Goal: Task Accomplishment & Management: Manage account settings

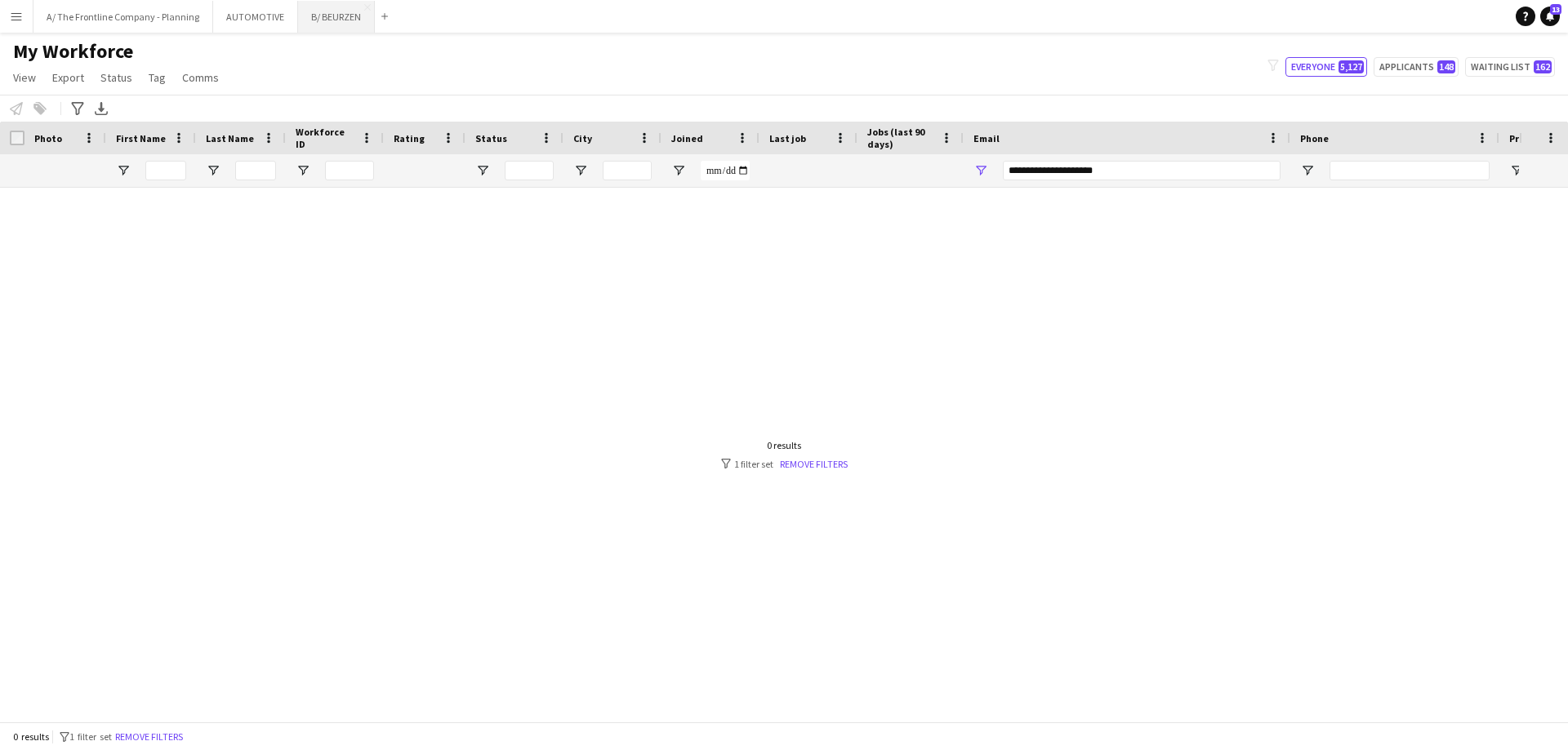
click at [321, 14] on button "B/ BEURZEN Close" at bounding box center [337, 16] width 77 height 32
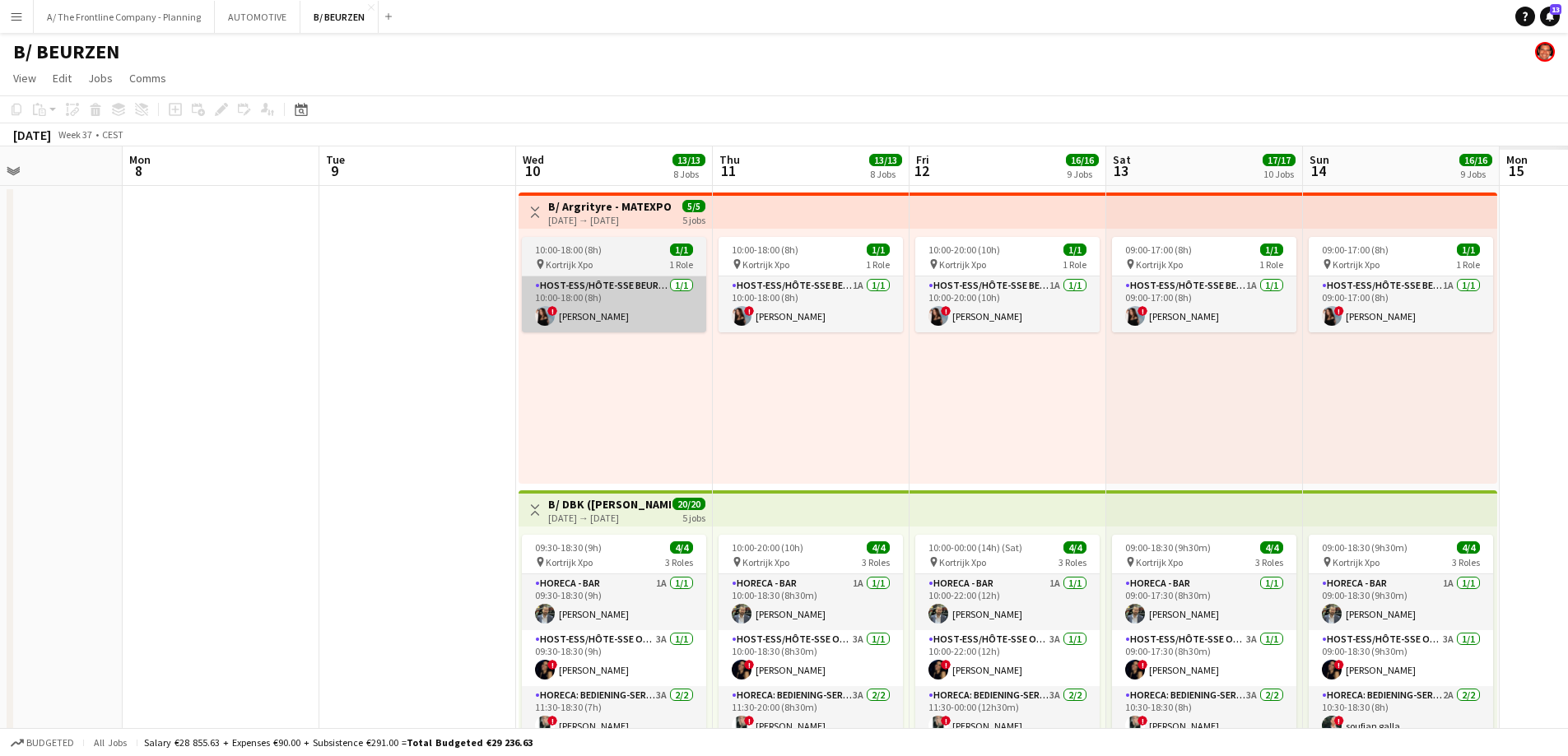
drag, startPoint x: 1105, startPoint y: 356, endPoint x: 343, endPoint y: 328, distance: 762.5
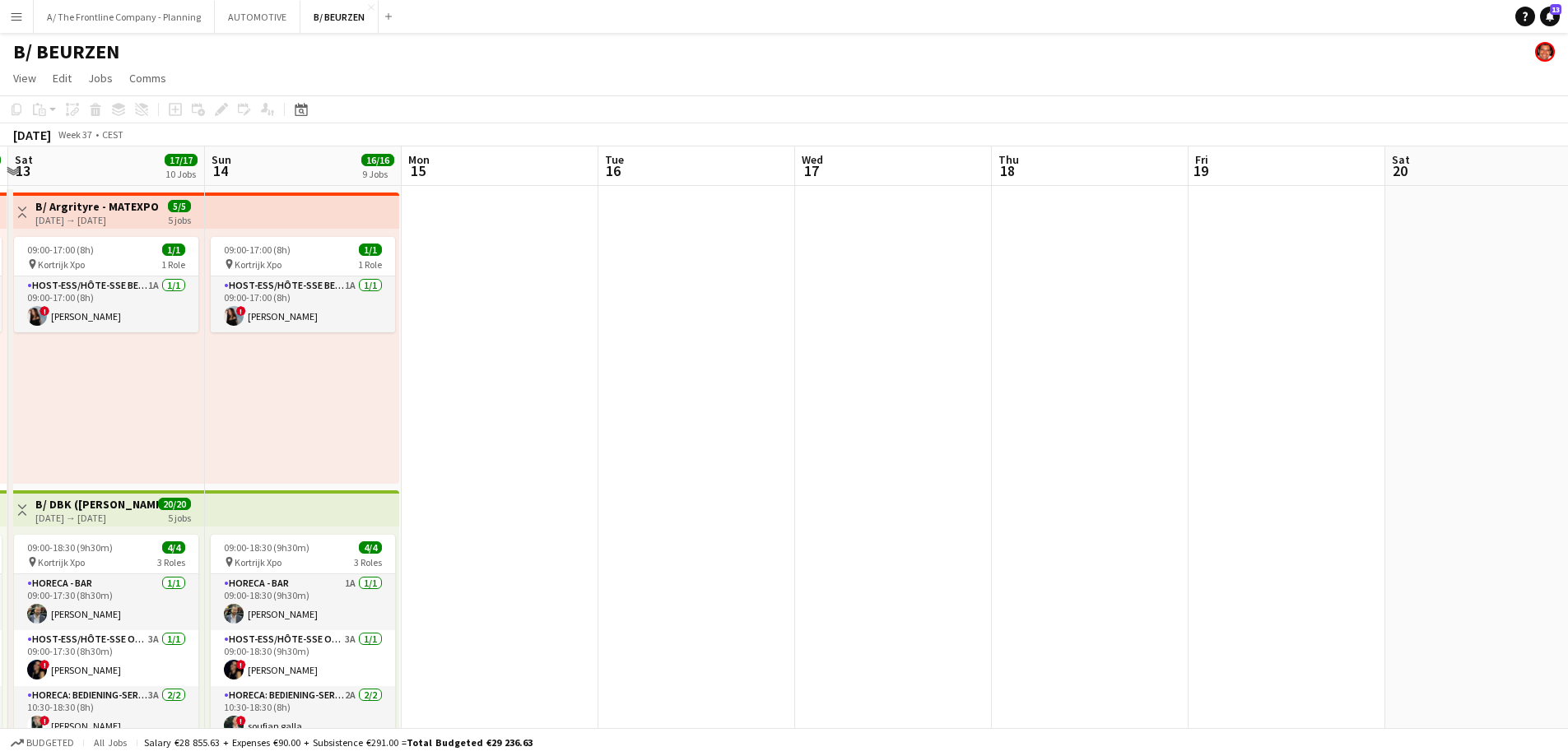
drag, startPoint x: 207, startPoint y: 371, endPoint x: 64, endPoint y: 371, distance: 143.0
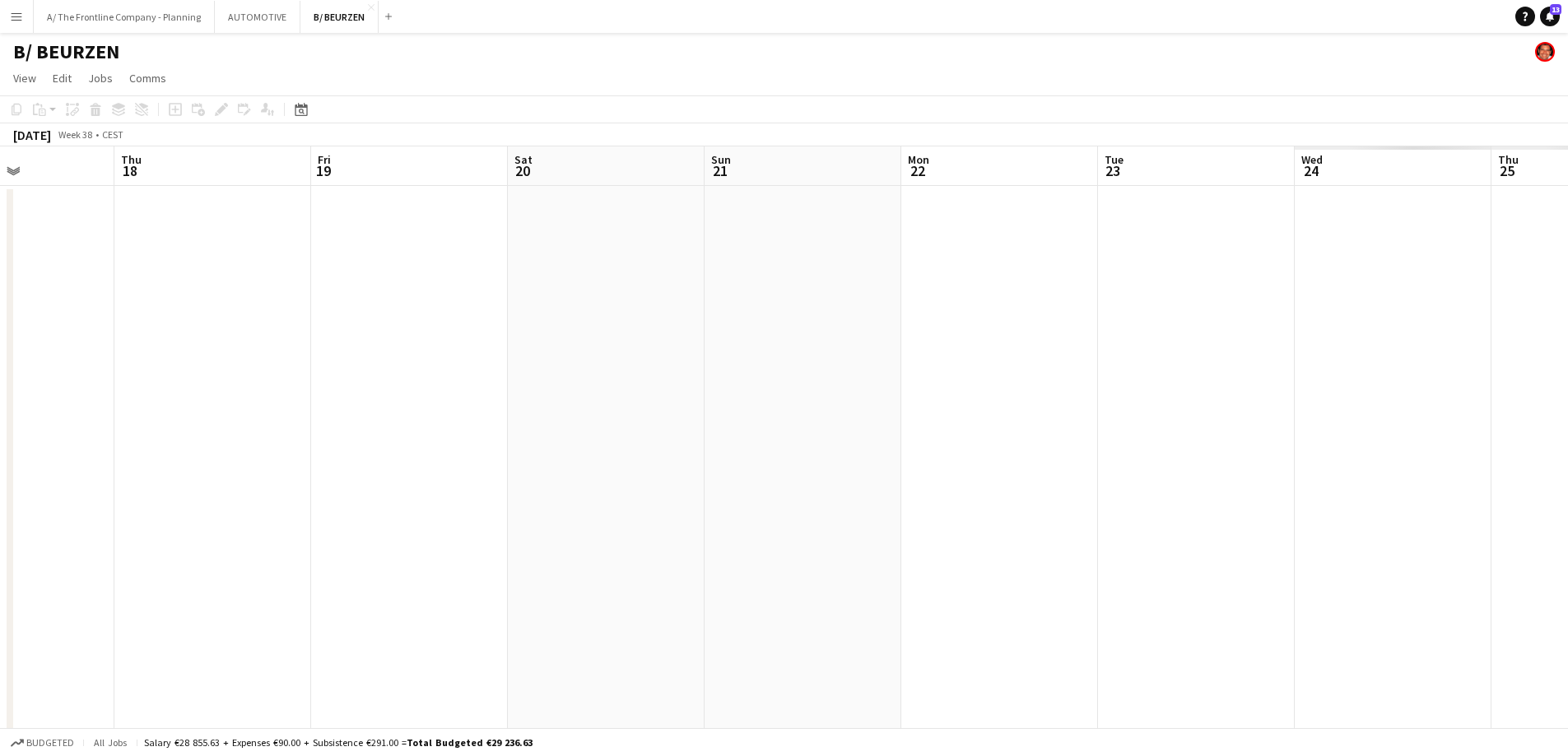
drag, startPoint x: 1107, startPoint y: 378, endPoint x: 274, endPoint y: 369, distance: 833.0
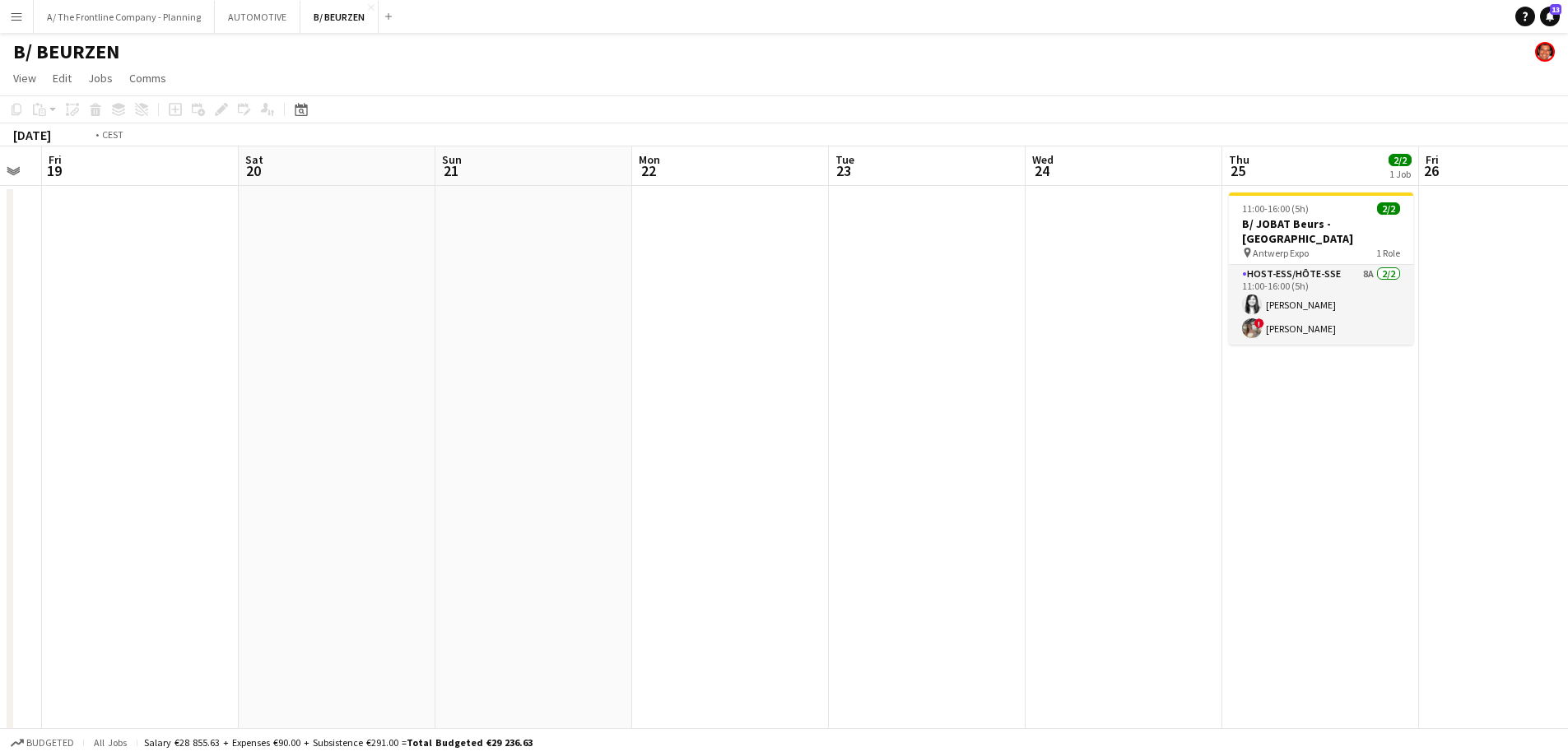
drag, startPoint x: 1130, startPoint y: 378, endPoint x: 166, endPoint y: 375, distance: 964.0
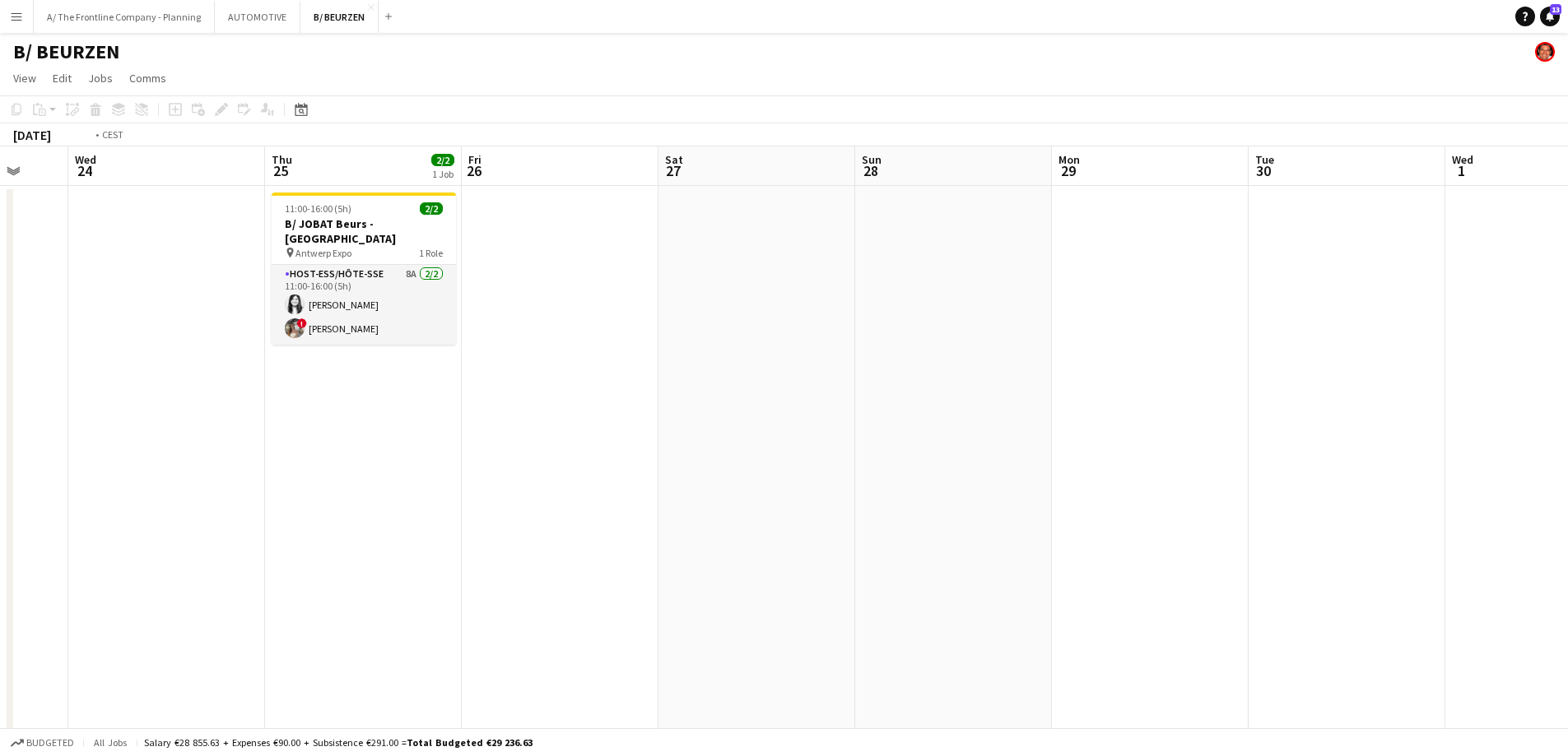
drag, startPoint x: 1345, startPoint y: 411, endPoint x: 253, endPoint y: 386, distance: 1092.3
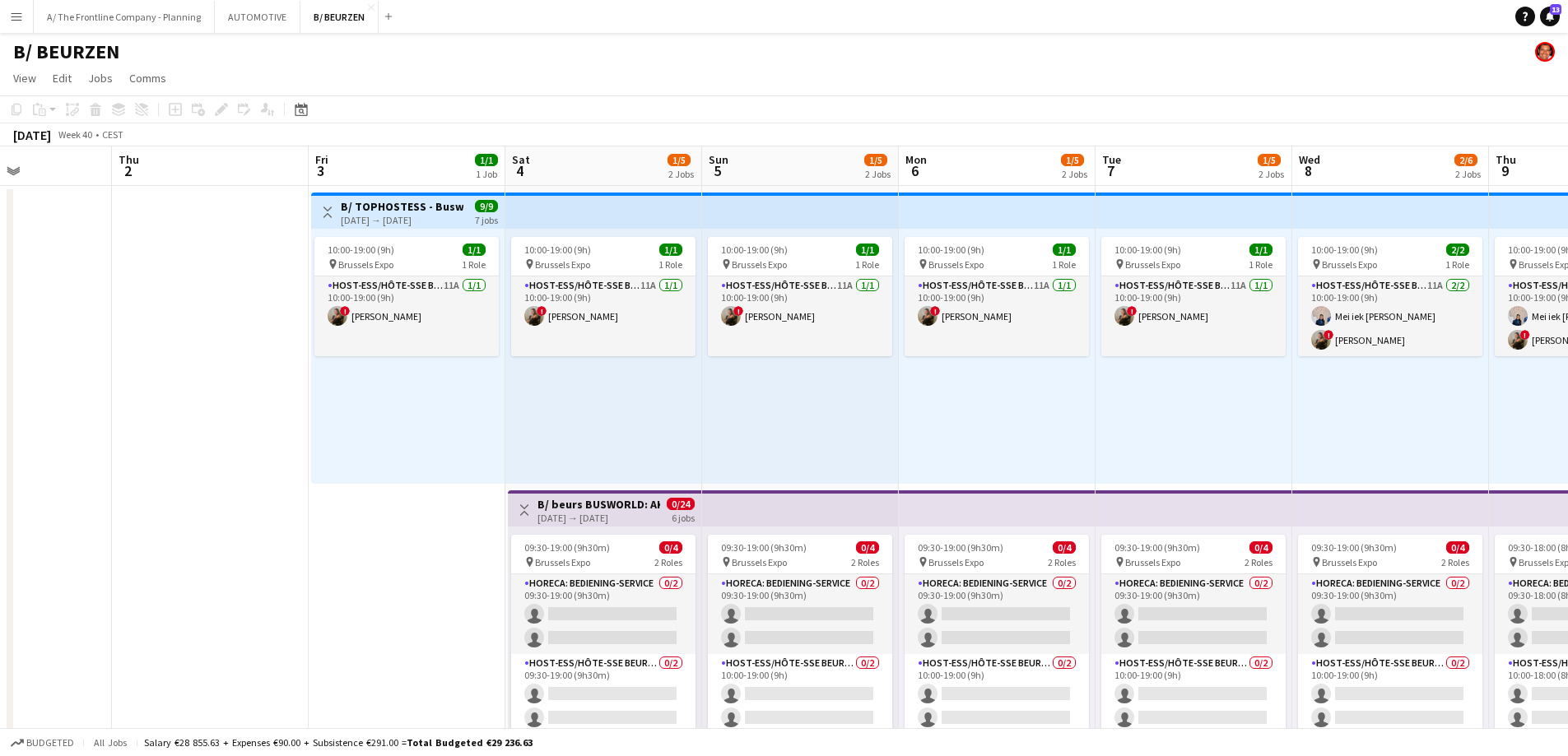
scroll to position [0, 539]
drag, startPoint x: 643, startPoint y: 389, endPoint x: 324, endPoint y: 391, distance: 319.0
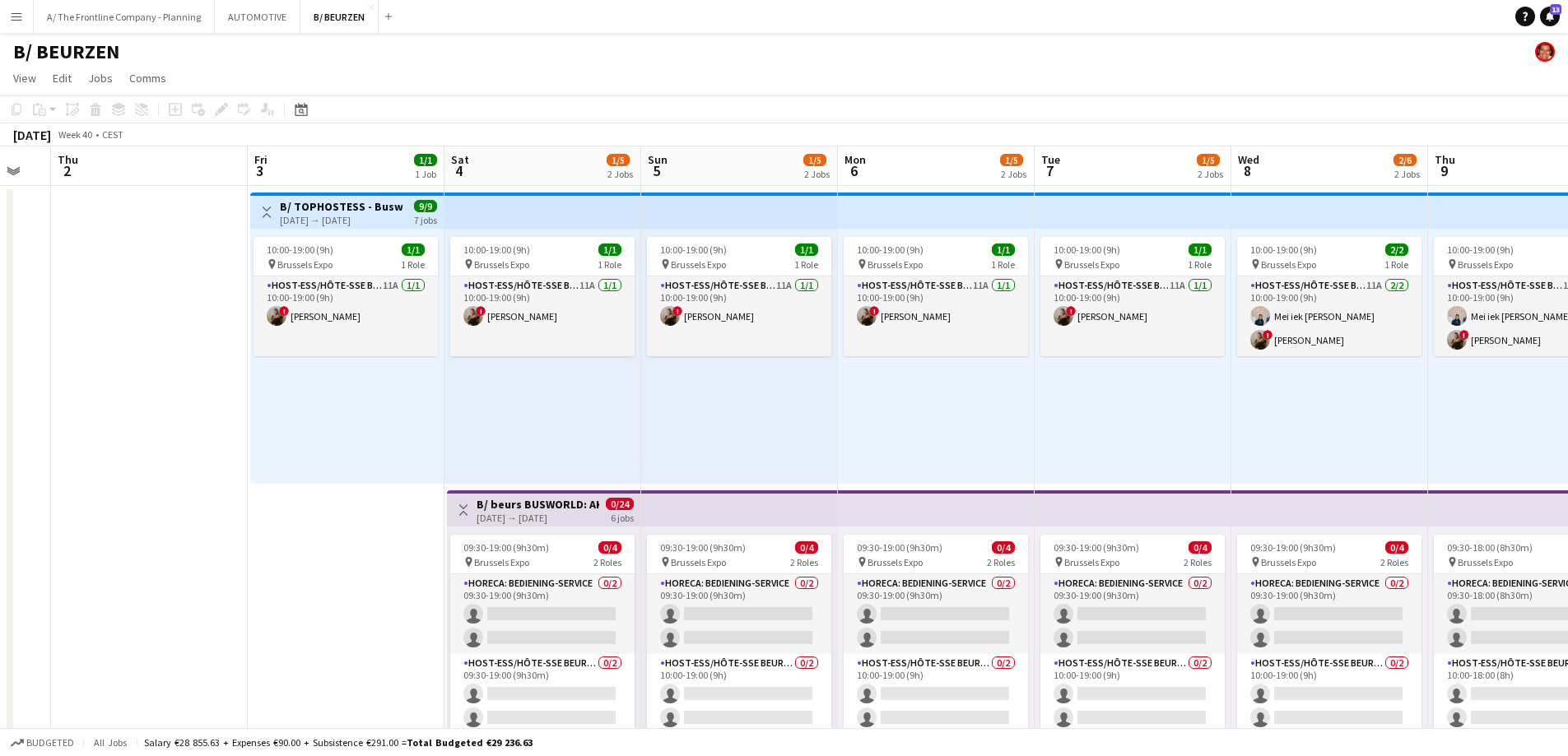
click at [542, 519] on div "04-10-2025 → 09-10-2025" at bounding box center [538, 518] width 123 height 12
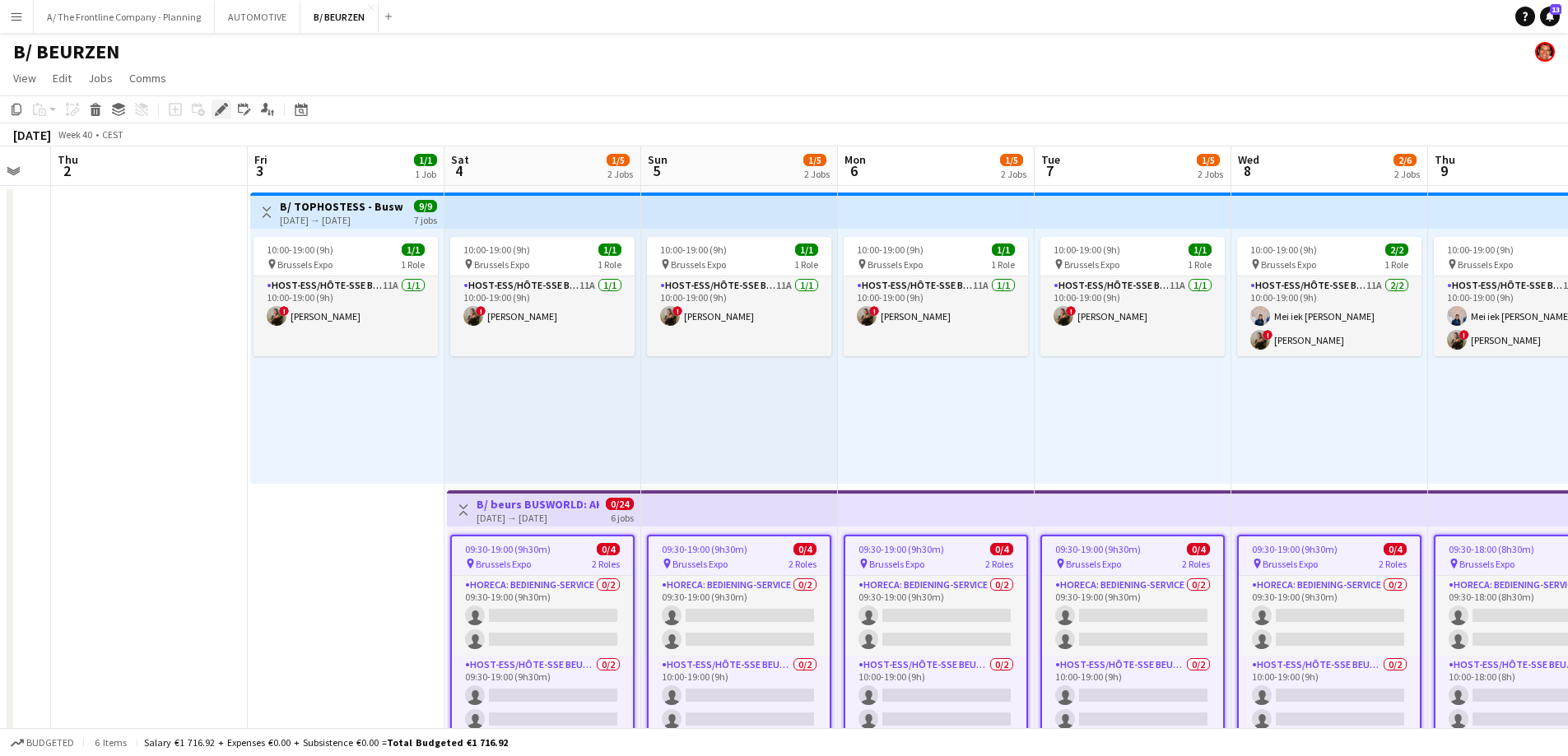
click at [212, 113] on div "Edit" at bounding box center [221, 109] width 20 height 20
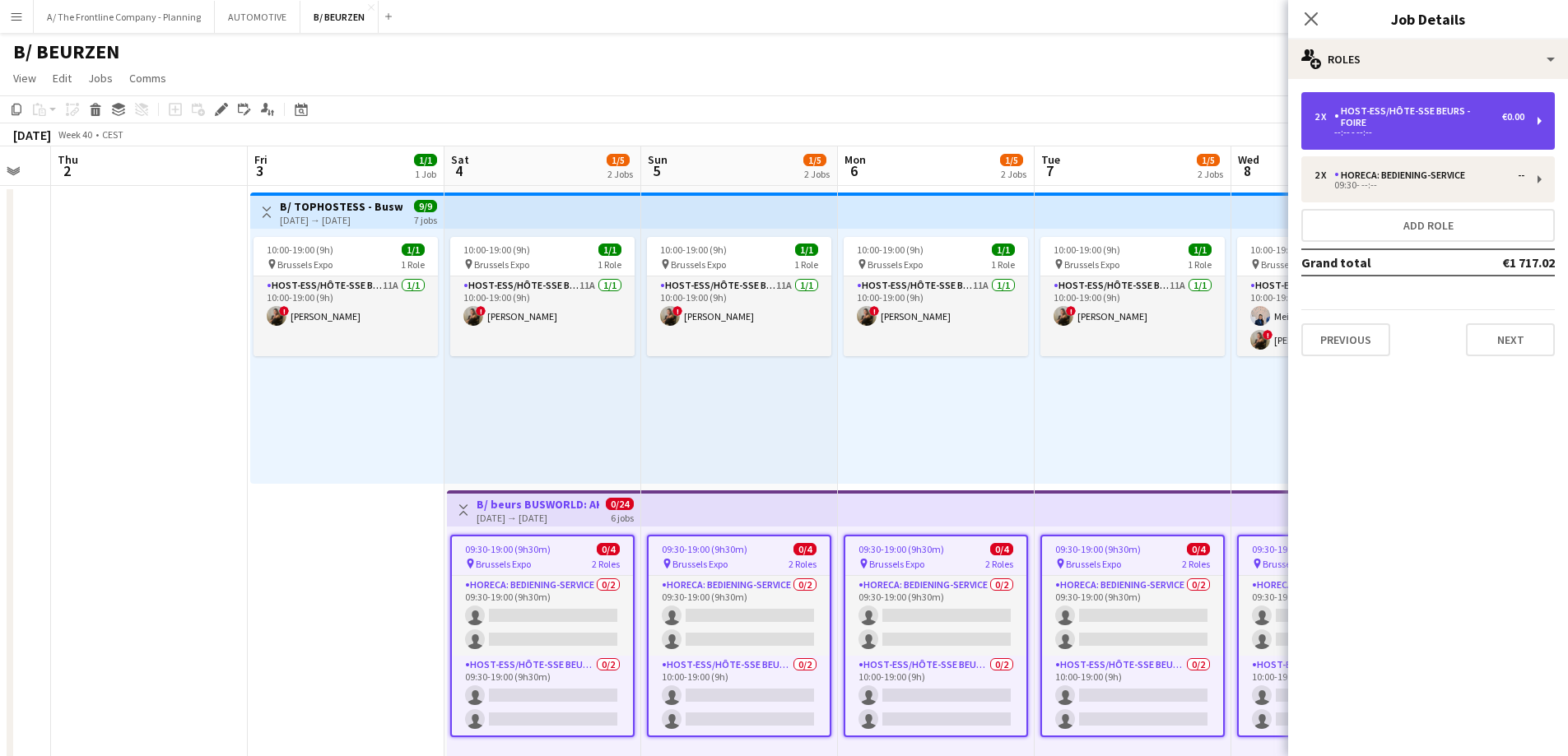
click at [1391, 108] on div "Host-ess/Hôte-sse Beurs - Foire" at bounding box center [1418, 117] width 168 height 23
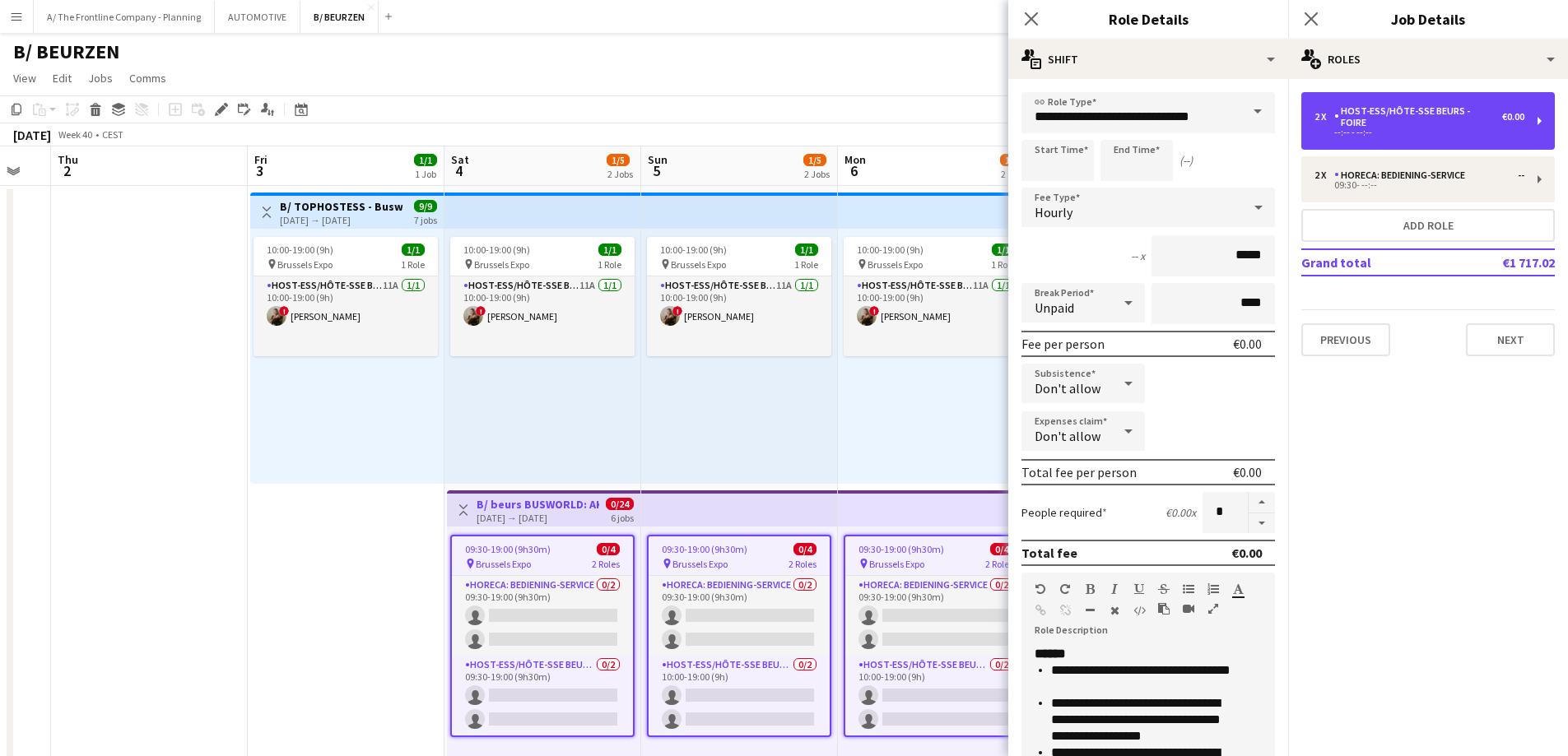
scroll to position [359, 0]
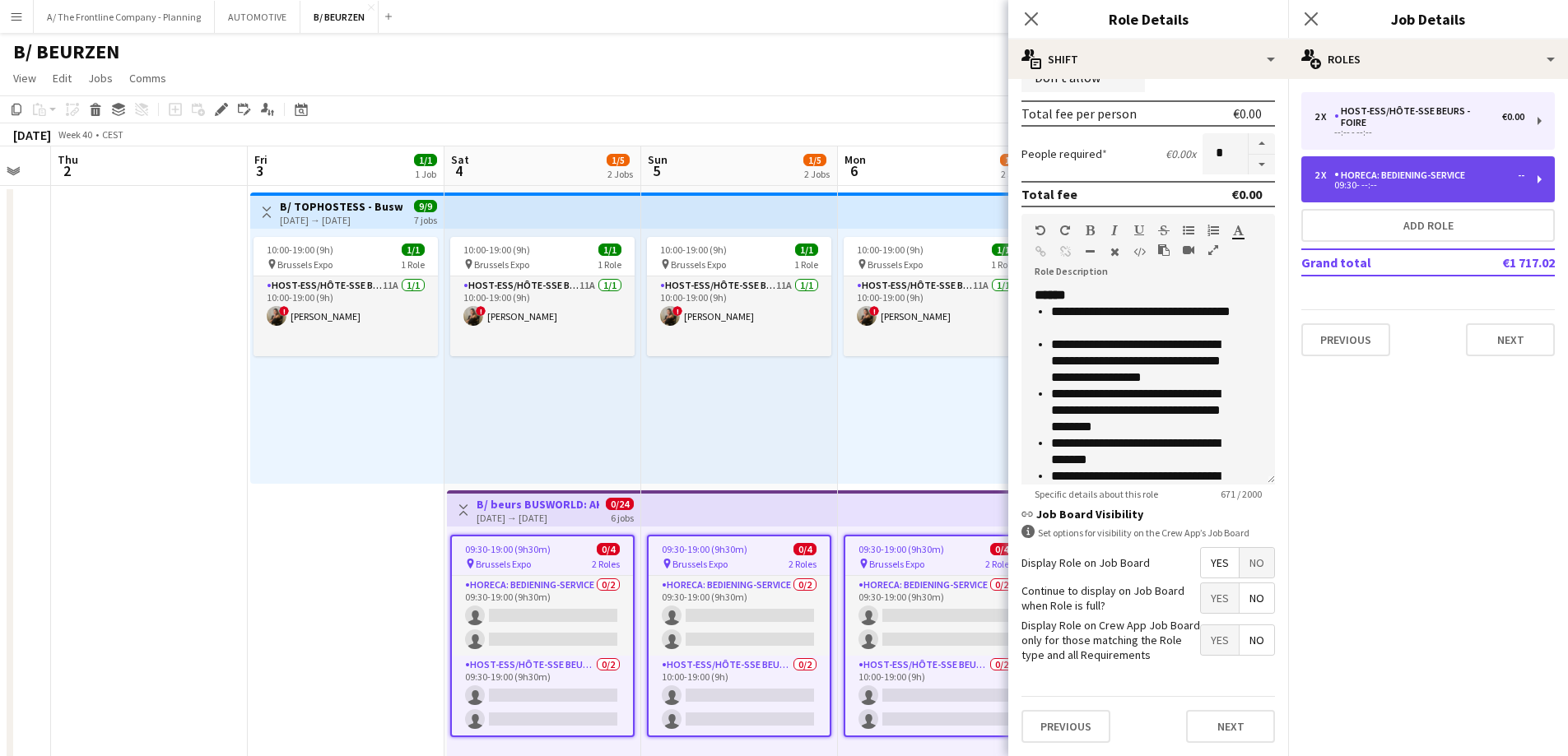
click at [1407, 157] on div "2 x Horeca: Bediening-Service -- 09:30- --:--" at bounding box center [1428, 180] width 253 height 46
type input "**********"
type input "*****"
type input "******"
type input "***"
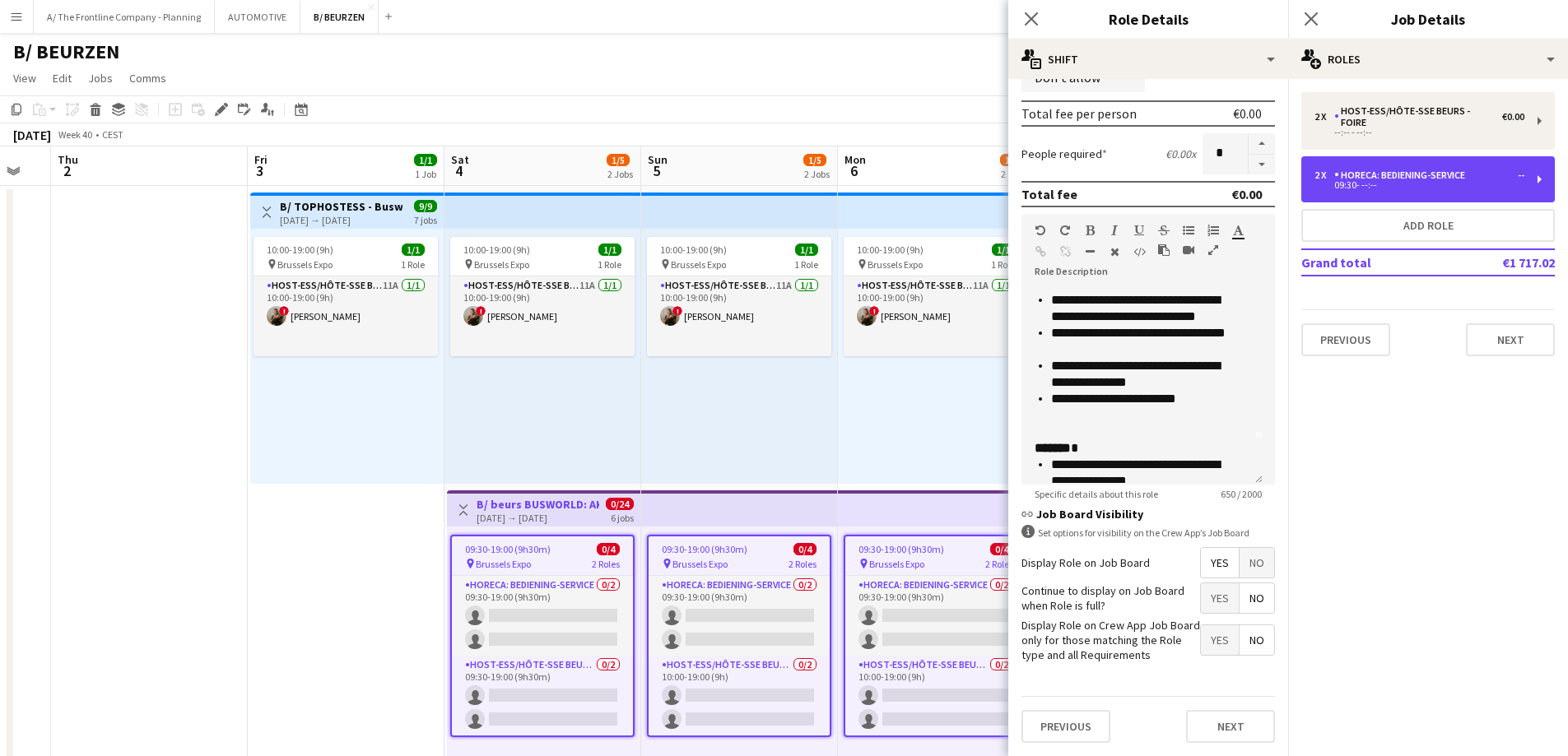
scroll to position [0, 0]
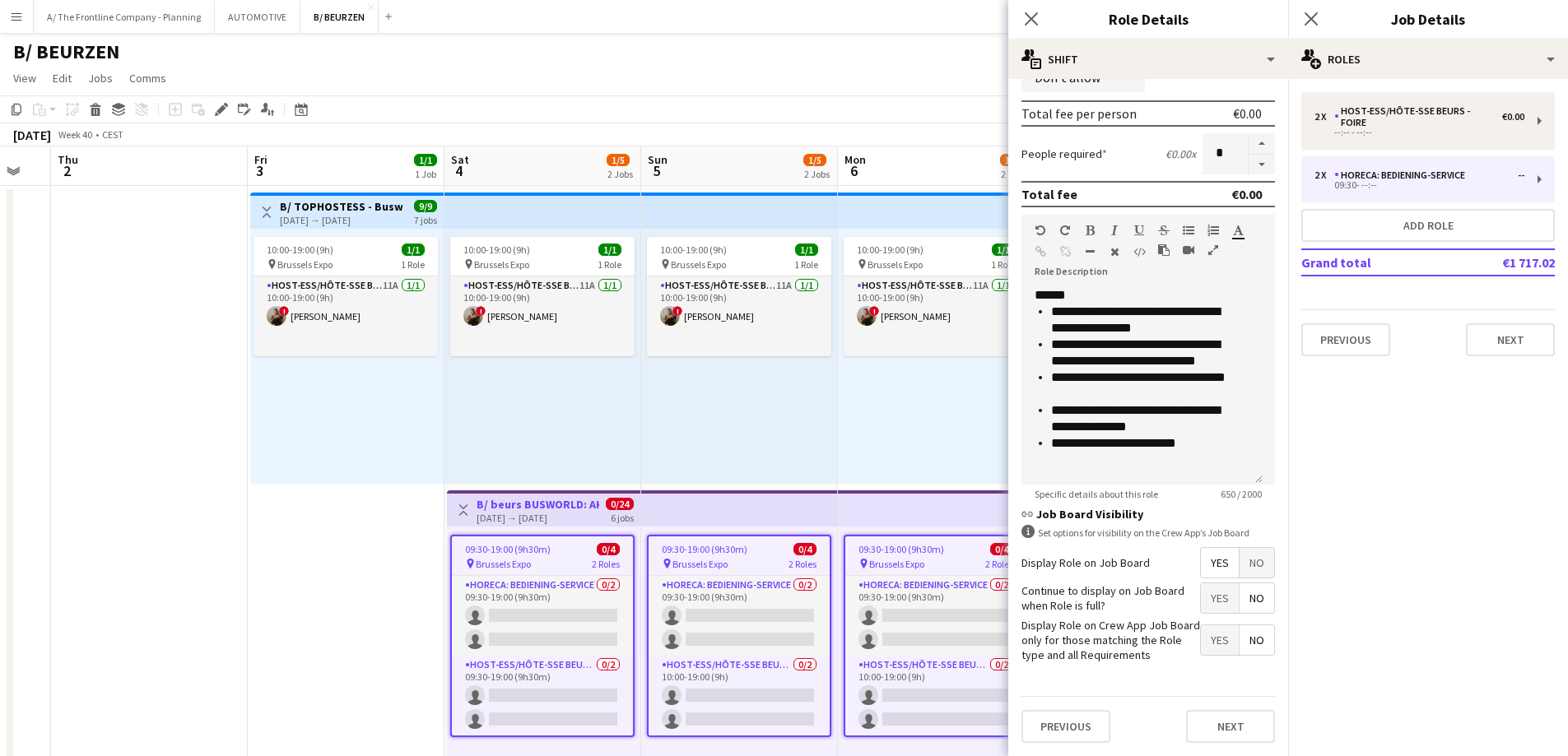
click at [1214, 247] on icon "button" at bounding box center [1212, 250] width 9 height 11
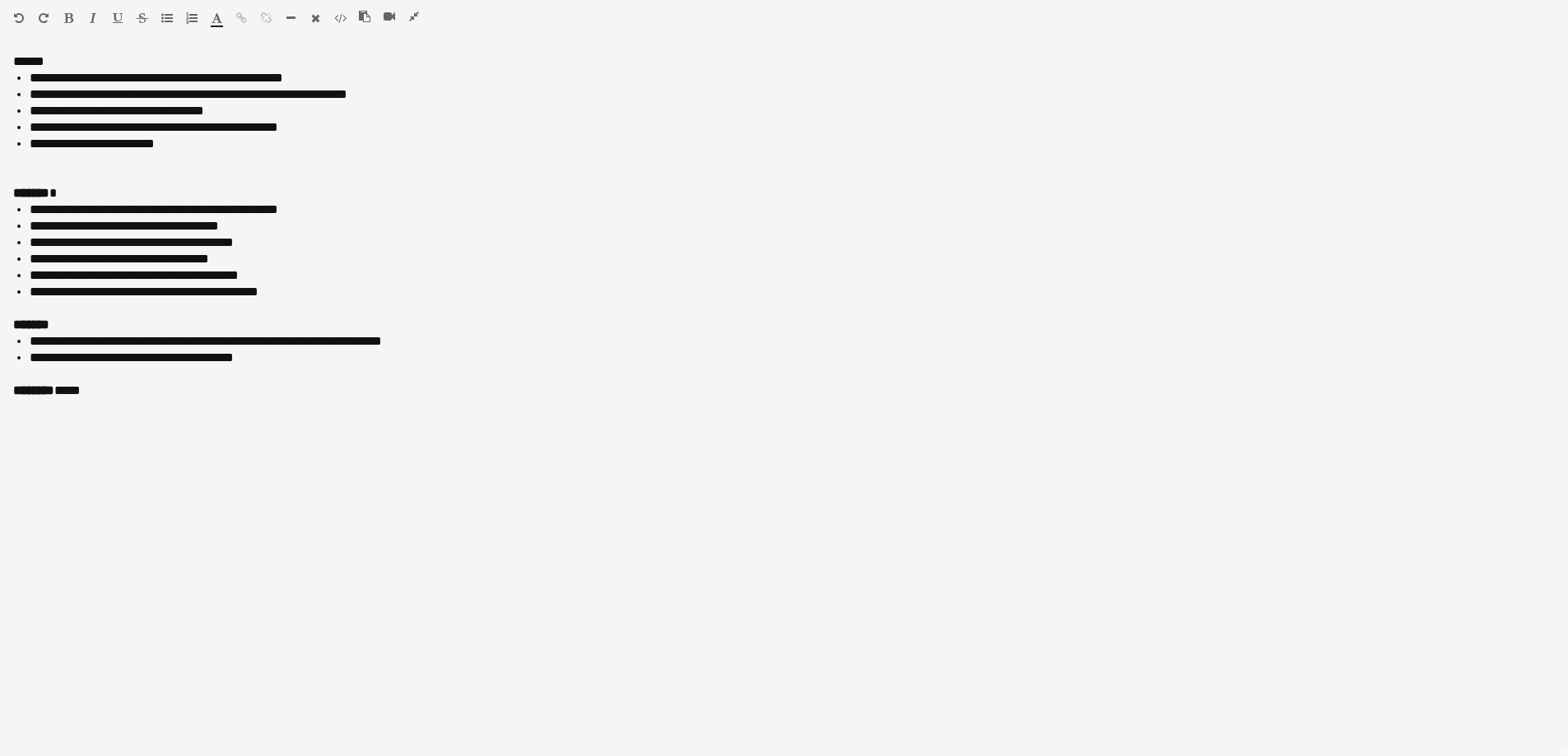
click at [412, 16] on icon "button" at bounding box center [413, 15] width 9 height 11
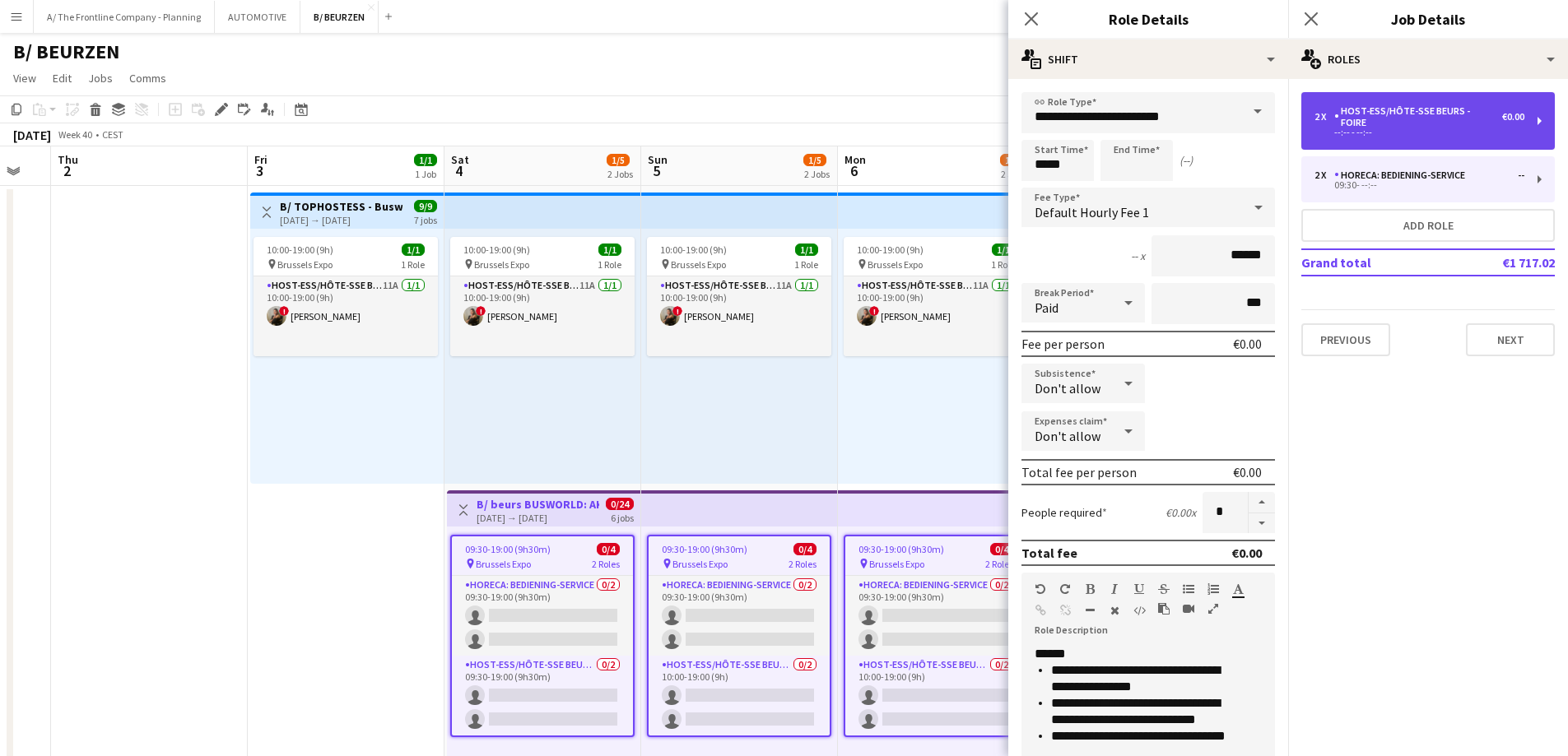
click at [1352, 128] on div "--:-- - --:--" at bounding box center [1419, 132] width 210 height 9
type input "**********"
type input "*****"
type input "****"
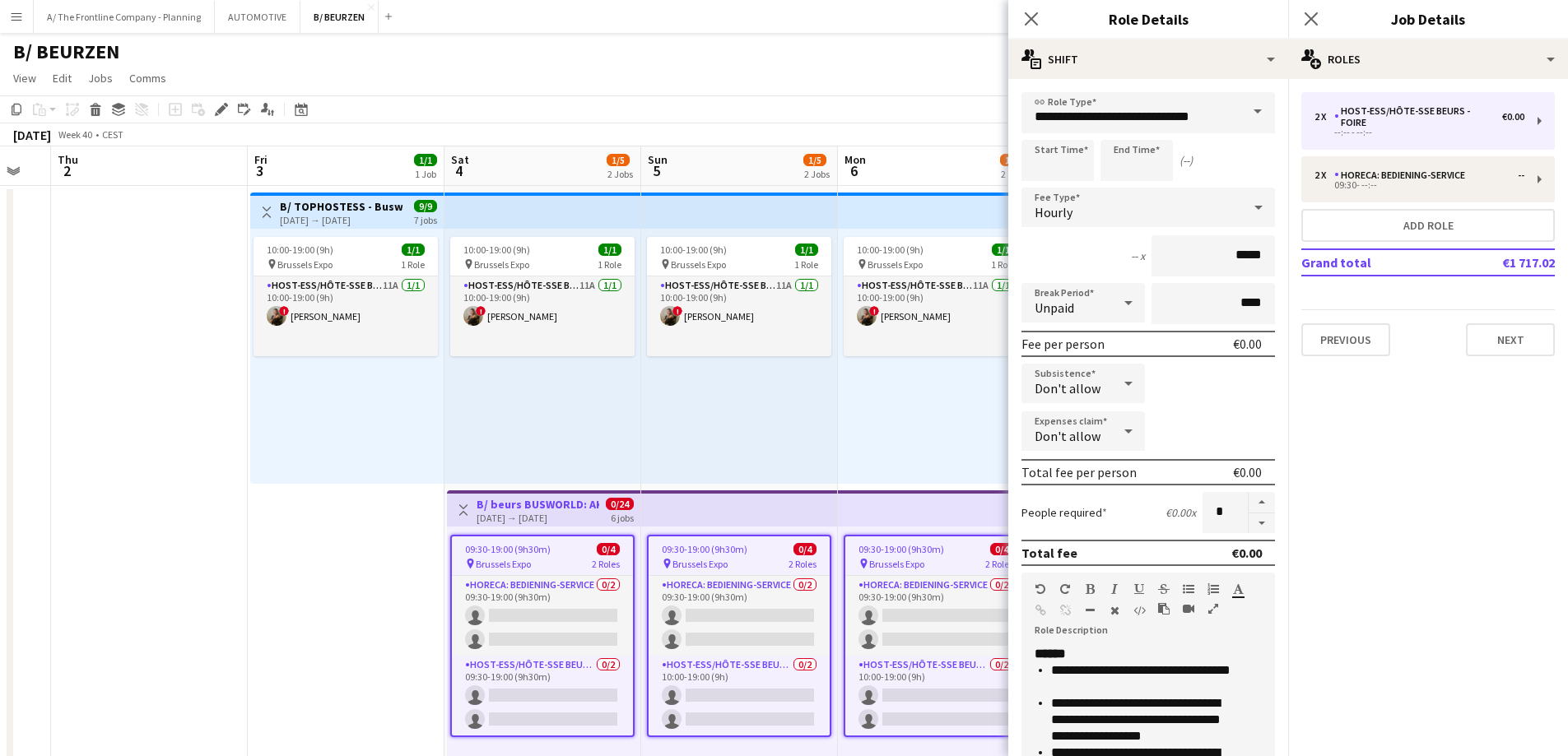
click at [1216, 607] on icon "button" at bounding box center [1212, 608] width 9 height 11
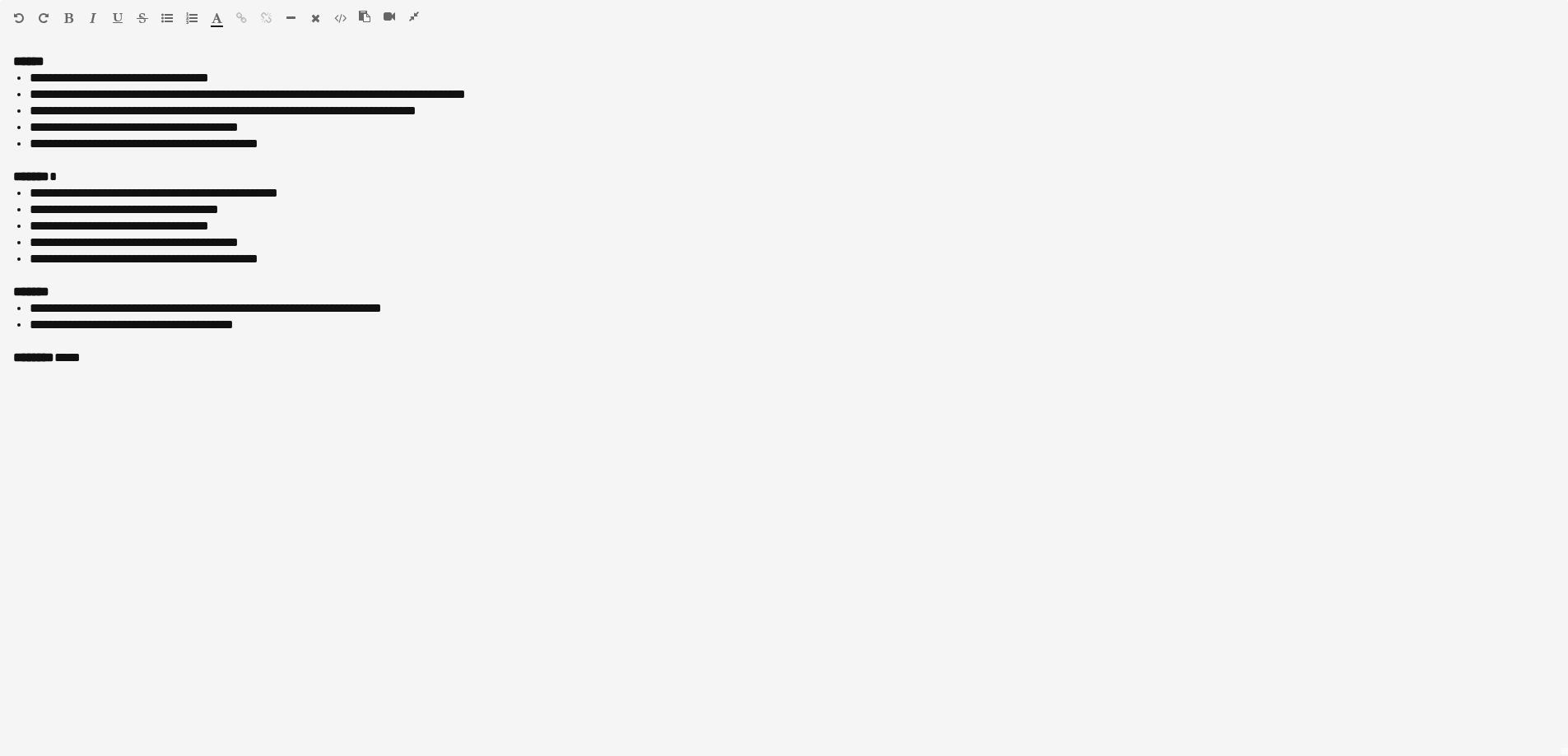
click at [414, 15] on icon "button" at bounding box center [413, 15] width 9 height 11
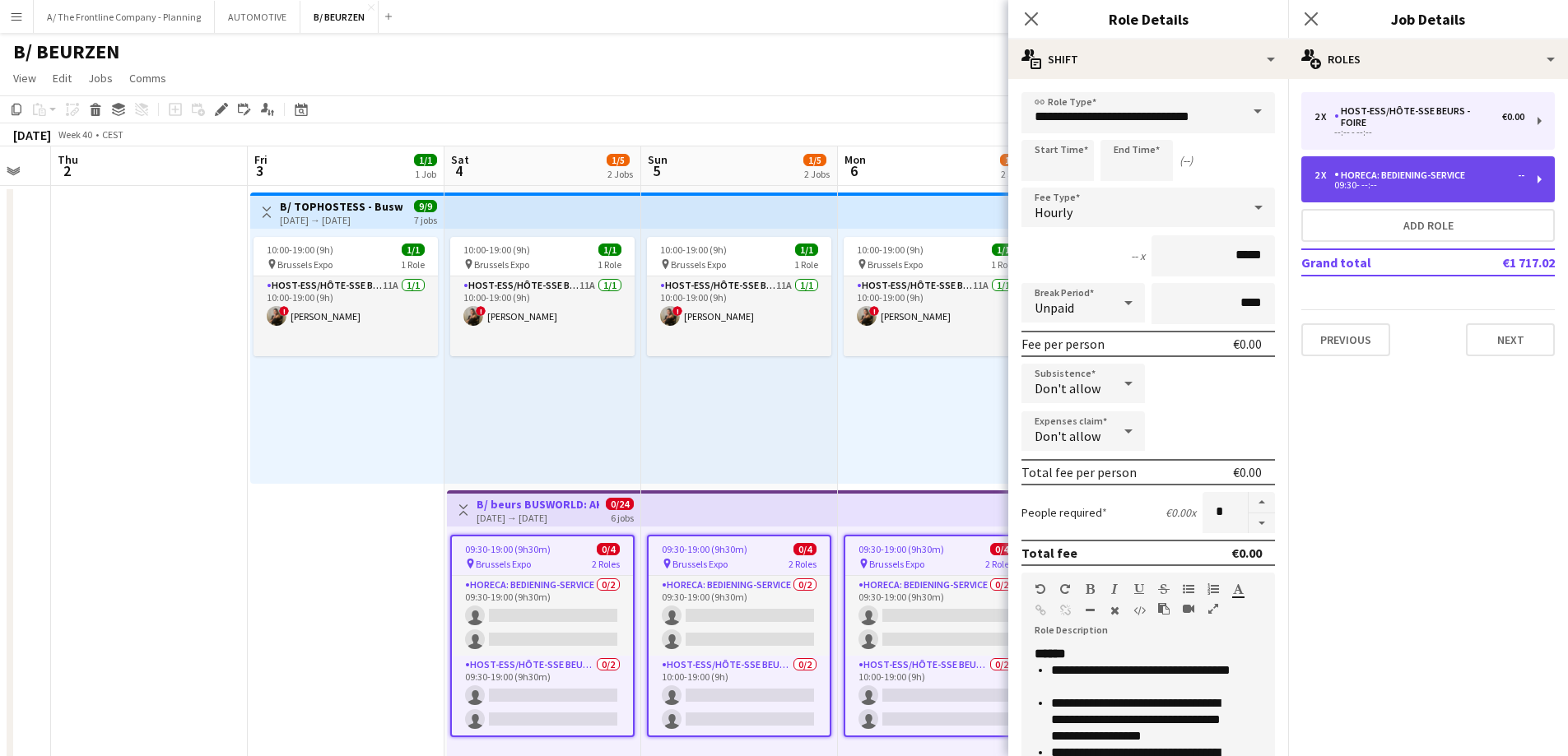
click at [1409, 181] on div "09:30- --:--" at bounding box center [1419, 186] width 210 height 9
type input "**********"
type input "*****"
type input "******"
type input "***"
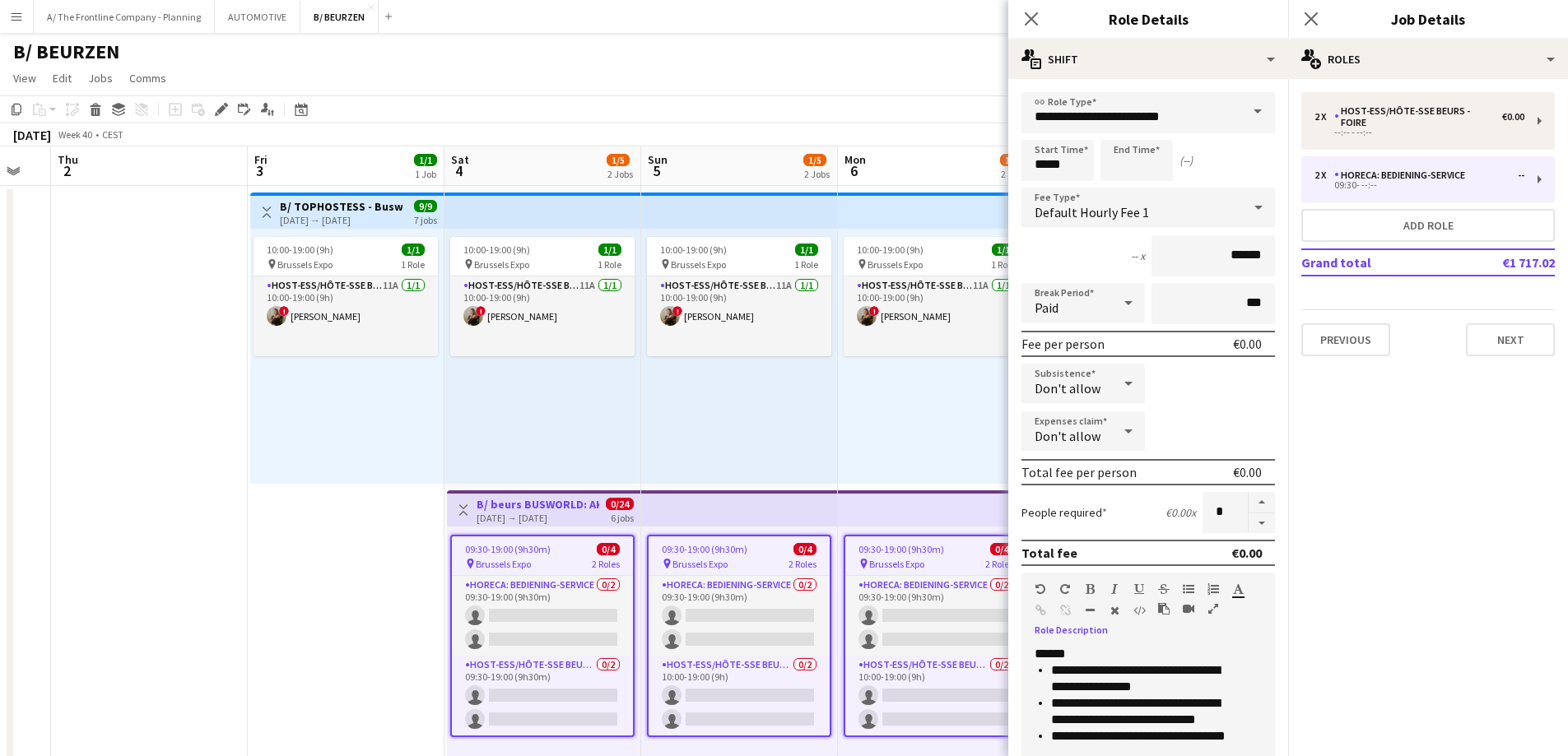
click at [1213, 607] on icon "button" at bounding box center [1212, 608] width 9 height 11
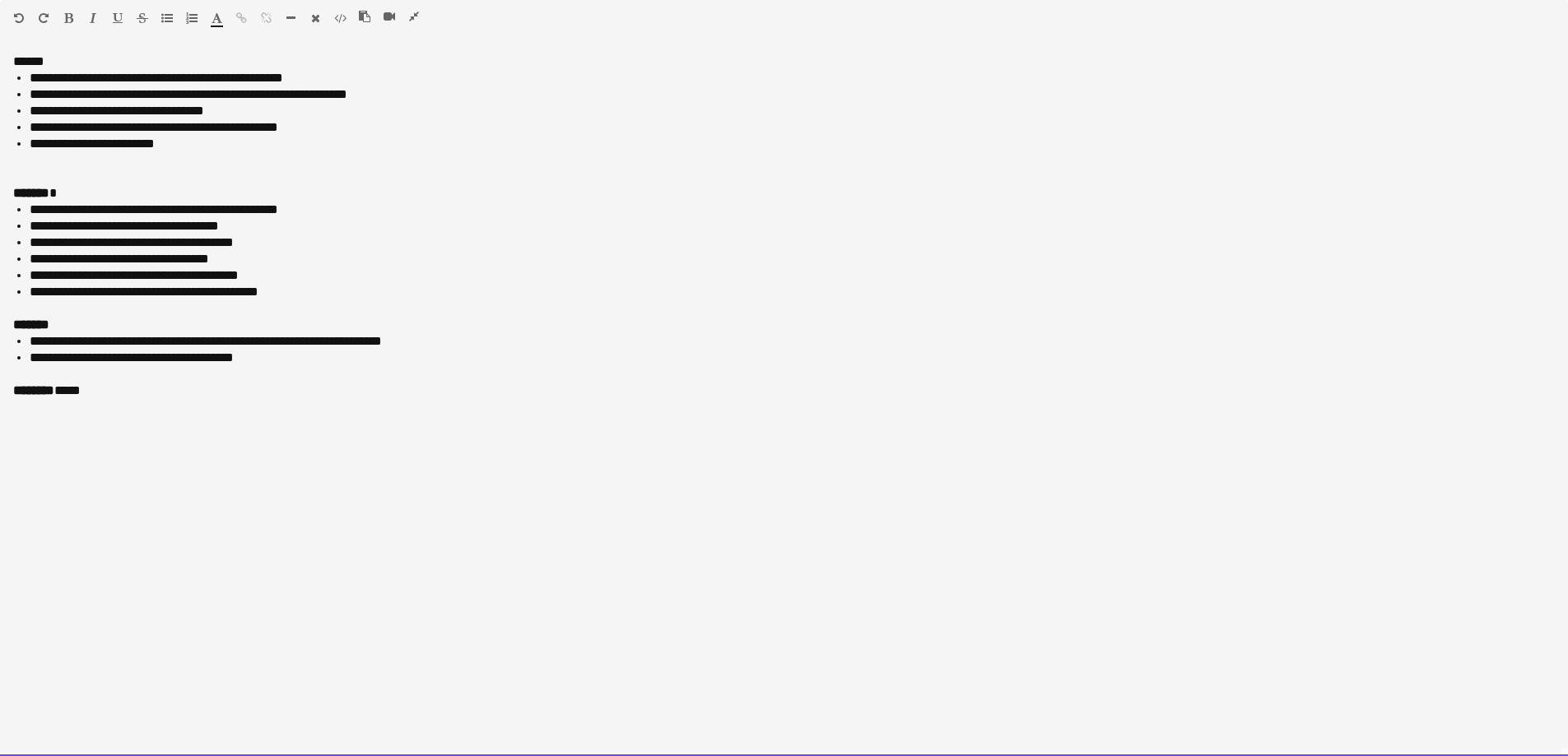
click at [323, 82] on li "**********" at bounding box center [791, 77] width 1525 height 16
drag, startPoint x: 88, startPoint y: 96, endPoint x: 160, endPoint y: 166, distance: 100.4
click at [88, 101] on li "**********" at bounding box center [791, 94] width 1525 height 16
click at [316, 162] on div "**********" at bounding box center [784, 127] width 1541 height 115
click at [406, 22] on div at bounding box center [396, 19] width 74 height 20
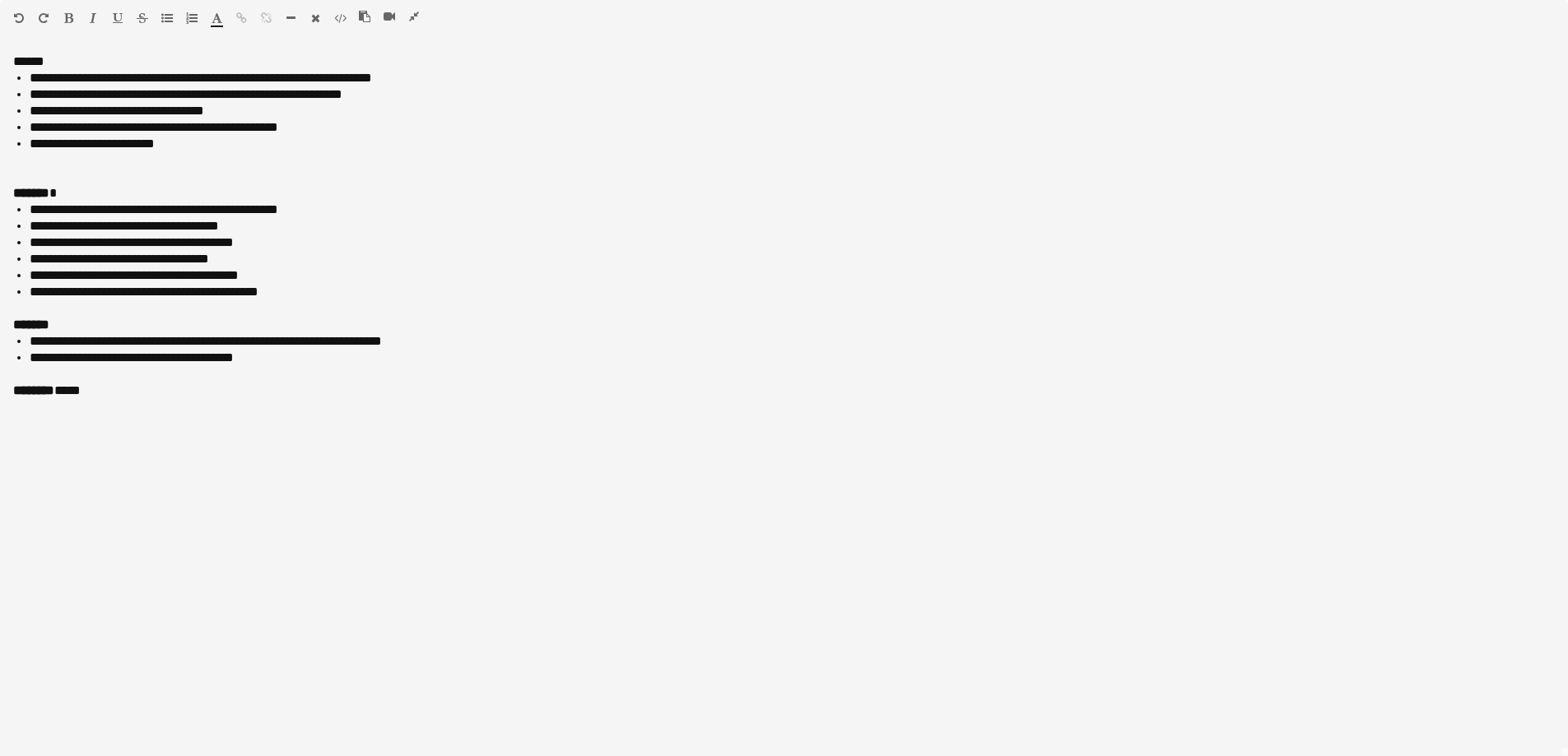
click at [414, 18] on icon "button" at bounding box center [413, 15] width 9 height 11
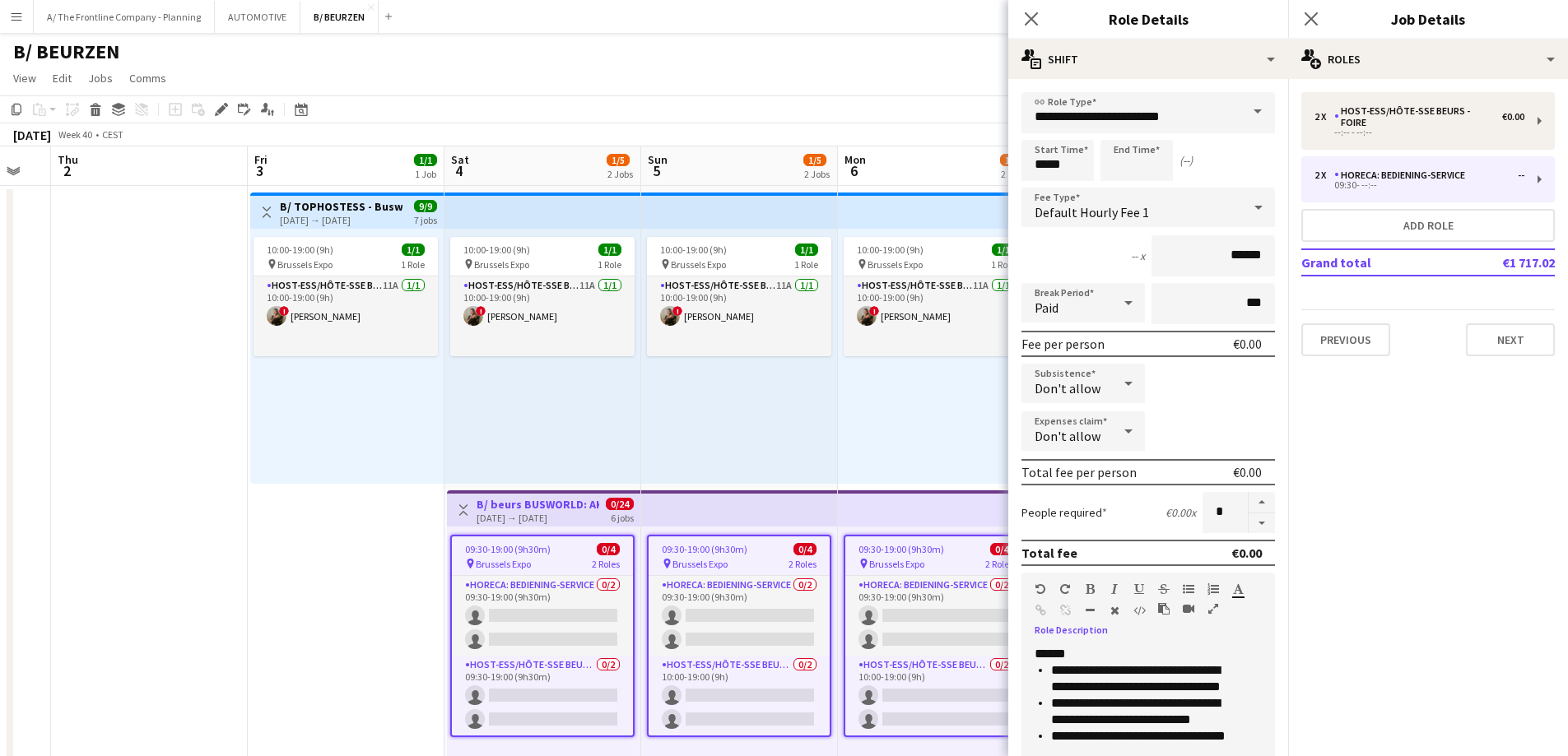
click at [546, 437] on div "10:00-19:00 (9h) 1/1 pin Brussels Expo 1 Role Host-ess/Hôte-sse Beurs - Foire 1…" at bounding box center [542, 356] width 197 height 255
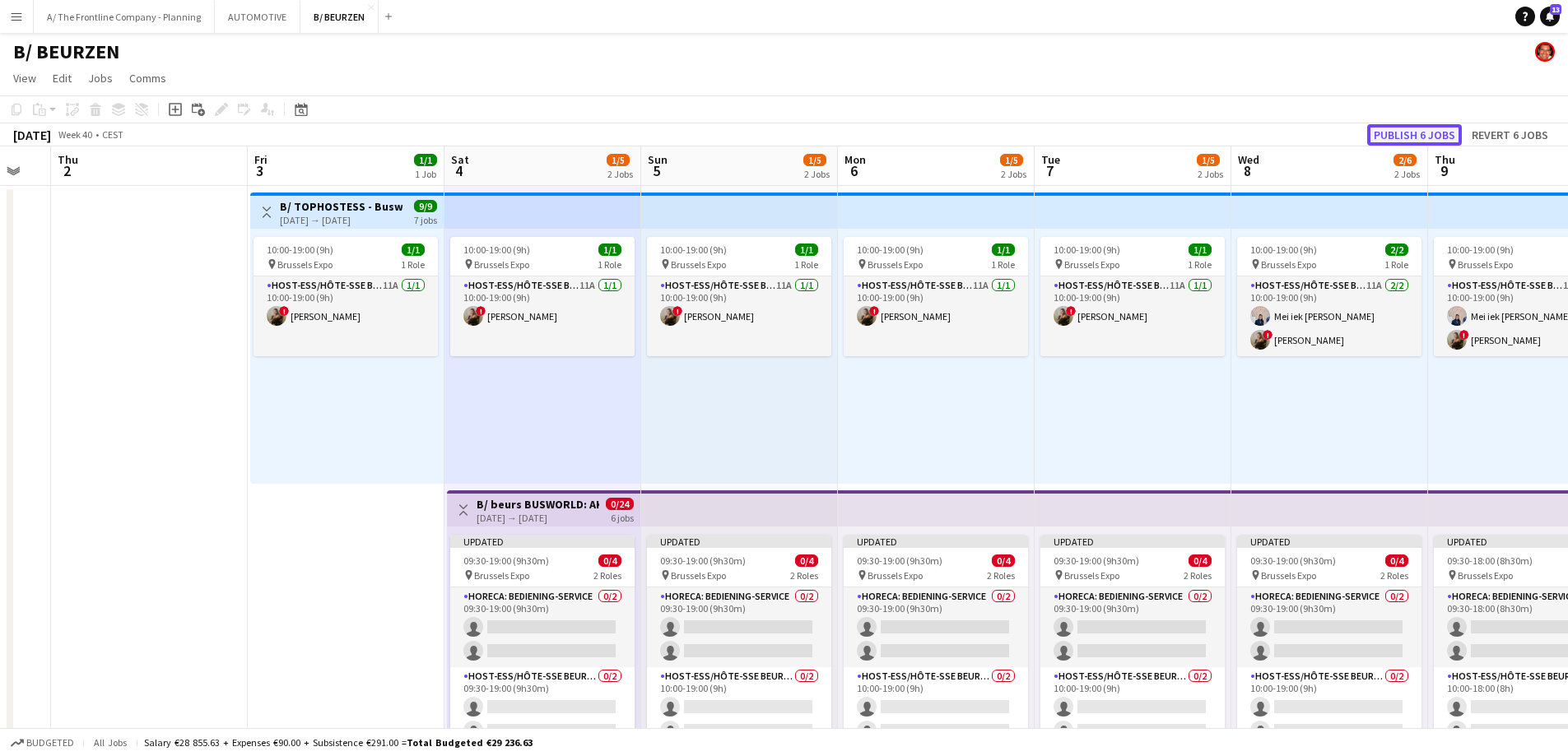
click at [1413, 129] on button "Publish 6 jobs" at bounding box center [1414, 135] width 95 height 21
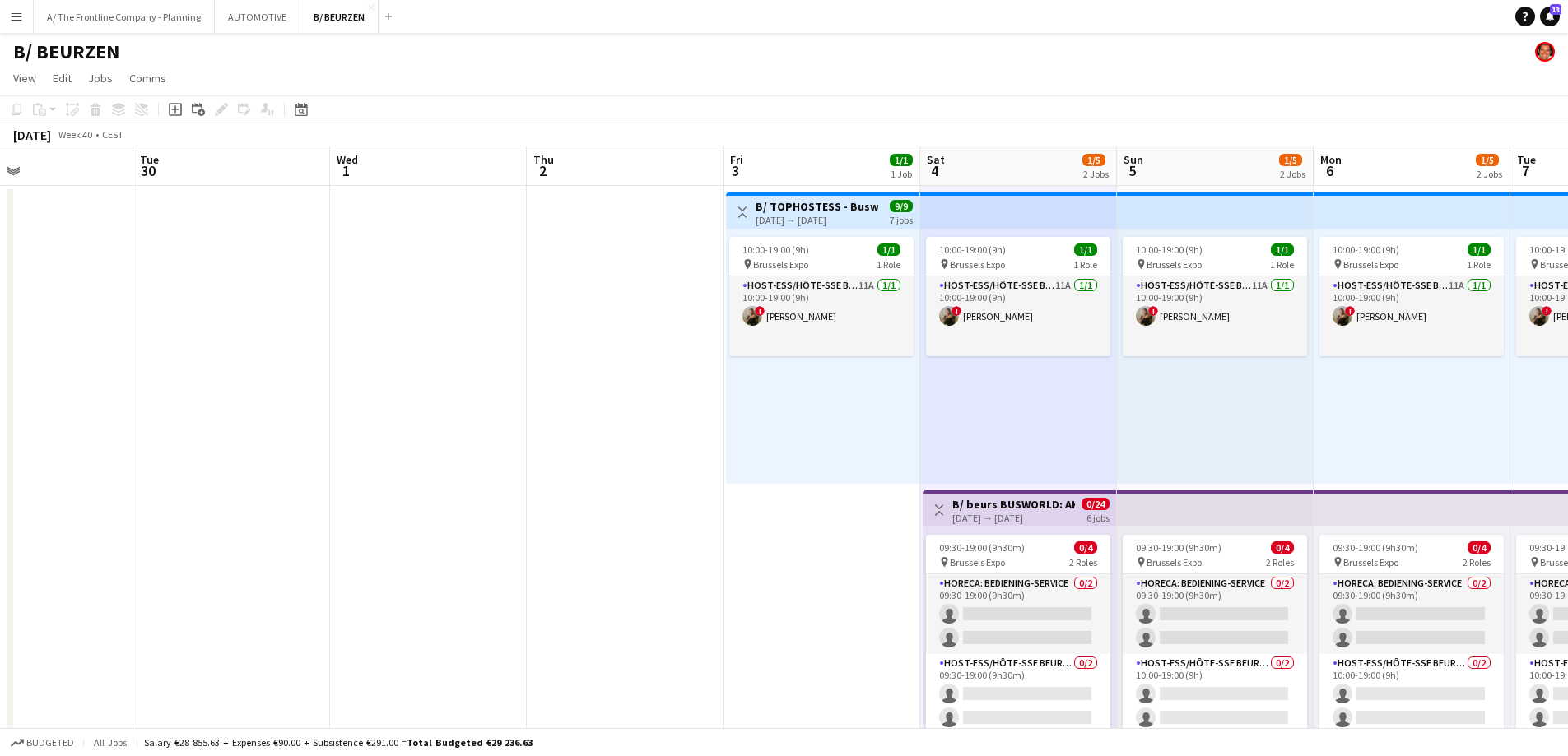
drag, startPoint x: 164, startPoint y: 460, endPoint x: 1577, endPoint y: 235, distance: 1430.8
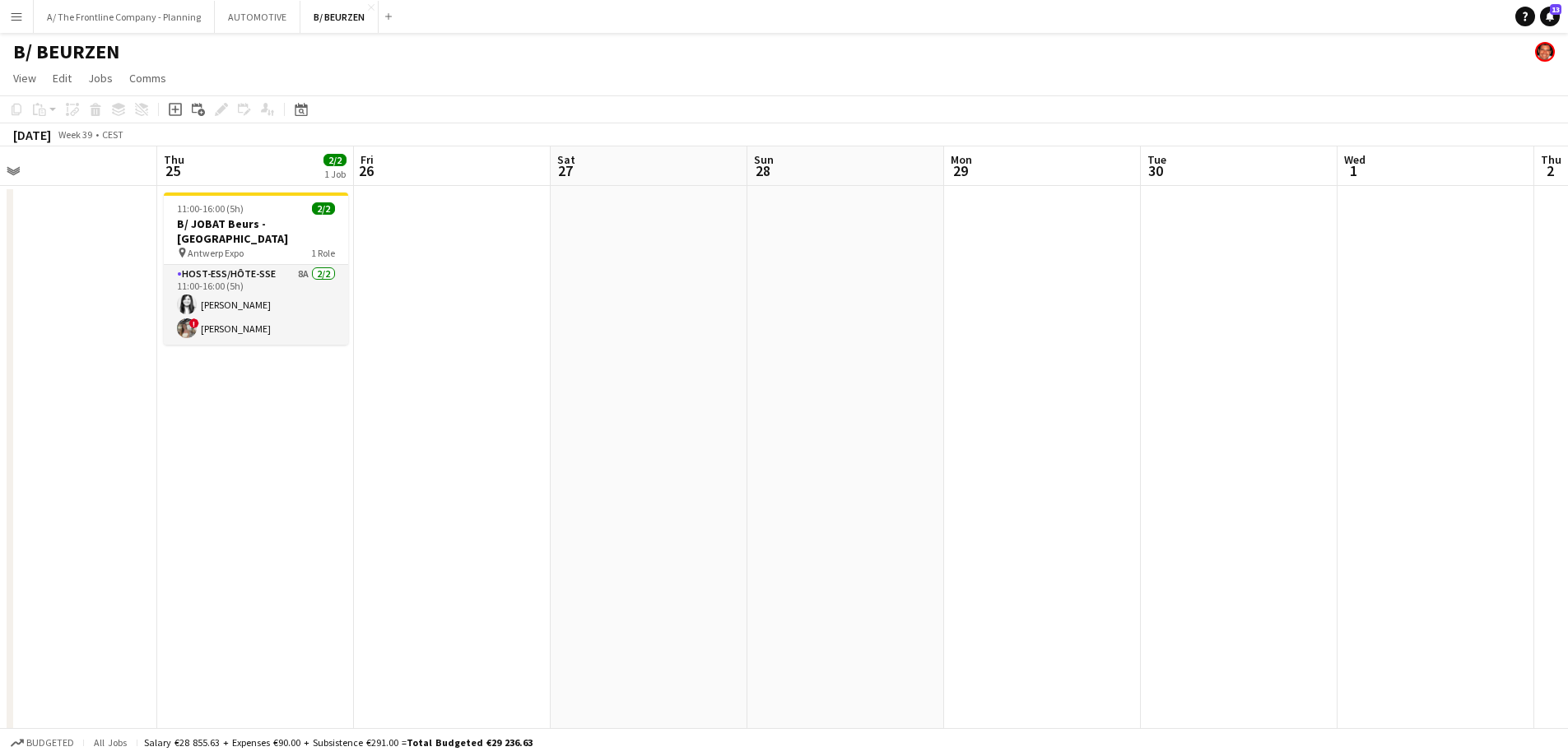
drag, startPoint x: 611, startPoint y: 355, endPoint x: 1381, endPoint y: 319, distance: 770.8
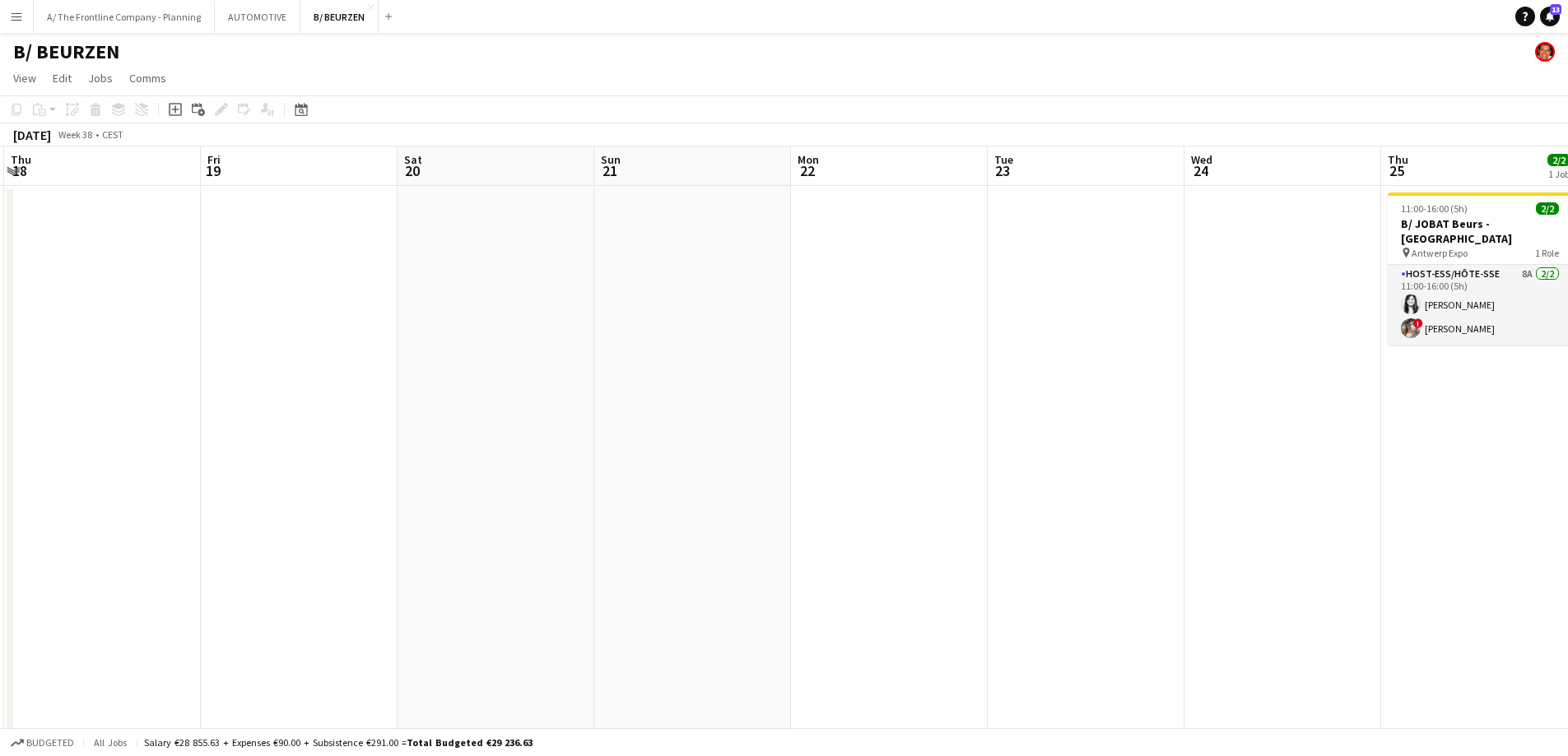
drag, startPoint x: 301, startPoint y: 400, endPoint x: 1358, endPoint y: 367, distance: 1057.5
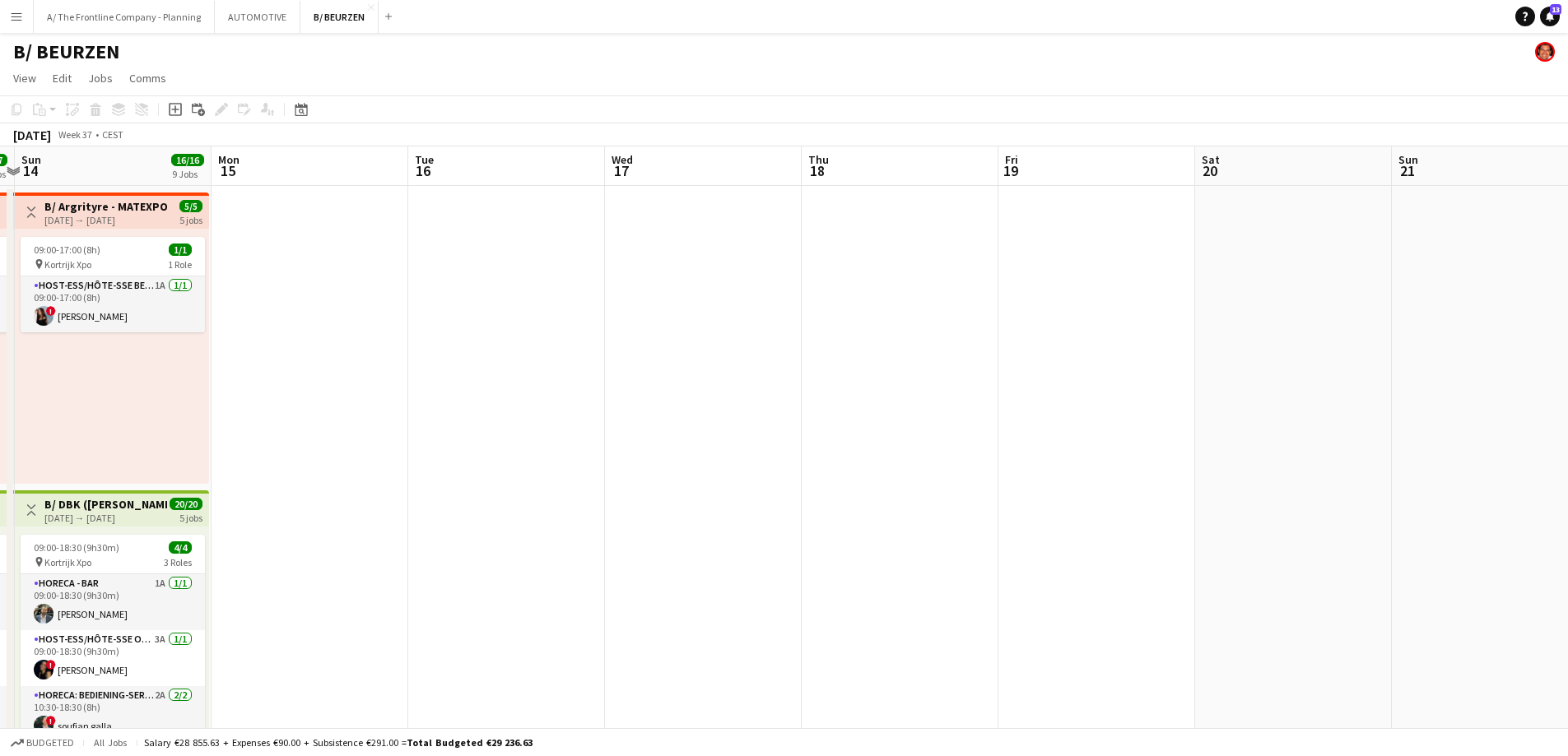
drag, startPoint x: 567, startPoint y: 399, endPoint x: 1577, endPoint y: 388, distance: 1010.1
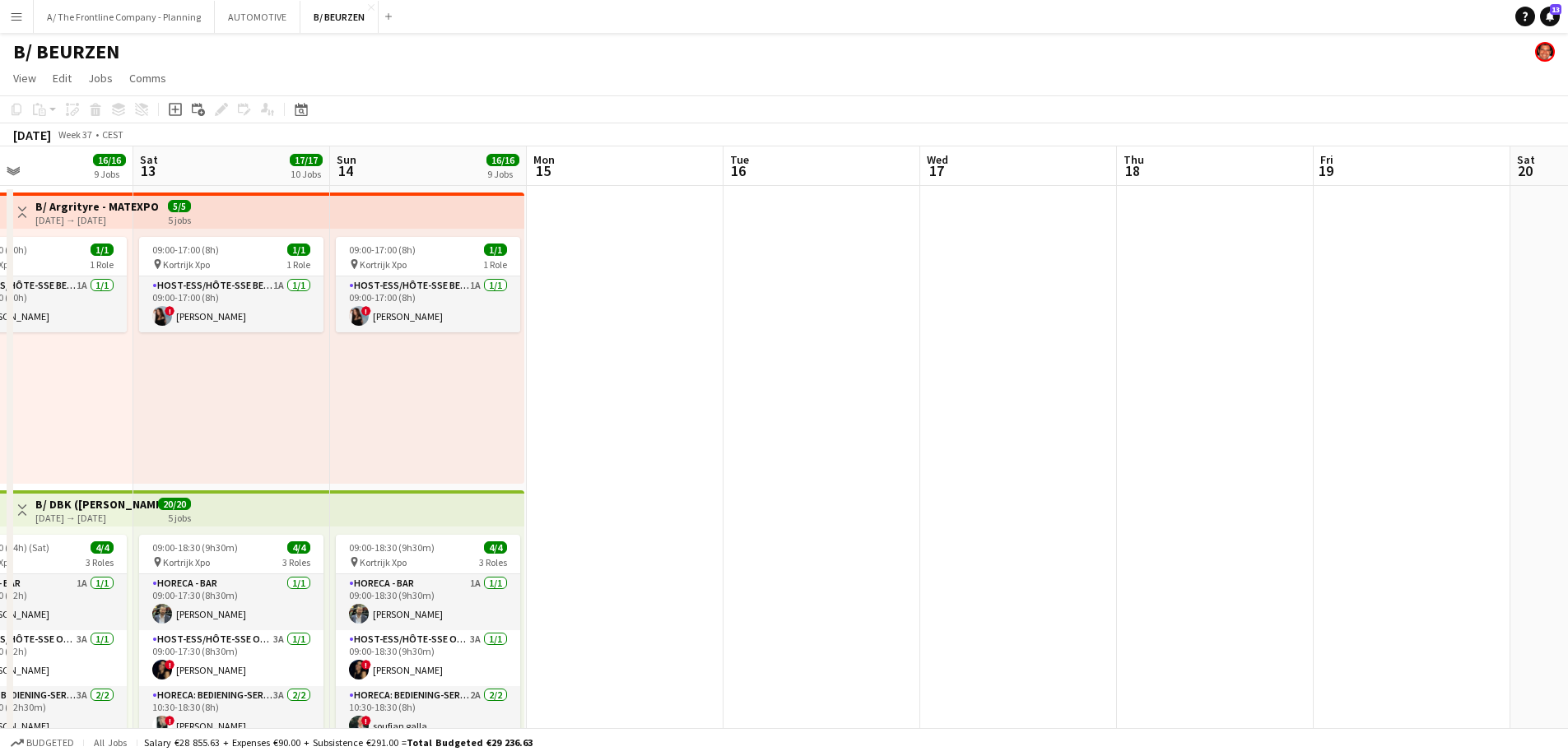
drag, startPoint x: 779, startPoint y: 388, endPoint x: 1394, endPoint y: 373, distance: 615.2
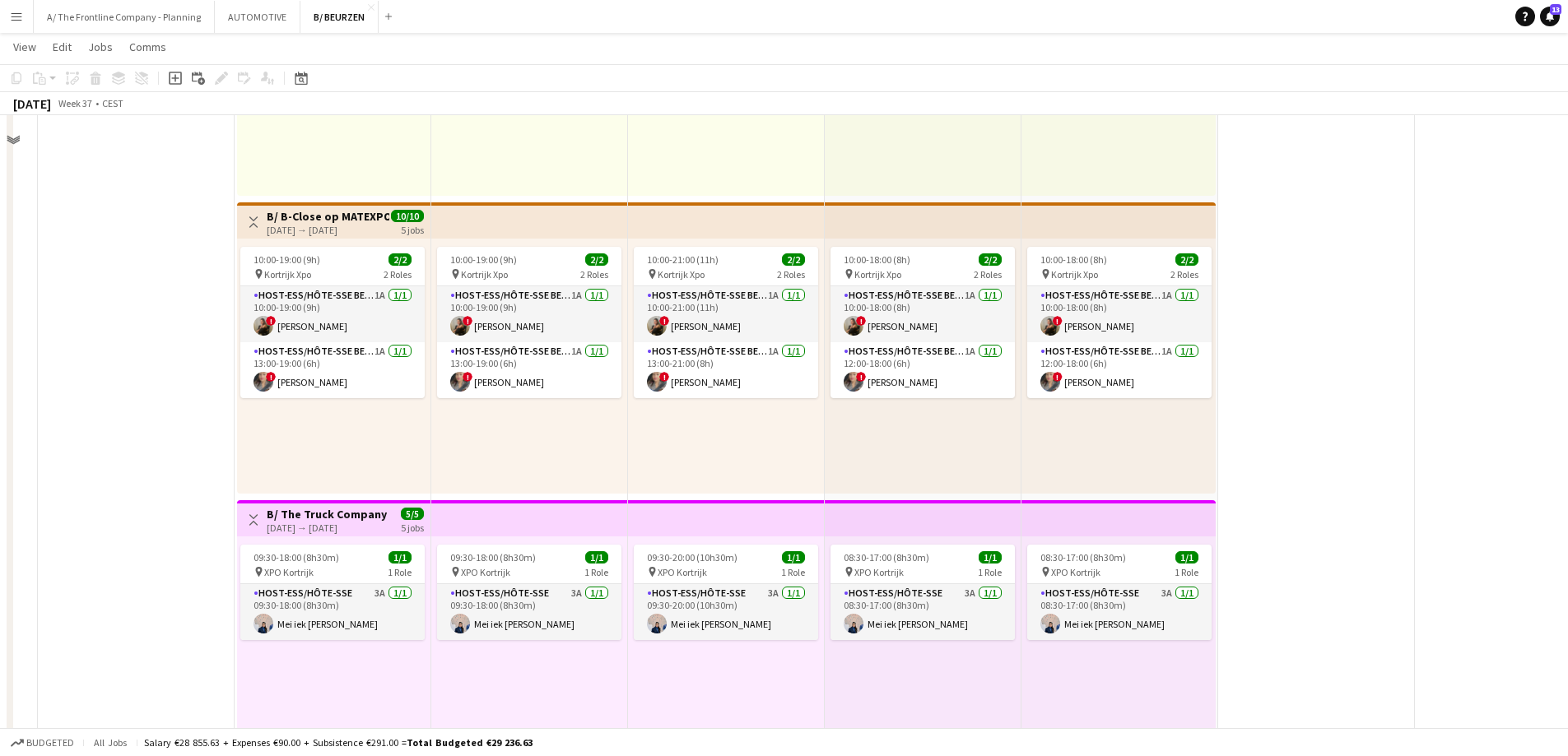
scroll to position [1481, 0]
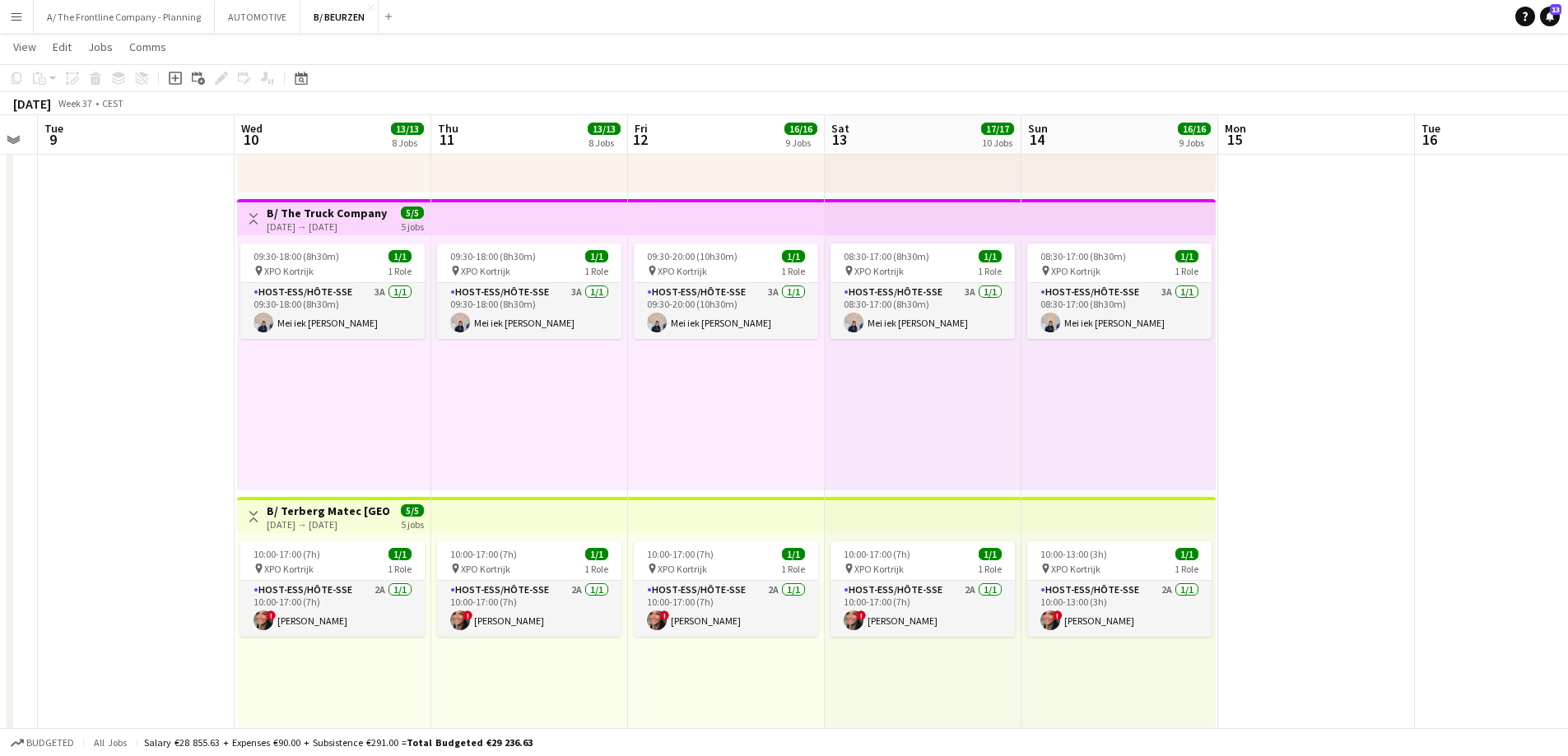
click at [298, 509] on h3 "B/ Terberg Matec [GEOGRAPHIC_DATA] - Matexpo 10-14/09 2025" at bounding box center [327, 510] width 123 height 15
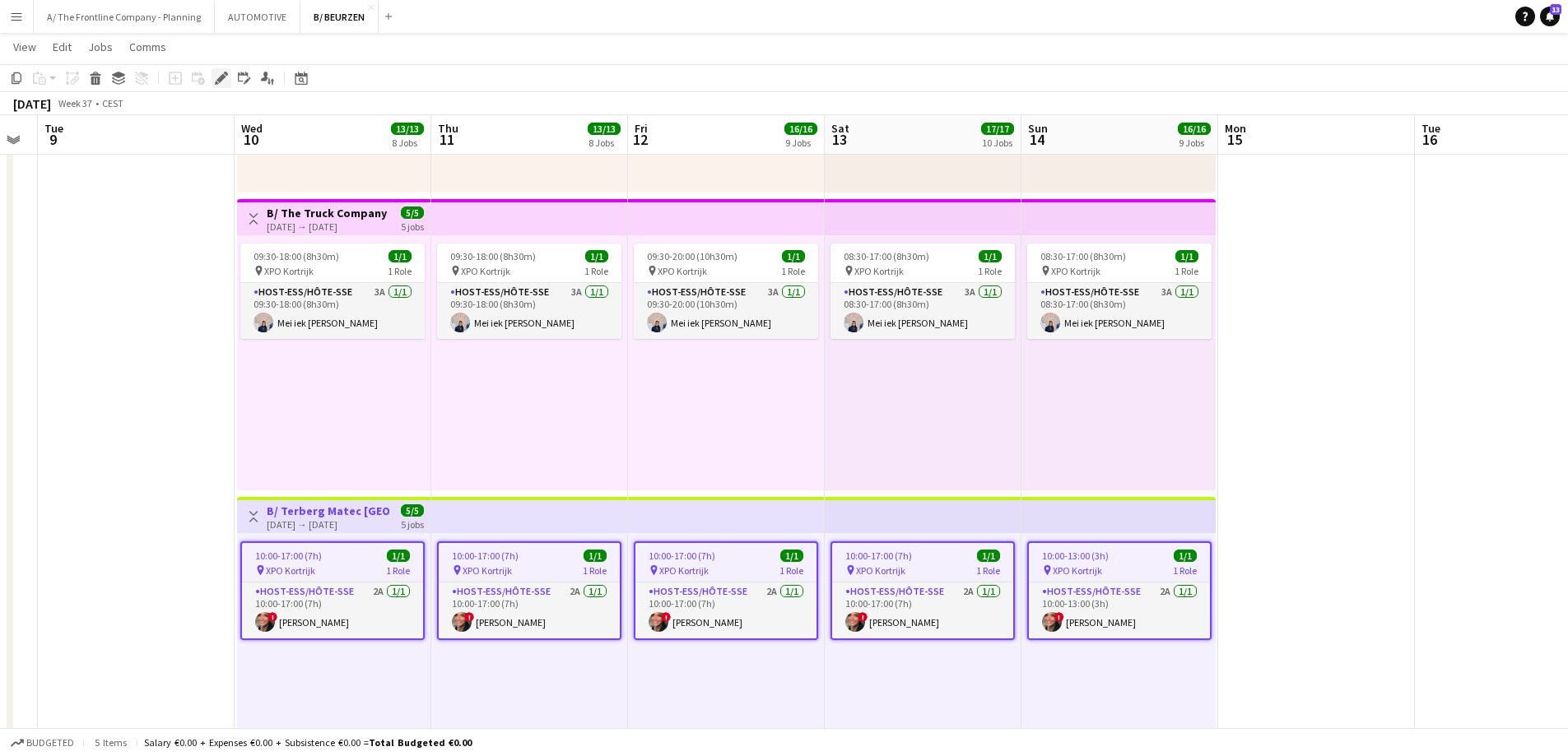
click at [226, 83] on icon "Edit" at bounding box center [221, 77] width 13 height 13
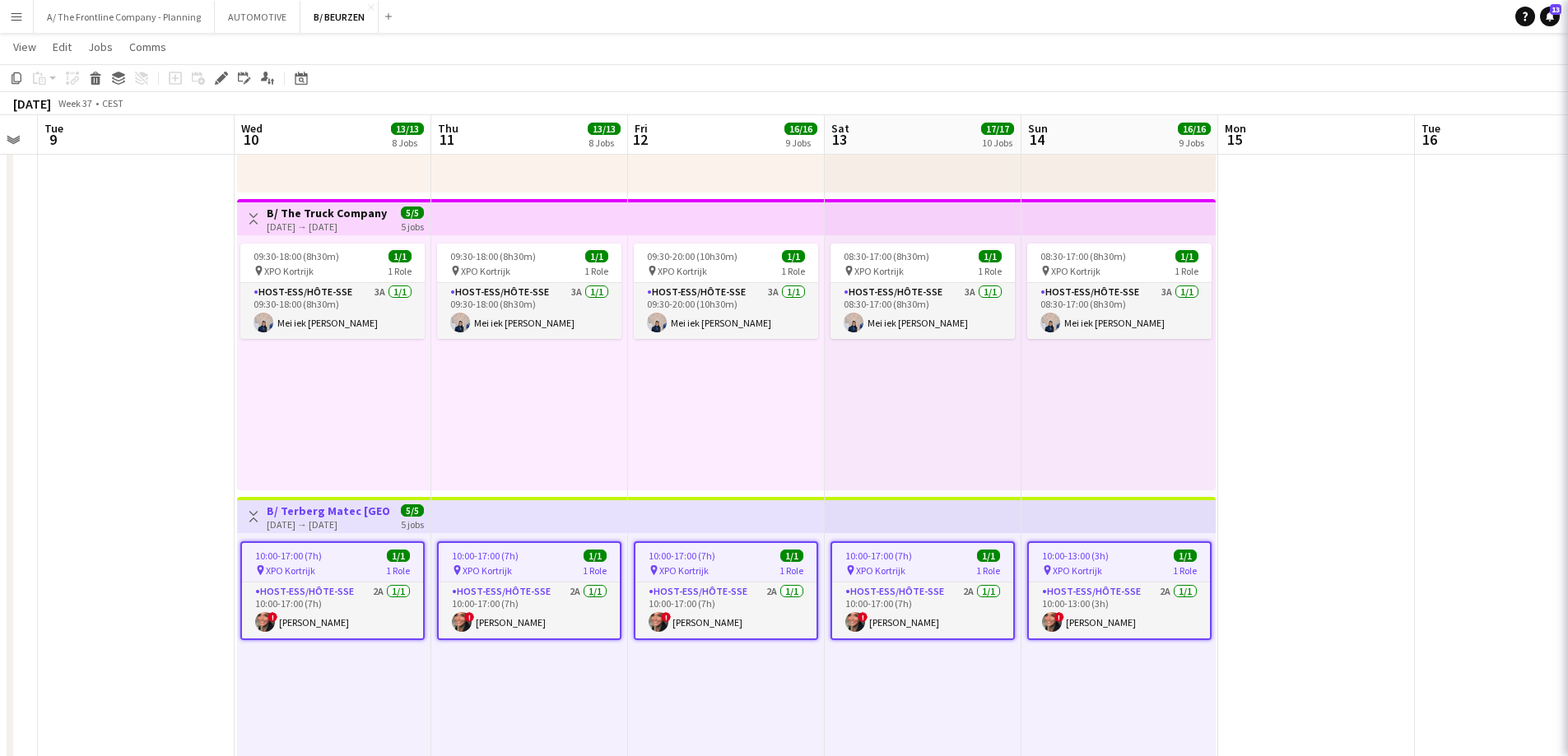
type input "**********"
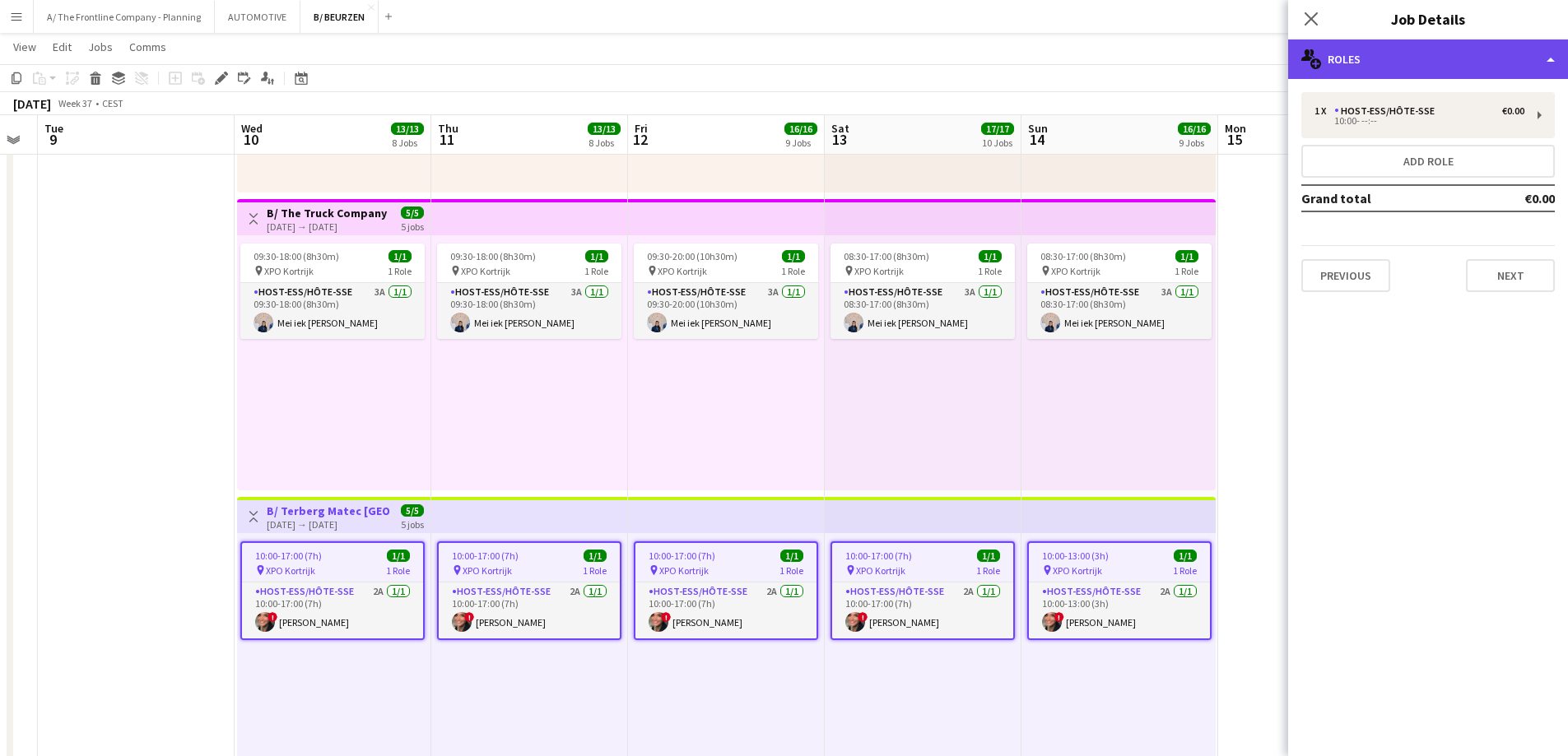
click at [1441, 59] on div "multiple-users-add Roles" at bounding box center [1428, 59] width 280 height 40
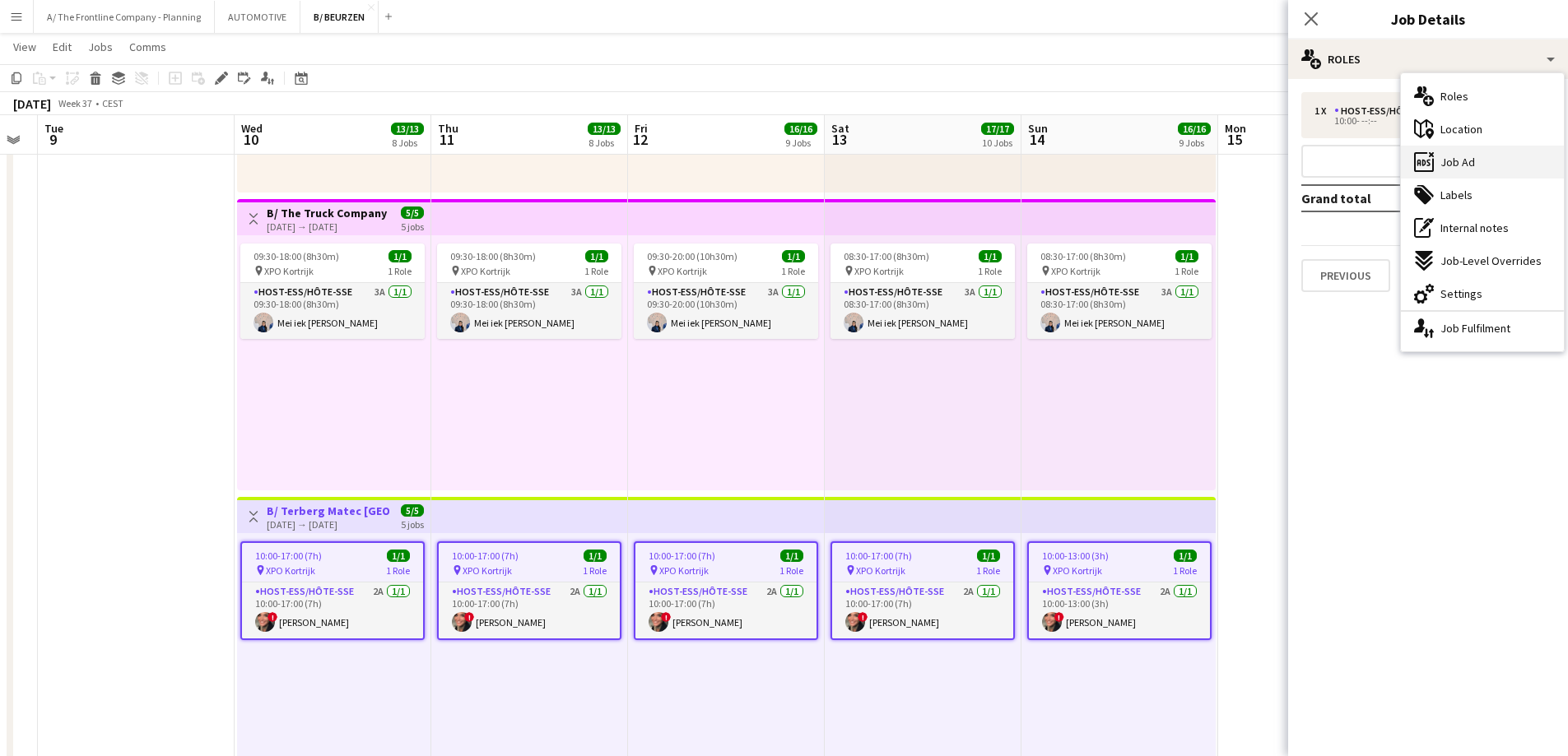
click at [1459, 157] on span "Job Ad" at bounding box center [1457, 162] width 34 height 15
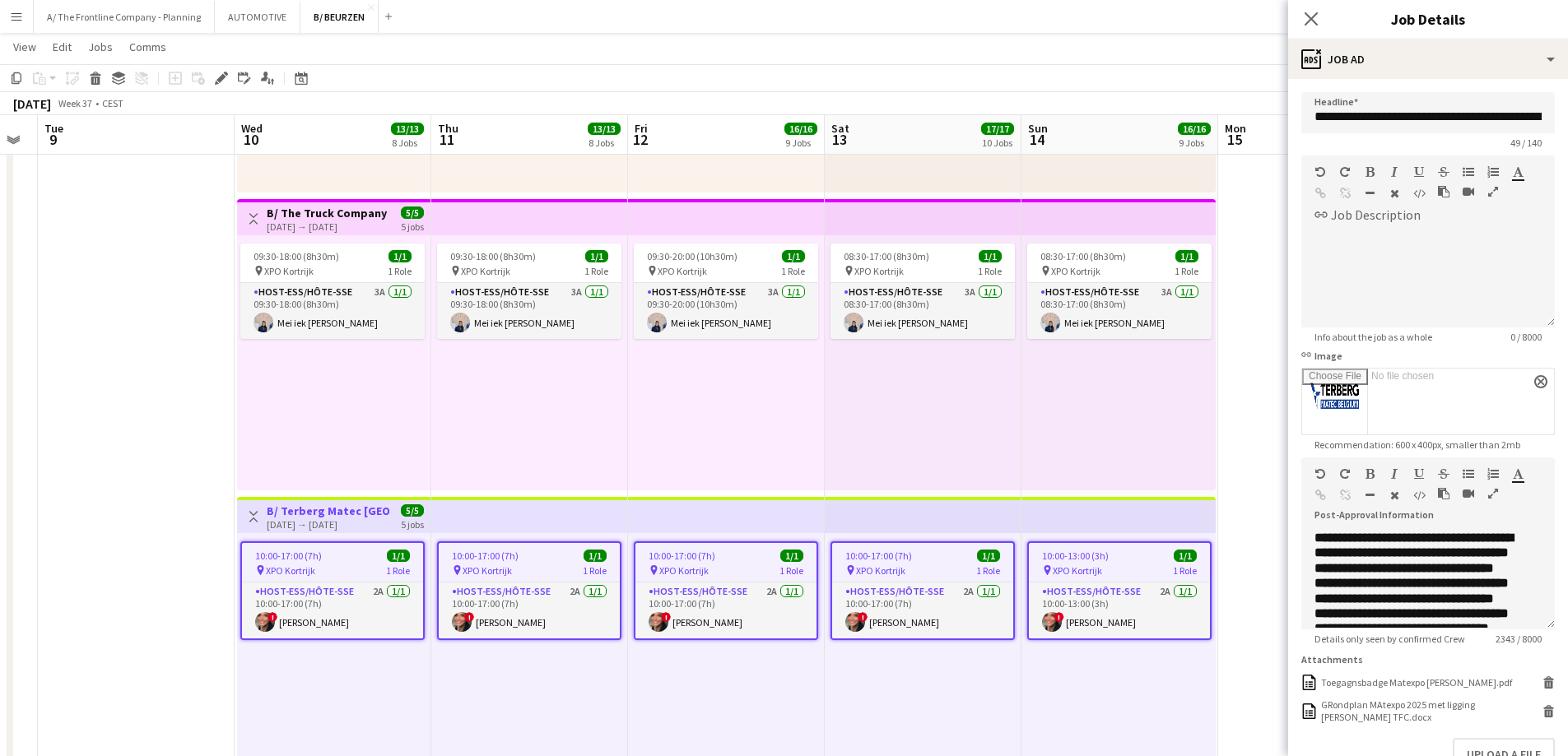
click at [1492, 492] on icon "button" at bounding box center [1492, 493] width 9 height 11
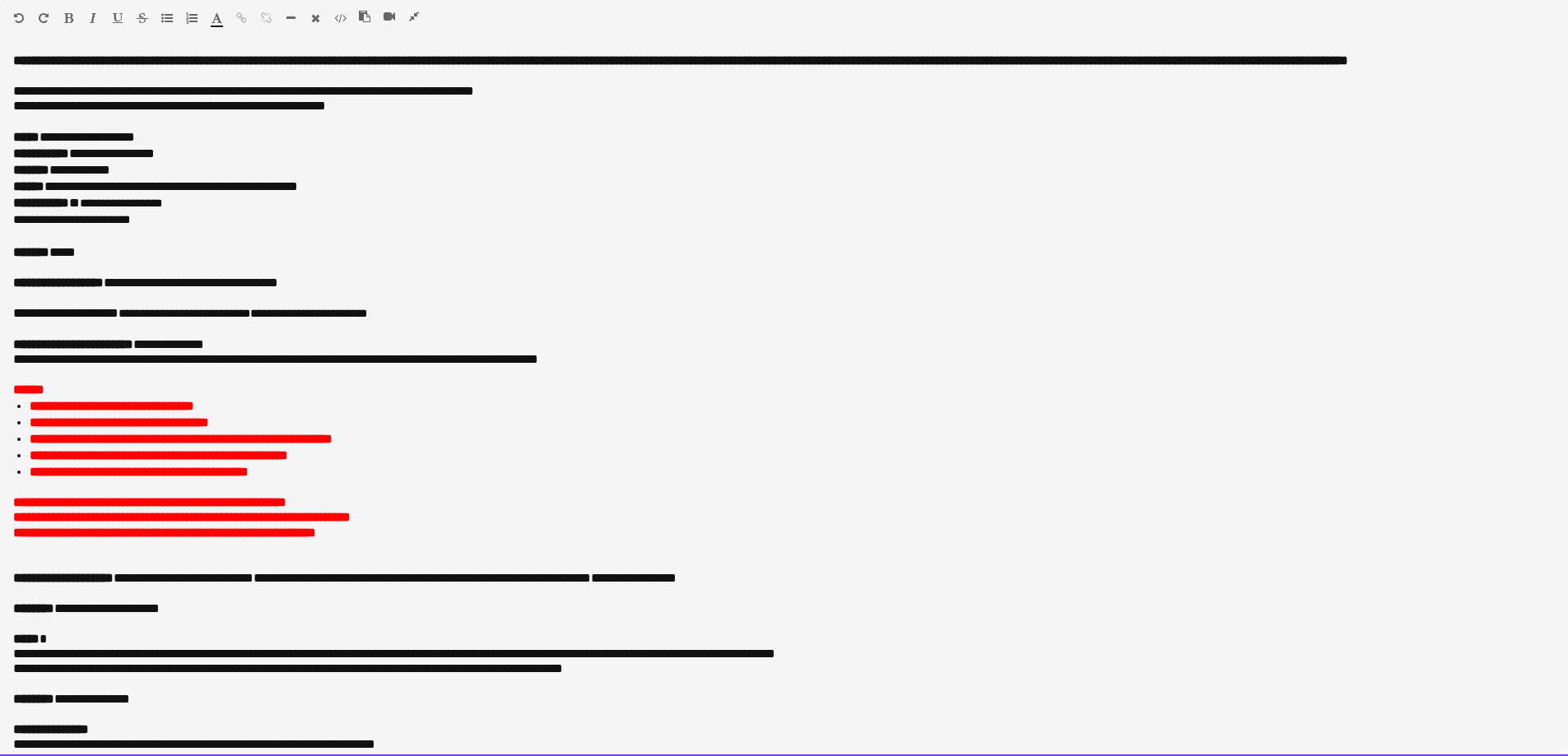
click at [119, 261] on div "******* *****" at bounding box center [778, 253] width 1529 height 16
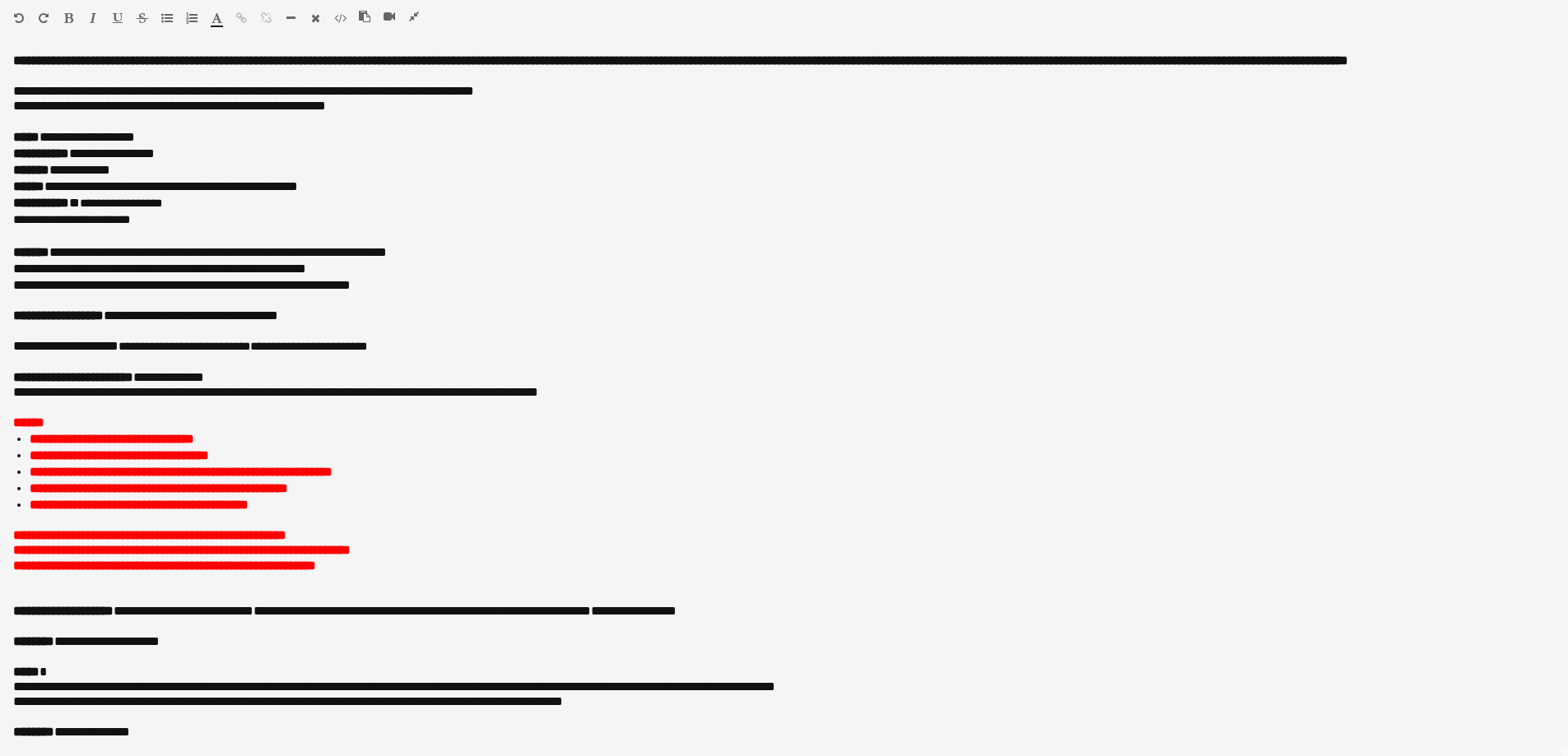
click at [417, 21] on icon "button" at bounding box center [413, 15] width 9 height 11
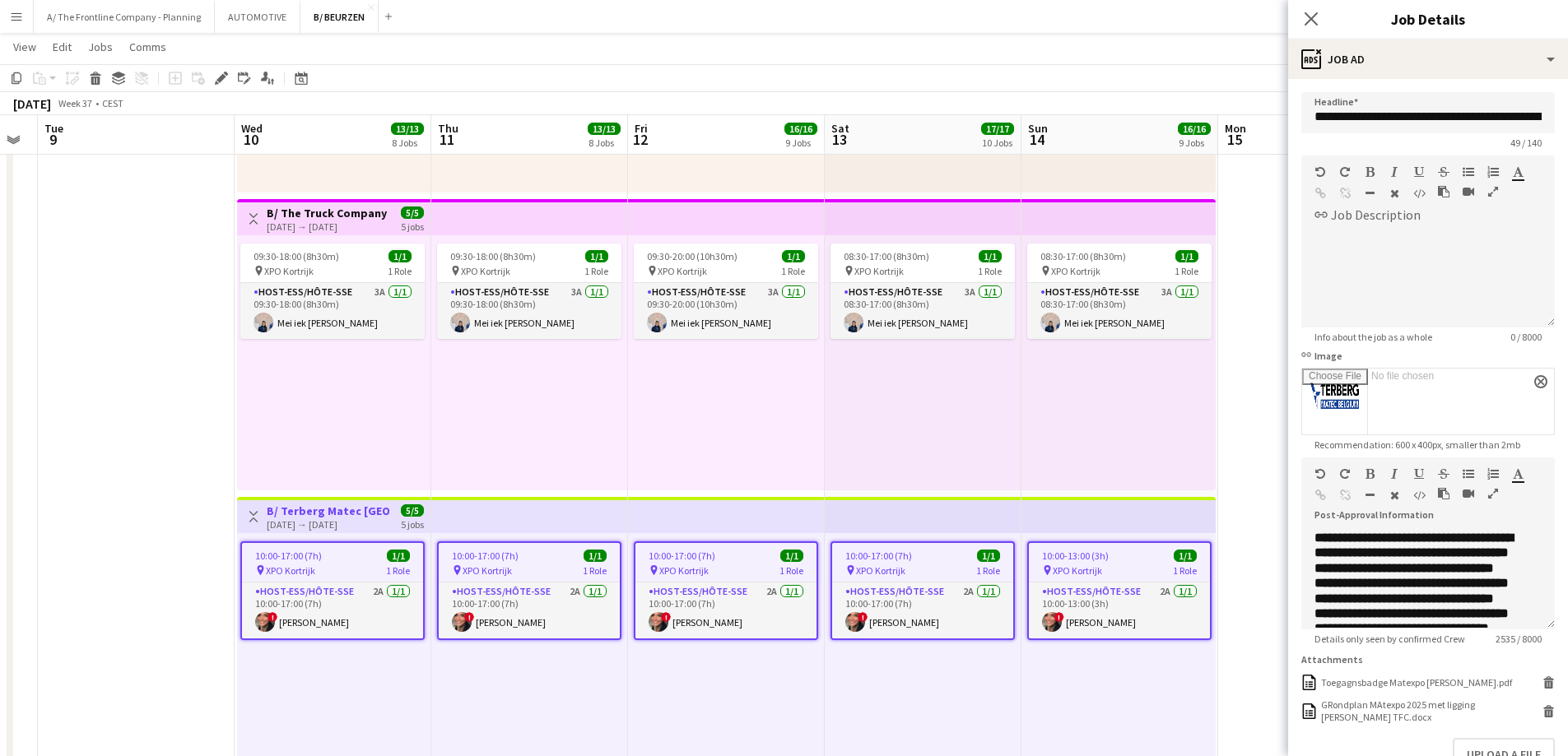
click at [766, 448] on div "09:30-20:00 (10h30m) 1/1 pin XPO Kortrijk 1 Role Host-ess/Hôte-sse 3A 1/1 09:30…" at bounding box center [726, 363] width 197 height 255
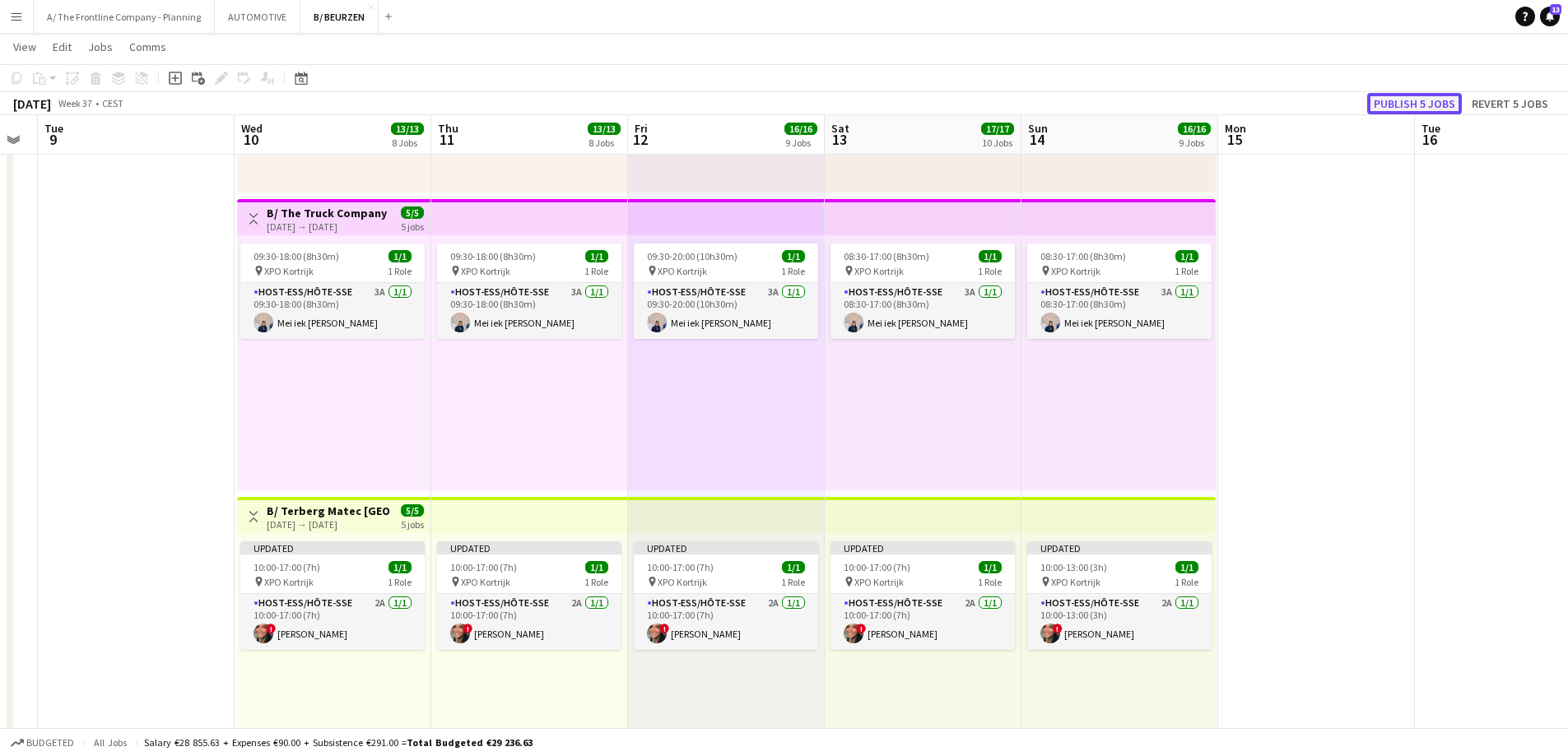
click at [1406, 93] on button "Publish 5 jobs" at bounding box center [1414, 103] width 95 height 21
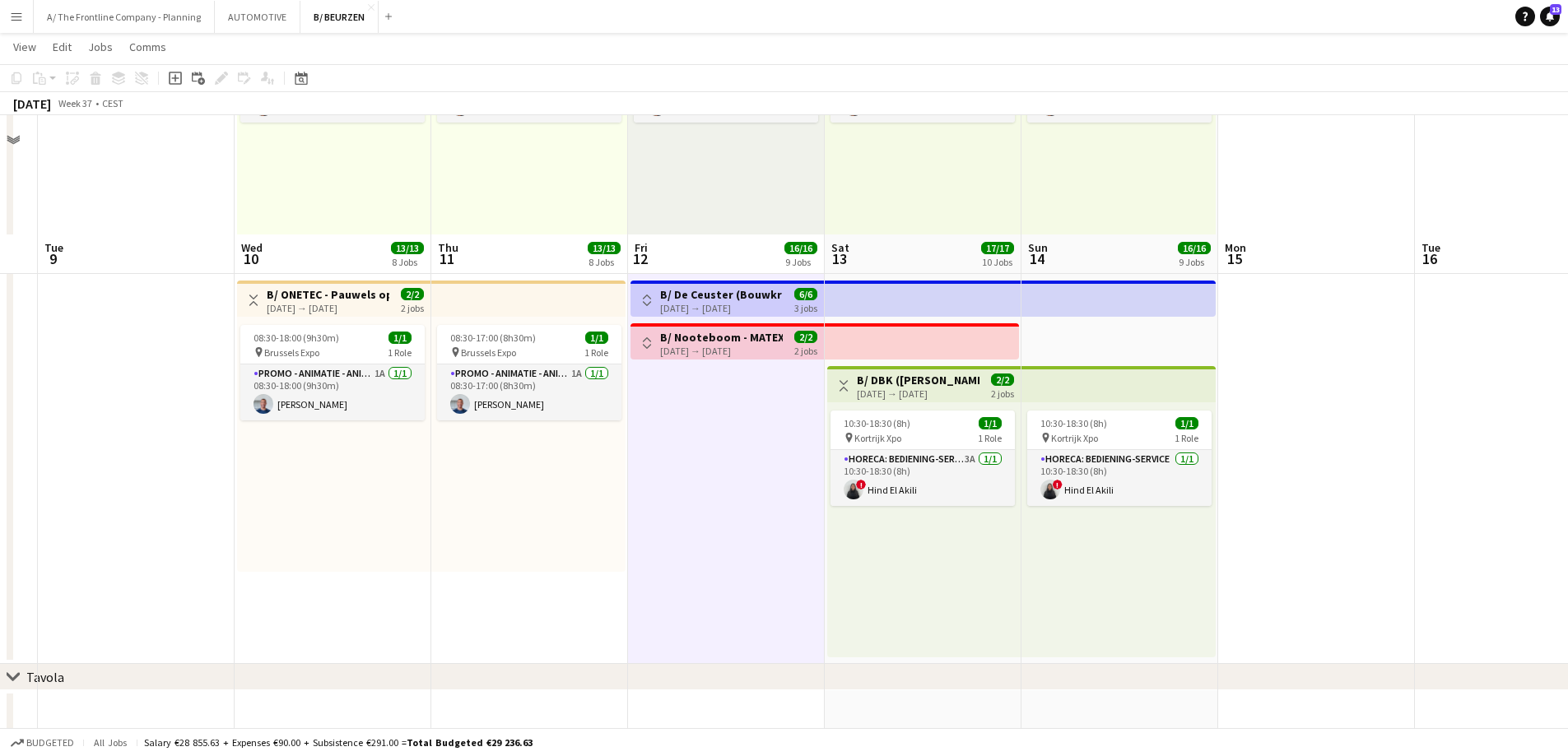
scroll to position [1994, 0]
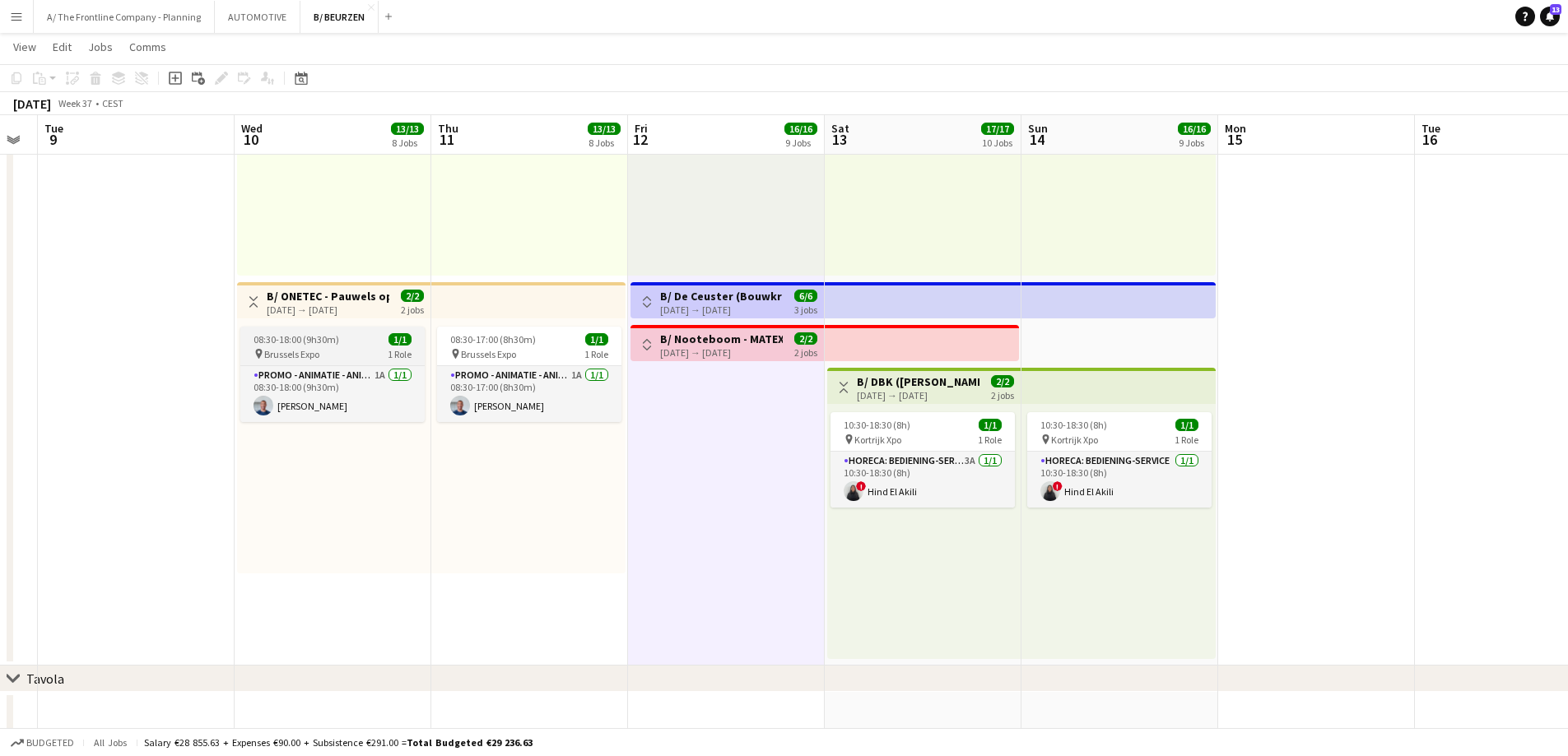
click at [315, 336] on span "08:30-18:00 (9h30m)" at bounding box center [296, 339] width 86 height 12
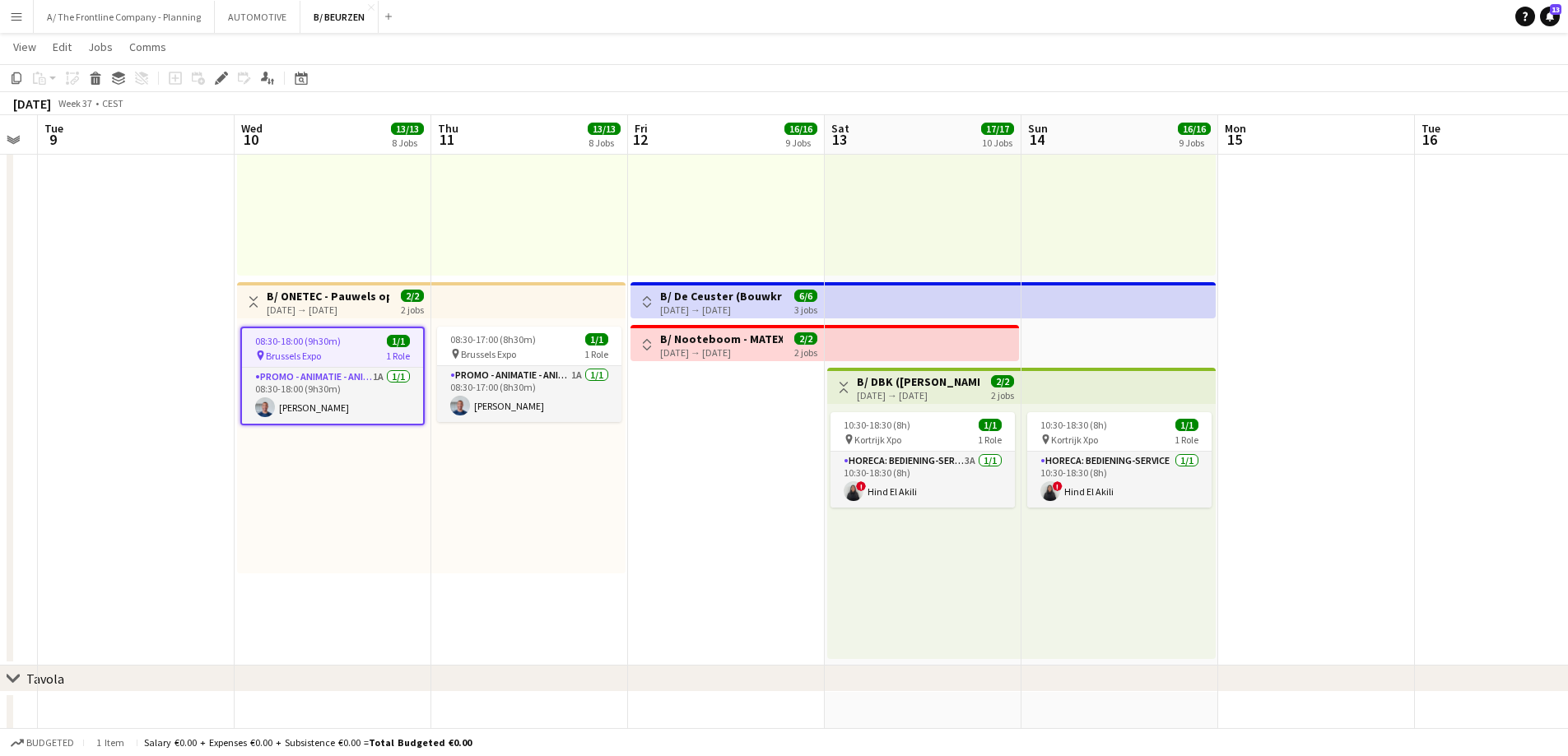
click at [320, 299] on h3 "B/ ONETEC - Pauwels op de Carrefour Beurs in [GEOGRAPHIC_DATA] - FOTOBOOTH - (1…" at bounding box center [327, 296] width 123 height 15
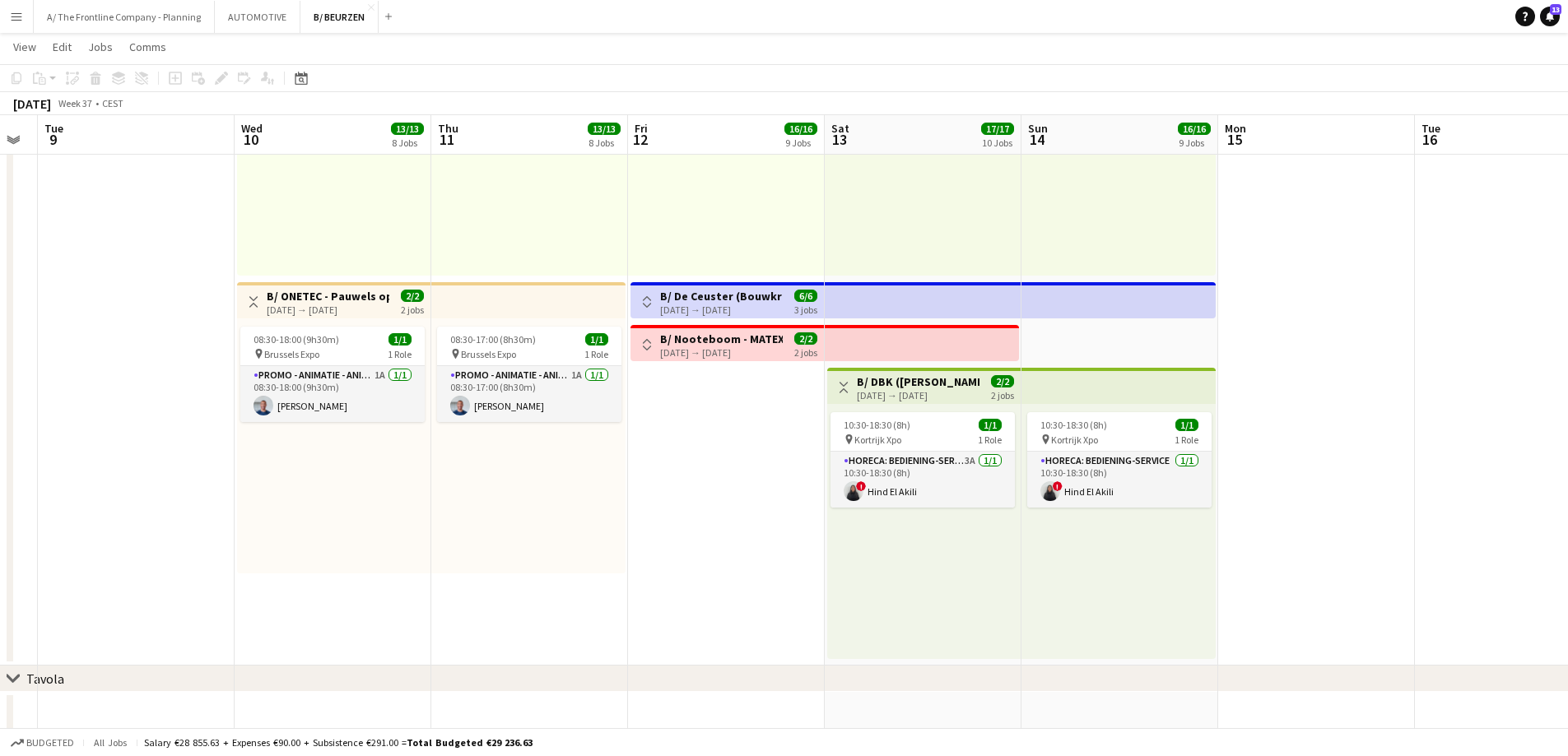
drag, startPoint x: 334, startPoint y: 323, endPoint x: 345, endPoint y: 309, distance: 17.8
click at [338, 319] on div "08:30-18:00 (9h30m) 1/1 pin Brussels Expo 1 Role Promo - Animatie - Animation 1…" at bounding box center [333, 446] width 193 height 255
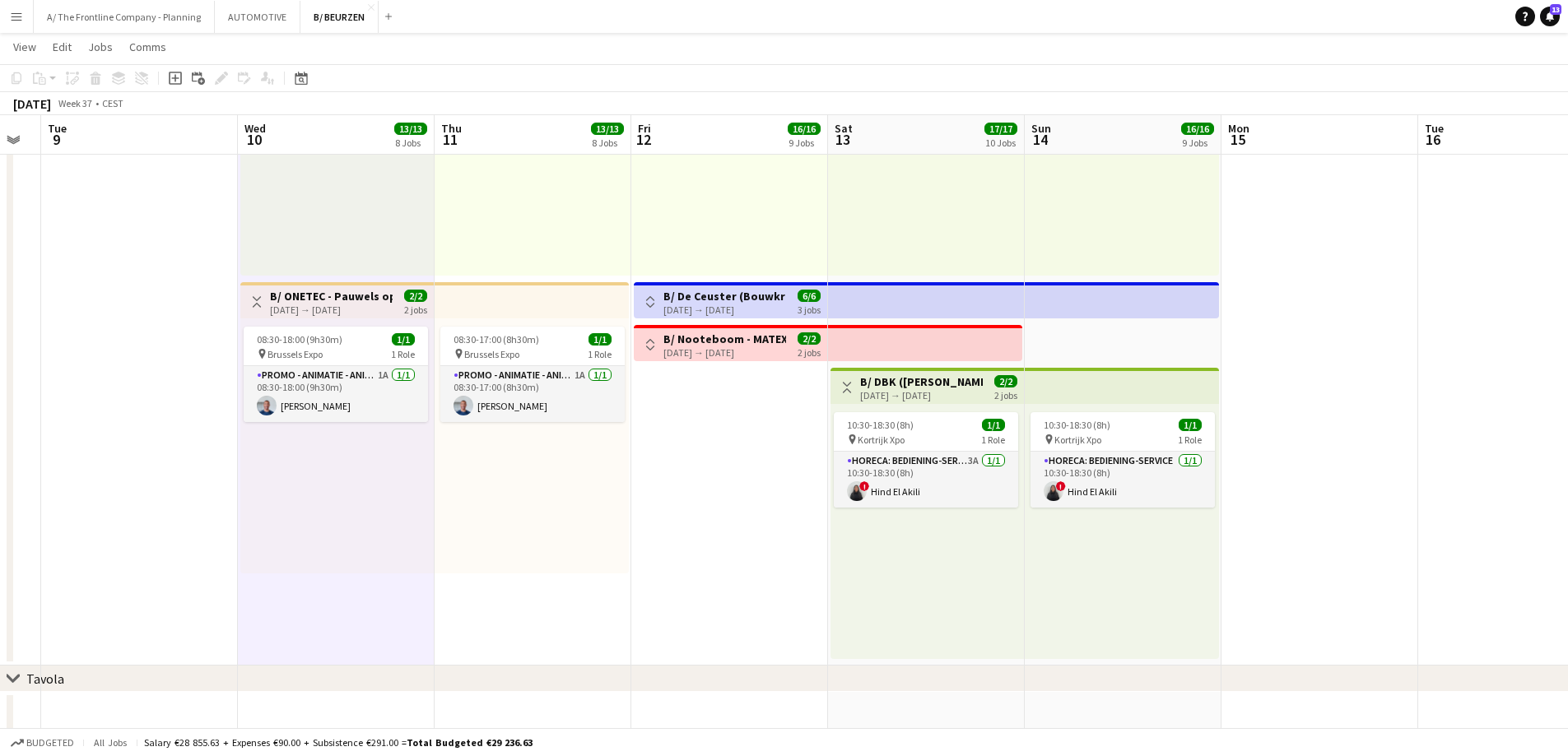
click at [345, 309] on div "[DATE] → [DATE]" at bounding box center [331, 309] width 123 height 12
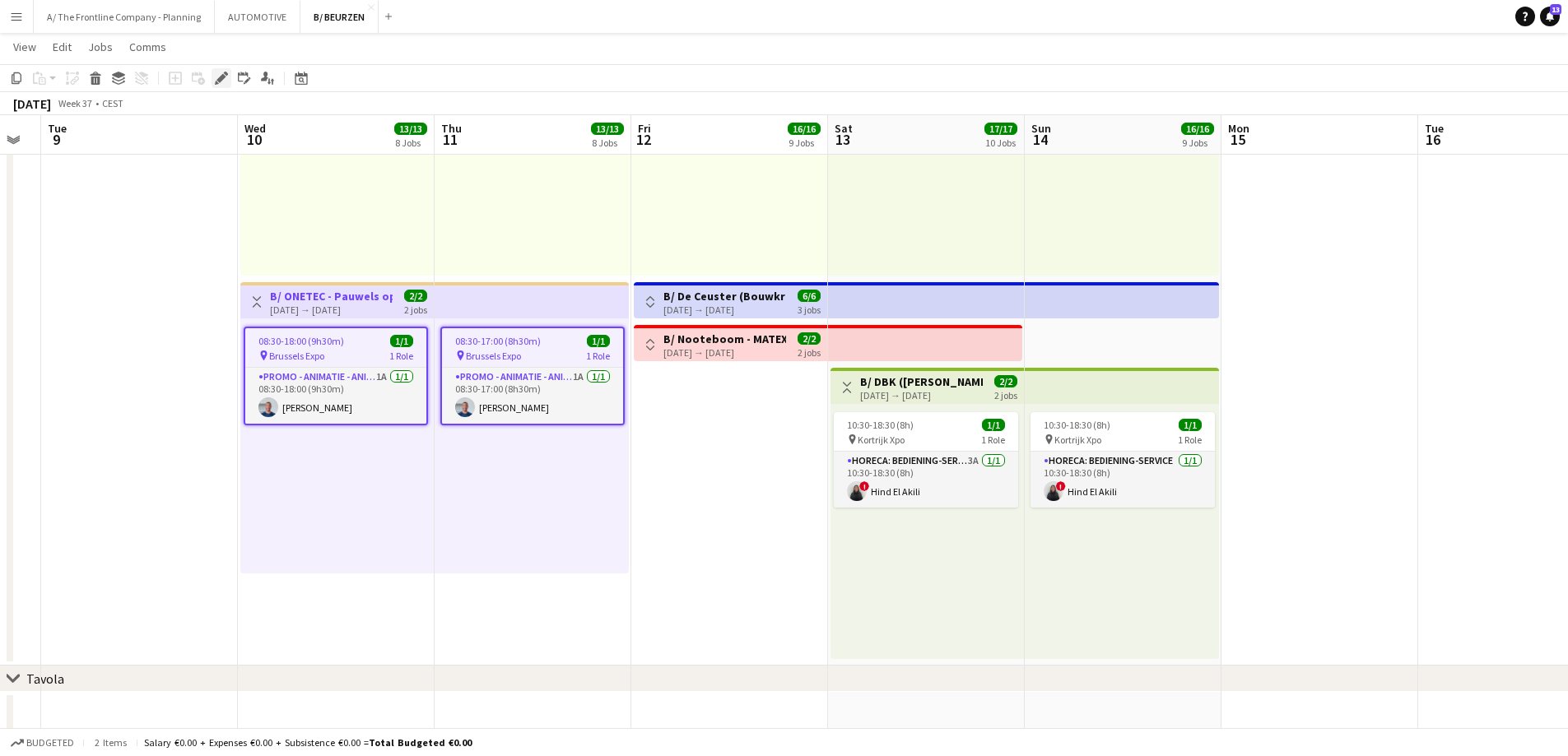
click at [221, 77] on icon at bounding box center [221, 78] width 9 height 9
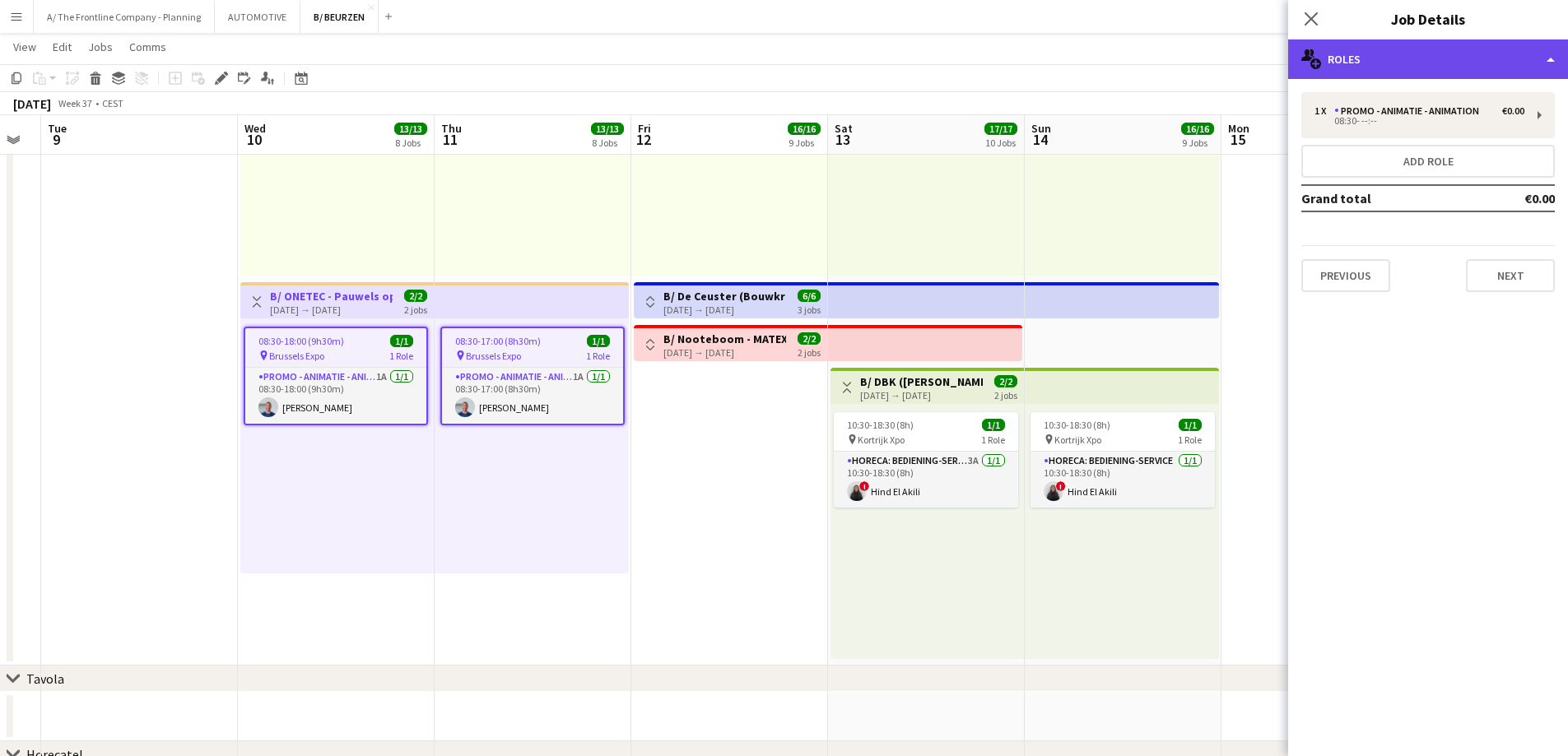
click at [1383, 77] on div "multiple-users-add Roles" at bounding box center [1428, 59] width 280 height 40
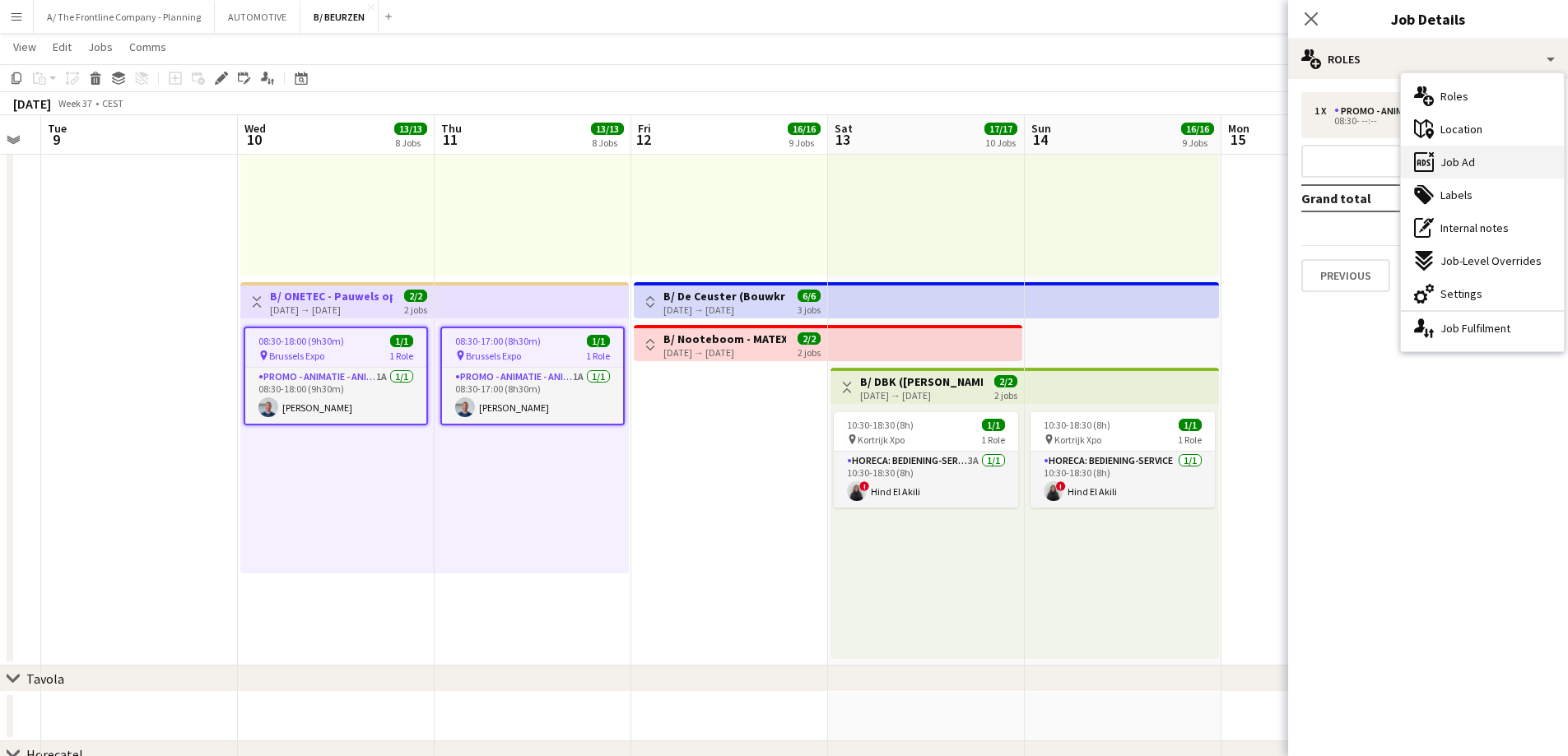
click at [1446, 167] on span "Job Ad" at bounding box center [1457, 162] width 34 height 15
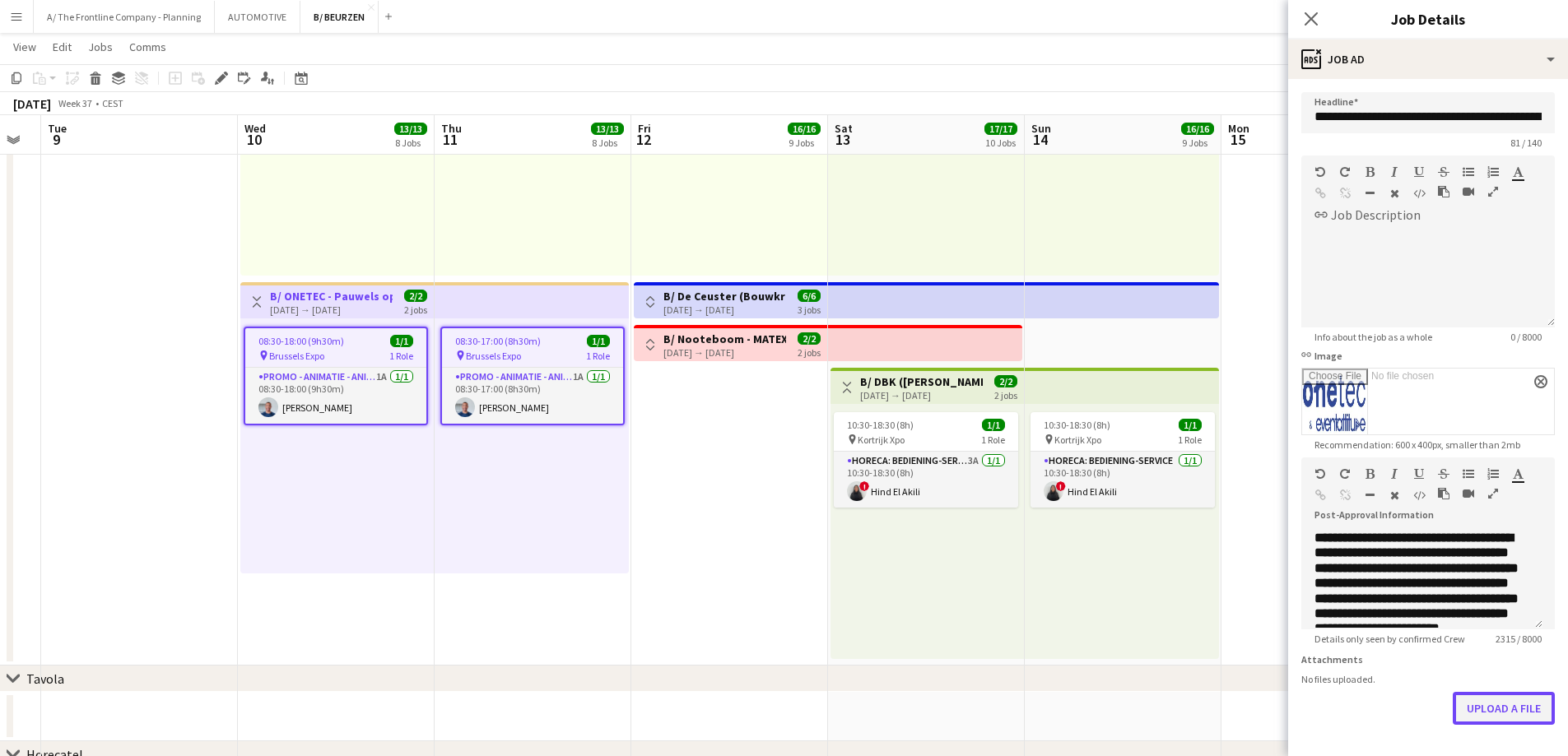
click at [1497, 725] on button "Upload a file" at bounding box center [1504, 709] width 102 height 33
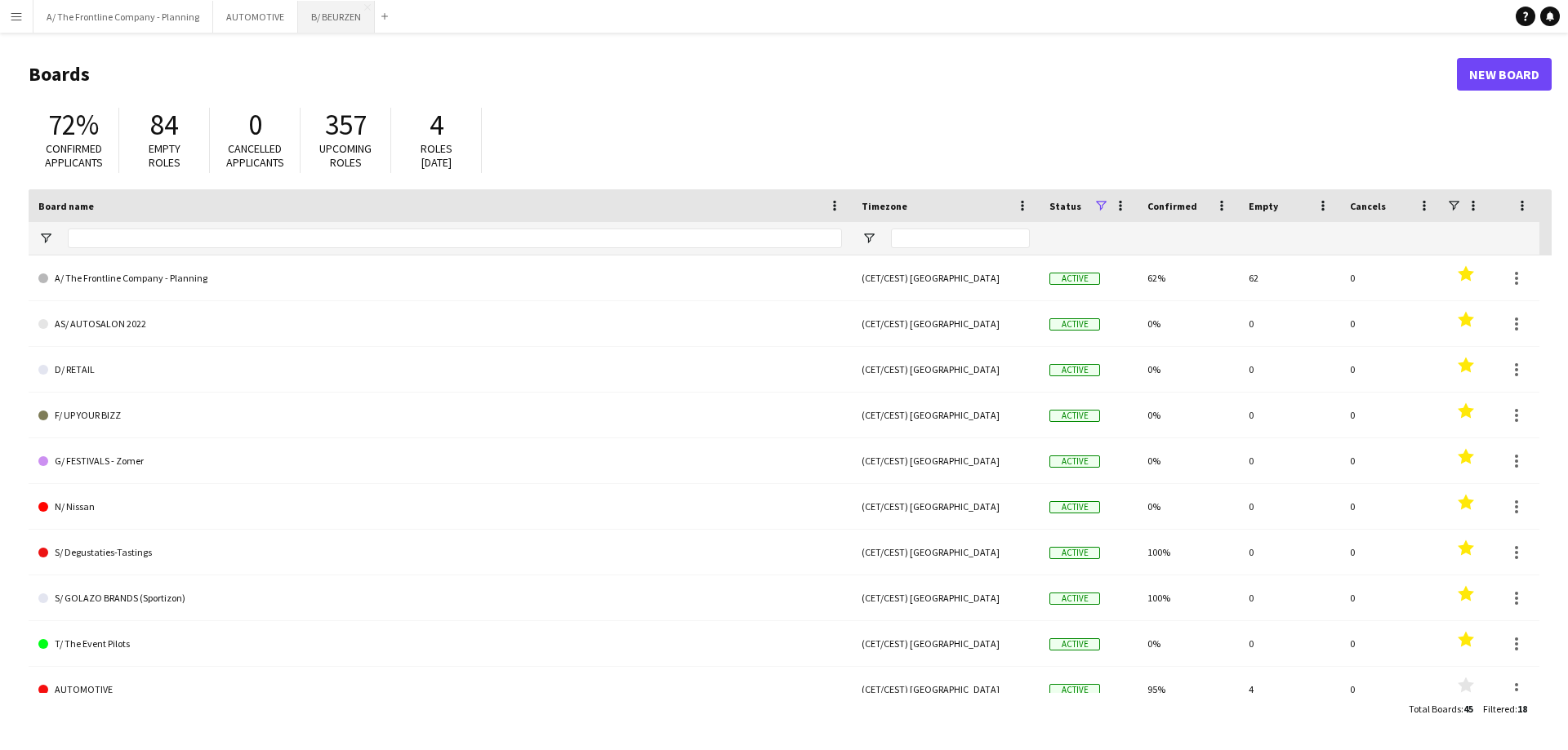
click at [338, 16] on button "B/ BEURZEN Close" at bounding box center [337, 16] width 77 height 32
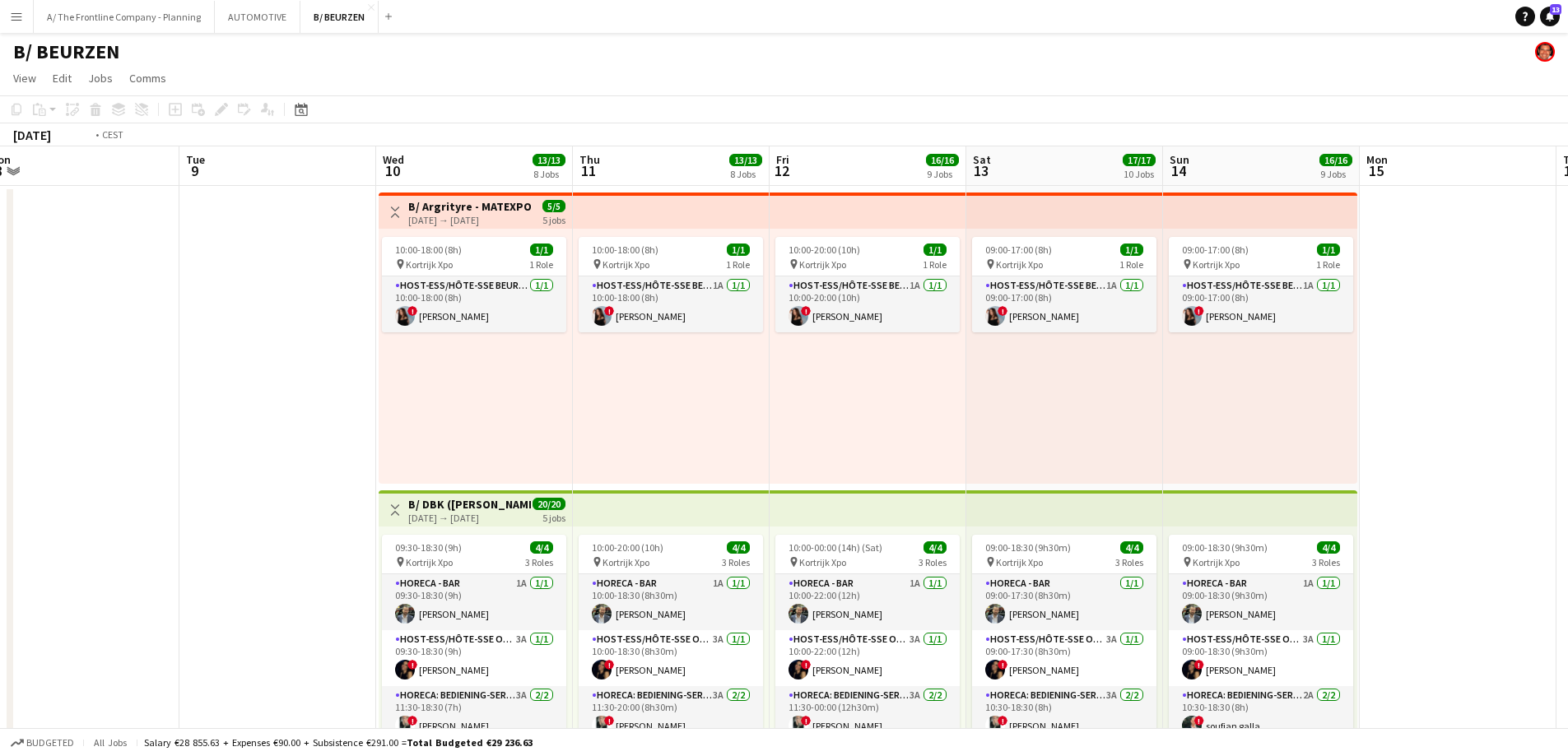
scroll to position [0, 509]
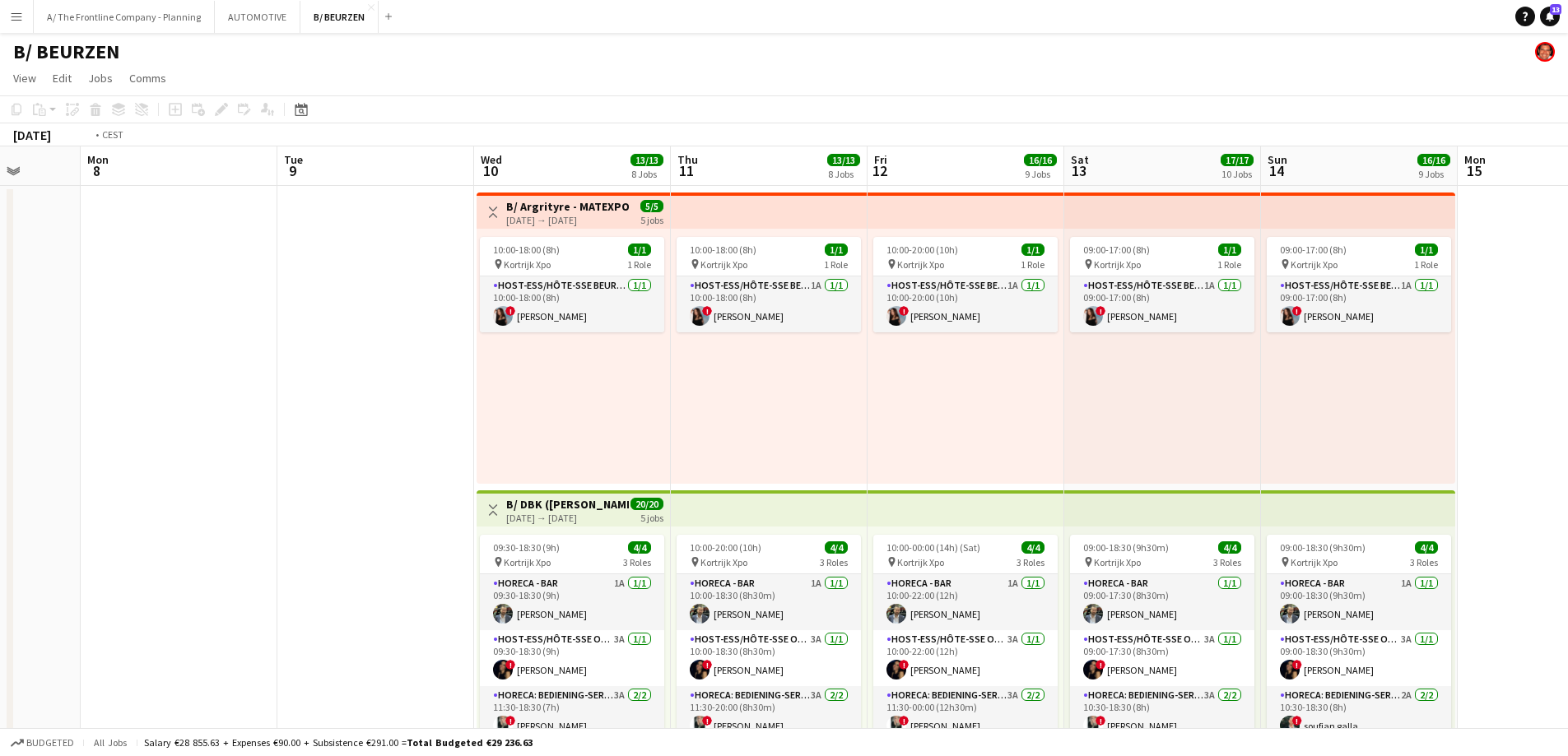
drag, startPoint x: 393, startPoint y: 308, endPoint x: 146, endPoint y: 309, distance: 247.0
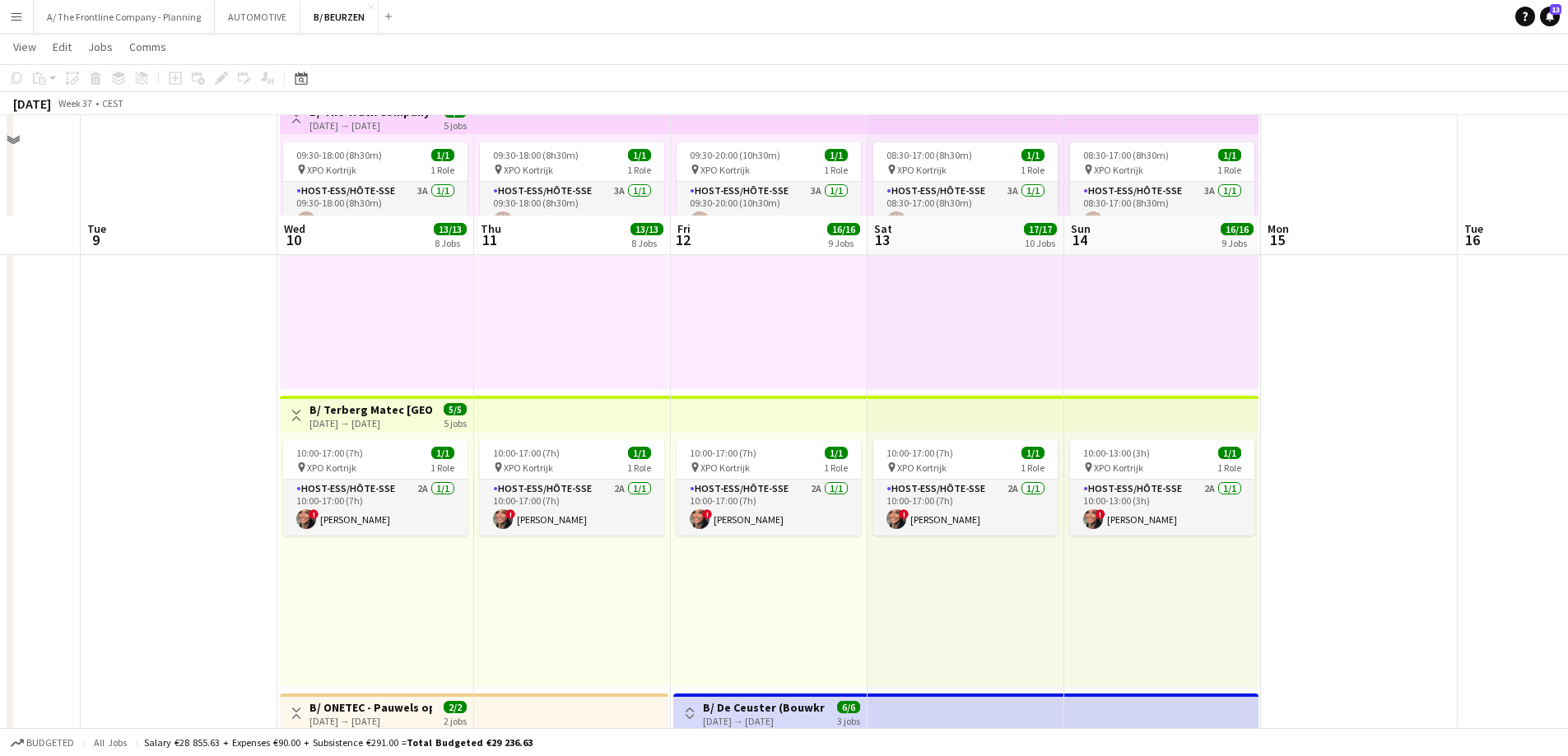
scroll to position [2058, 0]
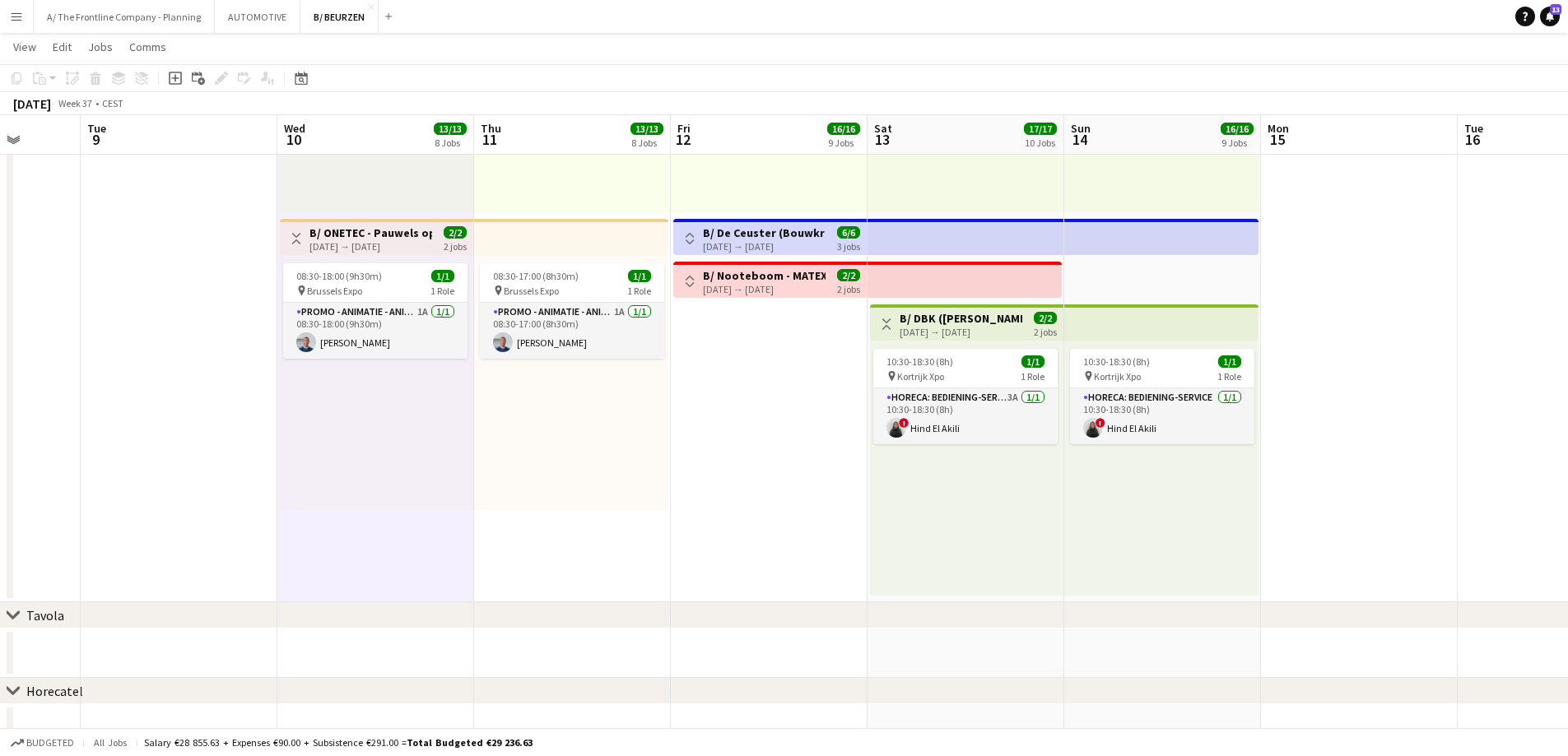
click at [400, 250] on div "[DATE] → [DATE]" at bounding box center [370, 247] width 123 height 12
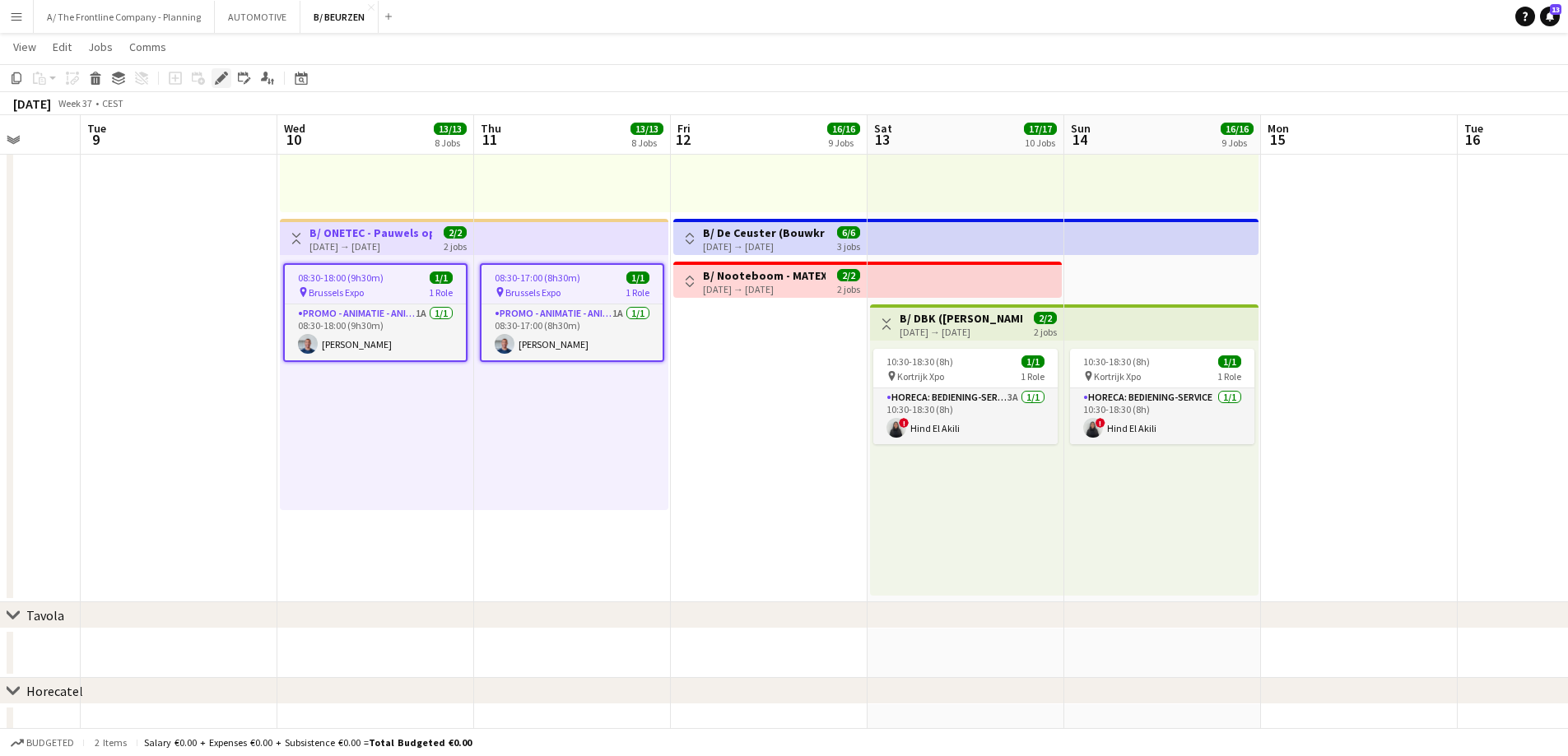
click at [220, 81] on icon at bounding box center [221, 78] width 9 height 9
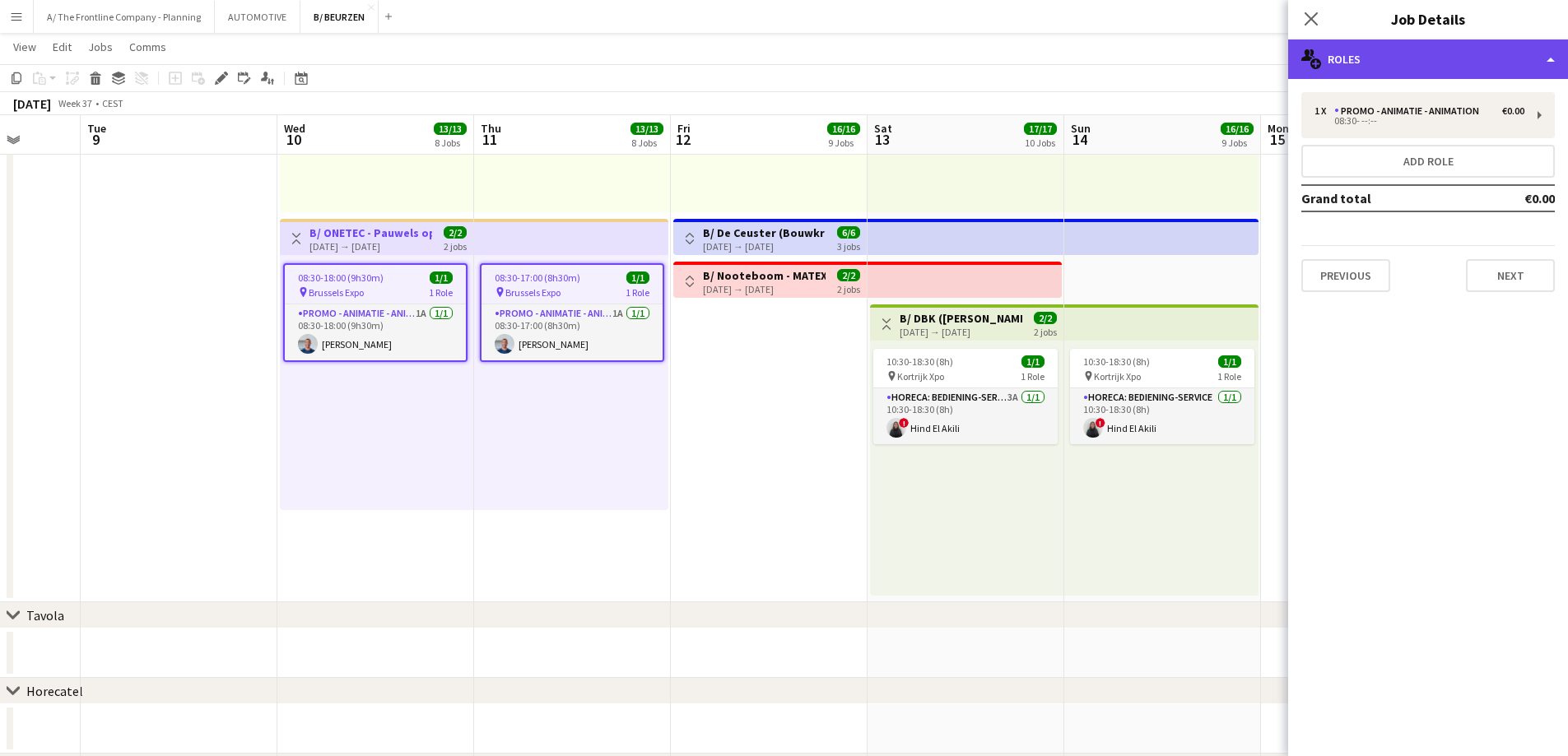
click at [1442, 59] on div "multiple-users-add Roles" at bounding box center [1428, 59] width 280 height 40
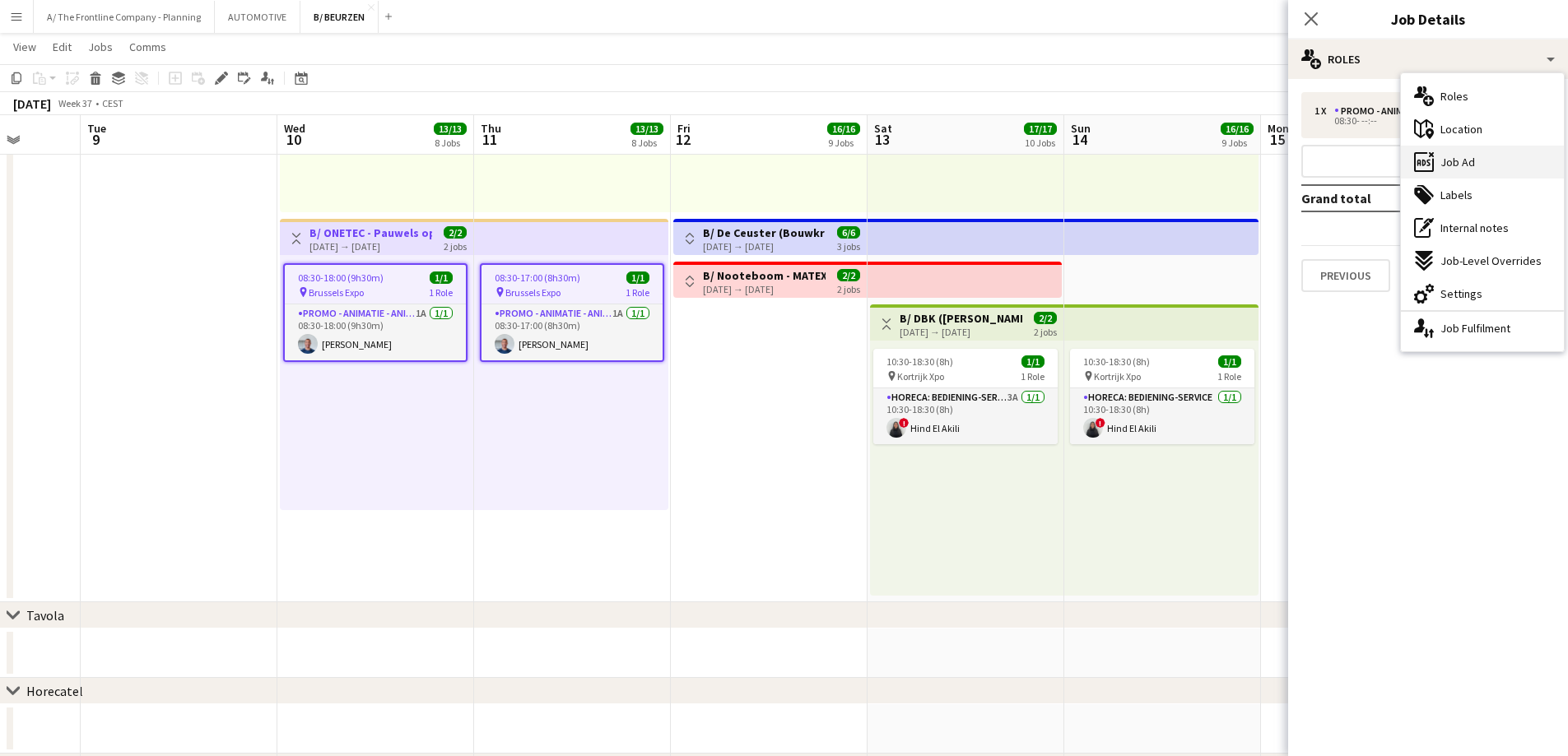
click at [1481, 168] on div "ads-window Job Ad" at bounding box center [1482, 162] width 163 height 33
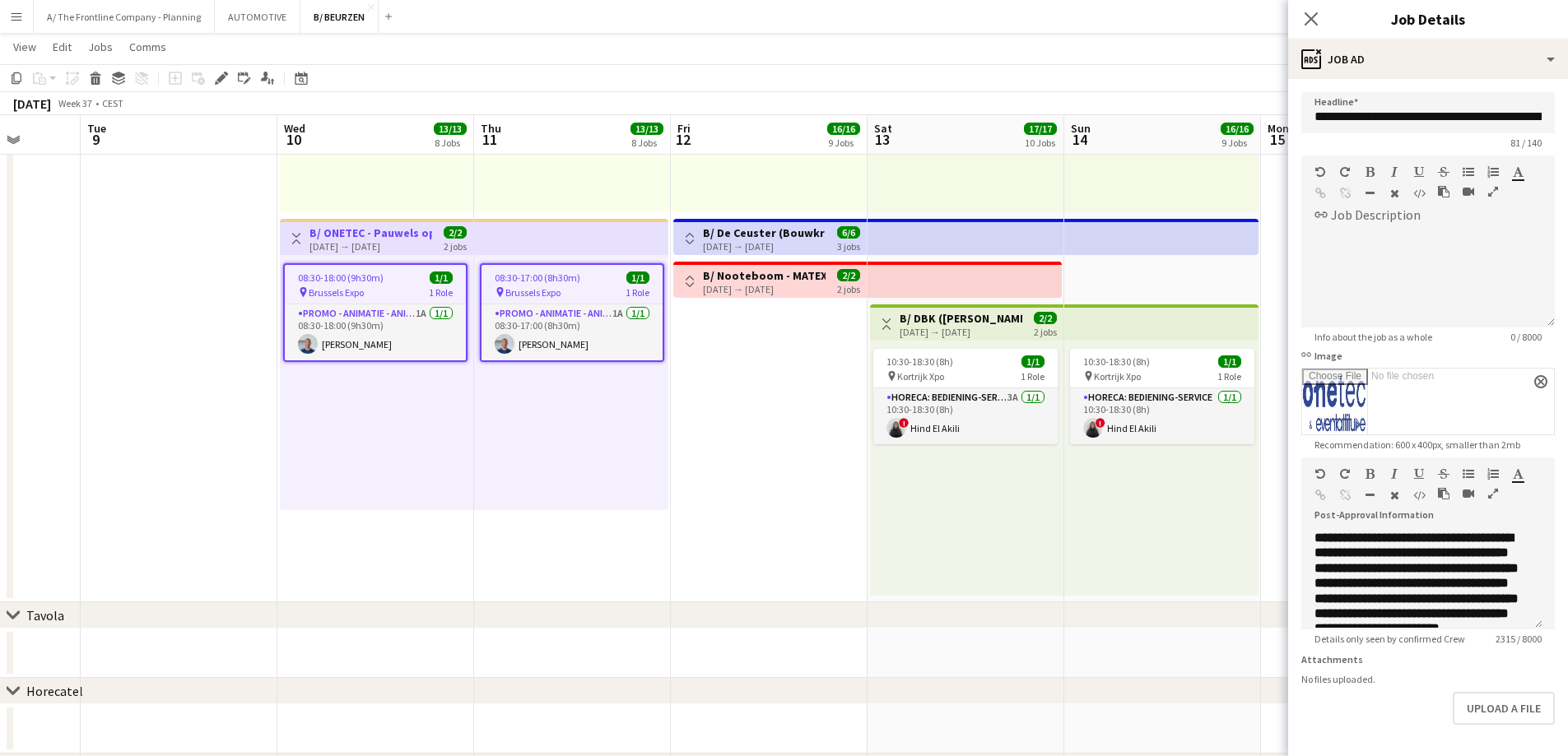
scroll to position [74, 0]
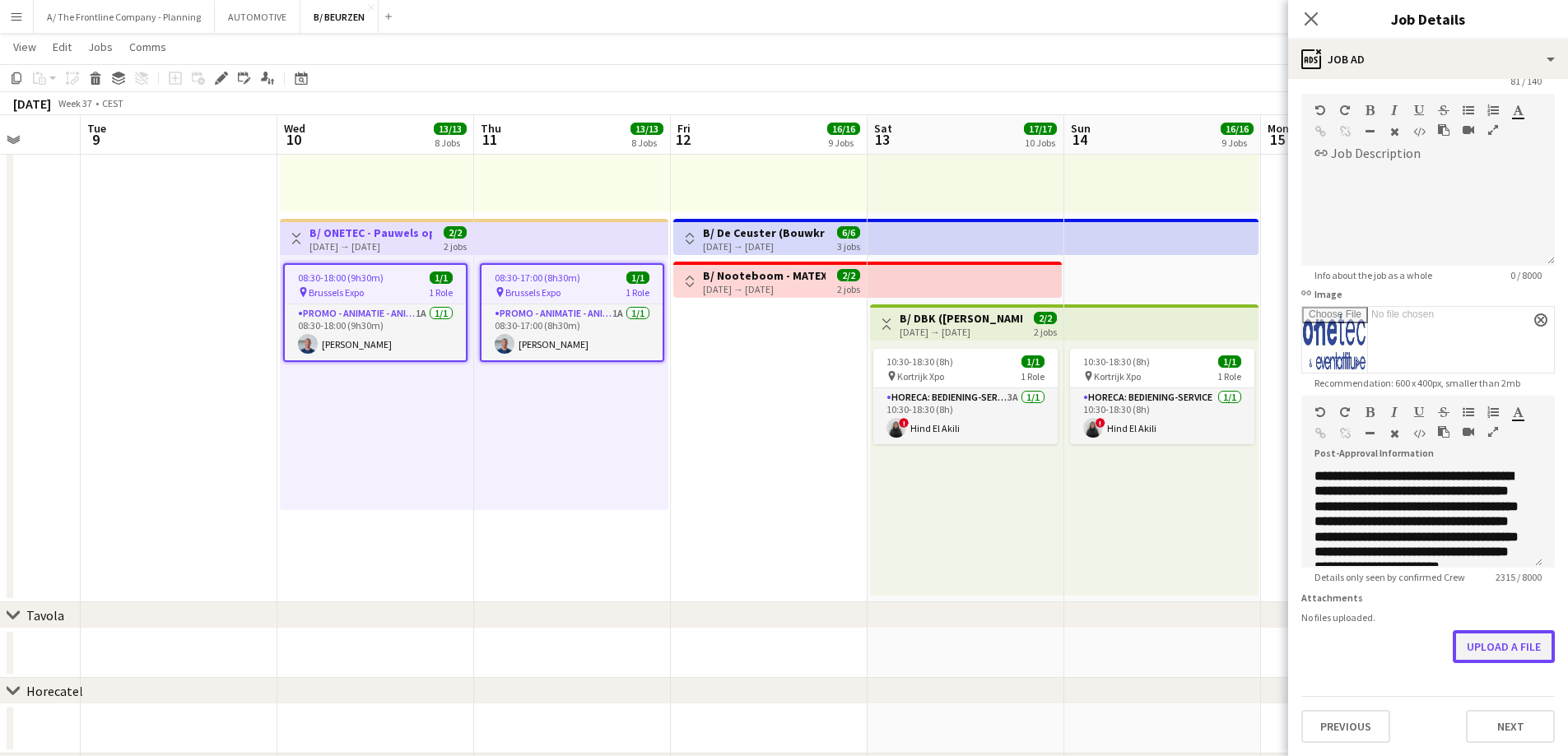
click at [1481, 644] on button "Upload a file" at bounding box center [1504, 647] width 102 height 33
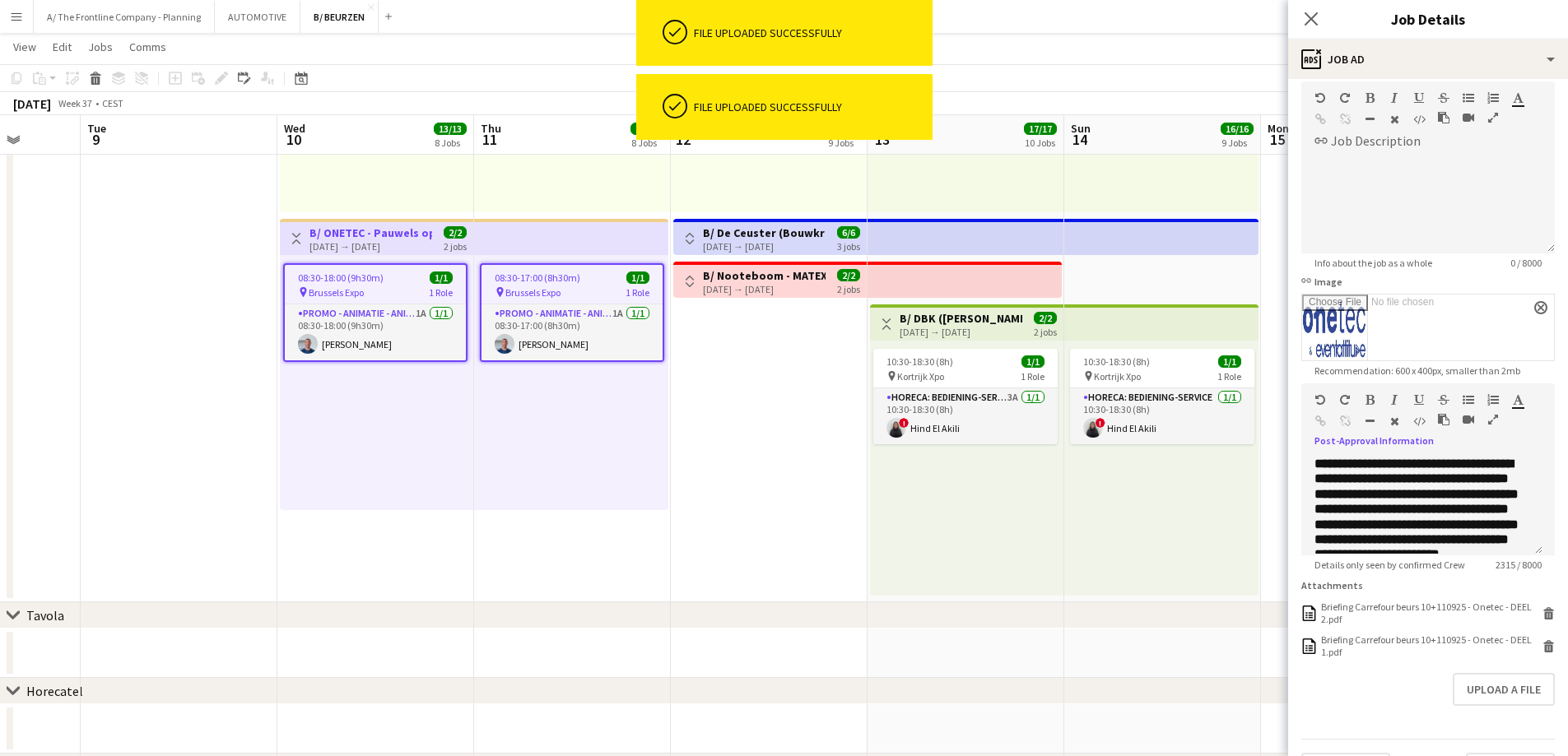
click at [1491, 420] on icon "button" at bounding box center [1492, 419] width 9 height 11
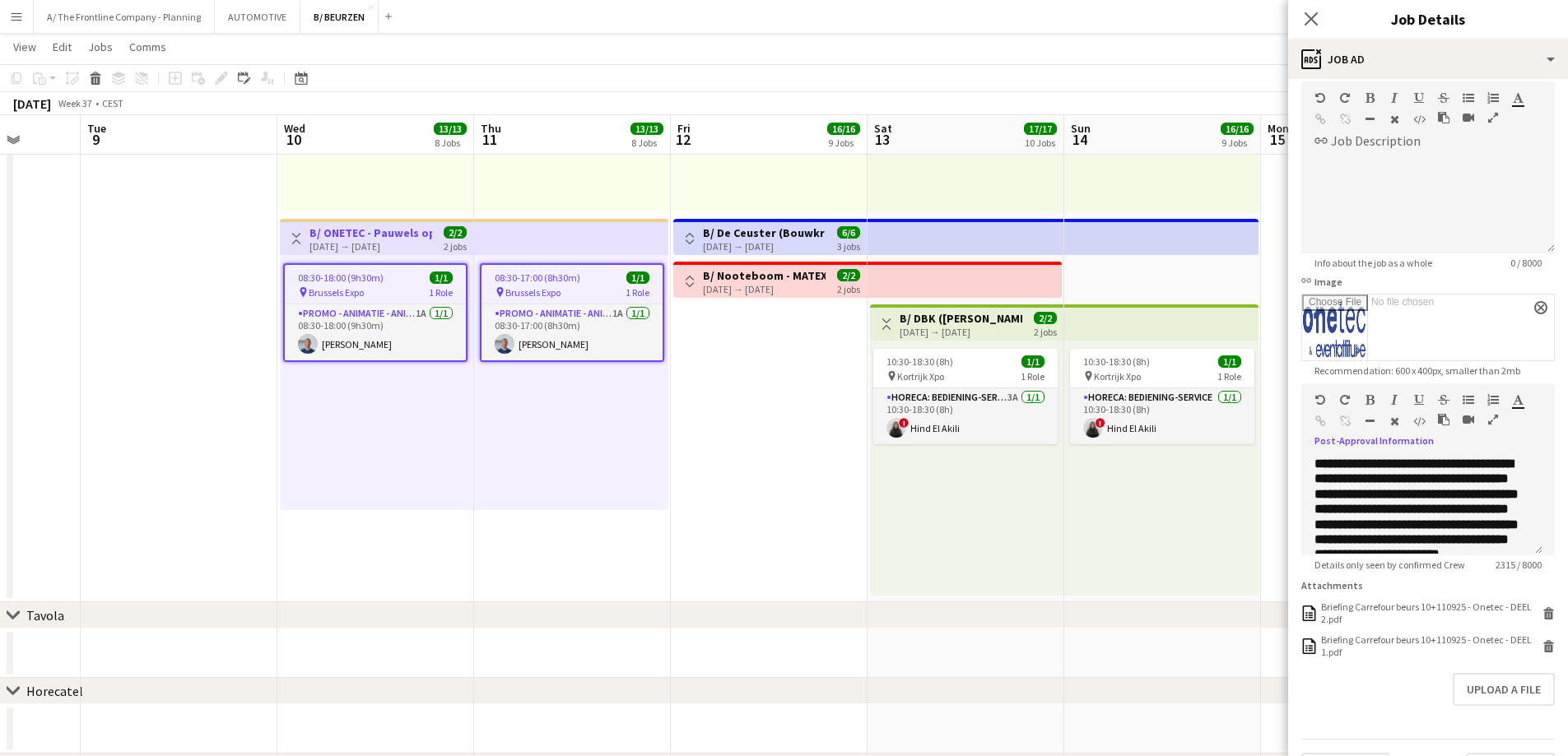
scroll to position [0, 0]
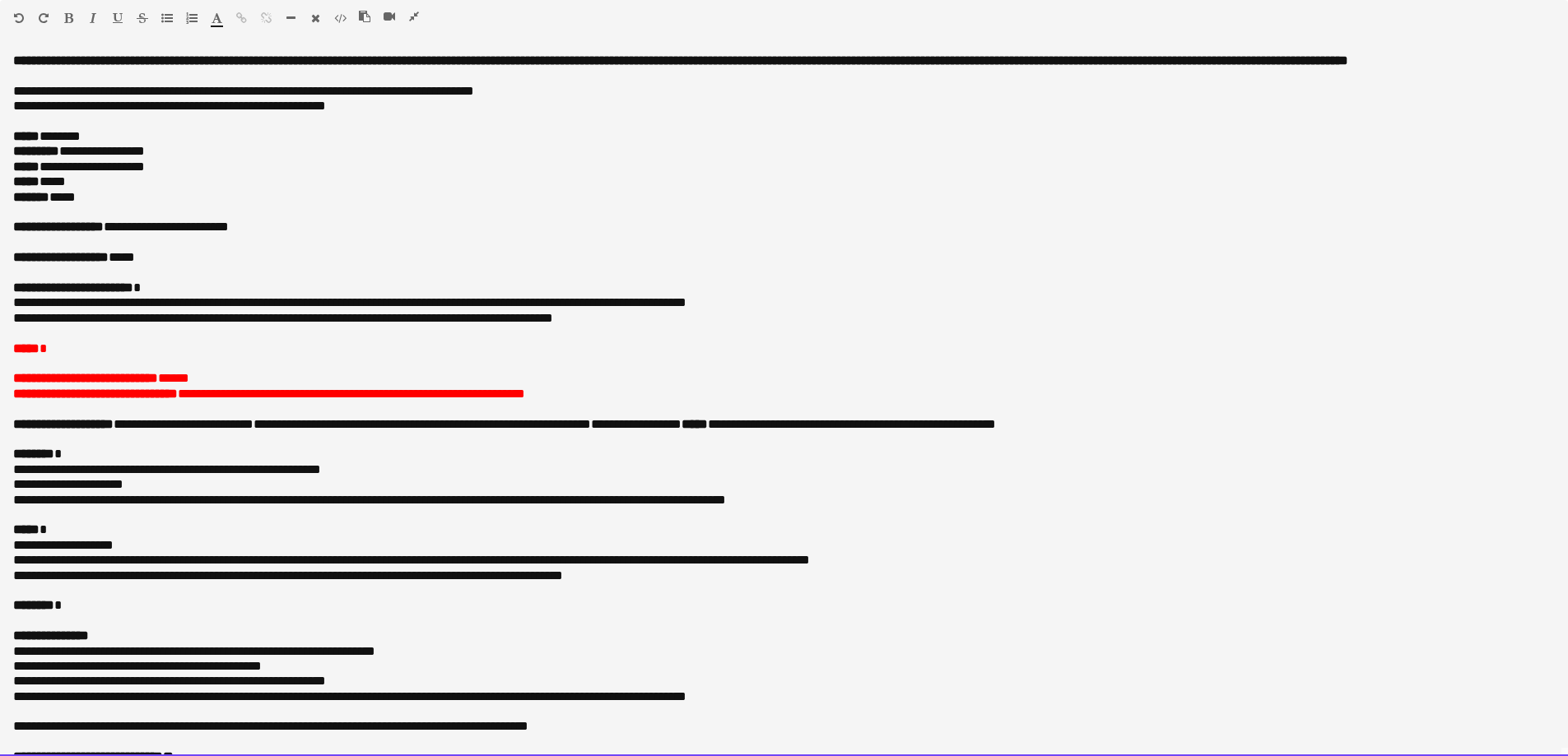
click at [115, 189] on p "***** *****" at bounding box center [778, 181] width 1529 height 15
click at [89, 400] on span "**********" at bounding box center [95, 393] width 165 height 12
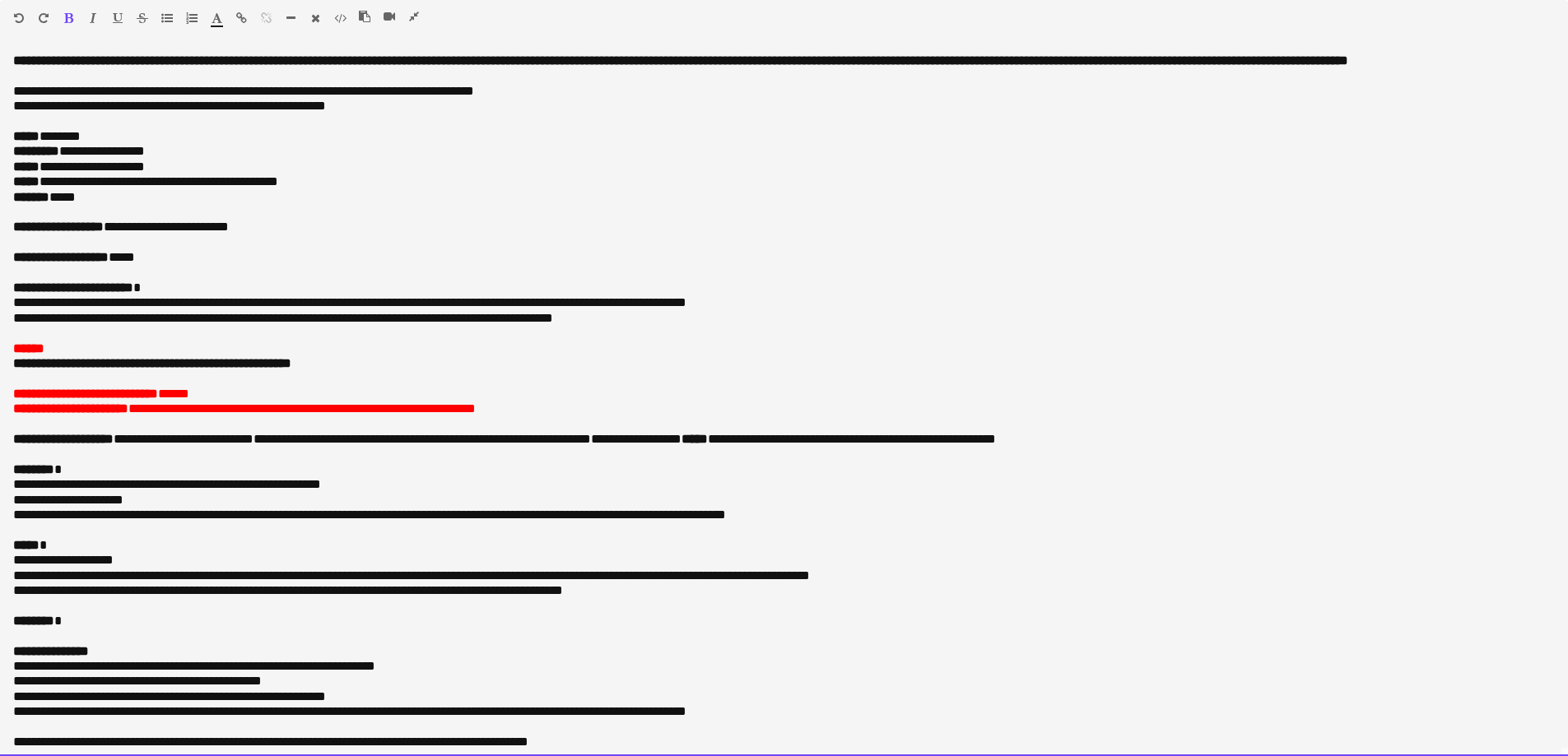
click at [320, 235] on p "**********" at bounding box center [778, 227] width 1529 height 15
drag, startPoint x: 127, startPoint y: 165, endPoint x: 154, endPoint y: 178, distance: 30.0
click at [127, 159] on p "**********" at bounding box center [778, 151] width 1529 height 15
click at [328, 220] on p at bounding box center [784, 212] width 1541 height 15
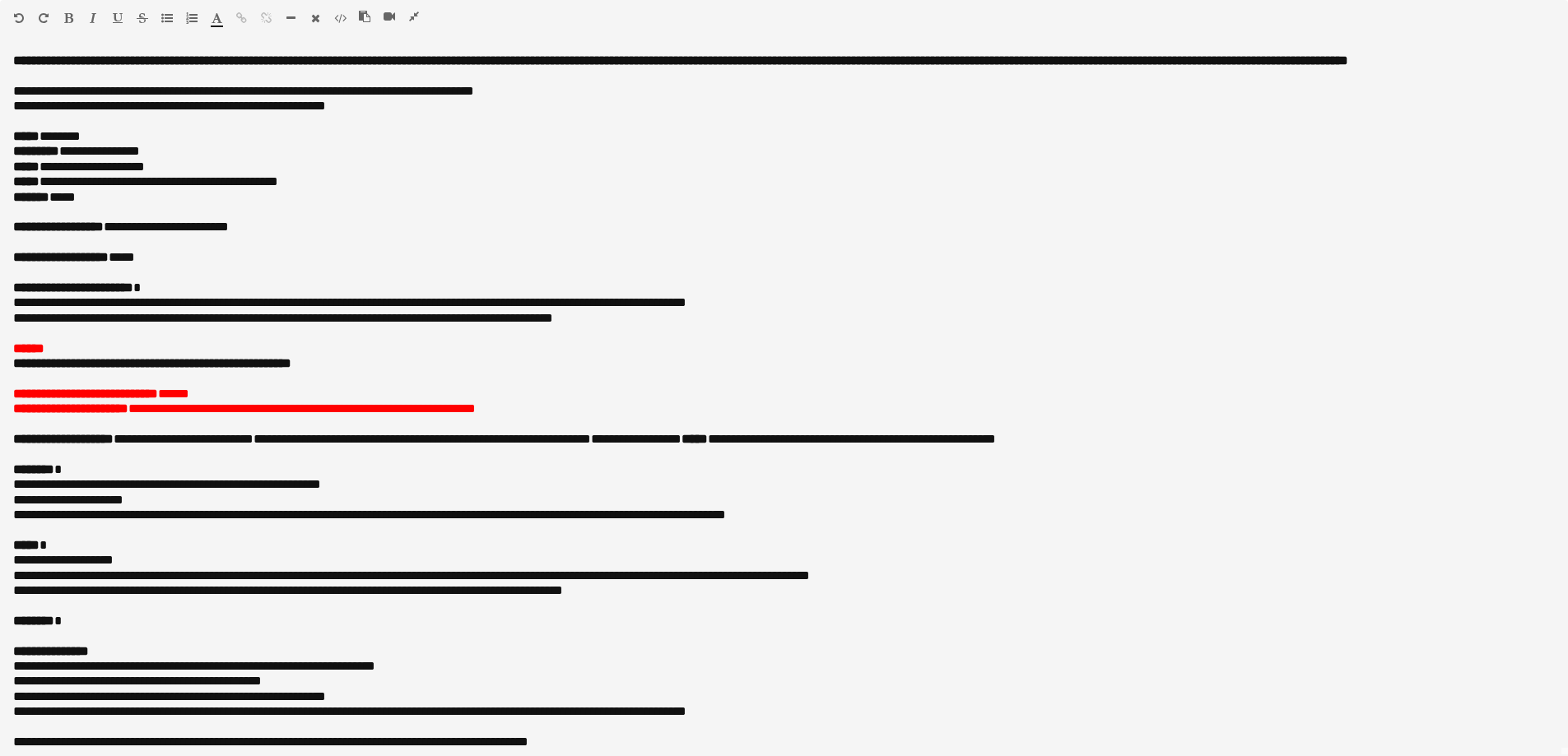
click at [408, 16] on button "button" at bounding box center [413, 15] width 11 height 13
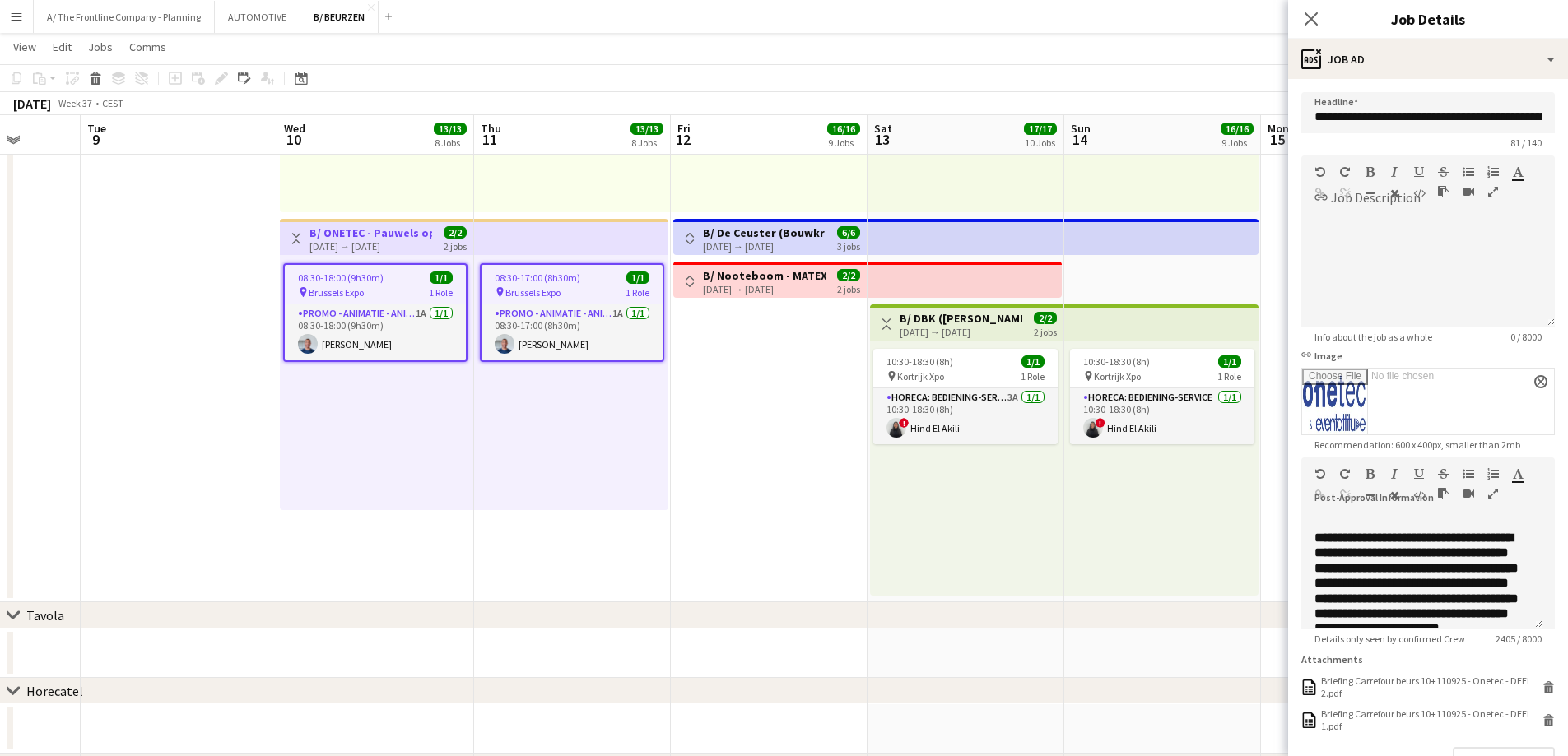
click at [1496, 491] on icon "button" at bounding box center [1492, 493] width 9 height 11
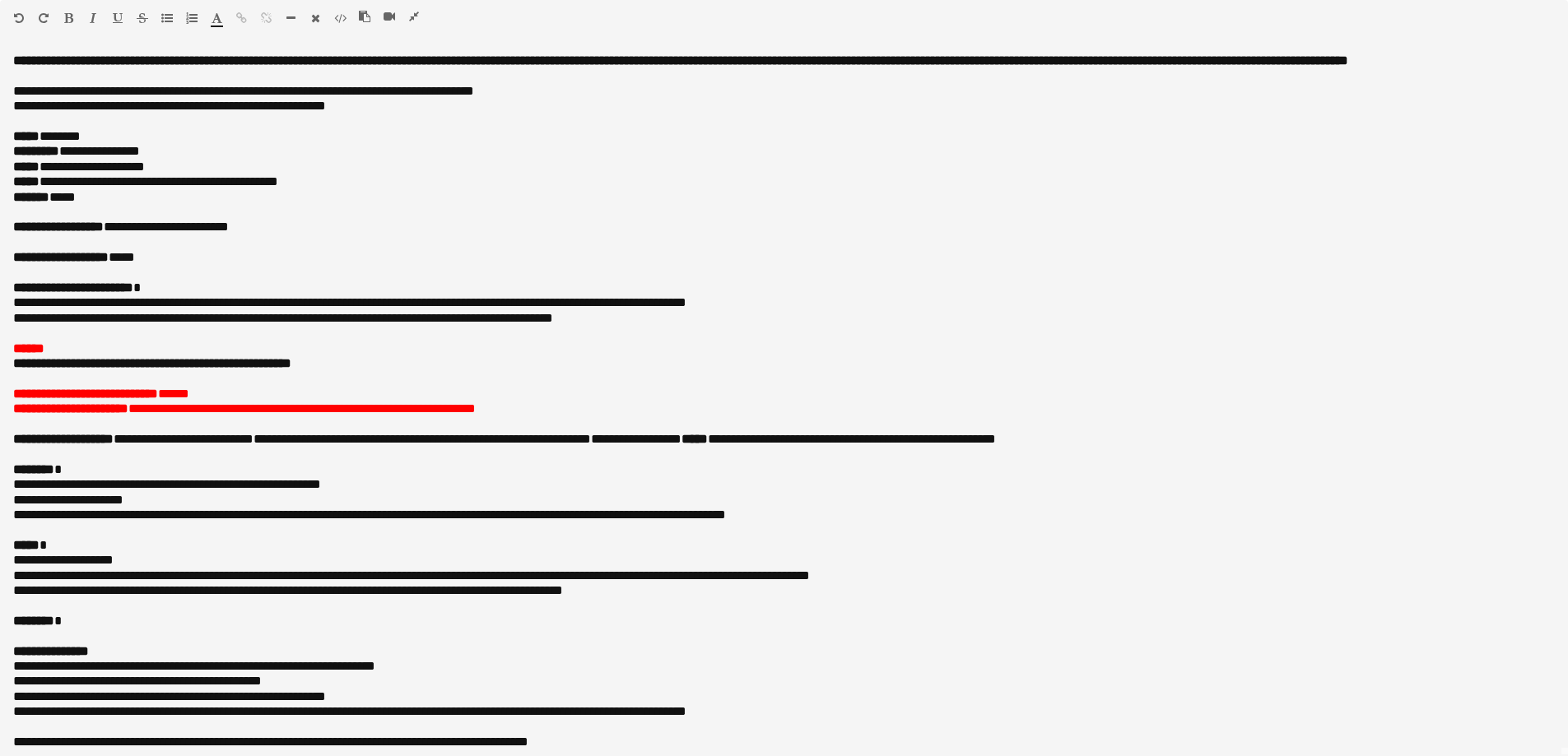
scroll to position [52, 0]
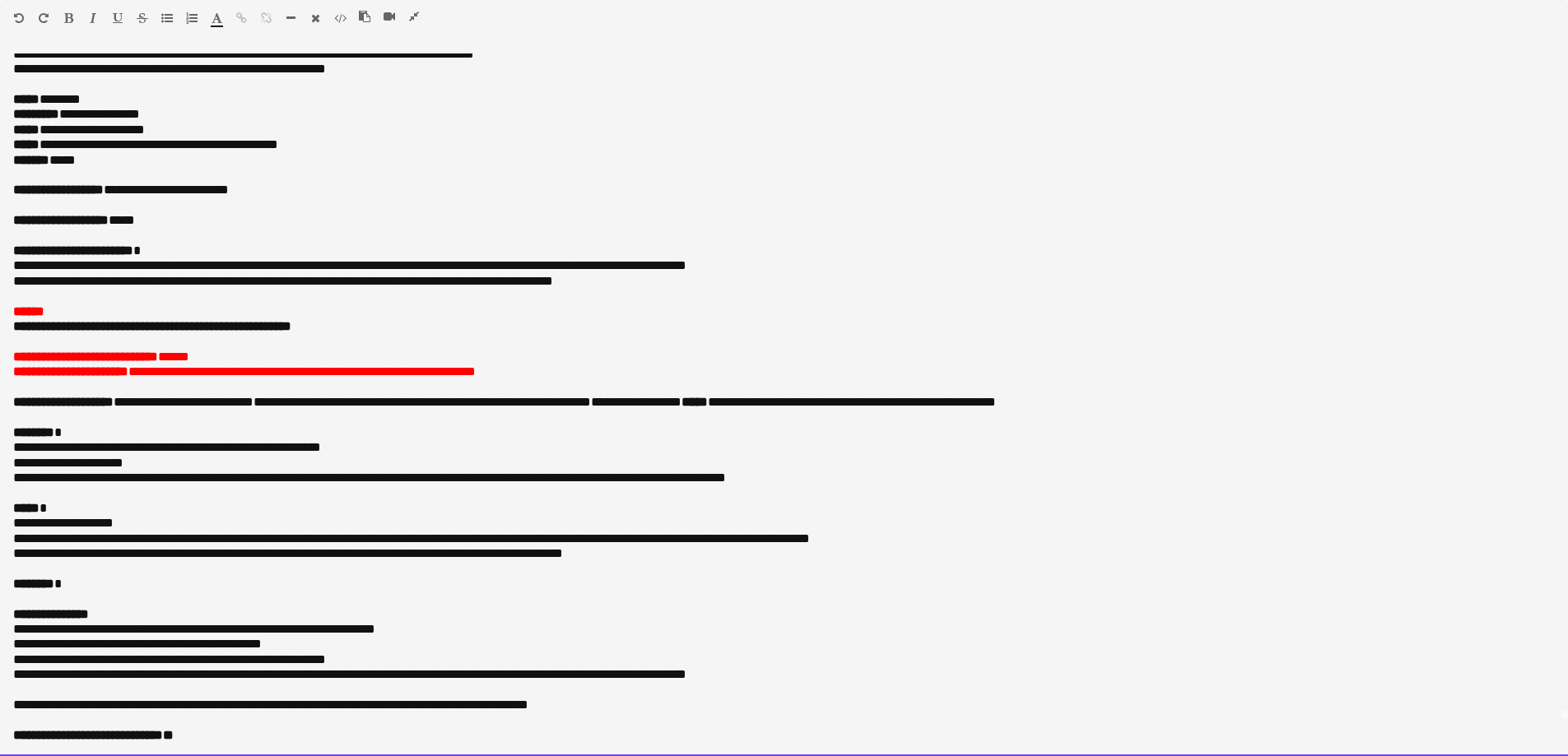
click at [422, 21] on div at bounding box center [396, 19] width 74 height 20
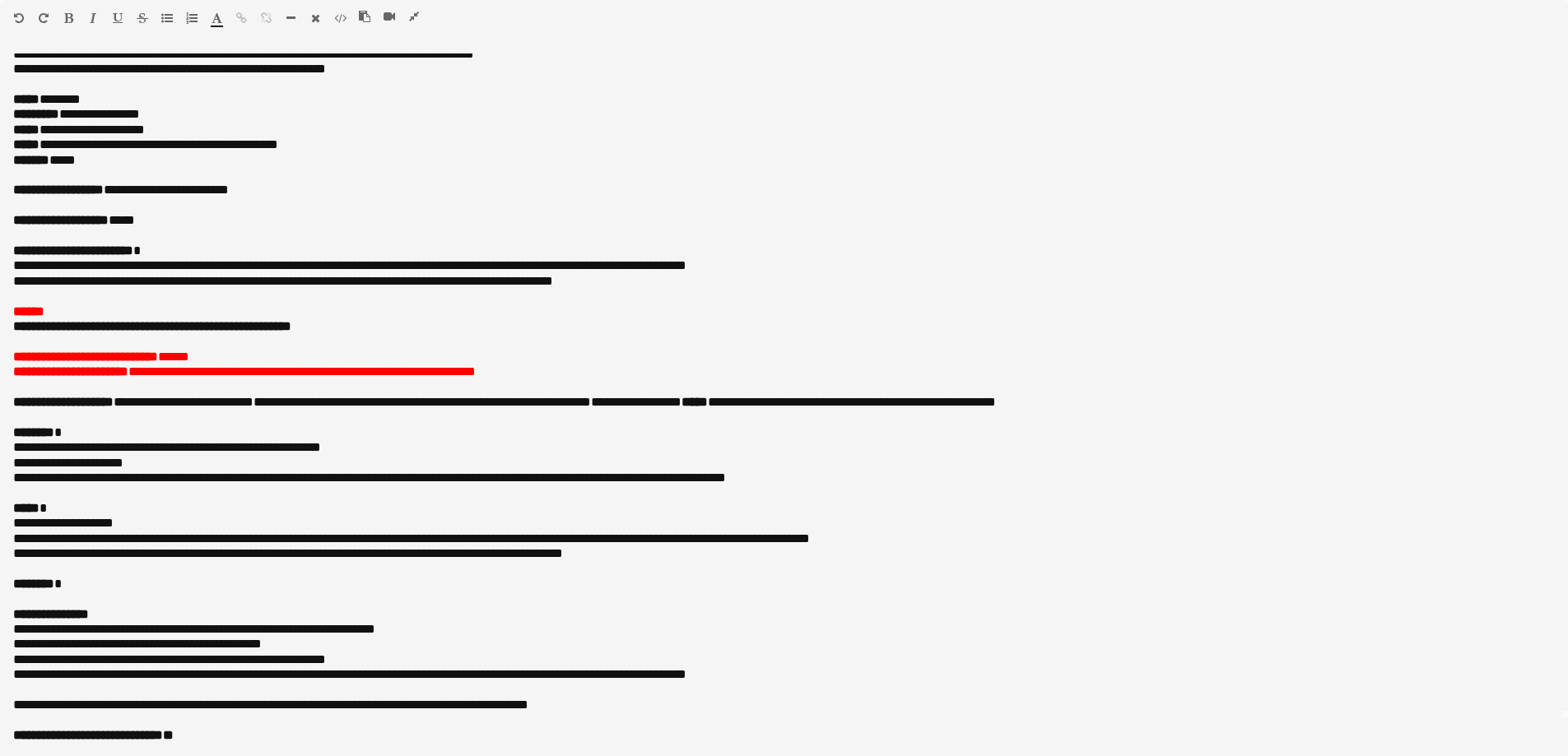
click at [418, 18] on icon "button" at bounding box center [413, 15] width 9 height 11
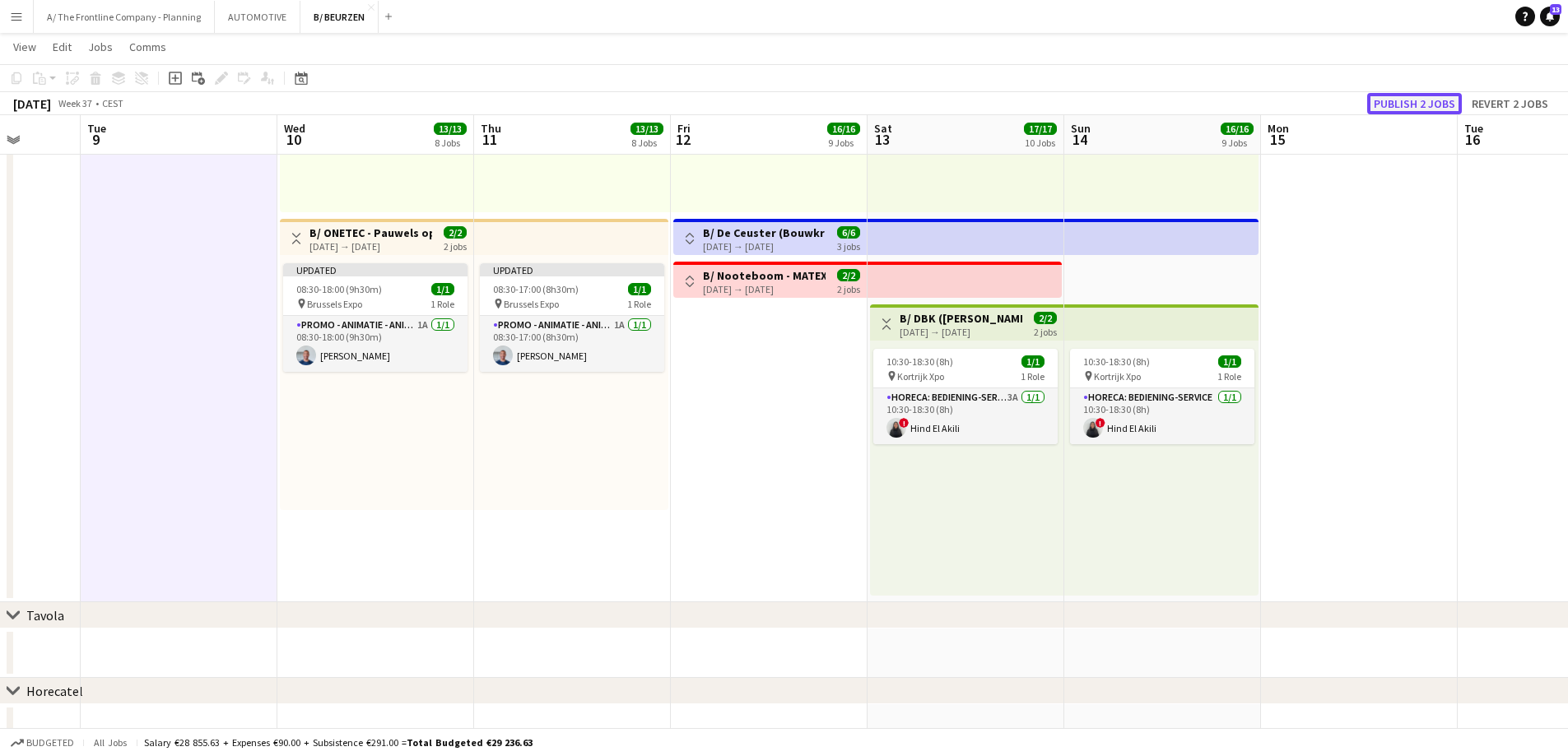
click at [1418, 110] on button "Publish 2 jobs" at bounding box center [1414, 103] width 95 height 21
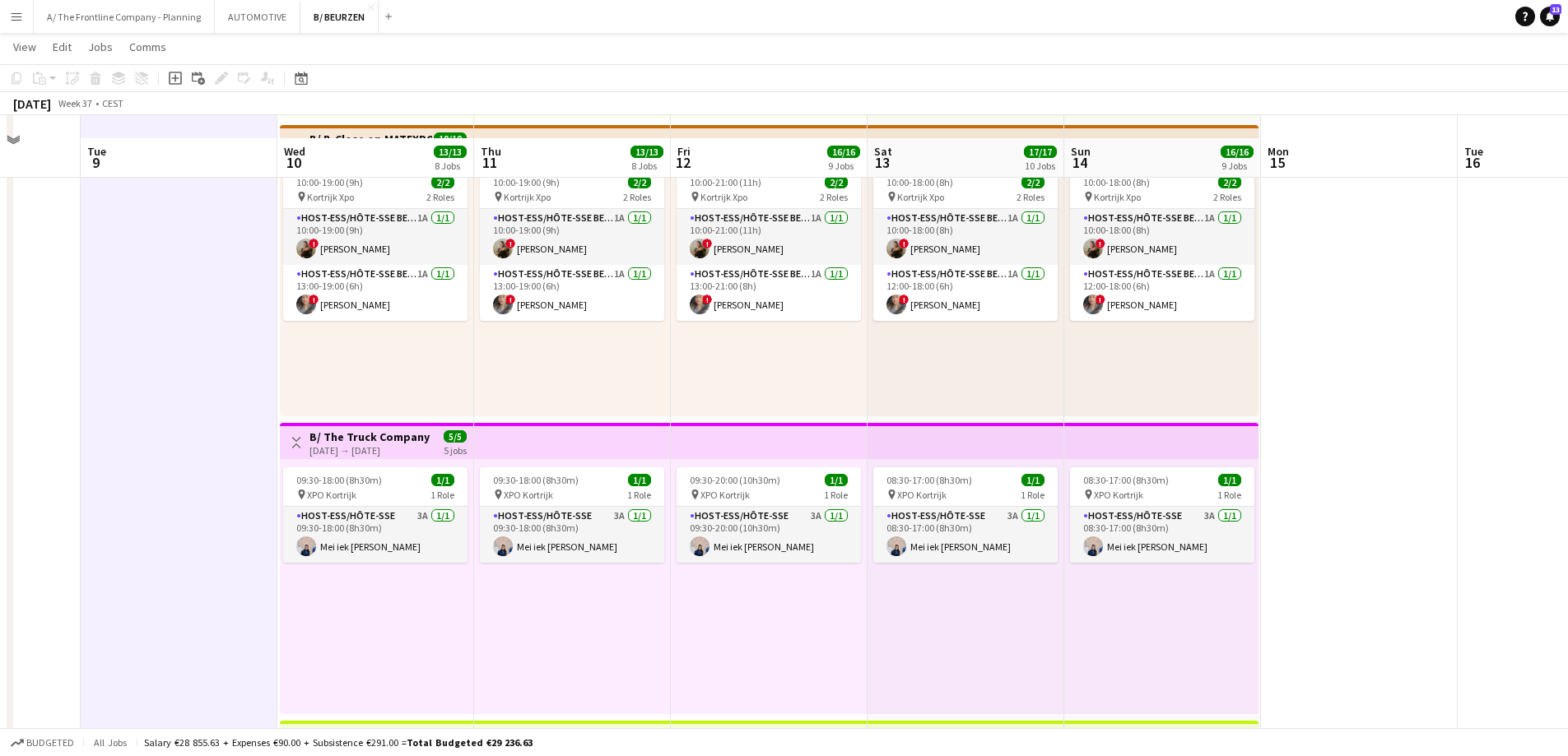
scroll to position [1235, 0]
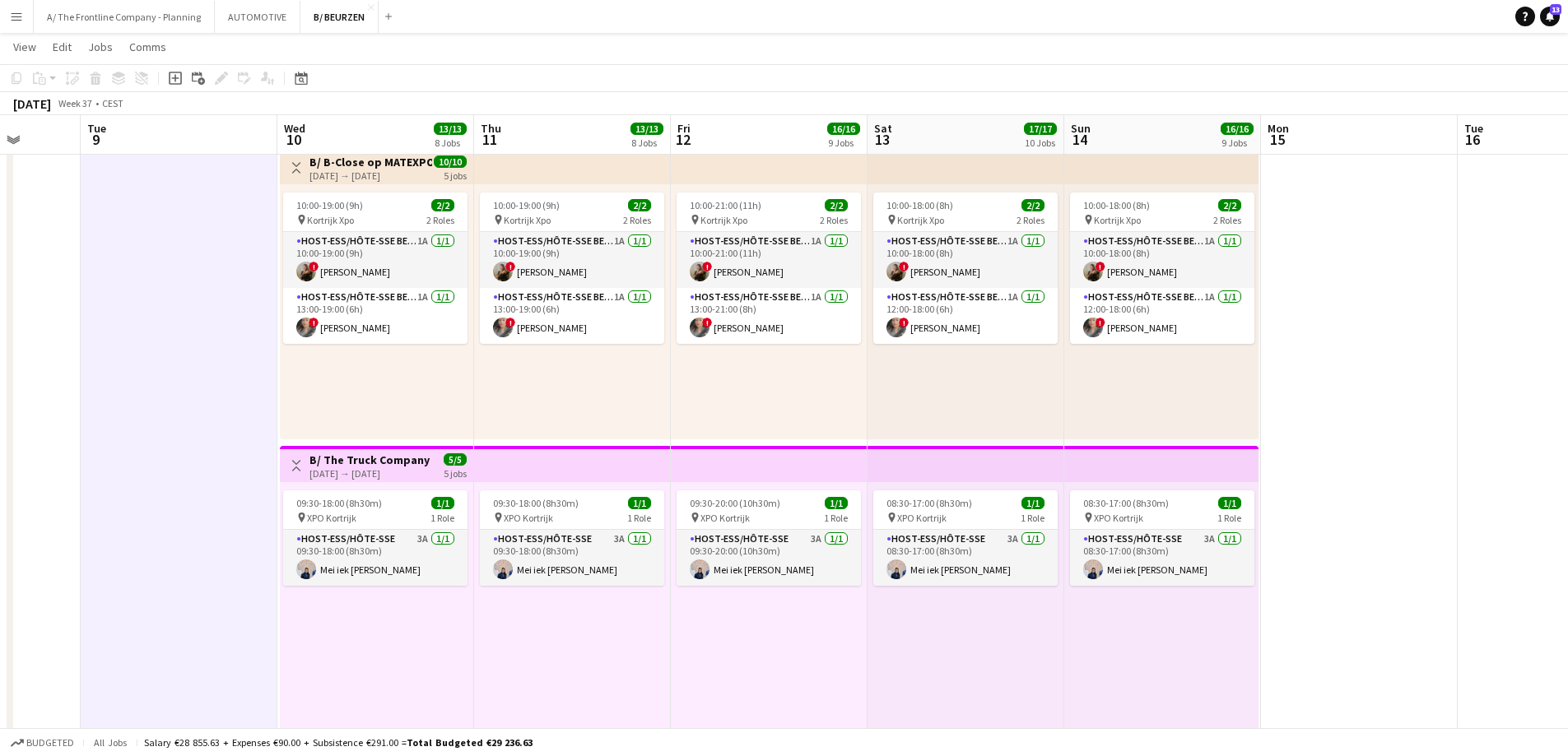
click at [387, 175] on div "[DATE] → [DATE]" at bounding box center [370, 175] width 123 height 12
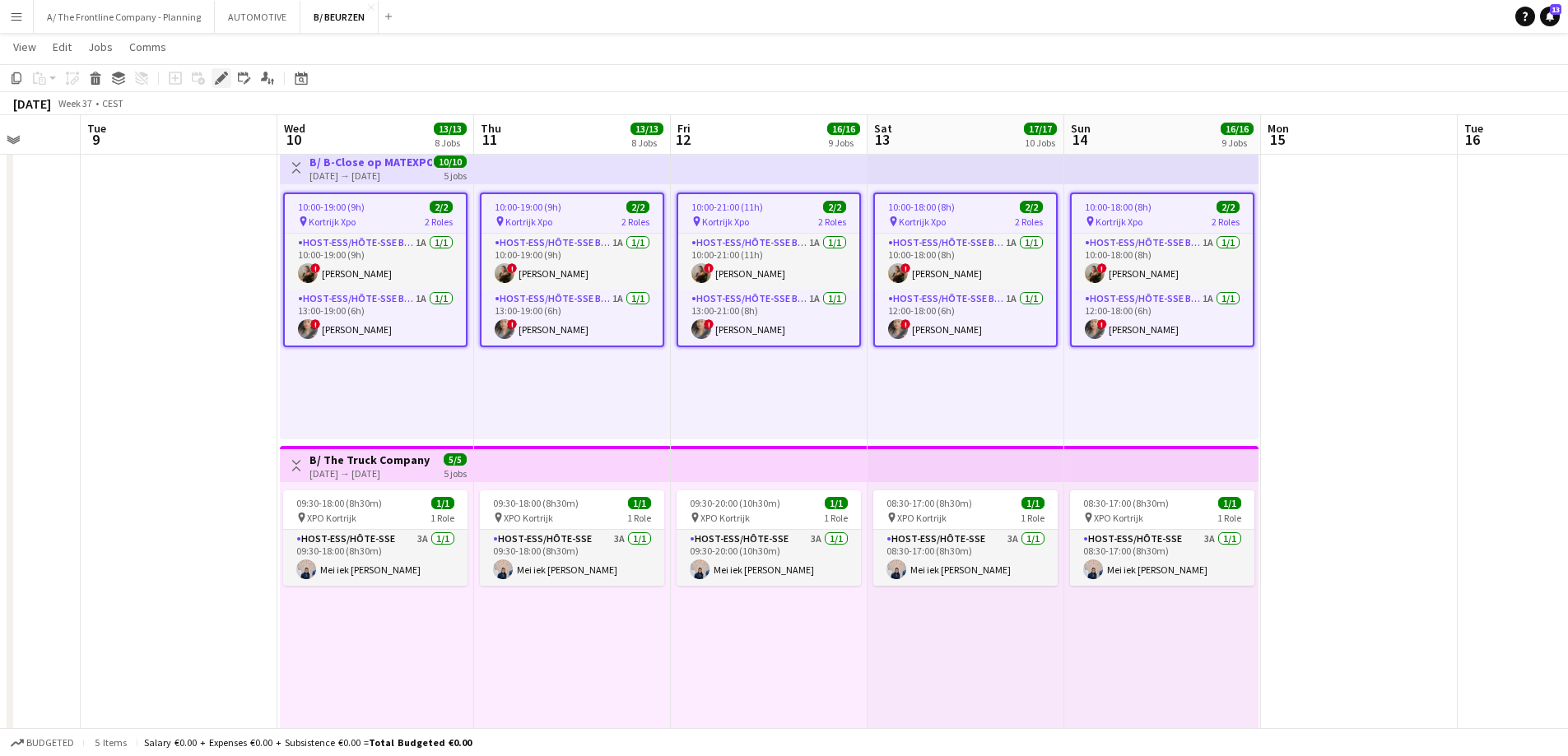
click at [222, 78] on icon at bounding box center [221, 78] width 9 height 9
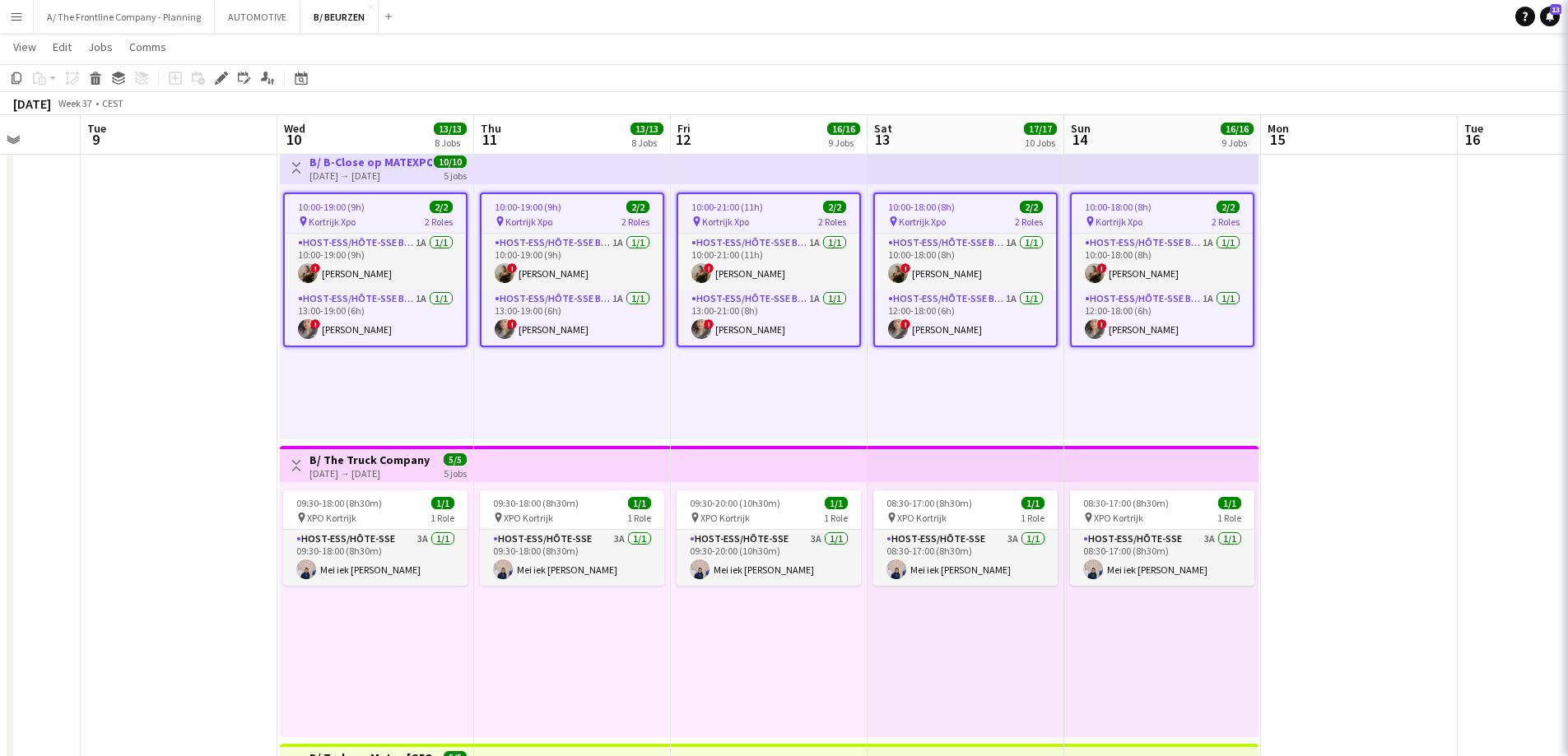
type input "**********"
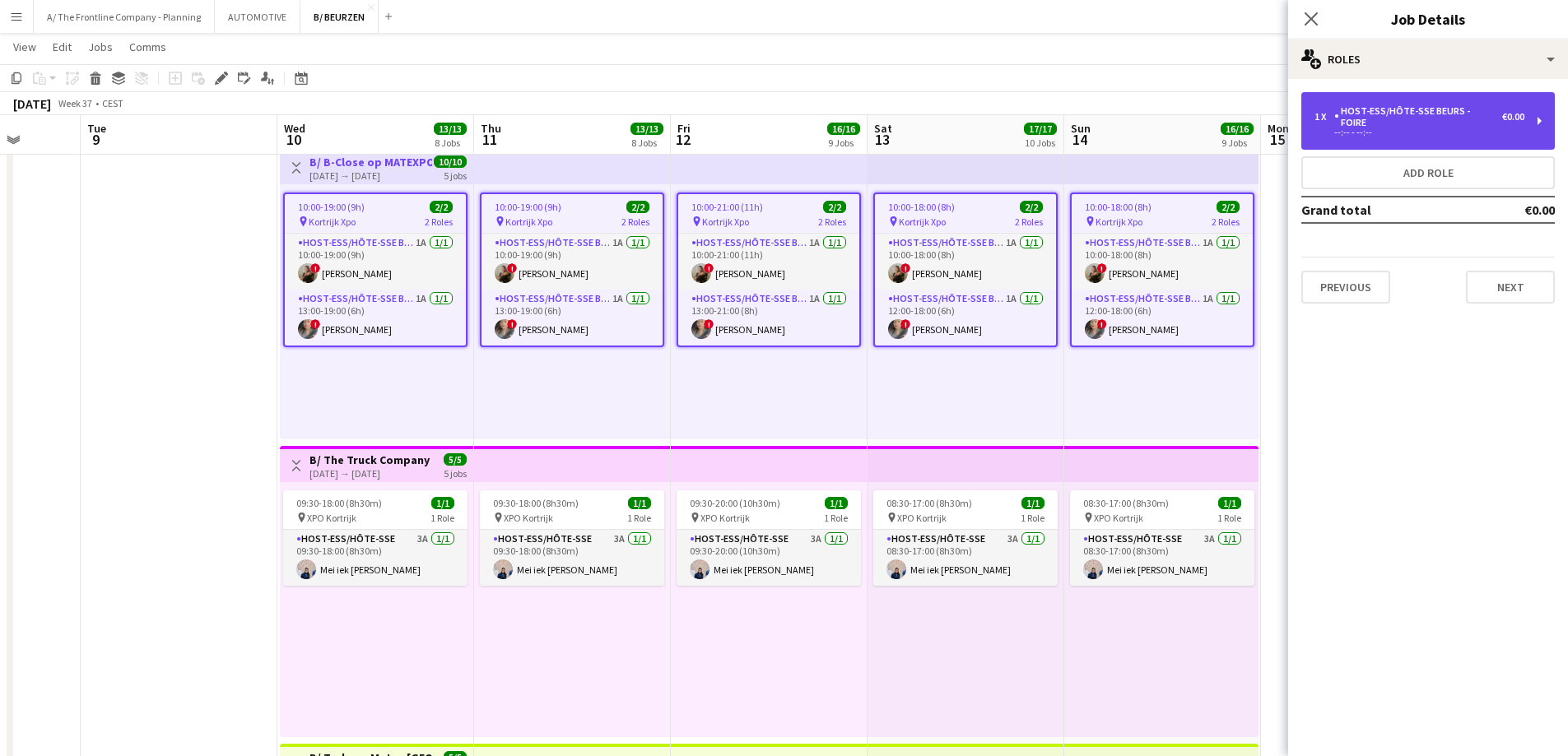
click at [1463, 128] on div "--:-- - --:--" at bounding box center [1419, 132] width 210 height 9
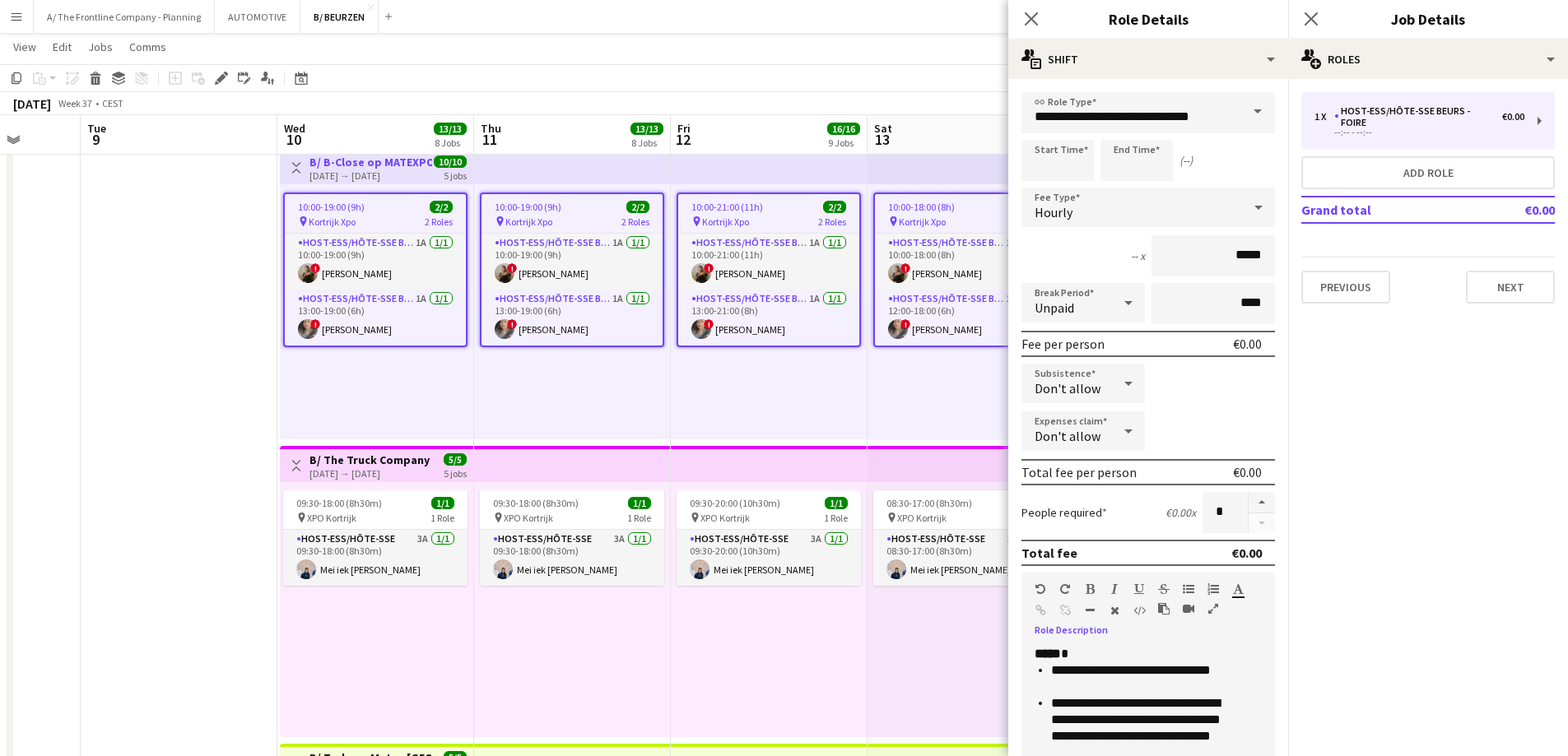
click at [1214, 602] on button "button" at bounding box center [1212, 608] width 11 height 13
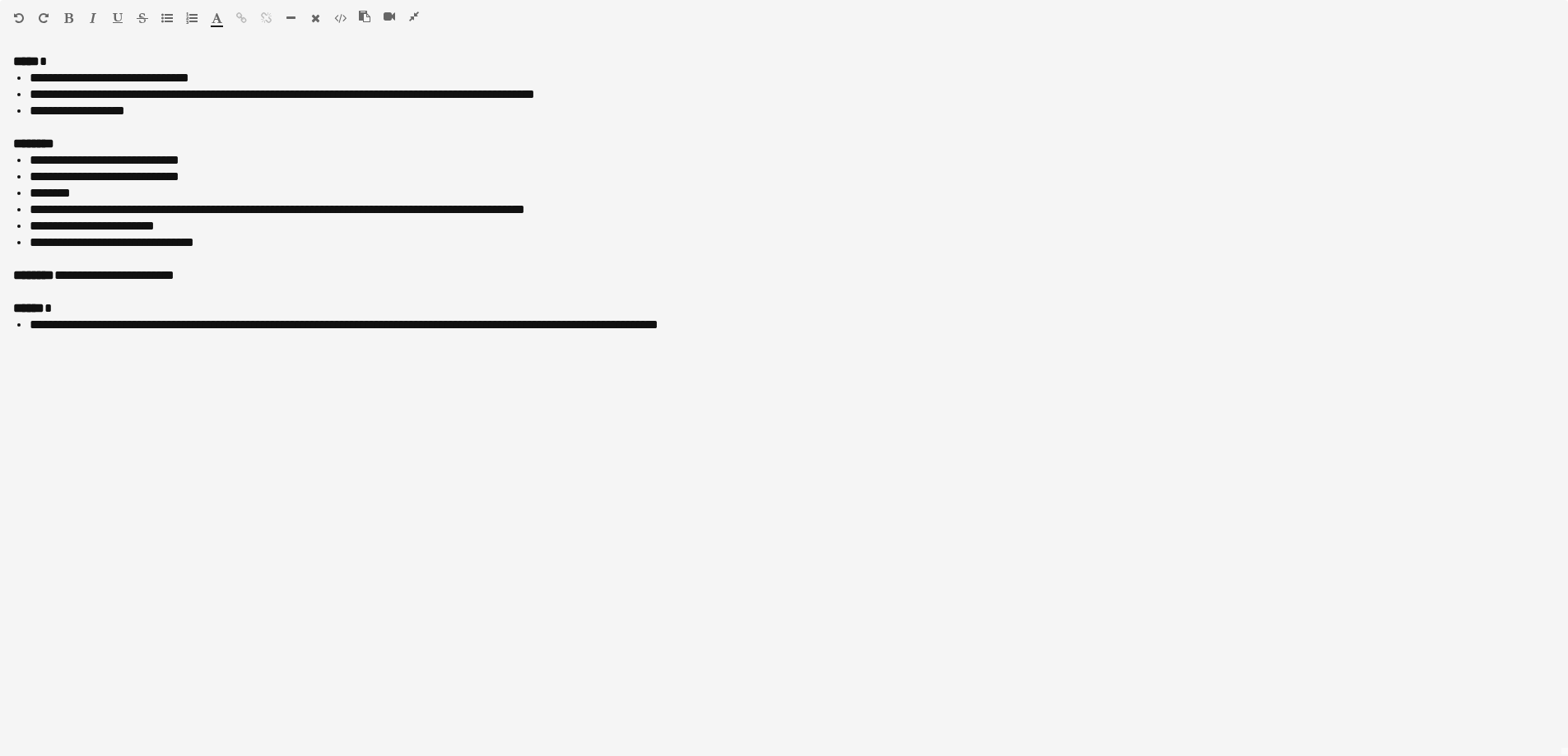
click at [412, 20] on icon "button" at bounding box center [413, 15] width 9 height 11
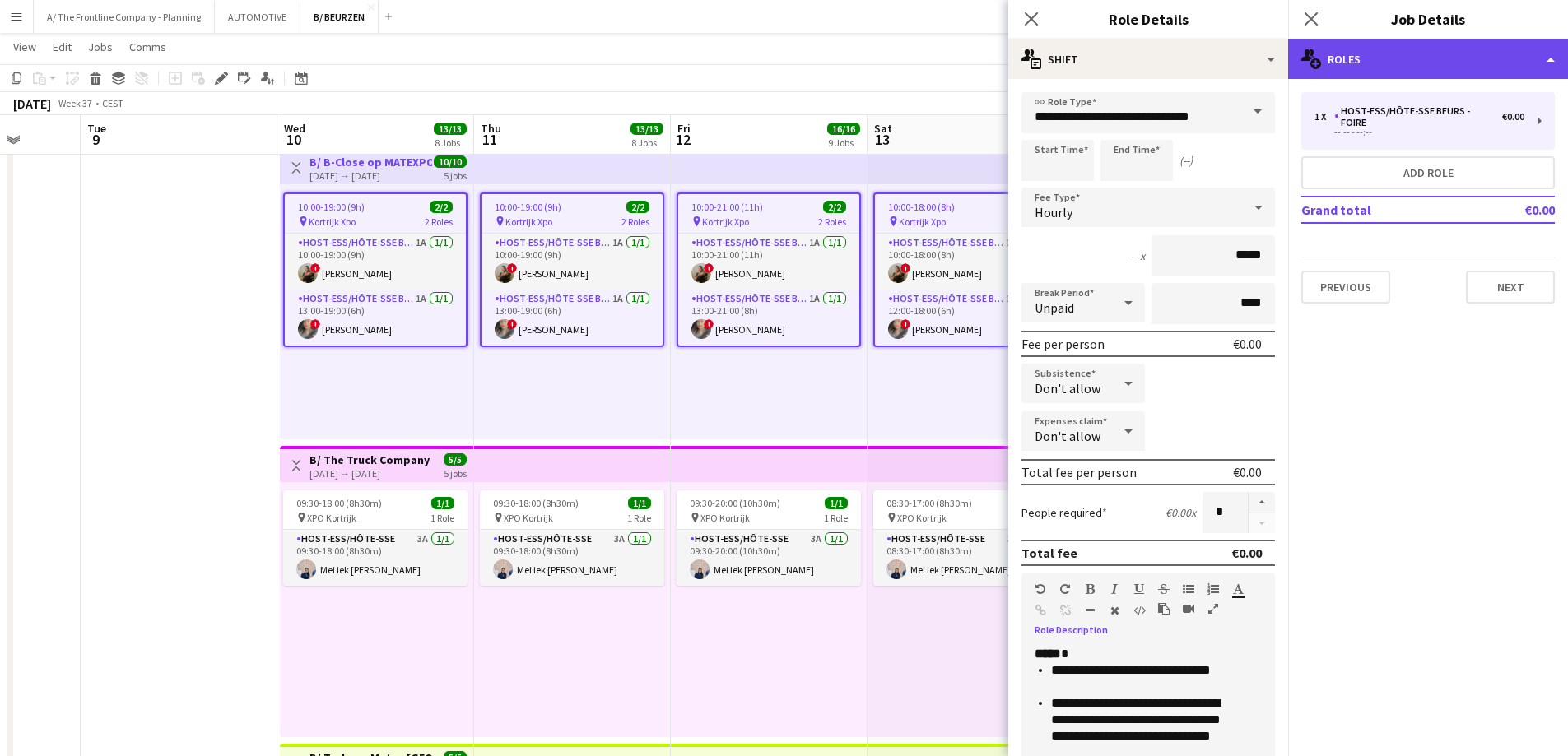
click at [1437, 55] on div "multiple-users-add Roles" at bounding box center [1428, 59] width 280 height 40
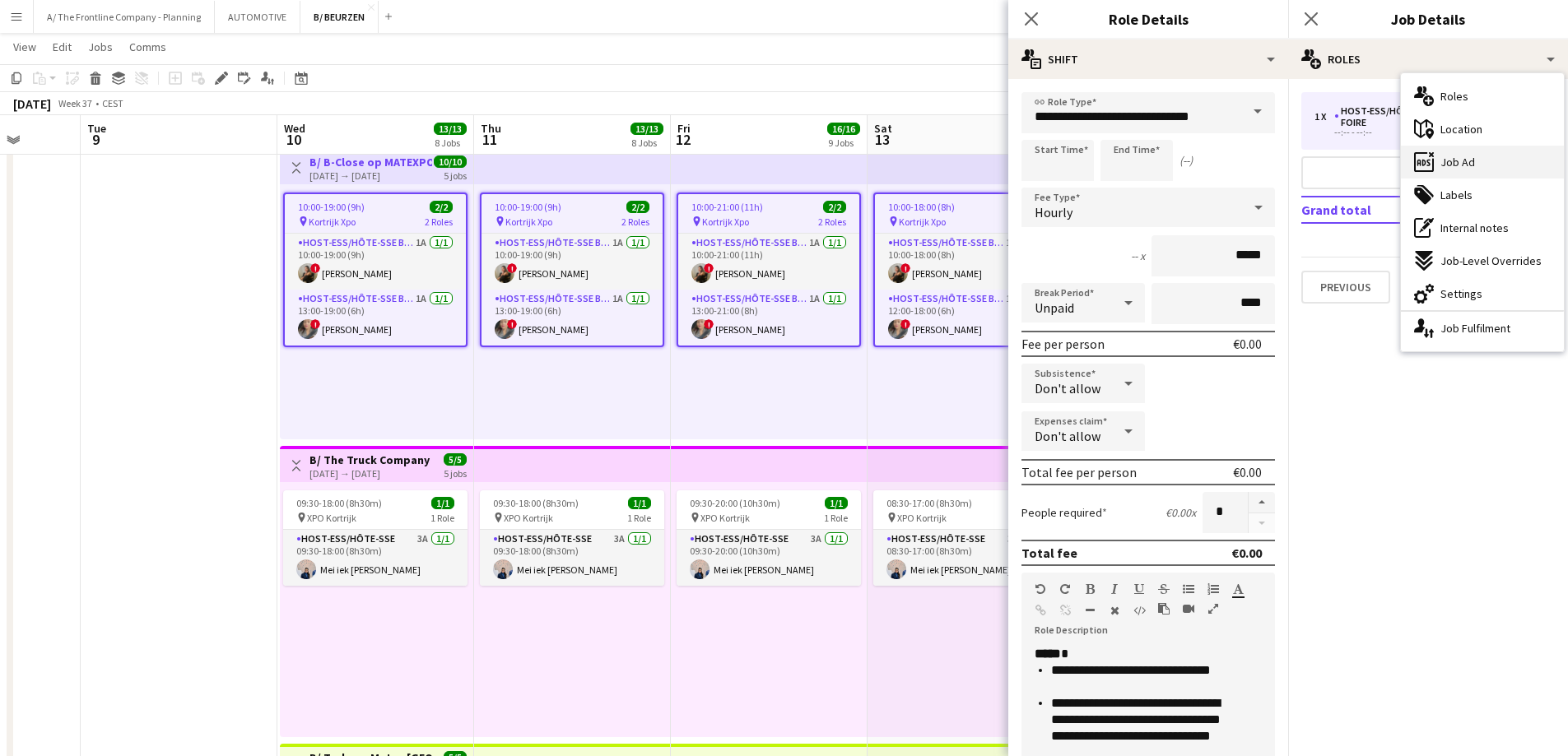
click at [1447, 167] on span "Job Ad" at bounding box center [1457, 162] width 34 height 15
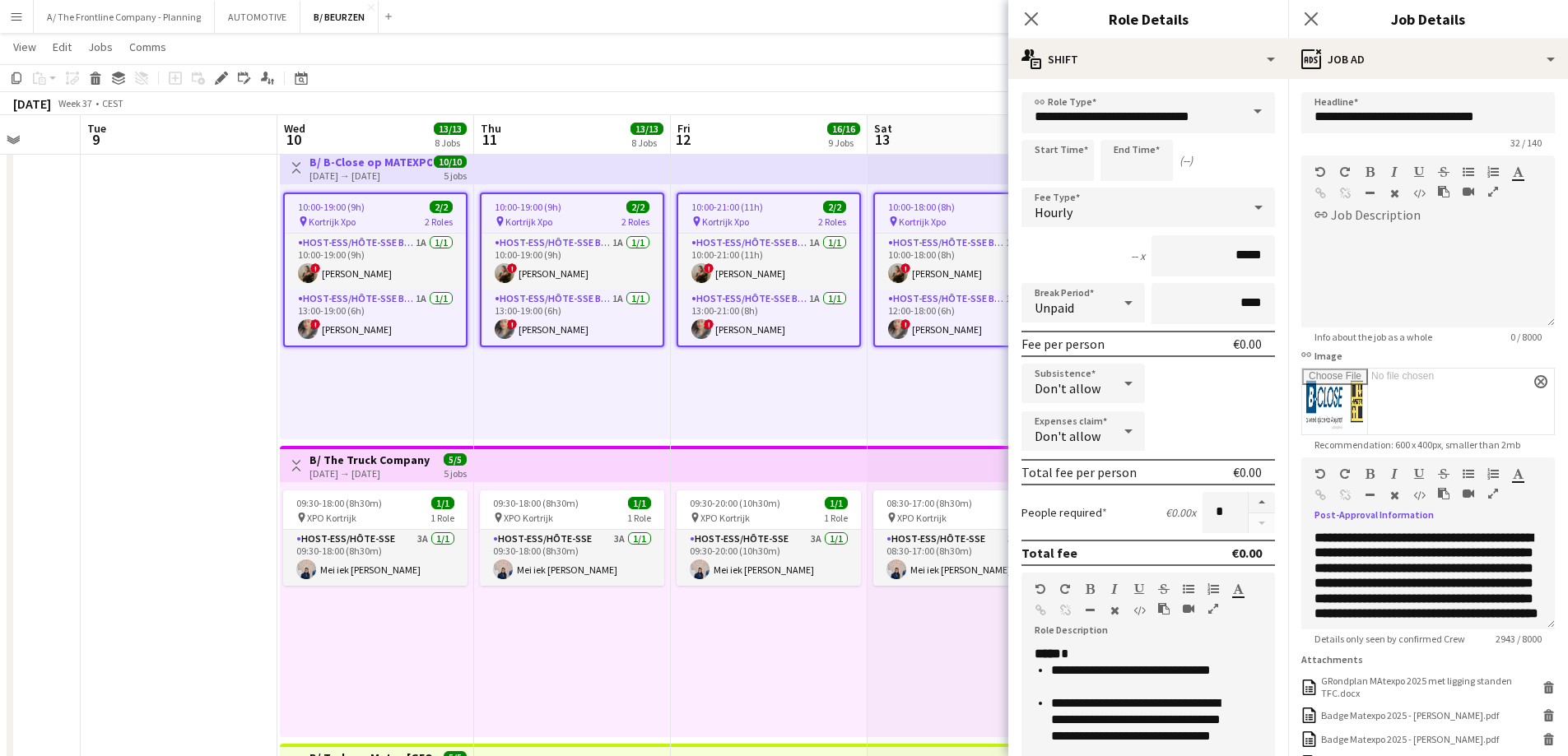
click at [1488, 499] on icon "button" at bounding box center [1492, 493] width 9 height 11
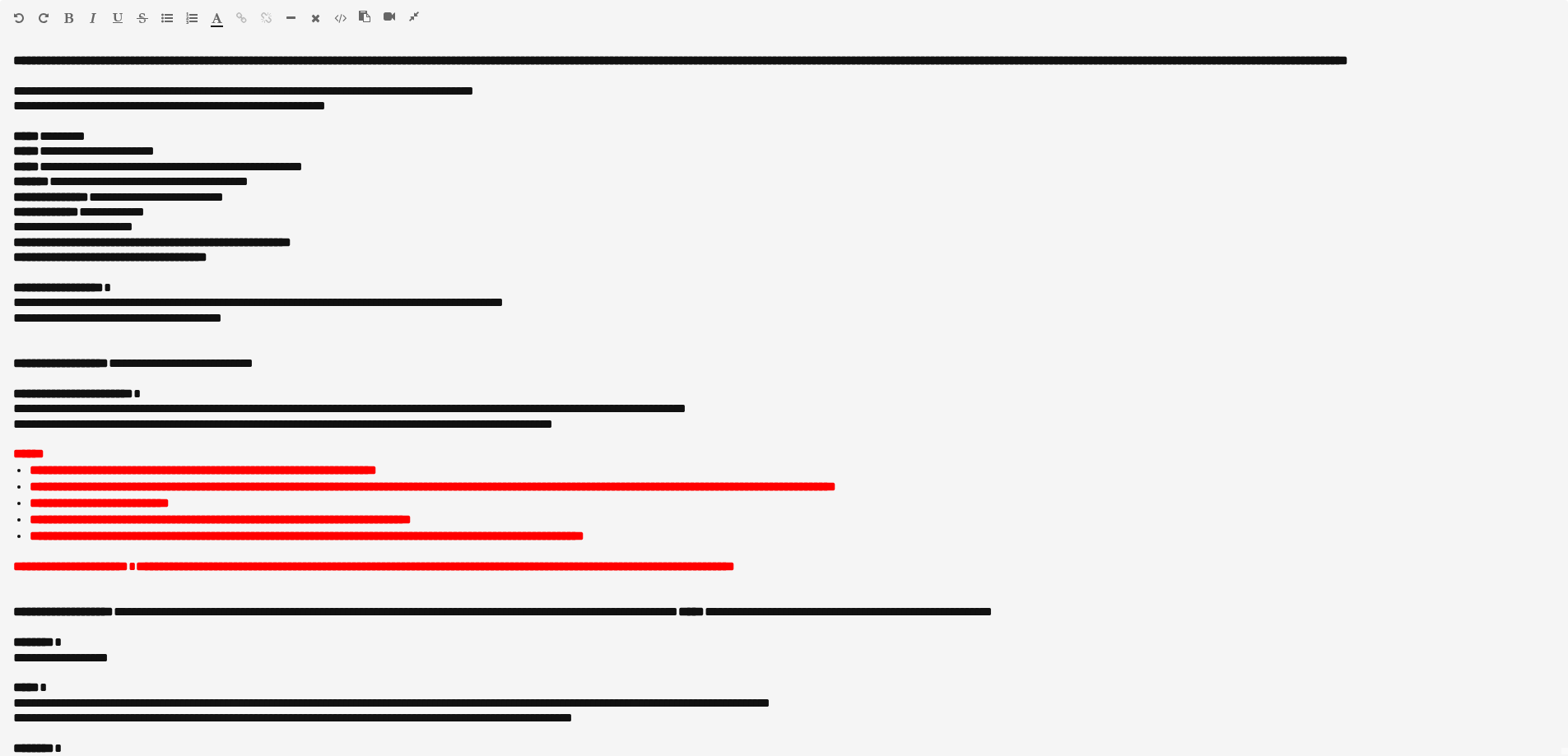
click at [416, 15] on icon "button" at bounding box center [413, 15] width 9 height 11
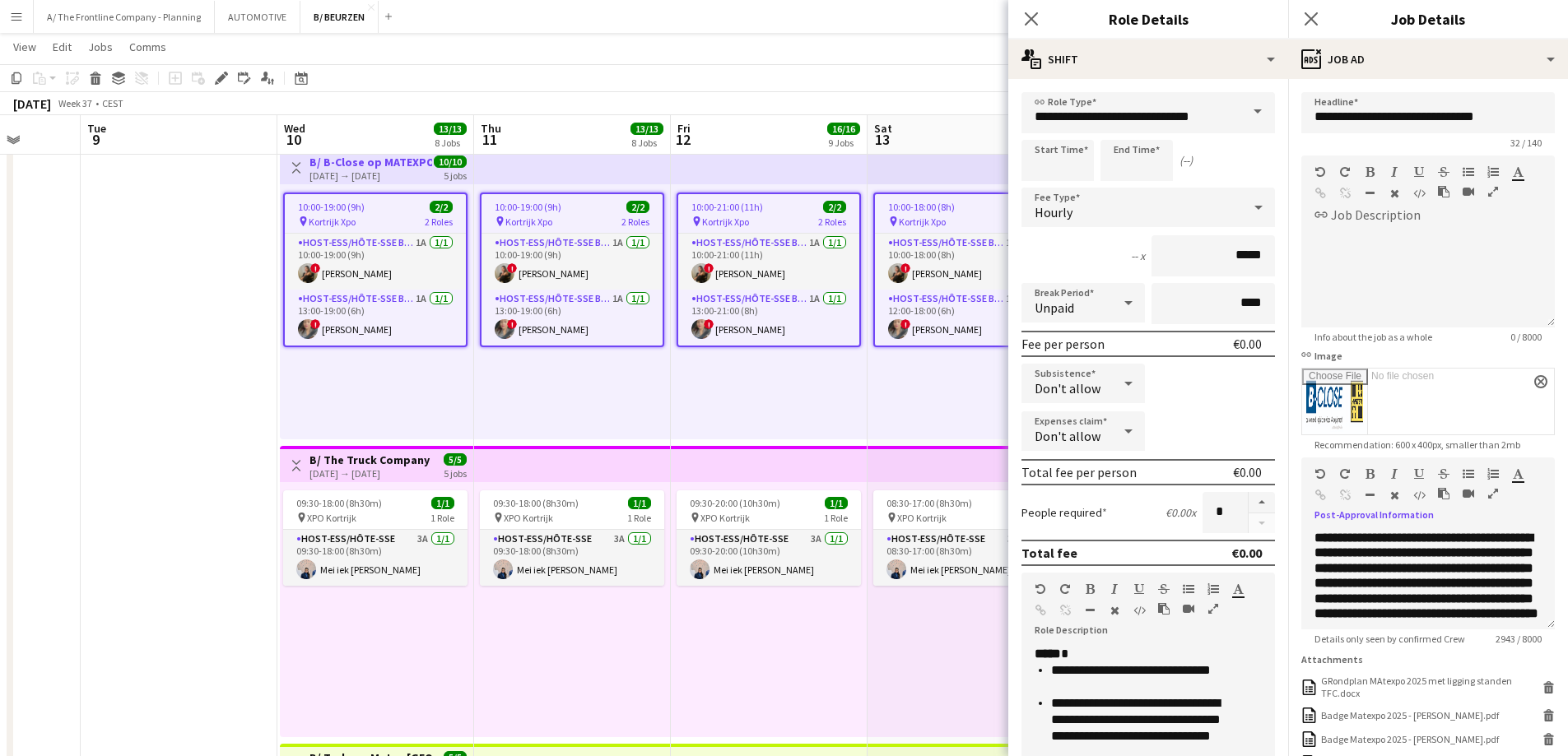
click at [479, 401] on div "10:00-19:00 (9h) 2/2 pin Kortrijk Xpo 2 Roles Host-ess/Hôte-sse Beurs - Foire 1…" at bounding box center [572, 312] width 197 height 255
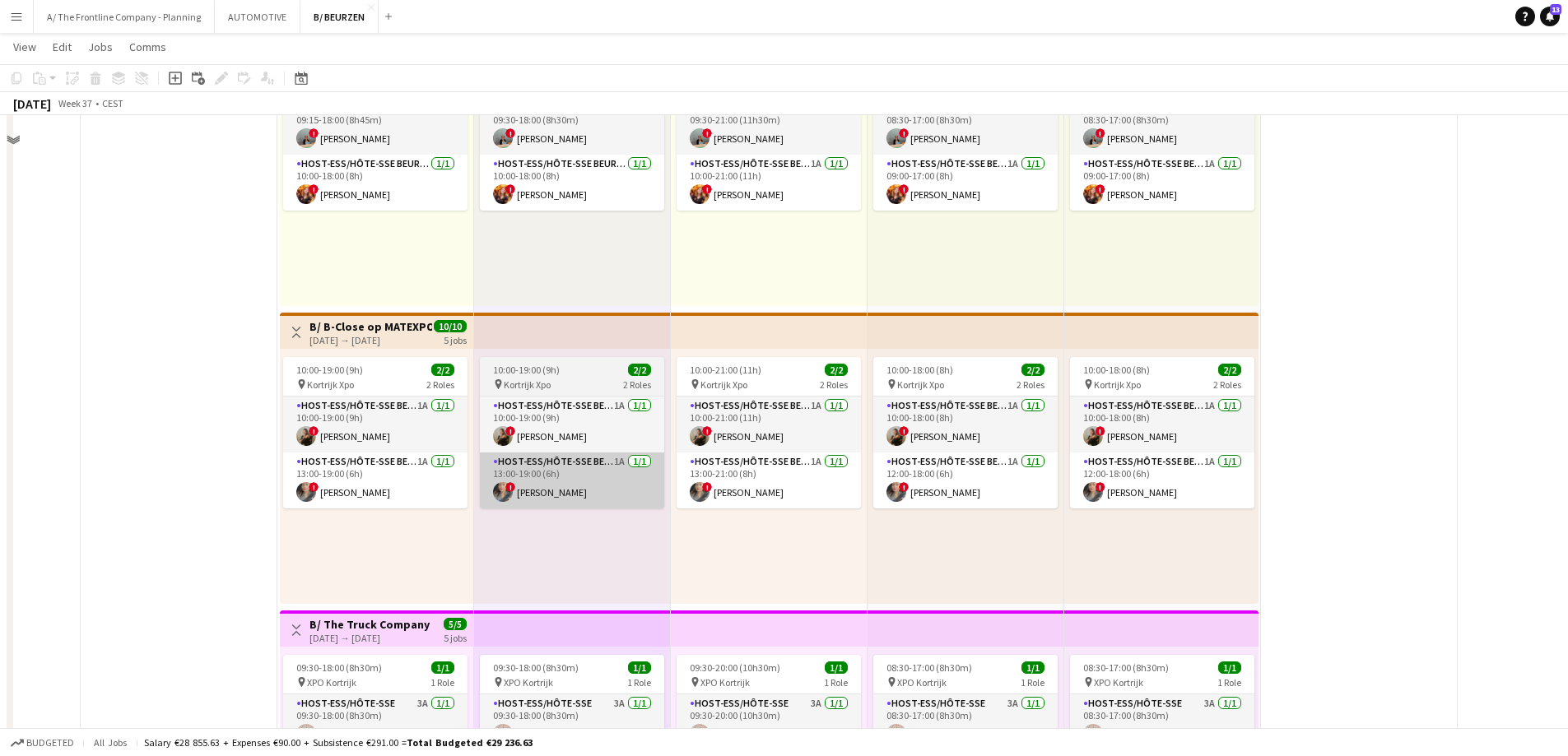
scroll to position [658, 0]
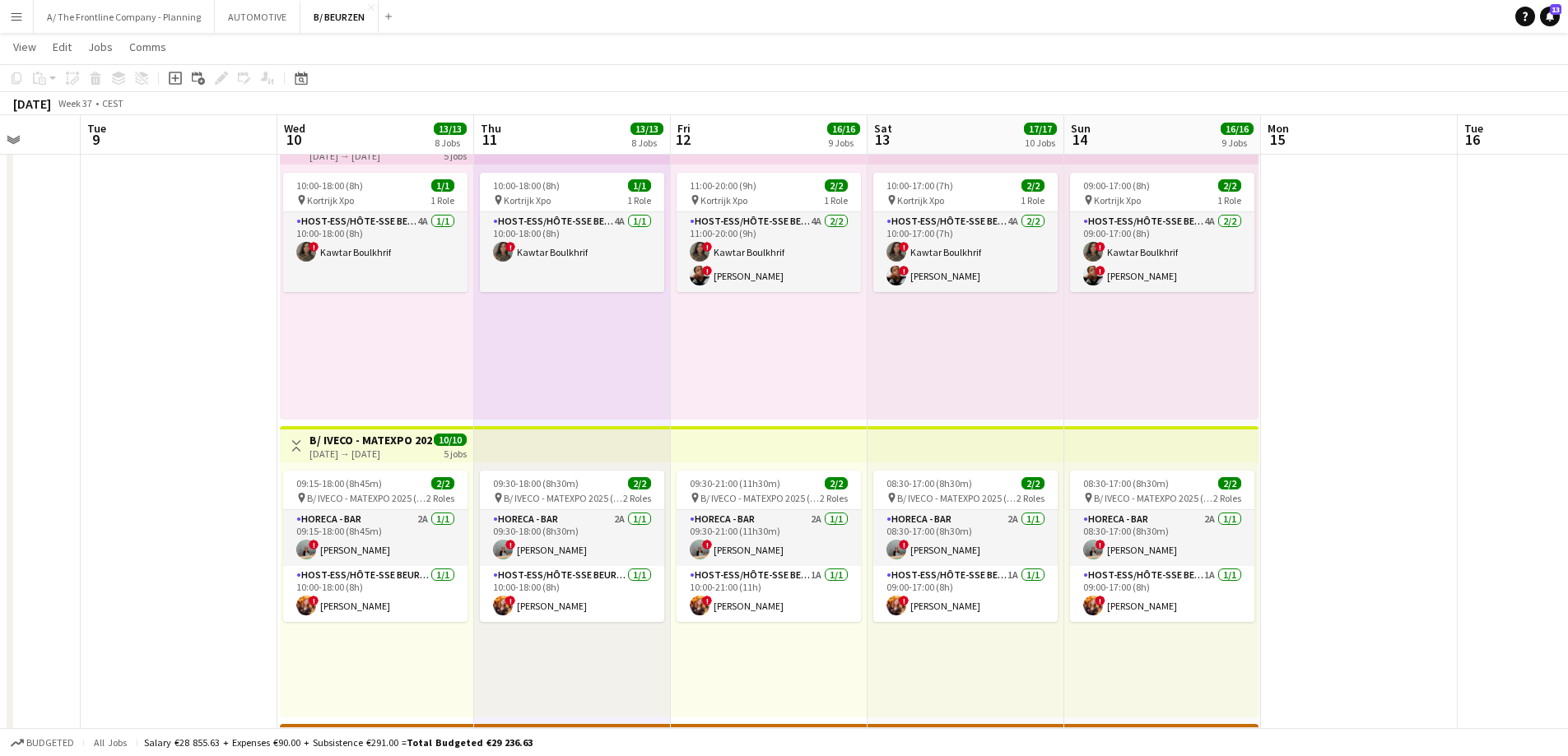
click at [412, 157] on div "[DATE] → [DATE]" at bounding box center [370, 155] width 123 height 12
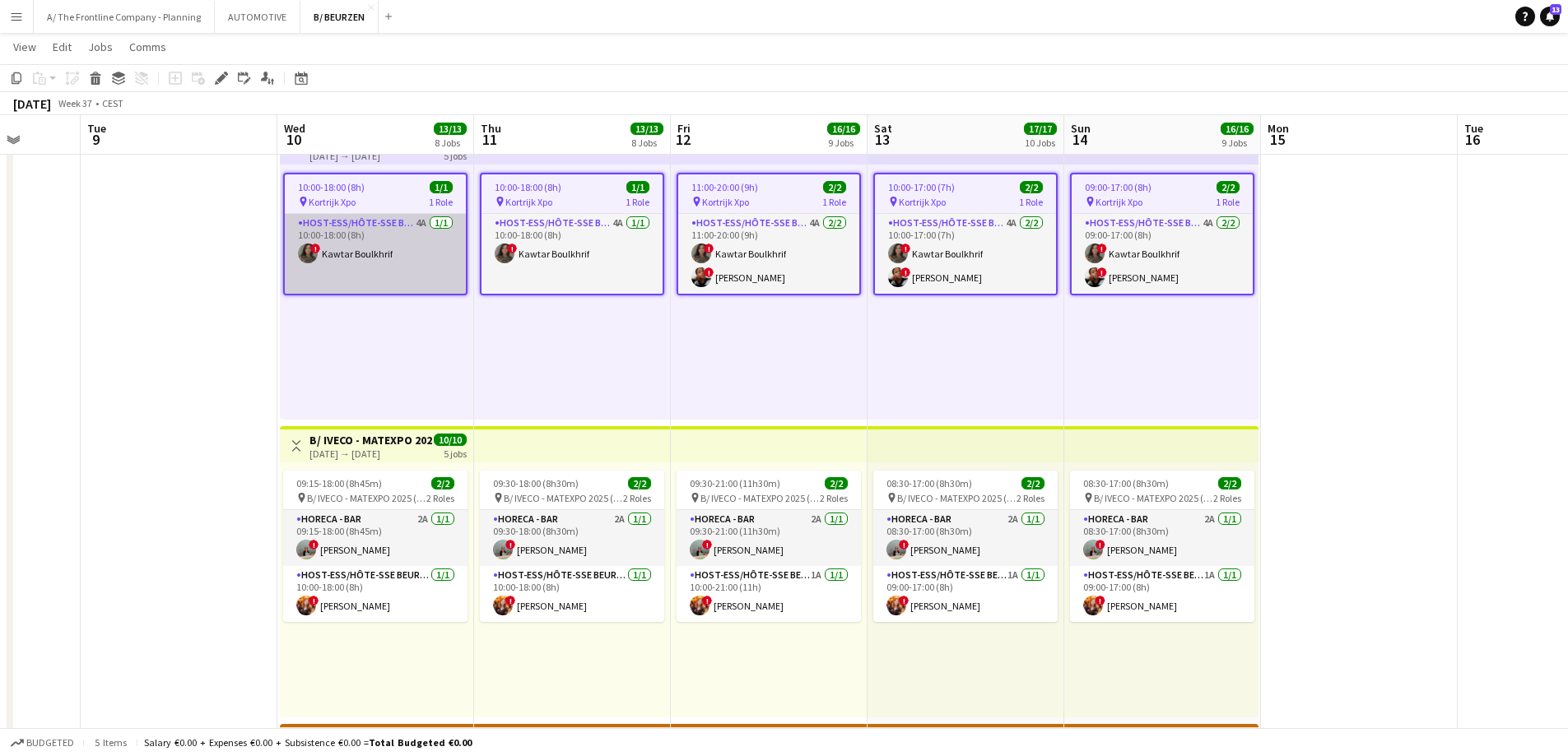
click at [365, 250] on app-card-role "Host-ess/Hôte-sse Beurs - Foire 4A [DATE] 10:00-18:00 (8h) ! Kawtar Boulkhrif" at bounding box center [375, 253] width 181 height 80
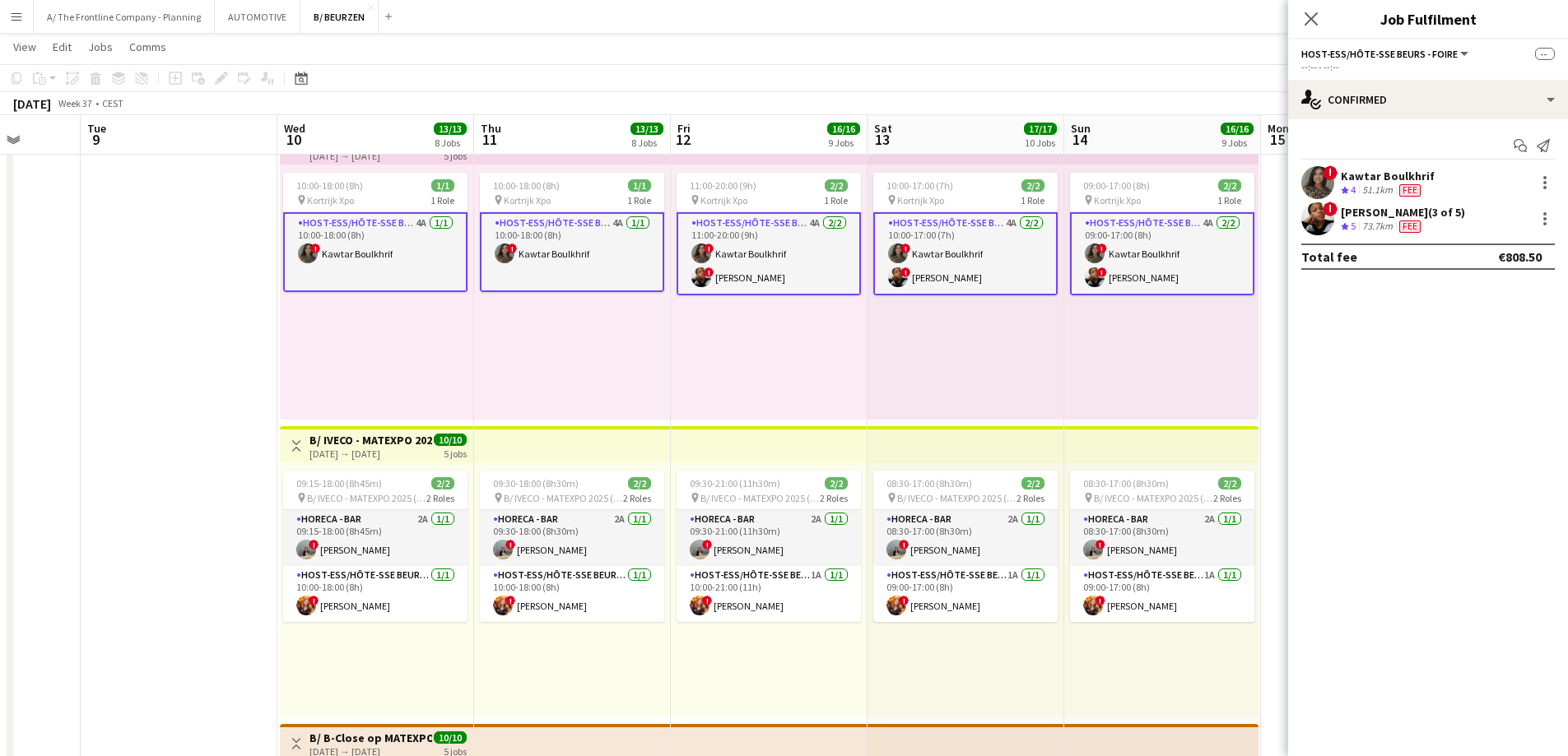
click at [1395, 174] on div "Kawtar Boulkhrif" at bounding box center [1388, 175] width 94 height 15
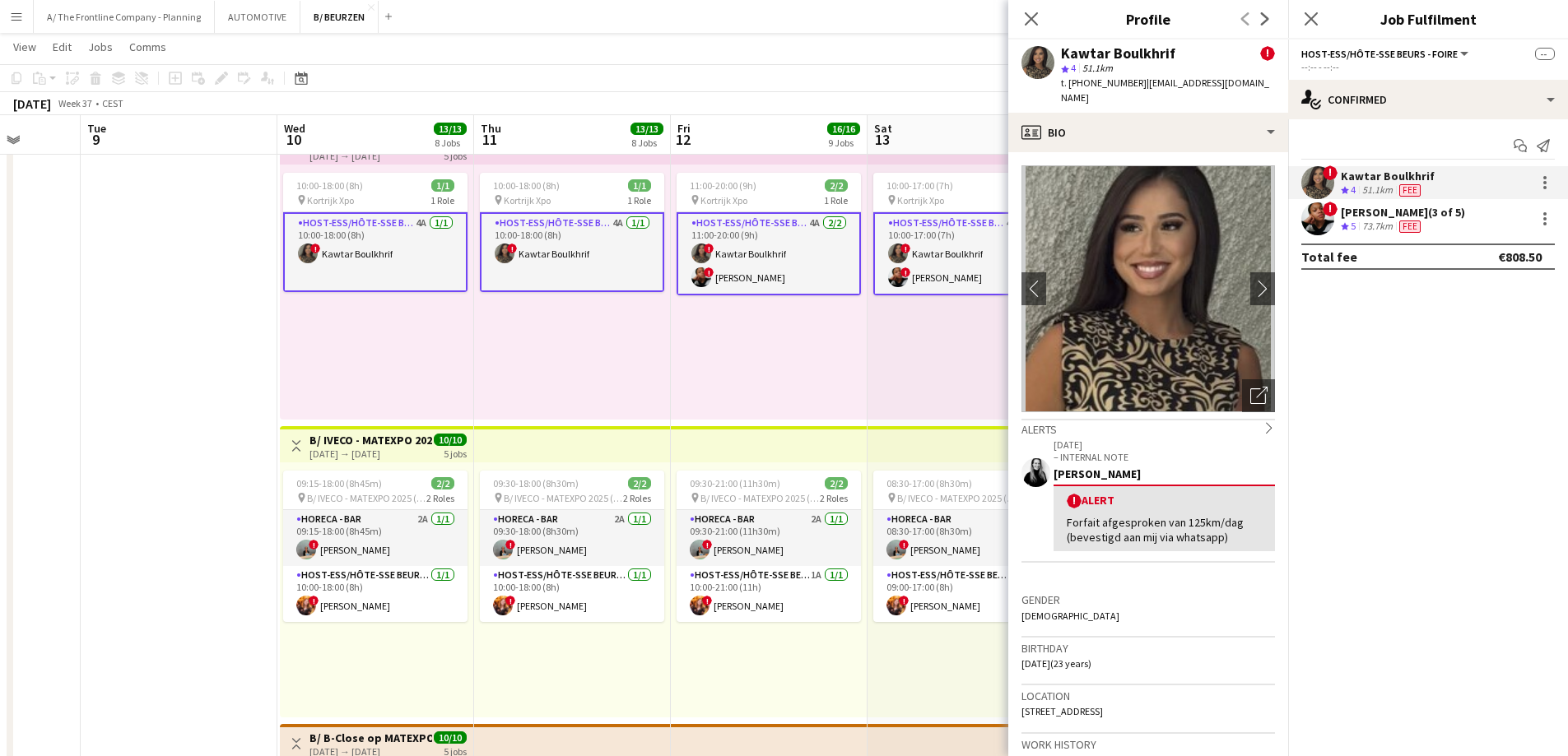
click at [1380, 223] on div "73.7km" at bounding box center [1377, 227] width 37 height 14
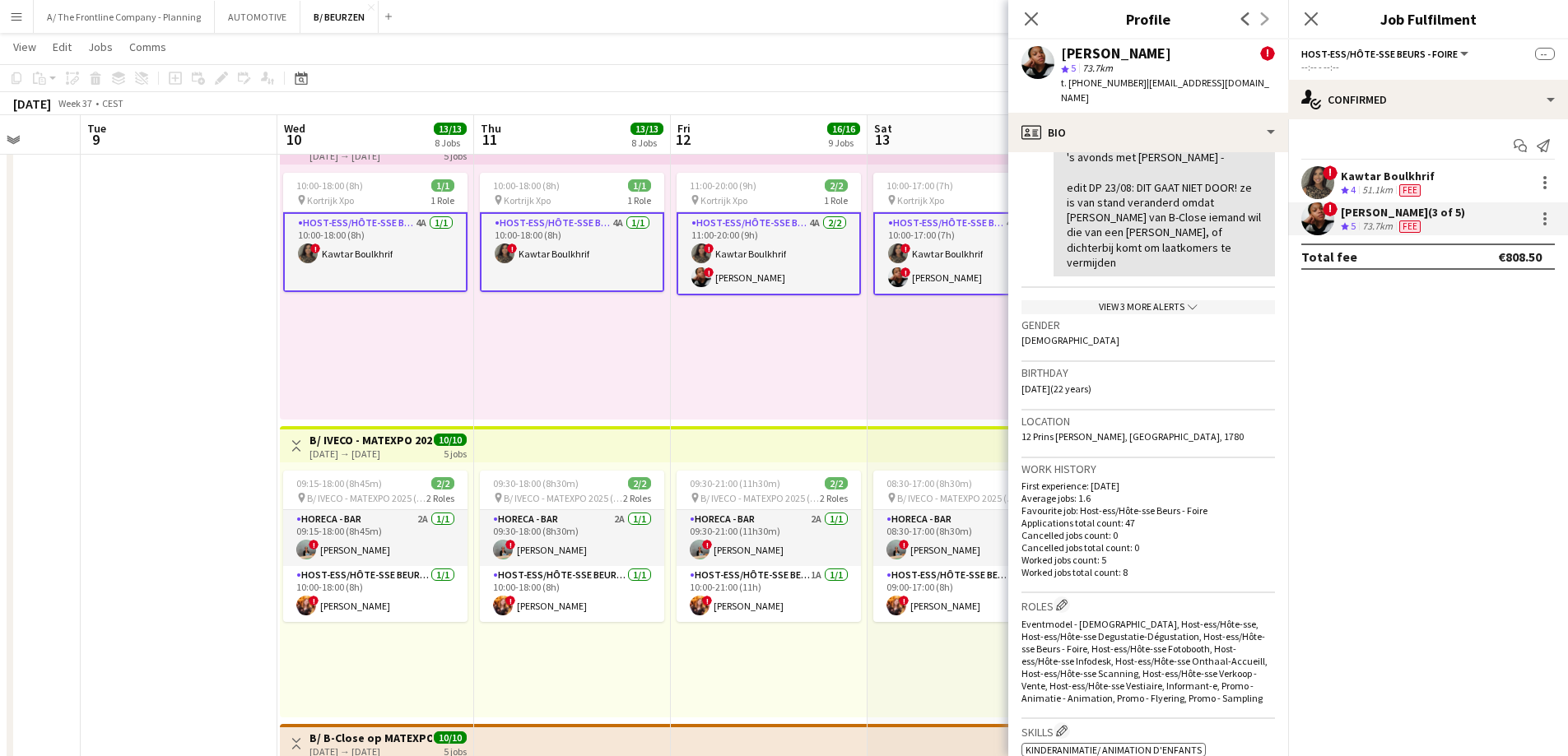
scroll to position [412, 0]
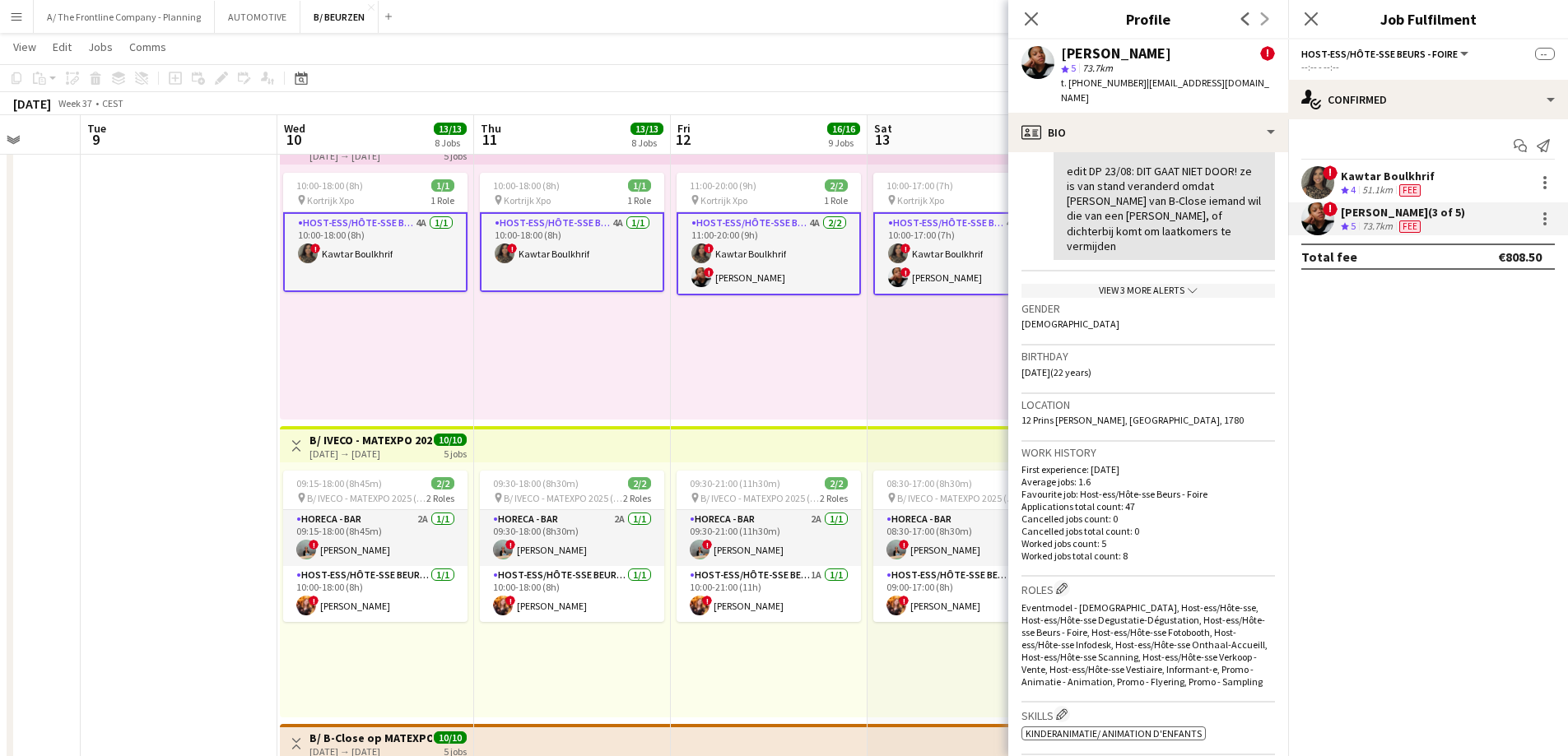
click at [383, 159] on div "[DATE] → [DATE]" at bounding box center [370, 155] width 123 height 12
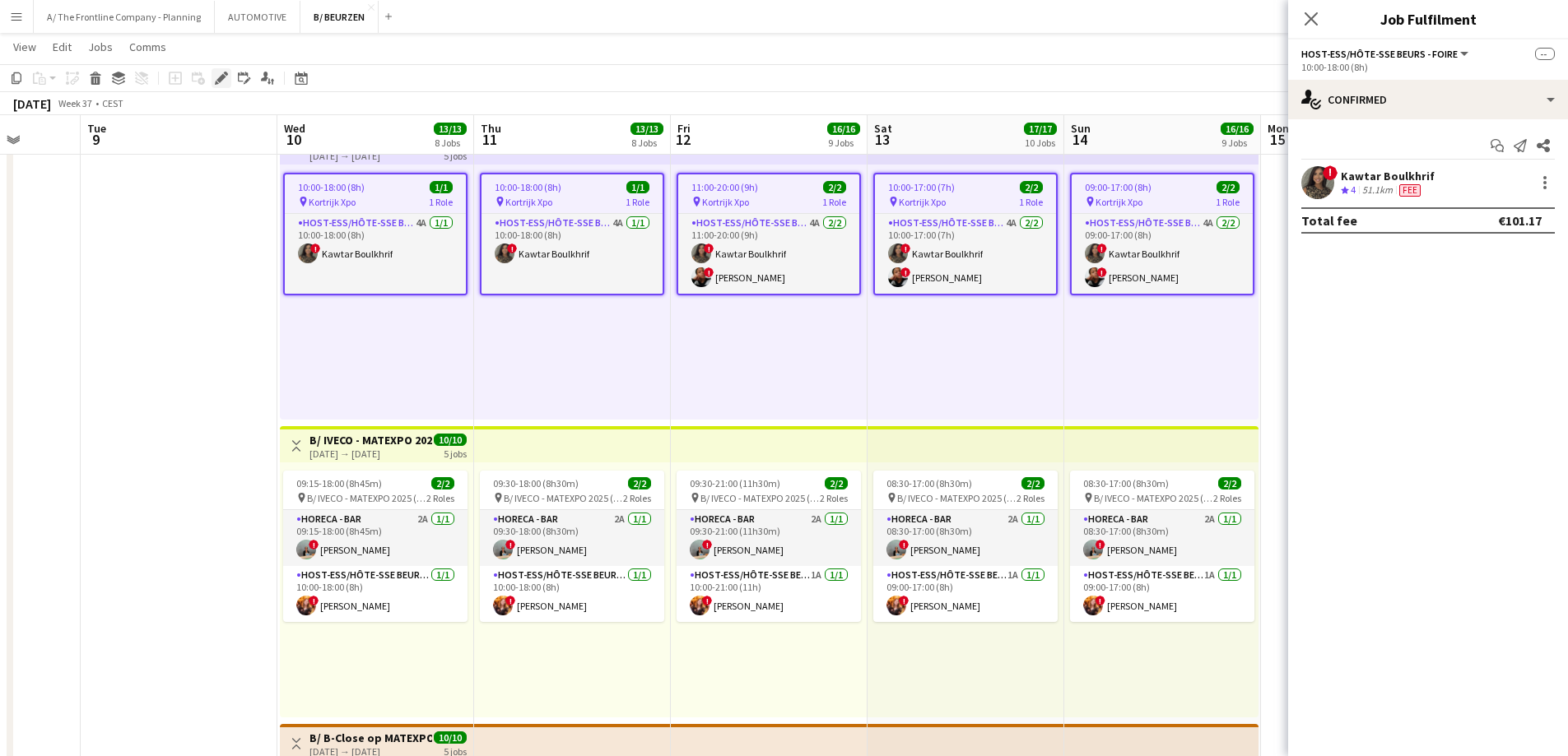
click at [222, 76] on icon at bounding box center [221, 78] width 9 height 9
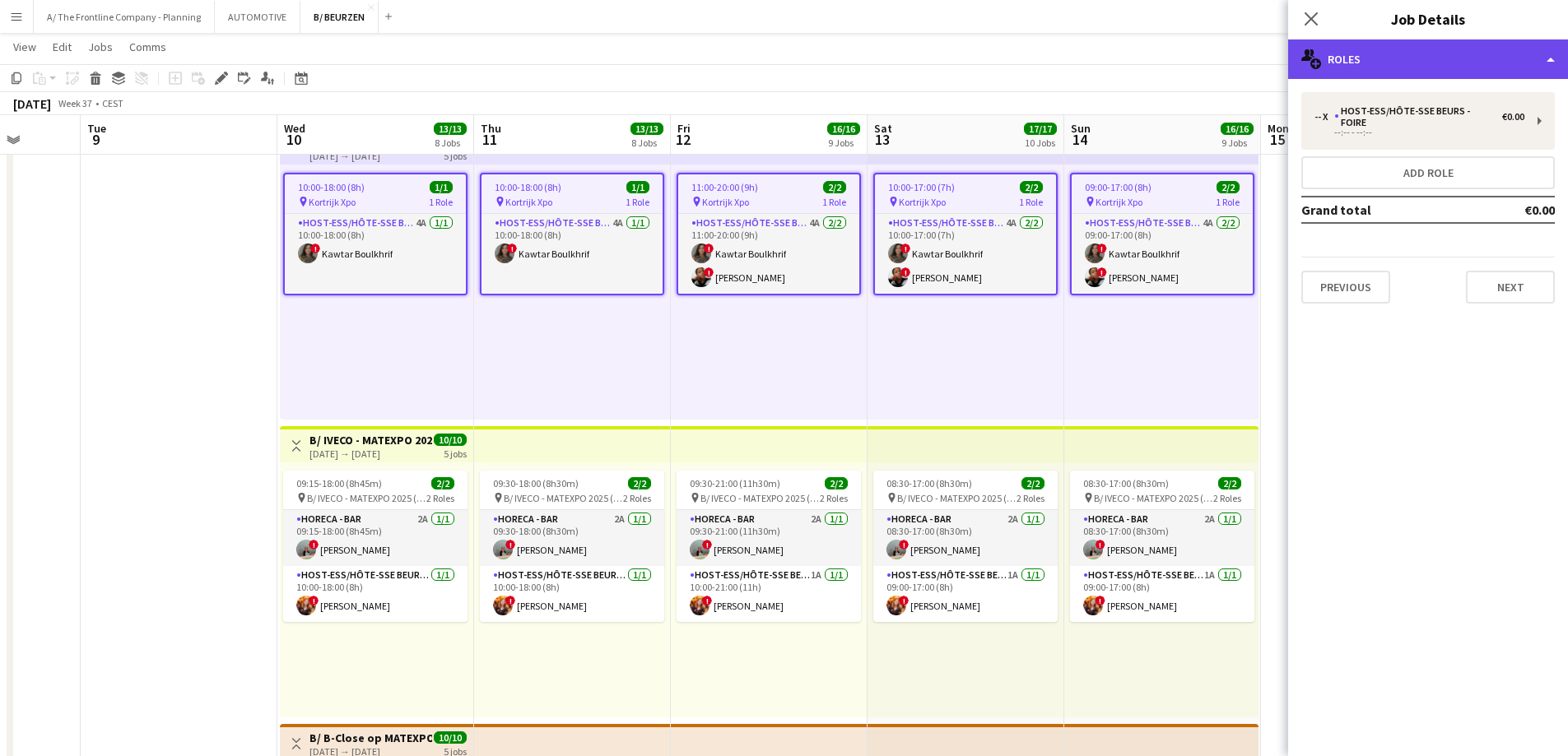
click at [1404, 69] on div "multiple-users-add Roles" at bounding box center [1428, 59] width 280 height 40
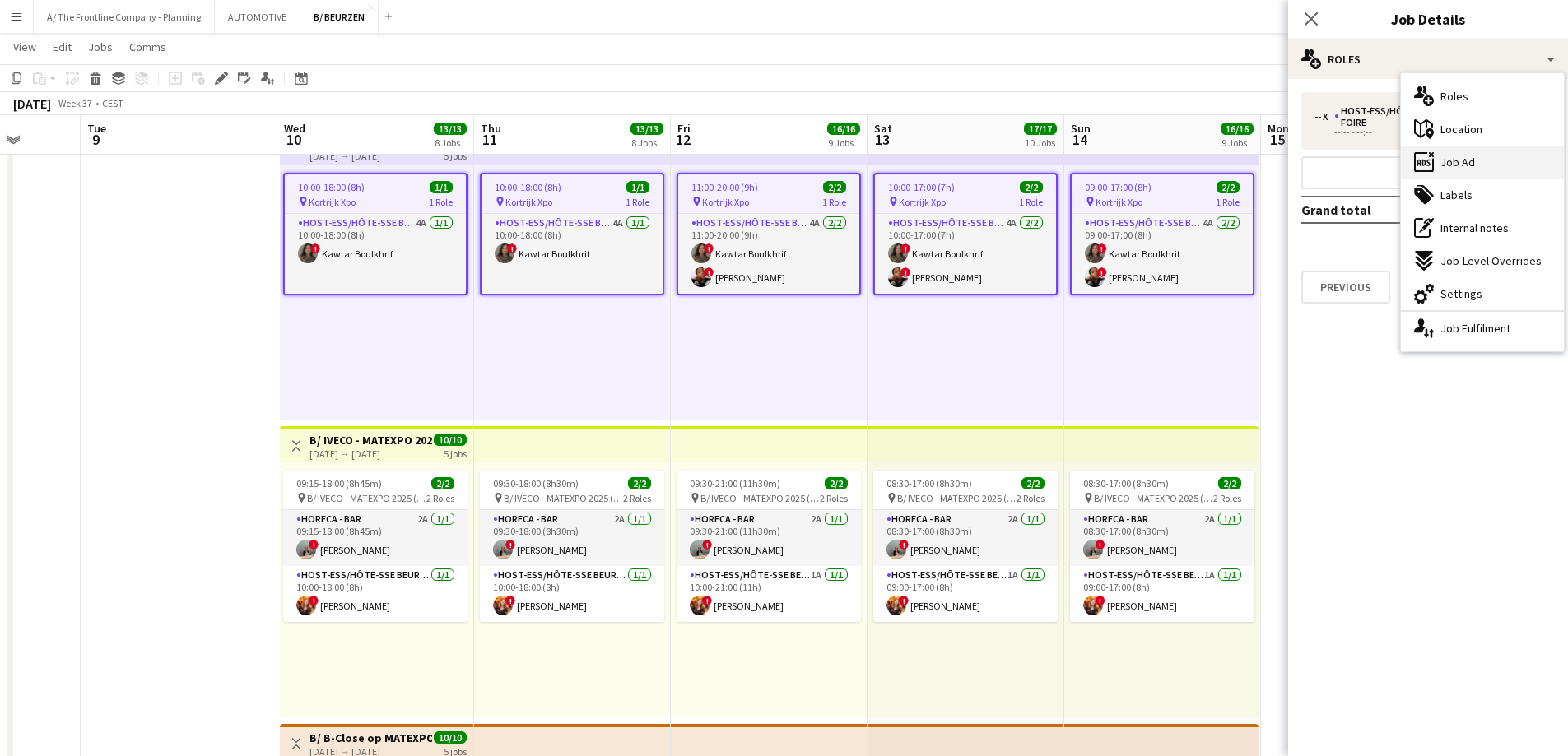
click at [1460, 155] on span "Job Ad" at bounding box center [1457, 162] width 34 height 15
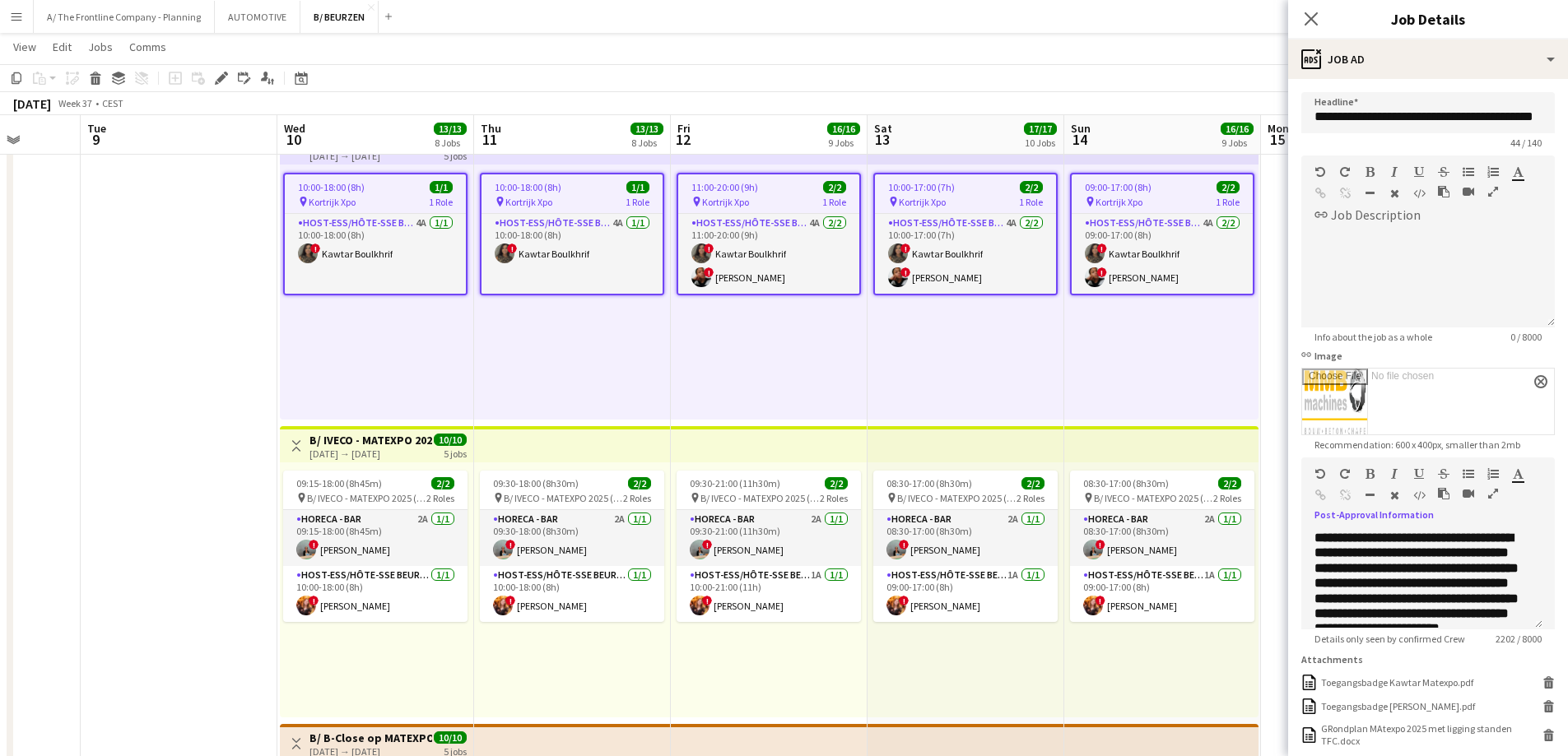
click at [1489, 494] on icon "button" at bounding box center [1492, 493] width 9 height 11
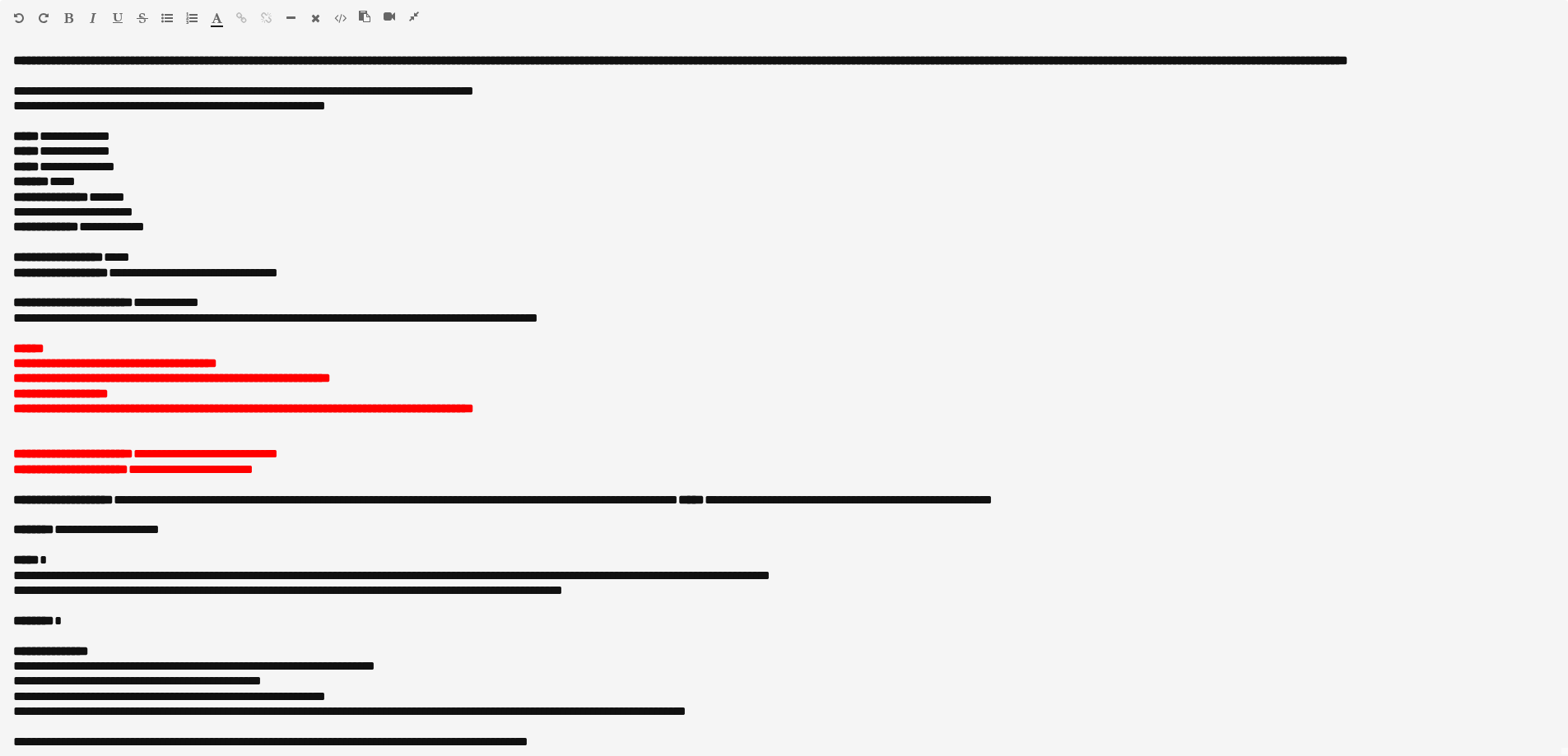
click at [412, 15] on icon "button" at bounding box center [413, 15] width 9 height 11
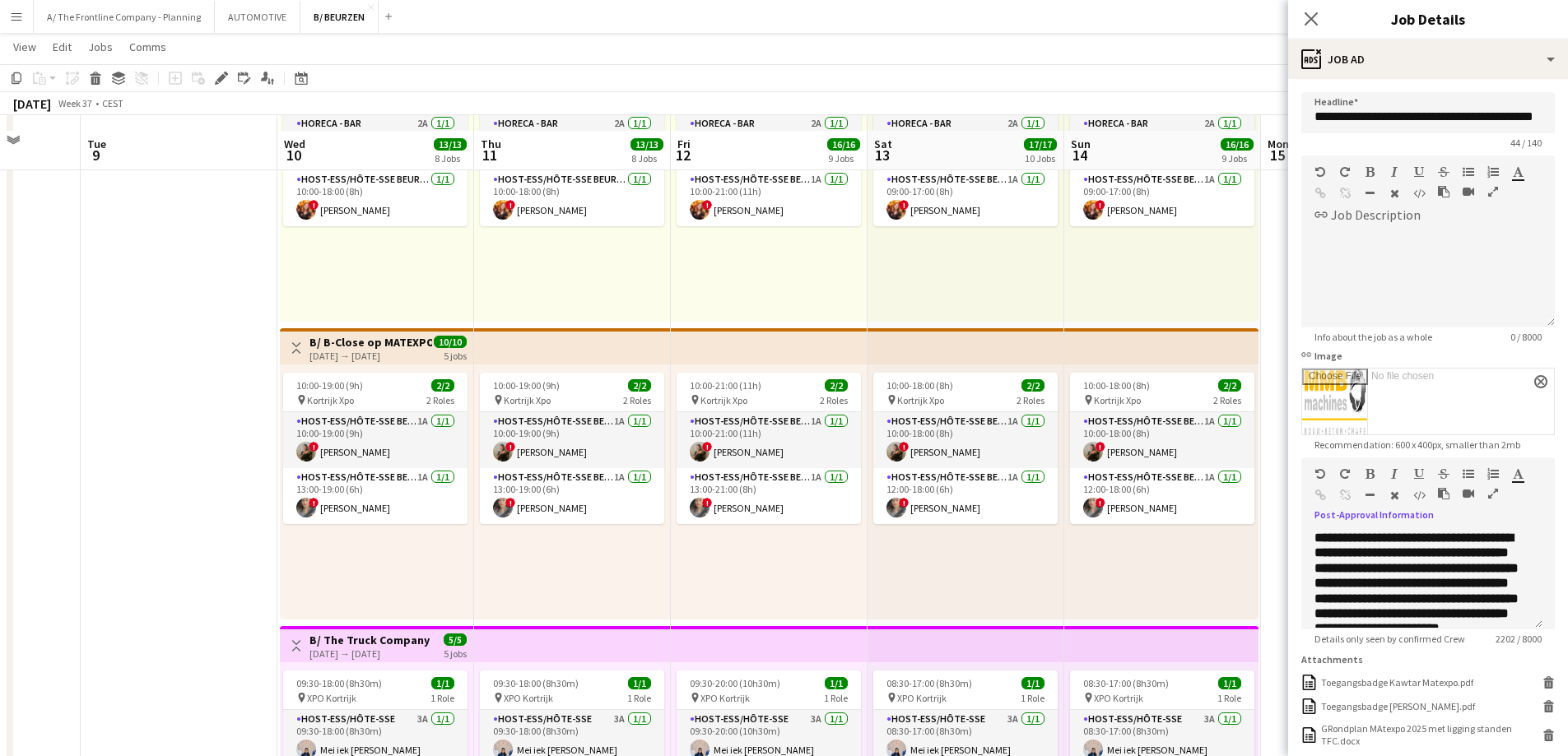
scroll to position [1070, 0]
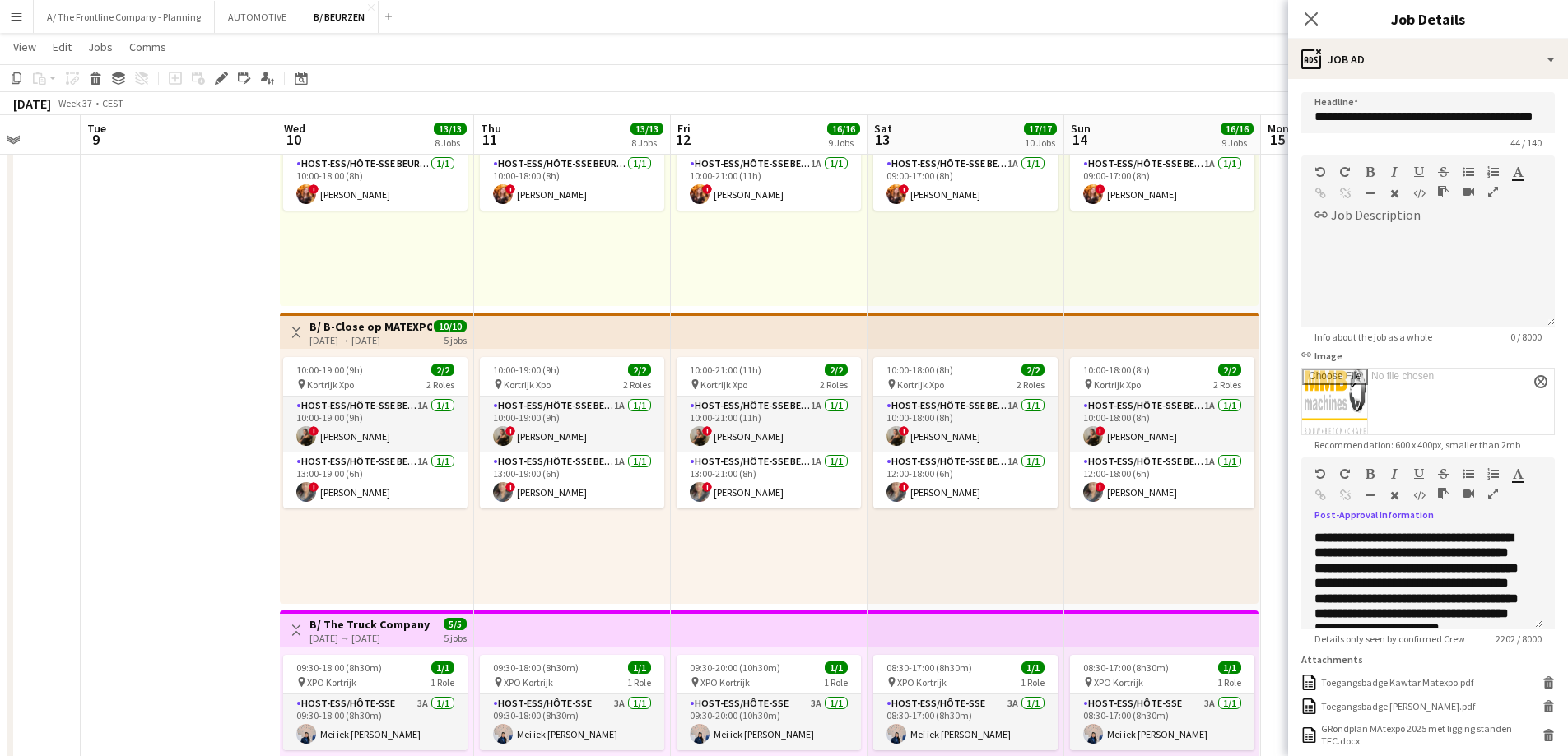
click at [357, 326] on h3 "B/ B-Close op MATEXPO (10-14/09)" at bounding box center [370, 326] width 123 height 15
type input "**********"
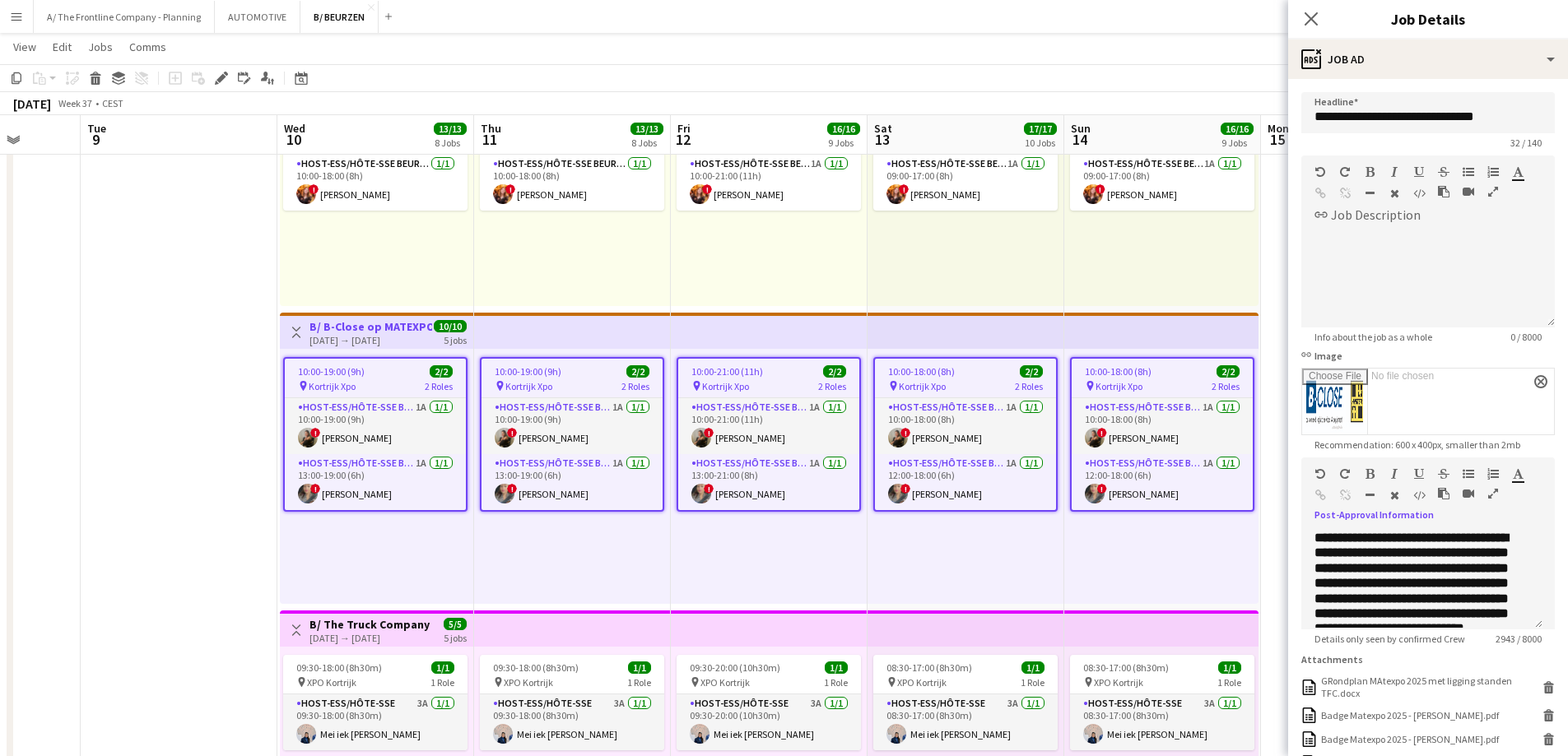
click at [1496, 491] on icon "button" at bounding box center [1492, 493] width 9 height 11
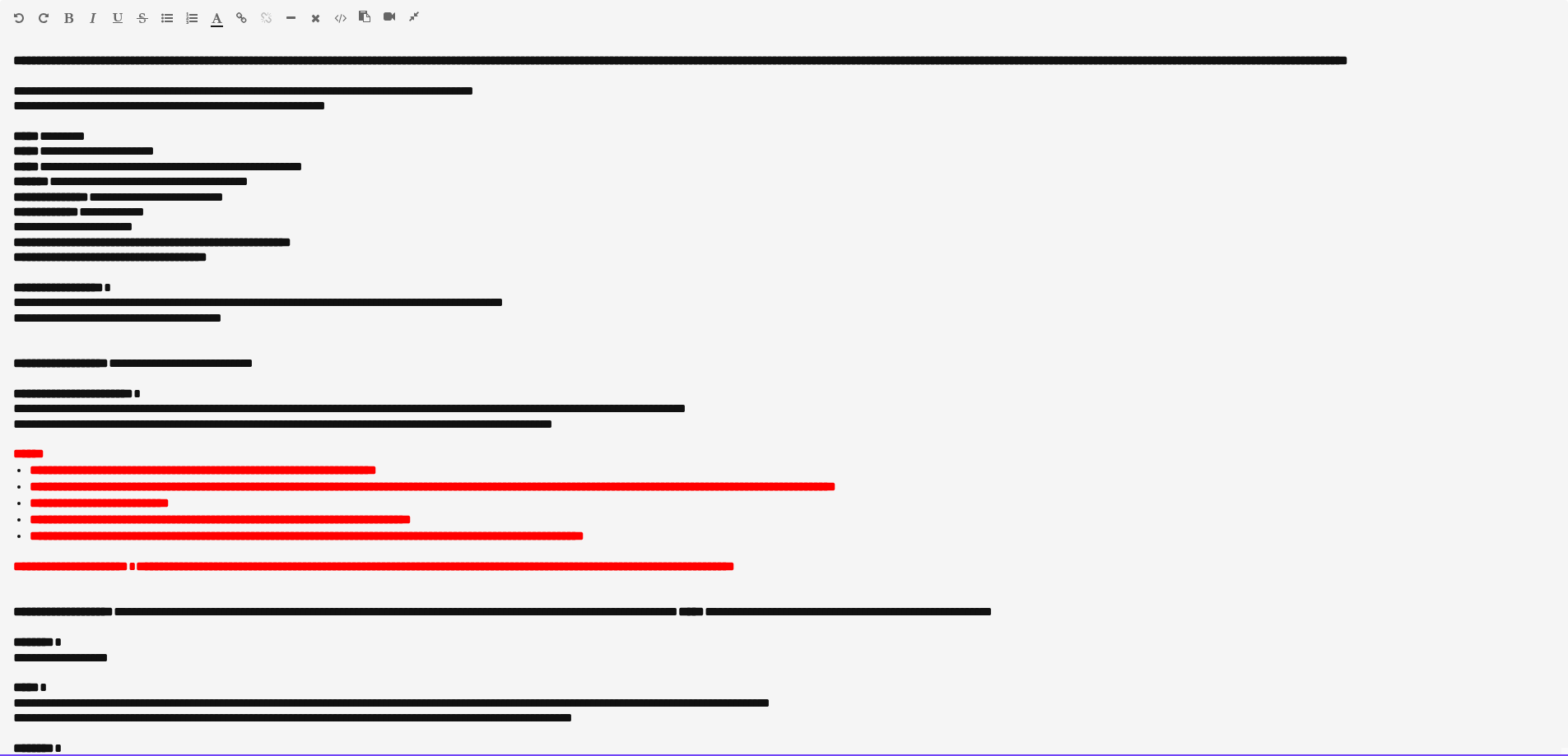
drag, startPoint x: 290, startPoint y: 329, endPoint x: -5, endPoint y: 320, distance: 295.1
click at [0, 320] on html "Menu Boards Boards Boards All jobs Status Workforce Workforce My Workforce Recr…" at bounding box center [784, 741] width 1568 height 3623
click at [34, 310] on p "**********" at bounding box center [778, 302] width 1529 height 15
click at [421, 13] on div at bounding box center [396, 19] width 74 height 20
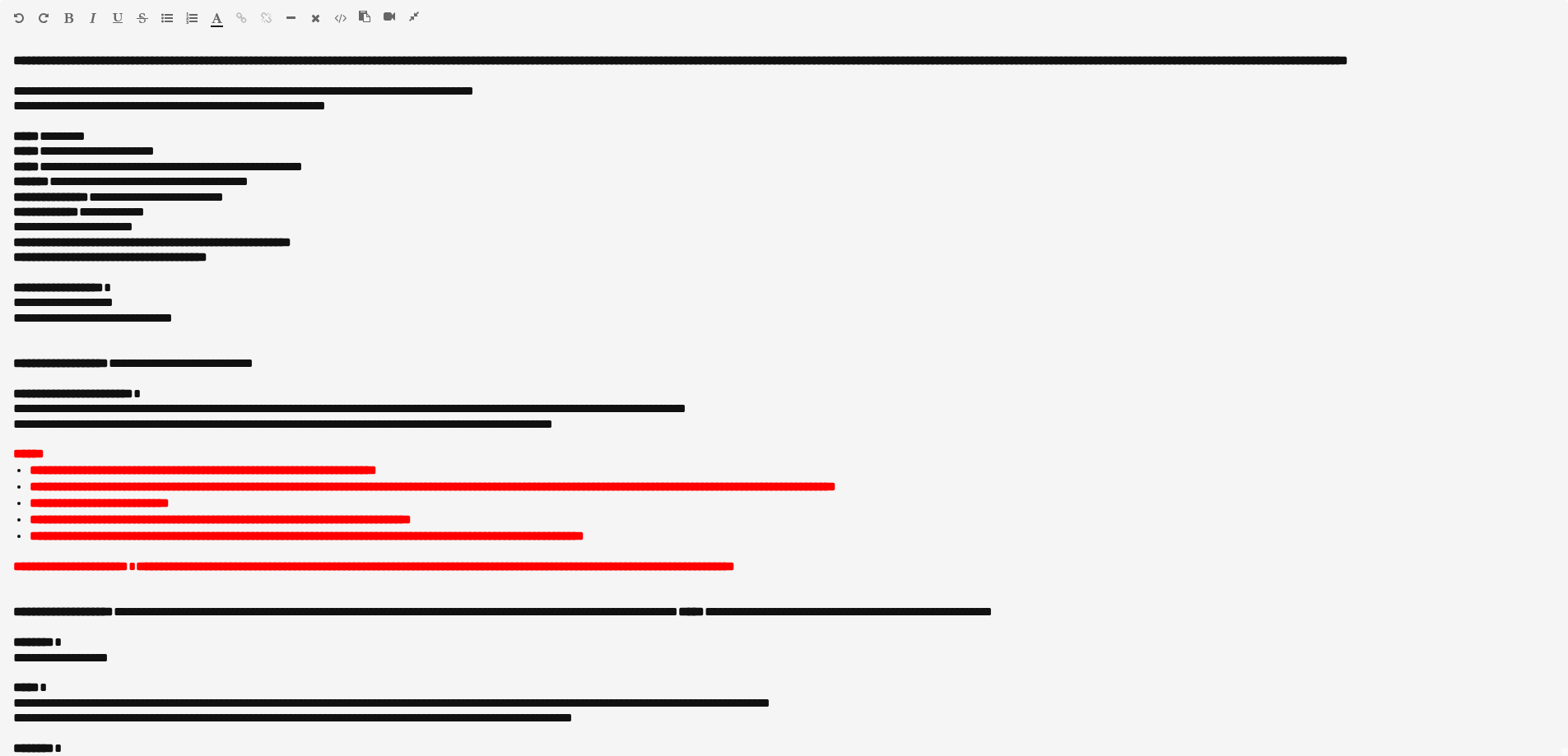
click at [413, 17] on icon "button" at bounding box center [413, 15] width 9 height 11
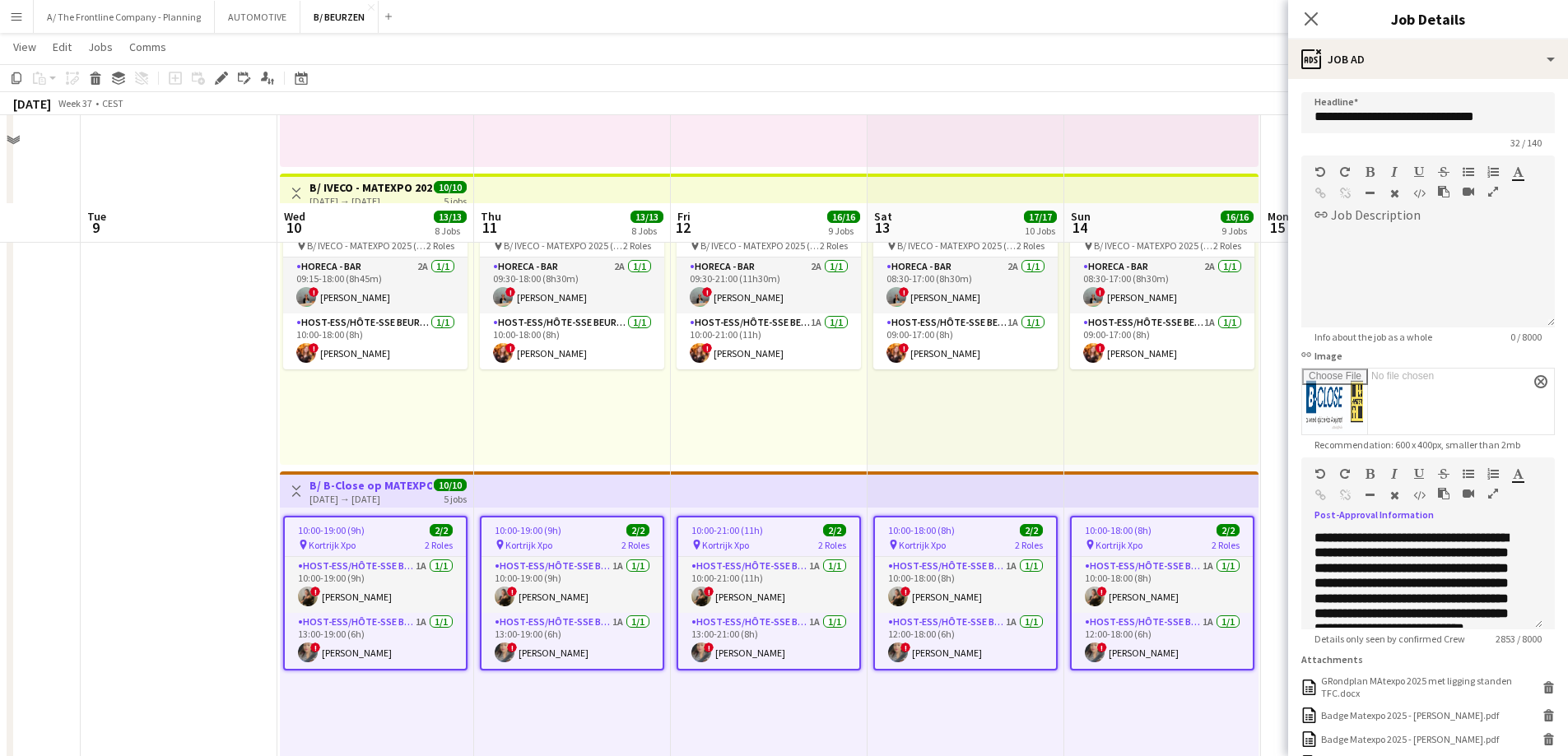
scroll to position [905, 0]
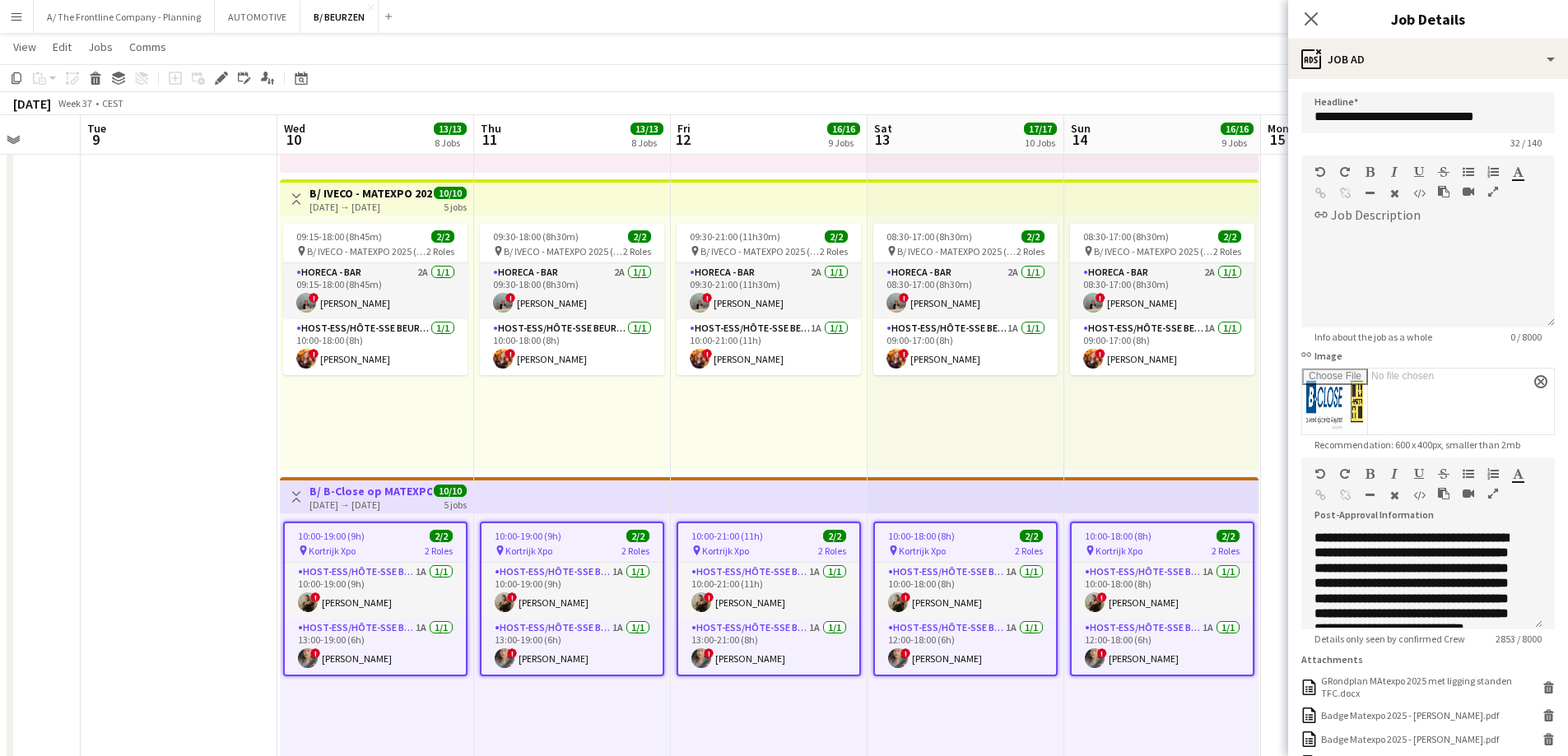
click at [353, 194] on h3 "B/ IVECO - MATEXPO 2025 (10-14/09)" at bounding box center [370, 193] width 123 height 15
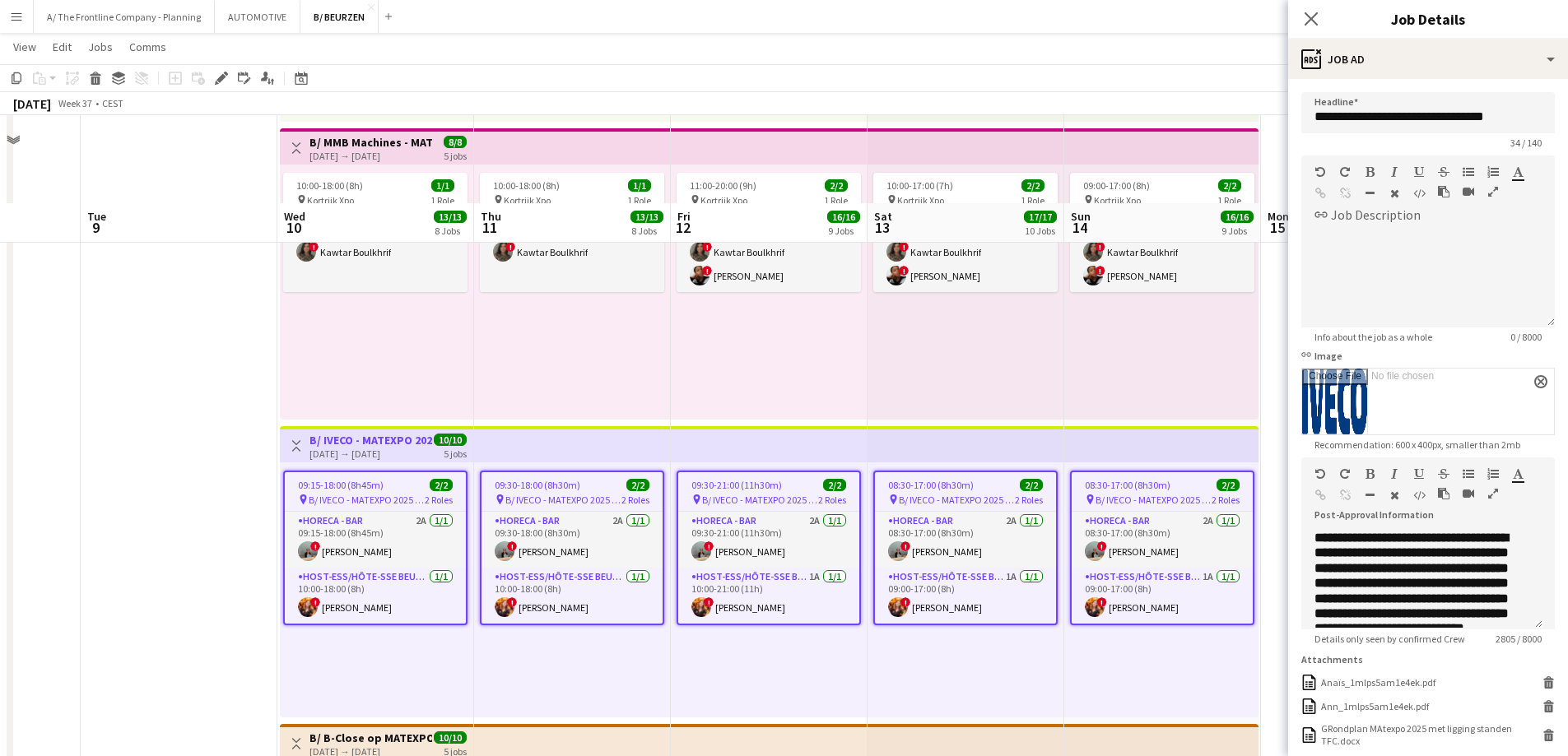
scroll to position [576, 0]
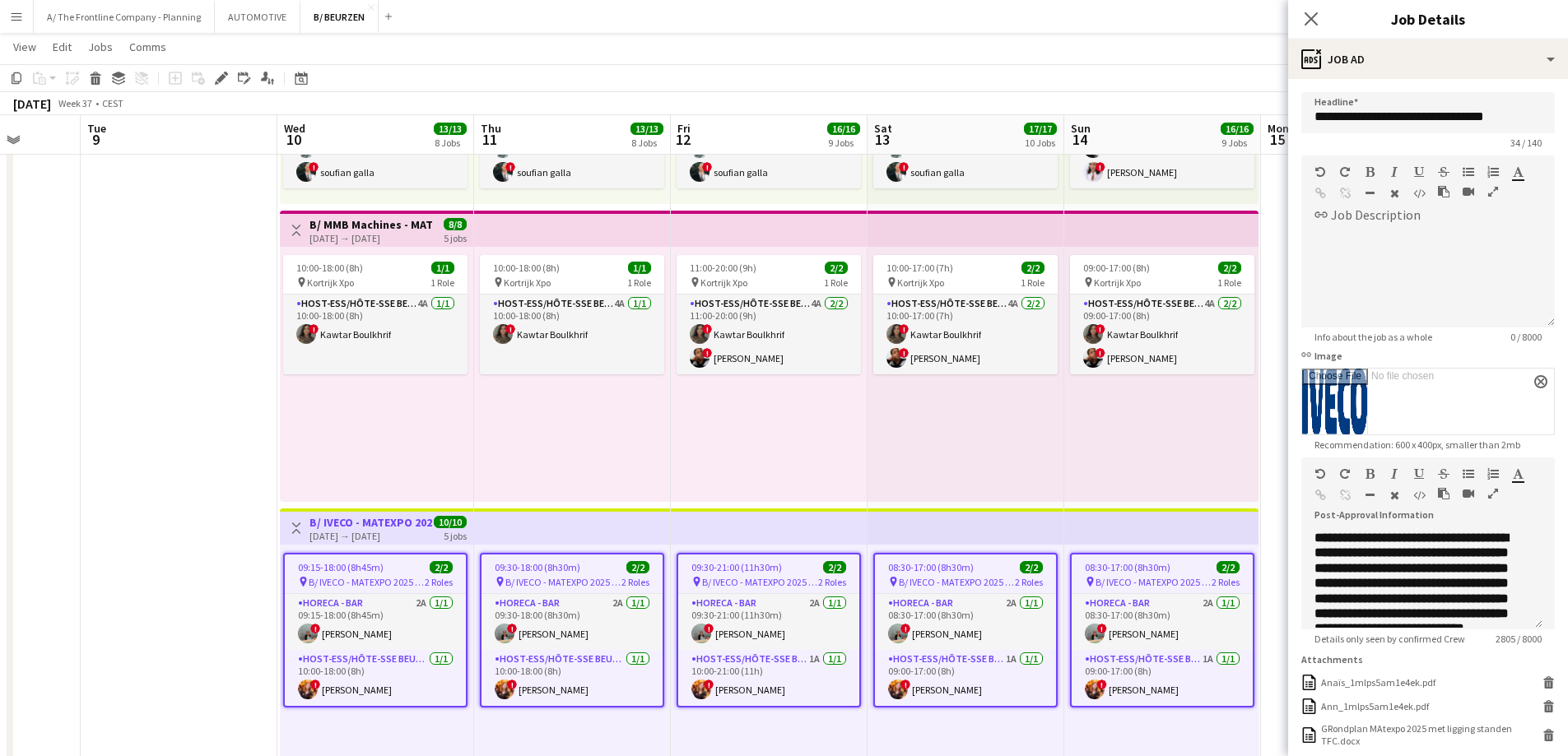
click at [386, 223] on h3 "B/ MMB Machines - MATEXPO 2025 (10-14/09/25)" at bounding box center [370, 224] width 123 height 15
type input "**********"
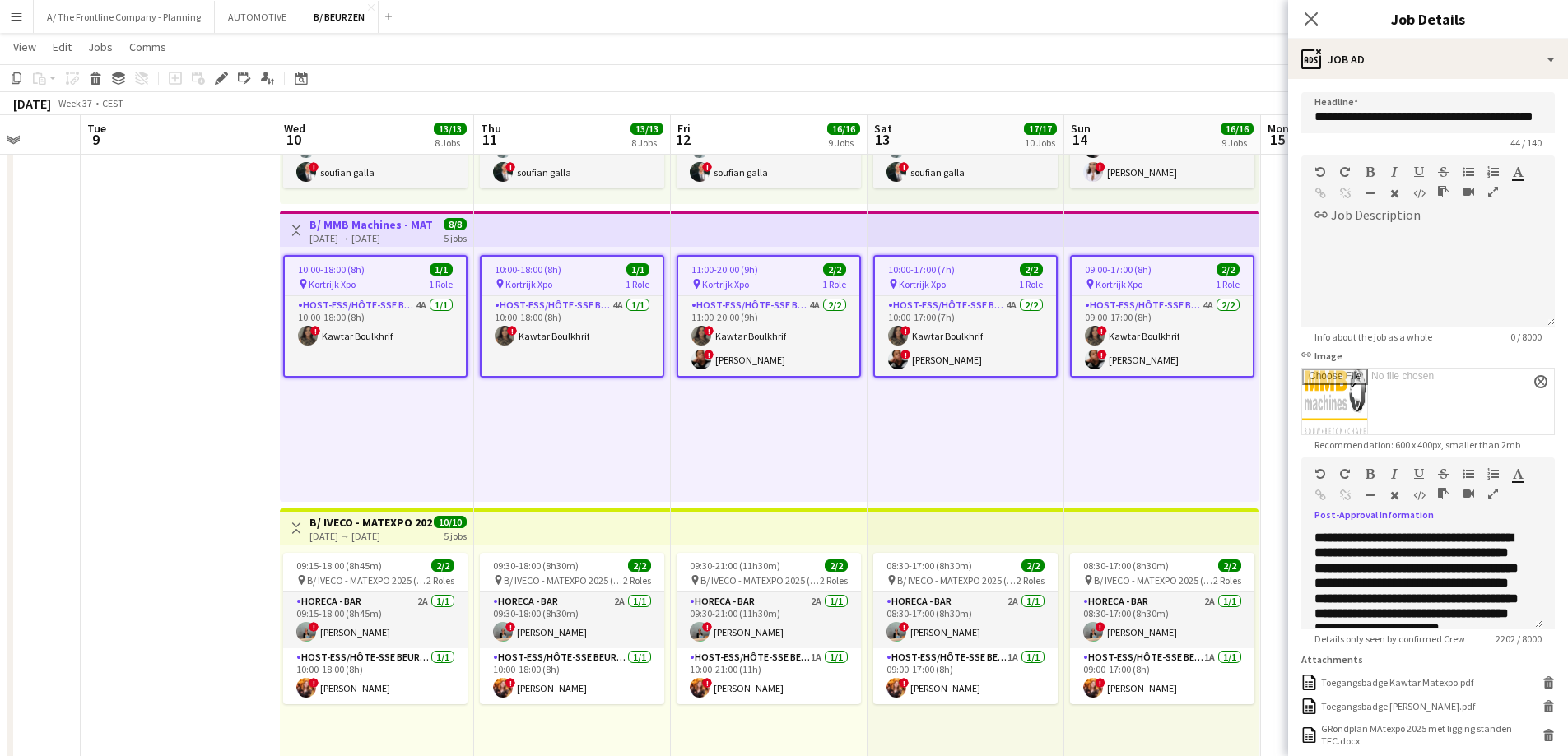
click at [1496, 489] on icon "button" at bounding box center [1492, 493] width 9 height 11
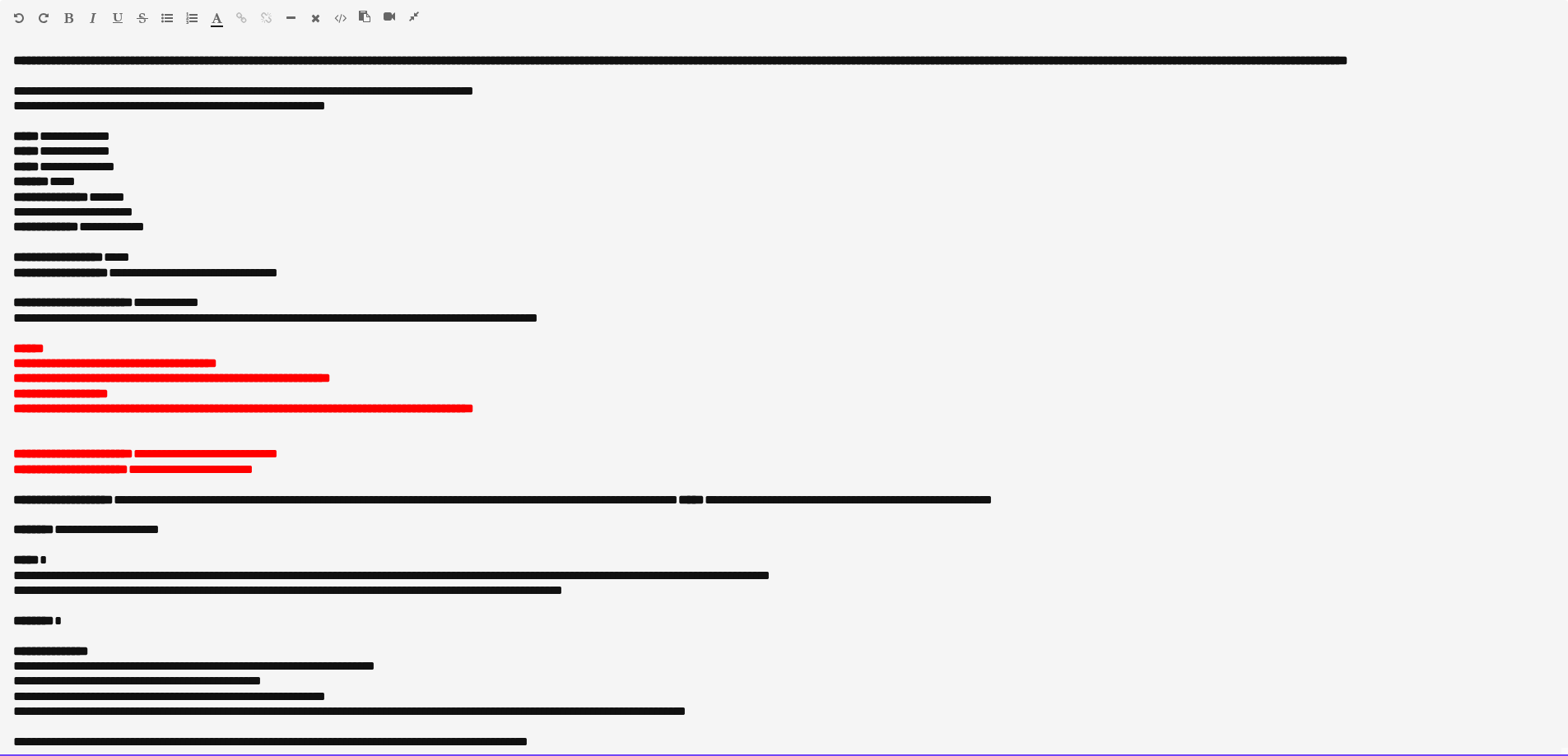
click at [331, 384] on b "**********" at bounding box center [172, 378] width 318 height 12
click at [322, 296] on p at bounding box center [784, 288] width 1541 height 15
click at [180, 265] on p "**********" at bounding box center [778, 257] width 1529 height 15
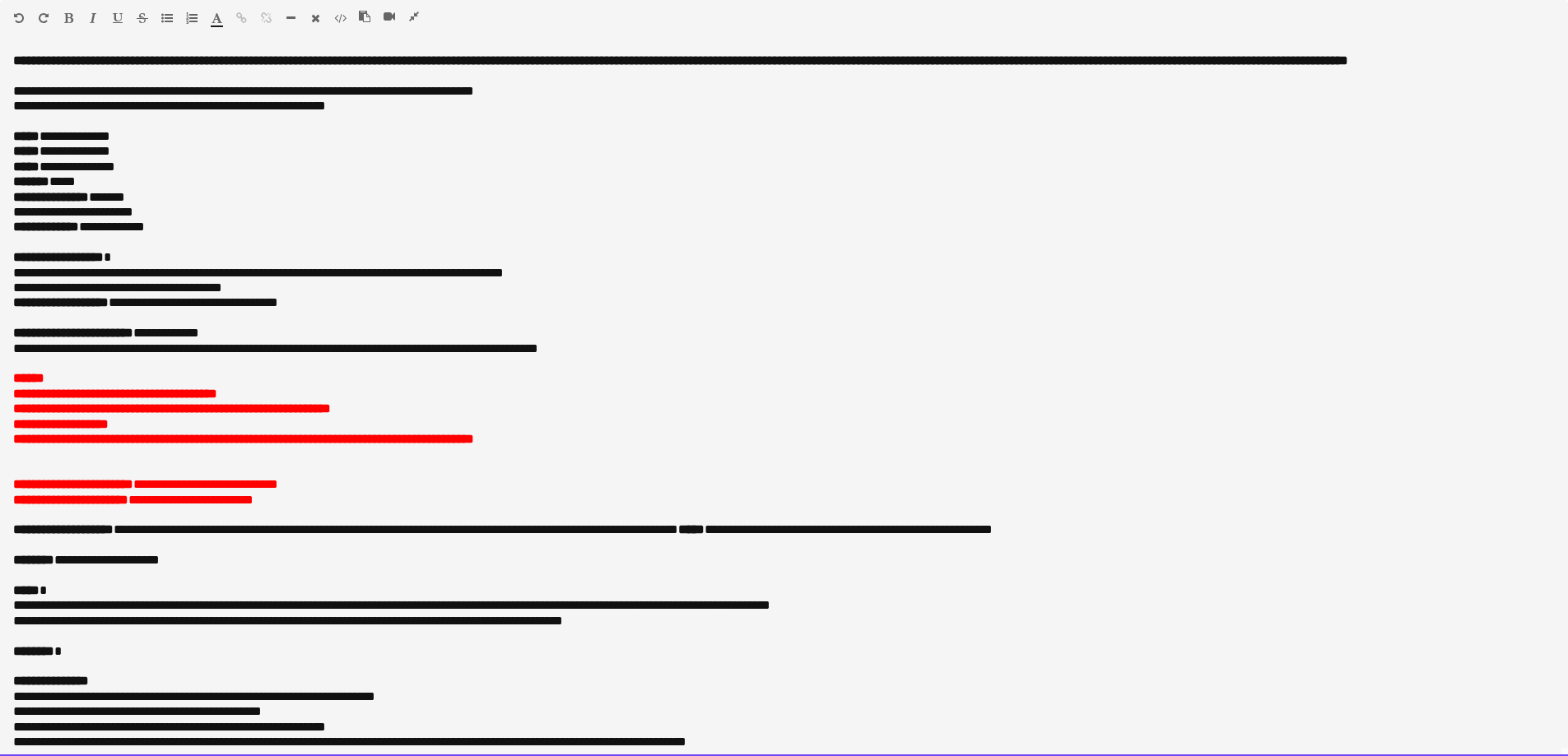
click at [245, 296] on p "**********" at bounding box center [778, 288] width 1529 height 15
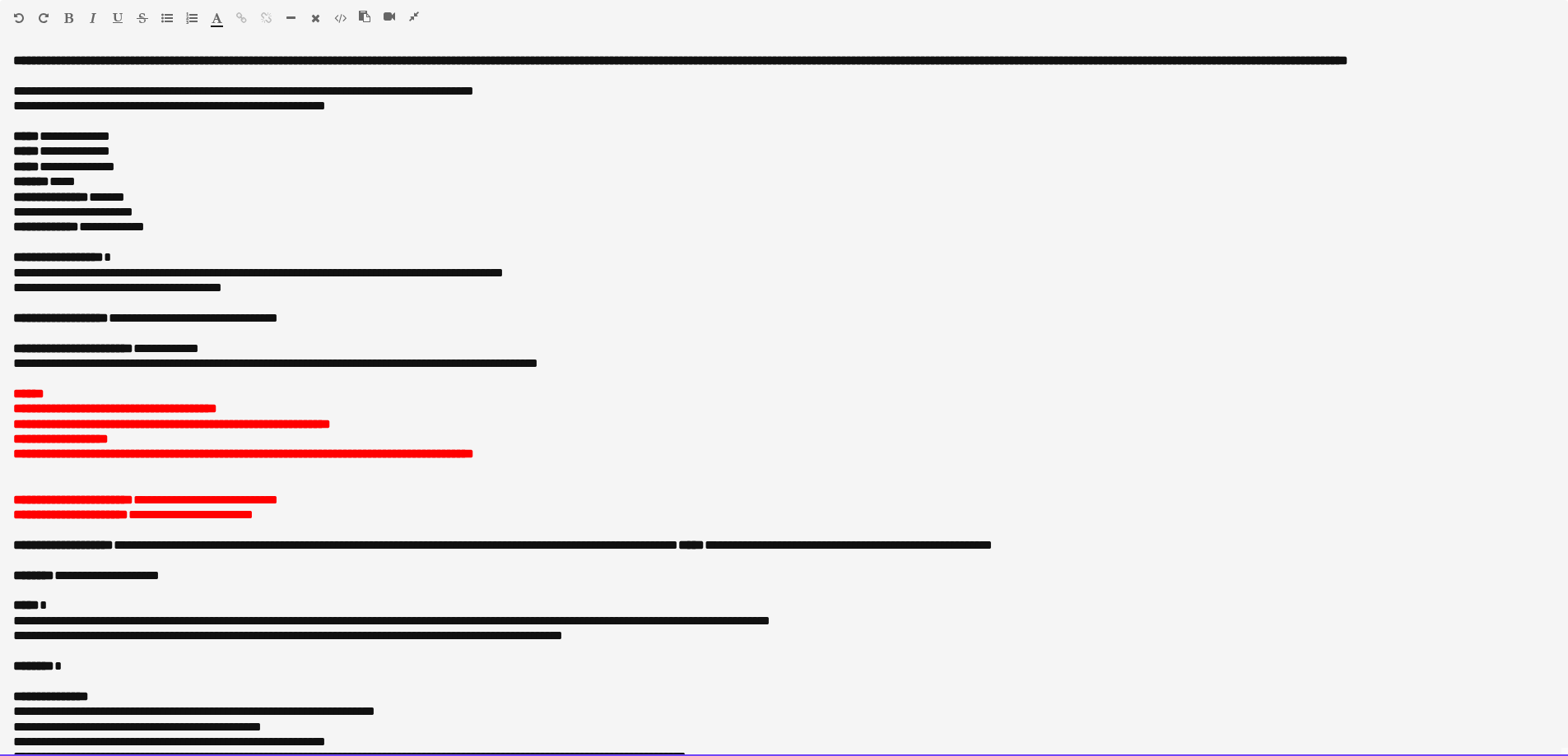
click at [284, 281] on p "**********" at bounding box center [778, 272] width 1529 height 15
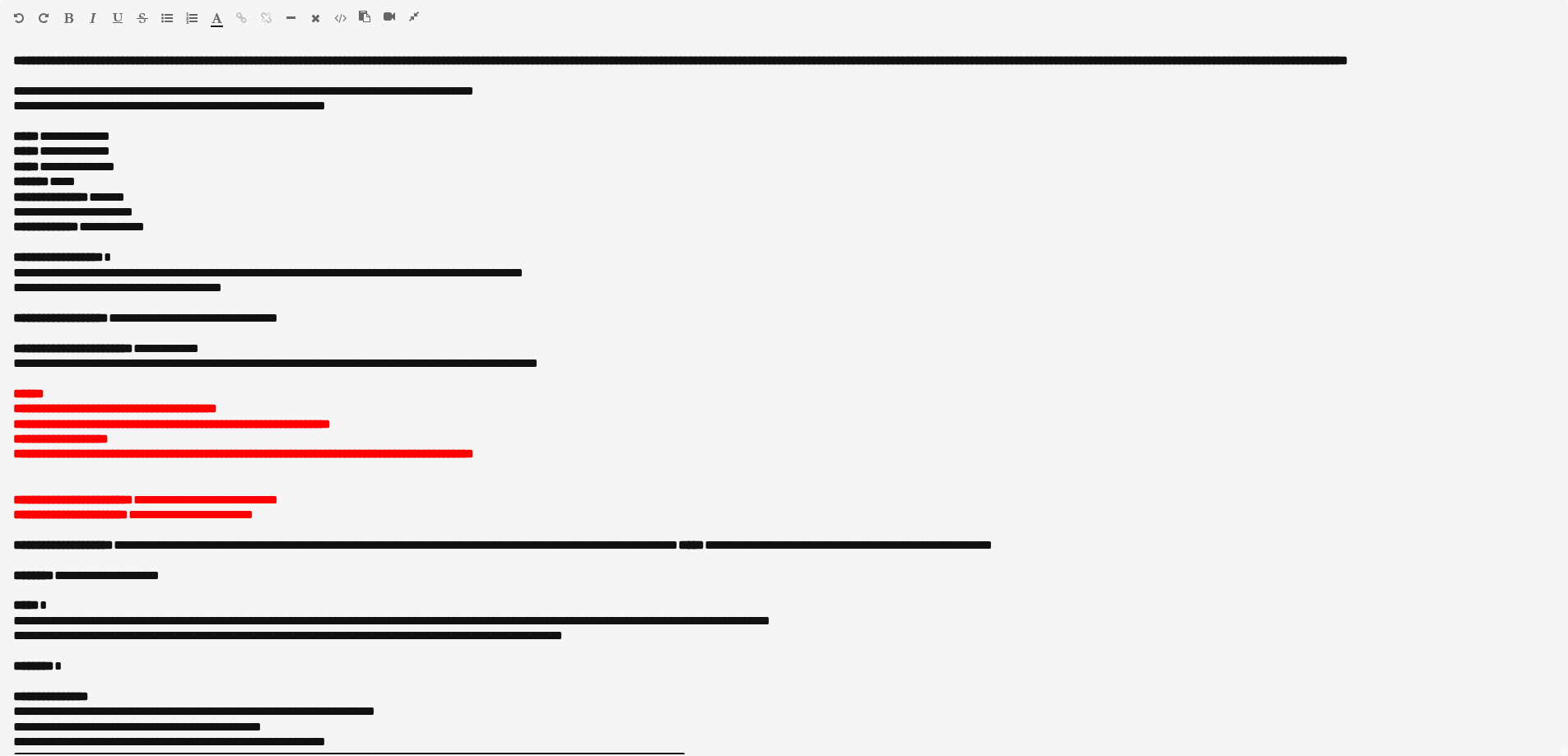
click at [416, 17] on icon "button" at bounding box center [413, 15] width 9 height 11
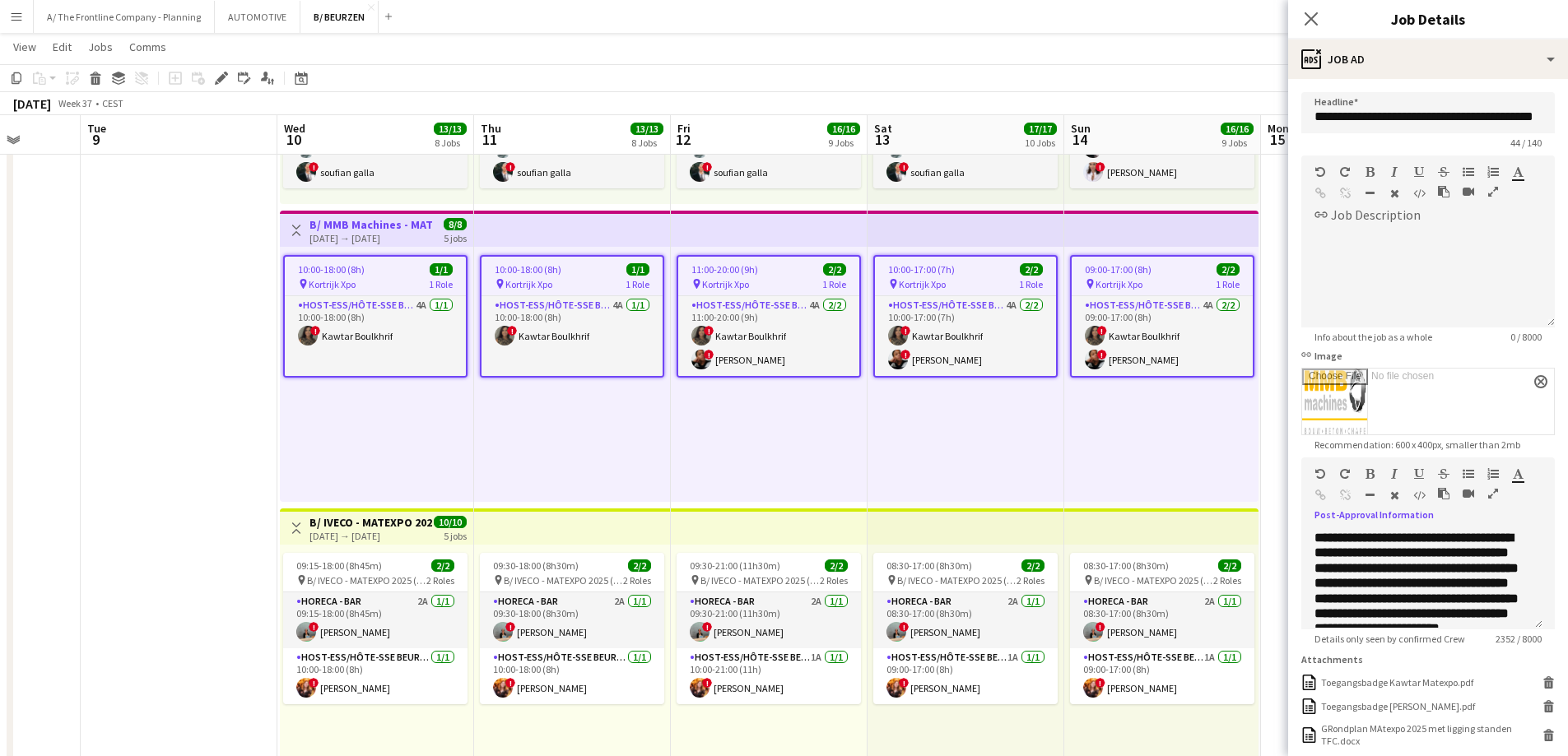
click at [1495, 494] on icon "button" at bounding box center [1492, 493] width 9 height 11
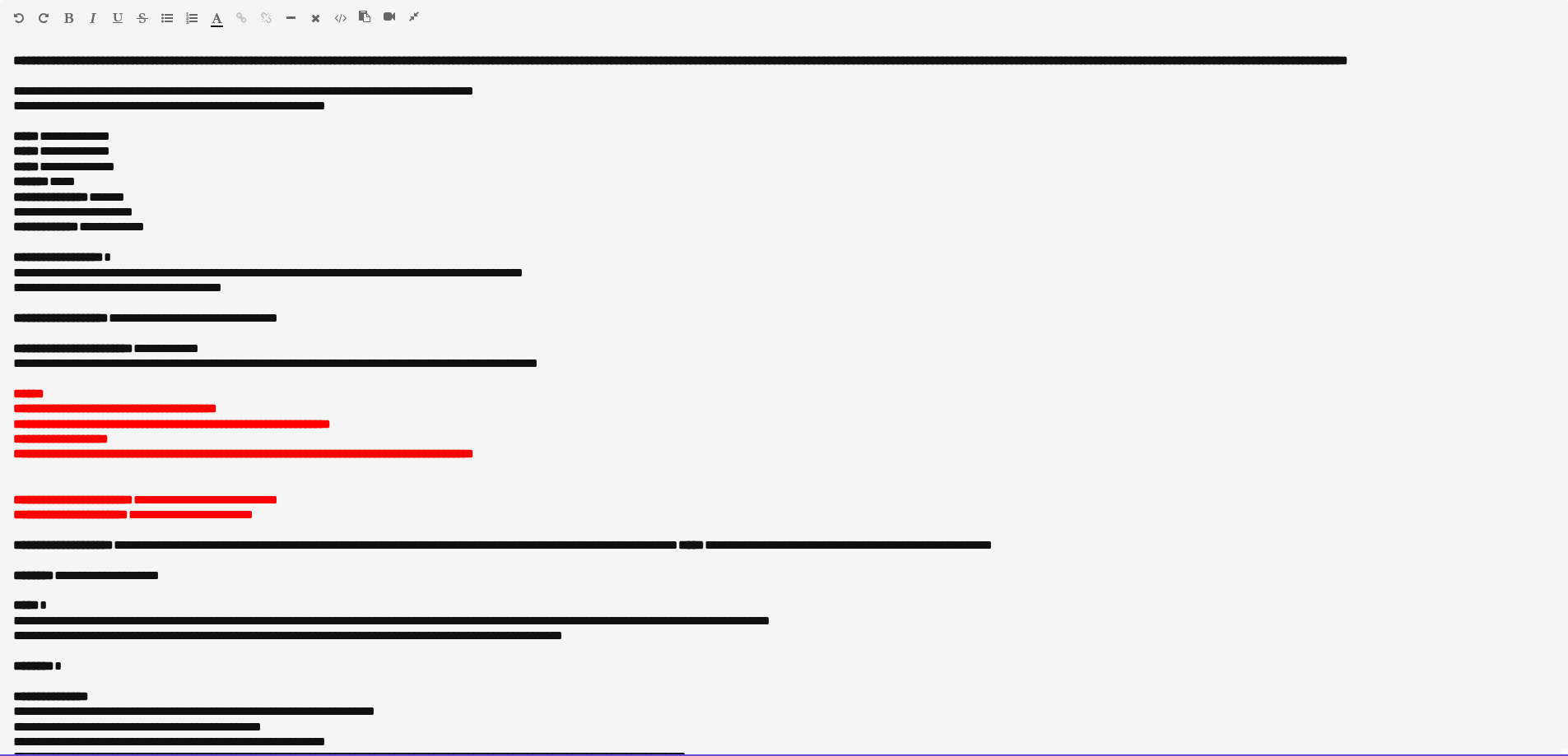
click at [383, 281] on p "**********" at bounding box center [778, 272] width 1529 height 15
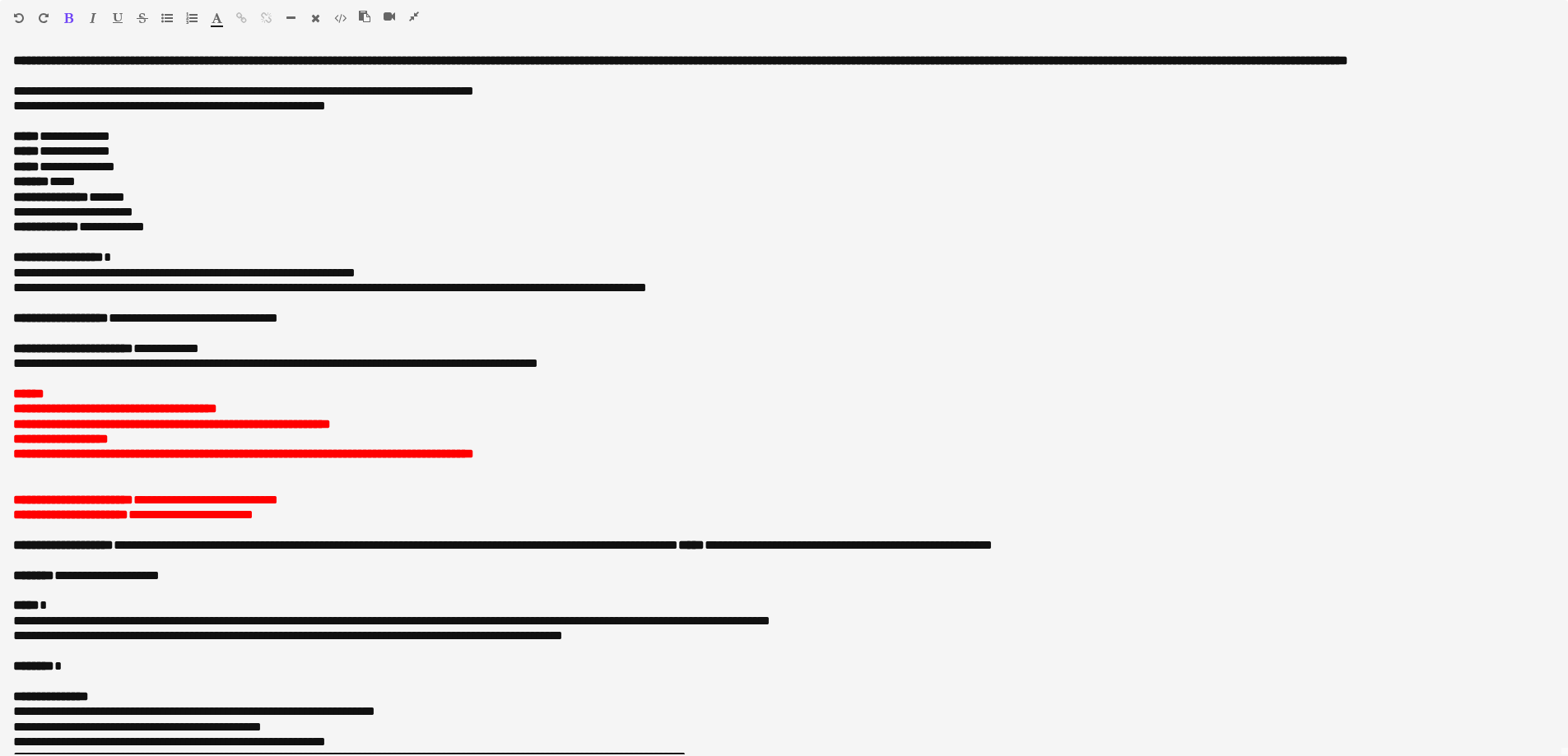
click at [416, 15] on icon "button" at bounding box center [413, 15] width 9 height 11
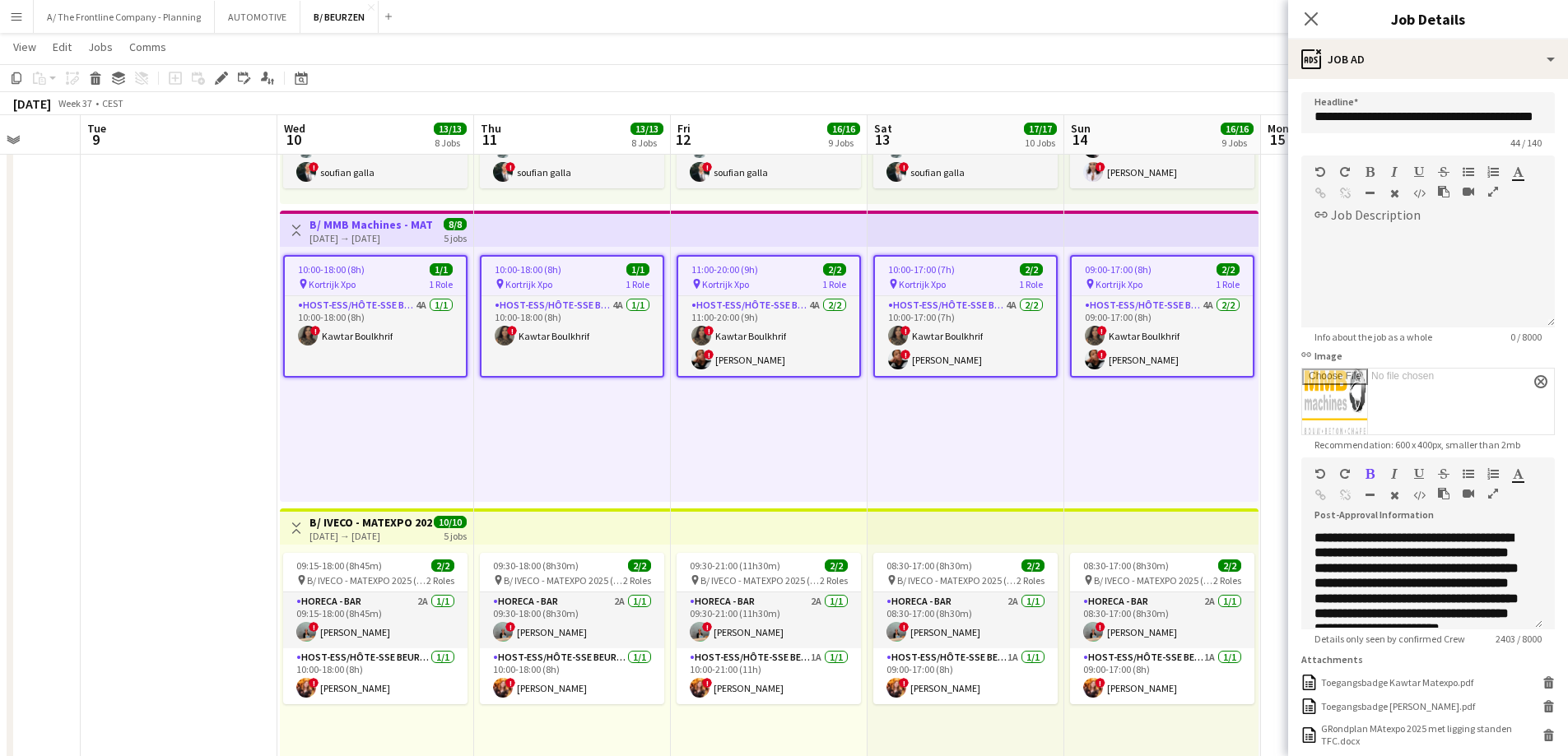
click at [1151, 438] on div "09:00-17:00 (8h) 2/2 pin Kortrijk Xpo 1 Role Host-ess/Hôte-sse Beurs - Foire 4A…" at bounding box center [1162, 374] width 194 height 255
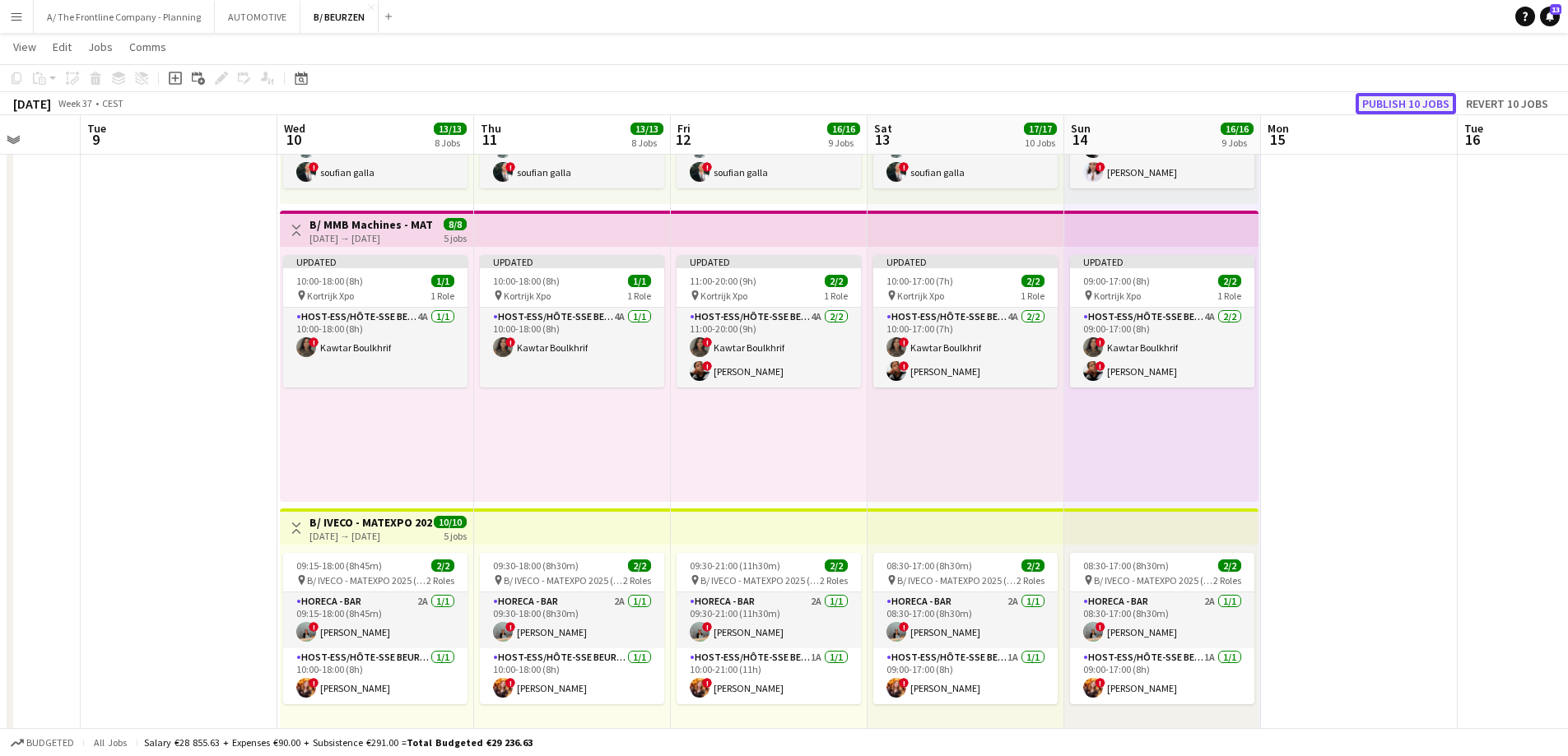
click at [1406, 99] on button "Publish 10 jobs" at bounding box center [1406, 103] width 101 height 21
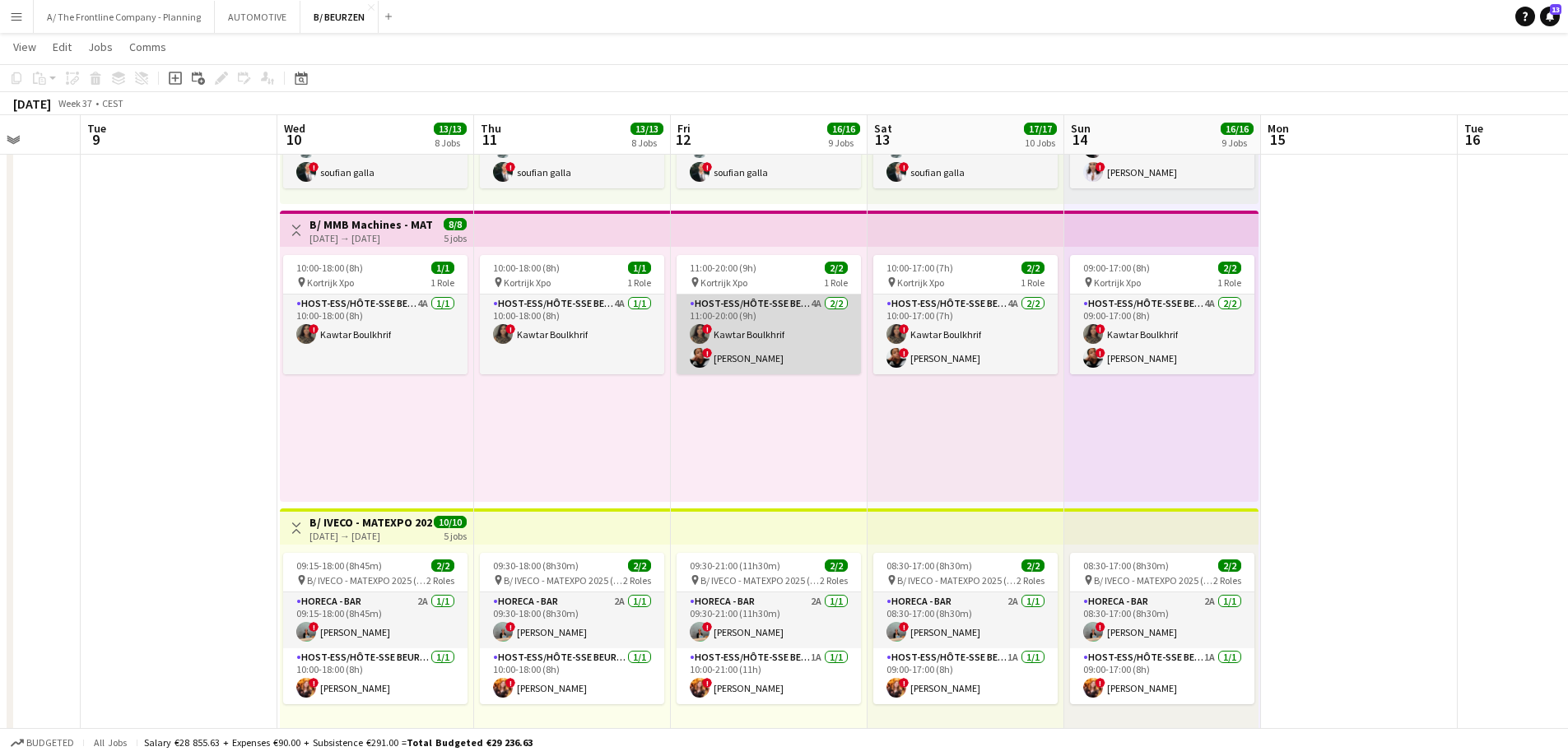
click at [768, 342] on app-card-role "Host-ess/Hôte-sse Beurs - Foire 4A [DATE] 11:00-20:00 (9h) ! Kawtar Boulkhrif !…" at bounding box center [768, 334] width 185 height 80
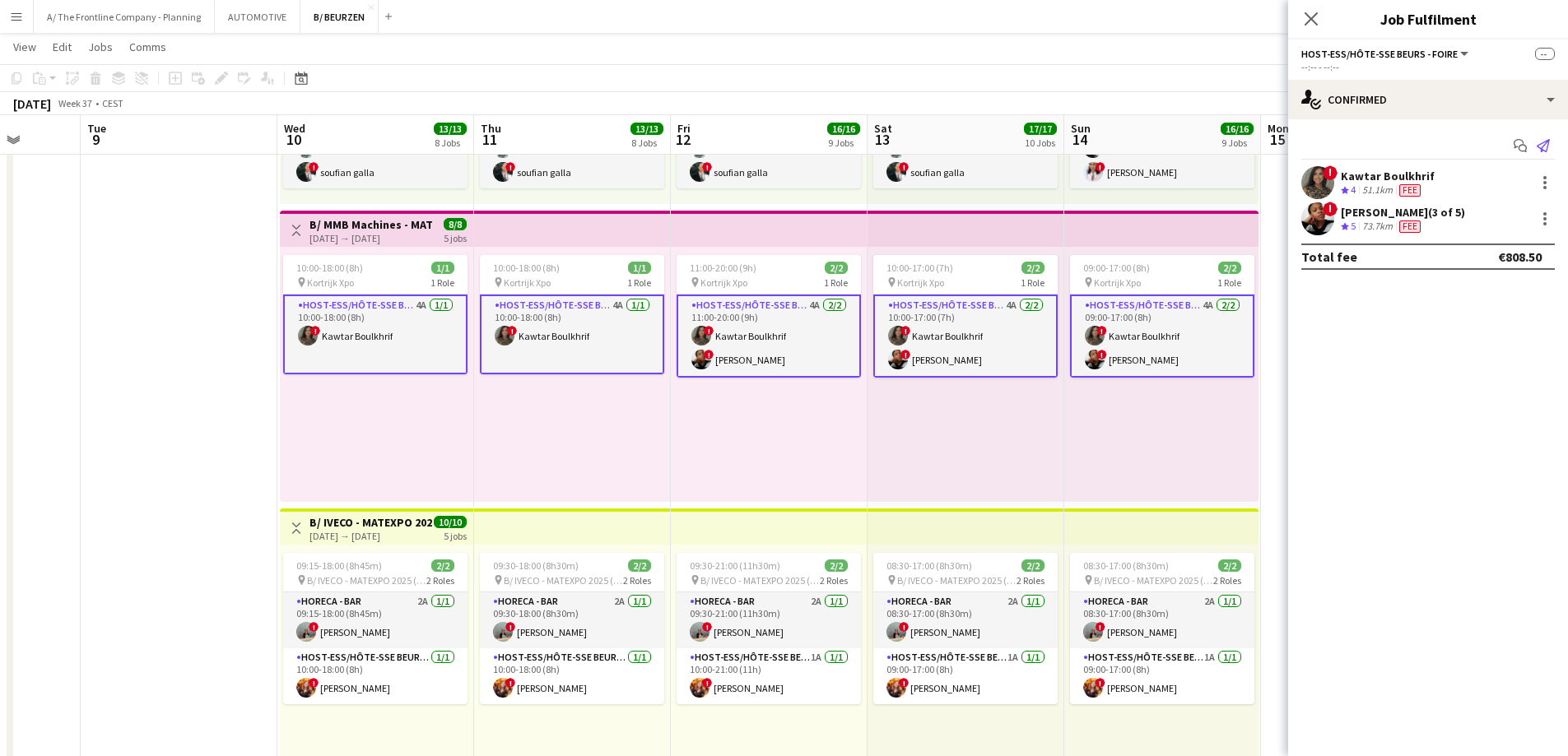
click at [1542, 145] on icon "Send notification" at bounding box center [1543, 145] width 13 height 13
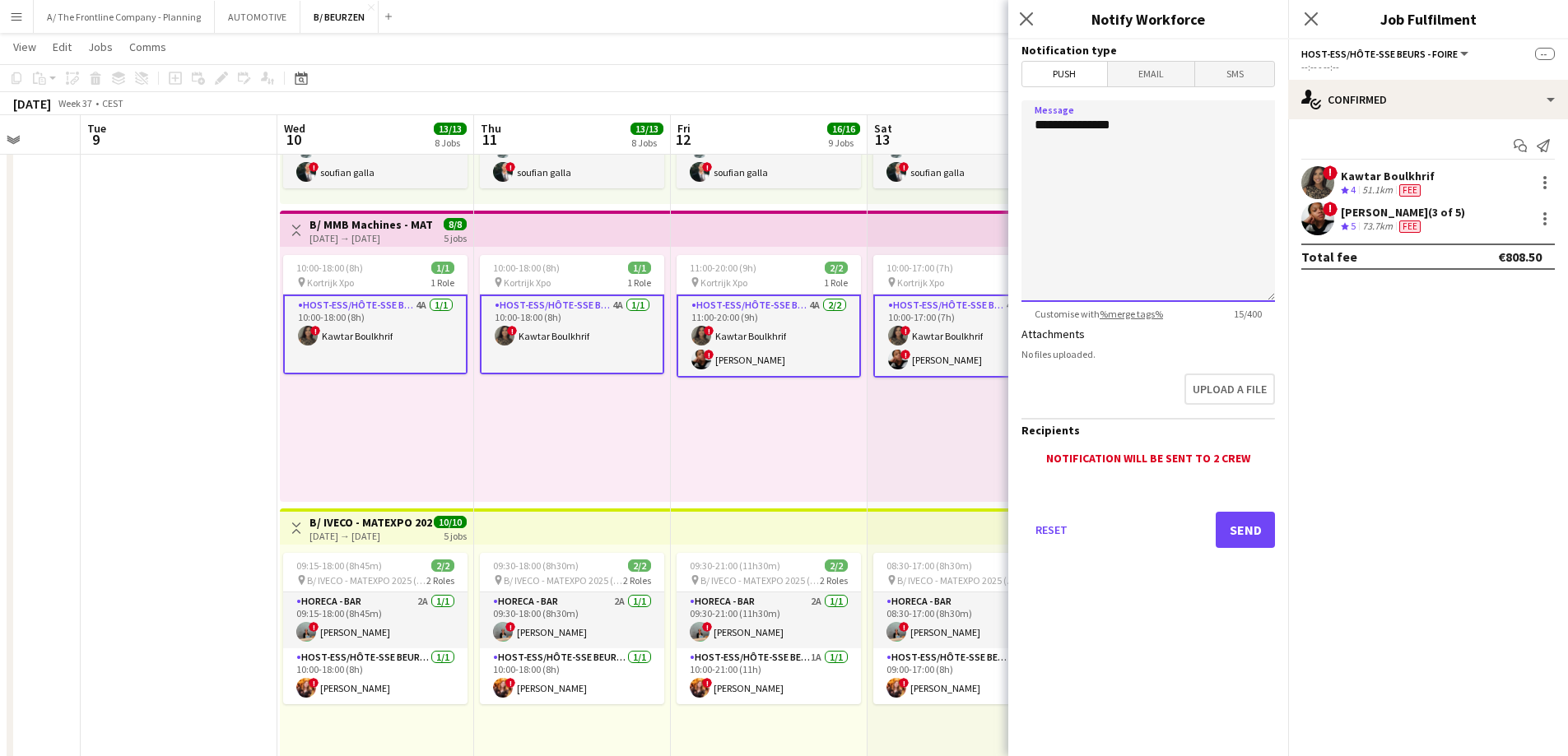
click at [1185, 125] on textarea "**********" at bounding box center [1148, 201] width 253 height 202
click at [1260, 174] on textarea "**********" at bounding box center [1148, 201] width 253 height 202
type textarea "**********"
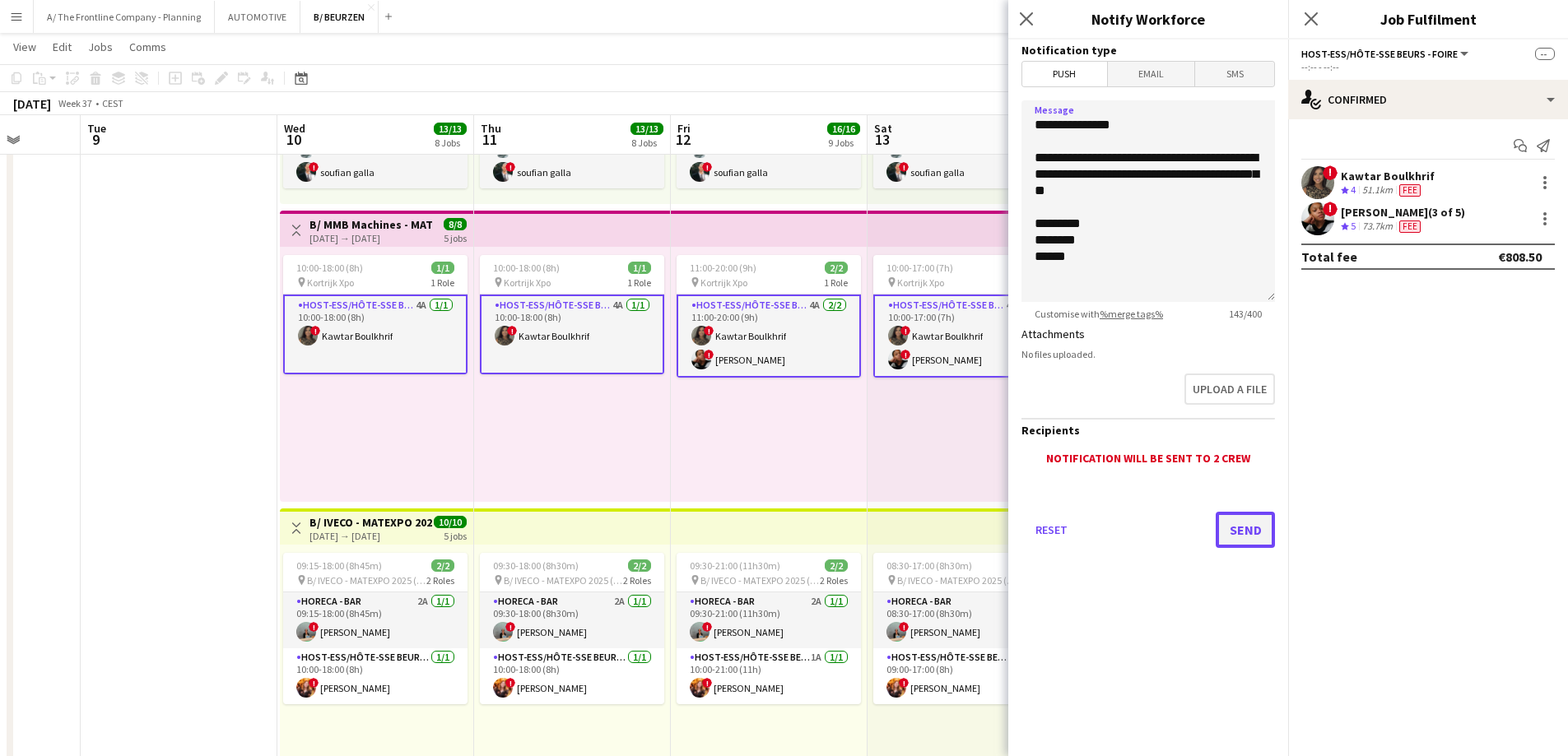
click at [1235, 531] on button "Send" at bounding box center [1245, 530] width 59 height 36
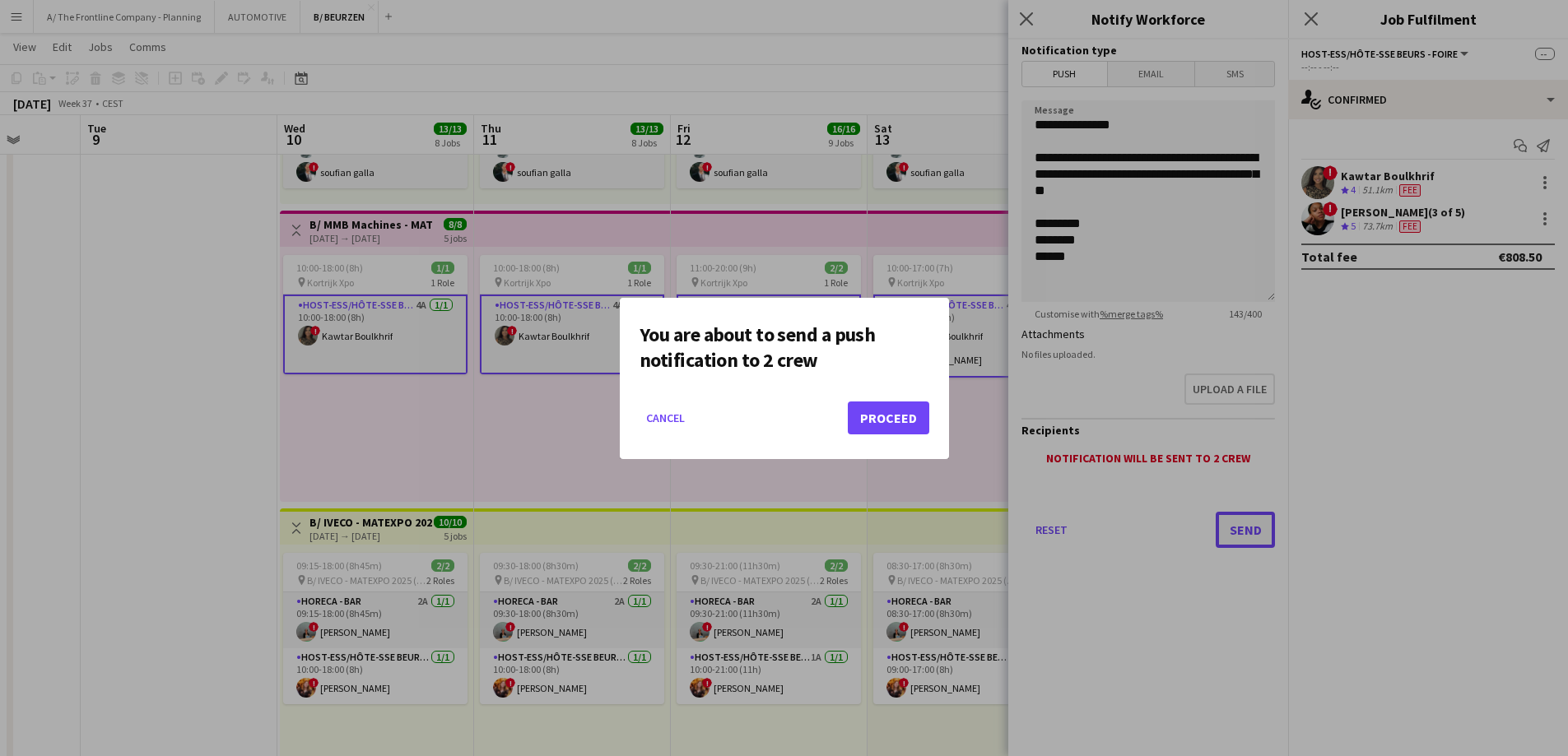
scroll to position [0, 0]
click at [912, 424] on button "Proceed" at bounding box center [888, 418] width 82 height 33
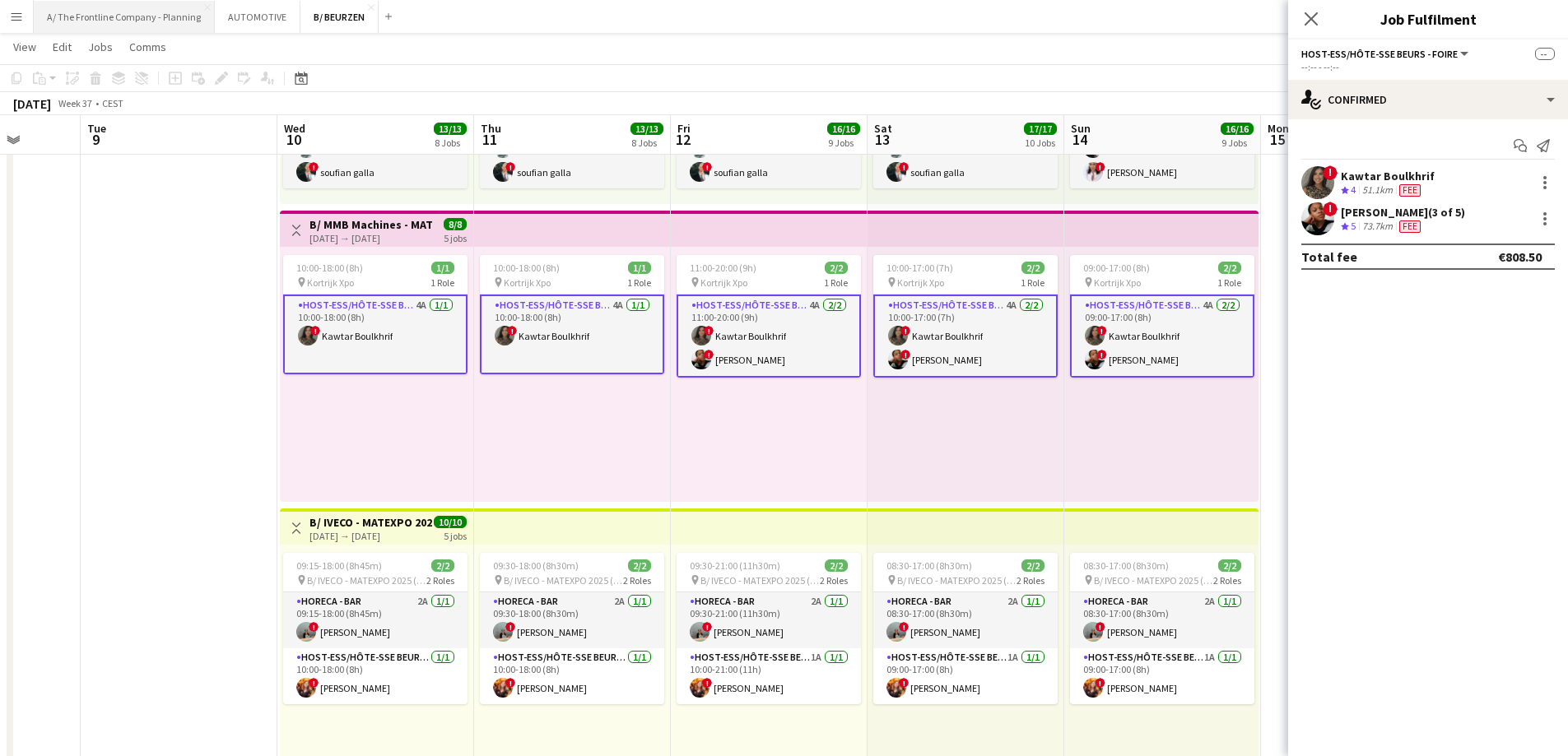
click at [155, 9] on button "A/ The Frontline Company - Planning Close" at bounding box center [124, 16] width 181 height 32
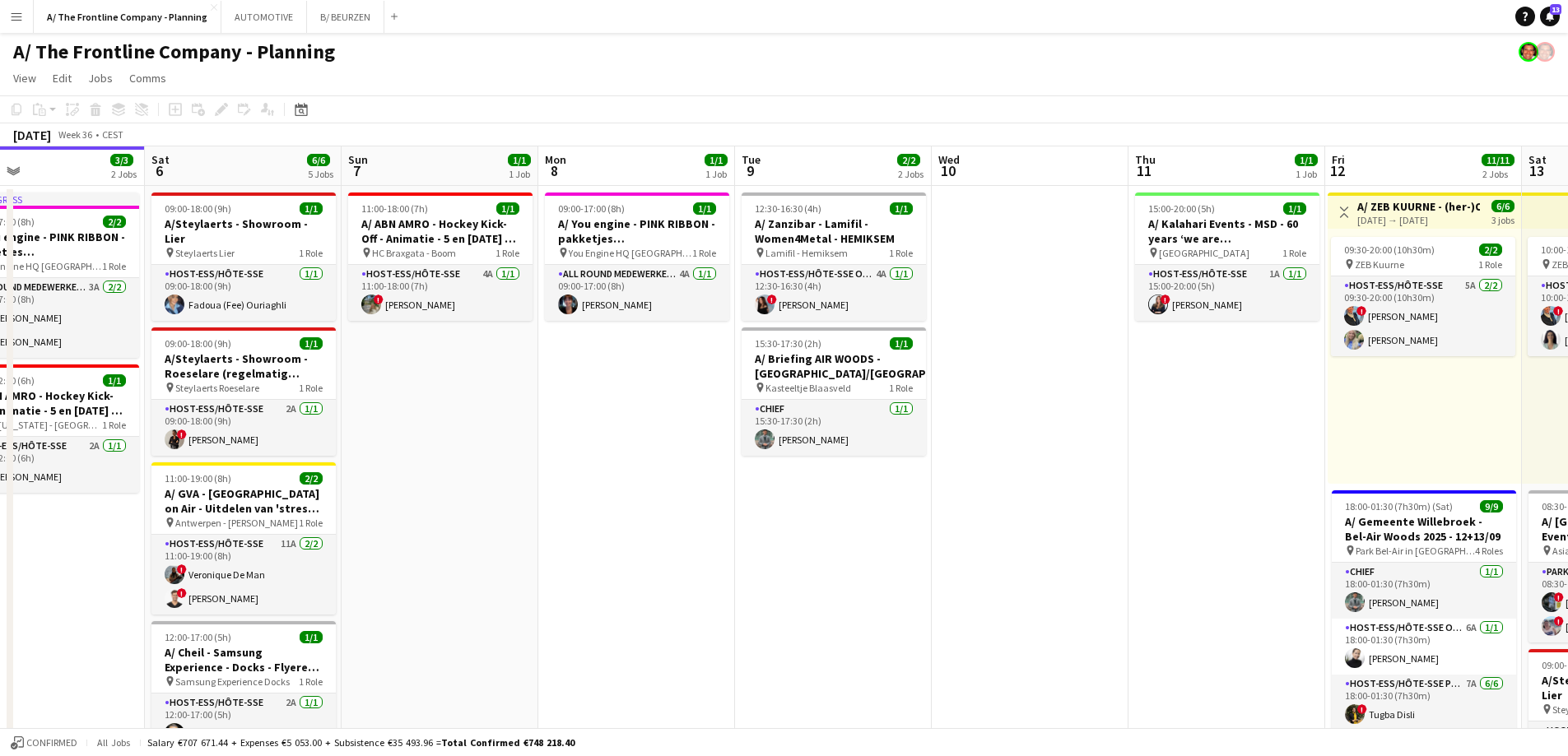
drag, startPoint x: 1269, startPoint y: 397, endPoint x: 246, endPoint y: 407, distance: 1023.0
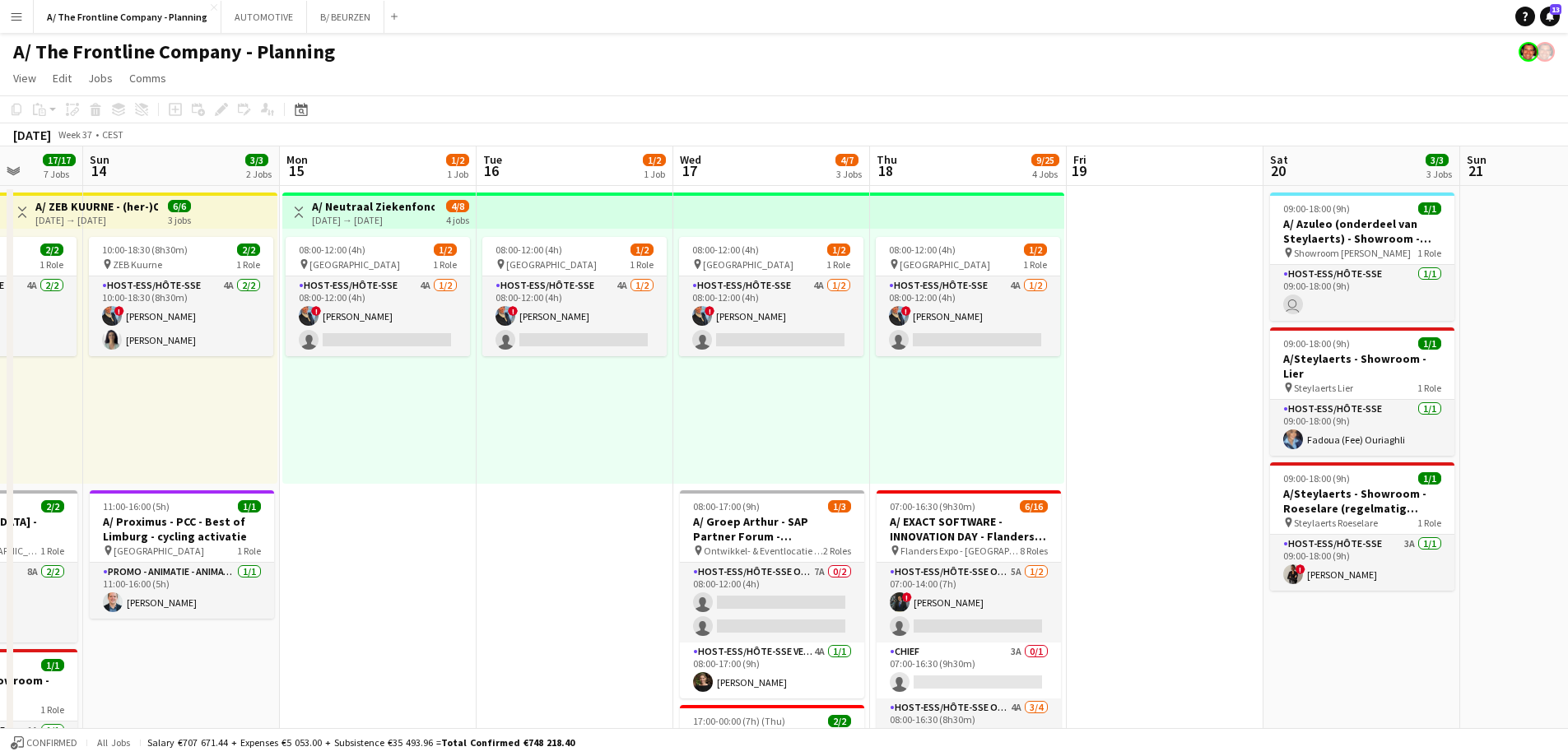
drag, startPoint x: 1228, startPoint y: 424, endPoint x: 582, endPoint y: 443, distance: 646.3
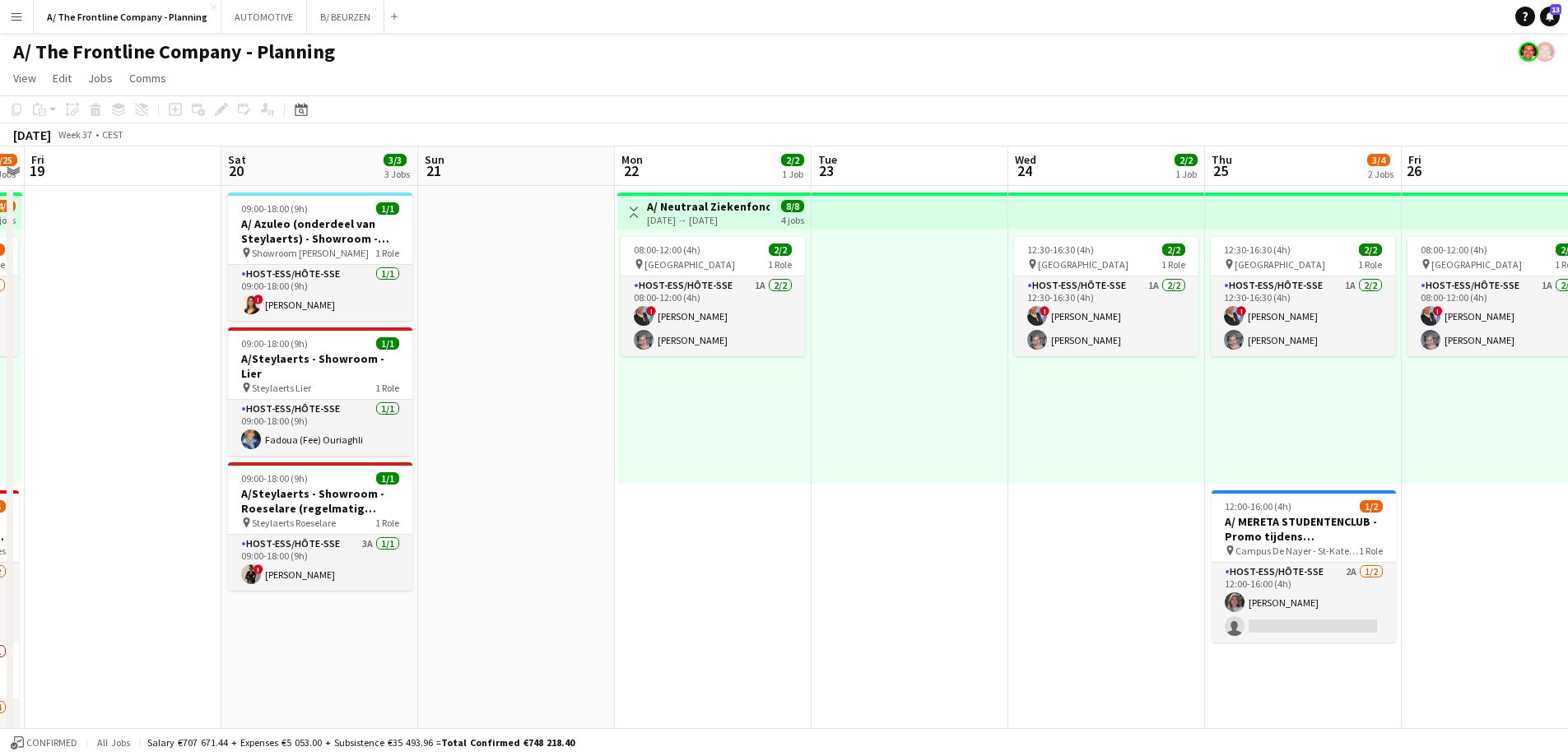
drag, startPoint x: 1067, startPoint y: 436, endPoint x: 205, endPoint y: 442, distance: 862.0
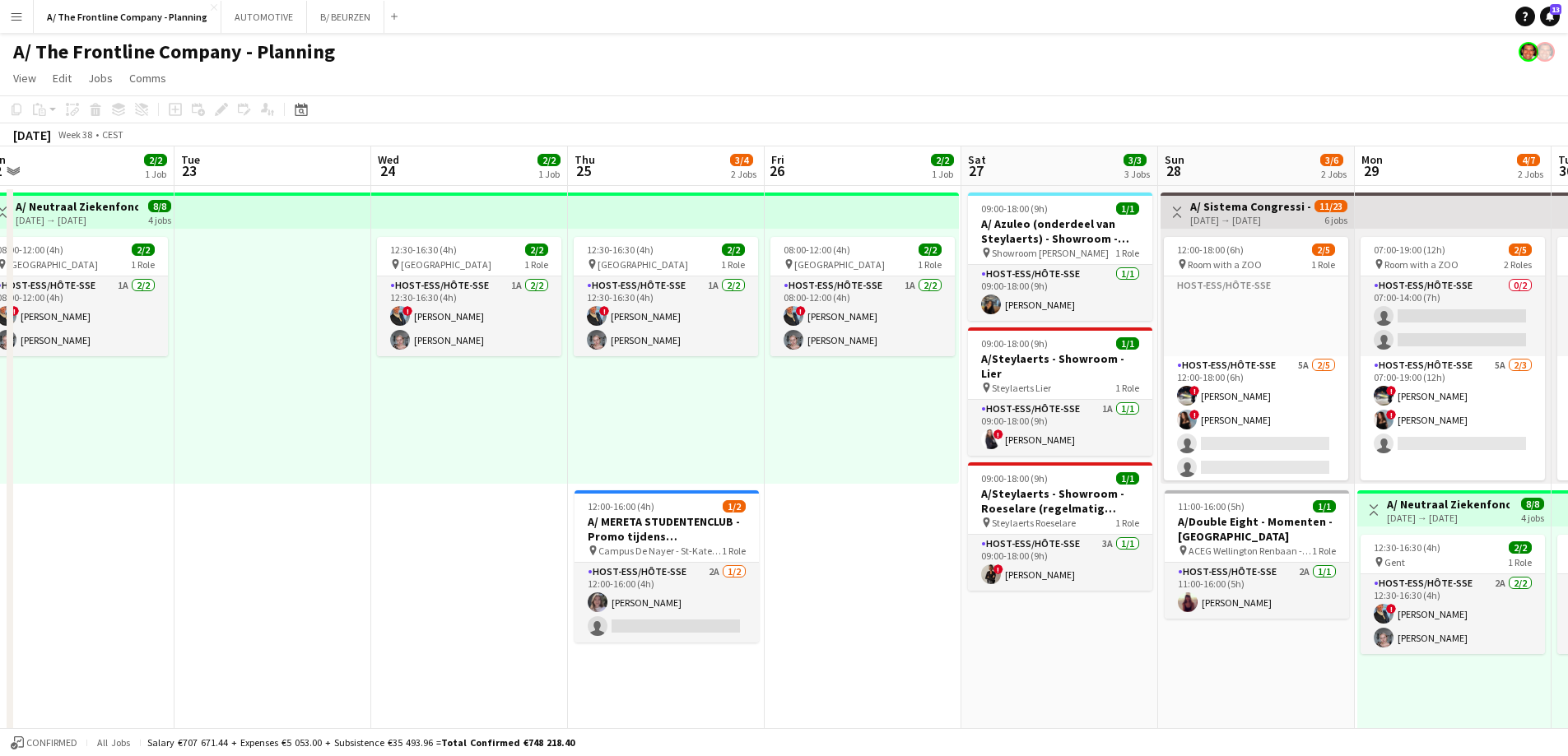
drag, startPoint x: 904, startPoint y: 432, endPoint x: 175, endPoint y: 433, distance: 729.0
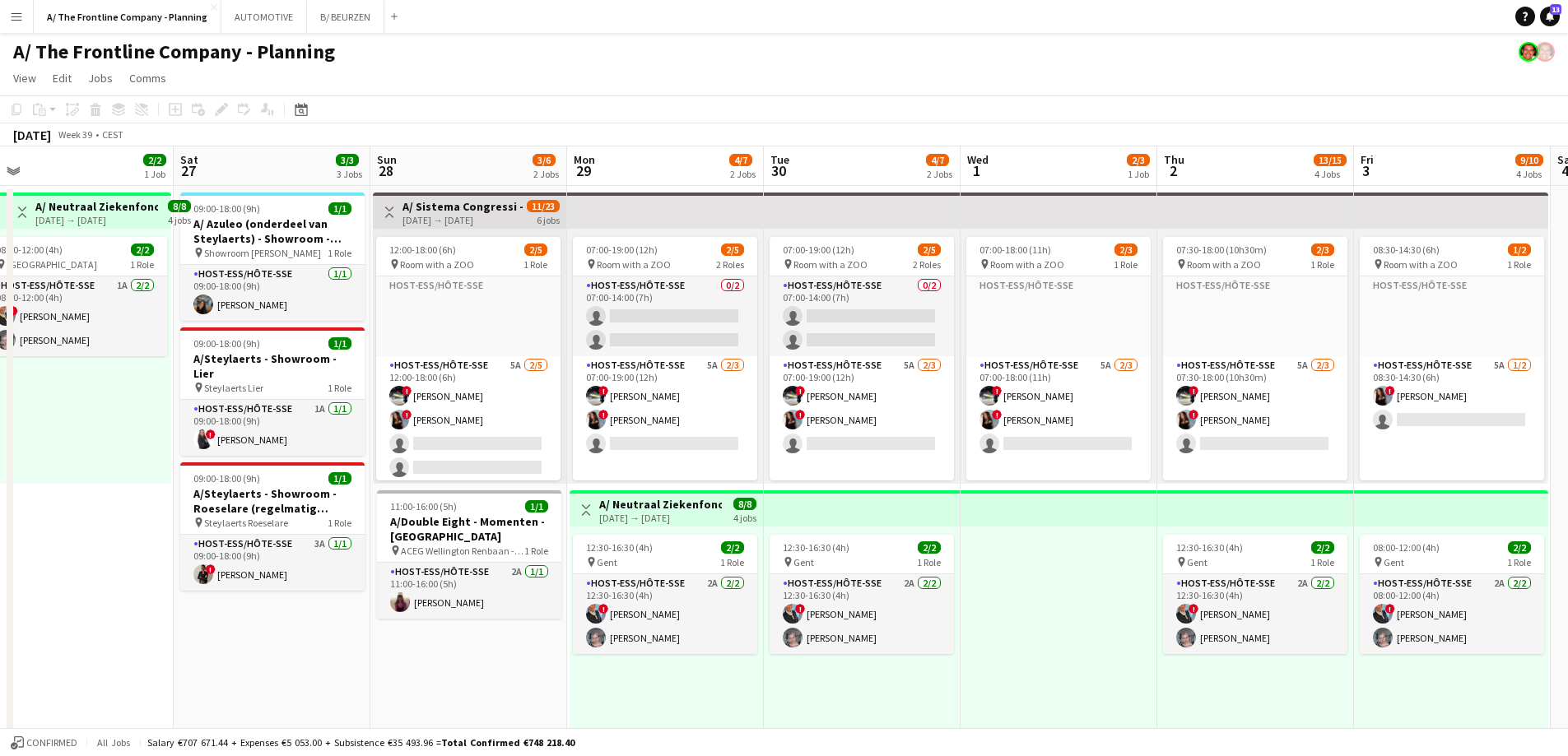
scroll to position [0, 657]
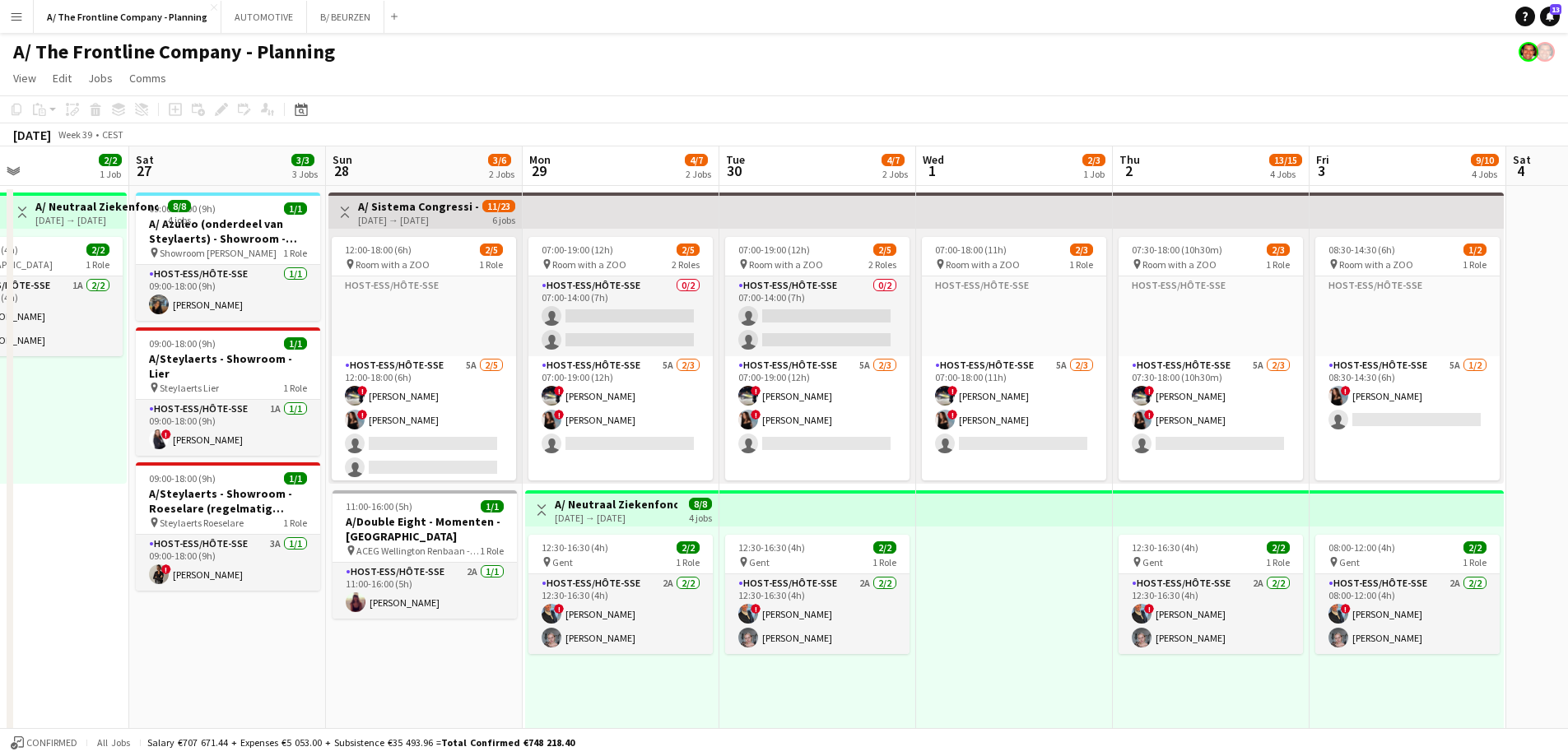
drag, startPoint x: 848, startPoint y: 408, endPoint x: 15, endPoint y: 404, distance: 833.0
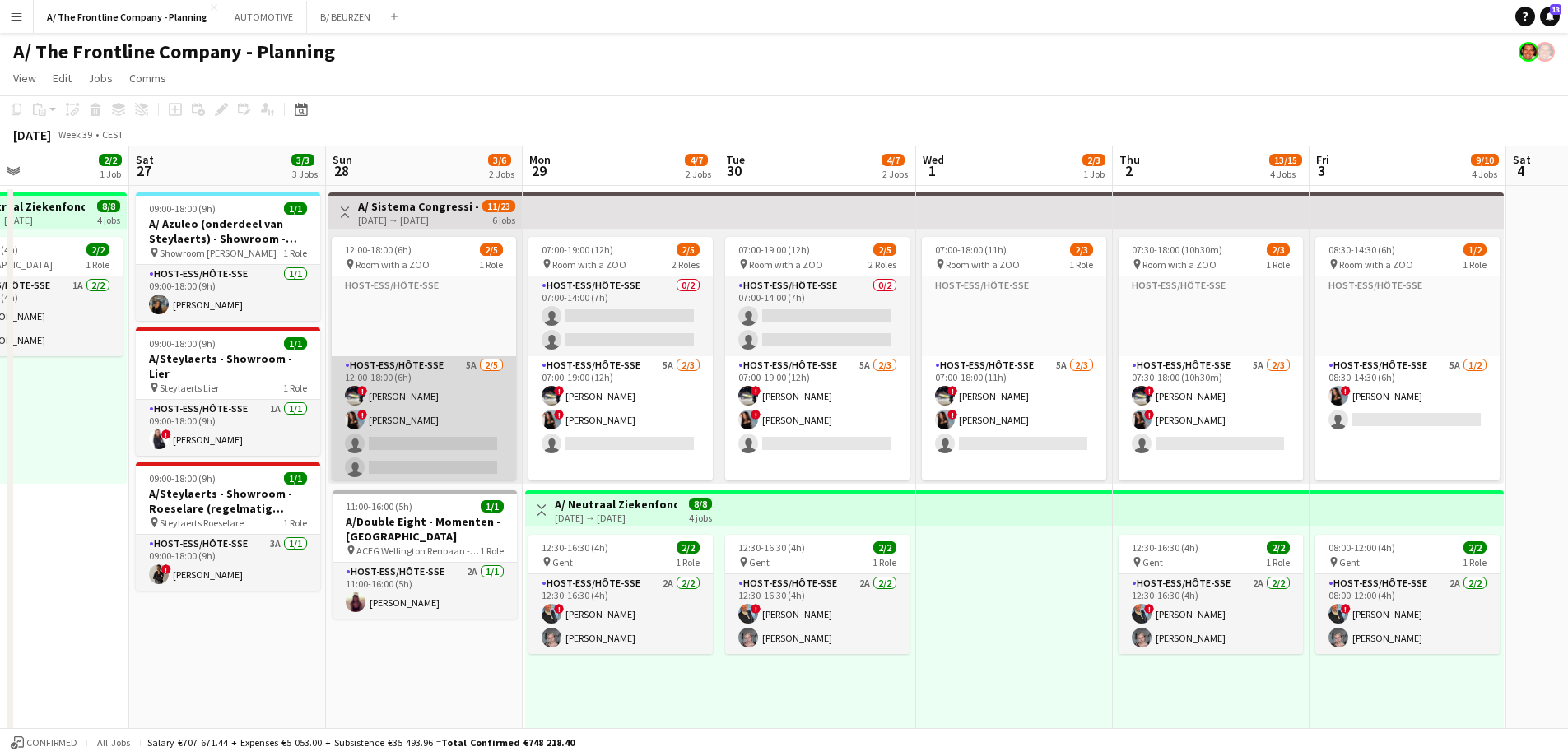
click at [436, 400] on app-card-role "Host-ess/Hôte-sse 5A [DATE] 12:00-18:00 (6h) ! [PERSON_NAME] ! [PERSON_NAME] si…" at bounding box center [424, 432] width 185 height 151
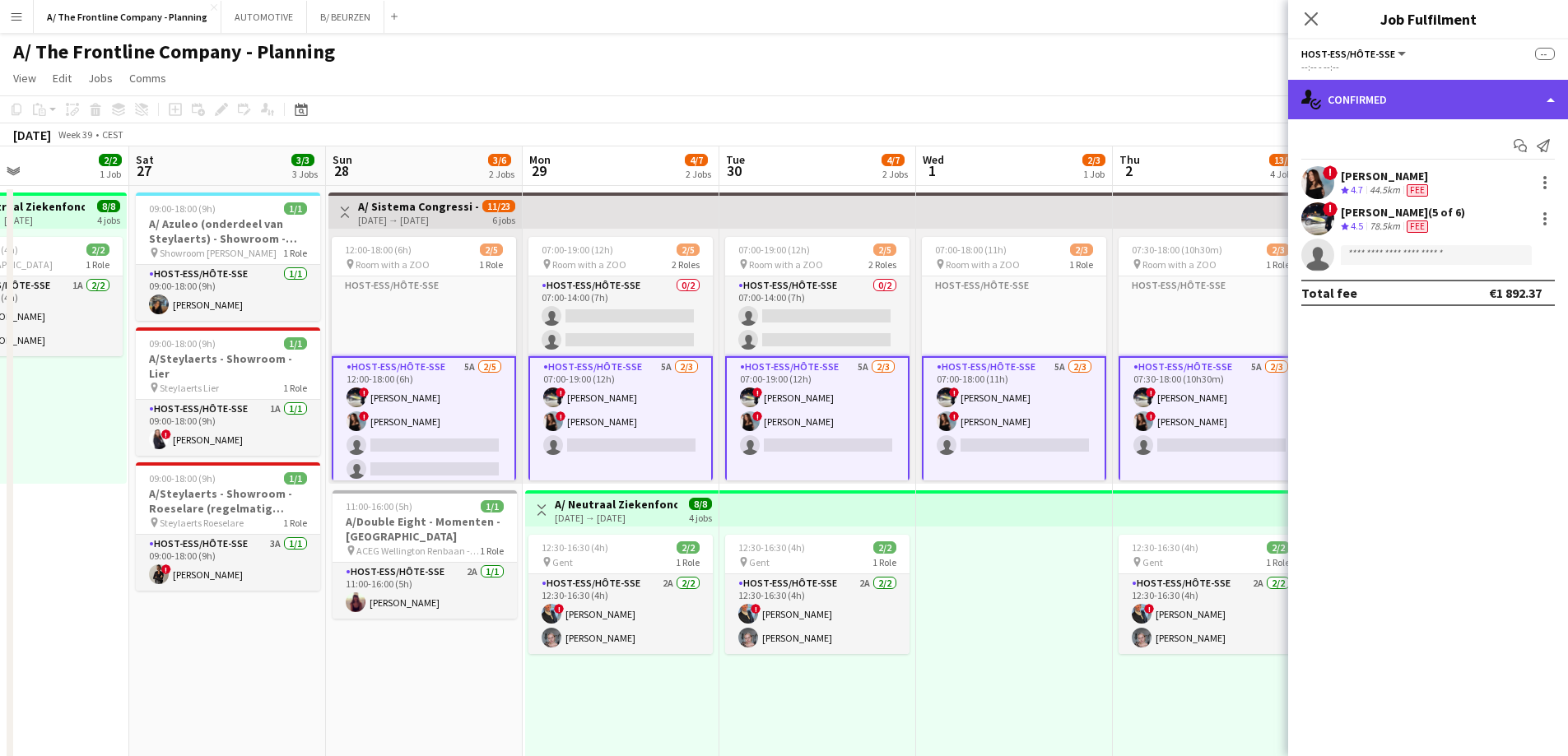
click at [1392, 106] on div "single-neutral-actions-check-2 Confirmed" at bounding box center [1428, 100] width 280 height 40
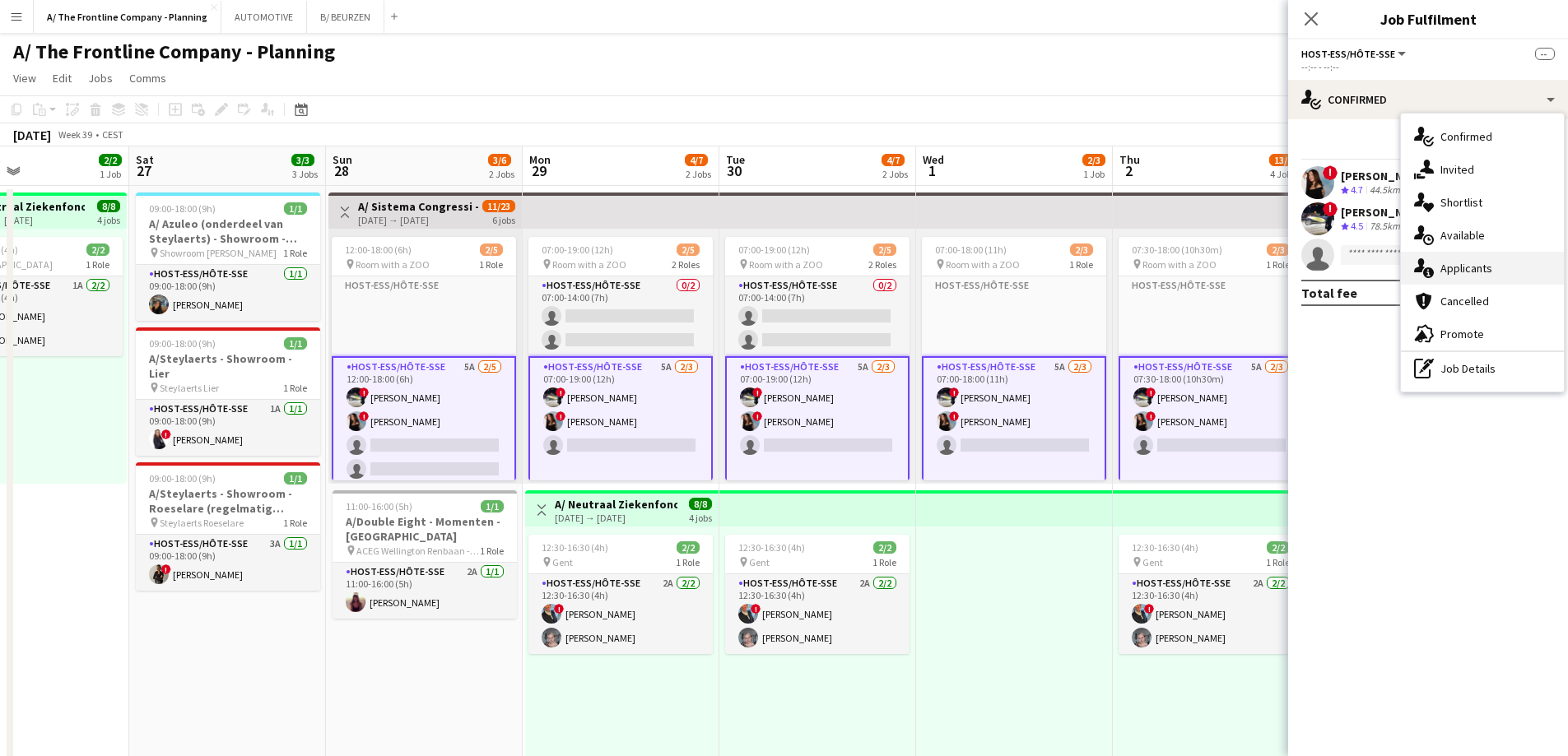
click at [1443, 261] on span "Applicants" at bounding box center [1466, 268] width 52 height 15
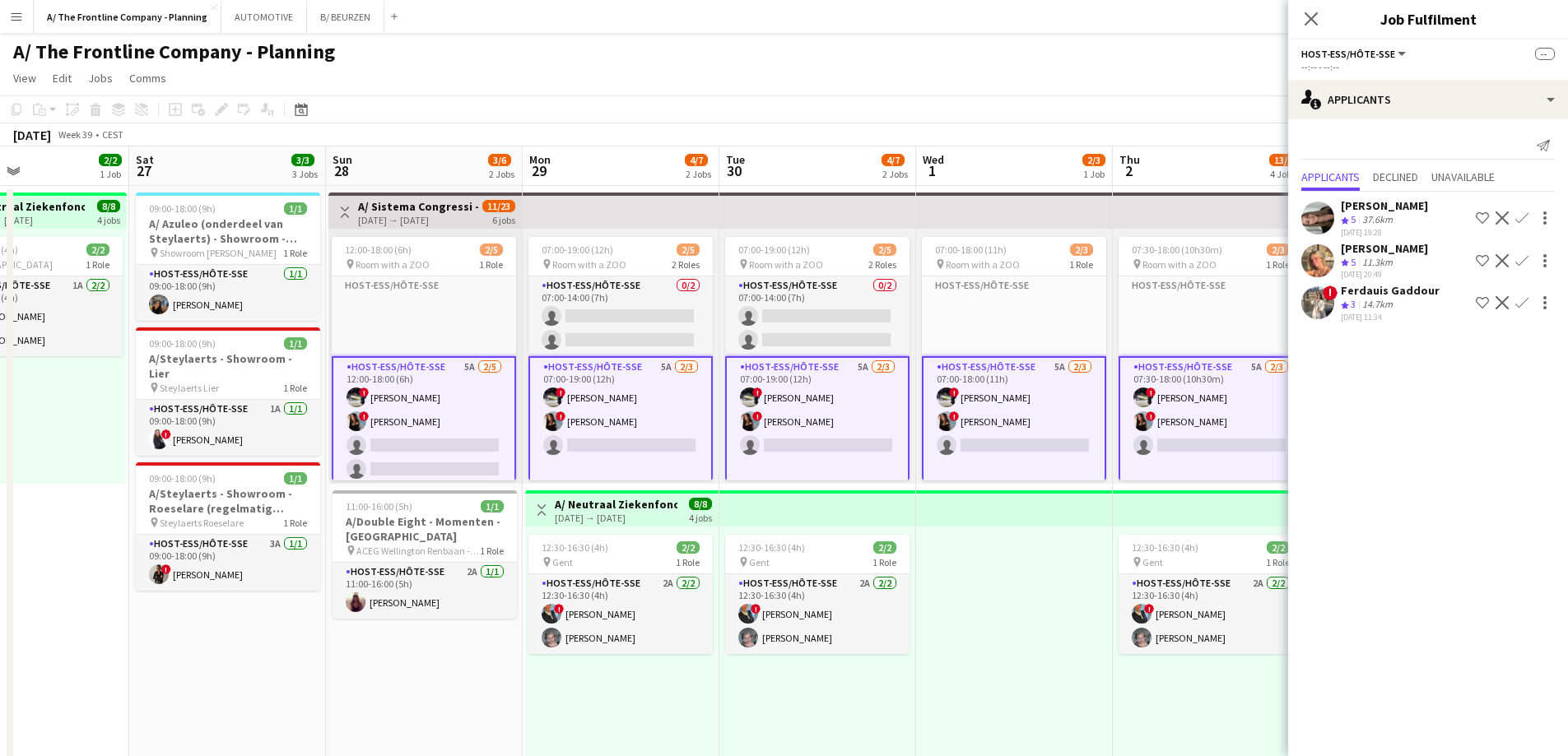
click at [1377, 207] on div "[PERSON_NAME]" at bounding box center [1385, 205] width 88 height 15
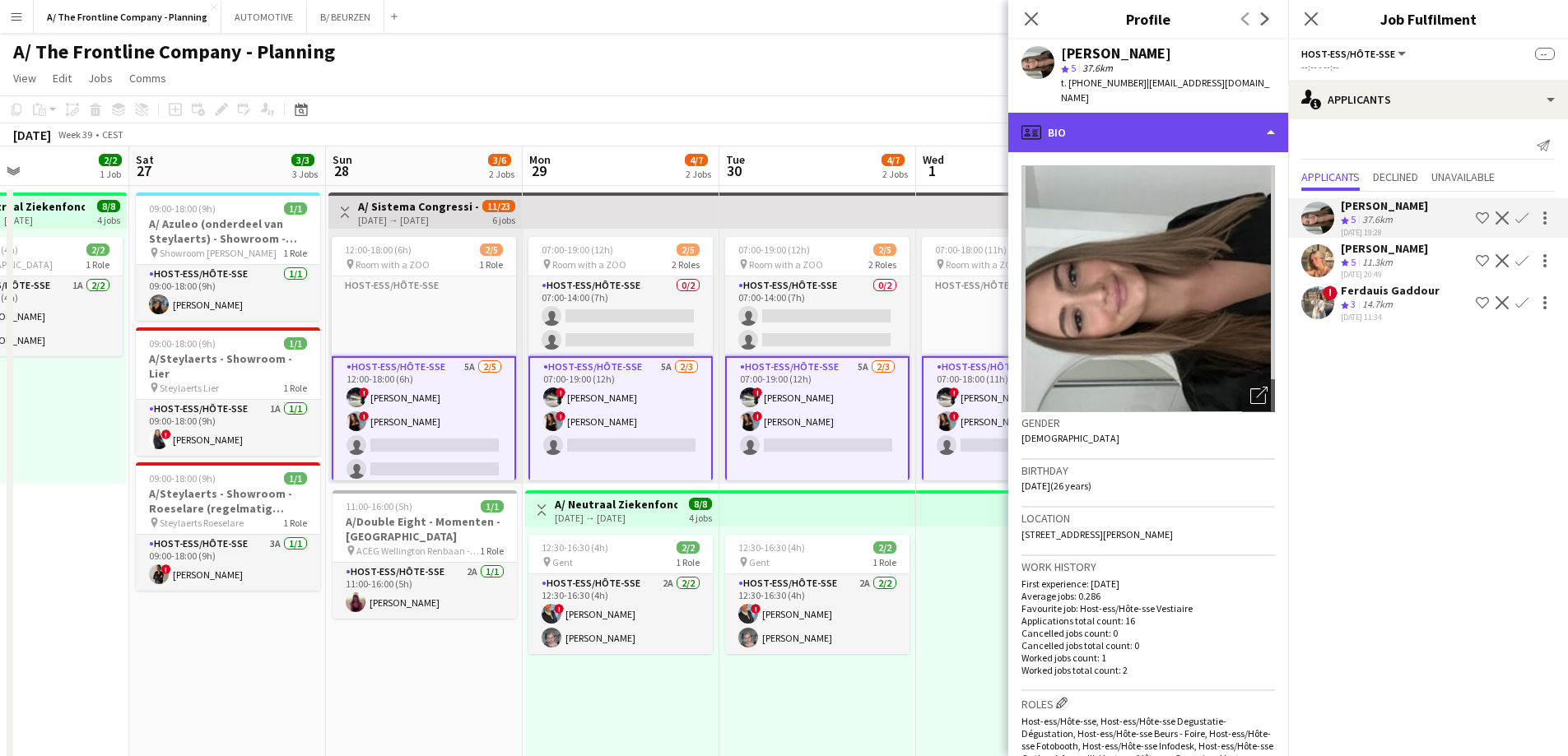
click at [1135, 116] on div "profile Bio" at bounding box center [1149, 132] width 280 height 40
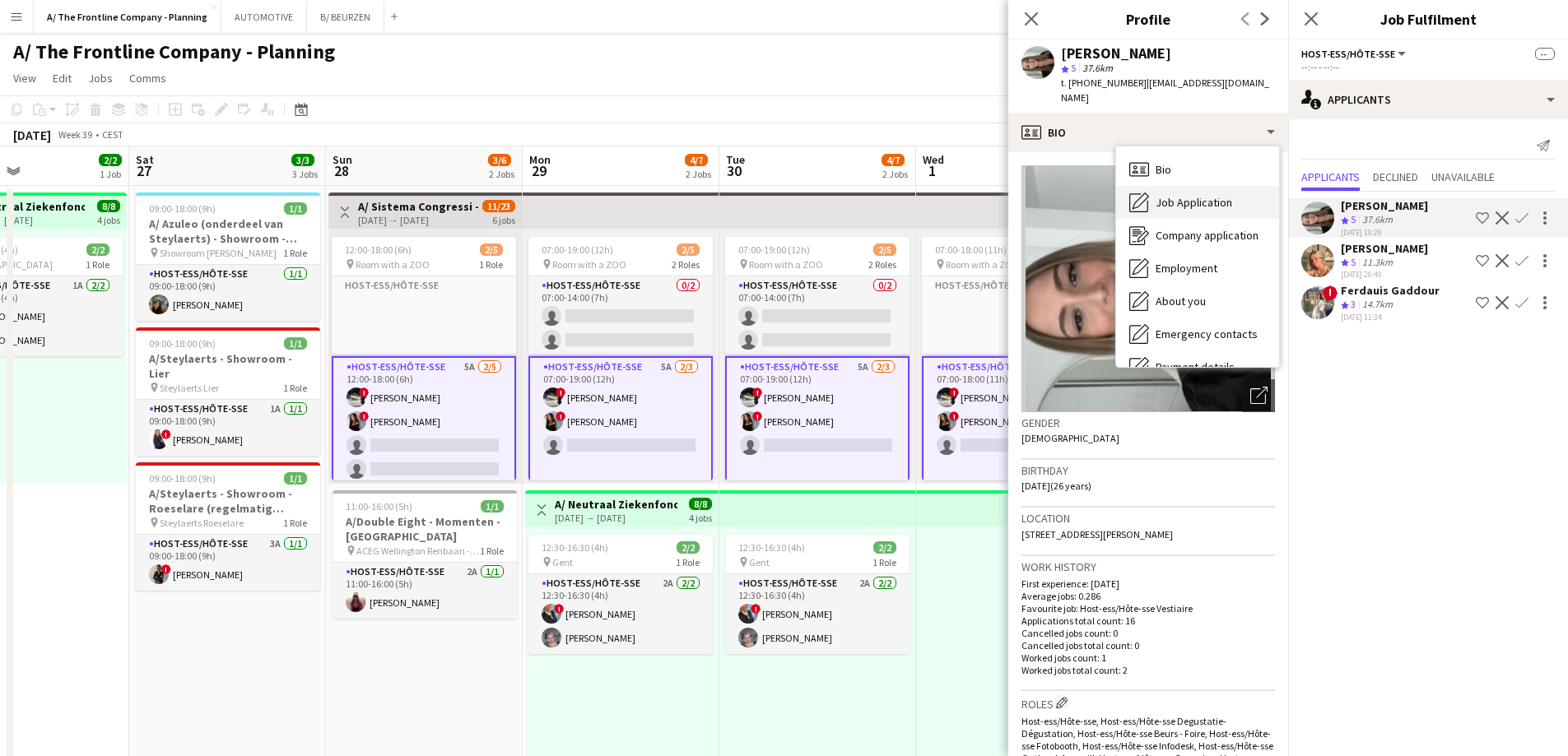
click at [1144, 192] on icon "Job Application" at bounding box center [1138, 202] width 20 height 20
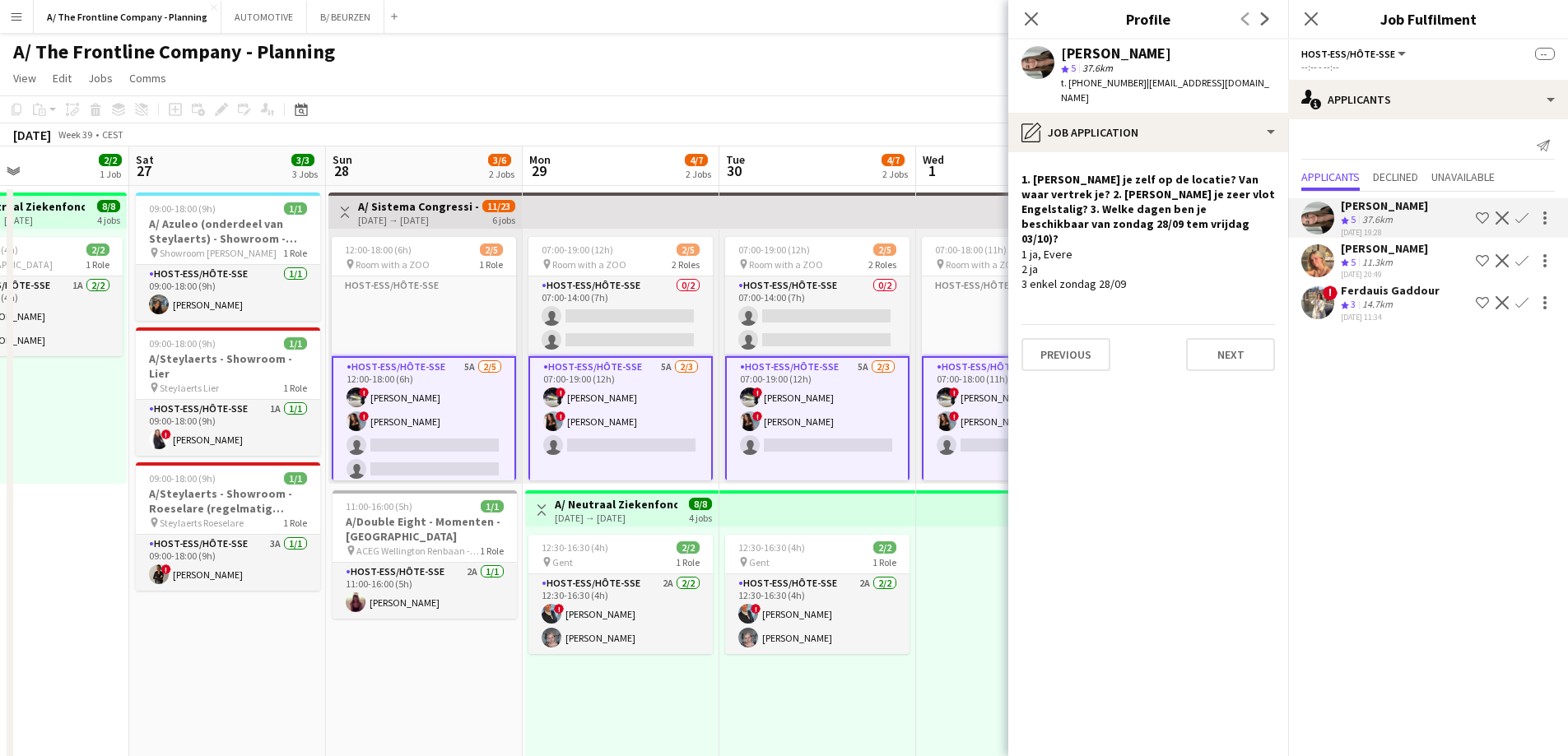
click at [1365, 266] on div "11.3km" at bounding box center [1377, 263] width 37 height 14
click at [1356, 298] on span "3" at bounding box center [1353, 304] width 5 height 12
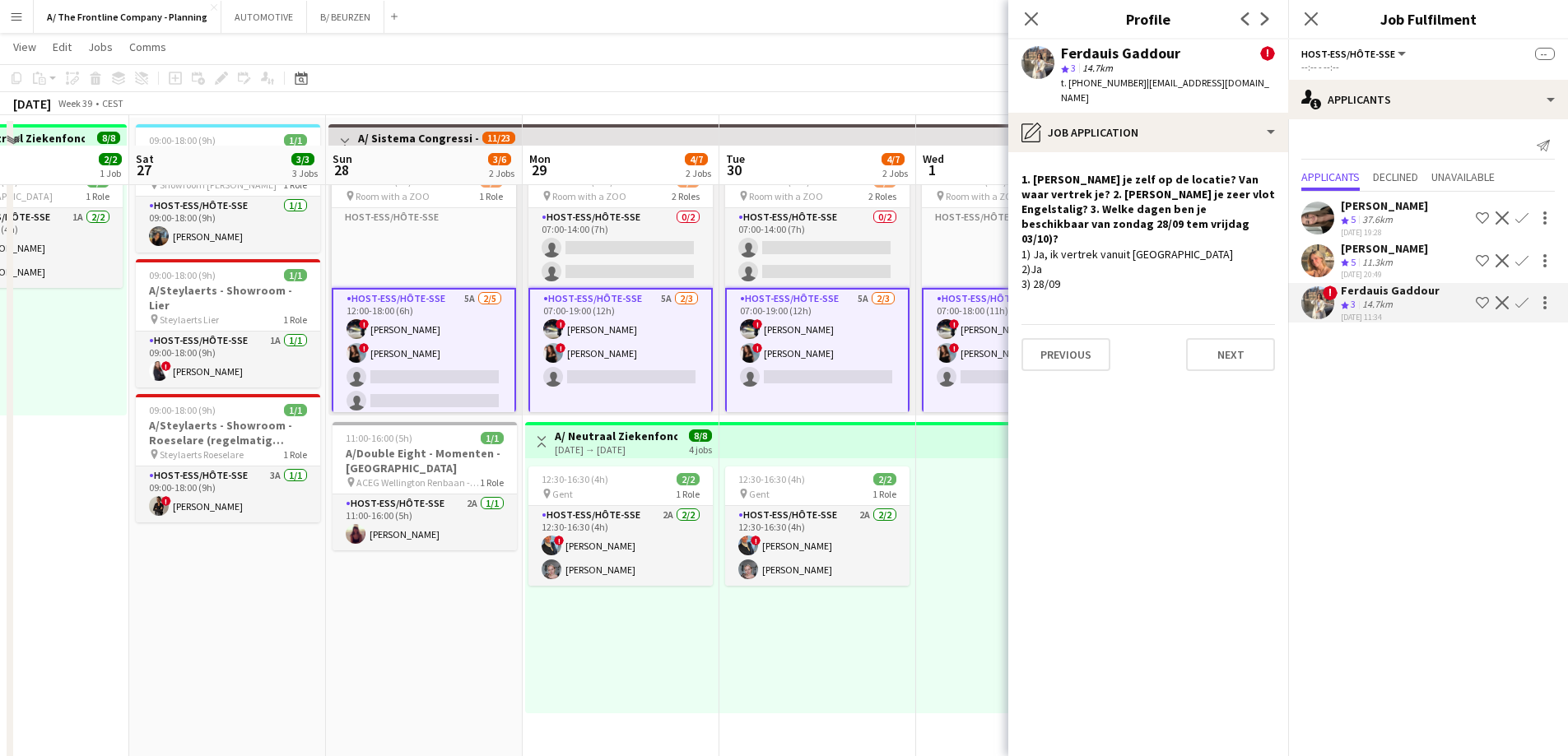
scroll to position [0, 0]
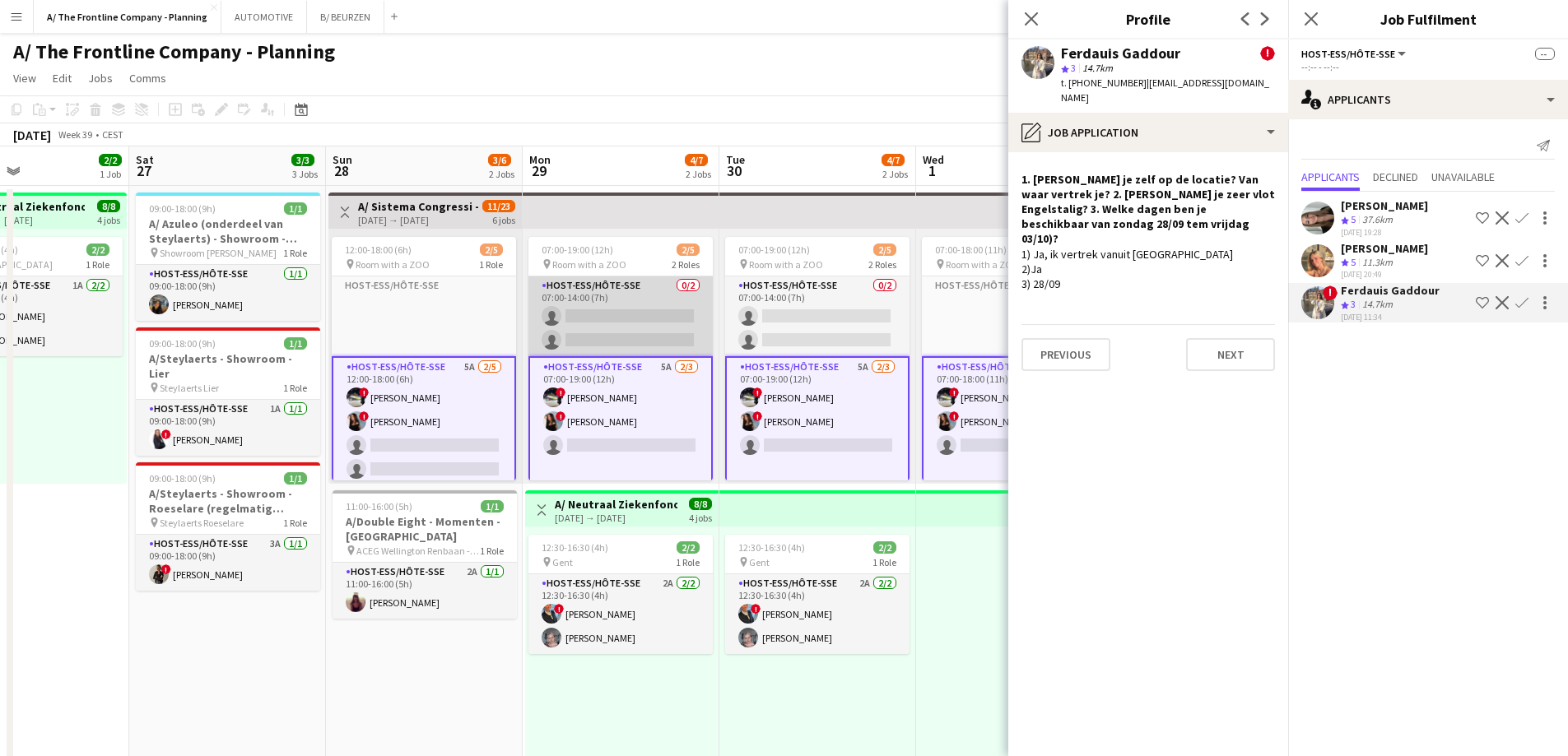
click at [634, 329] on app-card-role "Host-ess/Hôte-sse 0/2 07:00-14:00 (7h) single-neutral-actions single-neutral-ac…" at bounding box center [620, 316] width 185 height 80
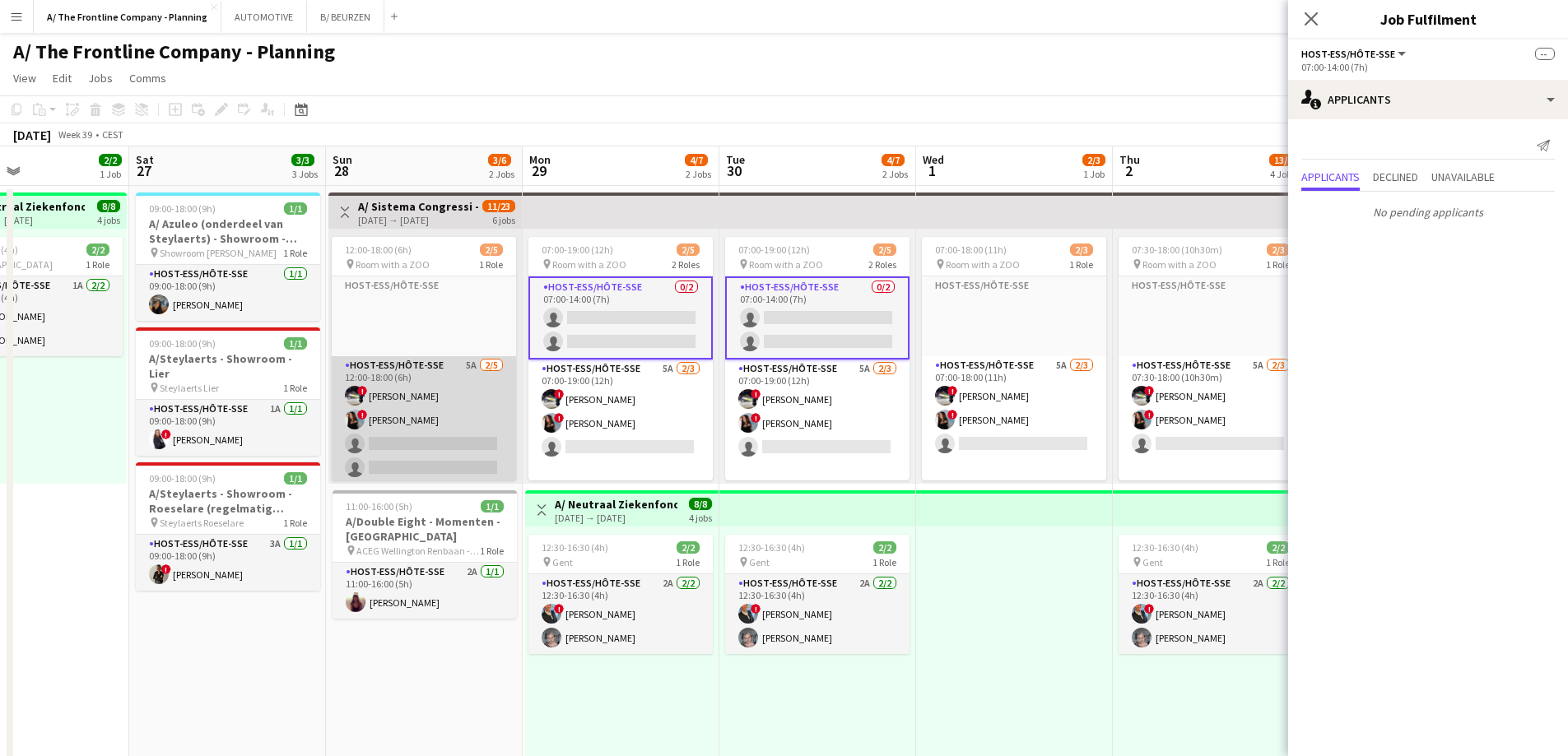
click at [448, 425] on app-card-role "Host-ess/Hôte-sse 5A [DATE] 12:00-18:00 (6h) ! [PERSON_NAME] ! [PERSON_NAME] si…" at bounding box center [424, 432] width 185 height 151
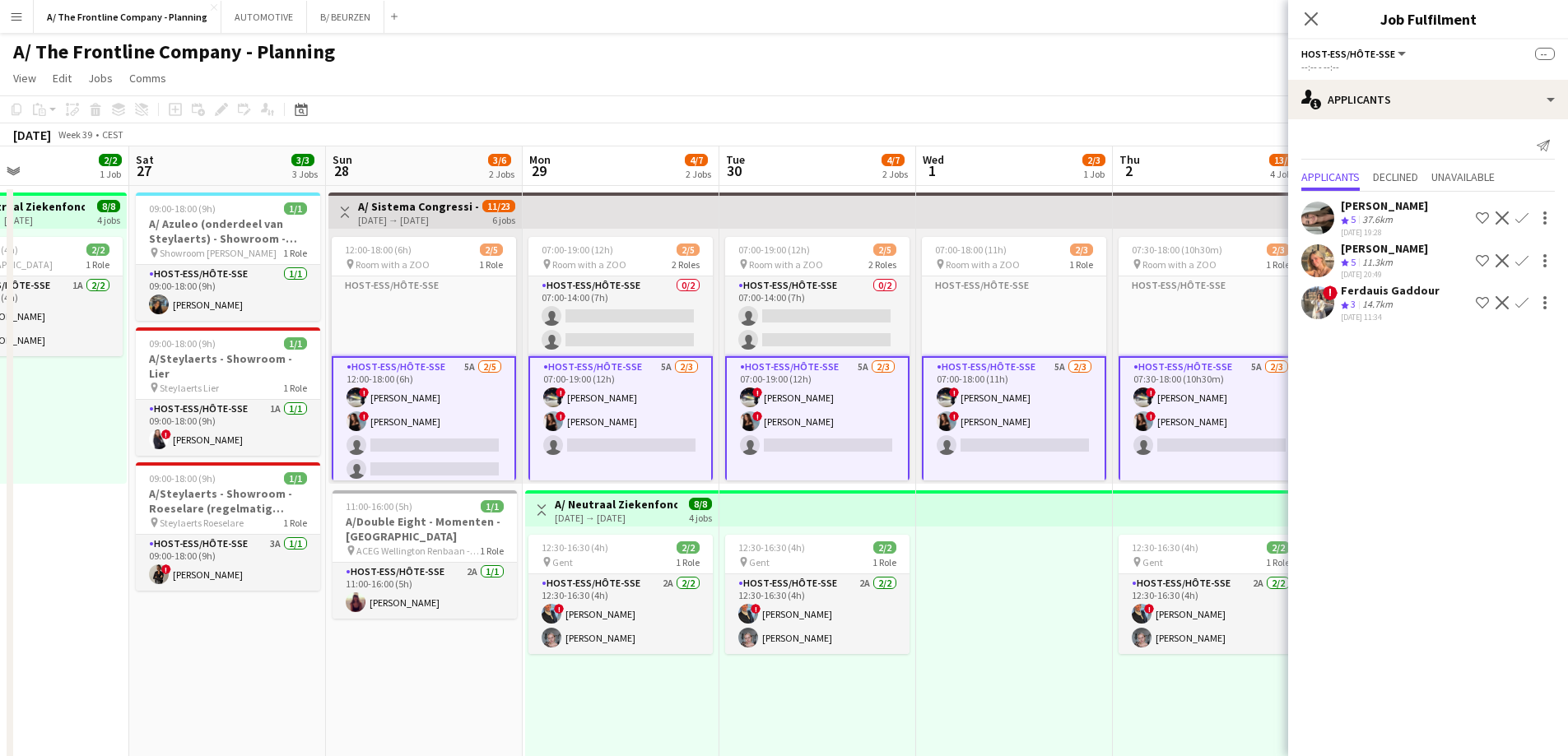
click at [425, 423] on app-card-role "Host-ess/Hôte-sse 5A [DATE] 12:00-18:00 (6h) ! [PERSON_NAME] ! [PERSON_NAME] si…" at bounding box center [424, 434] width 185 height 155
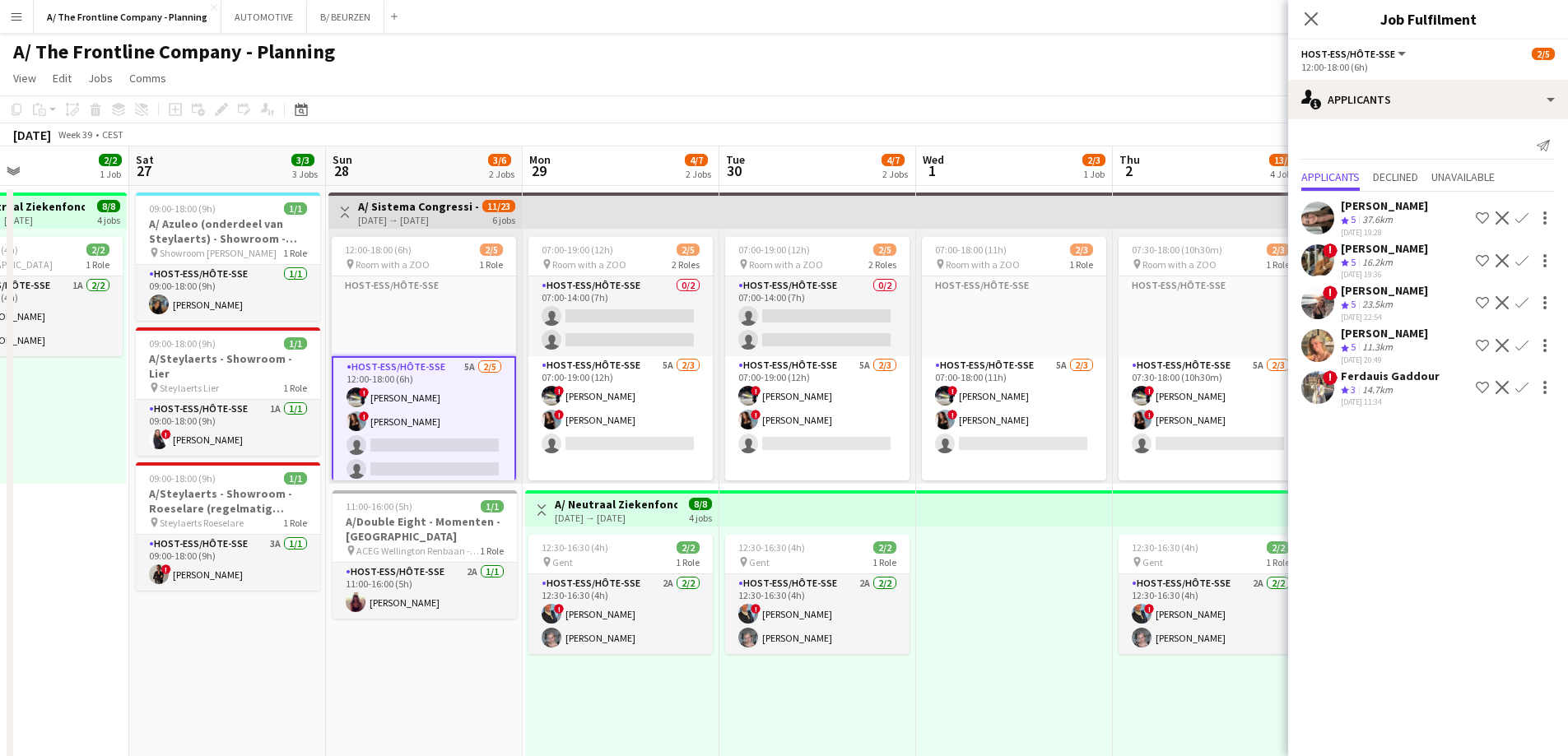
click at [1351, 304] on span "5" at bounding box center [1353, 304] width 5 height 12
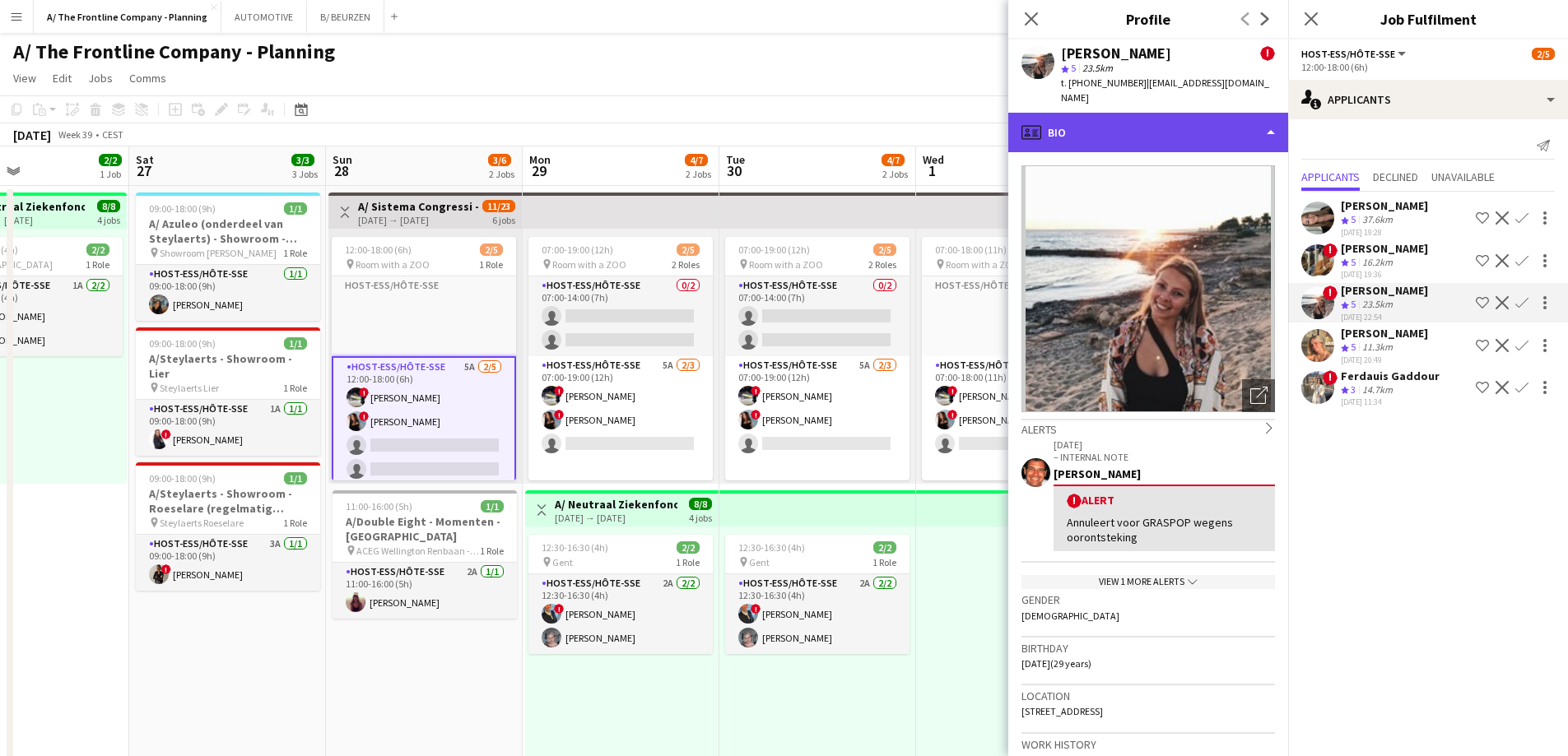
click at [1179, 113] on div "profile Bio" at bounding box center [1149, 132] width 280 height 40
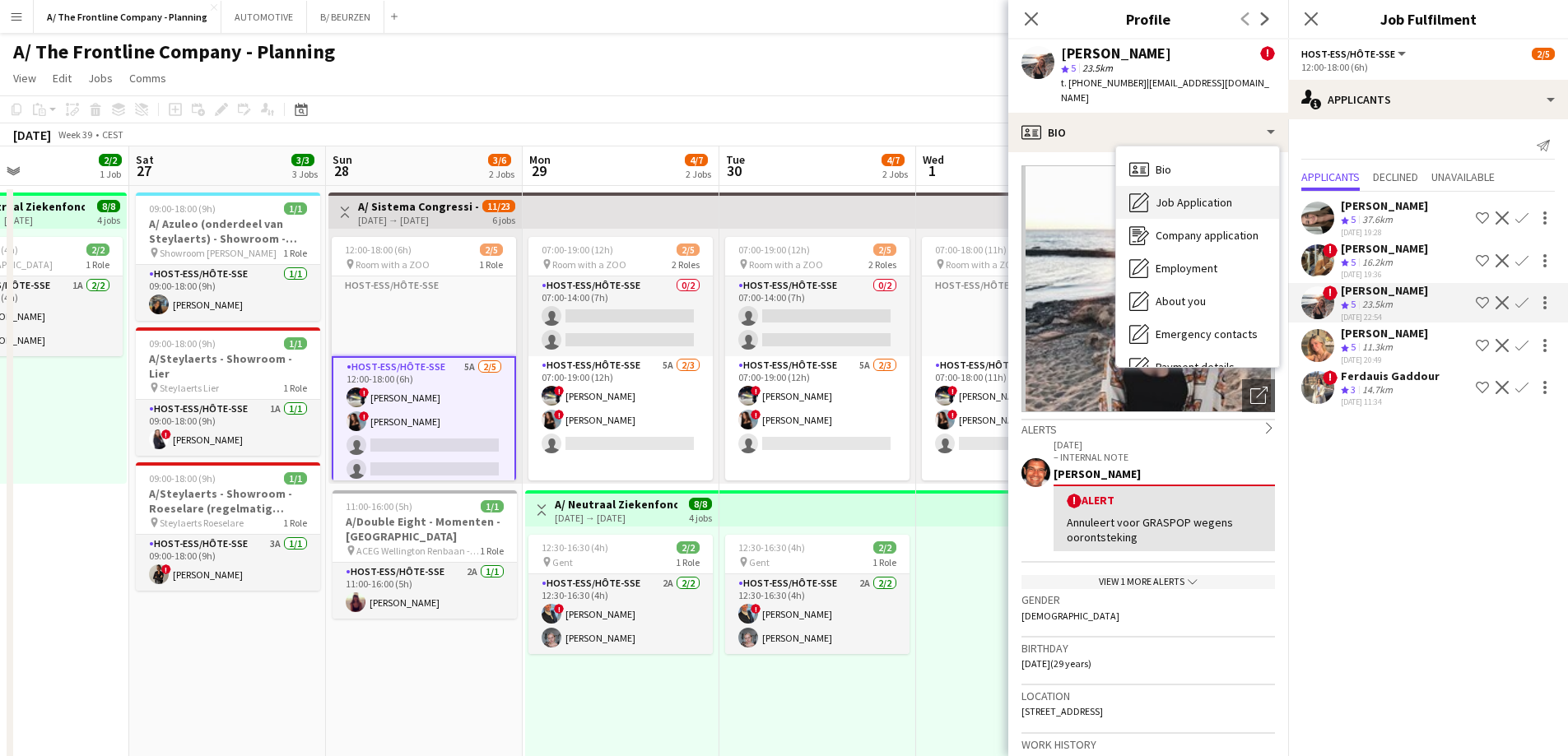
click at [1194, 195] on span "Job Application" at bounding box center [1193, 202] width 76 height 15
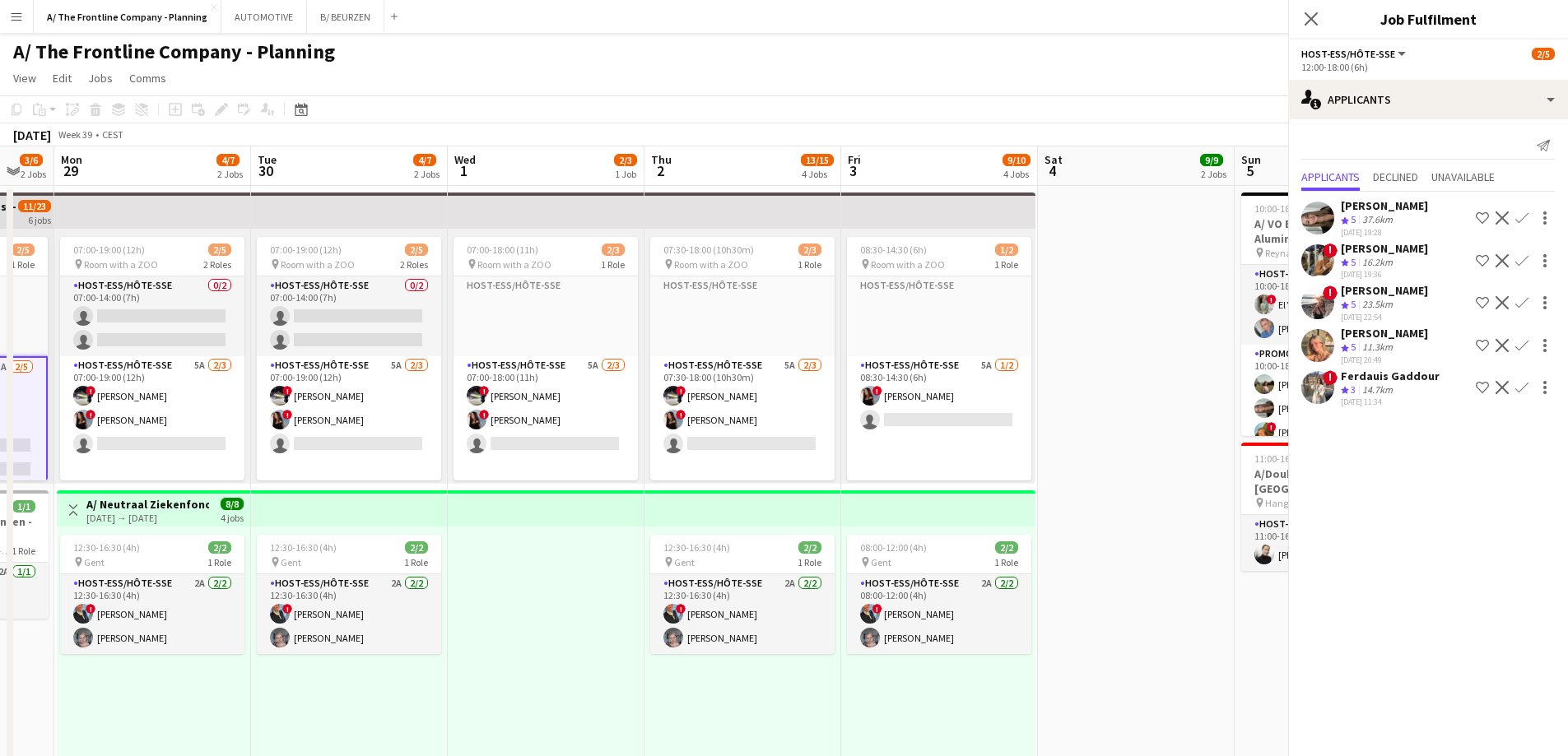
scroll to position [0, 583]
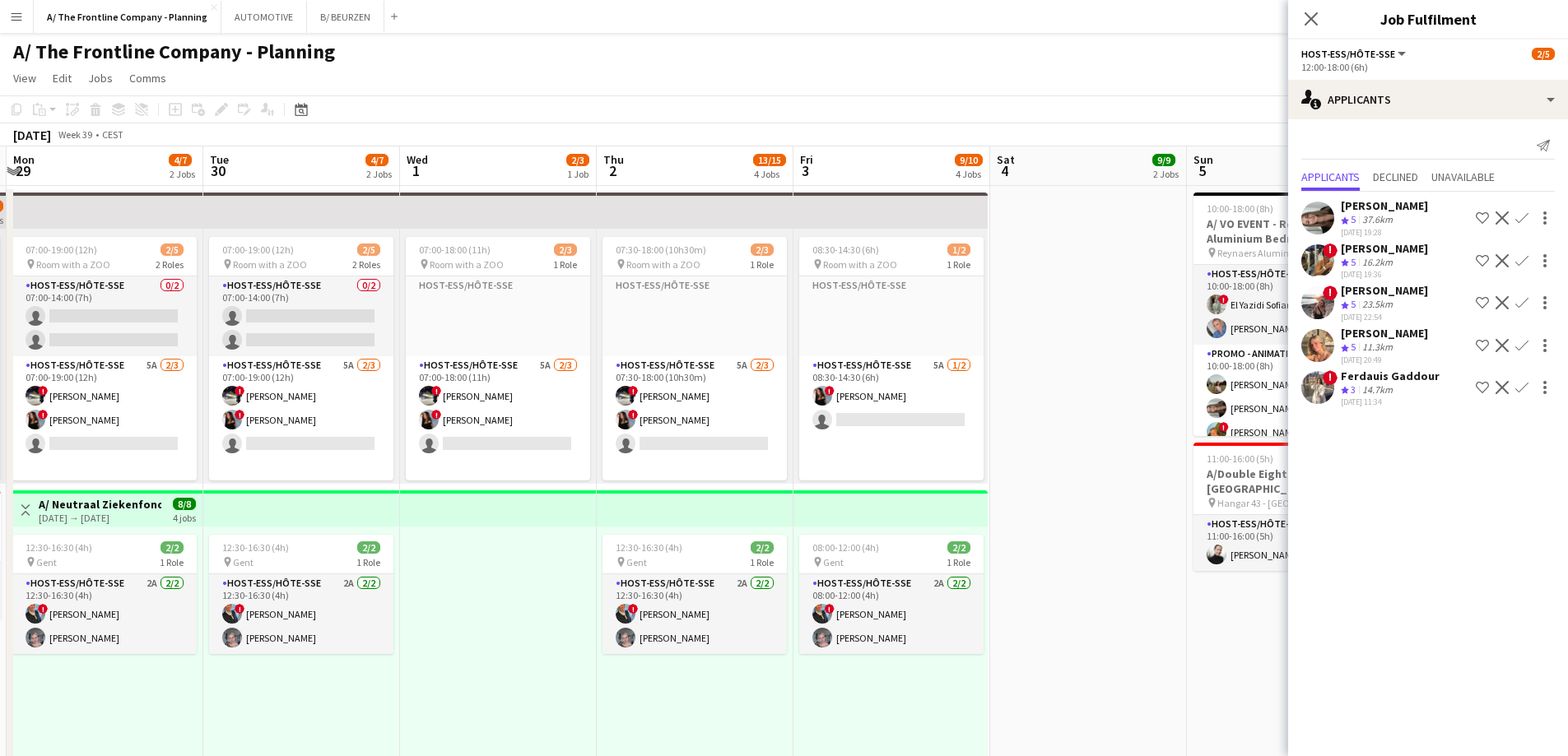
drag, startPoint x: 813, startPoint y: 441, endPoint x: 296, endPoint y: 440, distance: 517.0
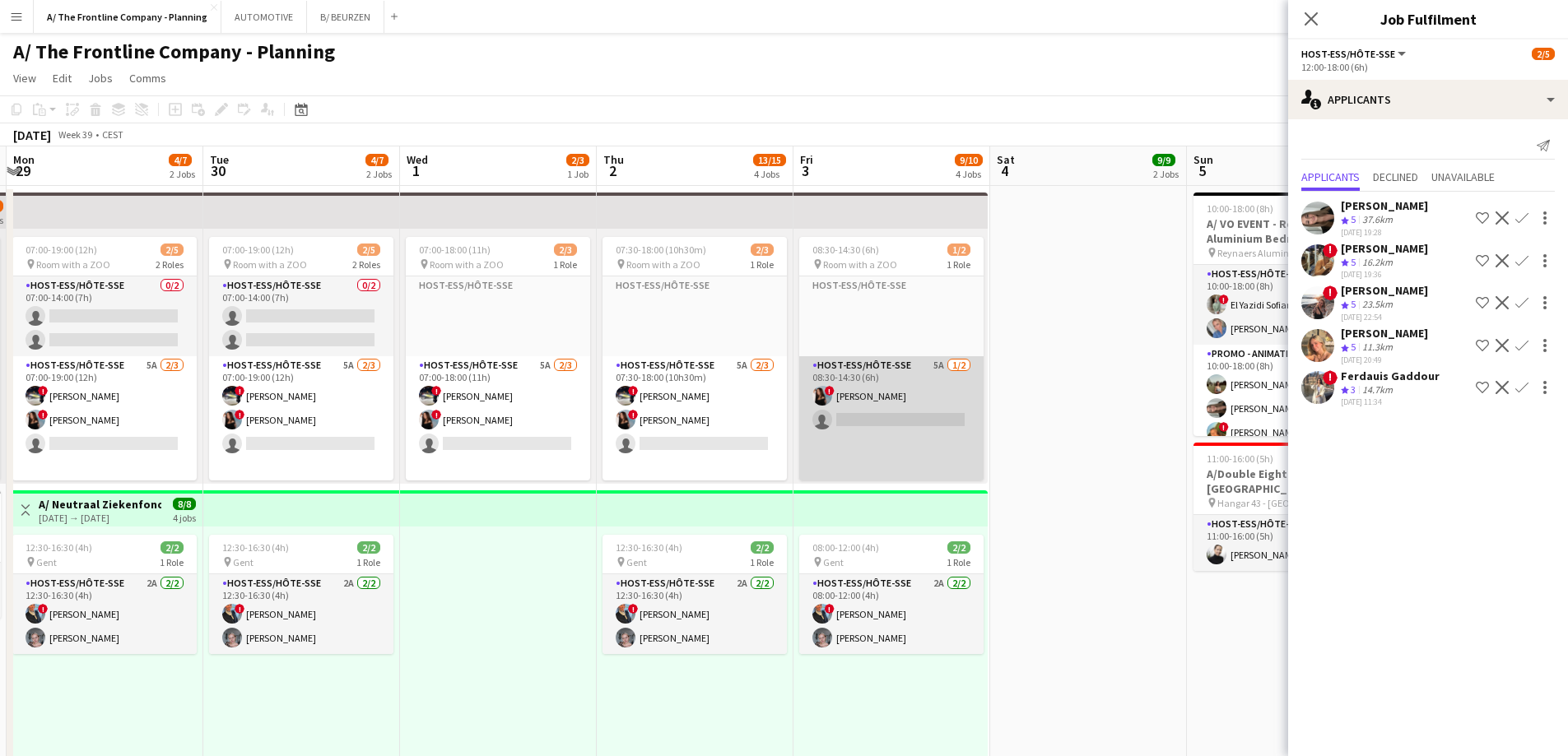
click at [851, 436] on app-card-role "Host-ess/Hôte-sse 5A [DATE] 08:30-14:30 (6h) ! [PERSON_NAME] single-neutral-act…" at bounding box center [891, 432] width 185 height 151
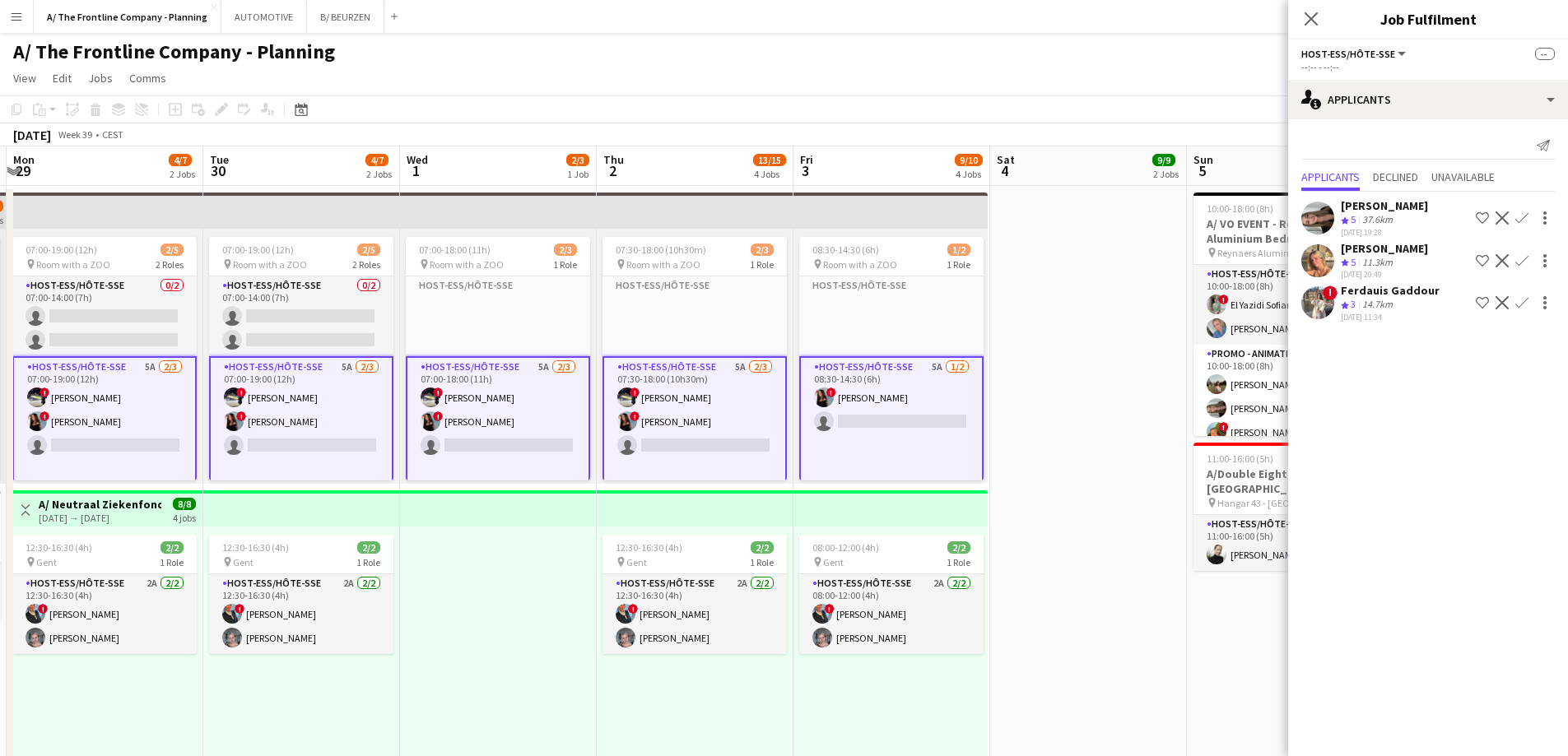
click at [883, 424] on app-card-role "Host-ess/Hôte-sse 5A [DATE] 08:30-14:30 (6h) ! [PERSON_NAME] single-neutral-act…" at bounding box center [891, 432] width 185 height 151
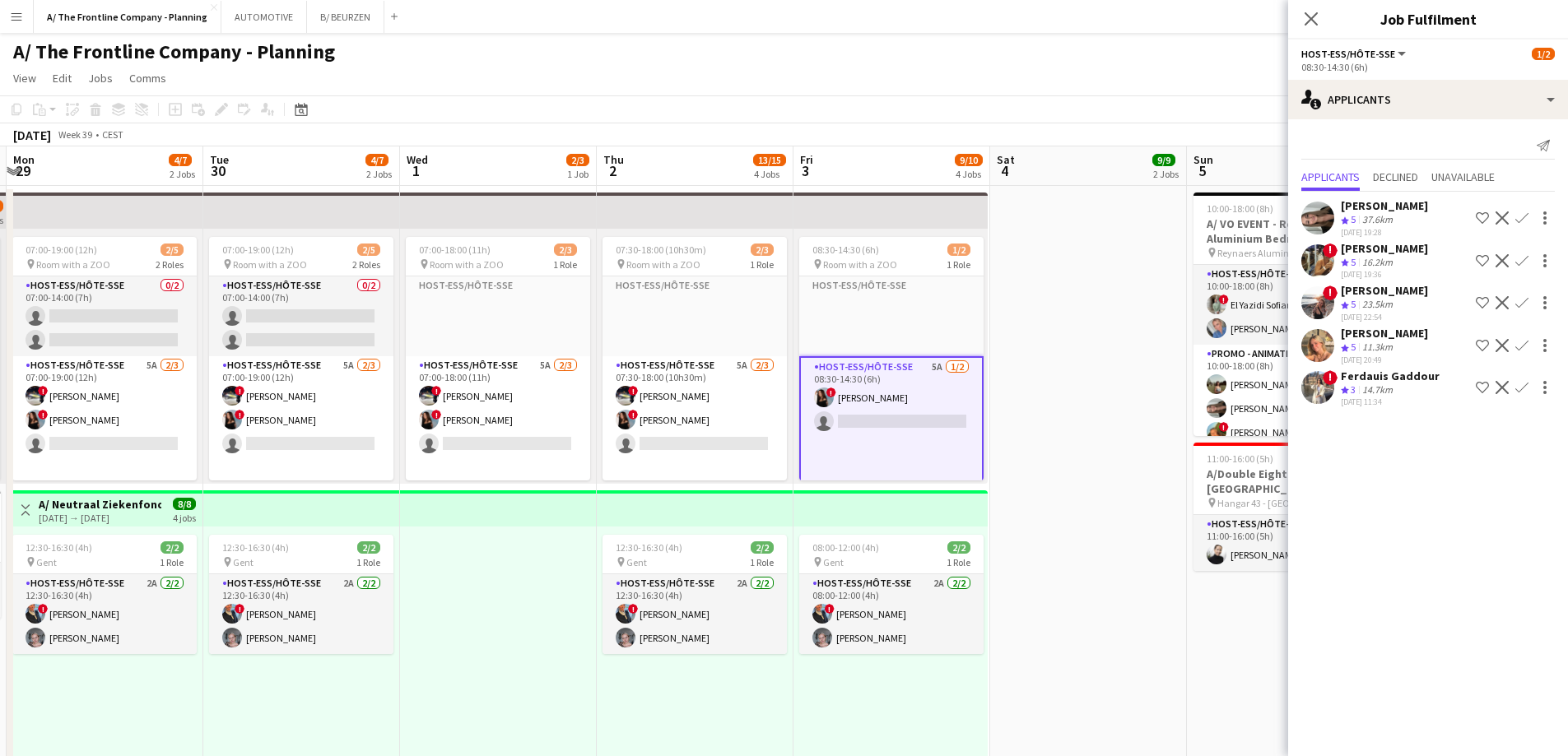
click at [1372, 210] on div "[PERSON_NAME]" at bounding box center [1385, 205] width 88 height 15
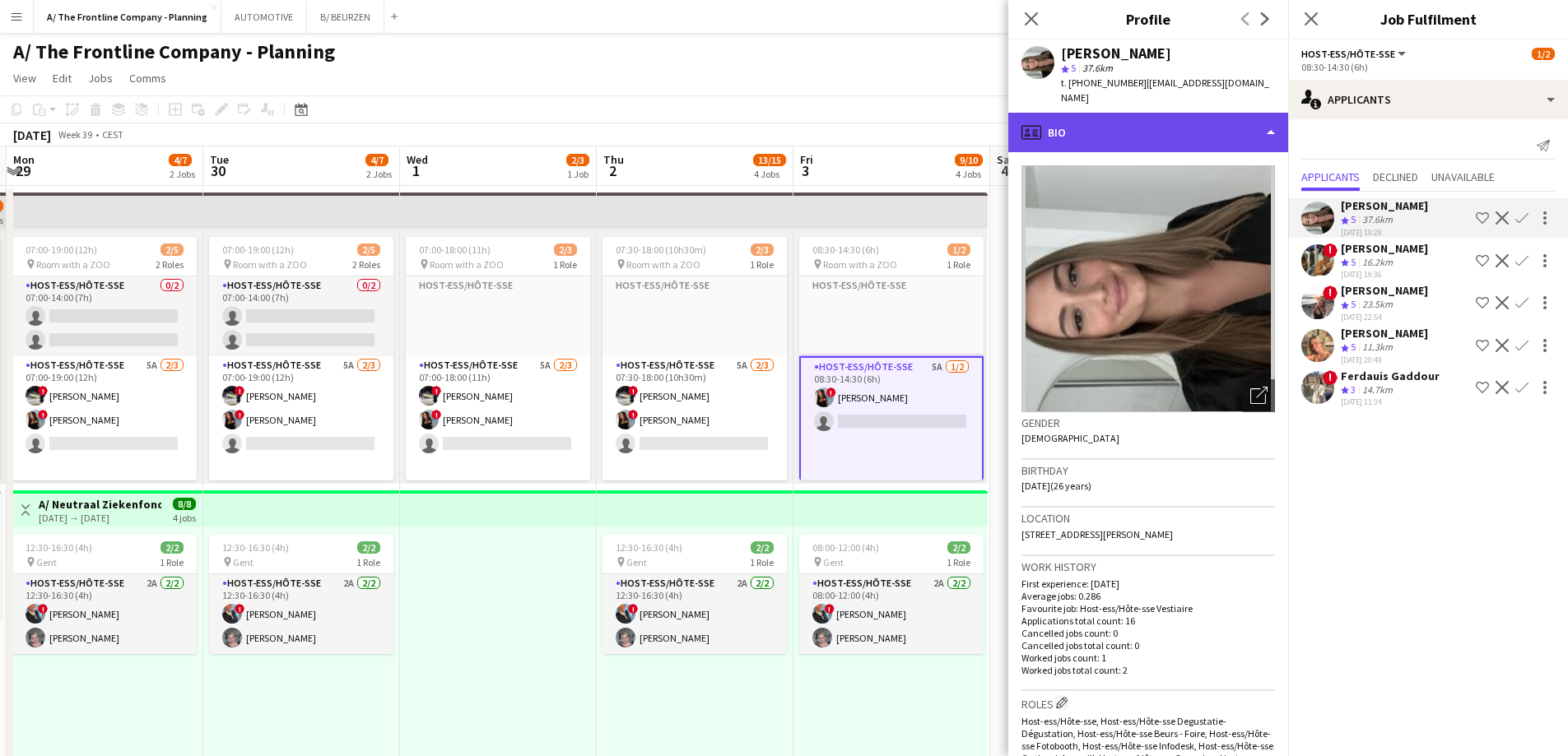
click at [1133, 123] on div "profile Bio" at bounding box center [1149, 132] width 280 height 40
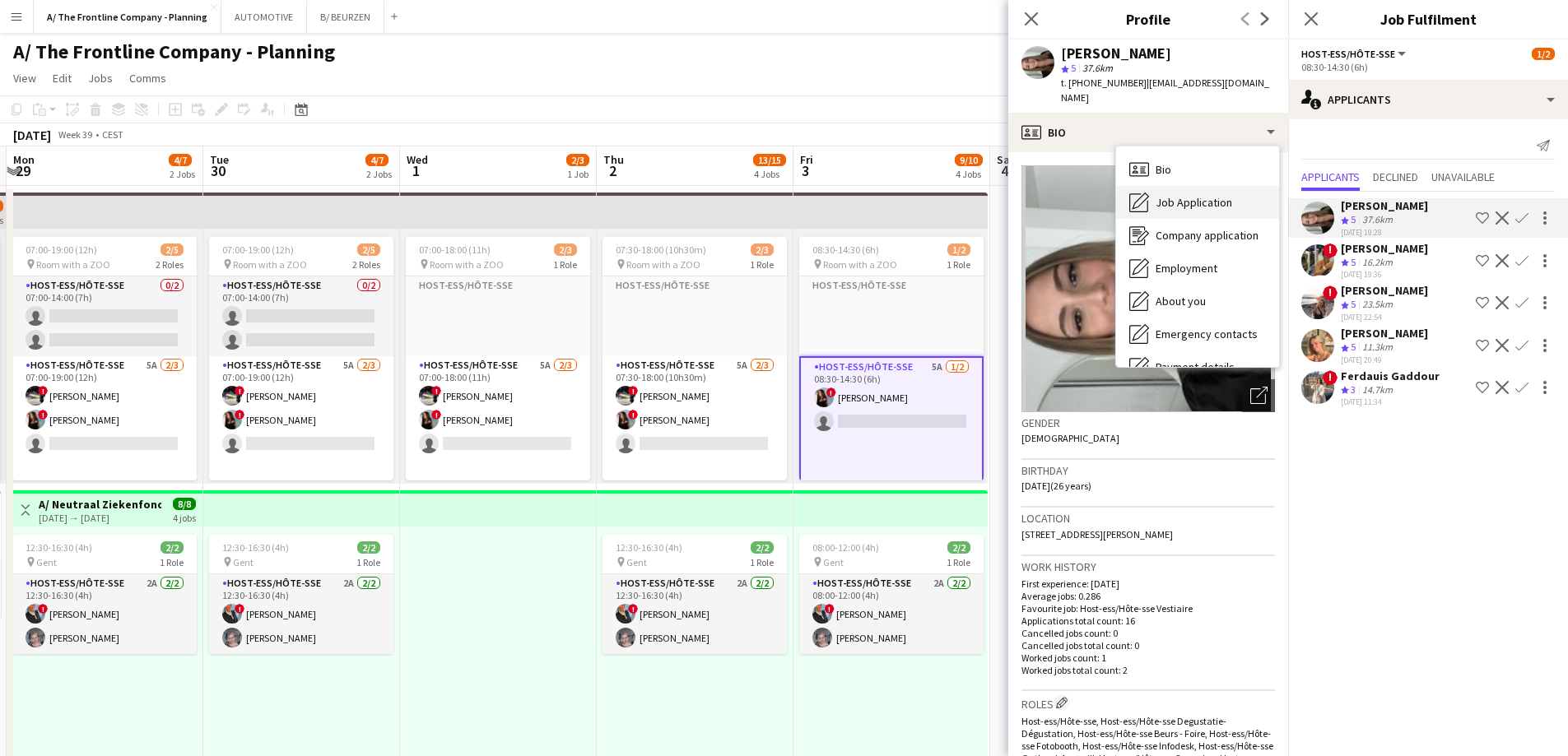
click at [1170, 195] on span "Job Application" at bounding box center [1193, 202] width 76 height 15
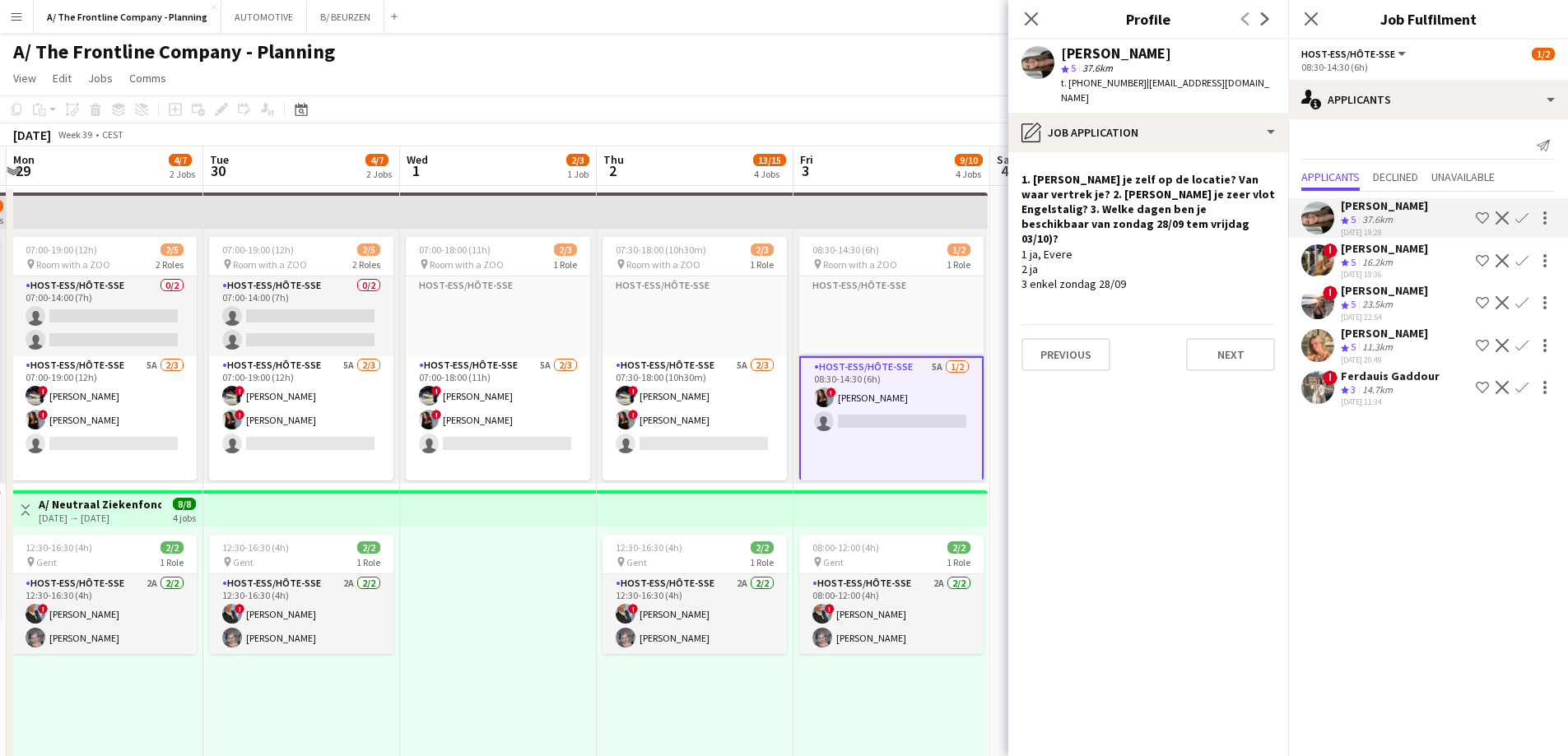
click at [1347, 259] on icon "Crew rating" at bounding box center [1345, 263] width 9 height 9
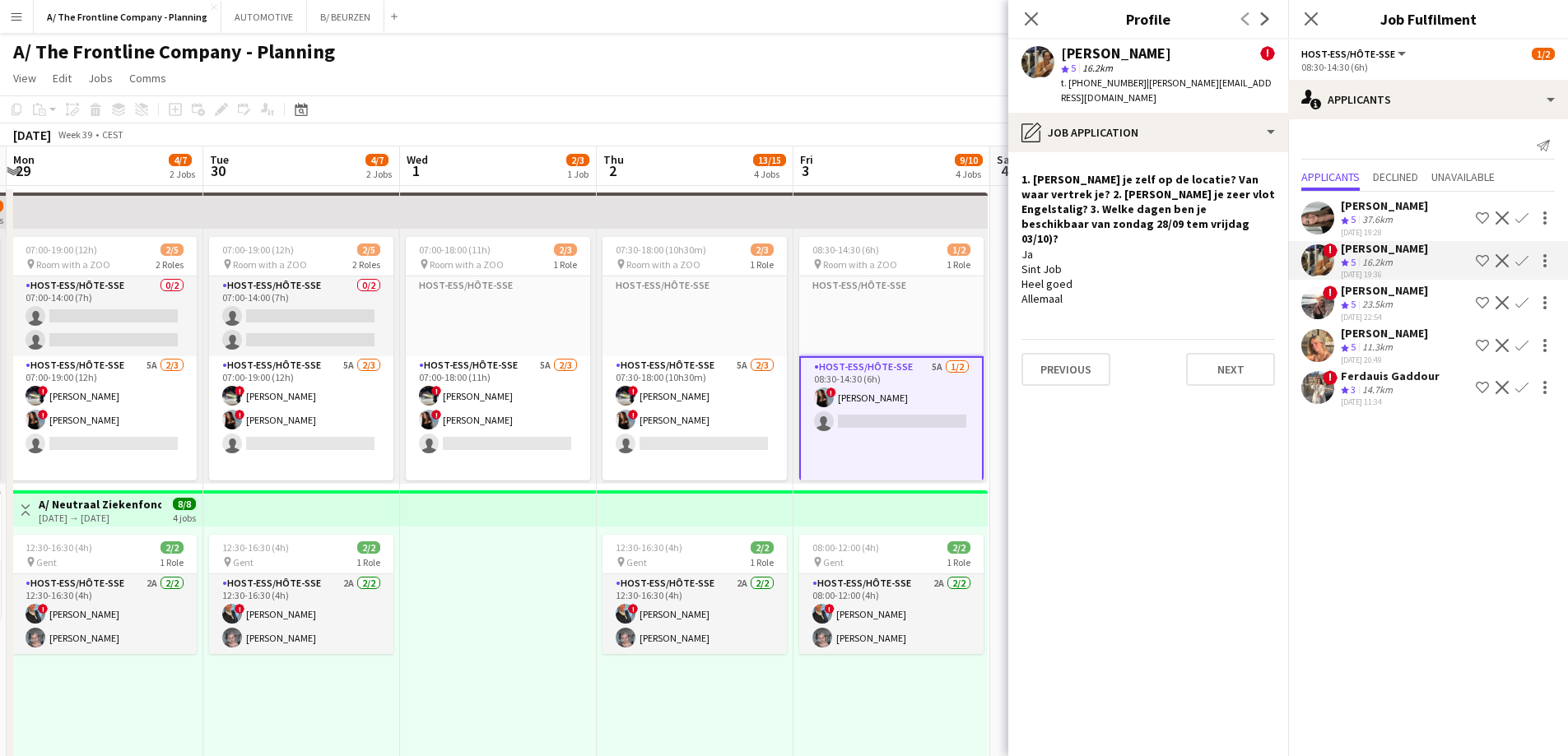
click at [1351, 296] on div "[PERSON_NAME]" at bounding box center [1385, 290] width 88 height 15
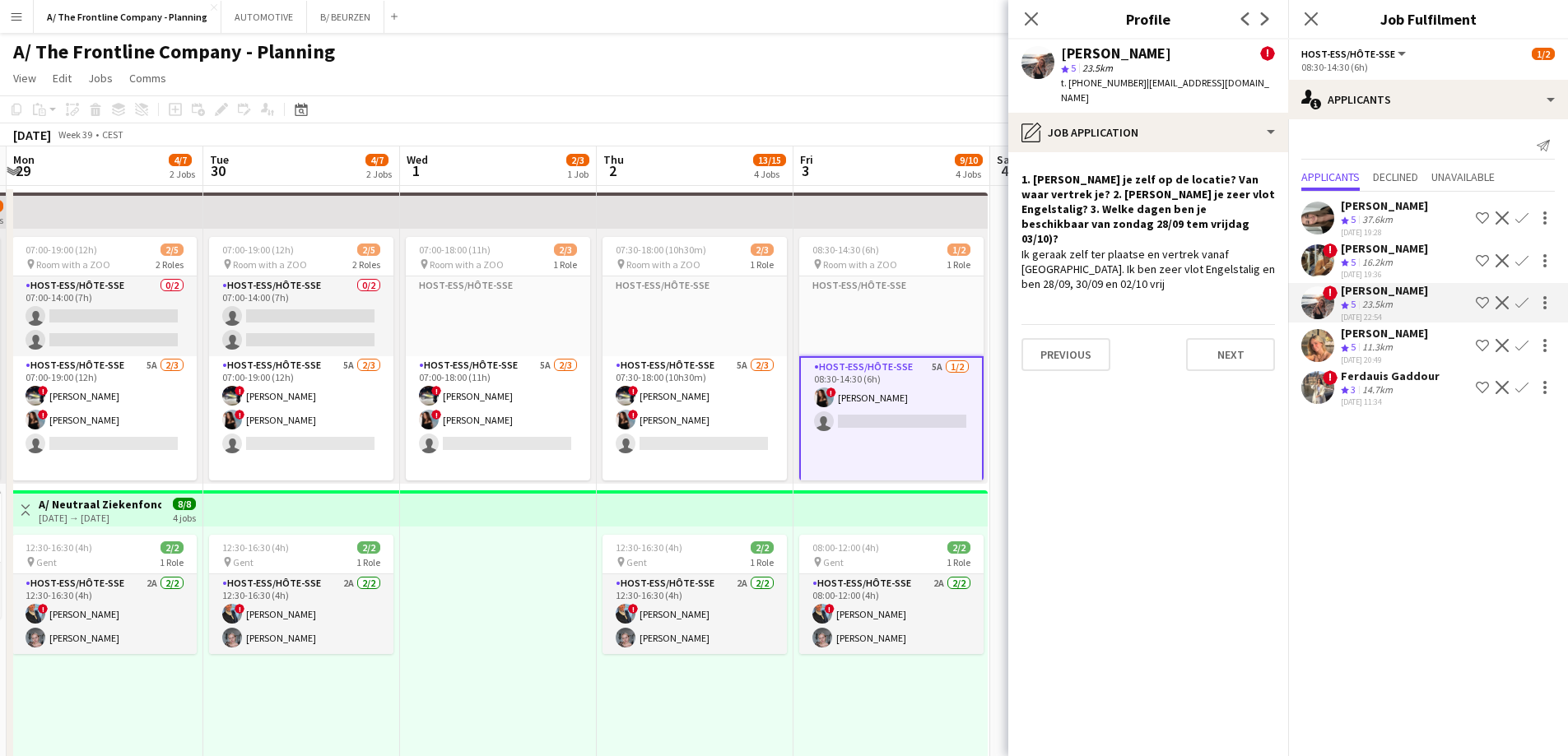
click at [1368, 343] on div "11.3km" at bounding box center [1377, 348] width 37 height 14
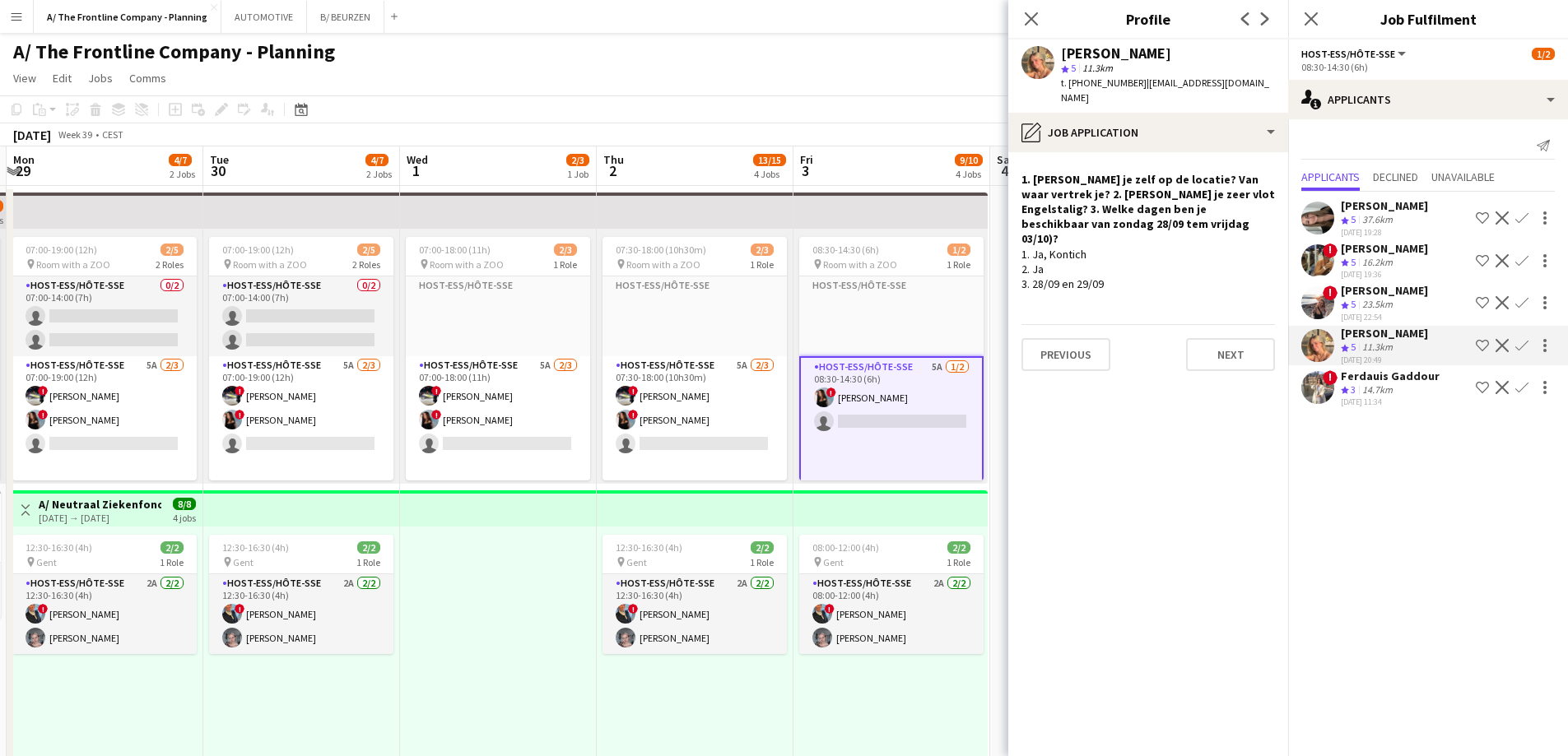
click at [1381, 381] on div "Ferdauis Gaddour" at bounding box center [1390, 375] width 99 height 15
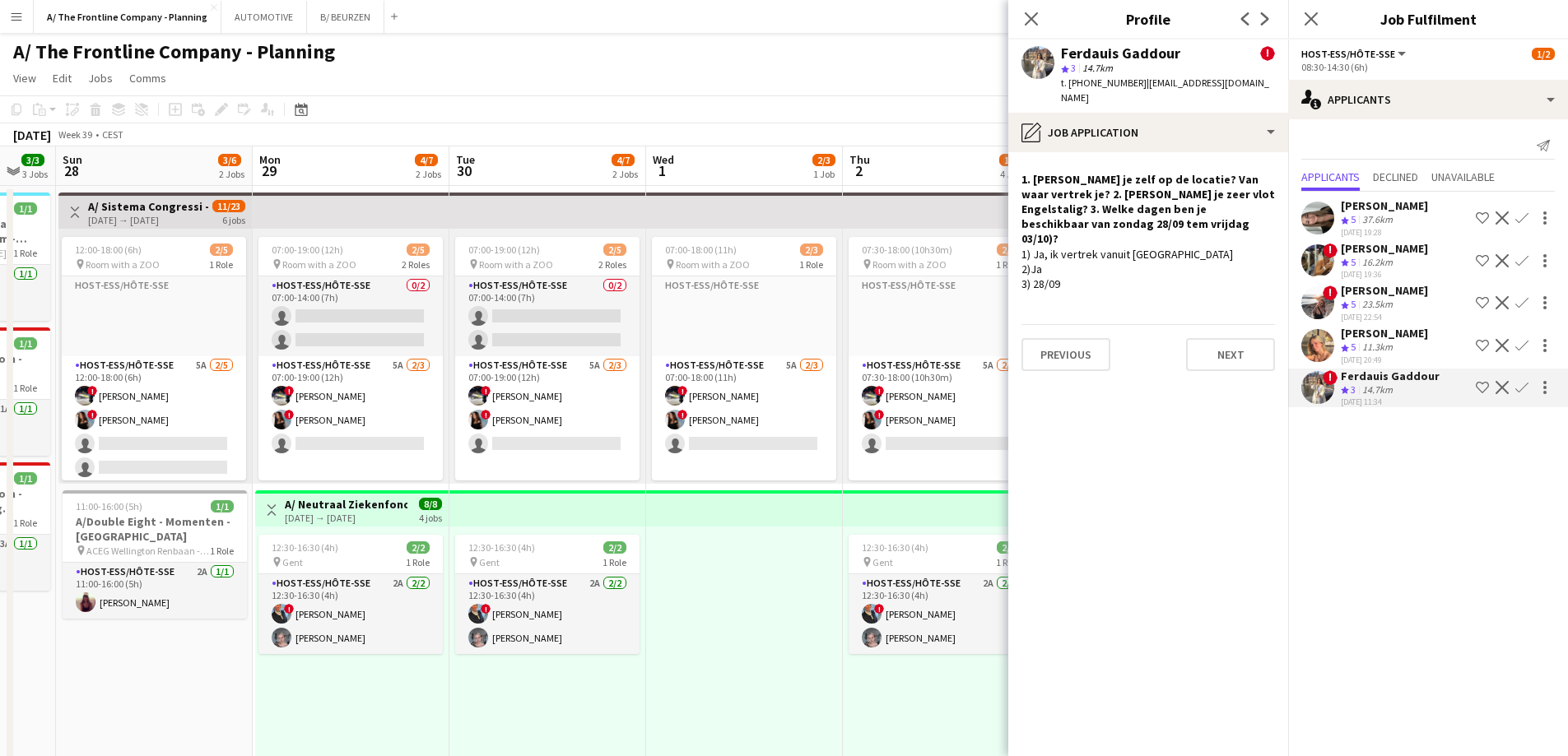
scroll to position [0, 493]
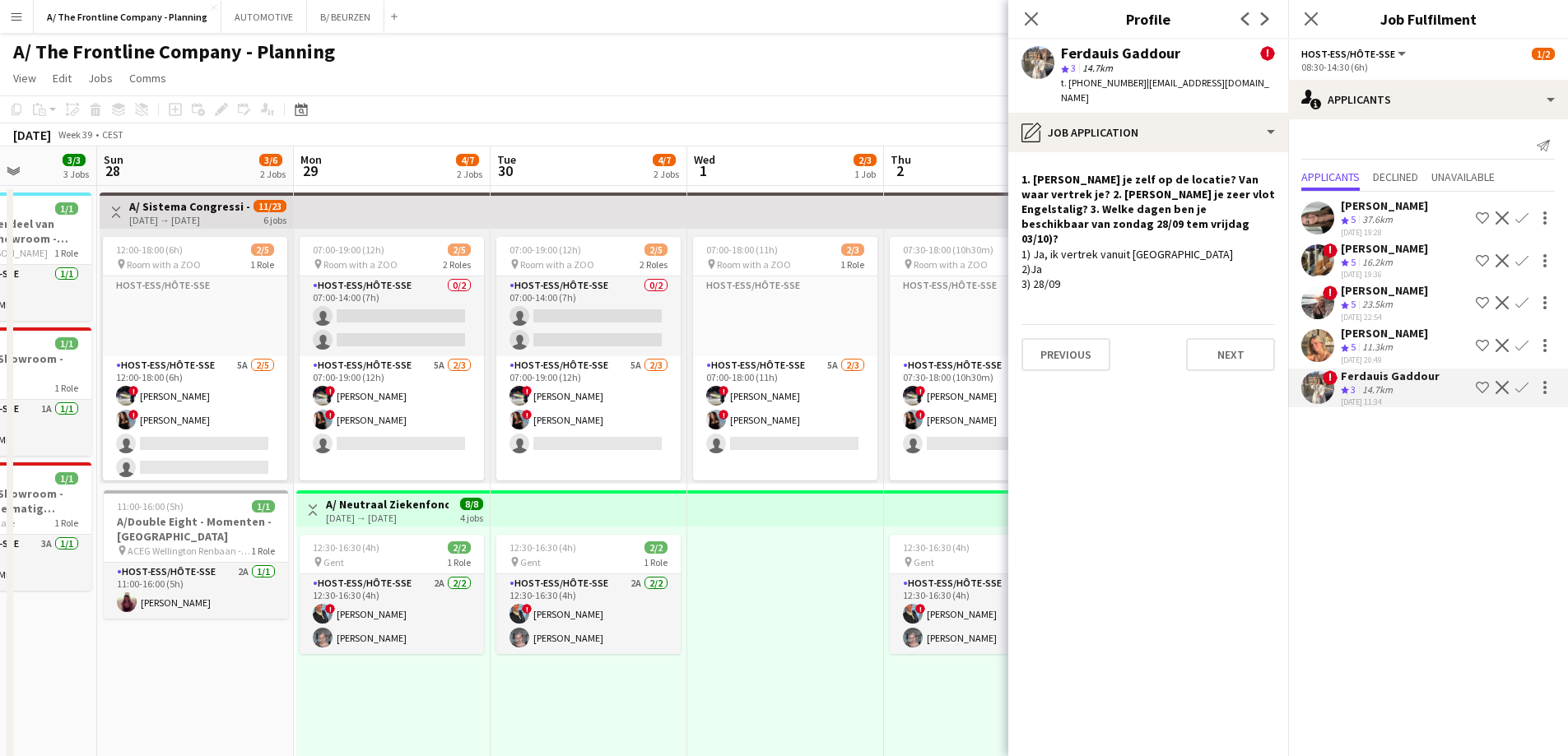
drag, startPoint x: 620, startPoint y: 403, endPoint x: 908, endPoint y: 397, distance: 288.1
click at [1358, 357] on div "[DATE] 20:49" at bounding box center [1385, 360] width 88 height 10
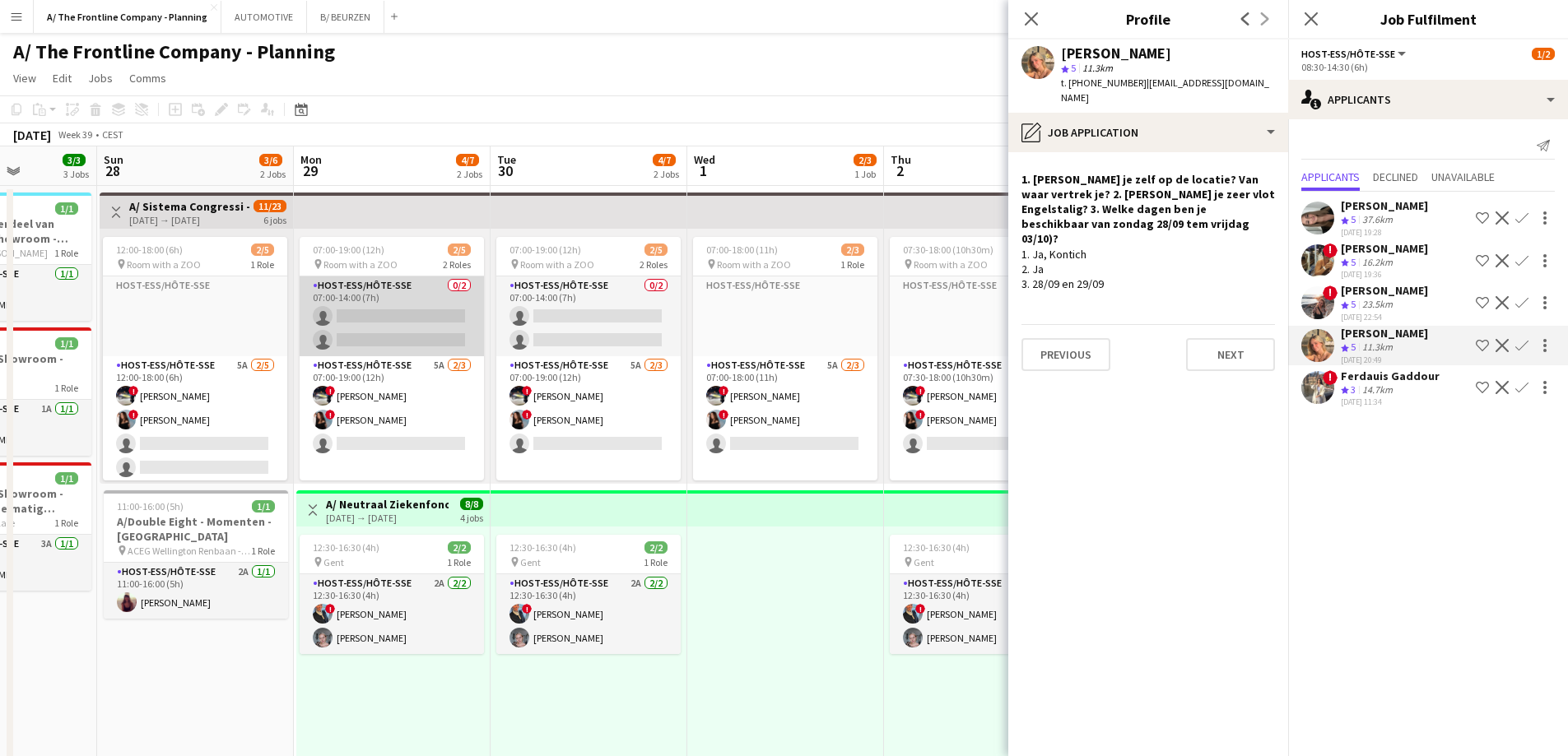
click at [376, 337] on app-card-role "Host-ess/Hôte-sse 0/2 07:00-14:00 (7h) single-neutral-actions single-neutral-ac…" at bounding box center [392, 316] width 185 height 80
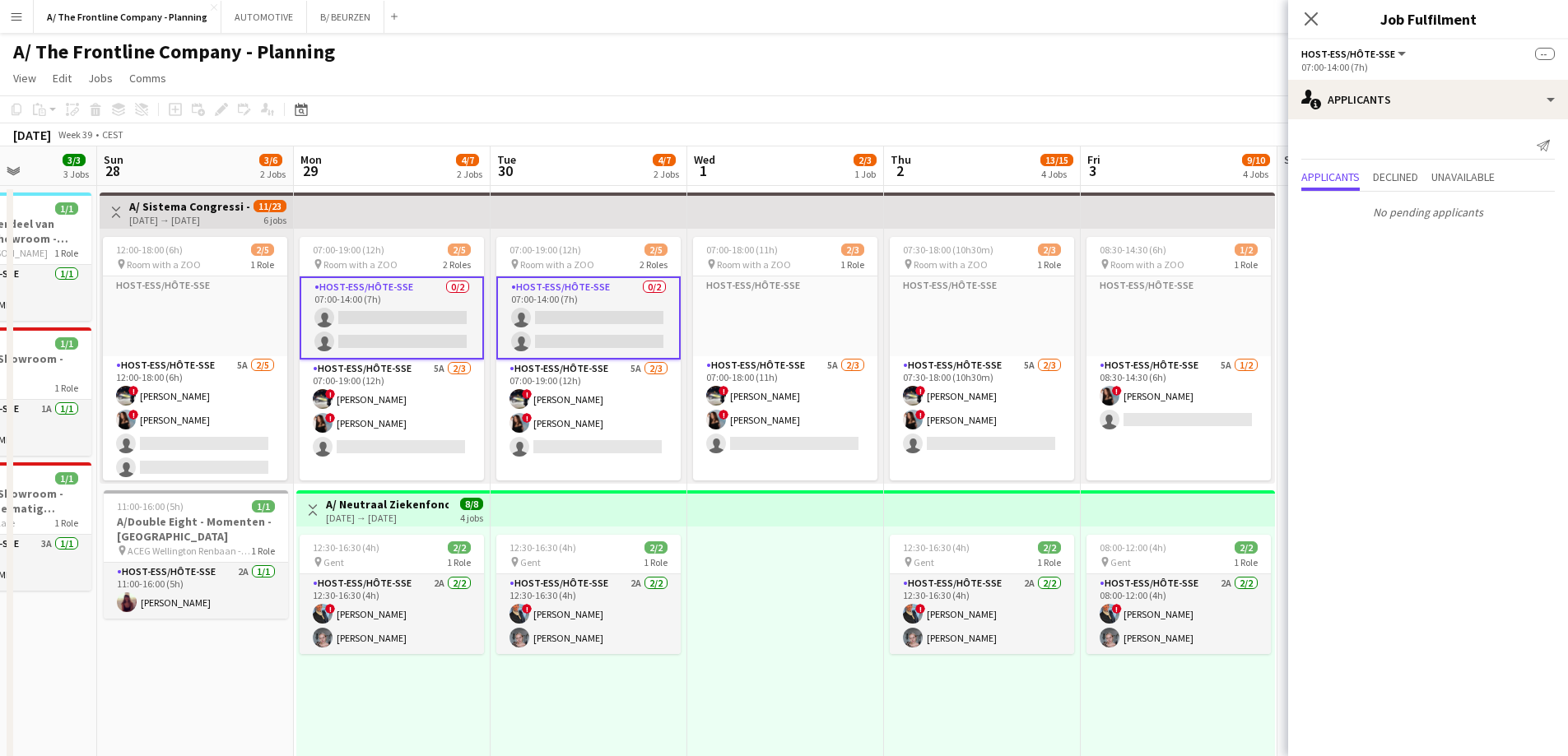
click at [390, 330] on app-card-role "Host-ess/Hôte-sse 0/2 07:00-14:00 (7h) single-neutral-actions single-neutral-ac…" at bounding box center [392, 318] width 185 height 83
click at [1408, 172] on span "Declined" at bounding box center [1395, 176] width 46 height 11
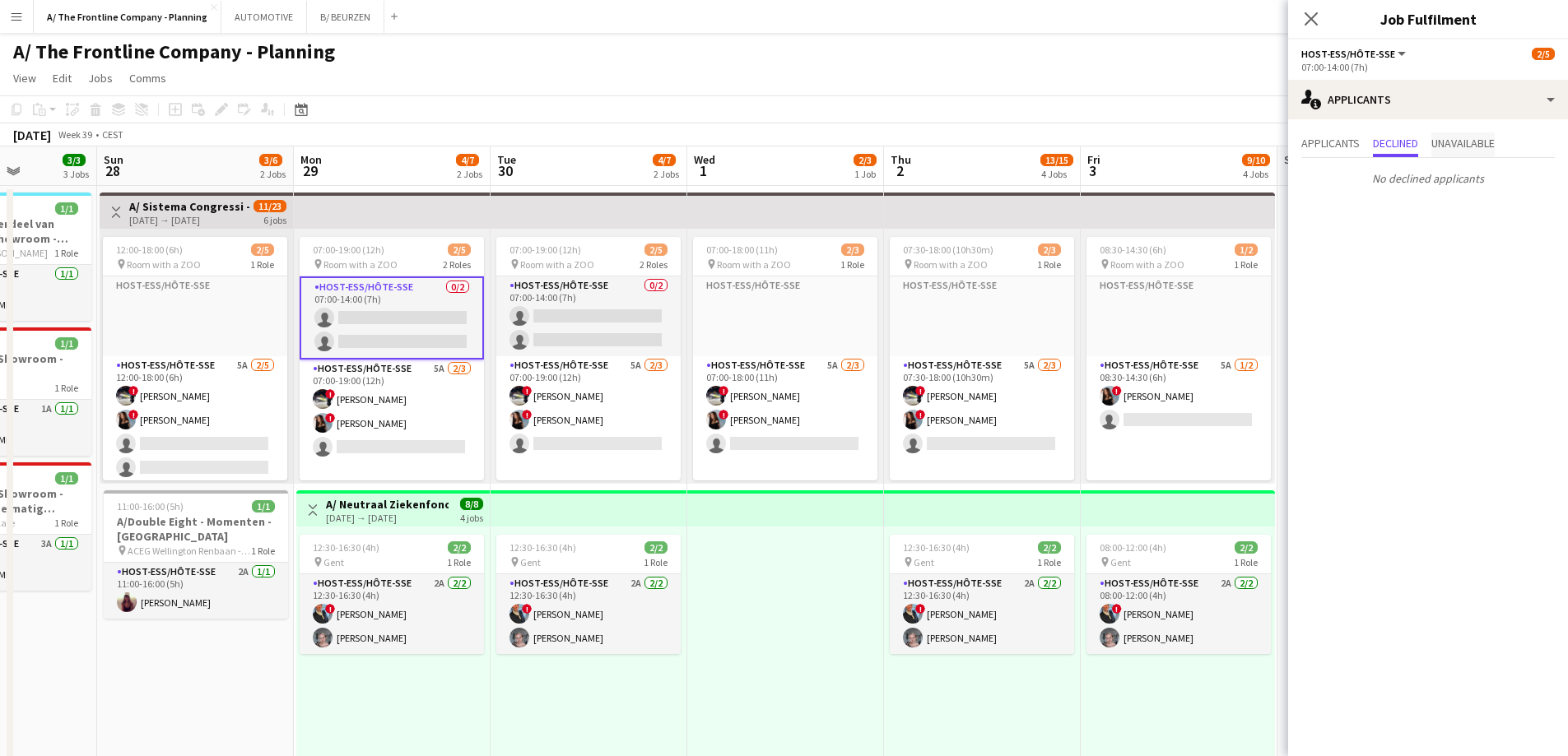
click at [1462, 148] on span "Unavailable" at bounding box center [1463, 143] width 64 height 11
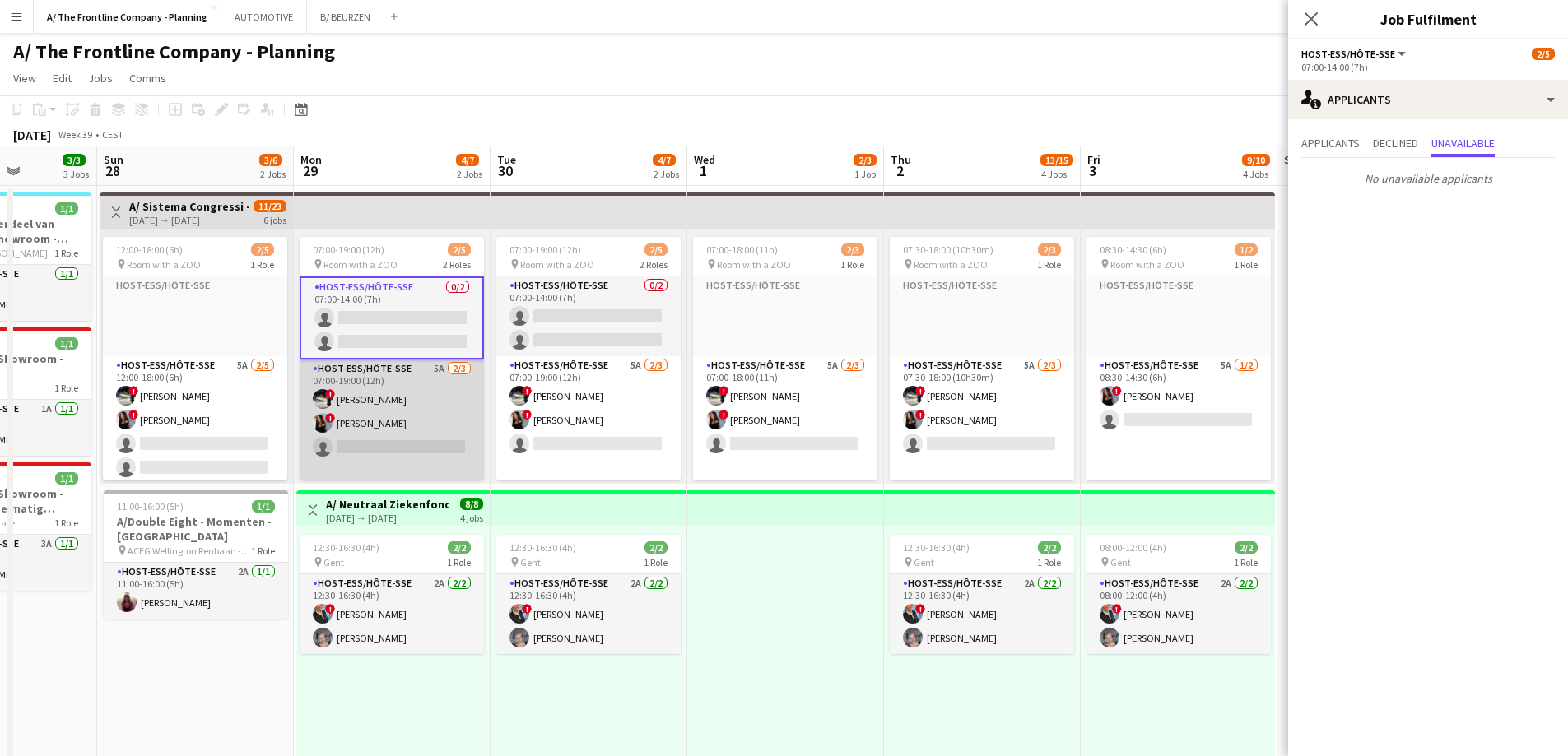
click at [382, 421] on app-card-role "Host-ess/Hôte-sse 5A [DATE] 07:00-19:00 (12h) ! [PERSON_NAME] ! [PERSON_NAME] s…" at bounding box center [392, 436] width 185 height 151
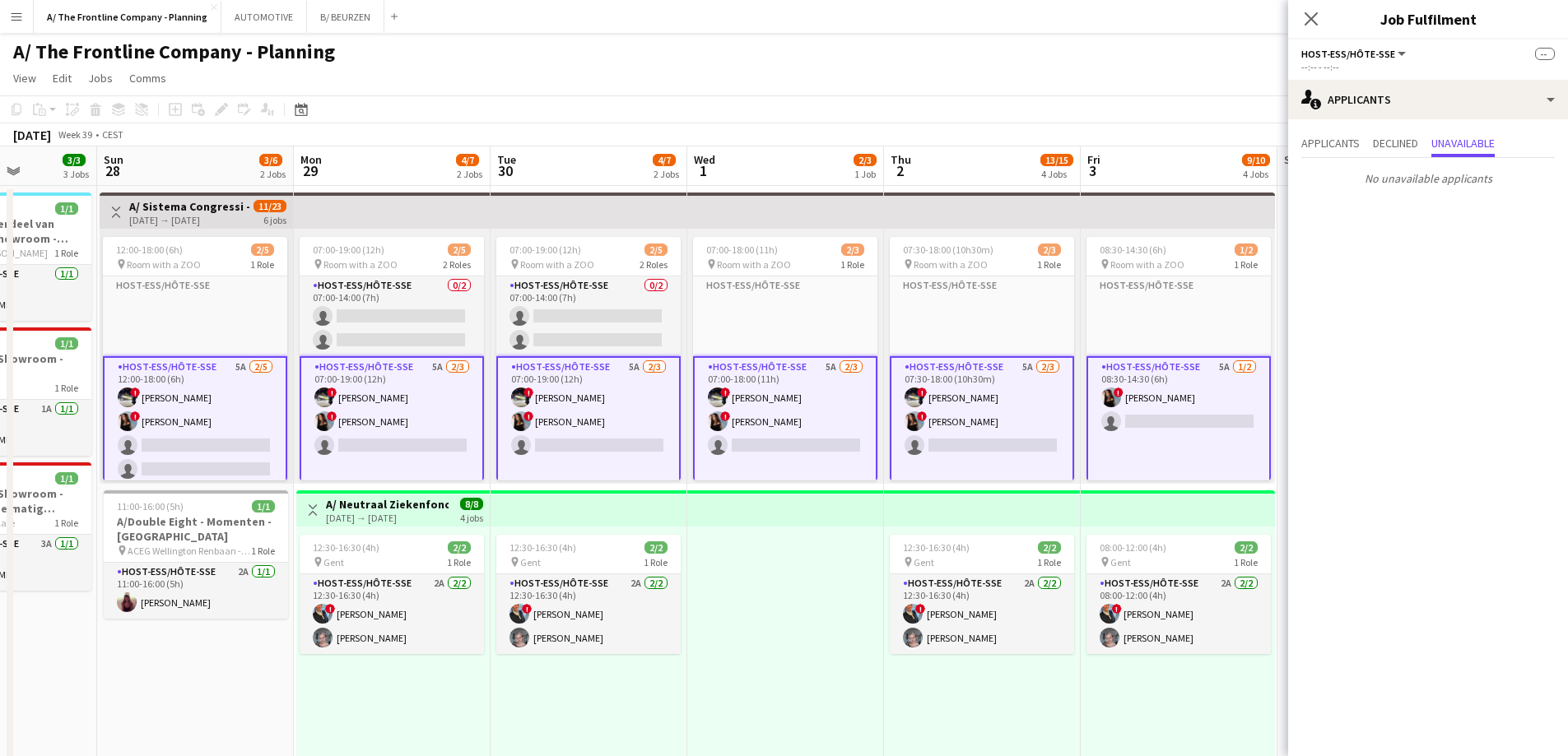
click at [382, 421] on app-card-role "Host-ess/Hôte-sse 5A [DATE] 07:00-19:00 (12h) ! [PERSON_NAME] ! [PERSON_NAME] s…" at bounding box center [392, 432] width 185 height 151
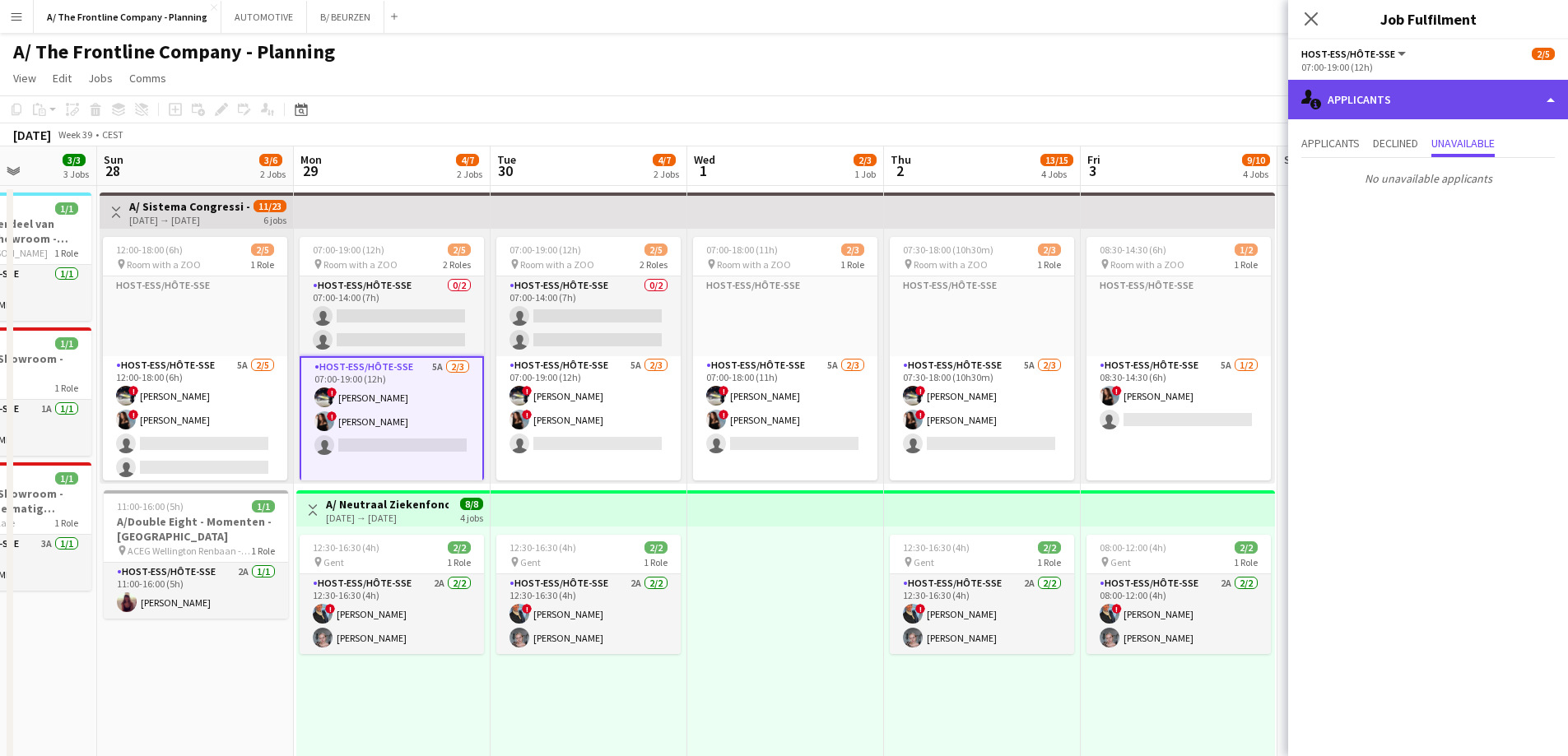
click at [1425, 103] on div "single-neutral-actions-information Applicants" at bounding box center [1428, 100] width 280 height 40
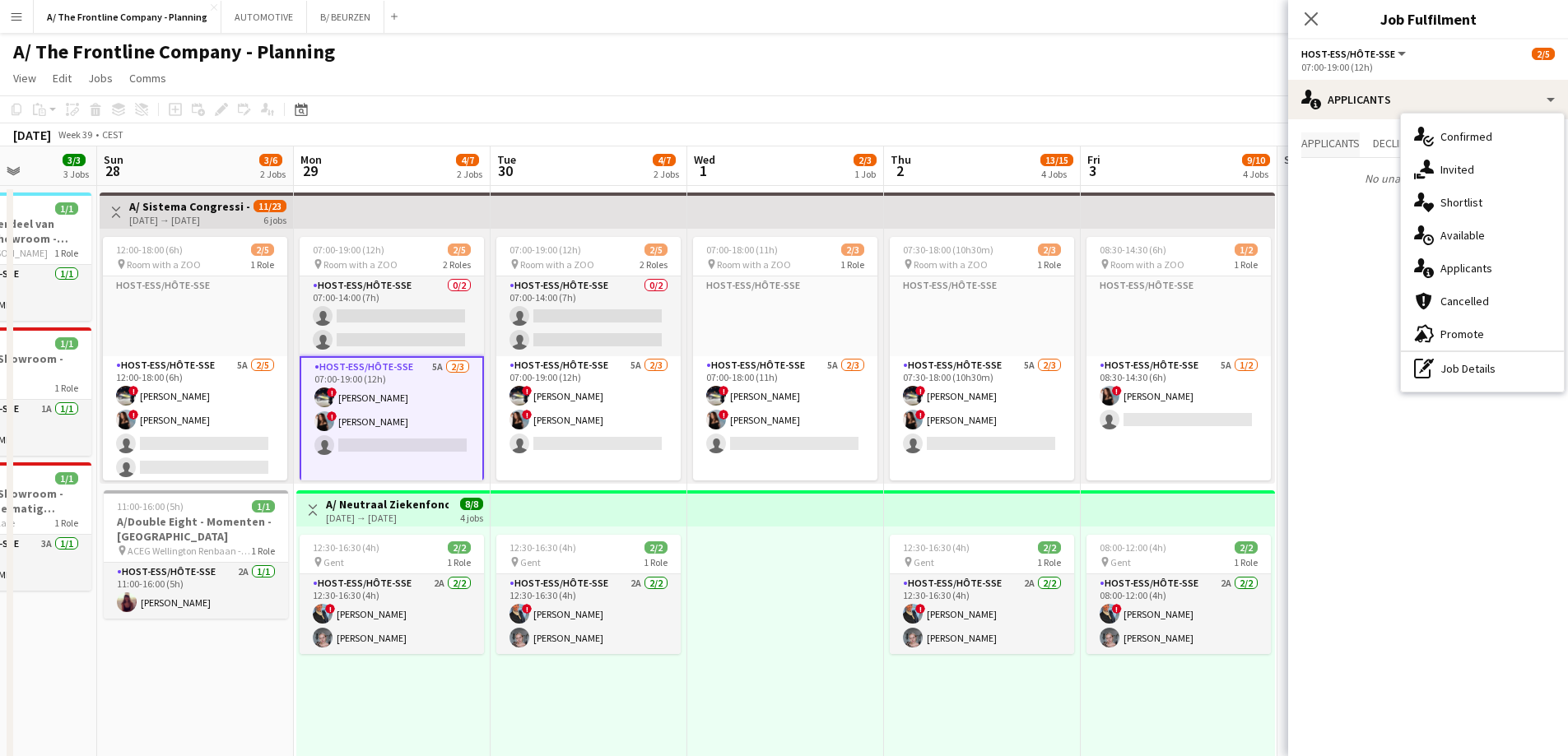
click at [1316, 149] on span "Applicants" at bounding box center [1331, 143] width 58 height 11
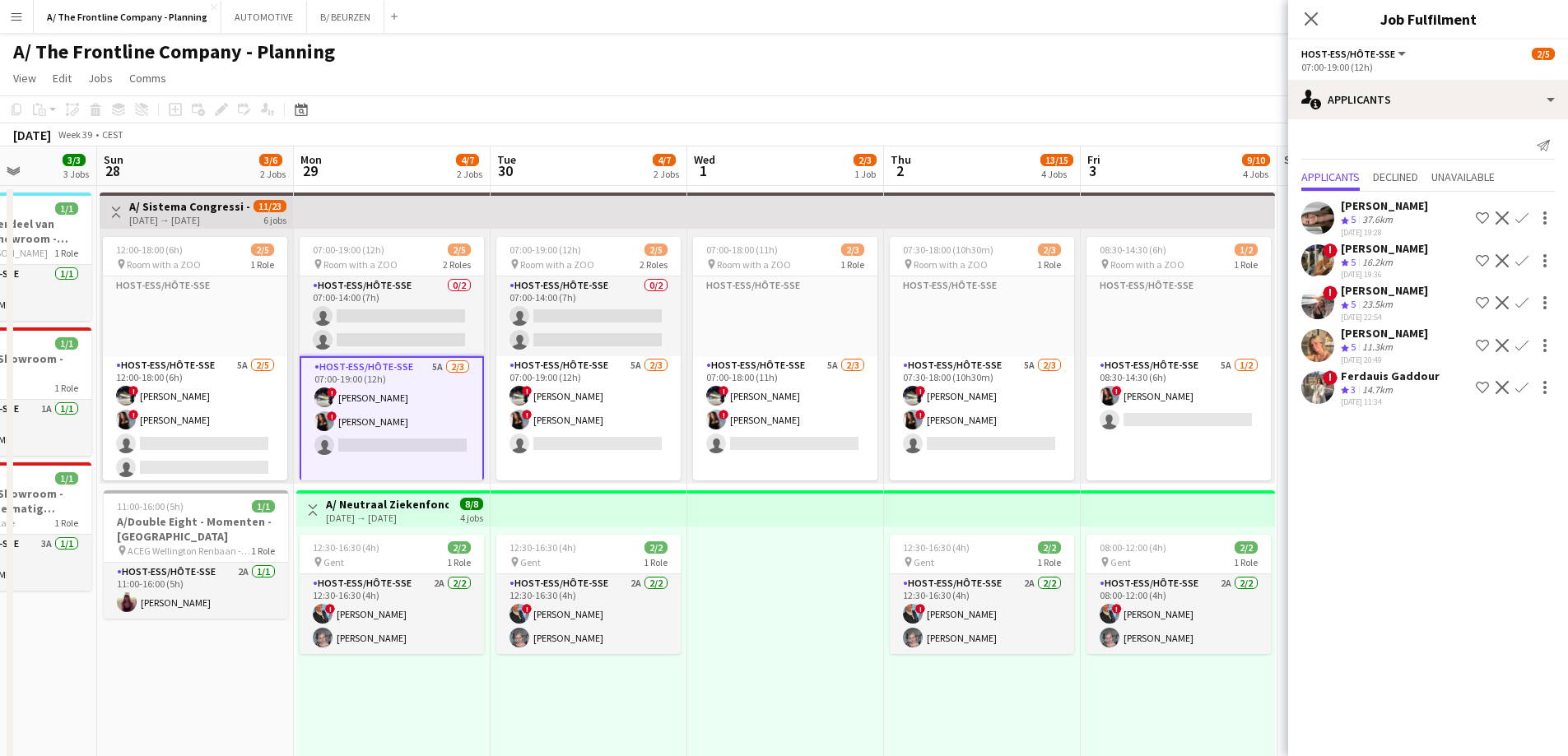
click at [1377, 296] on div "[PERSON_NAME]" at bounding box center [1385, 290] width 88 height 15
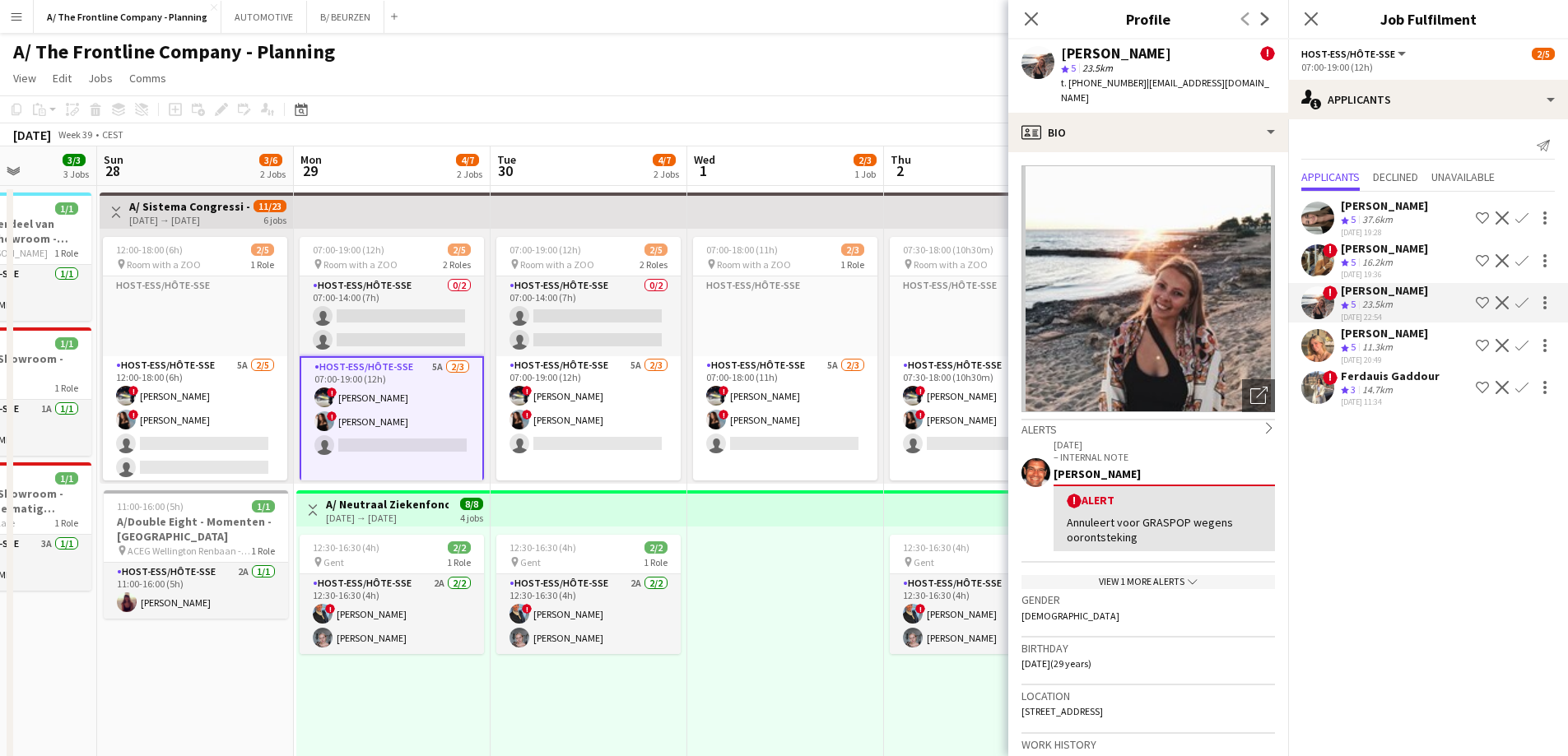
click at [1377, 332] on div "[PERSON_NAME]" at bounding box center [1385, 332] width 88 height 15
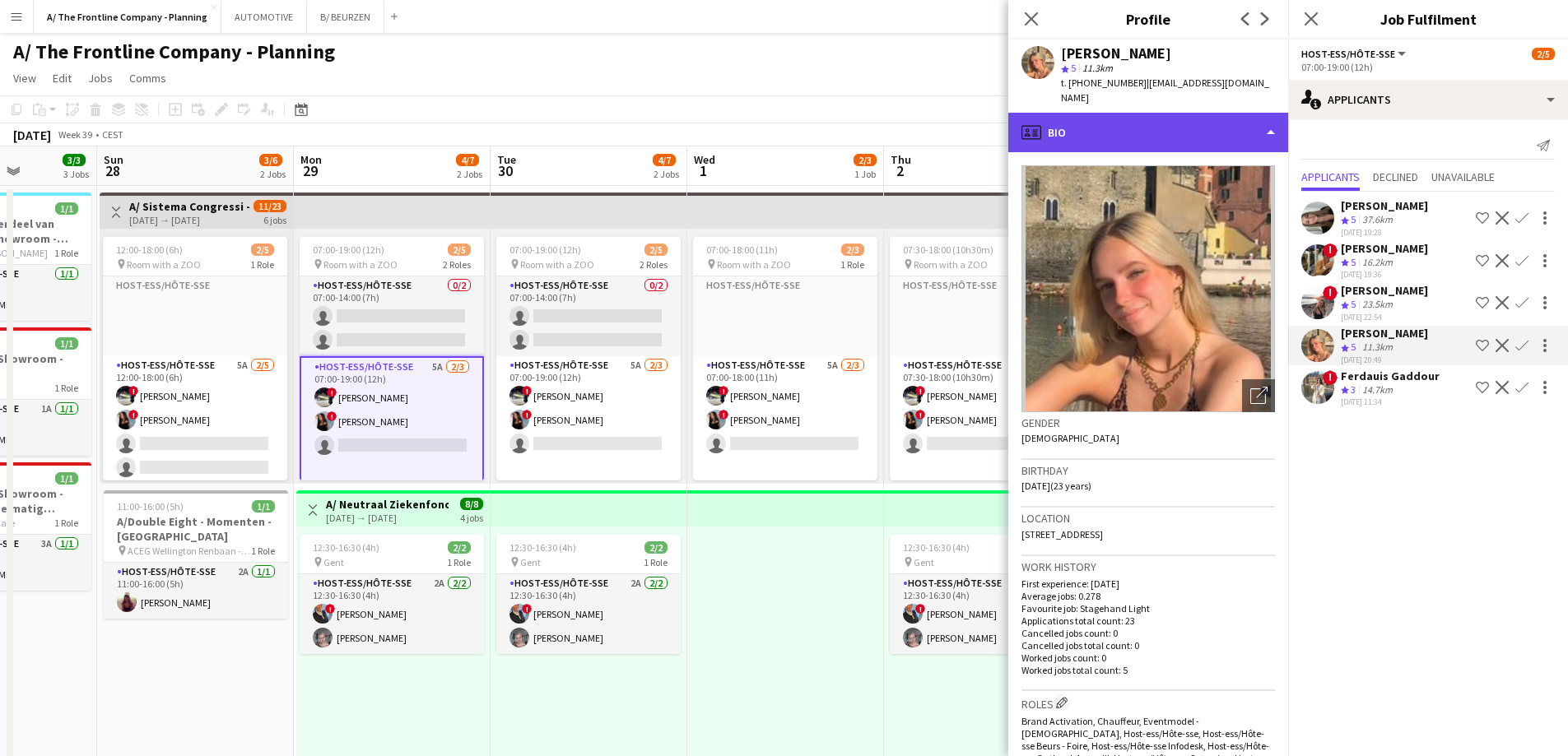
click at [1155, 119] on div "profile Bio" at bounding box center [1149, 132] width 280 height 40
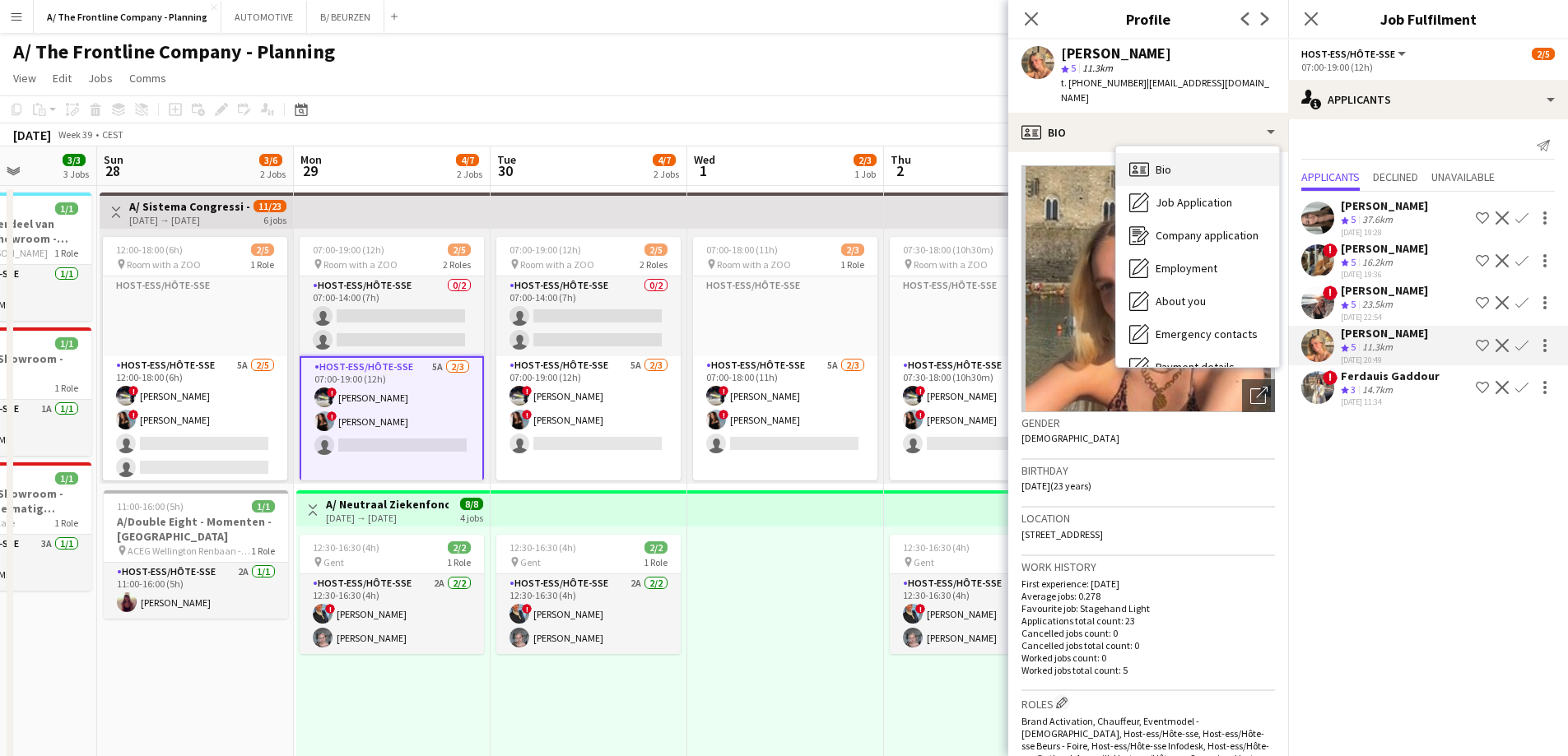
click at [1163, 162] on span "Bio" at bounding box center [1163, 169] width 15 height 15
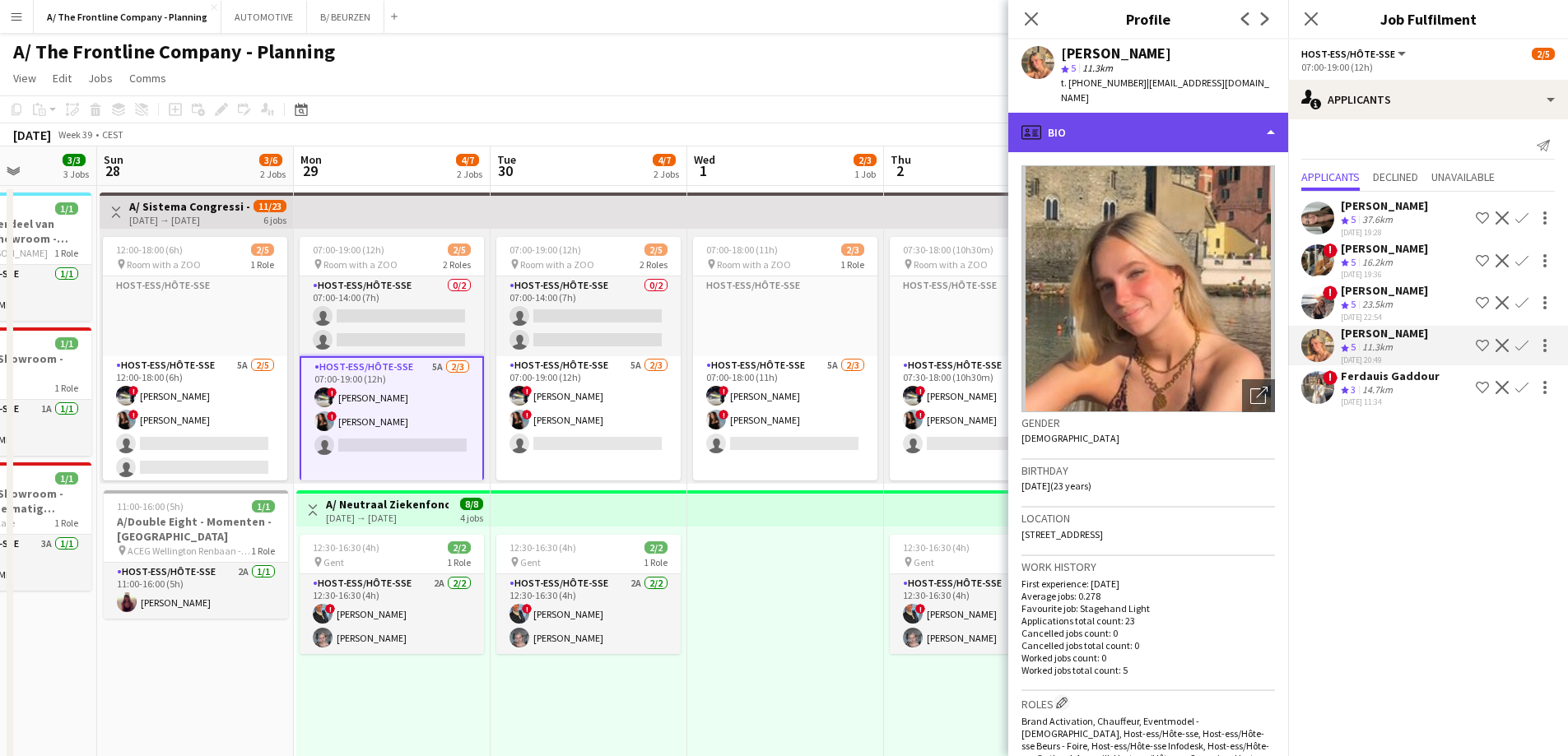
click at [1171, 113] on div "profile Bio" at bounding box center [1149, 132] width 280 height 40
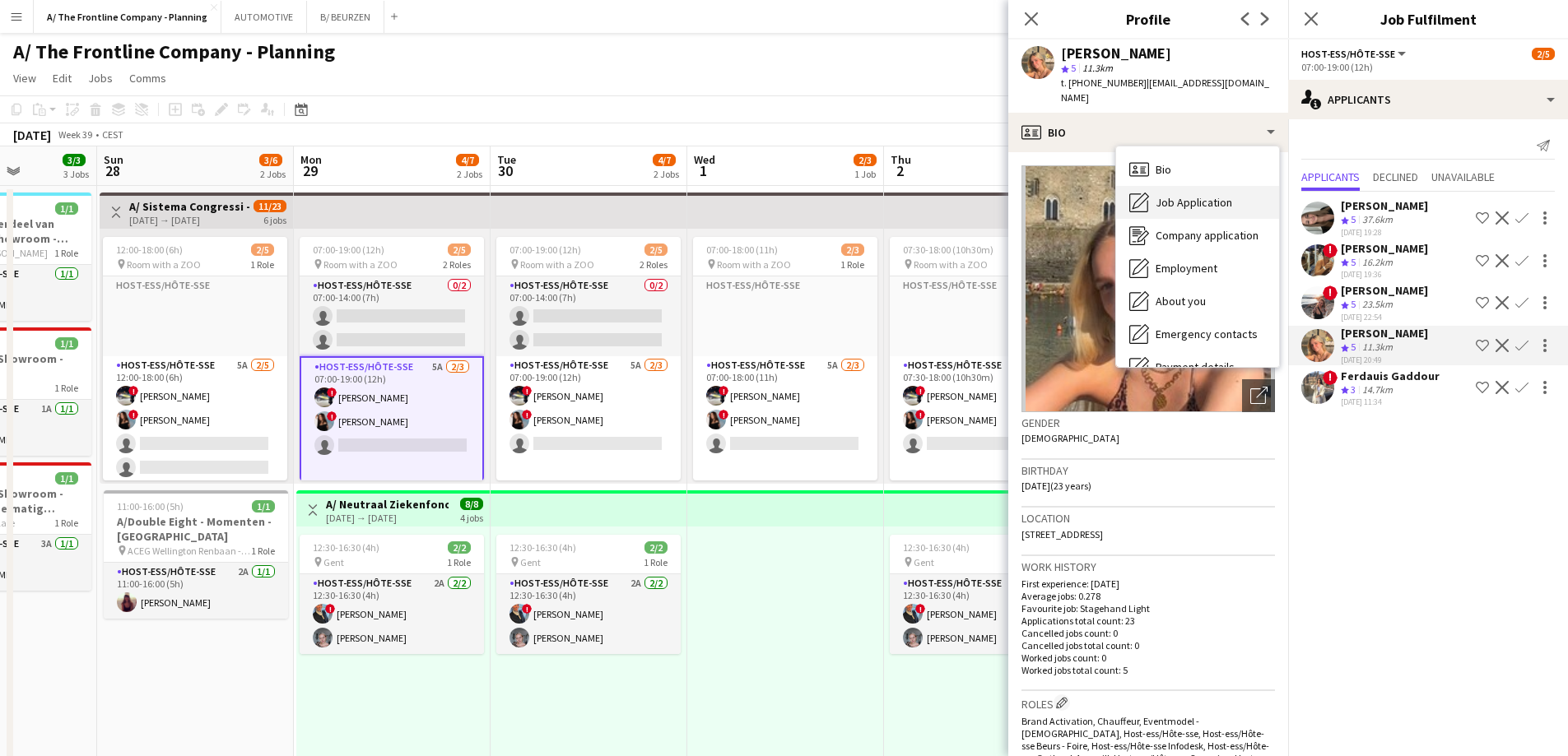
click at [1184, 195] on span "Job Application" at bounding box center [1193, 202] width 76 height 15
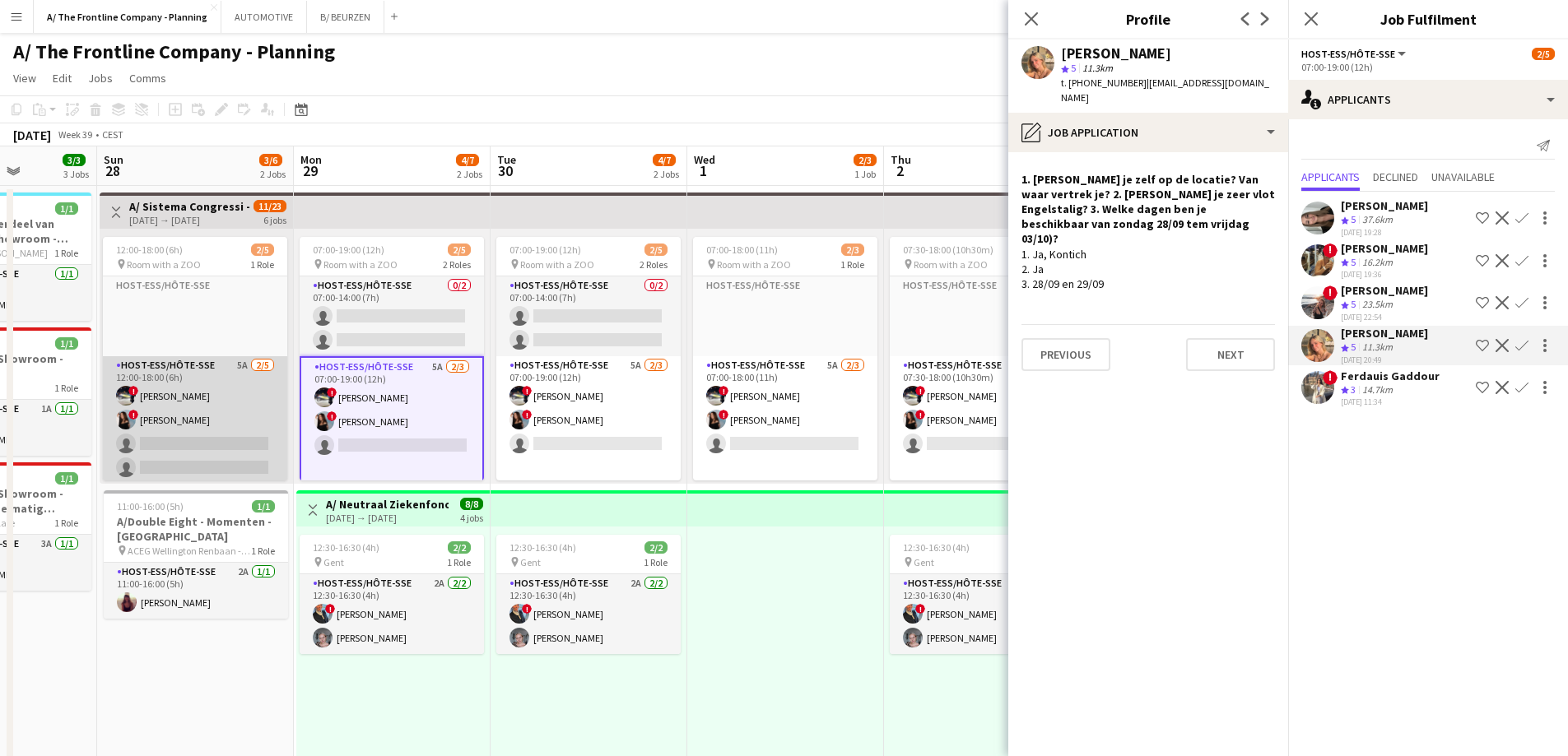
click at [198, 444] on app-card-role "Host-ess/Hôte-sse 5A [DATE] 12:00-18:00 (6h) ! [PERSON_NAME] ! [PERSON_NAME] si…" at bounding box center [195, 432] width 185 height 151
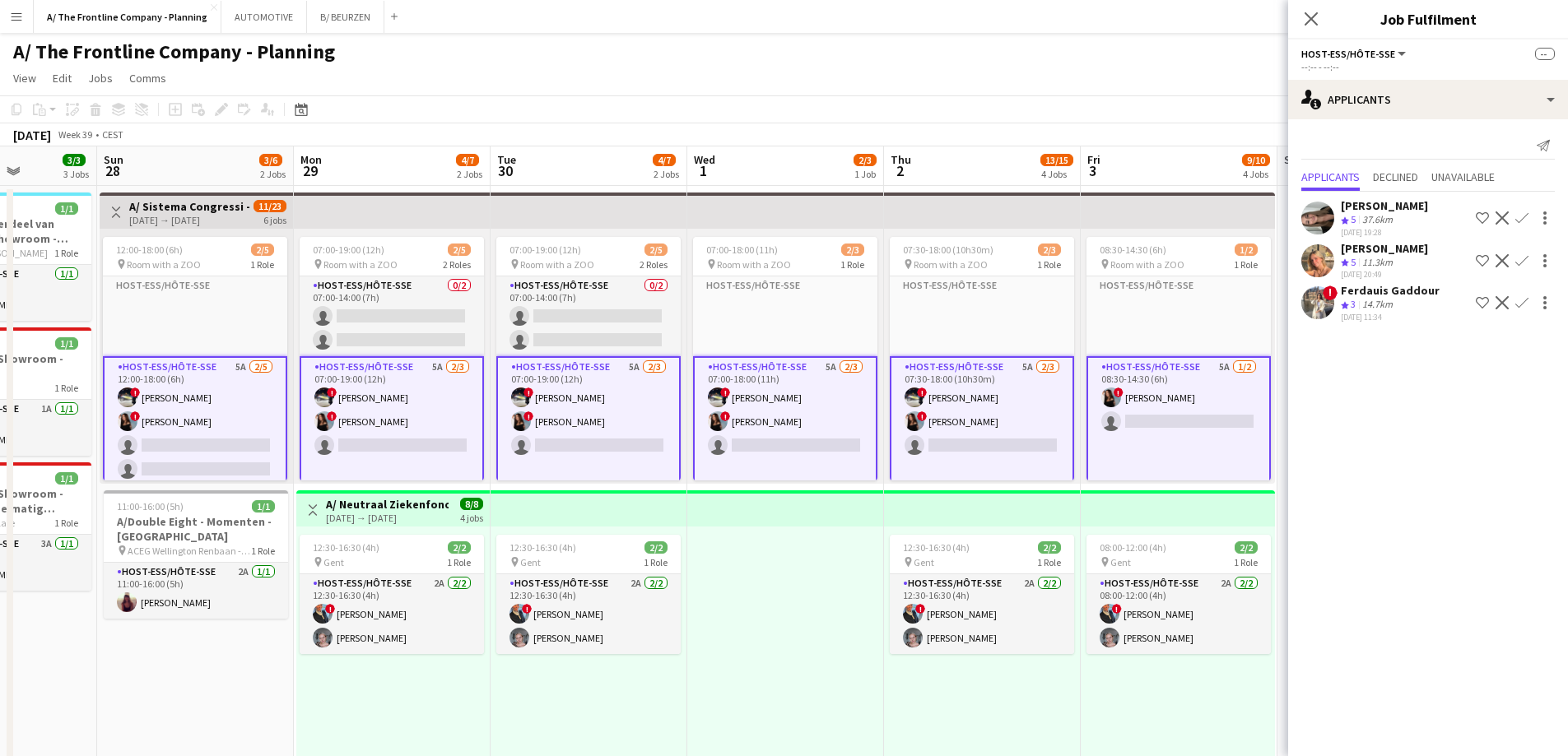
click at [199, 438] on app-card-role "Host-ess/Hôte-sse 5A [DATE] 12:00-18:00 (6h) ! [PERSON_NAME] ! [PERSON_NAME] si…" at bounding box center [195, 434] width 185 height 155
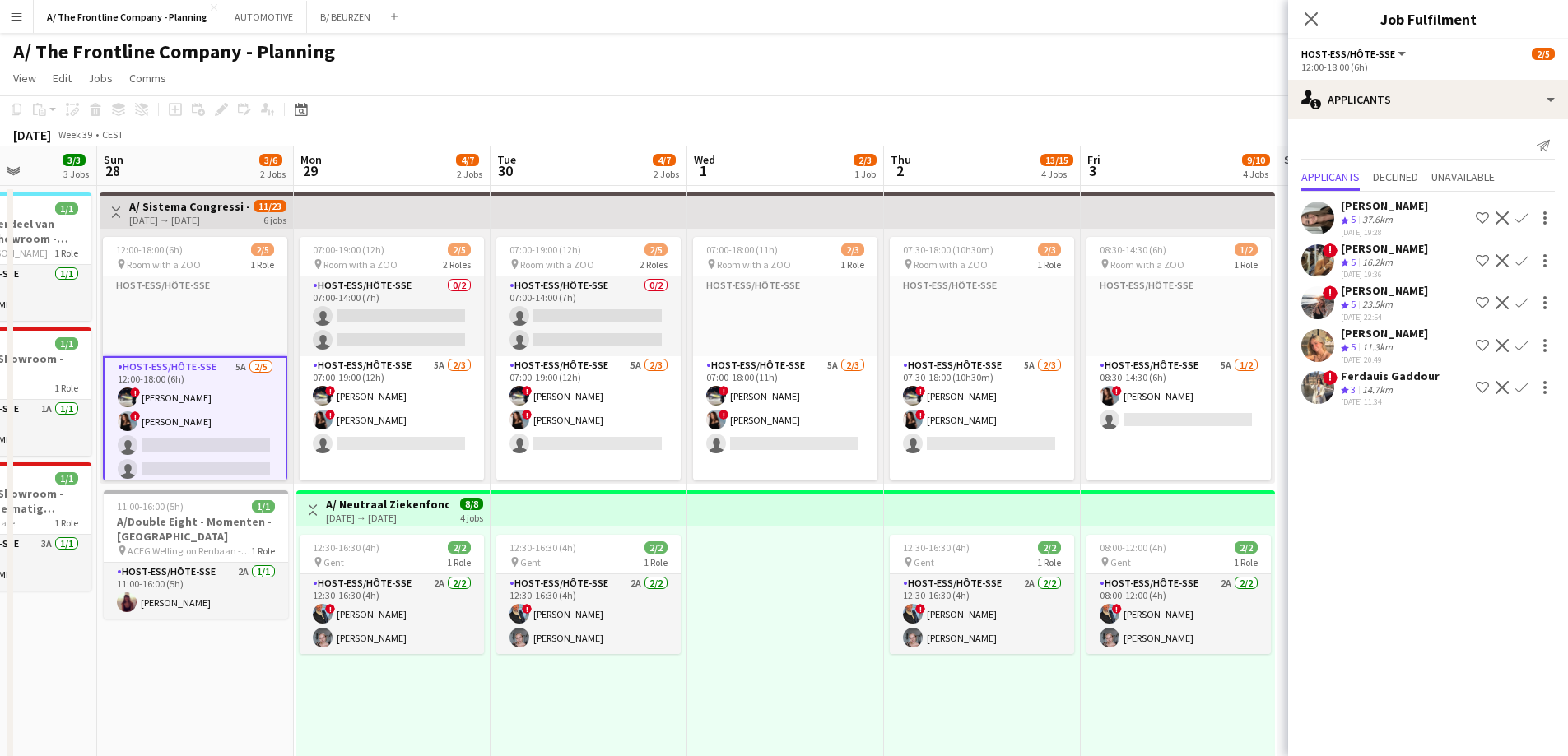
click at [1351, 210] on div "[PERSON_NAME]" at bounding box center [1385, 205] width 88 height 15
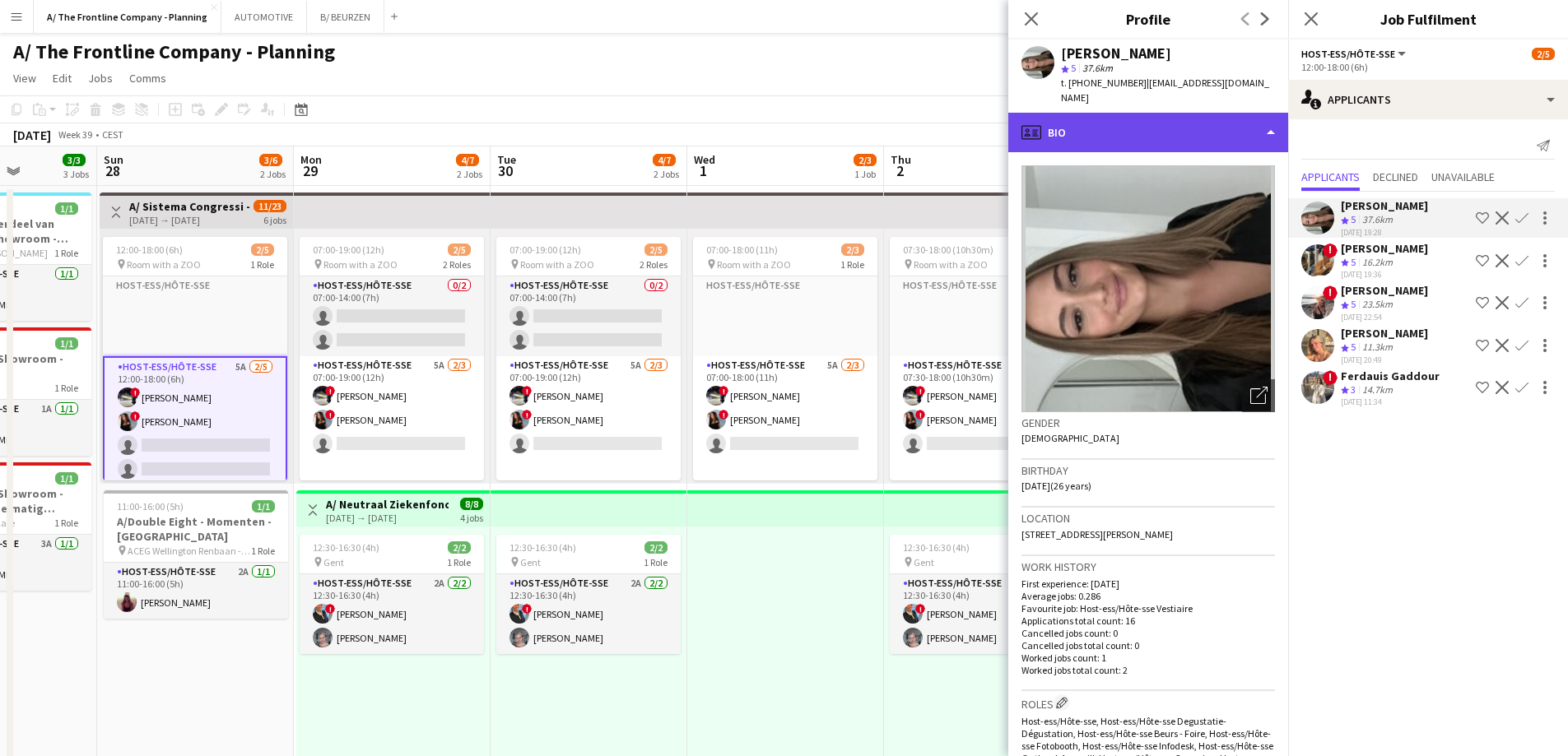
click at [1168, 113] on div "profile Bio" at bounding box center [1149, 132] width 280 height 40
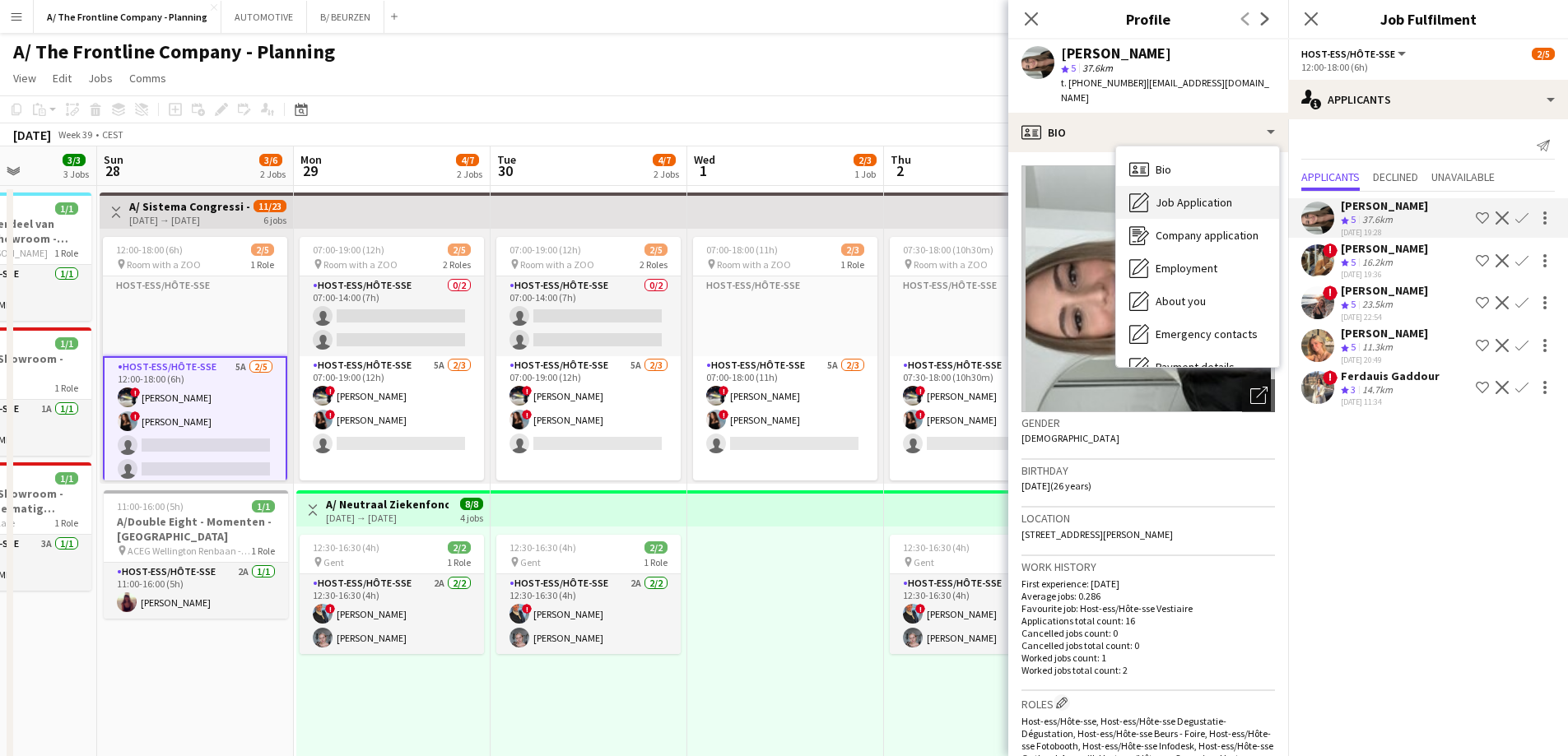
click at [1165, 195] on span "Job Application" at bounding box center [1193, 202] width 76 height 15
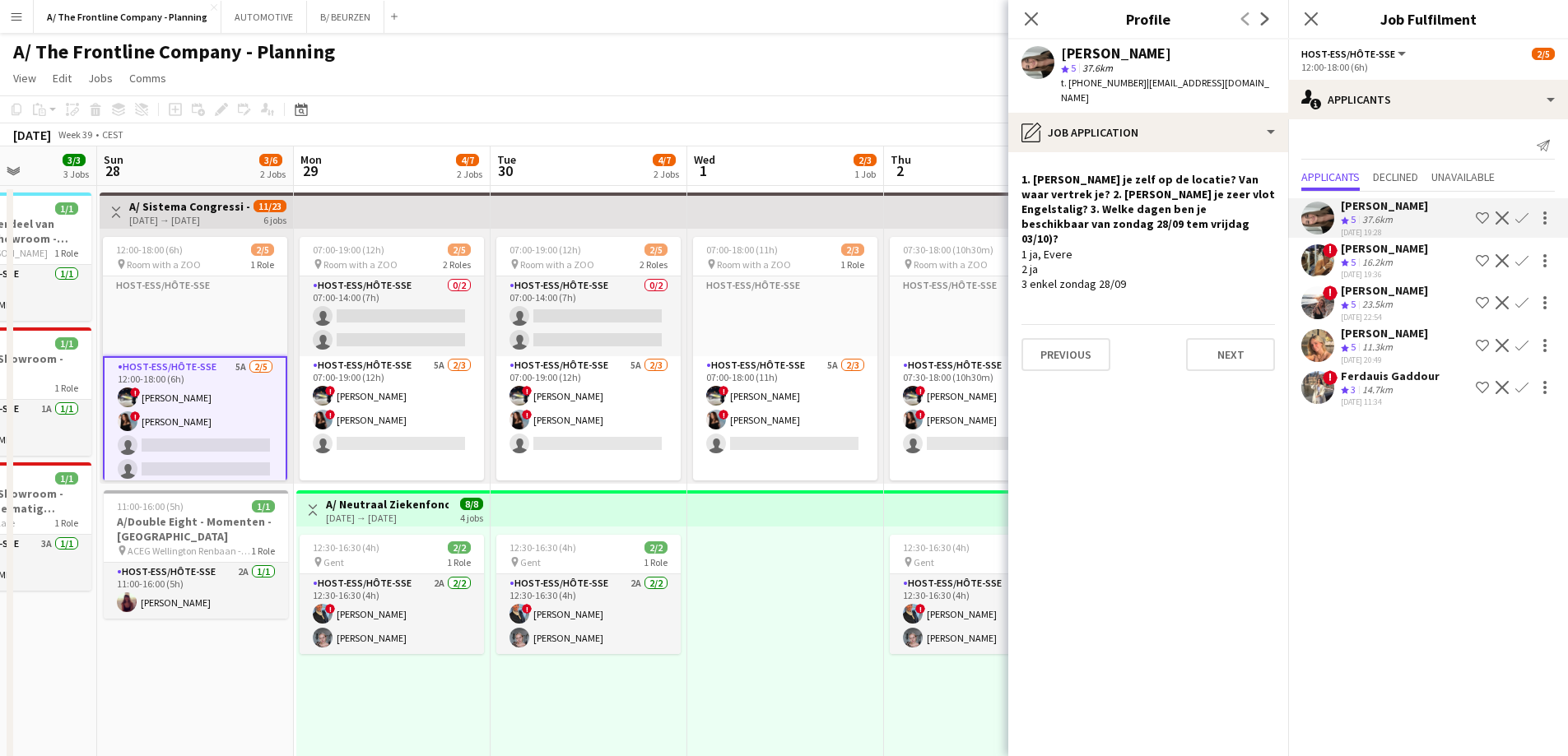
click at [1345, 253] on div "[PERSON_NAME]" at bounding box center [1385, 248] width 88 height 15
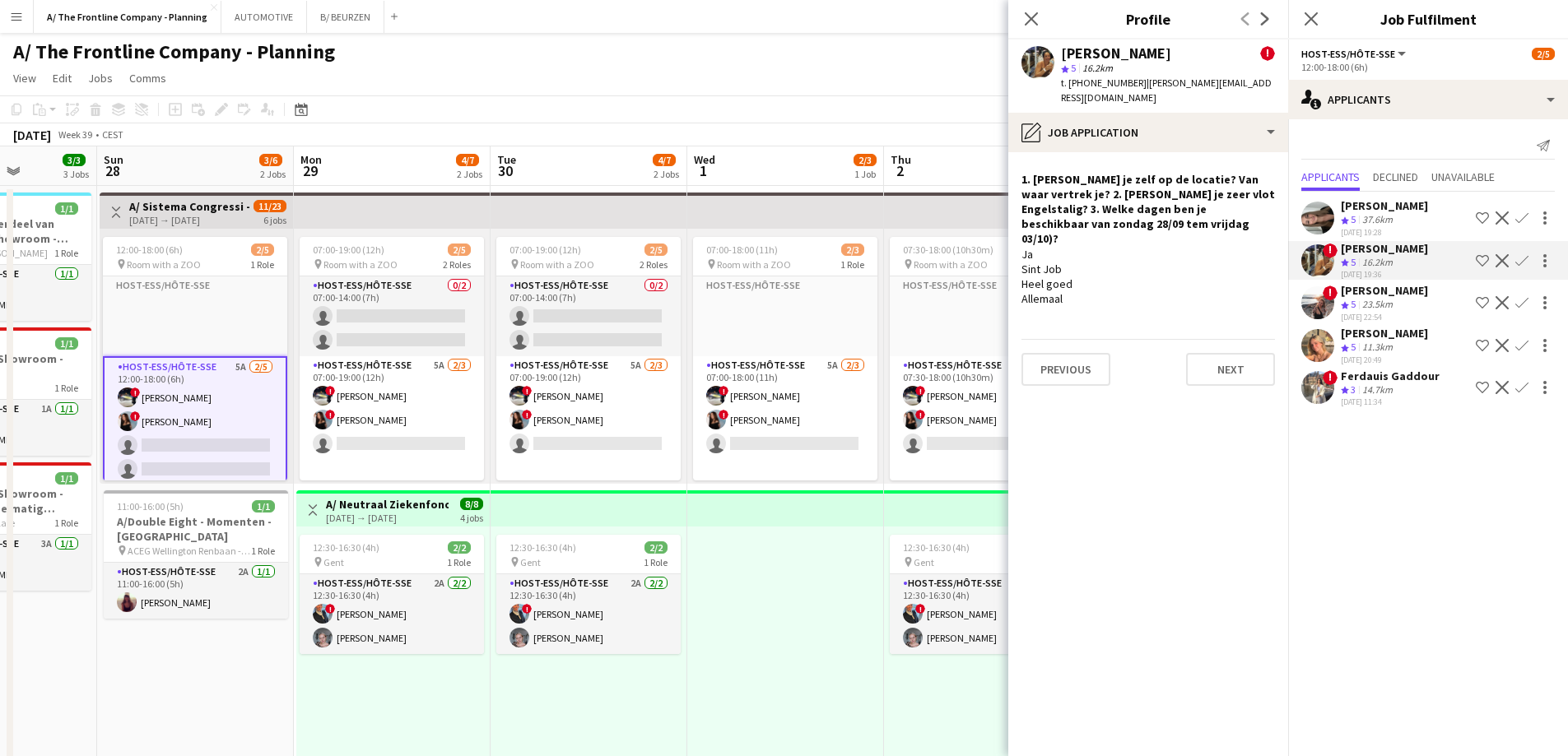
click at [1364, 312] on div "[DATE] 22:54" at bounding box center [1385, 317] width 88 height 10
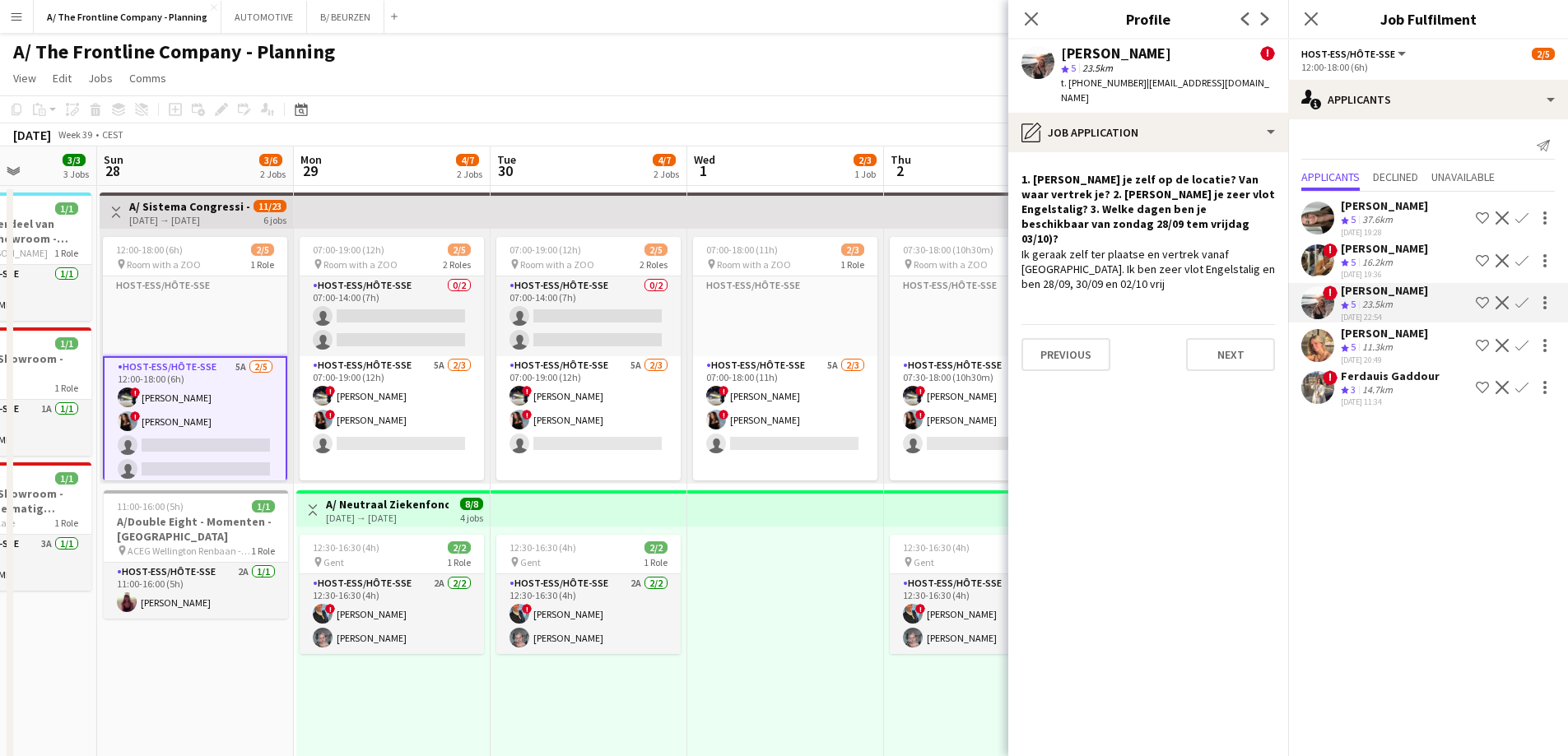
click at [203, 445] on app-card-role "Host-ess/Hôte-sse 5A [DATE] 12:00-18:00 (6h) ! [PERSON_NAME] ! [PERSON_NAME] si…" at bounding box center [195, 434] width 185 height 155
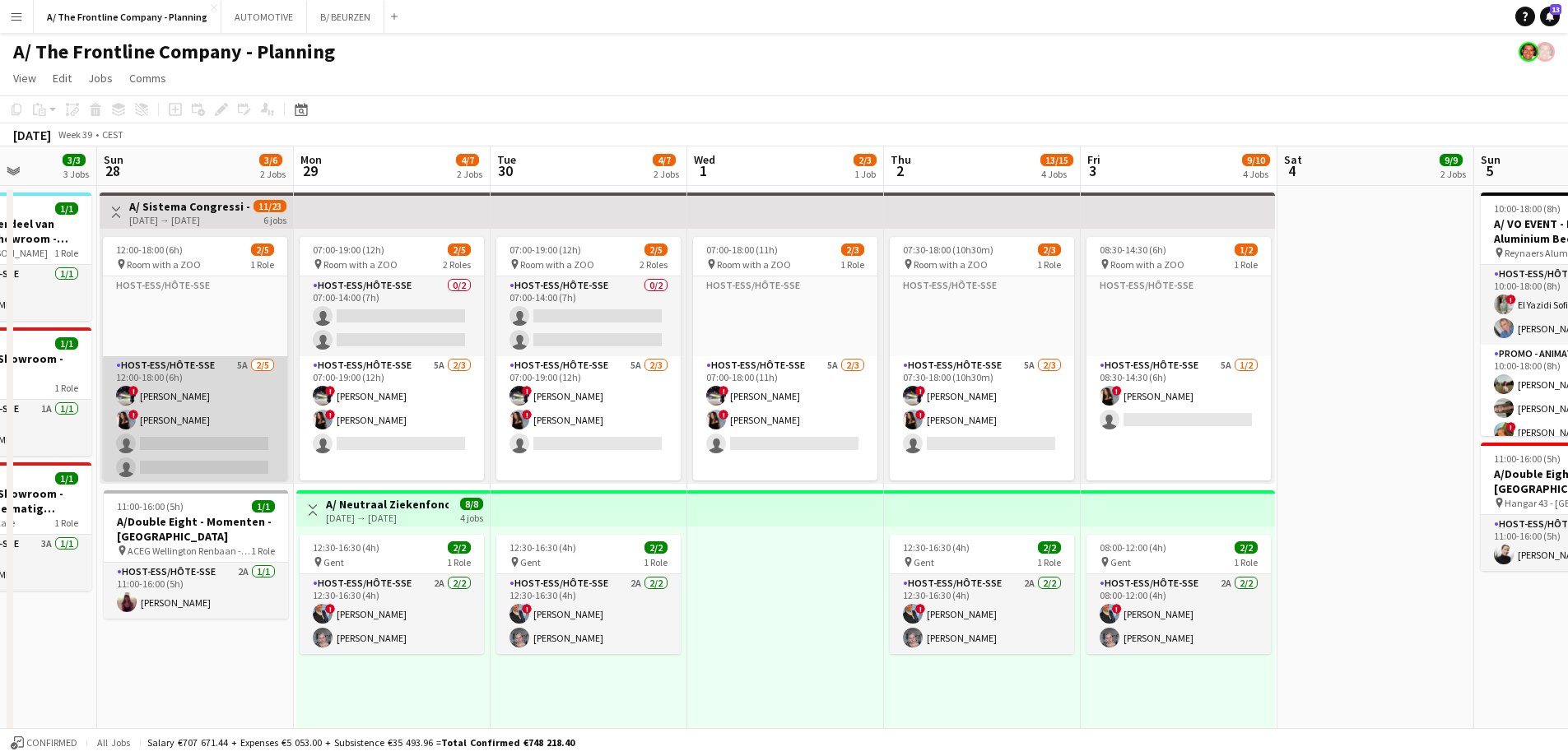
click at [204, 442] on app-card-role "Host-ess/Hôte-sse 5A [DATE] 12:00-18:00 (6h) ! [PERSON_NAME] ! [PERSON_NAME] si…" at bounding box center [195, 432] width 185 height 151
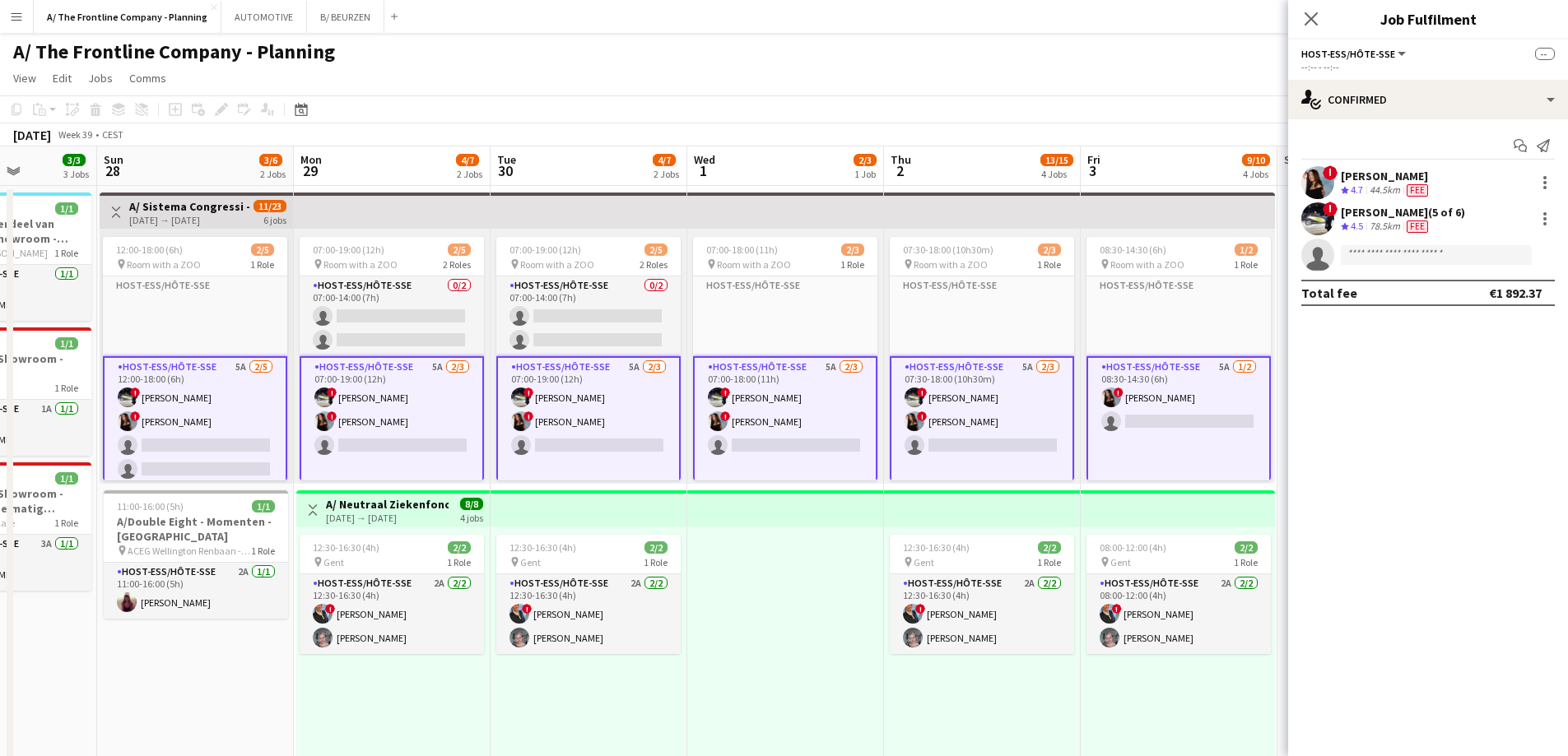
click at [205, 203] on h3 "A/ Sistema Congressi - Congres RADECS 2025 - [GEOGRAPHIC_DATA] (Room with a Zoo…" at bounding box center [190, 206] width 123 height 15
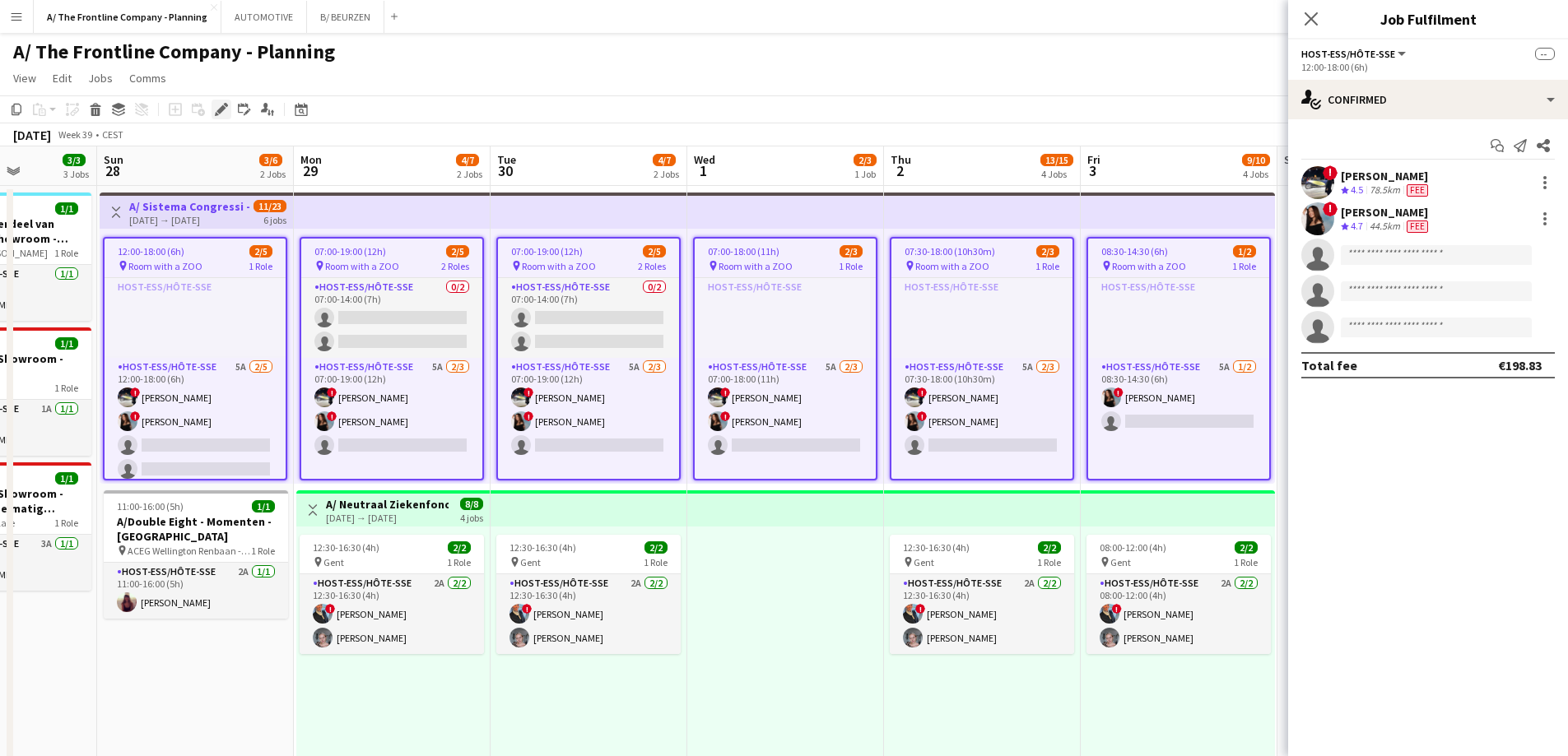
click at [217, 108] on icon "Edit" at bounding box center [221, 109] width 13 height 13
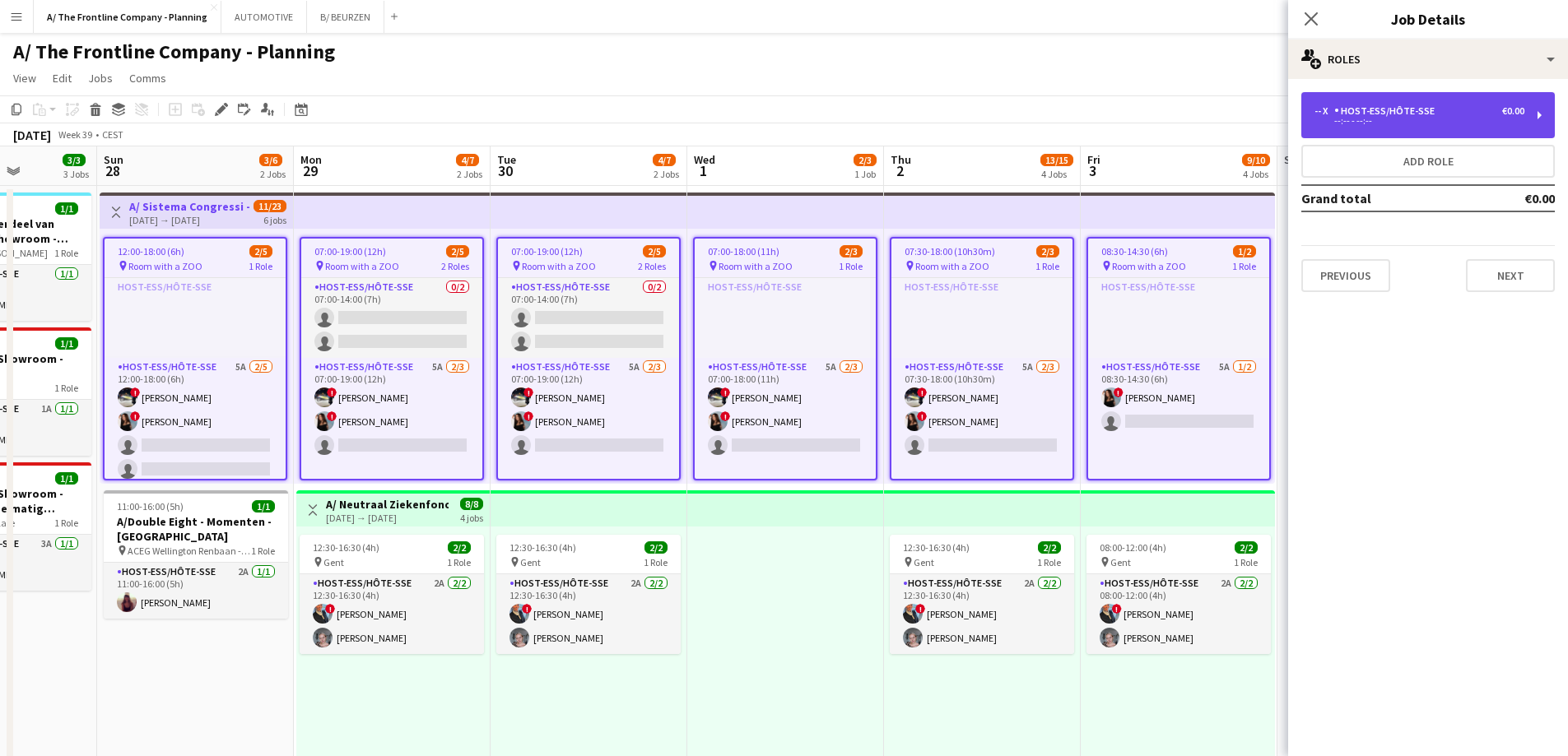
click at [1388, 127] on div "-- x Host-ess/Hôte-sse €0.00 --:-- - --:--" at bounding box center [1428, 115] width 253 height 46
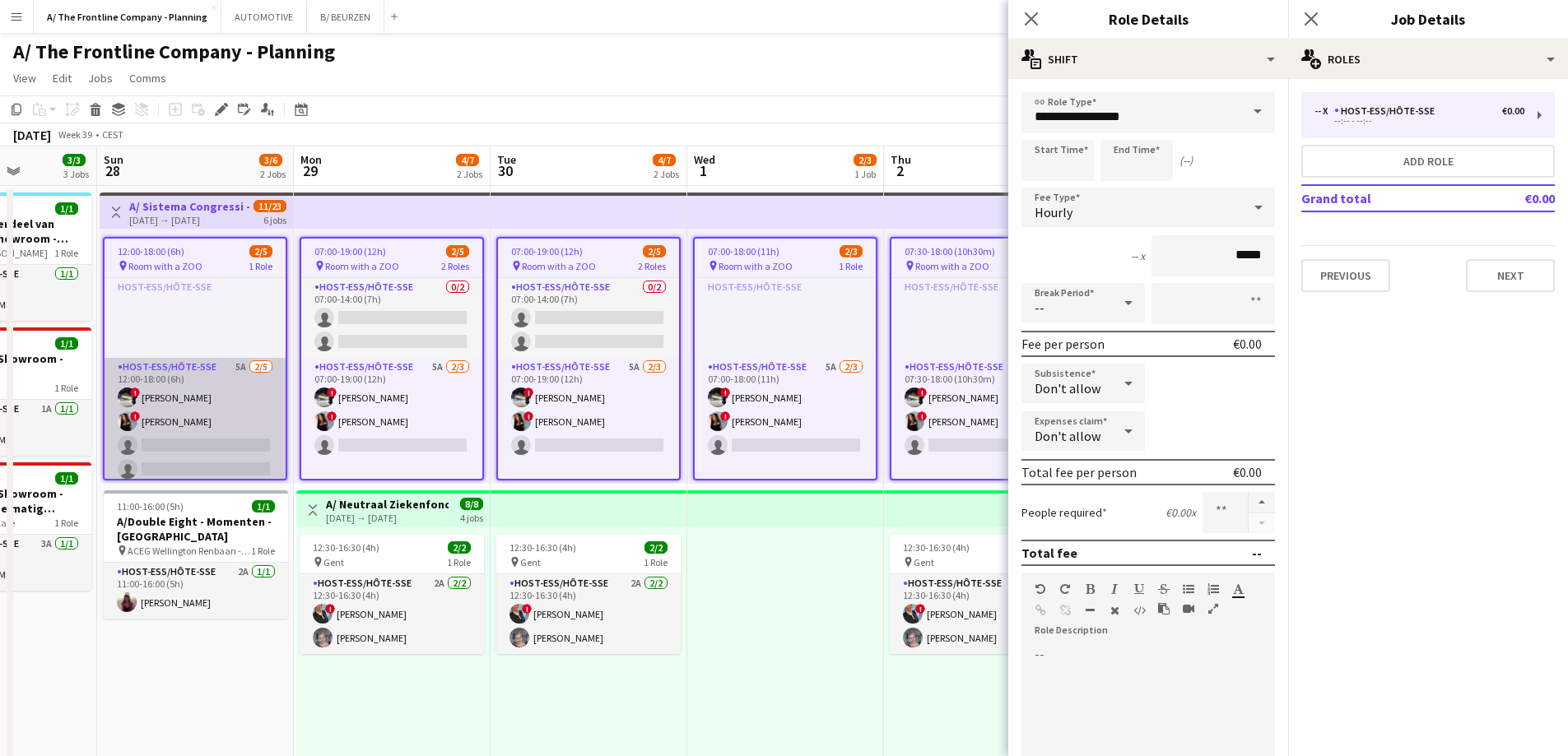
click at [172, 395] on app-card-role "Host-ess/Hôte-sse 5A [DATE] 12:00-18:00 (6h) ! [PERSON_NAME] ! [PERSON_NAME] si…" at bounding box center [195, 434] width 181 height 151
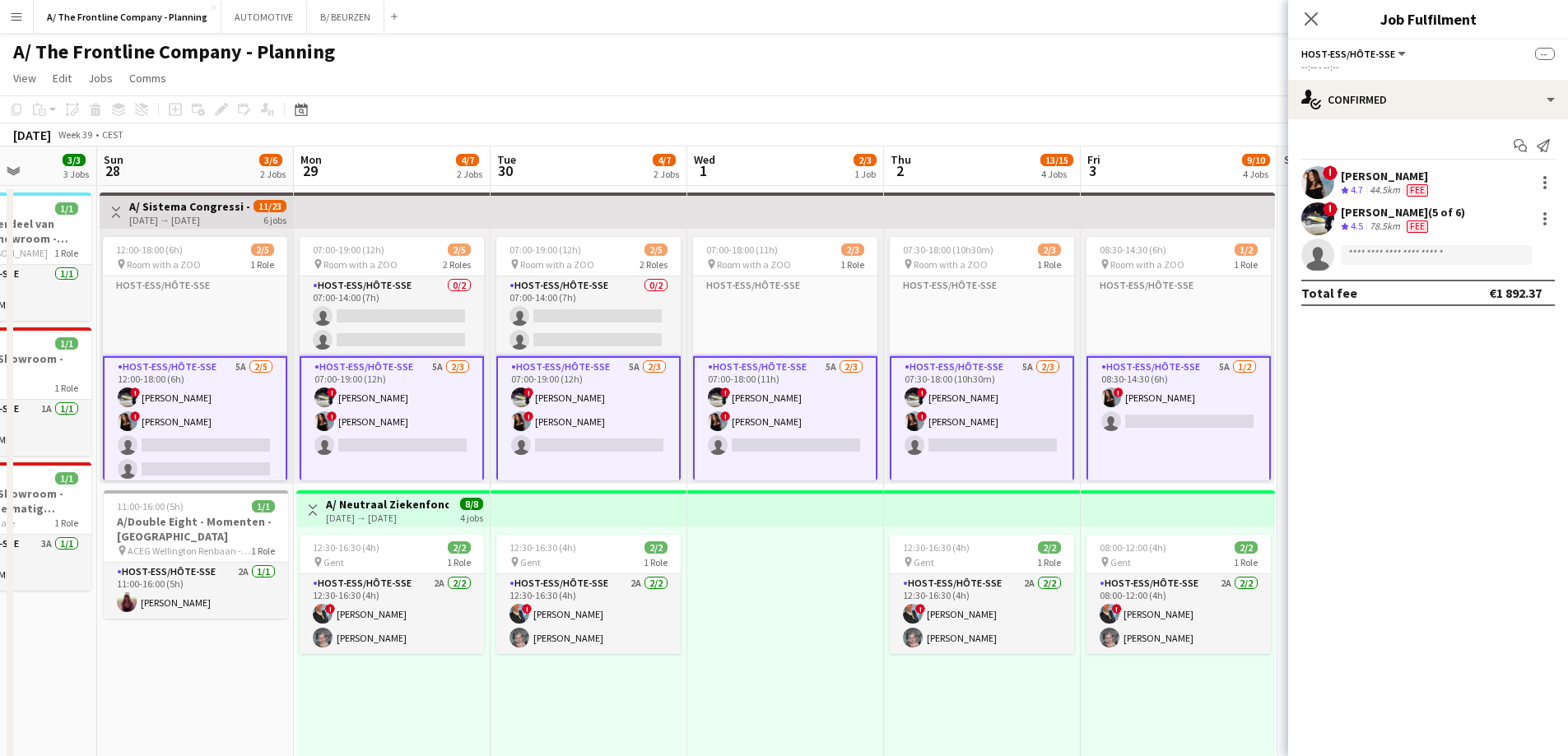
click at [189, 204] on h3 "A/ Sistema Congressi - Congres RADECS 2025 - [GEOGRAPHIC_DATA] (Room with a Zoo…" at bounding box center [190, 206] width 123 height 15
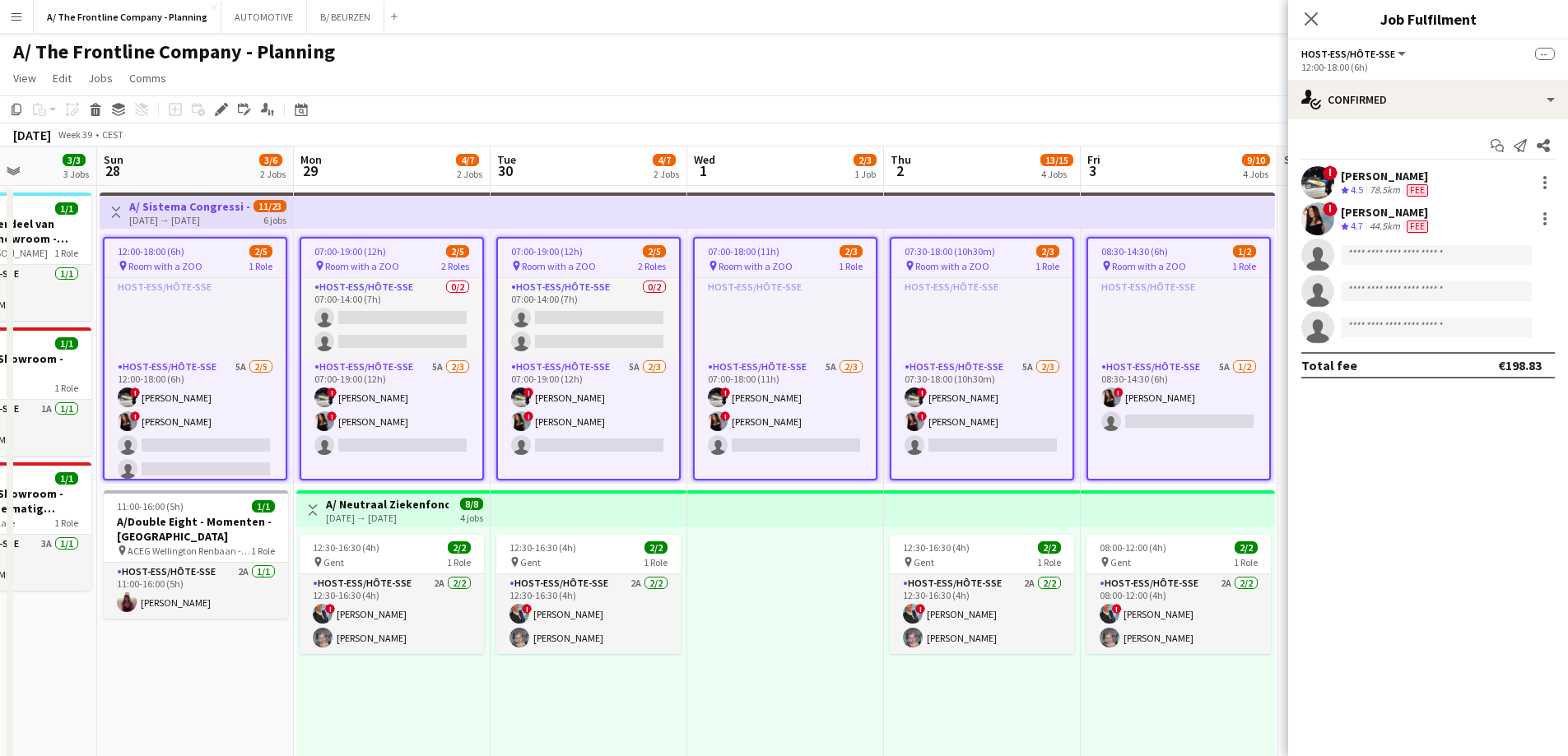
click at [186, 251] on div "12:00-18:00 (6h) 2/5" at bounding box center [195, 251] width 181 height 12
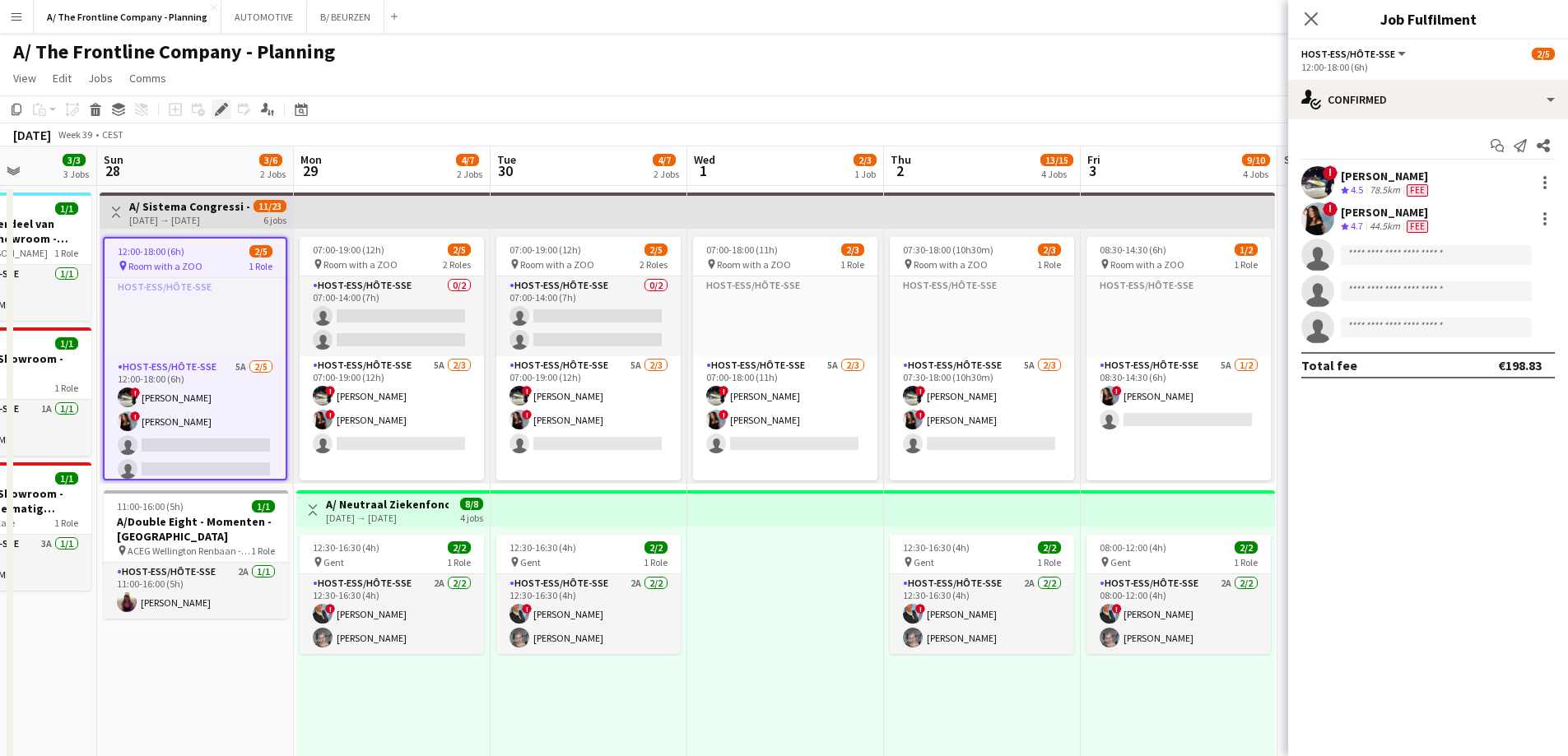
click at [218, 106] on icon "Edit" at bounding box center [221, 109] width 13 height 13
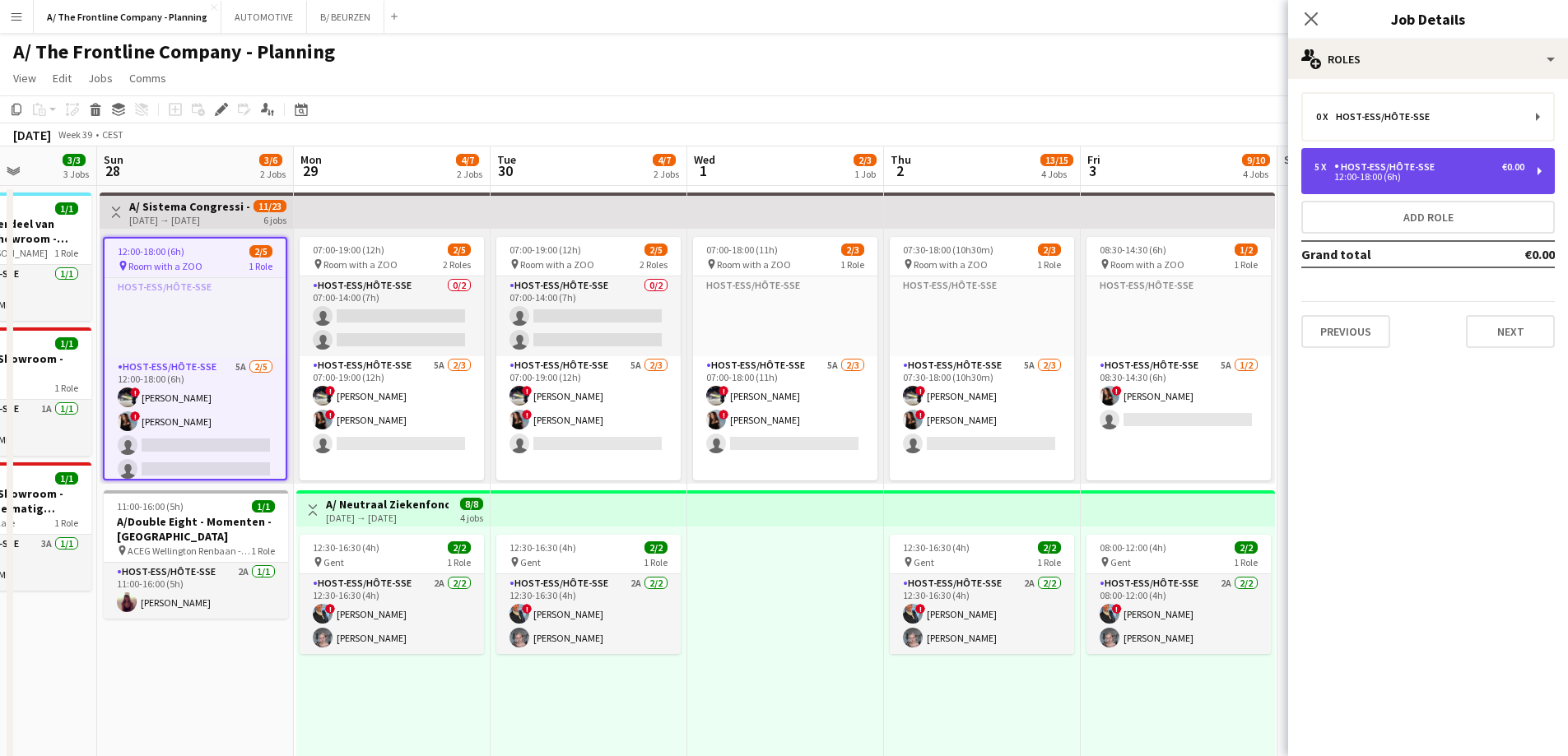
click at [1395, 168] on div "Host-ess/Hôte-sse" at bounding box center [1388, 167] width 107 height 11
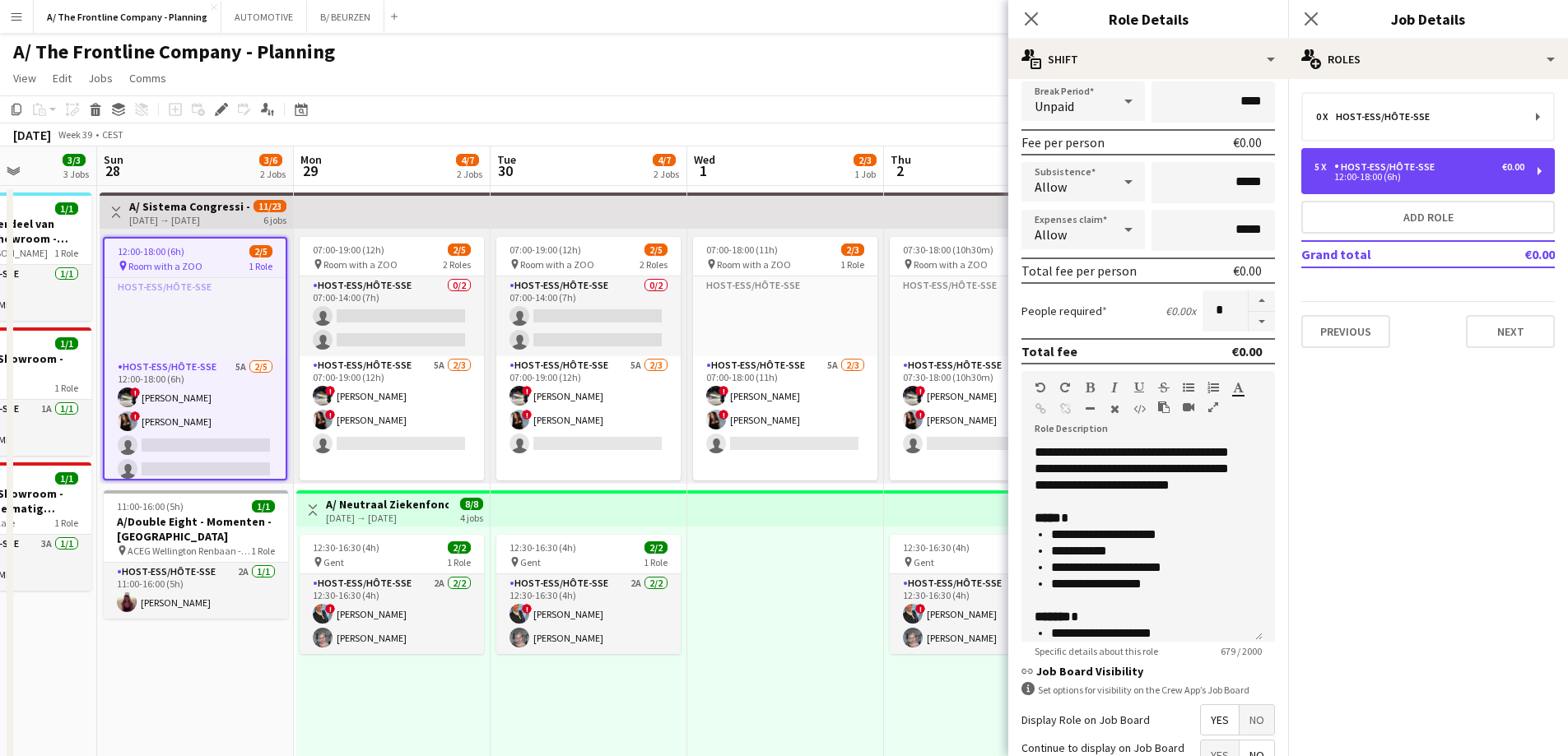
scroll to position [247, 0]
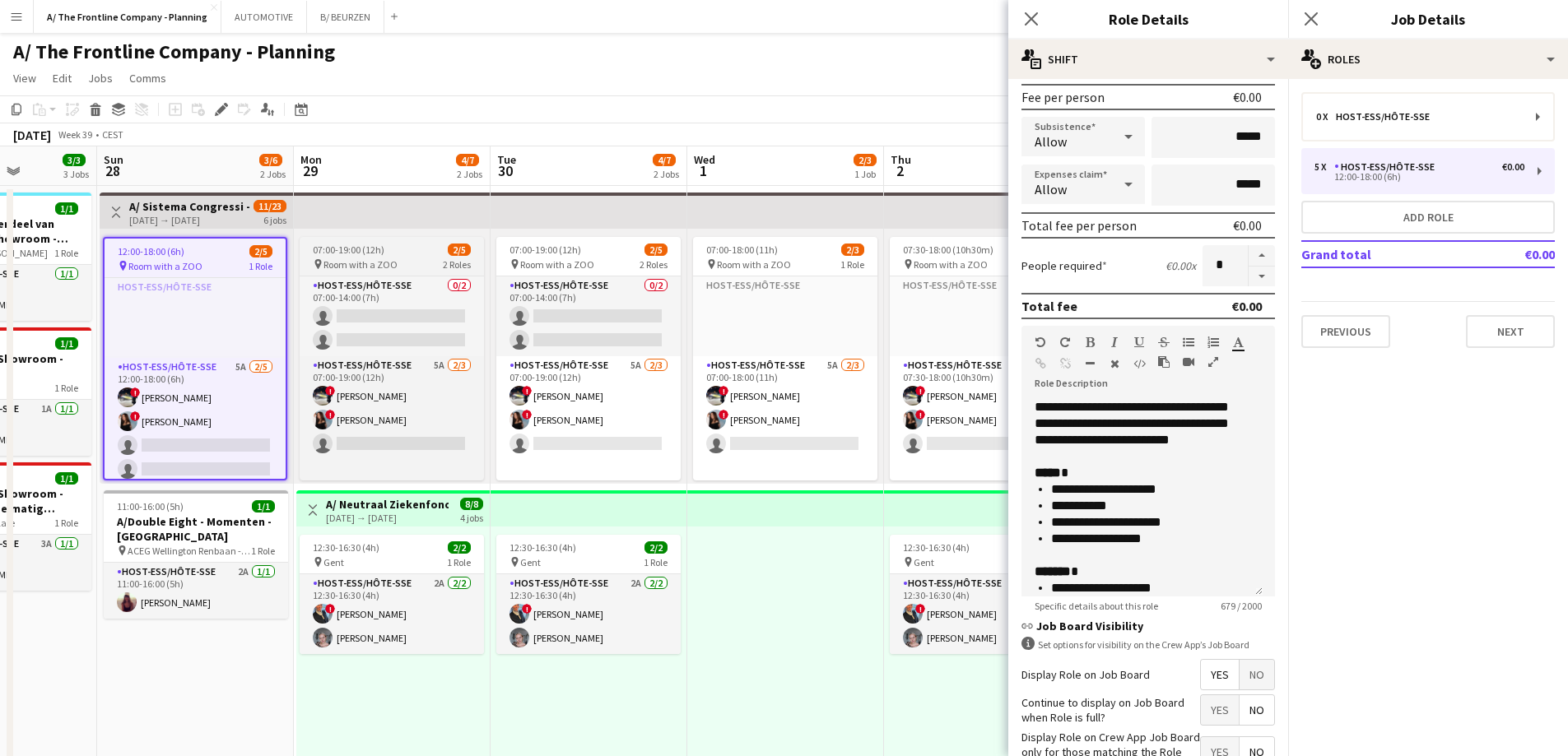
click at [363, 259] on span "Room with a ZOO" at bounding box center [360, 265] width 74 height 12
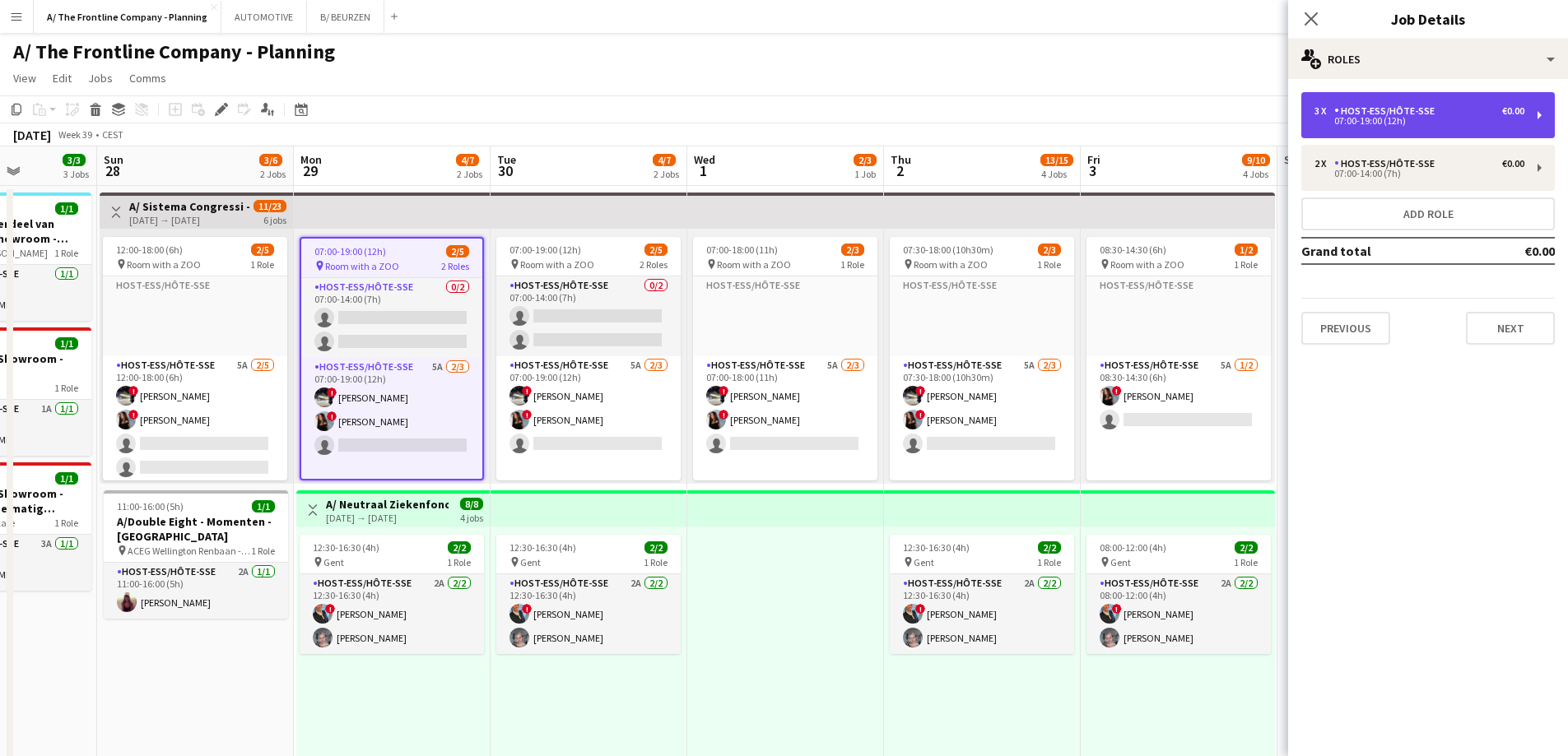
click at [1369, 112] on div "Host-ess/Hôte-sse" at bounding box center [1388, 111] width 107 height 11
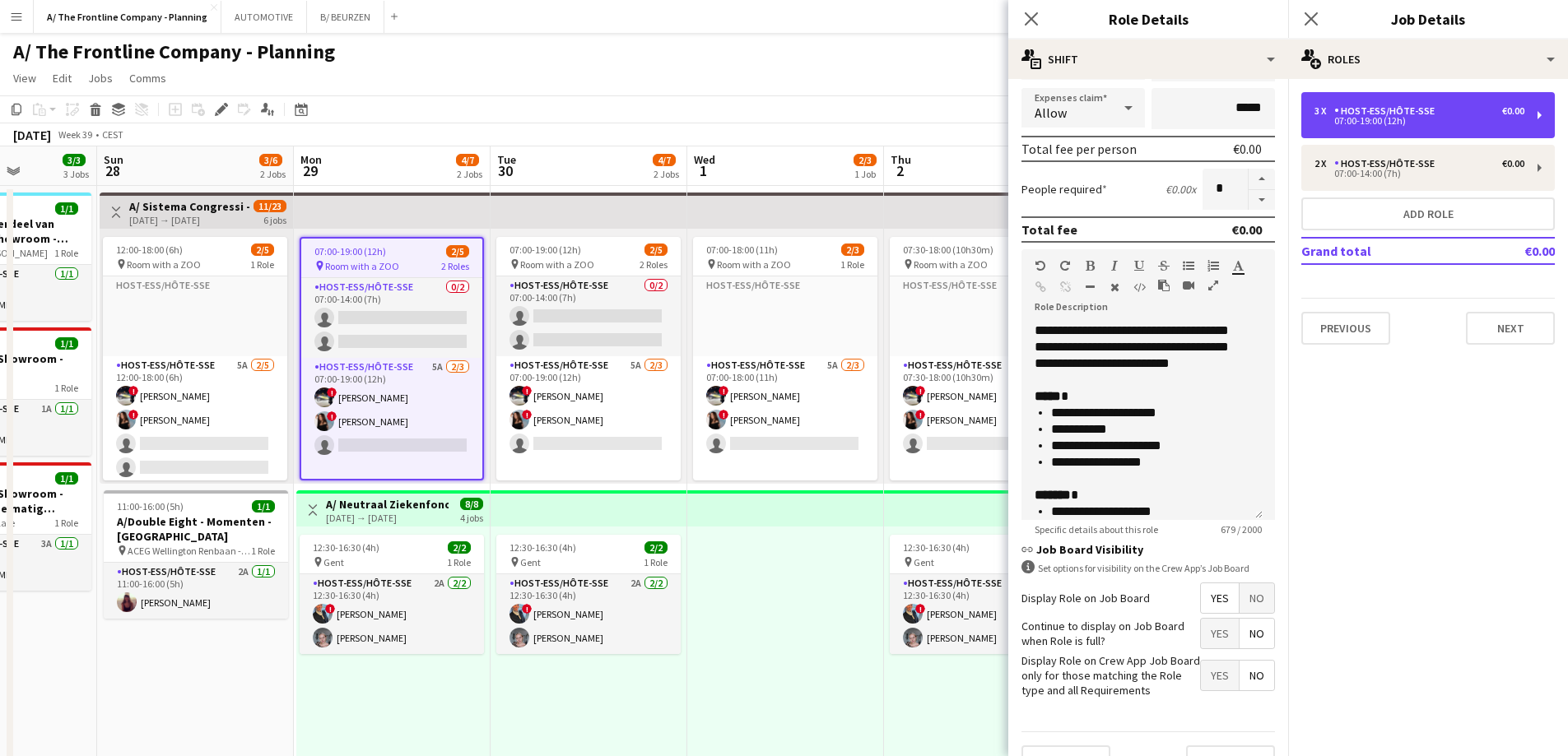
scroll to position [329, 0]
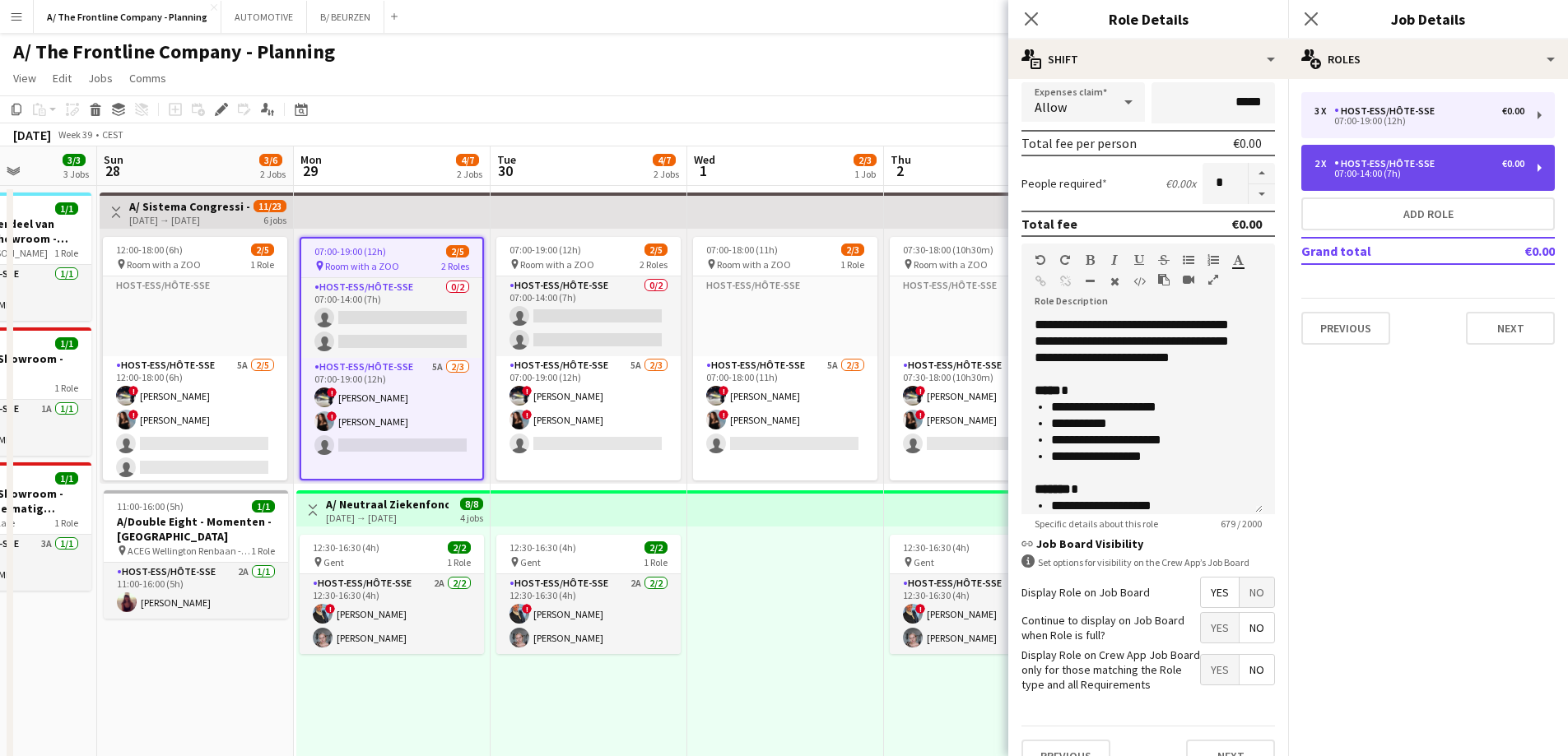
click at [1380, 168] on div "Host-ess/Hôte-sse" at bounding box center [1388, 163] width 107 height 11
type input "*****"
type input "***"
type input "*"
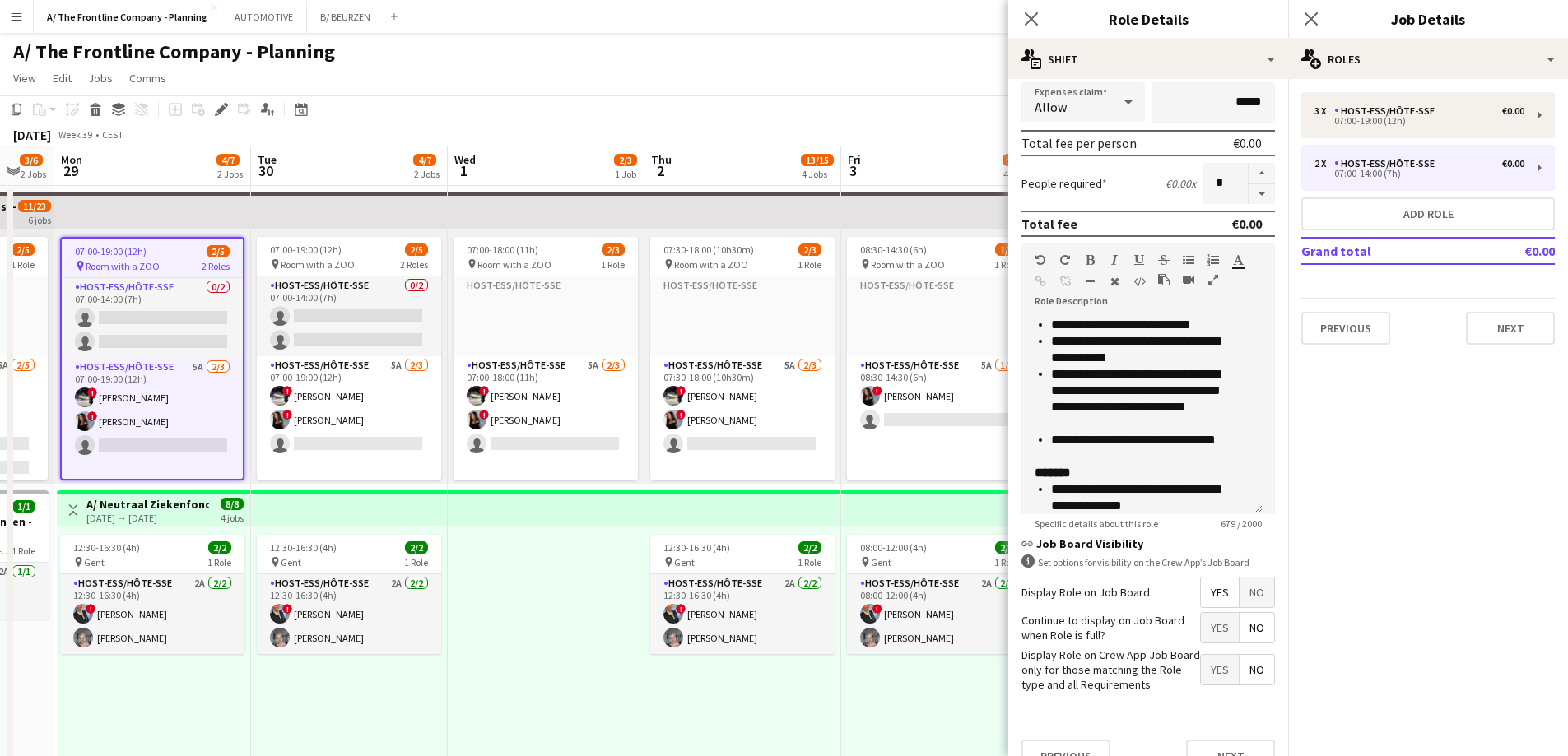
scroll to position [0, 601]
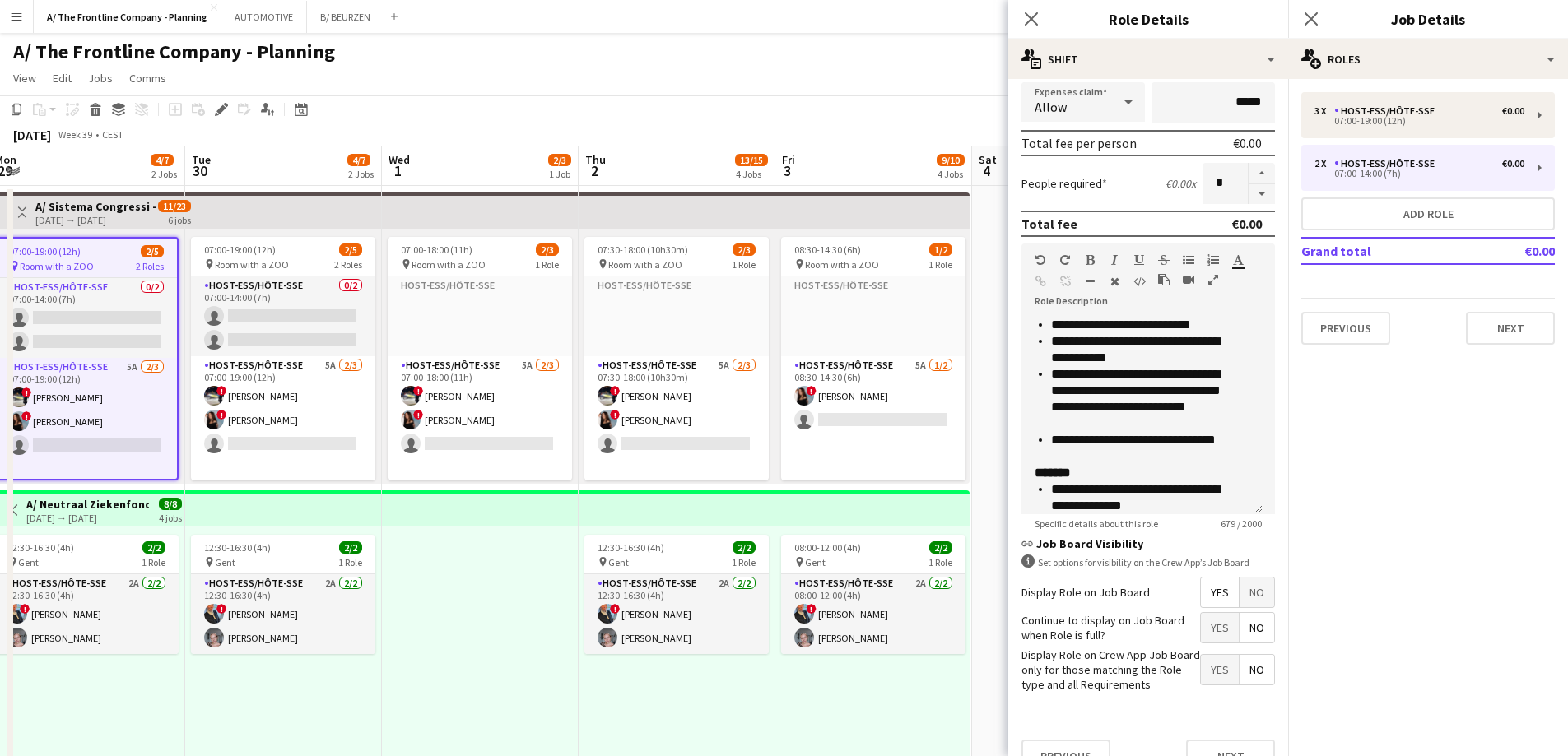
drag, startPoint x: 735, startPoint y: 398, endPoint x: 579, endPoint y: 402, distance: 156.1
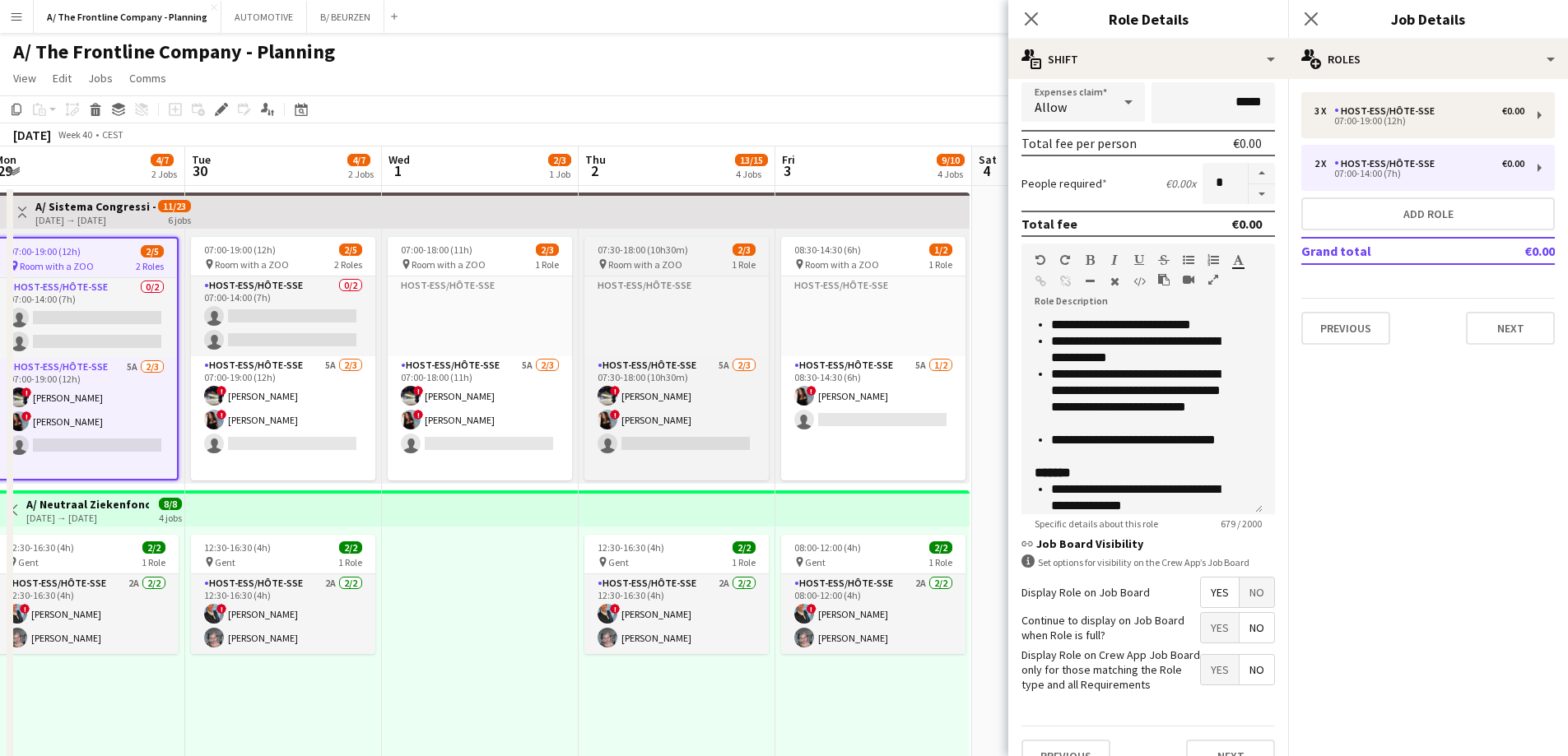
click at [640, 265] on span "Room with a ZOO" at bounding box center [645, 265] width 74 height 12
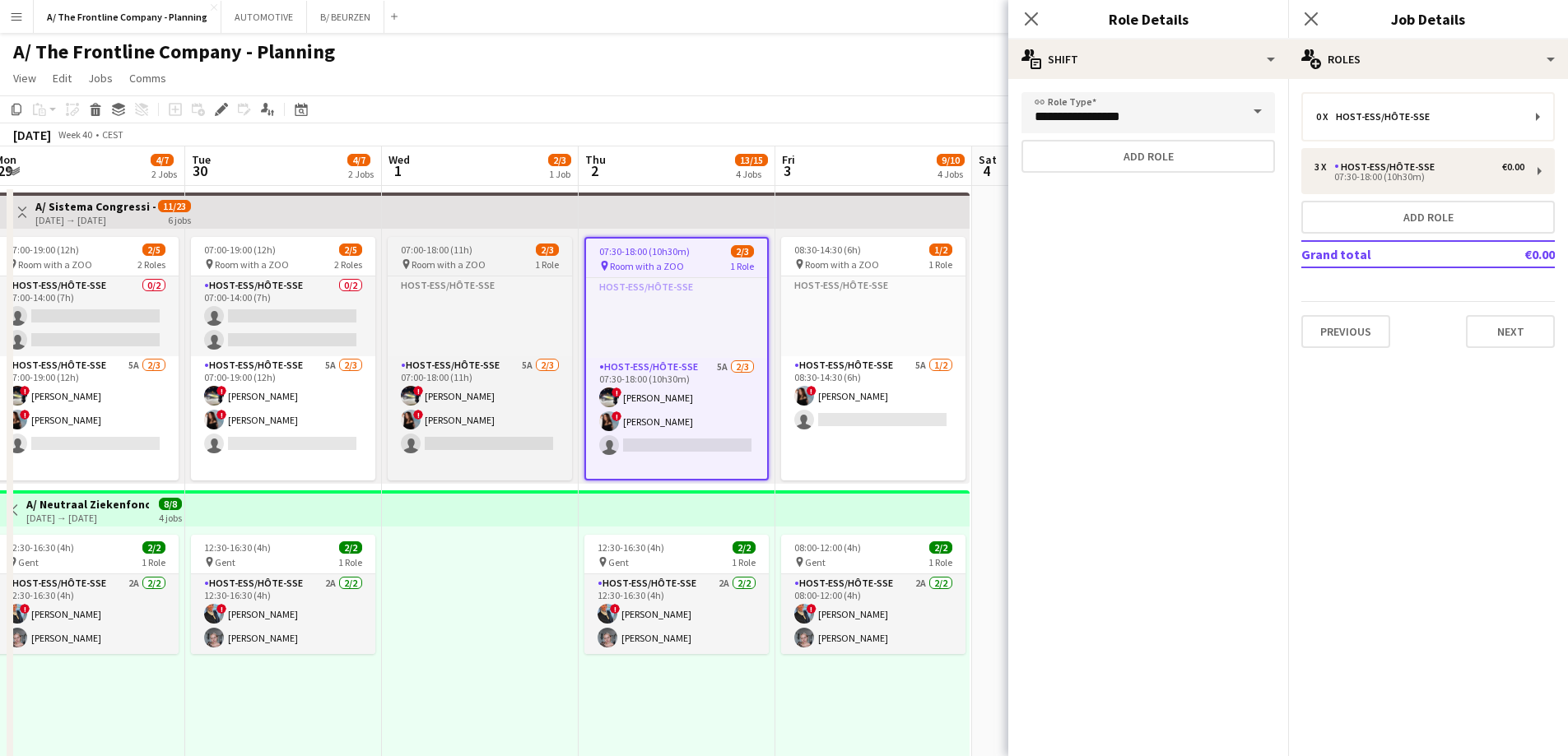
click at [448, 260] on span "Room with a ZOO" at bounding box center [448, 265] width 74 height 12
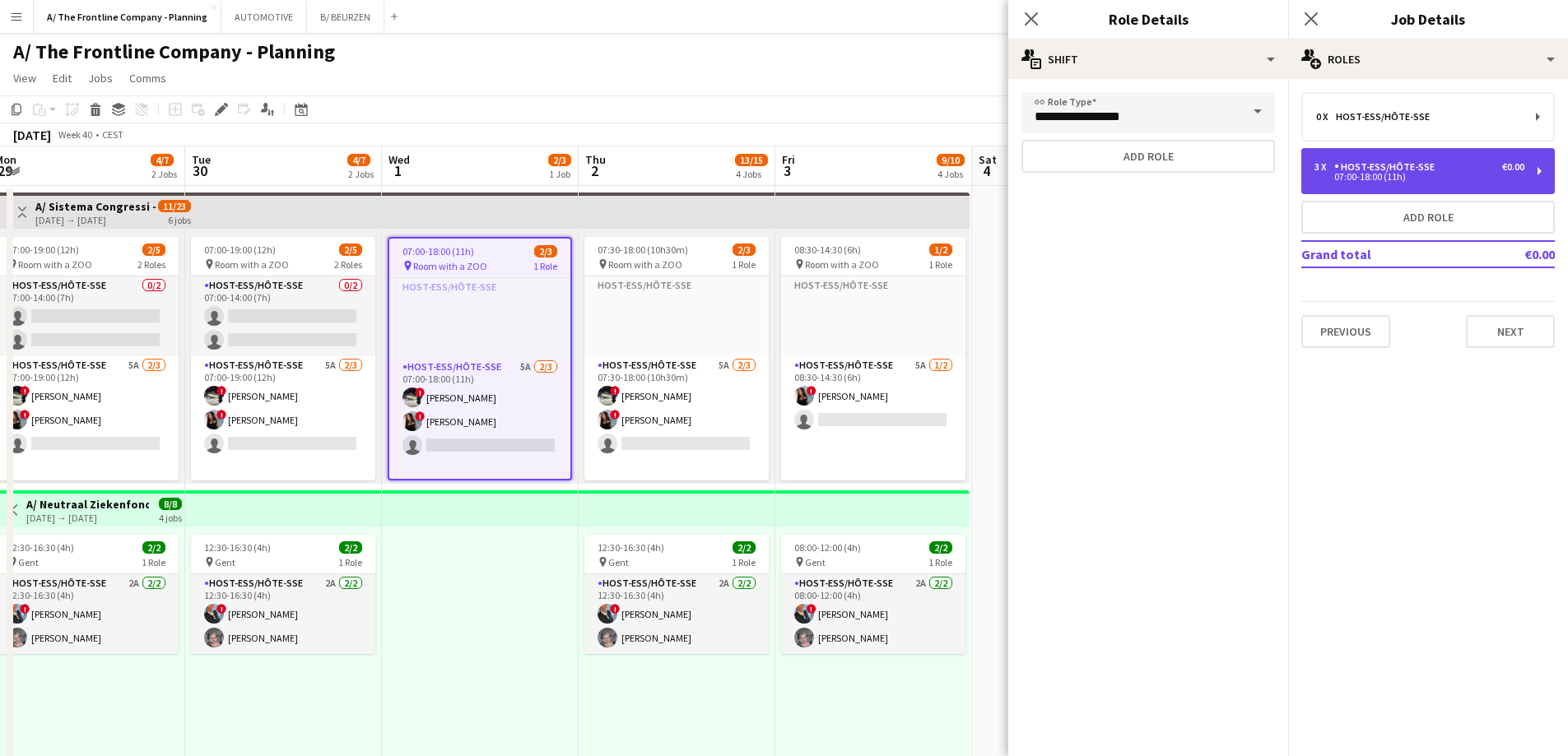
click at [1419, 177] on div "07:00-18:00 (11h)" at bounding box center [1419, 177] width 210 height 9
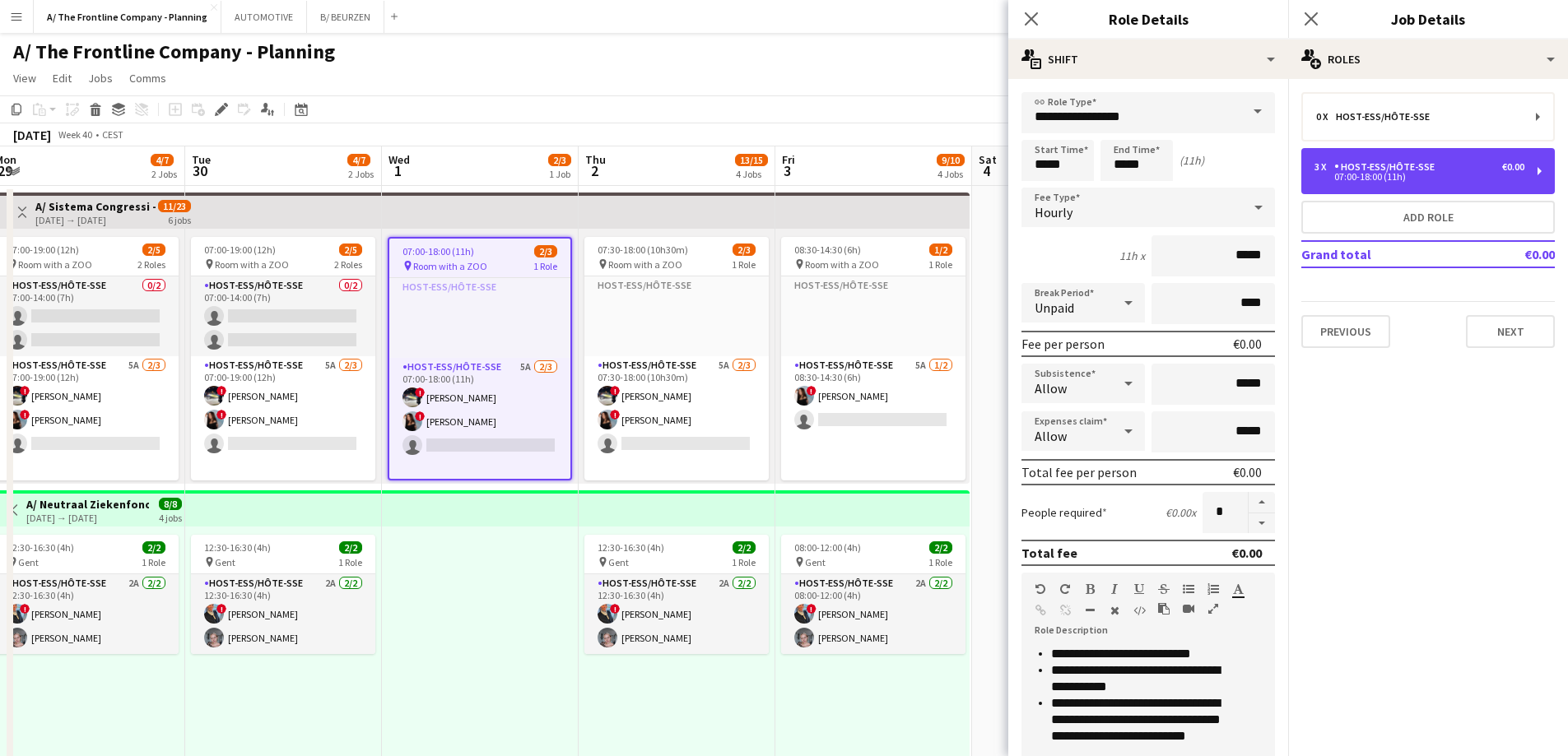
scroll to position [165, 0]
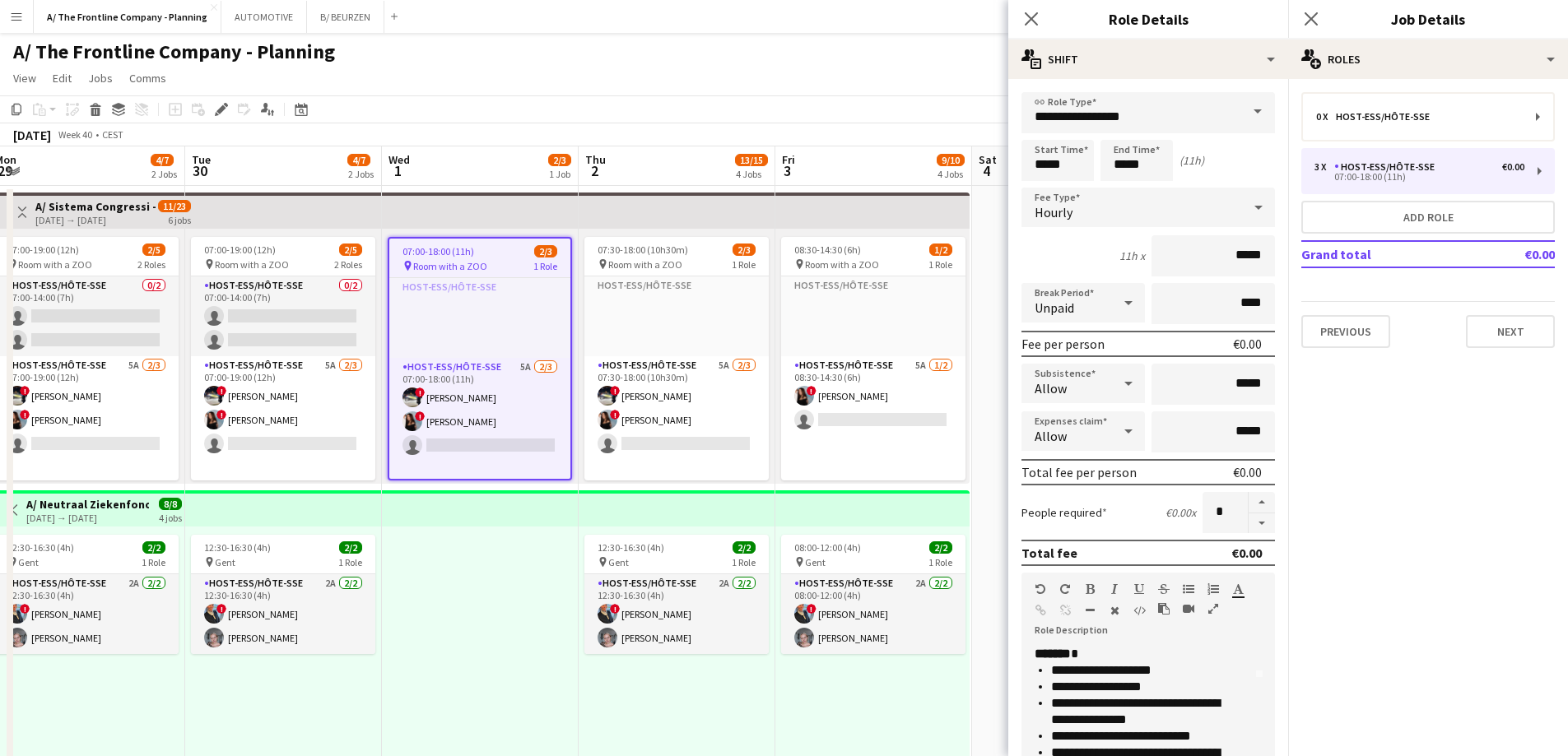
click at [1218, 607] on button "button" at bounding box center [1212, 608] width 11 height 13
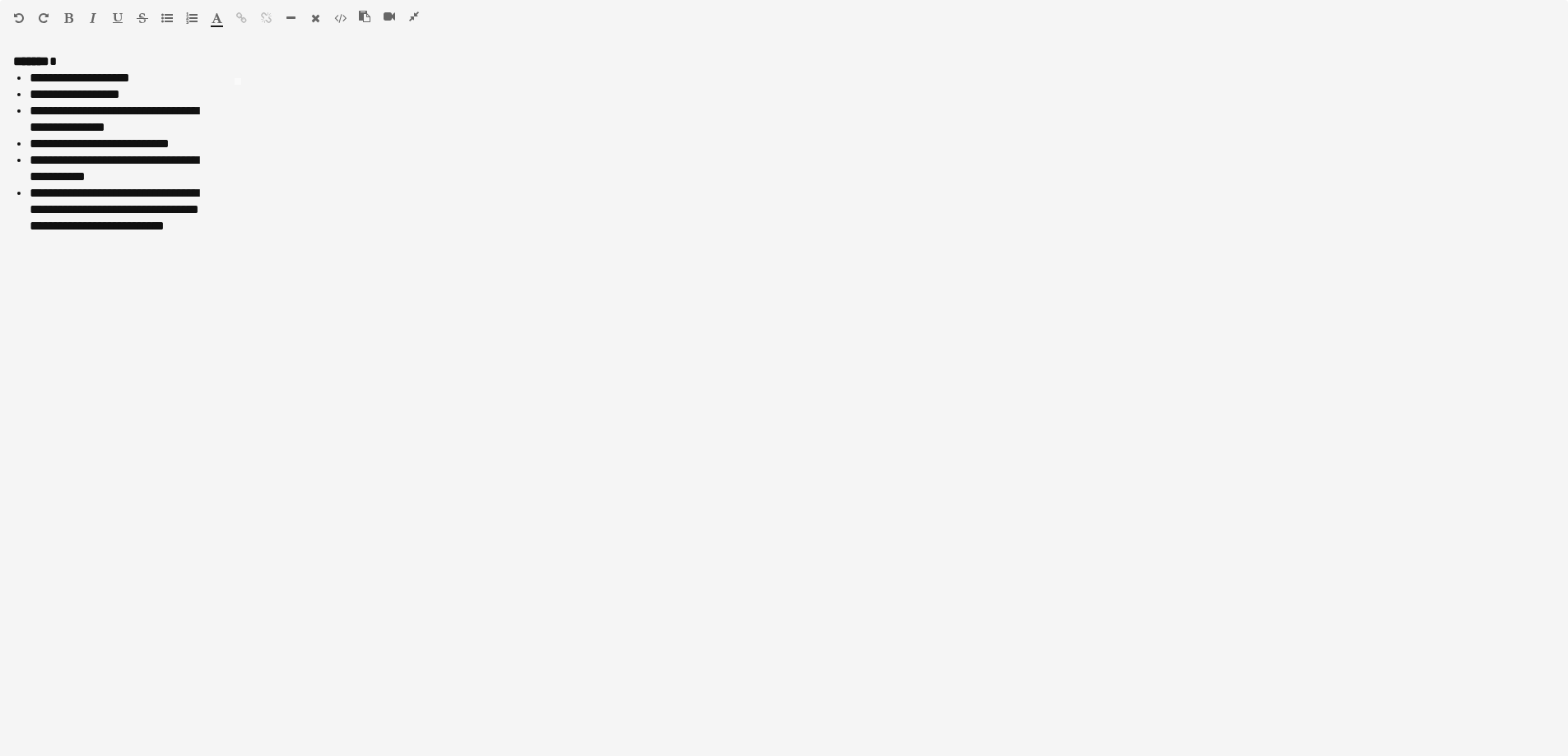
scroll to position [0, 0]
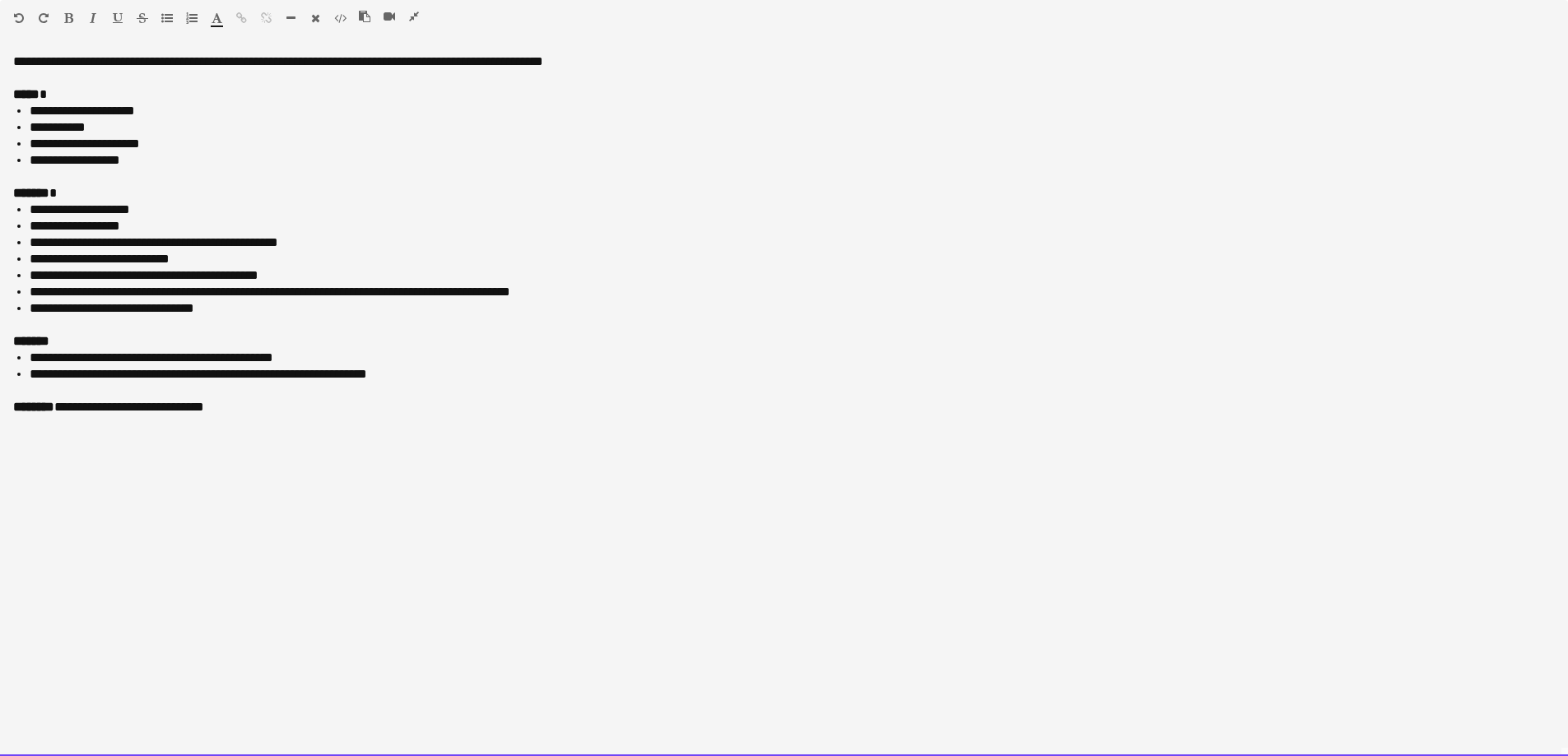
click at [217, 120] on li "**********" at bounding box center [791, 127] width 1525 height 16
click at [29, 112] on ul "**********" at bounding box center [784, 136] width 1541 height 66
click at [68, 96] on div "***** *" at bounding box center [784, 94] width 1541 height 16
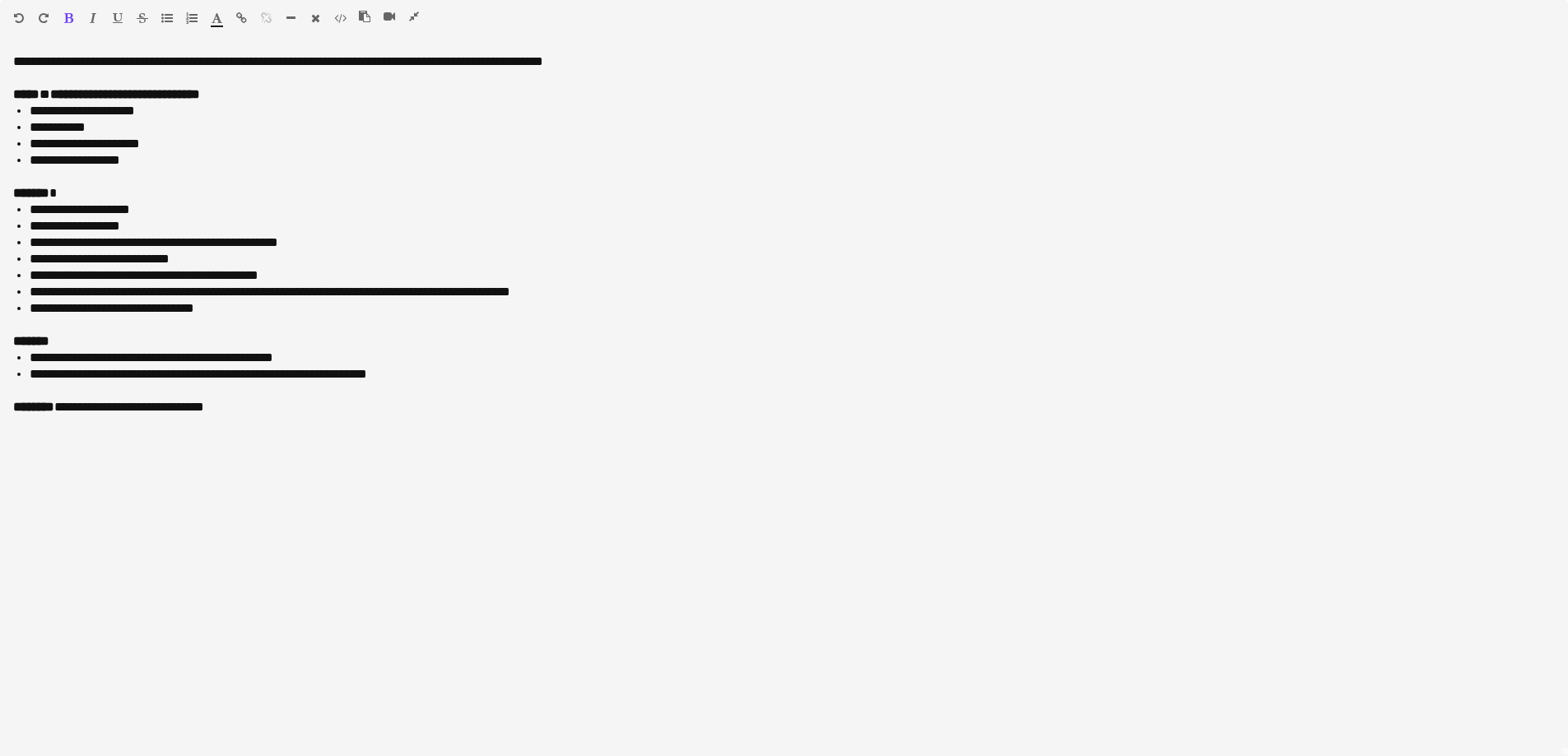
click at [412, 15] on icon "button" at bounding box center [413, 15] width 9 height 11
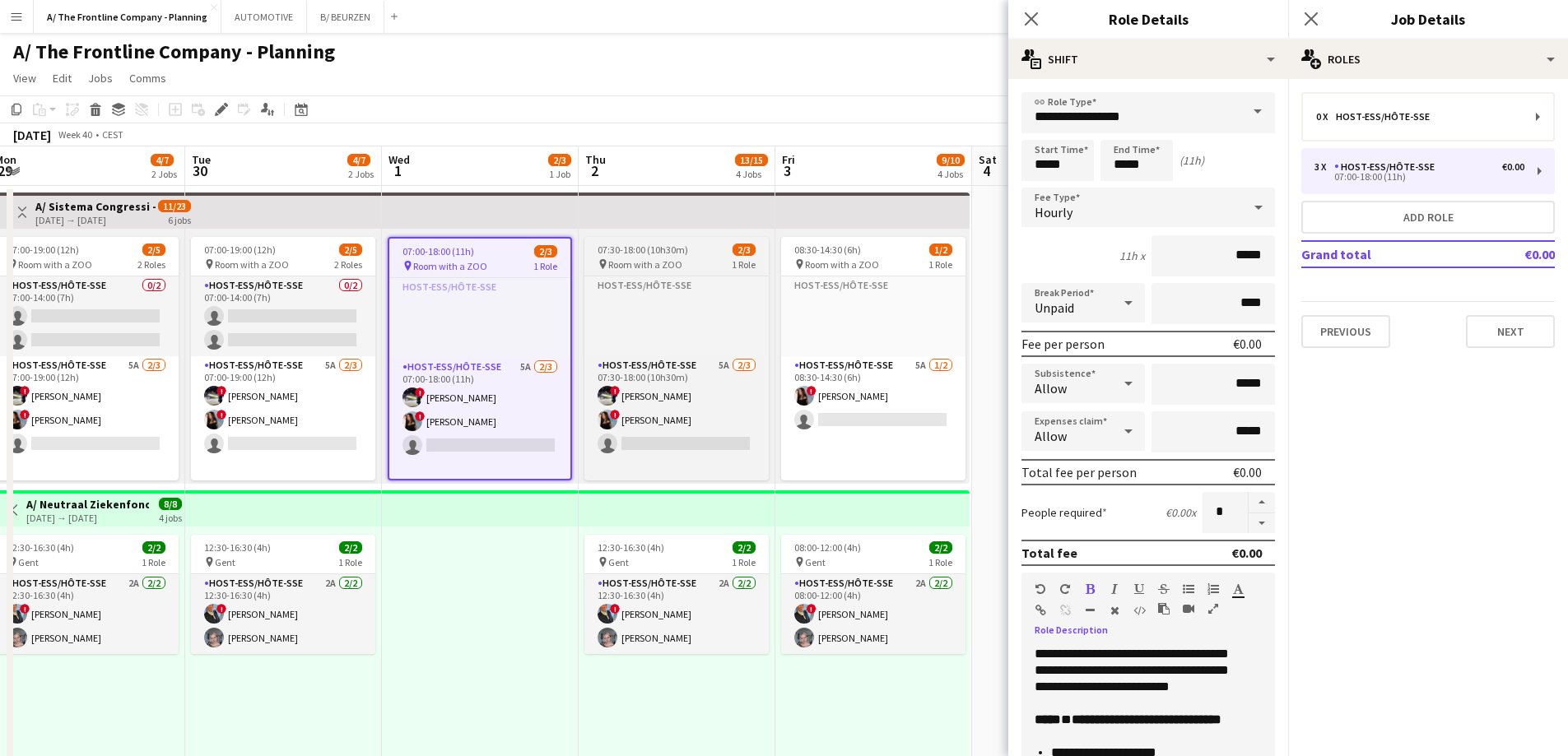
click at [693, 252] on div "07:30-18:00 (10h30m) 2/3" at bounding box center [676, 250] width 185 height 12
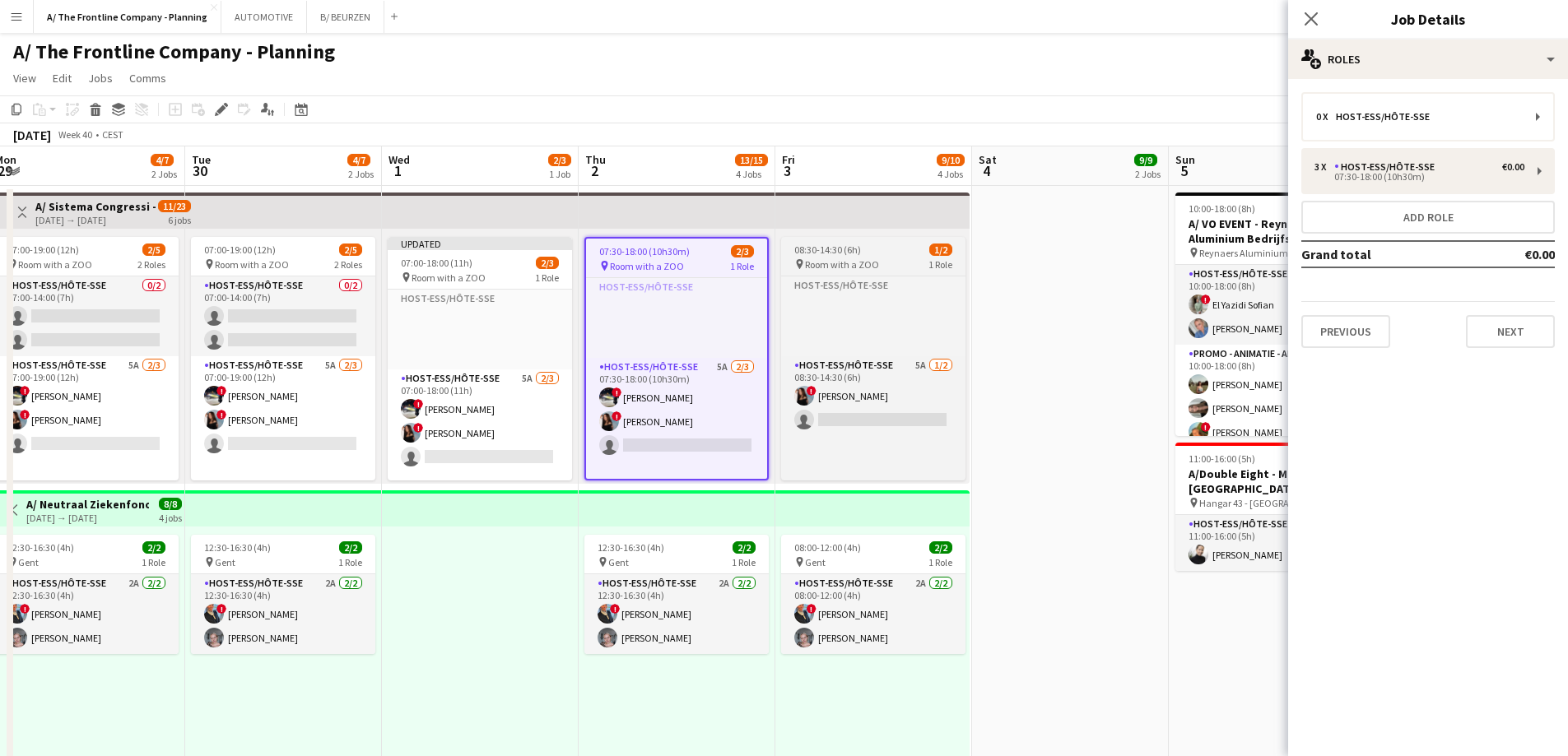
click at [830, 250] on span "08:30-14:30 (6h)" at bounding box center [827, 250] width 67 height 12
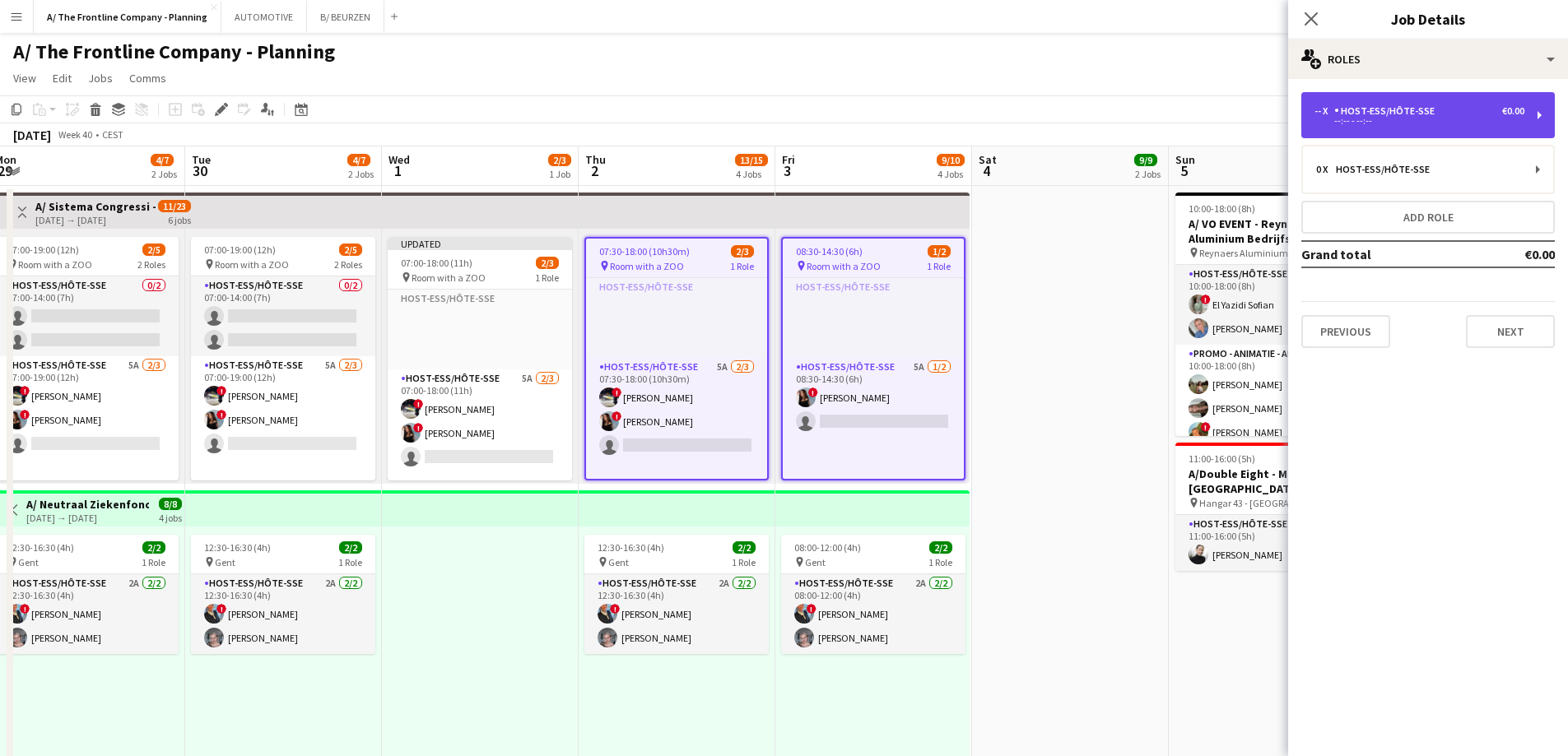
click at [1419, 114] on div "Host-ess/Hôte-sse" at bounding box center [1388, 111] width 107 height 11
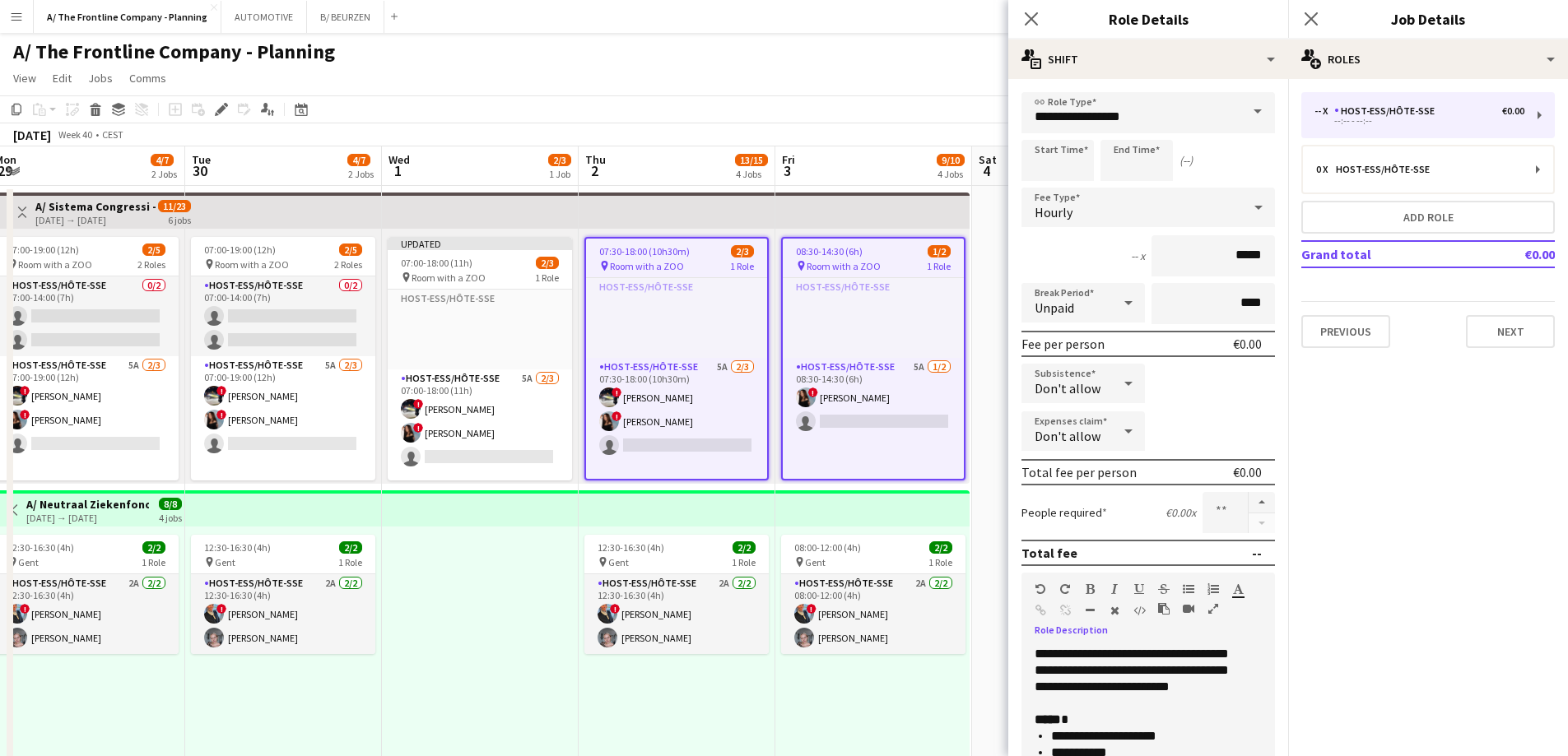
click at [1217, 607] on icon "button" at bounding box center [1212, 608] width 9 height 11
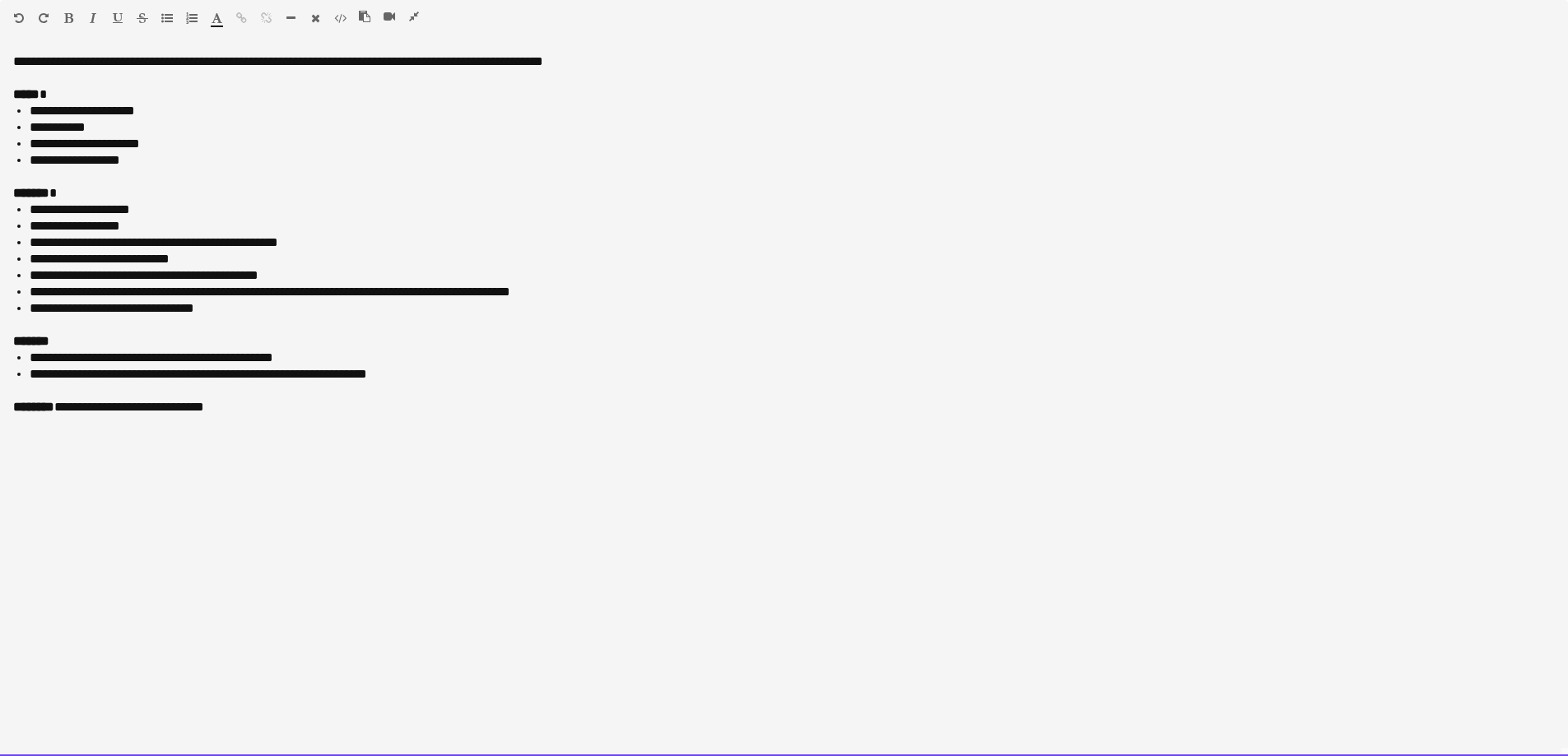
click at [135, 91] on div "***** *" at bounding box center [784, 94] width 1541 height 16
click at [241, 92] on div "**********" at bounding box center [784, 94] width 1541 height 16
click at [259, 146] on li "**********" at bounding box center [791, 143] width 1525 height 16
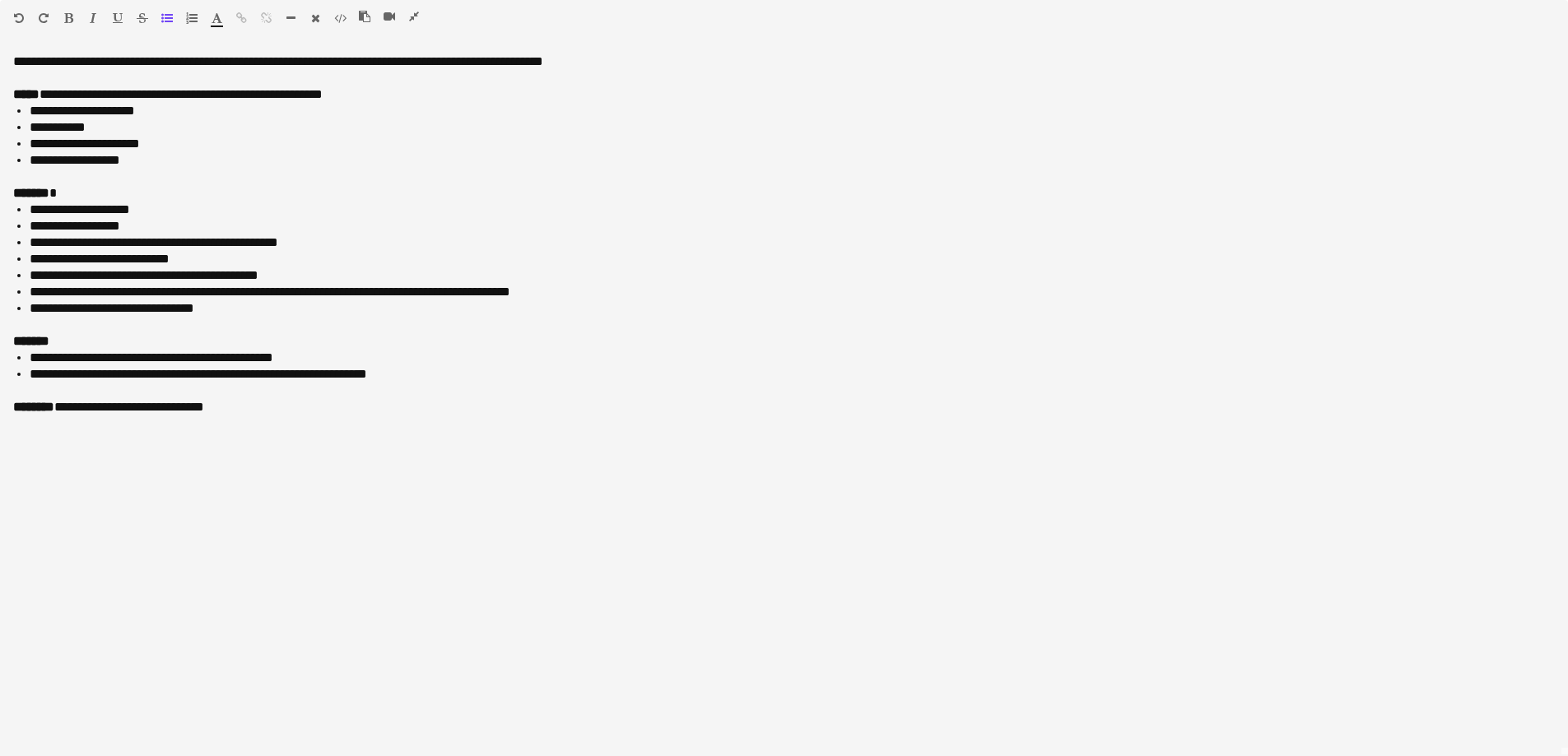
click at [414, 15] on icon "button" at bounding box center [413, 15] width 9 height 11
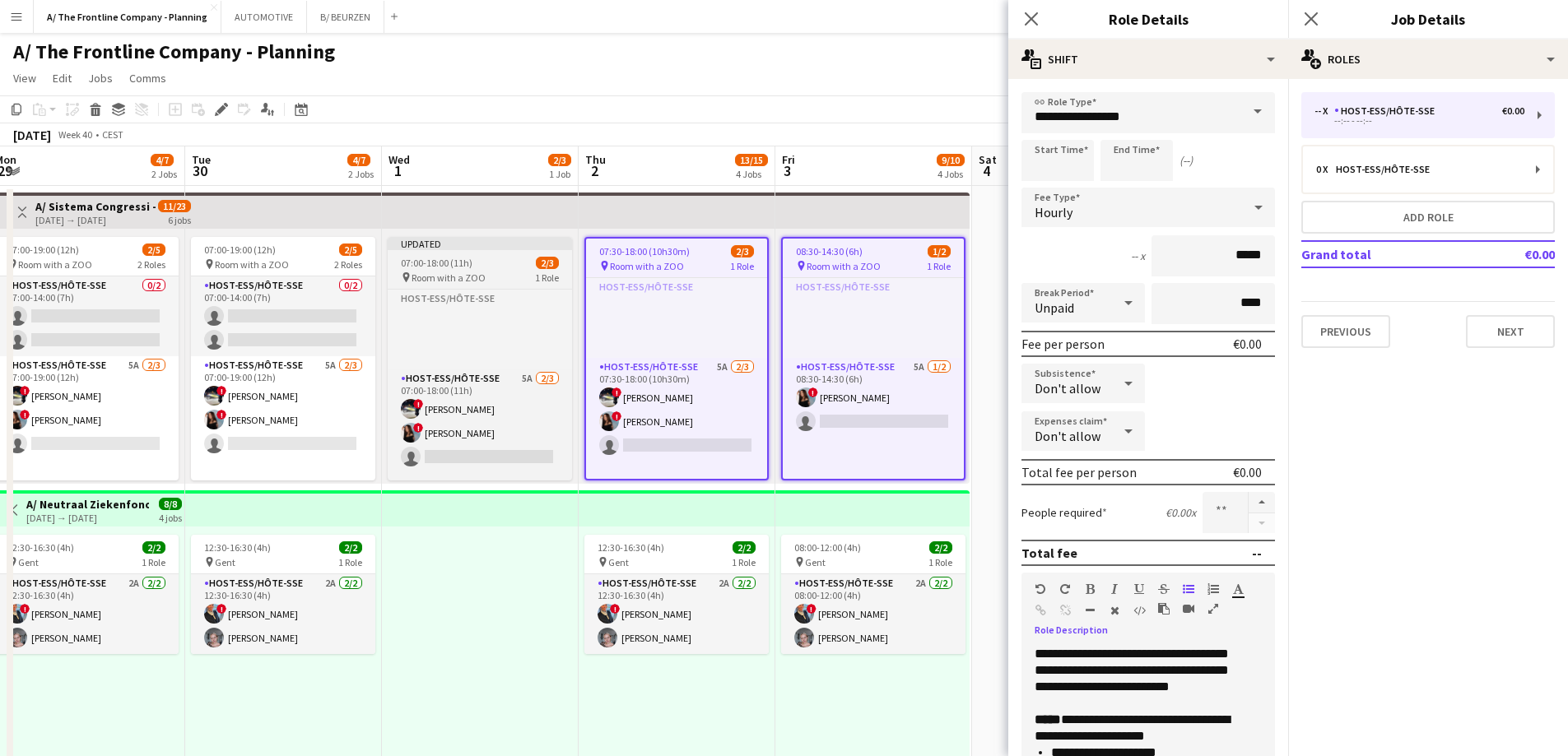
click at [442, 264] on span "07:00-18:00 (11h)" at bounding box center [436, 263] width 71 height 12
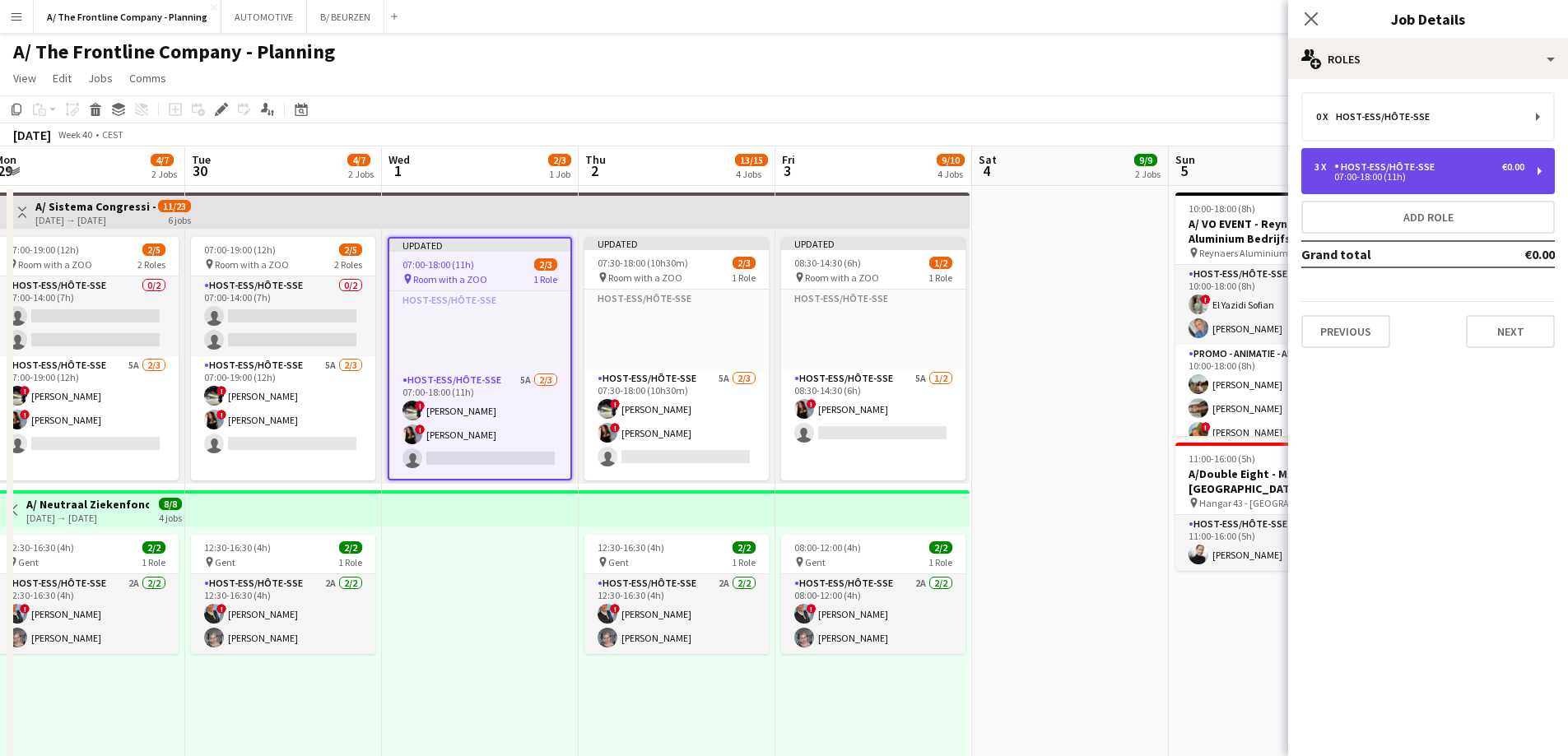
click at [1386, 170] on div "Host-ess/Hôte-sse" at bounding box center [1388, 167] width 107 height 11
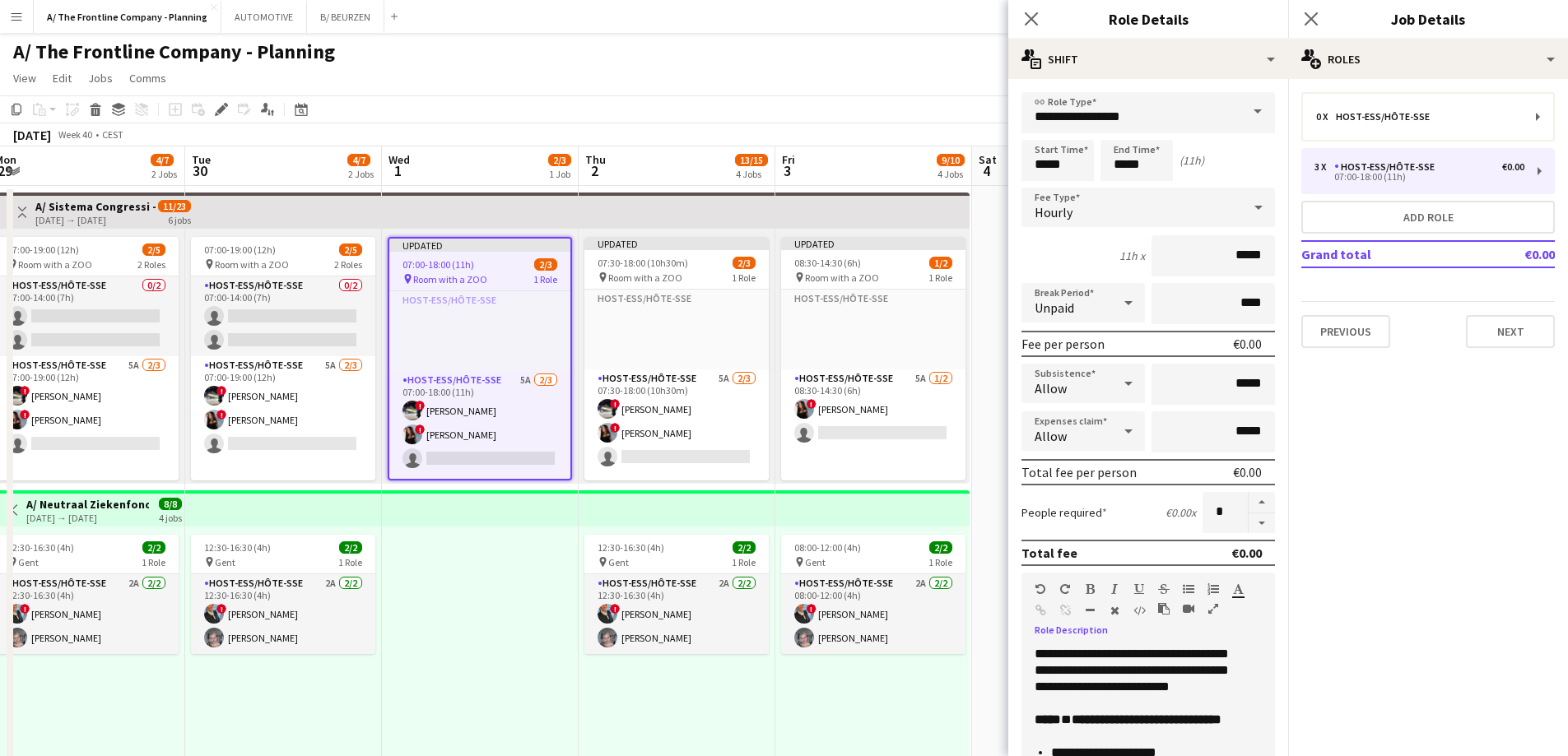
click at [1094, 745] on div "**********" at bounding box center [1136, 729] width 203 height 33
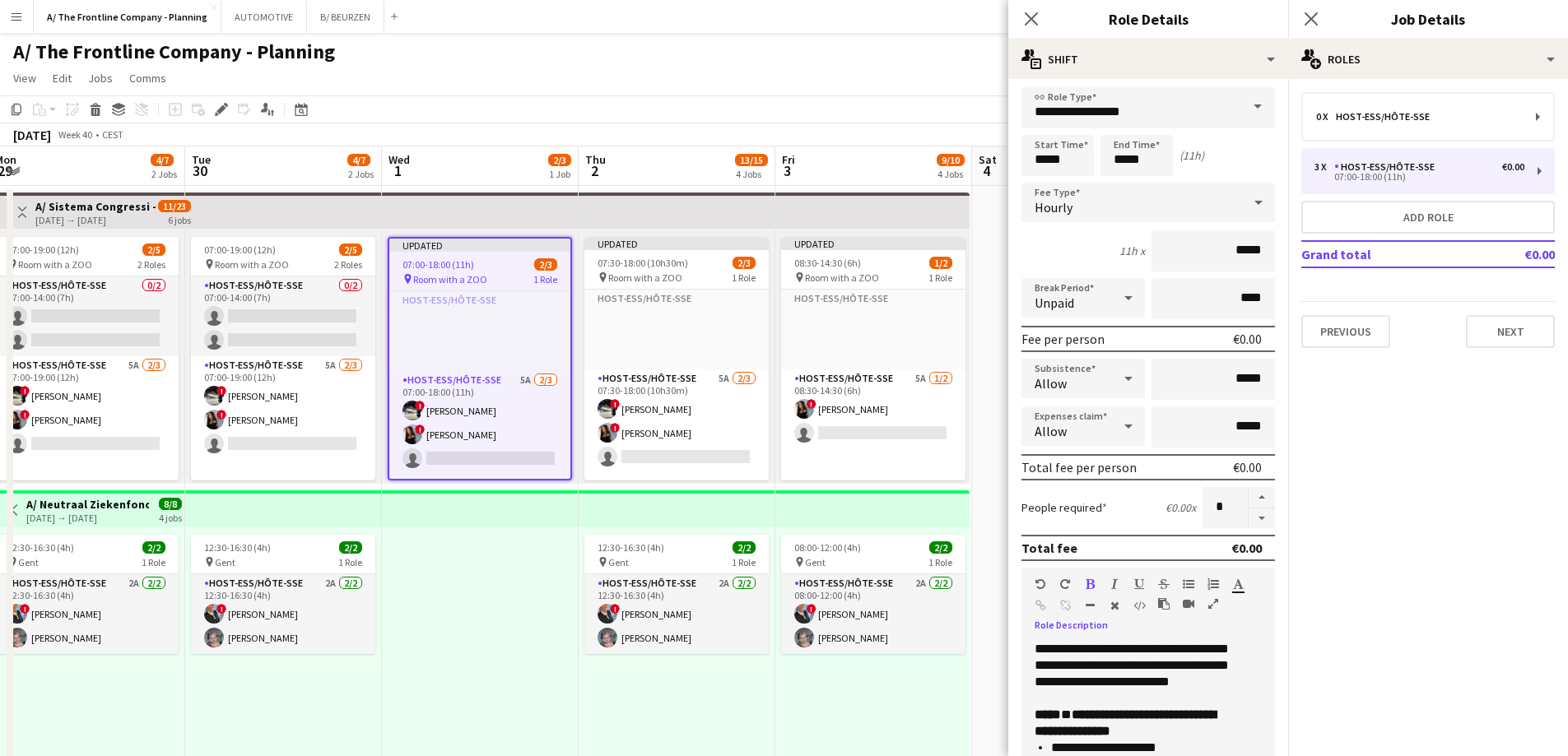
click at [529, 645] on div at bounding box center [479, 654] width 197 height 255
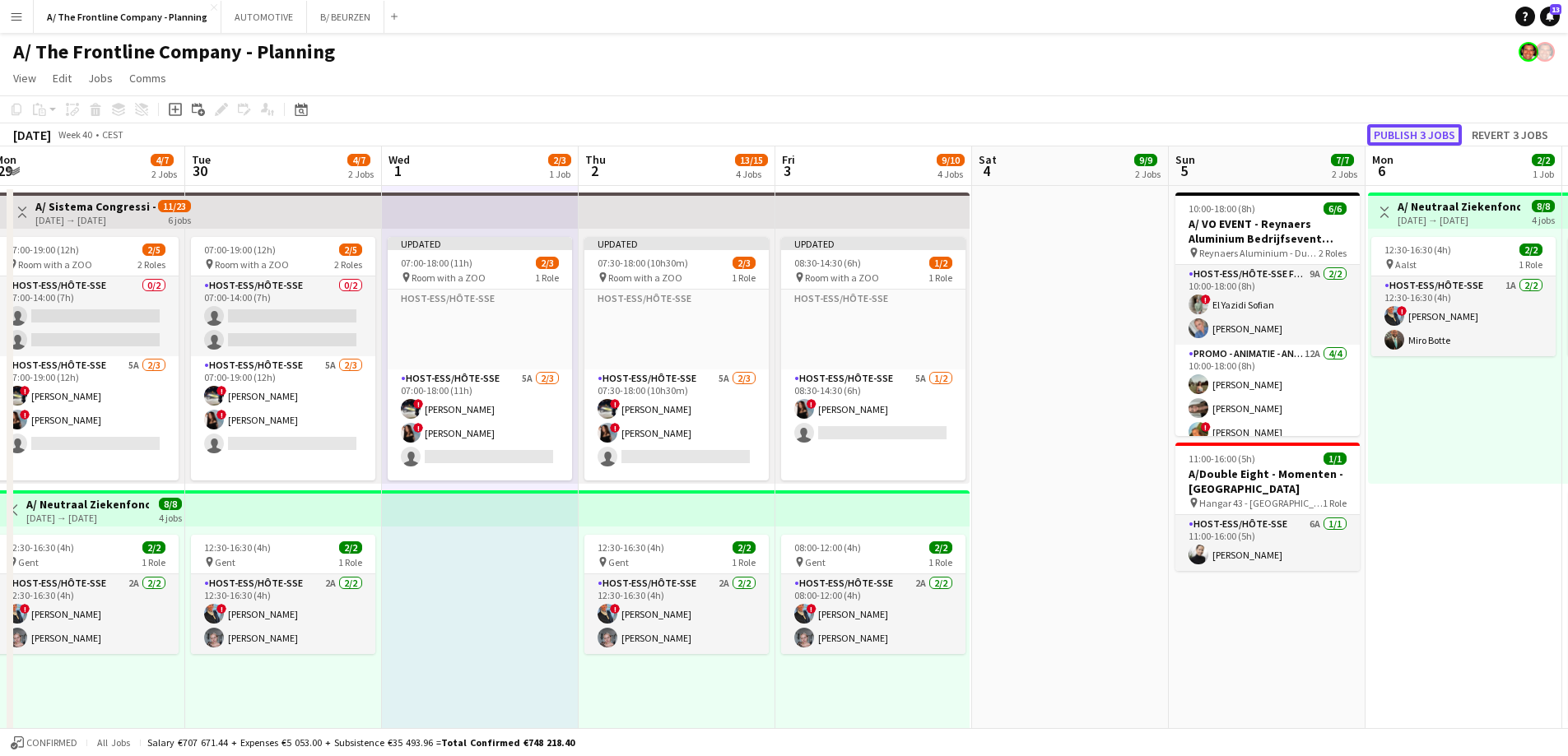
click at [1428, 140] on button "Publish 3 jobs" at bounding box center [1414, 135] width 95 height 21
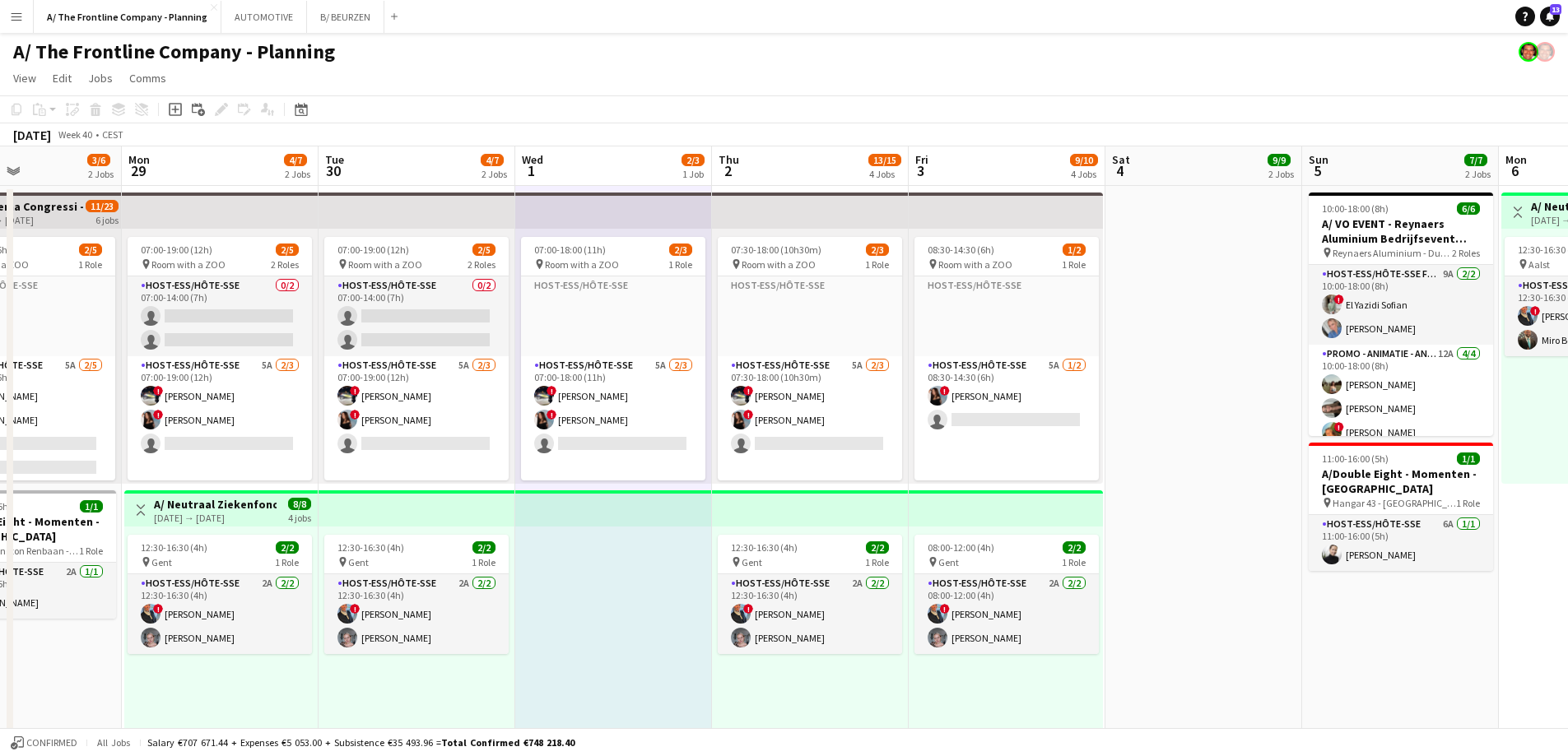
scroll to position [0, 448]
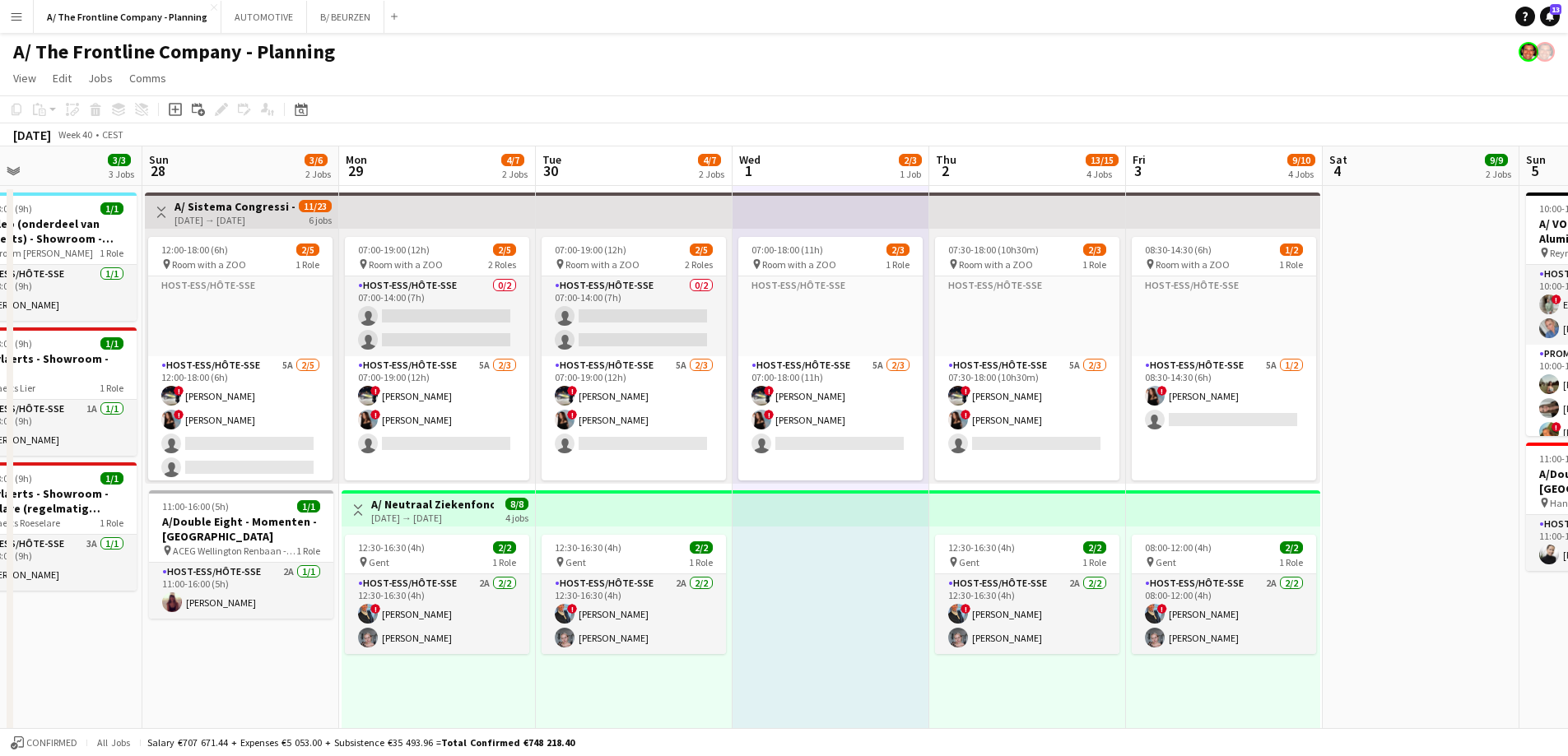
drag, startPoint x: 488, startPoint y: 544, endPoint x: 777, endPoint y: 532, distance: 289.2
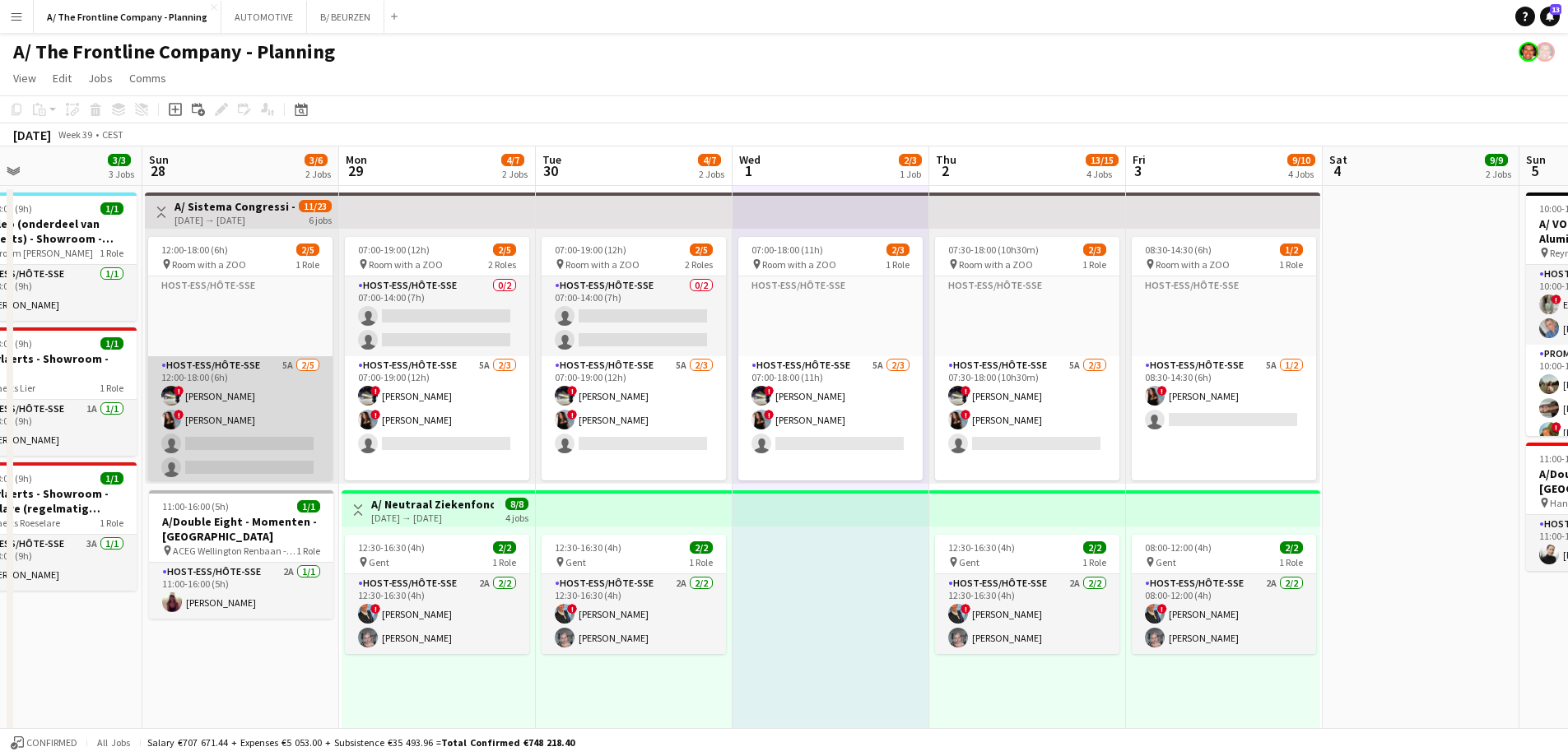
click at [217, 461] on app-card-role "Host-ess/Hôte-sse 5A [DATE] 12:00-18:00 (6h) ! [PERSON_NAME] ! [PERSON_NAME] si…" at bounding box center [240, 432] width 185 height 151
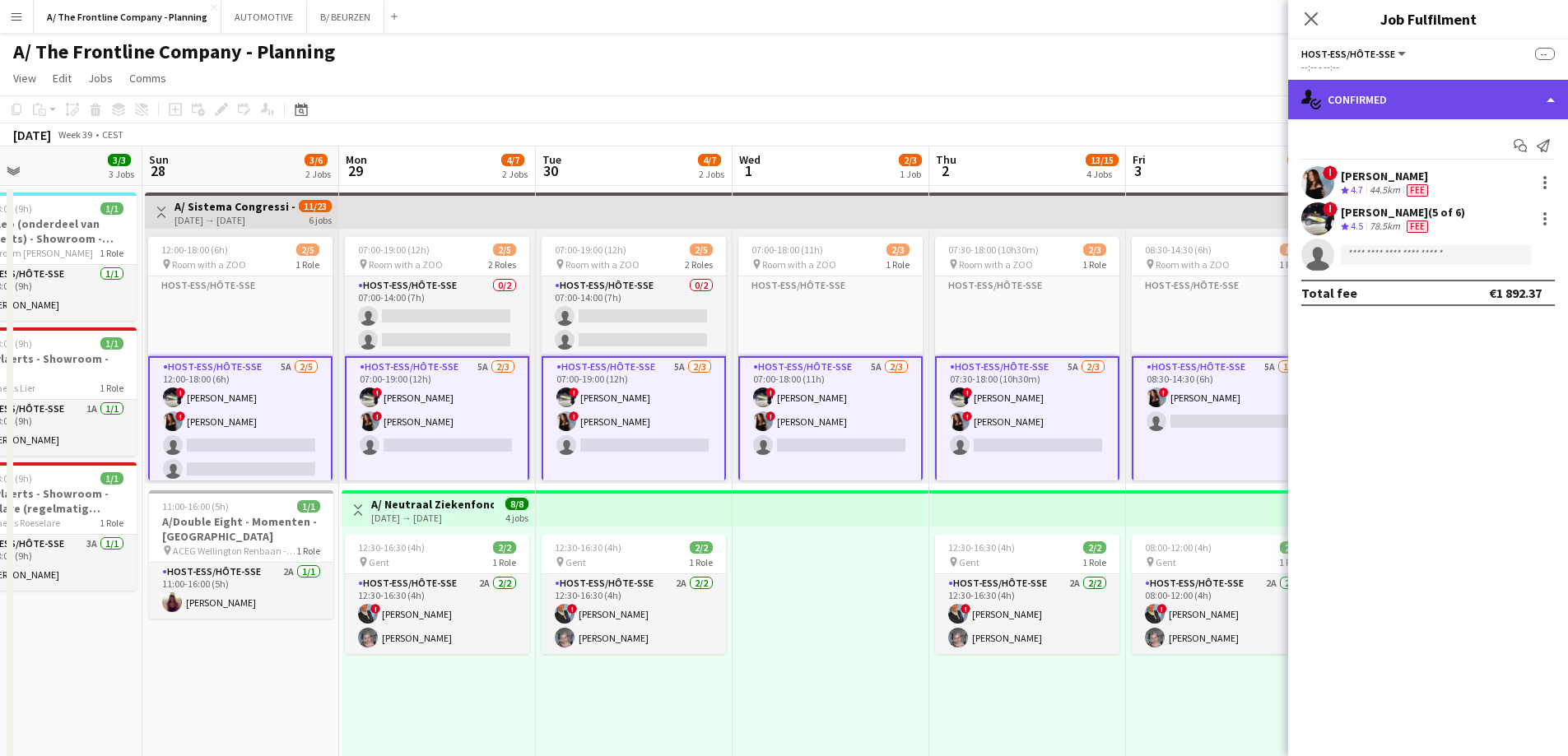
click at [1412, 90] on div "single-neutral-actions-check-2 Confirmed" at bounding box center [1428, 100] width 280 height 40
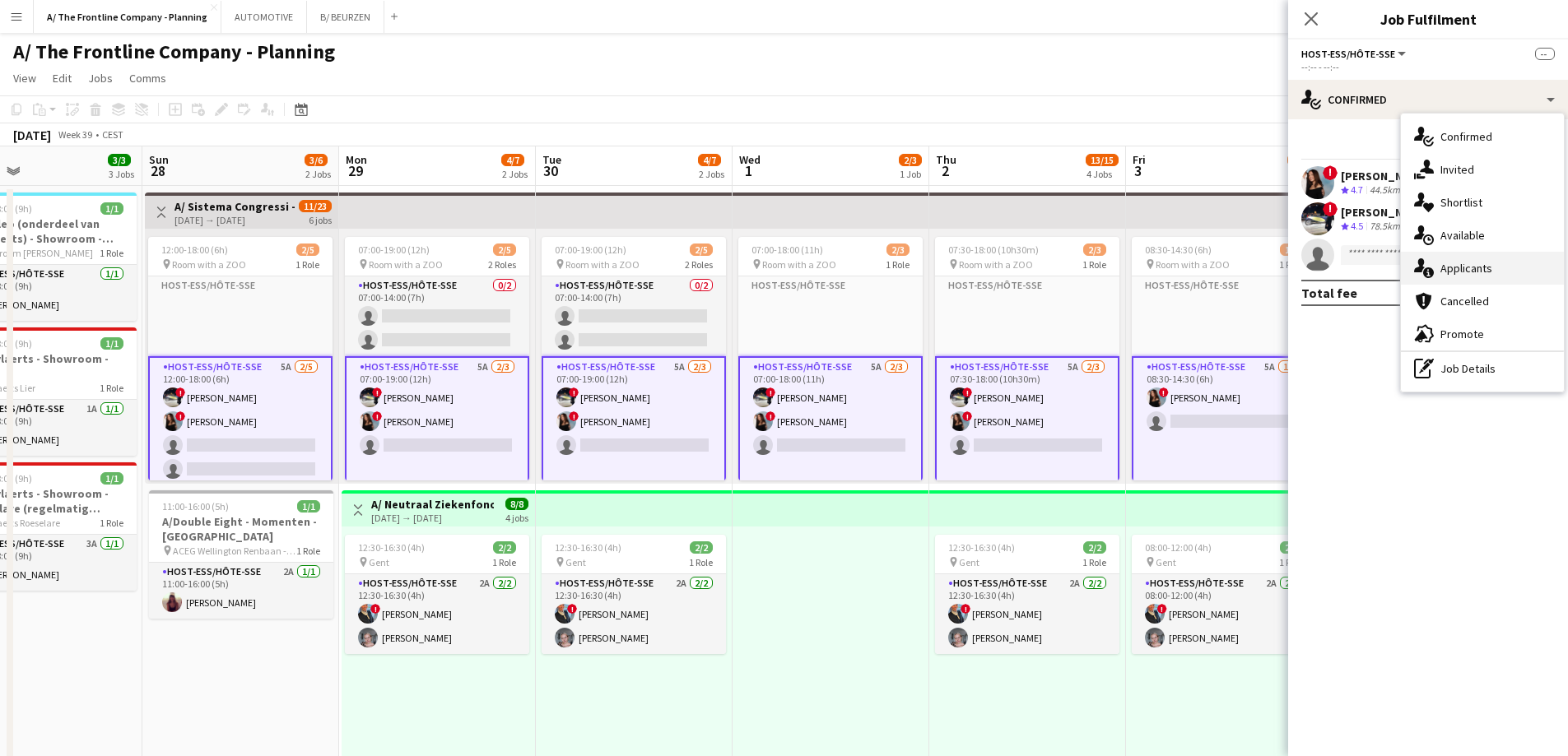
click at [1449, 270] on span "Applicants" at bounding box center [1466, 268] width 52 height 15
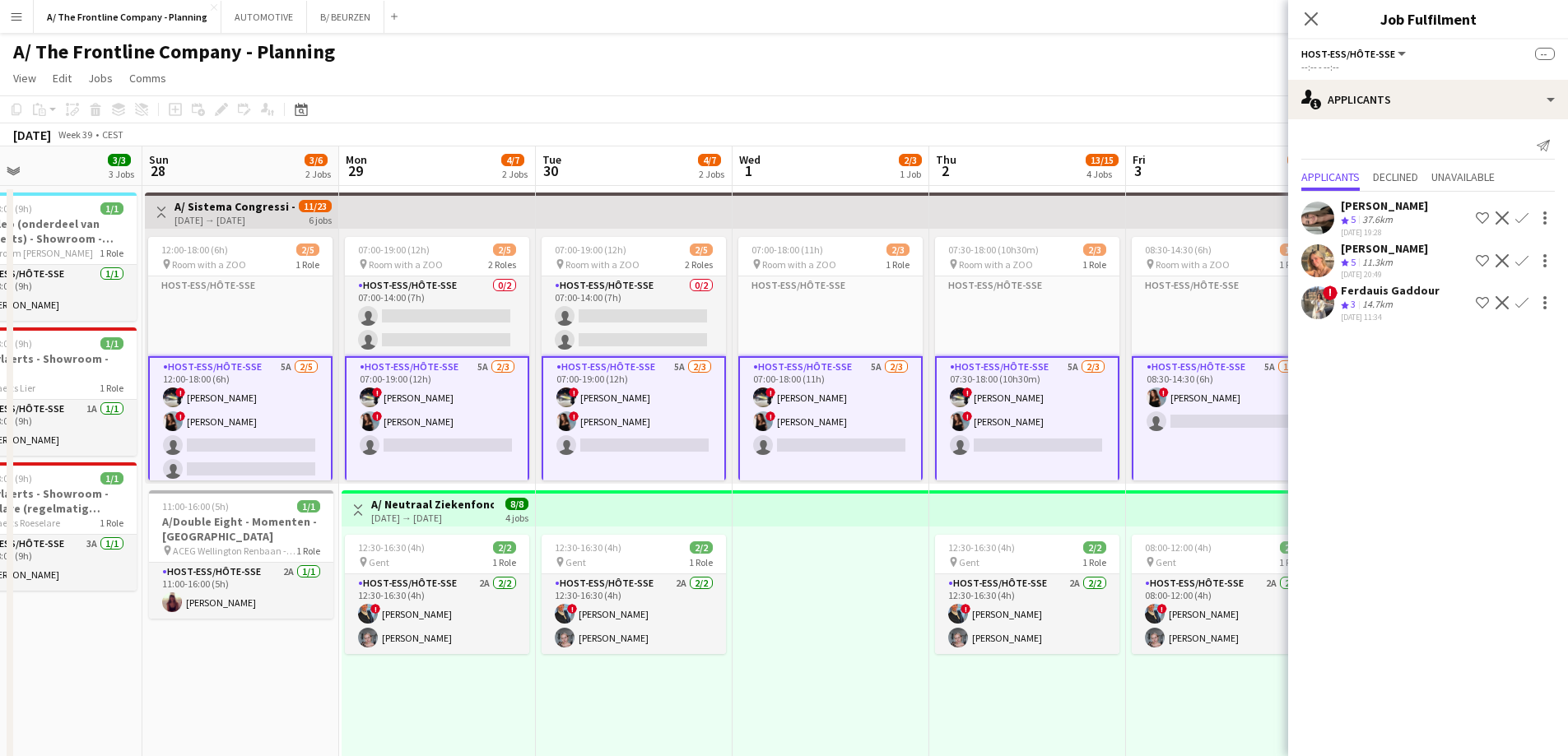
click at [265, 442] on app-card-role "Host-ess/Hôte-sse 5A [DATE] 12:00-18:00 (6h) ! [PERSON_NAME] ! [PERSON_NAME] si…" at bounding box center [240, 434] width 185 height 155
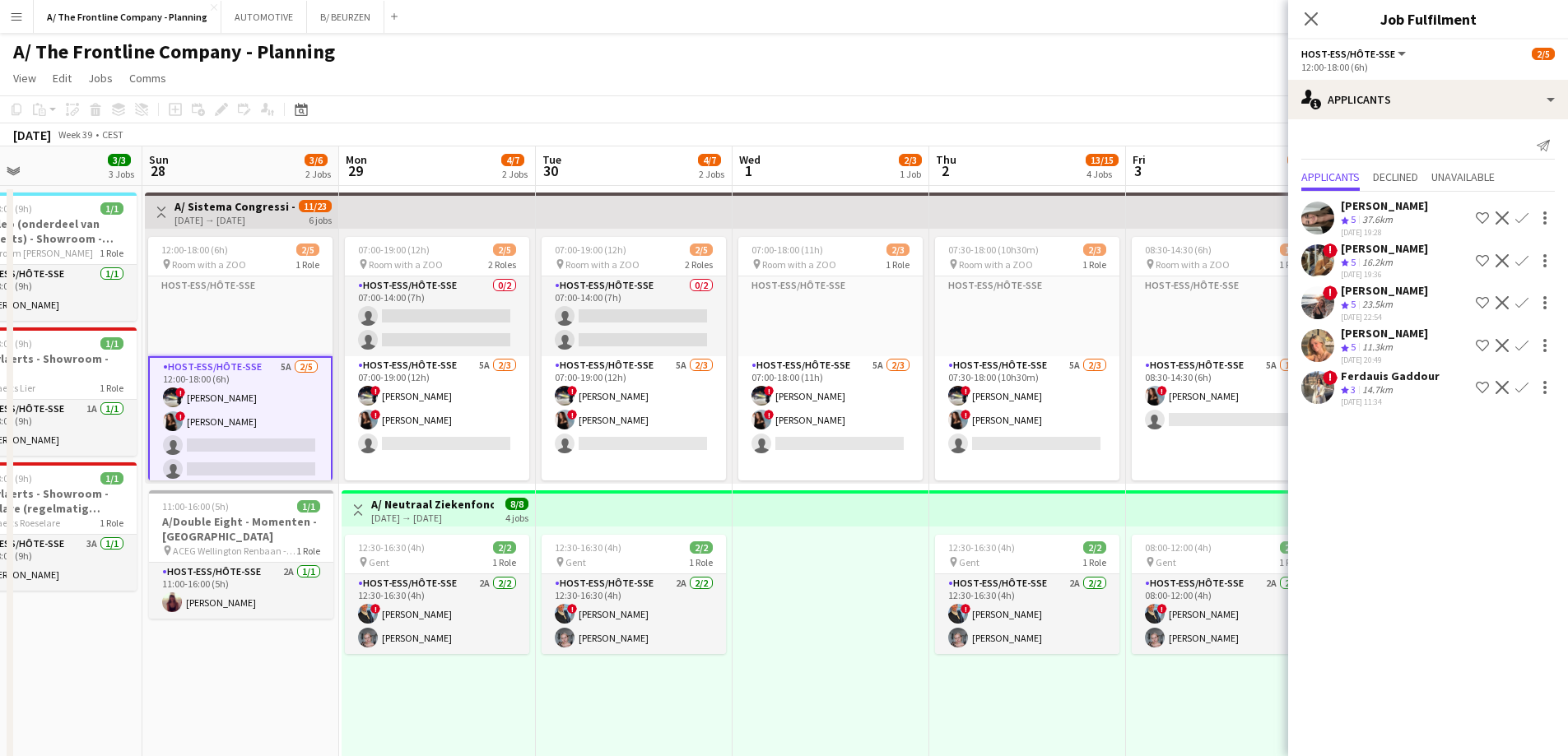
click at [265, 442] on app-card-role "Host-ess/Hôte-sse 5A [DATE] 12:00-18:00 (6h) ! [PERSON_NAME] ! [PERSON_NAME] si…" at bounding box center [240, 434] width 185 height 155
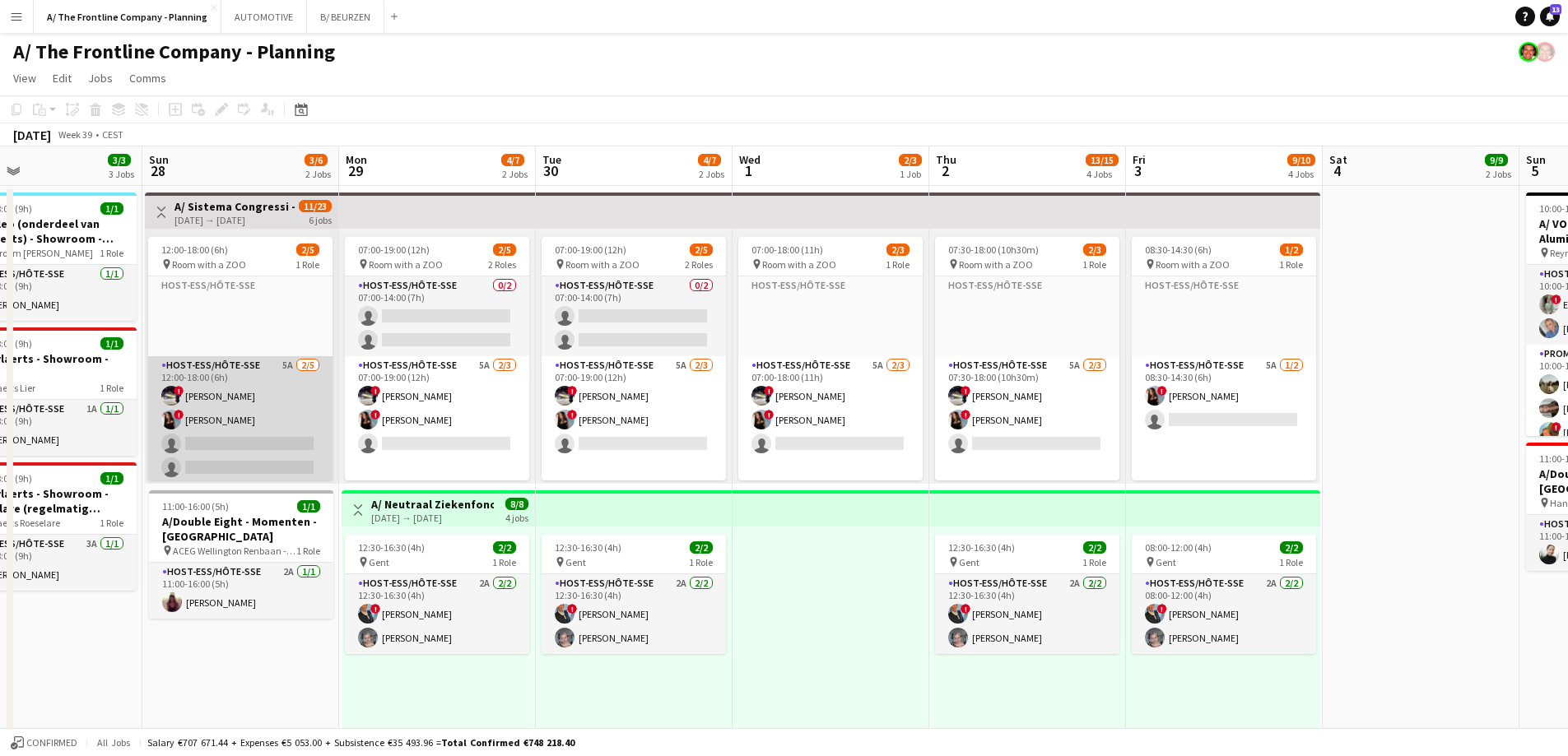
click at [265, 442] on app-card-role "Host-ess/Hôte-sse 5A [DATE] 12:00-18:00 (6h) ! [PERSON_NAME] ! [PERSON_NAME] si…" at bounding box center [240, 432] width 185 height 151
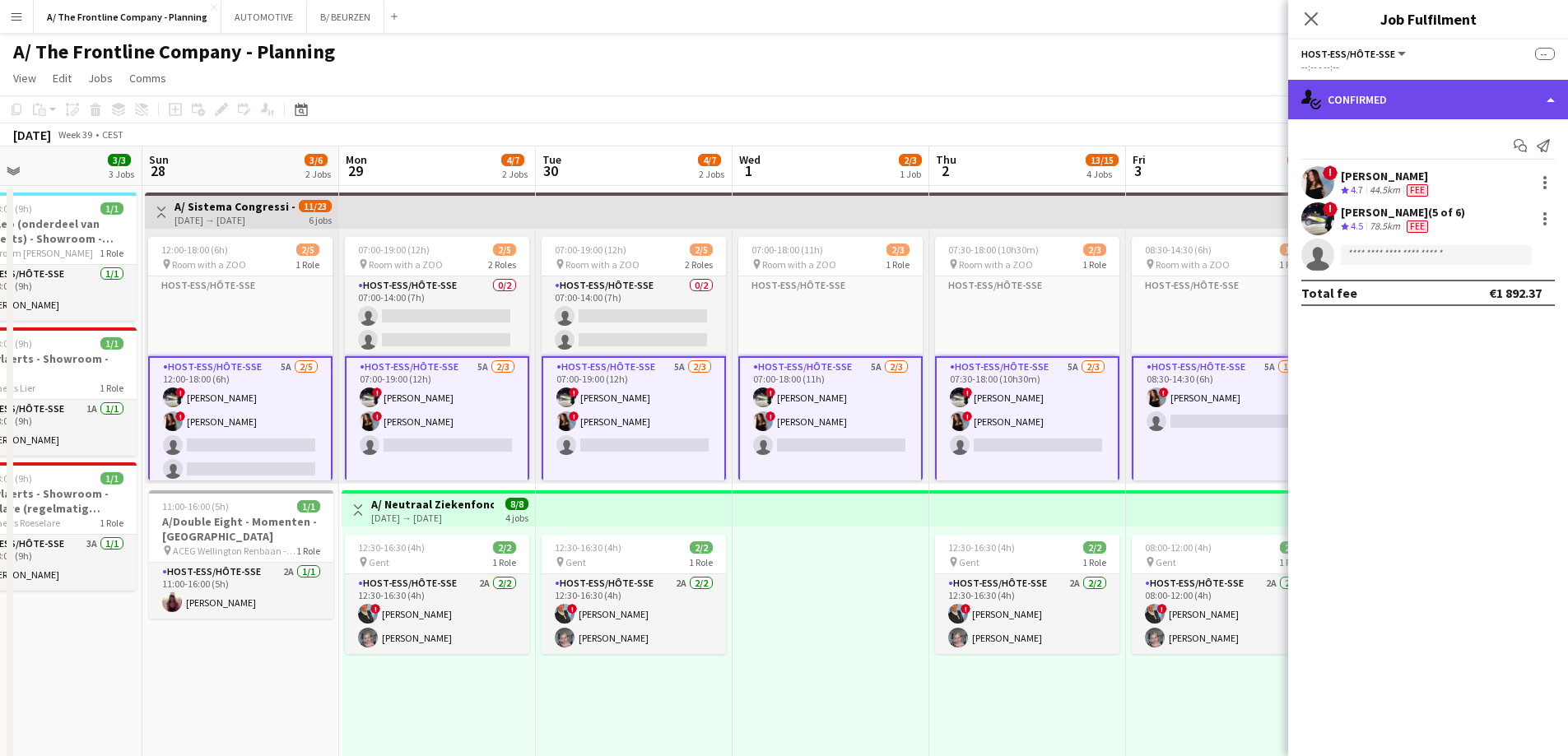
click at [1383, 104] on div "single-neutral-actions-check-2 Confirmed" at bounding box center [1428, 100] width 280 height 40
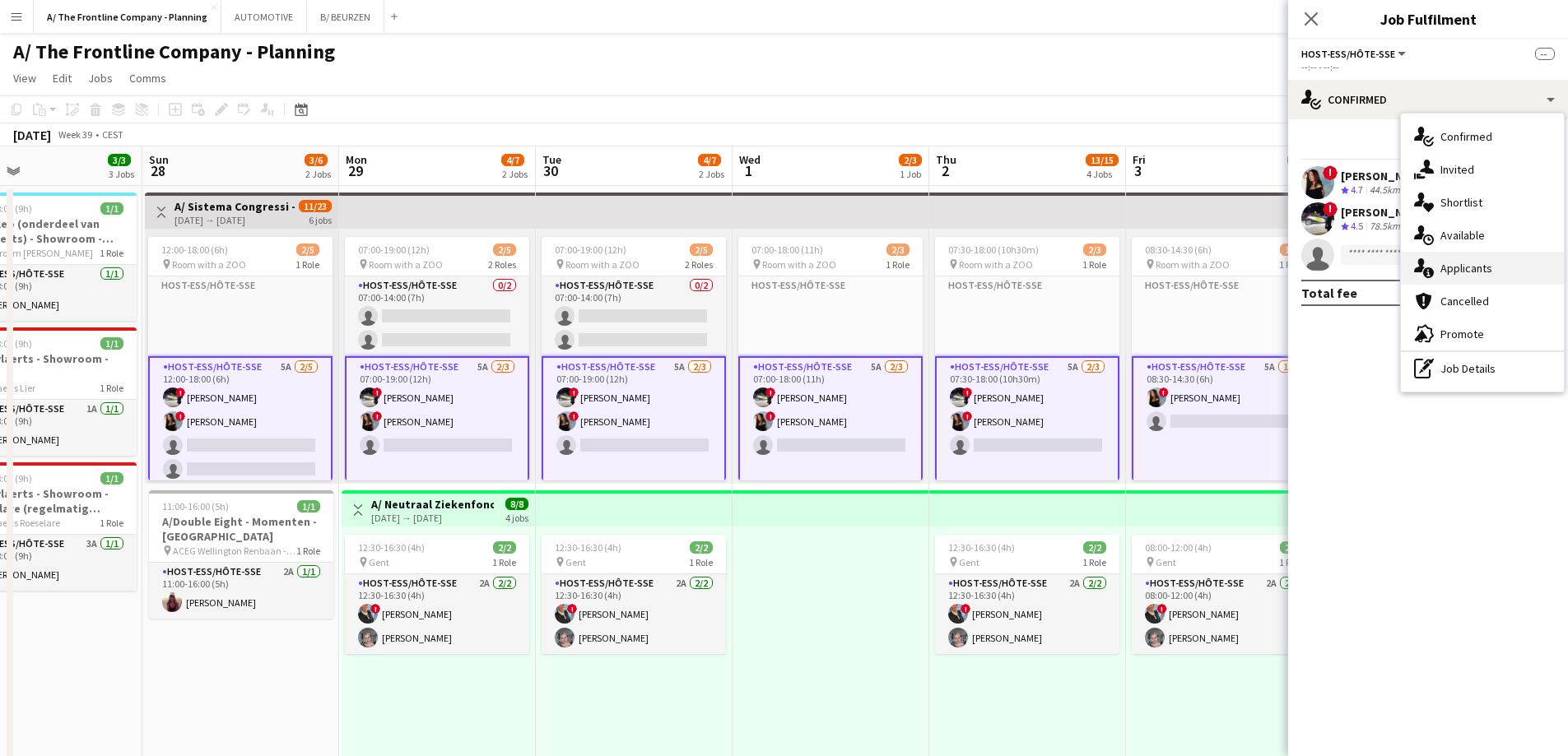
click at [1437, 276] on div "single-neutral-actions-information Applicants" at bounding box center [1482, 268] width 163 height 33
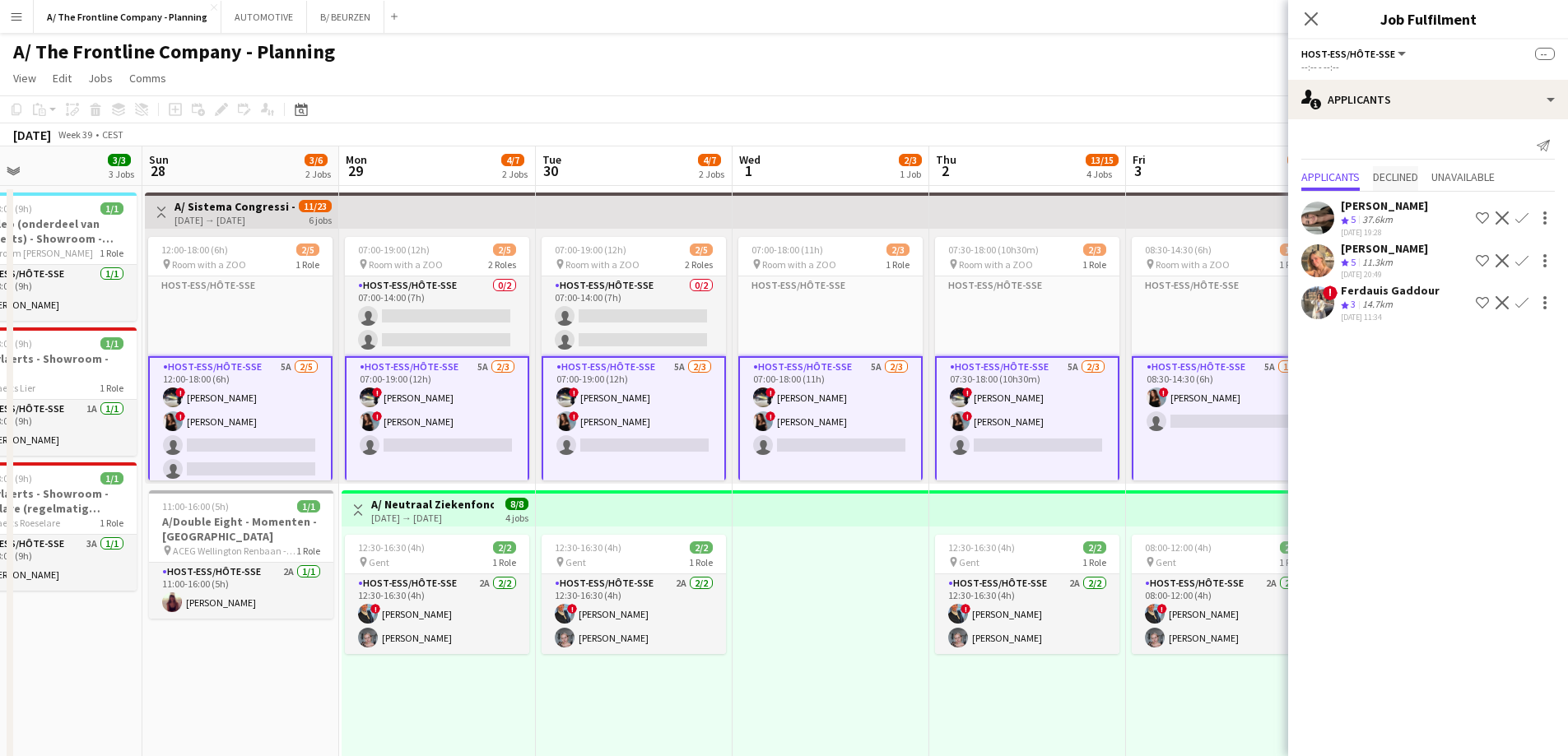
click at [1400, 173] on span "Declined" at bounding box center [1395, 176] width 46 height 11
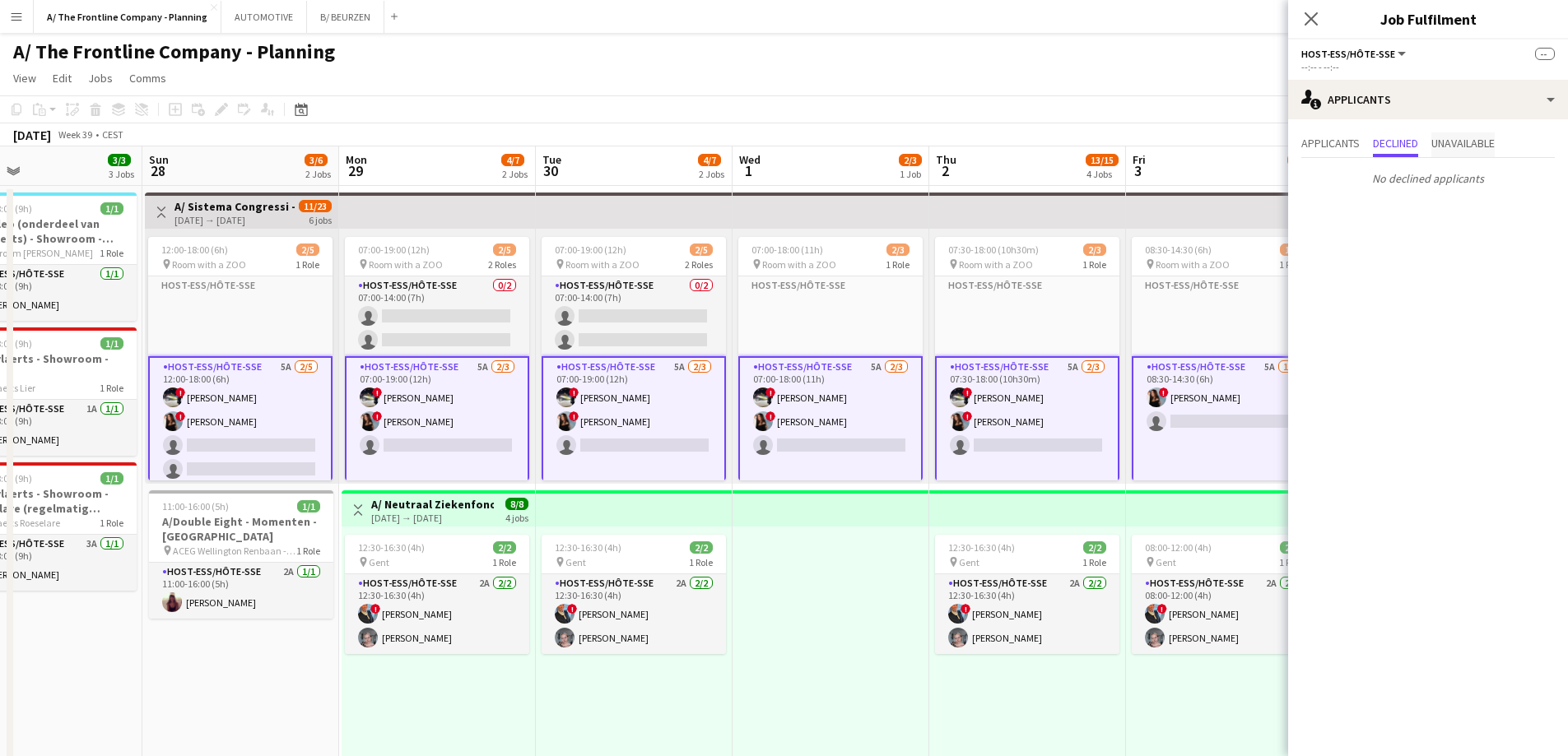
click at [1464, 141] on span "Unavailable" at bounding box center [1463, 143] width 64 height 11
click at [1333, 140] on span "Applicants" at bounding box center [1331, 143] width 58 height 11
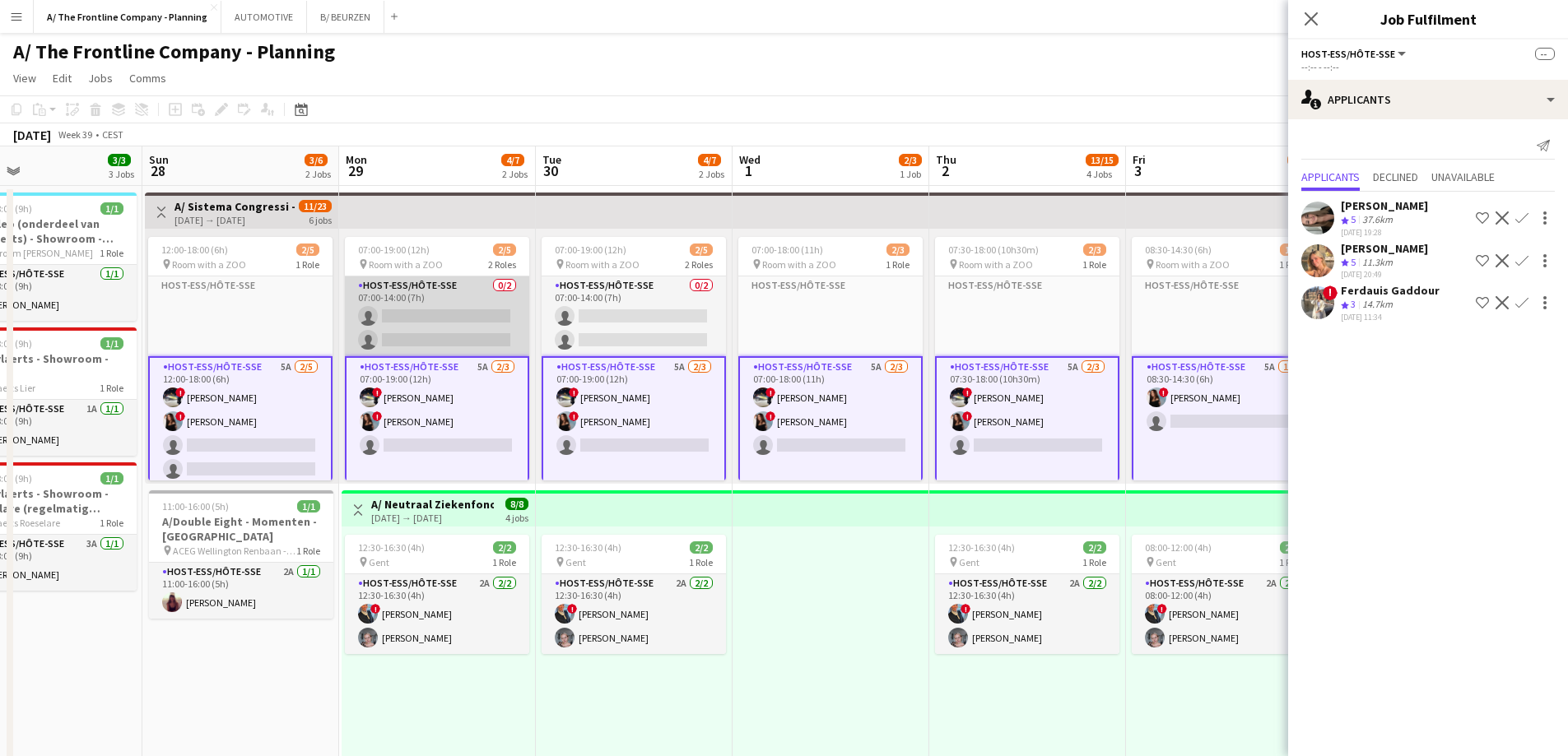
click at [451, 330] on app-card-role "Host-ess/Hôte-sse 0/2 07:00-14:00 (7h) single-neutral-actions single-neutral-ac…" at bounding box center [436, 316] width 185 height 80
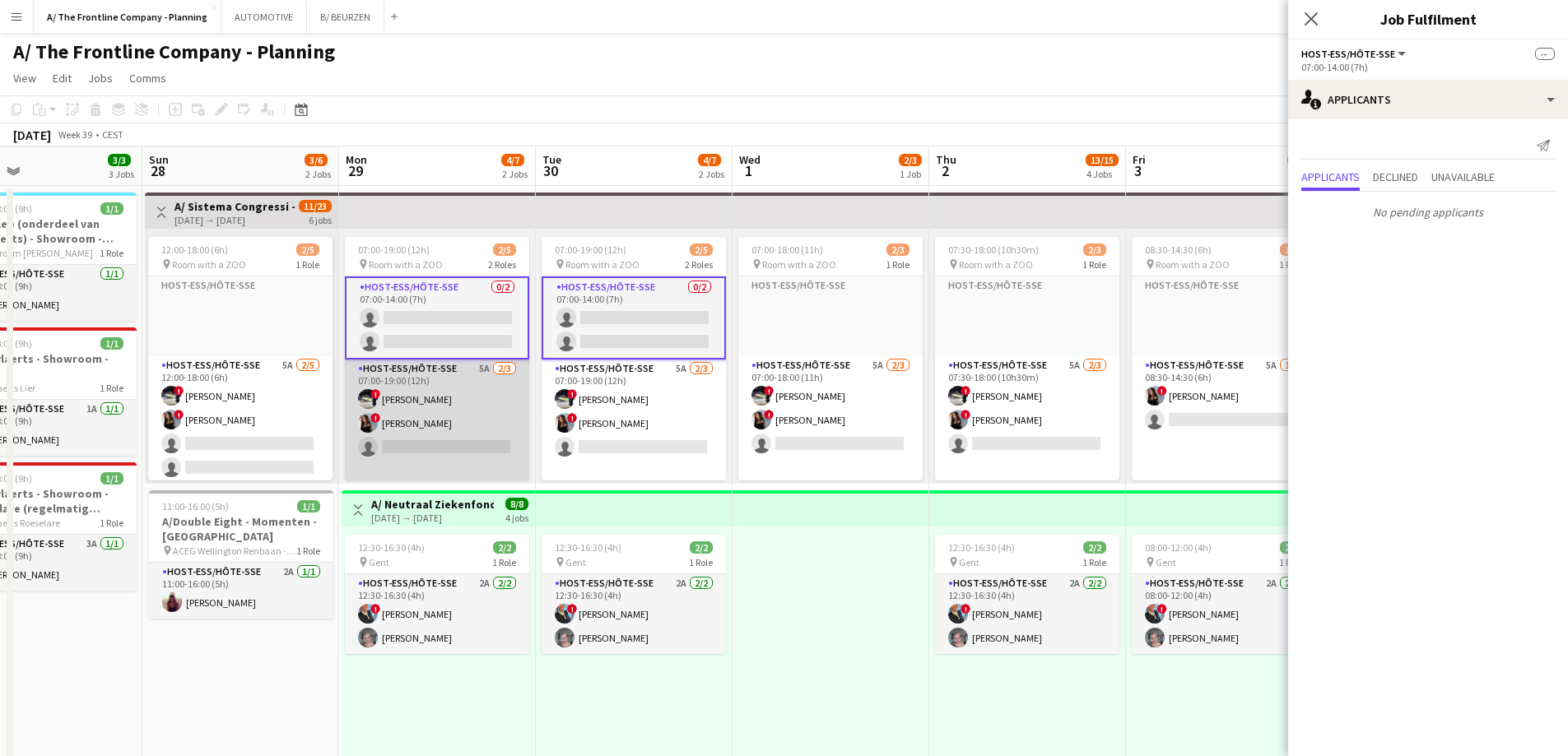
click at [396, 421] on app-card-role "Host-ess/Hôte-sse 5A [DATE] 07:00-19:00 (12h) ! [PERSON_NAME] ! [PERSON_NAME] s…" at bounding box center [436, 436] width 185 height 151
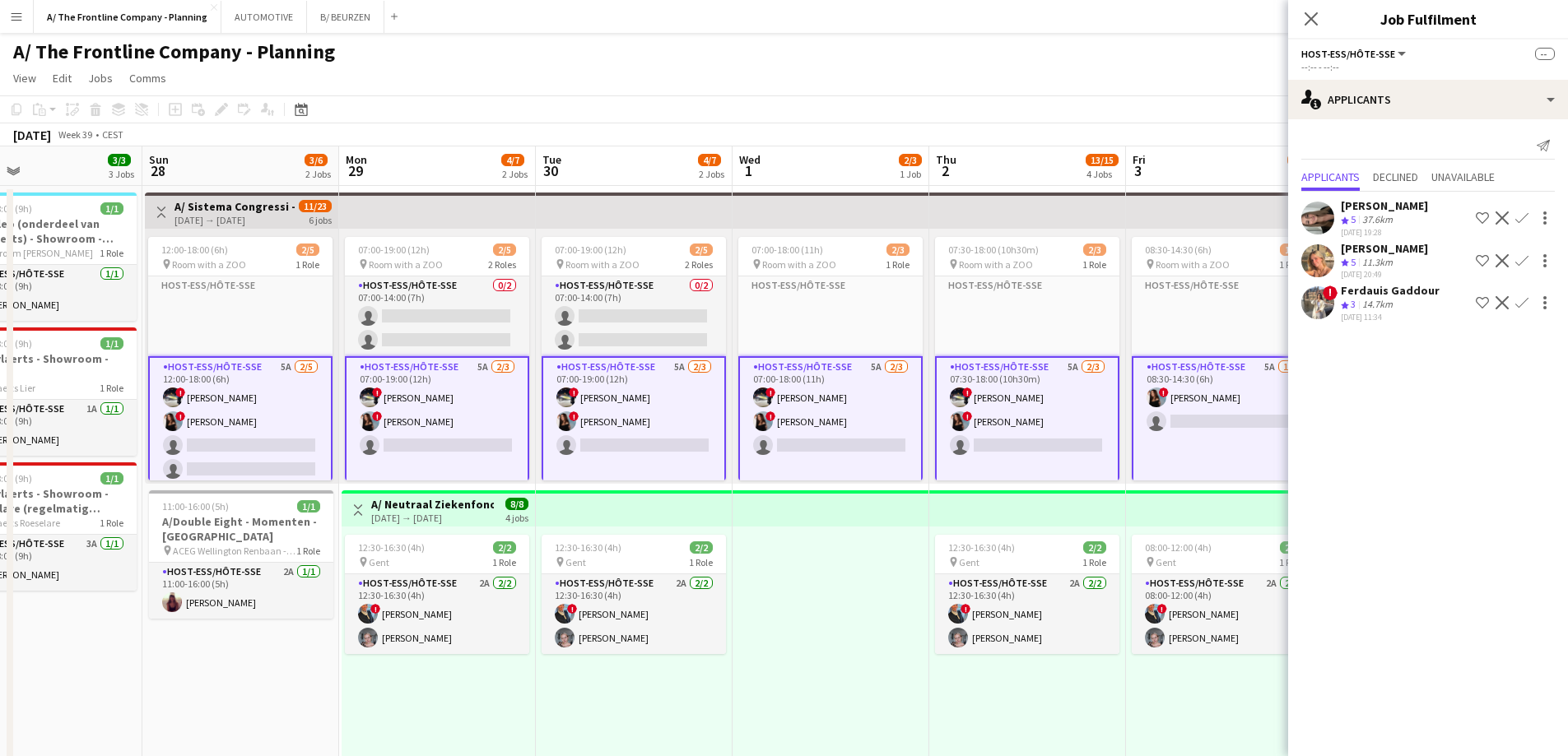
click at [413, 419] on app-card-role "Host-ess/Hôte-sse 5A [DATE] 07:00-19:00 (12h) ! [PERSON_NAME] ! [PERSON_NAME] s…" at bounding box center [436, 432] width 185 height 151
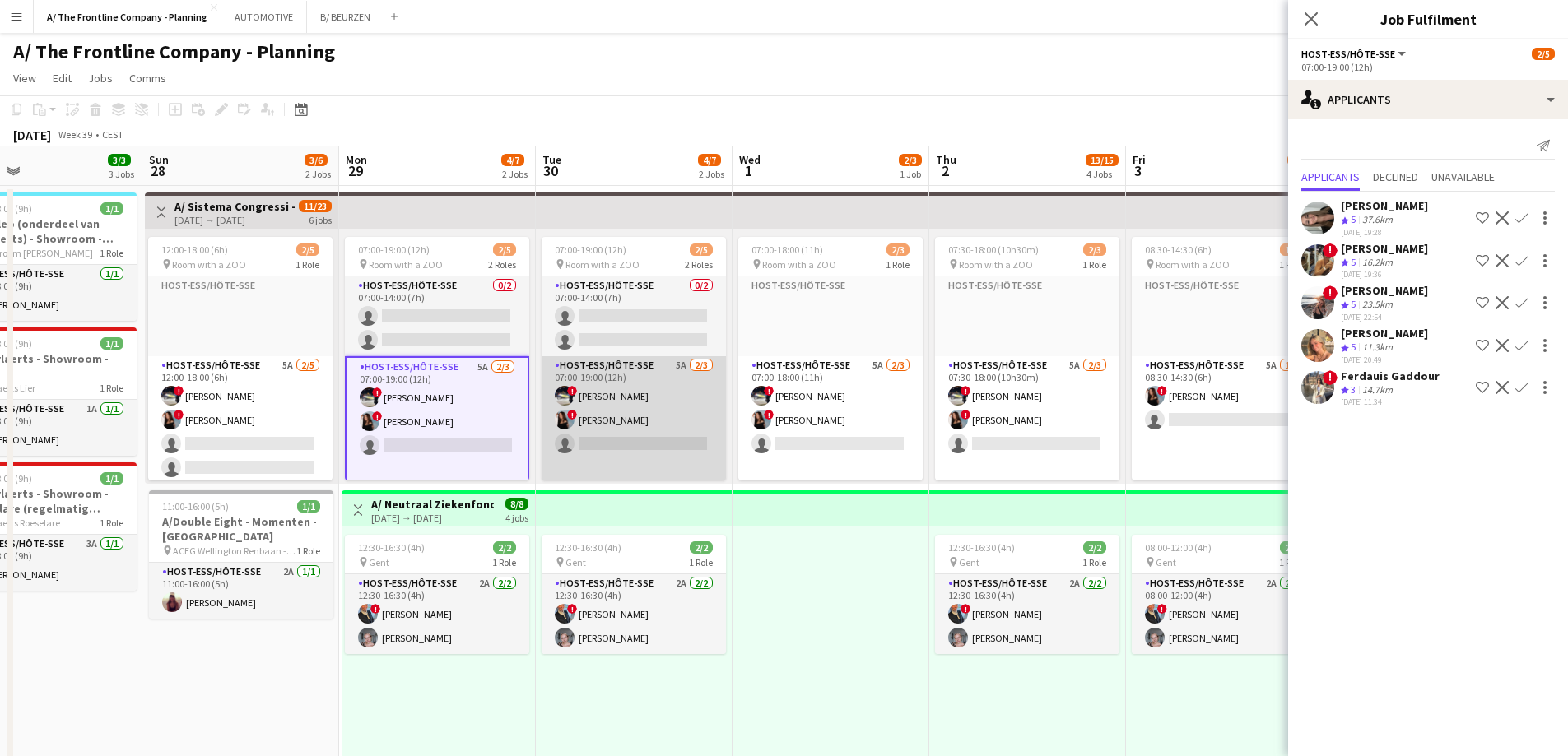
click at [647, 432] on app-card-role "Host-ess/Hôte-sse 5A [DATE] 07:00-19:00 (12h) ! [PERSON_NAME] ! [PERSON_NAME] s…" at bounding box center [633, 432] width 185 height 151
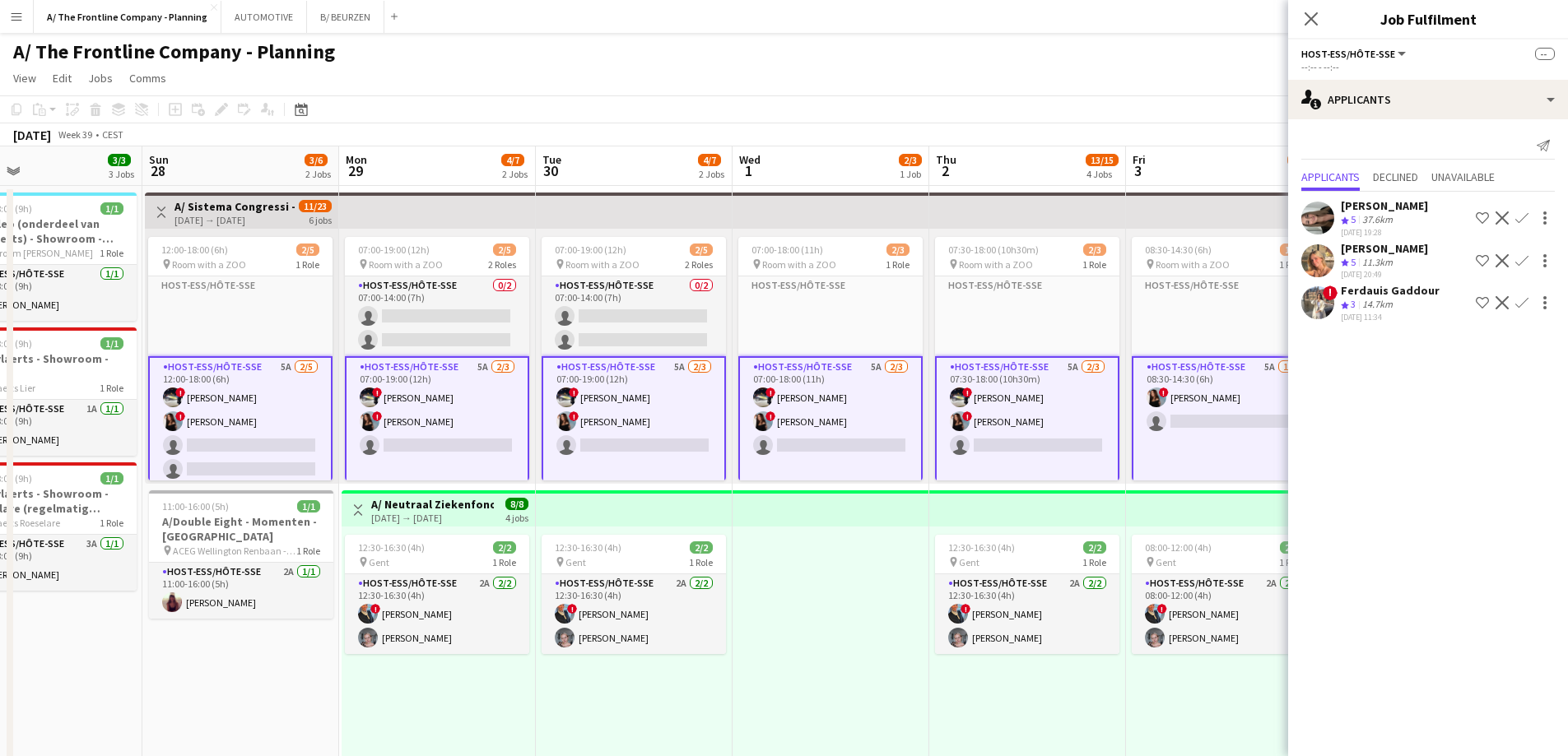
click at [636, 425] on app-card-role "Host-ess/Hôte-sse 5A [DATE] 07:00-19:00 (12h) ! [PERSON_NAME] ! [PERSON_NAME] s…" at bounding box center [633, 432] width 185 height 151
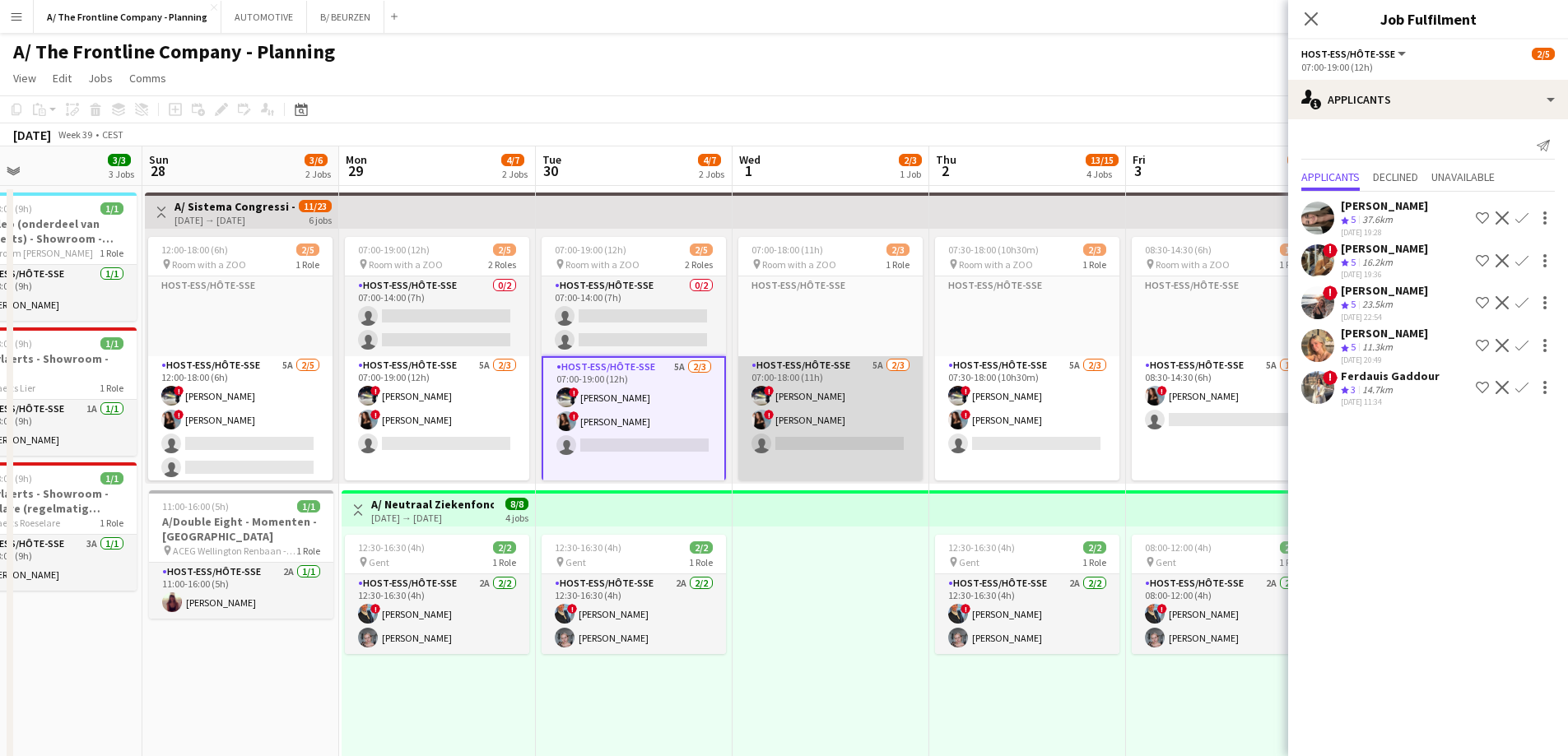
click at [774, 421] on app-card-role "Host-ess/Hôte-sse 5A [DATE] 07:00-18:00 (11h) ! [PERSON_NAME] ! [PERSON_NAME] s…" at bounding box center [830, 432] width 185 height 151
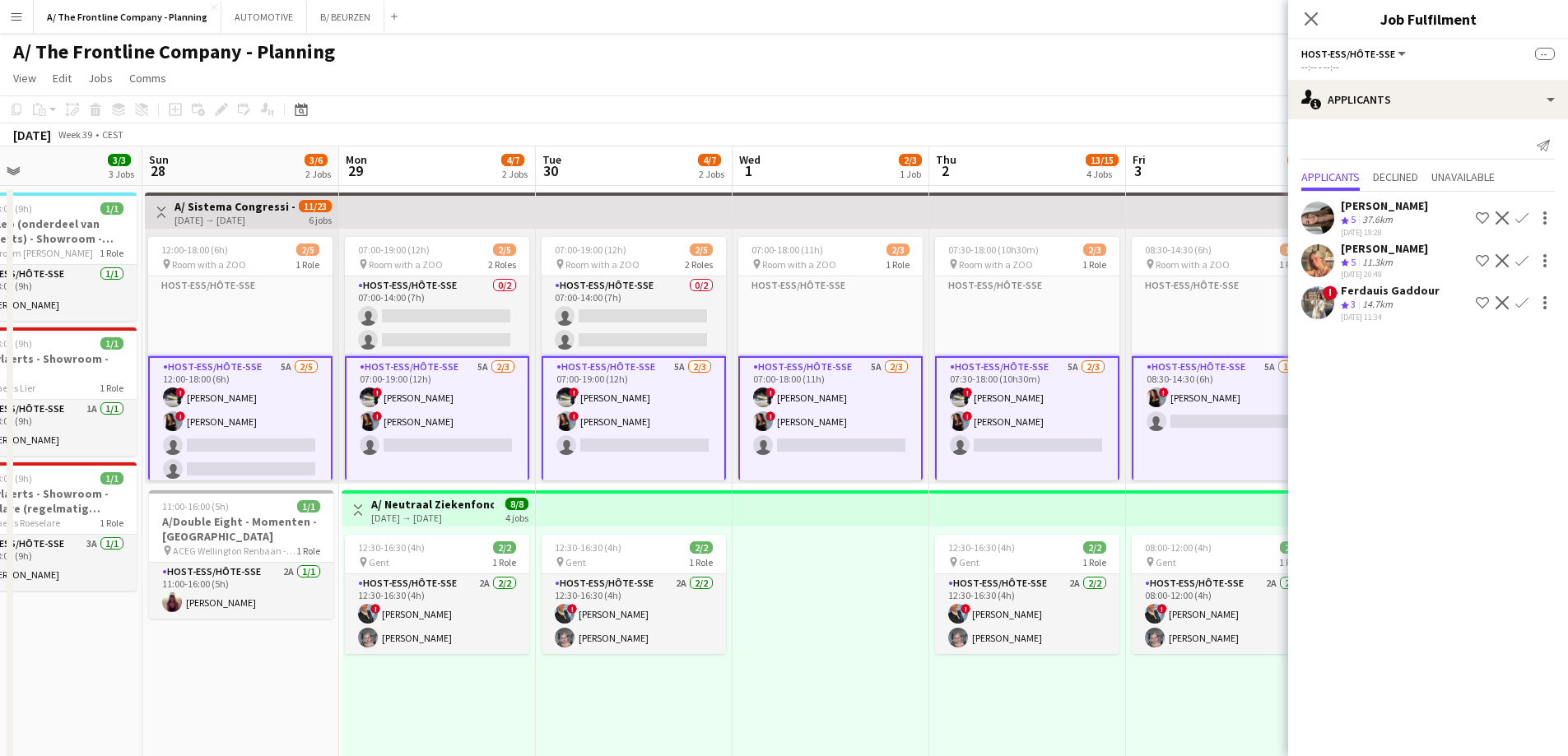
click at [818, 421] on app-card-role "Host-ess/Hôte-sse 5A [DATE] 07:00-18:00 (11h) ! [PERSON_NAME] ! [PERSON_NAME] s…" at bounding box center [830, 432] width 185 height 151
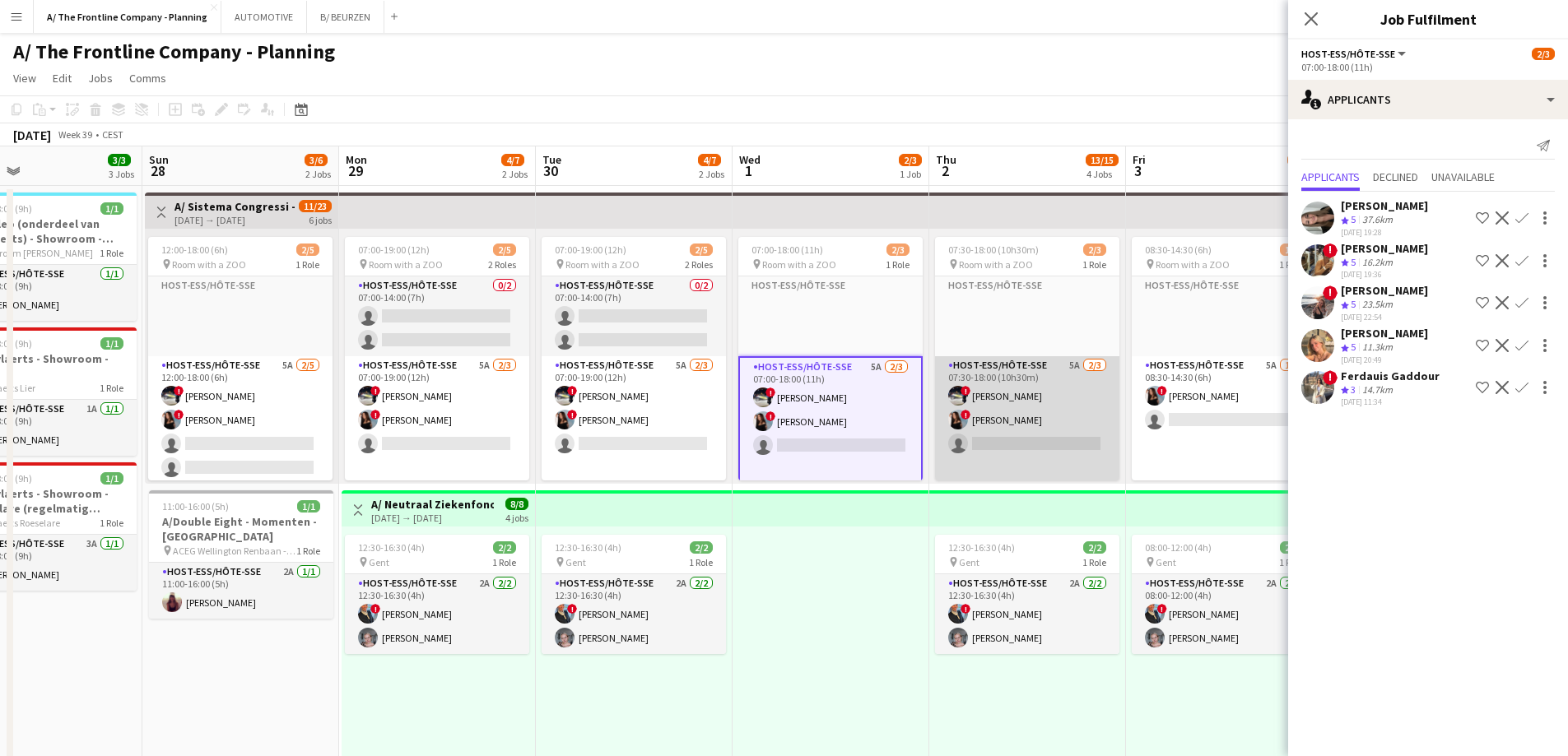
click at [979, 421] on app-card-role "Host-ess/Hôte-sse 5A [DATE] 07:30-18:00 (10h30m) ! [PERSON_NAME] ! [PERSON_NAME…" at bounding box center [1027, 432] width 185 height 151
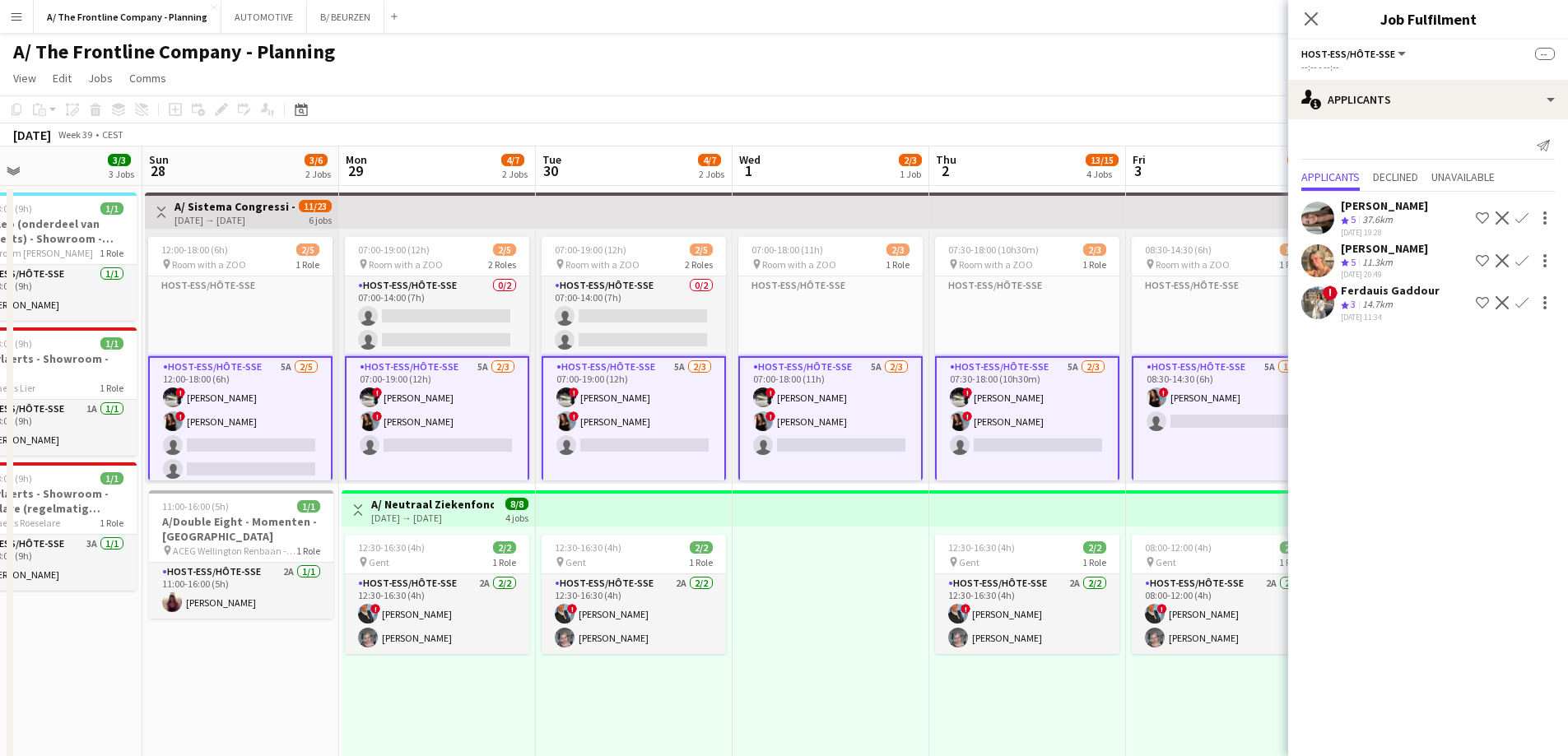
click at [983, 421] on app-card-role "Host-ess/Hôte-sse 5A [DATE] 07:30-18:00 (10h30m) ! [PERSON_NAME] ! [PERSON_NAME…" at bounding box center [1027, 432] width 185 height 151
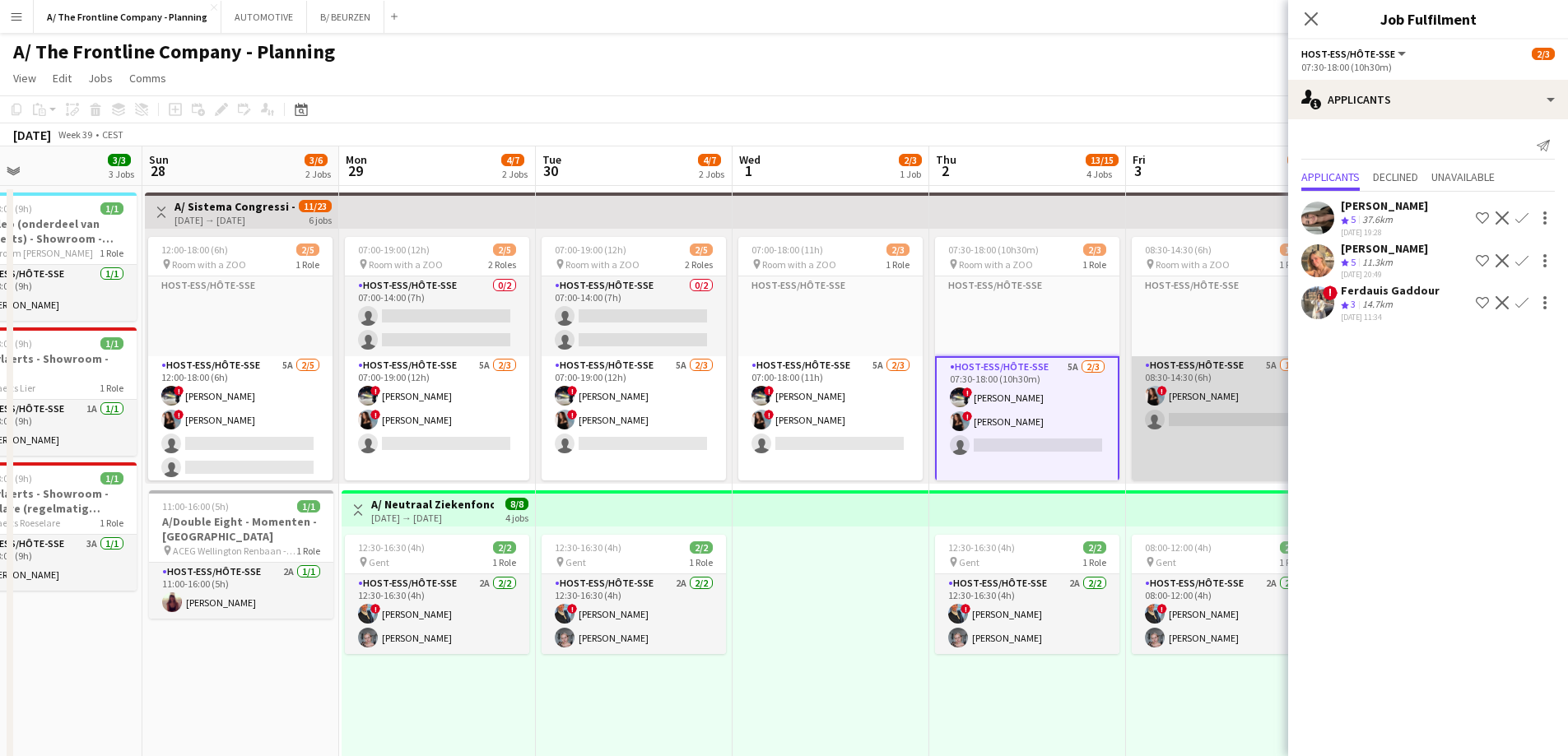
click at [1199, 398] on app-card-role "Host-ess/Hôte-sse 5A [DATE] 08:30-14:30 (6h) ! [PERSON_NAME] single-neutral-act…" at bounding box center [1223, 432] width 185 height 151
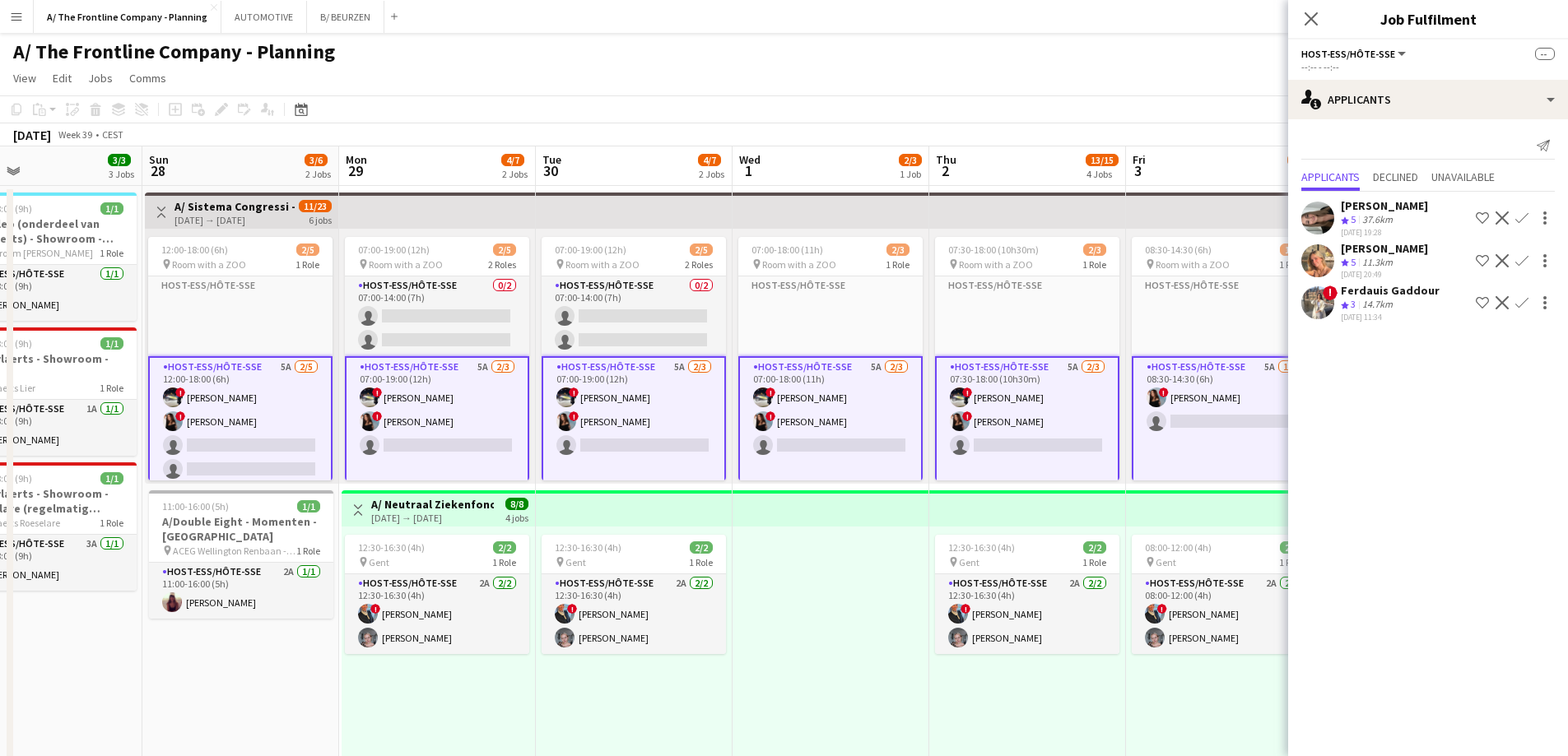
click at [1199, 398] on app-card-role "Host-ess/Hôte-sse 5A [DATE] 08:30-14:30 (6h) ! [PERSON_NAME] single-neutral-act…" at bounding box center [1223, 432] width 185 height 151
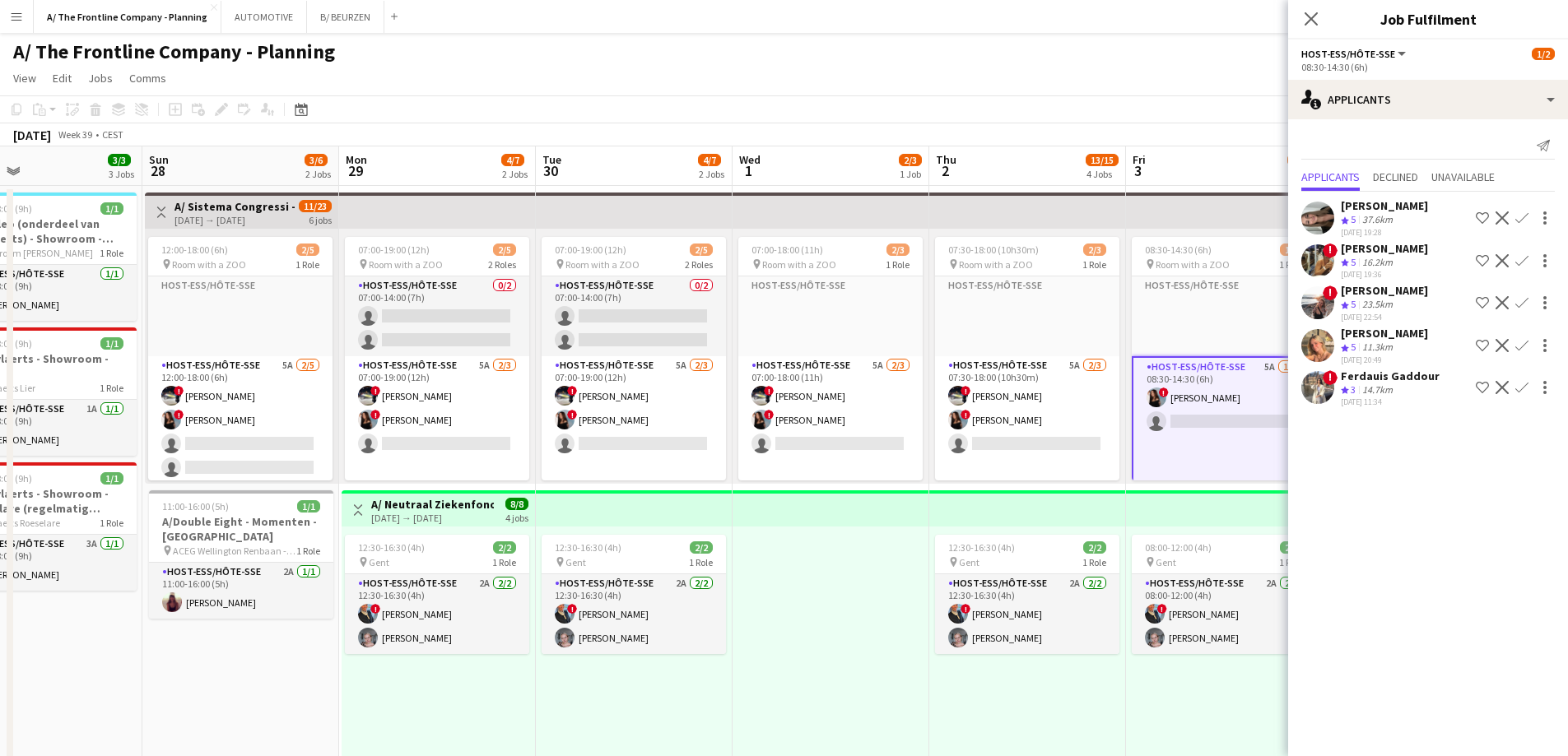
click at [1355, 258] on span "5" at bounding box center [1353, 262] width 5 height 12
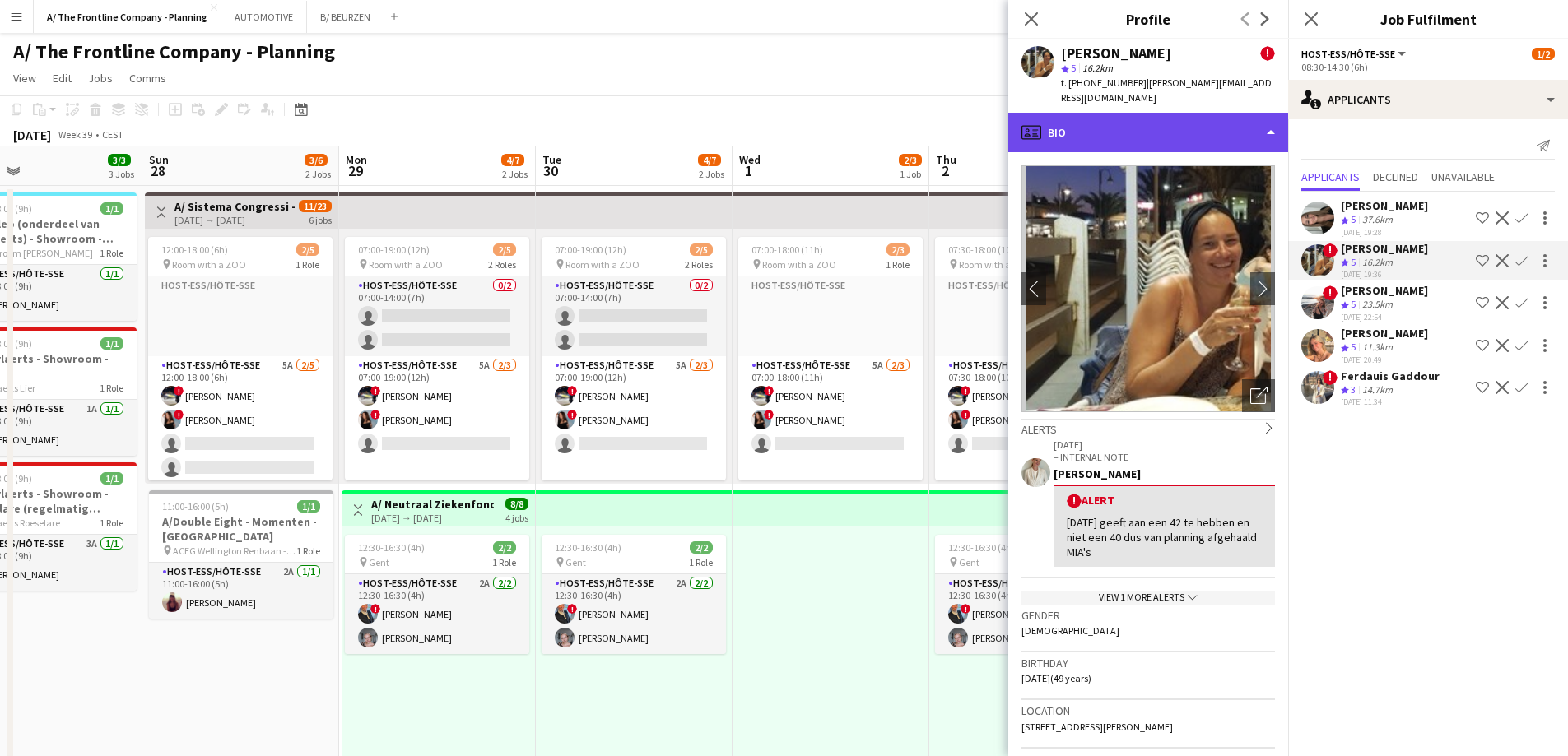
click at [1145, 128] on div "profile Bio" at bounding box center [1149, 132] width 280 height 40
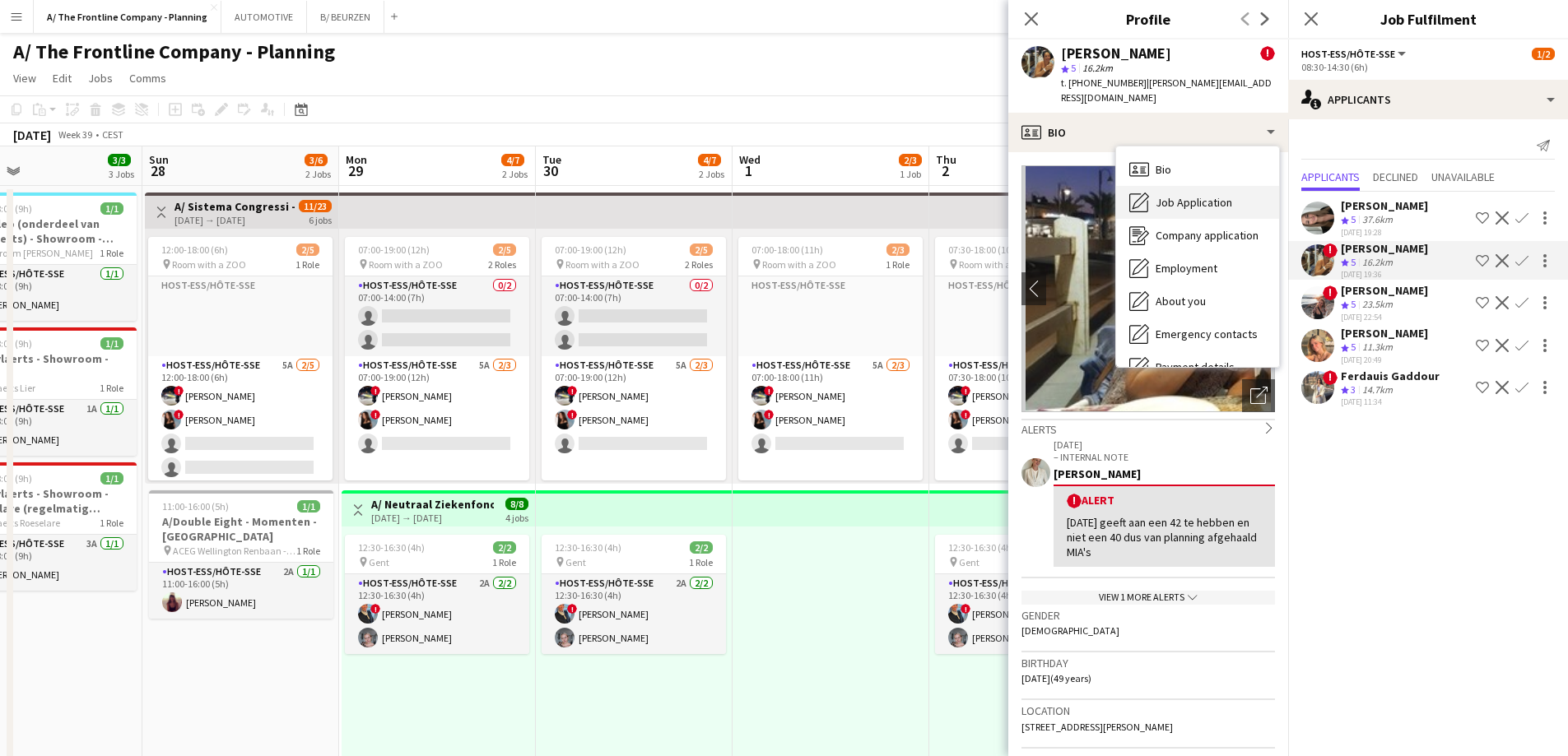
click at [1175, 195] on span "Job Application" at bounding box center [1193, 202] width 76 height 15
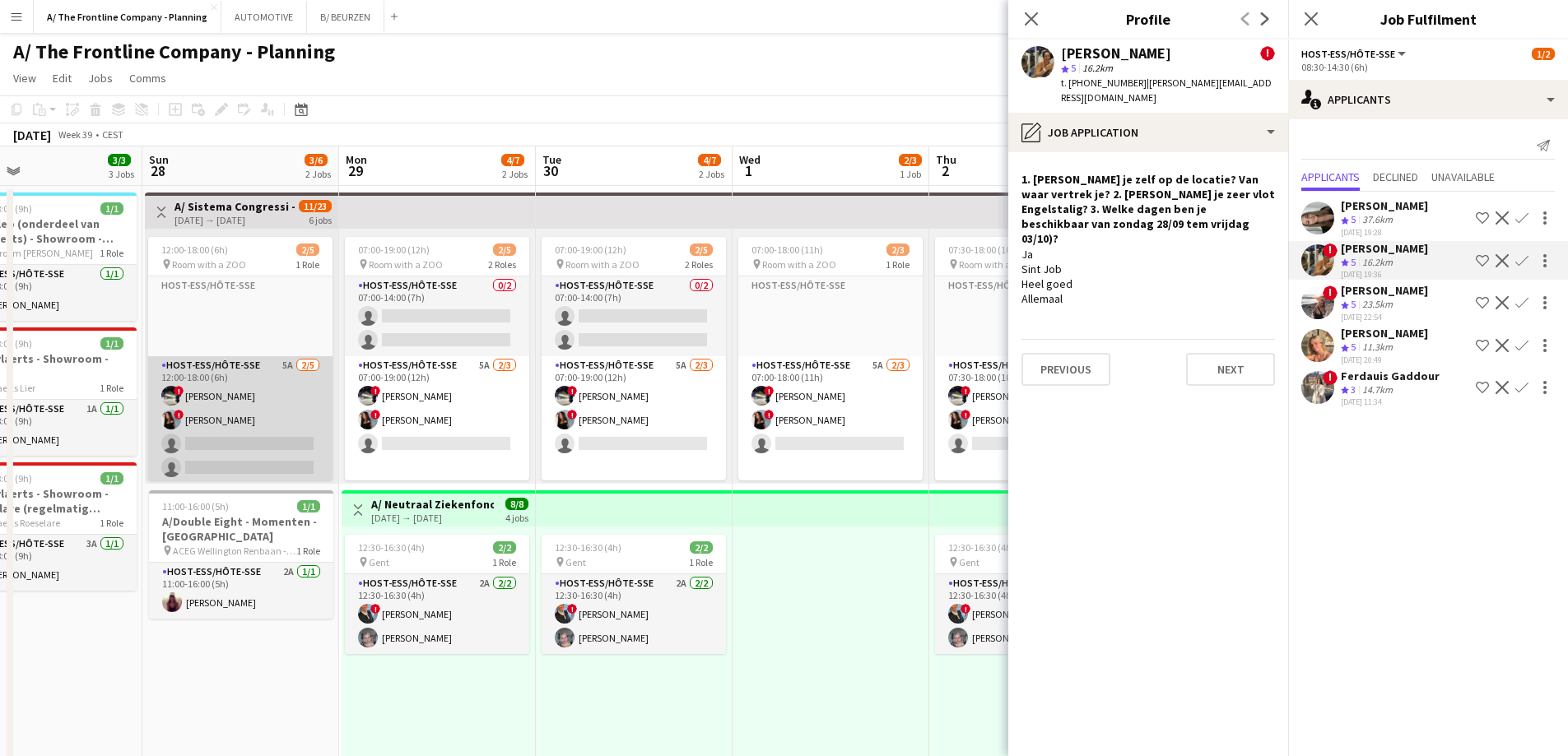
click at [216, 431] on app-card-role "Host-ess/Hôte-sse 5A [DATE] 12:00-18:00 (6h) ! [PERSON_NAME] ! [PERSON_NAME] si…" at bounding box center [240, 432] width 185 height 151
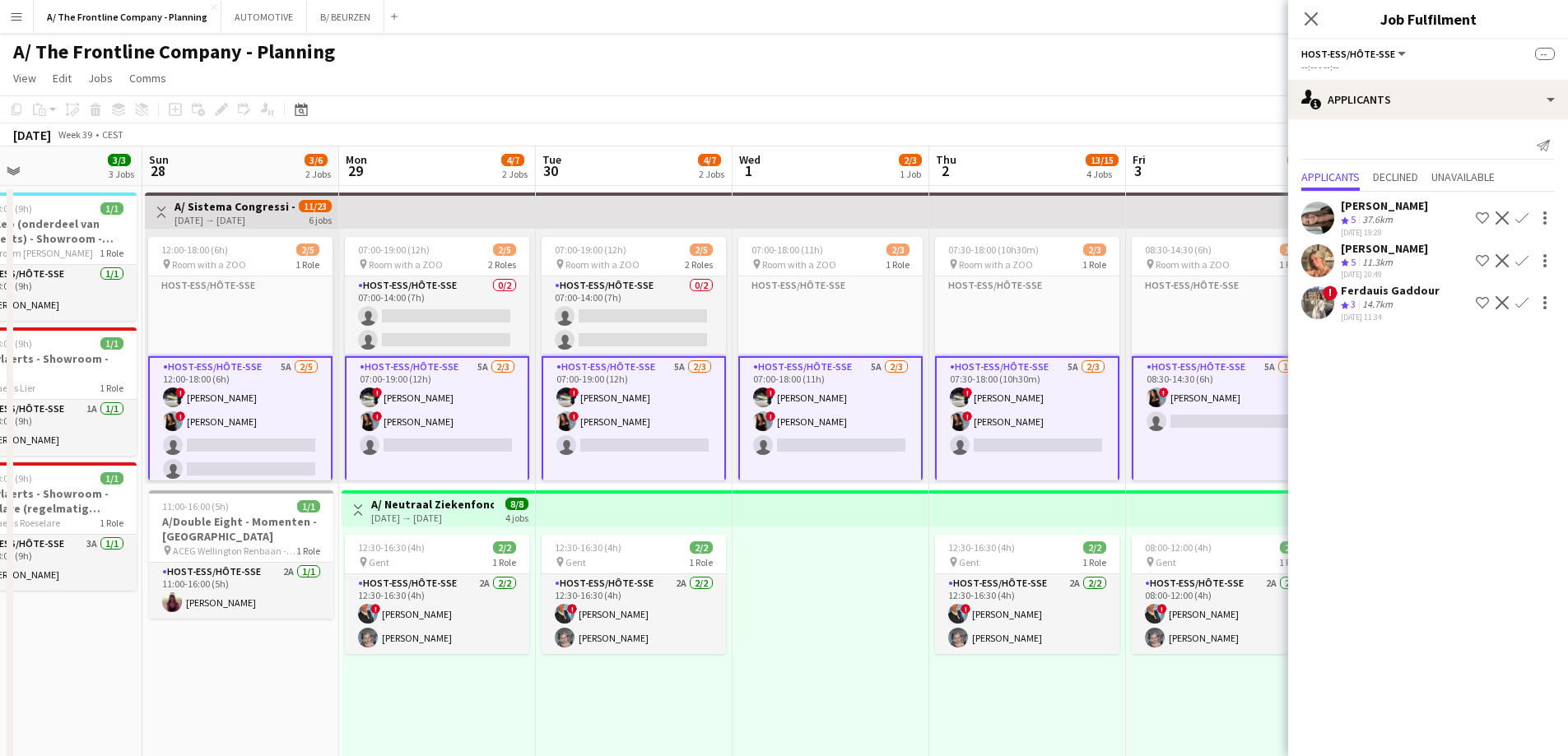
click at [241, 421] on app-card-role "Host-ess/Hôte-sse 5A [DATE] 12:00-18:00 (6h) ! [PERSON_NAME] ! [PERSON_NAME] si…" at bounding box center [240, 434] width 185 height 155
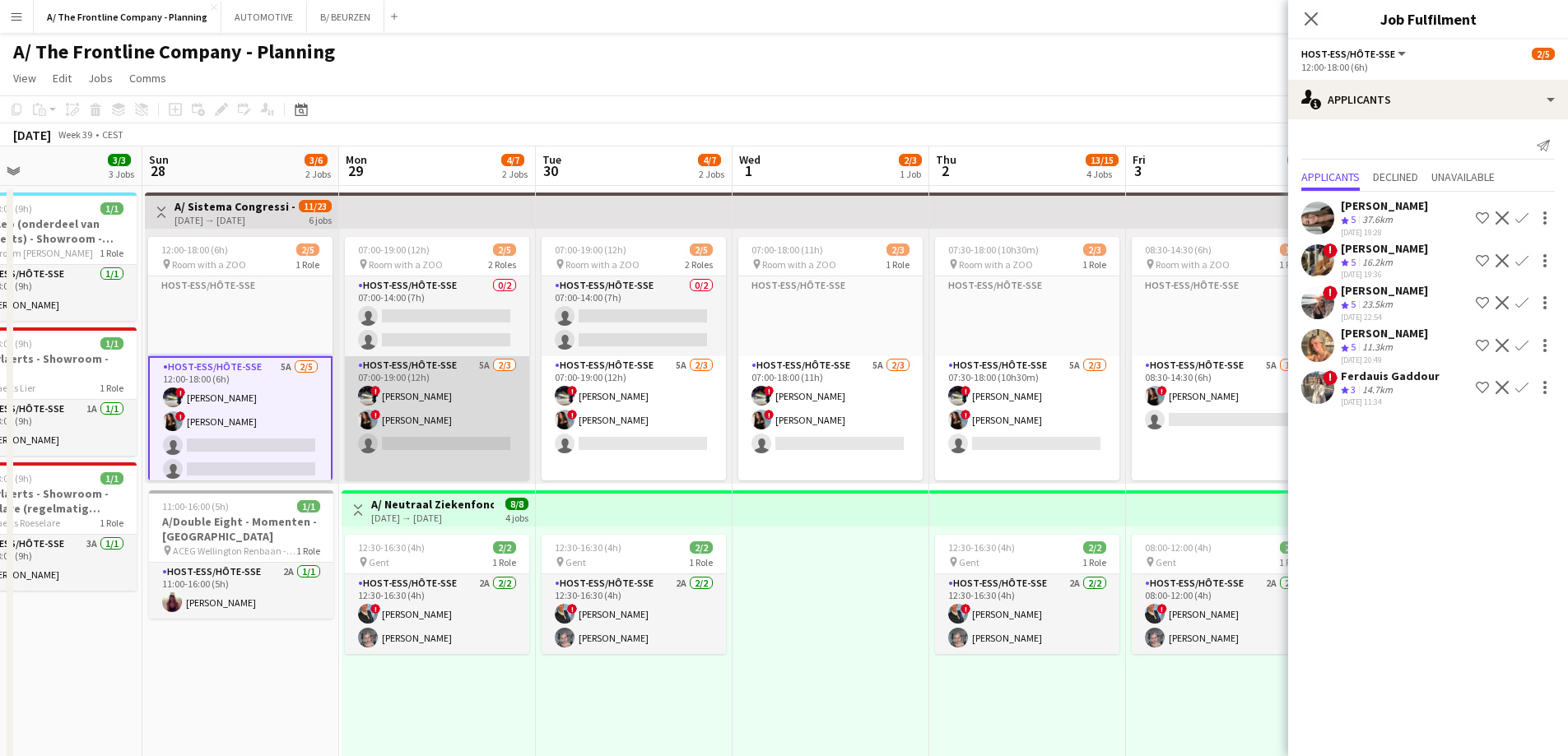
click at [444, 422] on app-card-role "Host-ess/Hôte-sse 5A [DATE] 07:00-19:00 (12h) ! [PERSON_NAME] ! [PERSON_NAME] s…" at bounding box center [436, 432] width 185 height 151
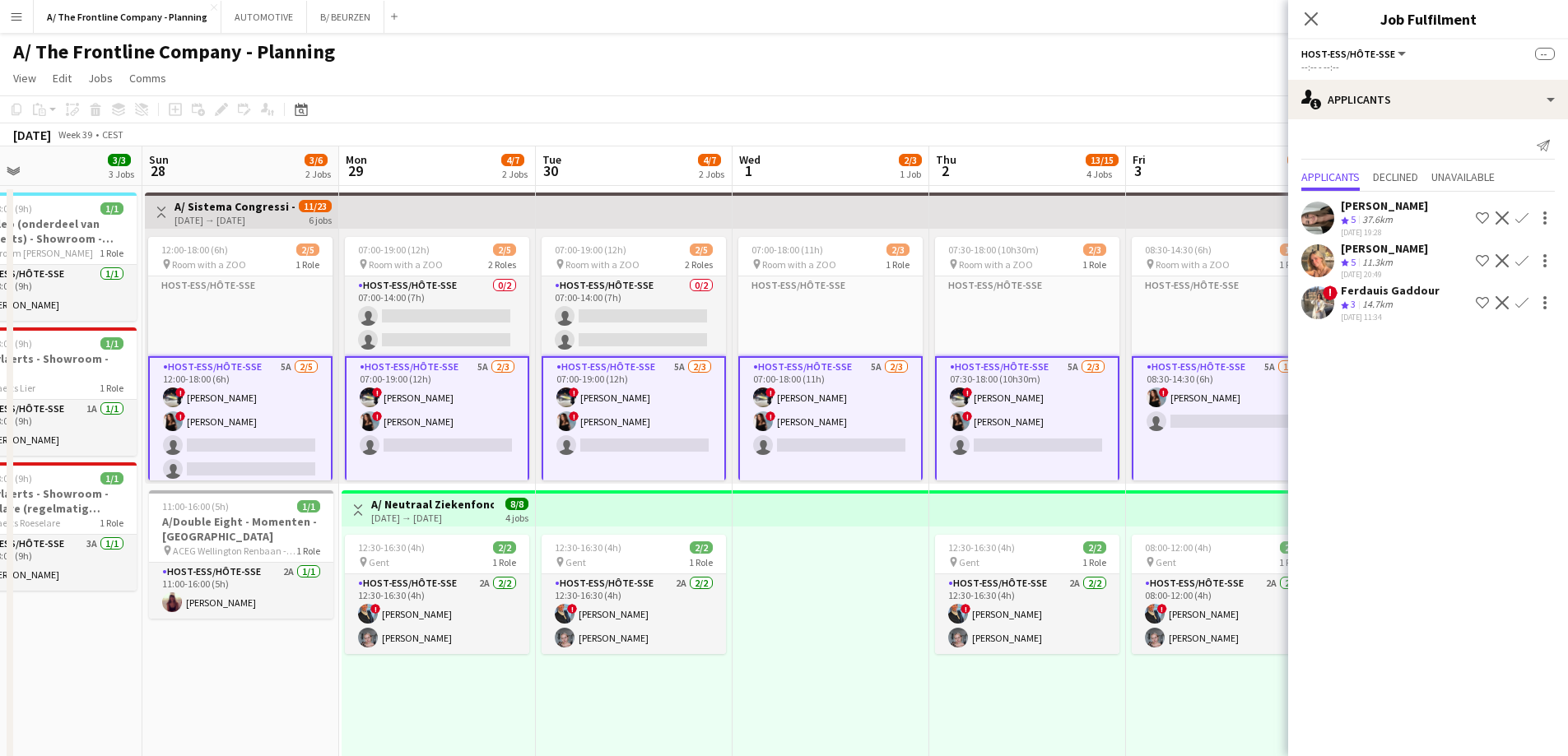
click at [444, 422] on app-card-role "Host-ess/Hôte-sse 5A [DATE] 07:00-19:00 (12h) ! [PERSON_NAME] ! [PERSON_NAME] s…" at bounding box center [436, 432] width 185 height 151
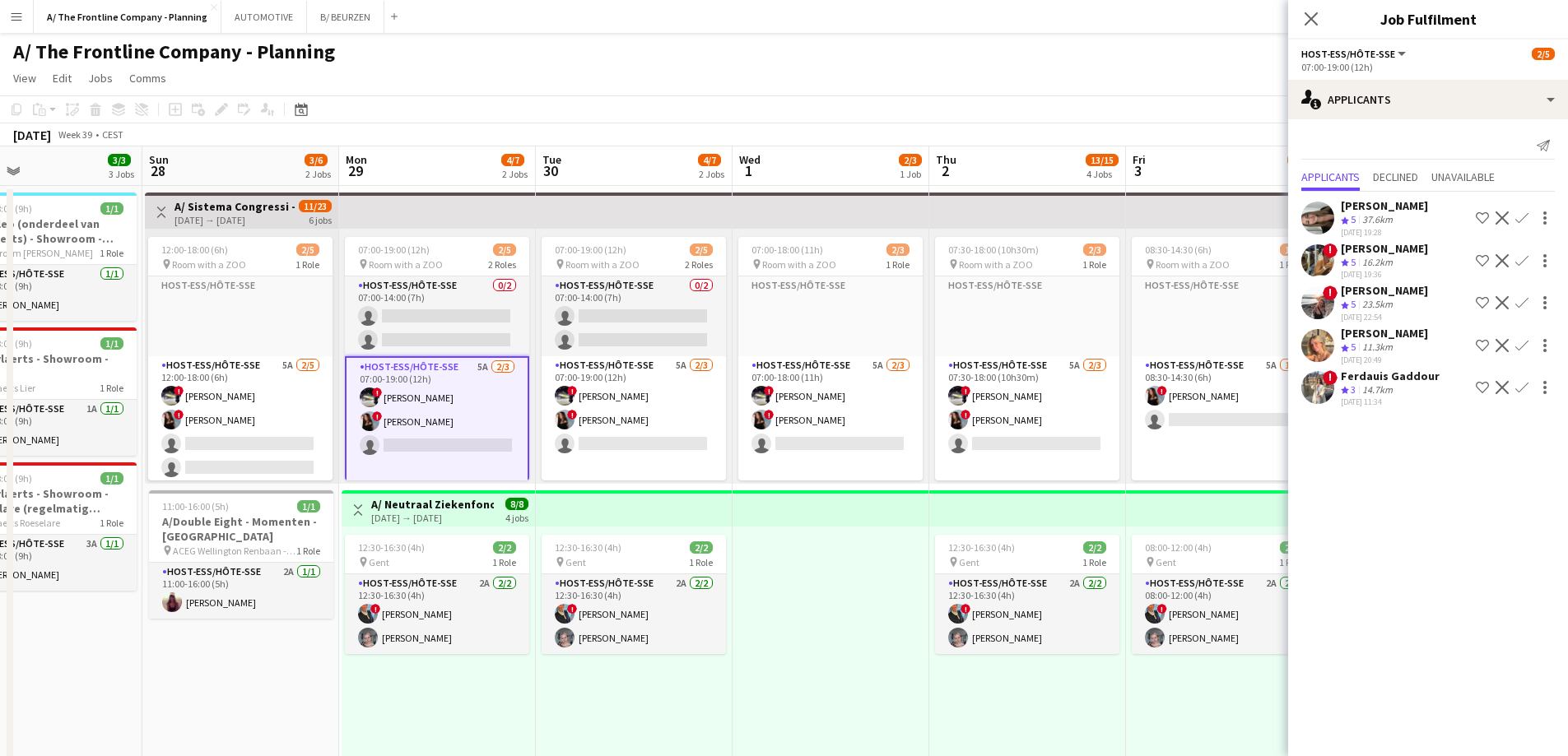
click at [1321, 292] on app-user-avatar at bounding box center [1318, 302] width 33 height 33
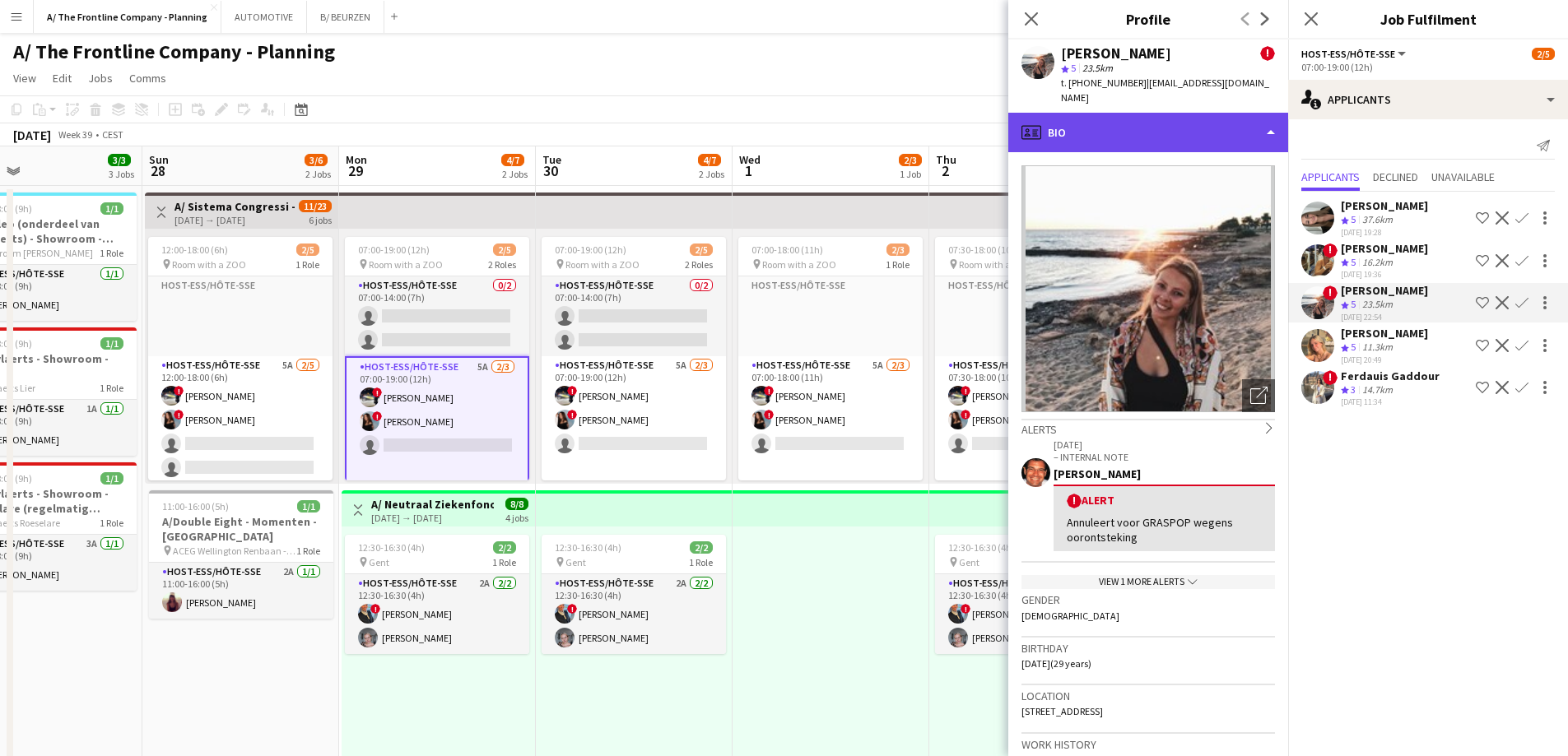
click at [1119, 115] on div "profile Bio" at bounding box center [1149, 132] width 280 height 40
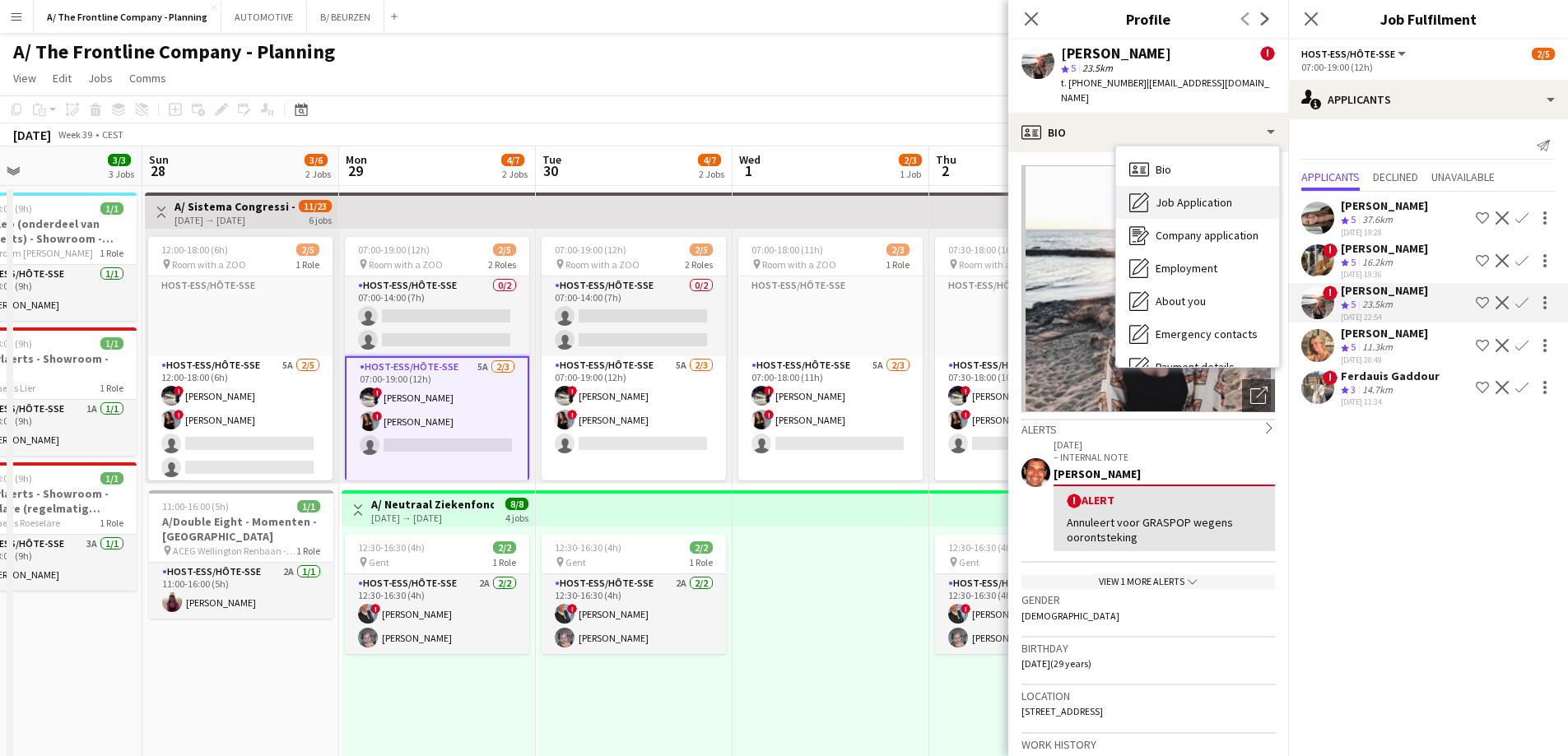
click at [1174, 196] on div "Job Application Job Application" at bounding box center [1198, 203] width 163 height 33
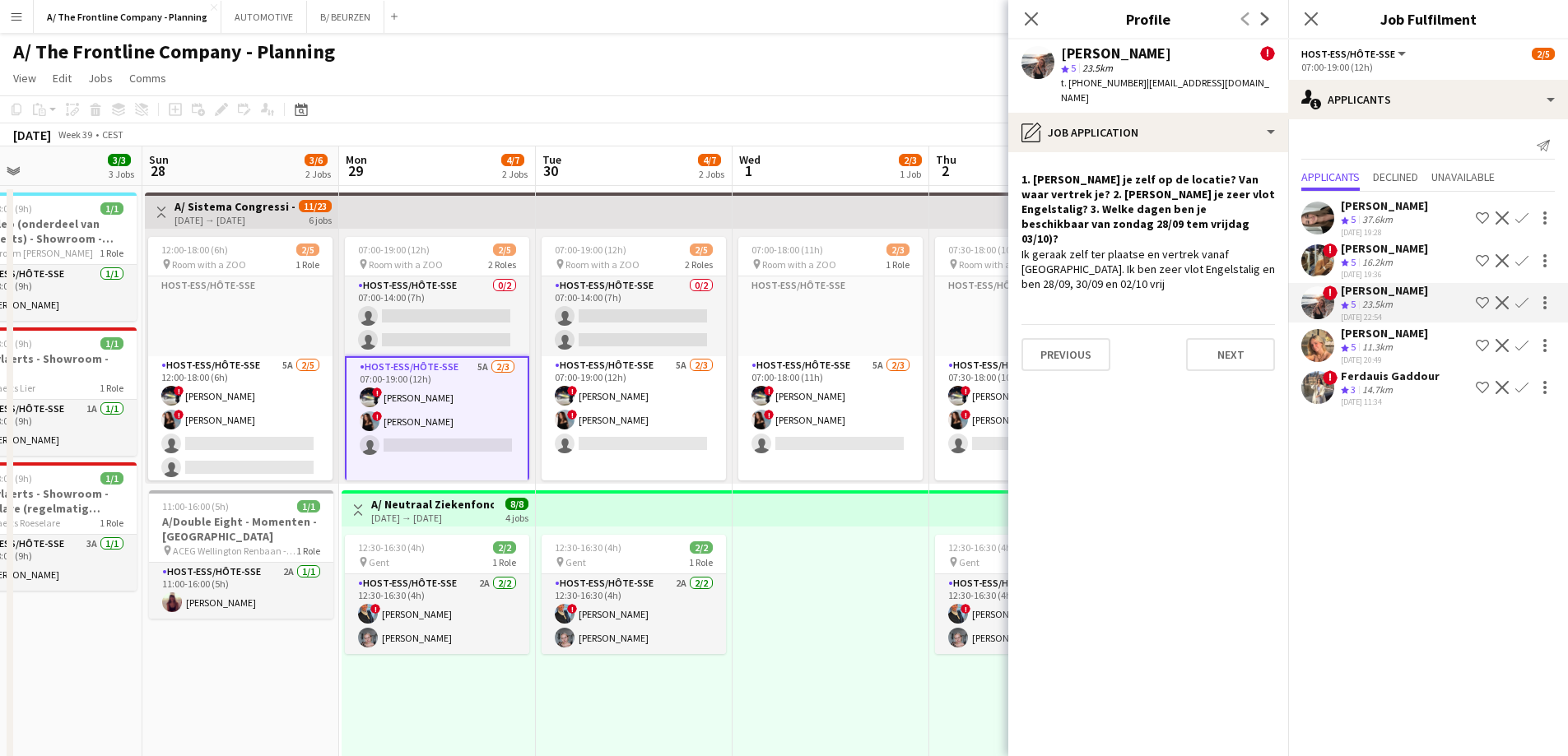
click at [1358, 338] on div "[PERSON_NAME]" at bounding box center [1385, 332] width 88 height 15
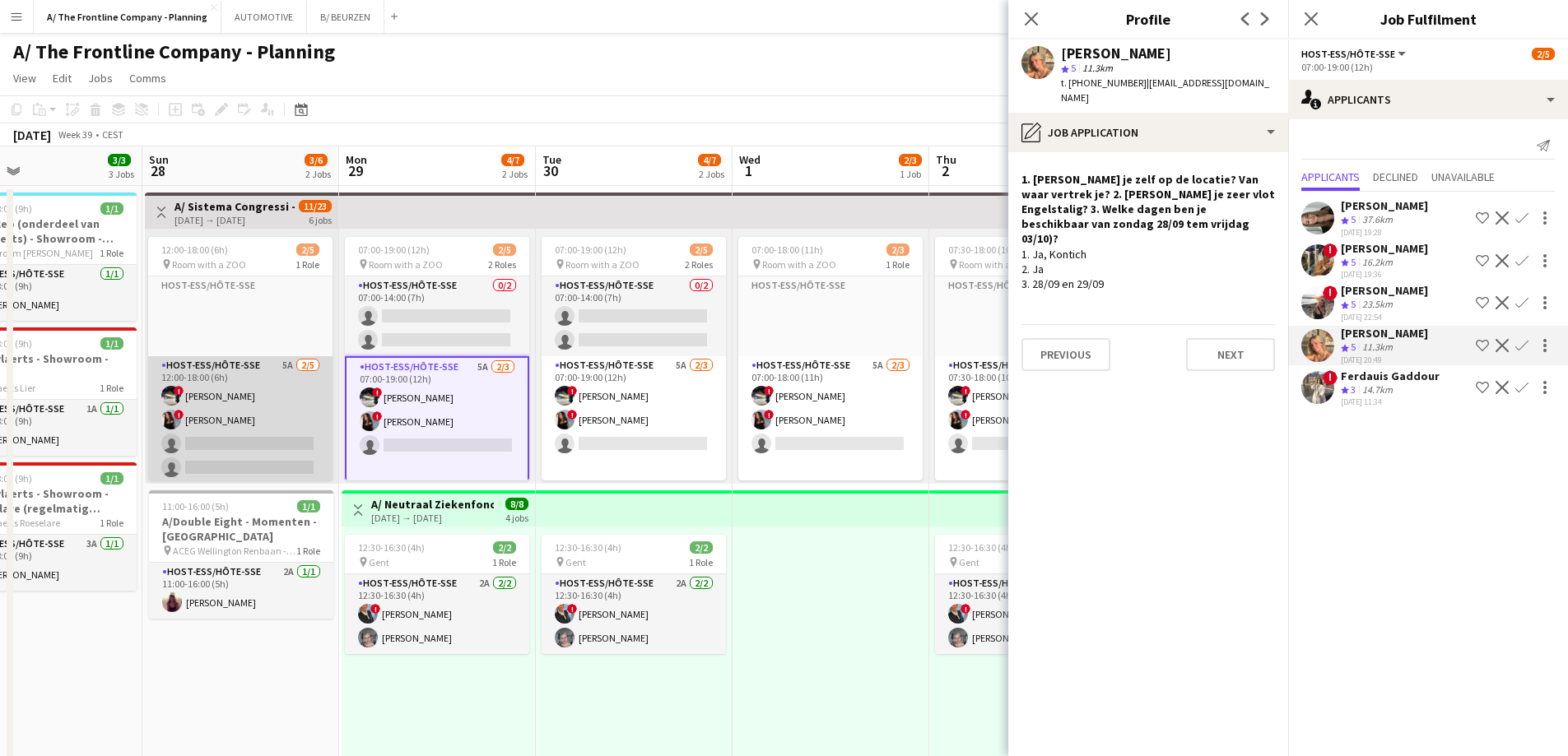
click at [296, 426] on app-card-role "Host-ess/Hôte-sse 5A [DATE] 12:00-18:00 (6h) ! [PERSON_NAME] ! [PERSON_NAME] si…" at bounding box center [240, 432] width 185 height 151
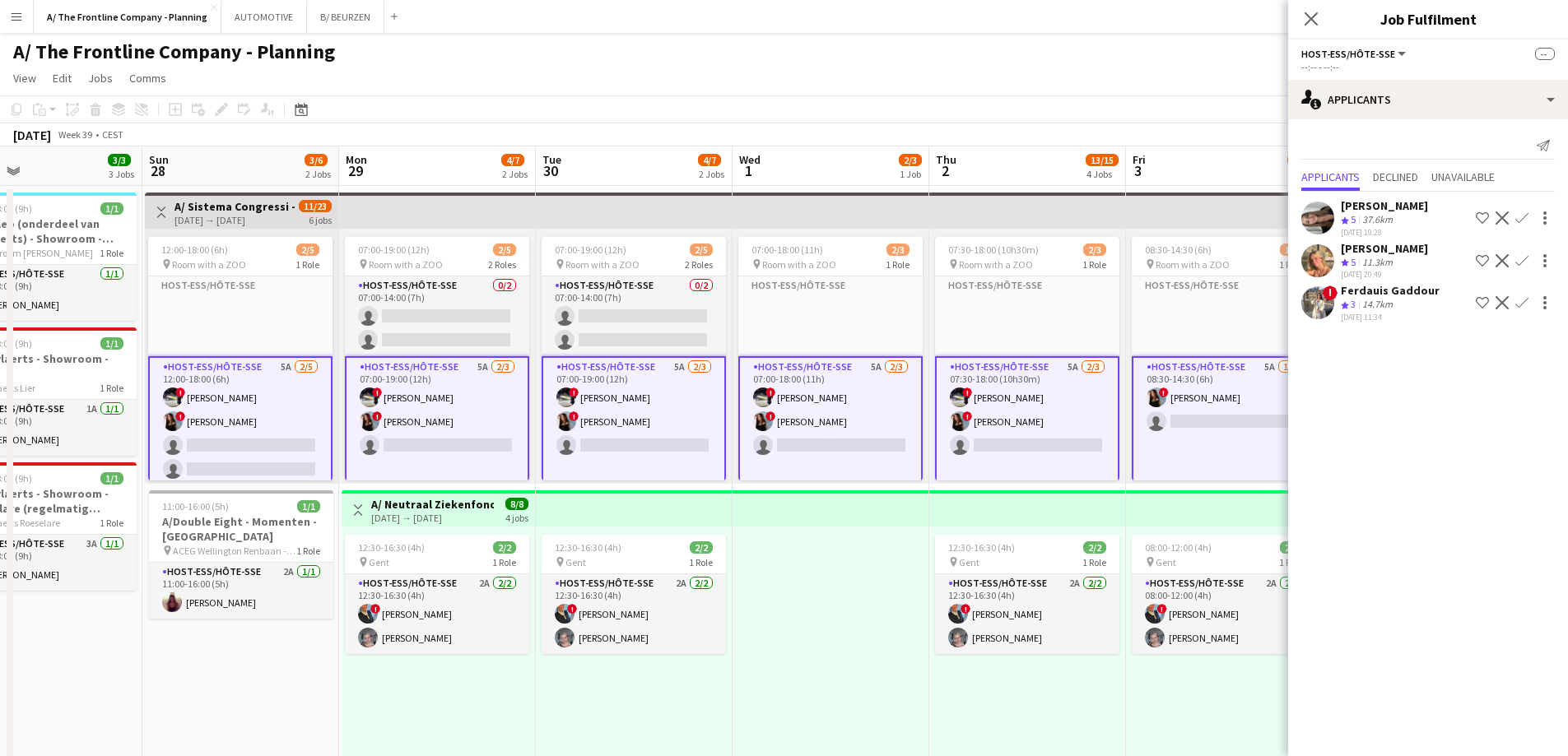
click at [424, 419] on app-card-role "Host-ess/Hôte-sse 5A [DATE] 07:00-19:00 (12h) ! [PERSON_NAME] ! [PERSON_NAME] s…" at bounding box center [436, 432] width 185 height 151
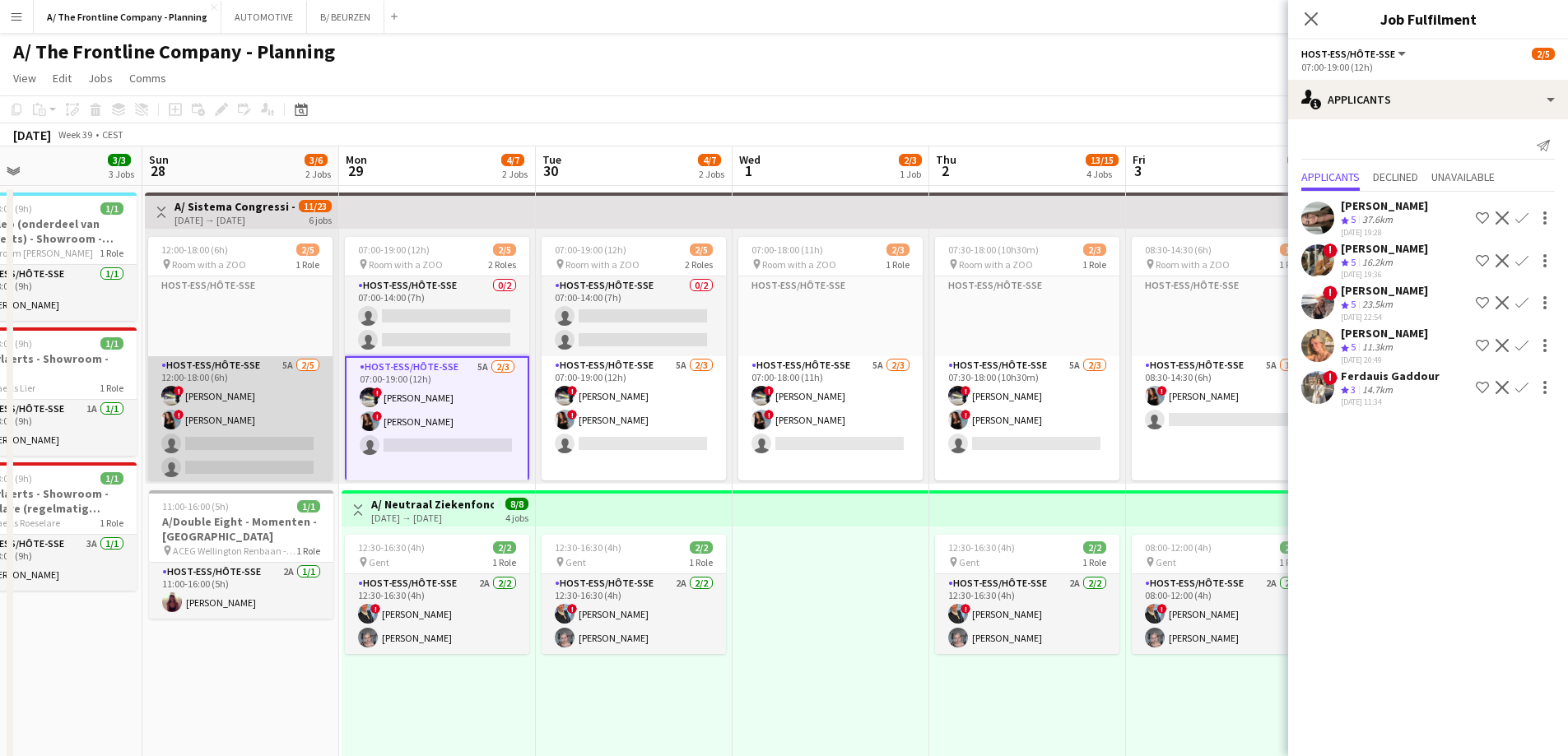
click at [229, 420] on app-card-role "Host-ess/Hôte-sse 5A [DATE] 12:00-18:00 (6h) ! [PERSON_NAME] ! [PERSON_NAME] si…" at bounding box center [240, 432] width 185 height 151
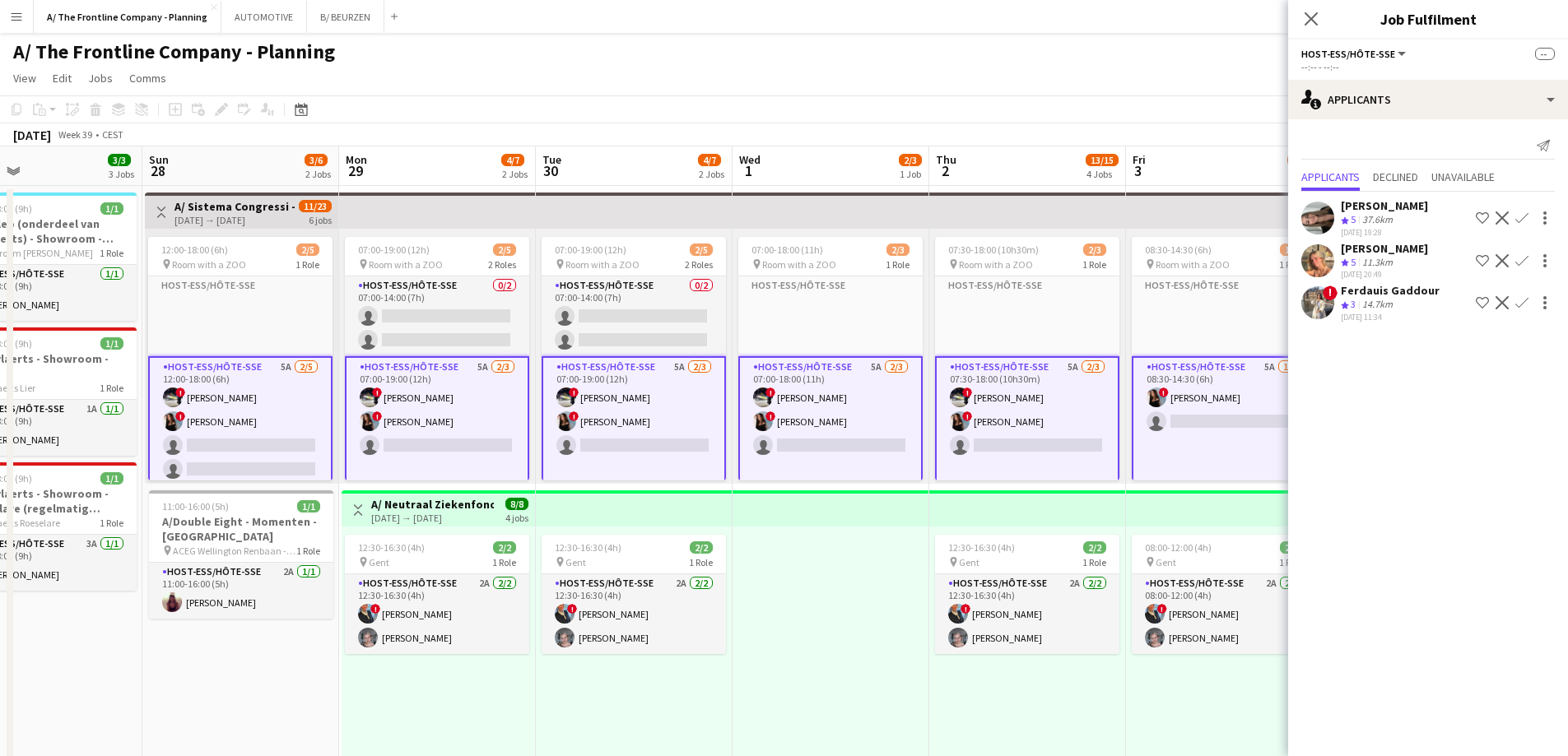
click at [229, 420] on app-card-role "Host-ess/Hôte-sse 5A [DATE] 12:00-18:00 (6h) ! [PERSON_NAME] ! [PERSON_NAME] si…" at bounding box center [240, 434] width 185 height 155
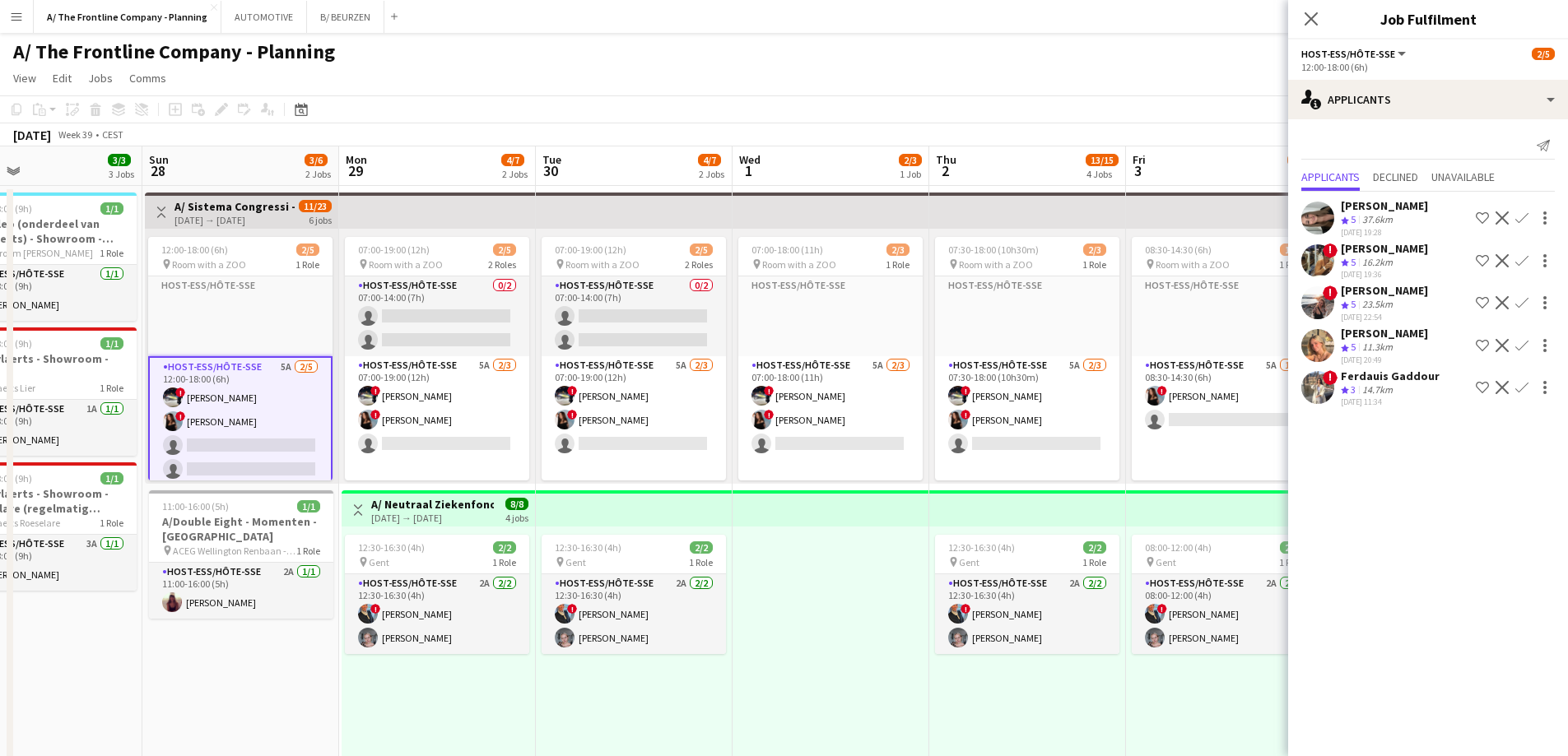
click at [1404, 364] on div "[DATE] 20:49" at bounding box center [1385, 360] width 88 height 10
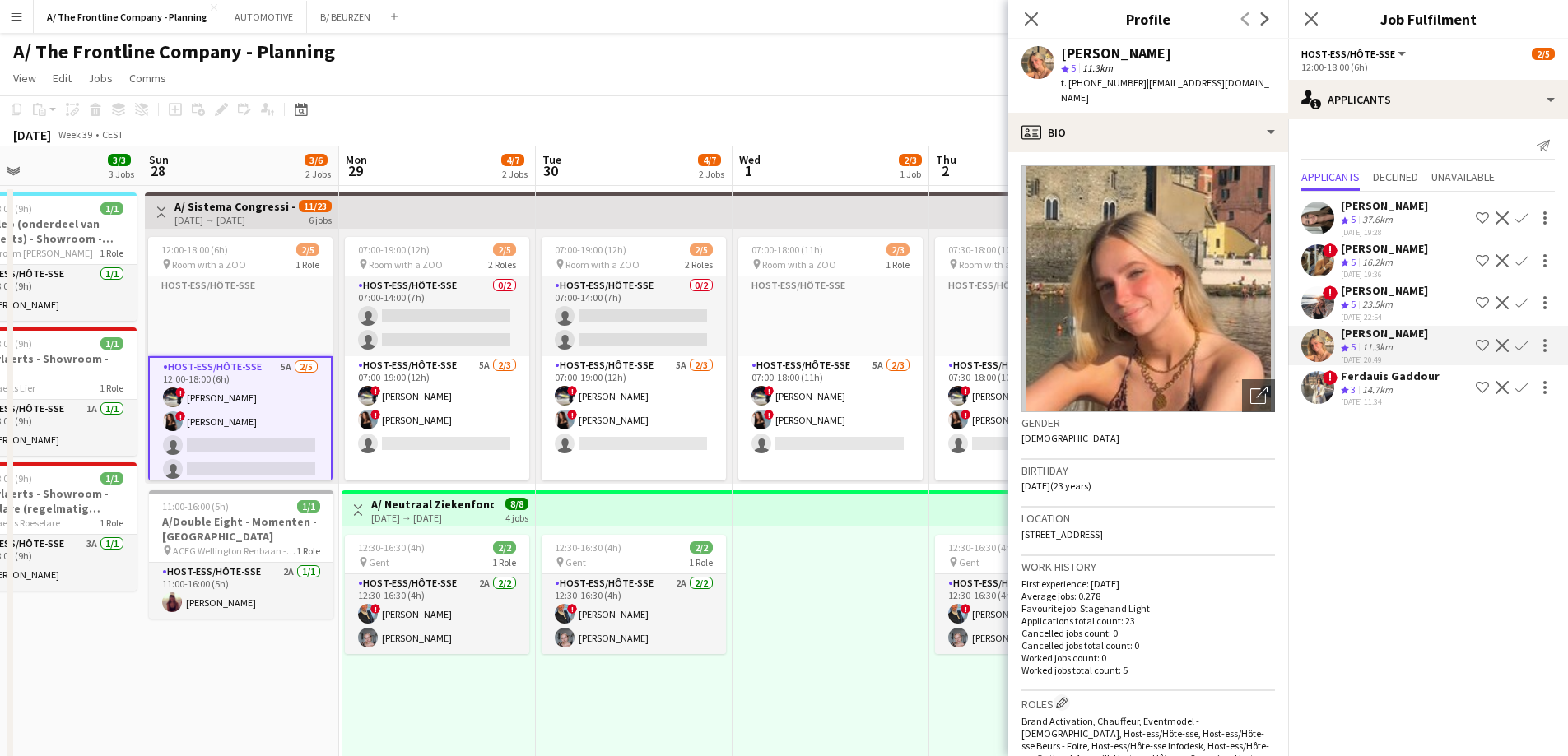
click at [1394, 379] on div "Ferdauis Gaddour" at bounding box center [1390, 375] width 99 height 15
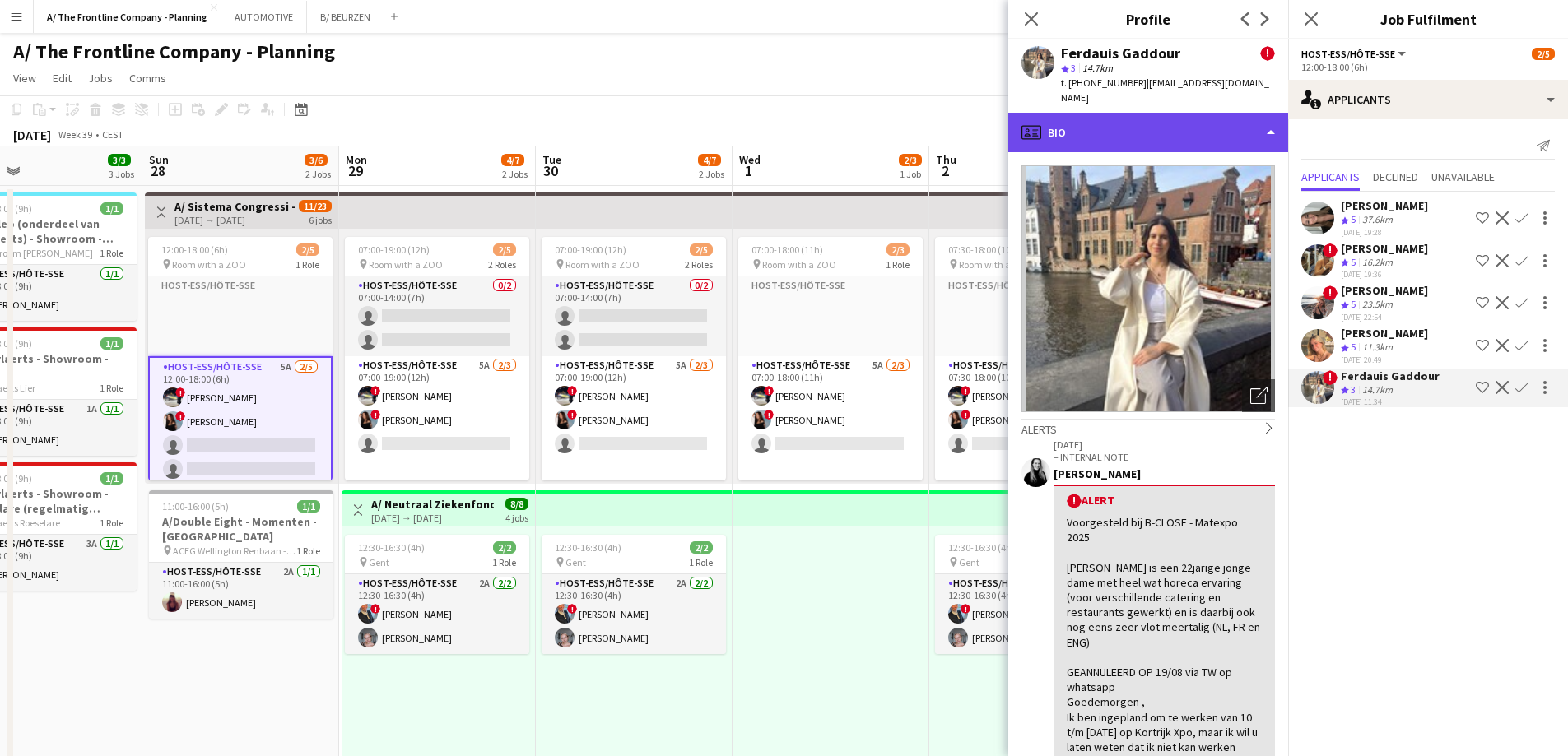
click at [1163, 113] on div "profile Bio" at bounding box center [1149, 132] width 280 height 40
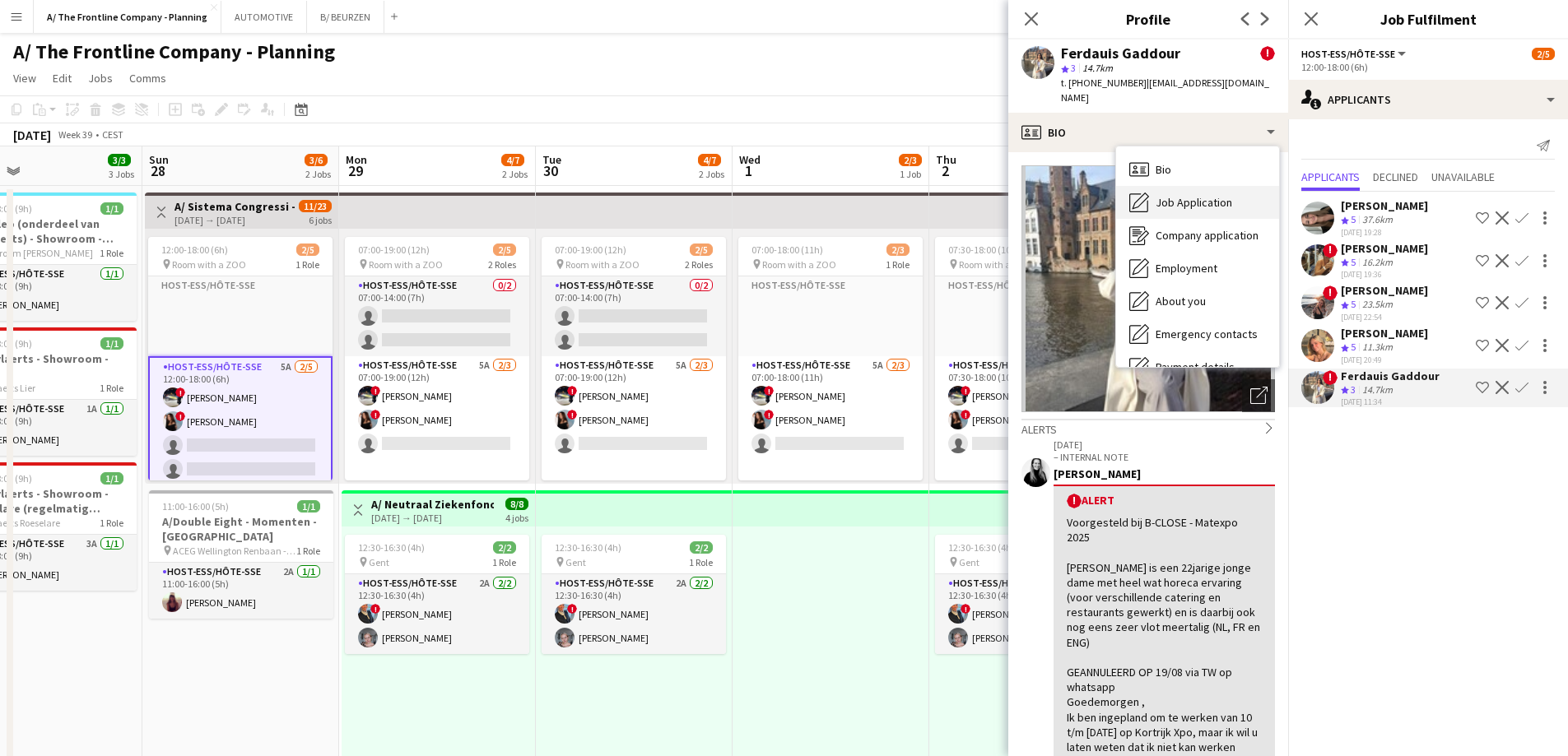
click at [1180, 195] on span "Job Application" at bounding box center [1193, 202] width 76 height 15
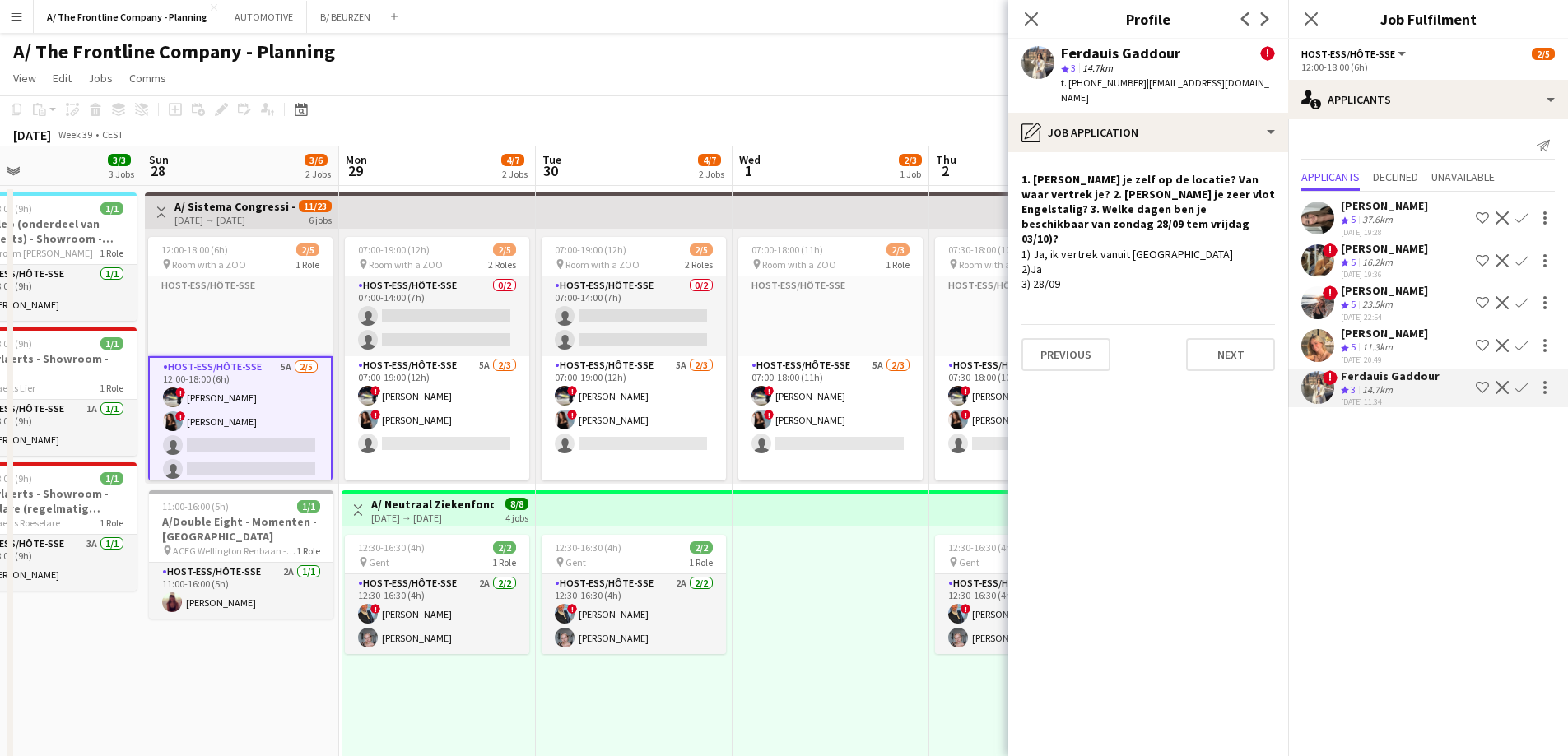
click at [1362, 223] on div "37.6km" at bounding box center [1377, 220] width 37 height 14
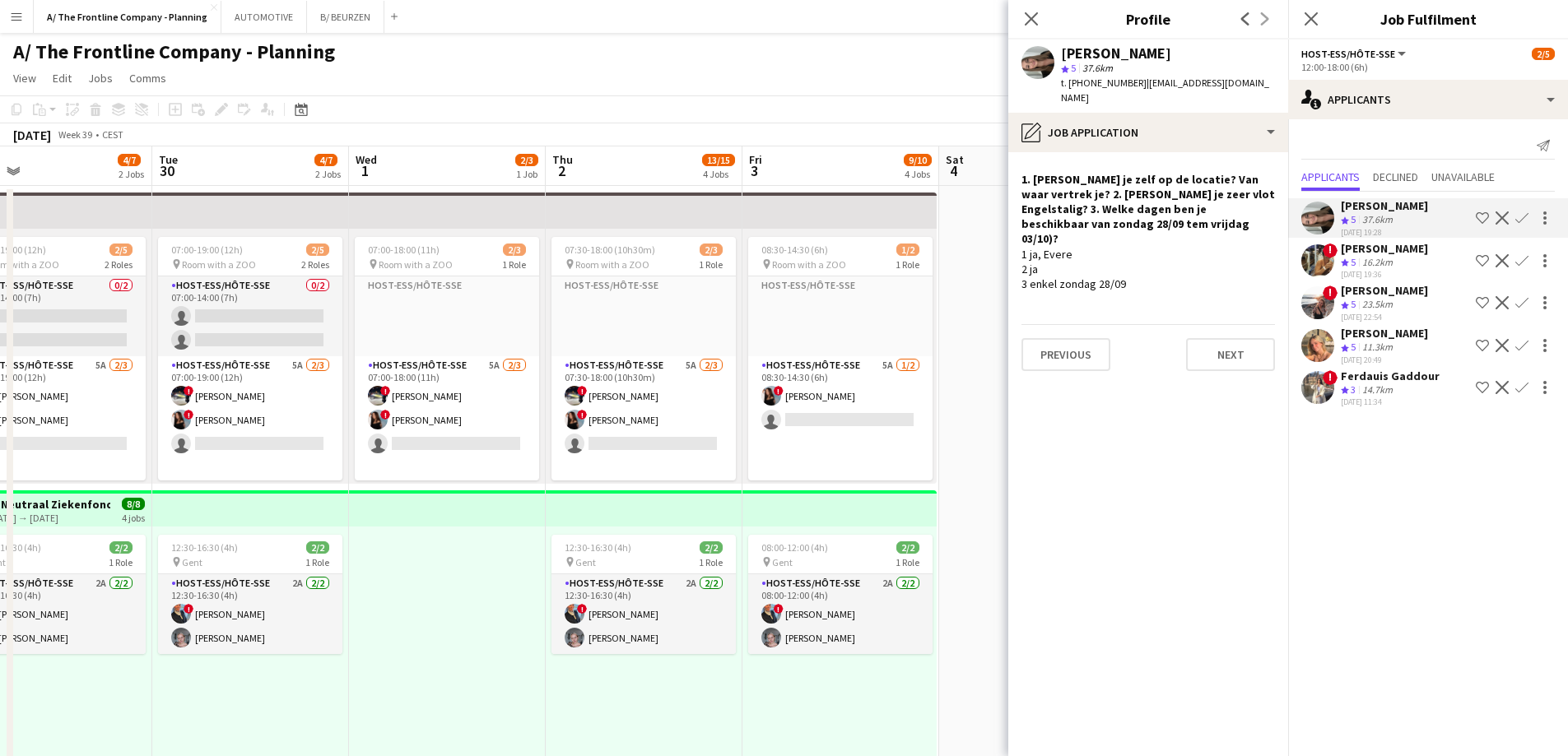
scroll to position [0, 549]
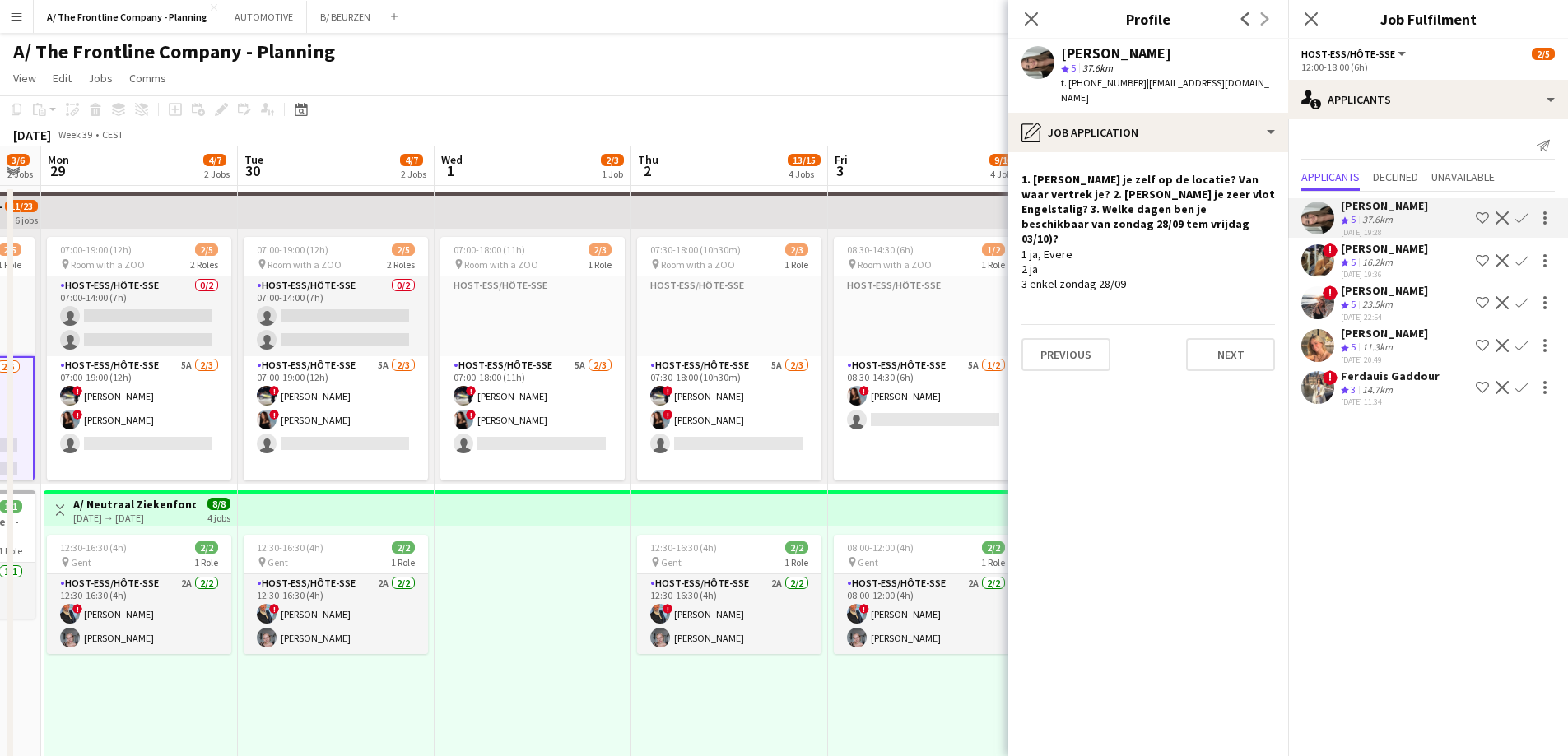
drag, startPoint x: 758, startPoint y: 669, endPoint x: 264, endPoint y: 585, distance: 501.1
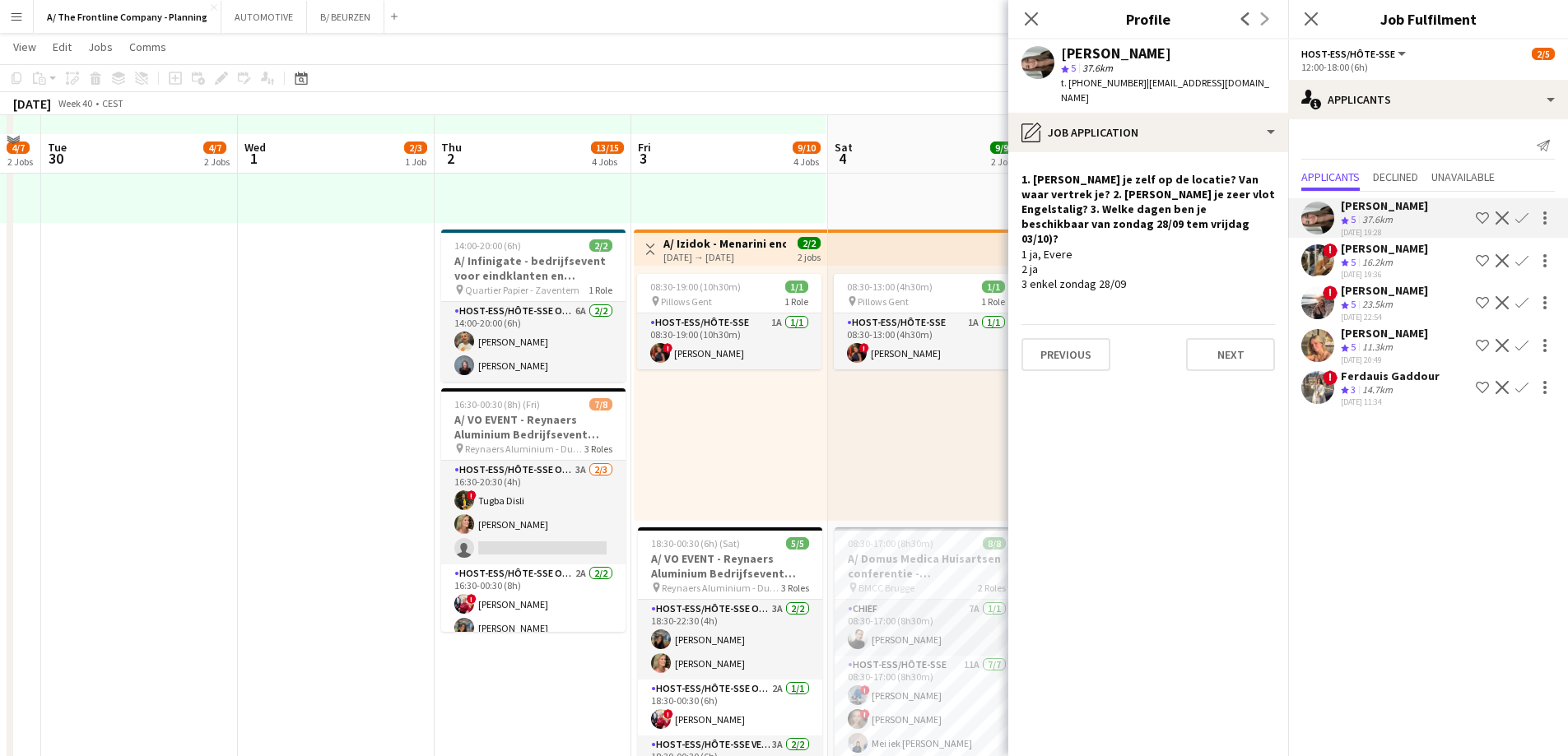
scroll to position [576, 0]
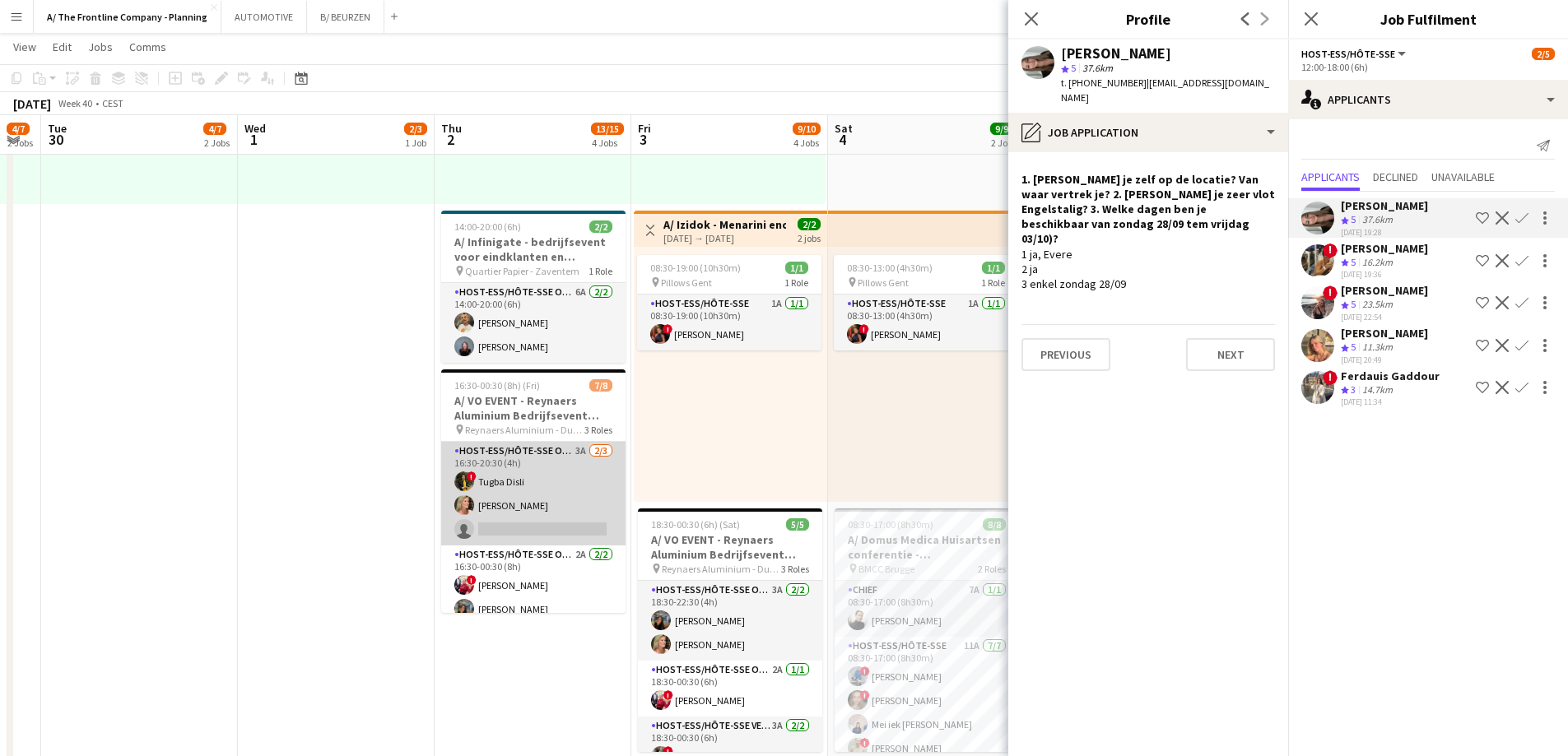
click at [534, 491] on app-card-role "Host-ess/Hôte-sse Onthaal-Accueill 3A [DATE] 16:30-20:30 (4h) ! Tugba Disli [PE…" at bounding box center [533, 493] width 185 height 104
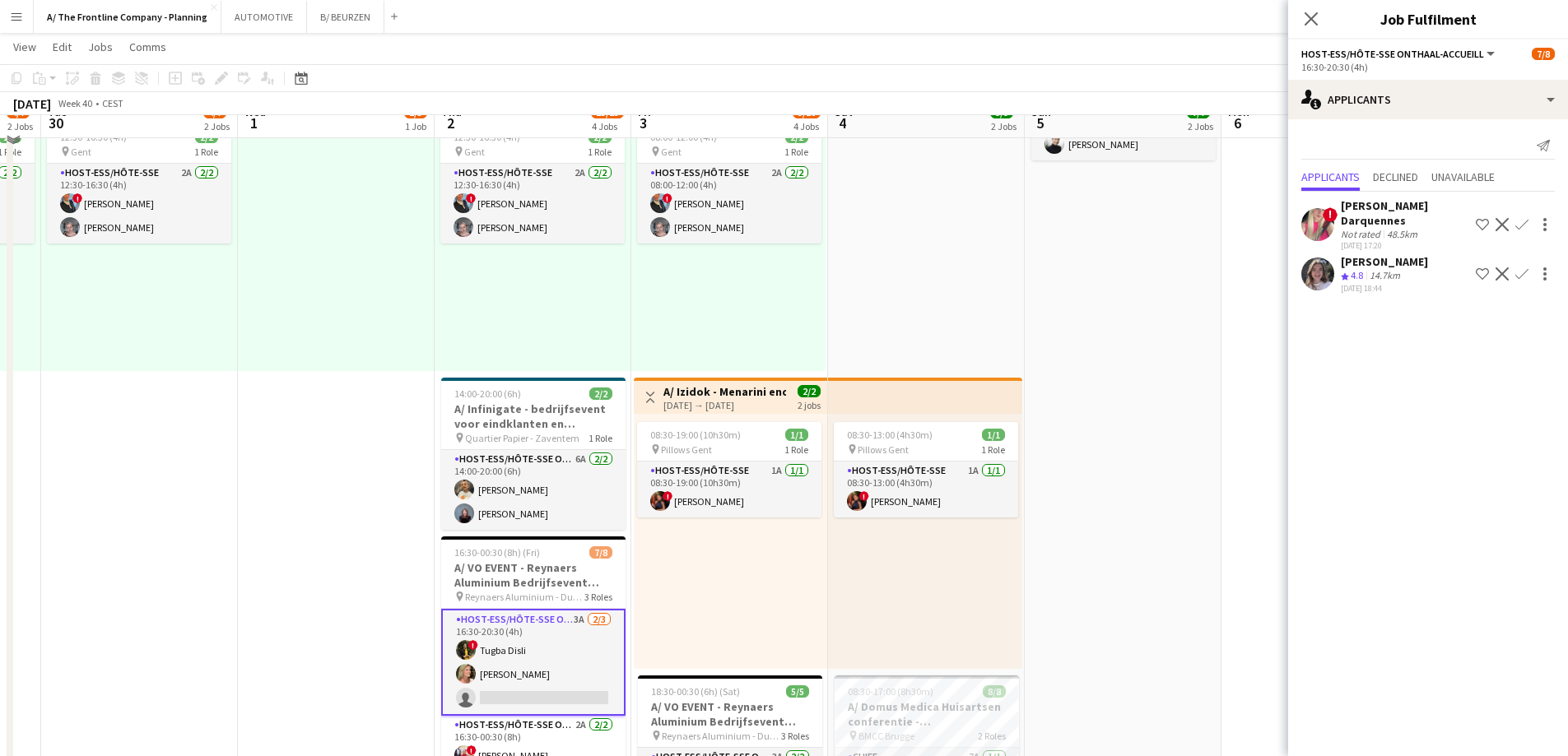
scroll to position [412, 0]
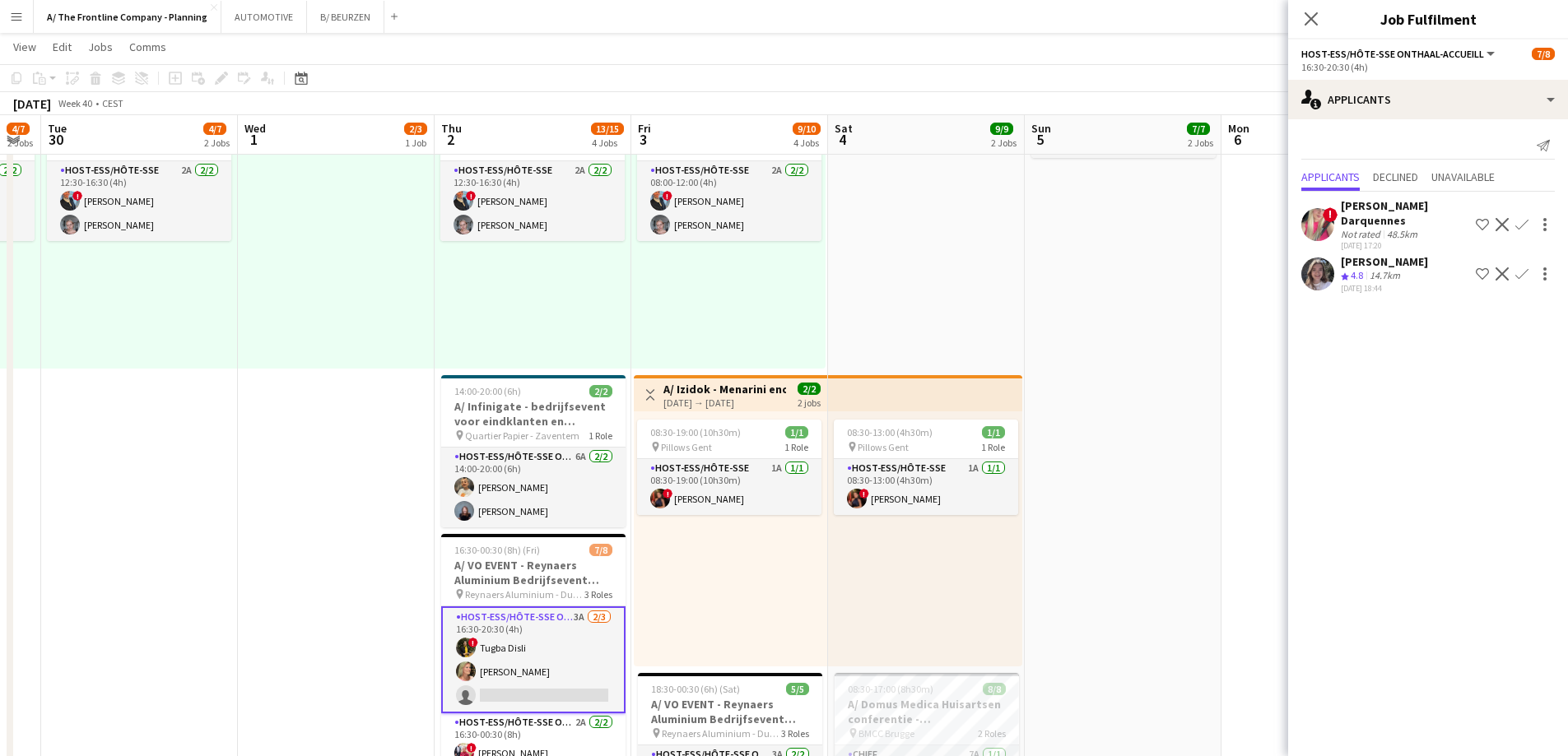
click at [1390, 253] on div "! [PERSON_NAME] Darquennes Not rated 48.5km [DATE] 17:20 Shortlist crew Decline…" at bounding box center [1428, 244] width 280 height 106
click at [1383, 280] on div "14.7km" at bounding box center [1384, 276] width 37 height 14
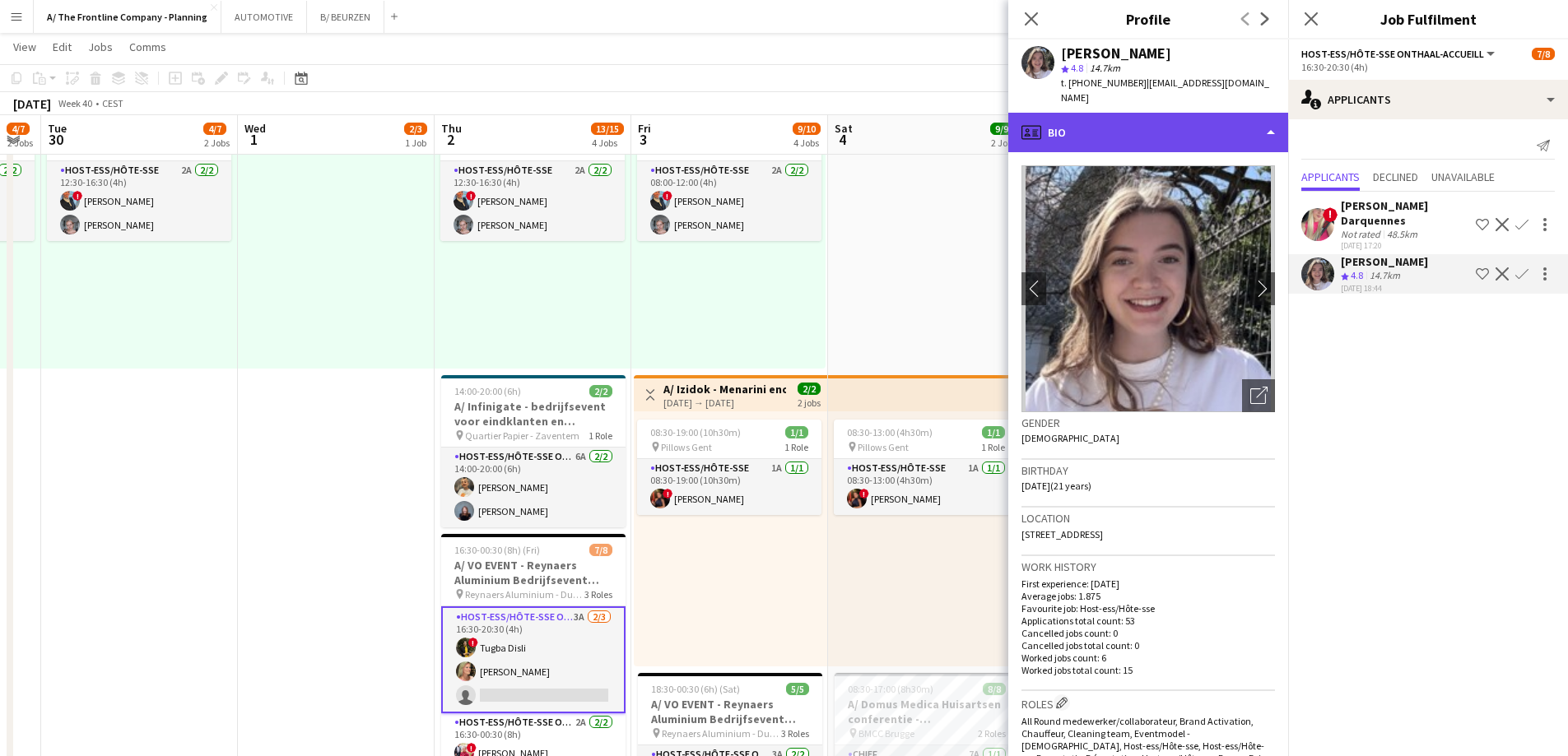
click at [1152, 126] on div "profile Bio" at bounding box center [1149, 132] width 280 height 40
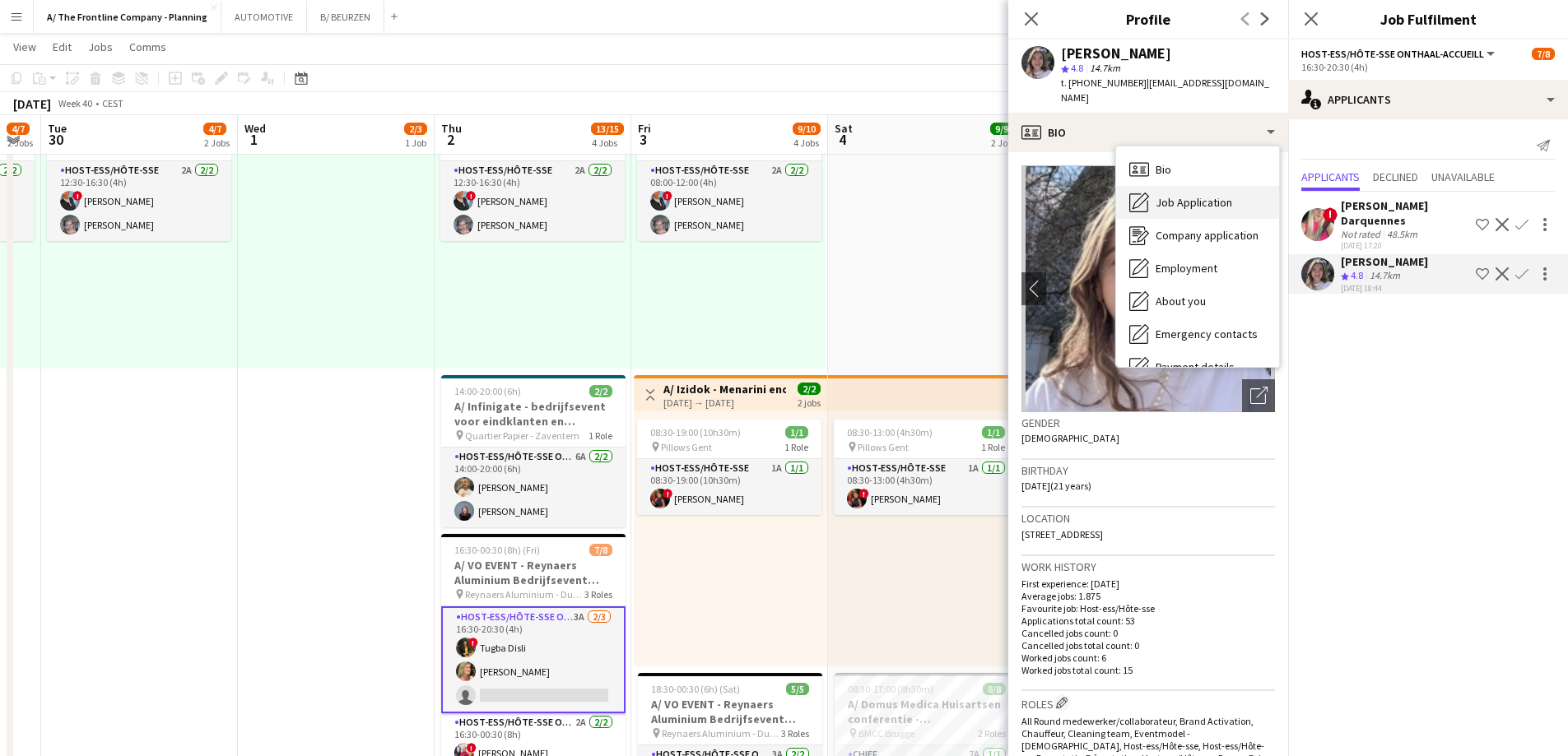
click at [1174, 195] on span "Job Application" at bounding box center [1193, 202] width 76 height 15
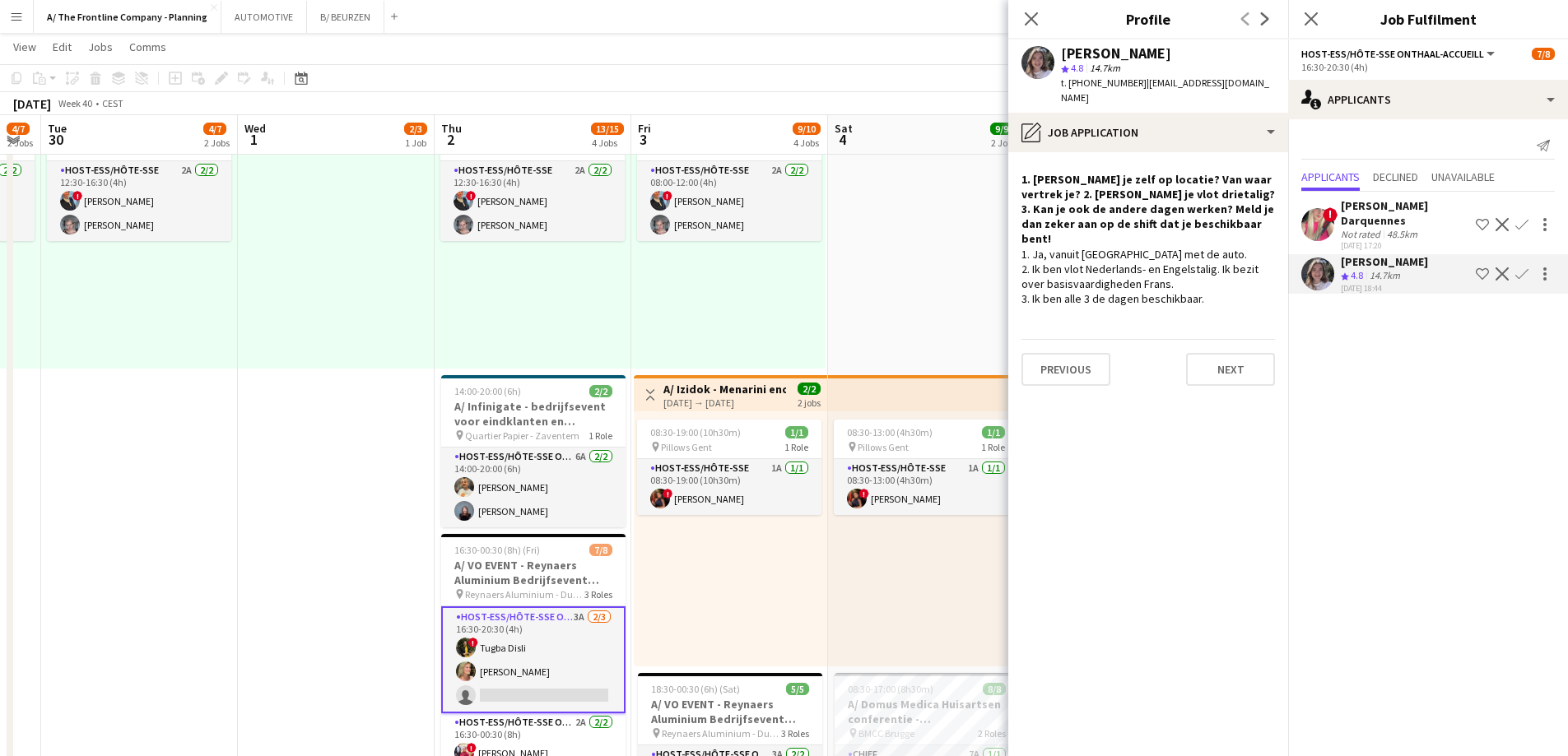
click at [781, 575] on div "08:30-19:00 (10h30m) 1/1 pin Pillows Gent 1 Role Host-ess/Hôte-sse 1A [DATE] 08…" at bounding box center [730, 539] width 193 height 255
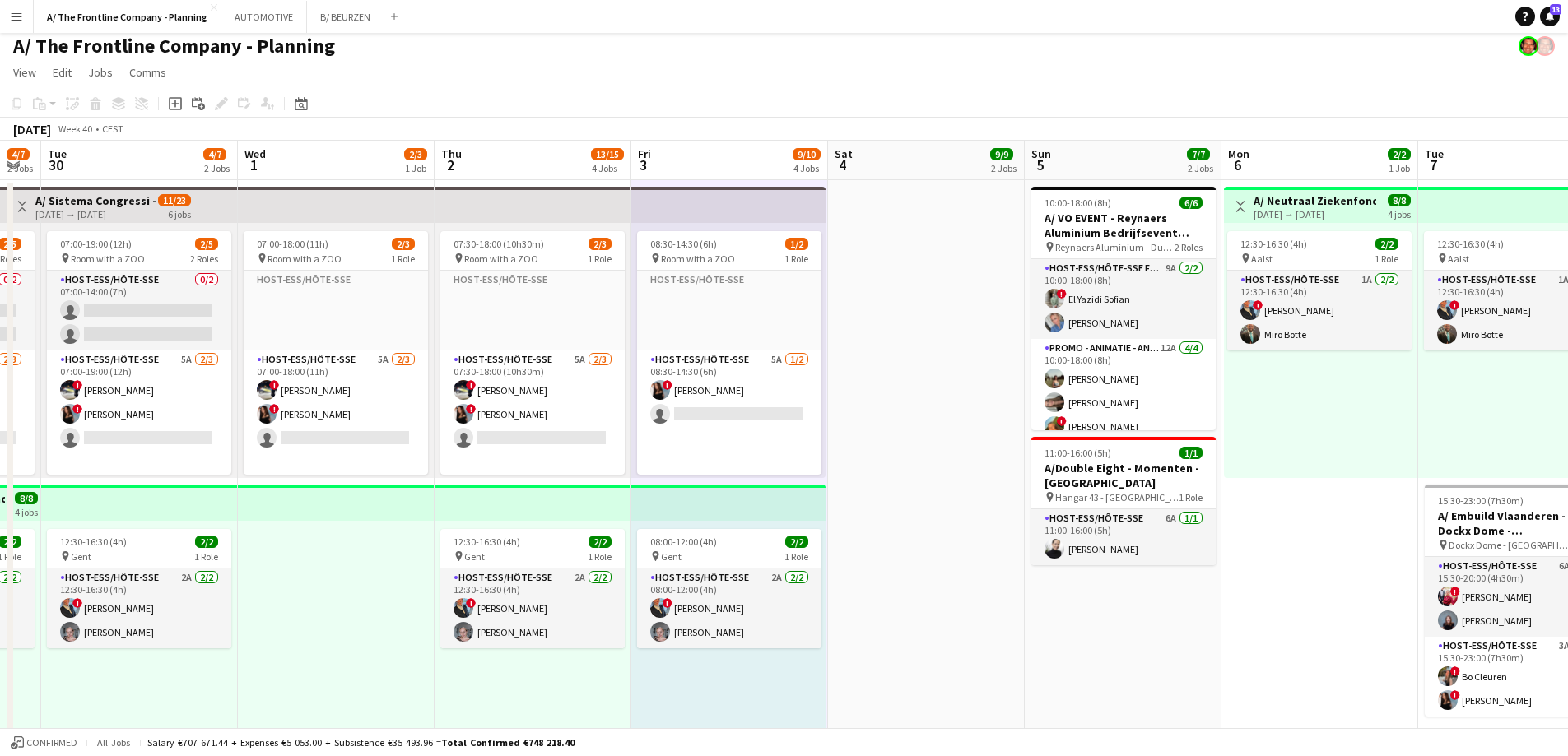
scroll to position [0, 0]
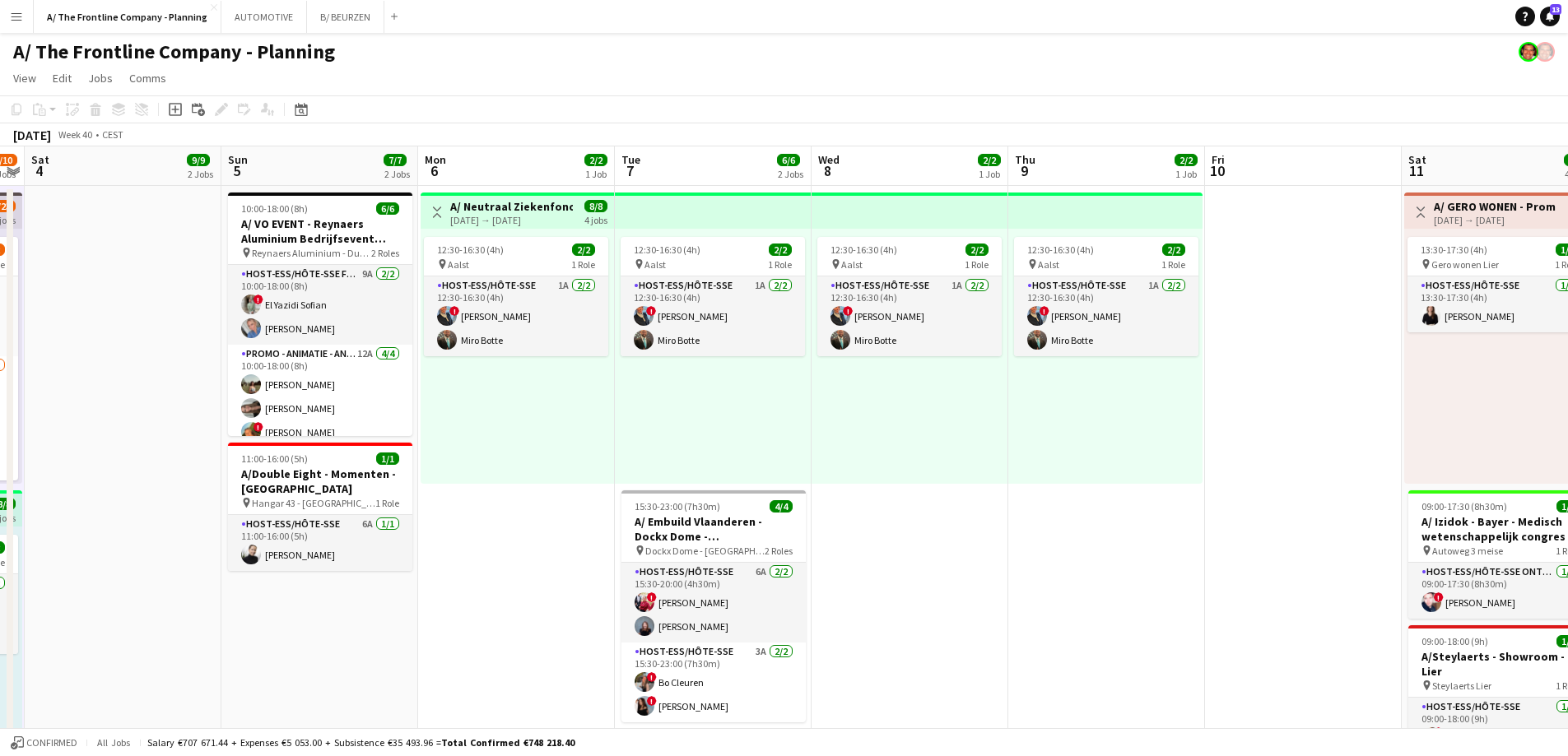
drag, startPoint x: 1198, startPoint y: 475, endPoint x: 605, endPoint y: 421, distance: 595.5
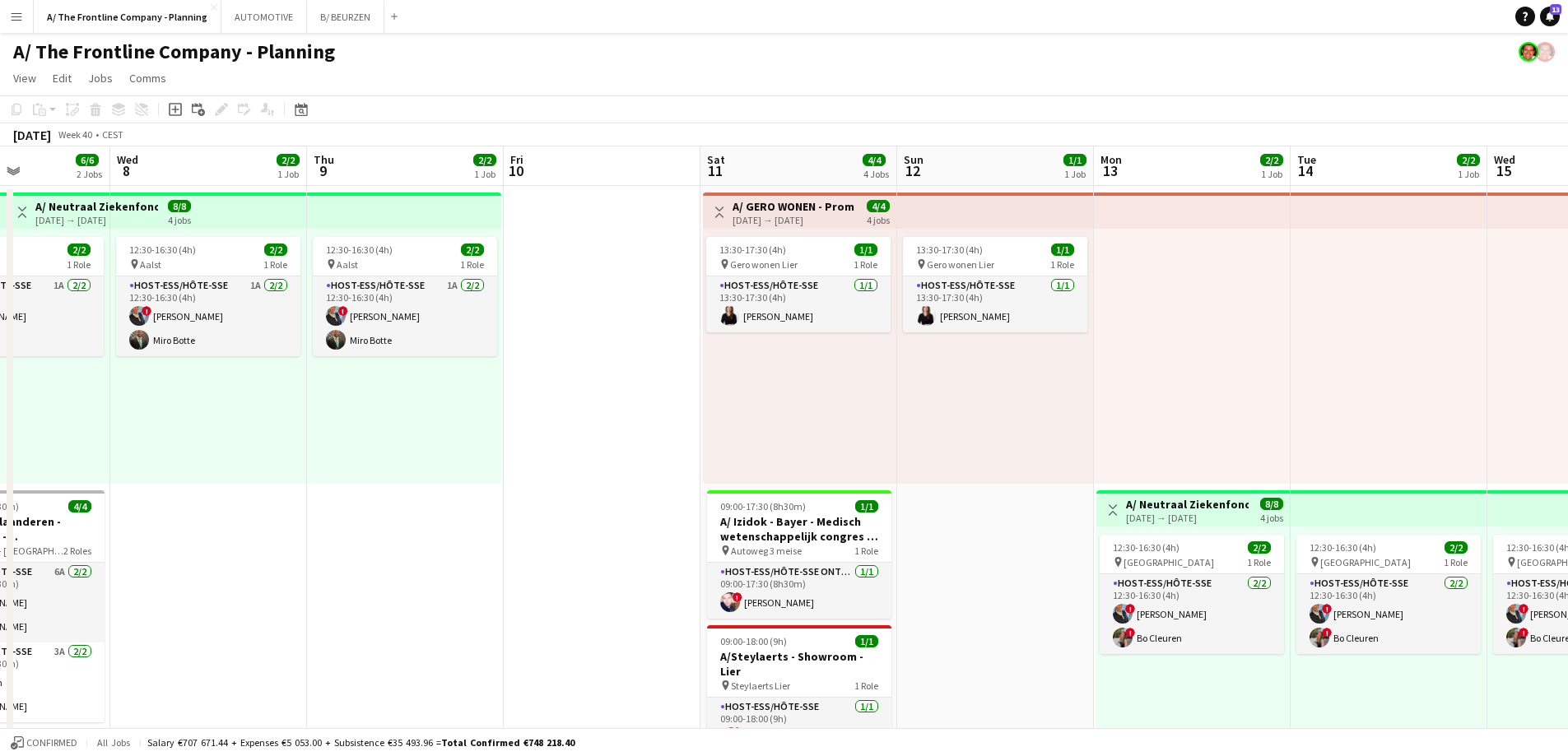
drag, startPoint x: 720, startPoint y: 453, endPoint x: 447, endPoint y: 453, distance: 273.0
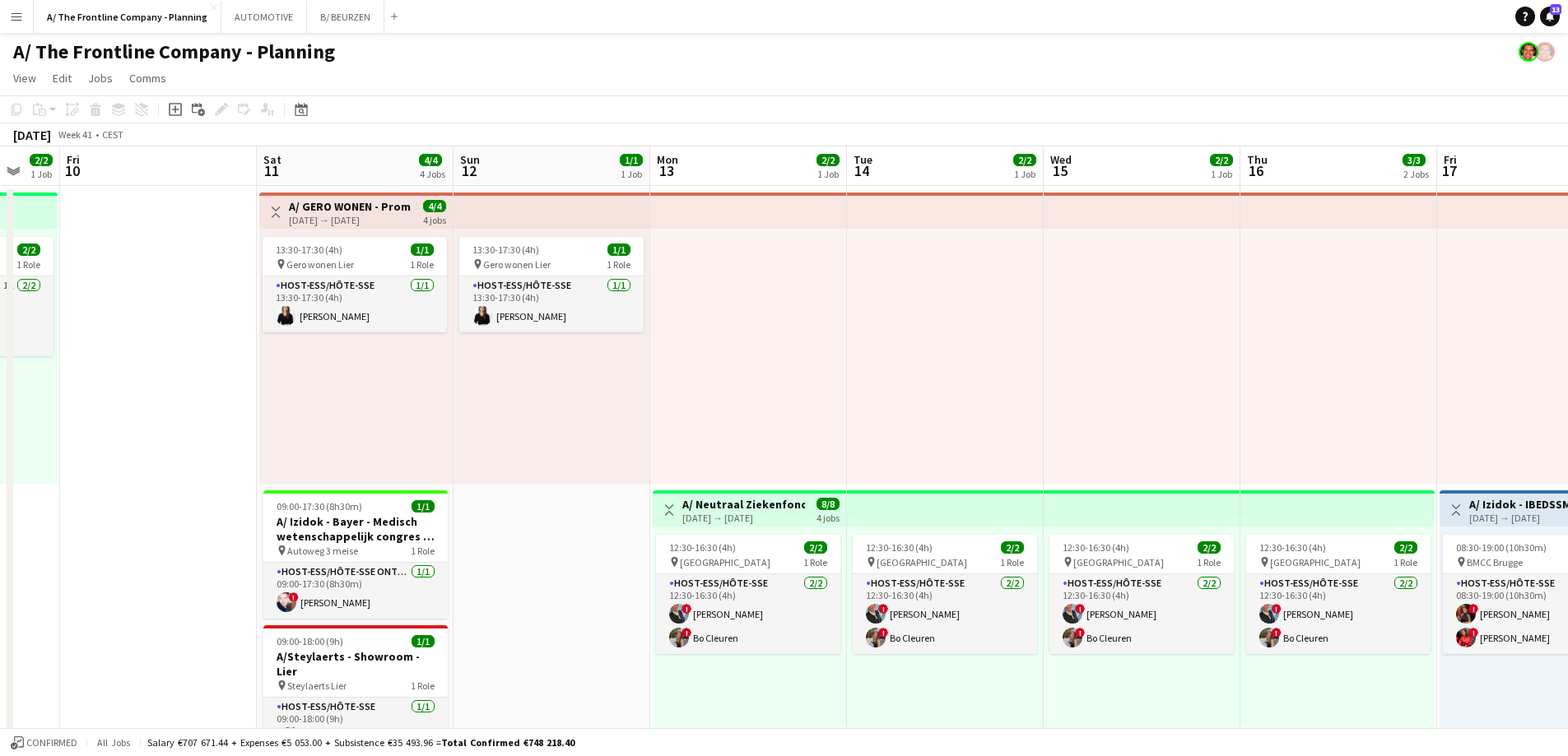
drag, startPoint x: 1051, startPoint y: 465, endPoint x: 607, endPoint y: 485, distance: 444.5
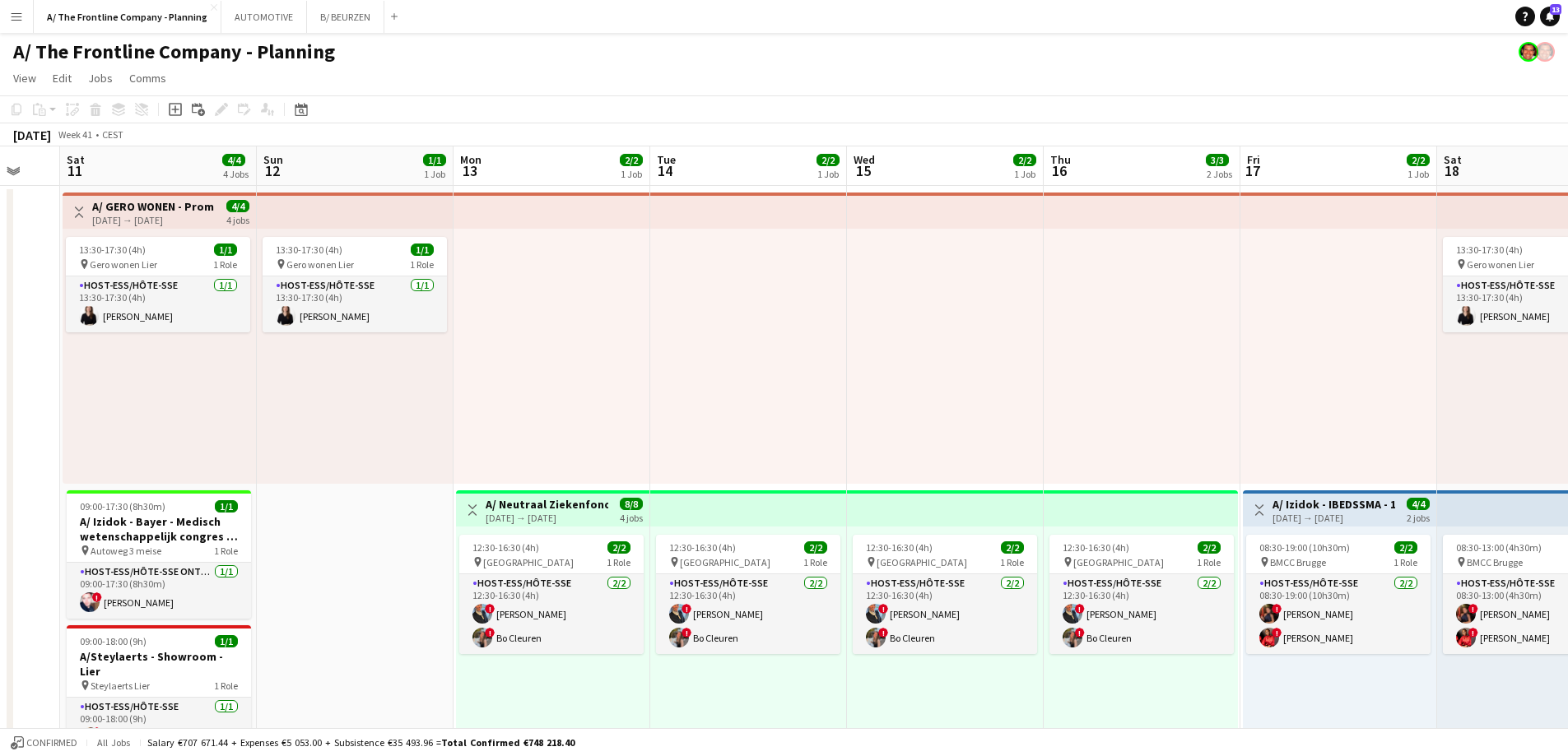
drag, startPoint x: 607, startPoint y: 483, endPoint x: 726, endPoint y: 460, distance: 121.2
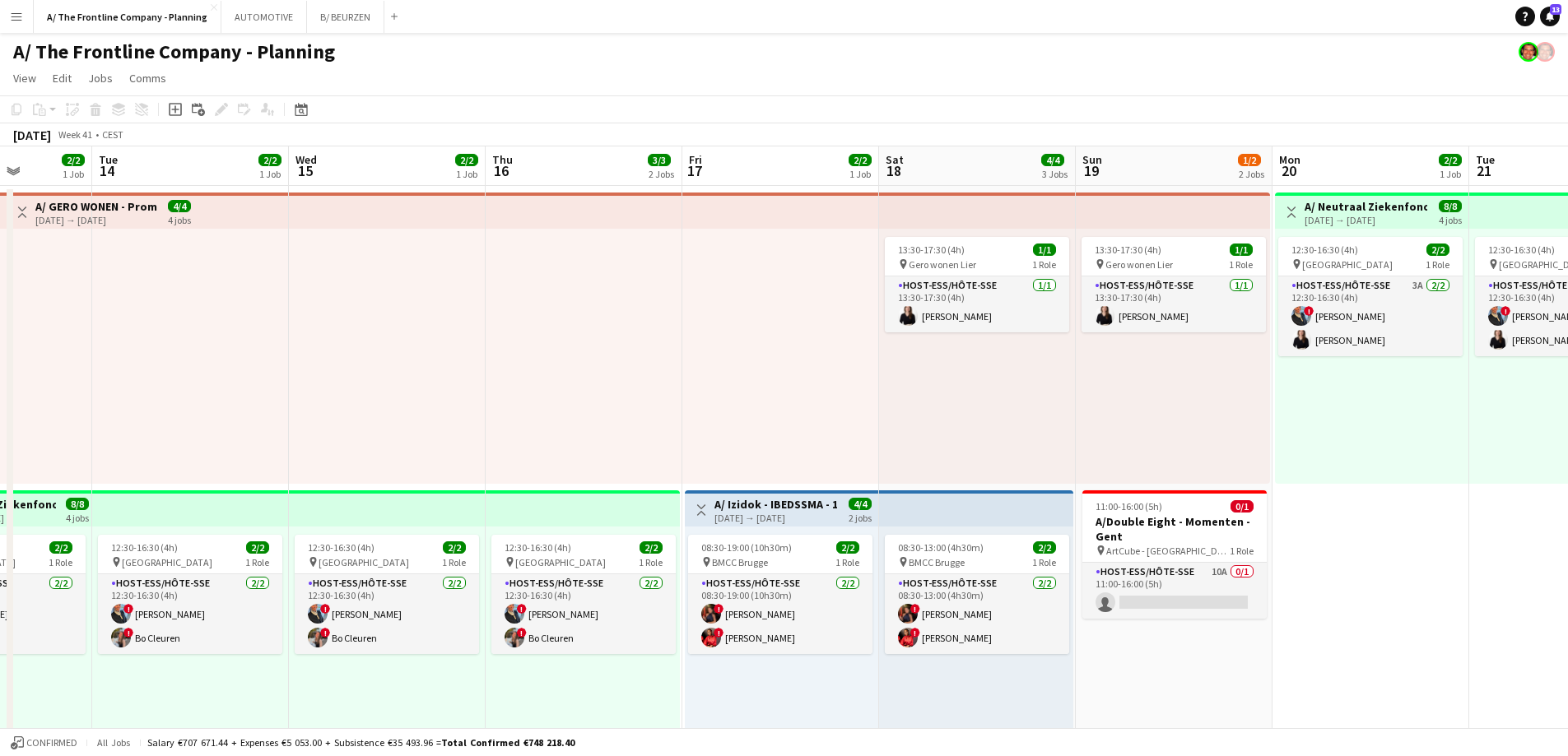
drag, startPoint x: 1046, startPoint y: 422, endPoint x: 464, endPoint y: 466, distance: 583.7
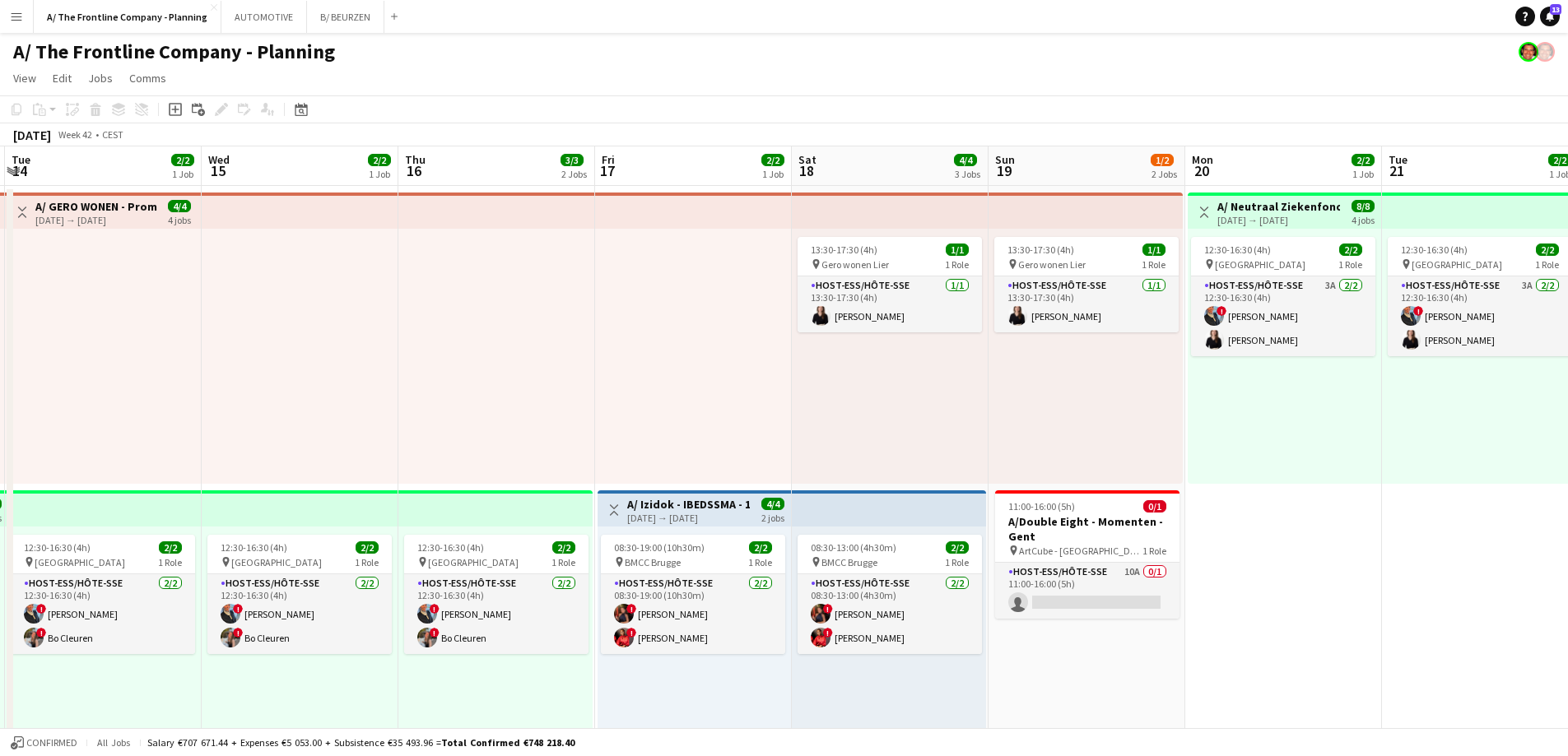
scroll to position [0, 619]
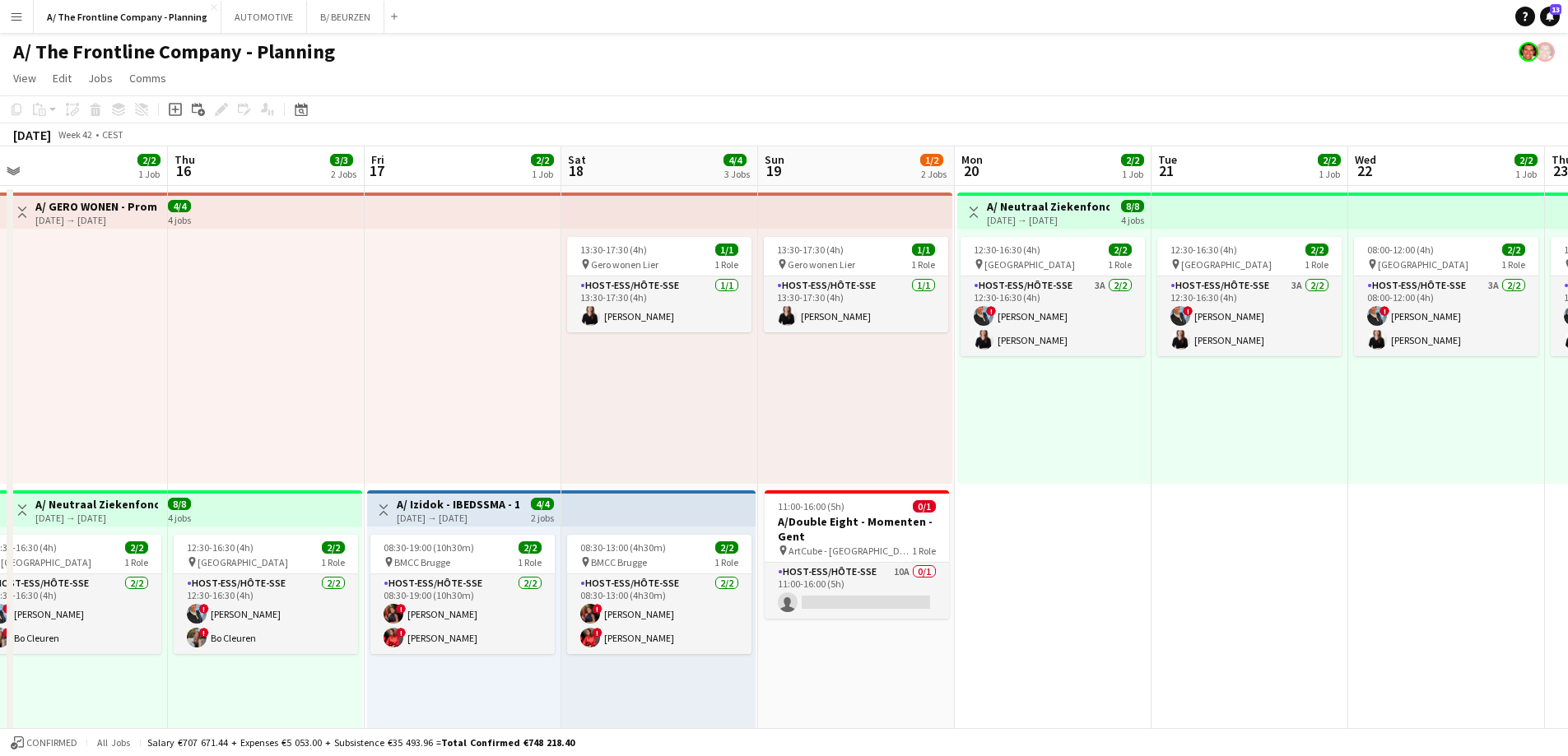
drag, startPoint x: 1225, startPoint y: 436, endPoint x: 924, endPoint y: 459, distance: 301.9
click at [871, 608] on app-card-role "Host-ess/Hôte-sse 10A 0/1 11:00-16:00 (5h) single-neutral-actions" at bounding box center [857, 590] width 185 height 56
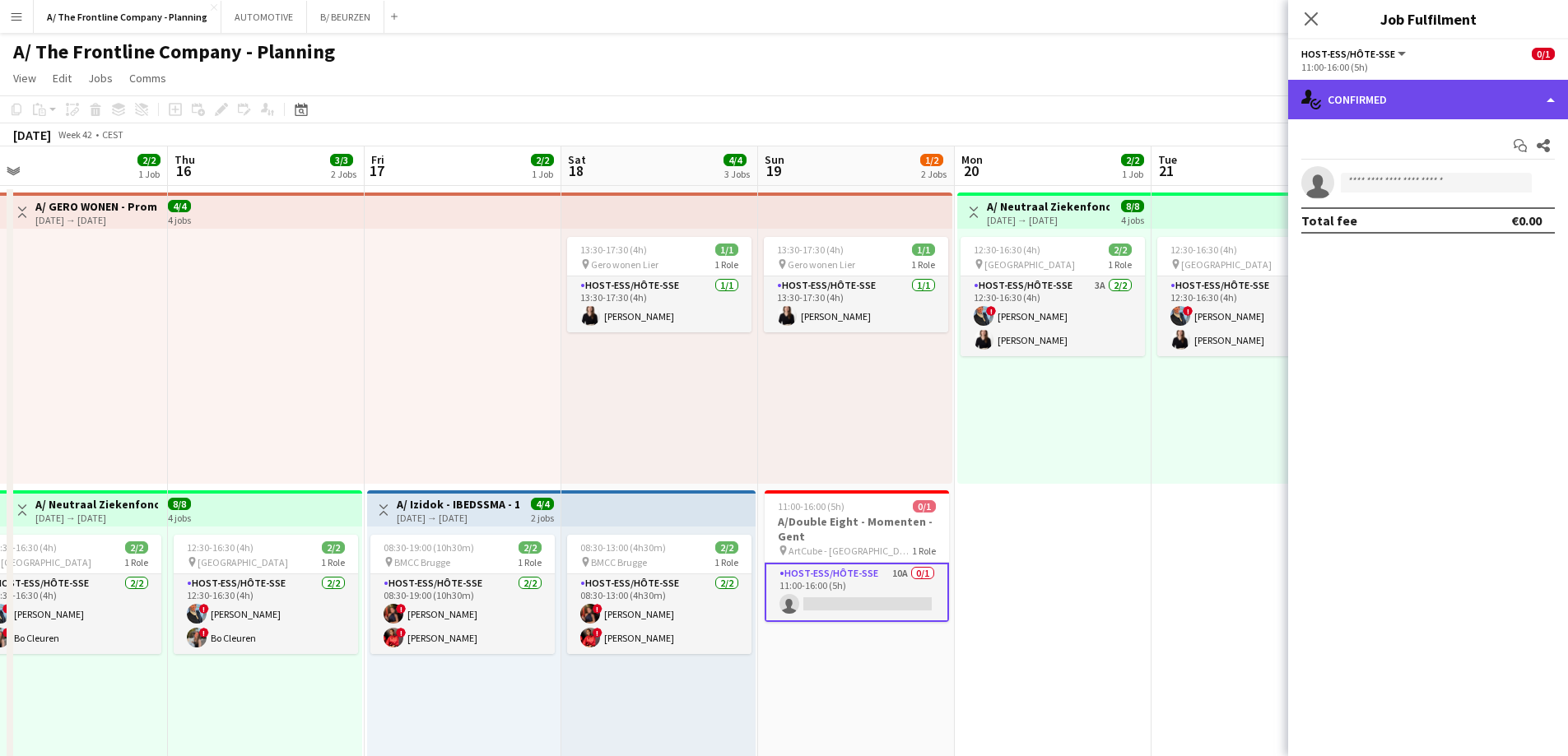
click at [1426, 105] on div "single-neutral-actions-check-2 Confirmed" at bounding box center [1428, 100] width 280 height 40
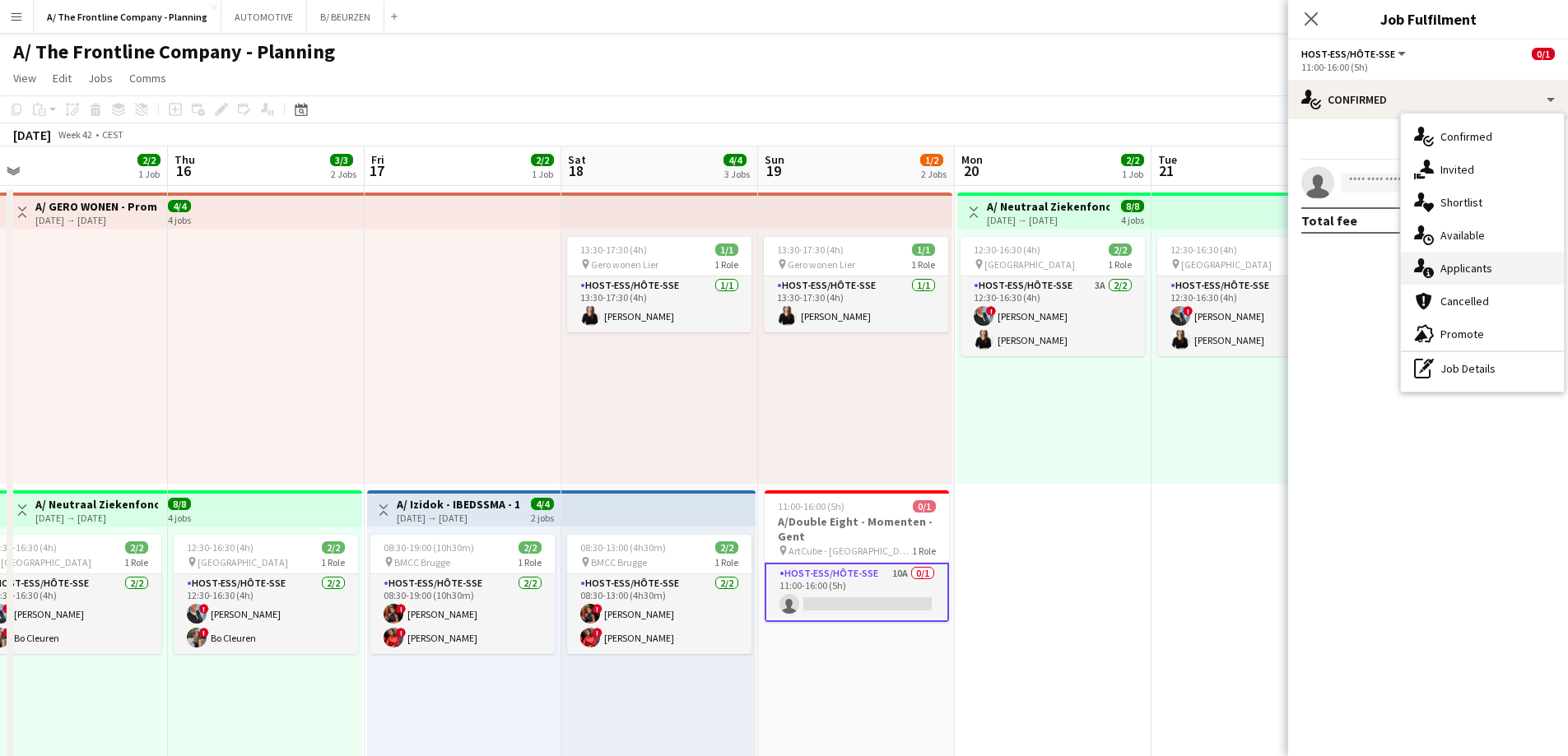
click at [1454, 270] on span "Applicants" at bounding box center [1466, 268] width 52 height 15
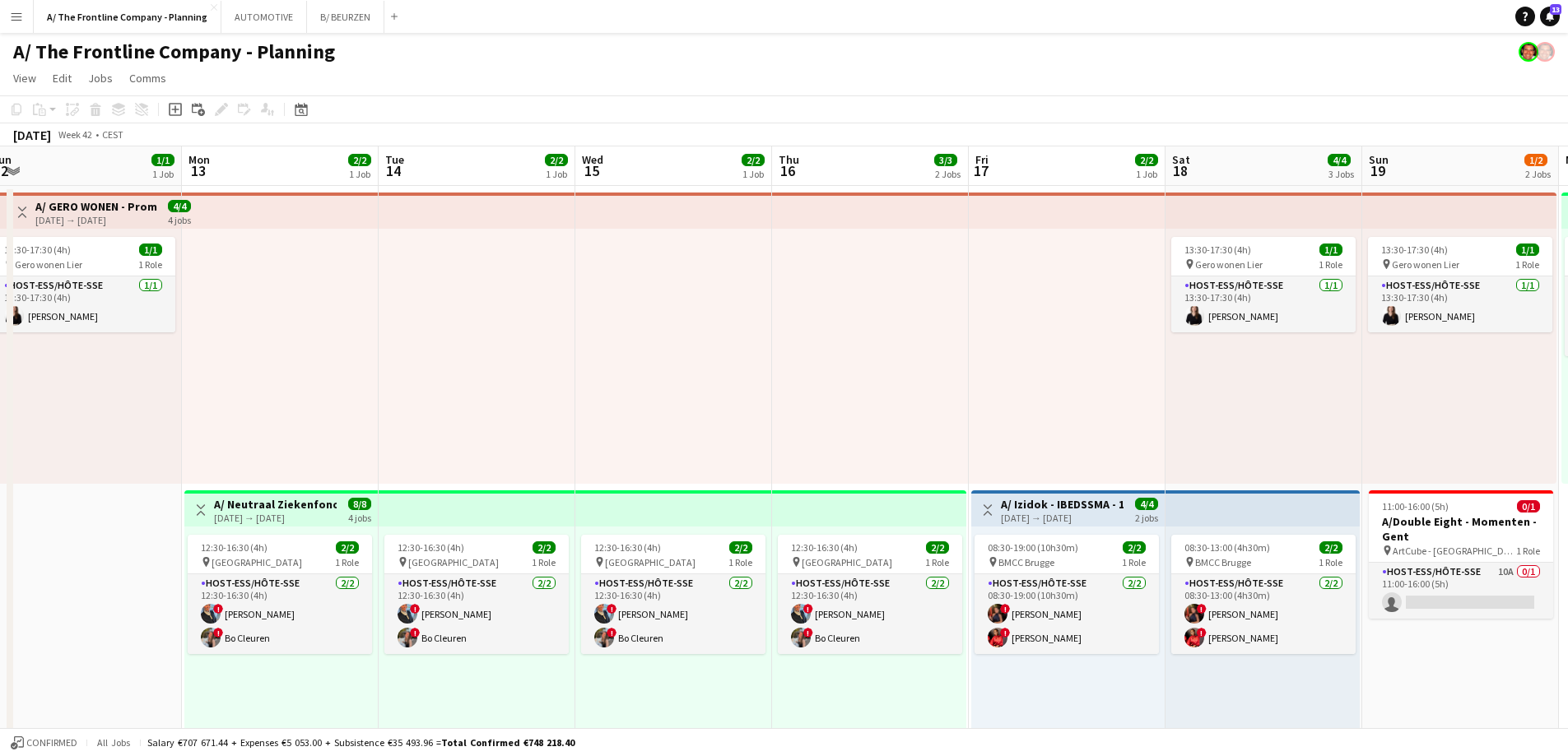
drag, startPoint x: 821, startPoint y: 537, endPoint x: 1579, endPoint y: 460, distance: 761.9
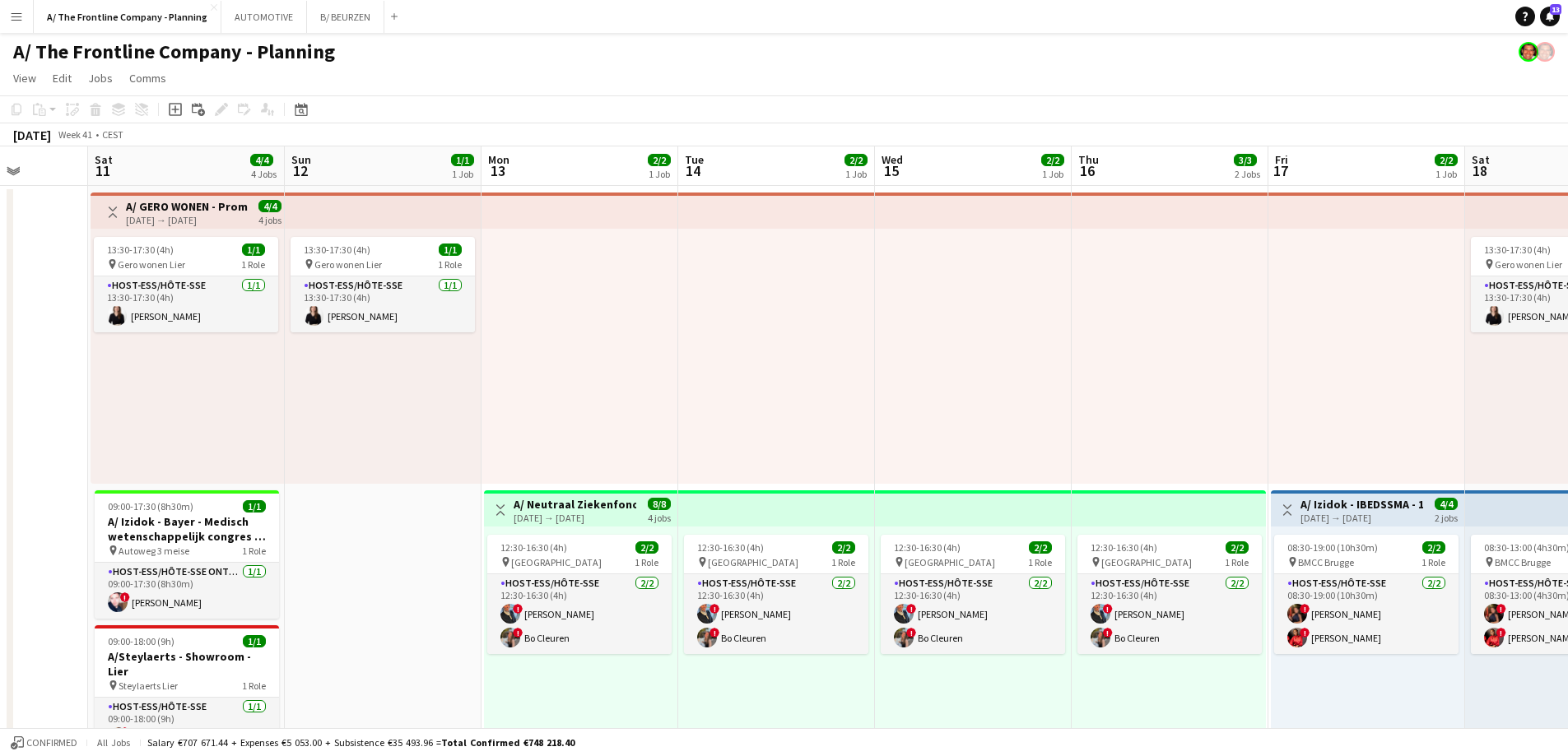
drag, startPoint x: 520, startPoint y: 471, endPoint x: 1424, endPoint y: 401, distance: 906.7
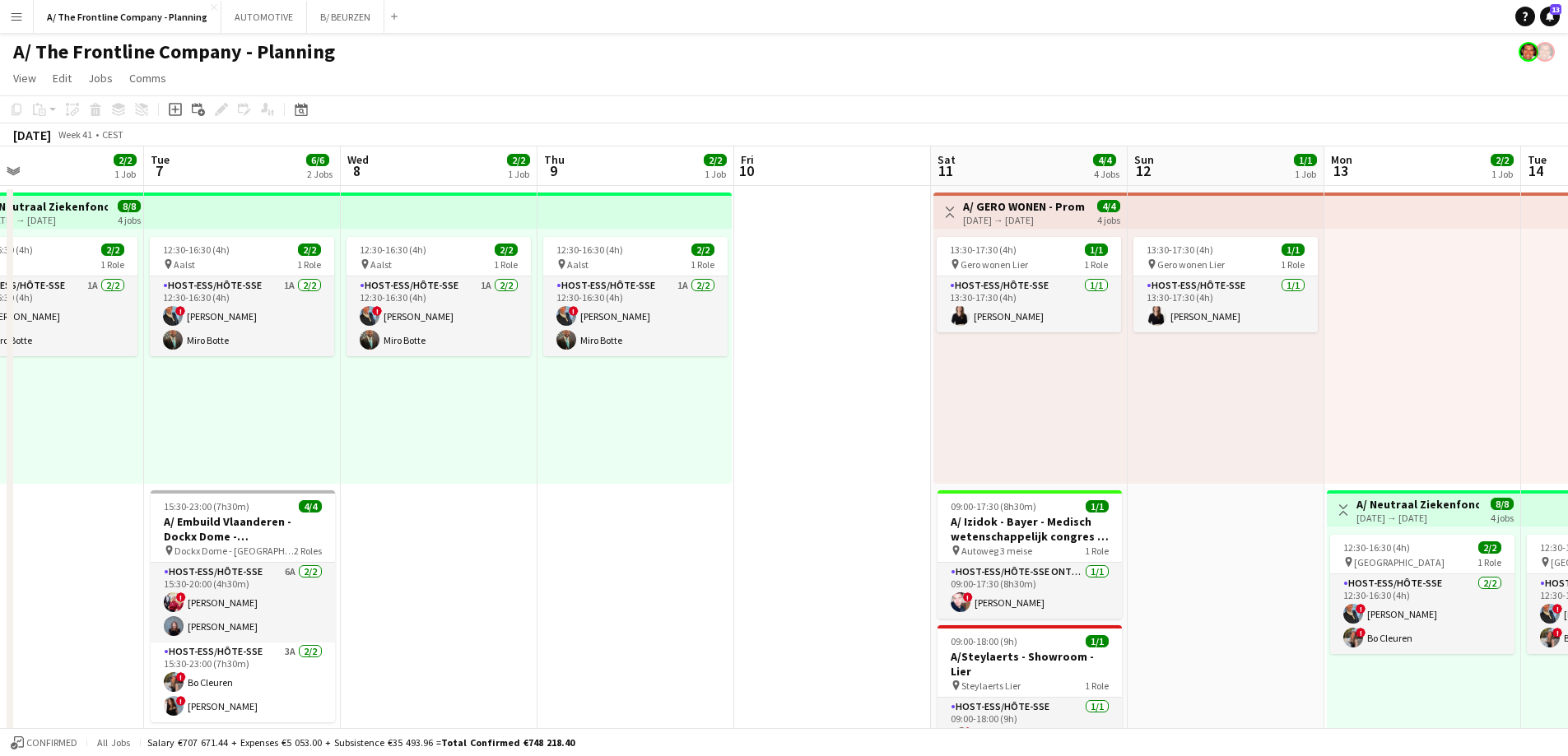
drag, startPoint x: 617, startPoint y: 427, endPoint x: 1236, endPoint y: 394, distance: 619.9
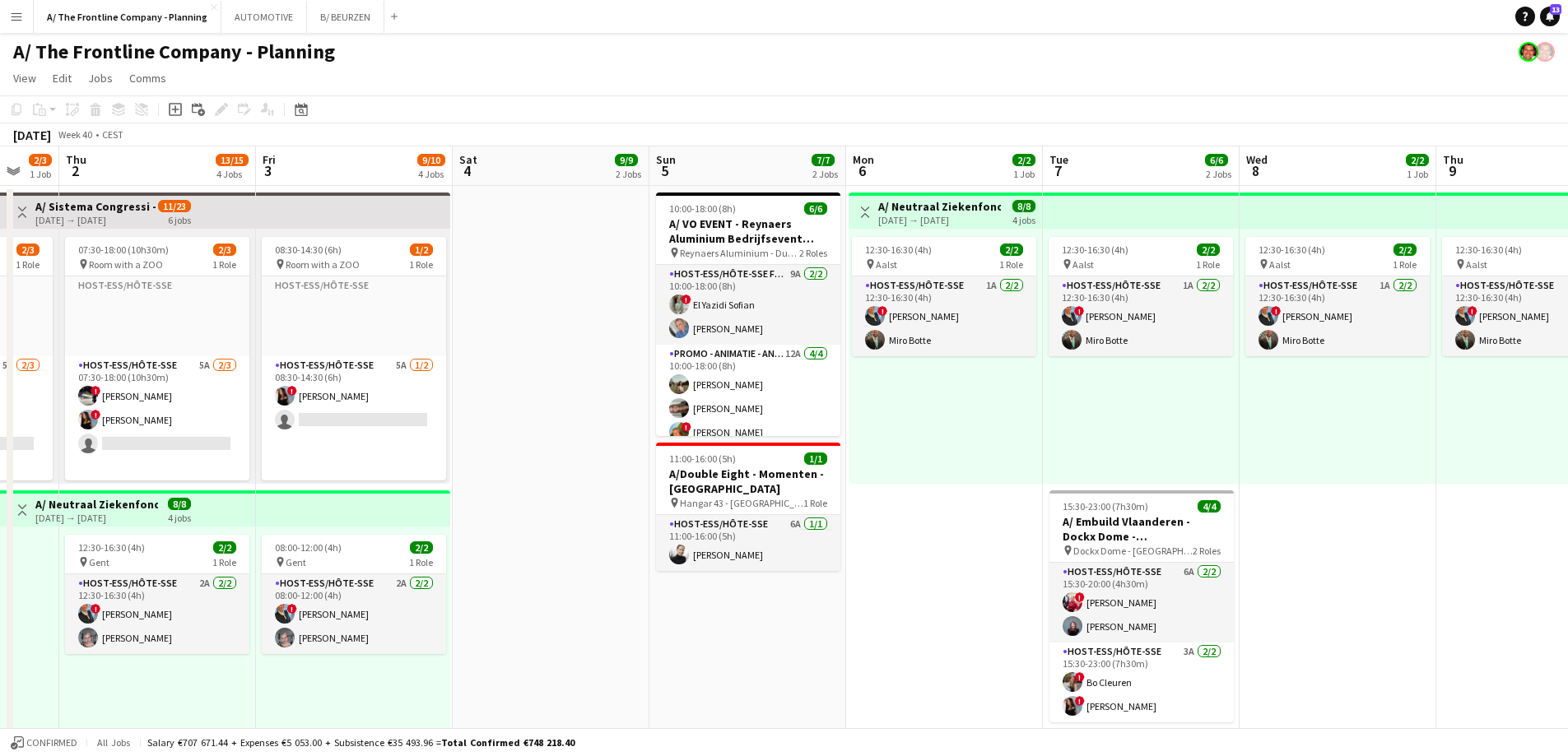
drag, startPoint x: 439, startPoint y: 430, endPoint x: 1359, endPoint y: 411, distance: 920.2
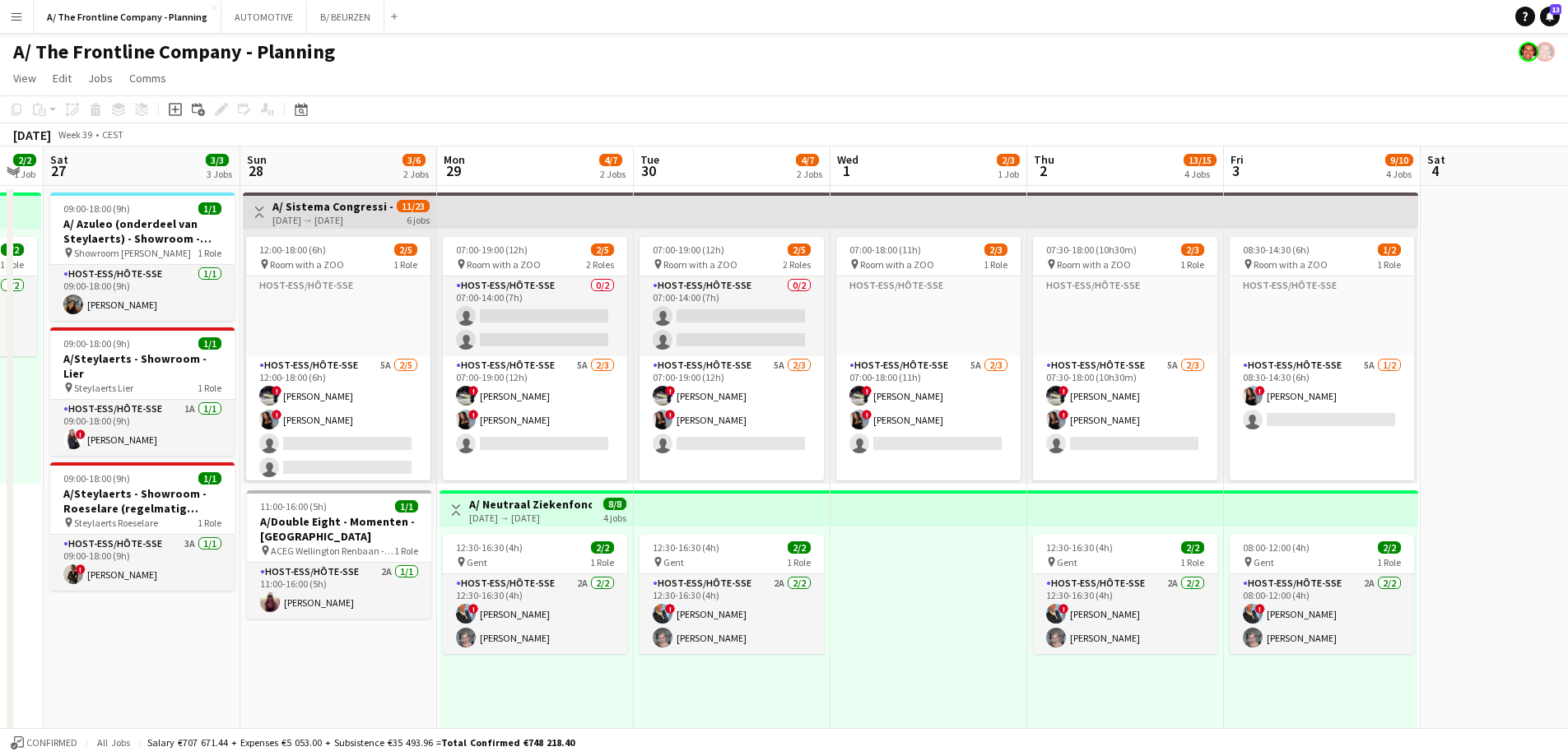
drag, startPoint x: 396, startPoint y: 444, endPoint x: 1119, endPoint y: 434, distance: 723.1
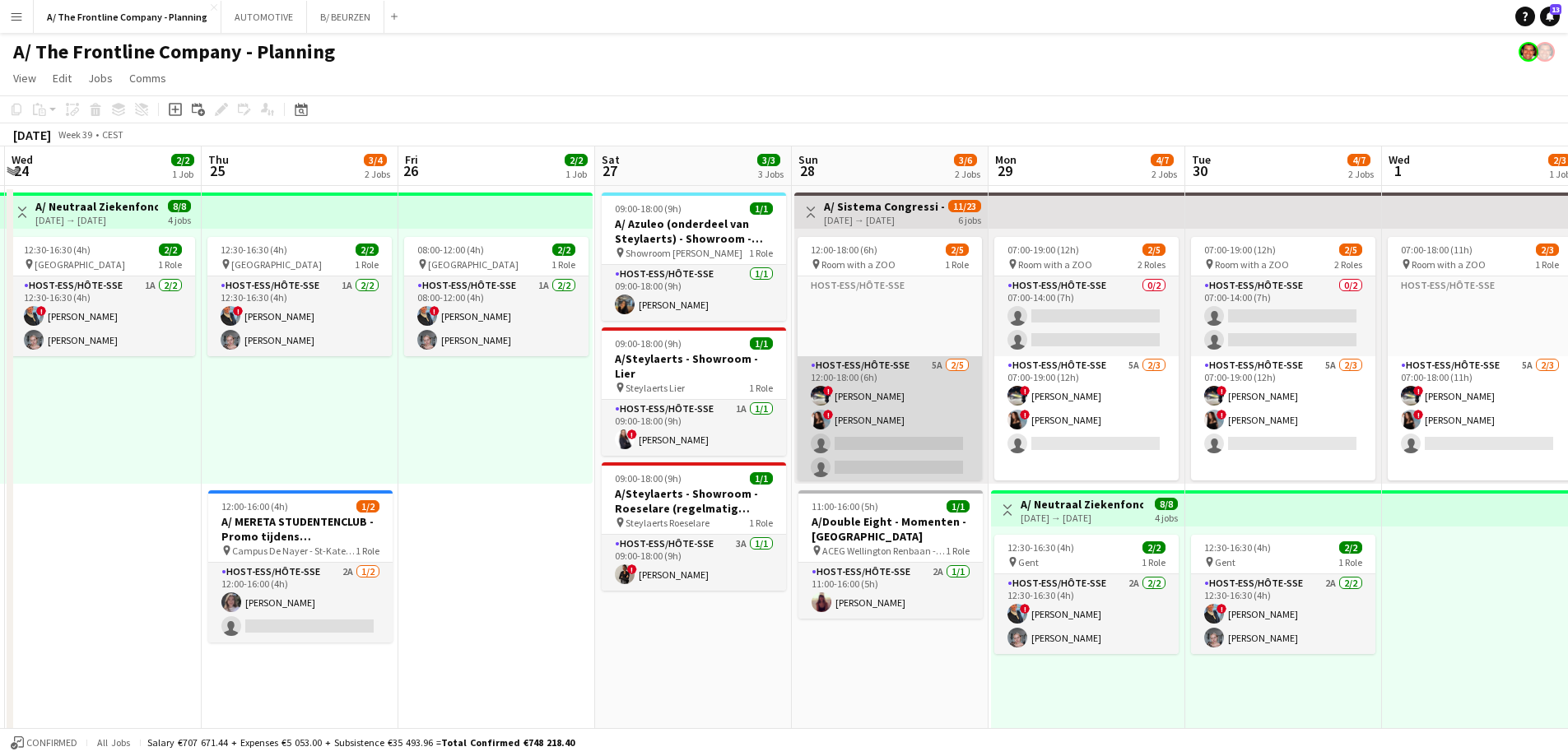
click at [887, 438] on app-card-role "Host-ess/Hôte-sse 5A [DATE] 12:00-18:00 (6h) ! [PERSON_NAME] ! [PERSON_NAME] si…" at bounding box center [889, 432] width 185 height 151
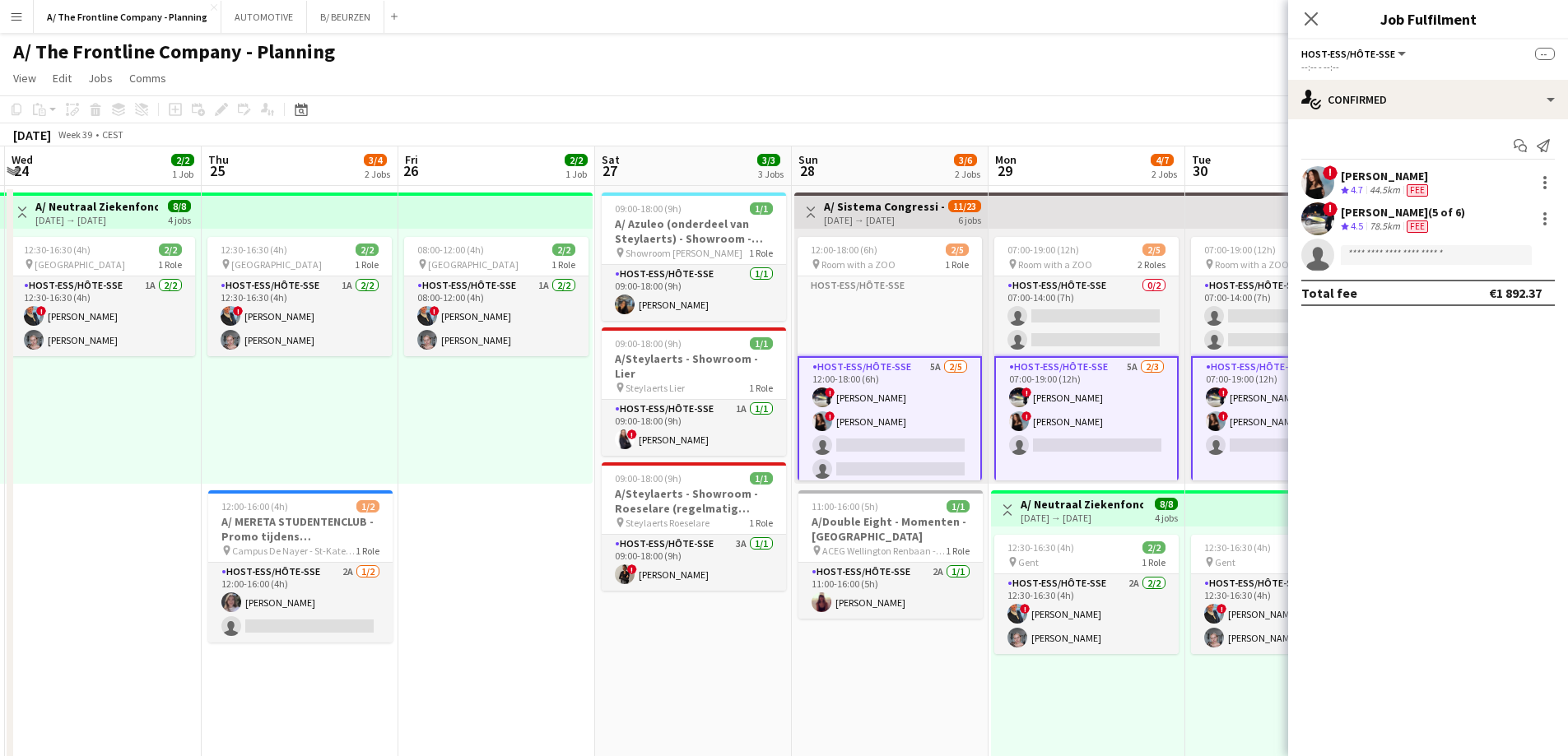
click at [866, 203] on h3 "A/ Sistema Congressi - Congres RADECS 2025 - [GEOGRAPHIC_DATA] (Room with a Zoo…" at bounding box center [885, 206] width 123 height 15
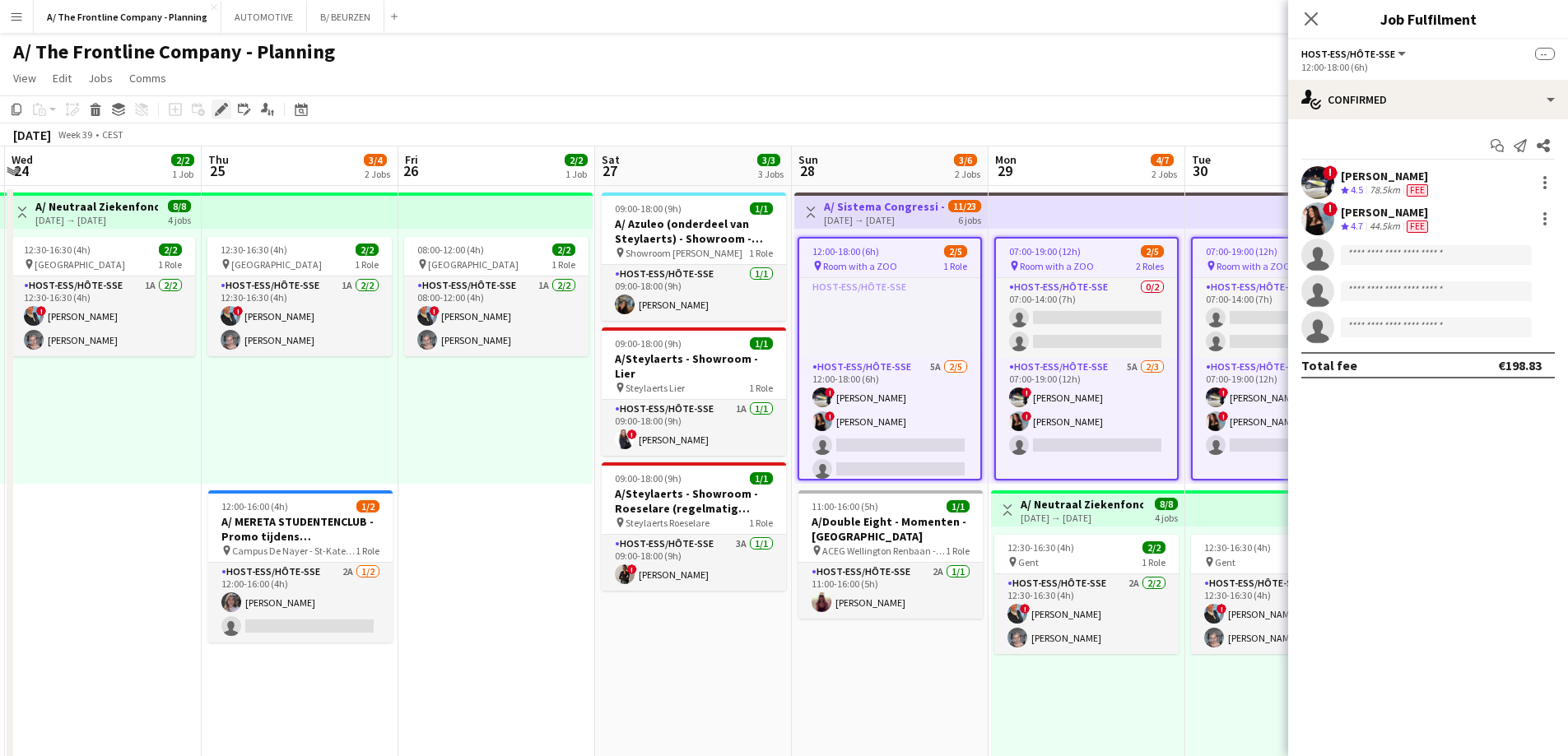
click at [224, 111] on icon "Edit" at bounding box center [221, 109] width 13 height 13
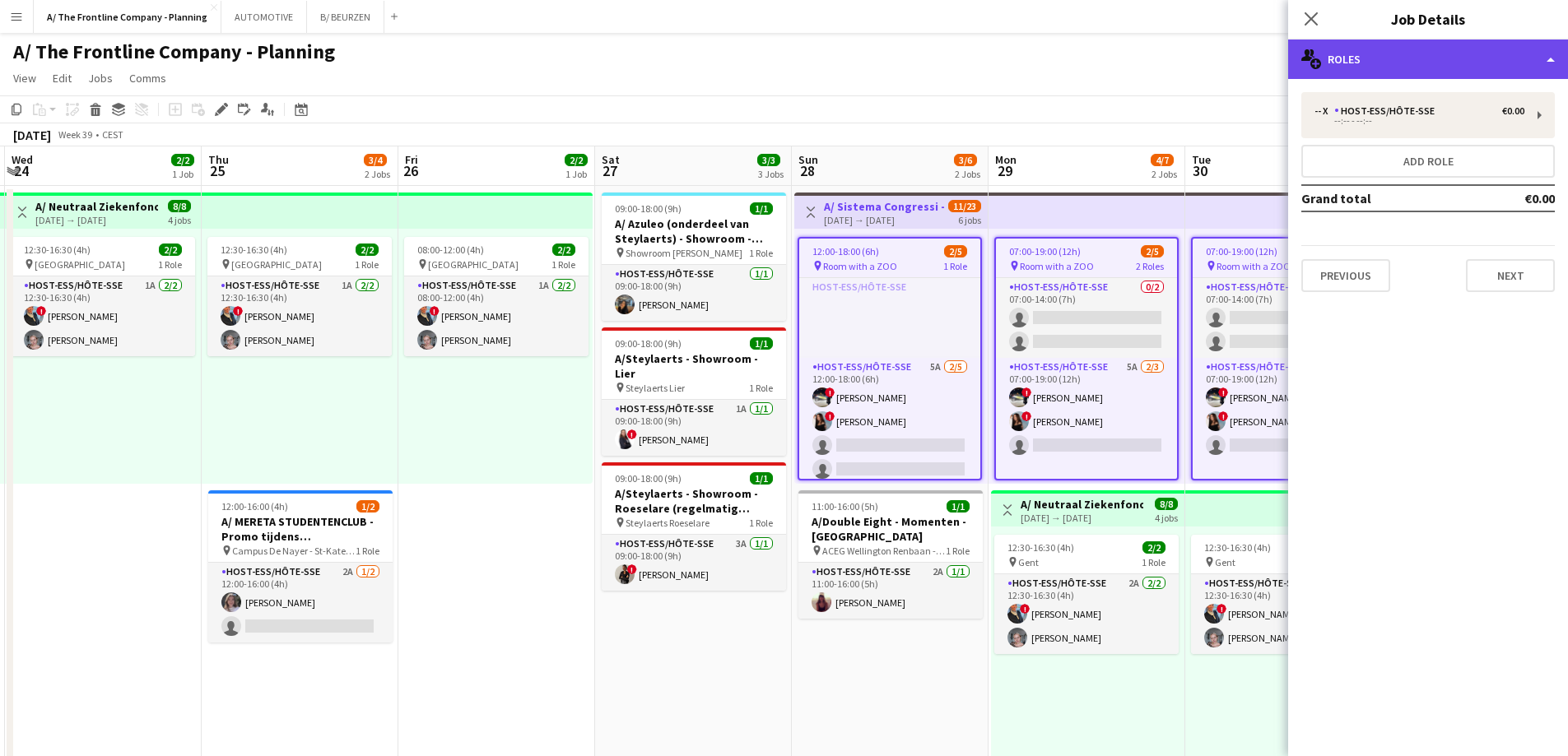
click at [1371, 46] on div "multiple-users-add Roles" at bounding box center [1428, 59] width 280 height 40
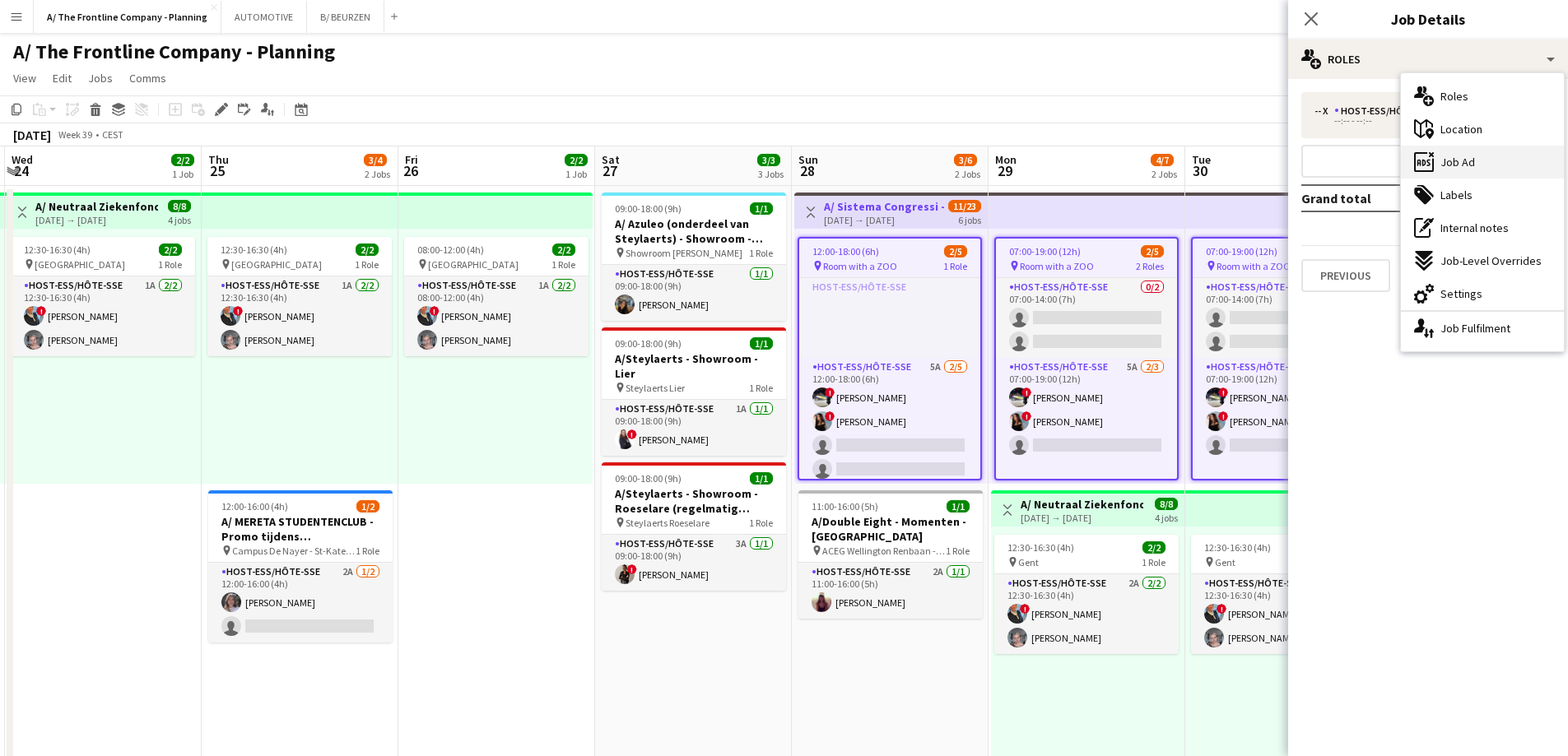
click at [1455, 161] on span "Job Ad" at bounding box center [1457, 162] width 34 height 15
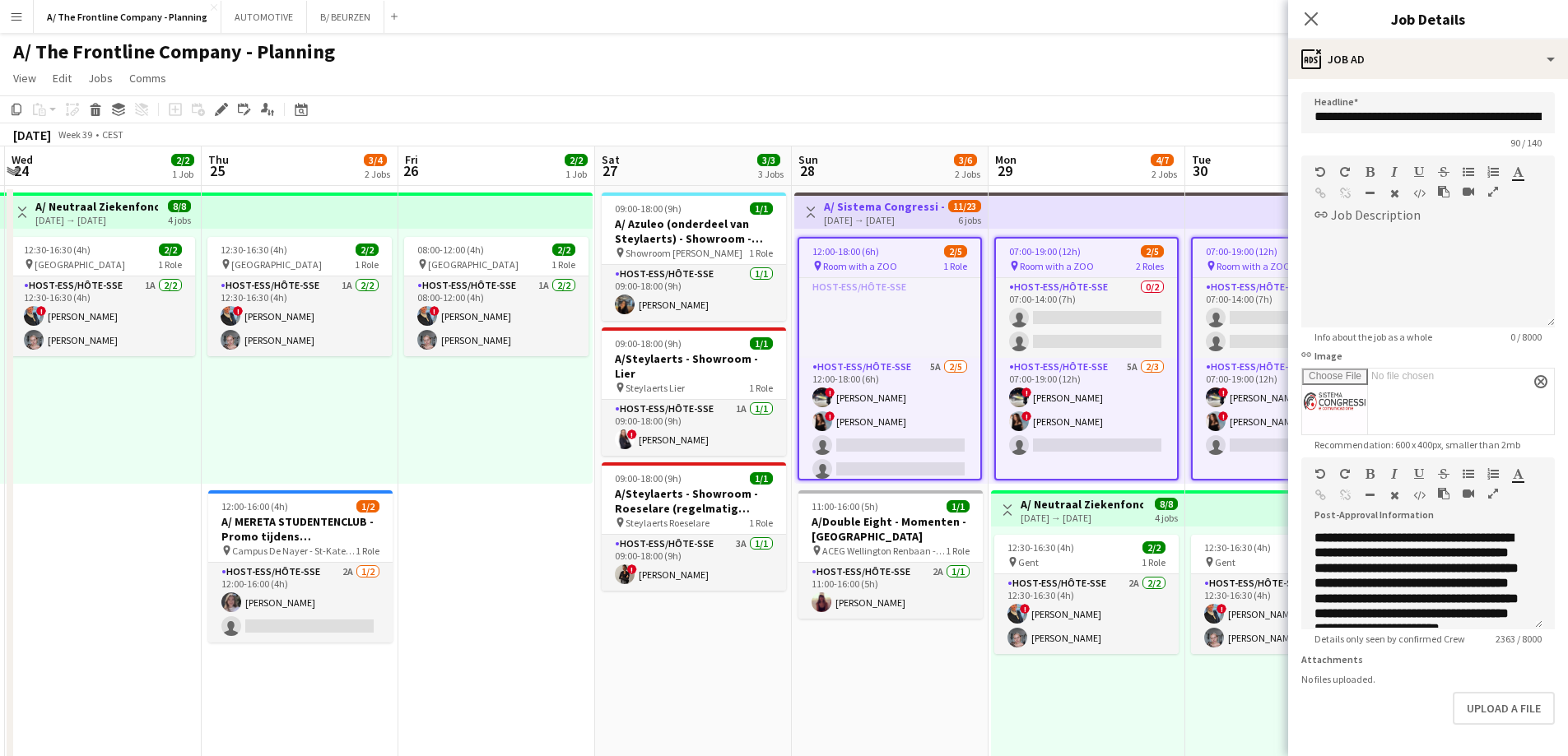
click at [1493, 495] on icon "button" at bounding box center [1492, 493] width 9 height 11
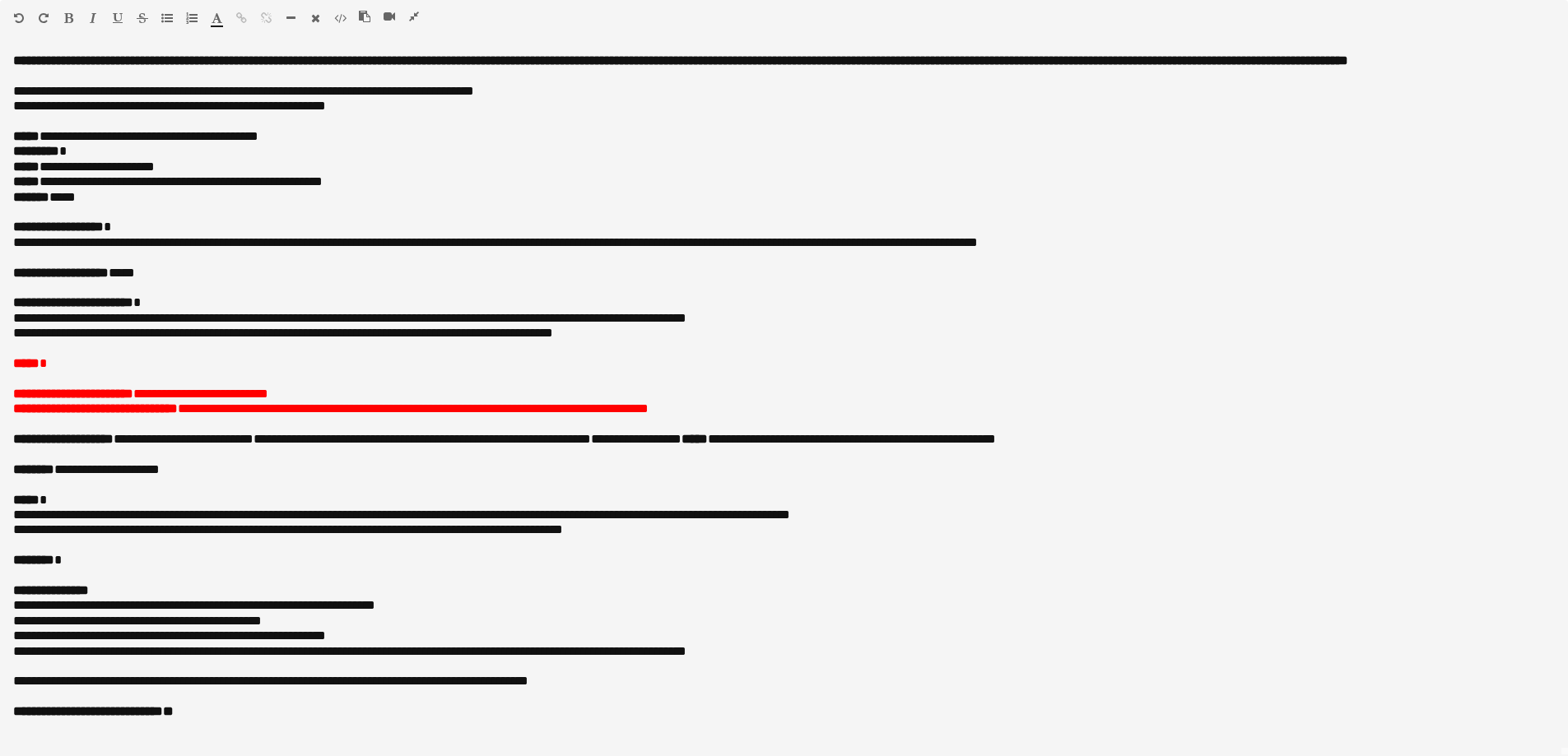
click at [414, 15] on icon "button" at bounding box center [413, 15] width 9 height 11
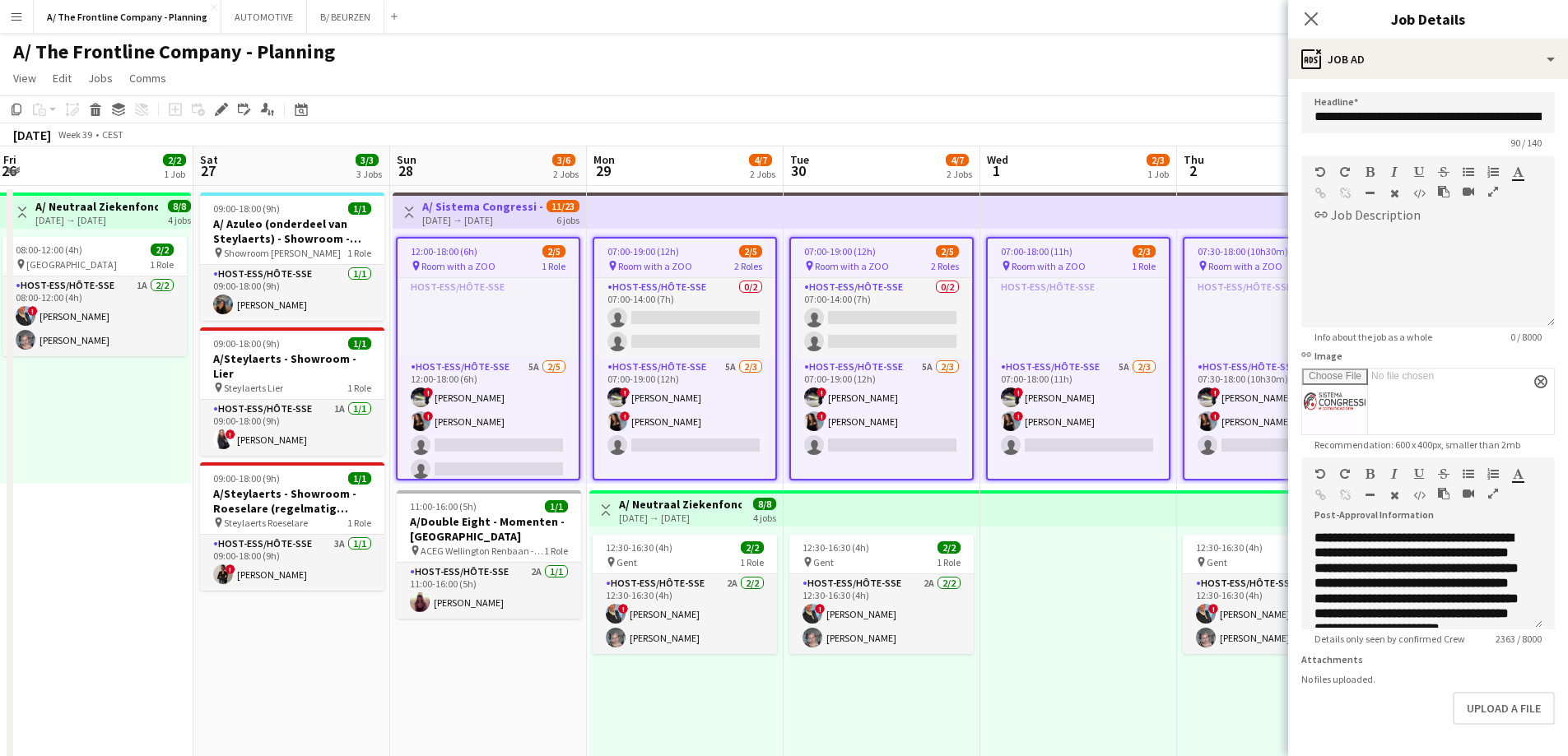
scroll to position [0, 530]
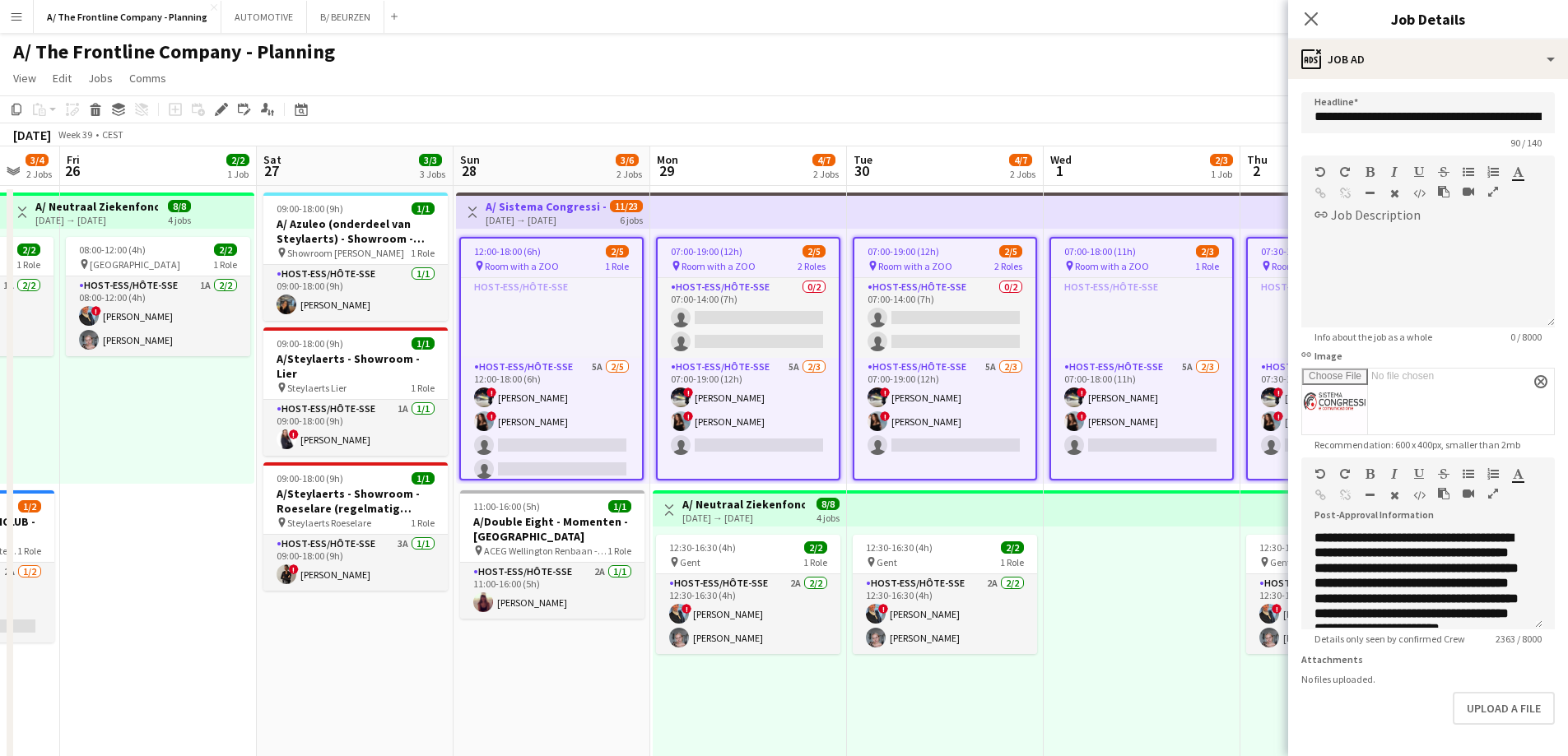
drag, startPoint x: 518, startPoint y: 420, endPoint x: 180, endPoint y: 399, distance: 338.7
click at [562, 254] on div "12:00-18:00 (6h) 2/5" at bounding box center [551, 251] width 181 height 12
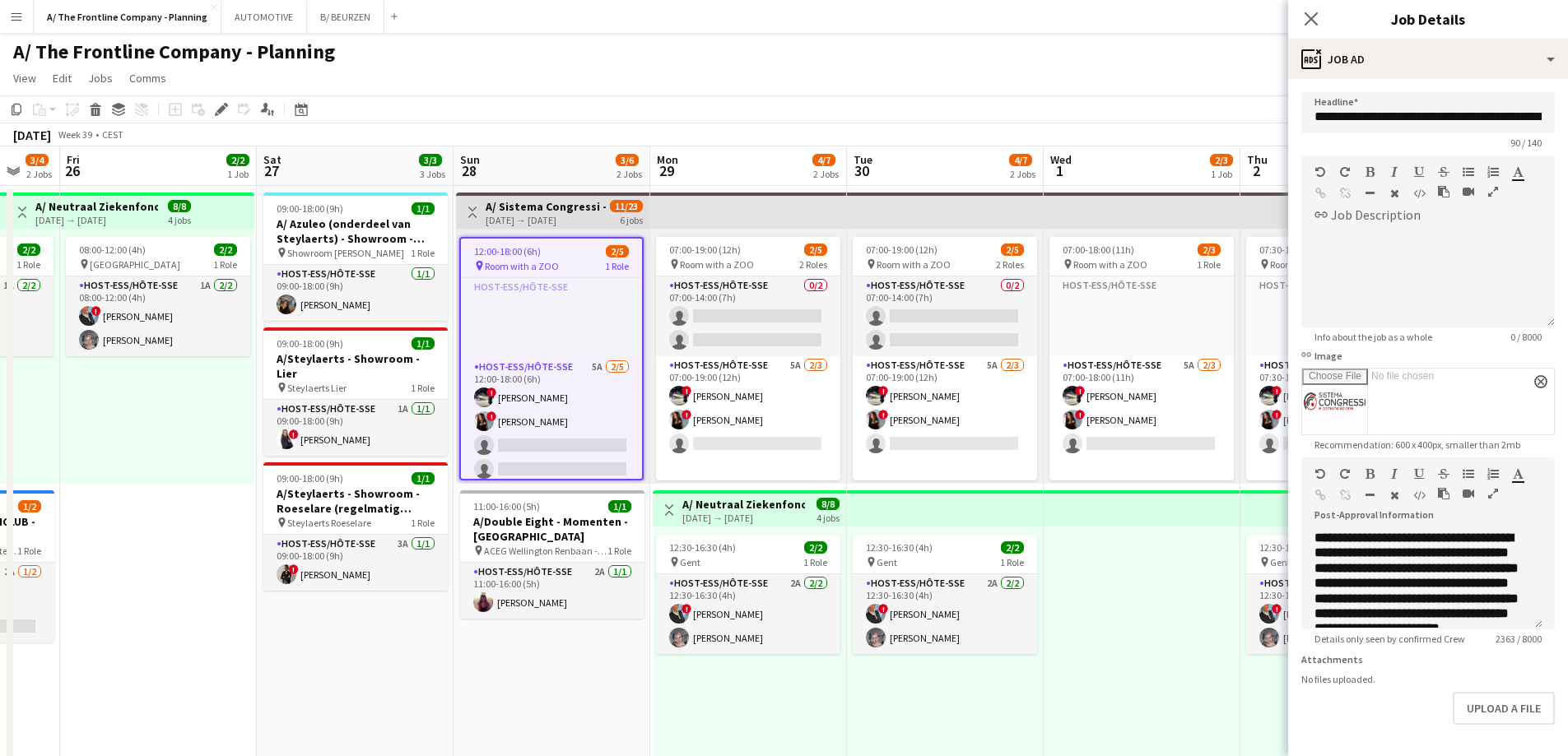
click at [547, 221] on div "[DATE] → [DATE]" at bounding box center [546, 220] width 123 height 12
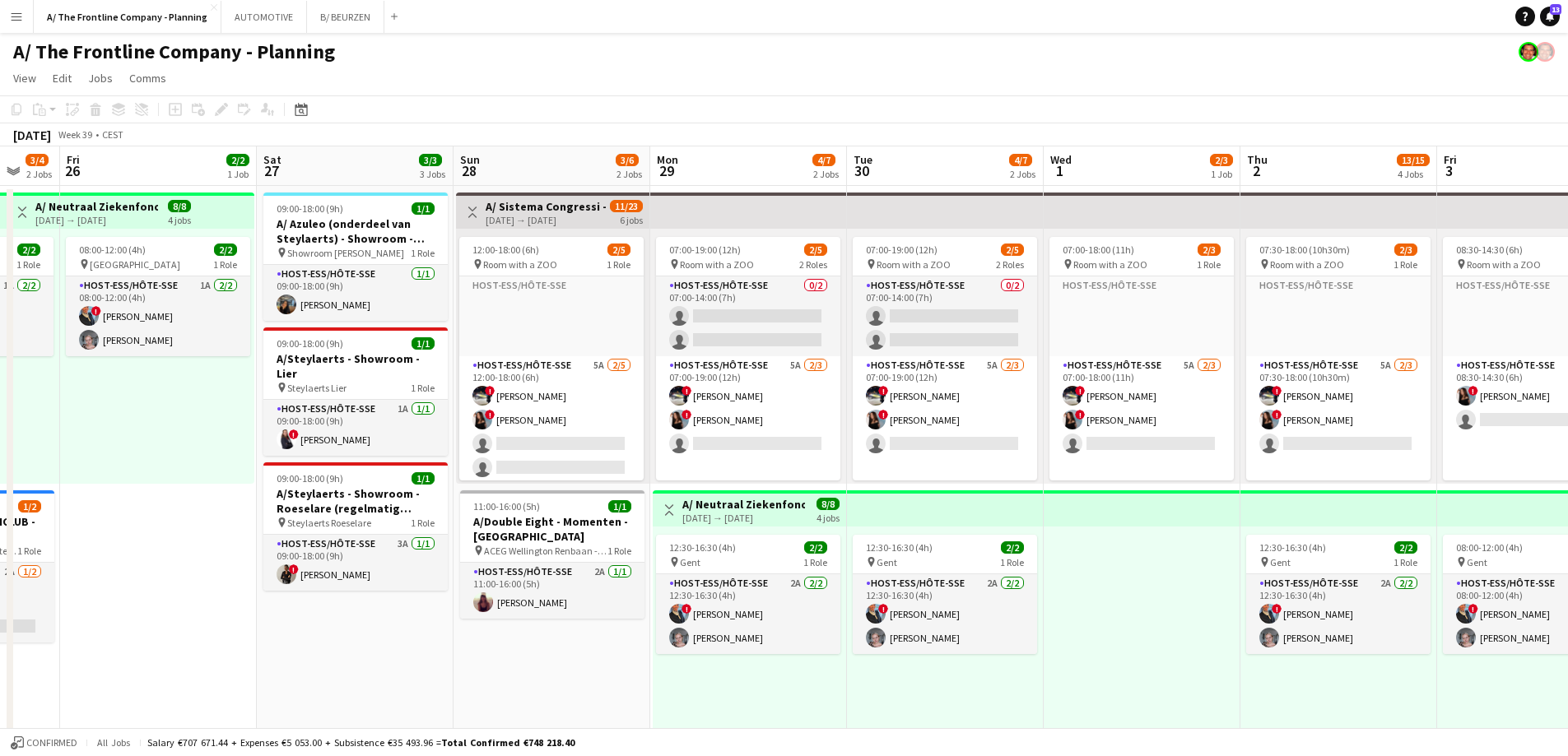
click at [547, 221] on div "[DATE] → [DATE]" at bounding box center [546, 220] width 123 height 12
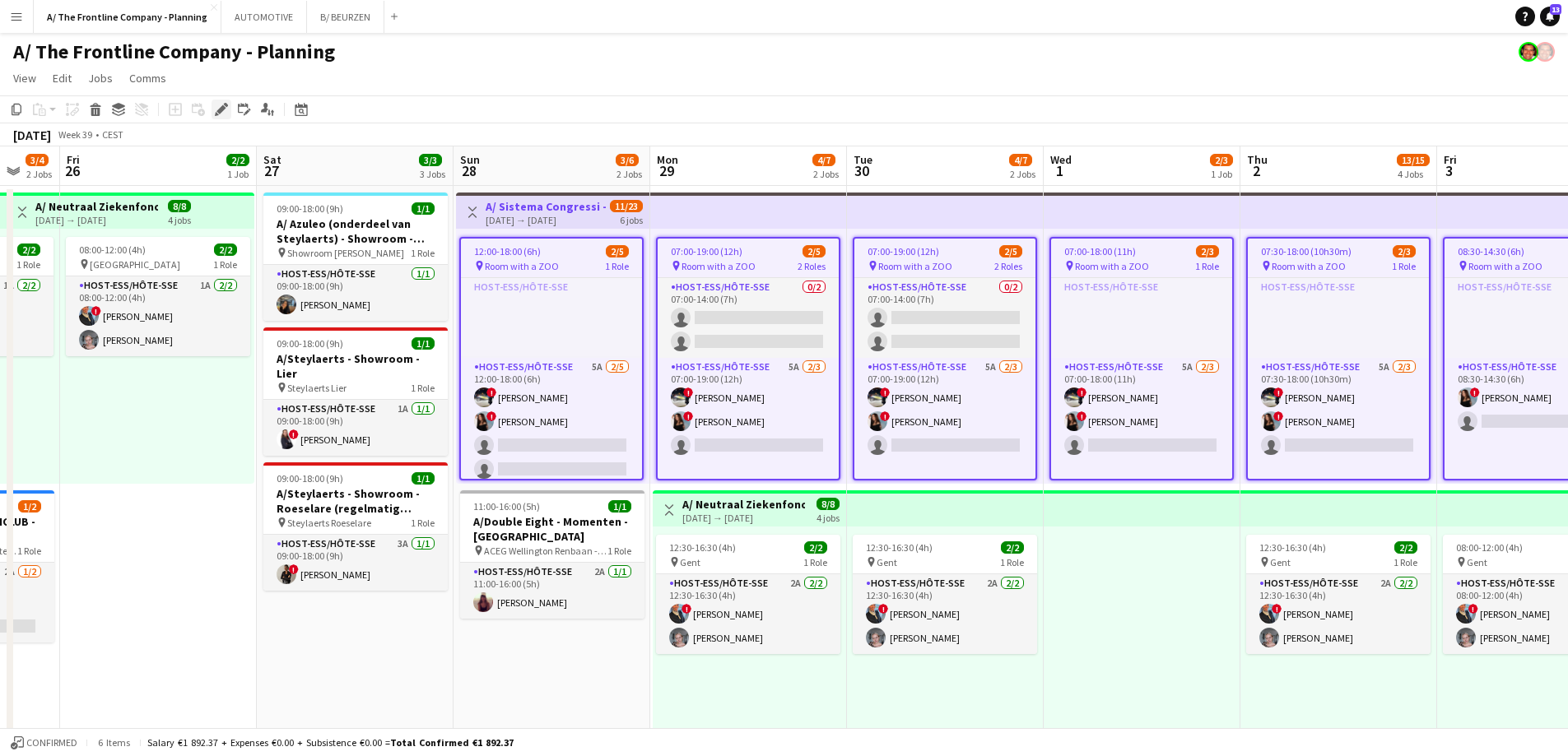
click at [223, 107] on icon at bounding box center [221, 110] width 9 height 9
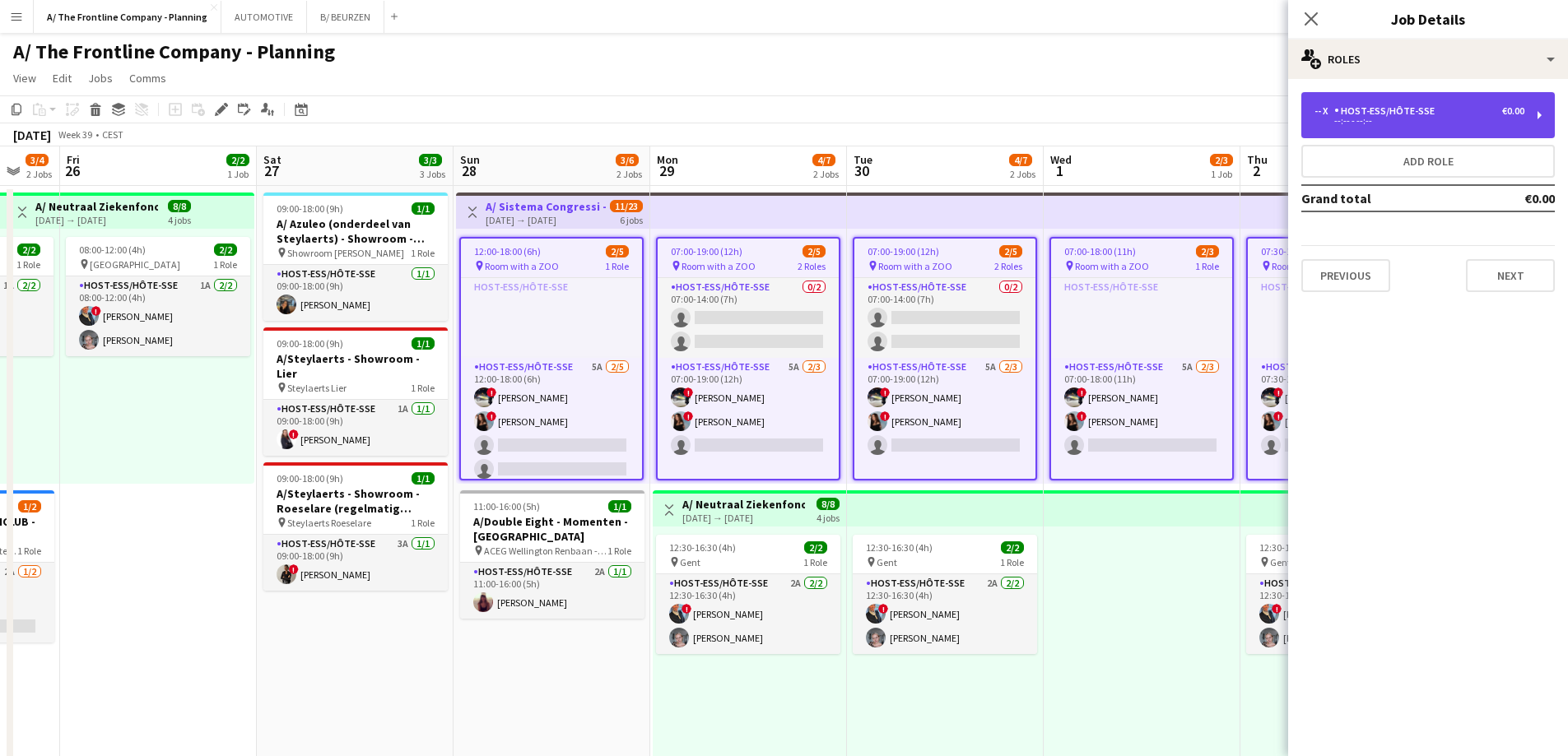
click at [1365, 117] on div "--:-- - --:--" at bounding box center [1419, 121] width 210 height 9
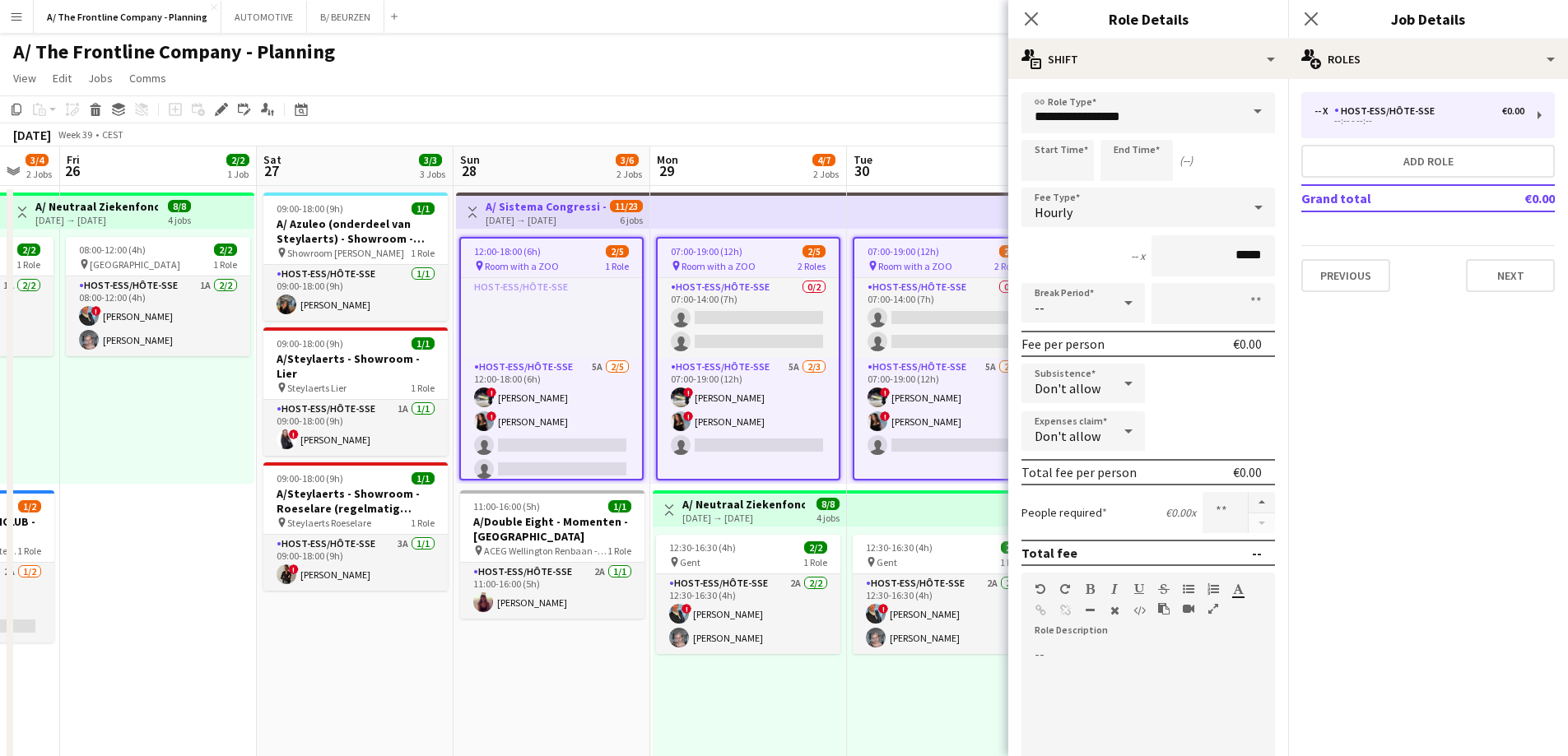
click at [516, 264] on span "Room with a ZOO" at bounding box center [522, 266] width 74 height 12
type input "*****"
type input "****"
type input "*"
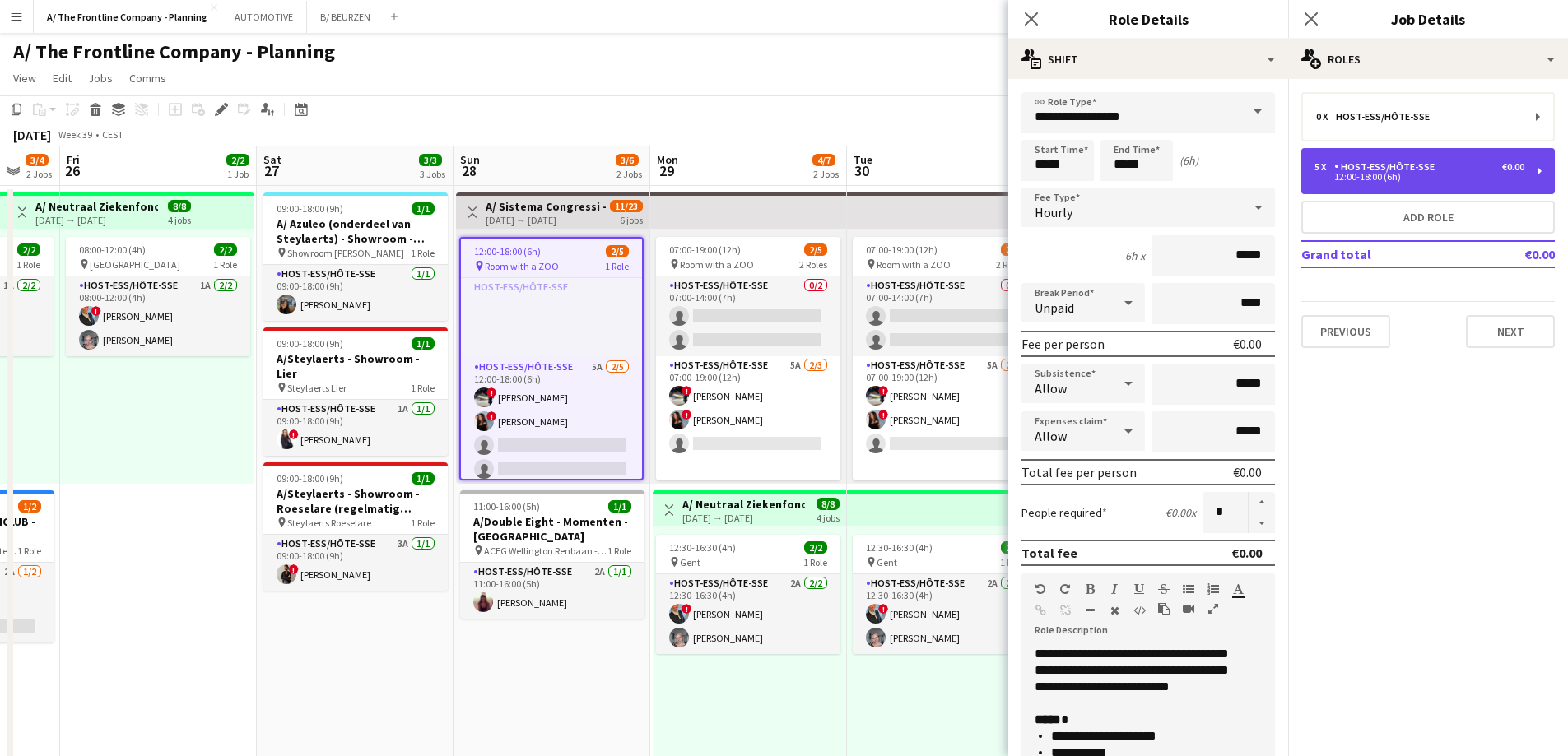
click at [1360, 177] on div "12:00-18:00 (6h)" at bounding box center [1419, 177] width 210 height 9
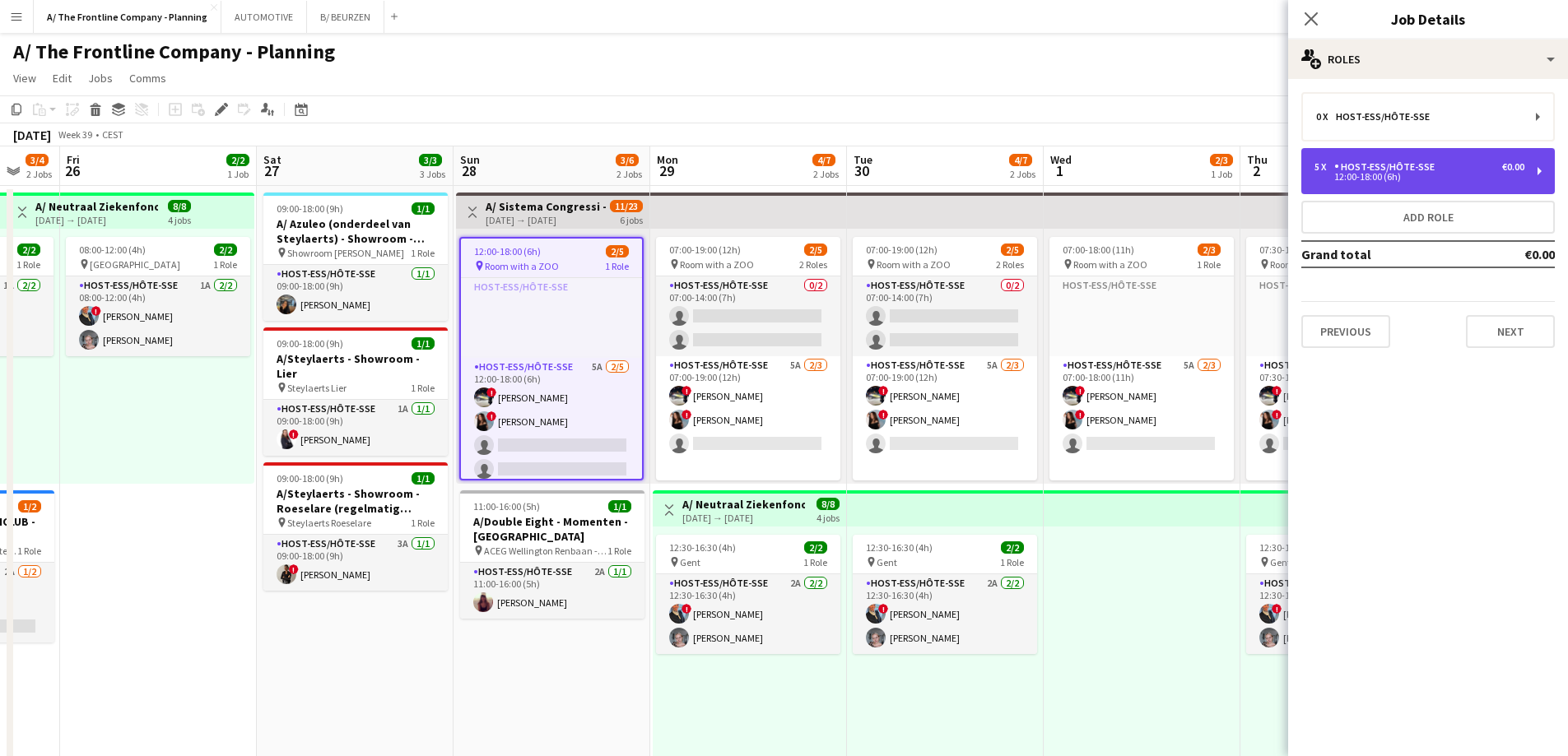
click at [1415, 165] on div "Host-ess/Hôte-sse" at bounding box center [1388, 167] width 107 height 11
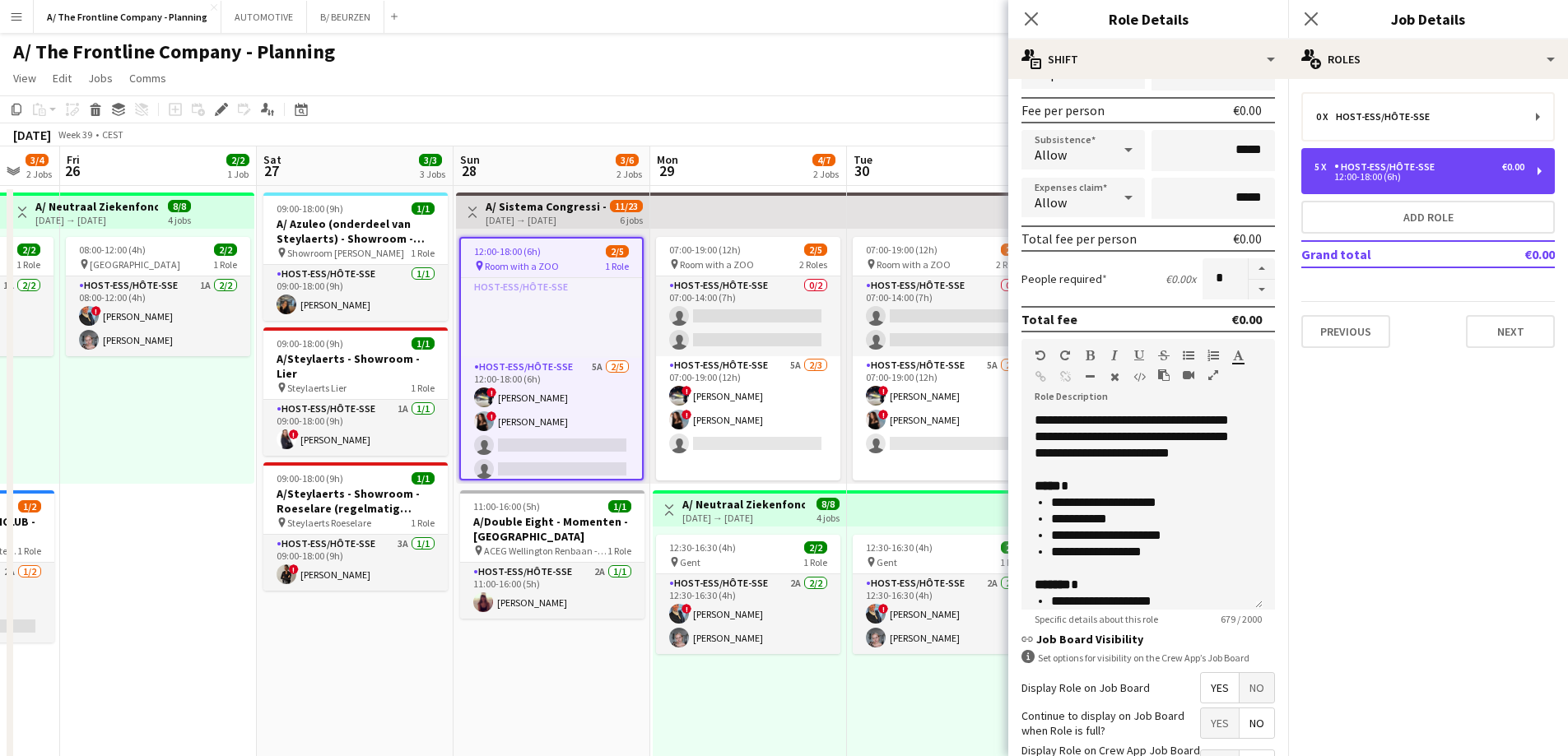
scroll to position [247, 0]
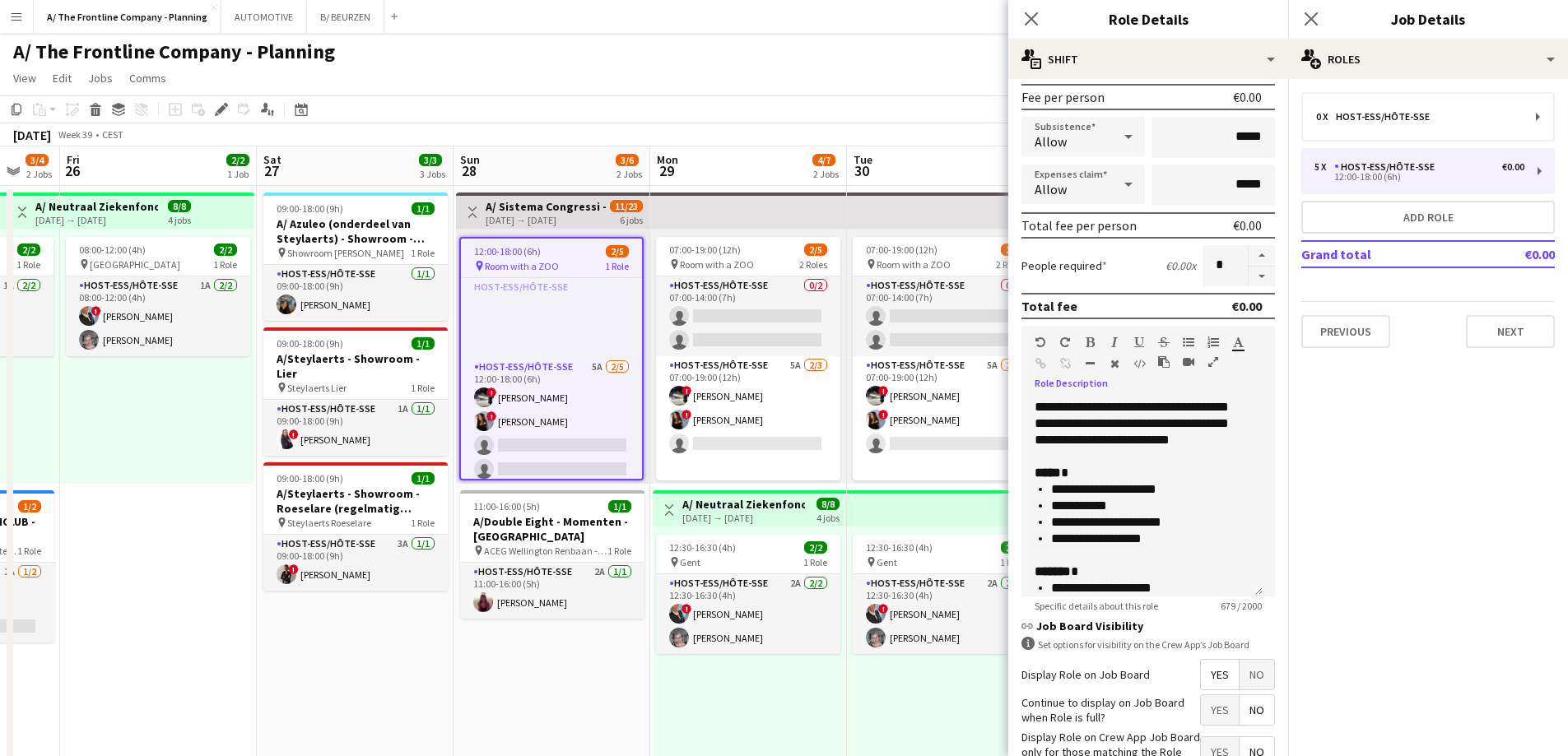
click at [1209, 365] on icon "button" at bounding box center [1212, 362] width 9 height 11
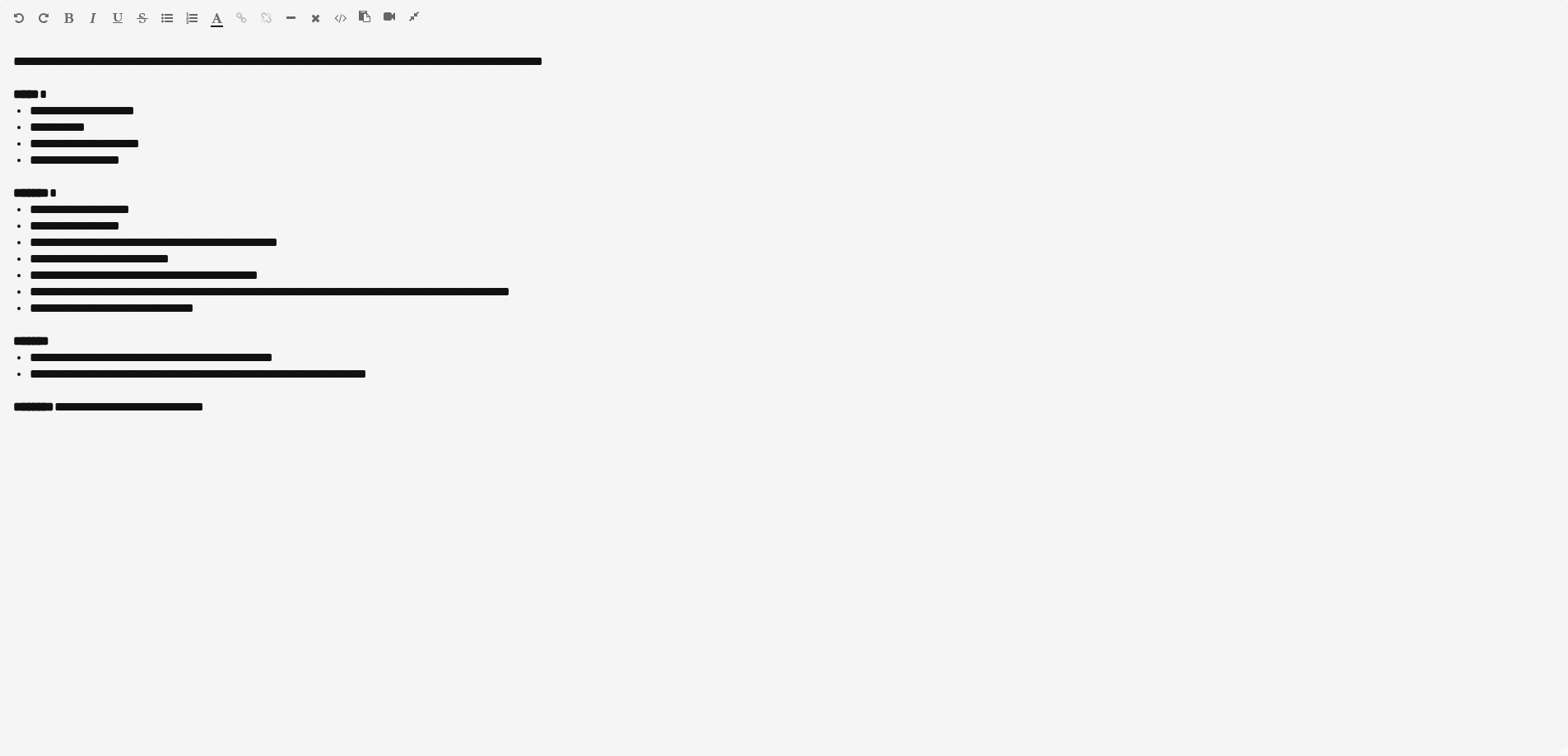
click at [415, 20] on icon "button" at bounding box center [413, 15] width 9 height 11
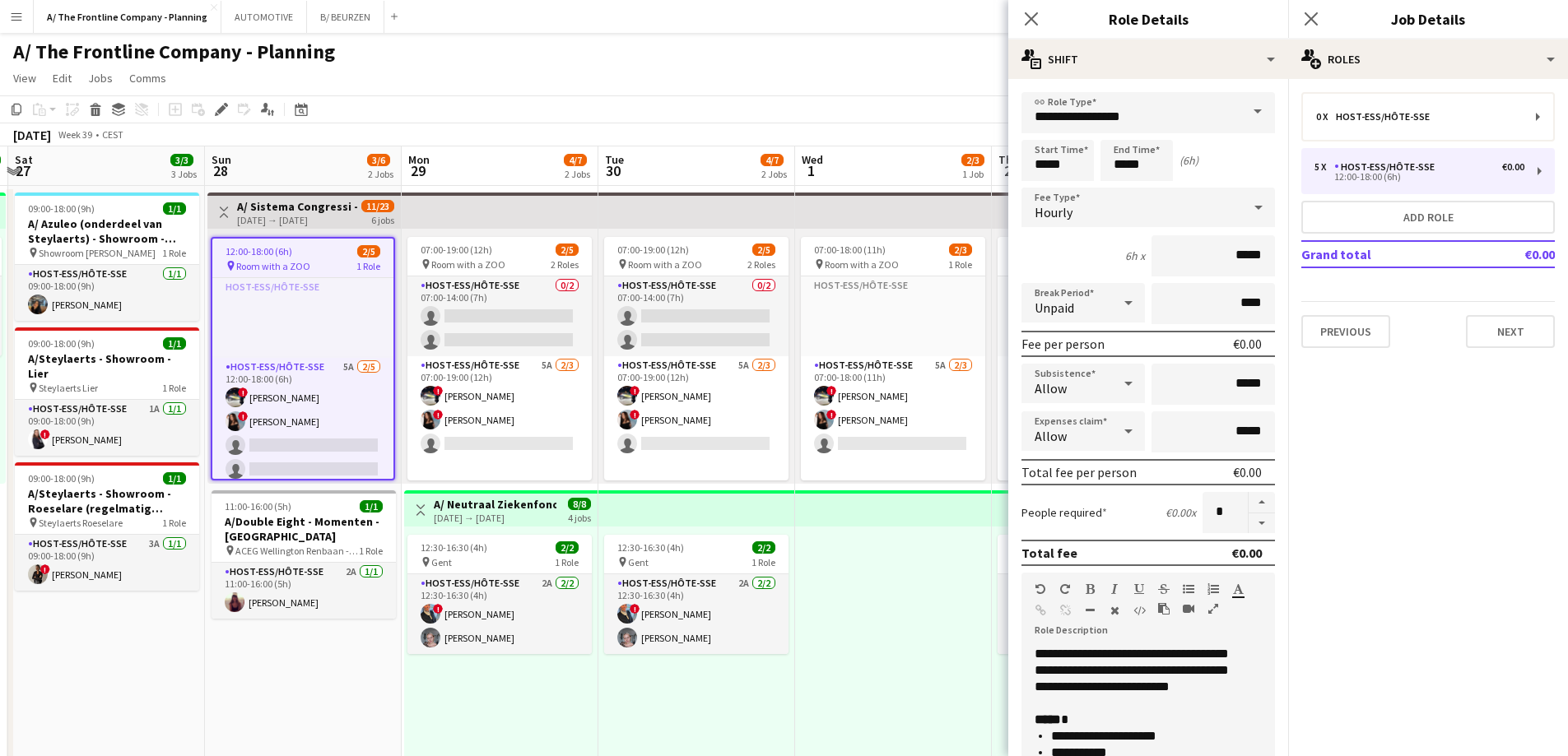
scroll to position [0, 601]
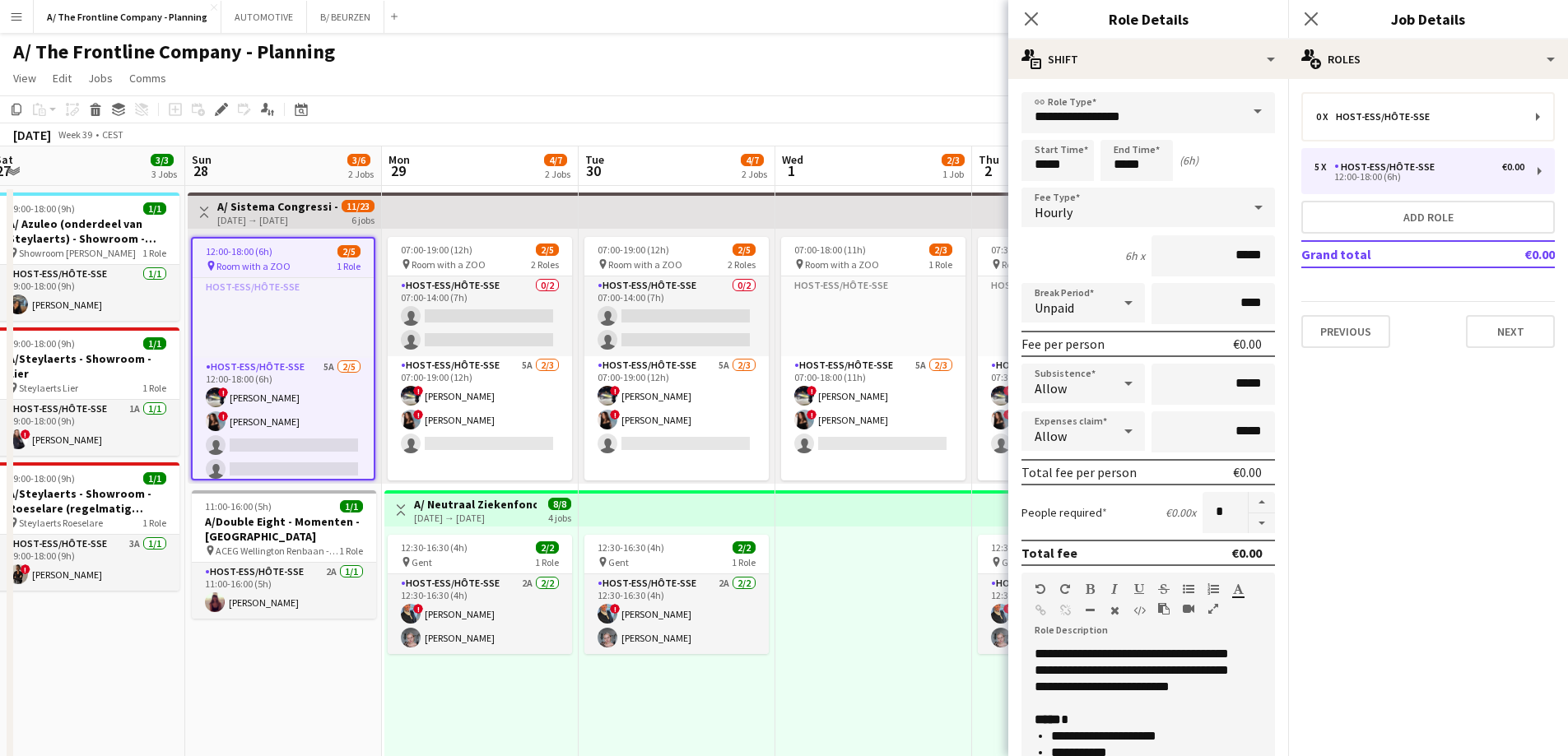
drag, startPoint x: 586, startPoint y: 688, endPoint x: 318, endPoint y: 680, distance: 268.1
click at [823, 664] on div at bounding box center [873, 654] width 197 height 255
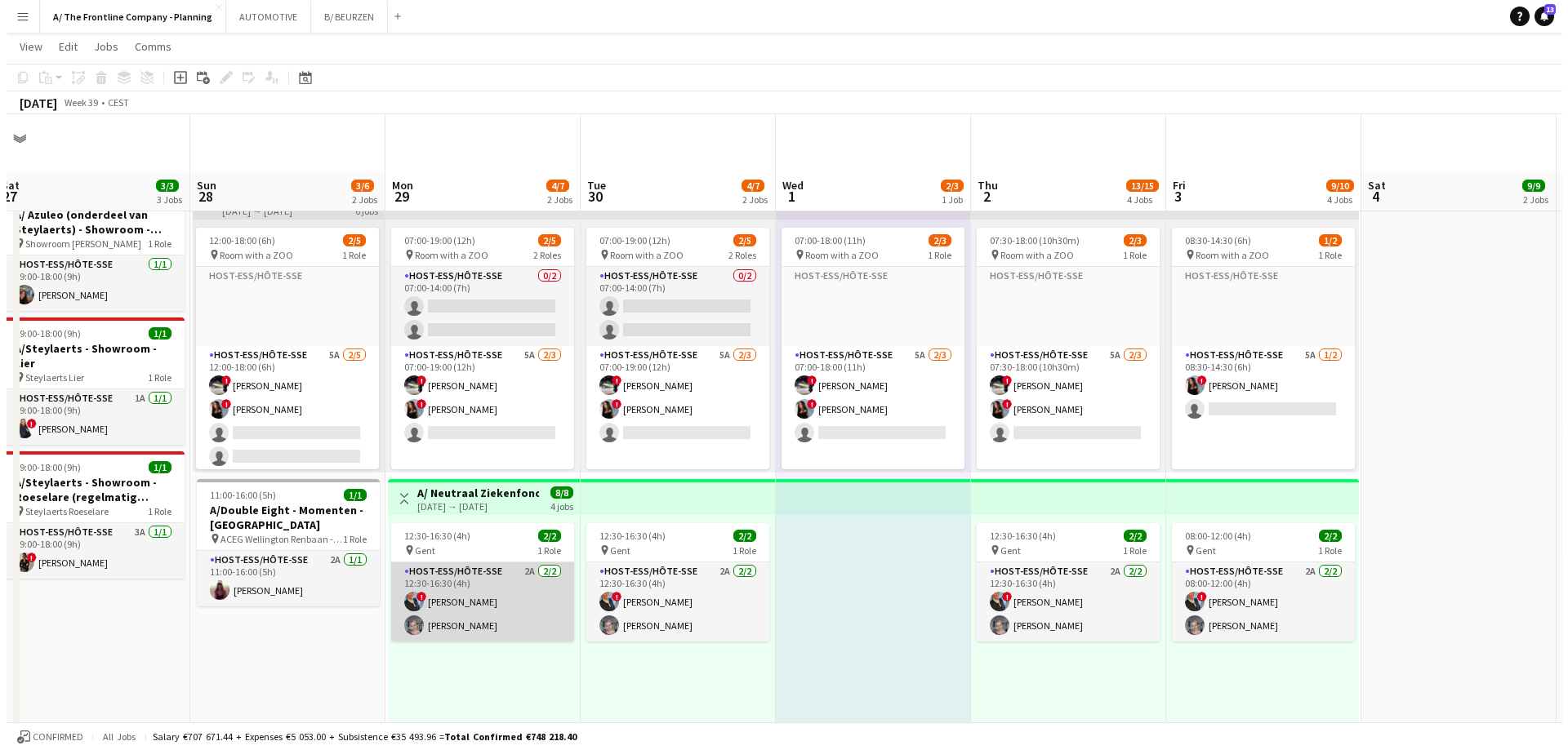
scroll to position [0, 0]
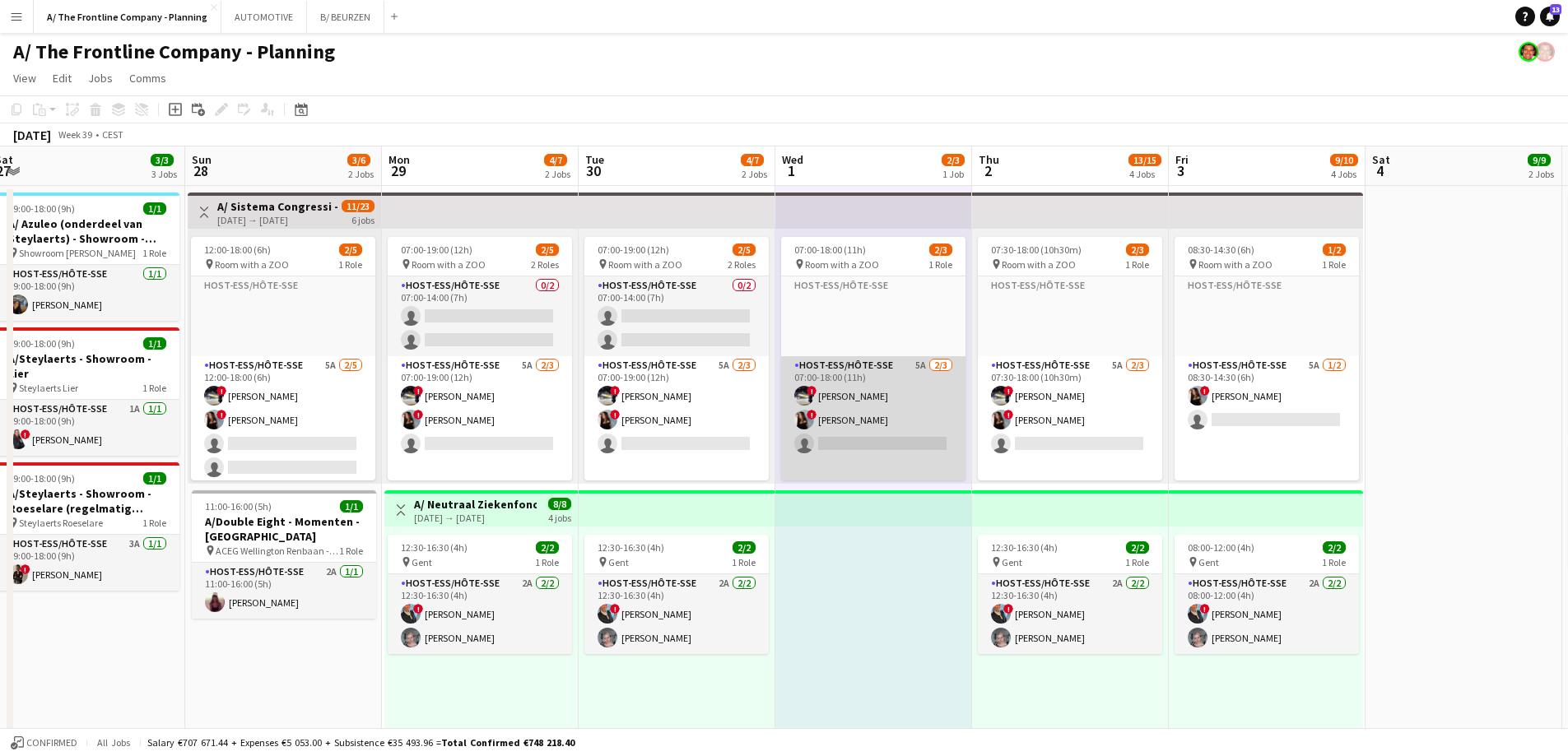
click at [881, 437] on app-card-role "Host-ess/Hôte-sse 5A [DATE] 07:00-18:00 (11h) ! [PERSON_NAME] ! [PERSON_NAME] s…" at bounding box center [873, 432] width 185 height 151
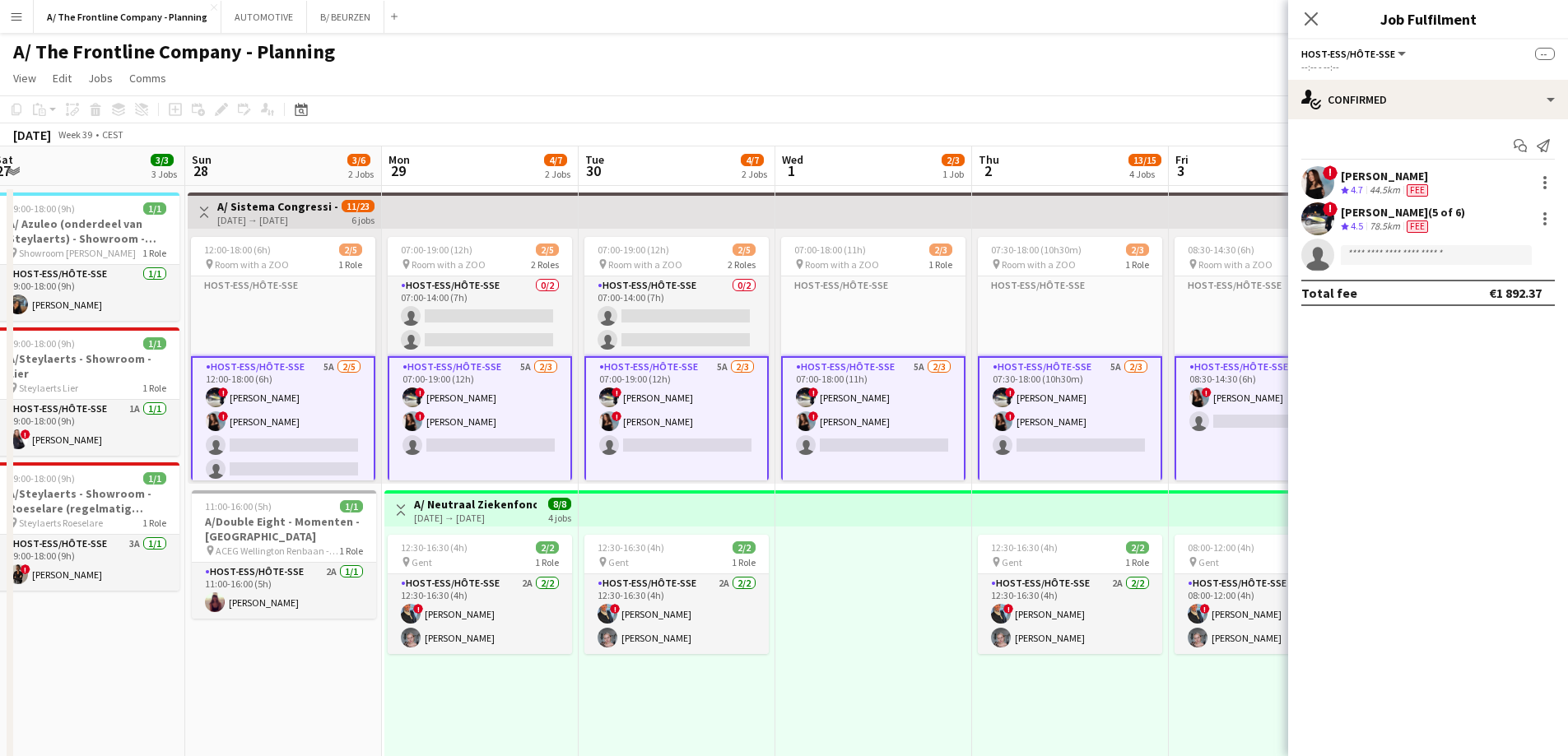
click at [889, 434] on app-card-role "Host-ess/Hôte-sse 5A [DATE] 07:00-18:00 (11h) ! [PERSON_NAME] ! [PERSON_NAME] s…" at bounding box center [873, 432] width 185 height 151
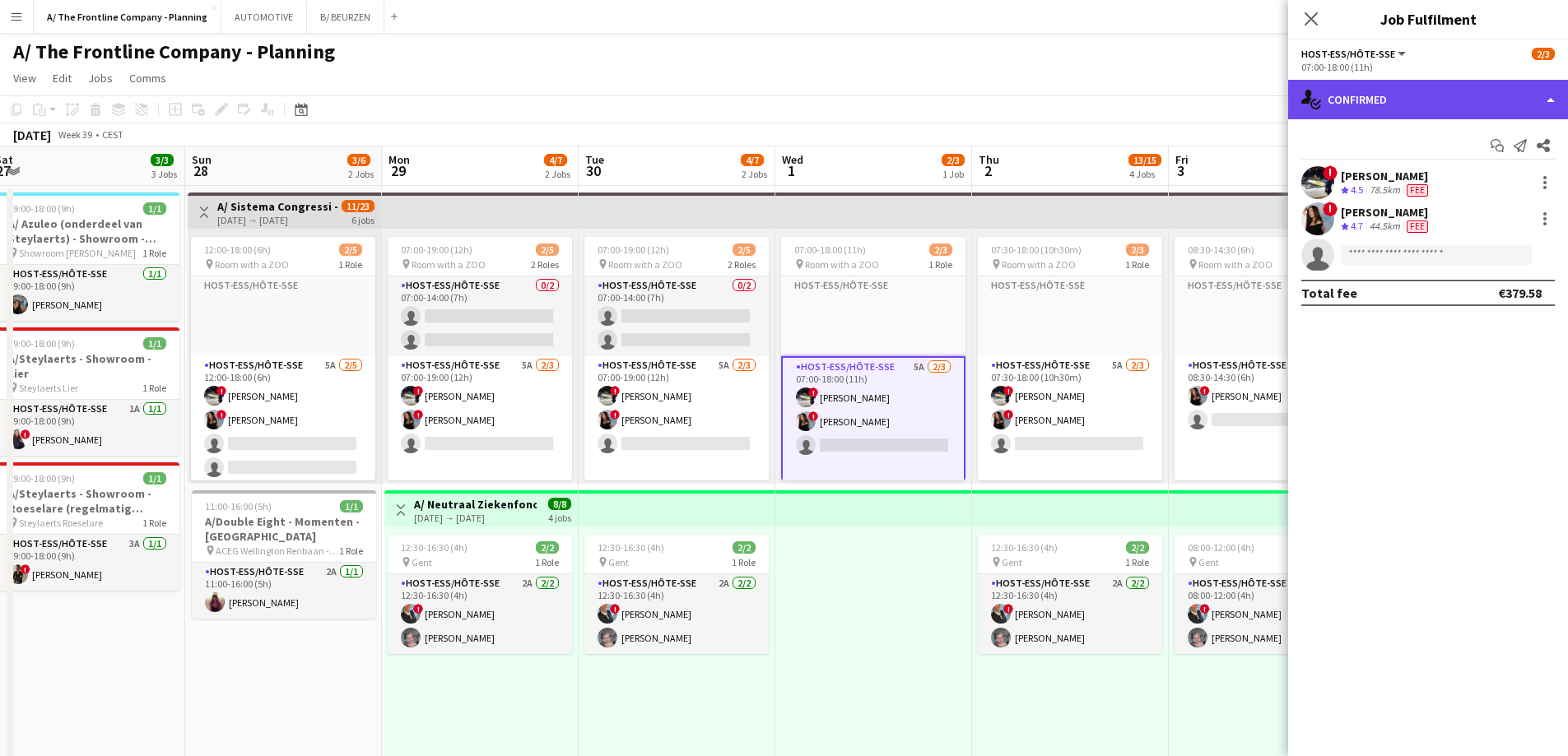
click at [1384, 104] on div "single-neutral-actions-check-2 Confirmed" at bounding box center [1428, 100] width 280 height 40
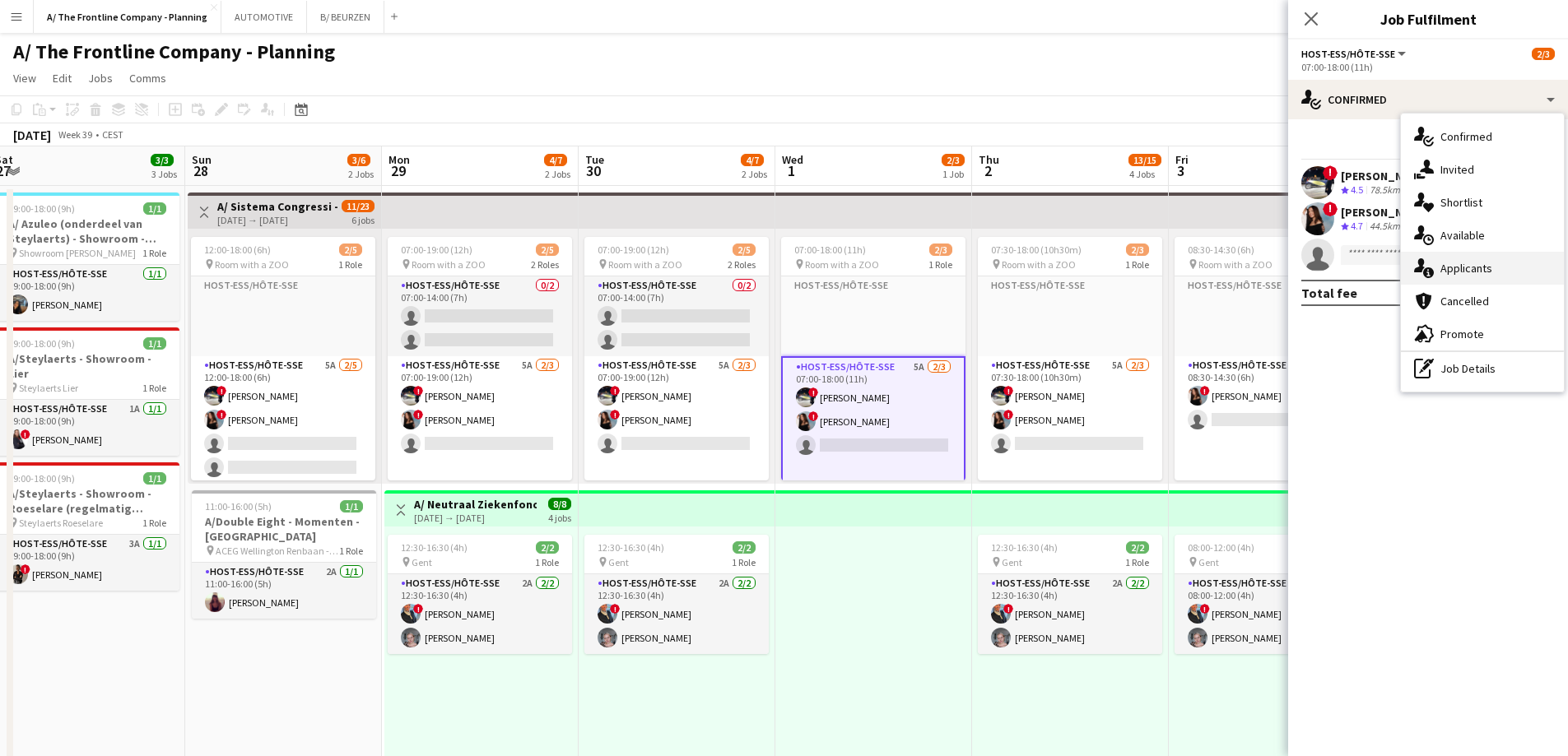
click at [1454, 273] on span "Applicants" at bounding box center [1466, 268] width 52 height 15
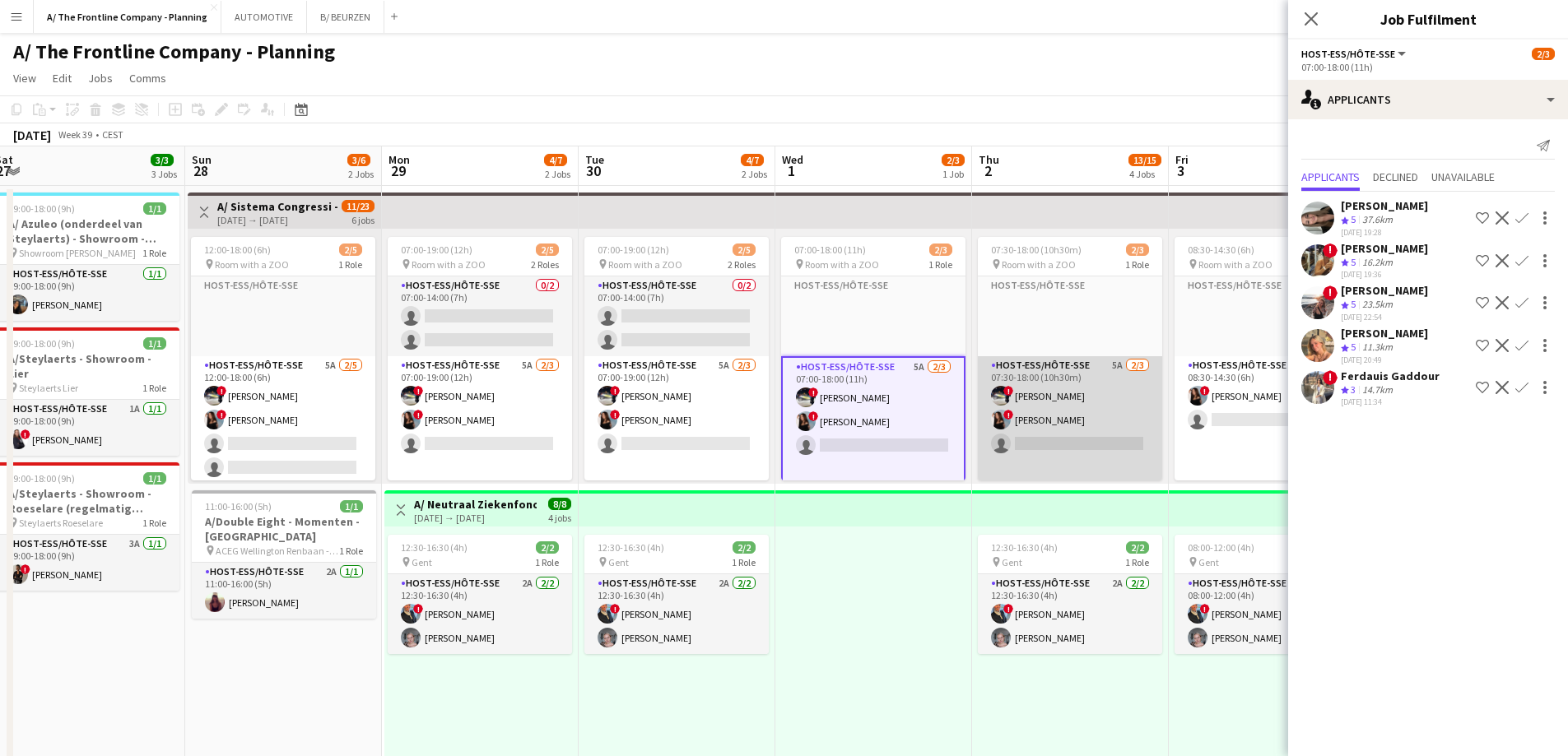
click at [1060, 404] on app-card-role "Host-ess/Hôte-sse 5A [DATE] 07:30-18:00 (10h30m) ! [PERSON_NAME] ! [PERSON_NAME…" at bounding box center [1070, 432] width 185 height 151
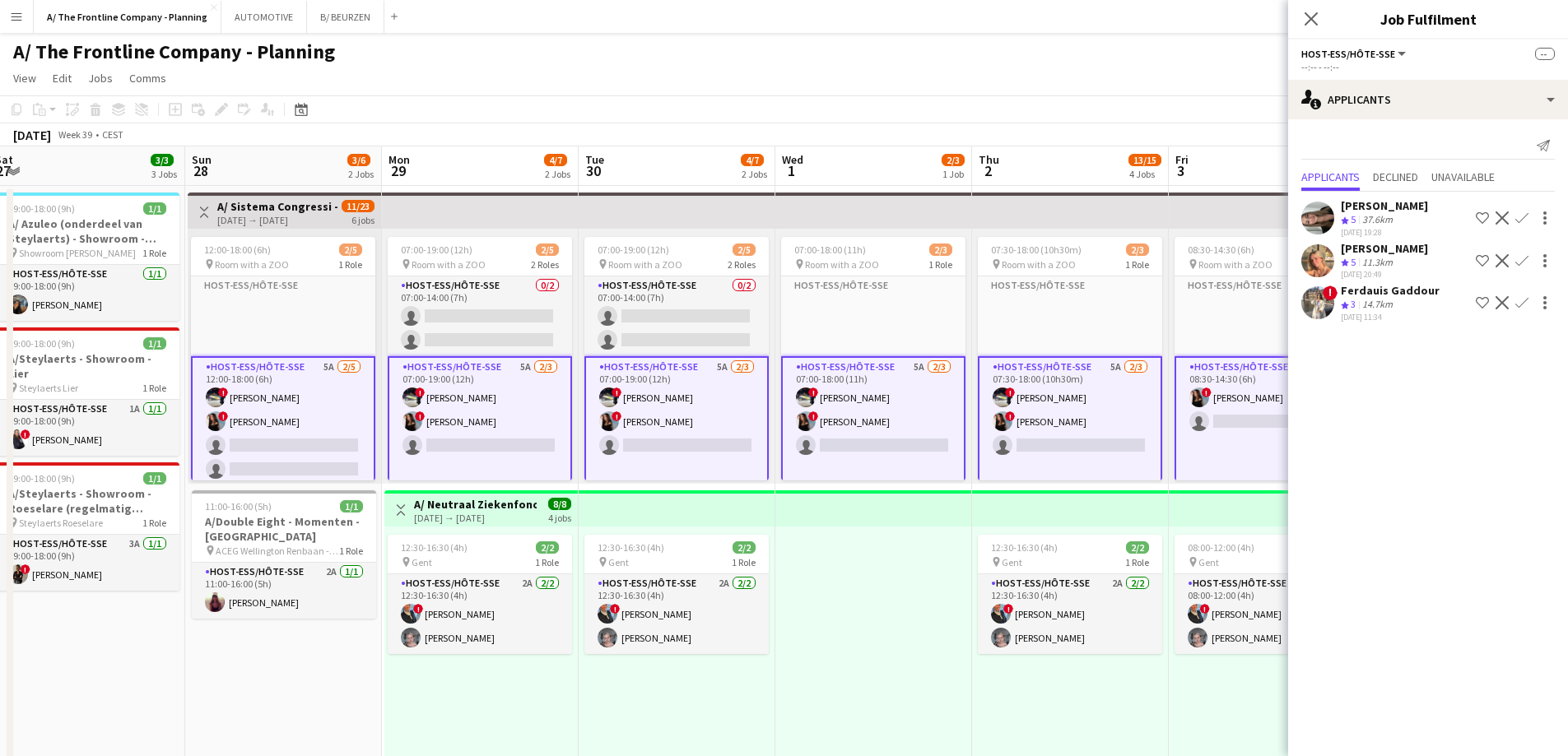
click at [1060, 405] on app-card-role "Host-ess/Hôte-sse 5A [DATE] 07:30-18:00 (10h30m) ! [PERSON_NAME] ! [PERSON_NAME…" at bounding box center [1070, 432] width 185 height 151
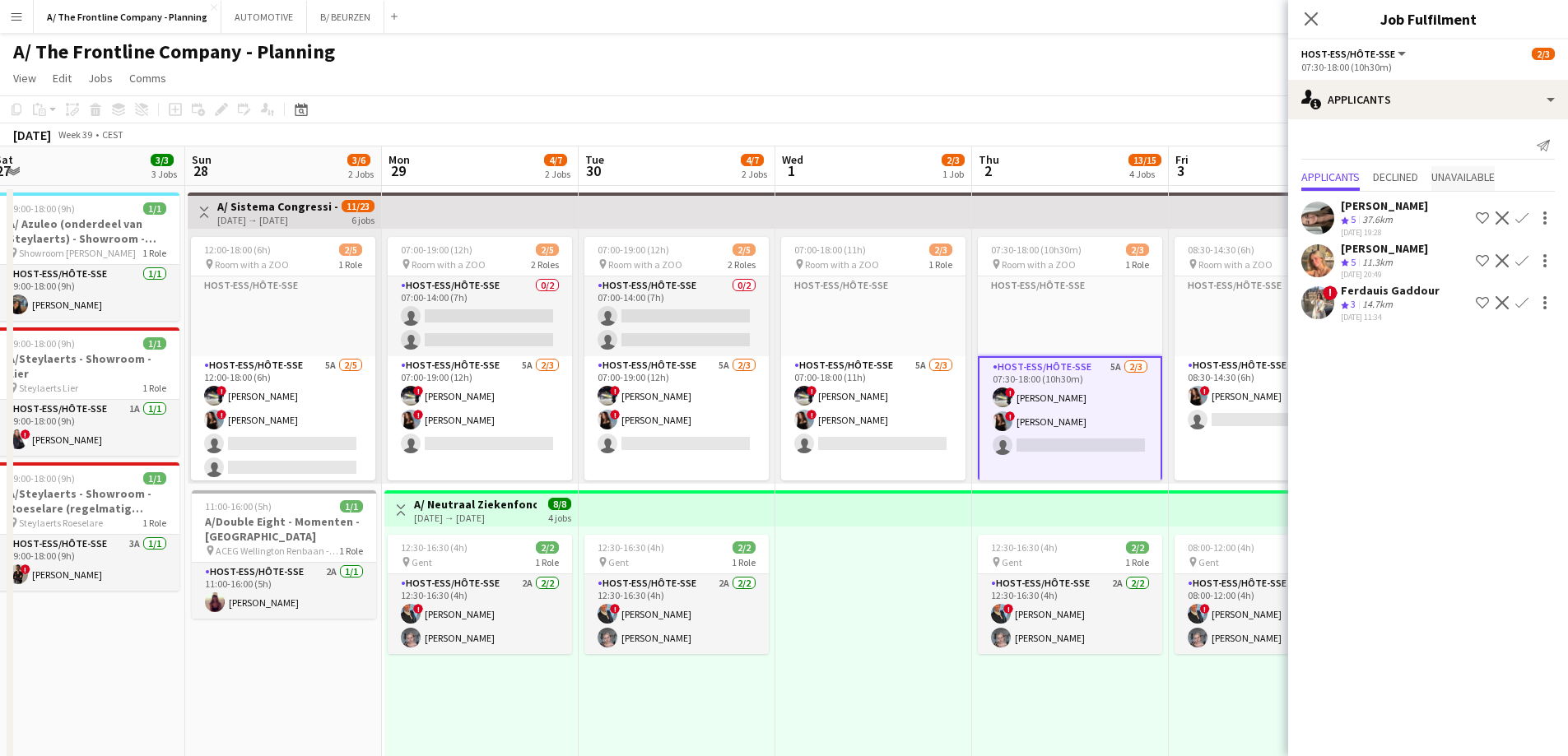
click at [1465, 175] on span "Unavailable" at bounding box center [1463, 176] width 64 height 11
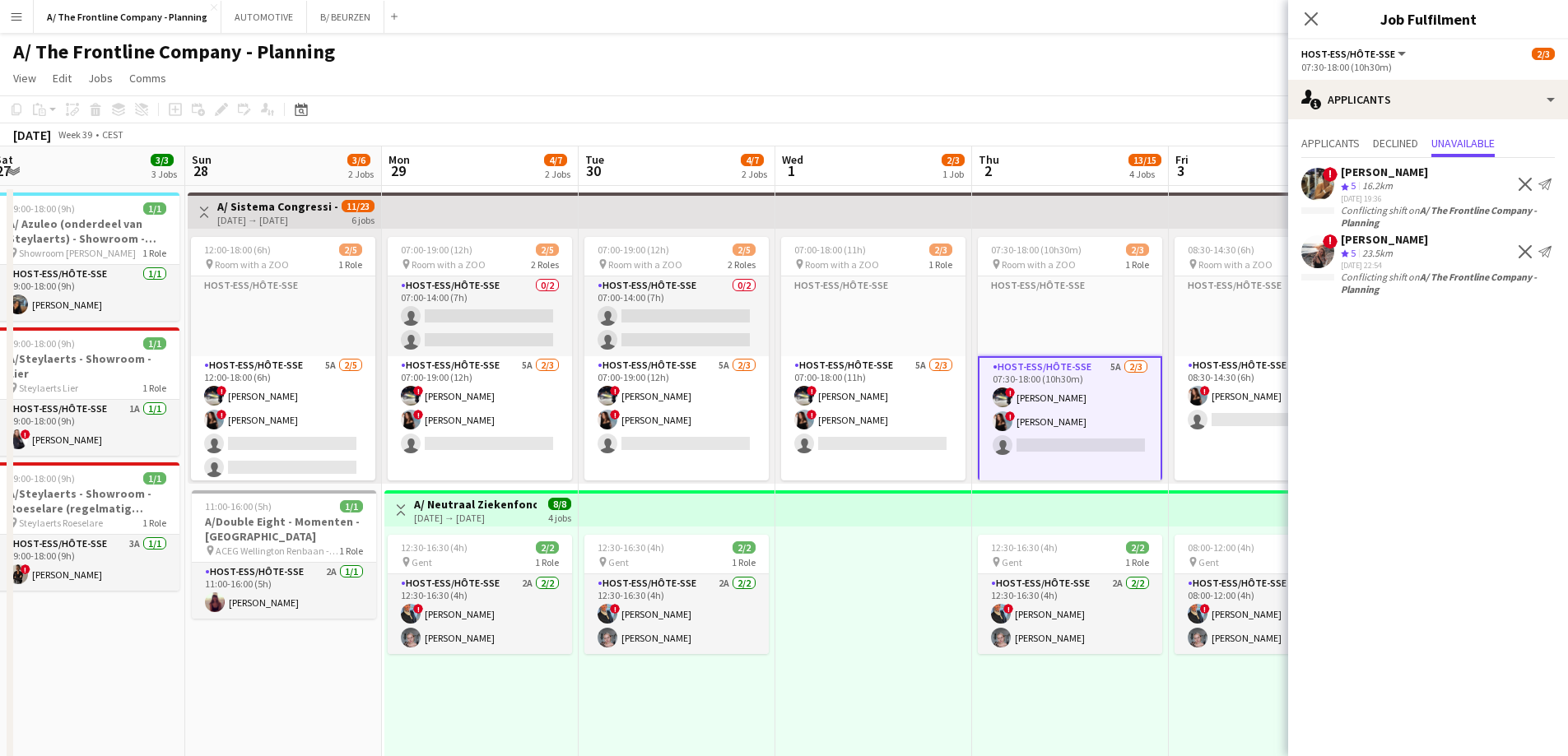
click at [1479, 204] on b "A/ The Frontline Company - Planning" at bounding box center [1439, 216] width 196 height 25
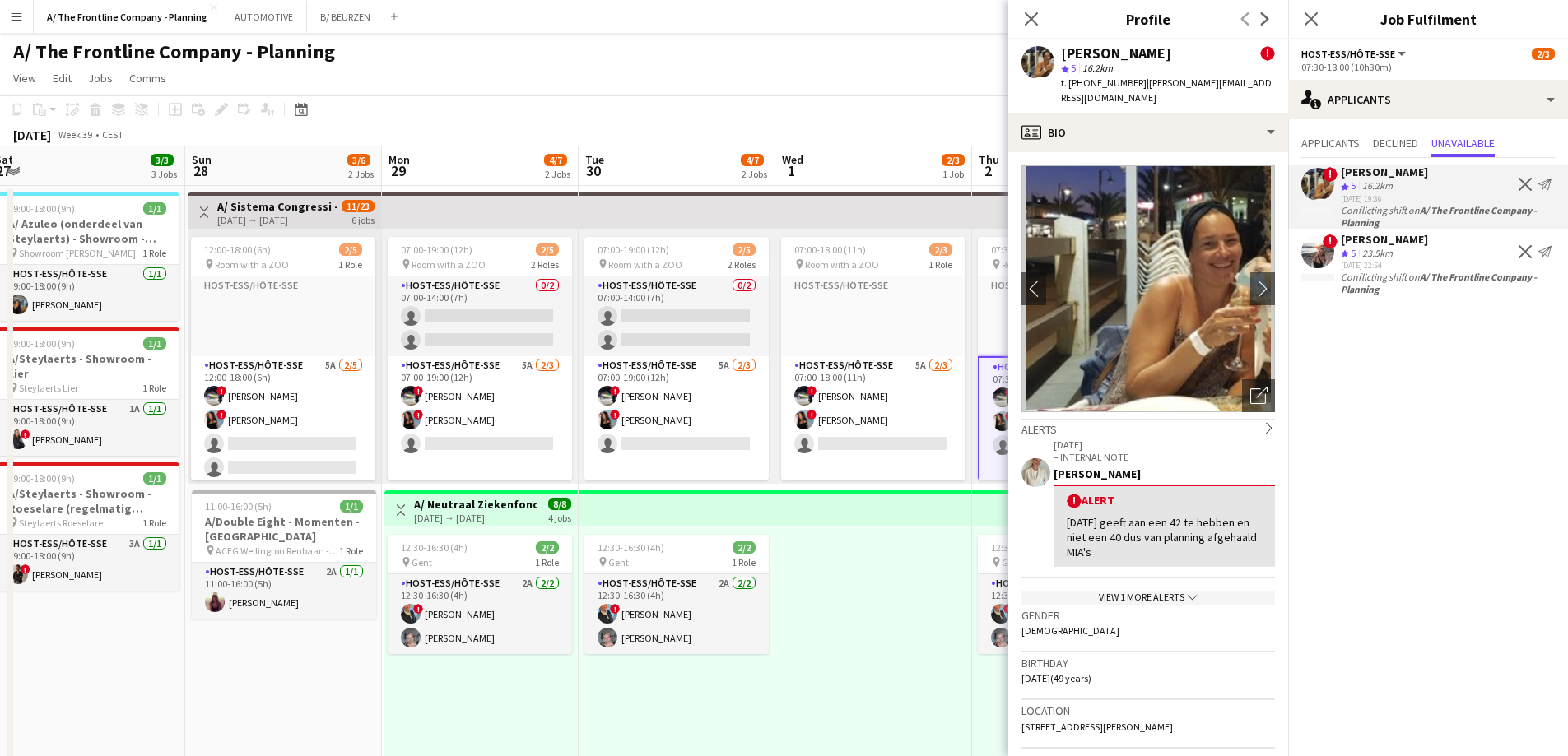
click at [1372, 204] on div "Conflicting shift on A/ The Frontline Company - Planning" at bounding box center [1428, 216] width 280 height 25
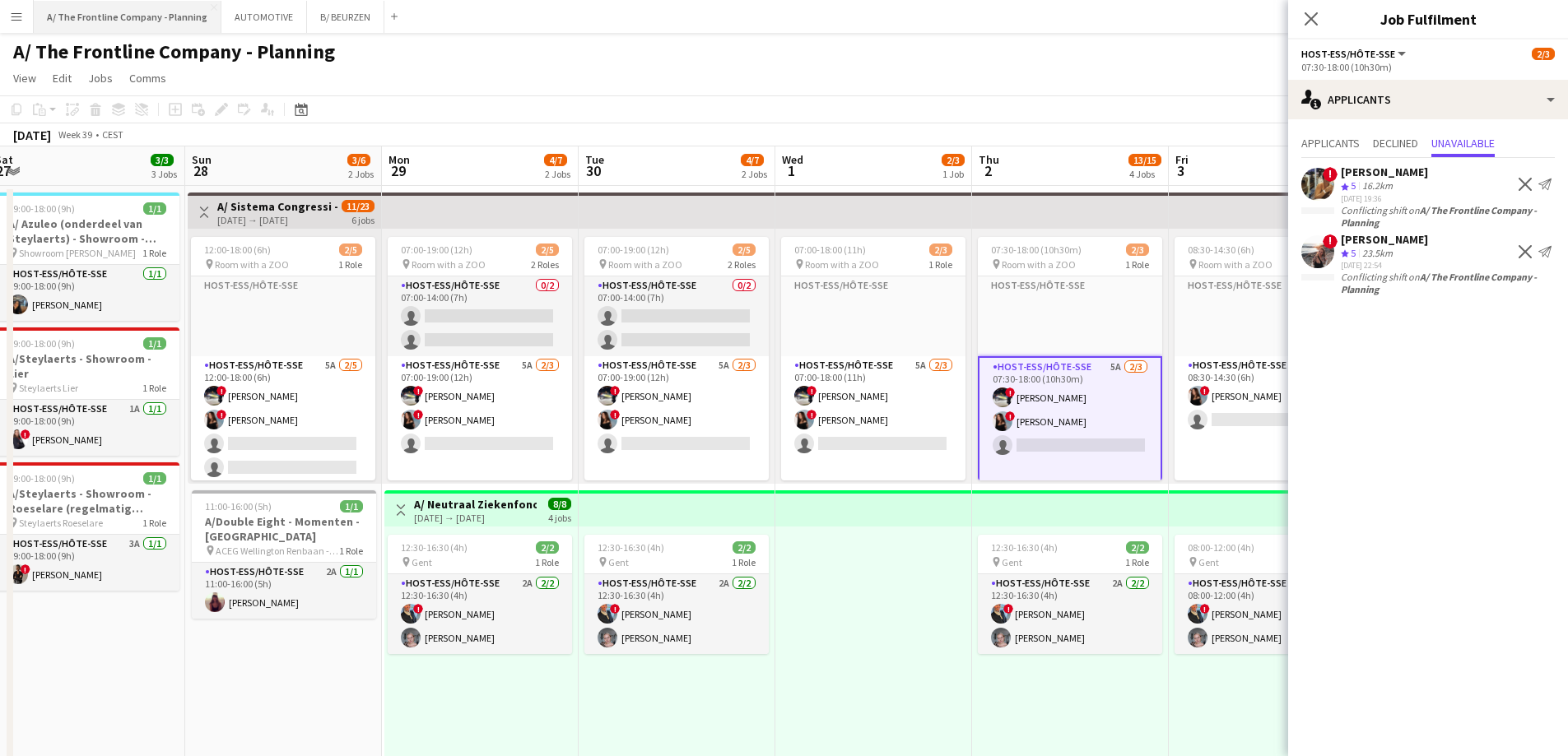
click at [111, 15] on button "A/ The Frontline Company - Planning Close" at bounding box center [127, 16] width 187 height 32
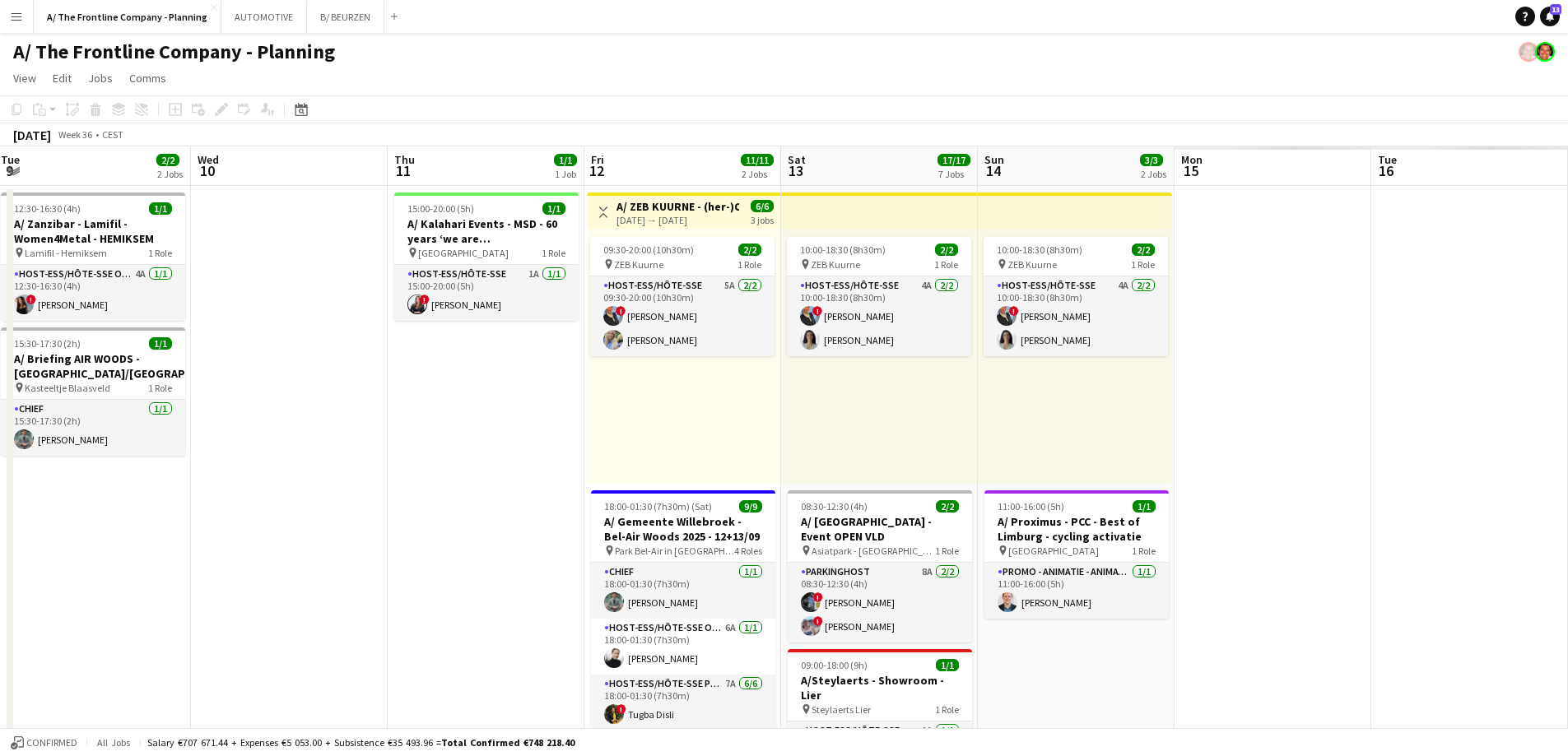
drag, startPoint x: 1323, startPoint y: 395, endPoint x: 208, endPoint y: 322, distance: 1117.4
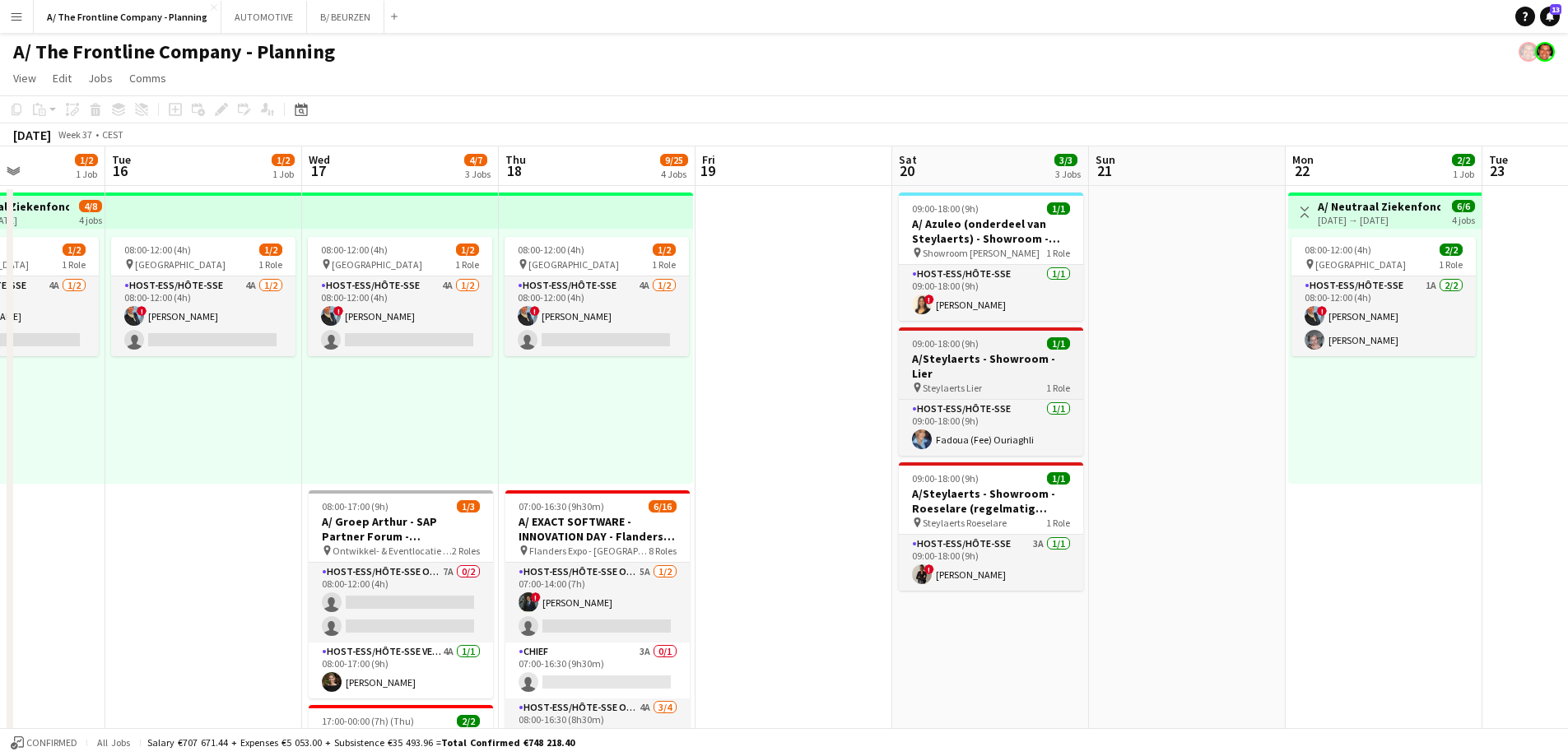
drag, startPoint x: 1067, startPoint y: 368, endPoint x: 944, endPoint y: 369, distance: 123.0
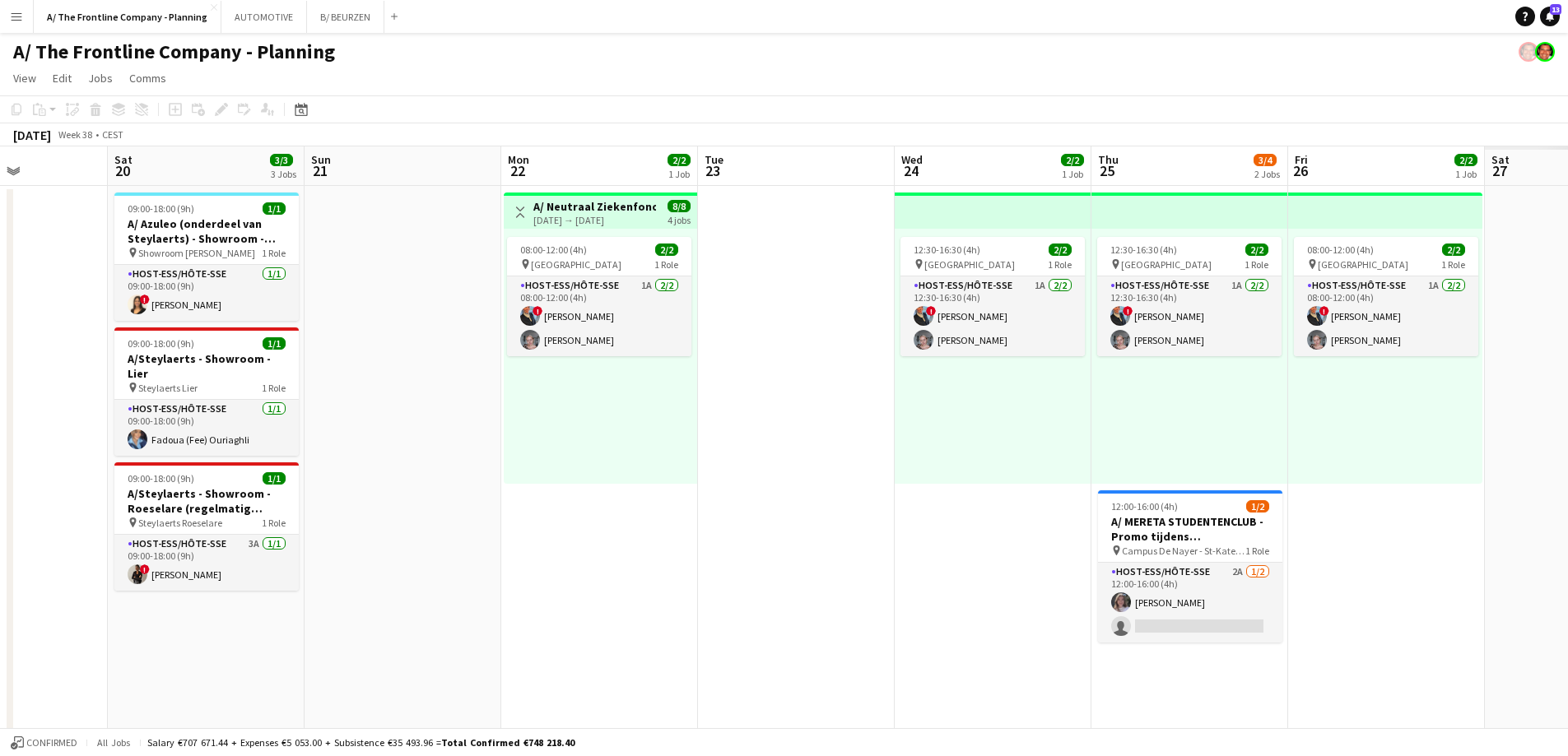
drag, startPoint x: 552, startPoint y: 345, endPoint x: 222, endPoint y: 359, distance: 330.3
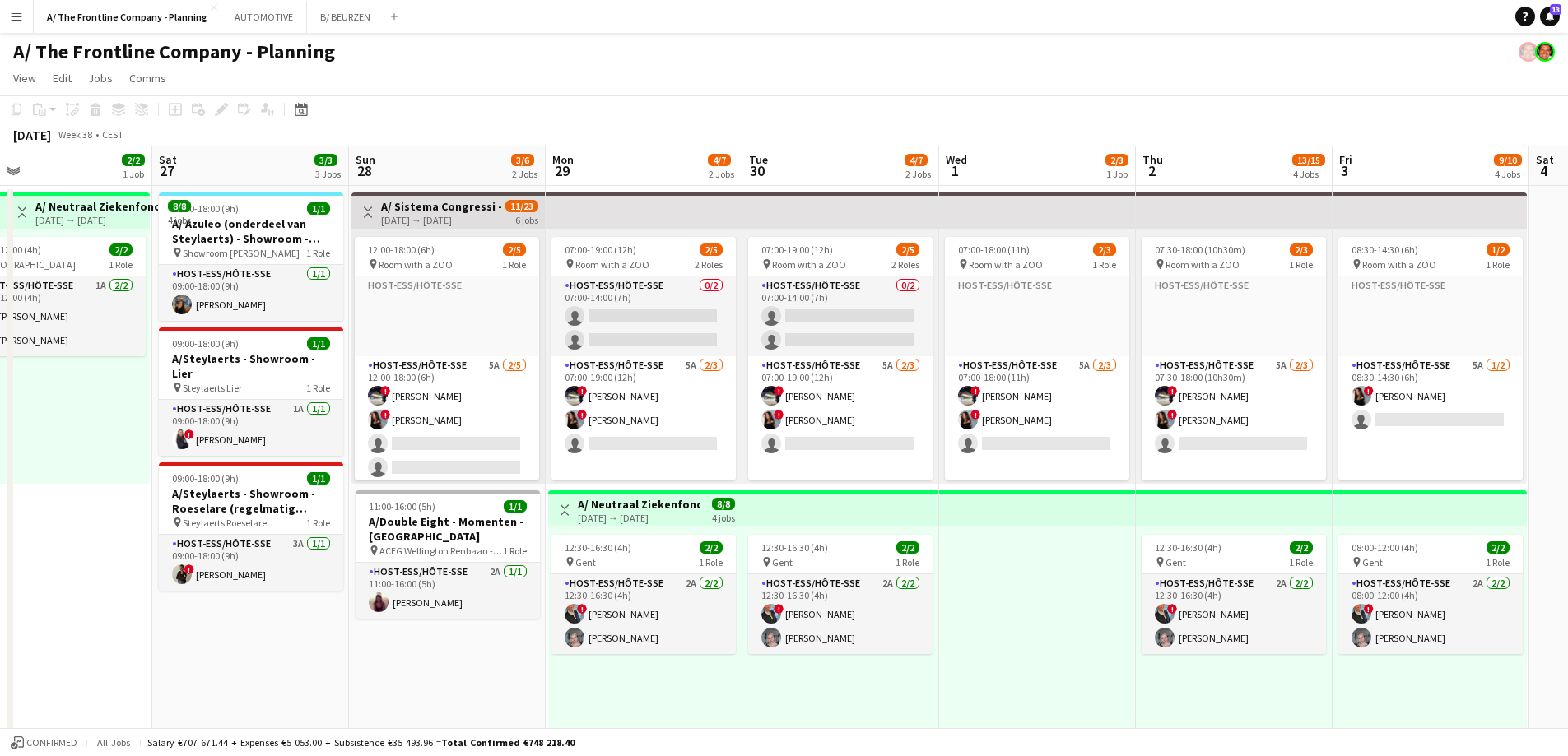
drag, startPoint x: 973, startPoint y: 390, endPoint x: 235, endPoint y: 390, distance: 738.0
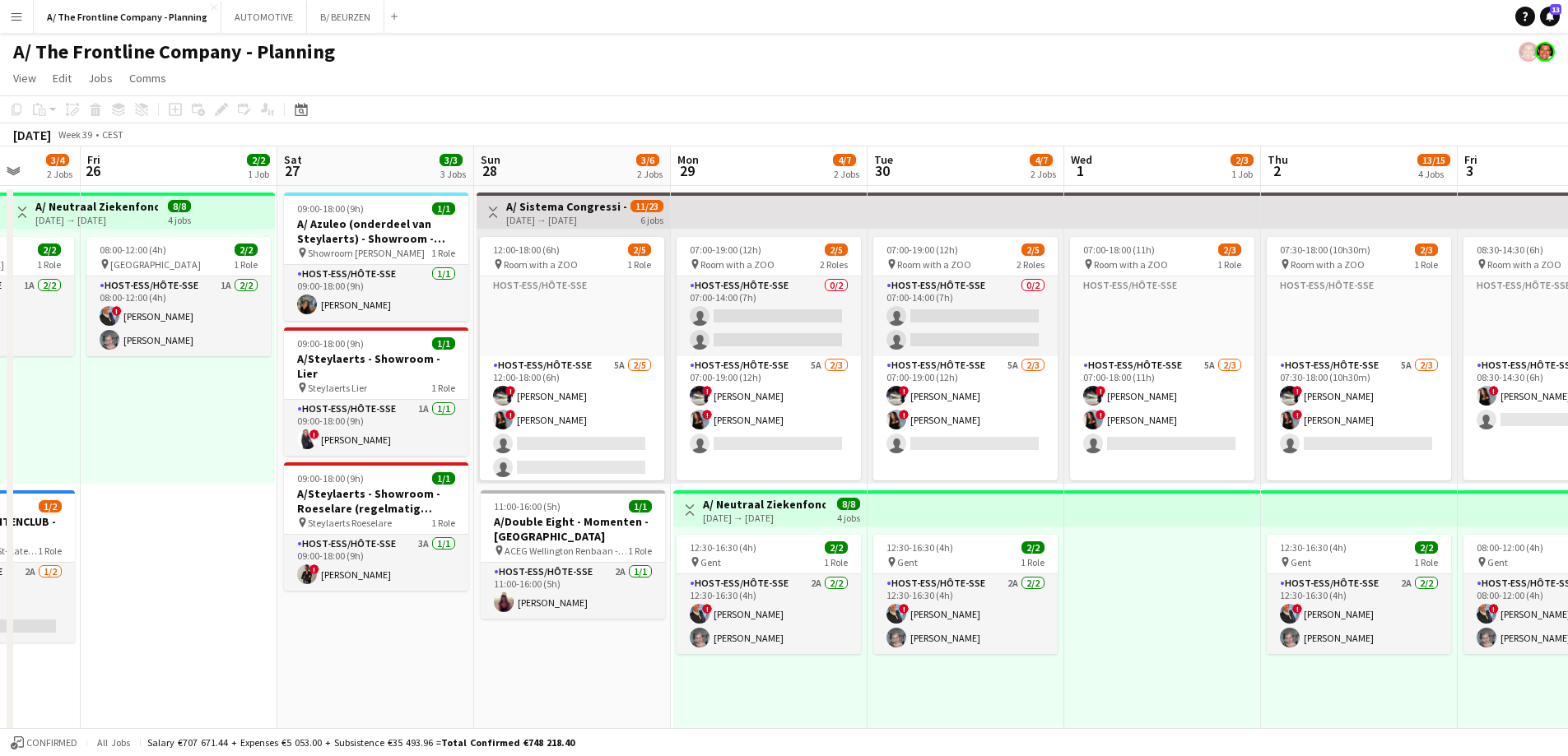
drag, startPoint x: 1293, startPoint y: 461, endPoint x: 445, endPoint y: 441, distance: 848.2
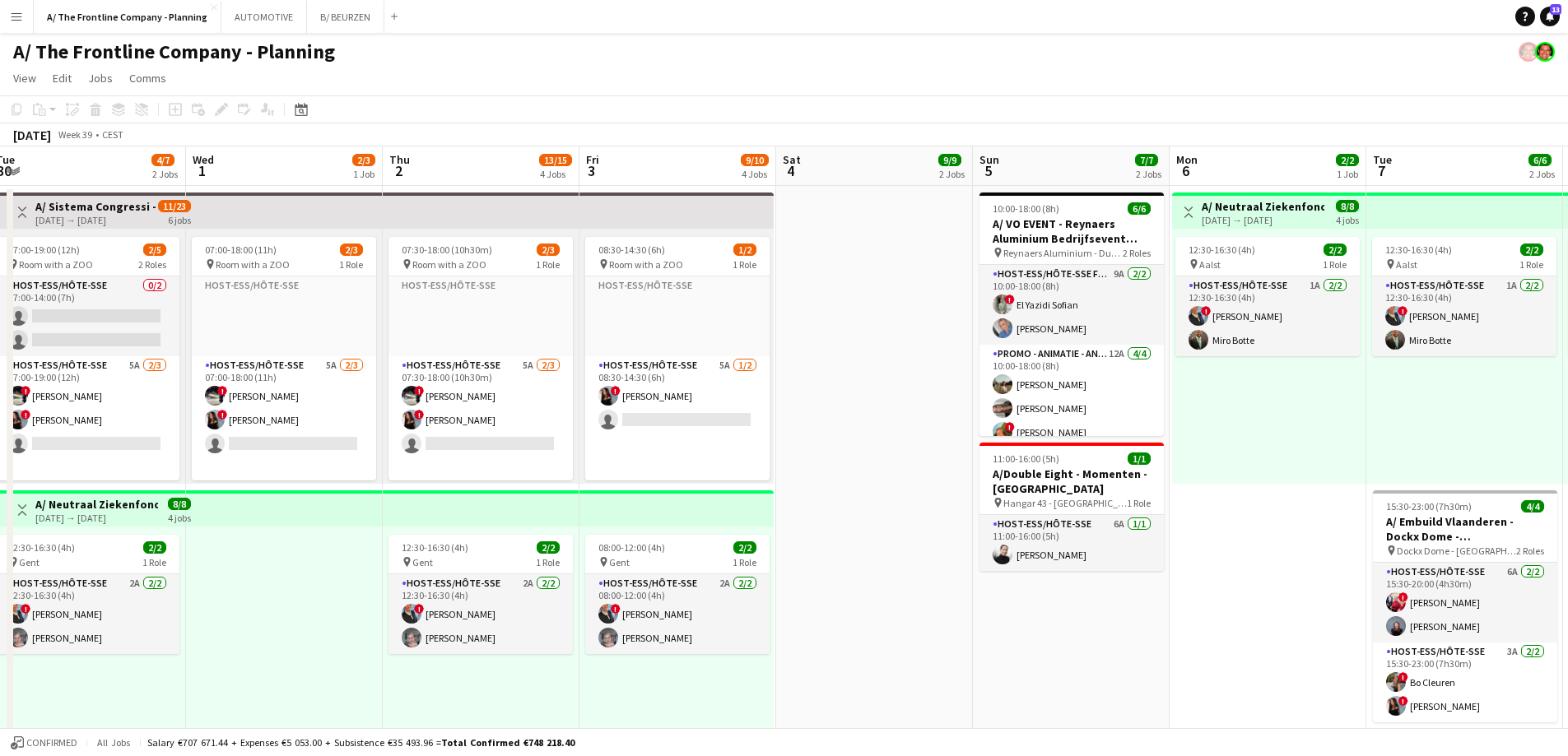
scroll to position [0, 642]
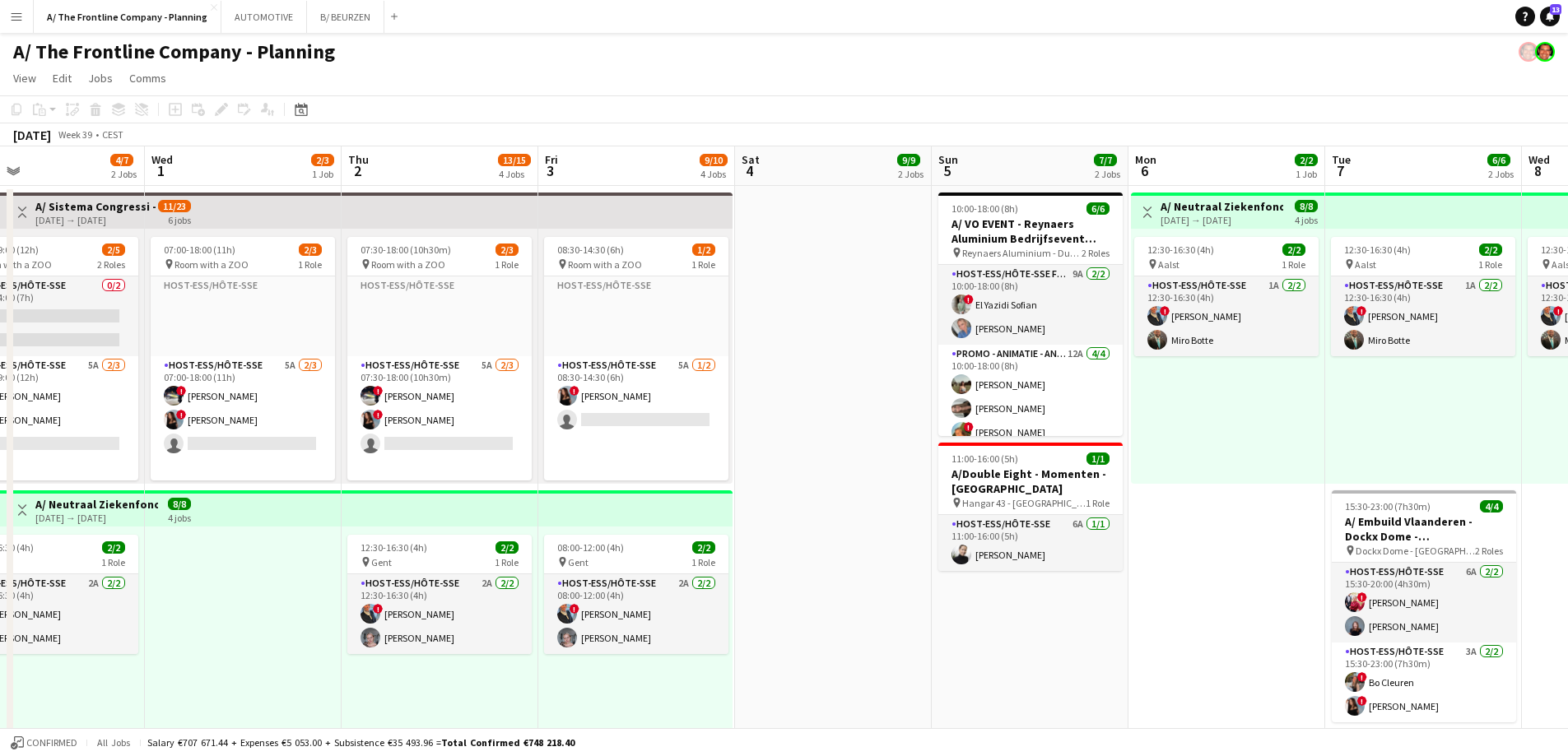
drag, startPoint x: 827, startPoint y: 462, endPoint x: 786, endPoint y: 463, distance: 41.0
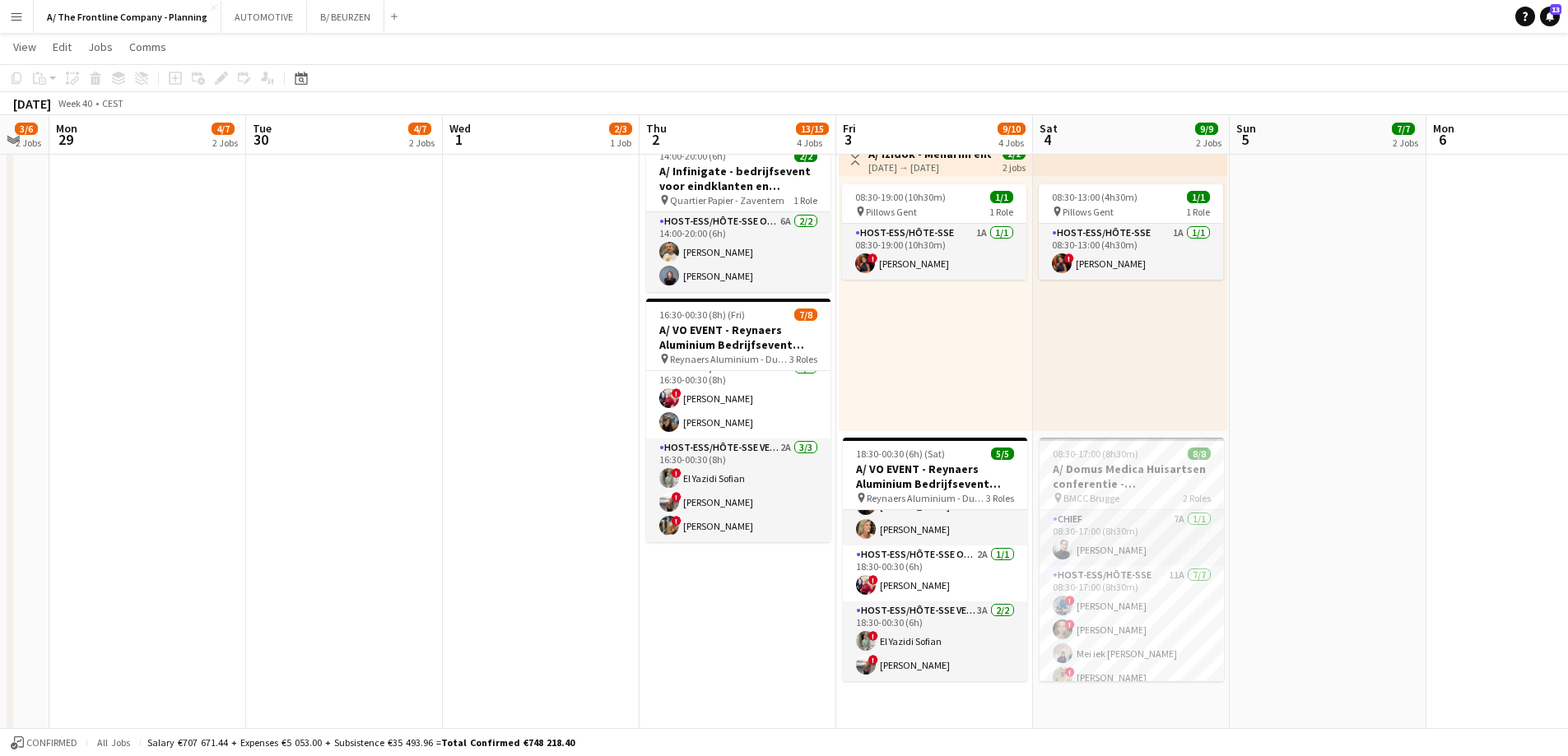
scroll to position [0, 513]
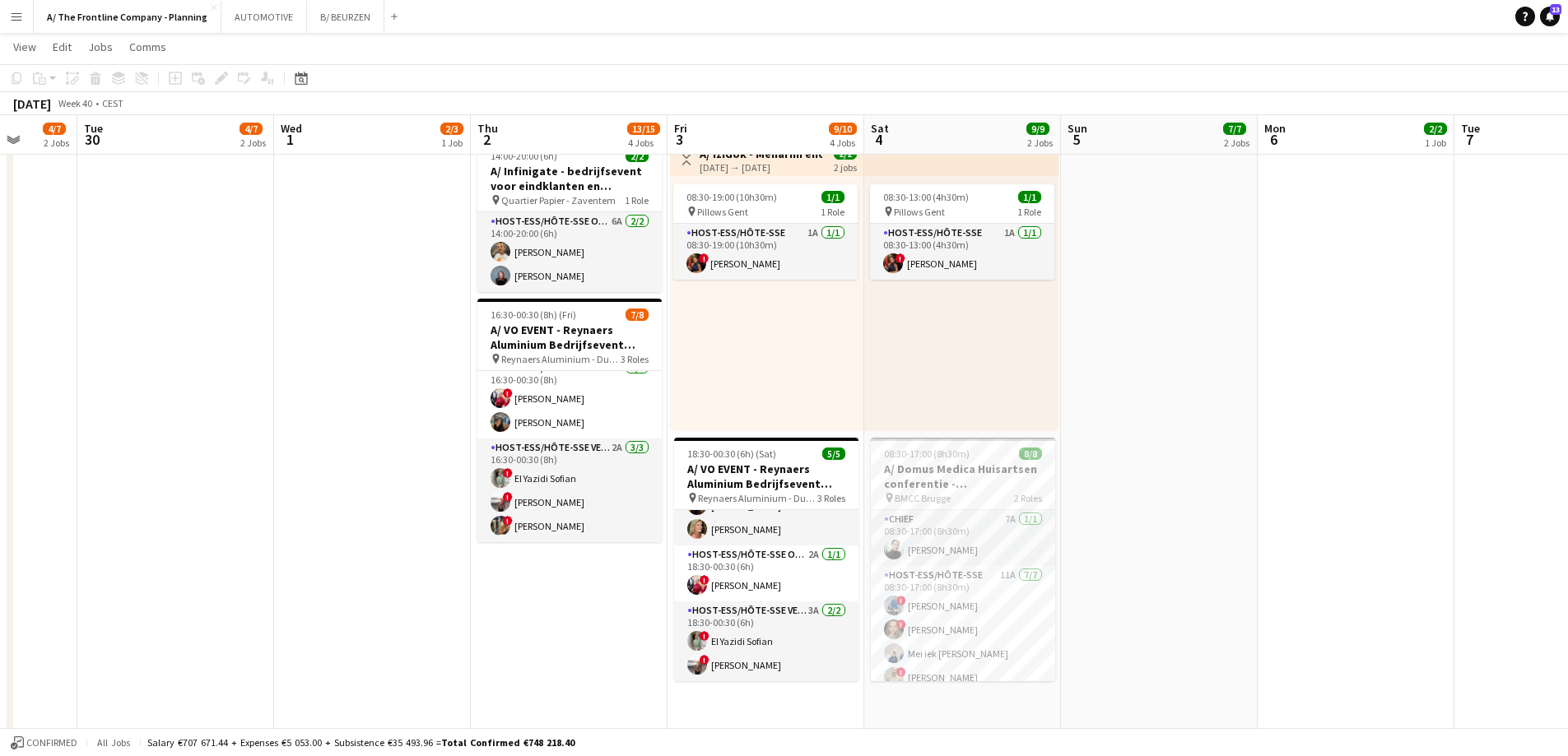
drag, startPoint x: 267, startPoint y: 515, endPoint x: 594, endPoint y: 539, distance: 327.9
click at [594, 539] on app-calendar-viewport "Sat 27 3/3 3 Jobs Sun 28 3/6 2 Jobs Mon 29 4/7 2 Jobs Tue 30 4/7 2 Jobs Wed 1 2…" at bounding box center [784, 196] width 1568 height 1558
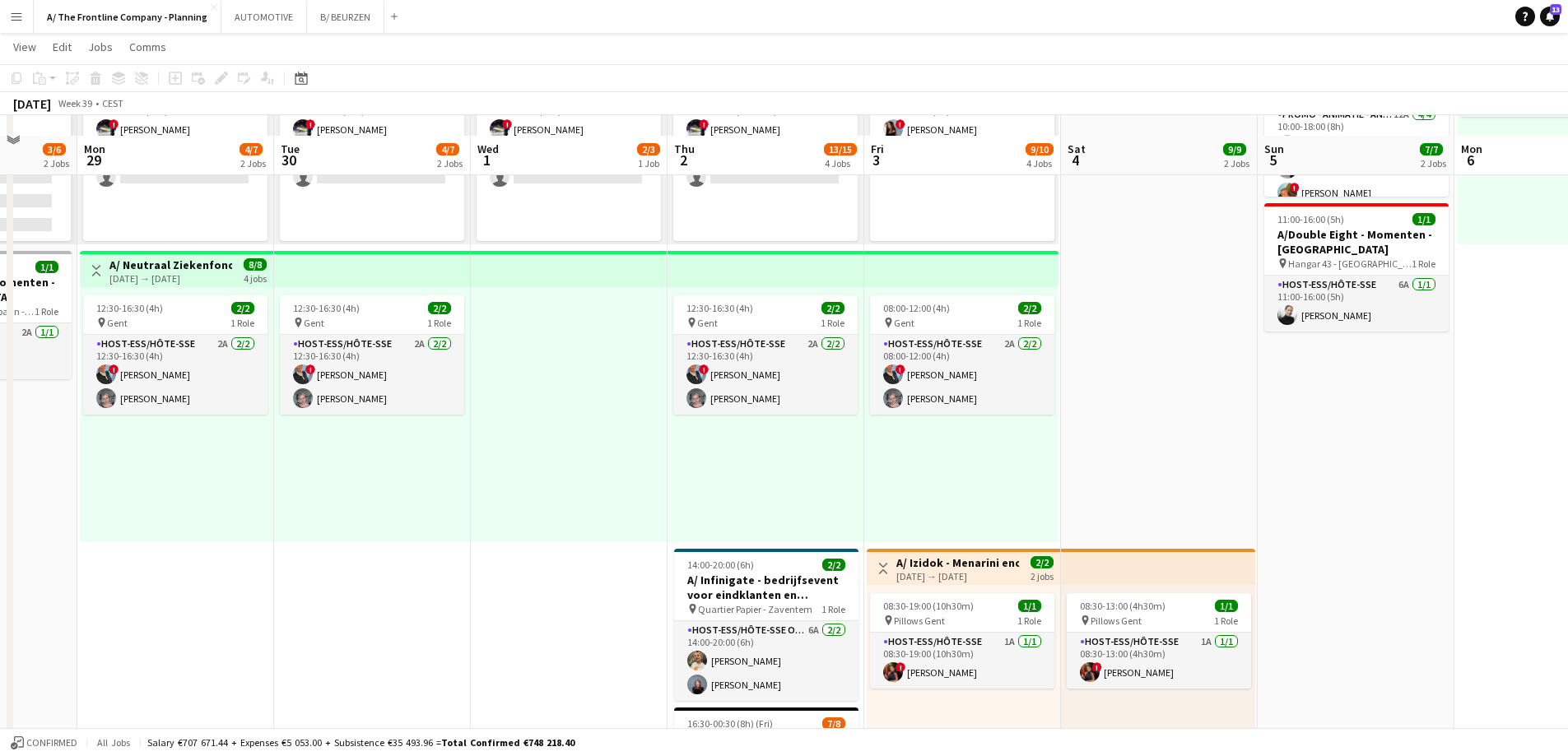
scroll to position [235, 0]
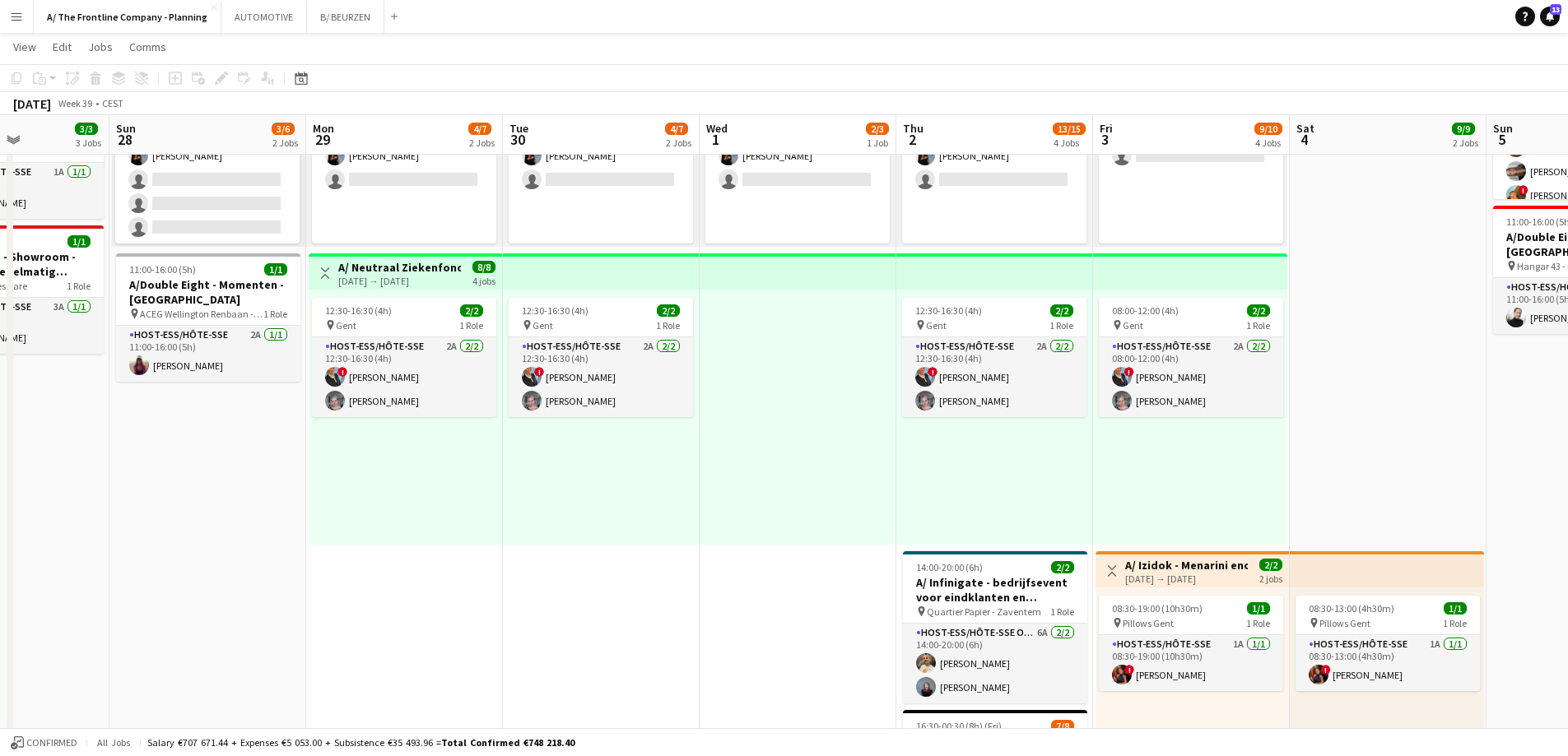
drag, startPoint x: 465, startPoint y: 460, endPoint x: 682, endPoint y: 541, distance: 231.6
click at [674, 536] on app-calendar-viewport "Thu 25 3/4 2 Jobs Fri 26 2/2 1 Job Sat 27 3/3 3 Jobs Sun 28 3/6 2 Jobs Mon 29 4…" at bounding box center [784, 607] width 1568 height 1558
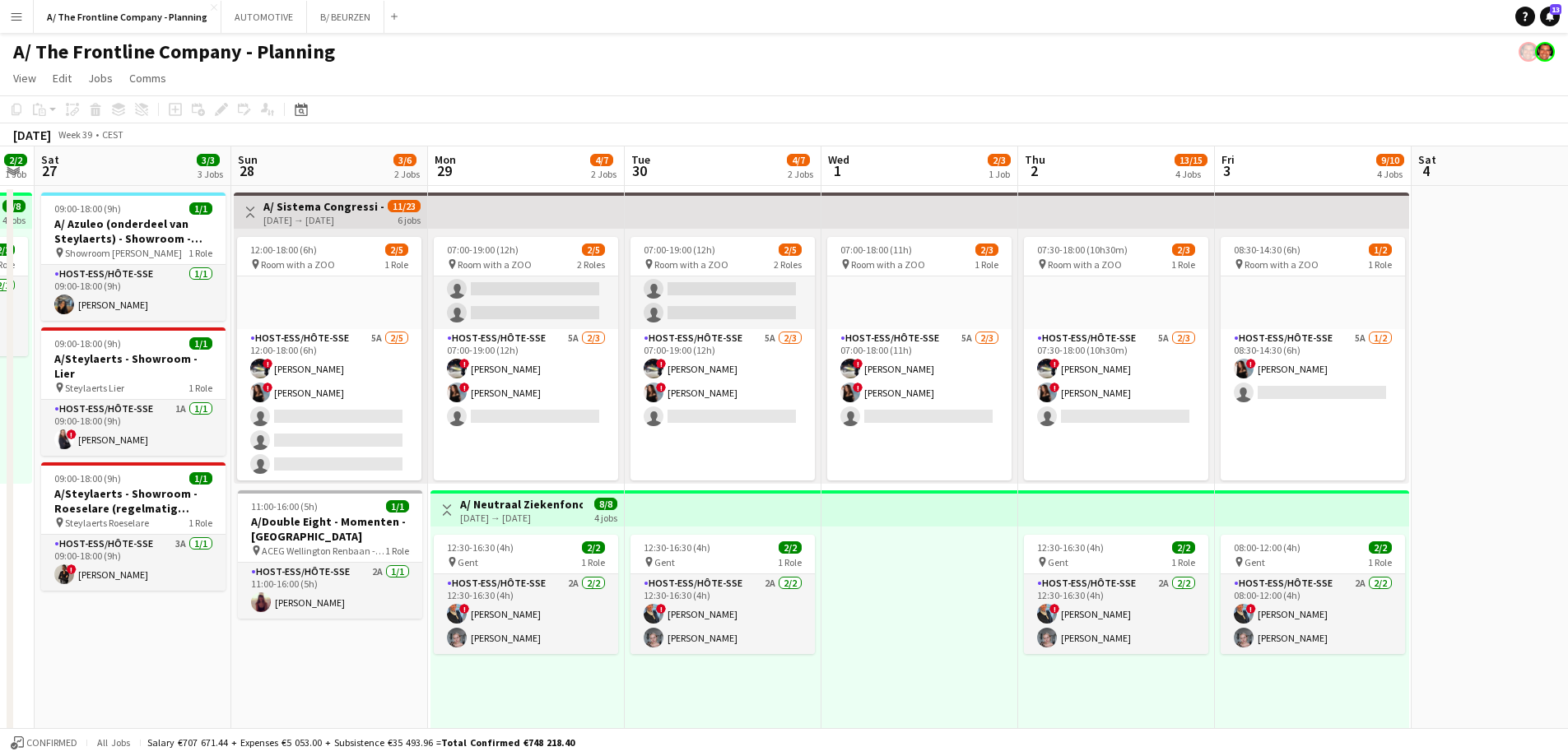
scroll to position [0, 336]
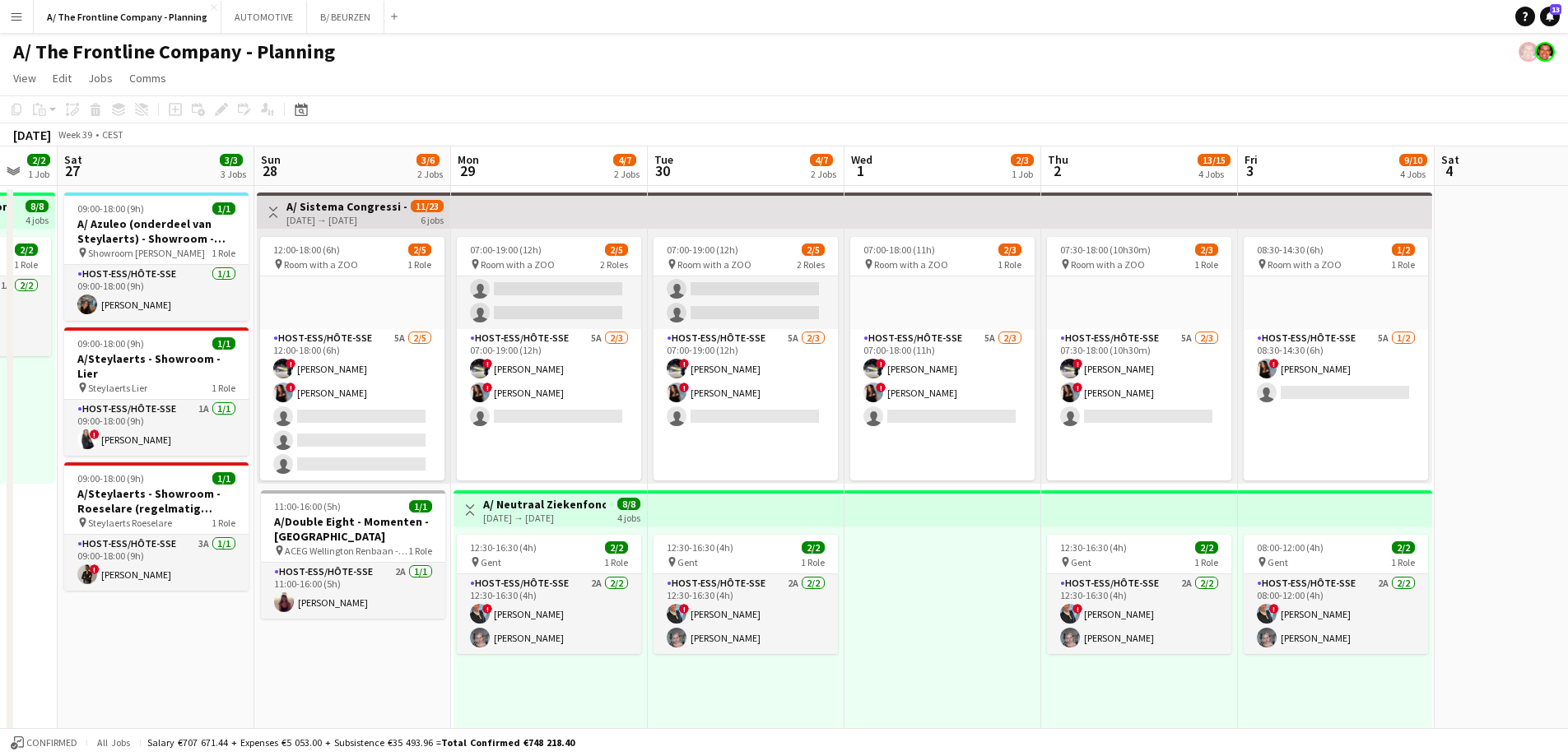
drag, startPoint x: 262, startPoint y: 692, endPoint x: 417, endPoint y: 679, distance: 155.5
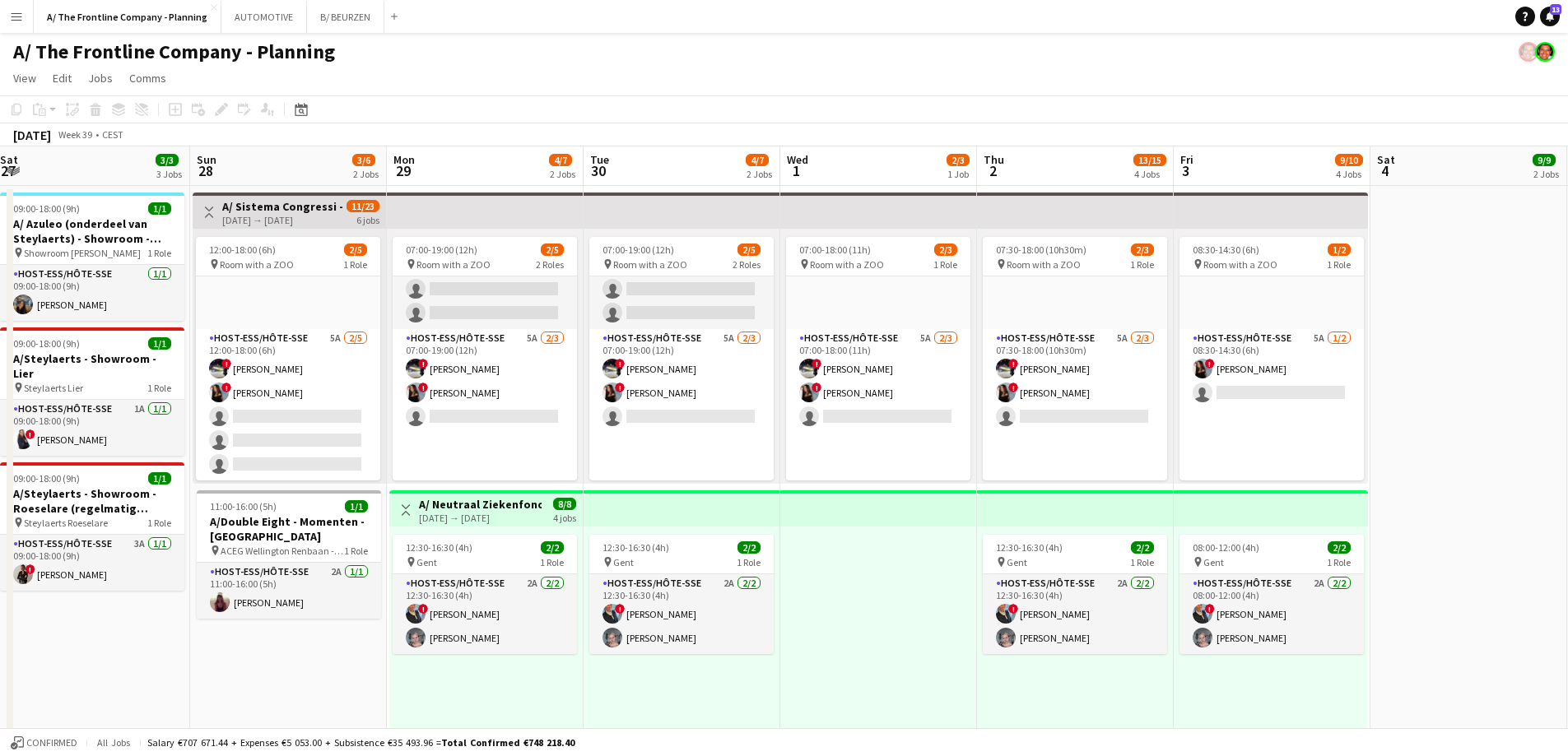
scroll to position [0, 424]
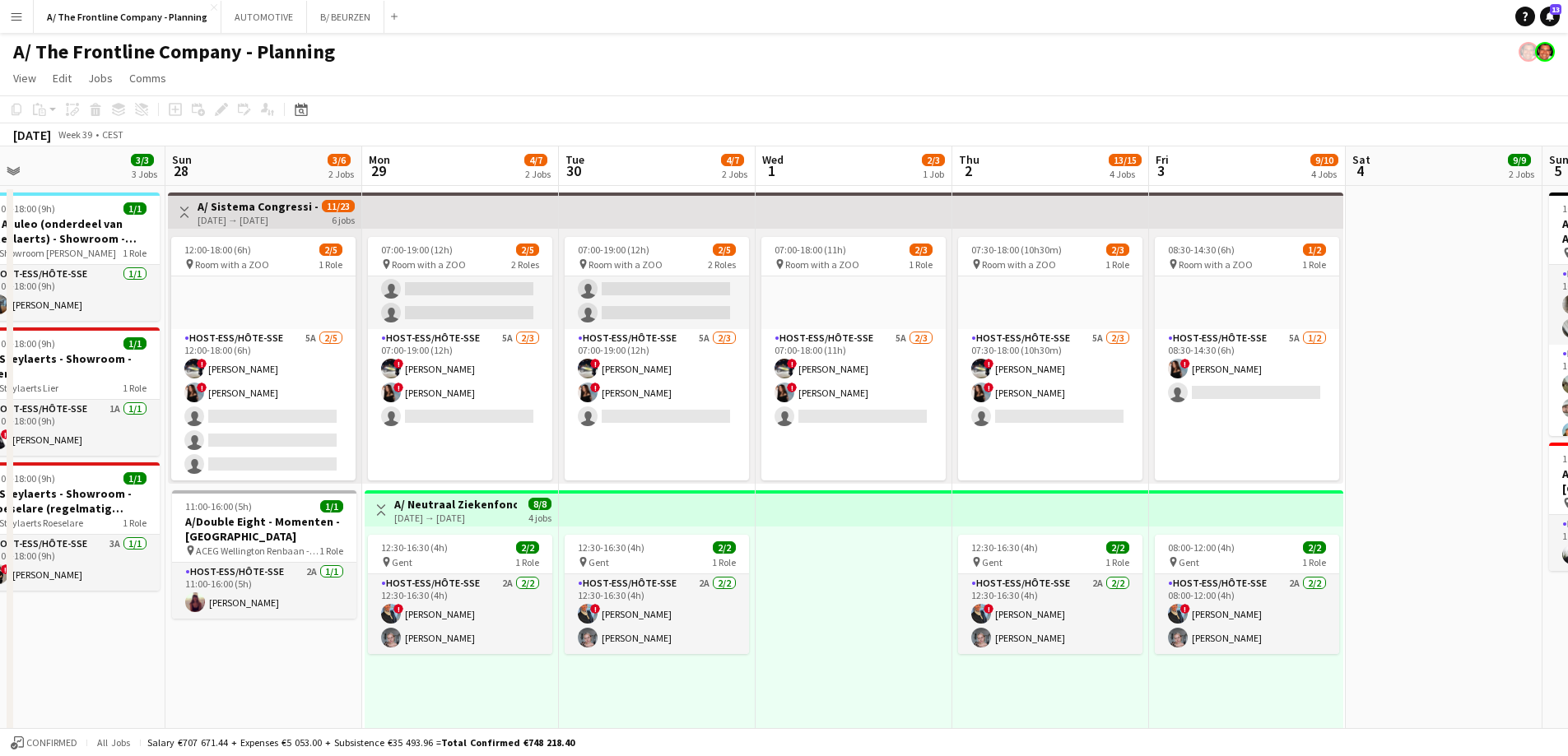
drag, startPoint x: 341, startPoint y: 656, endPoint x: 252, endPoint y: 644, distance: 89.8
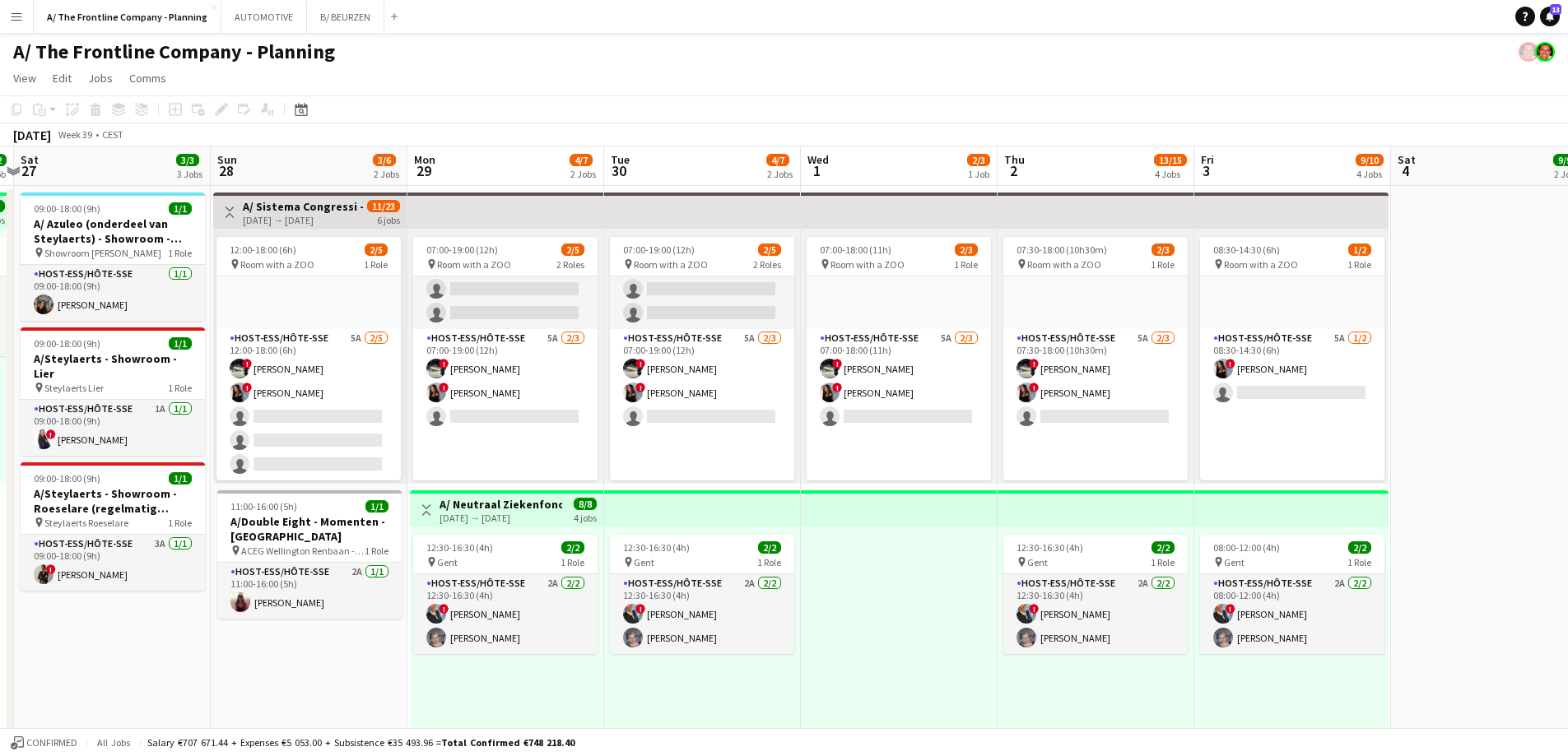
drag, startPoint x: 492, startPoint y: 688, endPoint x: 538, endPoint y: 682, distance: 46.4
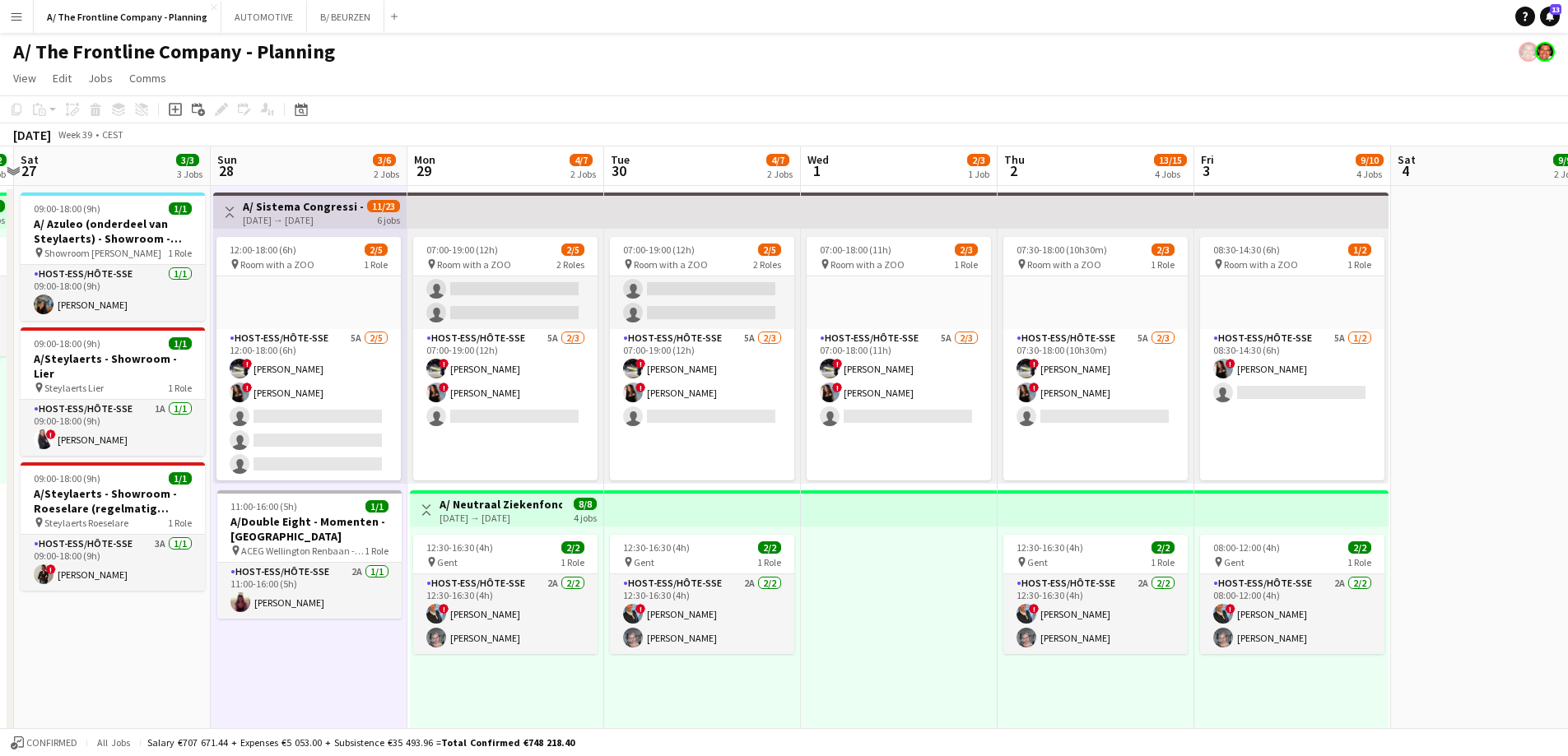
click at [492, 693] on div "12:30-16:30 (4h) 2/2 pin Gent 1 Role Host-ess/Hôte-sse 2A [DATE] 12:30-16:30 (4…" at bounding box center [506, 654] width 193 height 255
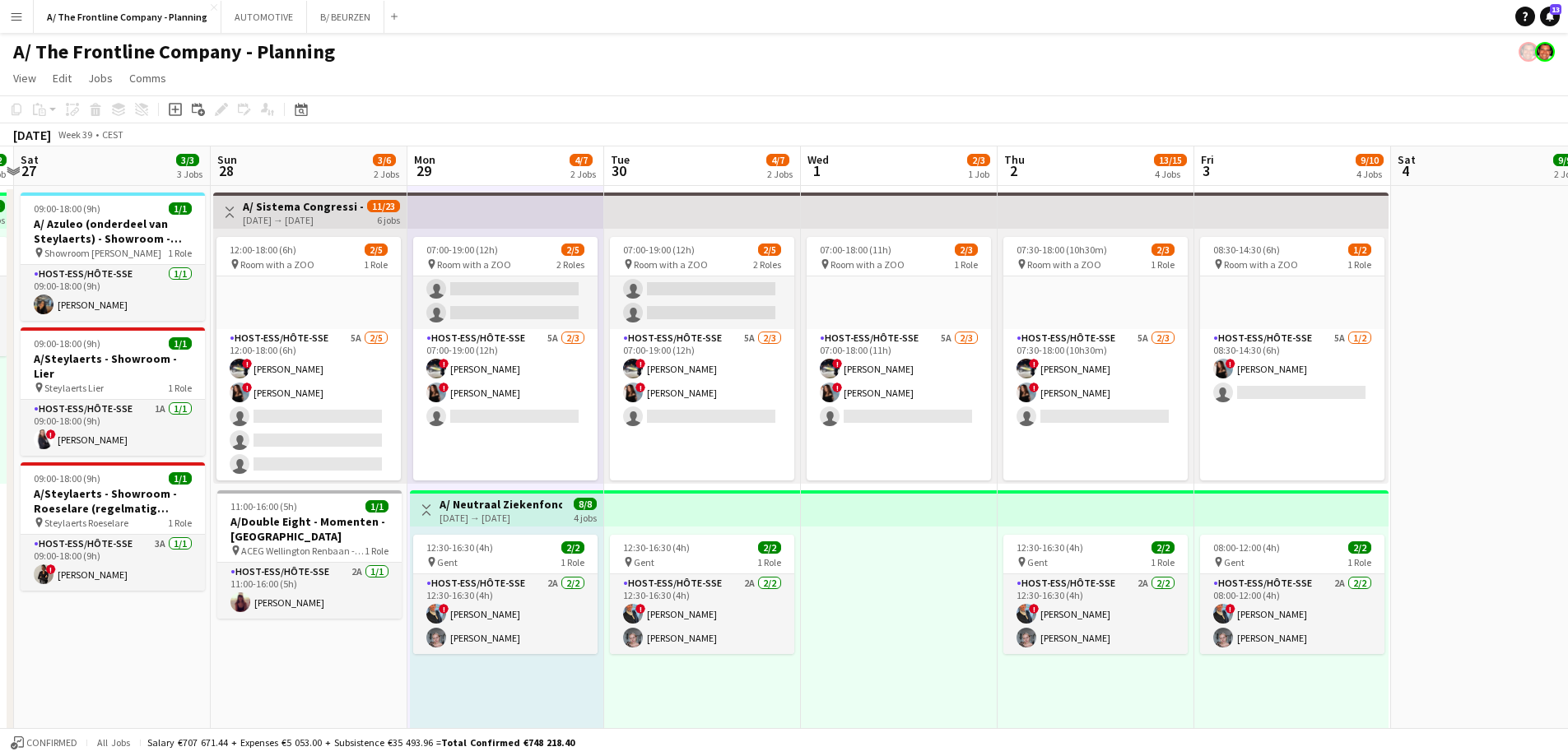
click at [660, 692] on div "12:30-16:30 (4h) 2/2 pin Gent 1 Role Host-ess/Hôte-sse 2A [DATE] 12:30-16:30 (4…" at bounding box center [702, 654] width 197 height 255
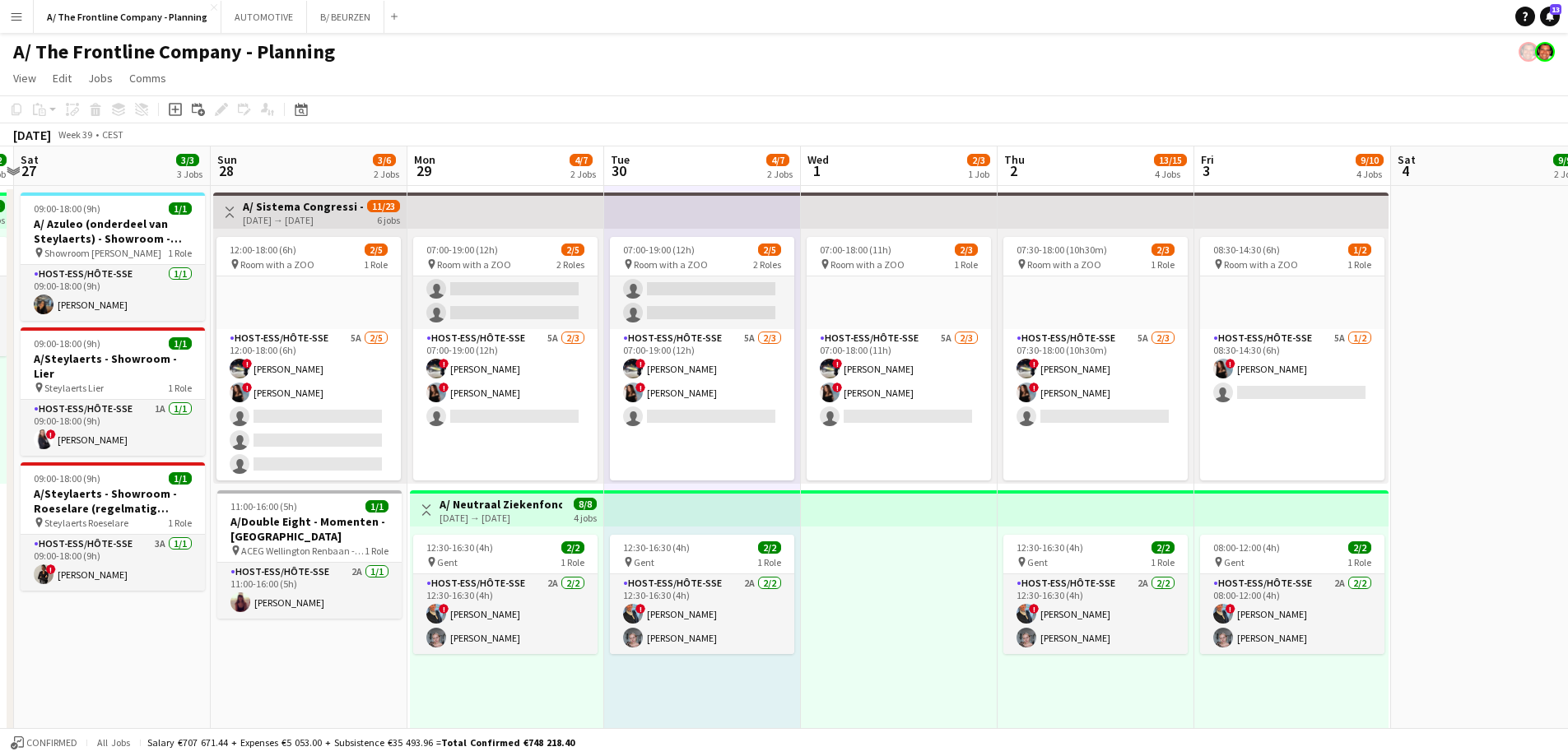
click at [930, 690] on div at bounding box center [899, 654] width 197 height 255
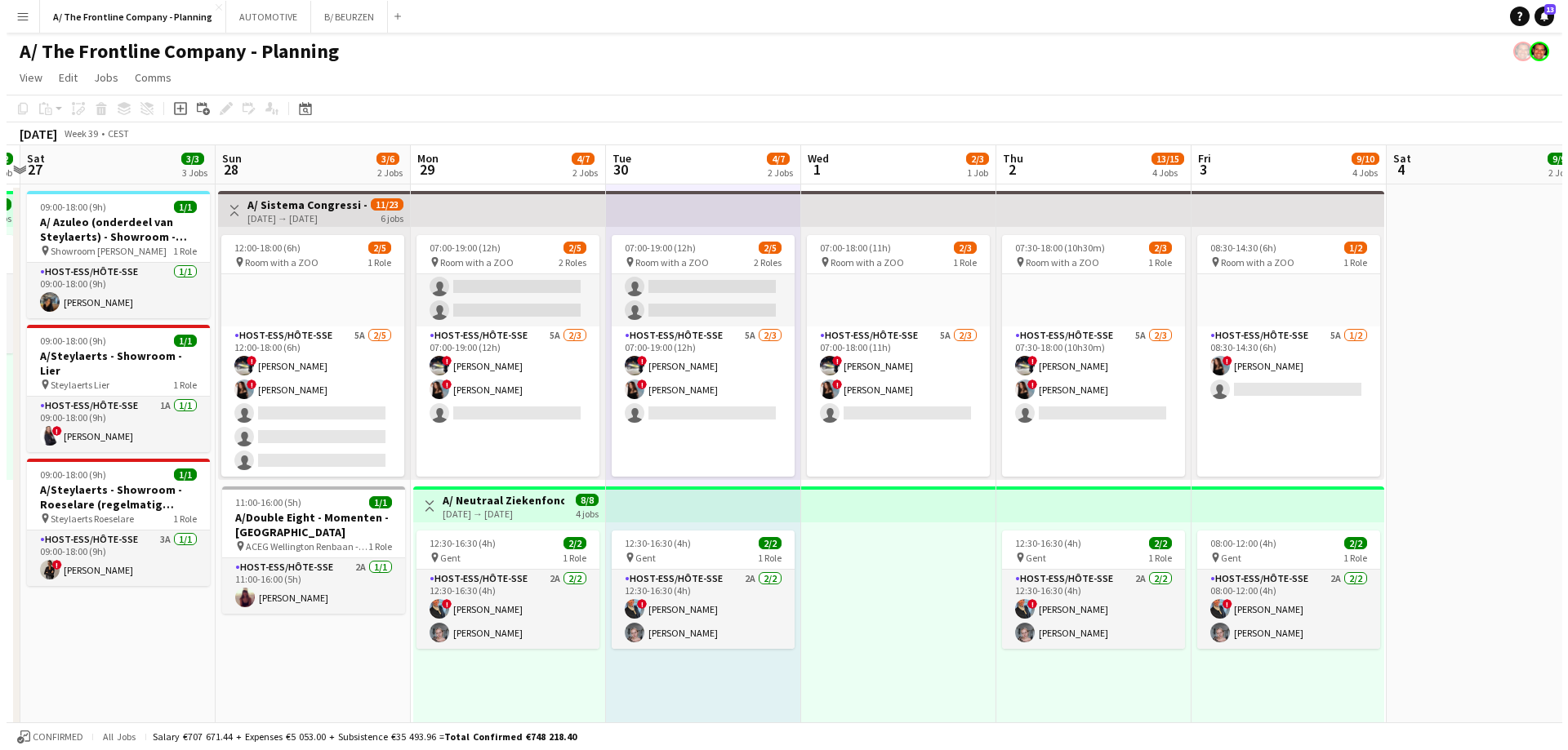
scroll to position [0, 376]
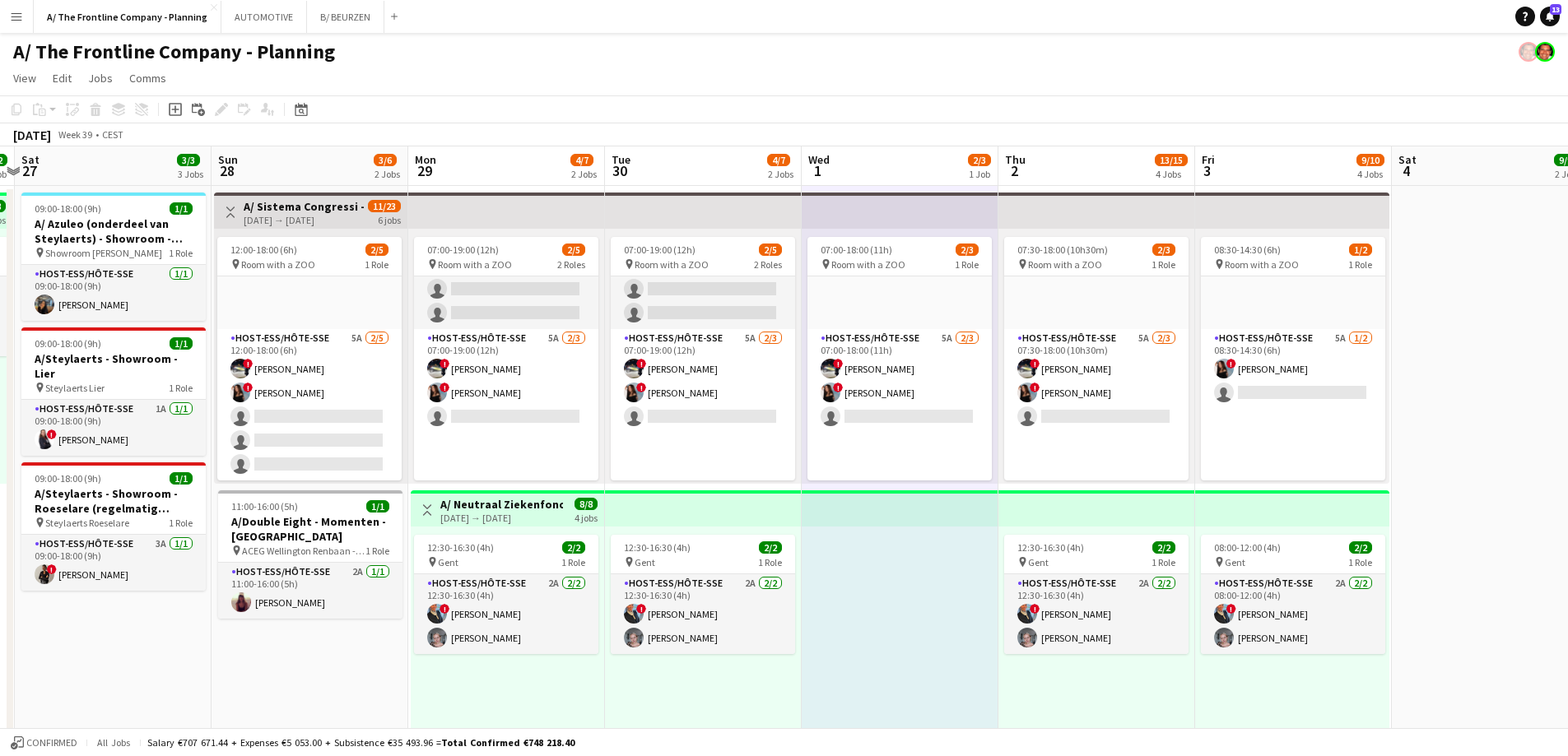
click at [1250, 683] on div "08:00-12:00 (4h) 2/2 pin Gent 1 Role Host-ess/Hôte-sse 2A [DATE] 08:00-12:00 (4…" at bounding box center [1292, 654] width 194 height 255
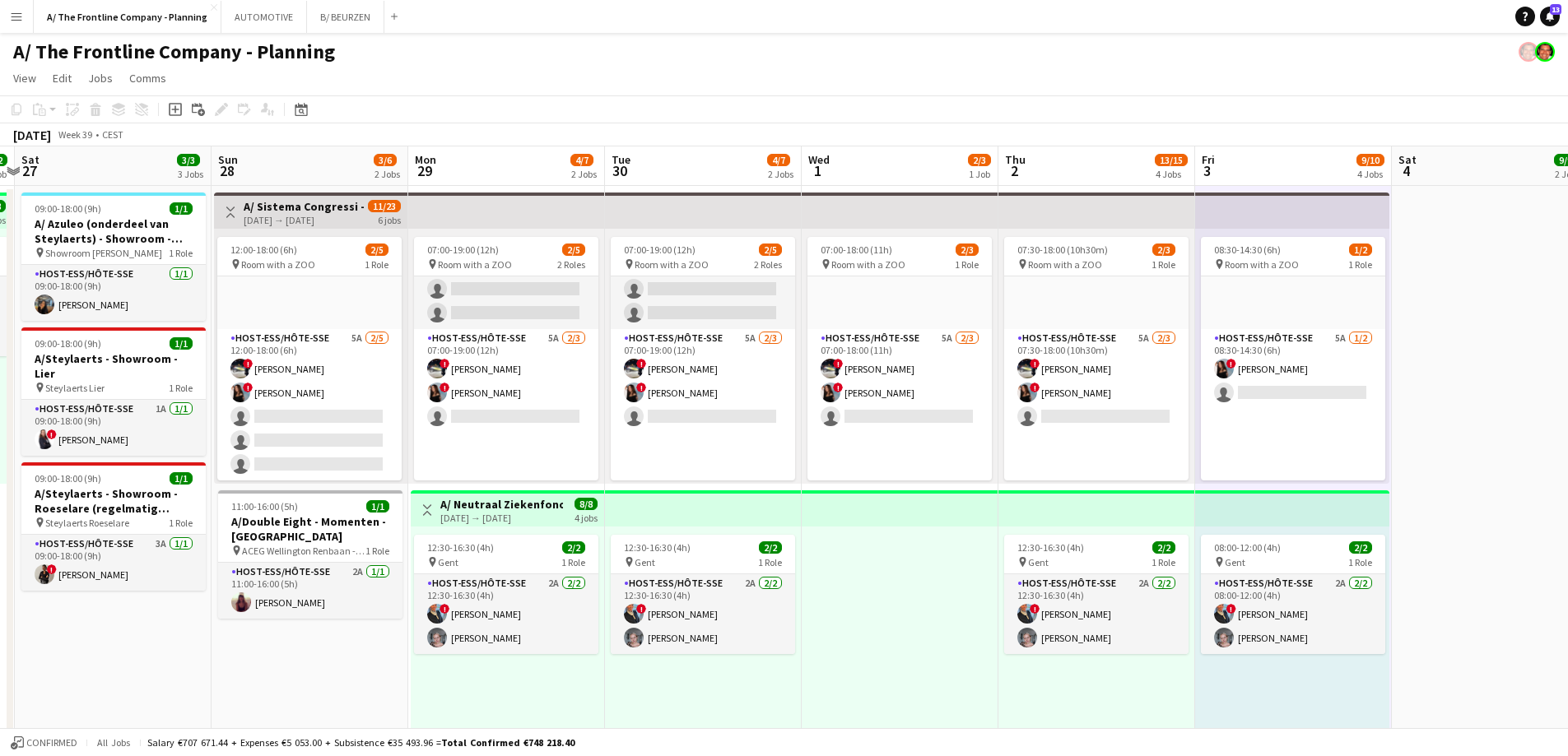
click at [1110, 695] on div "12:30-16:30 (4h) 2/2 pin Gent 1 Role Host-ess/Hôte-sse 2A [DATE] 12:30-16:30 (4…" at bounding box center [1096, 654] width 197 height 255
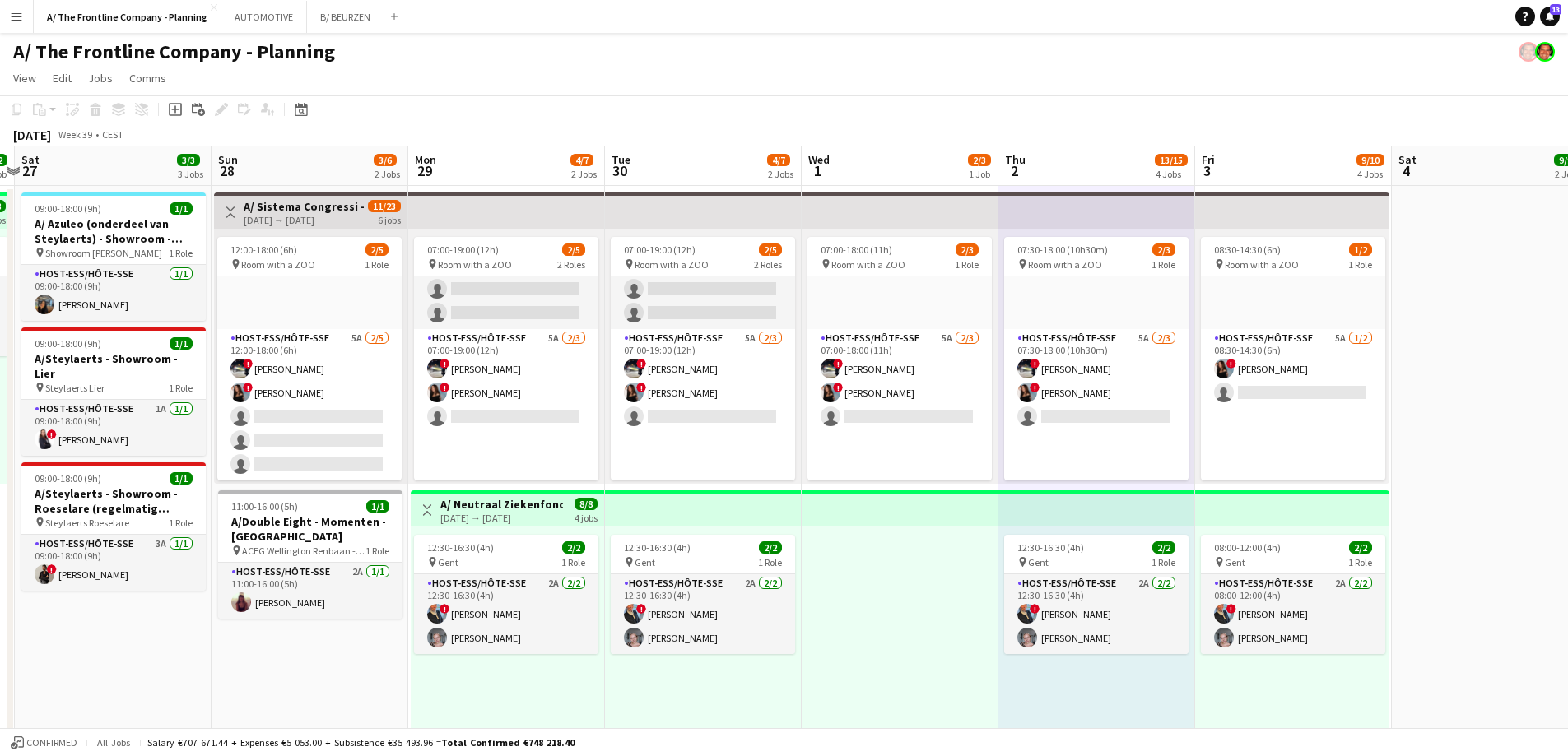
click at [893, 678] on div at bounding box center [900, 654] width 197 height 255
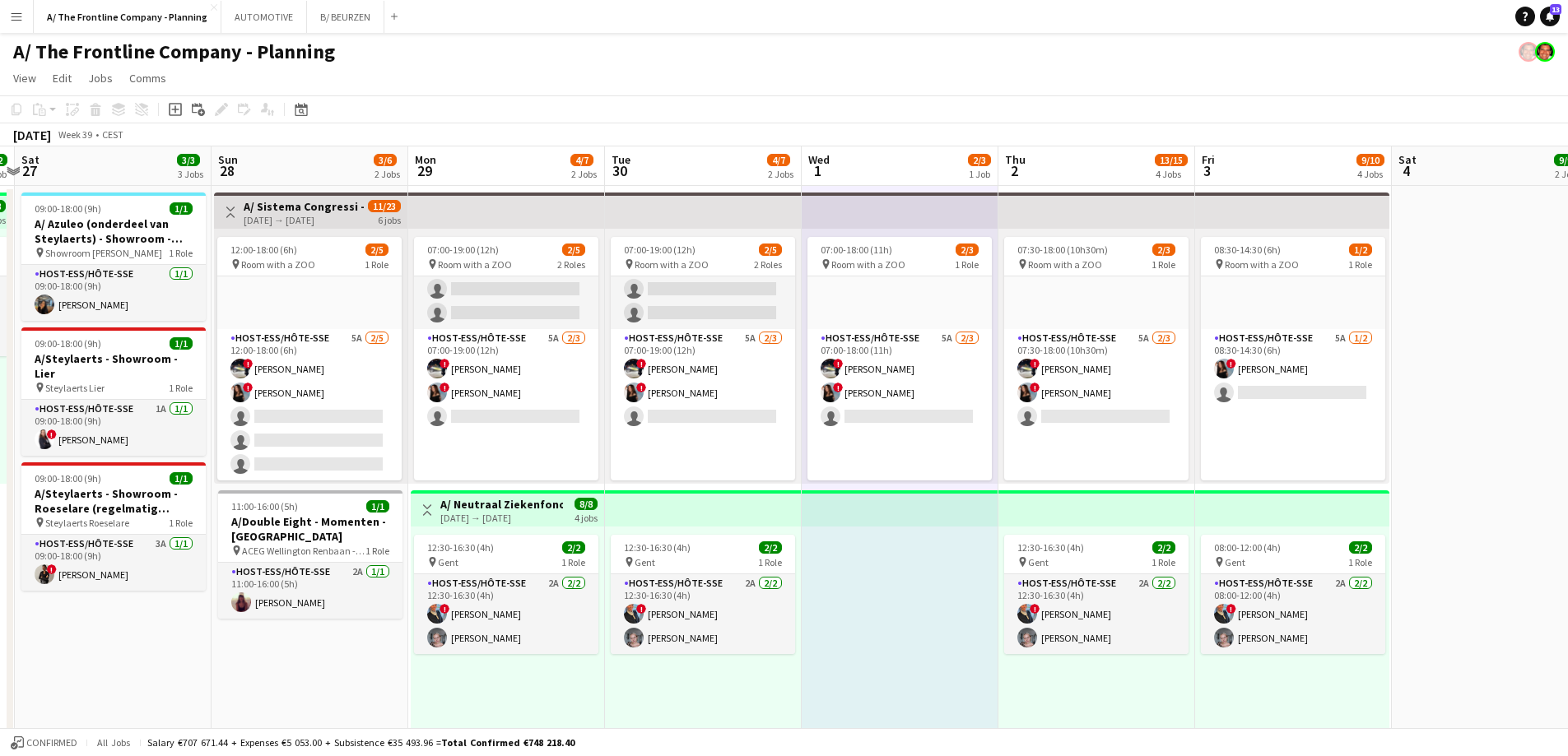
click at [659, 699] on div "12:30-16:30 (4h) 2/2 pin Gent 1 Role Host-ess/Hôte-sse 2A [DATE] 12:30-16:30 (4…" at bounding box center [703, 654] width 197 height 255
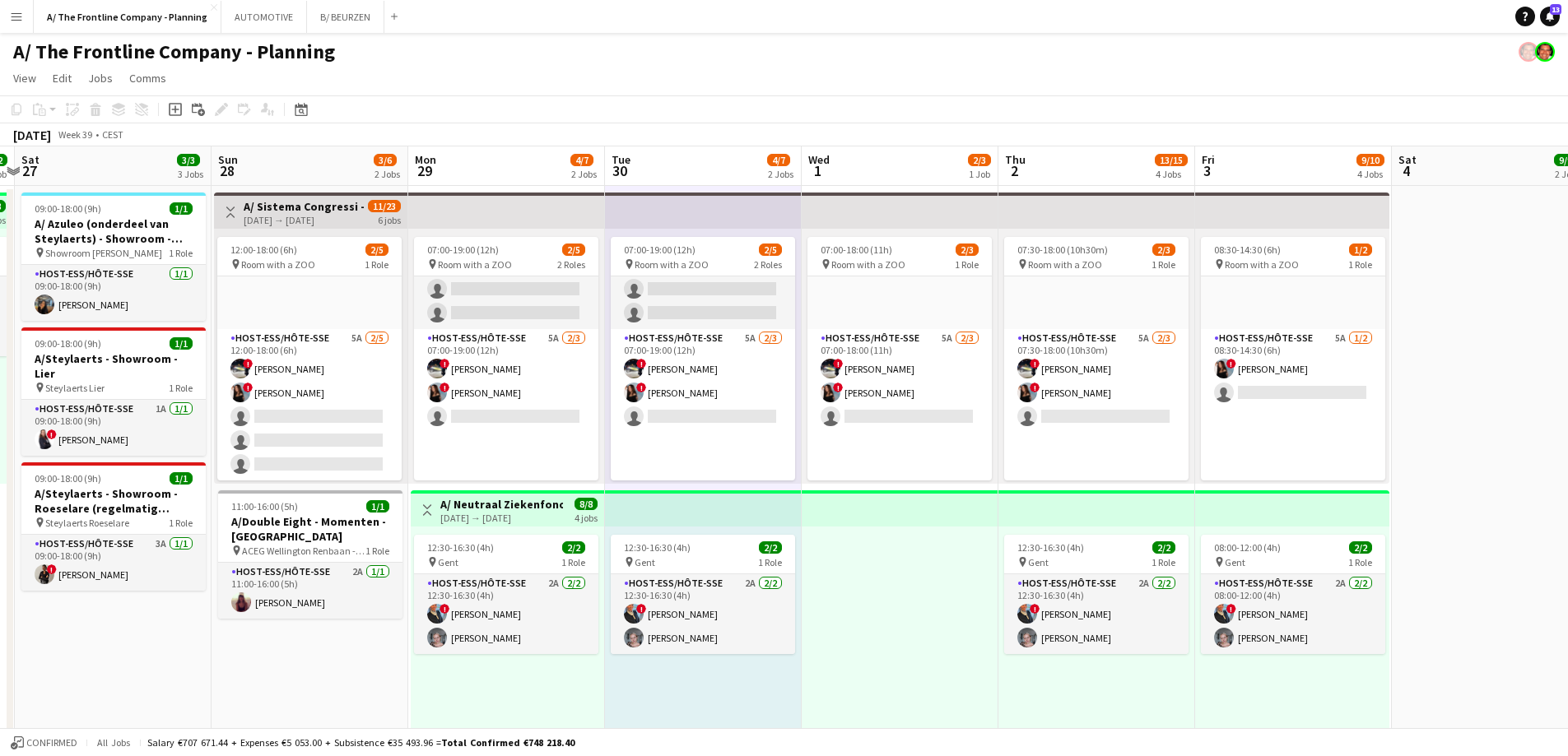
click at [514, 695] on div "12:30-16:30 (4h) 2/2 pin Gent 1 Role Host-ess/Hôte-sse 2A [DATE] 12:30-16:30 (4…" at bounding box center [507, 654] width 193 height 255
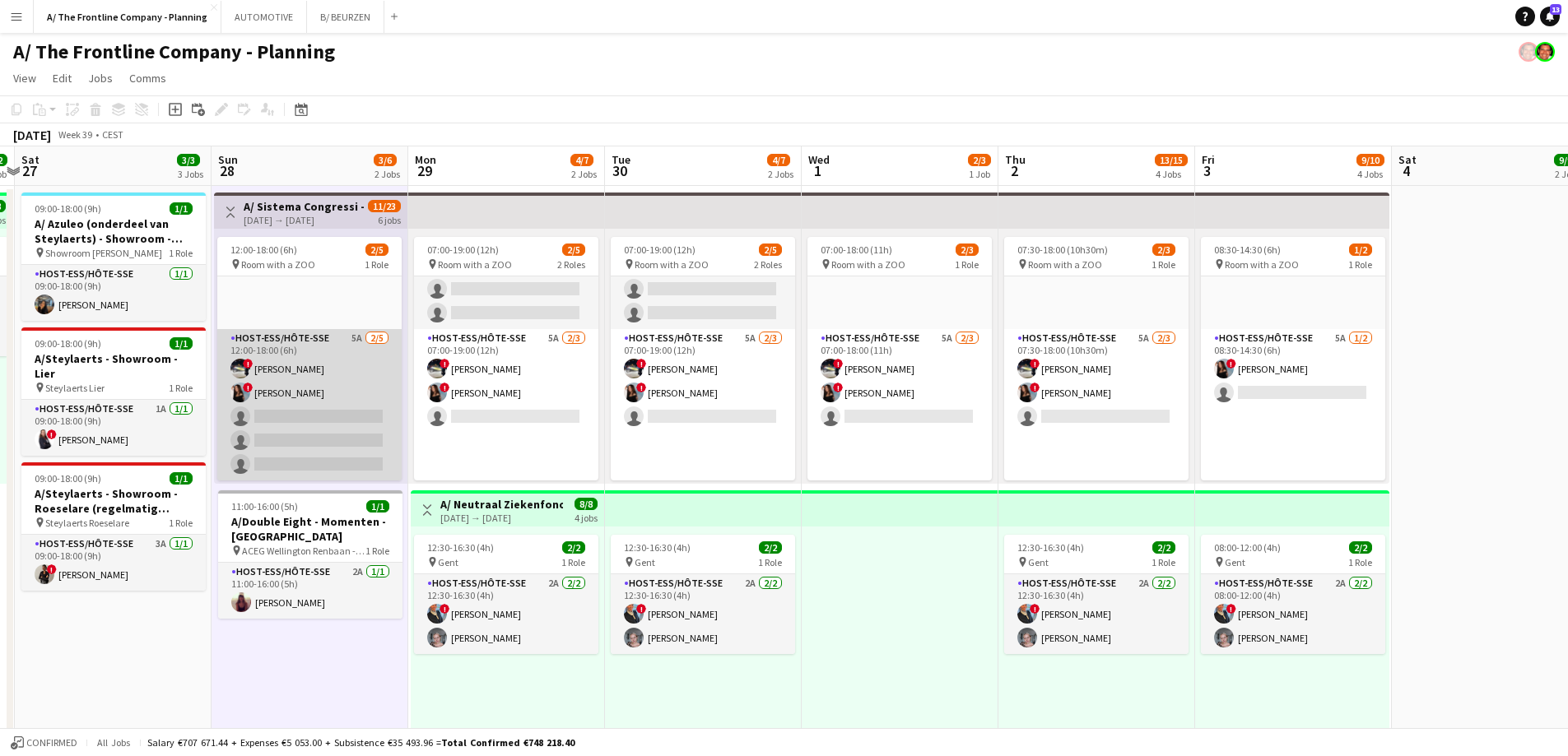
click at [338, 419] on app-card-role "Host-ess/Hôte-sse 5A [DATE] 12:00-18:00 (6h) ! [PERSON_NAME] ! [PERSON_NAME] si…" at bounding box center [309, 405] width 185 height 151
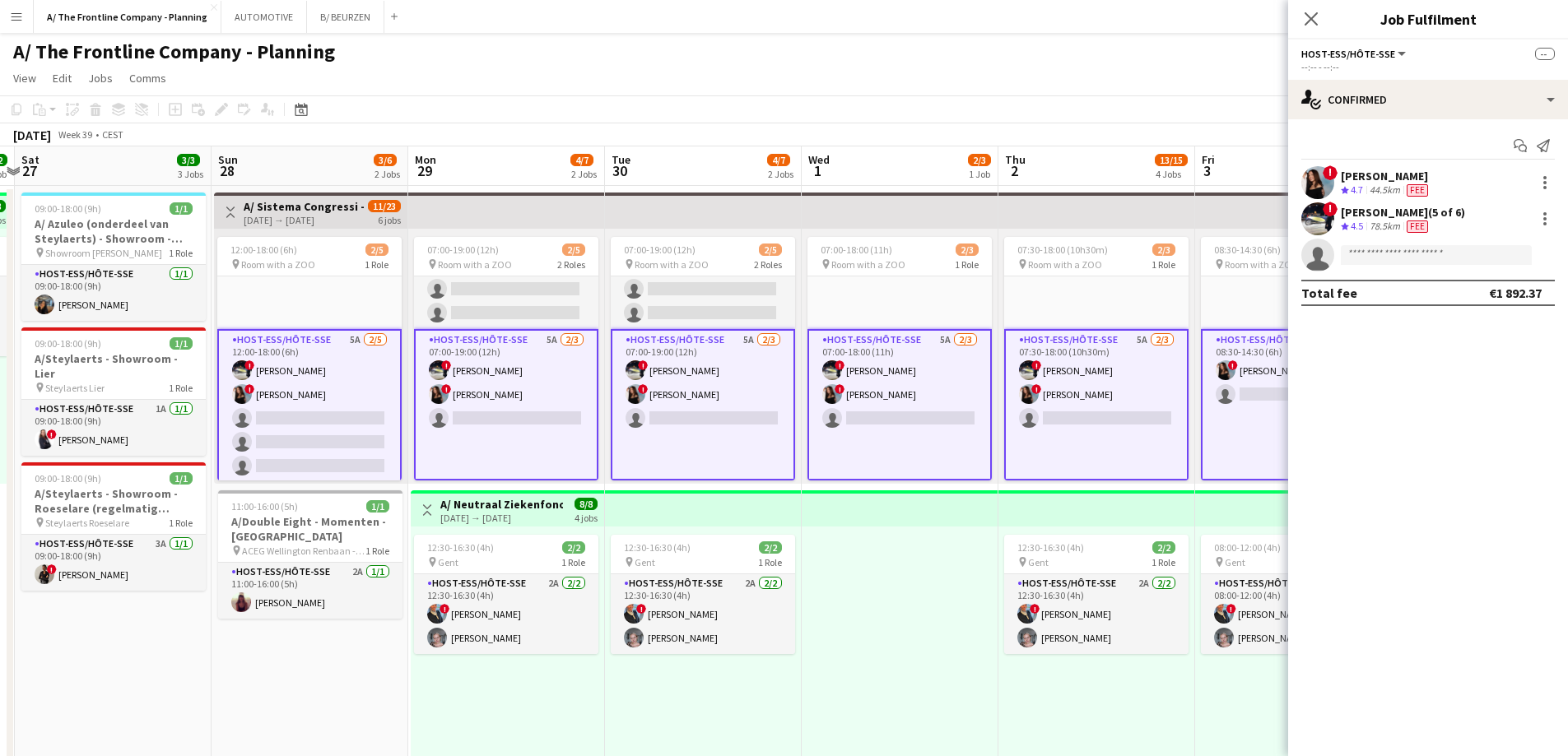
click at [338, 419] on app-card-role "Host-ess/Hôte-sse 5A [DATE] 12:00-18:00 (6h) ! [PERSON_NAME] ! [PERSON_NAME] si…" at bounding box center [309, 406] width 185 height 155
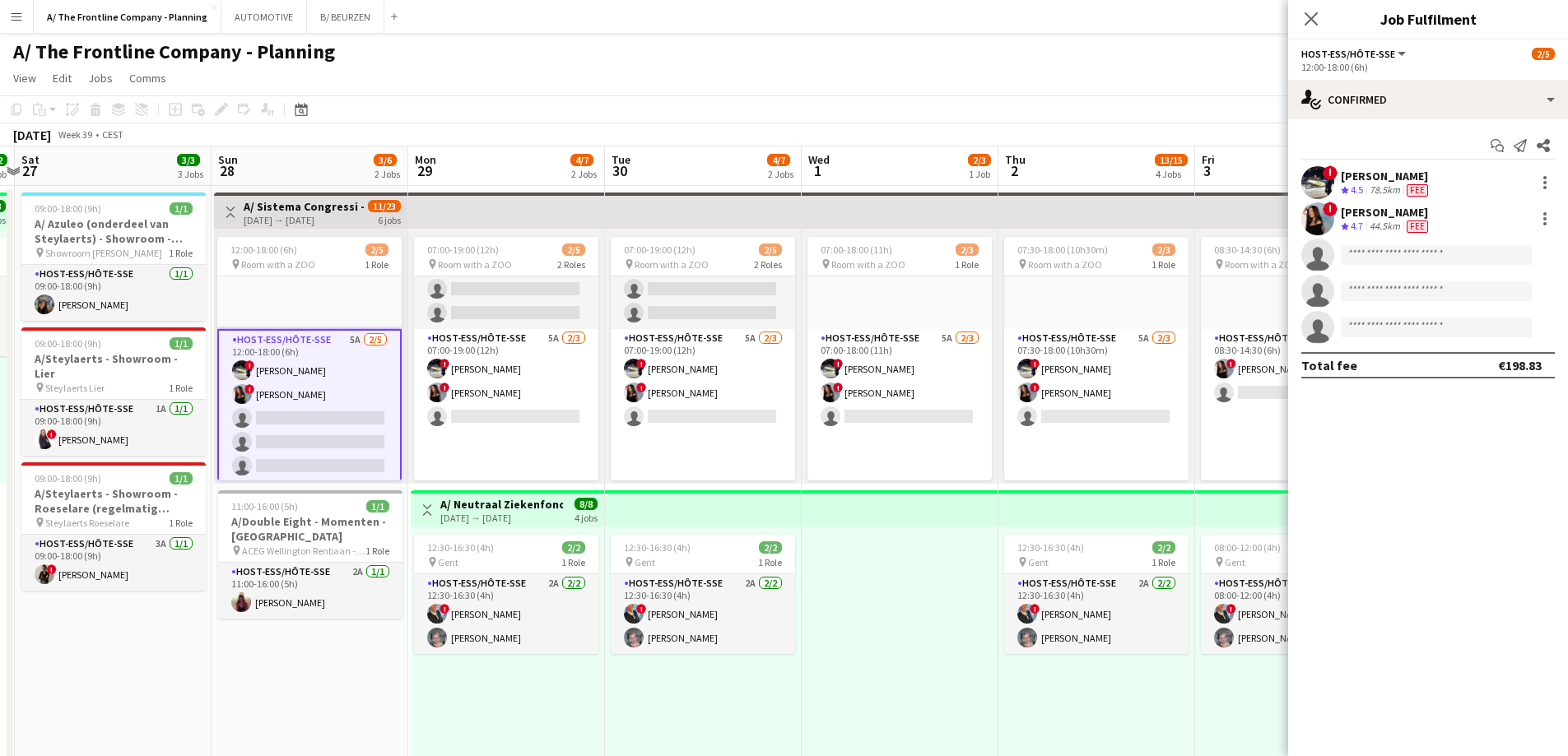
click at [338, 419] on app-card-role "Host-ess/Hôte-sse 5A [DATE] 12:00-18:00 (6h) ! [PERSON_NAME] ! [PERSON_NAME] si…" at bounding box center [309, 406] width 185 height 155
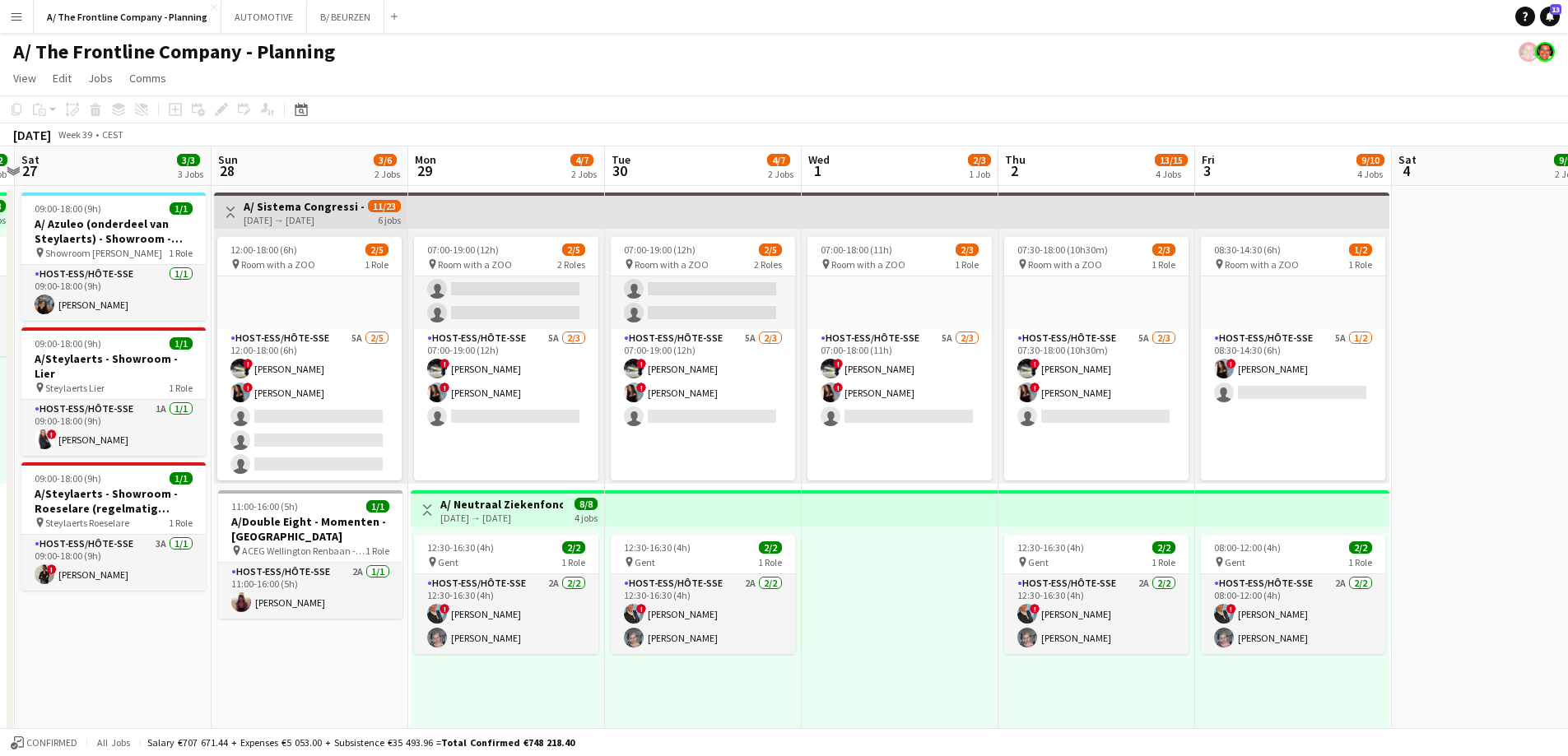
click at [339, 201] on h3 "A/ Sistema Congressi - Congres RADECS 2025 - [GEOGRAPHIC_DATA] (Room with a Zoo…" at bounding box center [305, 206] width 123 height 15
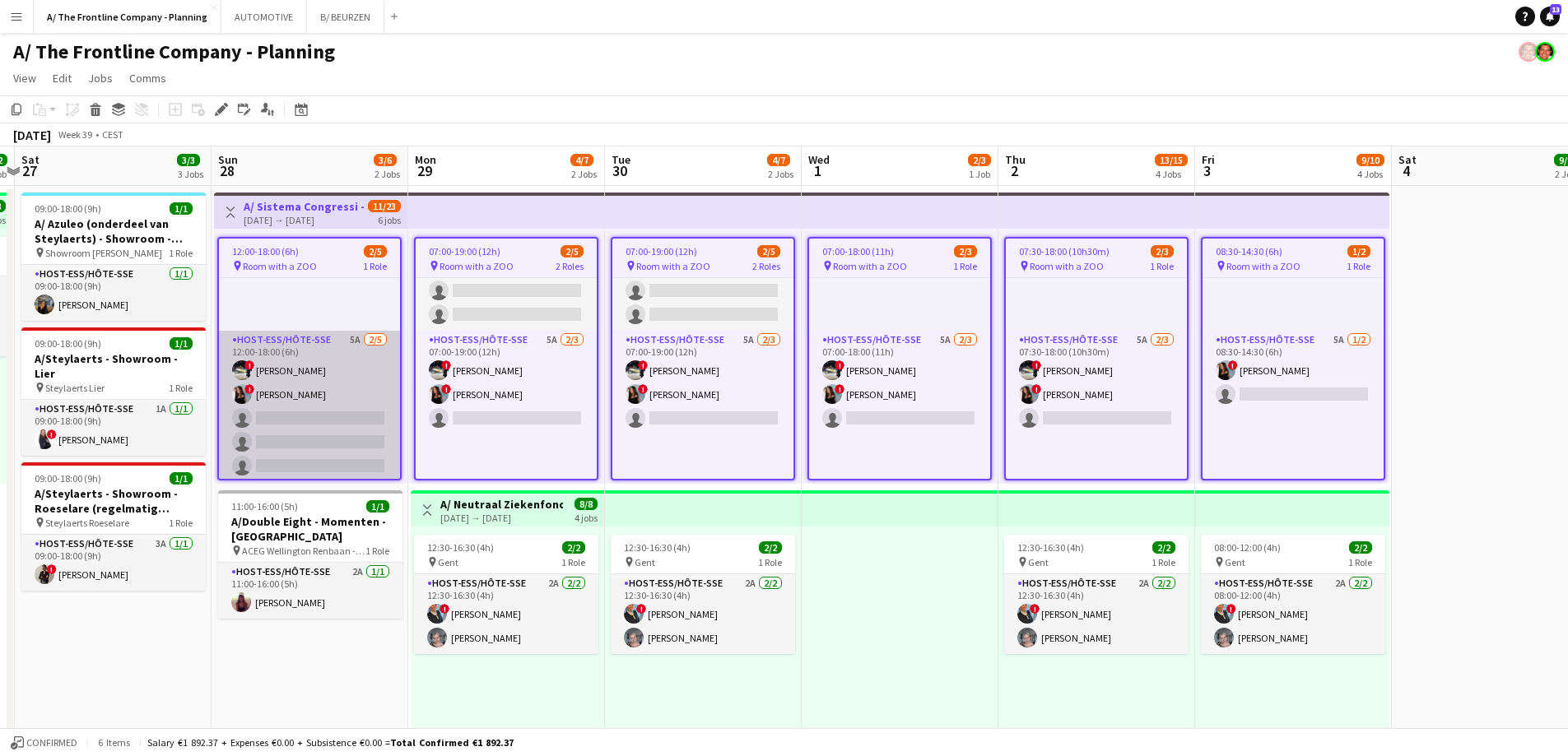
click at [331, 425] on app-card-role "Host-ess/Hôte-sse 5A [DATE] 12:00-18:00 (6h) ! [PERSON_NAME] ! [PERSON_NAME] si…" at bounding box center [309, 406] width 181 height 151
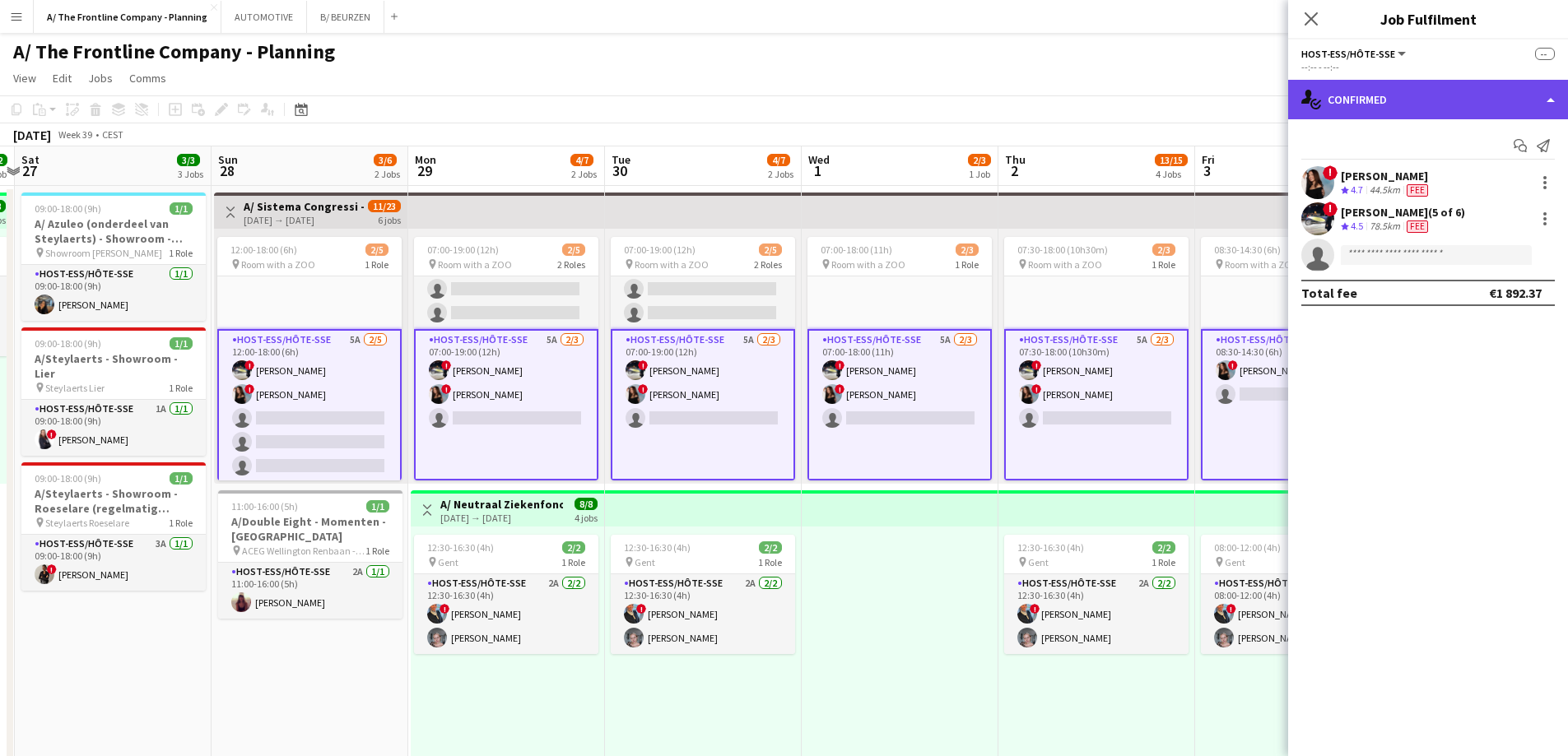
click at [1409, 103] on div "single-neutral-actions-check-2 Confirmed" at bounding box center [1428, 100] width 280 height 40
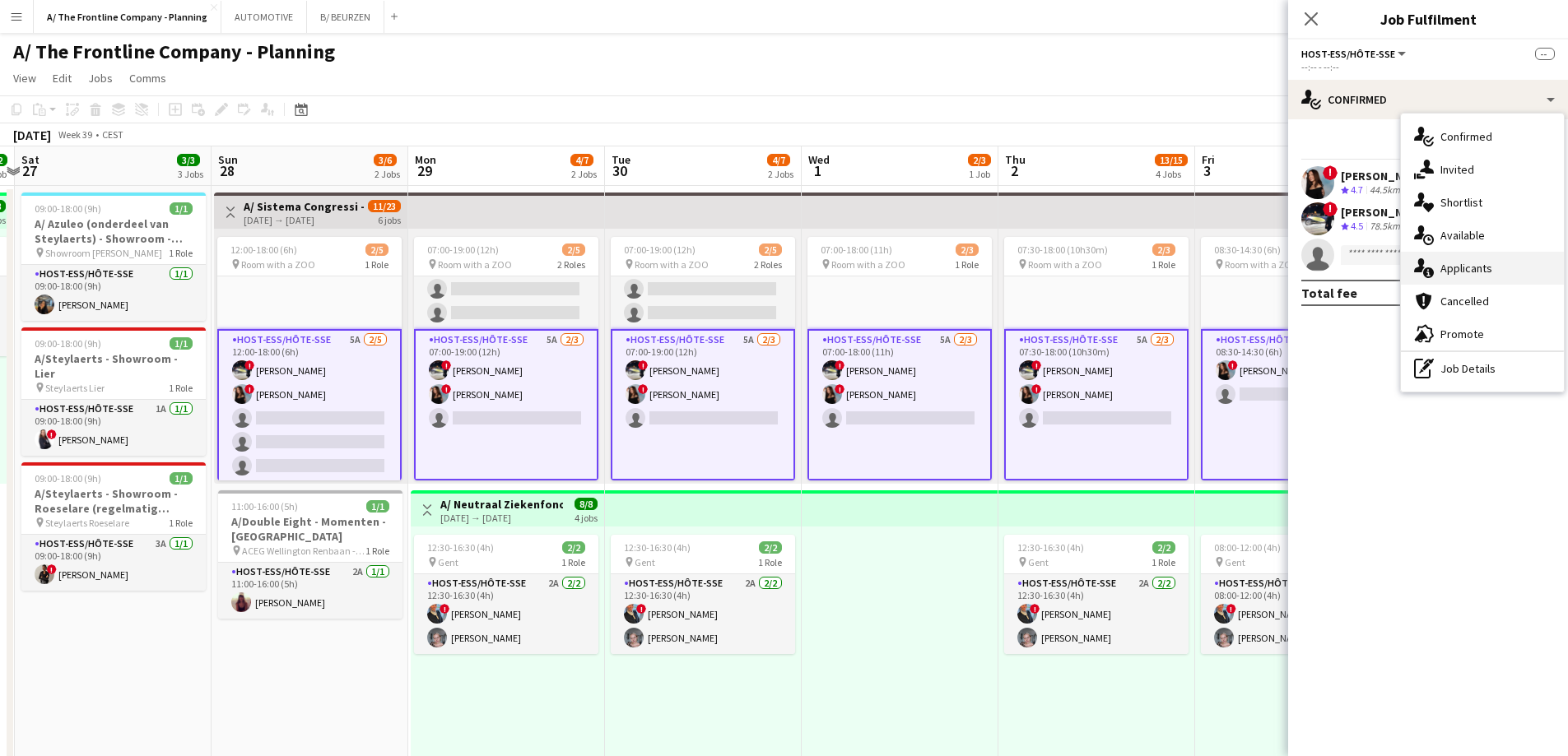
click at [1452, 266] on span "Applicants" at bounding box center [1466, 268] width 52 height 15
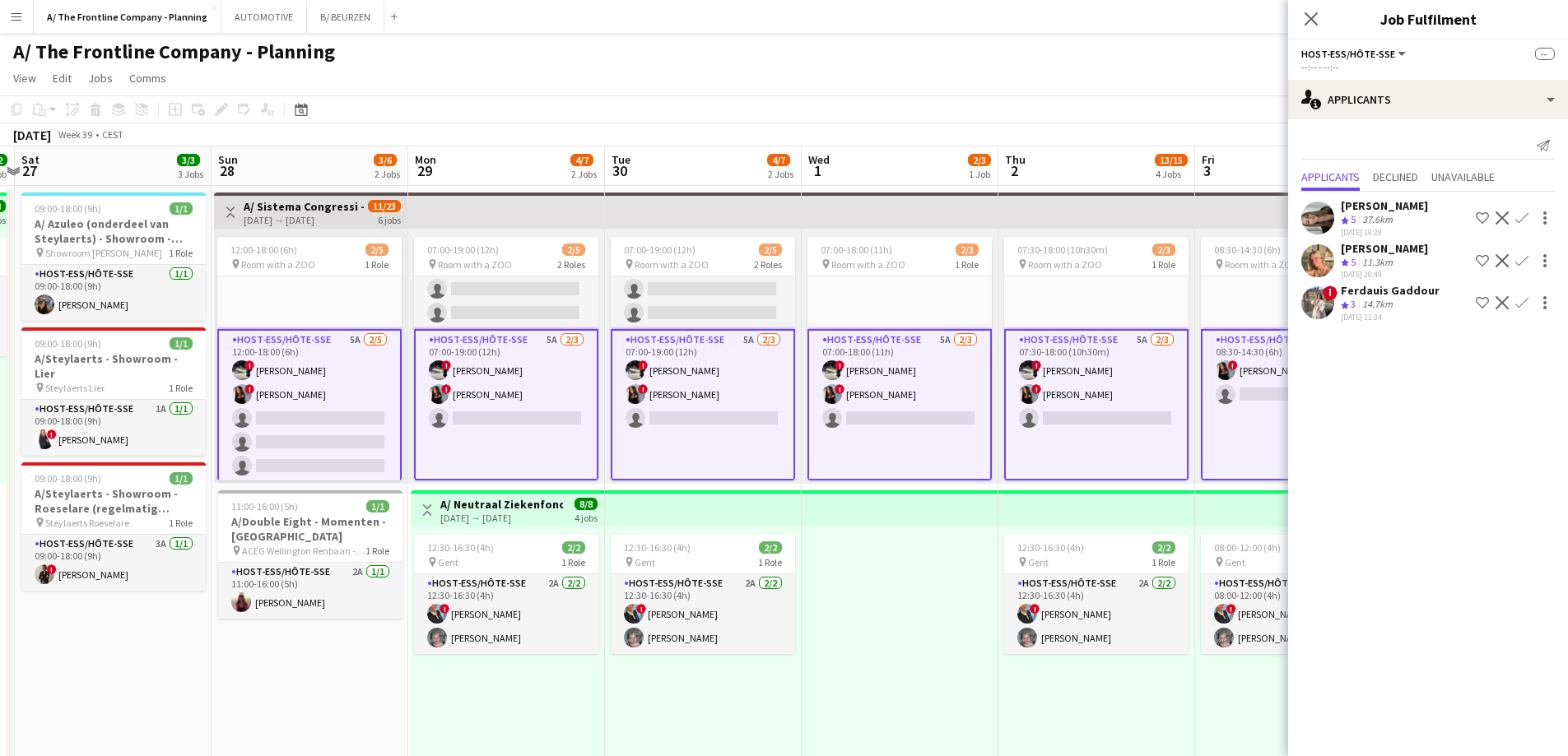
click at [351, 442] on app-card-role "Host-ess/Hôte-sse 5A [DATE] 12:00-18:00 (6h) ! [PERSON_NAME] ! [PERSON_NAME] si…" at bounding box center [309, 406] width 185 height 155
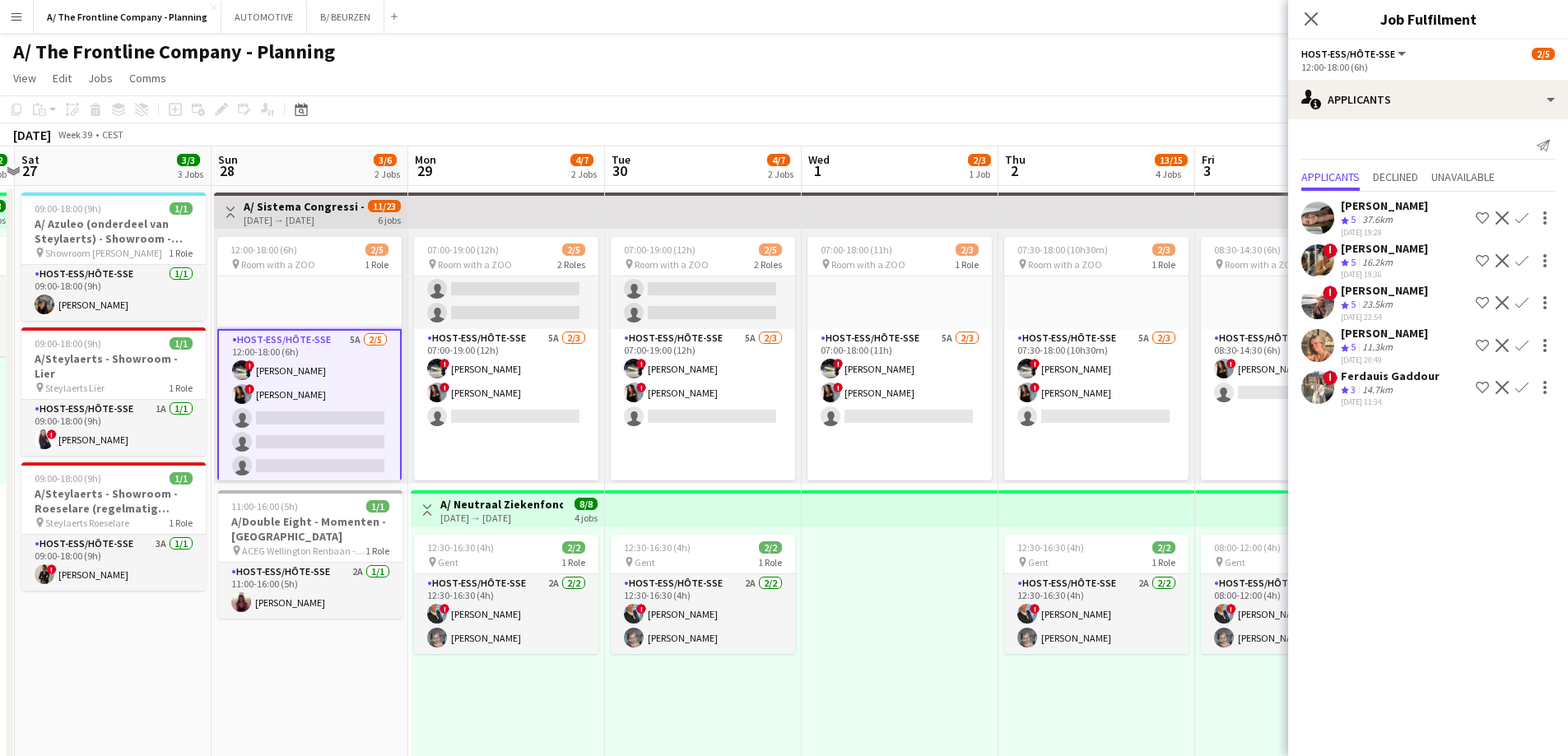
click at [346, 423] on app-card-role "Host-ess/Hôte-sse 5A [DATE] 12:00-18:00 (6h) ! [PERSON_NAME] ! [PERSON_NAME] si…" at bounding box center [309, 406] width 185 height 155
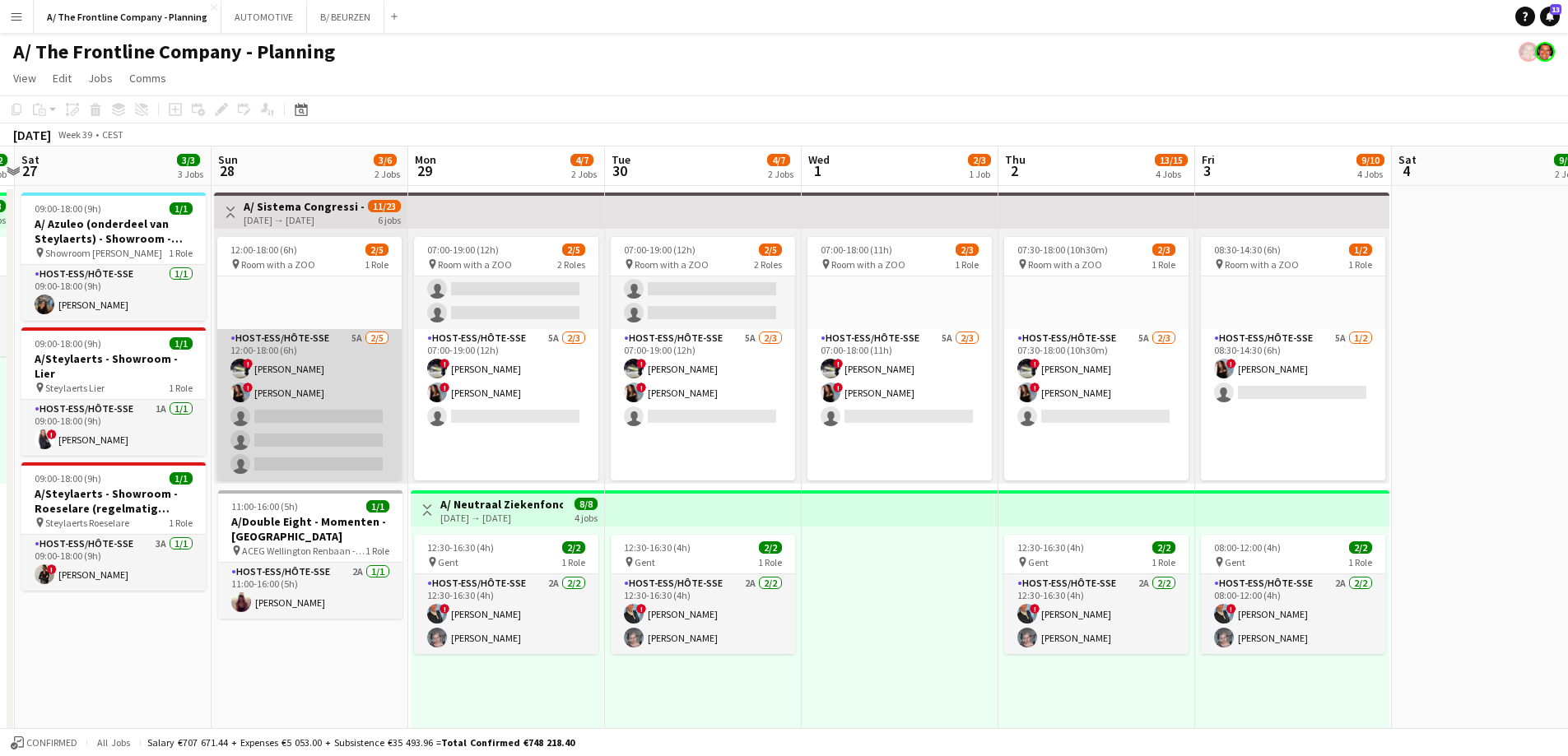
click at [327, 414] on app-card-role "Host-ess/Hôte-sse 5A [DATE] 12:00-18:00 (6h) ! [PERSON_NAME] ! [PERSON_NAME] si…" at bounding box center [309, 405] width 185 height 151
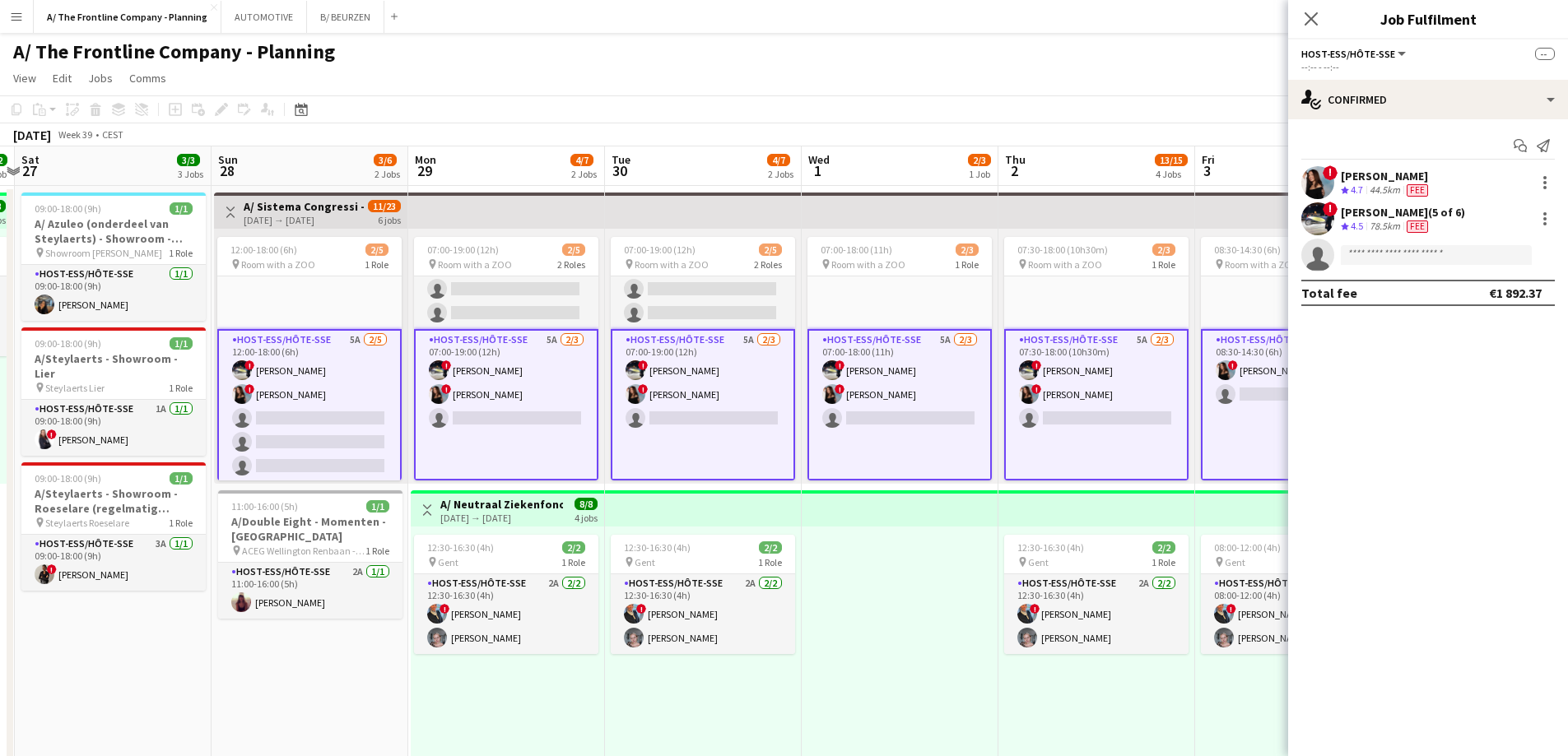
click at [18, 15] on app-icon "Menu" at bounding box center [15, 15] width 13 height 13
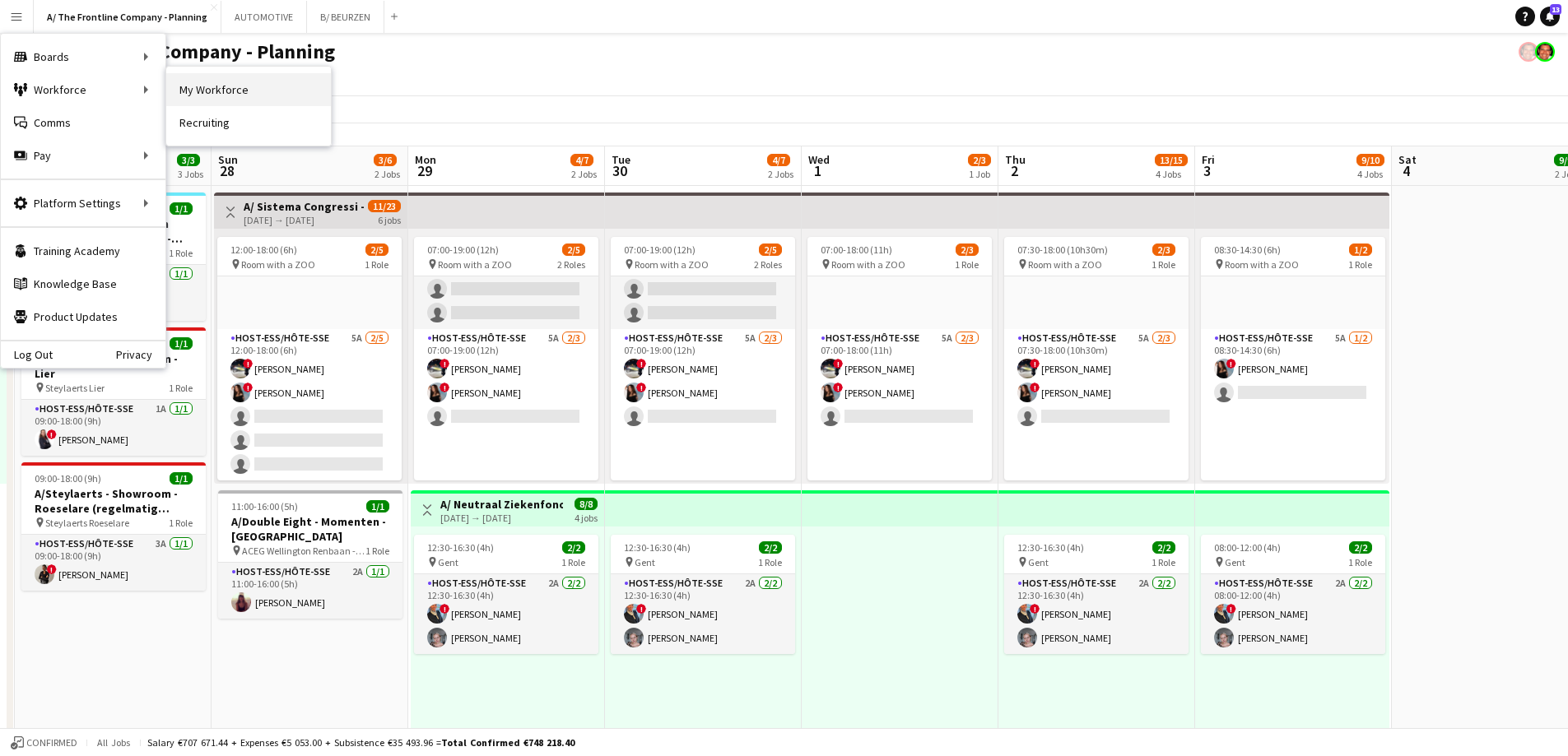
click at [221, 98] on link "My Workforce" at bounding box center [249, 89] width 165 height 33
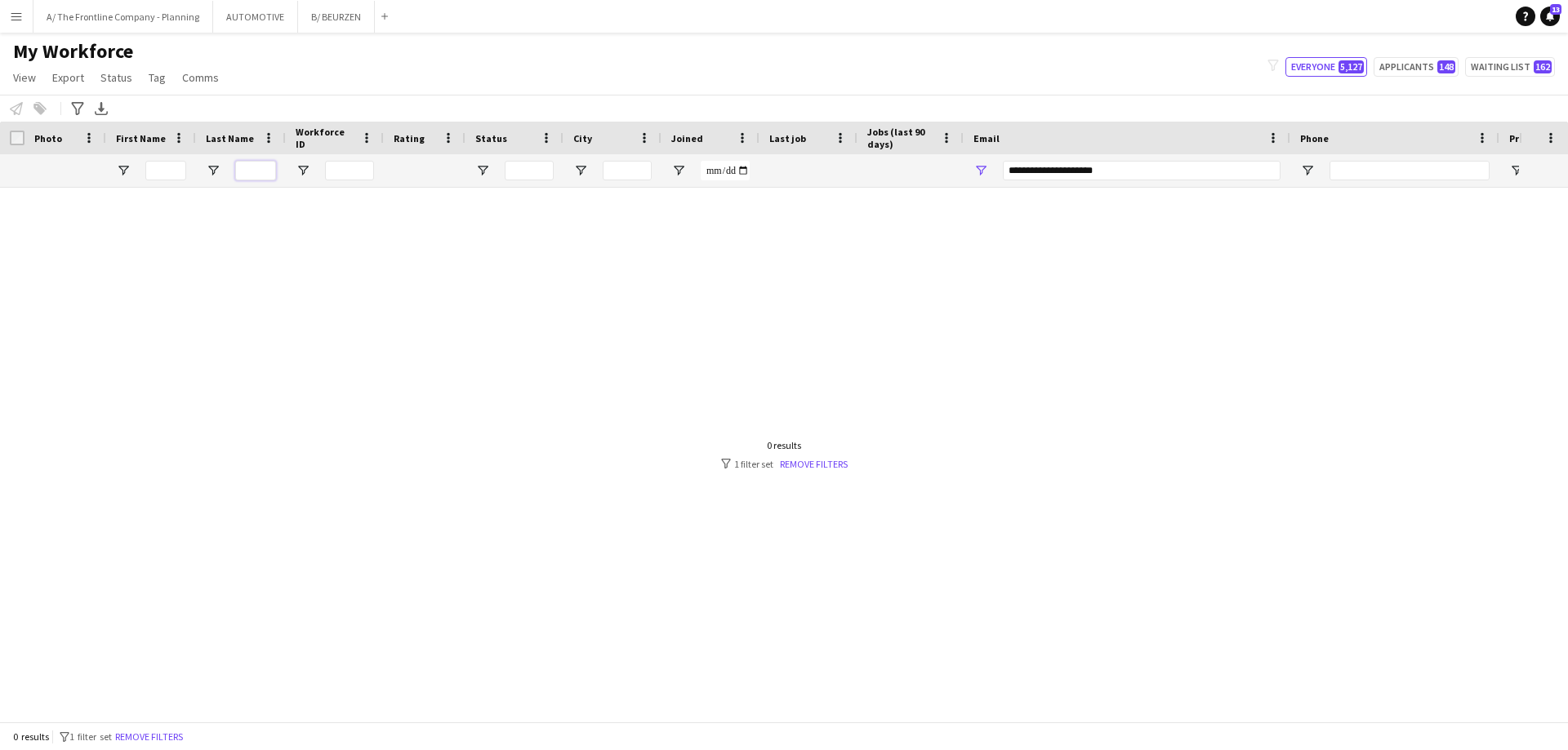
click at [256, 174] on input "Last Name Filter Input" at bounding box center [256, 170] width 41 height 20
type input "*******"
click at [118, 14] on button "A/ The Frontline Company - Planning Close" at bounding box center [123, 16] width 180 height 32
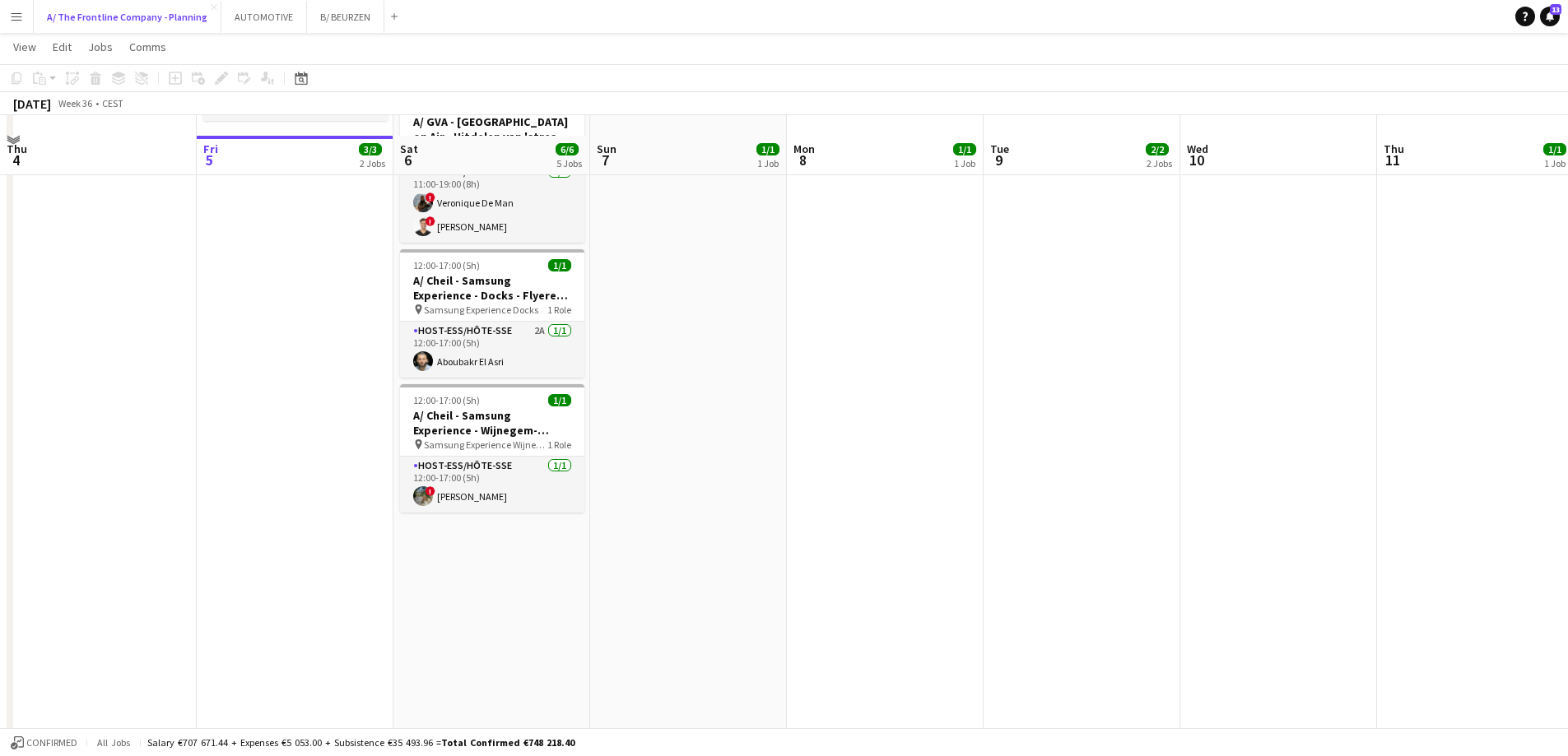
scroll to position [412, 0]
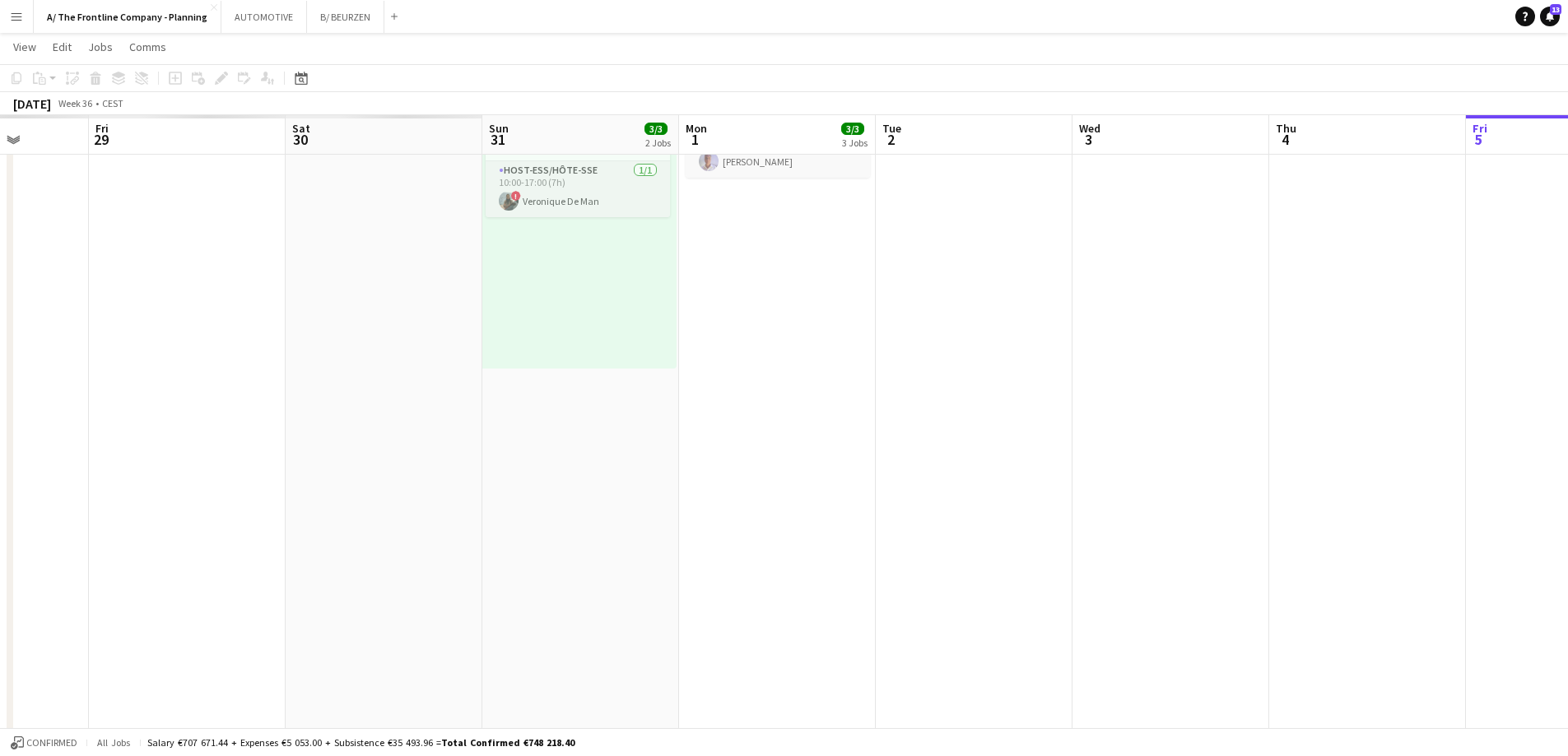
drag, startPoint x: 182, startPoint y: 404, endPoint x: 1339, endPoint y: 346, distance: 1158.5
click at [1339, 346] on app-calendar-viewport "Wed 27 Thu 28 Fri 29 Sat 30 Sun 31 3/3 2 Jobs Mon 1 3/3 3 Jobs Tue 2 Wed 3 Thu …" at bounding box center [784, 431] width 1568 height 1558
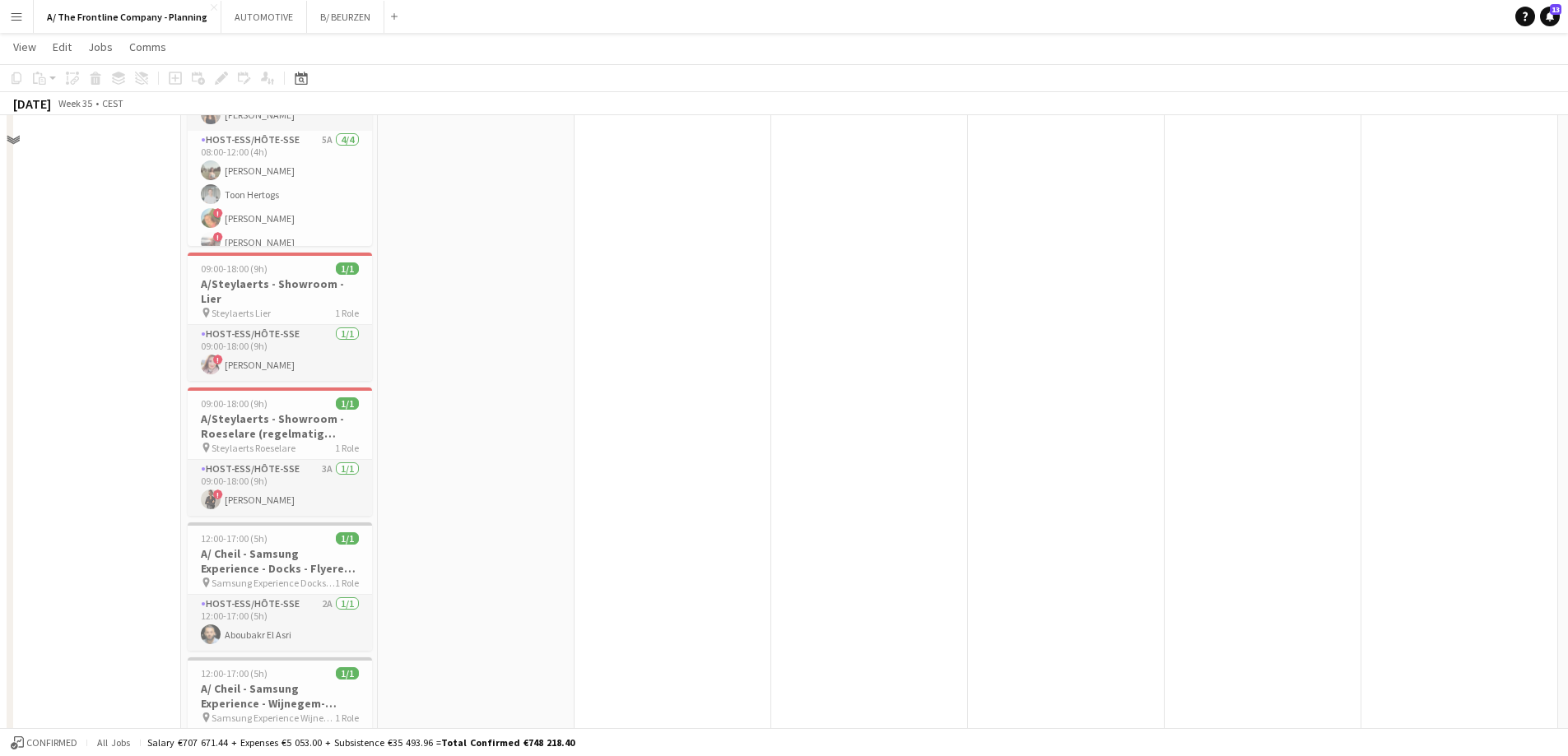
scroll to position [823, 0]
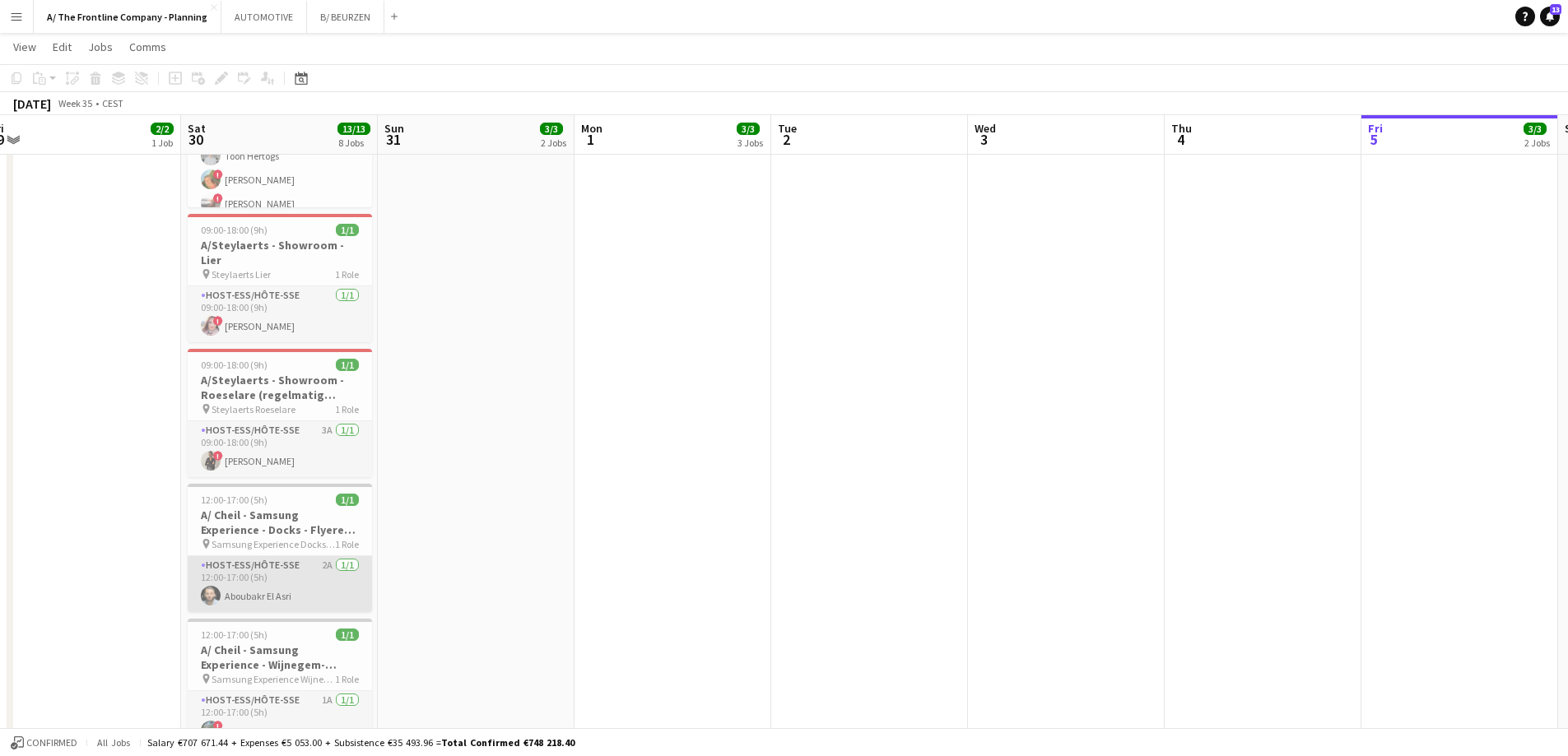
click at [244, 586] on app-card-role "Host-ess/Hôte-sse 2A [DATE] 12:00-17:00 (5h) Aboubakr El Asri" at bounding box center [279, 584] width 185 height 56
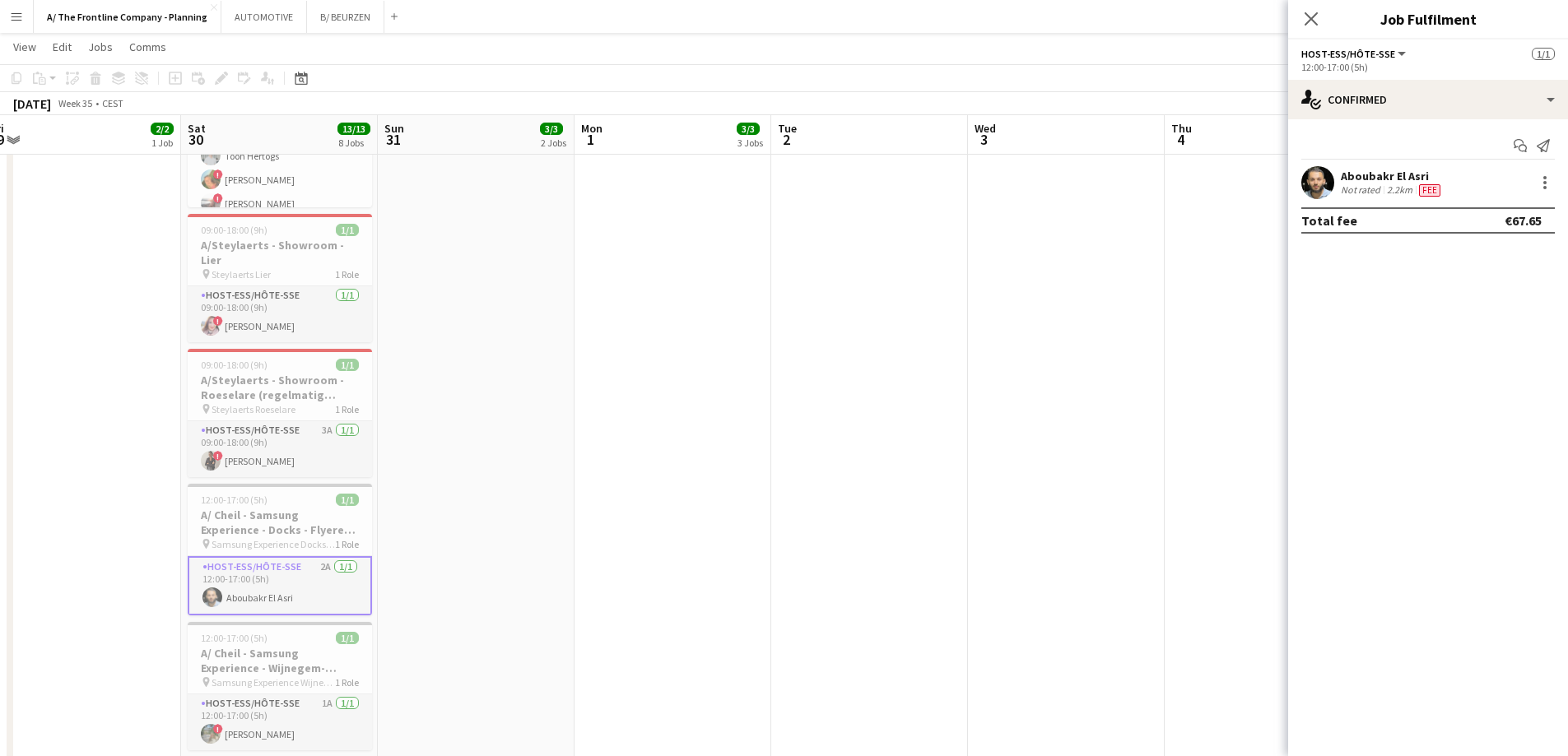
click at [1363, 188] on div "Not rated" at bounding box center [1363, 190] width 43 height 13
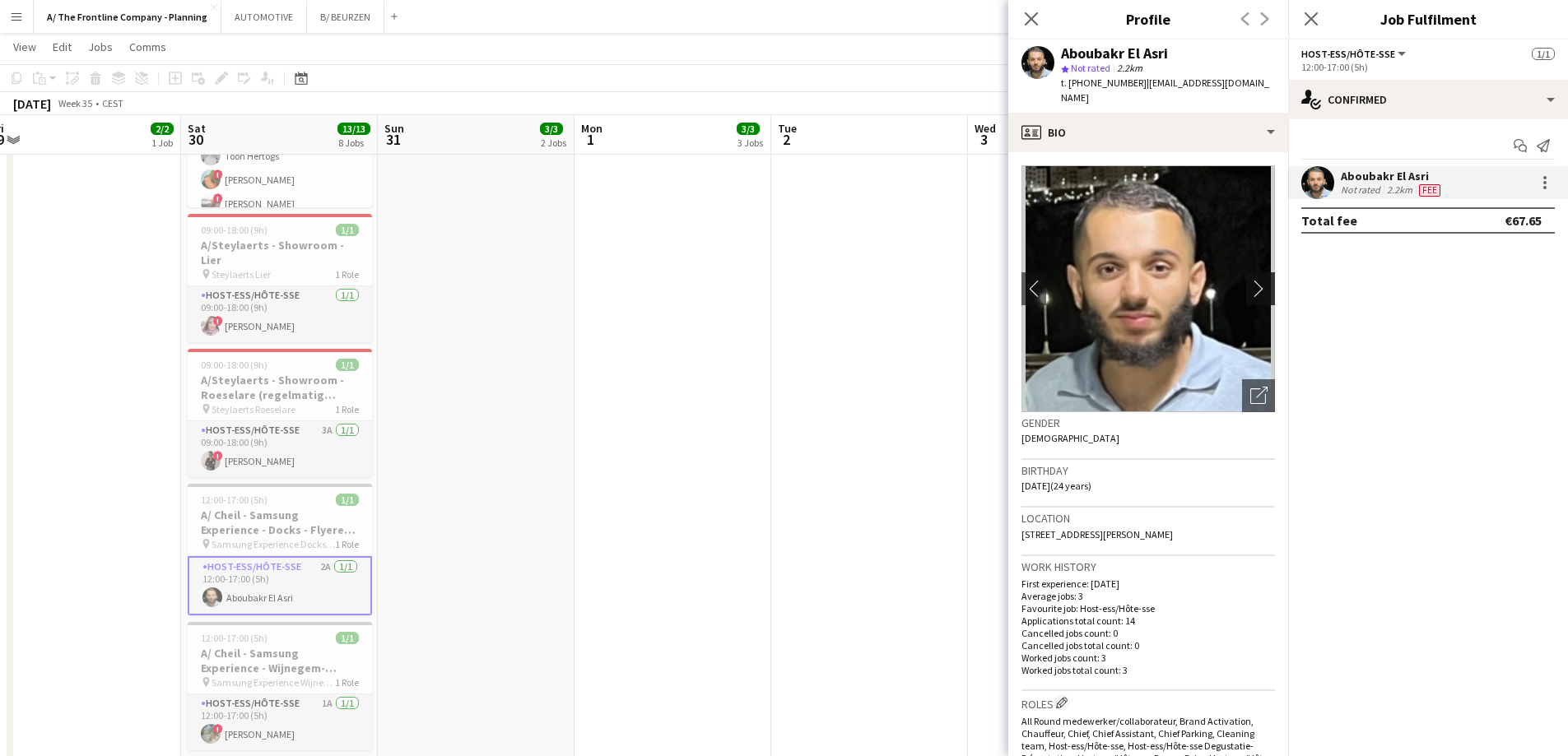
click at [1250, 280] on app-icon "chevron-right" at bounding box center [1263, 289] width 26 height 17
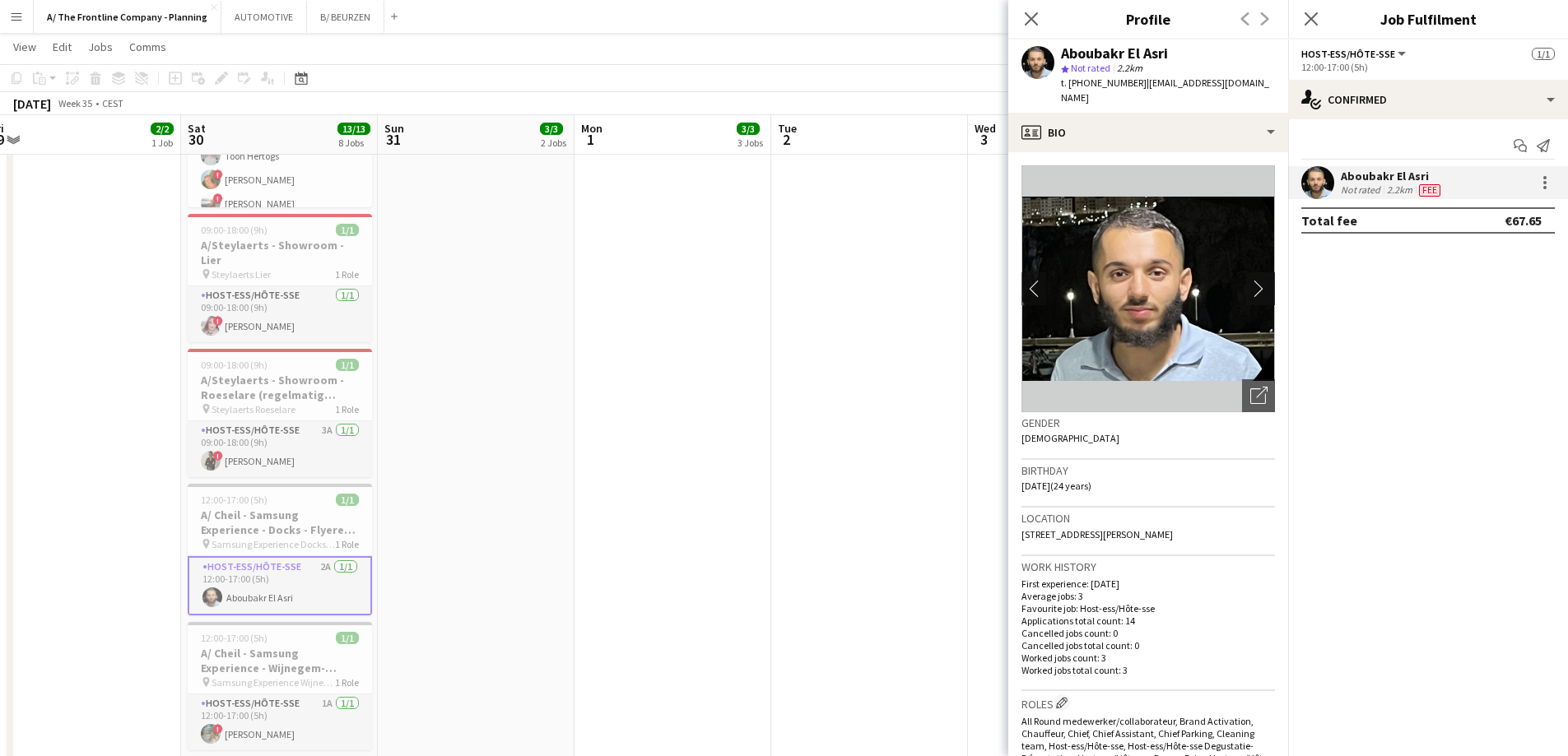
click at [1250, 280] on app-icon "chevron-right" at bounding box center [1263, 289] width 26 height 17
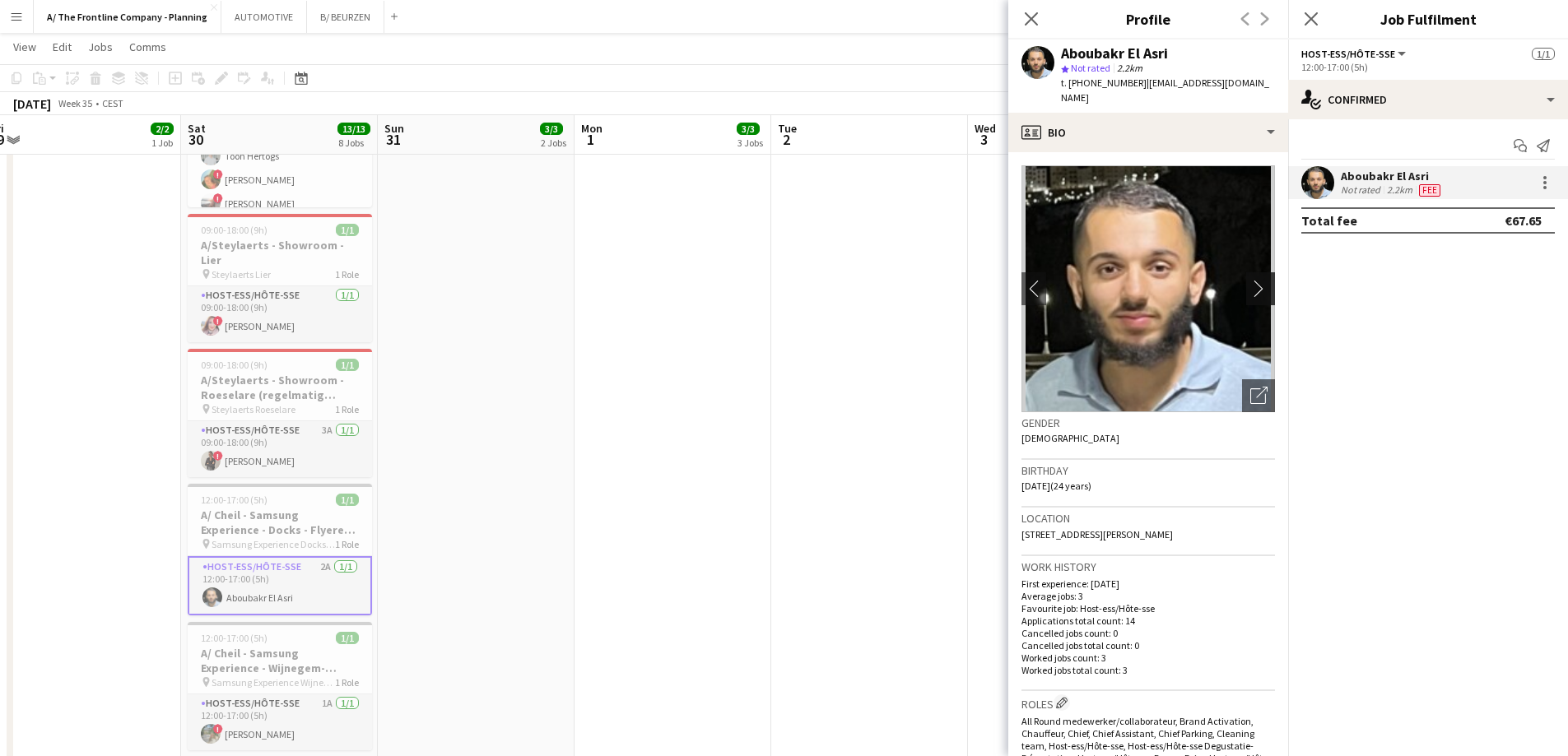
click at [1250, 280] on app-icon "chevron-right" at bounding box center [1263, 289] width 26 height 17
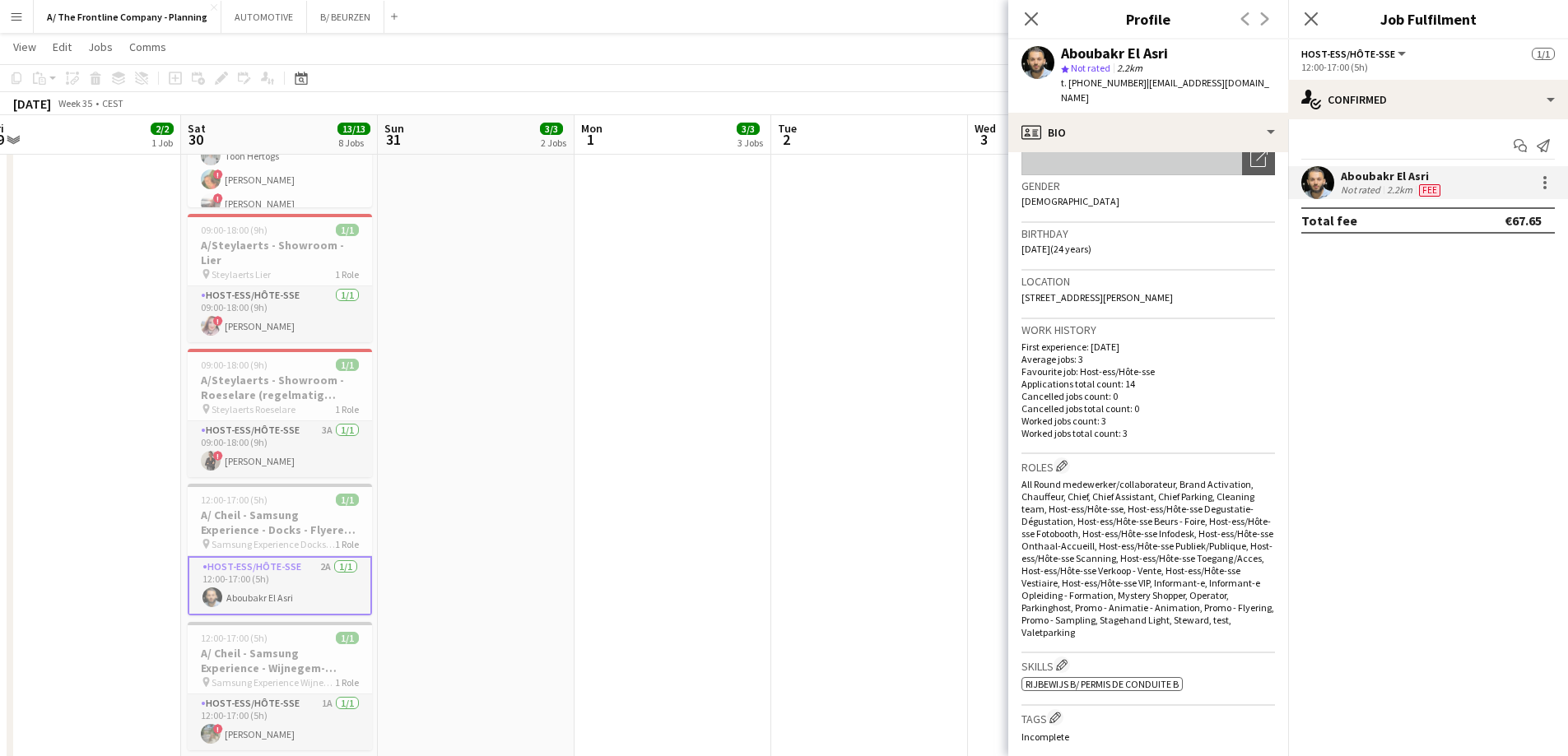
scroll to position [412, 0]
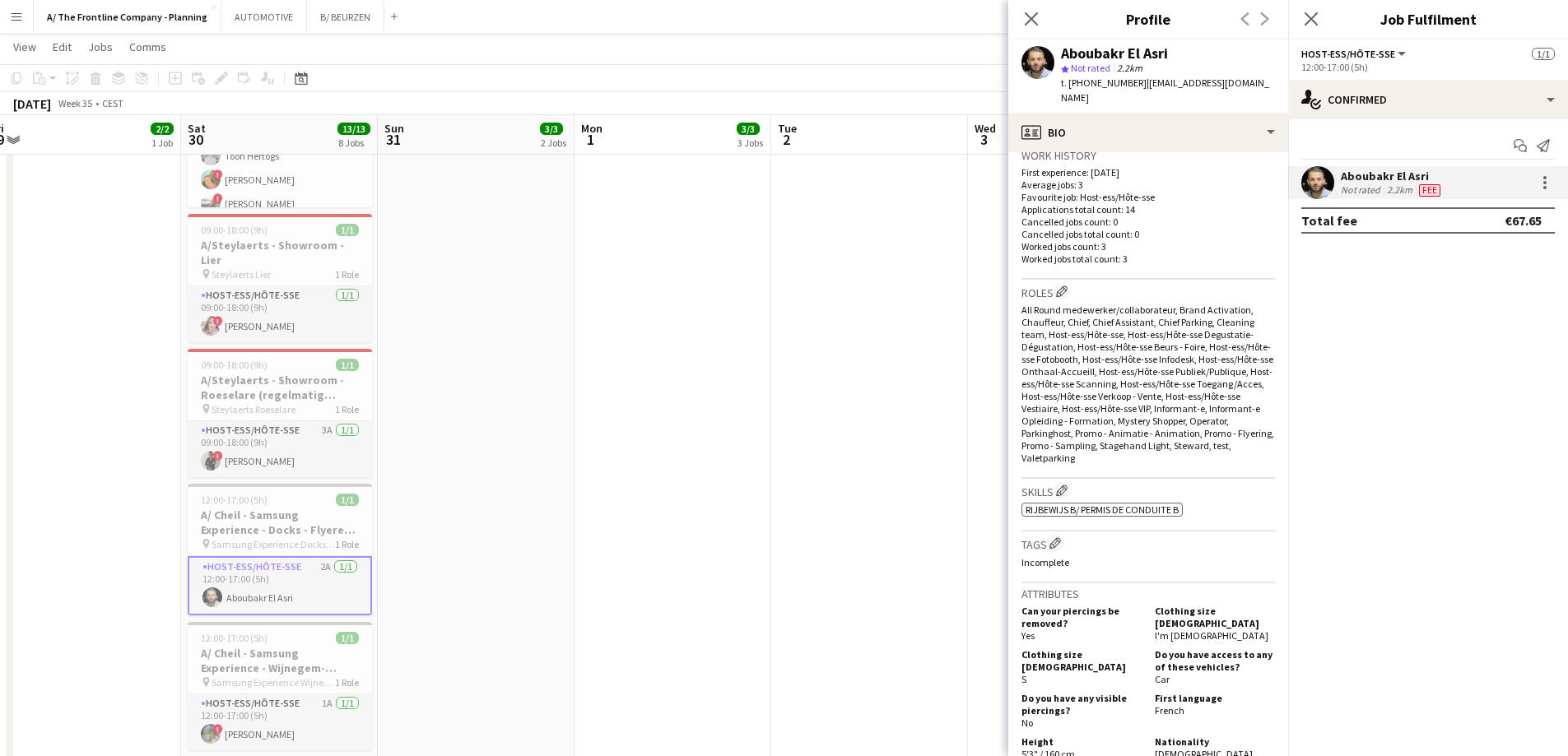
click at [542, 465] on app-date-cell "10:00-18:30 (8h30m) 2/2 pin [PERSON_NAME] Ieper 1 Role Host-ess/Hôte-sse 8A [DA…" at bounding box center [476, 142] width 197 height 1560
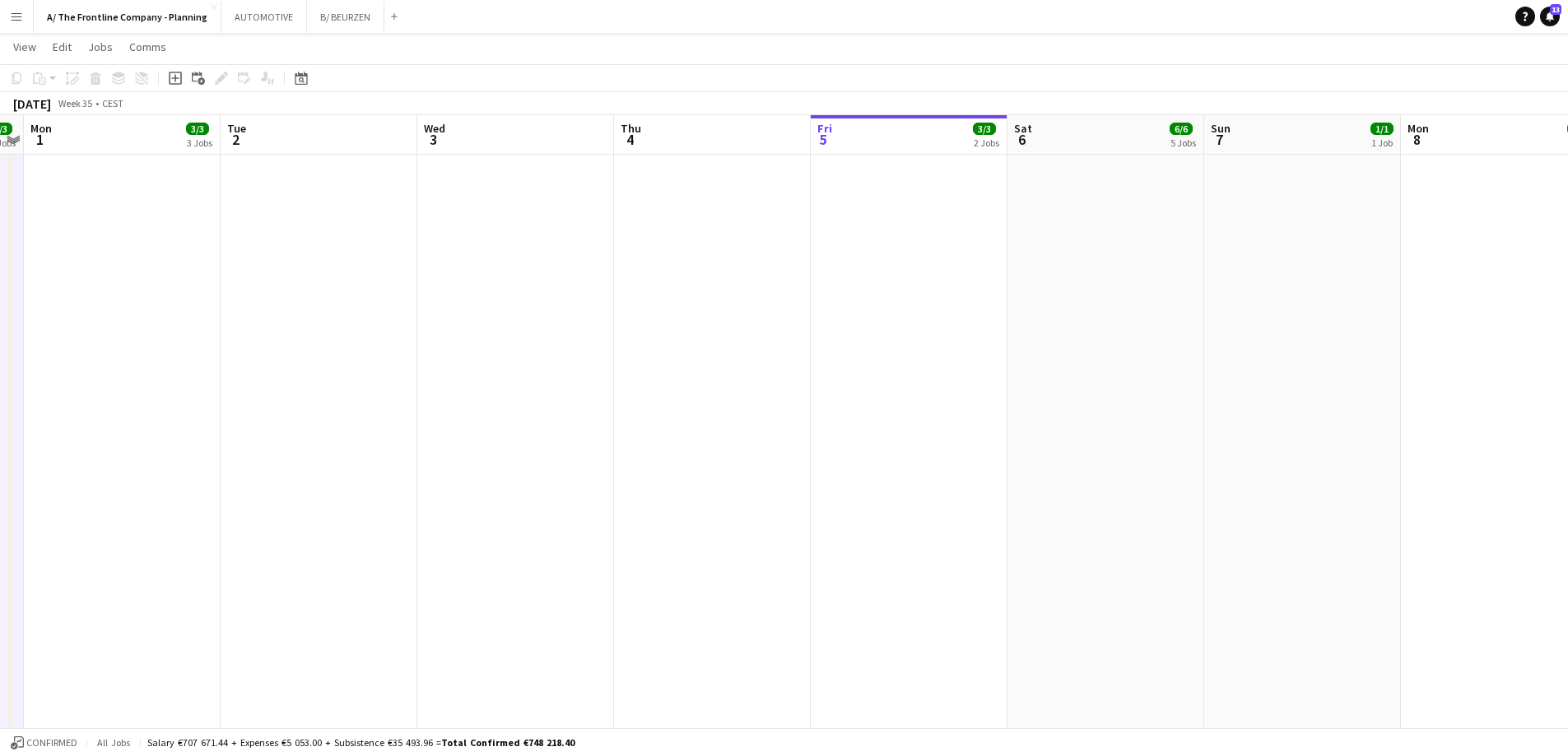
scroll to position [0, 621]
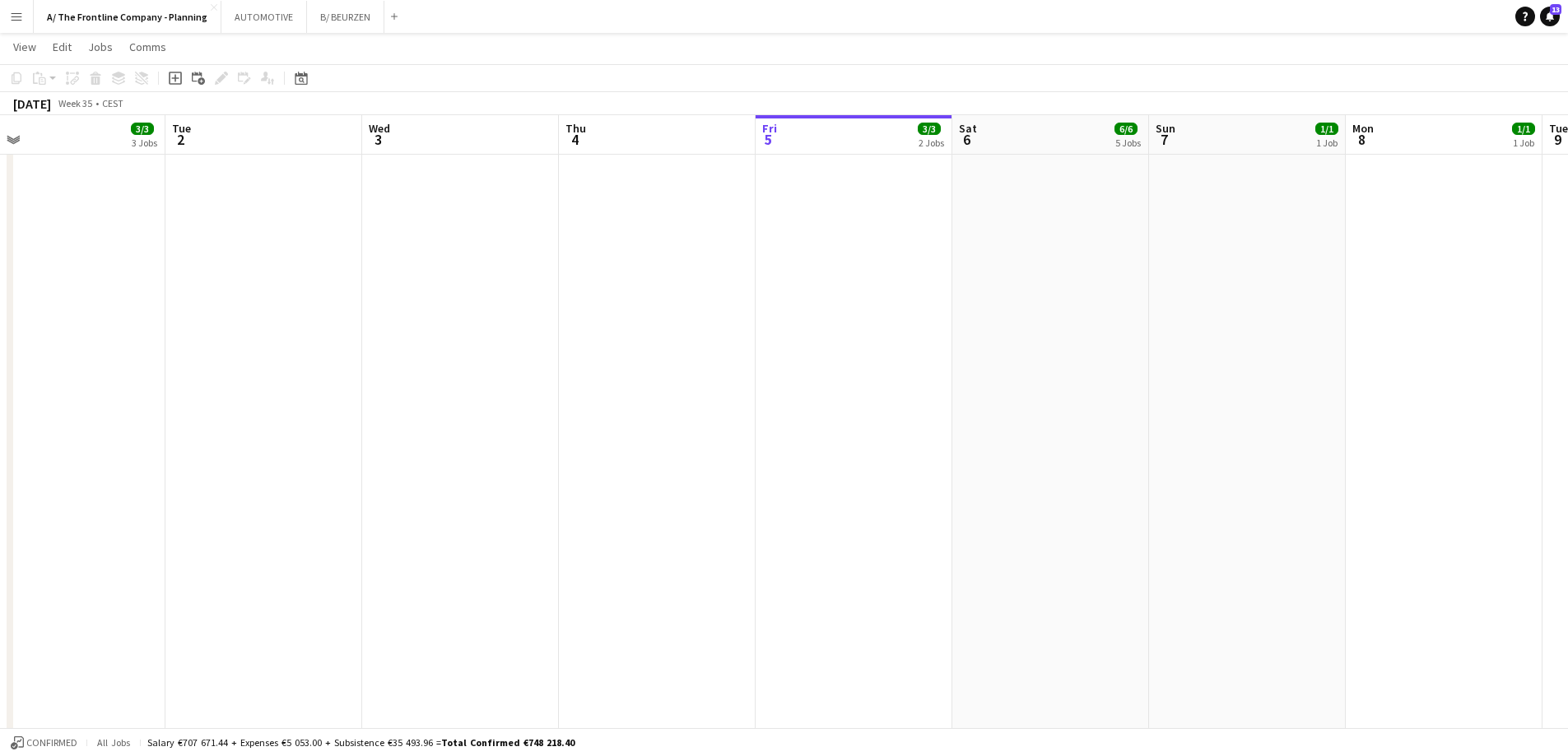
drag, startPoint x: 666, startPoint y: 315, endPoint x: 611, endPoint y: 316, distance: 55.0
click at [611, 316] on app-calendar-viewport "Fri 29 2/2 1 Job Sat 30 13/13 8 Jobs Sun 31 3/3 2 Jobs Mon 1 3/3 3 Jobs Tue 2 W…" at bounding box center [784, 157] width 1568 height 1832
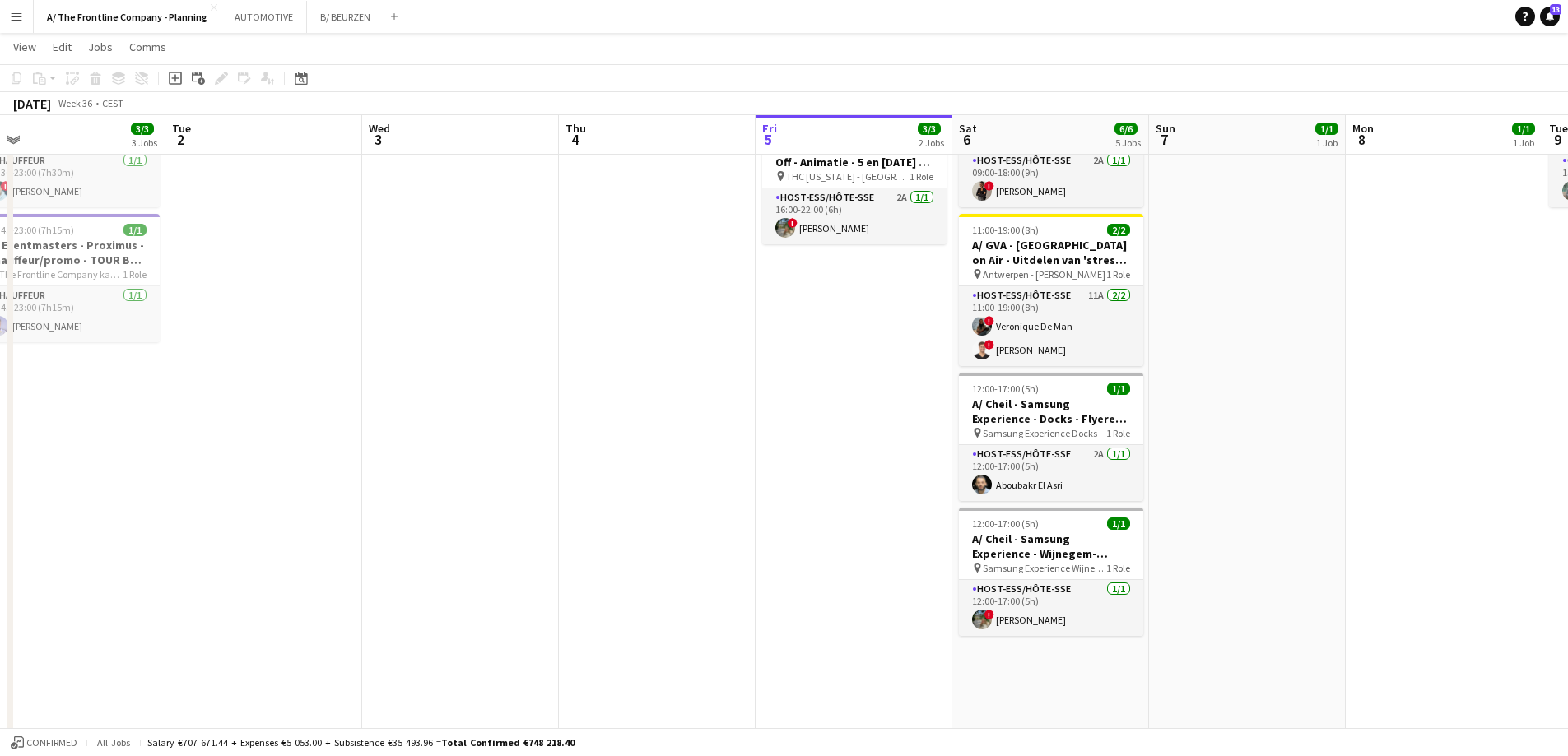
scroll to position [0, 619]
click at [907, 433] on app-date-cell "In progress 09:00-17:00 (8h) 2/2 A/ You engine - PINK RIBBON - pakketjes inpakk…" at bounding box center [856, 717] width 197 height 1560
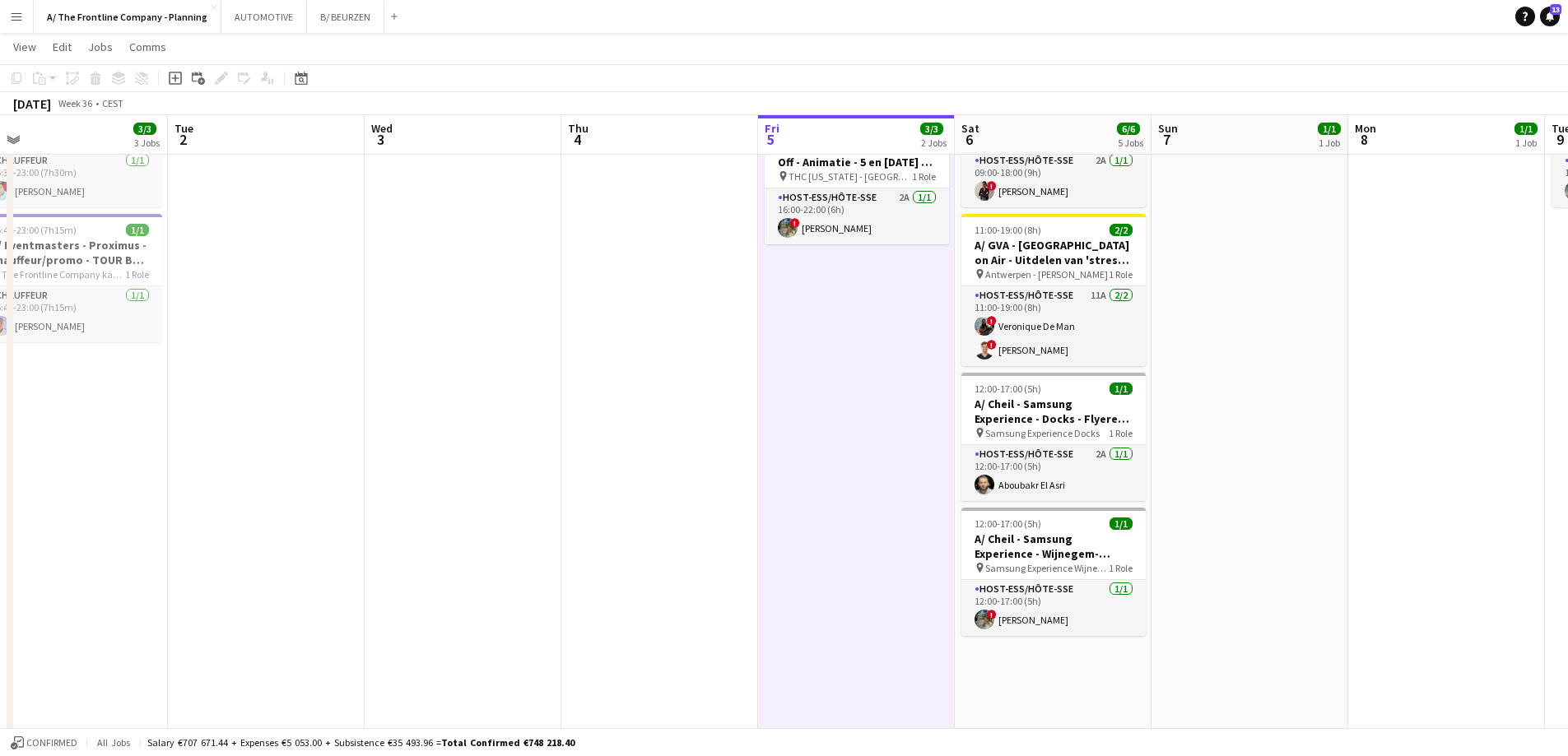
click at [1036, 670] on app-date-cell "09:00-18:00 (9h) 1/1 A/Steylaerts - Showroom - Lier pin Steylaerts Lier 1 Role …" at bounding box center [1052, 717] width 197 height 1560
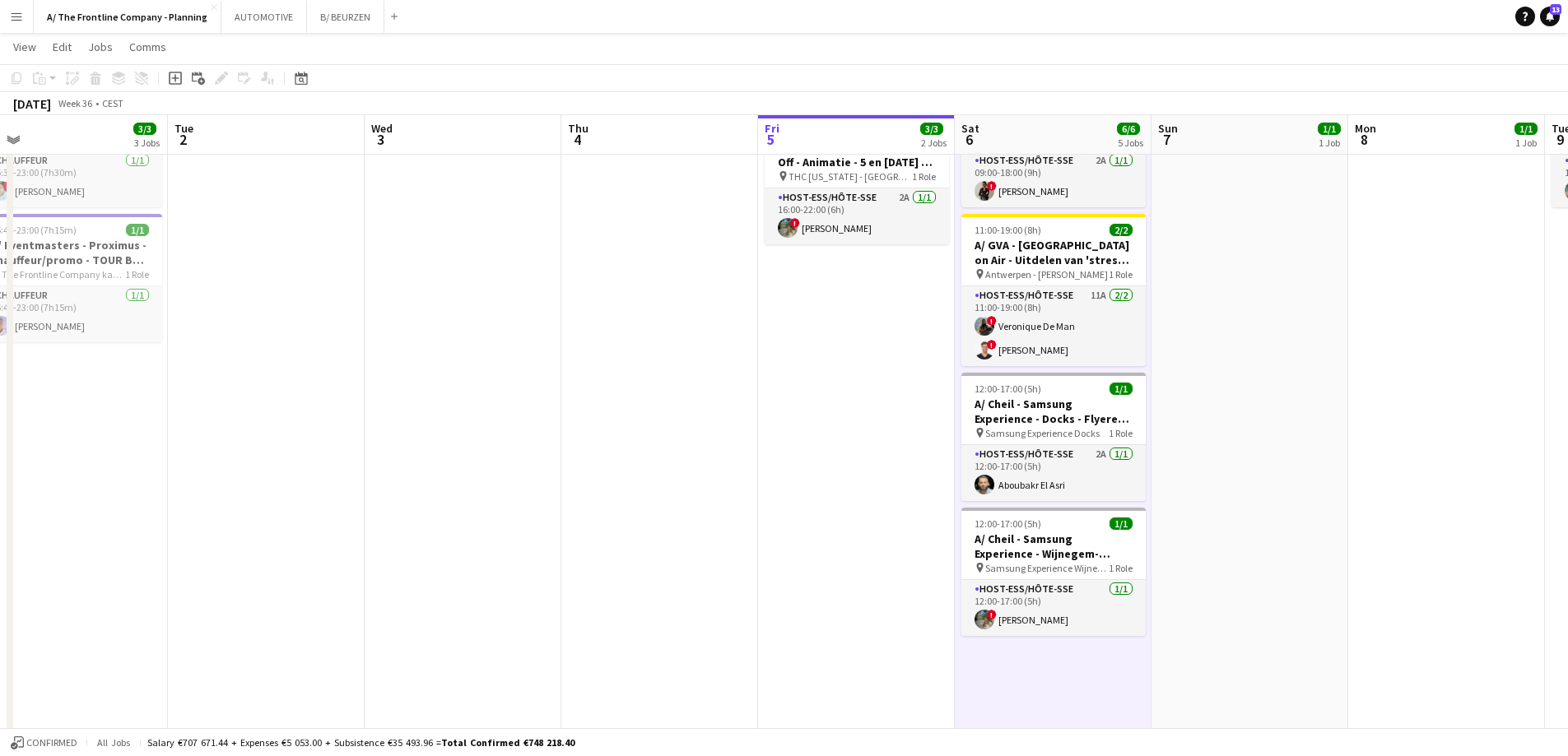
click at [1230, 532] on app-date-cell "11:00-18:00 (7h) 1/1 A/ ABN AMRO - Hockey Kick-Off - Animatie - 5 en [DATE] - B…" at bounding box center [1249, 717] width 197 height 1560
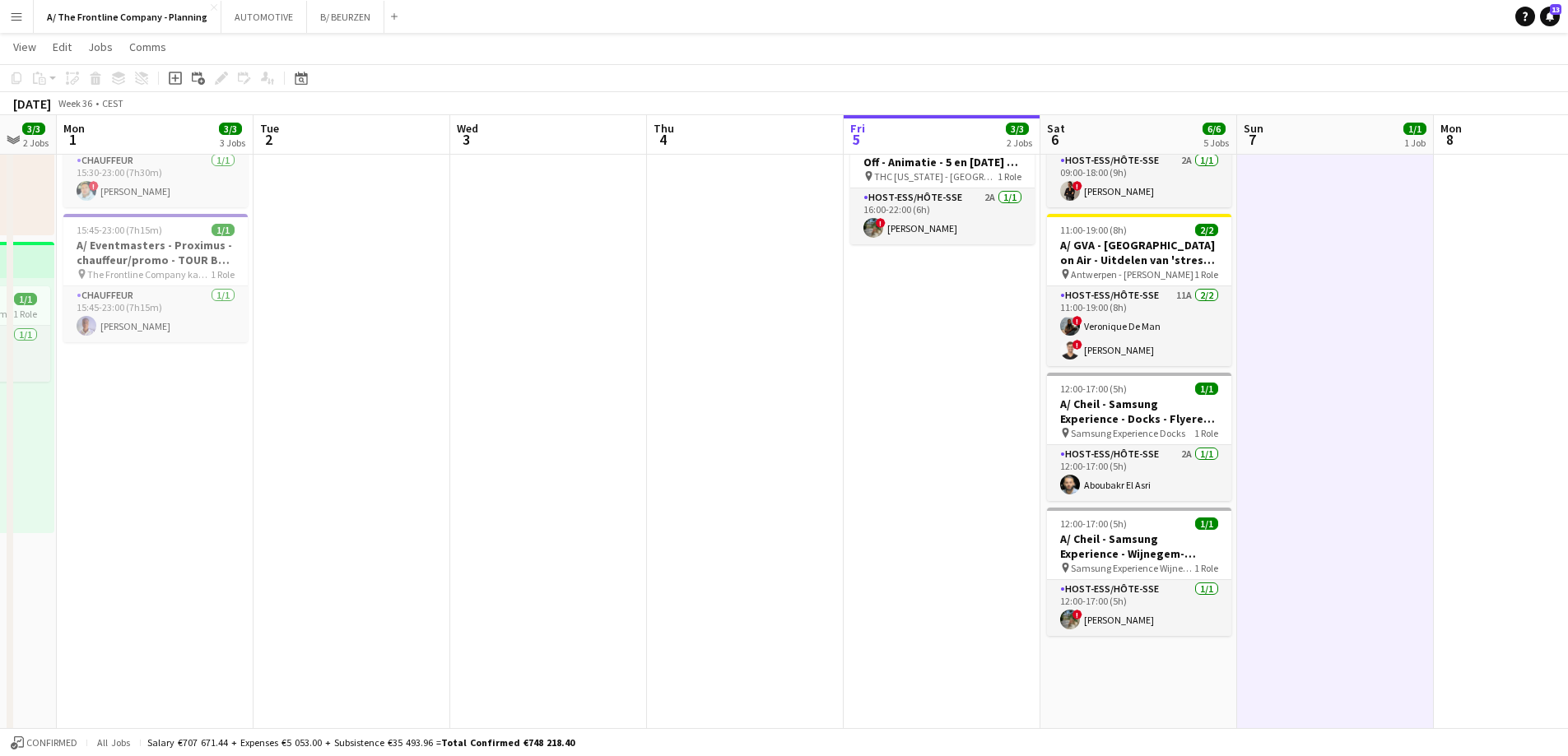
drag, startPoint x: 431, startPoint y: 542, endPoint x: 1307, endPoint y: 481, distance: 878.1
click at [1307, 481] on app-calendar-viewport "Fri 29 2/2 1 Job Sat 30 13/13 8 Jobs Sun 31 3/3 2 Jobs Mon 1 3/3 3 Jobs Tue 2 W…" at bounding box center [784, 733] width 1568 height 1832
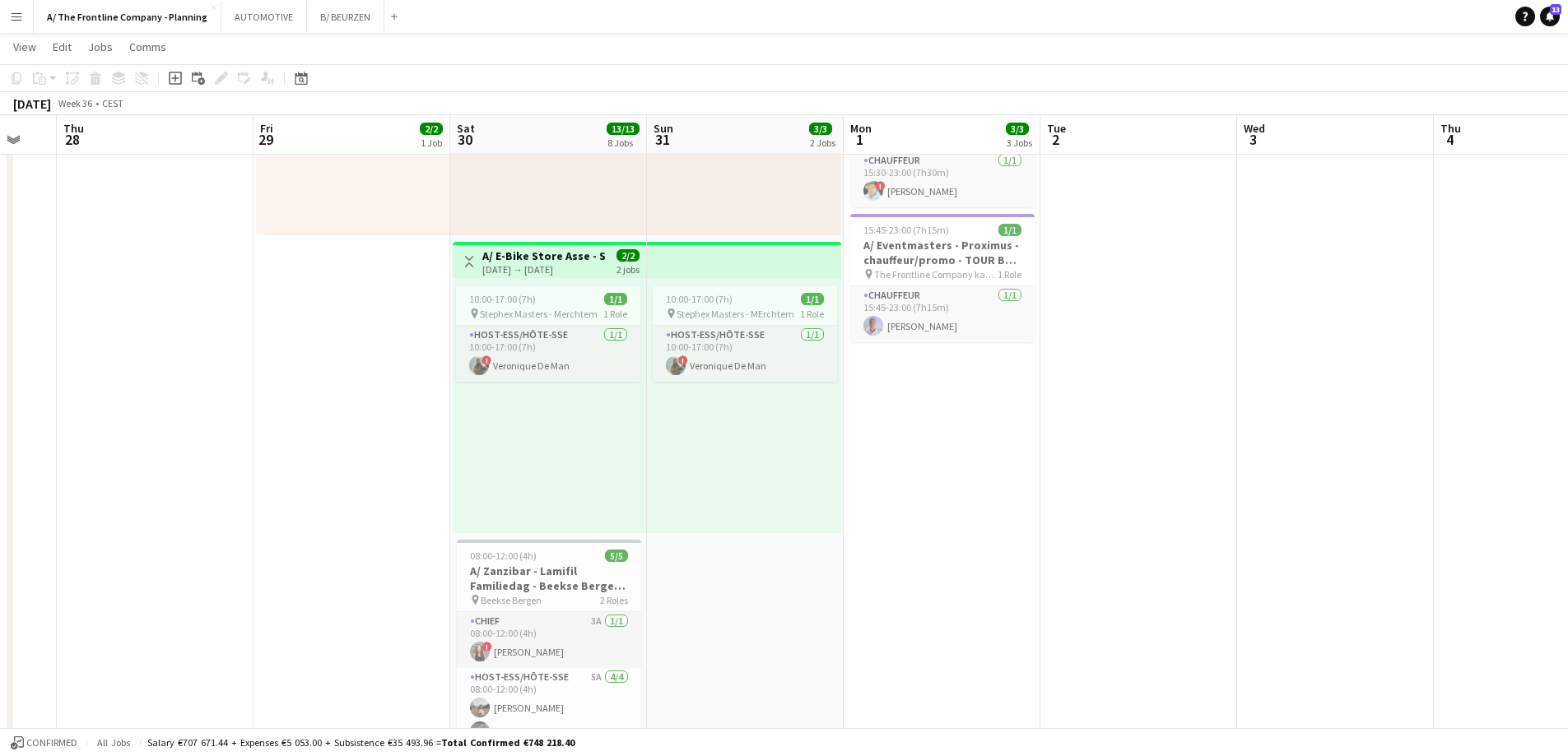
scroll to position [0, 530]
click at [686, 453] on div "10:00-17:00 (7h) 1/1 pin Stephex Masters - MErchtem 1 Role Host-ess/Hôte-sse [D…" at bounding box center [747, 405] width 194 height 255
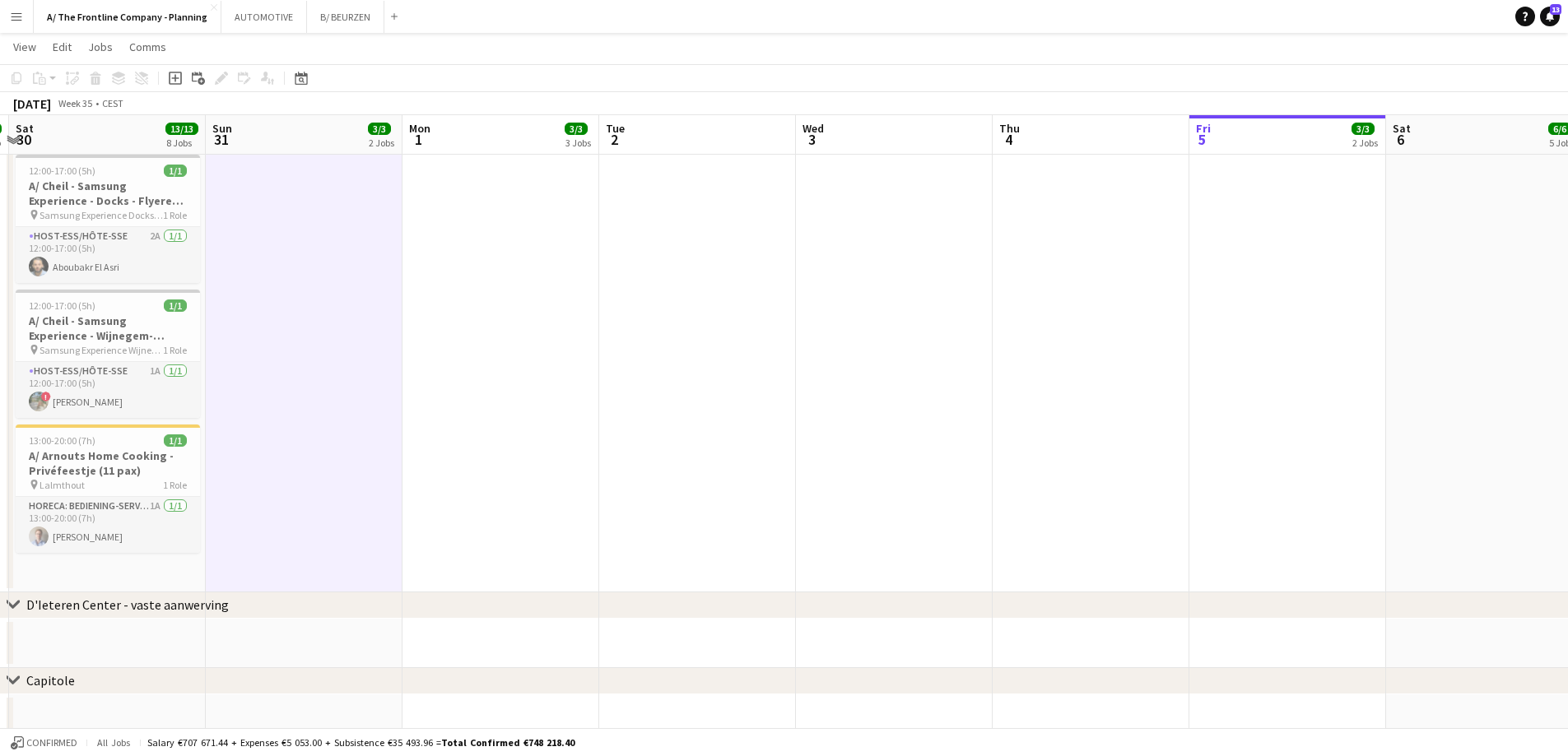
scroll to position [0, 599]
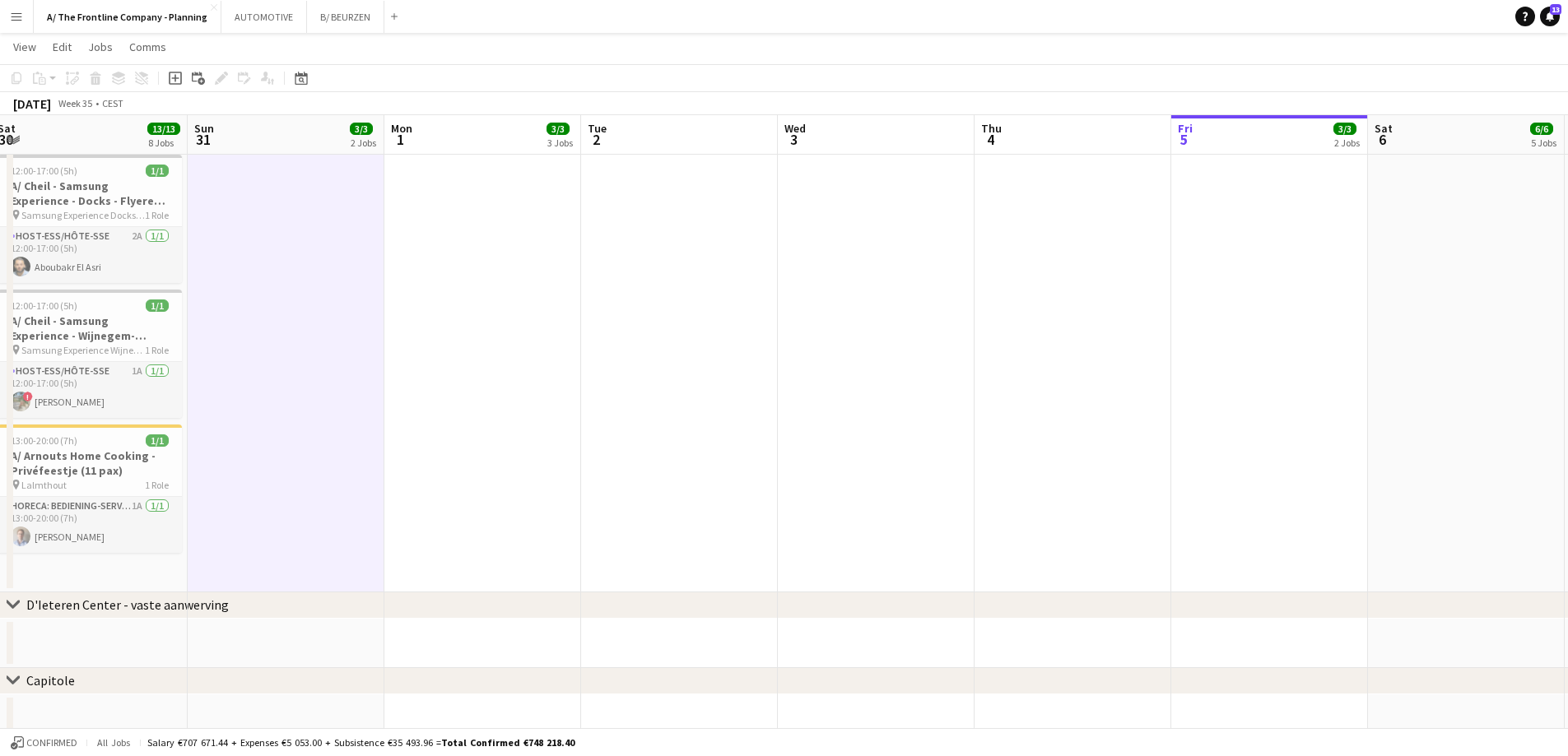
drag, startPoint x: 1254, startPoint y: 436, endPoint x: 791, endPoint y: 429, distance: 463.1
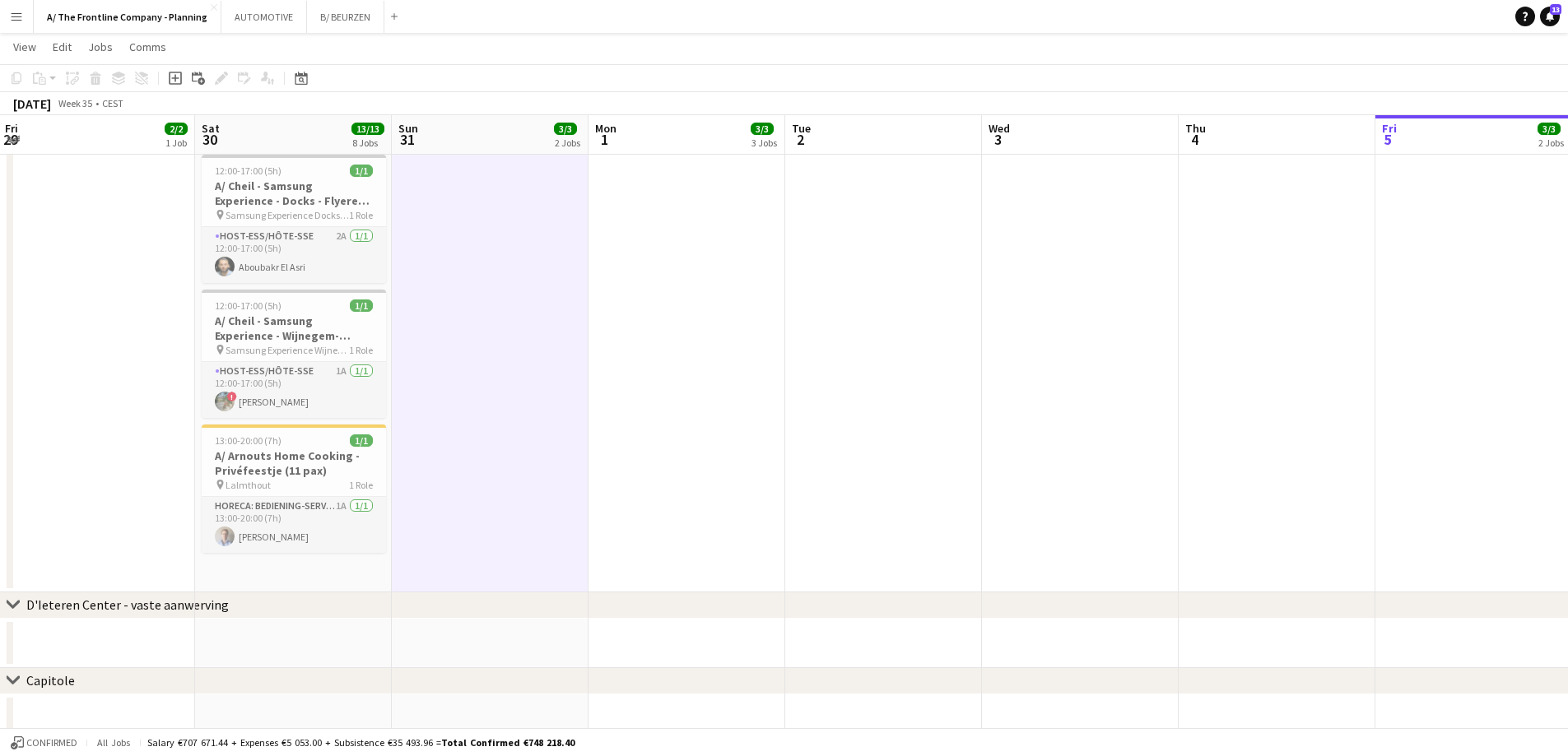
drag, startPoint x: 521, startPoint y: 381, endPoint x: 816, endPoint y: 375, distance: 295.1
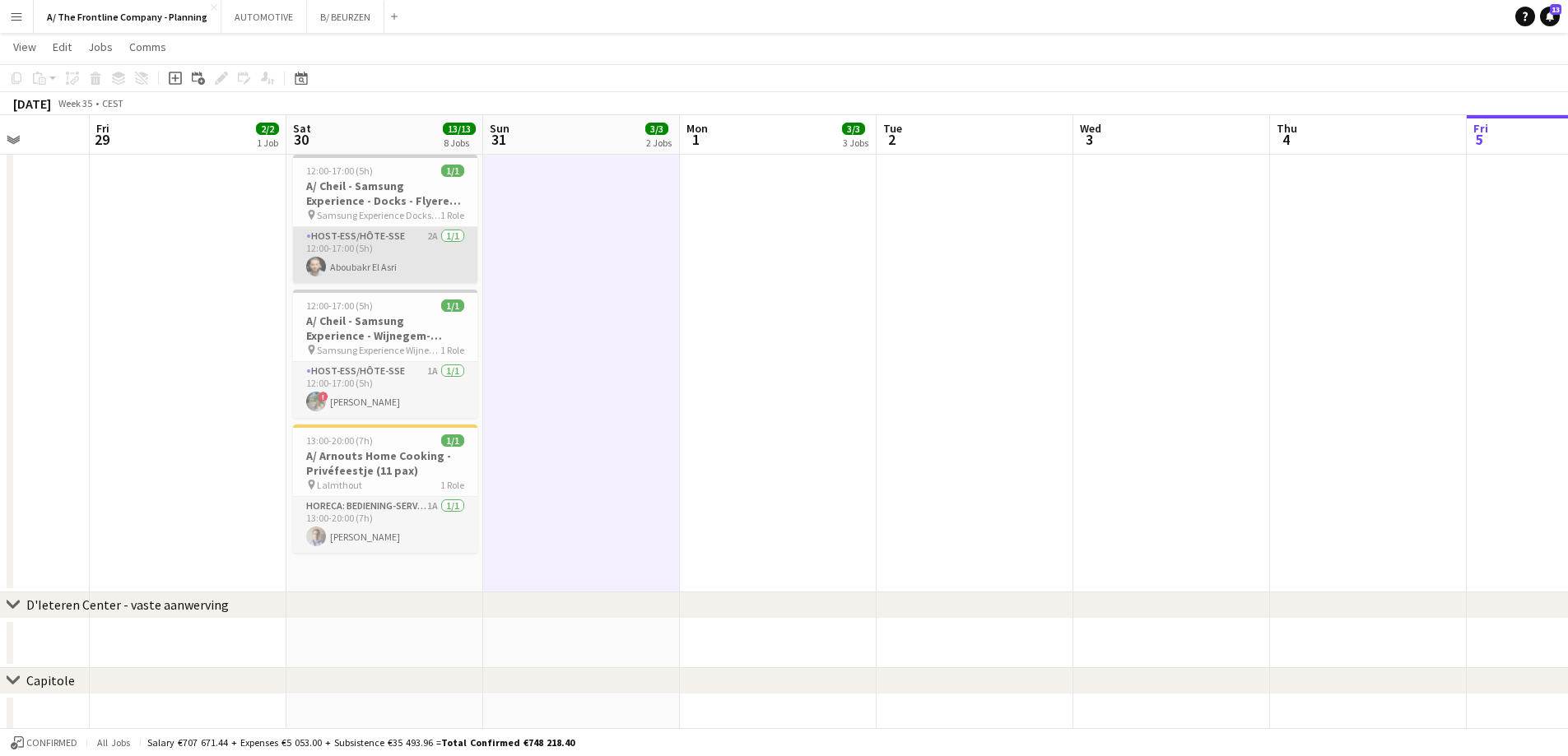
click at [432, 242] on app-card-role "Host-ess/Hôte-sse 2A [DATE] 12:00-17:00 (5h) Aboubakr El Asri" at bounding box center [385, 254] width 185 height 56
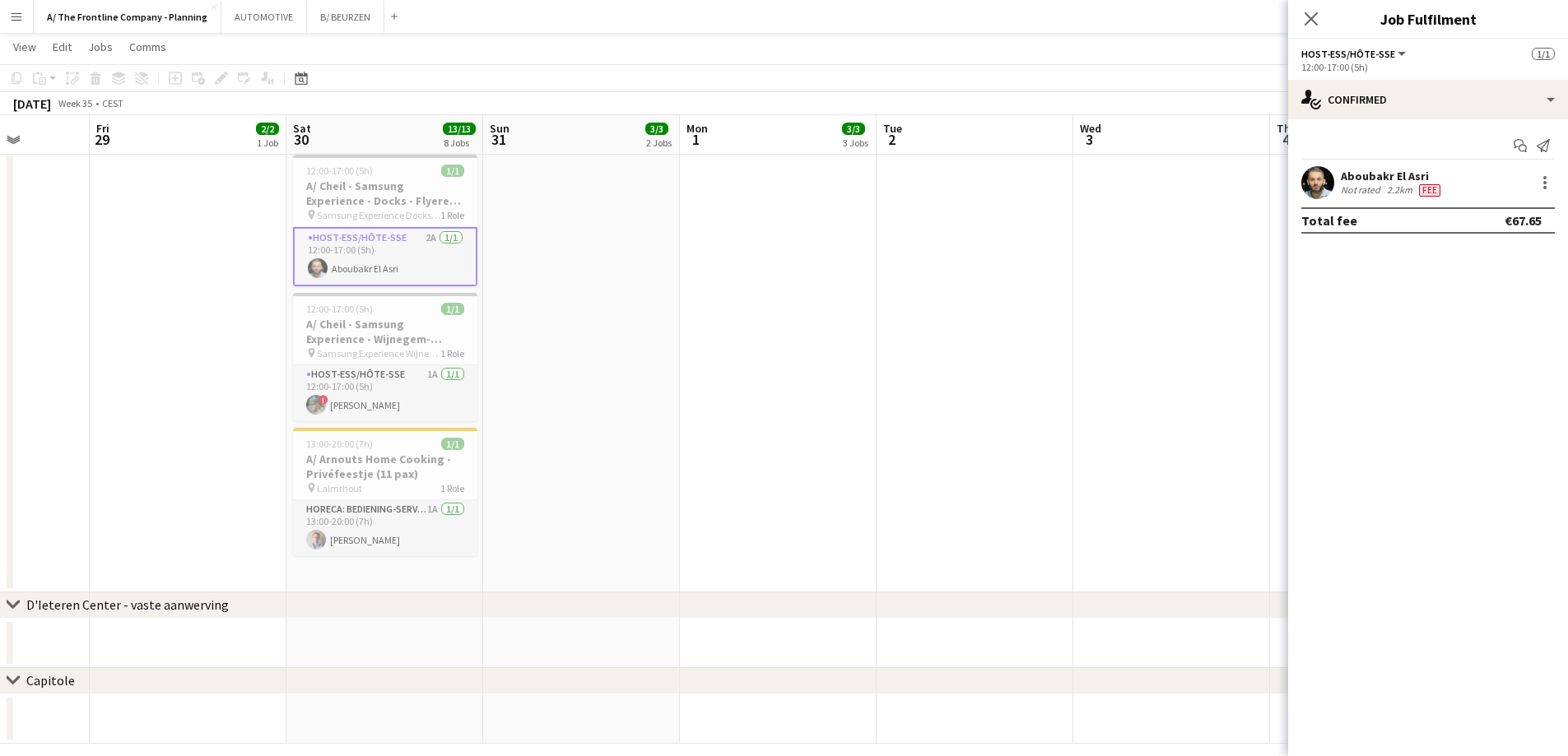
click at [1352, 185] on div "Not rated" at bounding box center [1363, 190] width 43 height 13
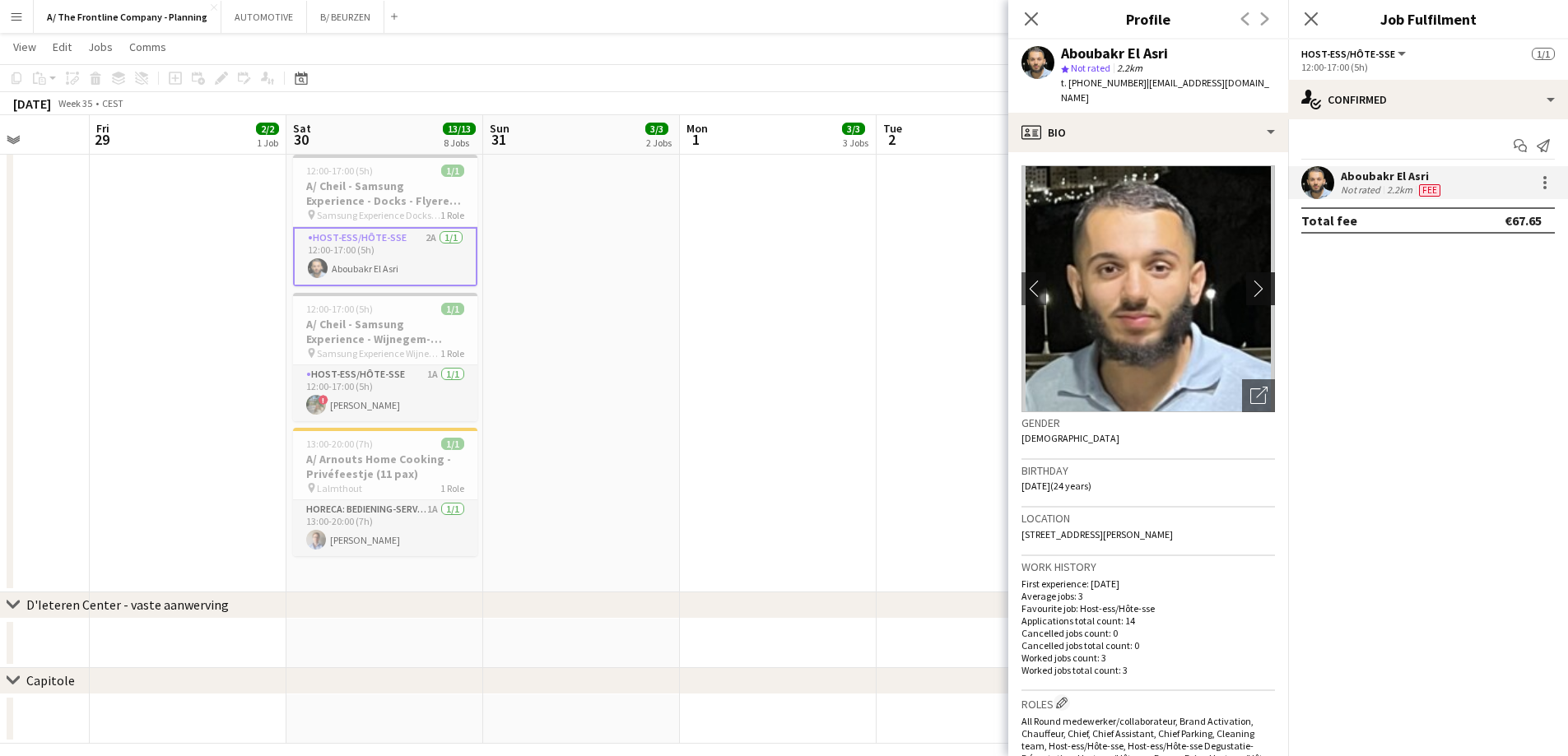
click at [1250, 280] on app-icon "chevron-right" at bounding box center [1263, 289] width 26 height 17
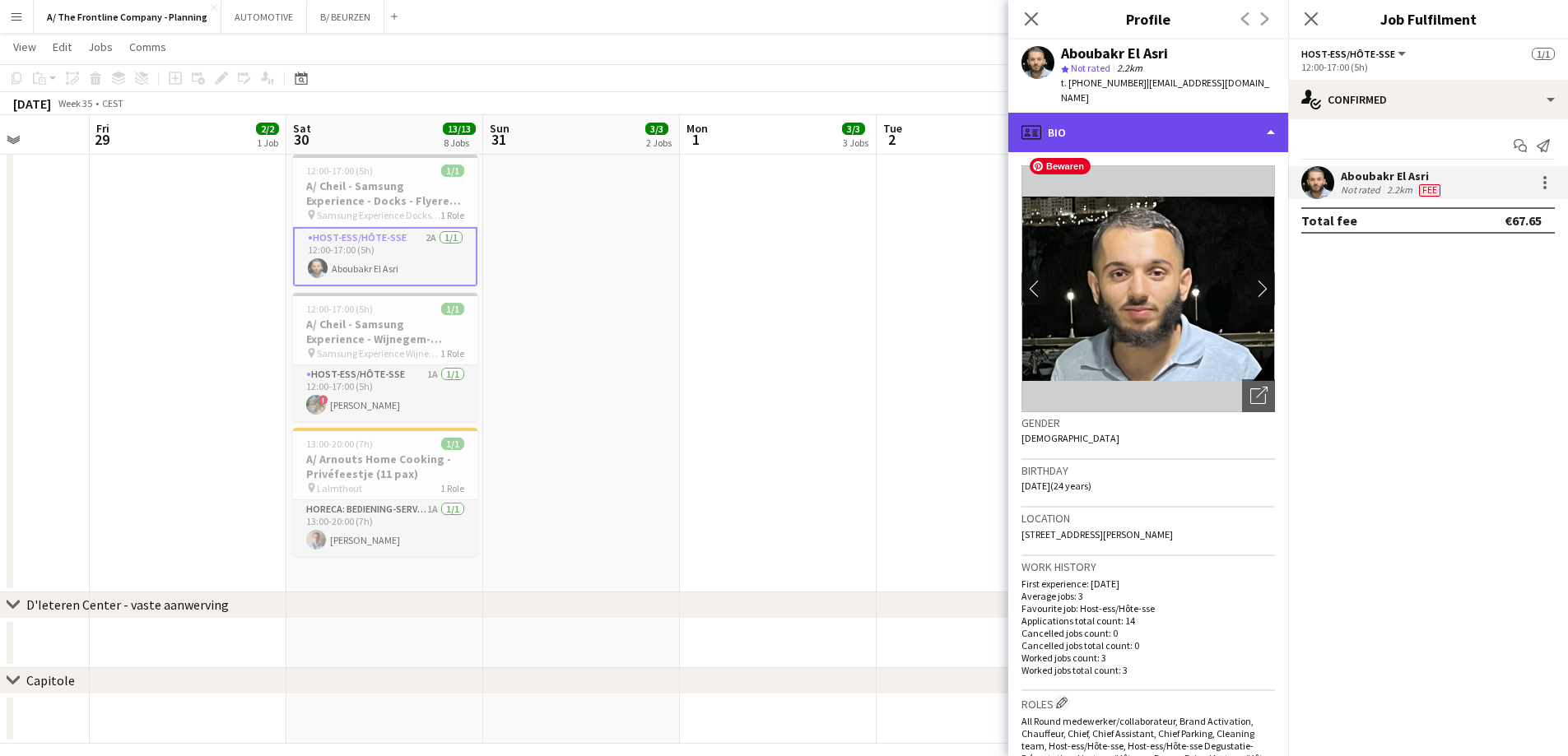
click at [1172, 113] on div "profile Bio" at bounding box center [1149, 132] width 280 height 40
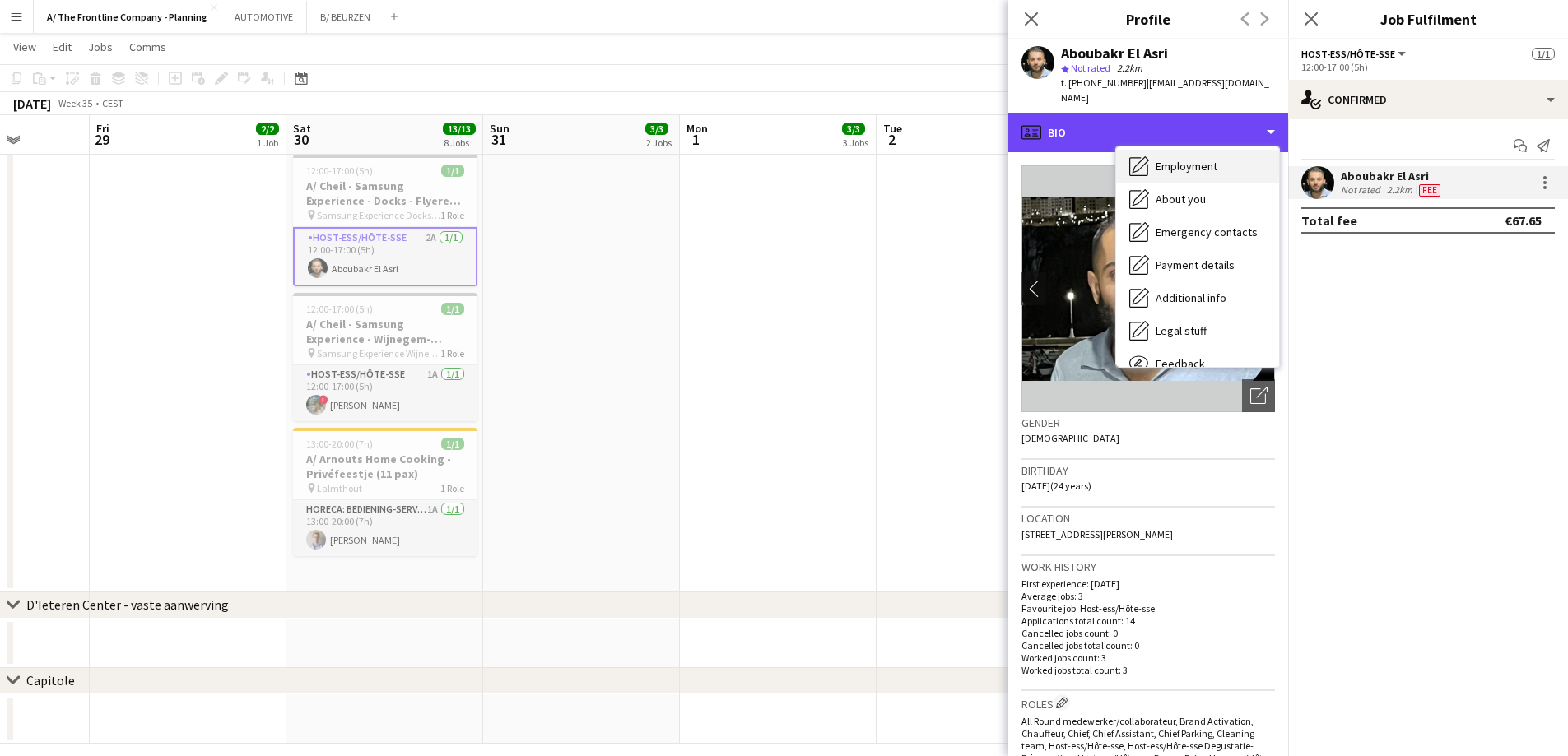
scroll to position [155, 0]
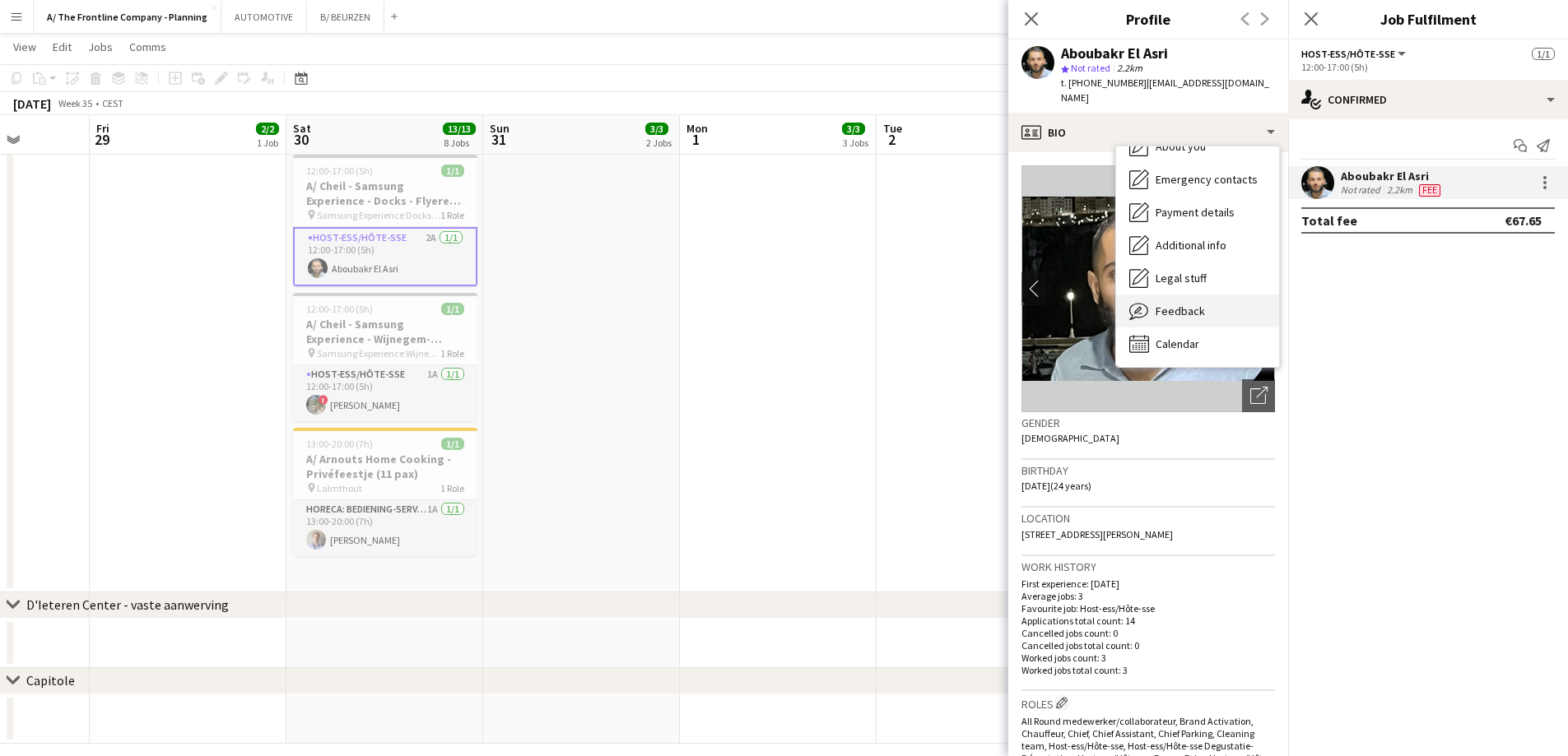
click at [1183, 303] on span "Feedback" at bounding box center [1180, 310] width 49 height 15
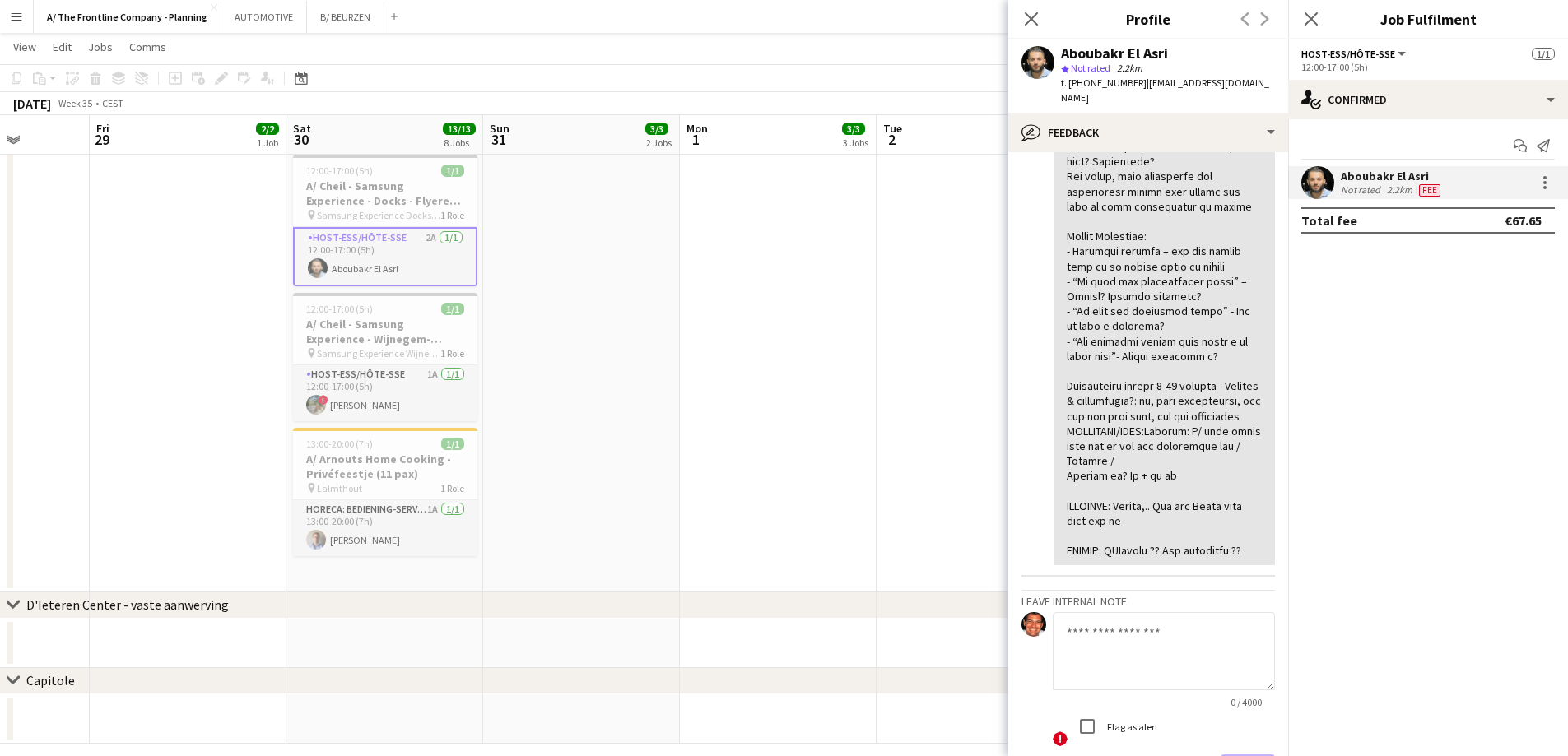
scroll to position [774, 0]
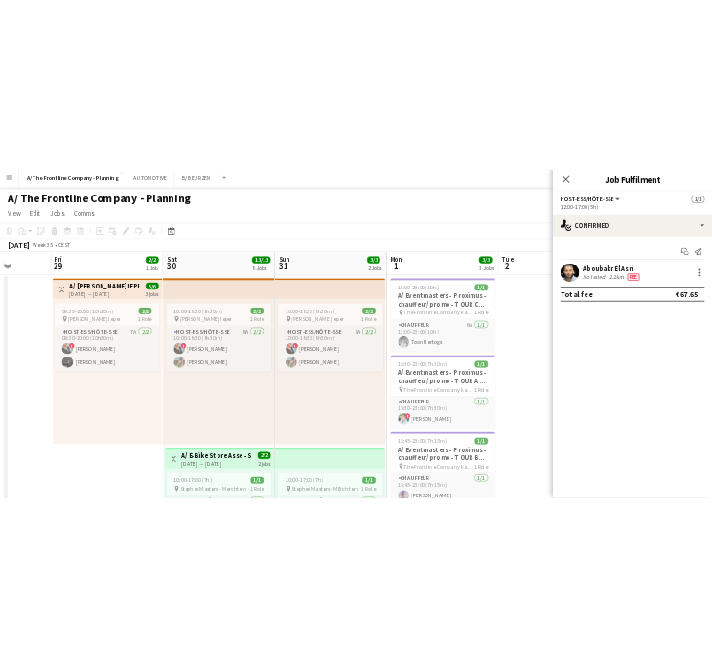
scroll to position [0, 582]
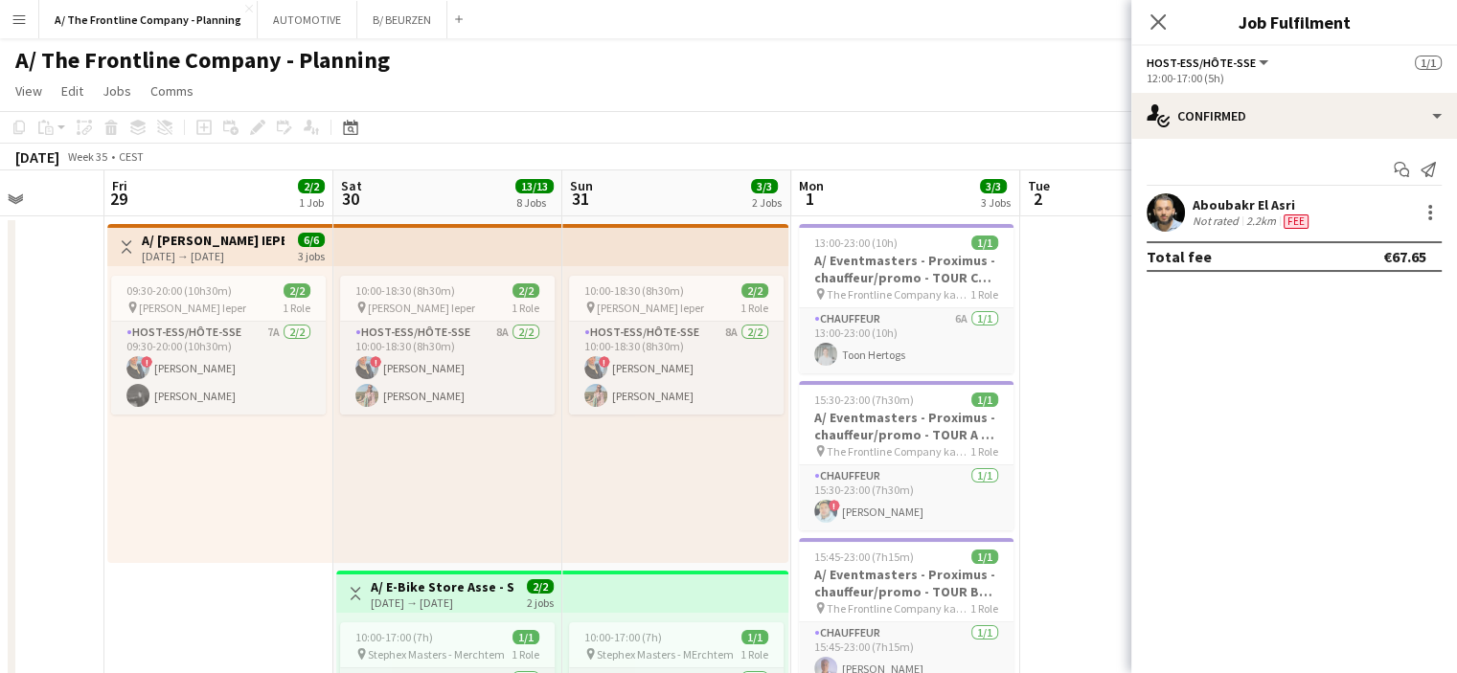
click at [13, 26] on app-icon "Menu" at bounding box center [18, 18] width 15 height 15
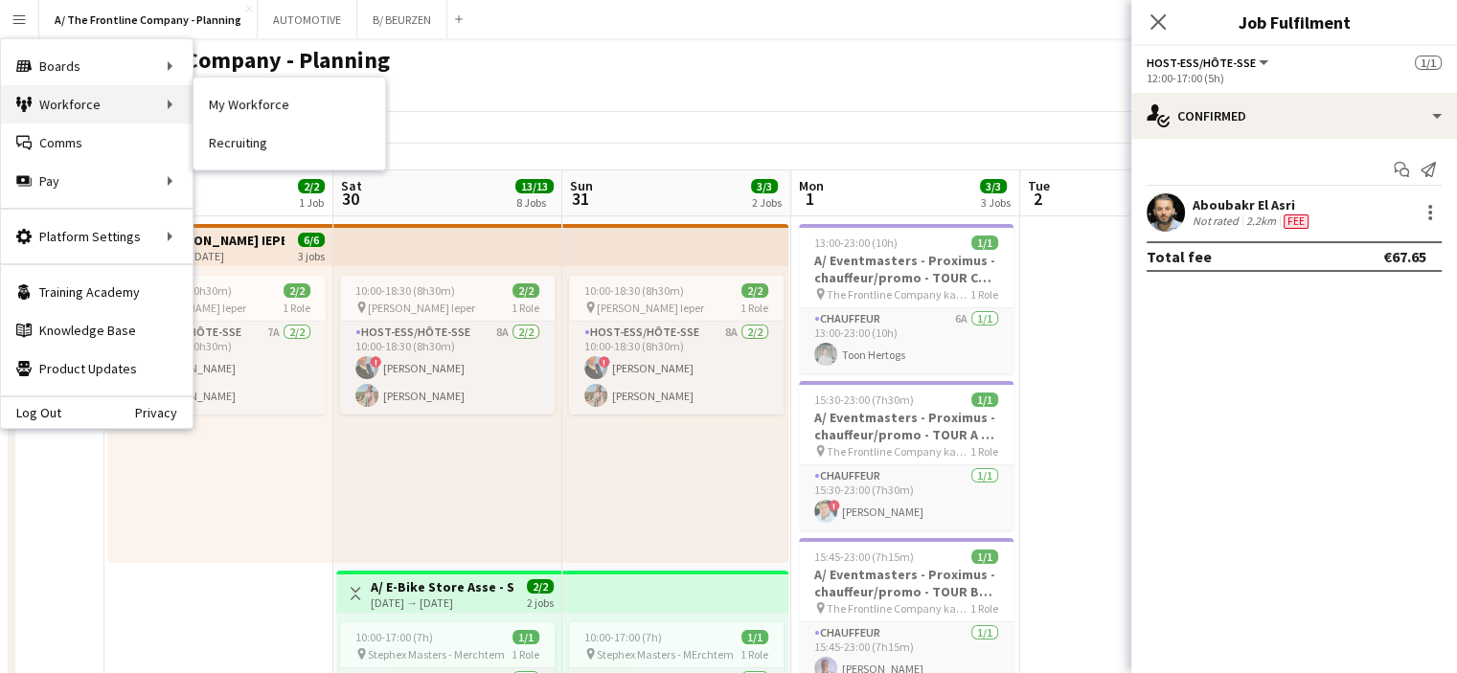
click at [103, 106] on div "Workforce Workforce" at bounding box center [97, 104] width 192 height 38
click at [235, 110] on link "My Workforce" at bounding box center [290, 104] width 192 height 38
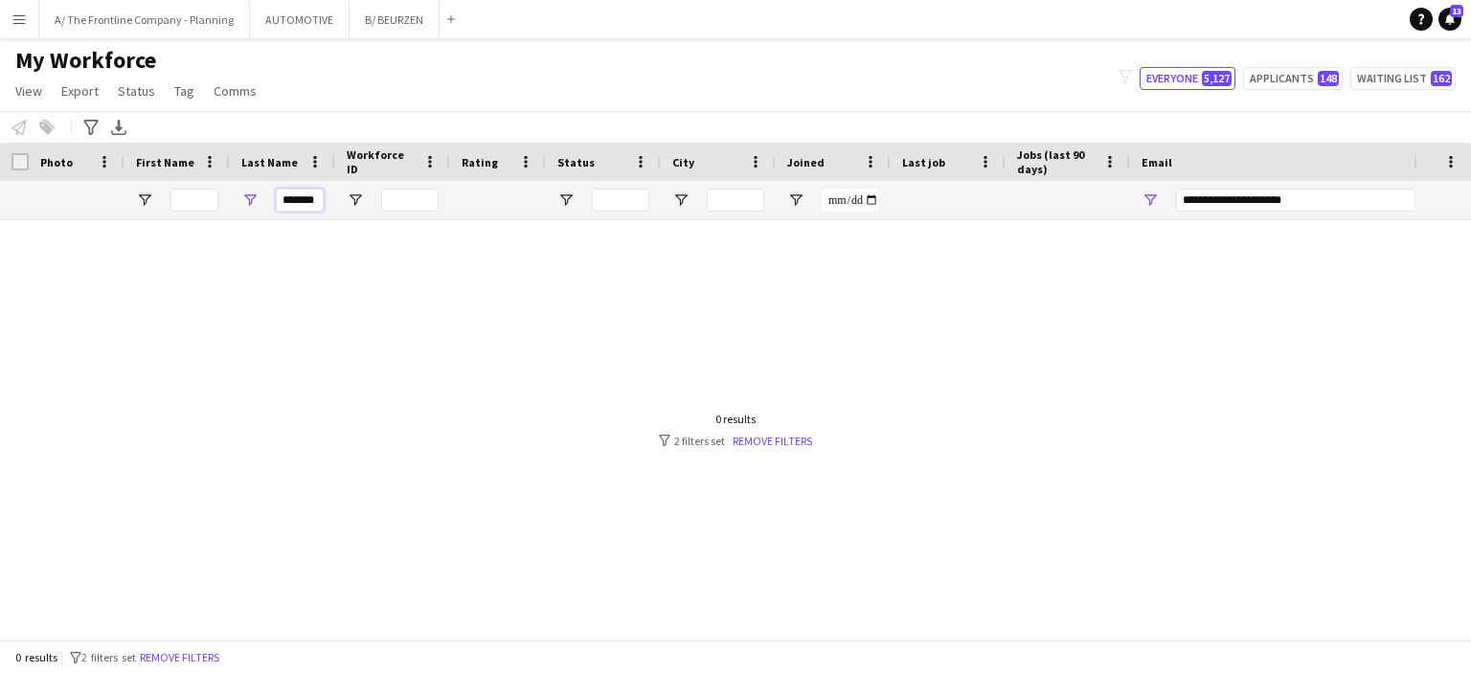
drag, startPoint x: 314, startPoint y: 203, endPoint x: 180, endPoint y: 200, distance: 134.1
click at [180, 200] on div "*******" at bounding box center [1038, 200] width 2077 height 38
type input "*****"
drag, startPoint x: 309, startPoint y: 195, endPoint x: 579, endPoint y: 113, distance: 281.5
click at [218, 202] on div "*****" at bounding box center [1038, 200] width 2077 height 38
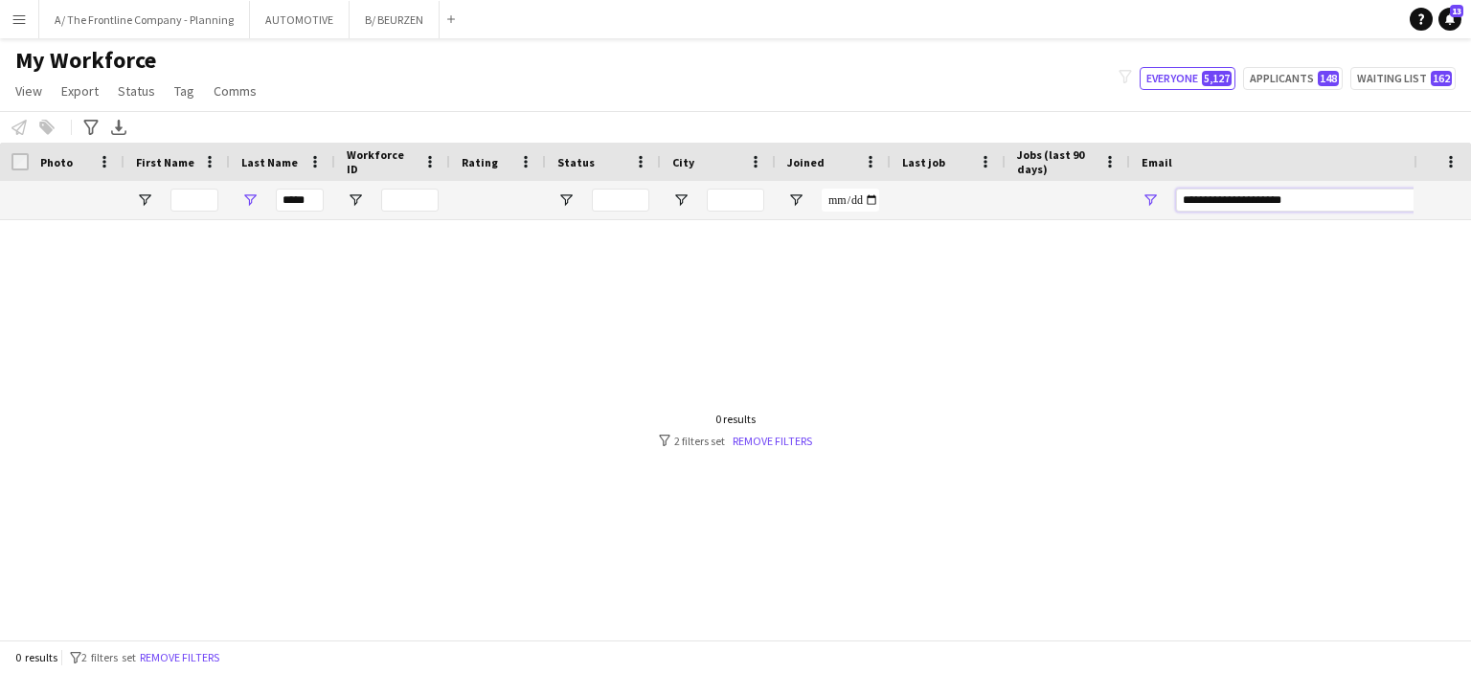
drag, startPoint x: 1318, startPoint y: 194, endPoint x: 1012, endPoint y: 226, distance: 308.2
click at [1012, 226] on div "Workforce Details Photo First Name" at bounding box center [735, 391] width 1471 height 497
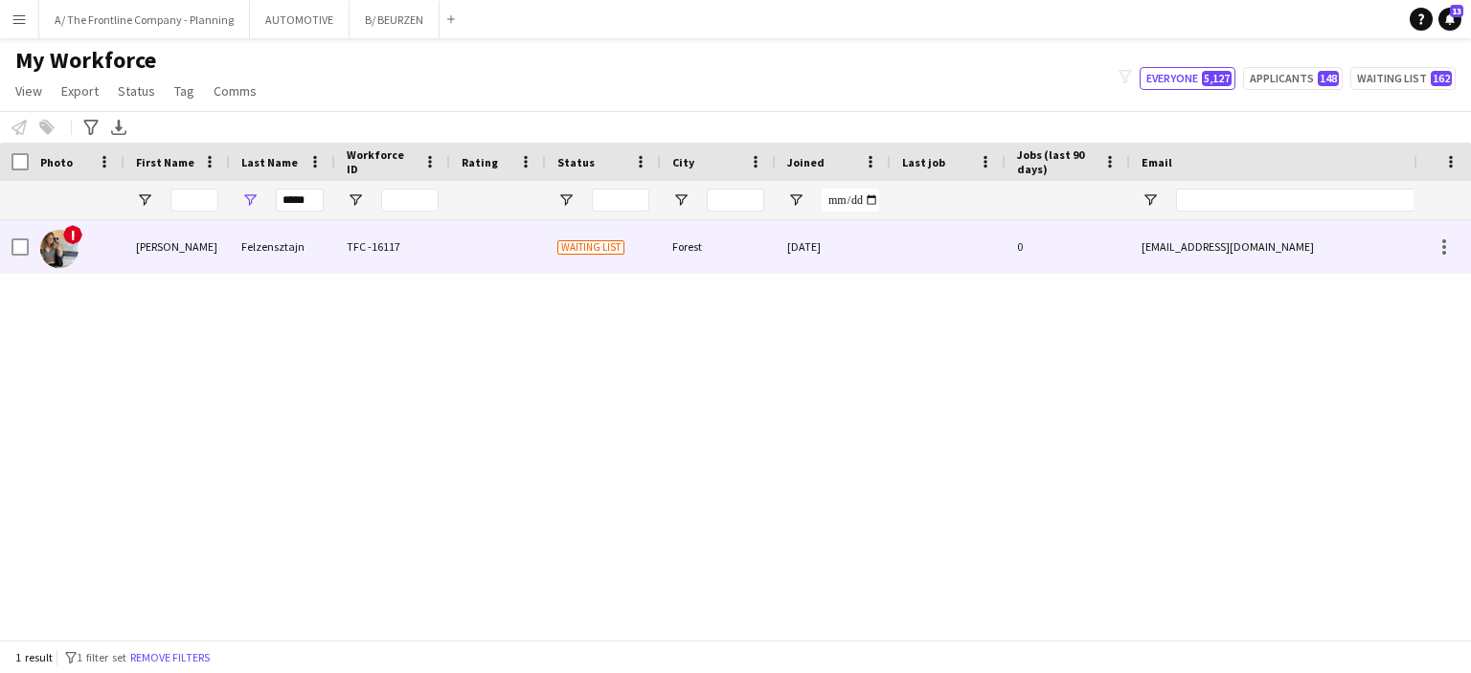
click at [146, 225] on div "[PERSON_NAME]" at bounding box center [177, 246] width 105 height 53
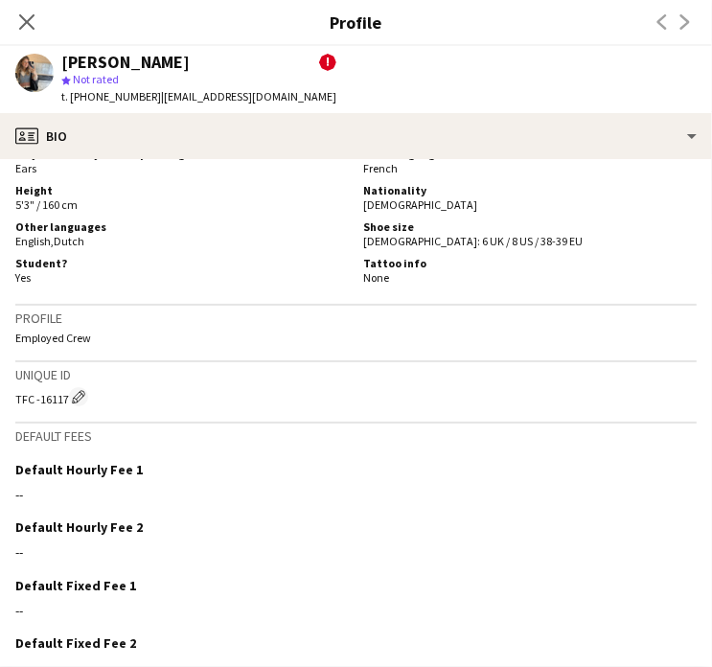
scroll to position [1248, 0]
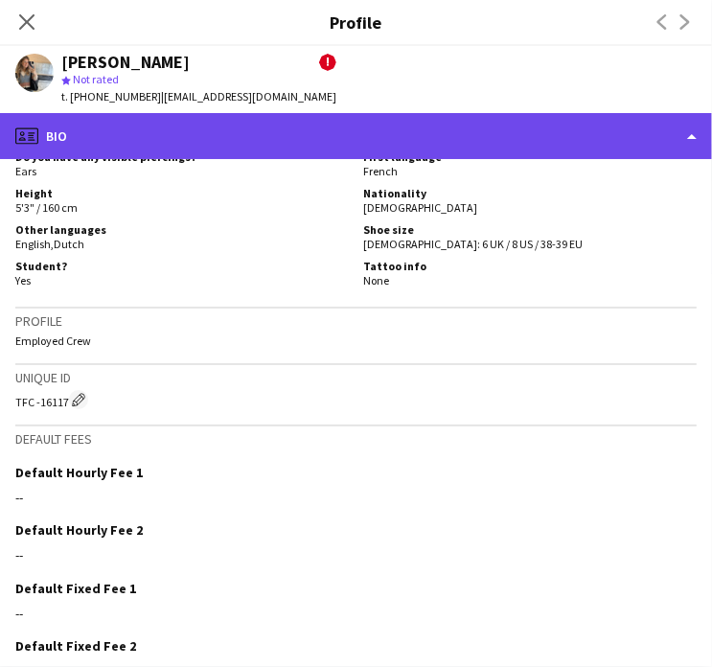
click at [397, 134] on div "profile Bio" at bounding box center [356, 136] width 712 height 46
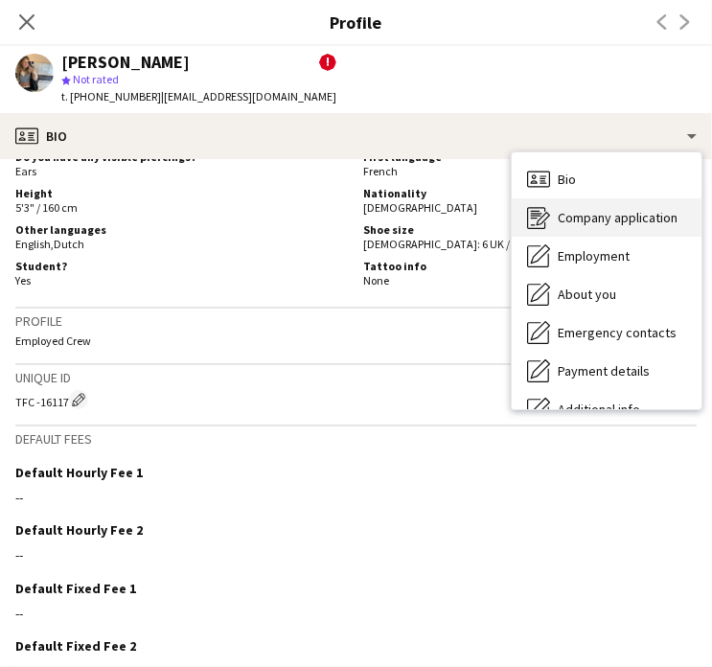
click at [589, 209] on span "Company application" at bounding box center [618, 217] width 120 height 17
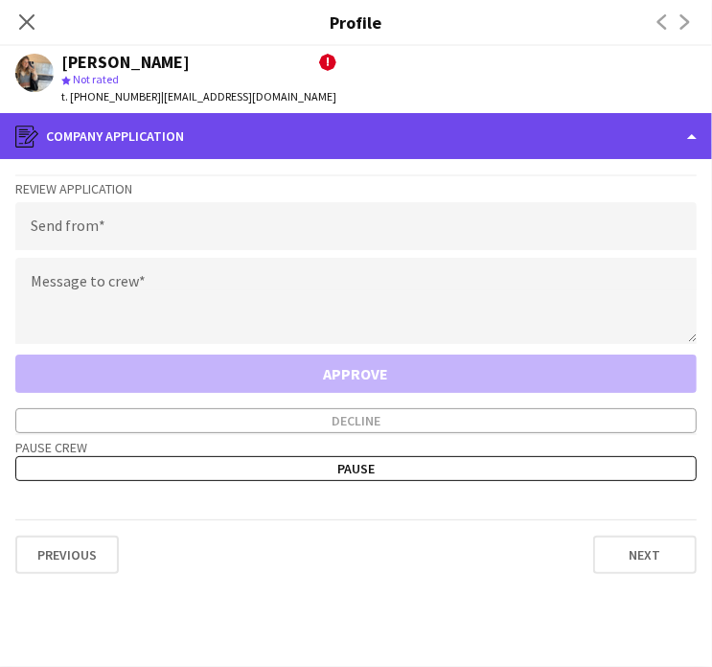
click at [545, 124] on div "register Company application" at bounding box center [356, 136] width 712 height 46
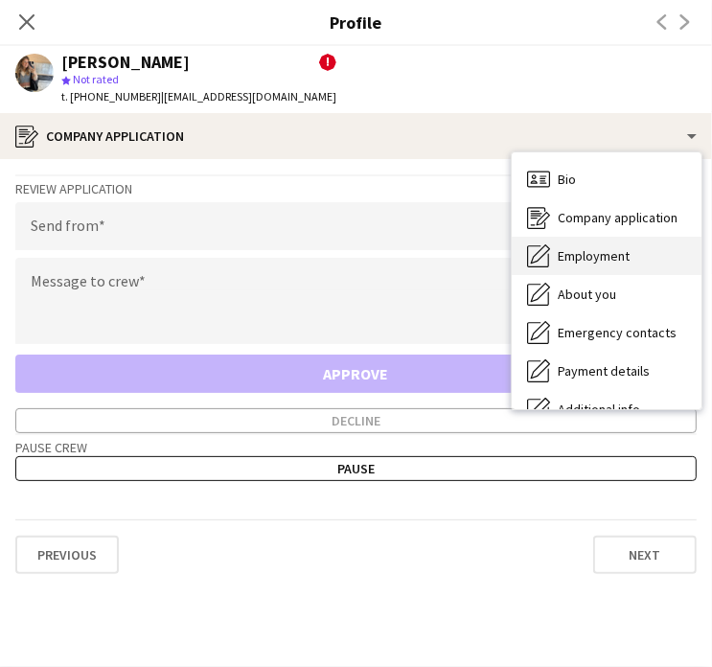
click at [594, 255] on span "Employment" at bounding box center [594, 255] width 72 height 17
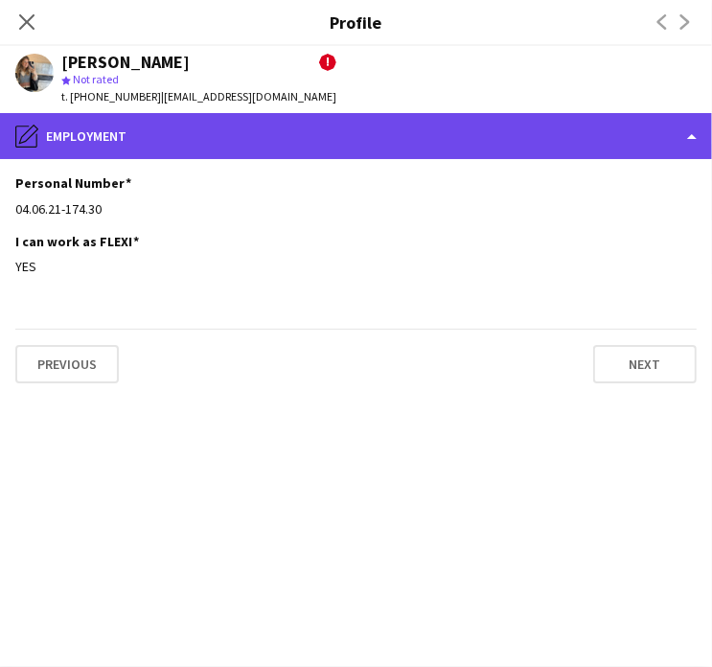
click at [390, 141] on div "pencil4 Employment" at bounding box center [356, 136] width 712 height 46
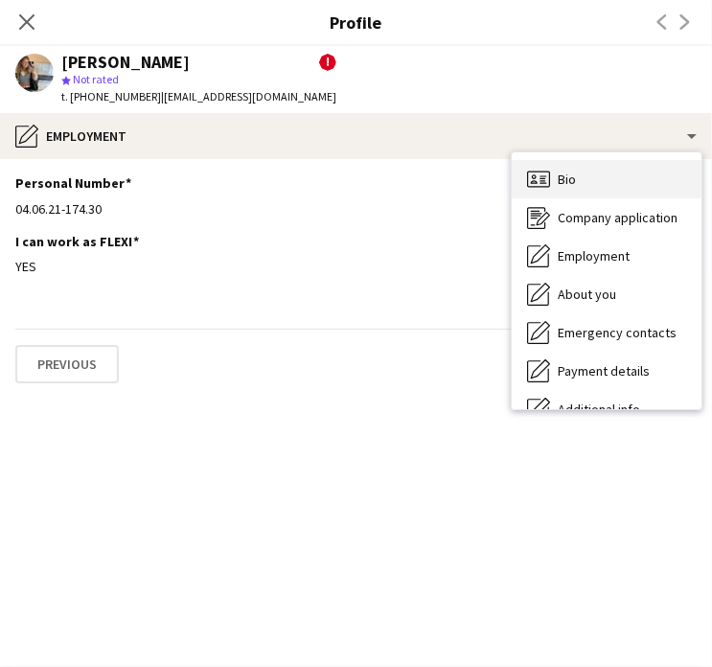
click at [590, 180] on div "Bio Bio" at bounding box center [607, 179] width 190 height 38
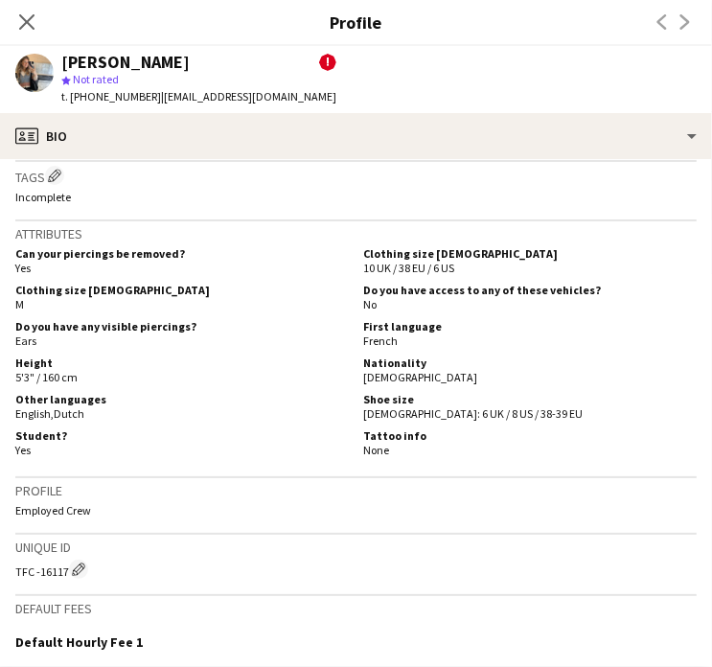
scroll to position [1080, 0]
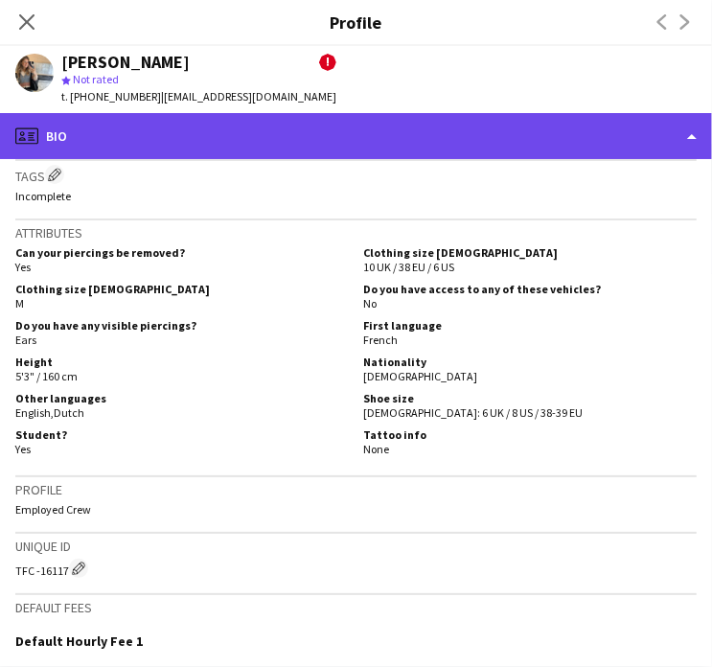
click at [423, 139] on div "profile Bio" at bounding box center [356, 136] width 712 height 46
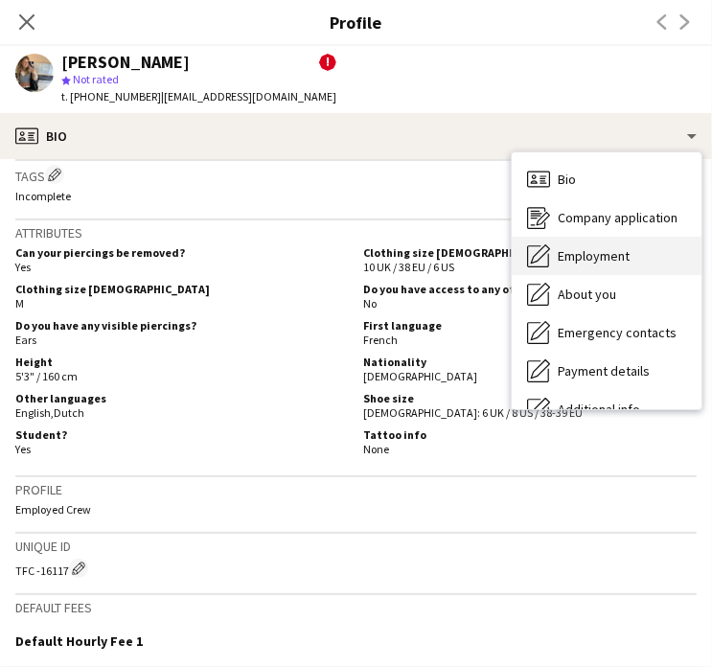
click at [602, 255] on span "Employment" at bounding box center [594, 255] width 72 height 17
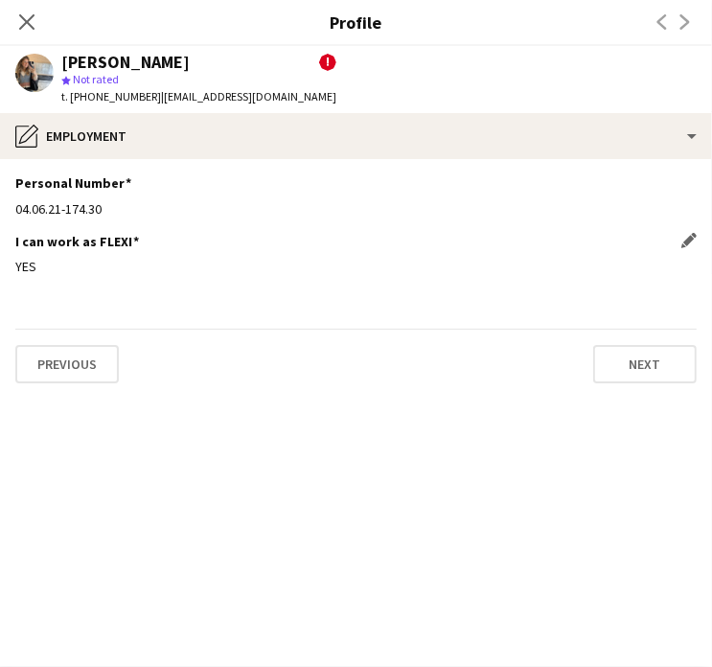
click at [176, 248] on div "I can work as FLEXI Edit this field" at bounding box center [355, 241] width 681 height 17
click at [687, 244] on app-icon "Edit this field" at bounding box center [688, 240] width 15 height 15
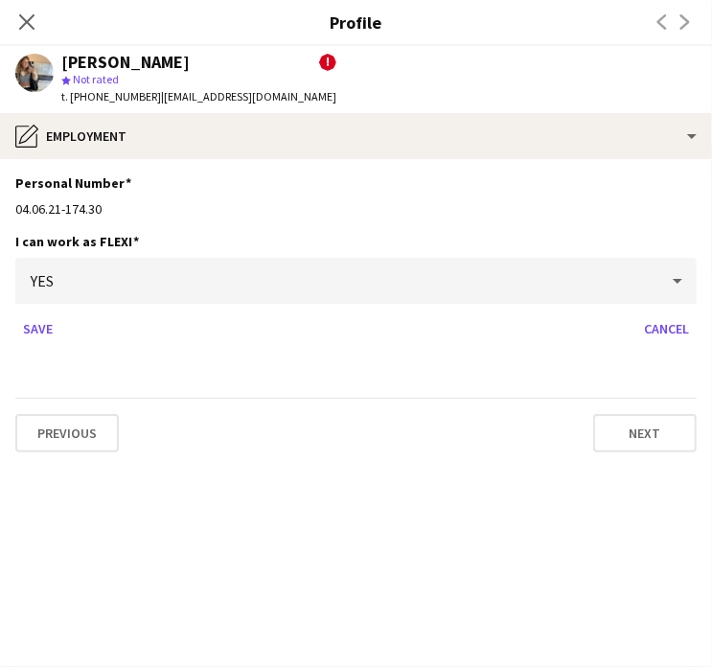
click at [98, 281] on div "YES" at bounding box center [336, 281] width 643 height 46
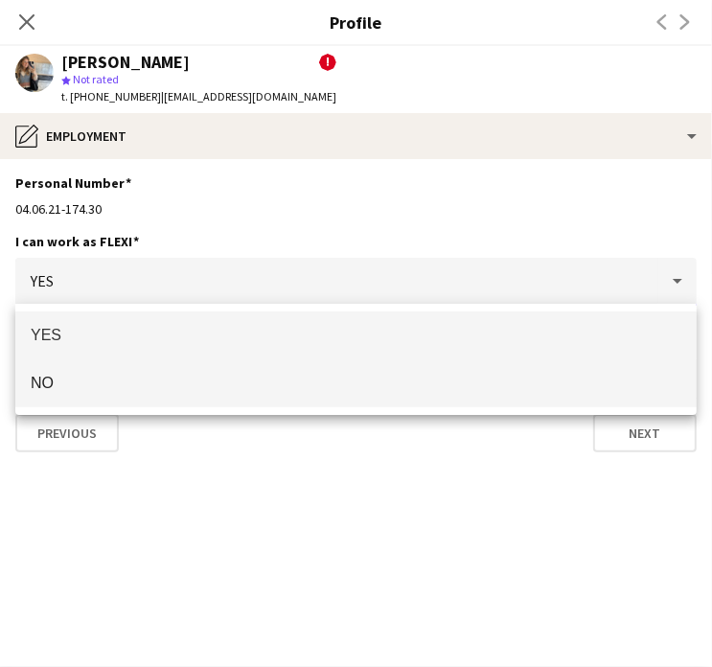
click at [84, 376] on span "NO" at bounding box center [356, 383] width 650 height 18
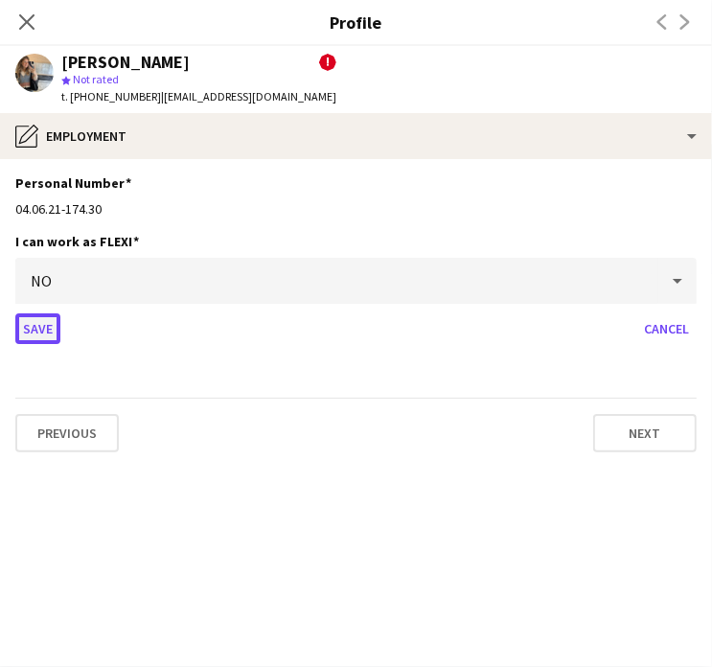
click at [40, 327] on button "Save" at bounding box center [37, 328] width 45 height 31
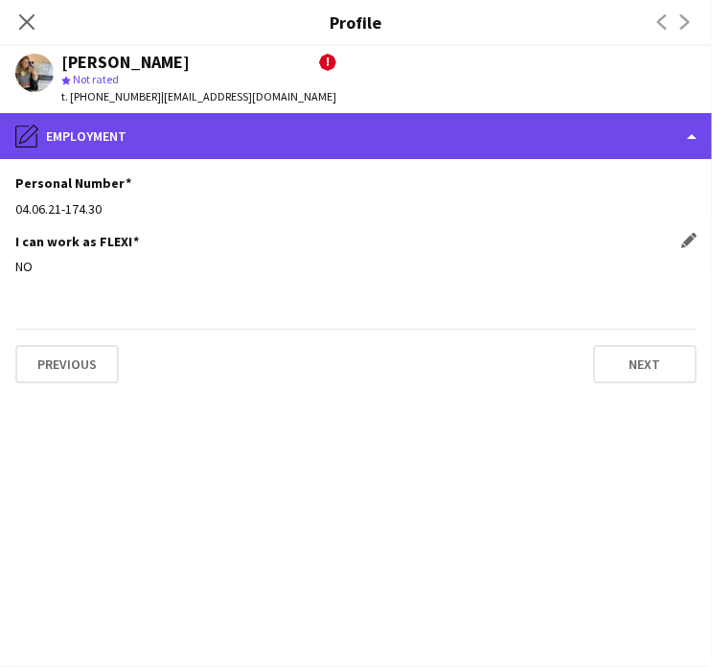
click at [276, 154] on div "pencil4 Employment" at bounding box center [356, 136] width 712 height 46
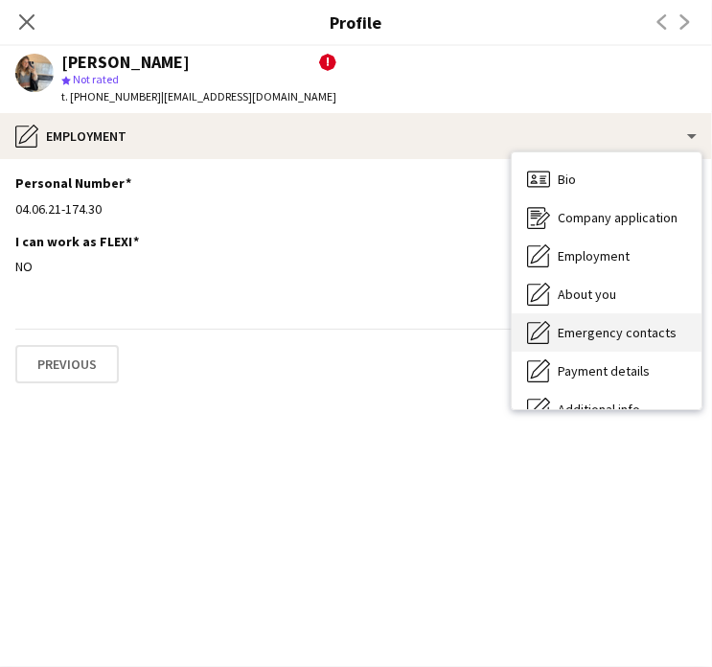
click at [605, 314] on div "Emergency contacts Emergency contacts" at bounding box center [607, 332] width 190 height 38
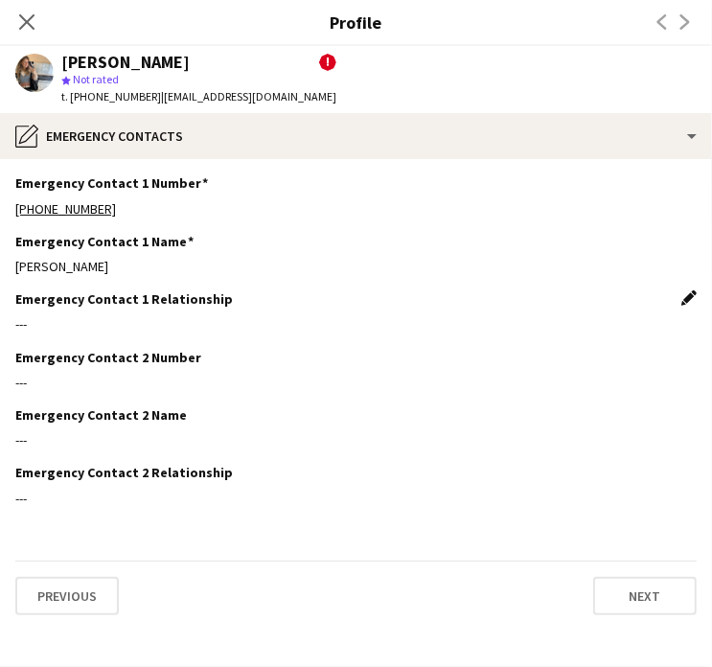
click at [687, 302] on app-icon "Edit this field" at bounding box center [688, 297] width 15 height 15
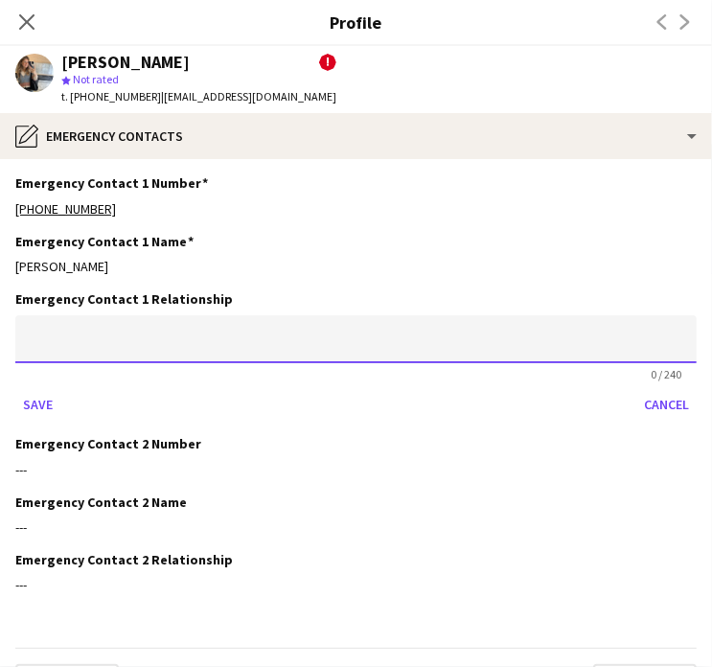
click at [238, 339] on input at bounding box center [355, 339] width 681 height 48
type input "*****"
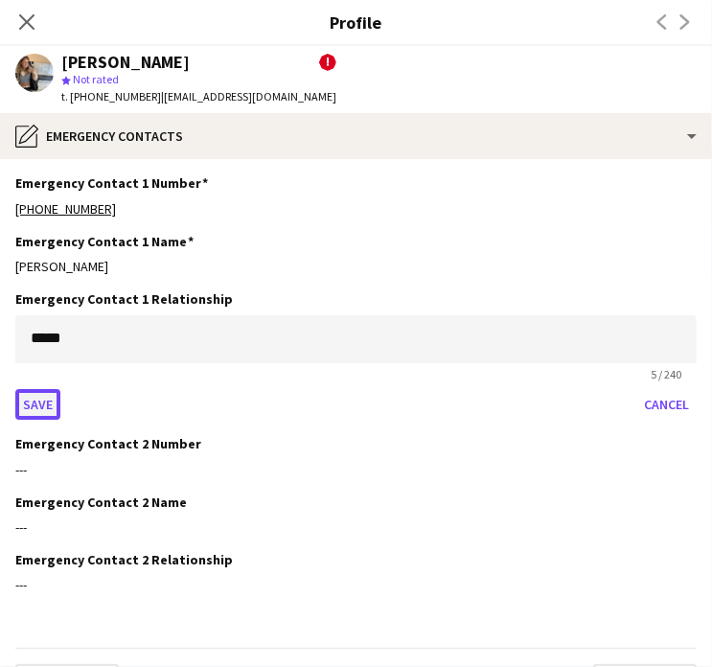
click at [30, 403] on button "Save" at bounding box center [37, 404] width 45 height 31
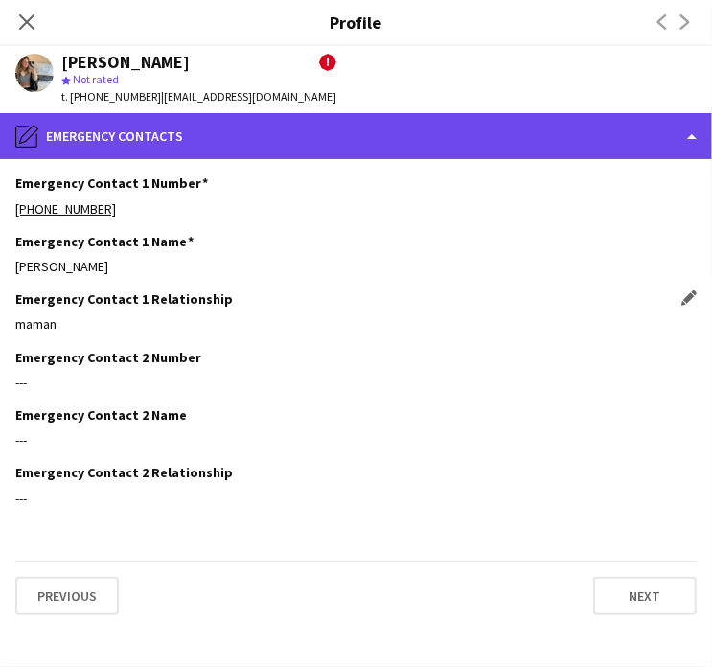
click at [433, 137] on div "pencil4 Emergency contacts" at bounding box center [356, 136] width 712 height 46
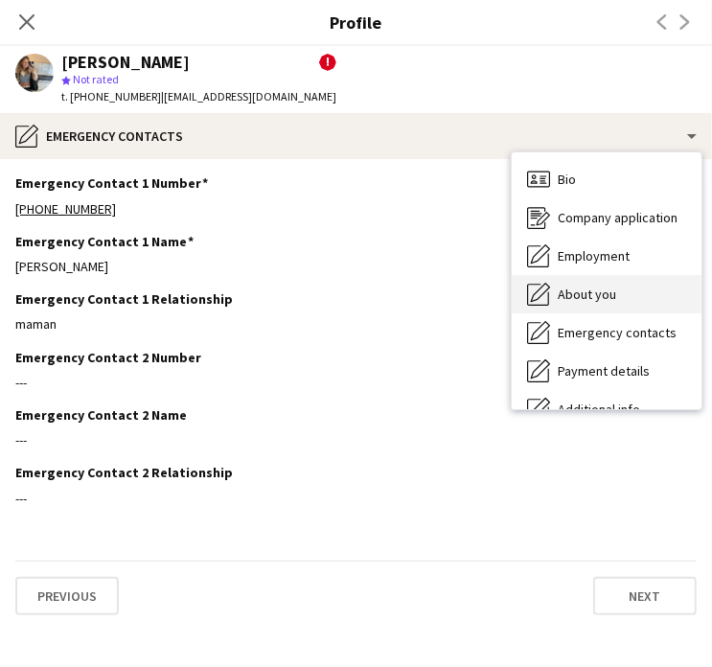
click at [609, 296] on span "About you" at bounding box center [587, 293] width 58 height 17
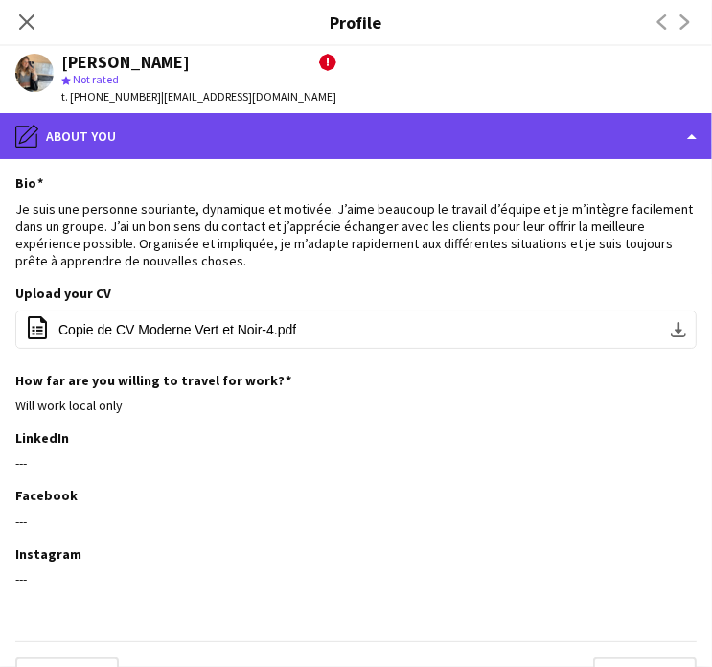
click at [437, 137] on div "pencil4 About you" at bounding box center [356, 136] width 712 height 46
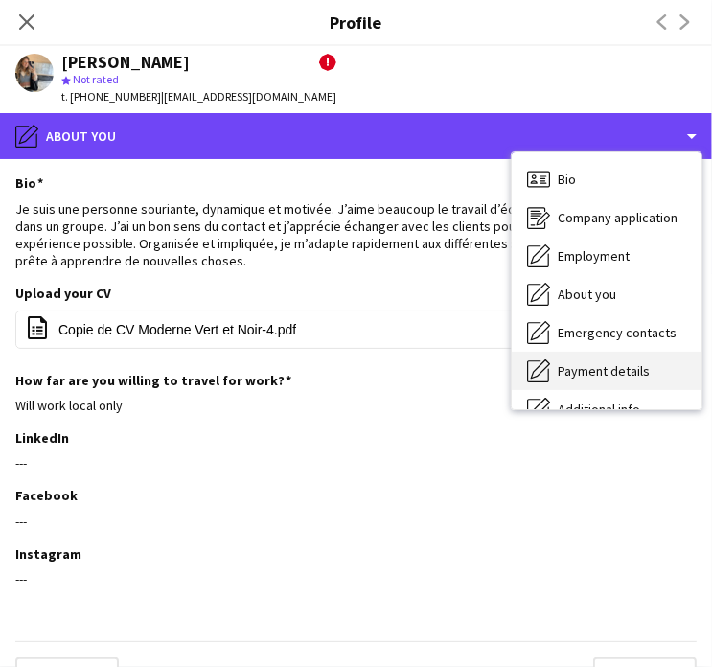
scroll to position [141, 0]
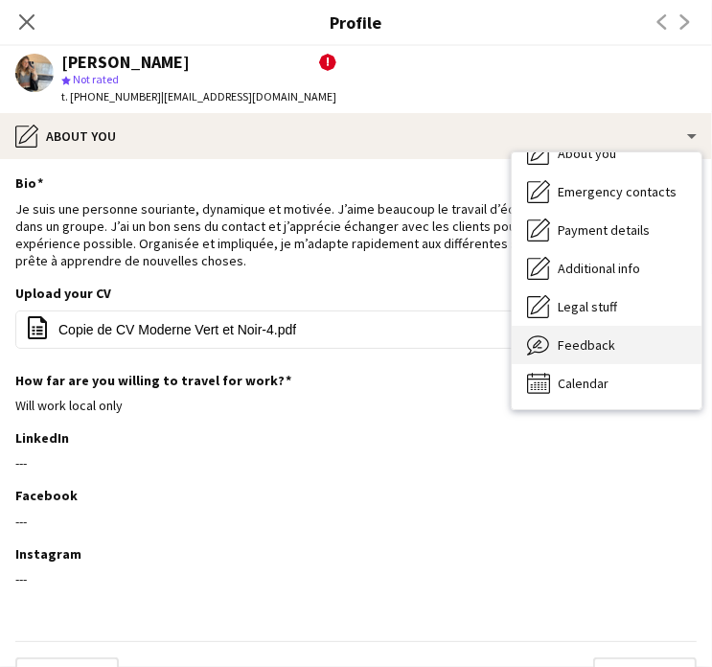
click at [576, 356] on div "Feedback Feedback" at bounding box center [607, 345] width 190 height 38
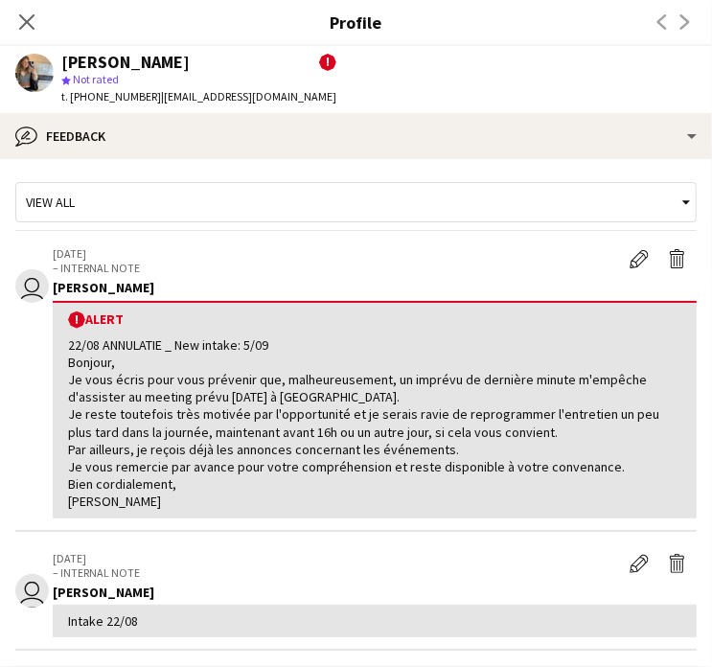
scroll to position [334, 0]
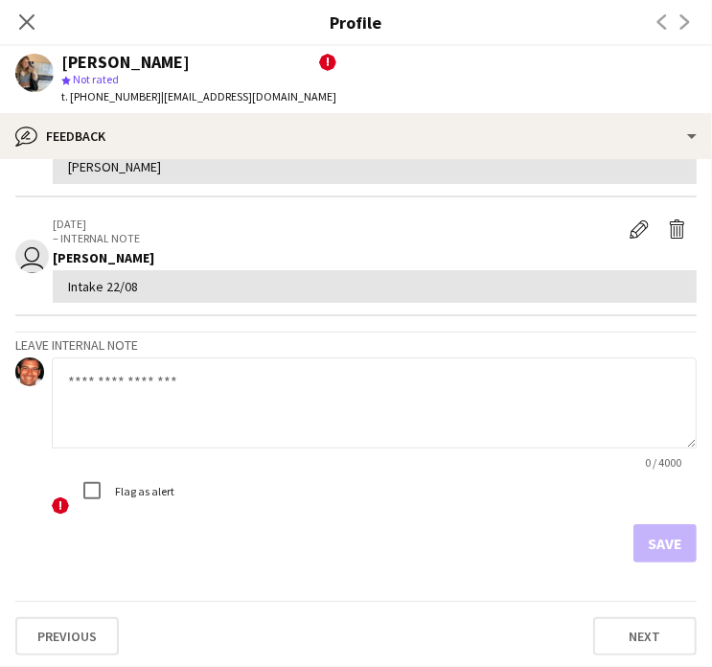
click at [239, 397] on textarea at bounding box center [374, 402] width 645 height 91
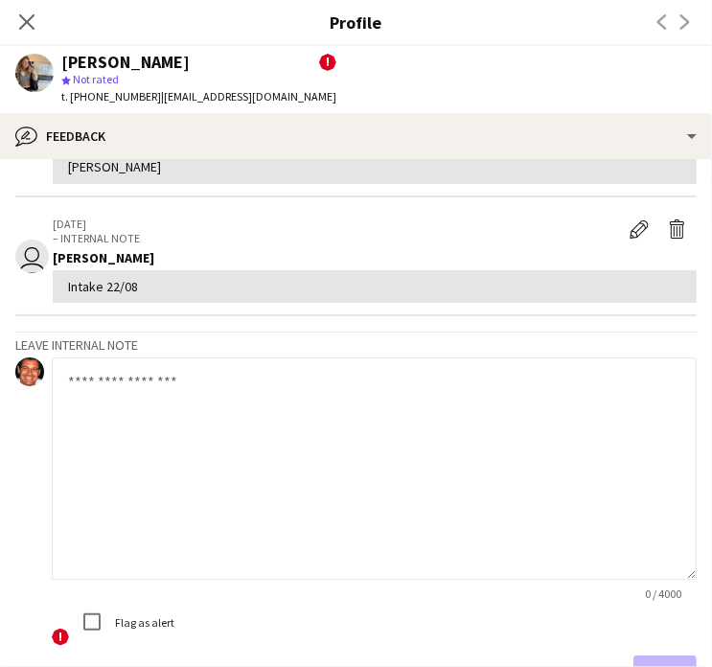
drag, startPoint x: 674, startPoint y: 435, endPoint x: 651, endPoint y: 586, distance: 153.1
click at [651, 580] on textarea at bounding box center [374, 468] width 645 height 222
click at [316, 486] on textarea at bounding box center [374, 478] width 645 height 242
click at [249, 428] on textarea at bounding box center [374, 478] width 645 height 242
type textarea "*"
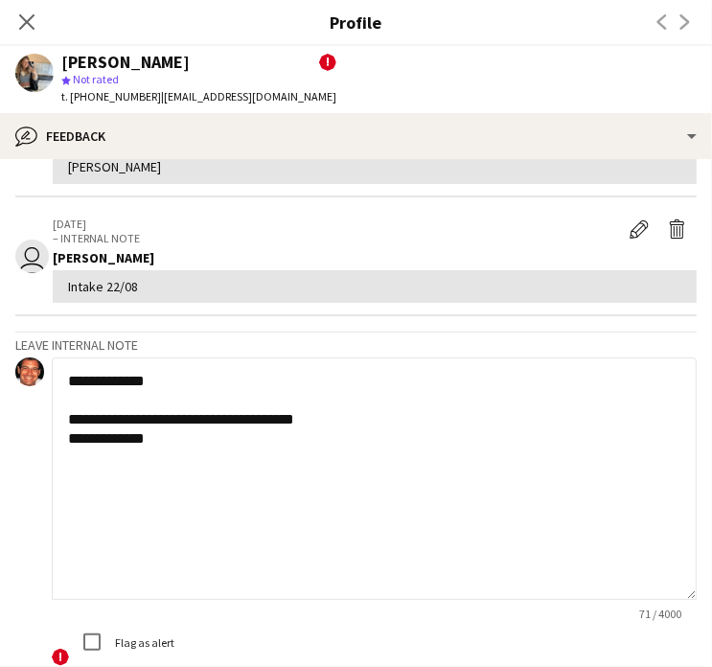
click at [210, 420] on textarea "**********" at bounding box center [374, 478] width 645 height 242
click at [398, 413] on textarea "**********" at bounding box center [374, 478] width 645 height 242
click at [208, 432] on textarea "**********" at bounding box center [374, 478] width 645 height 242
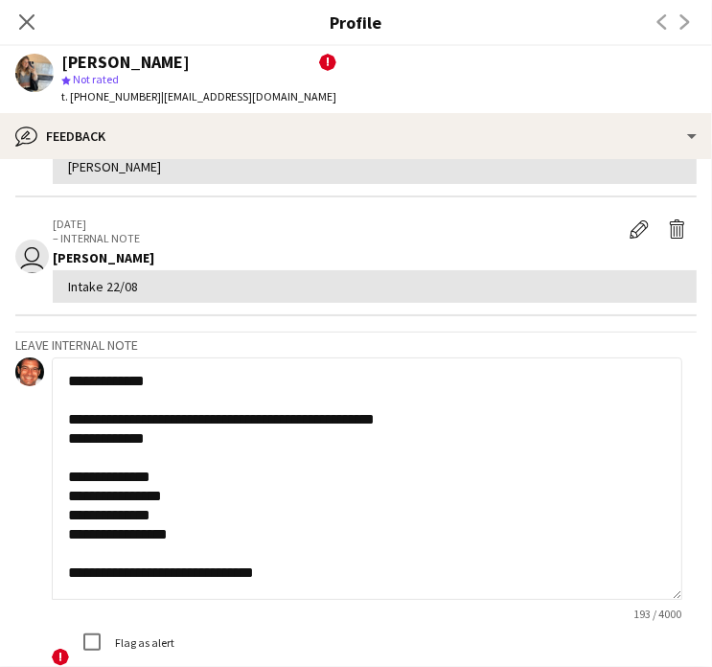
scroll to position [0, 0]
drag, startPoint x: 673, startPoint y: 585, endPoint x: 680, endPoint y: 704, distance: 119.0
click at [680, 667] on html "Menu Boards Boards Boards All jobs Status Workforce Workforce My Workforce Recr…" at bounding box center [356, 333] width 712 height 667
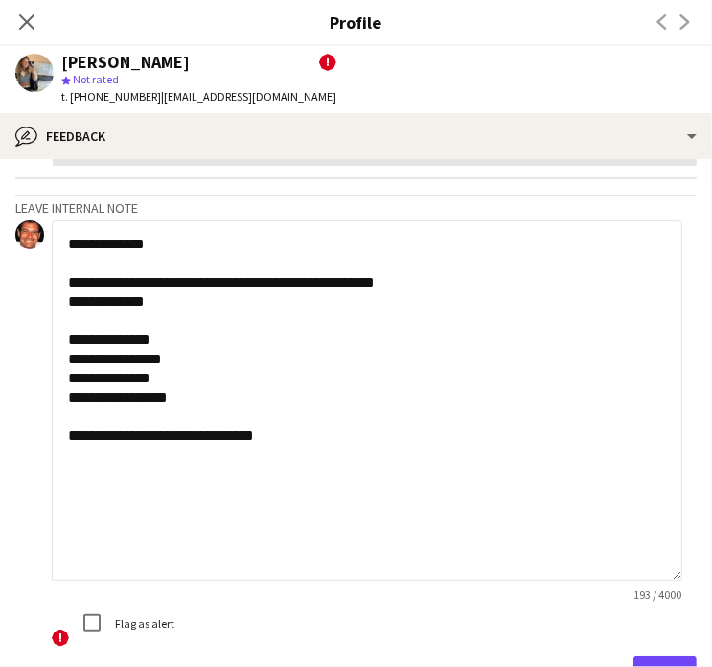
scroll to position [469, 0]
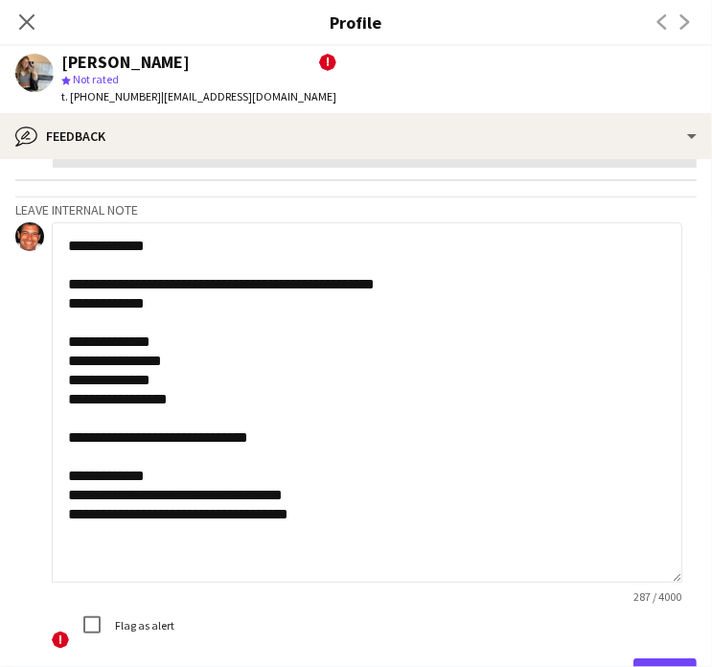
click at [314, 508] on textarea "**********" at bounding box center [367, 402] width 630 height 360
click at [324, 490] on textarea "**********" at bounding box center [367, 402] width 630 height 360
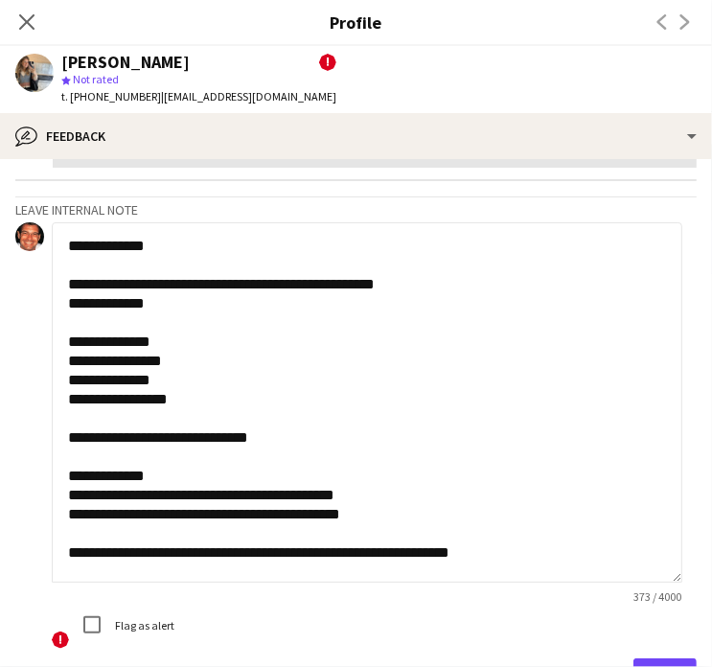
scroll to position [19, 0]
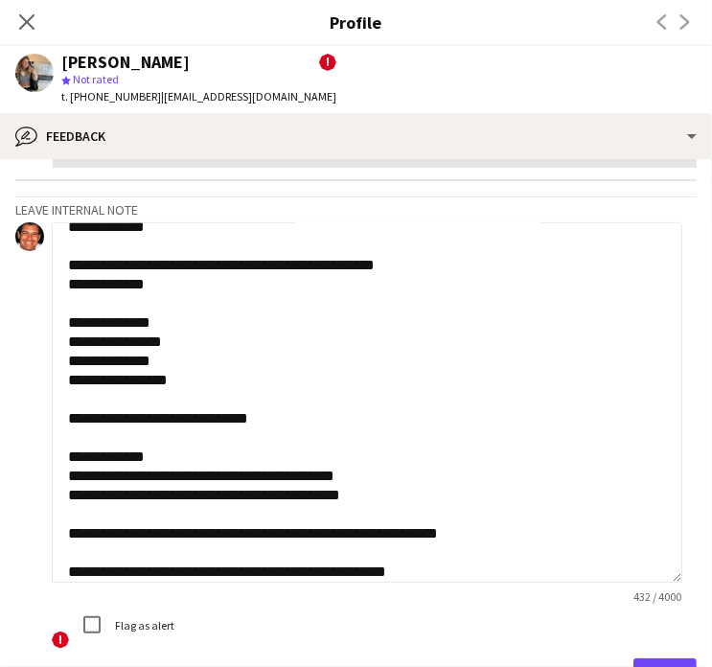
click at [100, 562] on textarea "**********" at bounding box center [367, 402] width 630 height 360
click at [445, 568] on textarea "**********" at bounding box center [367, 402] width 630 height 360
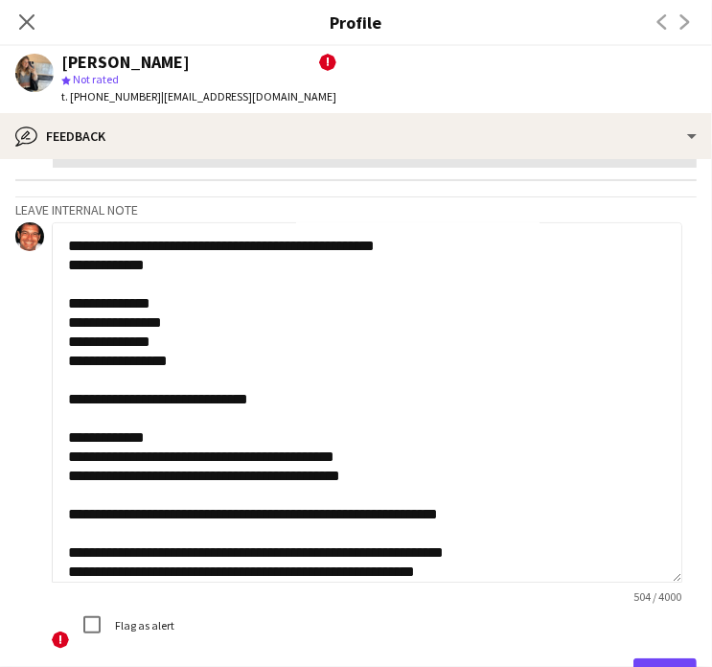
click at [230, 566] on textarea "**********" at bounding box center [367, 402] width 630 height 360
click at [477, 580] on div "**********" at bounding box center [374, 403] width 645 height 363
click at [477, 571] on textarea "**********" at bounding box center [367, 402] width 630 height 360
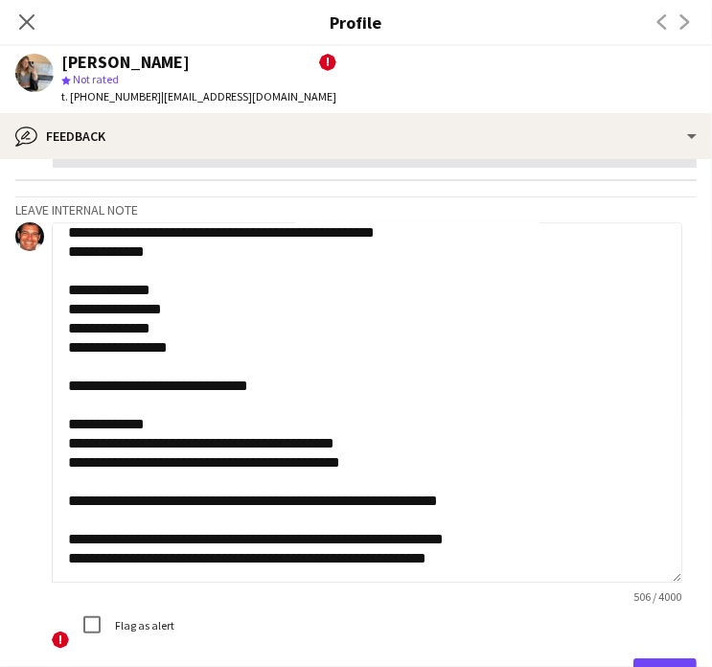
scroll to position [77, 0]
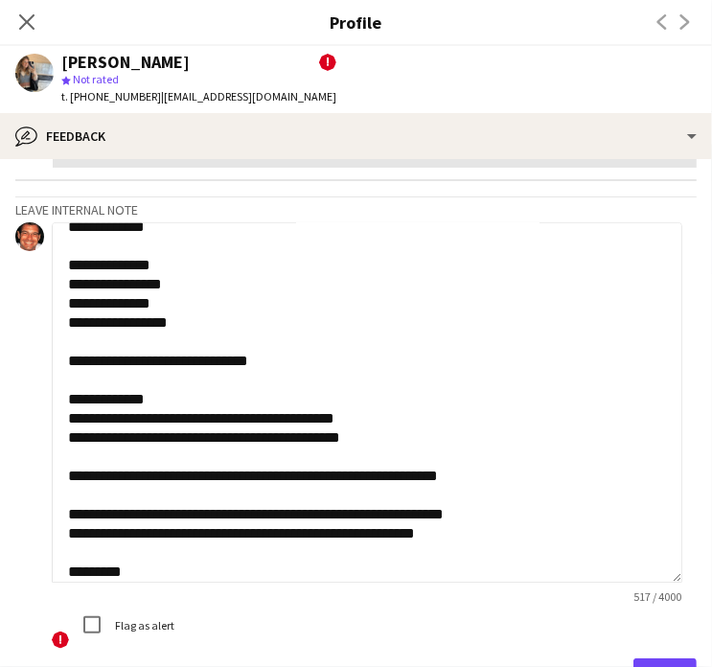
click at [328, 473] on textarea "**********" at bounding box center [367, 402] width 630 height 360
click at [162, 573] on textarea "**********" at bounding box center [367, 402] width 630 height 360
type textarea "**********"
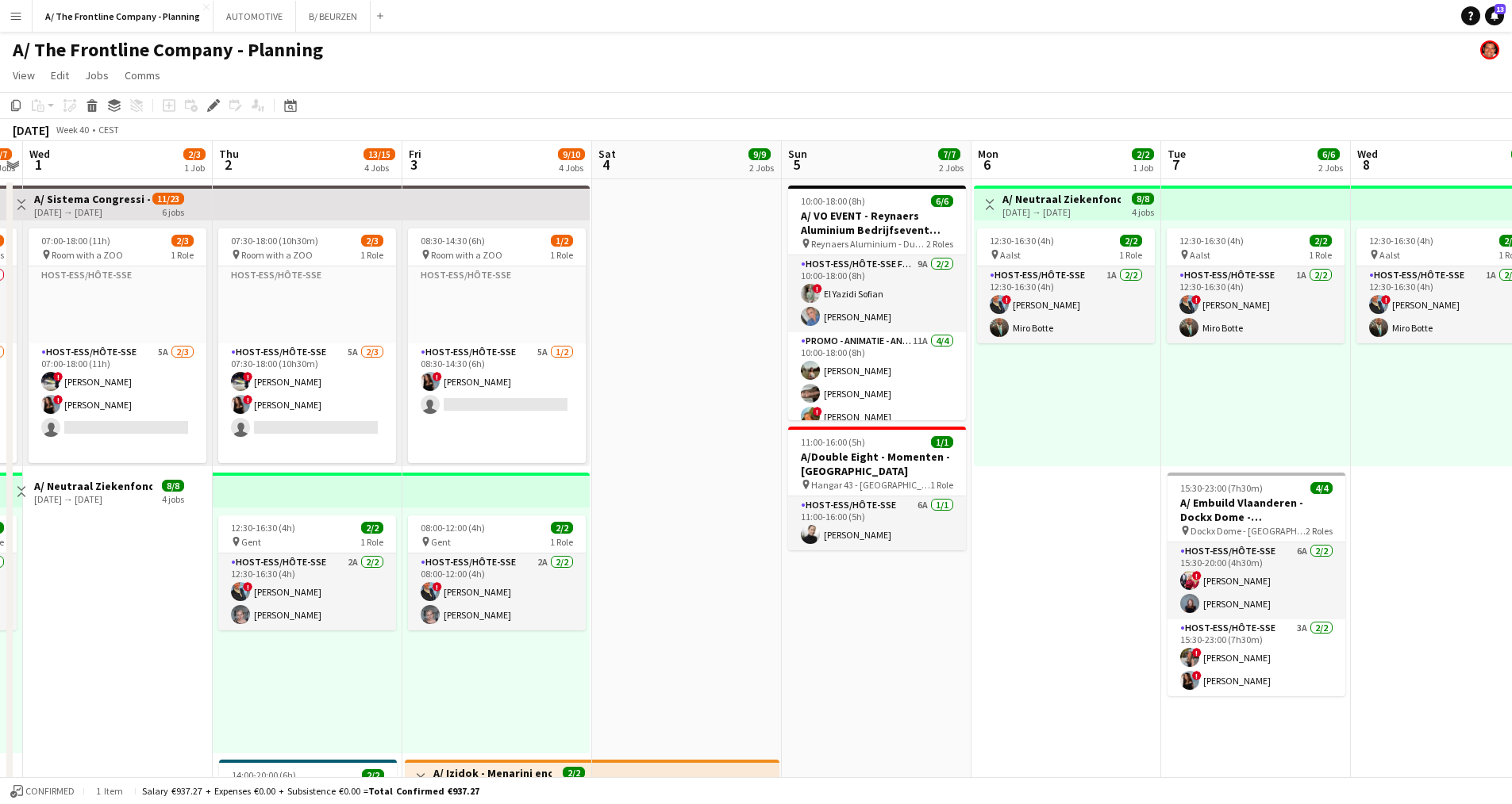
scroll to position [0, 546]
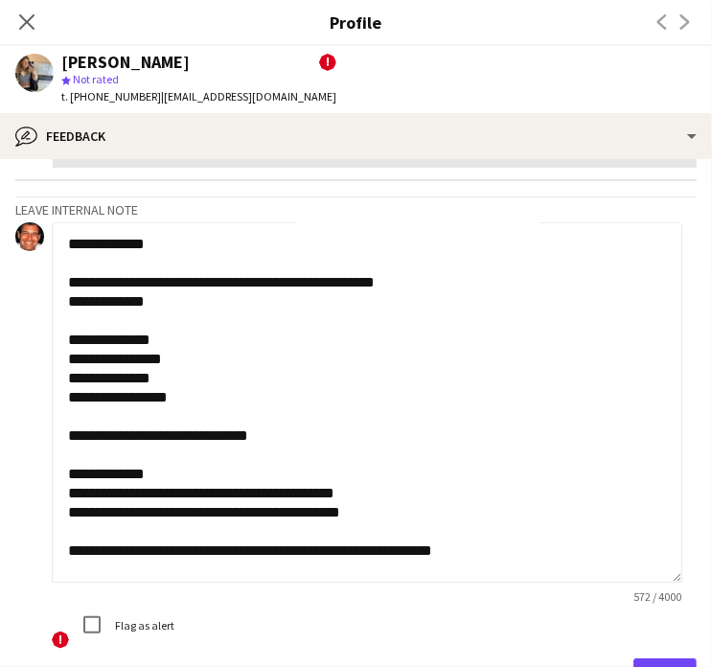
scroll to position [108, 0]
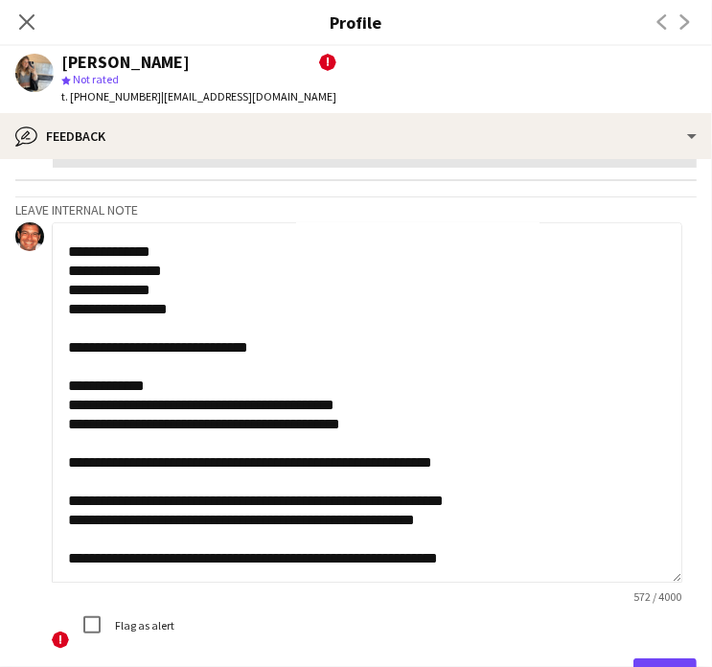
click at [108, 562] on textarea "**********" at bounding box center [367, 402] width 630 height 360
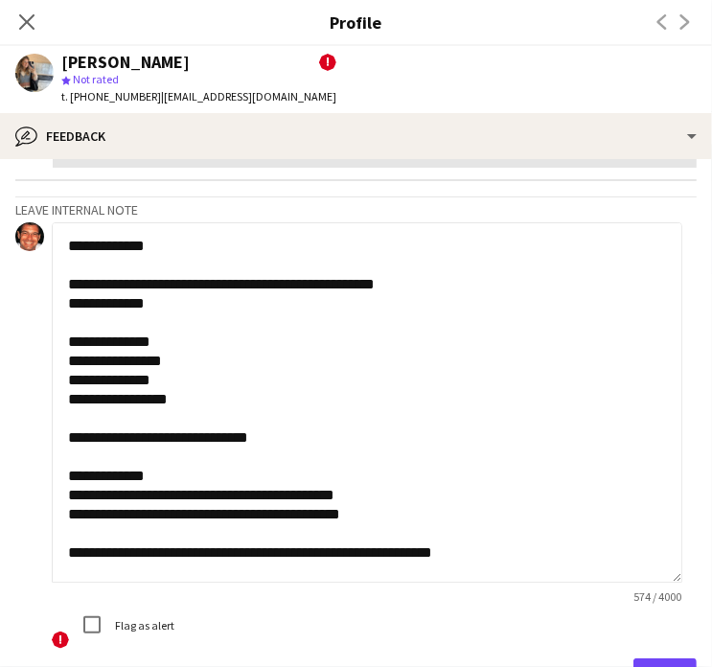
click at [169, 241] on textarea "**********" at bounding box center [367, 402] width 630 height 360
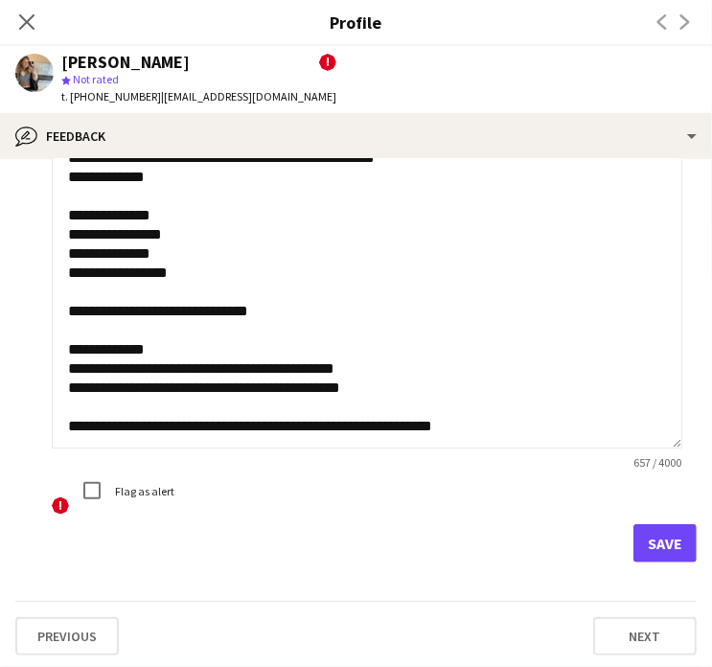
scroll to position [603, 0]
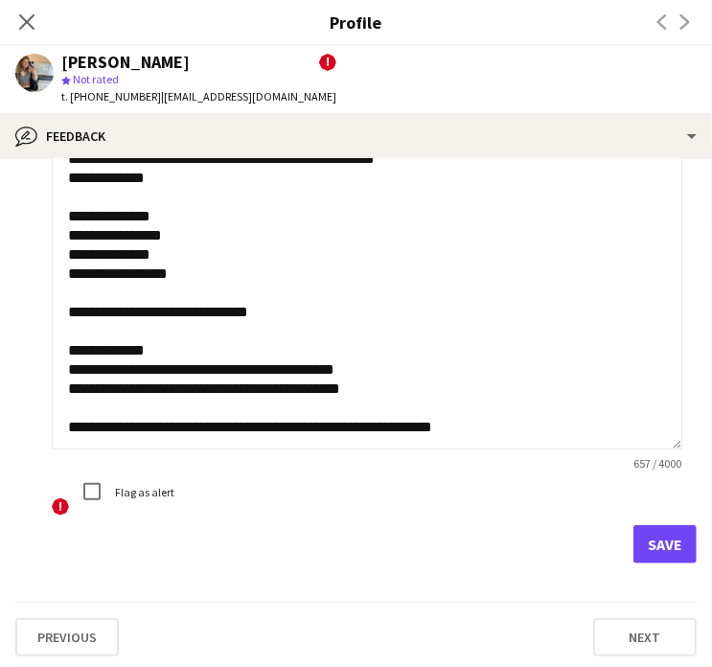
type textarea "**********"
click at [652, 550] on button "Save" at bounding box center [664, 544] width 63 height 38
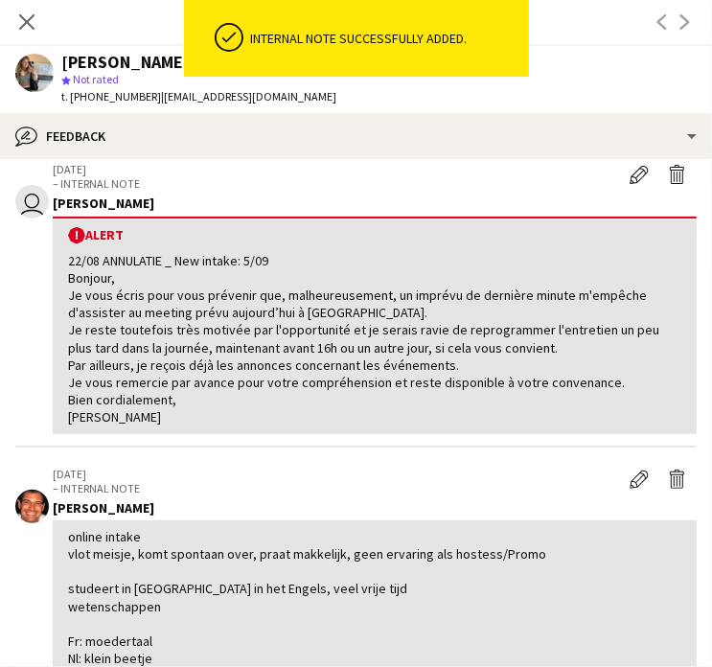
scroll to position [80, 0]
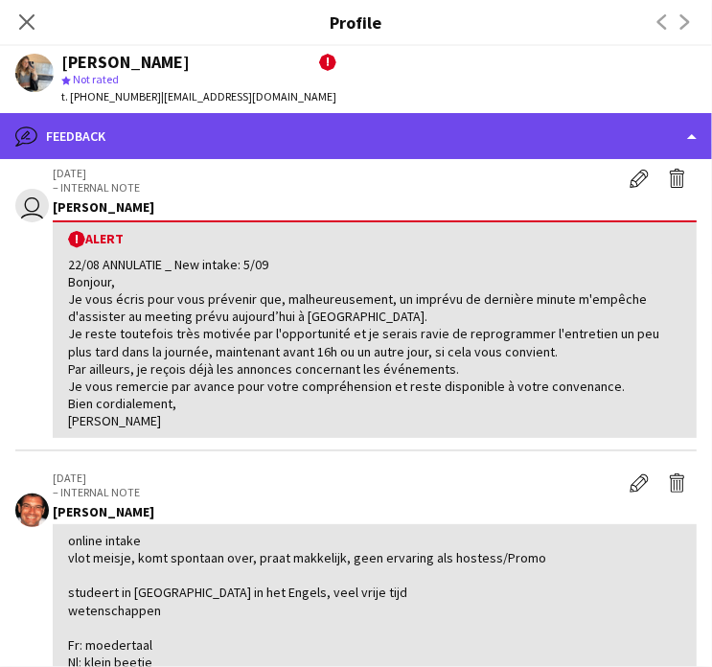
click at [326, 147] on div "bubble-pencil Feedback" at bounding box center [356, 136] width 712 height 46
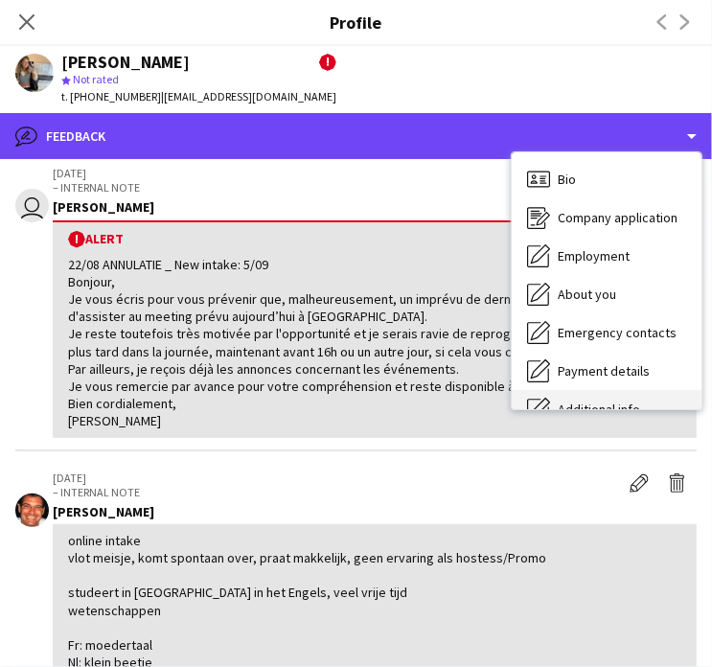
scroll to position [0, 0]
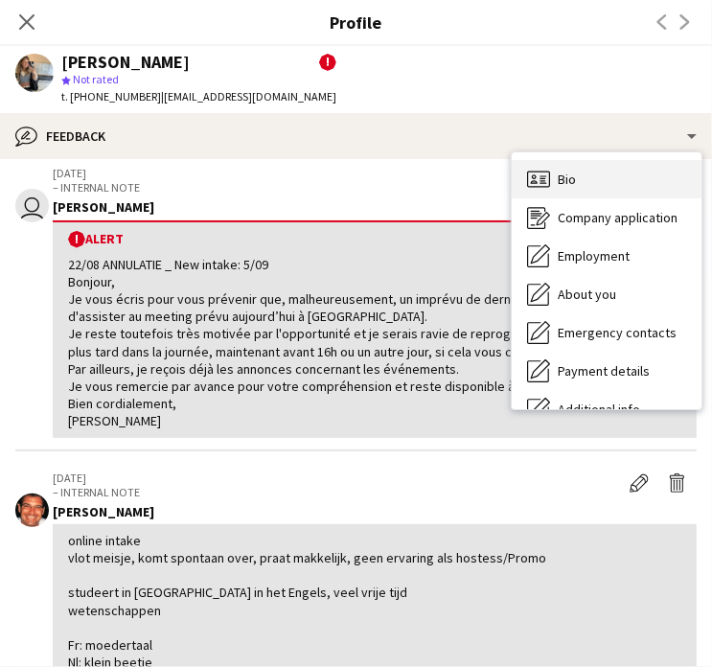
click at [590, 181] on div "Bio Bio" at bounding box center [607, 179] width 190 height 38
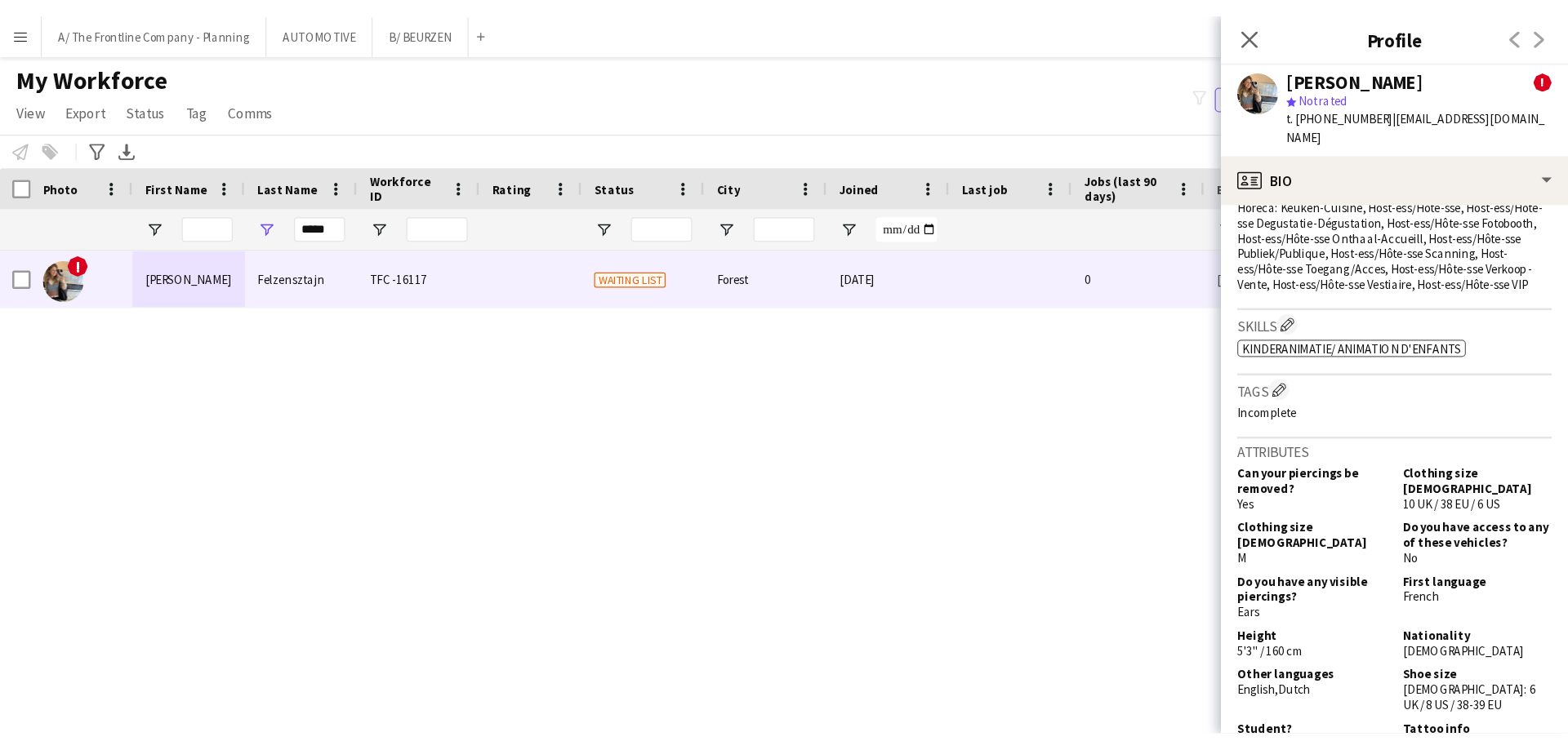
scroll to position [1182, 0]
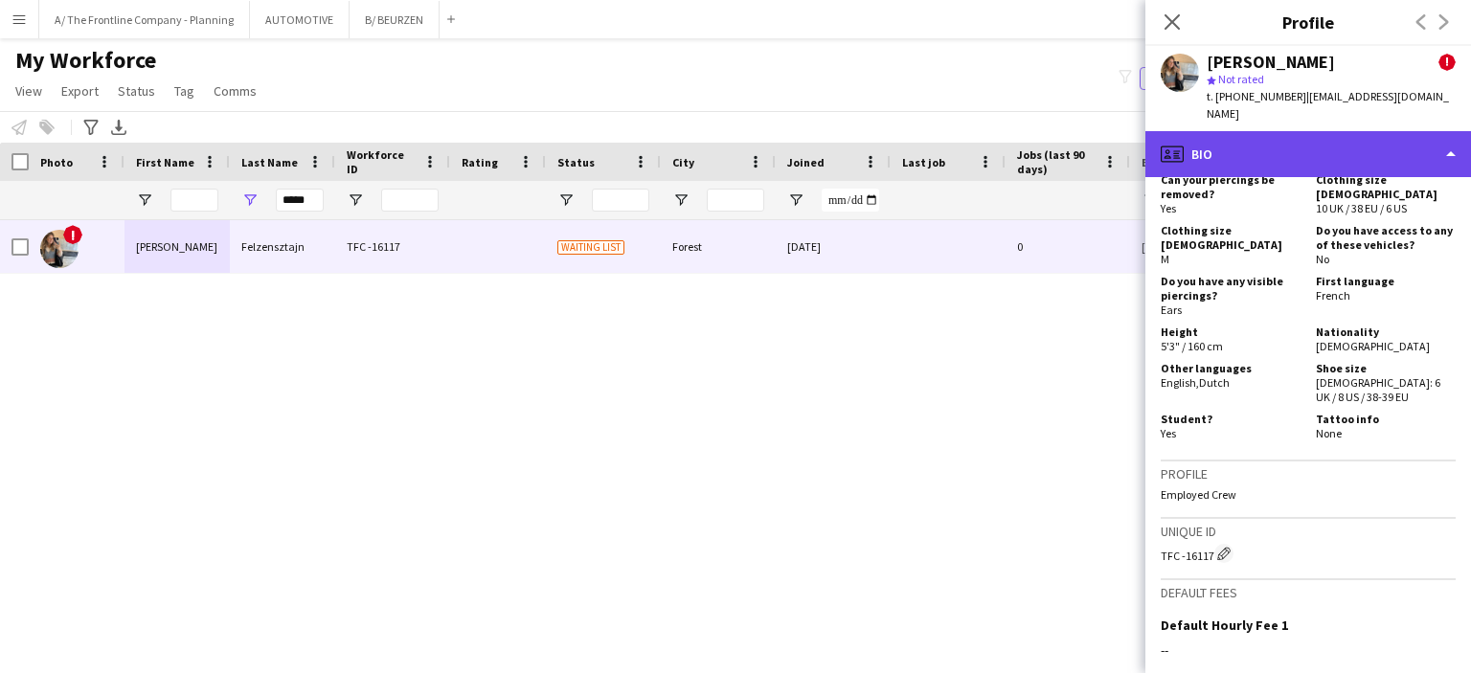
click at [711, 136] on div "profile Bio" at bounding box center [1309, 154] width 326 height 46
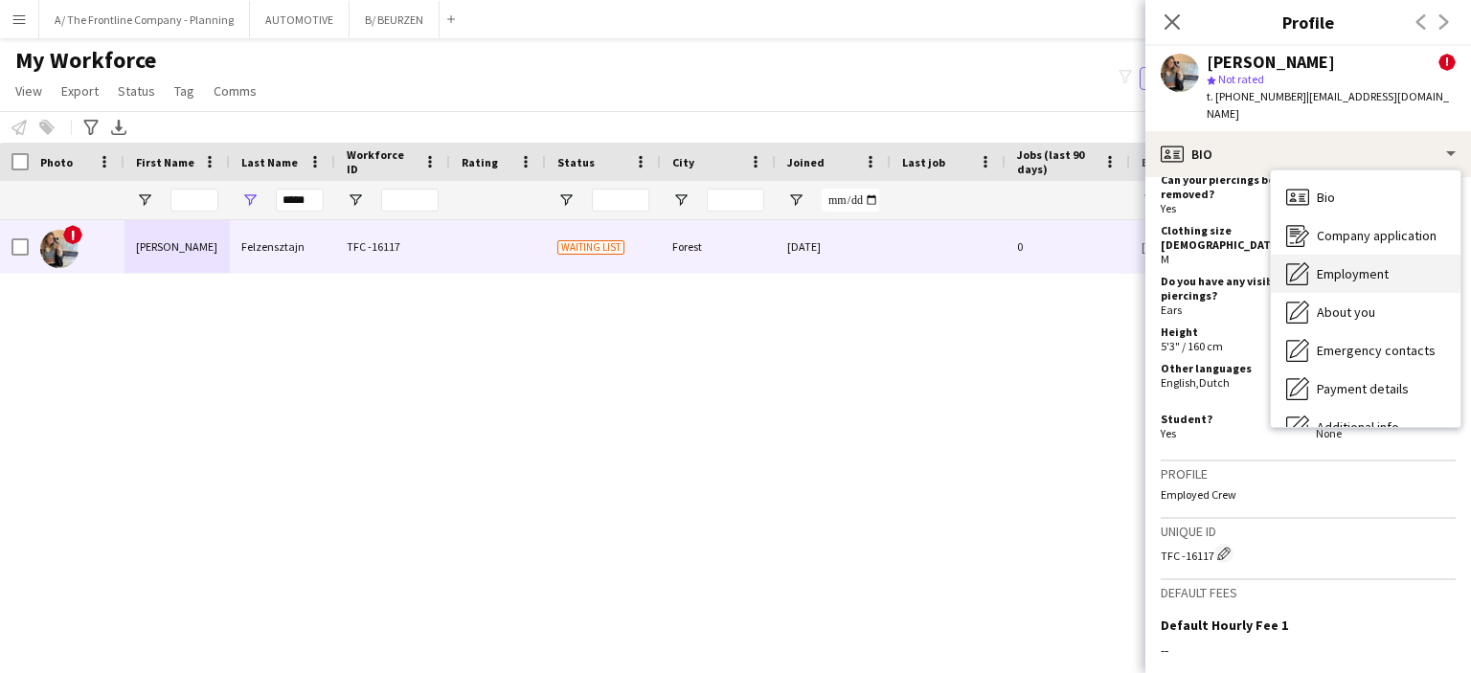
click at [711, 255] on div "Employment Employment" at bounding box center [1366, 274] width 190 height 38
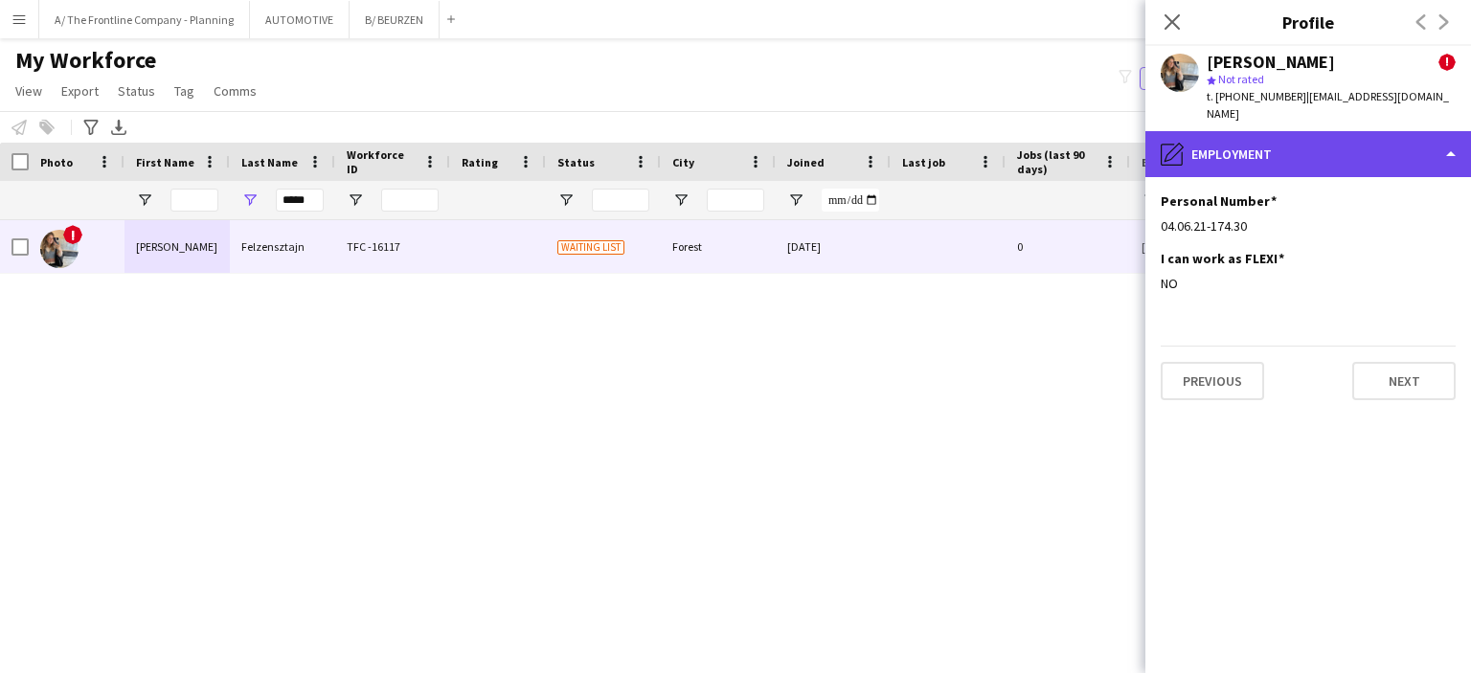
click at [711, 138] on div "pencil4 Employment" at bounding box center [1309, 154] width 326 height 46
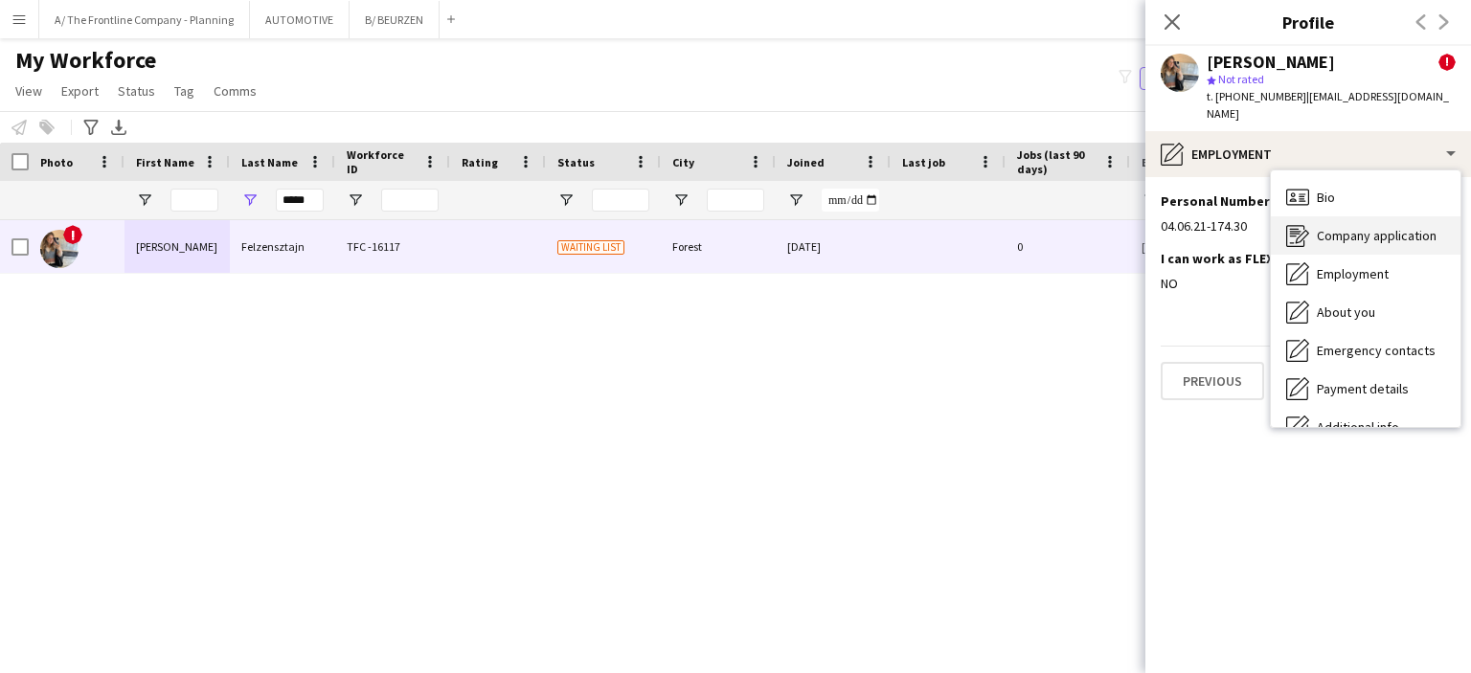
click at [711, 227] on div "Company application Company application" at bounding box center [1366, 236] width 190 height 38
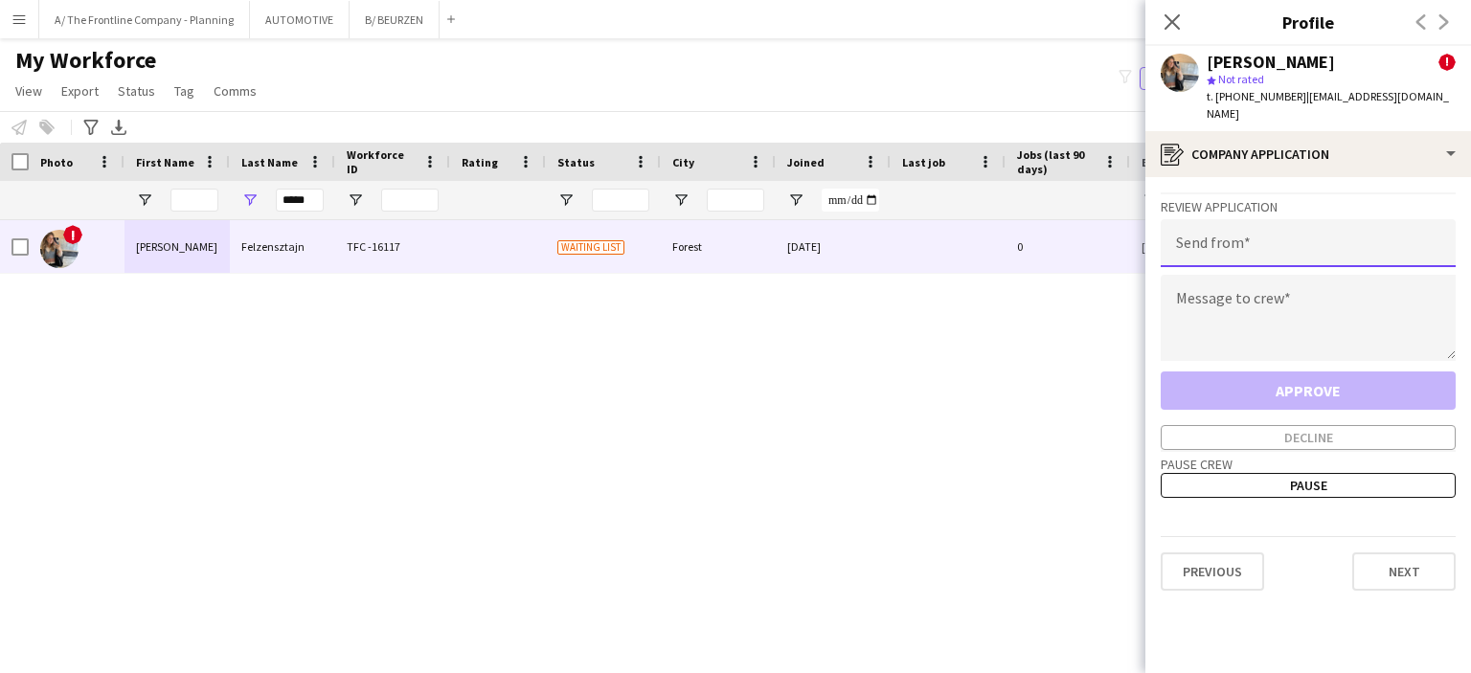
click at [711, 219] on input "email" at bounding box center [1308, 243] width 295 height 48
type input "**********"
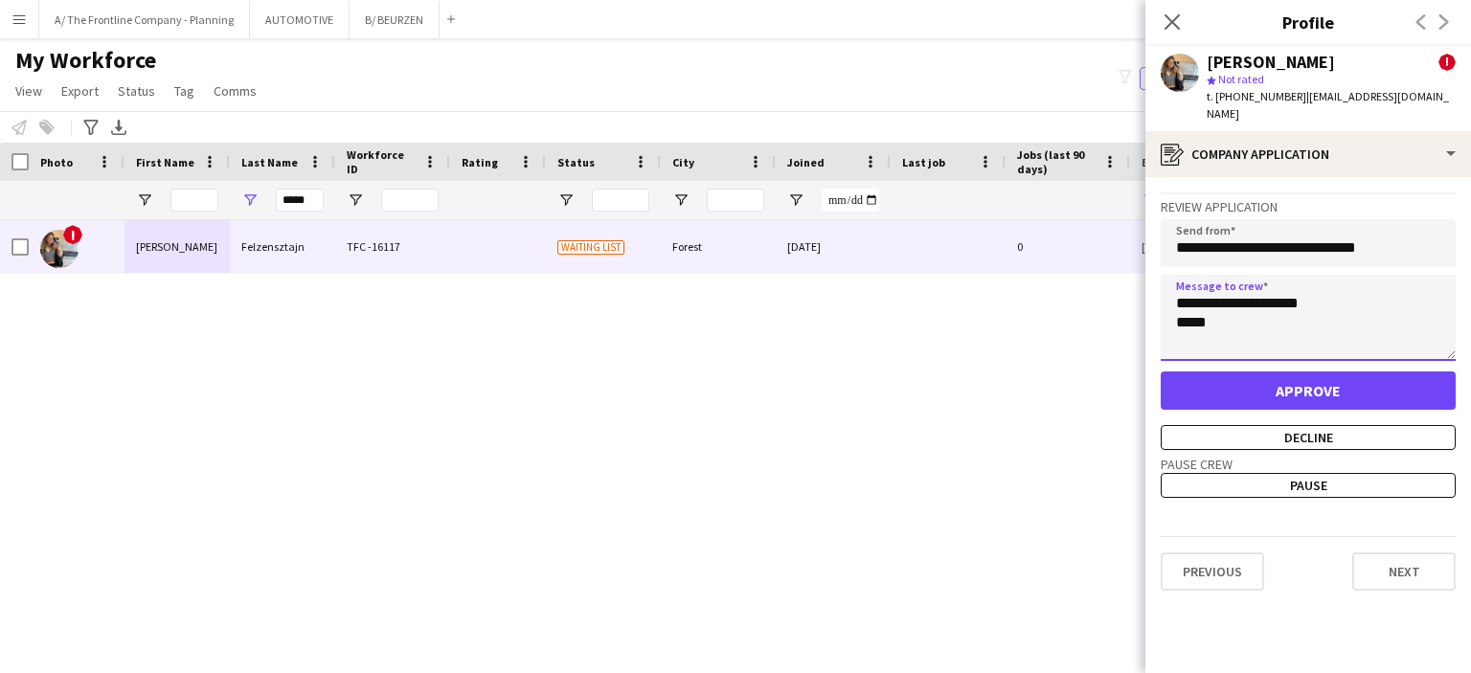
click at [711, 286] on textarea "**********" at bounding box center [1308, 318] width 295 height 86
click at [711, 283] on textarea "**********" at bounding box center [1308, 318] width 295 height 86
type textarea "**********"
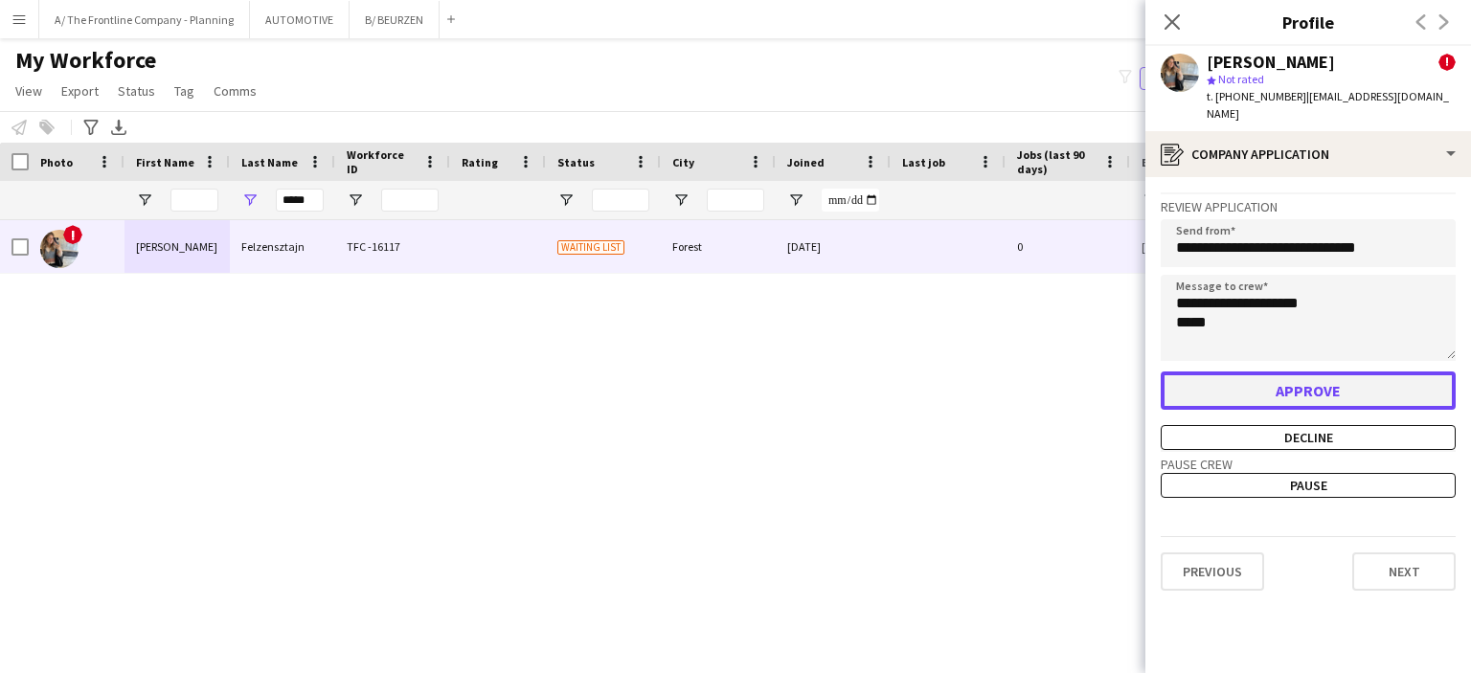
click at [711, 383] on button "Approve" at bounding box center [1308, 391] width 295 height 38
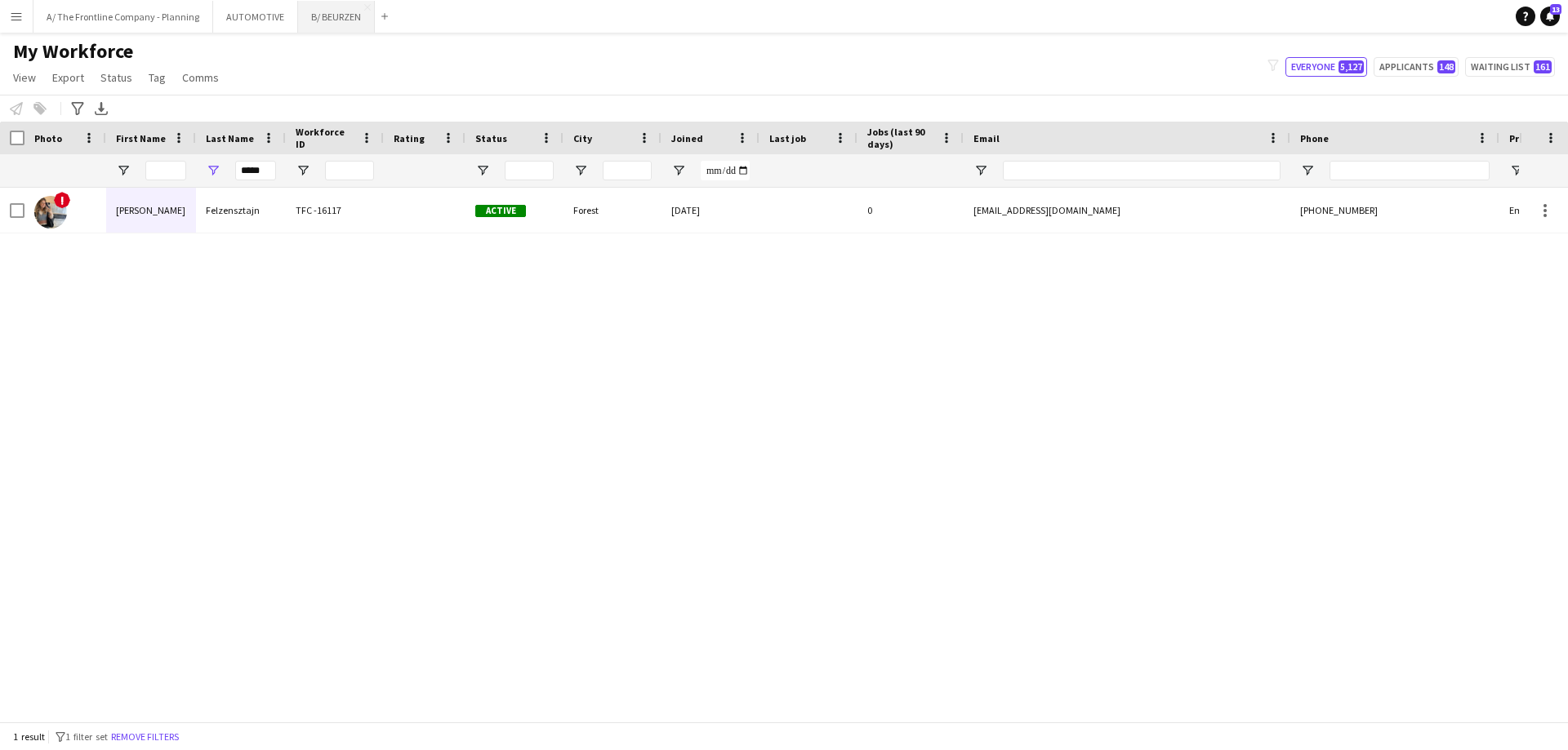
click at [343, 30] on button "B/ BEURZEN Close" at bounding box center [337, 16] width 77 height 32
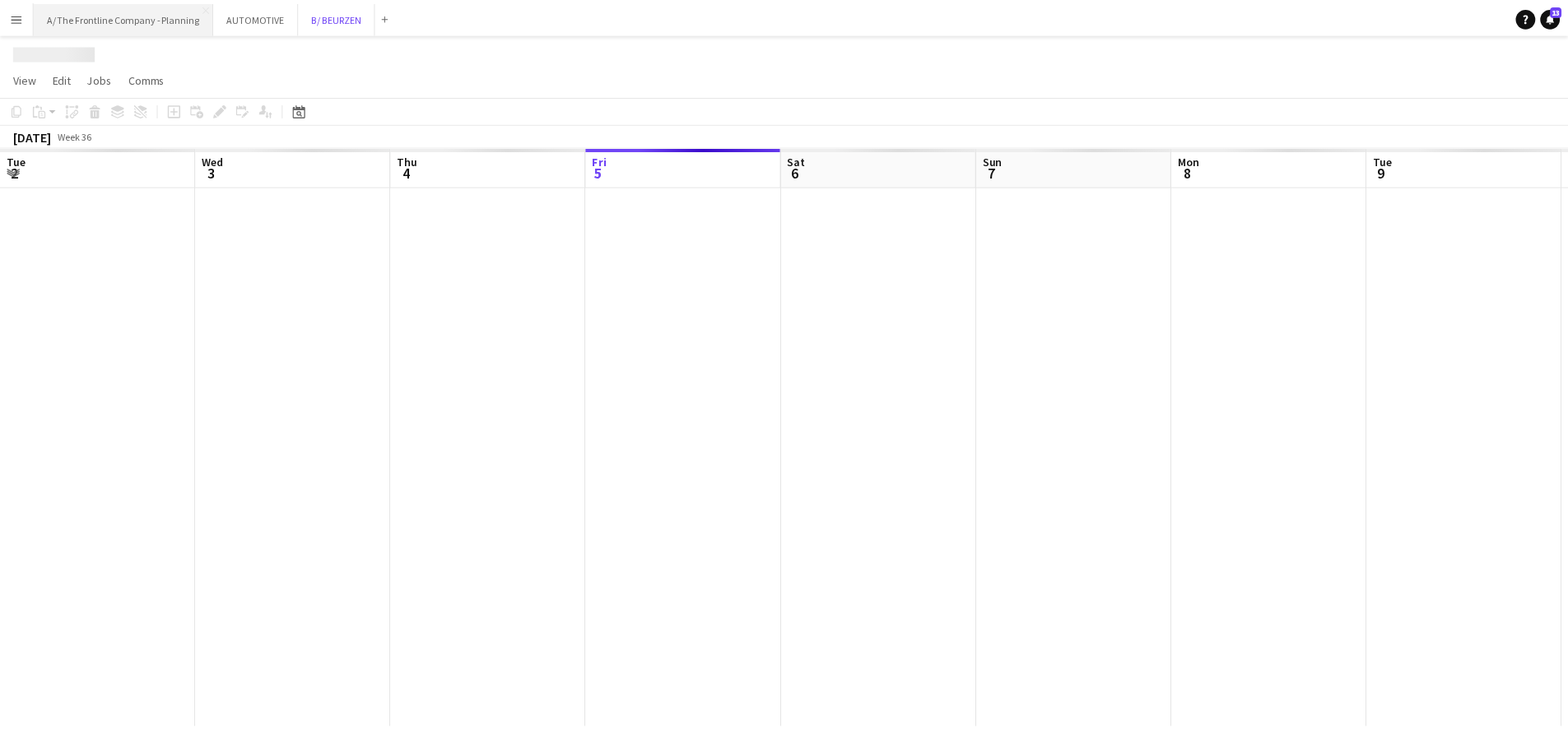
scroll to position [0, 394]
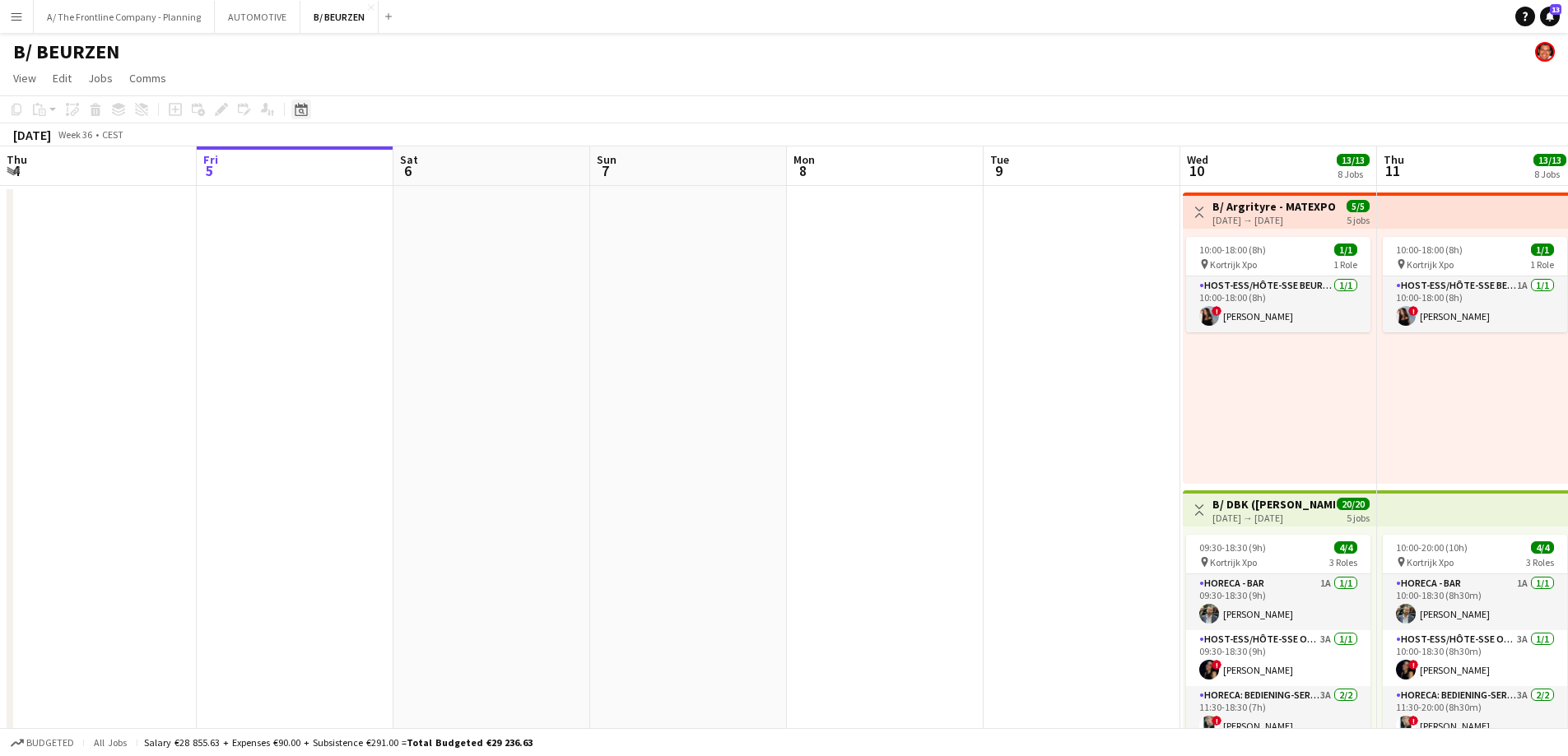
click at [296, 109] on icon "Date picker" at bounding box center [301, 109] width 13 height 13
click at [344, 172] on span "[DATE]" at bounding box center [323, 166] width 43 height 15
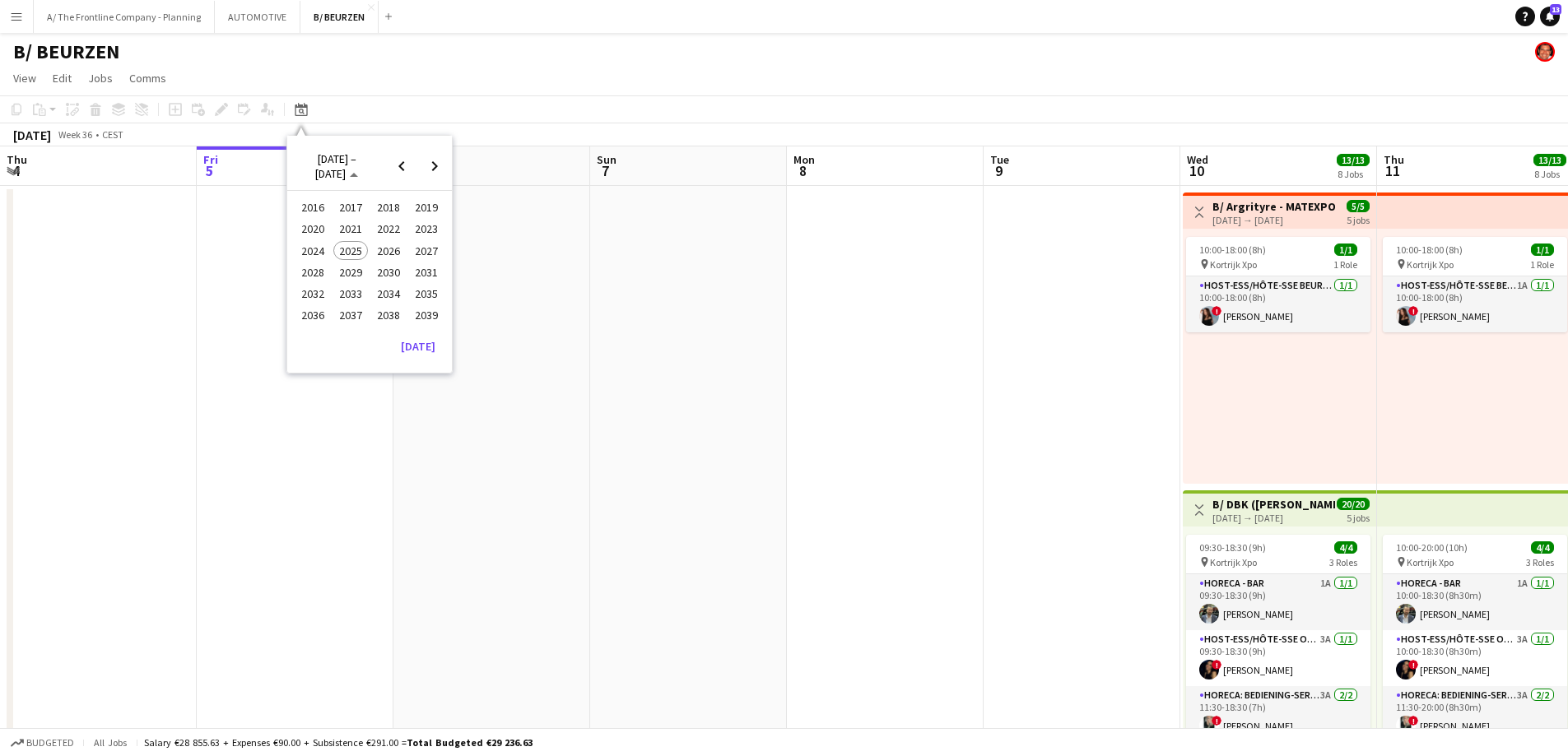
click at [313, 248] on span "2024" at bounding box center [312, 251] width 34 height 20
click at [321, 276] on span "SEP" at bounding box center [312, 272] width 34 height 20
click at [409, 281] on span "14" at bounding box center [412, 276] width 20 height 20
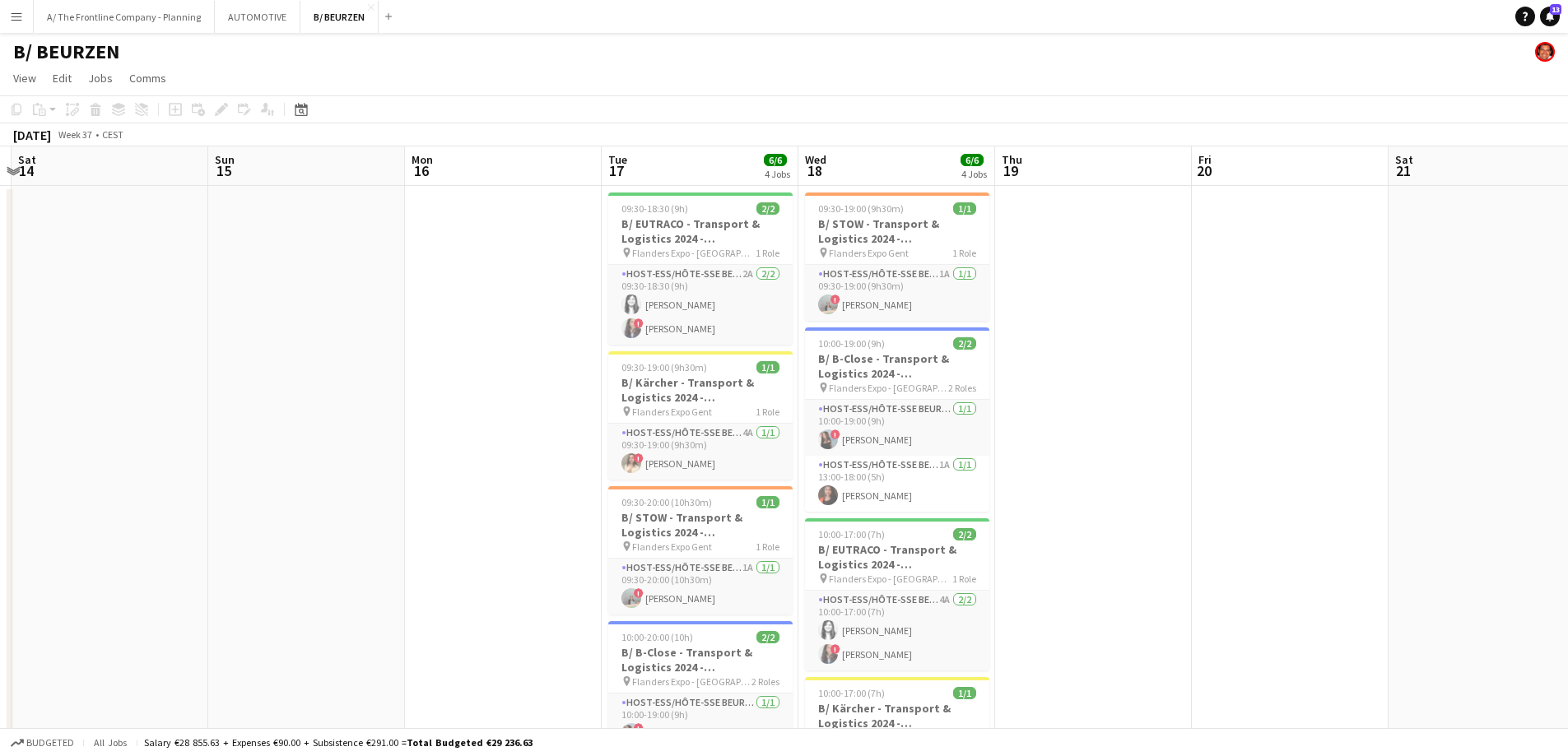
scroll to position [0, 615]
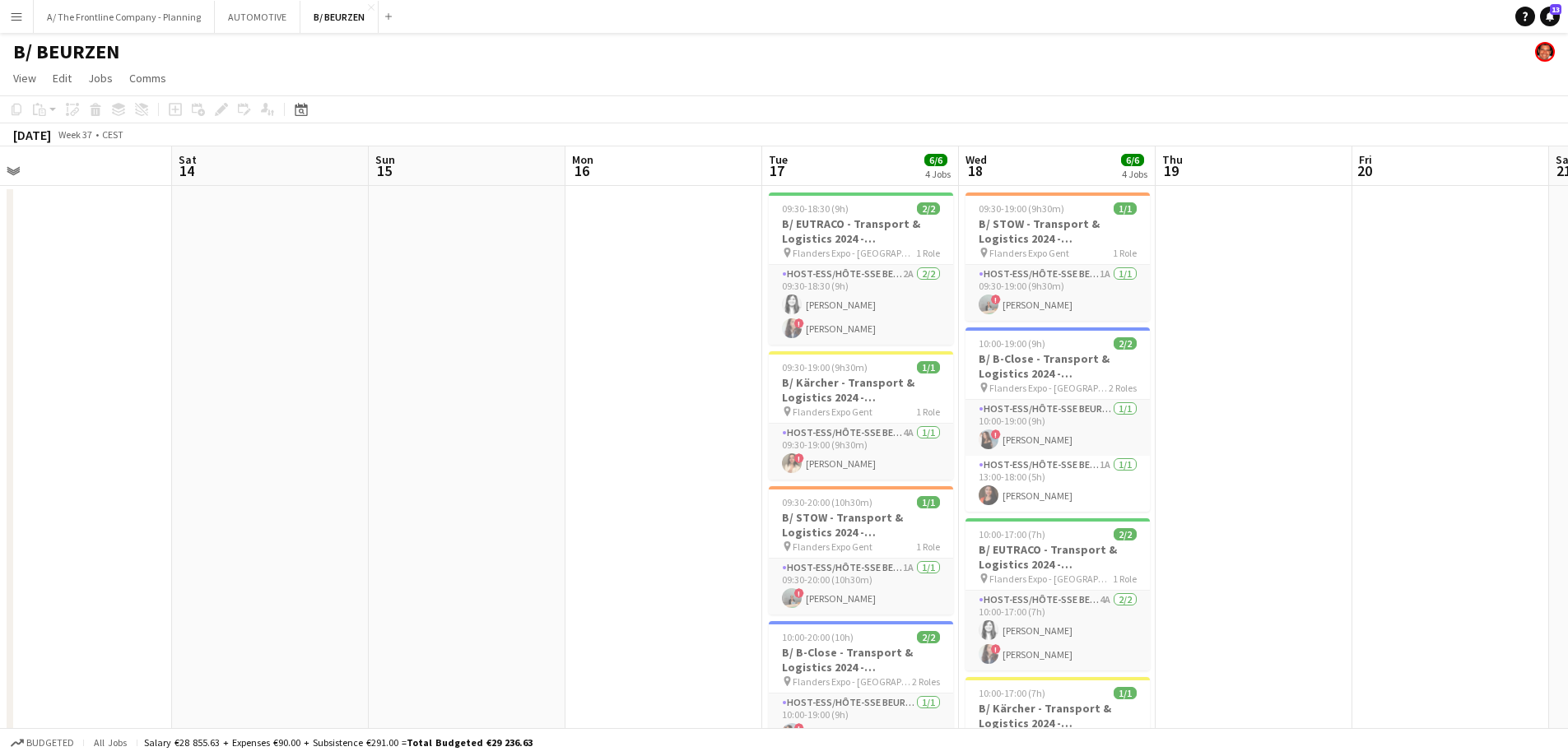
drag, startPoint x: 782, startPoint y: 414, endPoint x: 159, endPoint y: 330, distance: 628.6
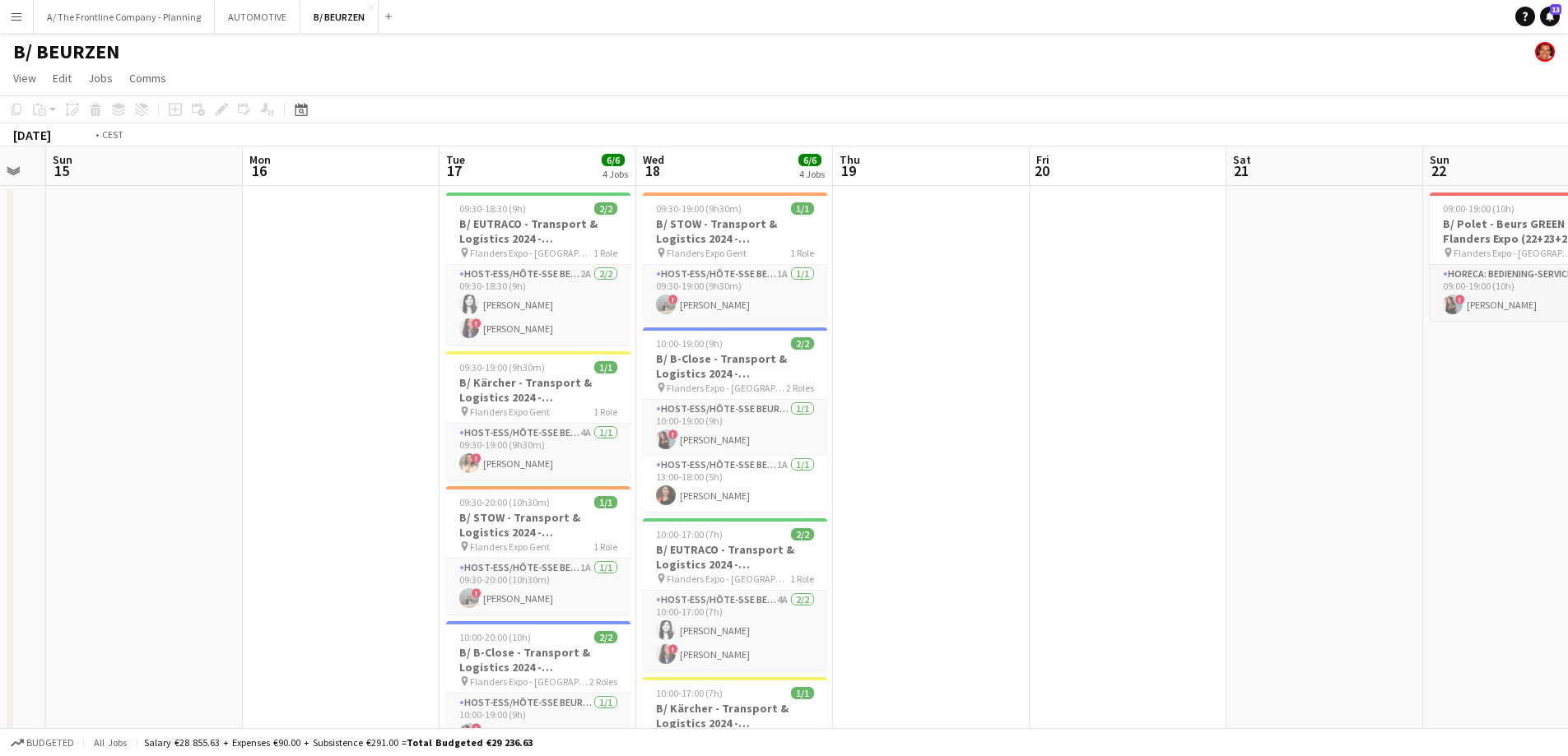
drag, startPoint x: 1126, startPoint y: 322, endPoint x: 431, endPoint y: 363, distance: 696.2
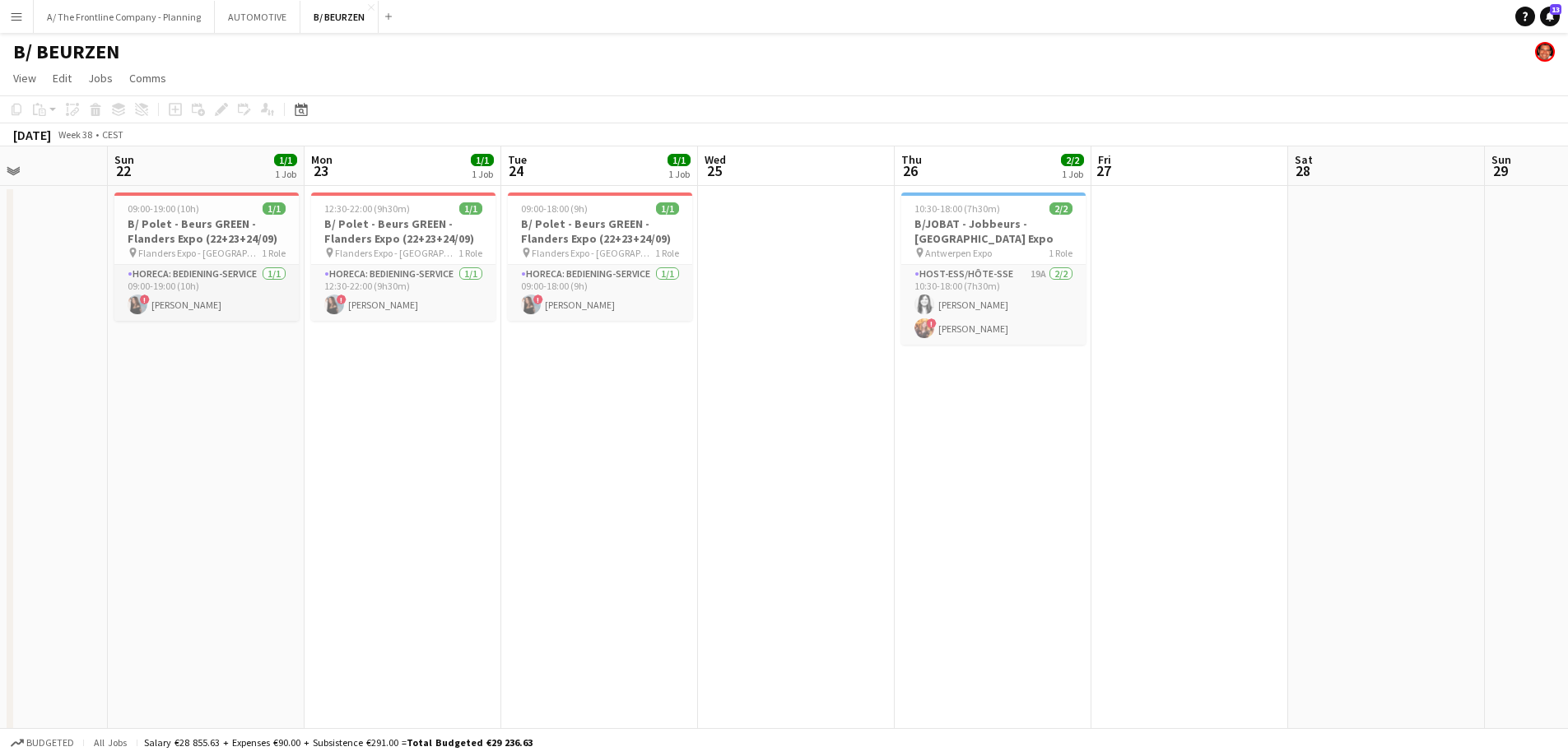
drag, startPoint x: 617, startPoint y: 416, endPoint x: 456, endPoint y: 421, distance: 161.1
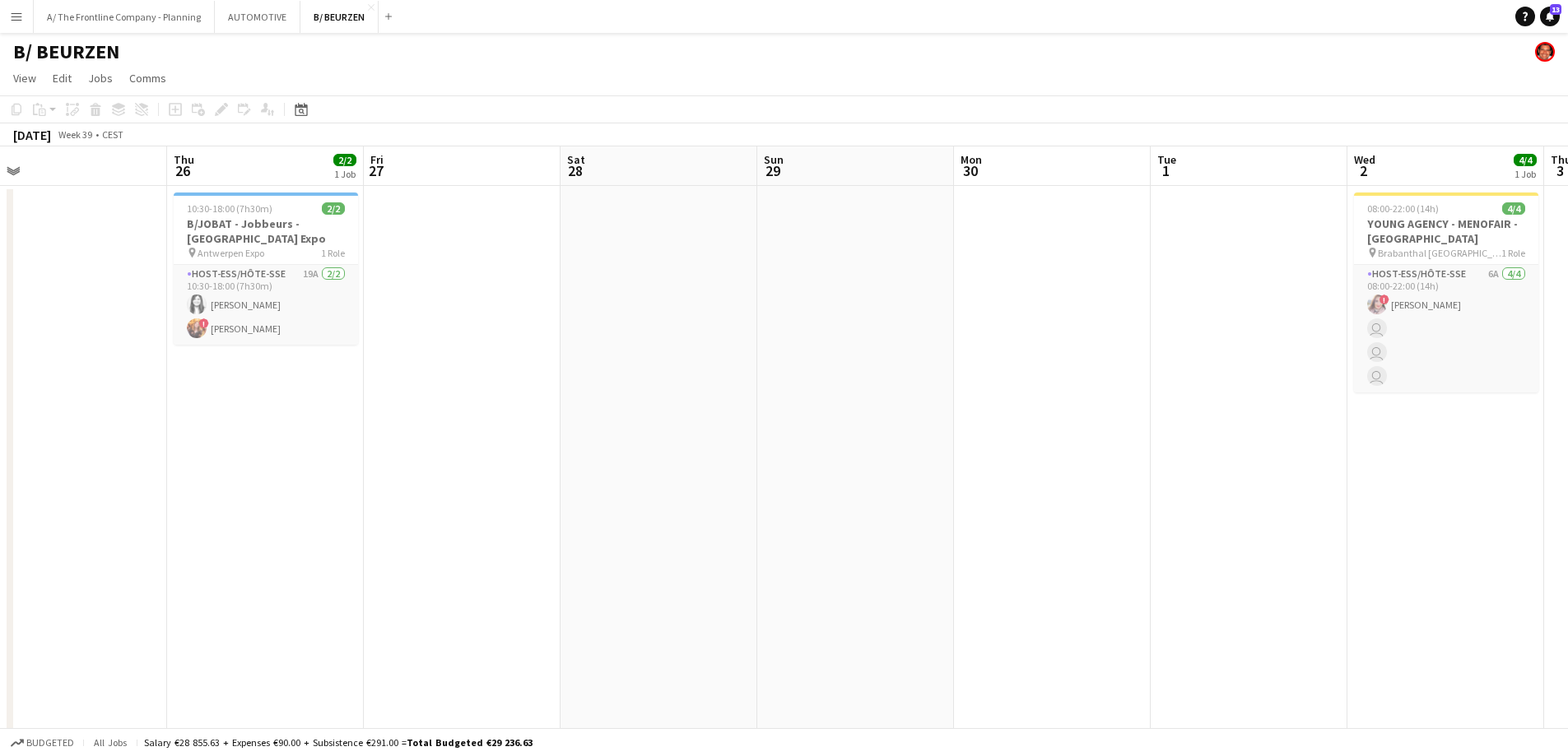
drag, startPoint x: 735, startPoint y: 443, endPoint x: 299, endPoint y: 442, distance: 436.0
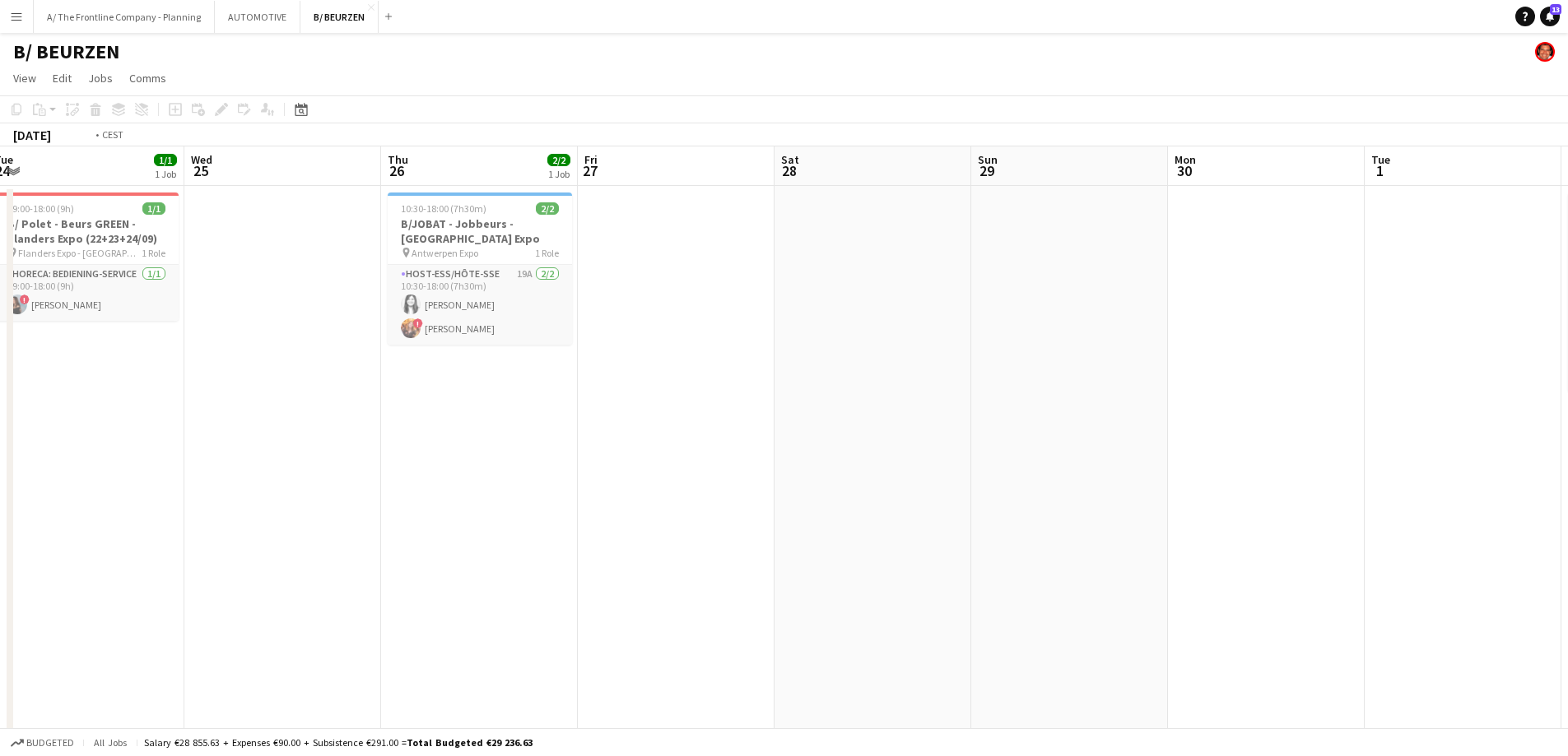
drag, startPoint x: 461, startPoint y: 453, endPoint x: 1368, endPoint y: 448, distance: 907.0
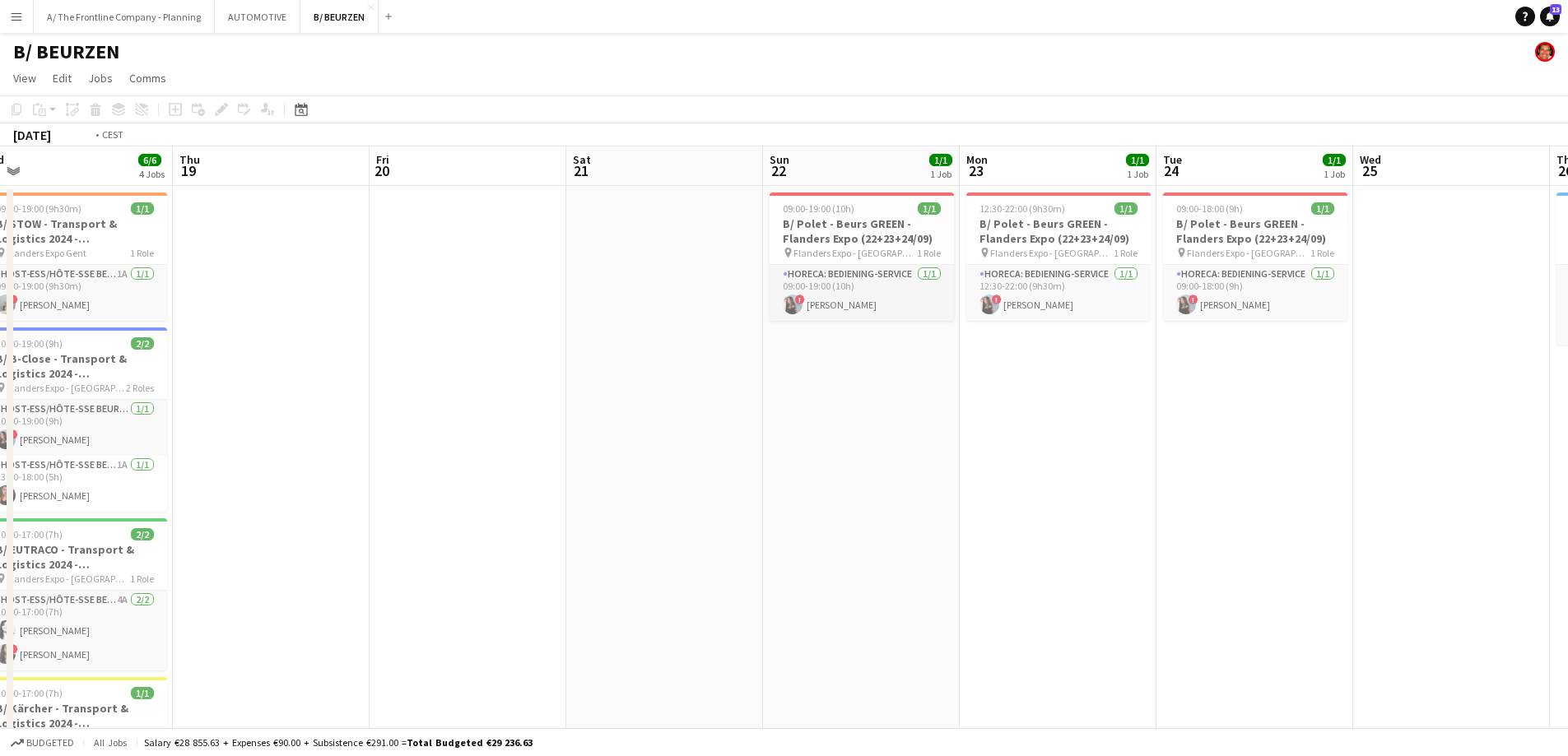
drag, startPoint x: 824, startPoint y: 528, endPoint x: 1183, endPoint y: 478, distance: 362.5
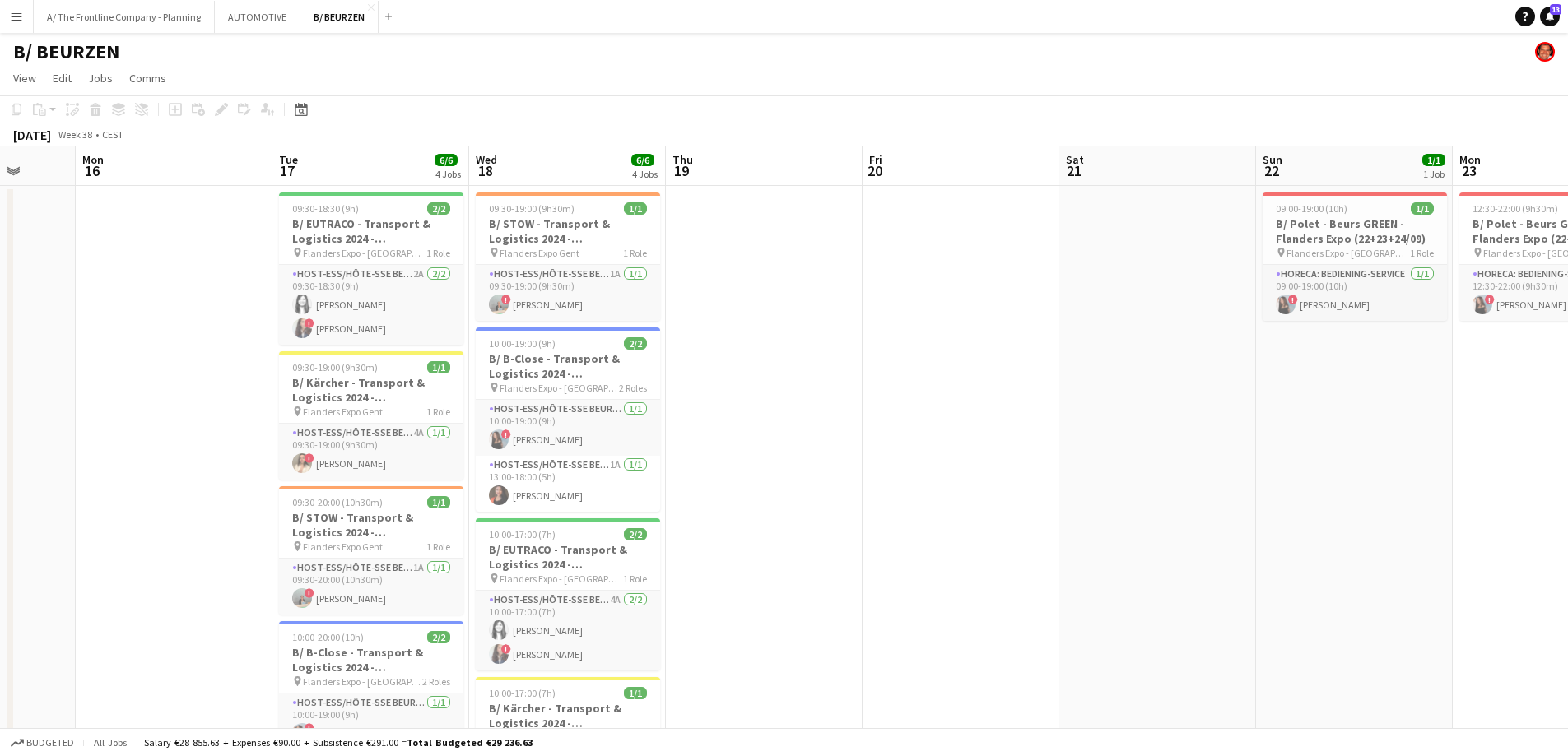
drag, startPoint x: 627, startPoint y: 490, endPoint x: 1412, endPoint y: 466, distance: 785.4
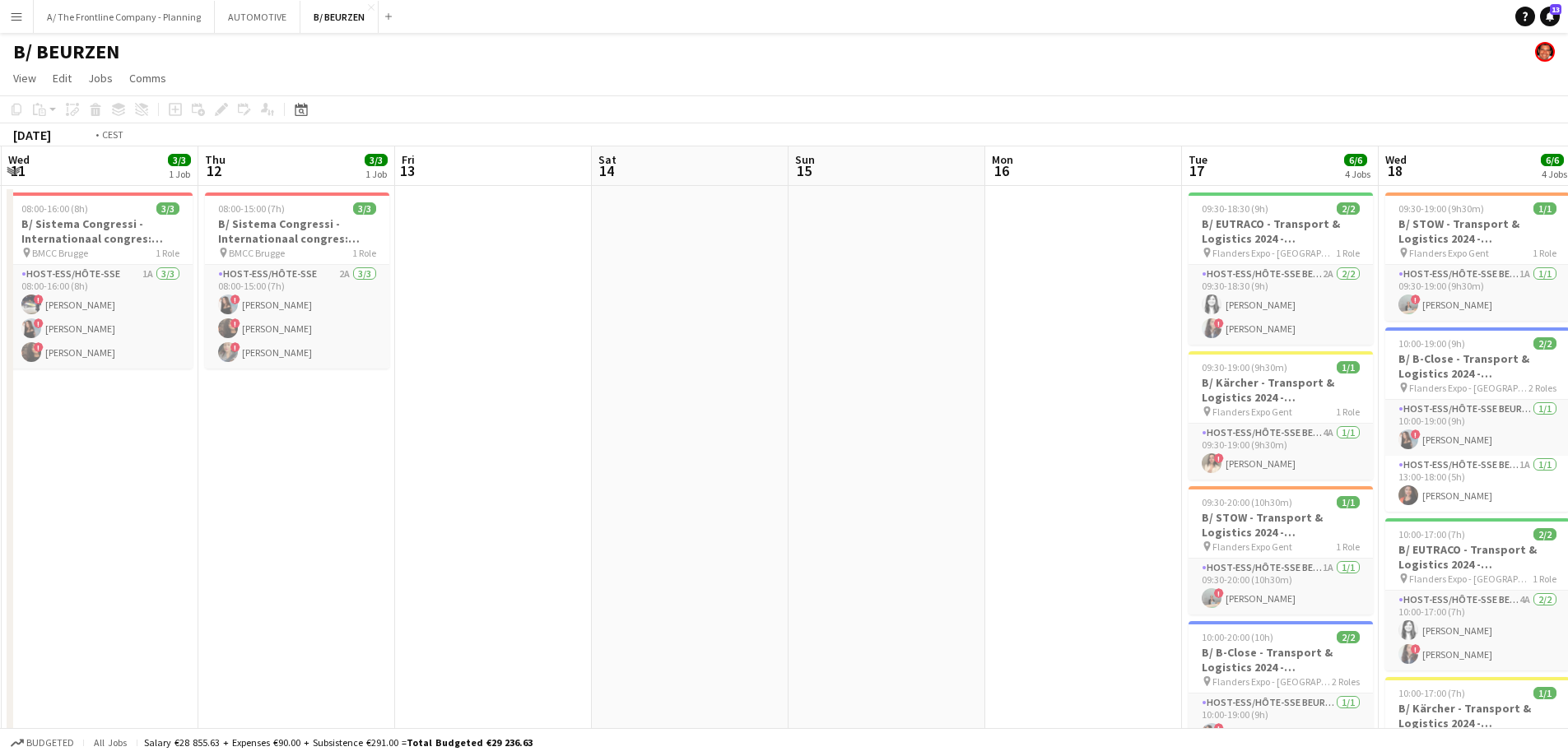
drag, startPoint x: 578, startPoint y: 479, endPoint x: 1292, endPoint y: 450, distance: 714.6
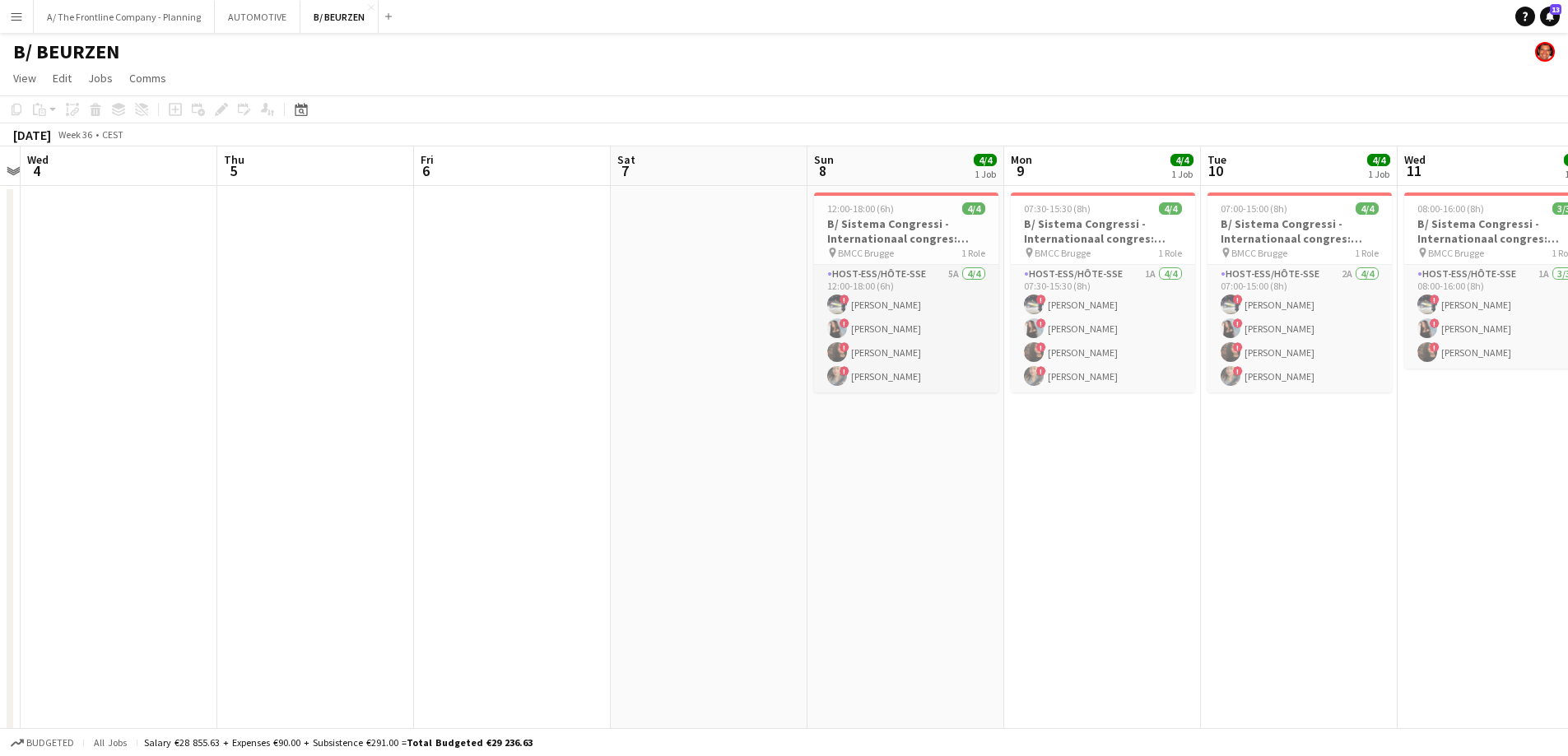
drag, startPoint x: 918, startPoint y: 421, endPoint x: 1256, endPoint y: 374, distance: 341.3
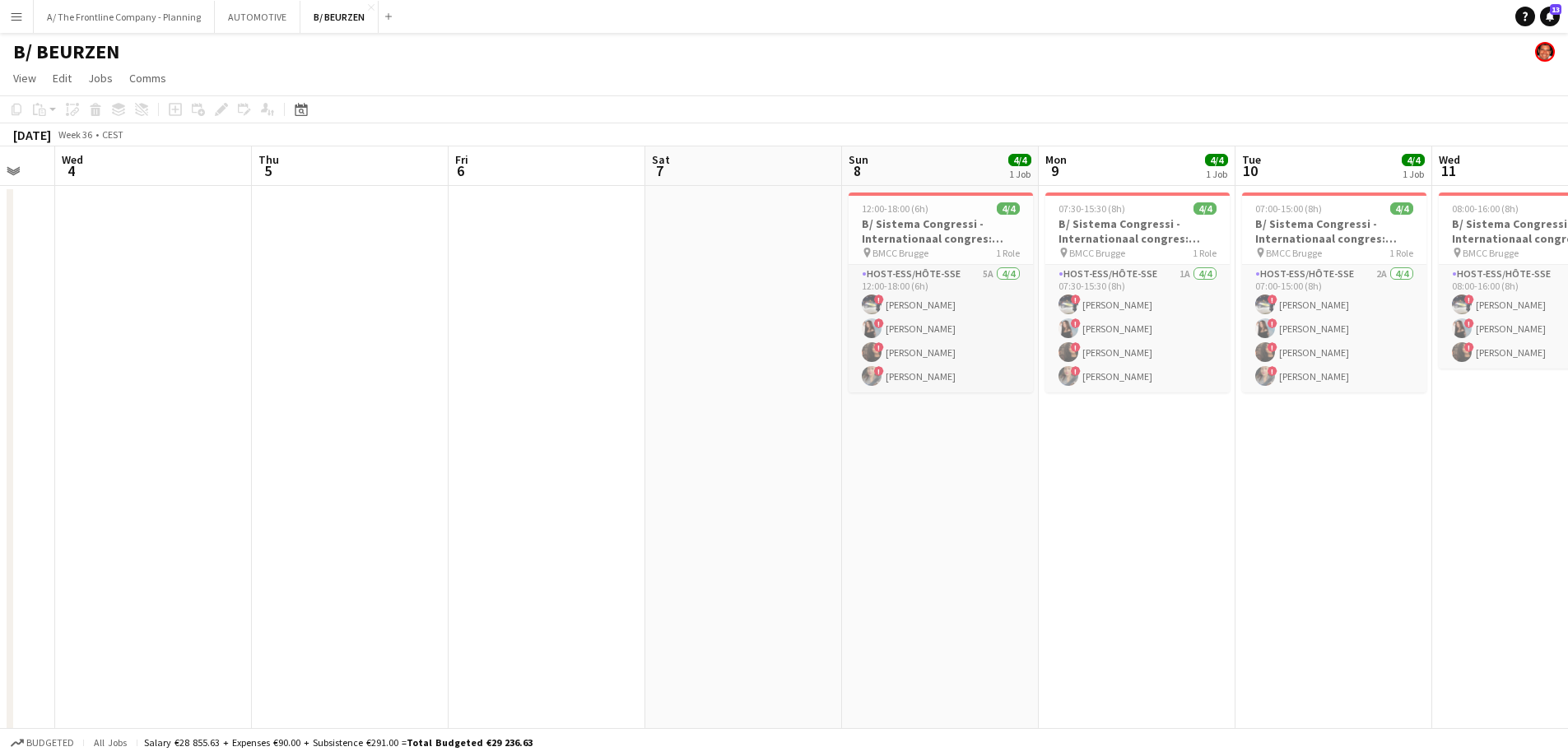
scroll to position [0, 472]
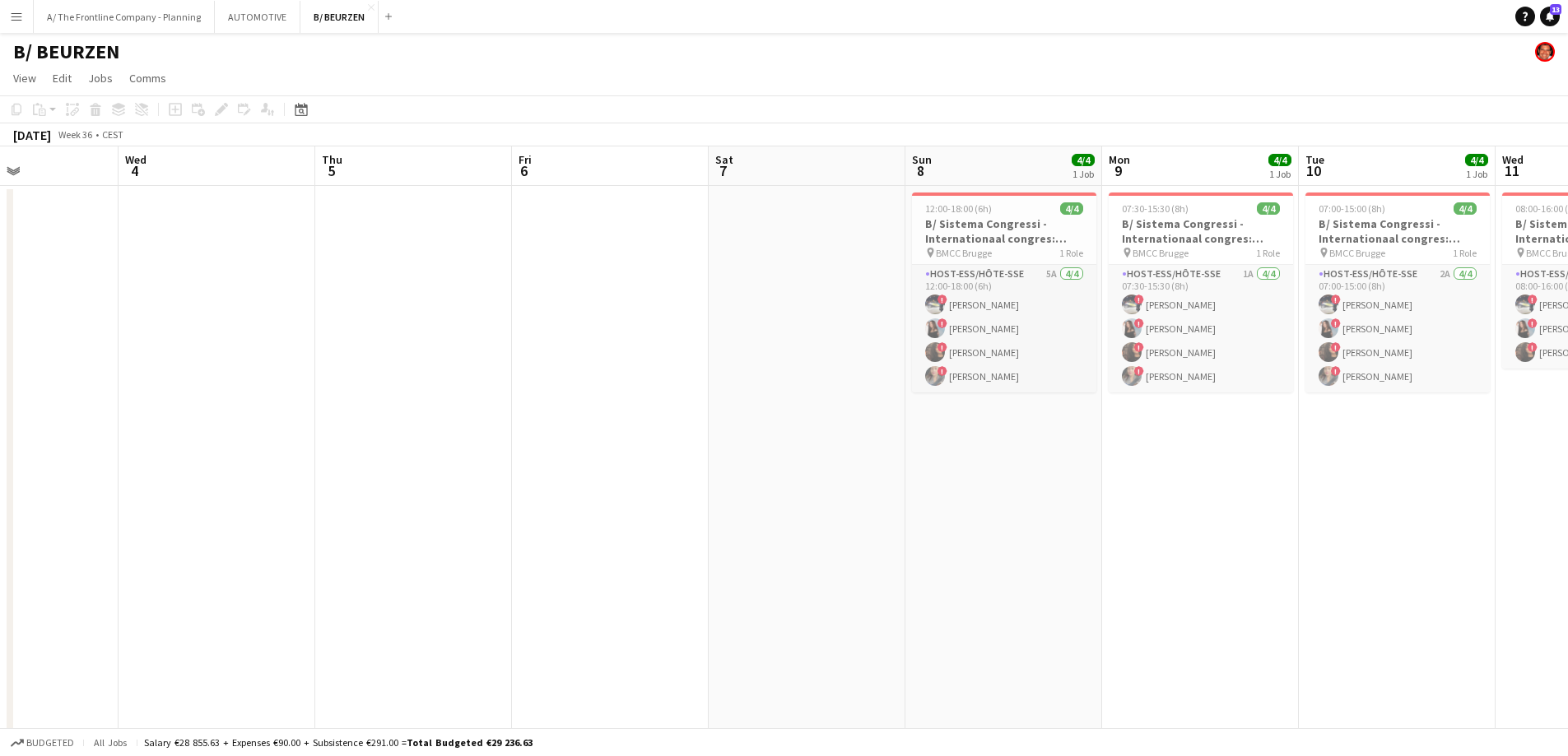
drag, startPoint x: 872, startPoint y: 400, endPoint x: 637, endPoint y: 390, distance: 235.2
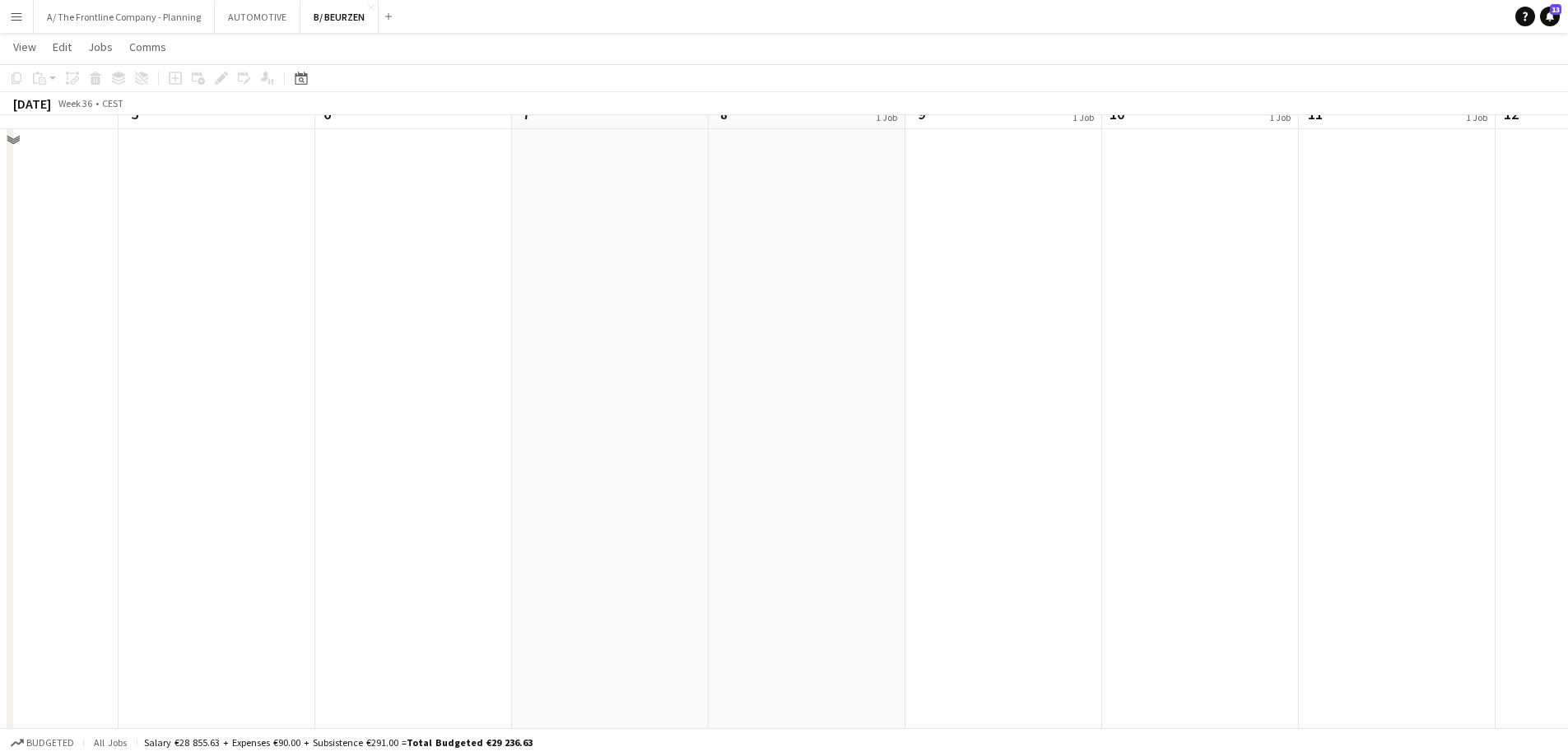
scroll to position [0, 0]
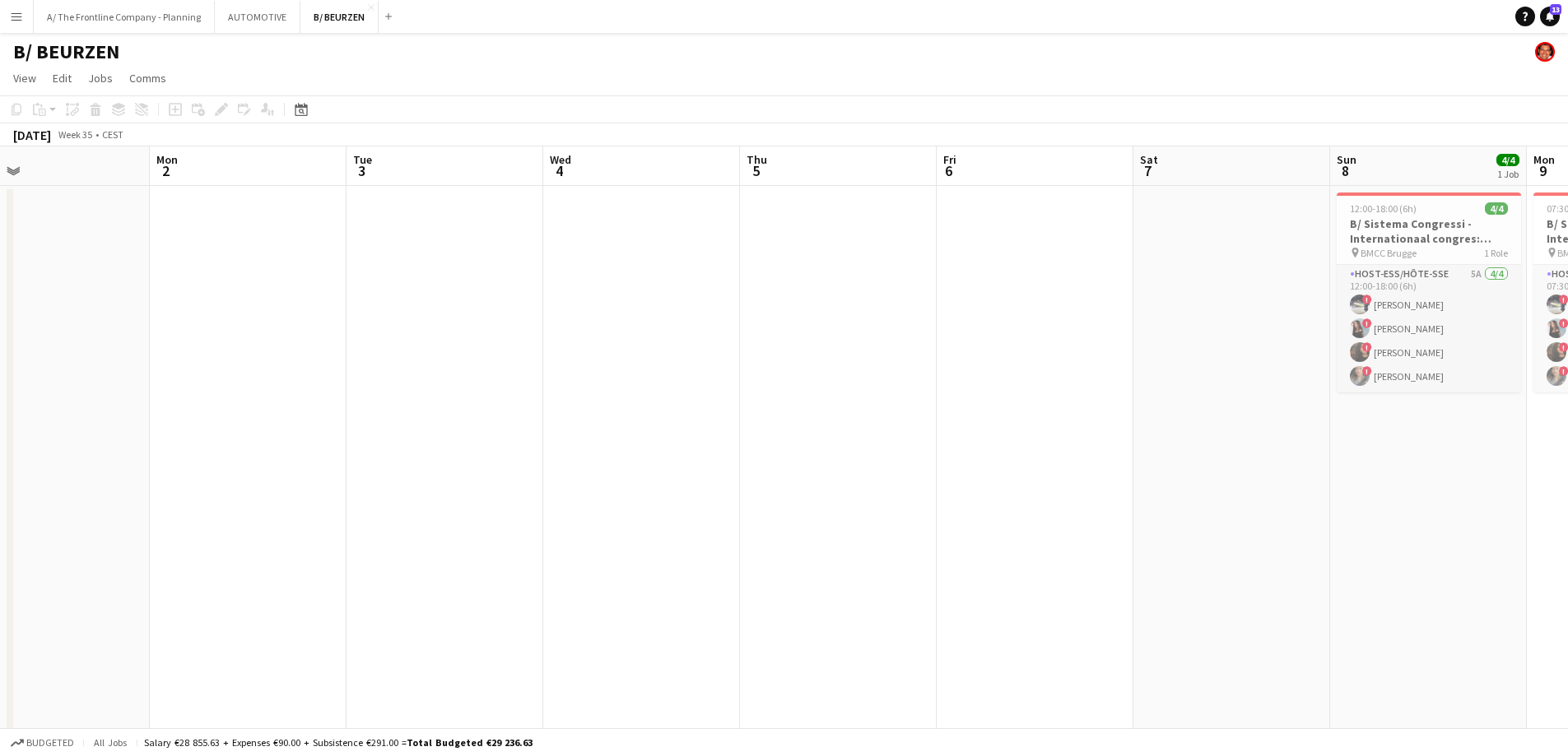
drag, startPoint x: 1024, startPoint y: 284, endPoint x: 1126, endPoint y: 276, distance: 102.3
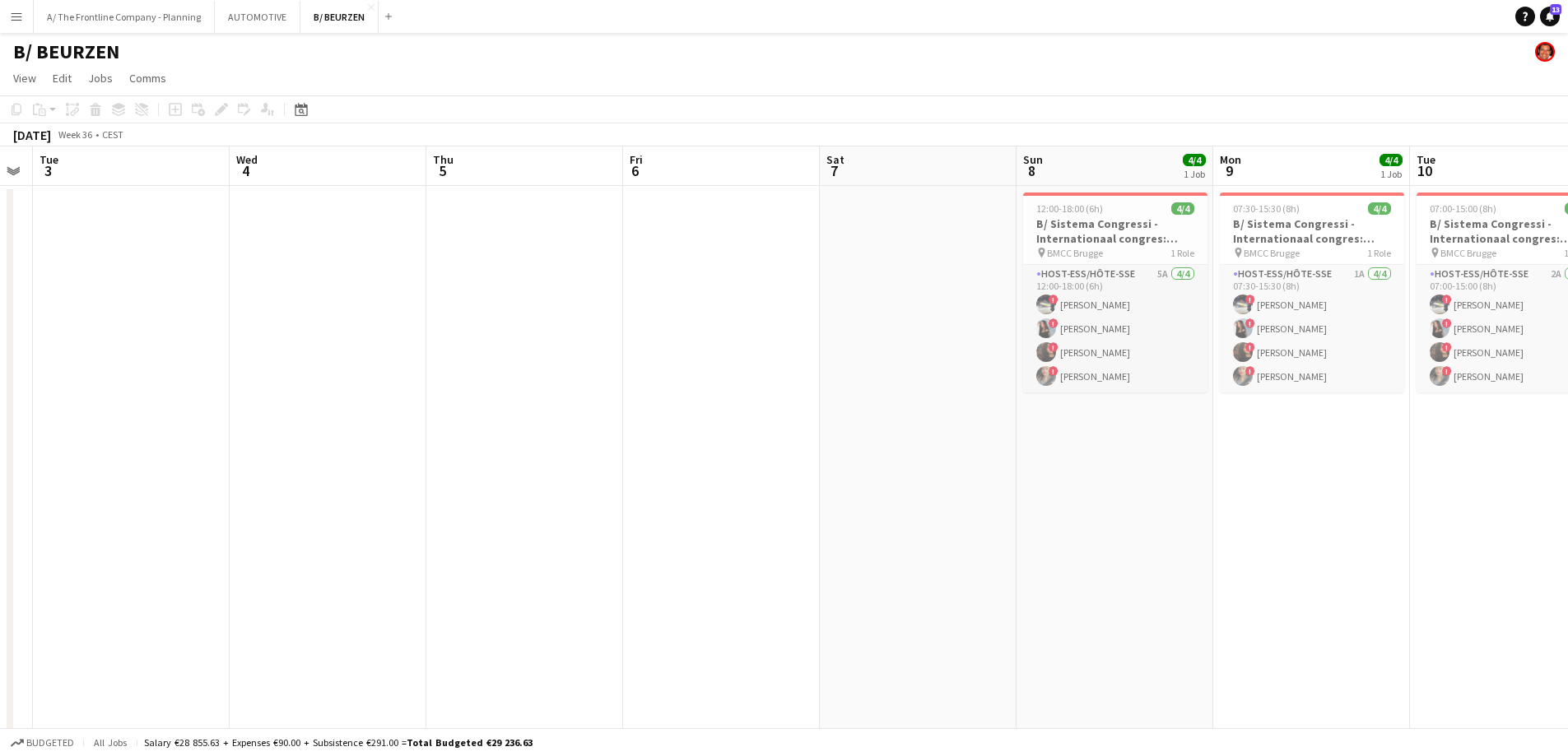
drag, startPoint x: 656, startPoint y: 344, endPoint x: 652, endPoint y: 356, distance: 12.6
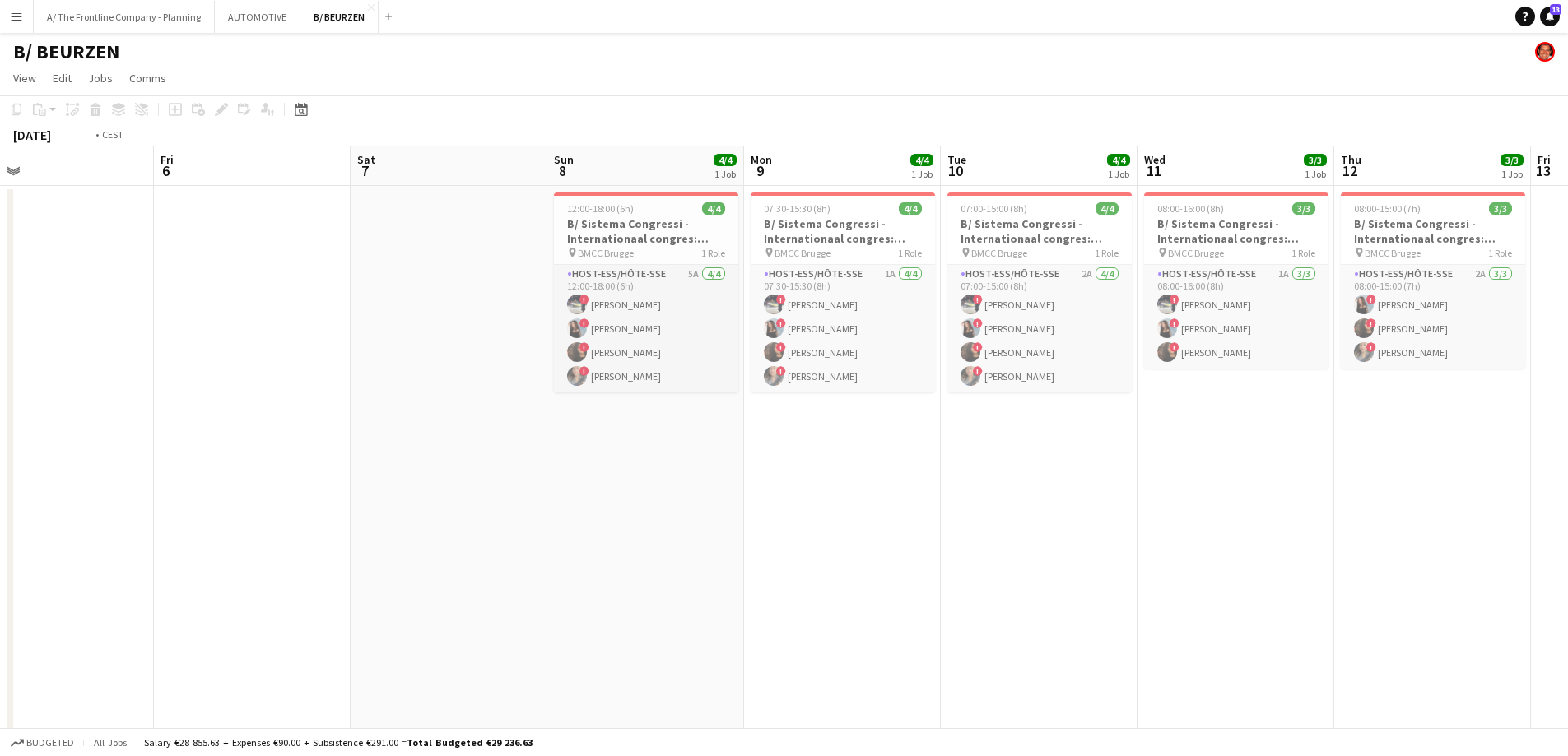
drag, startPoint x: 1261, startPoint y: 419, endPoint x: 304, endPoint y: 421, distance: 957.0
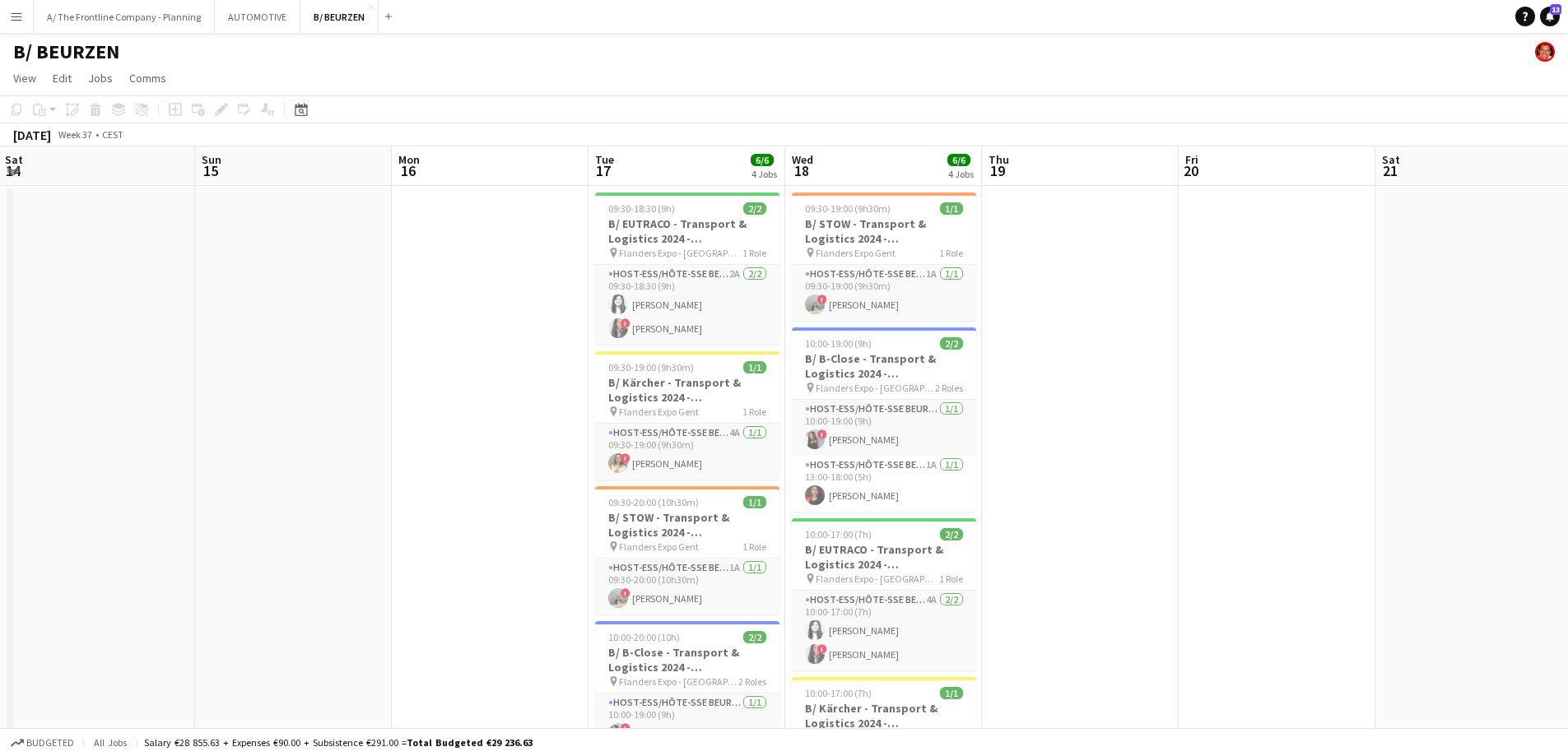
drag, startPoint x: 504, startPoint y: 418, endPoint x: 482, endPoint y: 421, distance: 22.2
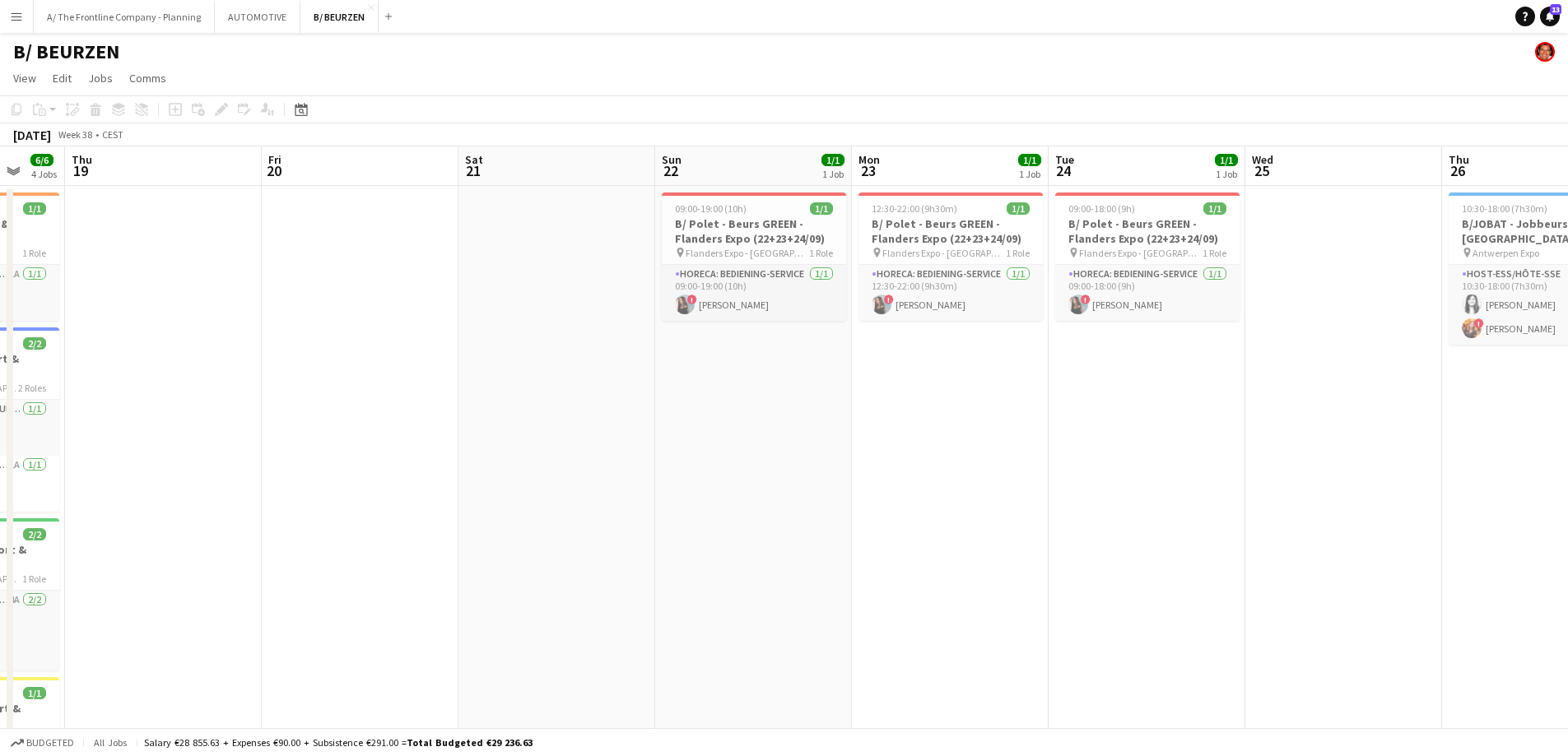
drag, startPoint x: 562, startPoint y: 396, endPoint x: 483, endPoint y: 399, distance: 79.1
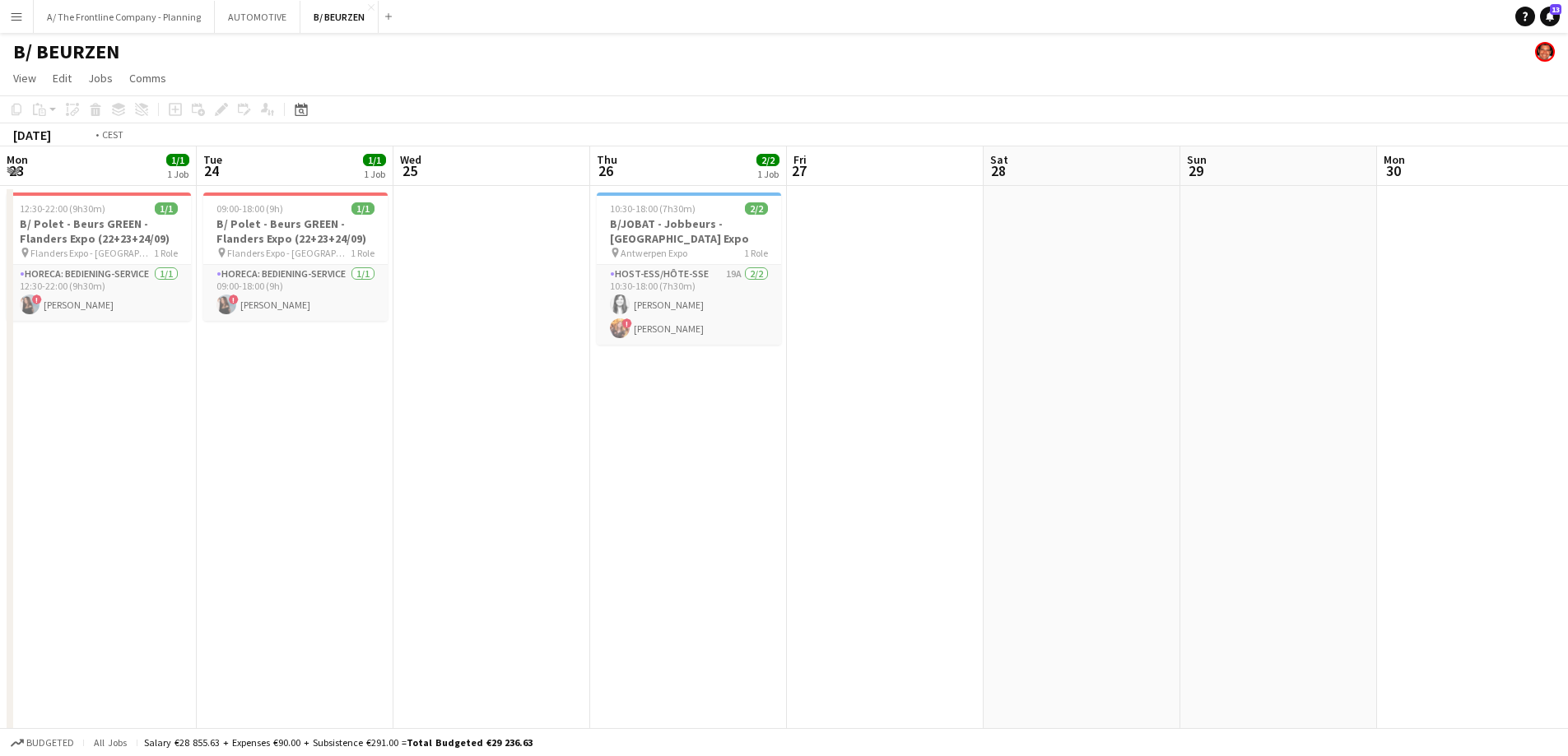
drag, startPoint x: 979, startPoint y: 399, endPoint x: 627, endPoint y: 398, distance: 352.0
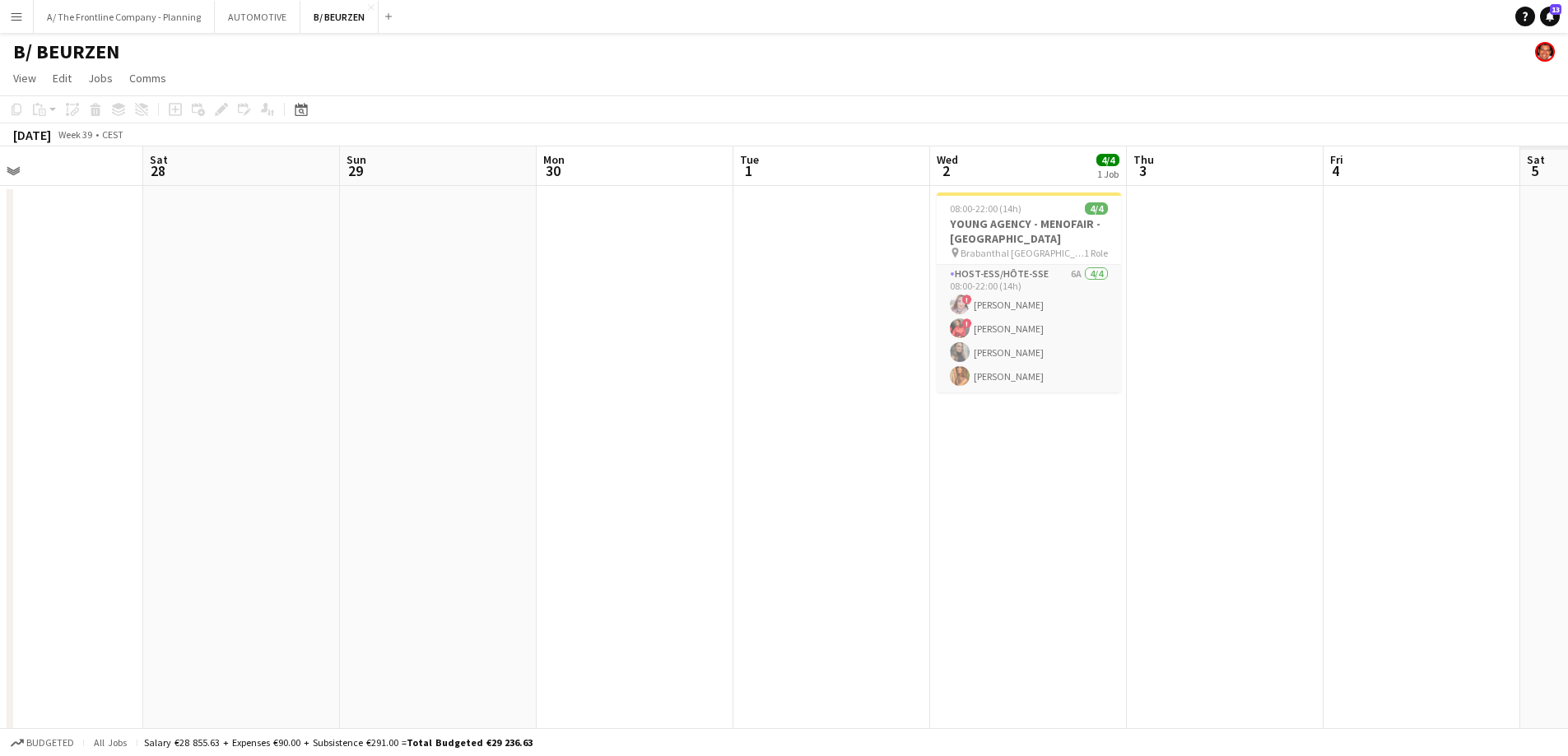
drag, startPoint x: 1305, startPoint y: 410, endPoint x: 1113, endPoint y: 405, distance: 192.1
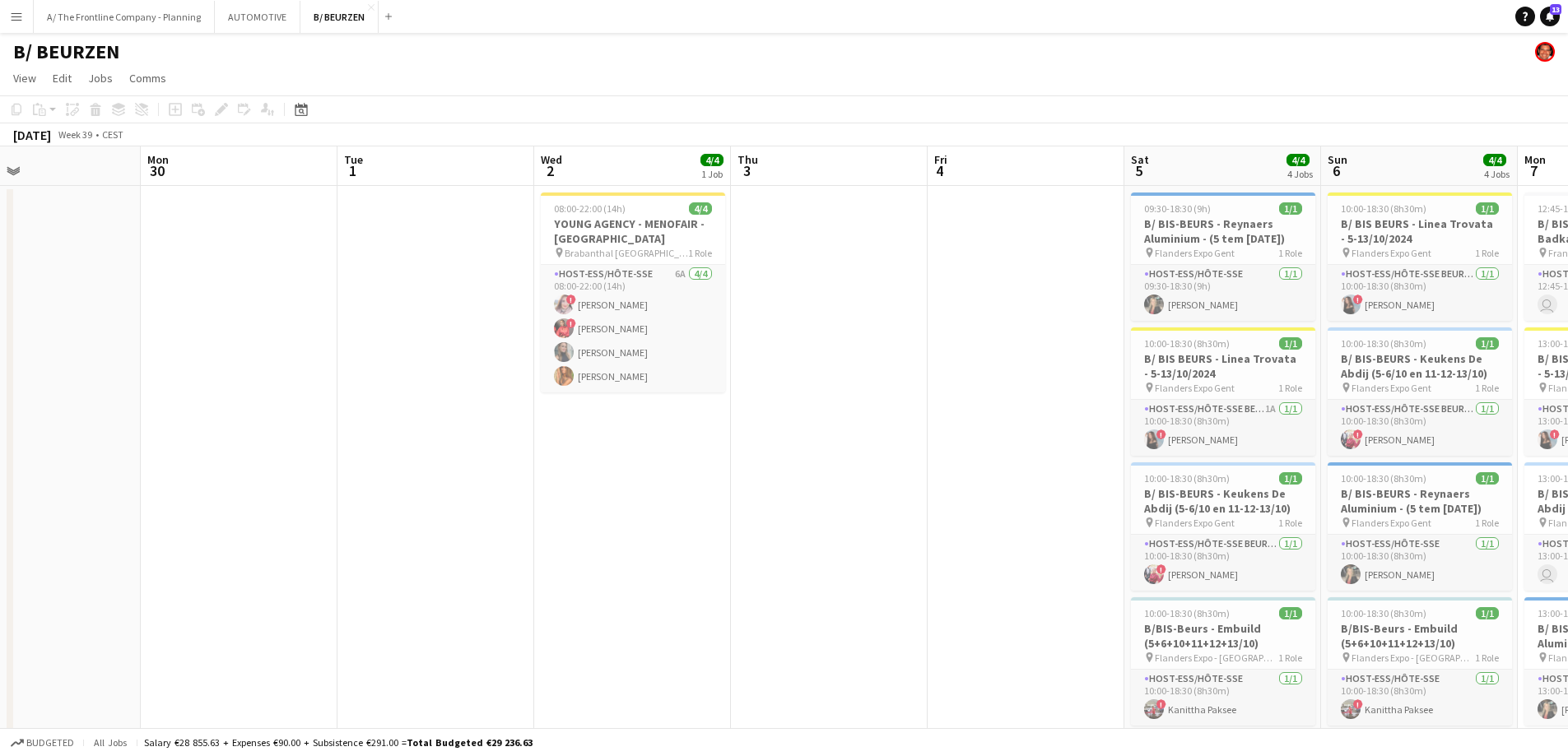
drag, startPoint x: 793, startPoint y: 423, endPoint x: 693, endPoint y: 431, distance: 100.3
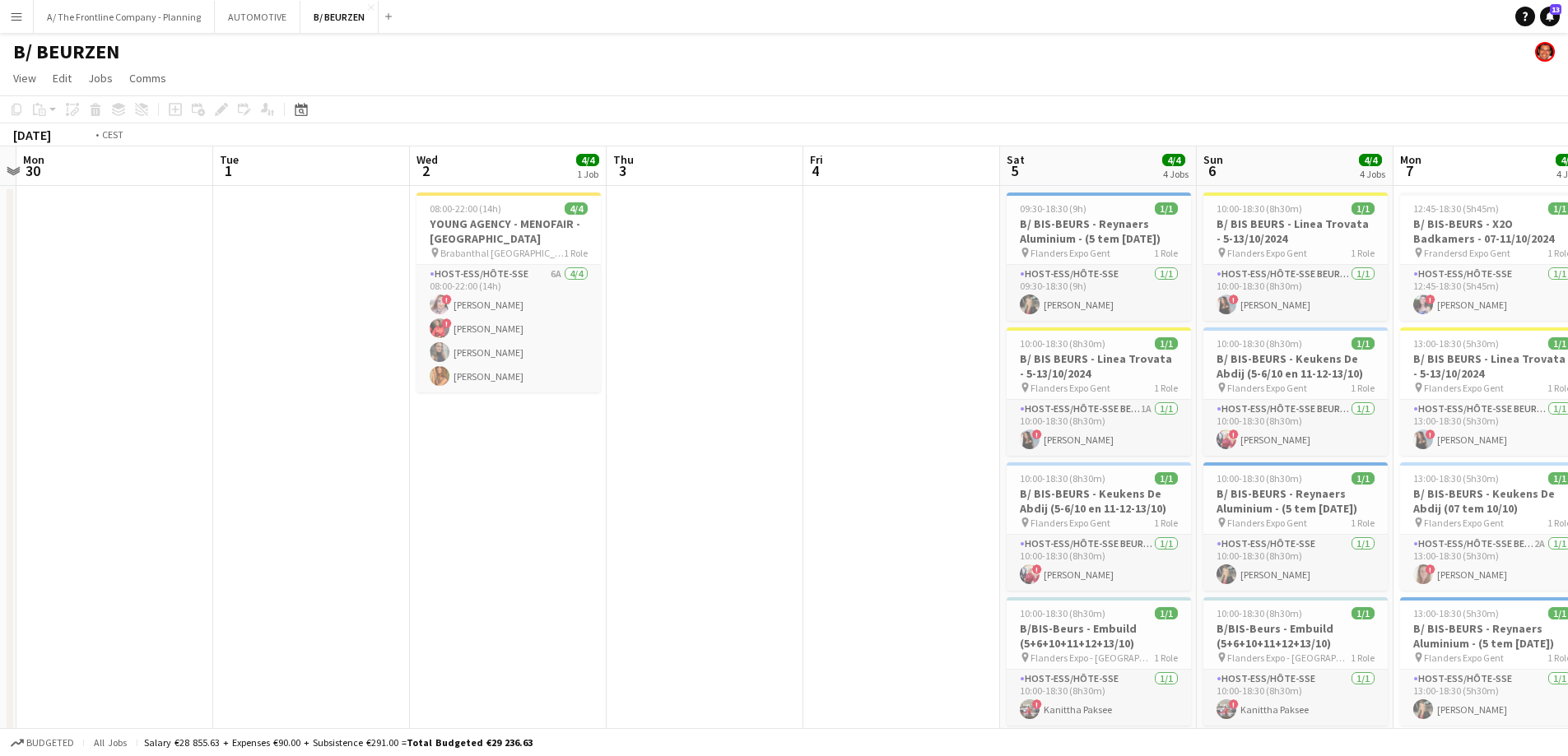
drag, startPoint x: 925, startPoint y: 430, endPoint x: 566, endPoint y: 428, distance: 359.0
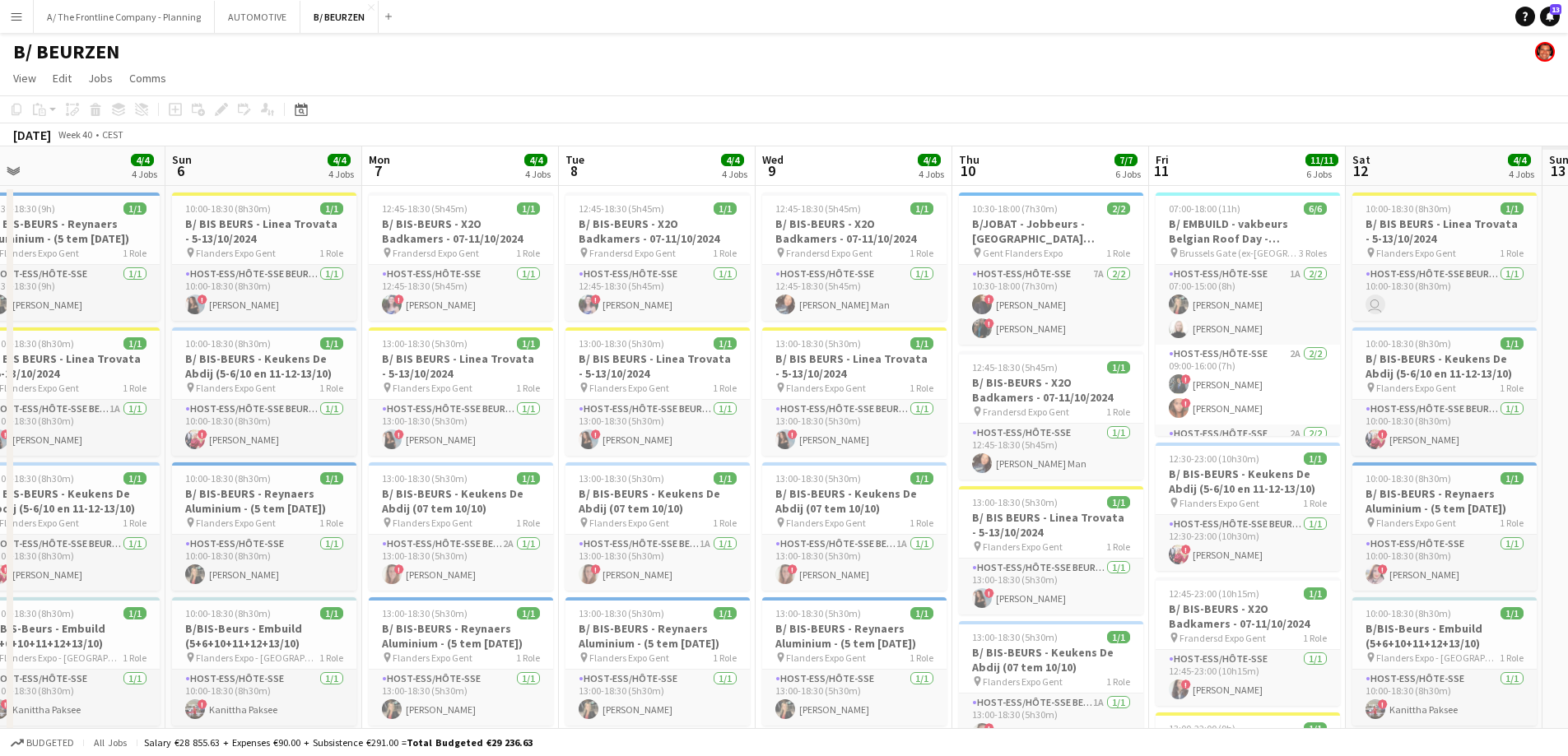
drag, startPoint x: 811, startPoint y: 420, endPoint x: 410, endPoint y: 421, distance: 401.0
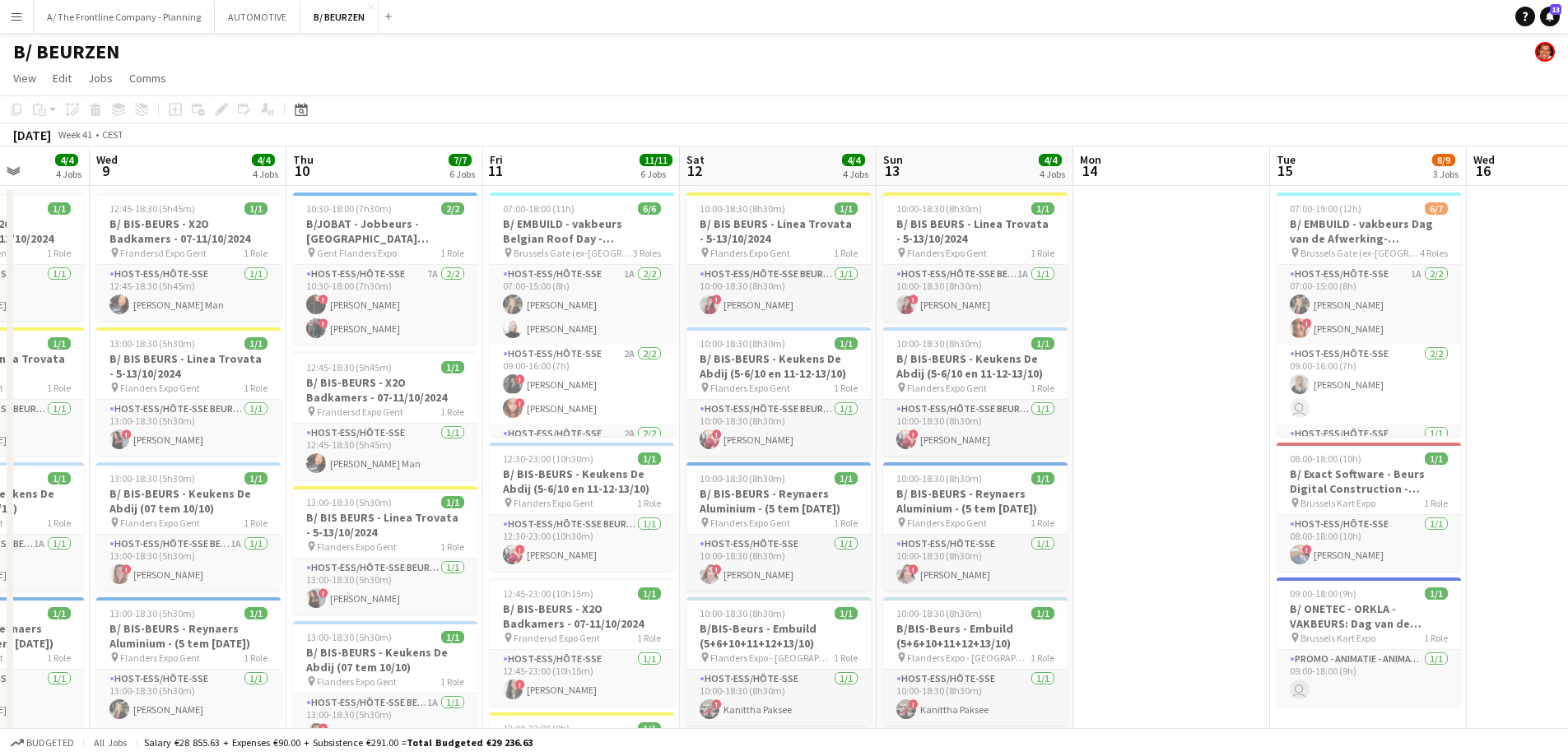
drag, startPoint x: 563, startPoint y: 433, endPoint x: 552, endPoint y: 435, distance: 11.2
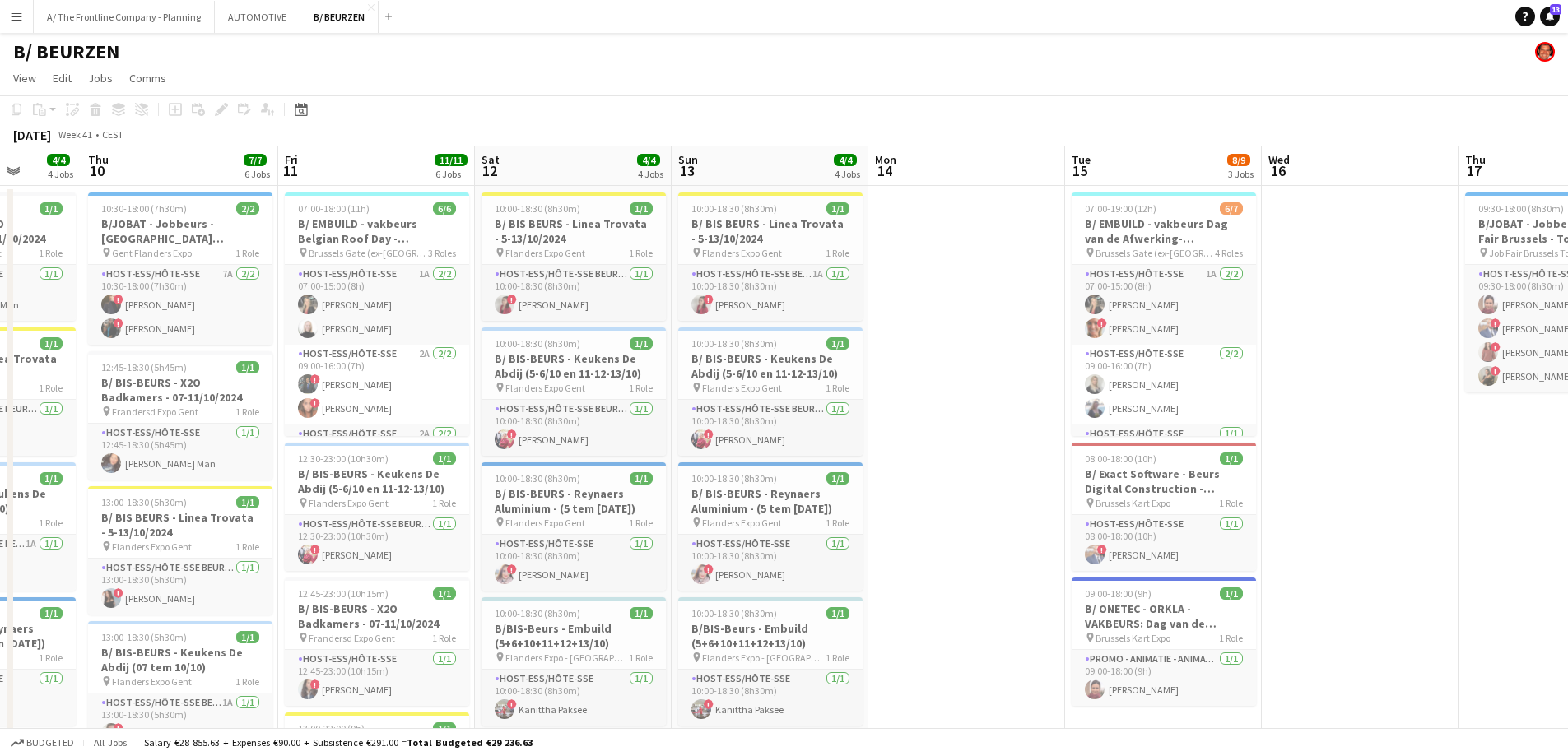
drag, startPoint x: 1192, startPoint y: 430, endPoint x: 607, endPoint y: 435, distance: 585.0
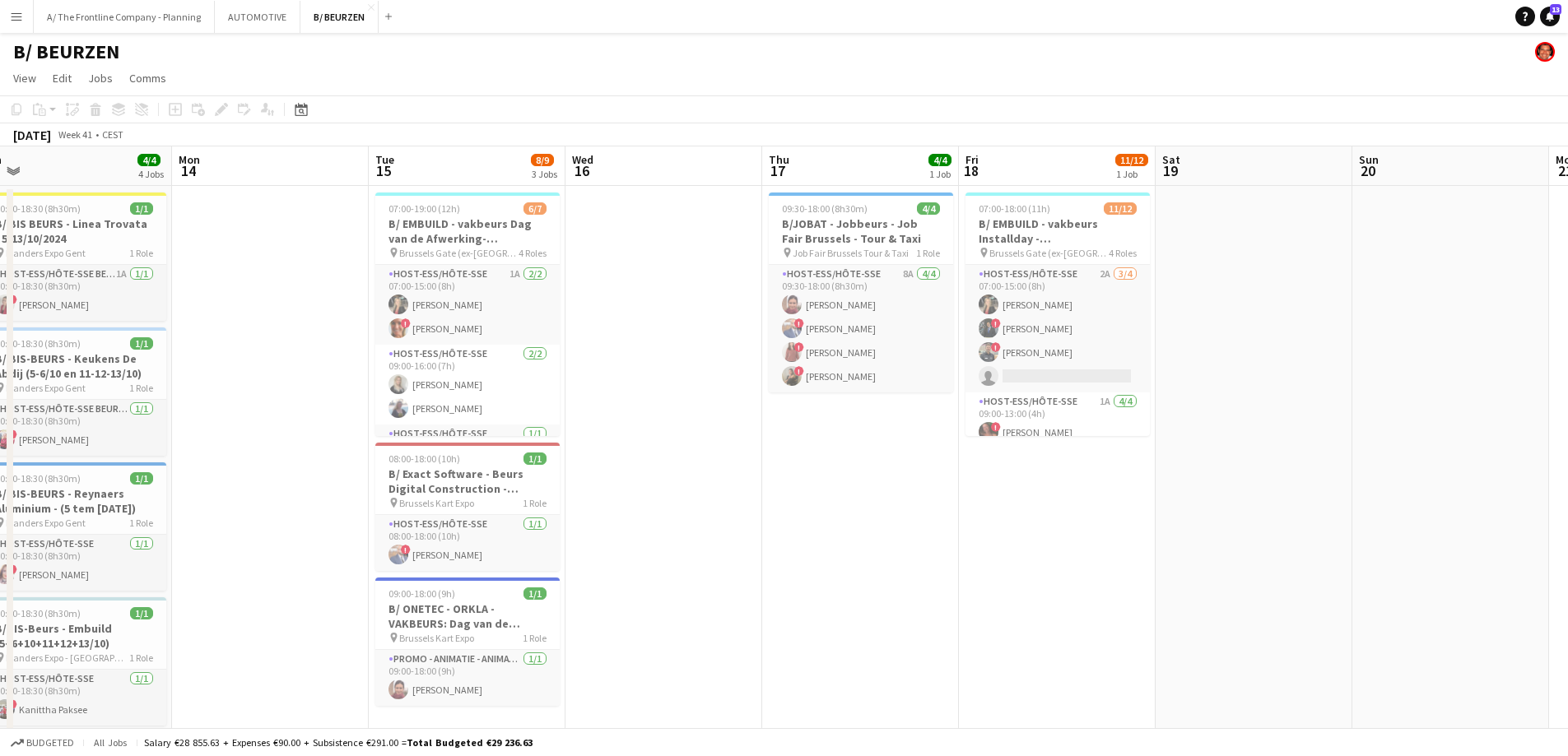
drag, startPoint x: 865, startPoint y: 424, endPoint x: 851, endPoint y: 424, distance: 14.0
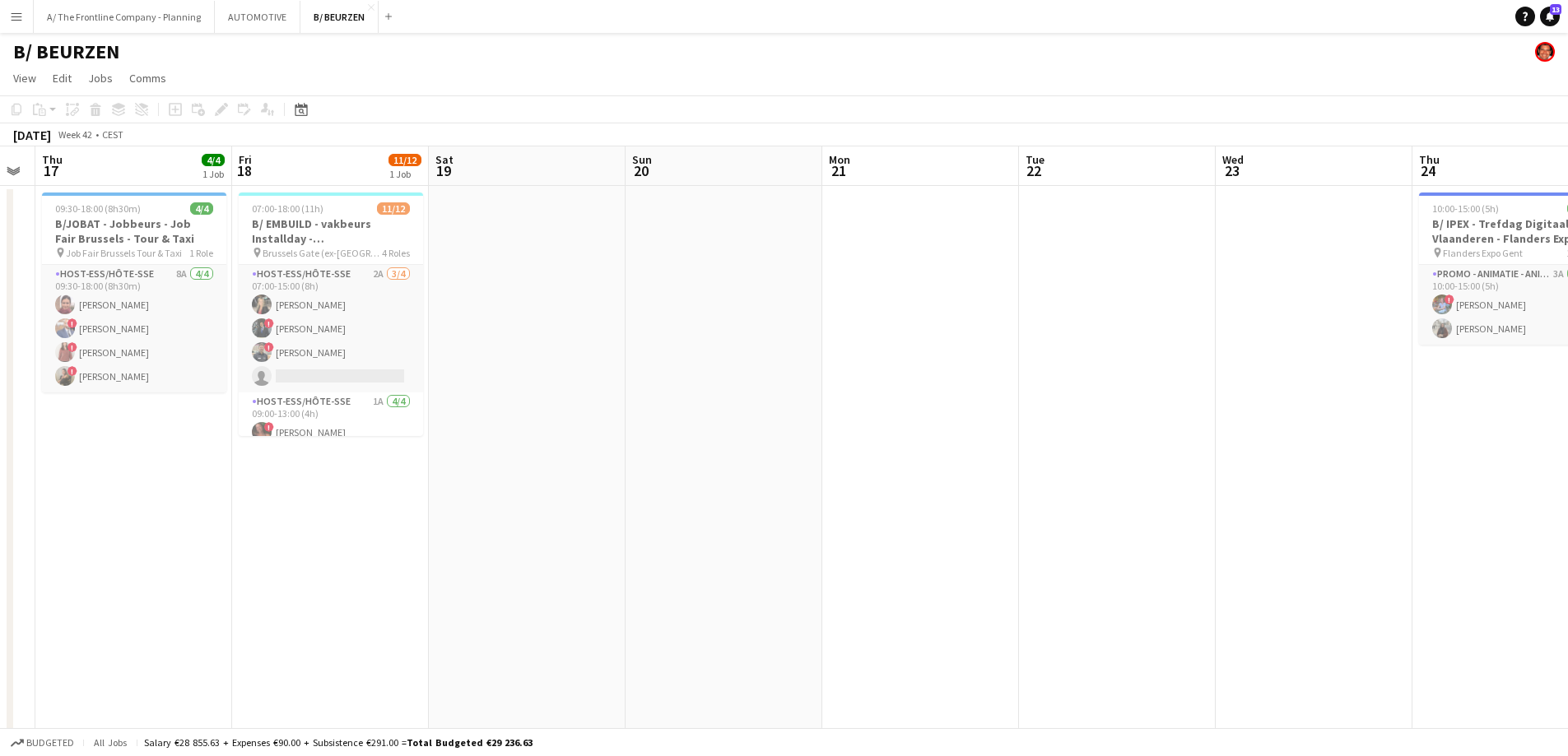
drag, startPoint x: 464, startPoint y: 413, endPoint x: 448, endPoint y: 413, distance: 16.0
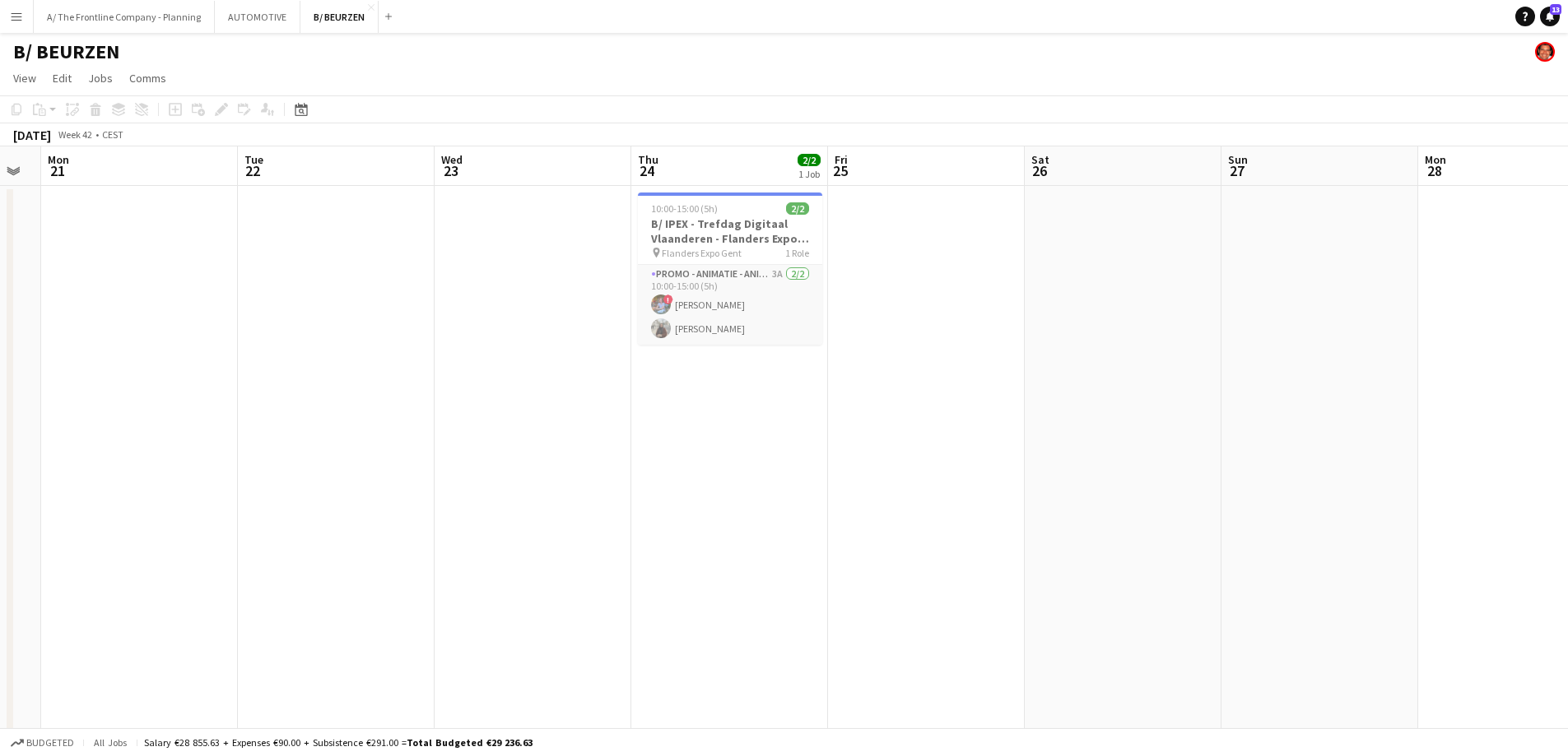
drag, startPoint x: 1030, startPoint y: 407, endPoint x: 742, endPoint y: 418, distance: 288.2
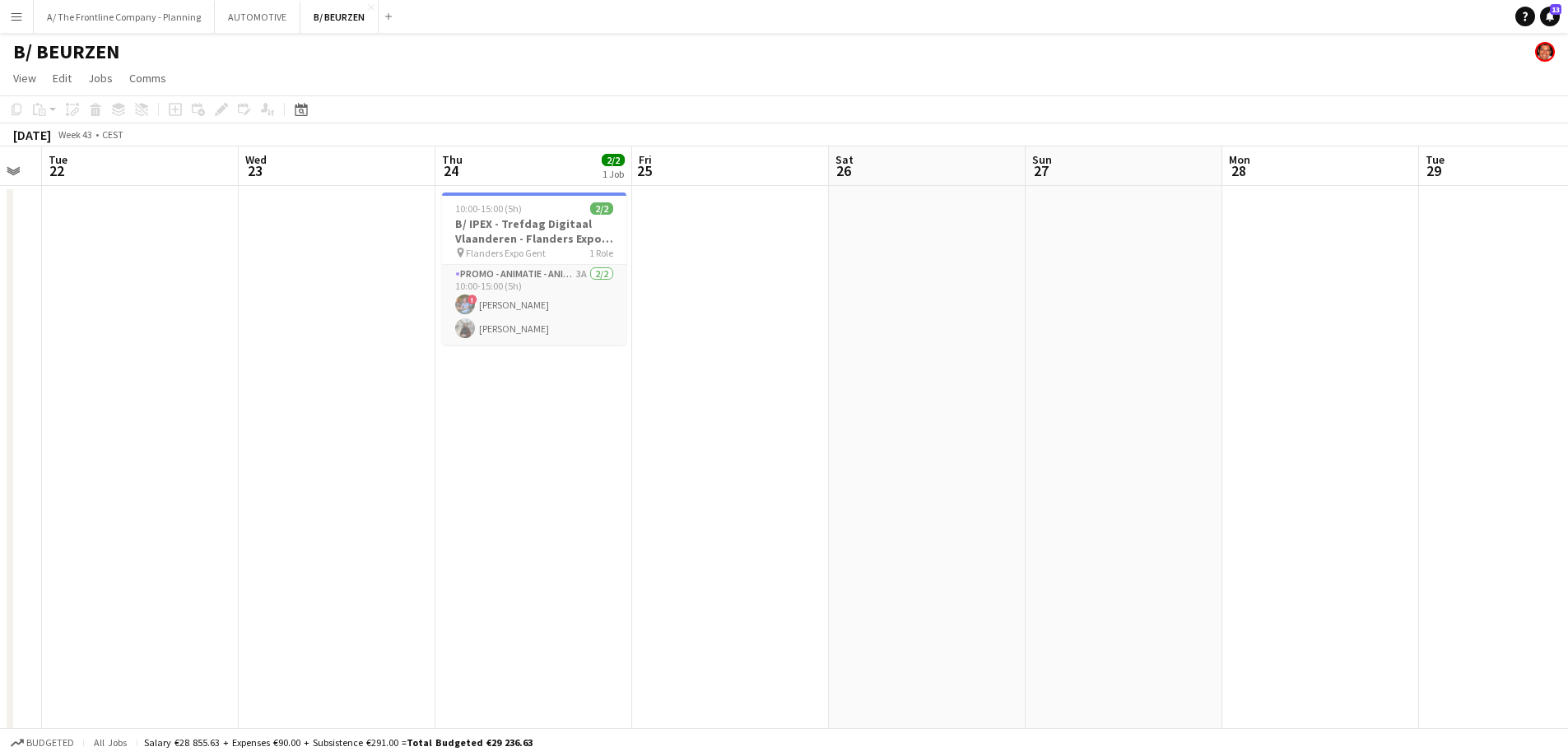
drag, startPoint x: 1038, startPoint y: 416, endPoint x: 441, endPoint y: 418, distance: 597.0
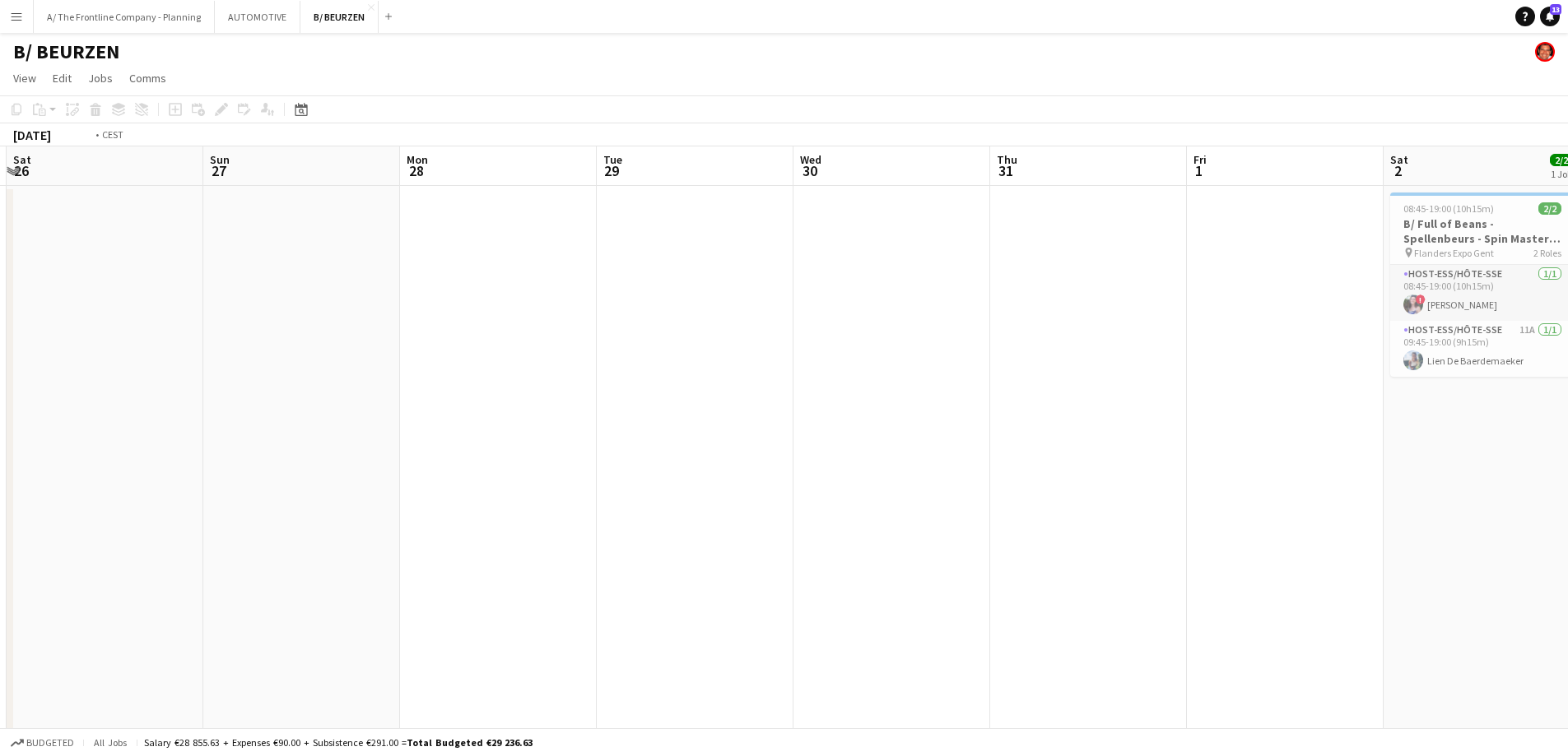
drag, startPoint x: 1071, startPoint y: 399, endPoint x: 308, endPoint y: 409, distance: 763.1
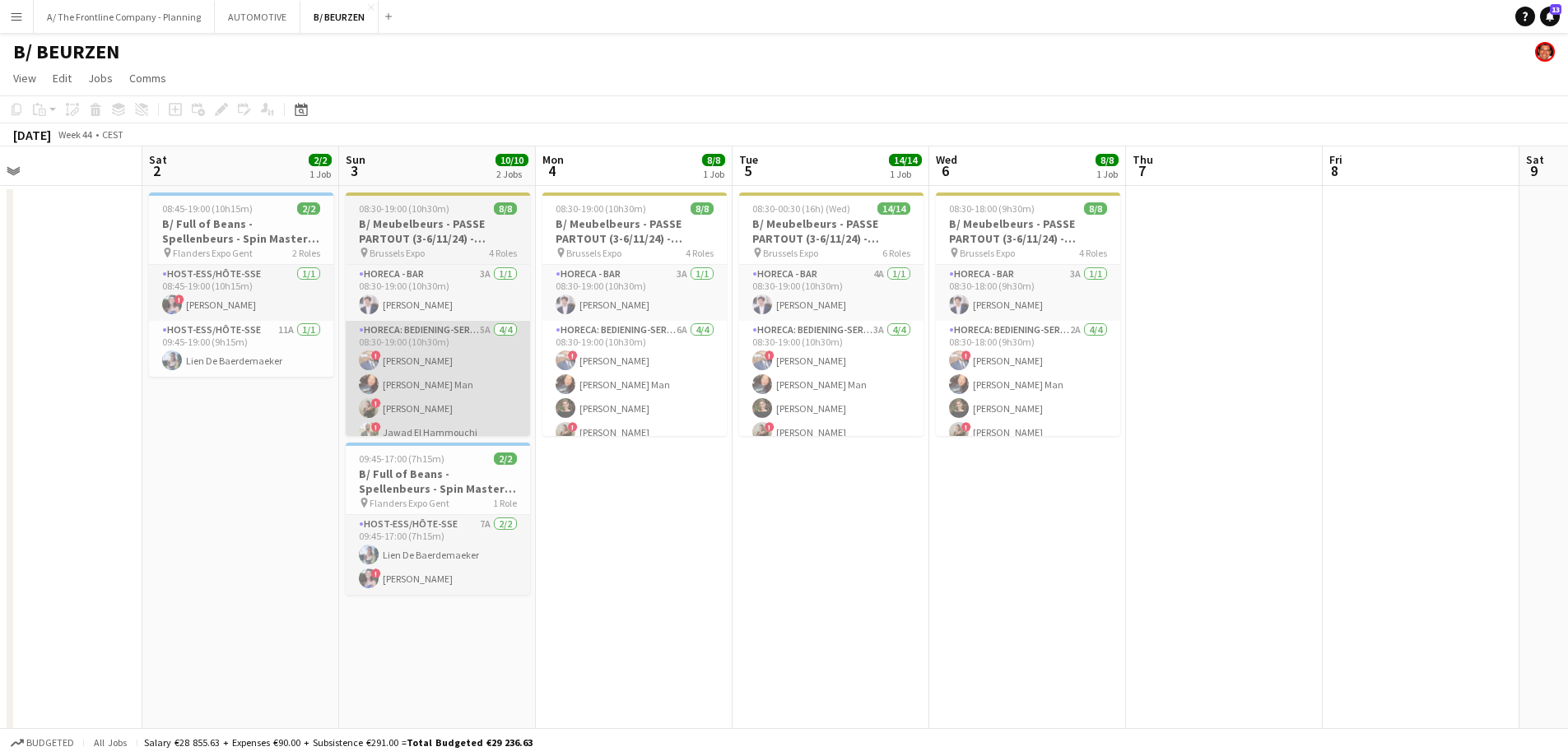
drag, startPoint x: 515, startPoint y: 437, endPoint x: 407, endPoint y: 422, distance: 109.0
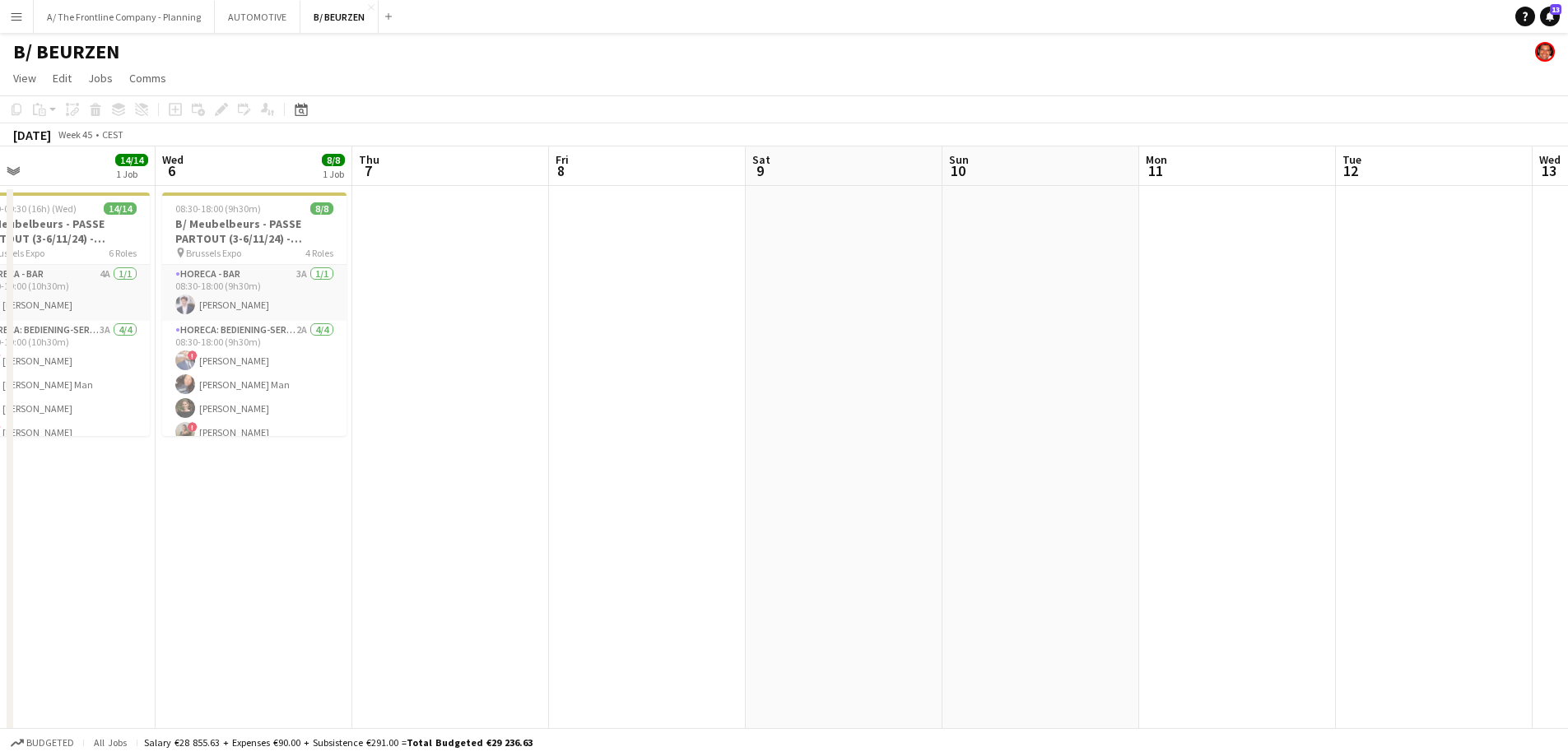
drag, startPoint x: 1131, startPoint y: 424, endPoint x: 409, endPoint y: 457, distance: 722.8
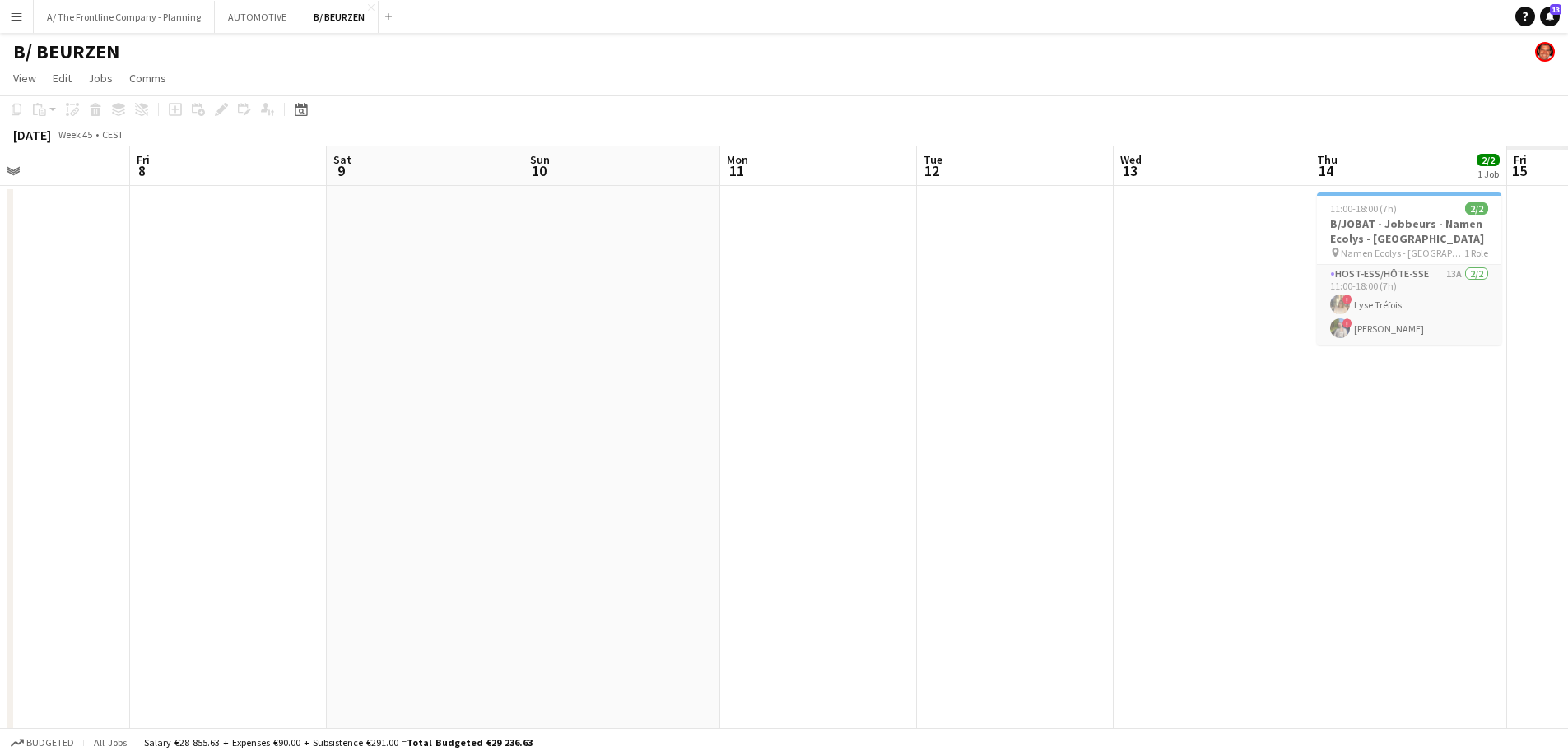
drag, startPoint x: 870, startPoint y: 440, endPoint x: 381, endPoint y: 448, distance: 489.1
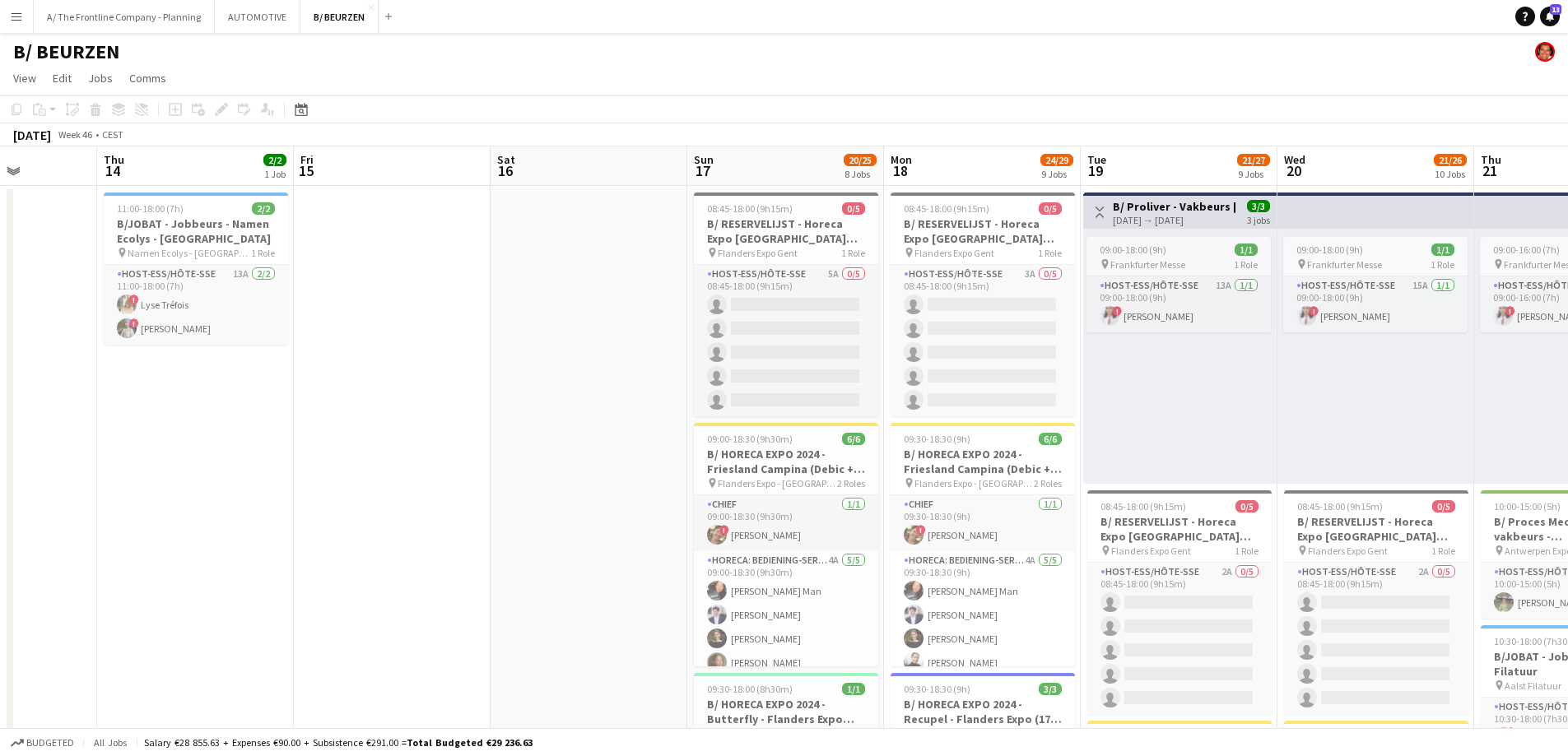
drag
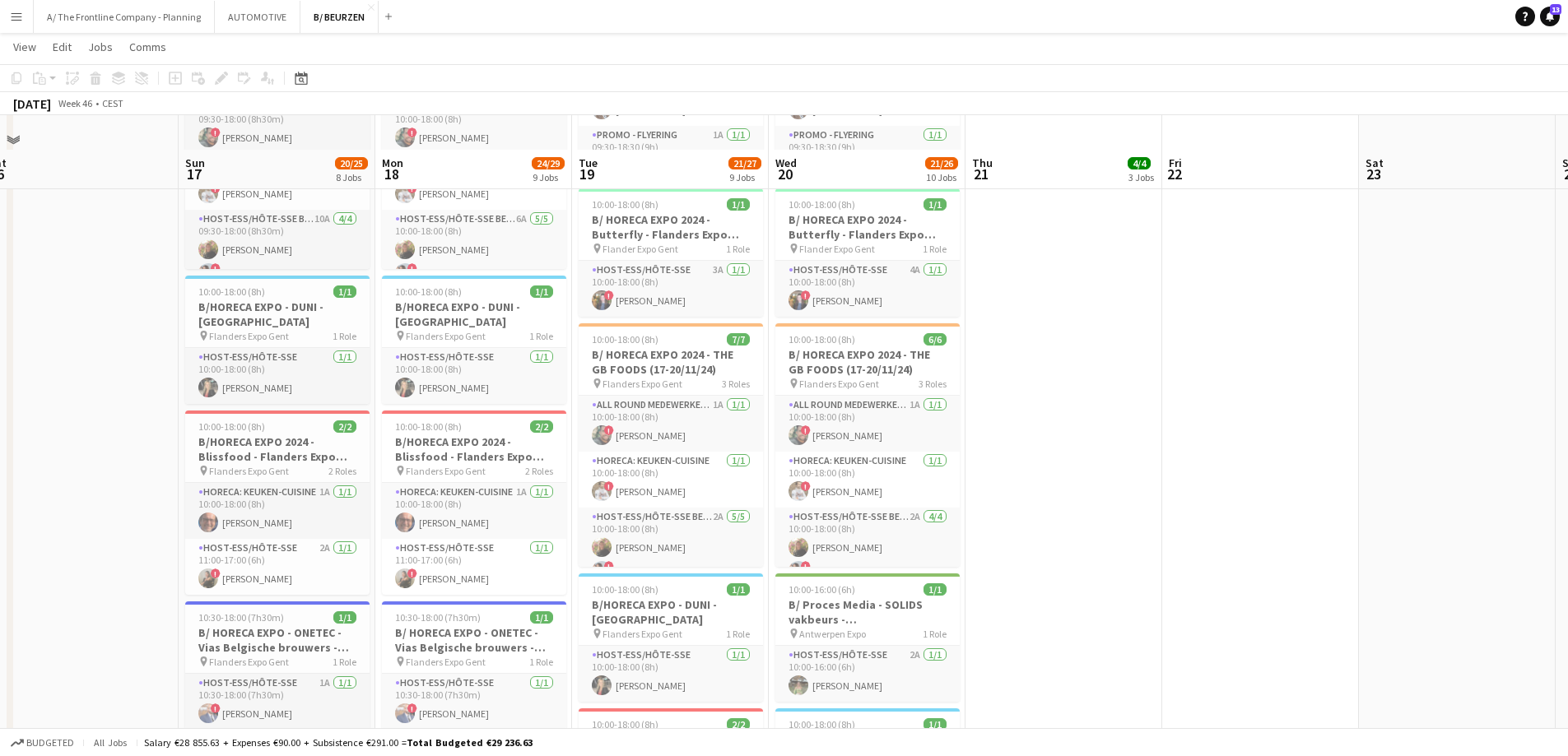
scroll to position [1070, 0]
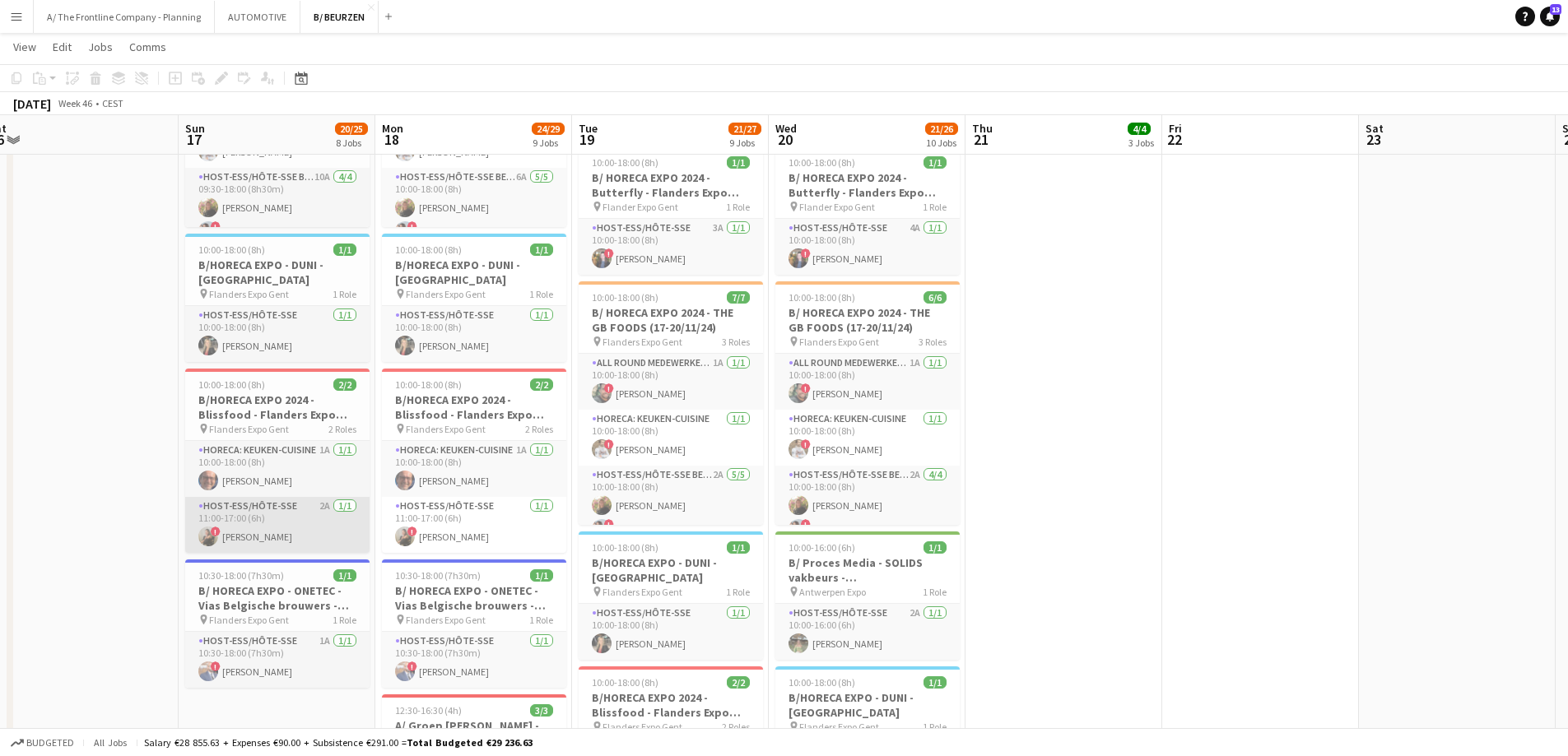
drag, startPoint x: 259, startPoint y: 508, endPoint x: 311, endPoint y: 495, distance: 53.6
click at [261, 507] on app-card-role "Host-ess/Hôte-sse 2A 1/1 11:00-17:00 (6h) ! Zoë Vanderaa" at bounding box center [278, 525] width 185 height 56
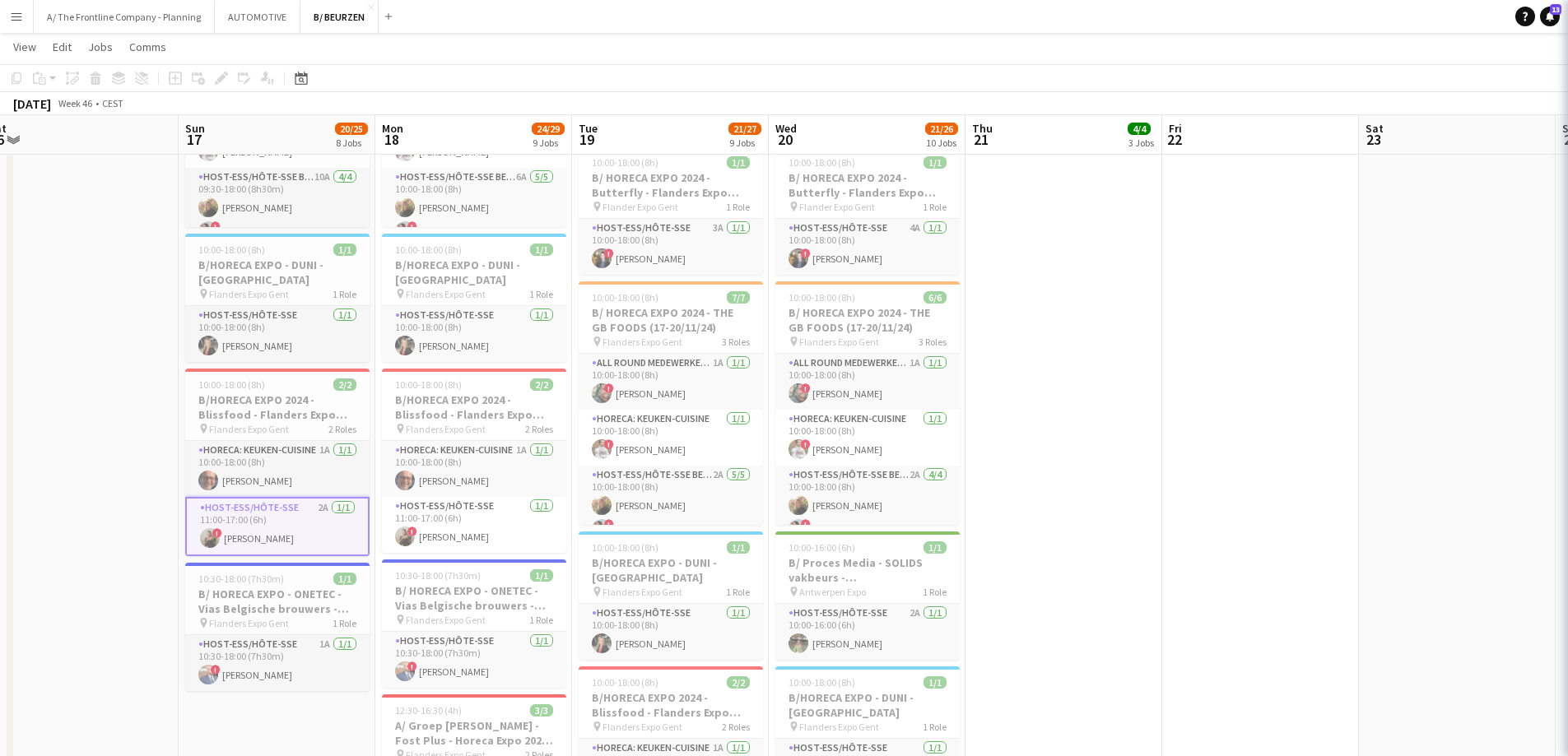
scroll to position [0, 607]
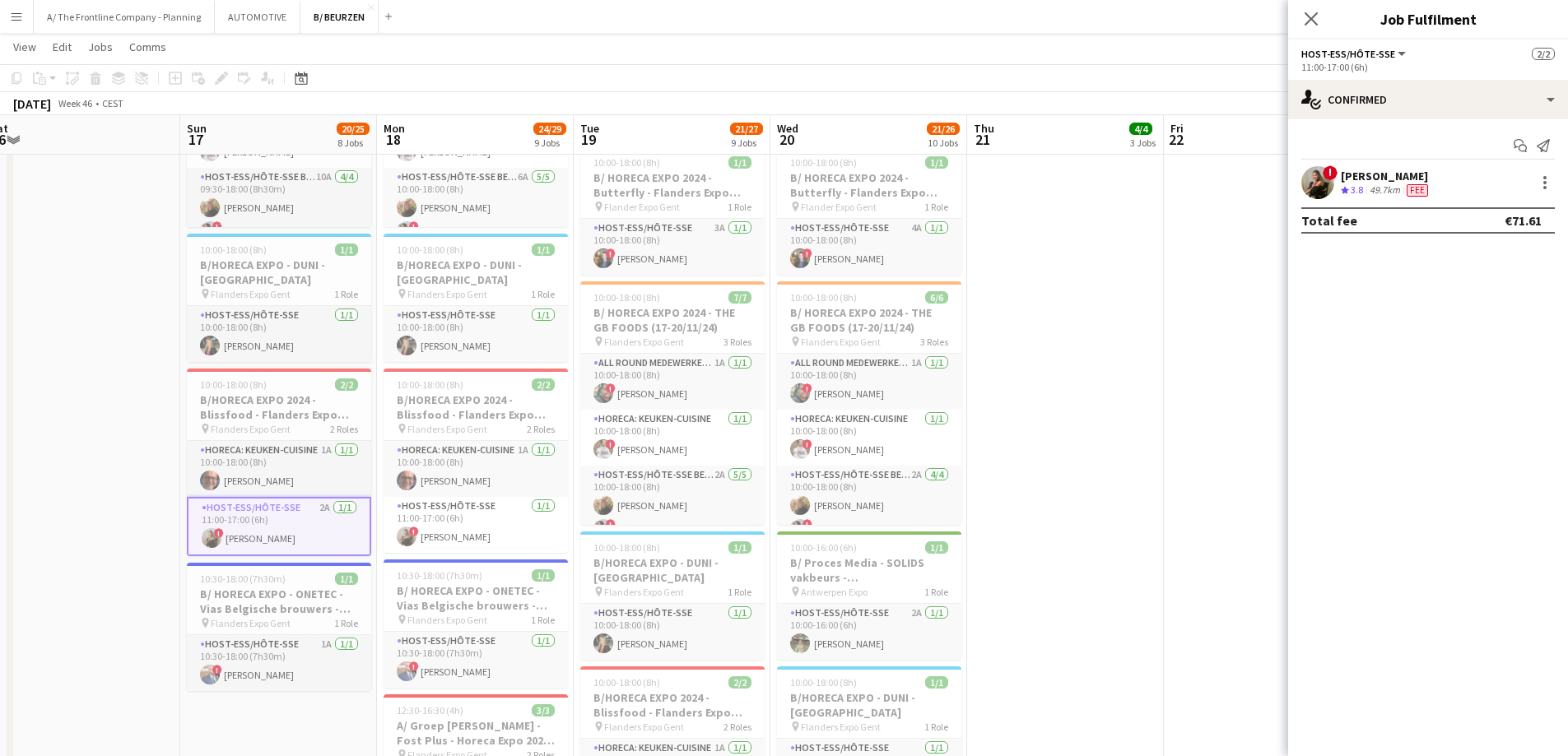
click at [611, 195] on div "49.7km" at bounding box center [1384, 191] width 37 height 14
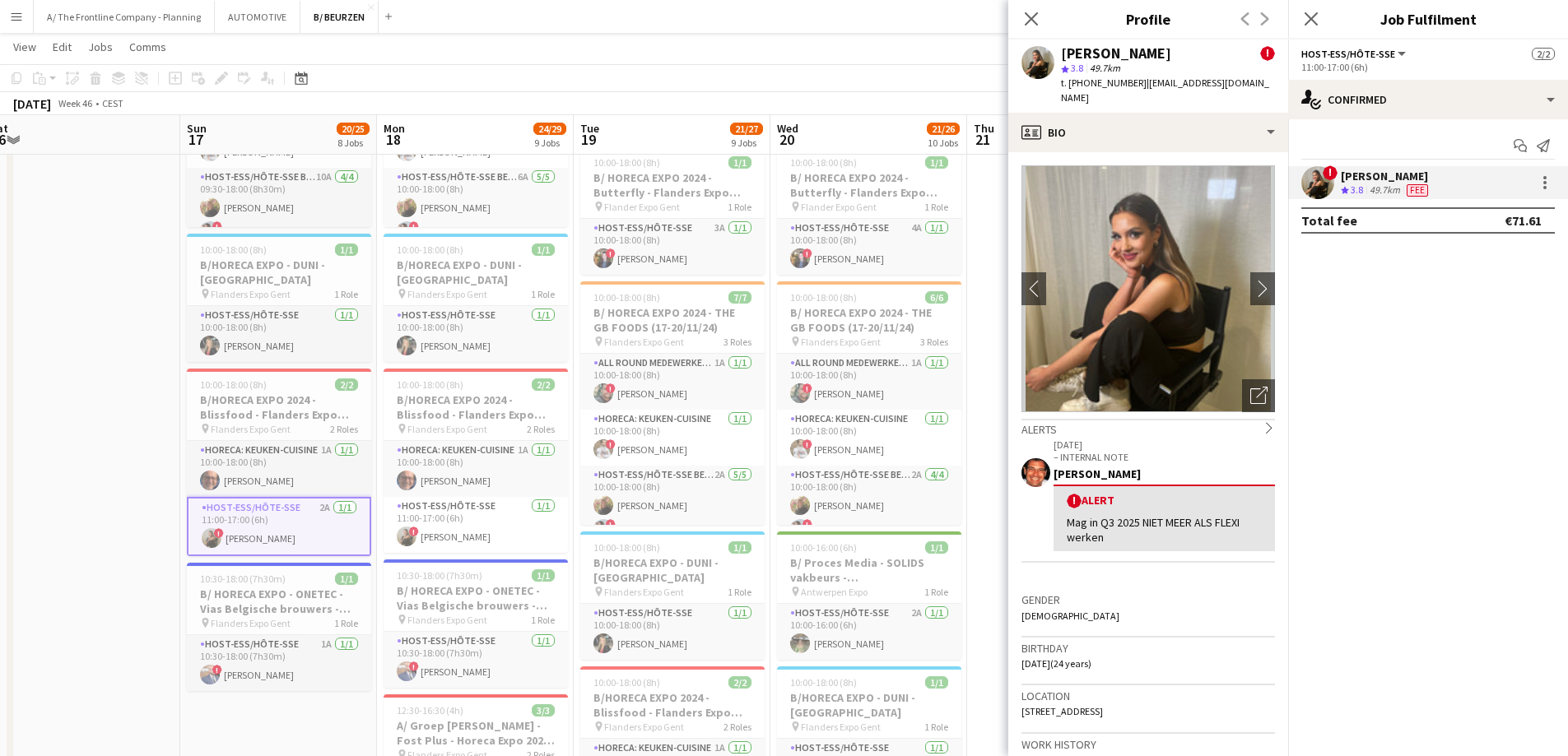
click at [15, 23] on button "Menu" at bounding box center [16, 16] width 33 height 33
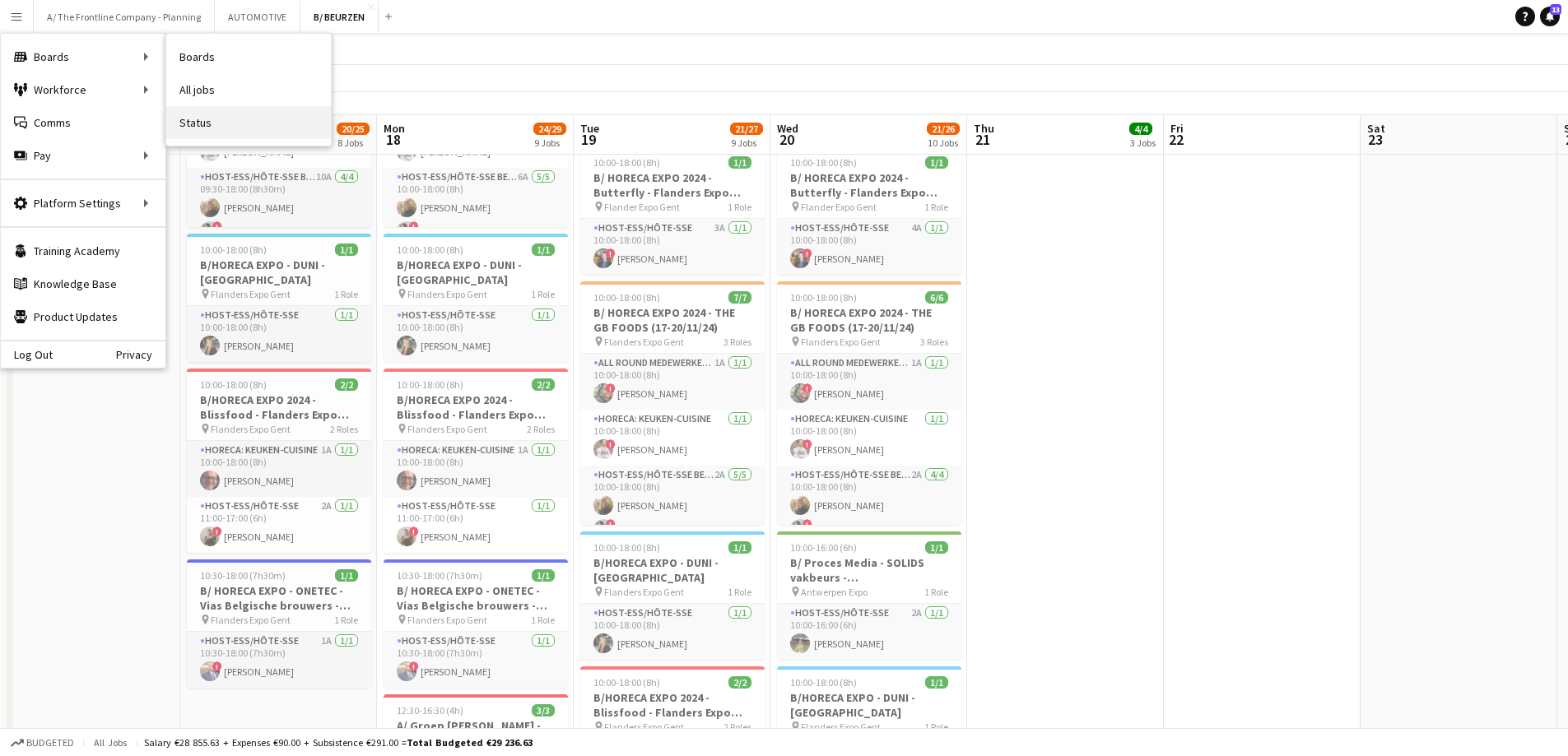
click at [201, 119] on link "Status" at bounding box center [249, 123] width 165 height 33
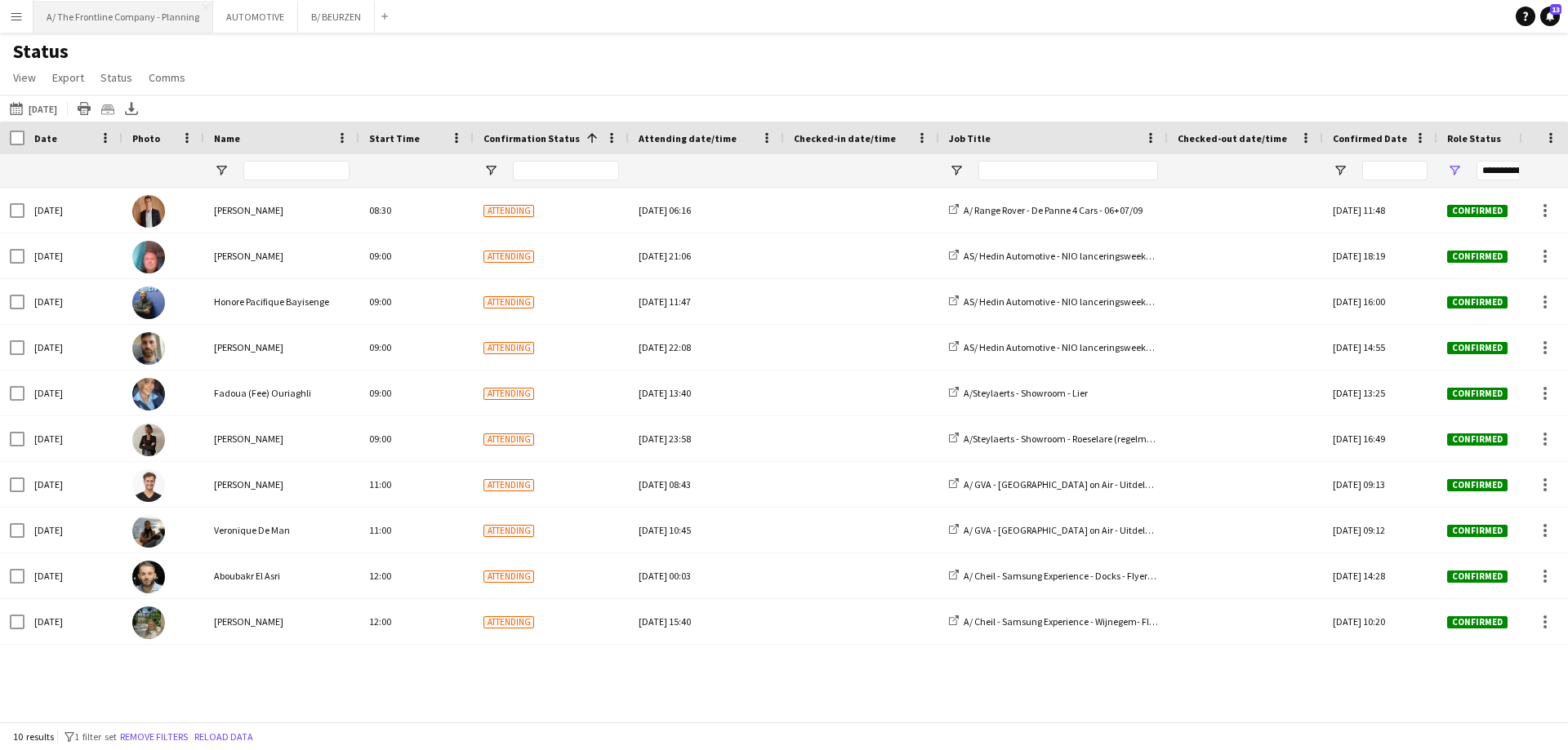
click at [168, 26] on button "A/ The Frontline Company - Planning Close" at bounding box center [123, 16] width 180 height 32
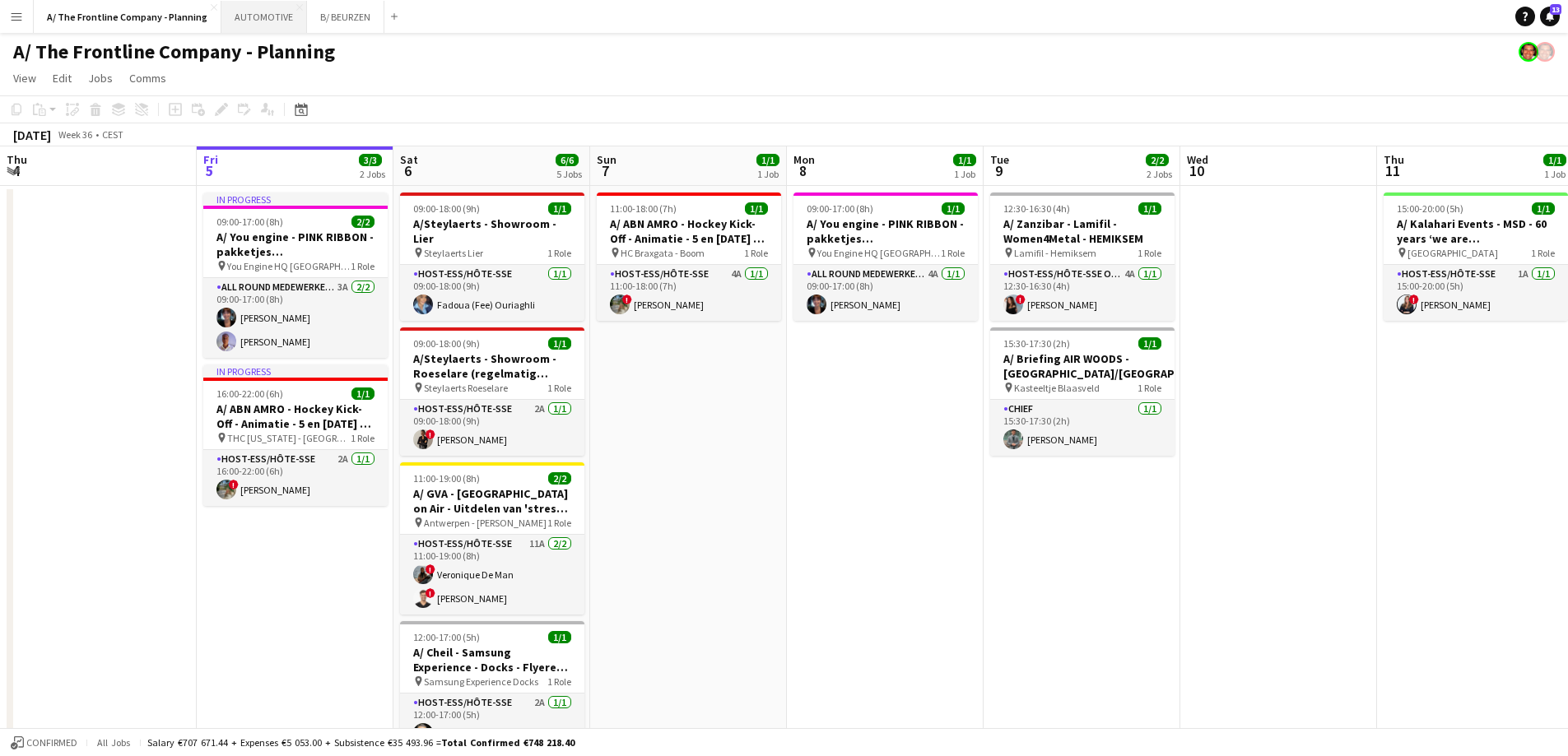
click at [241, 17] on button "AUTOMOTIVE Close" at bounding box center [265, 16] width 86 height 32
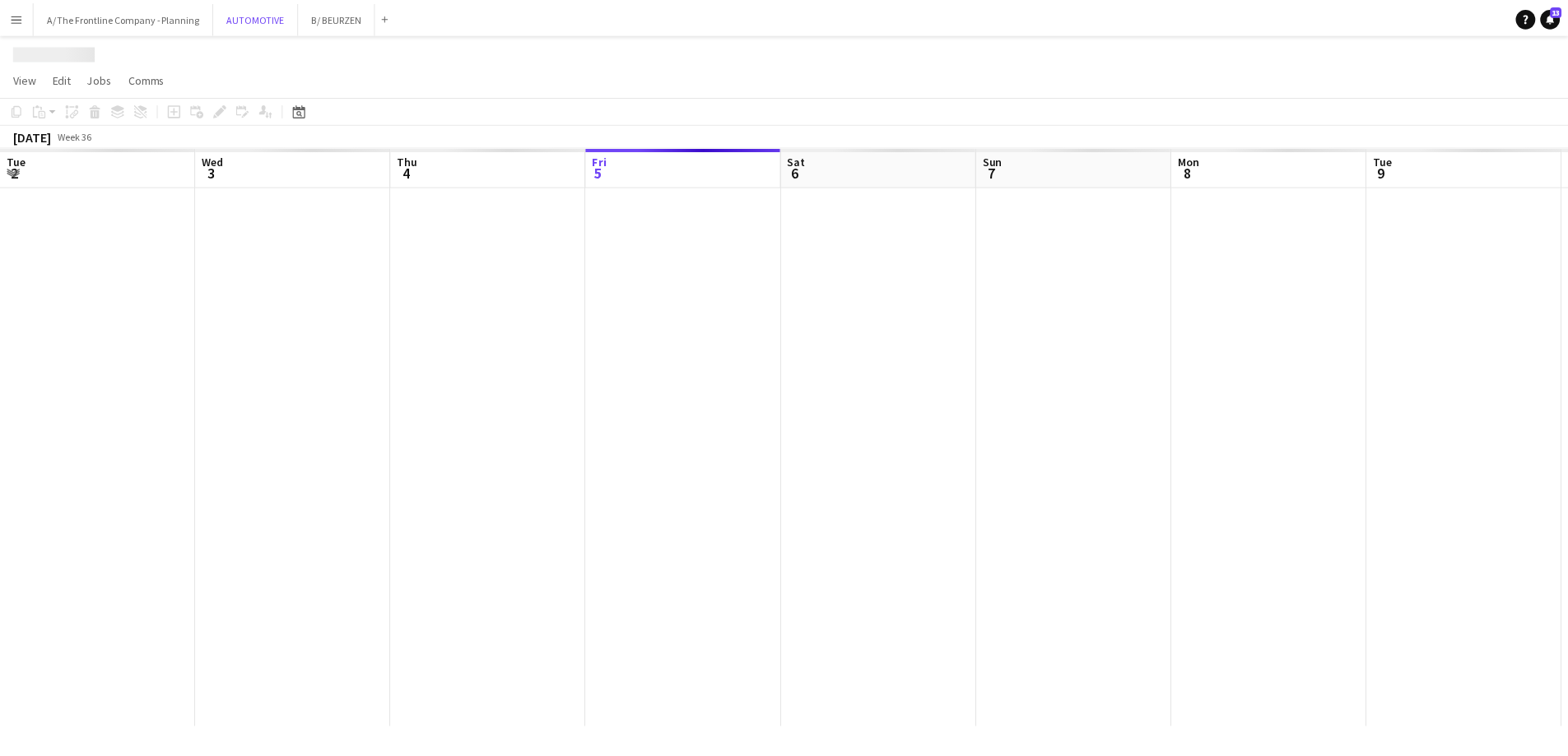
scroll to position [0, 394]
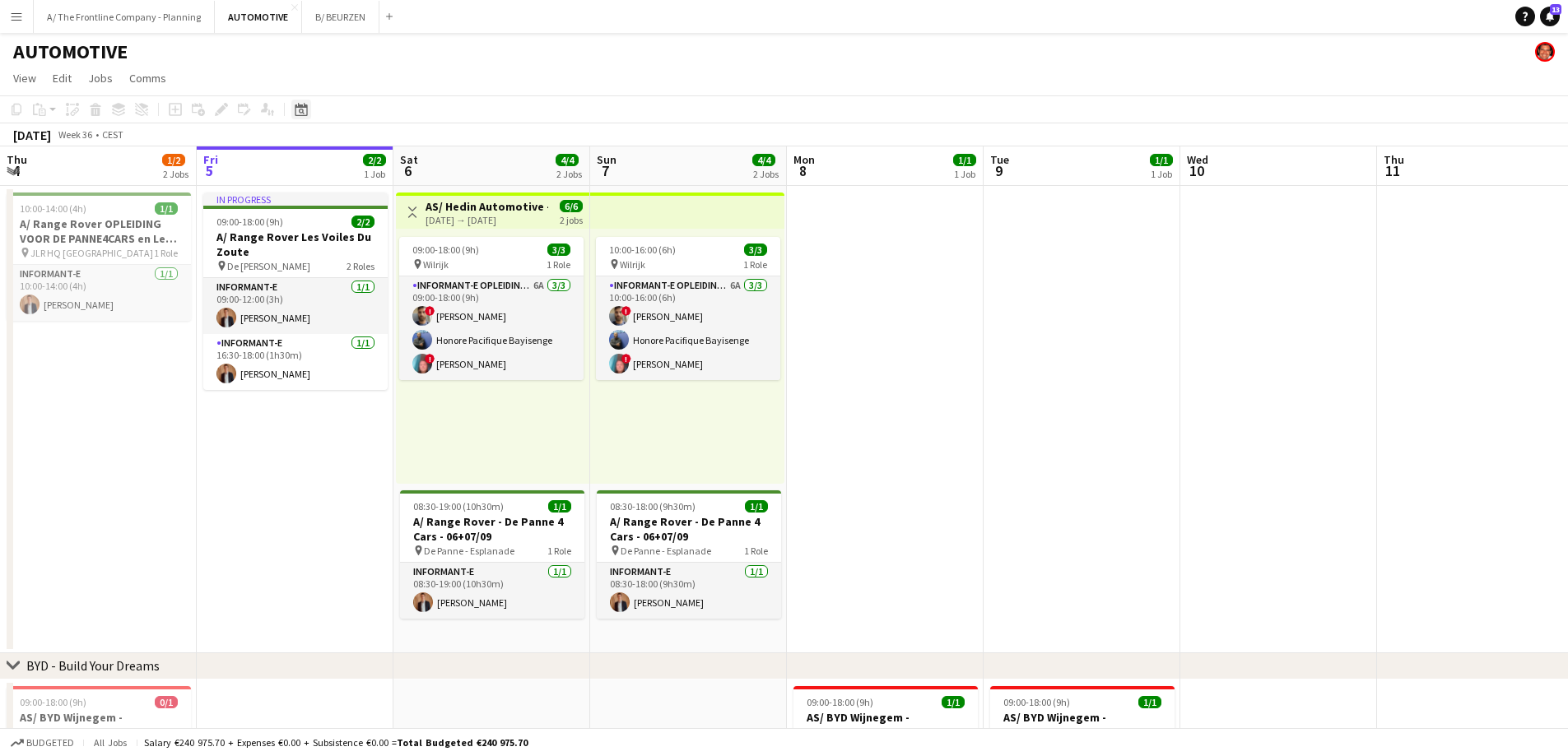
click at [303, 113] on icon at bounding box center [302, 111] width 6 height 6
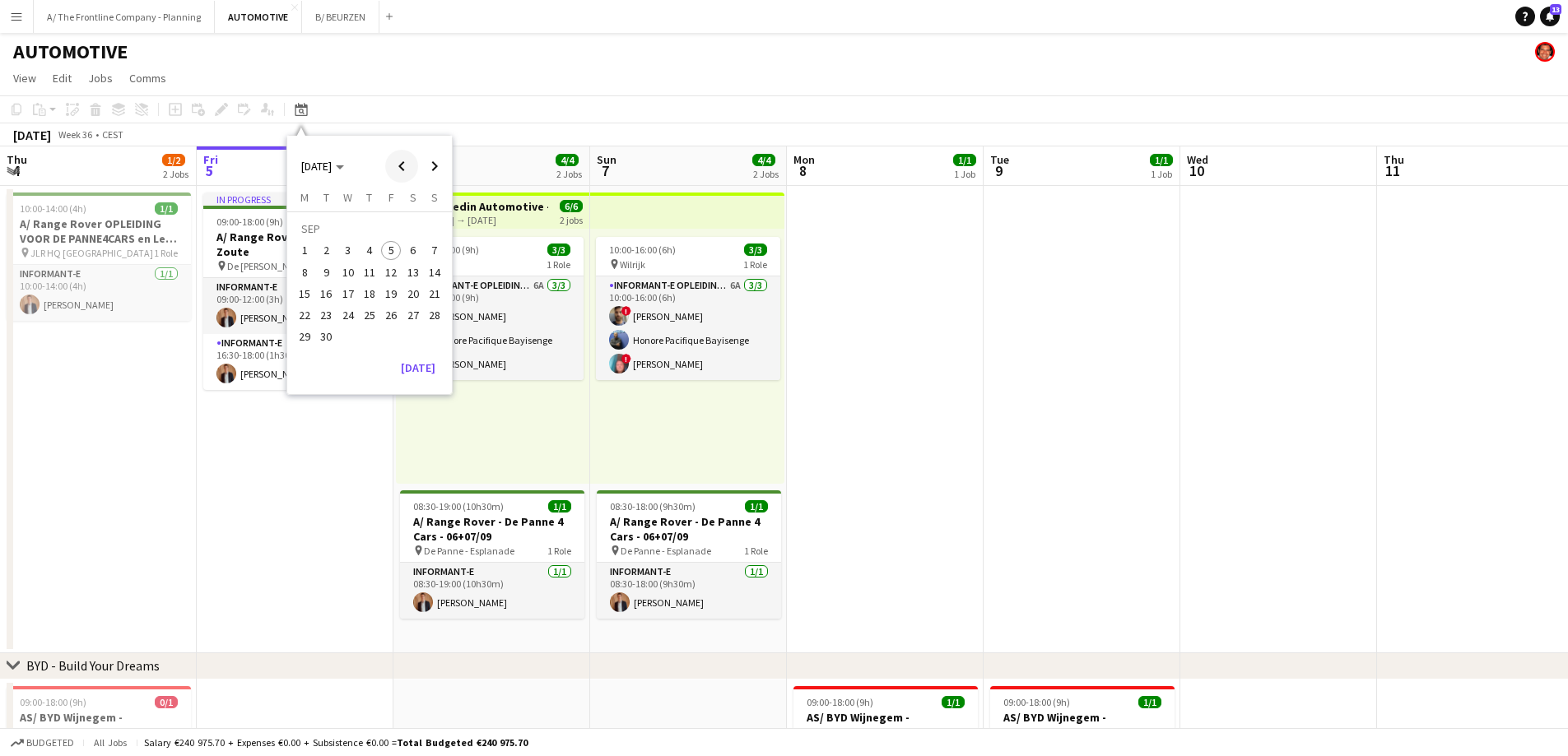
click at [401, 169] on span "Previous month" at bounding box center [401, 166] width 33 height 33
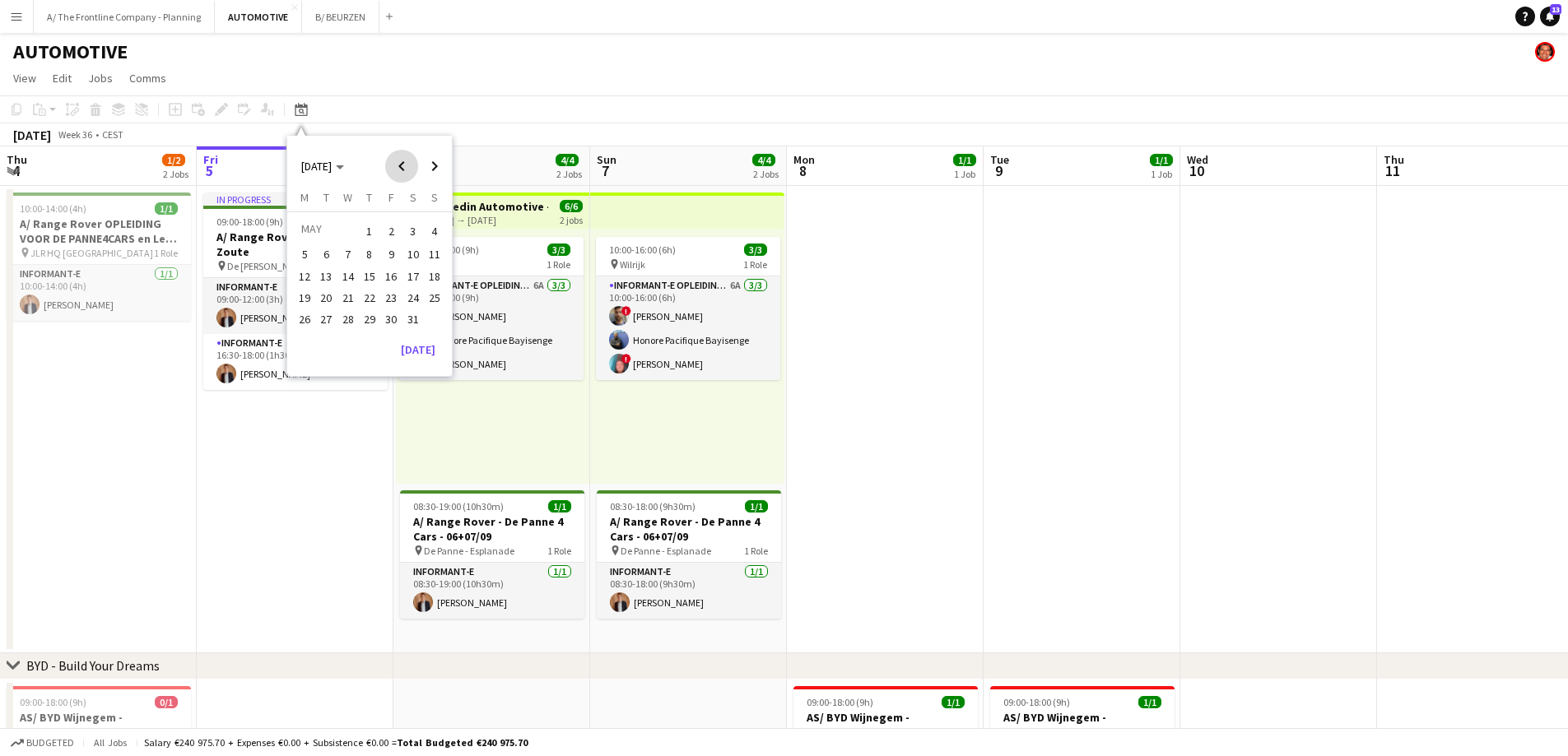
click at [401, 169] on span "Previous month" at bounding box center [401, 166] width 33 height 33
click at [393, 277] on span "10" at bounding box center [391, 272] width 20 height 20
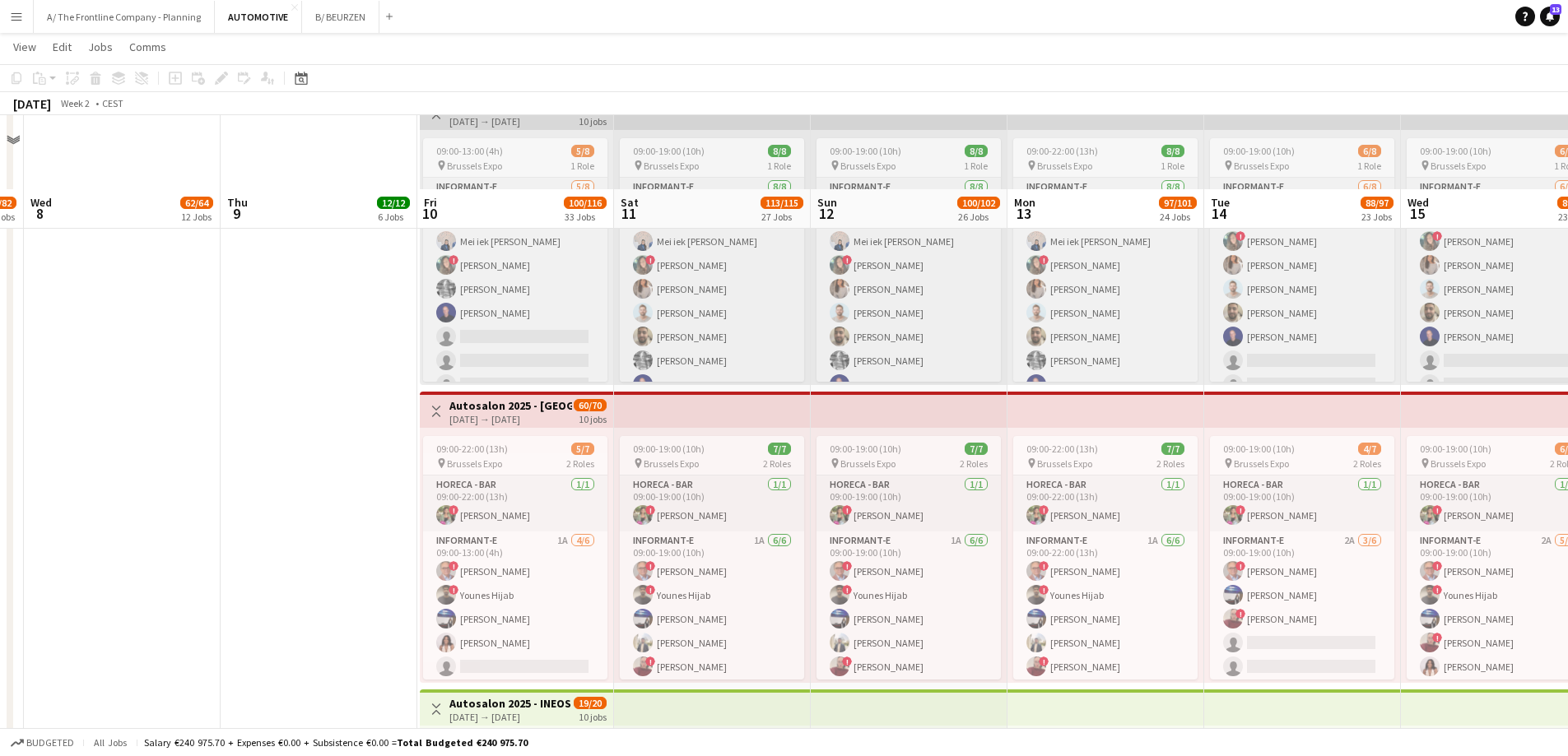
scroll to position [3868, 0]
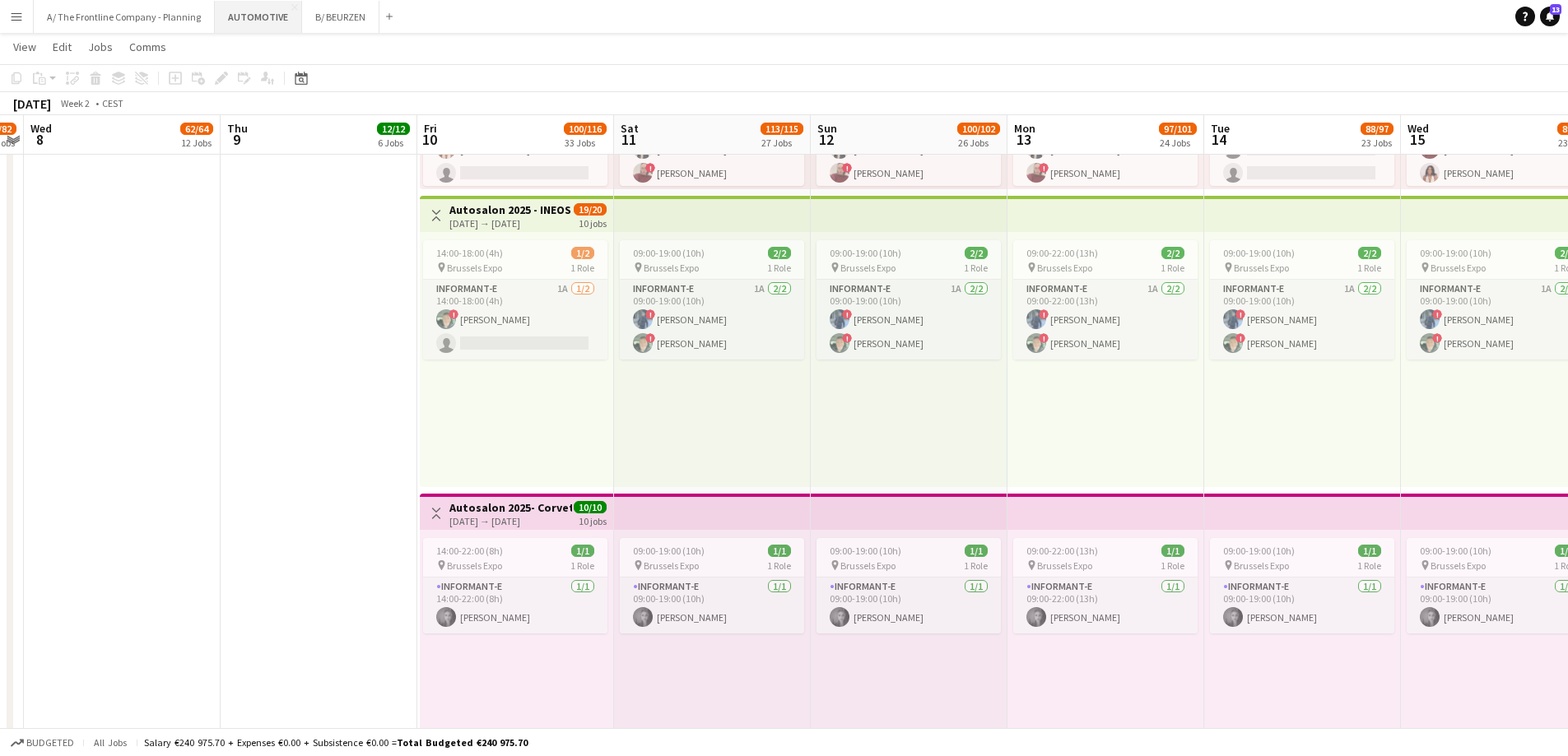
click at [254, 18] on button "AUTOMOTIVE Close" at bounding box center [259, 16] width 88 height 32
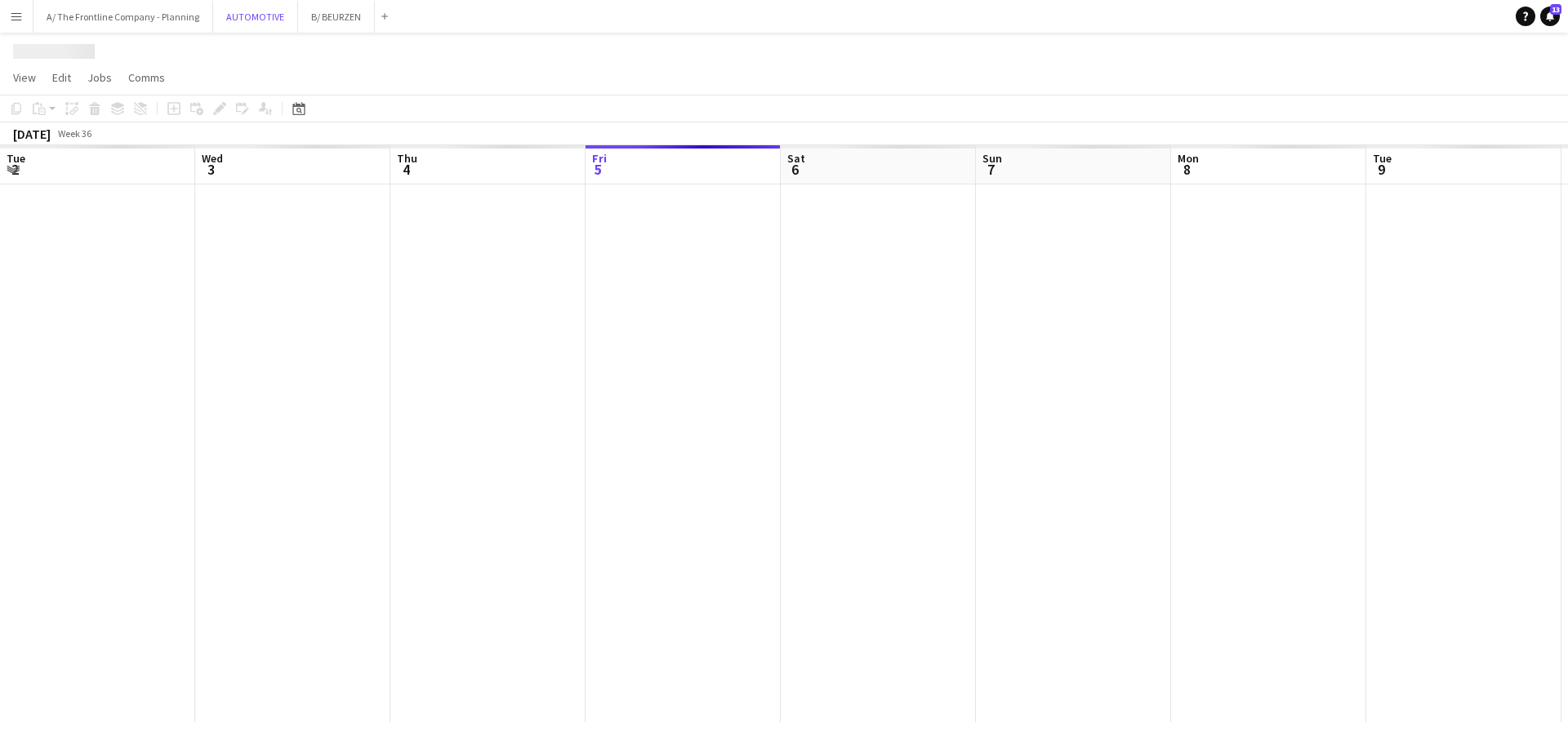
scroll to position [0, 391]
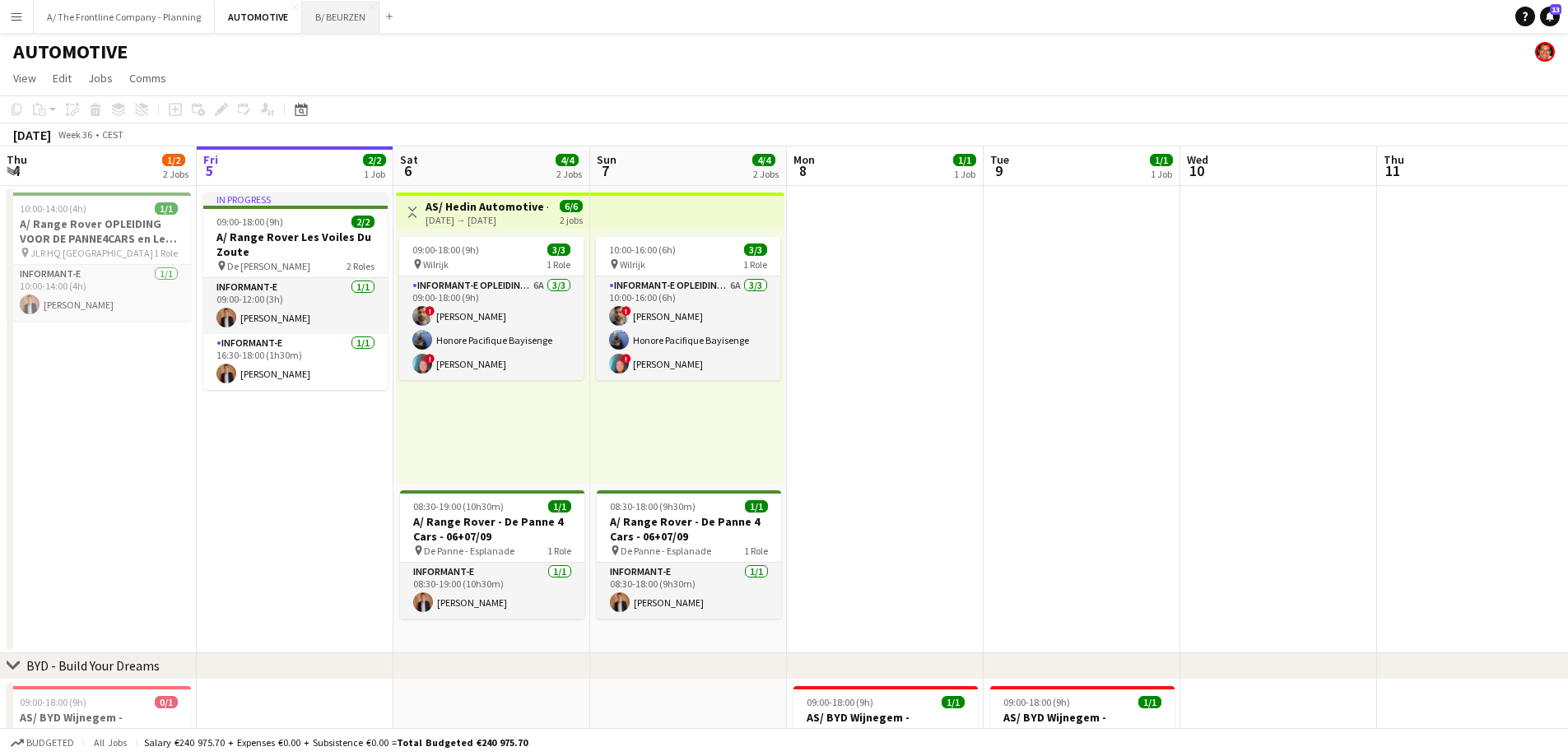
click at [335, 15] on button "B/ BEURZEN Close" at bounding box center [341, 16] width 77 height 32
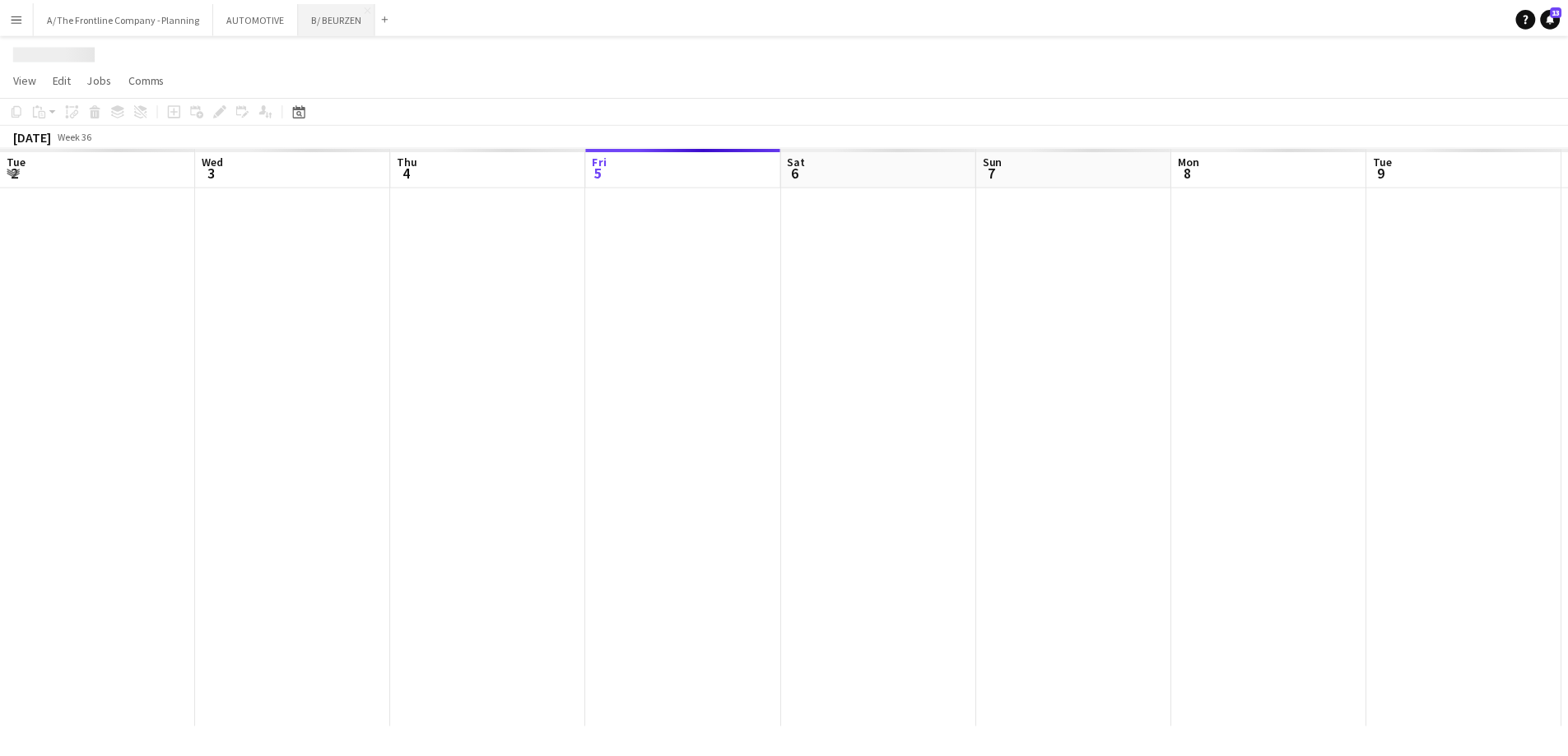
scroll to position [0, 394]
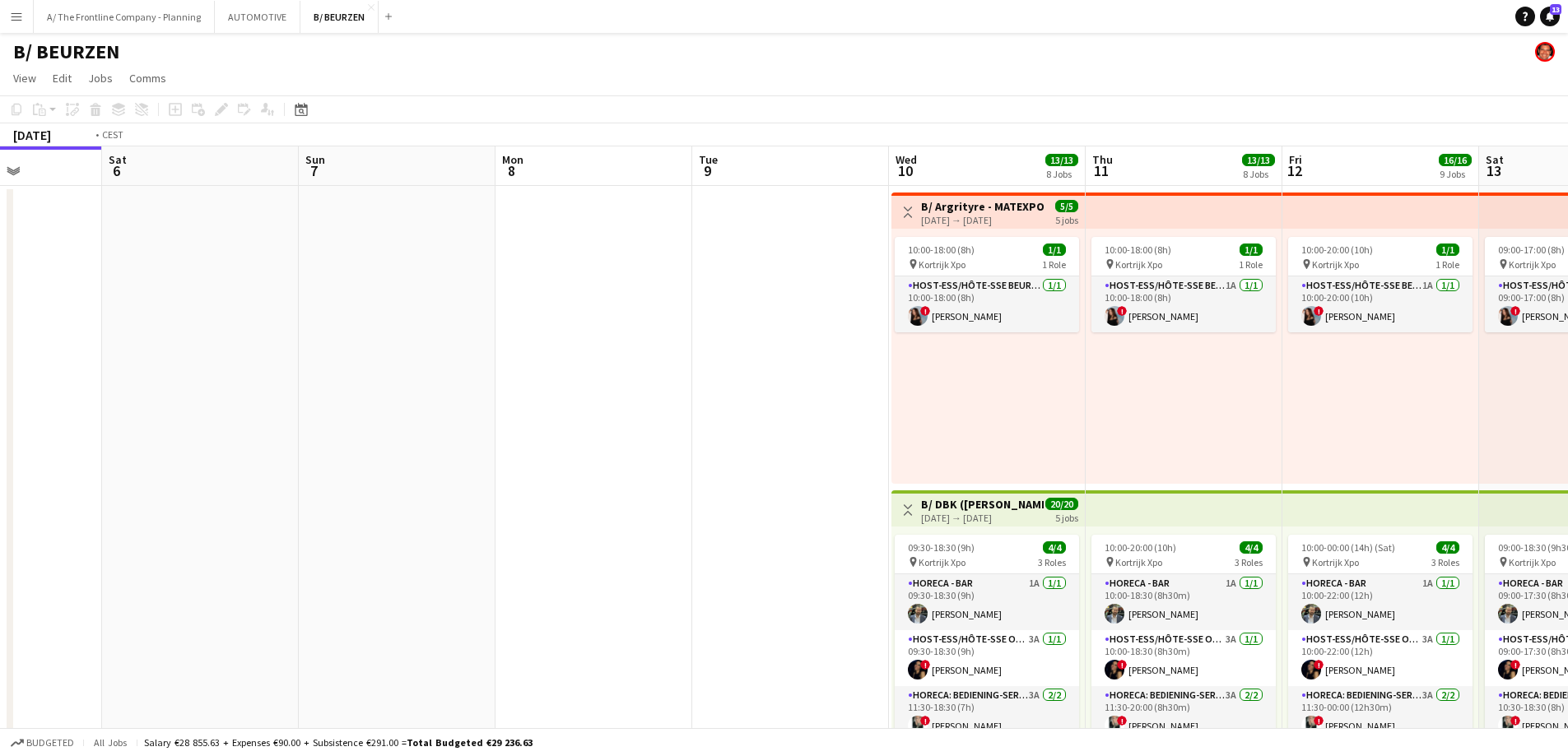
drag, startPoint x: 930, startPoint y: 320, endPoint x: -167, endPoint y: 318, distance: 1097.0
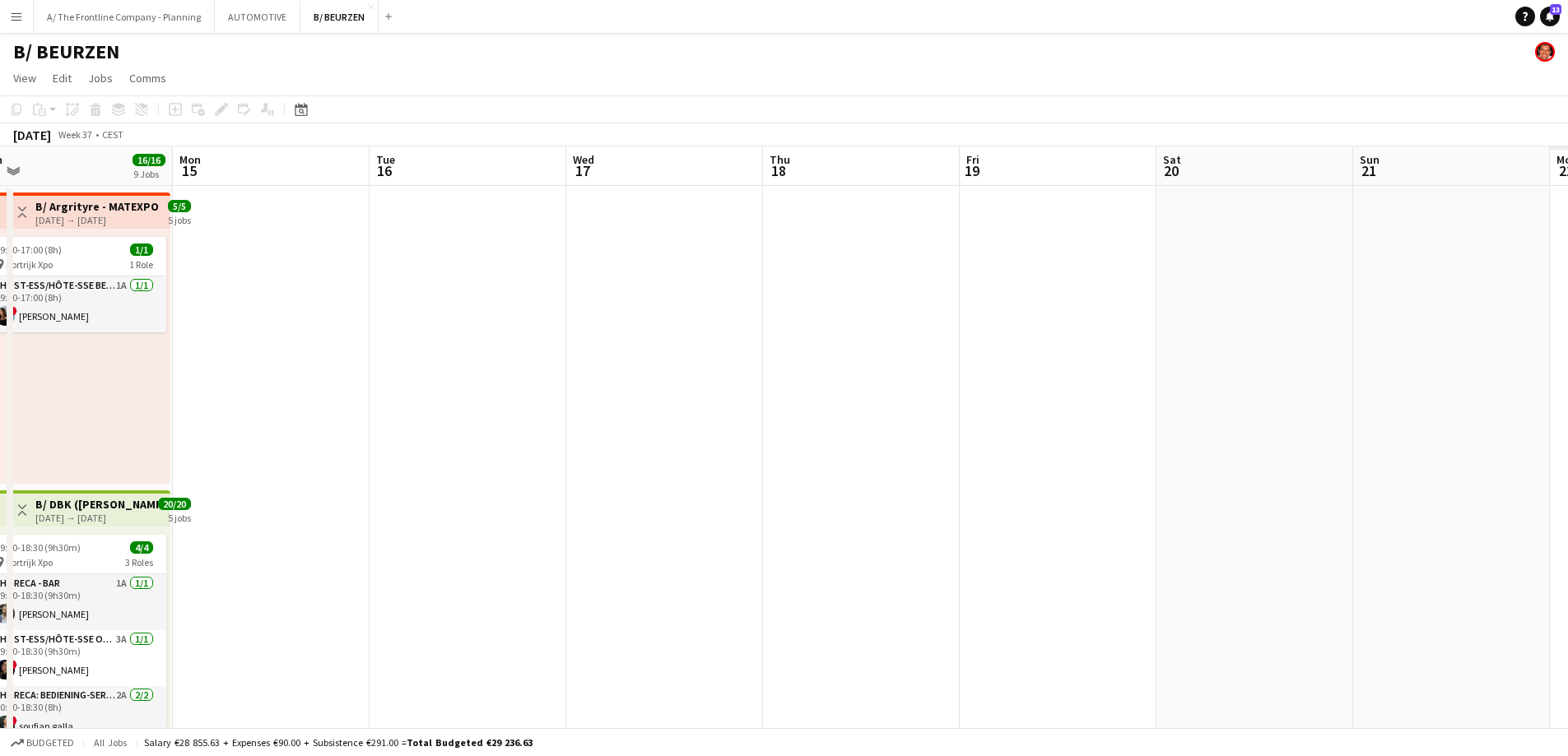
drag, startPoint x: 1386, startPoint y: 444, endPoint x: 546, endPoint y: 430, distance: 840.1
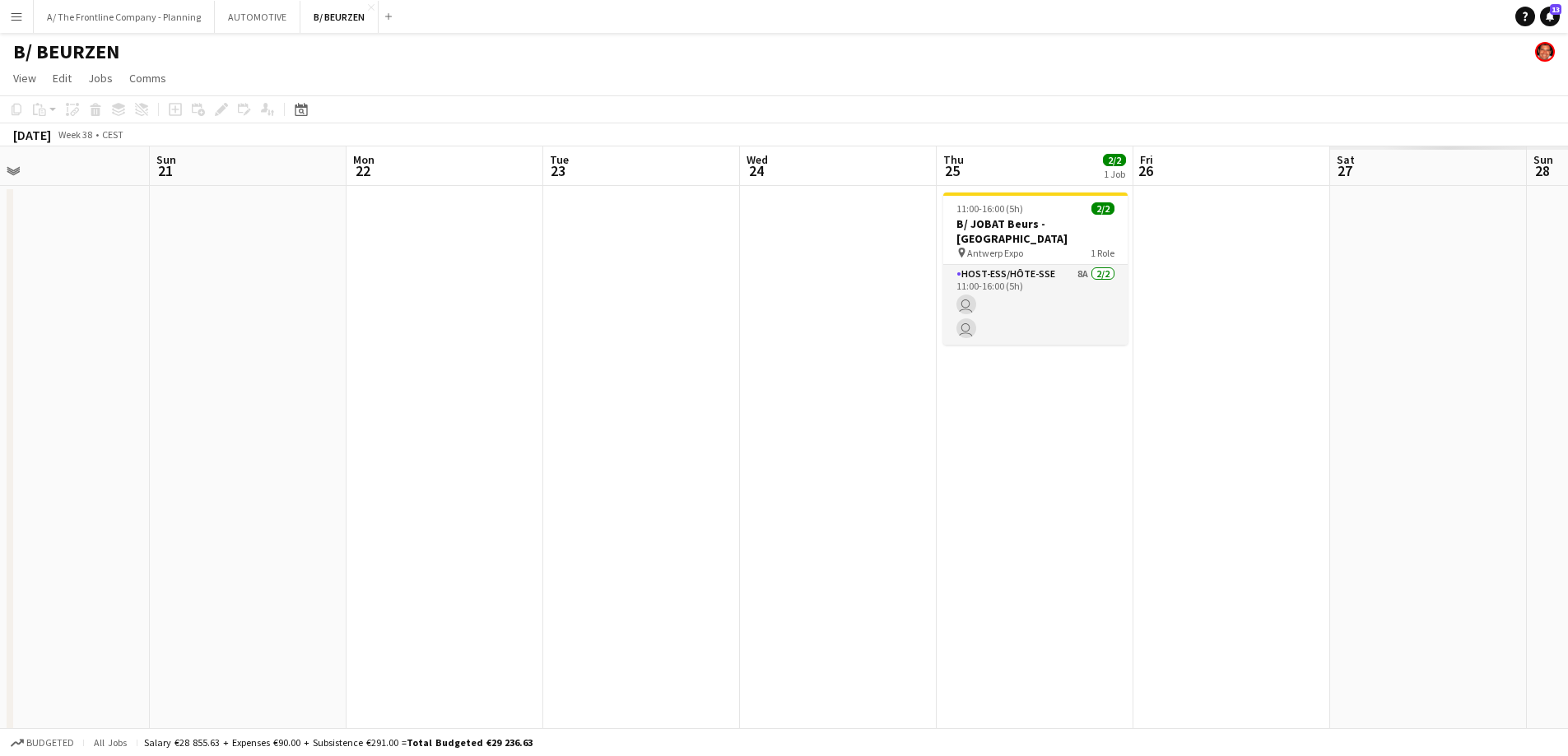
drag, startPoint x: 1277, startPoint y: 421, endPoint x: 495, endPoint y: 411, distance: 782.1
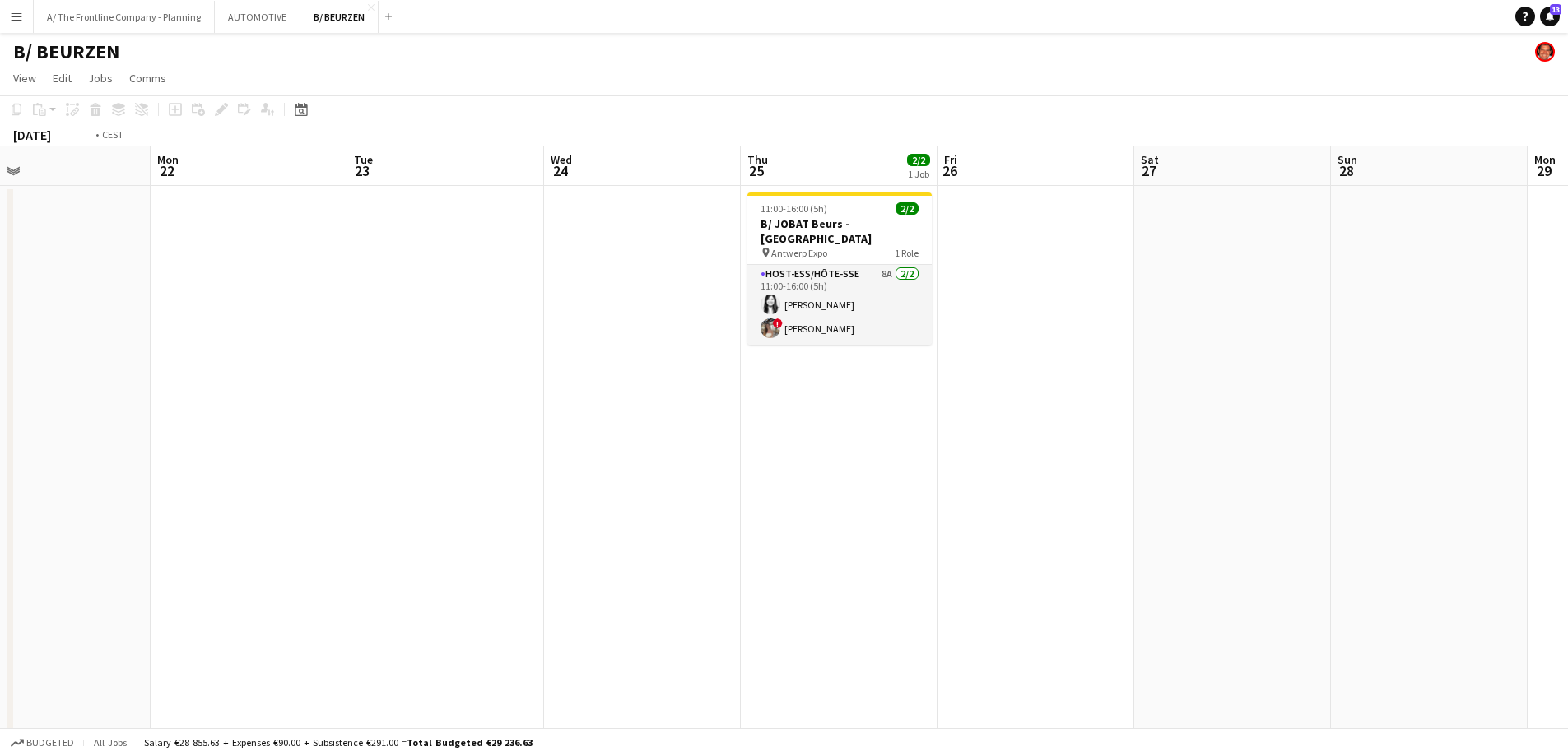
scroll to position [0, 516]
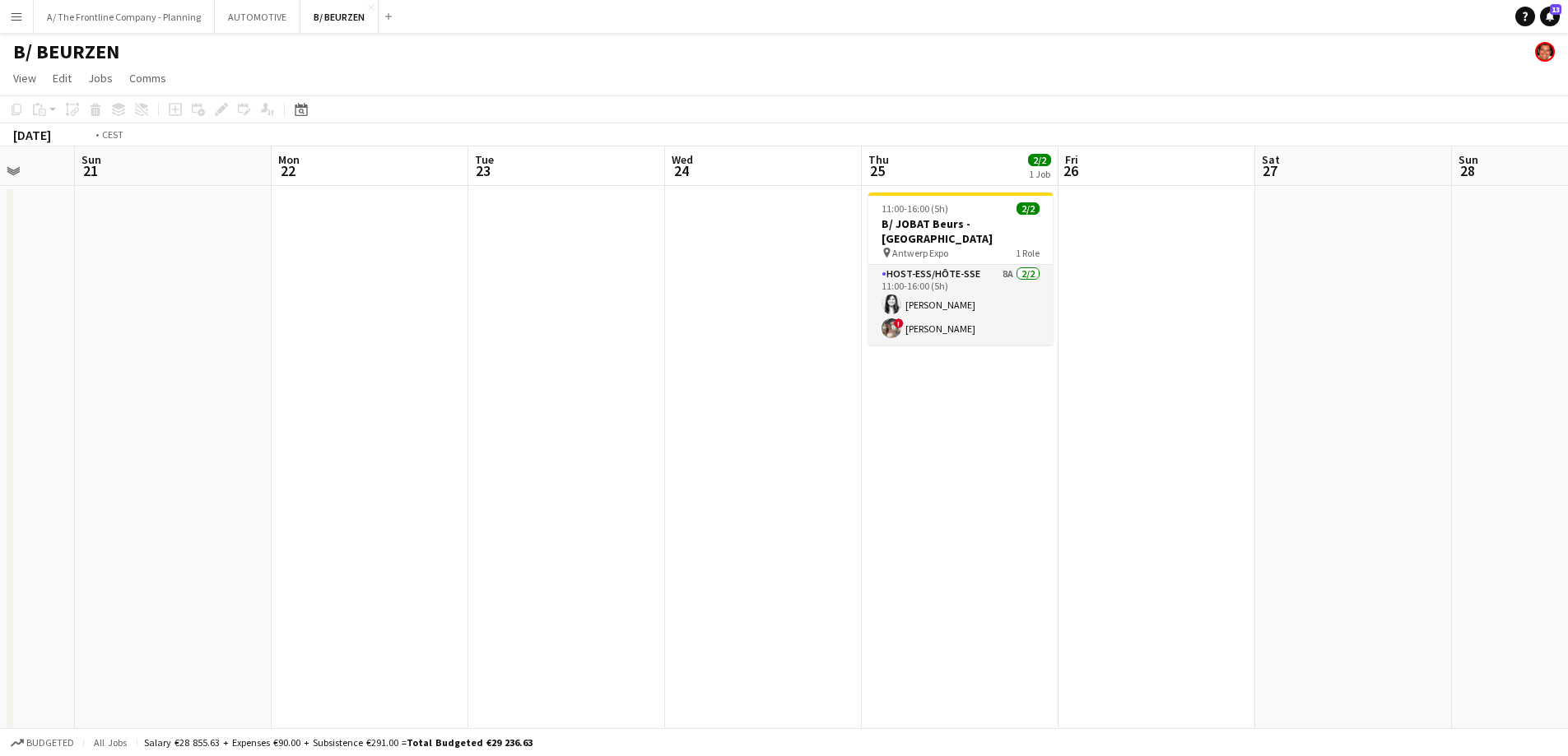
drag, startPoint x: 956, startPoint y: 425, endPoint x: 204, endPoint y: 424, distance: 752.0
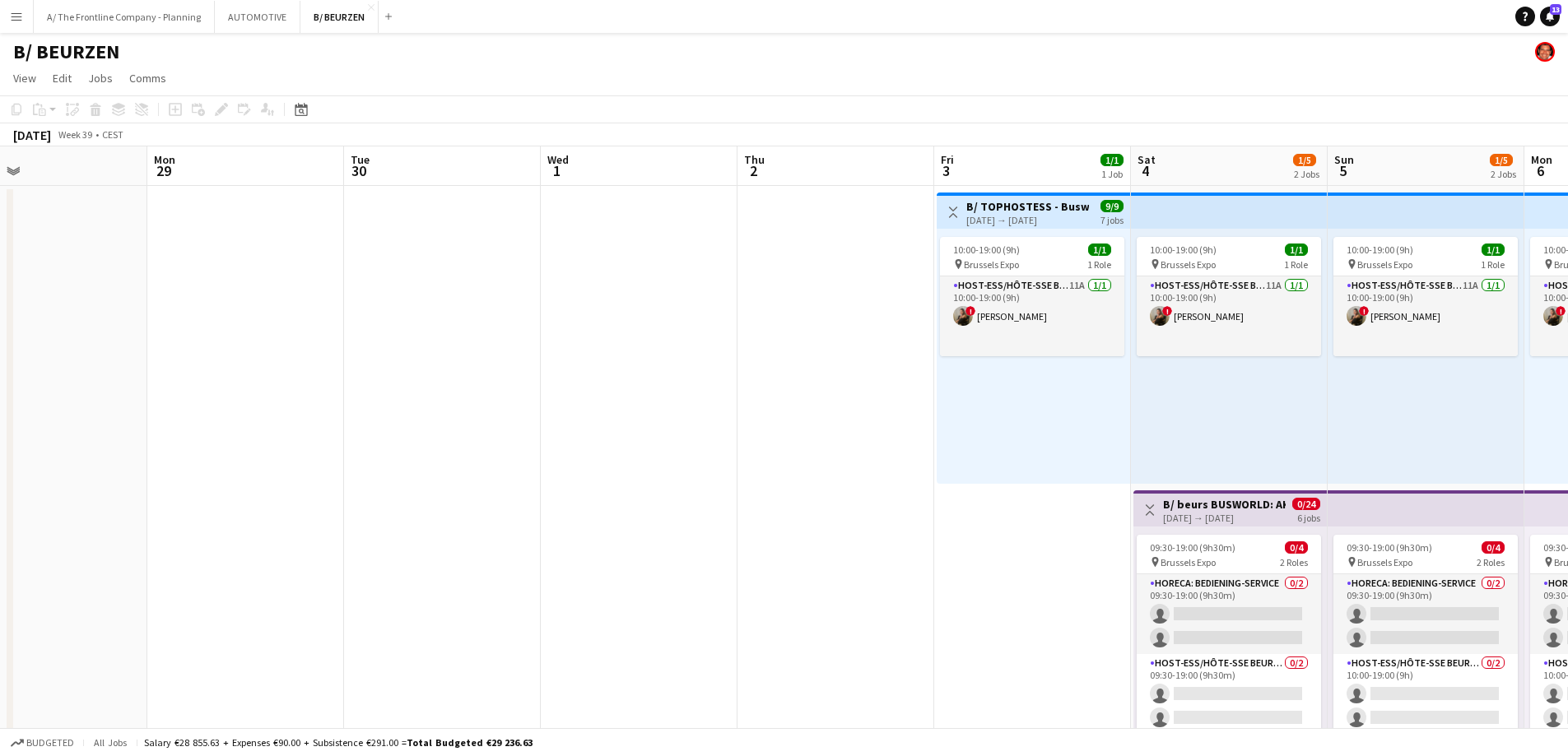
drag, startPoint x: 903, startPoint y: 377, endPoint x: 188, endPoint y: 375, distance: 715.0
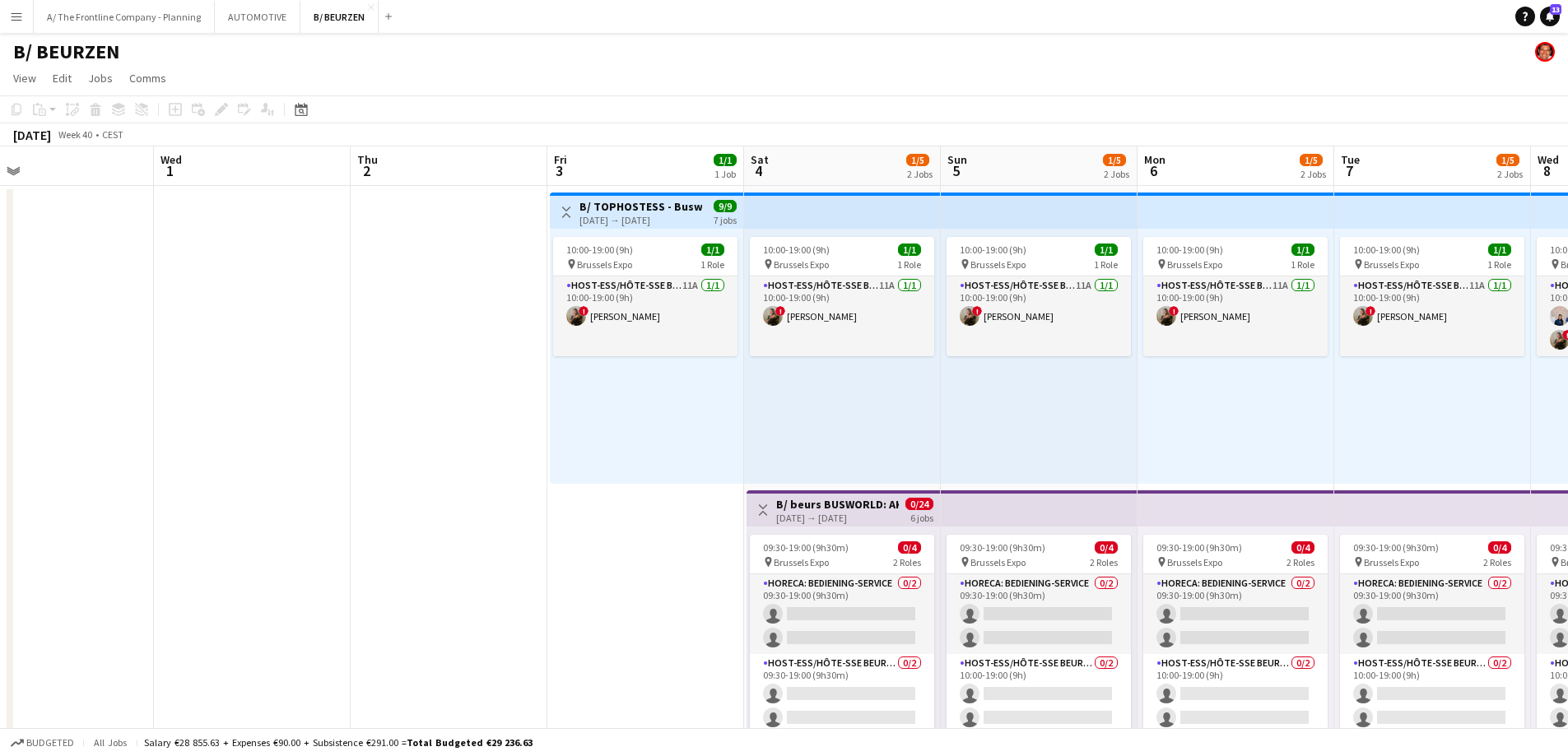
drag, startPoint x: 458, startPoint y: 367, endPoint x: 20, endPoint y: 363, distance: 438.0
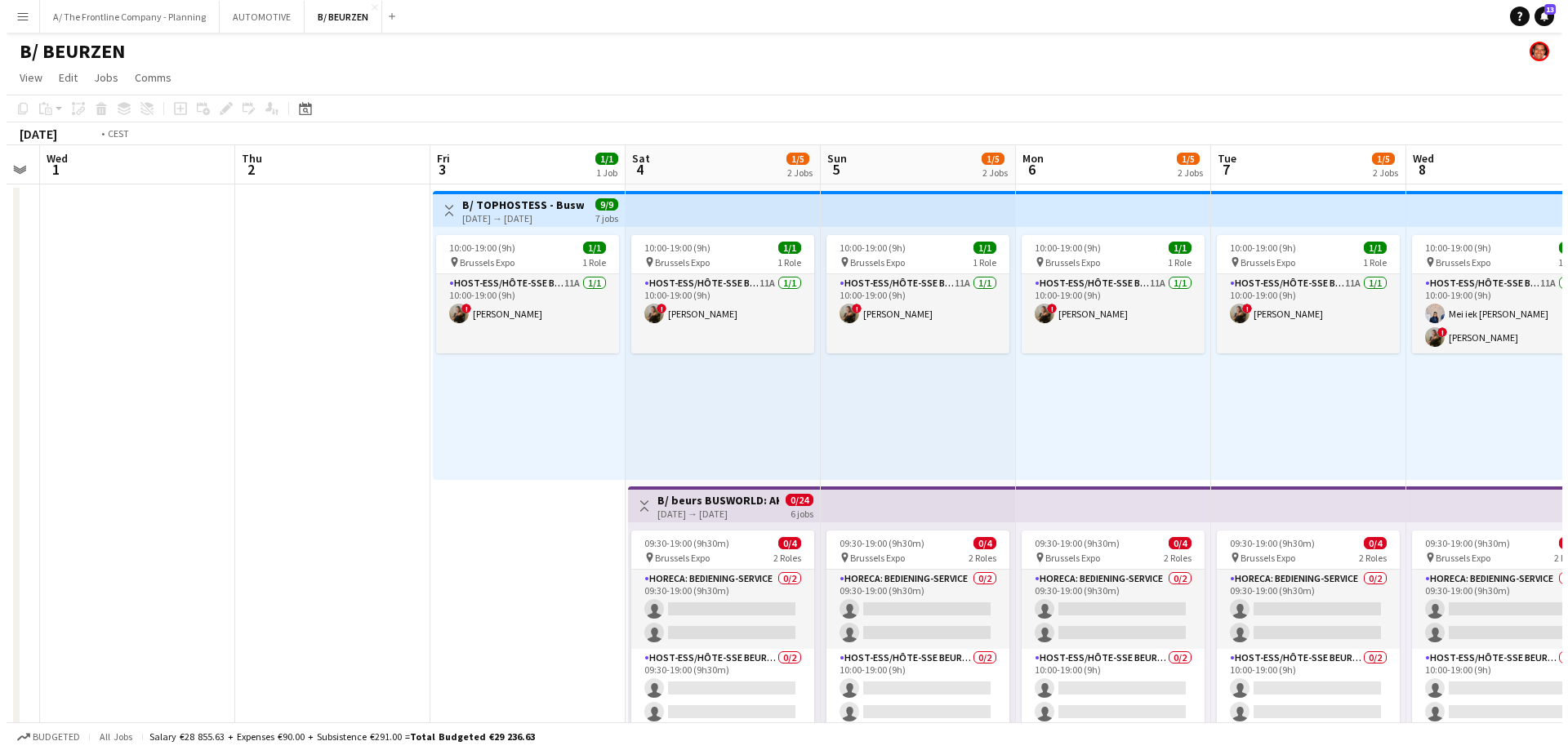
scroll to position [0, 422]
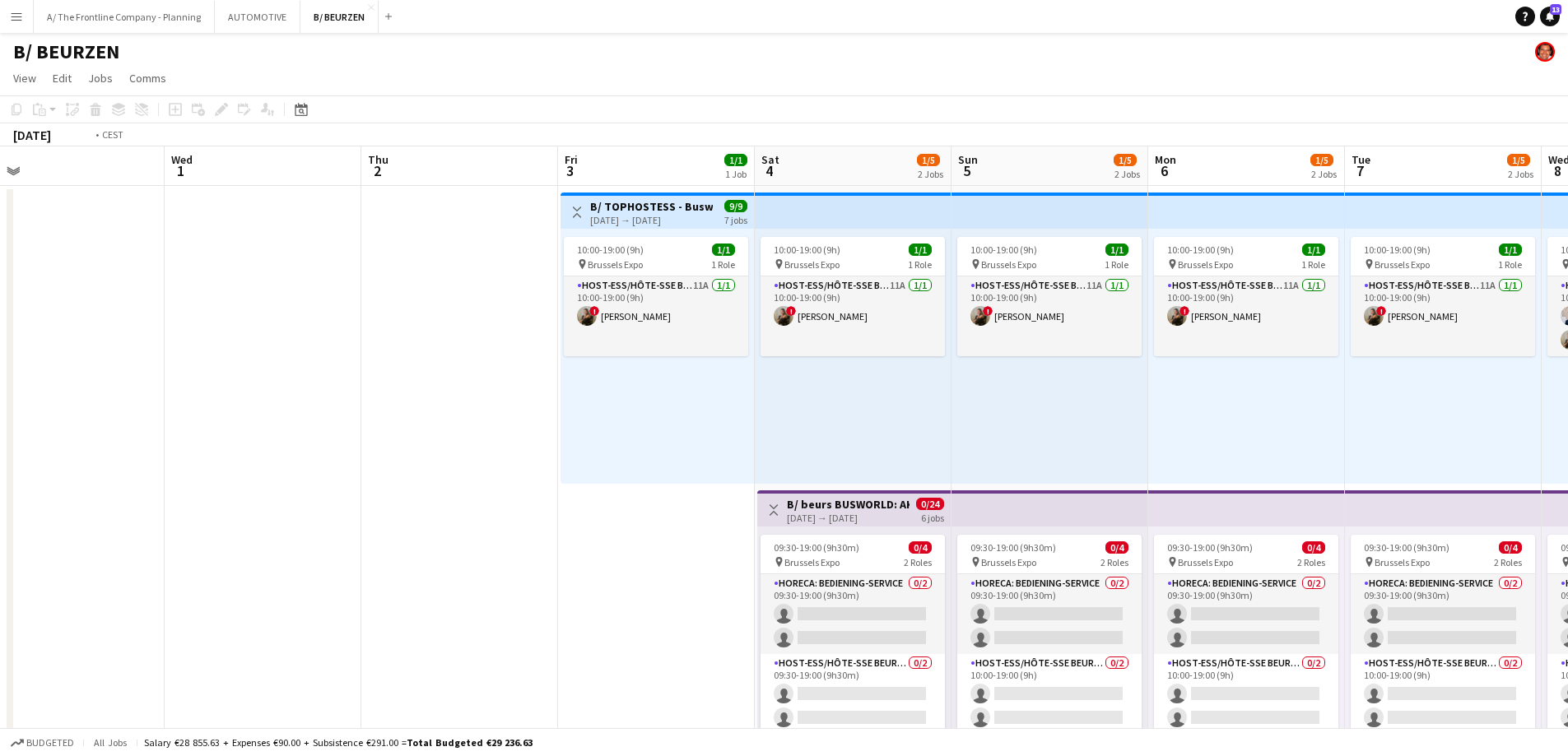
drag, startPoint x: 20, startPoint y: 363, endPoint x: 1144, endPoint y: 326, distance: 1124.6
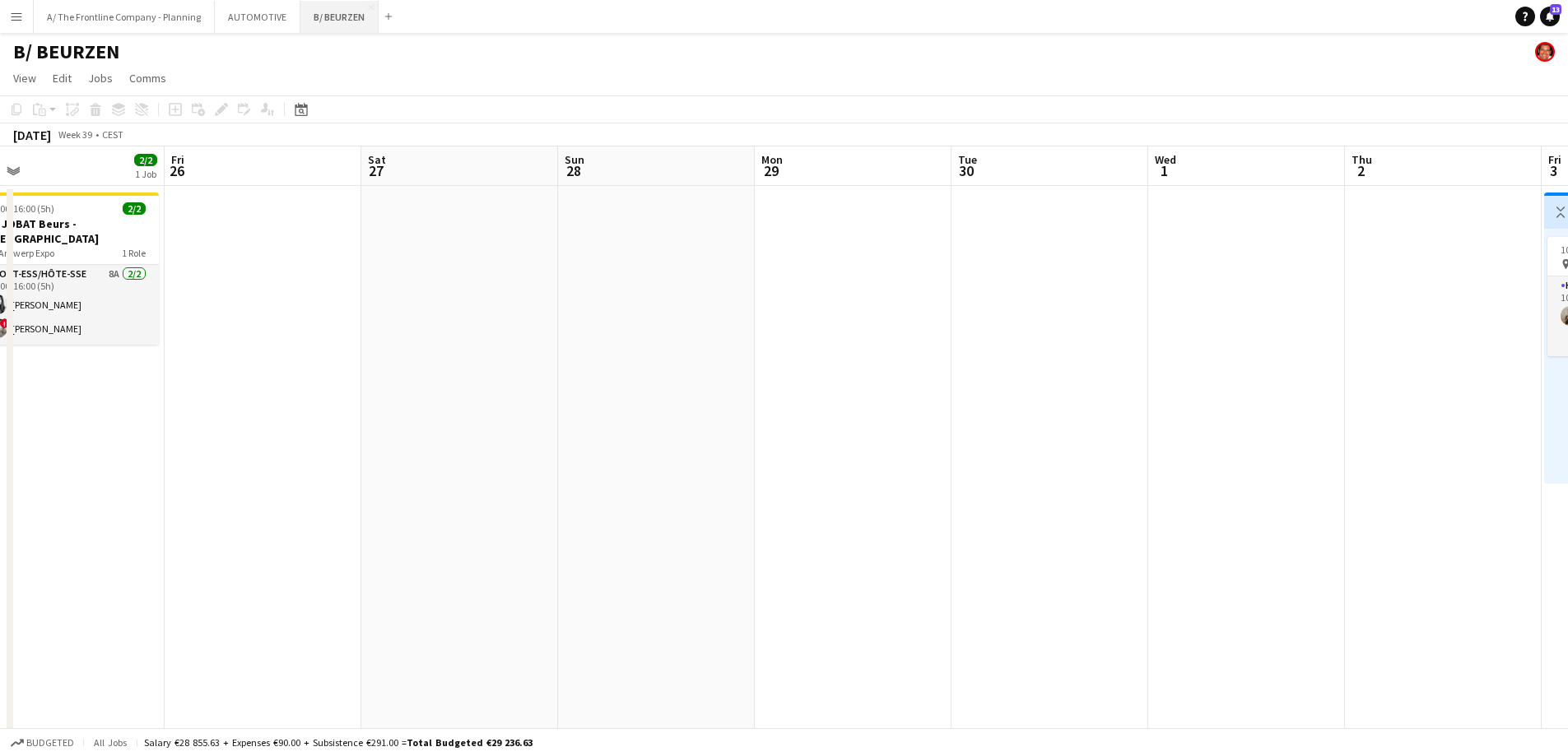
click at [343, 14] on button "B/ BEURZEN Close" at bounding box center [339, 16] width 78 height 32
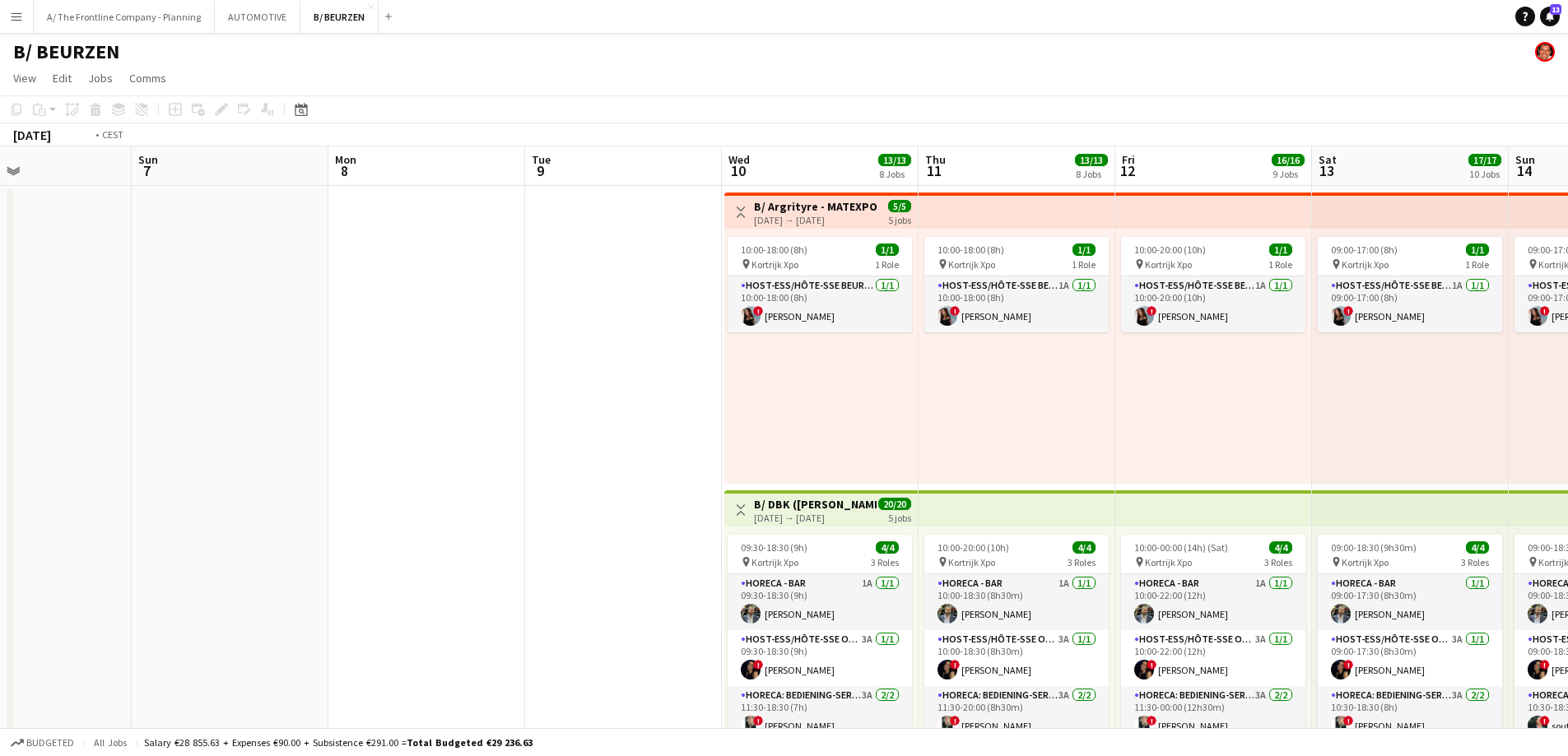
scroll to position [0, 582]
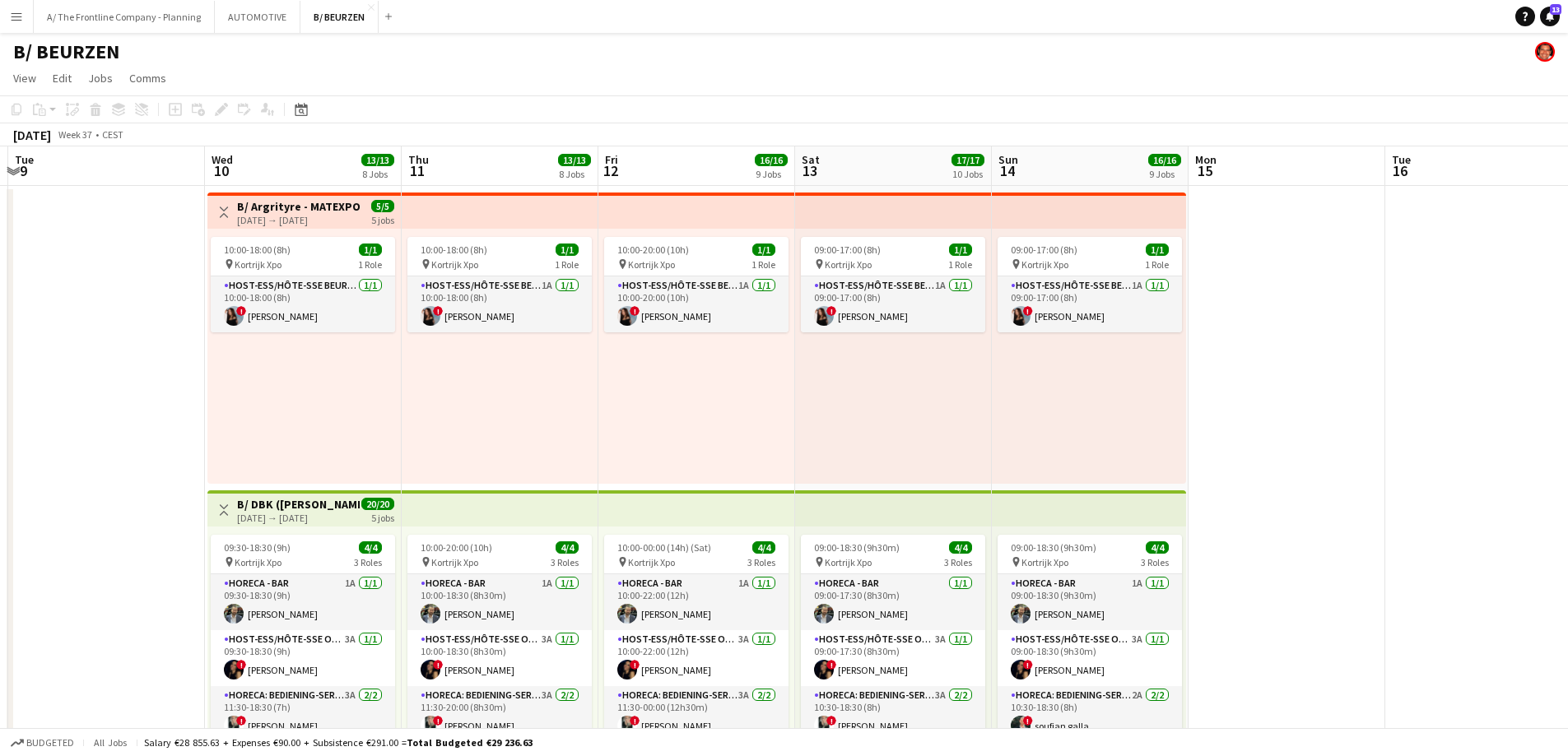
drag, startPoint x: 607, startPoint y: 423, endPoint x: 90, endPoint y: 411, distance: 517.1
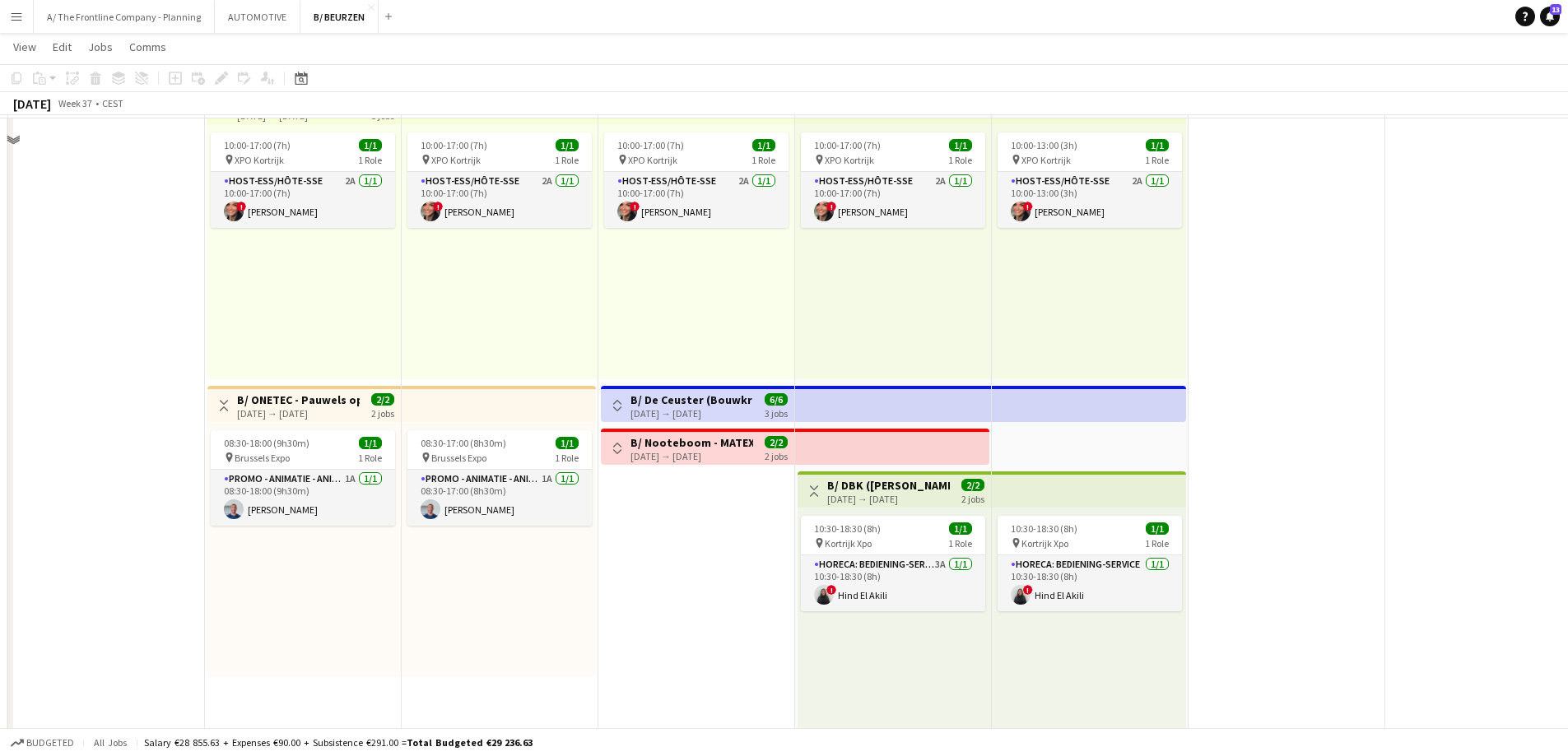
scroll to position [1975, 0]
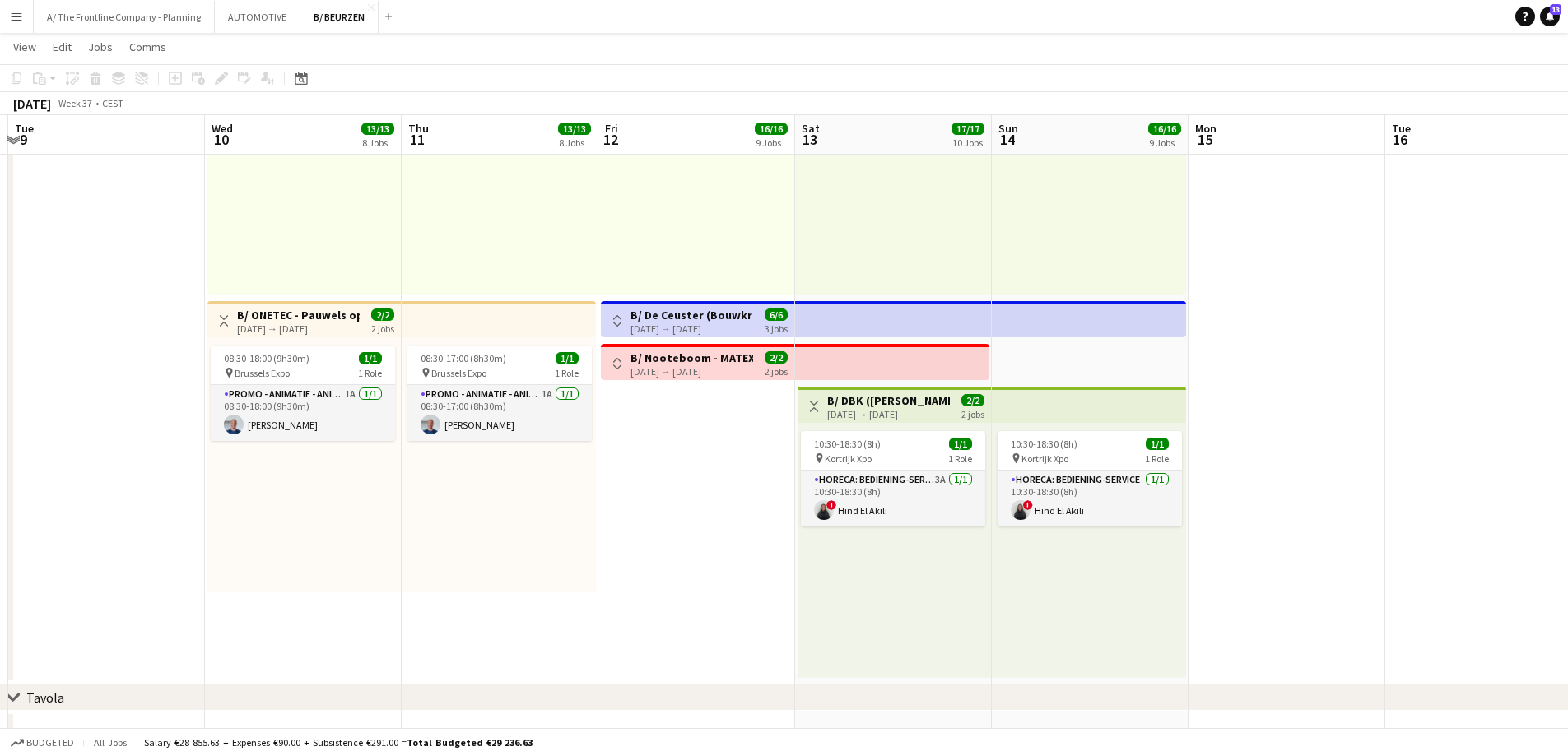
click at [303, 326] on div "[DATE] → [DATE]" at bounding box center [298, 329] width 123 height 12
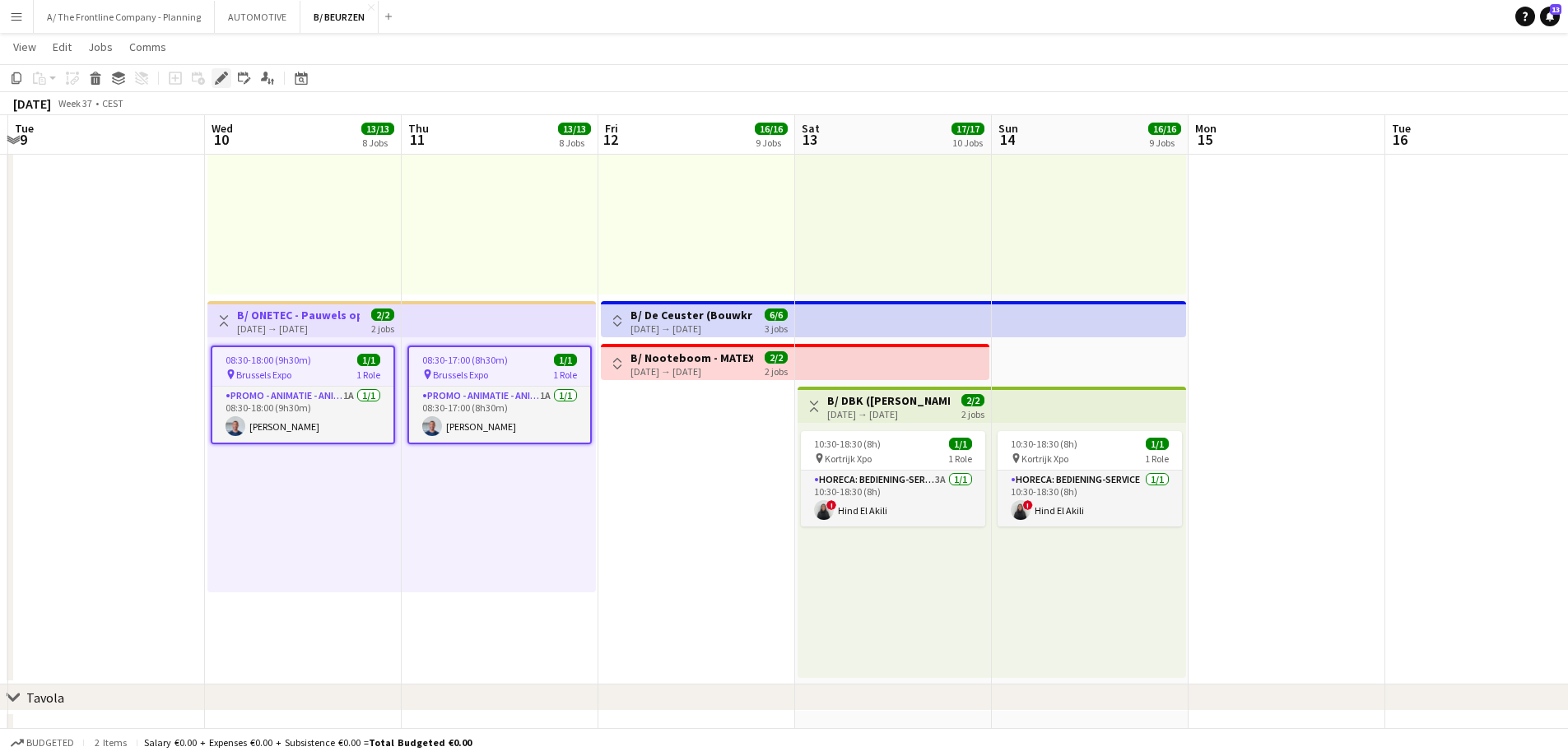
click at [223, 78] on icon at bounding box center [221, 78] width 9 height 9
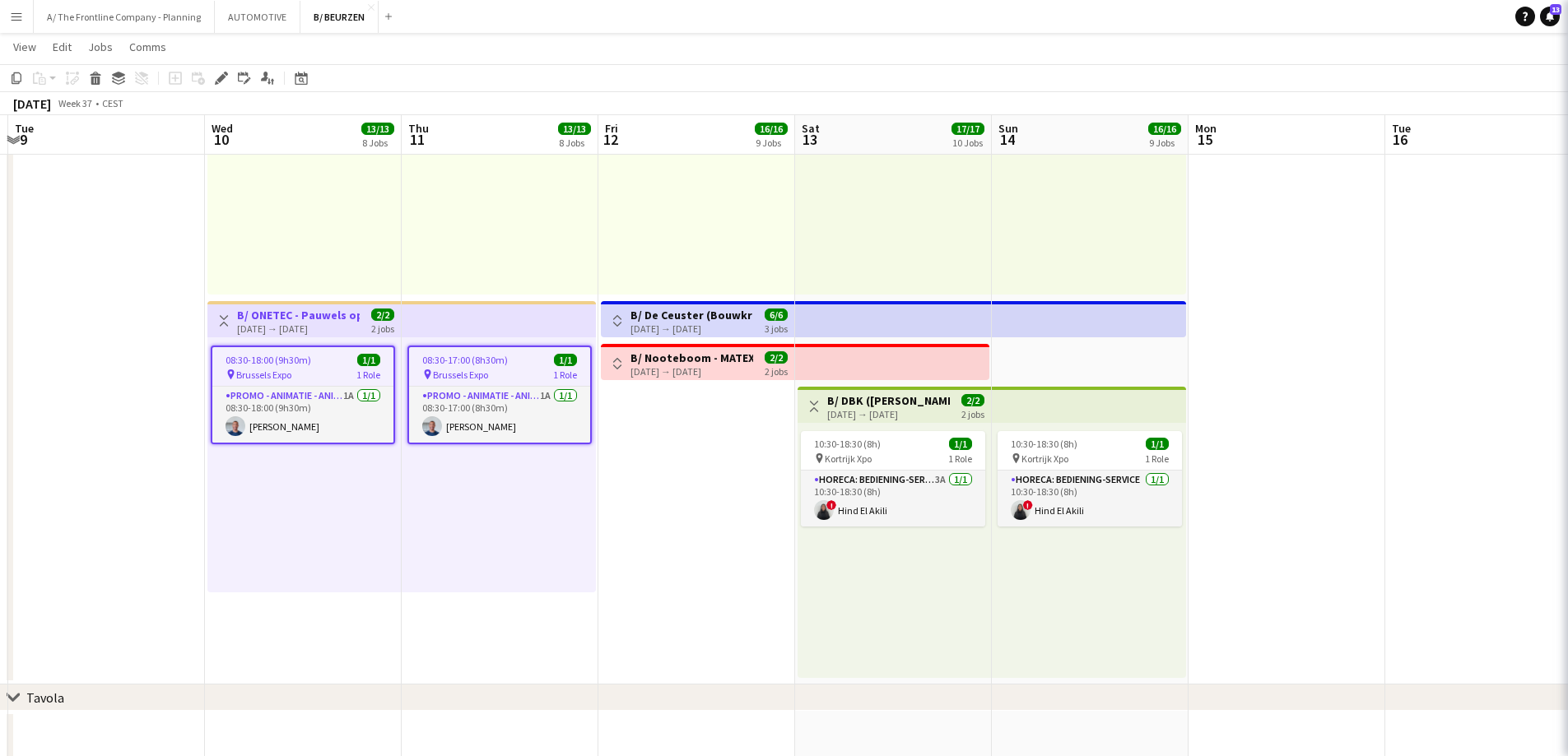
type input "**********"
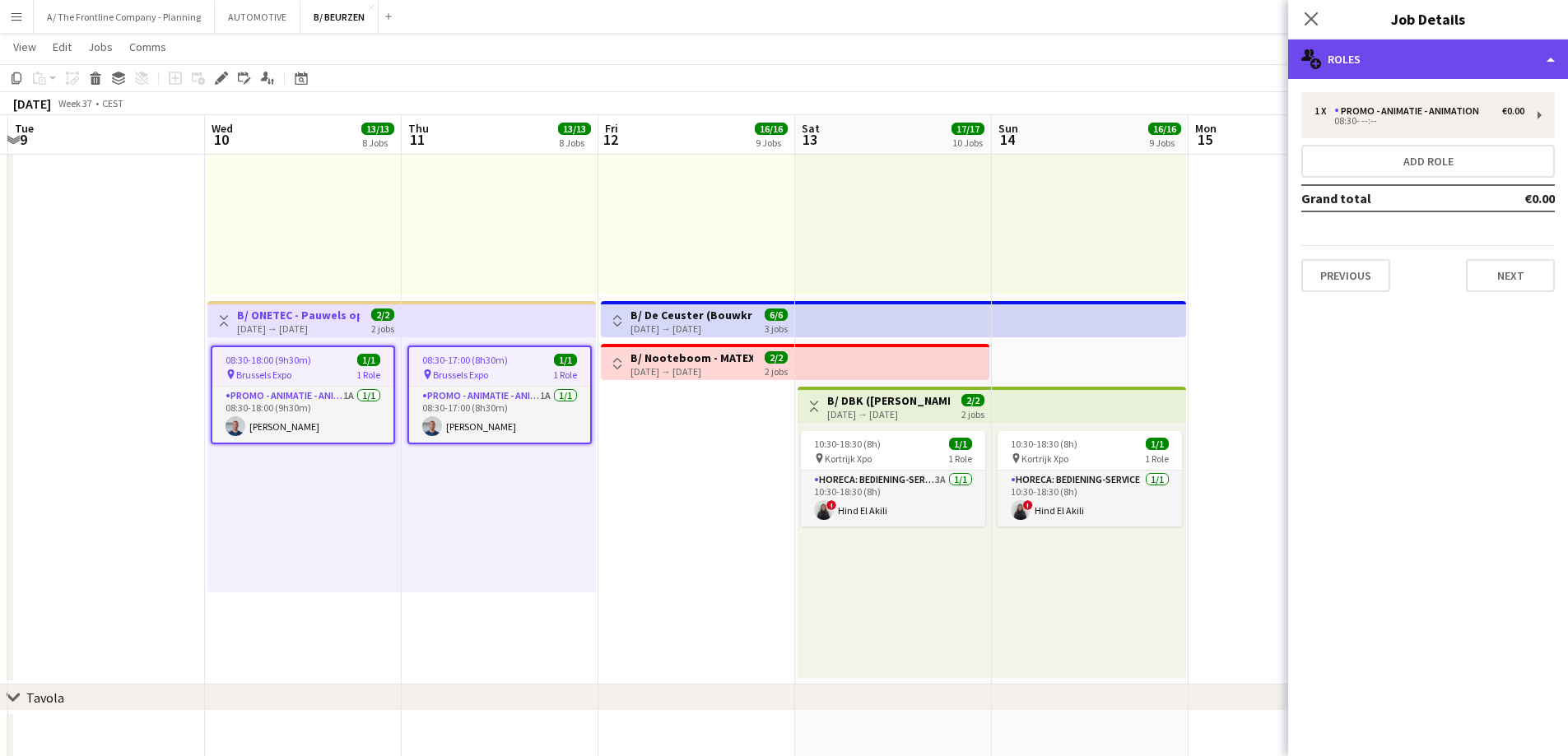
click at [611, 67] on div "multiple-users-add Roles" at bounding box center [1428, 59] width 280 height 40
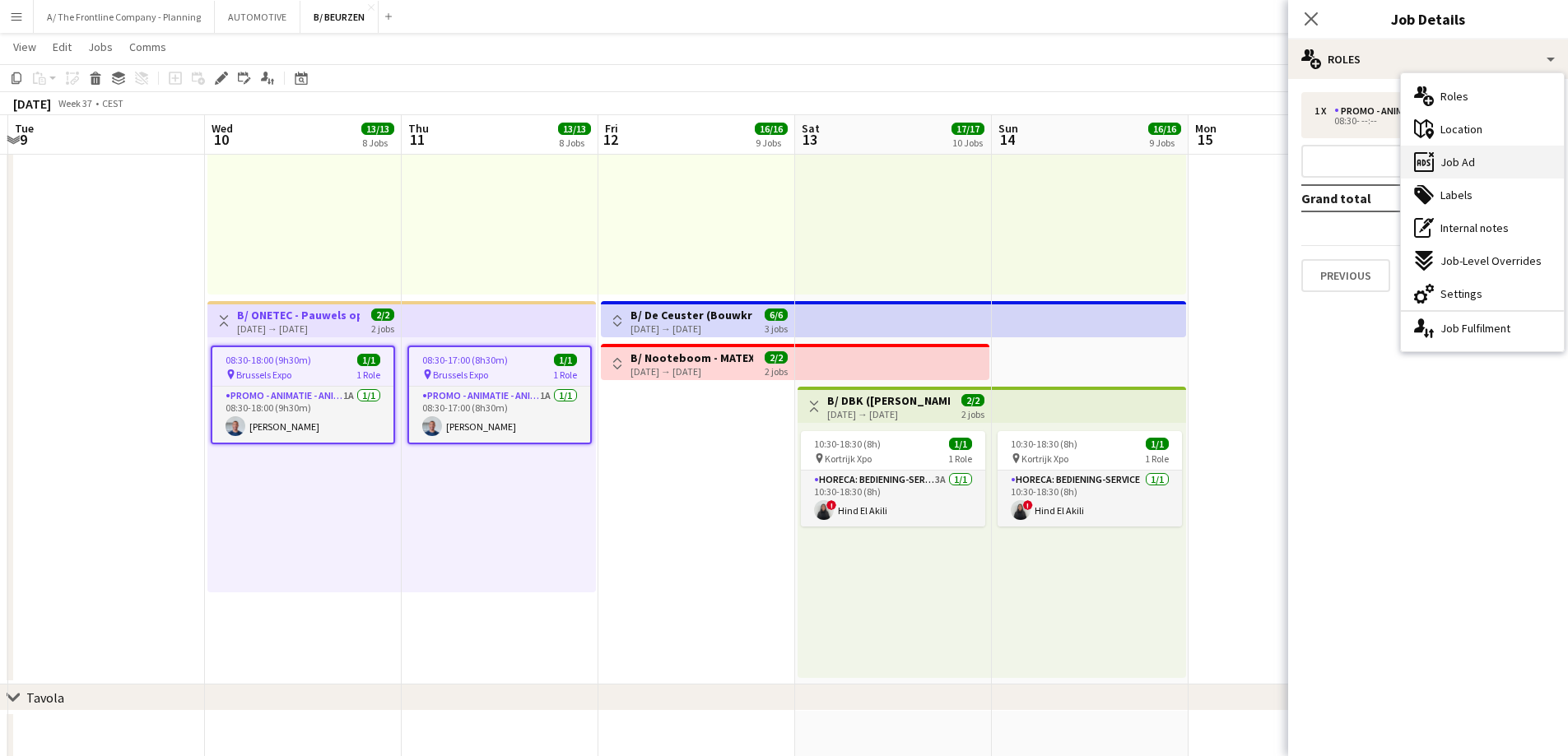
click at [611, 155] on div "ads-window Job Ad" at bounding box center [1482, 162] width 163 height 33
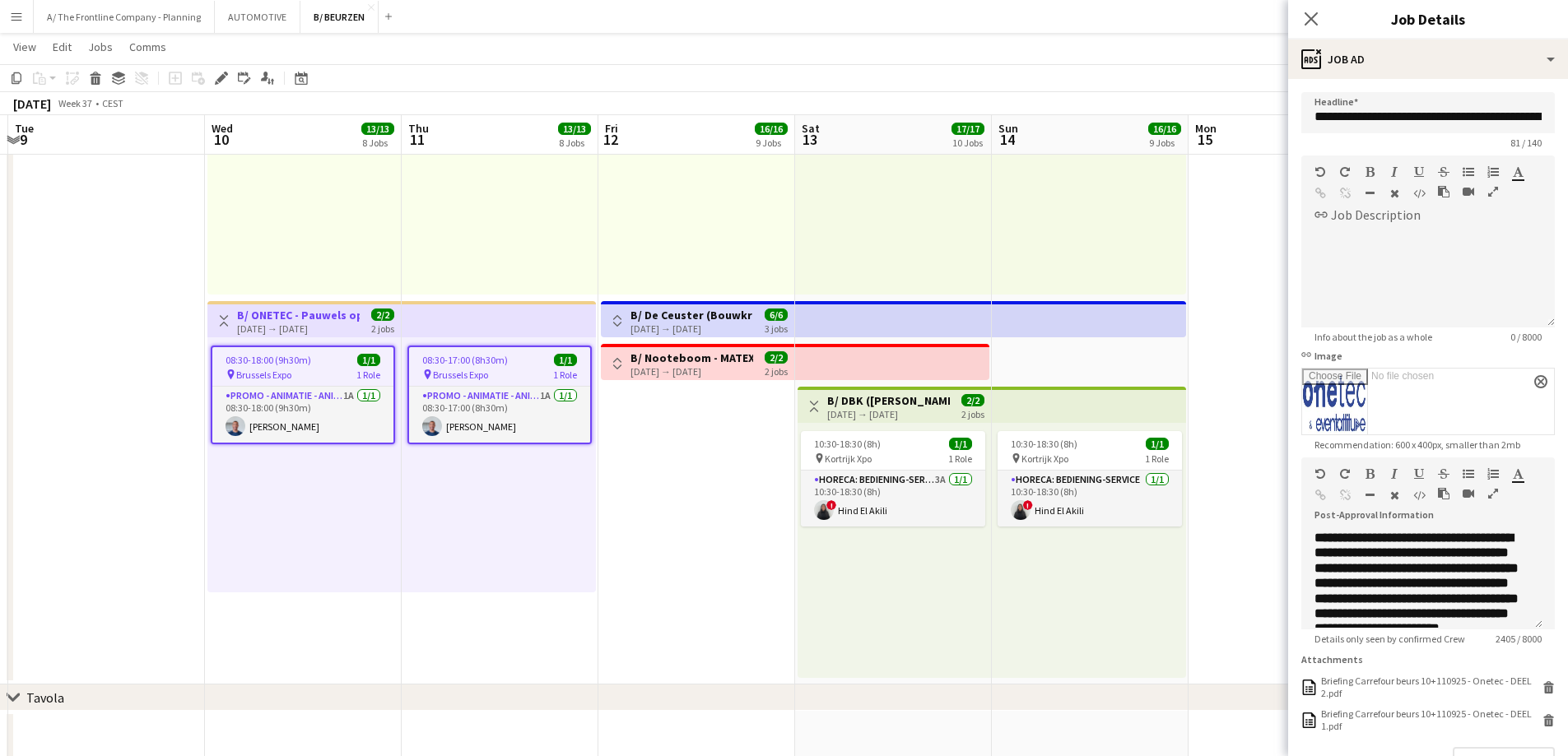
click at [611, 494] on icon "button" at bounding box center [1492, 493] width 9 height 11
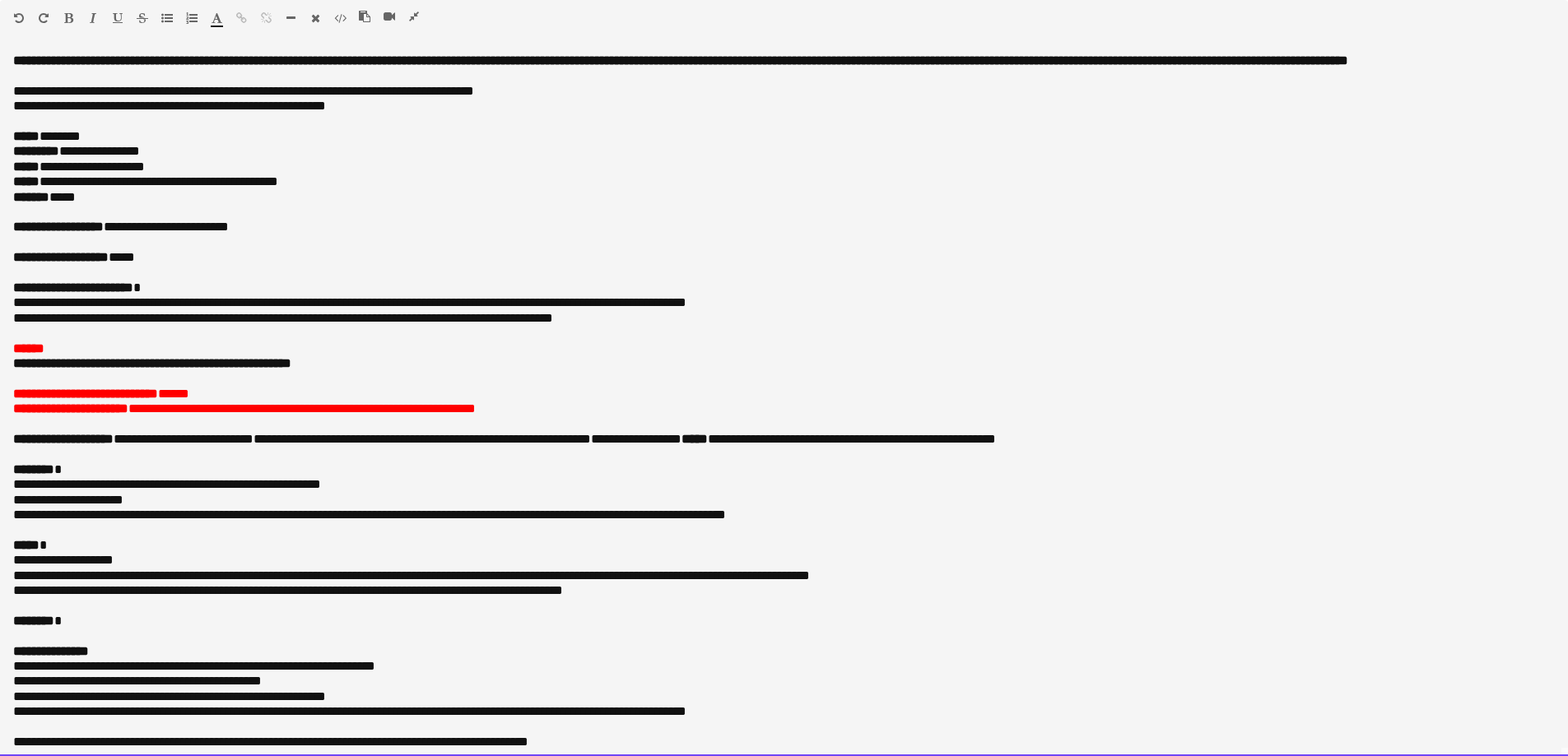
drag, startPoint x: 181, startPoint y: 279, endPoint x: 152, endPoint y: 271, distance: 30.1
click at [176, 265] on p "**********" at bounding box center [778, 257] width 1529 height 15
click at [137, 265] on p "**********" at bounding box center [778, 257] width 1529 height 15
paste div
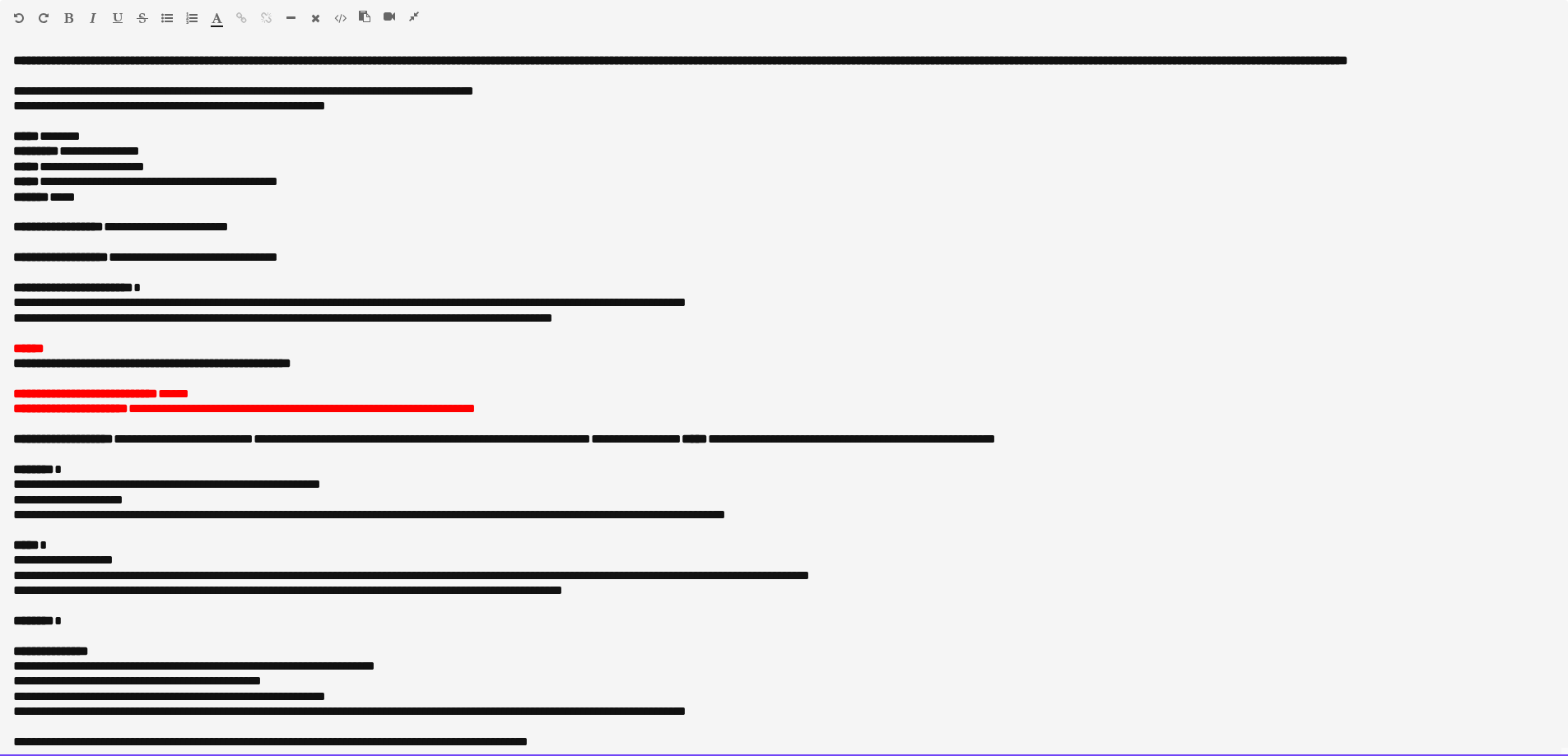
click at [101, 205] on p "******* *****" at bounding box center [778, 197] width 1529 height 15
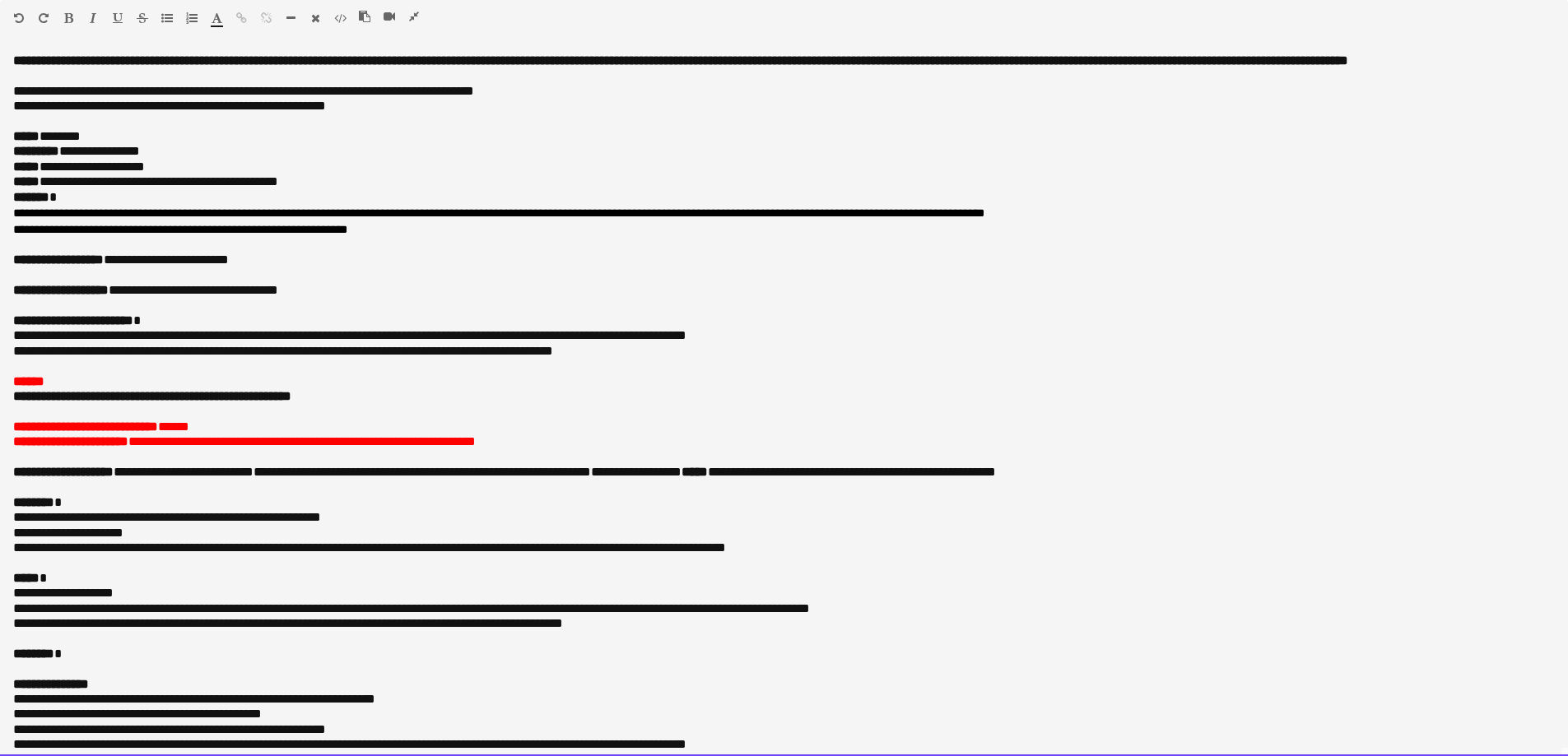
click at [417, 404] on p "**********" at bounding box center [784, 396] width 1541 height 15
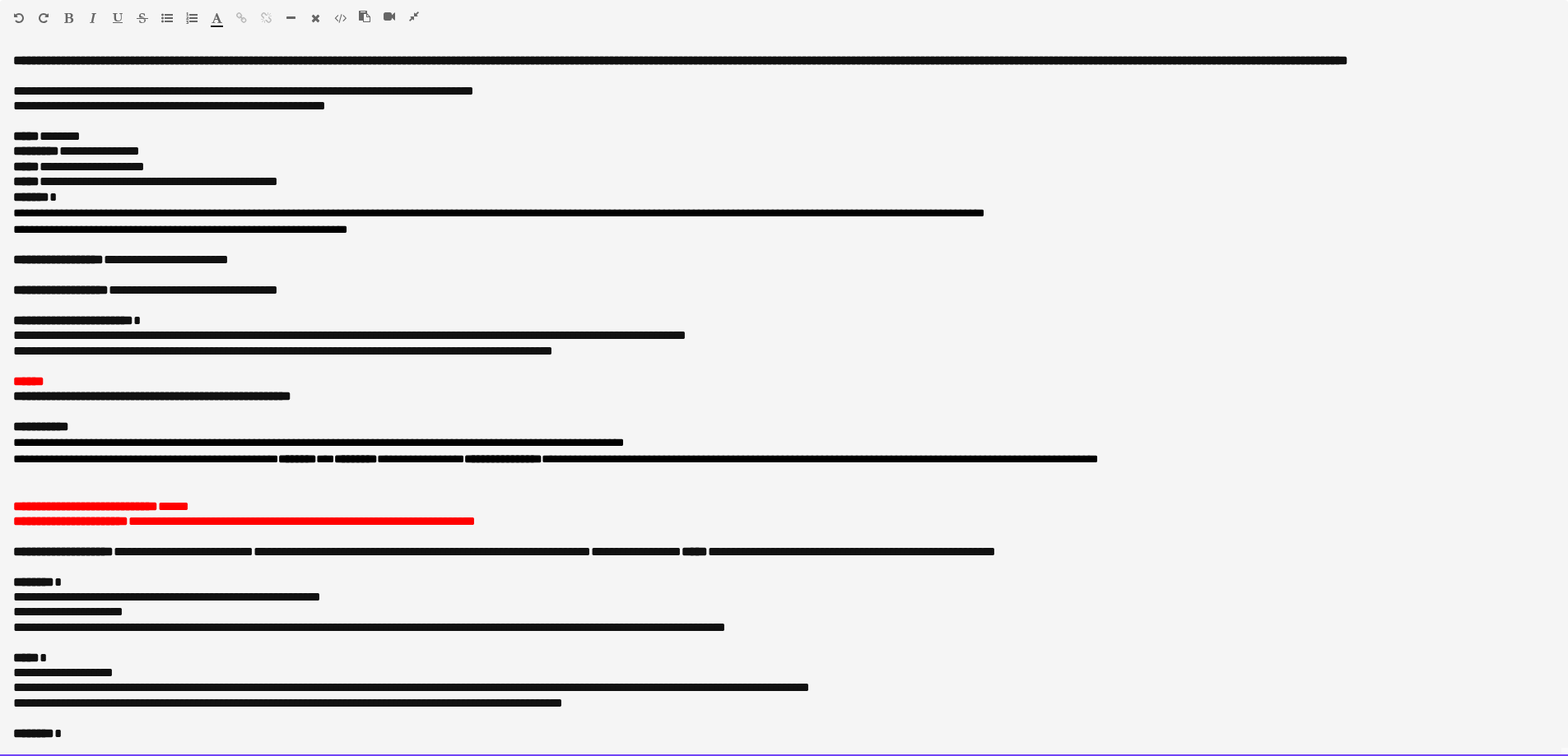
click at [91, 460] on span "**********" at bounding box center [555, 451] width 1085 height 28
click at [437, 463] on span "**********" at bounding box center [555, 451] width 1085 height 28
drag, startPoint x: 156, startPoint y: 479, endPoint x: -36, endPoint y: 473, distance: 192.1
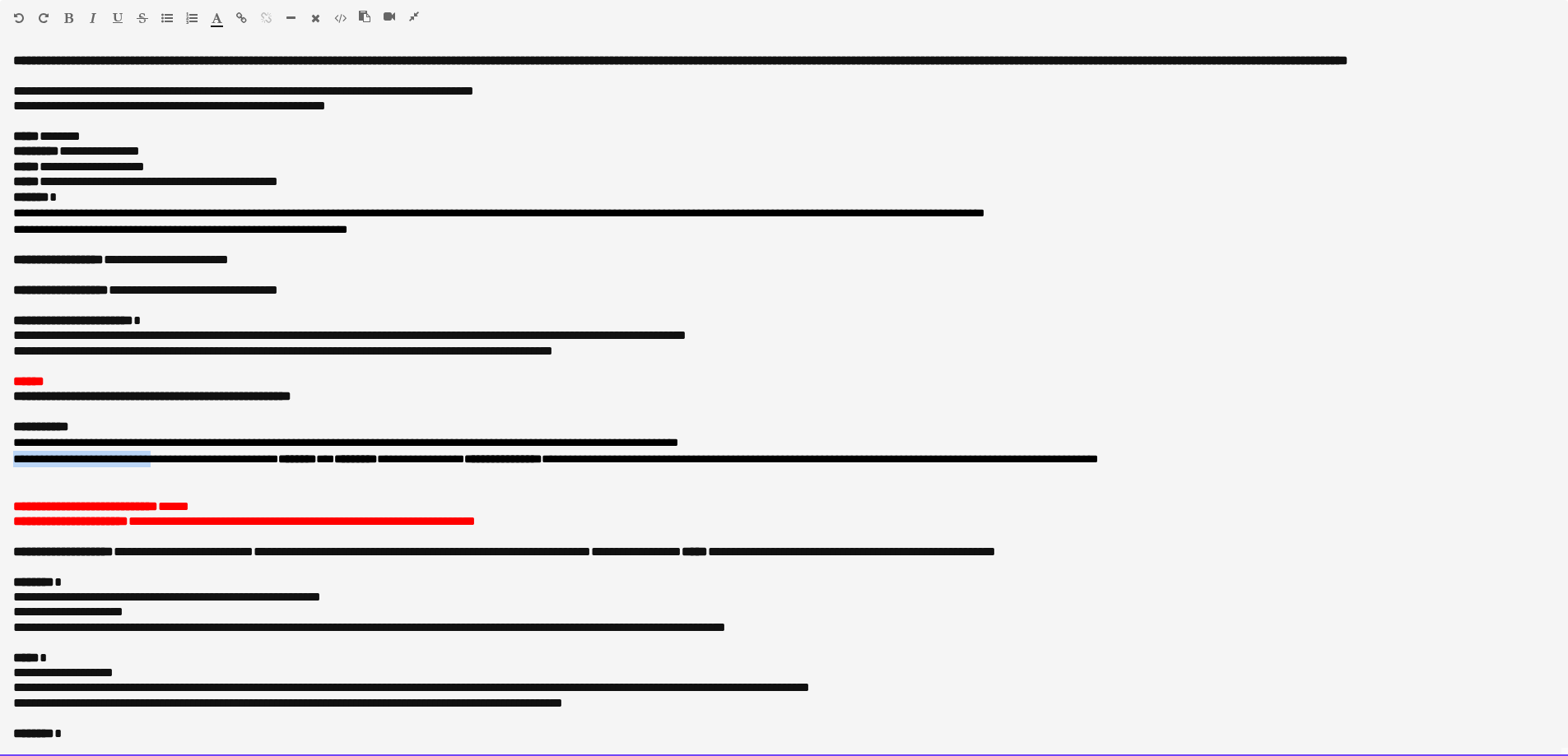
click at [20, 433] on b "**********" at bounding box center [40, 427] width 56 height 12
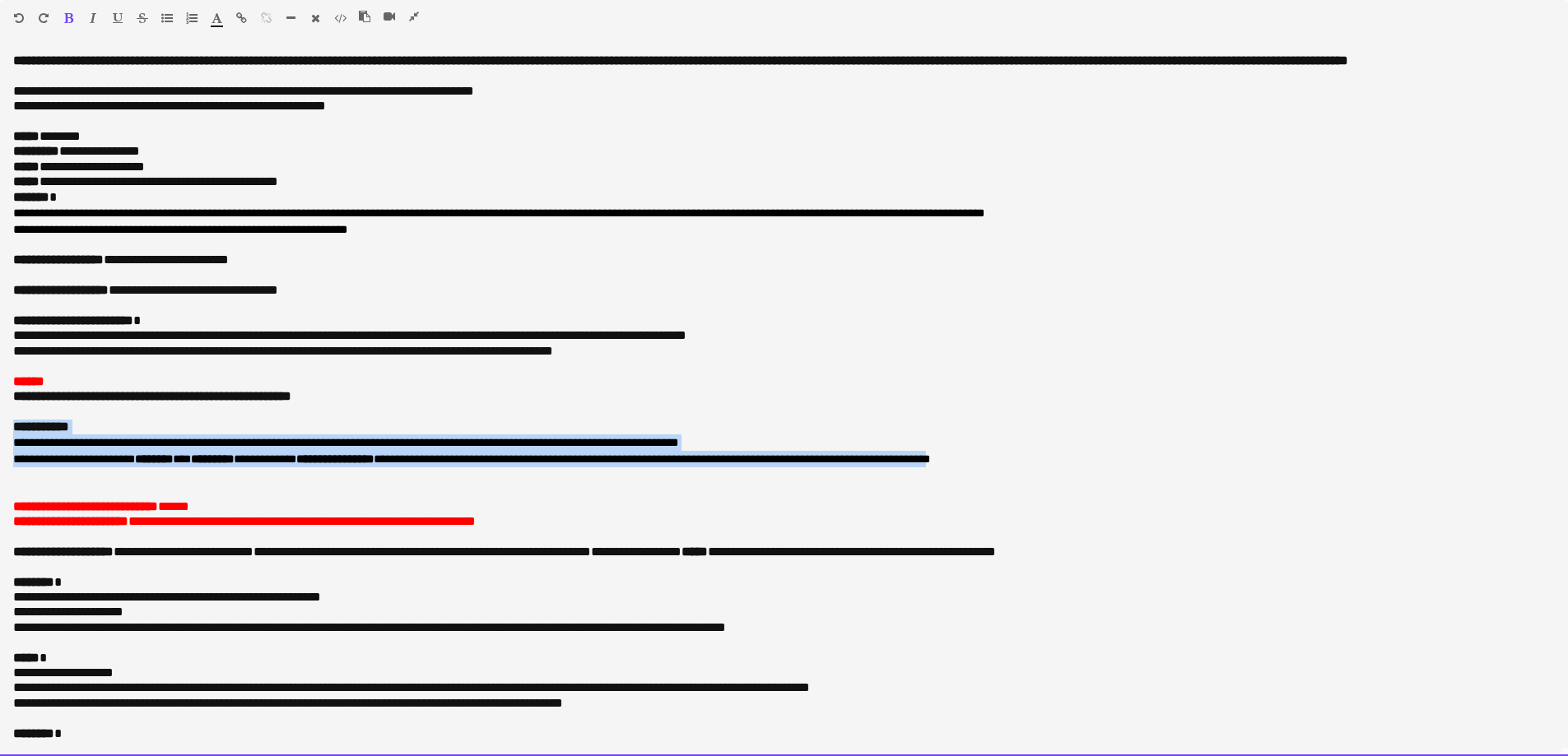
drag, startPoint x: 20, startPoint y: 442, endPoint x: 882, endPoint y: 485, distance: 863.1
click at [611, 485] on div "**********" at bounding box center [784, 405] width 1568 height 703
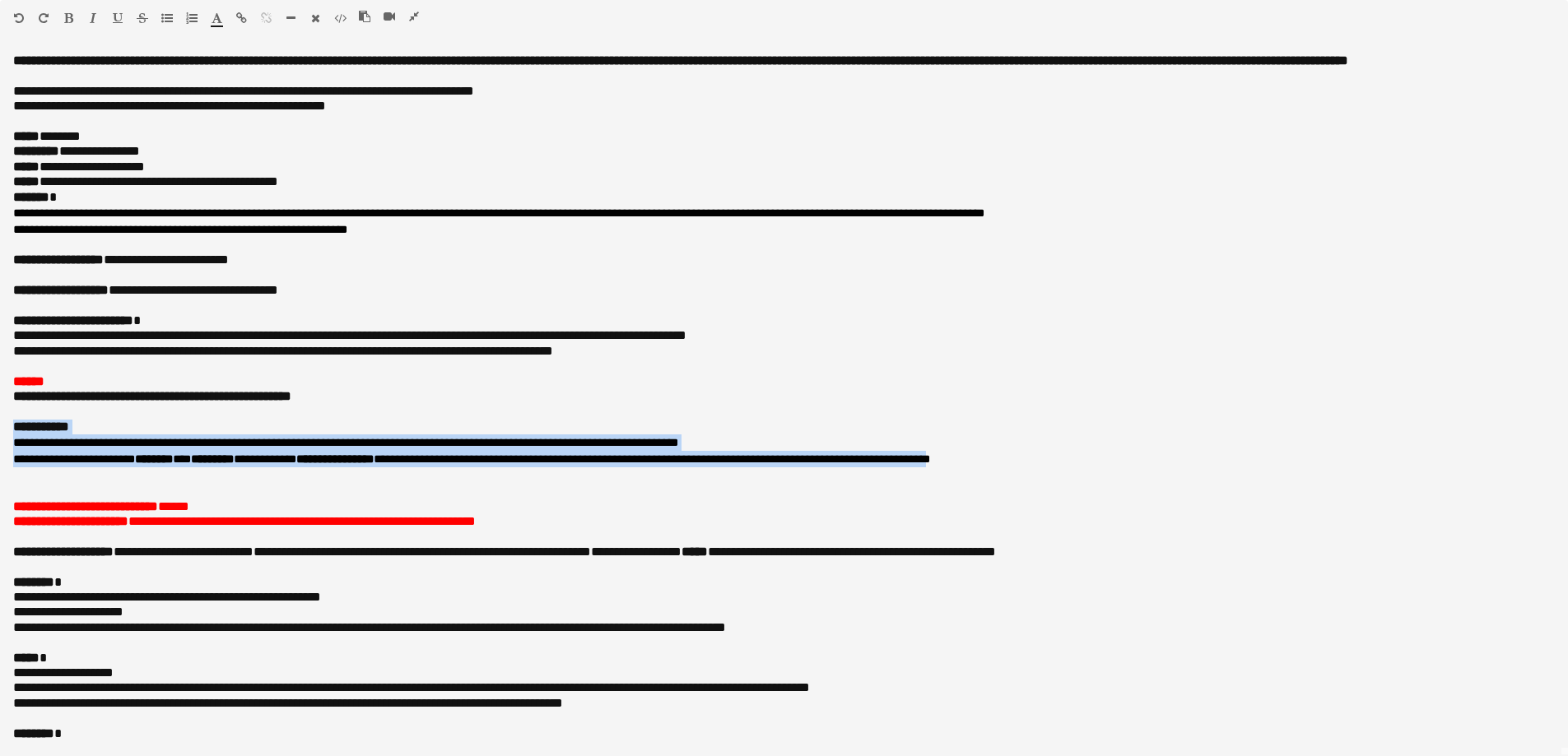
click at [222, 24] on span "button" at bounding box center [217, 17] width 10 height 13
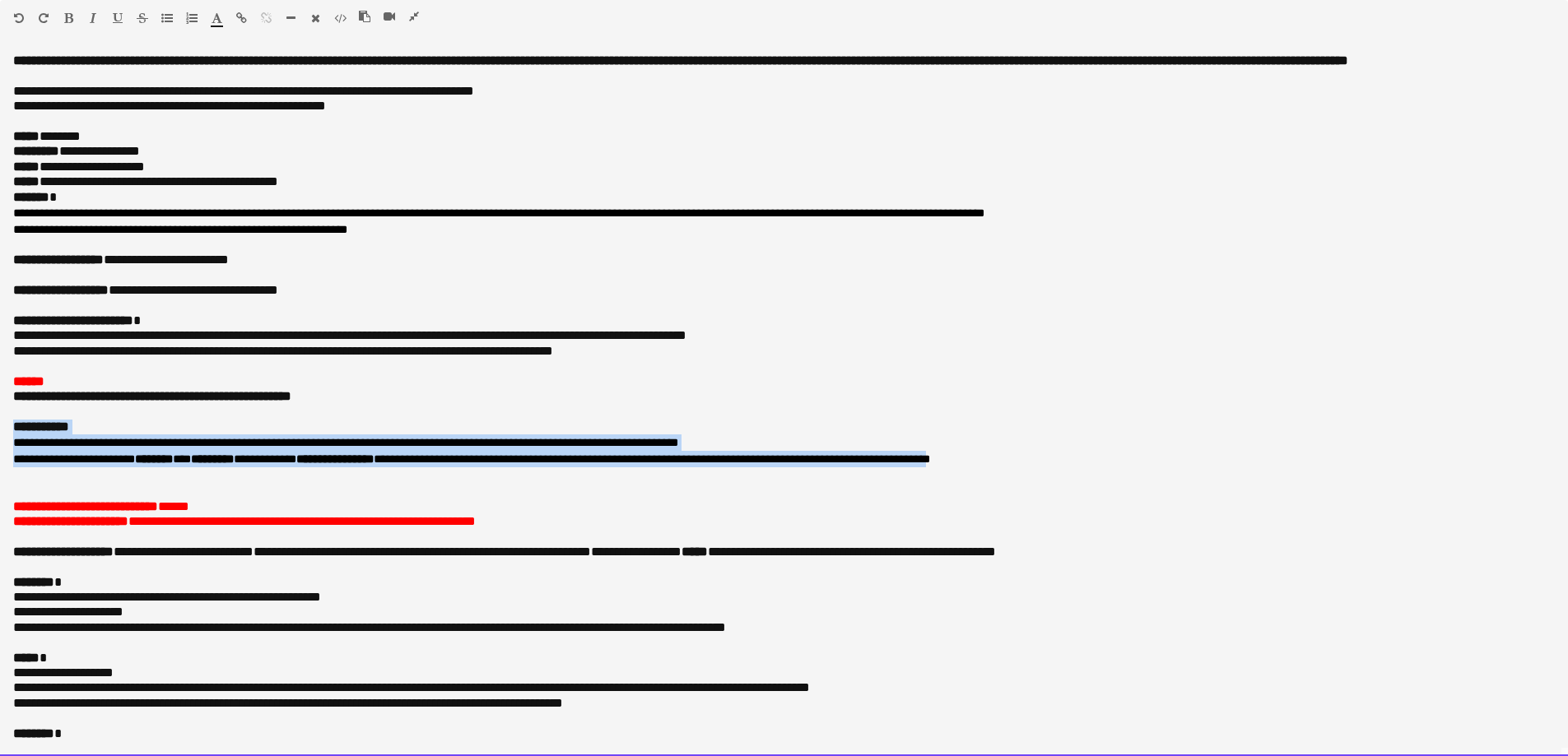
type input "*******"
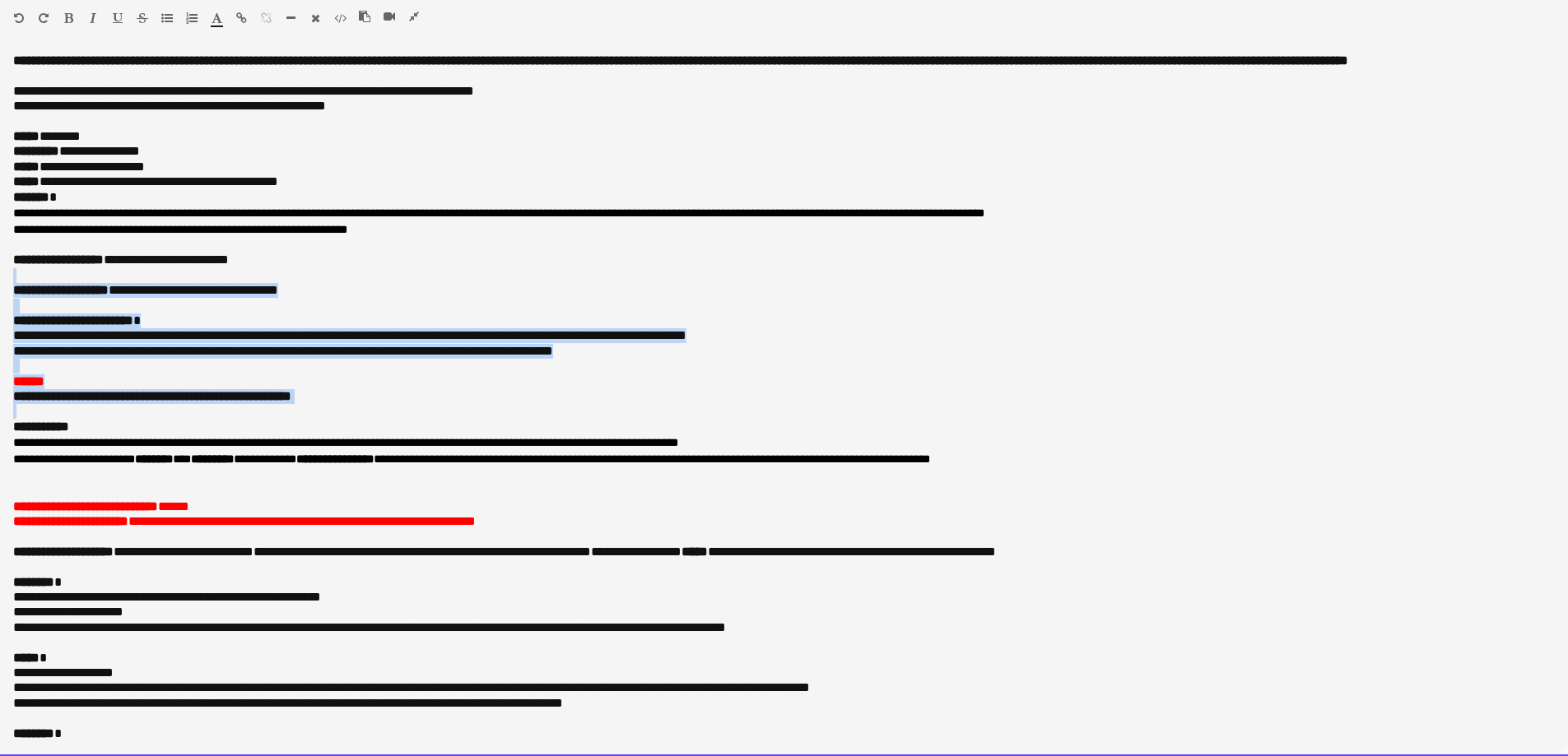
click at [485, 267] on p "**********" at bounding box center [778, 259] width 1529 height 15
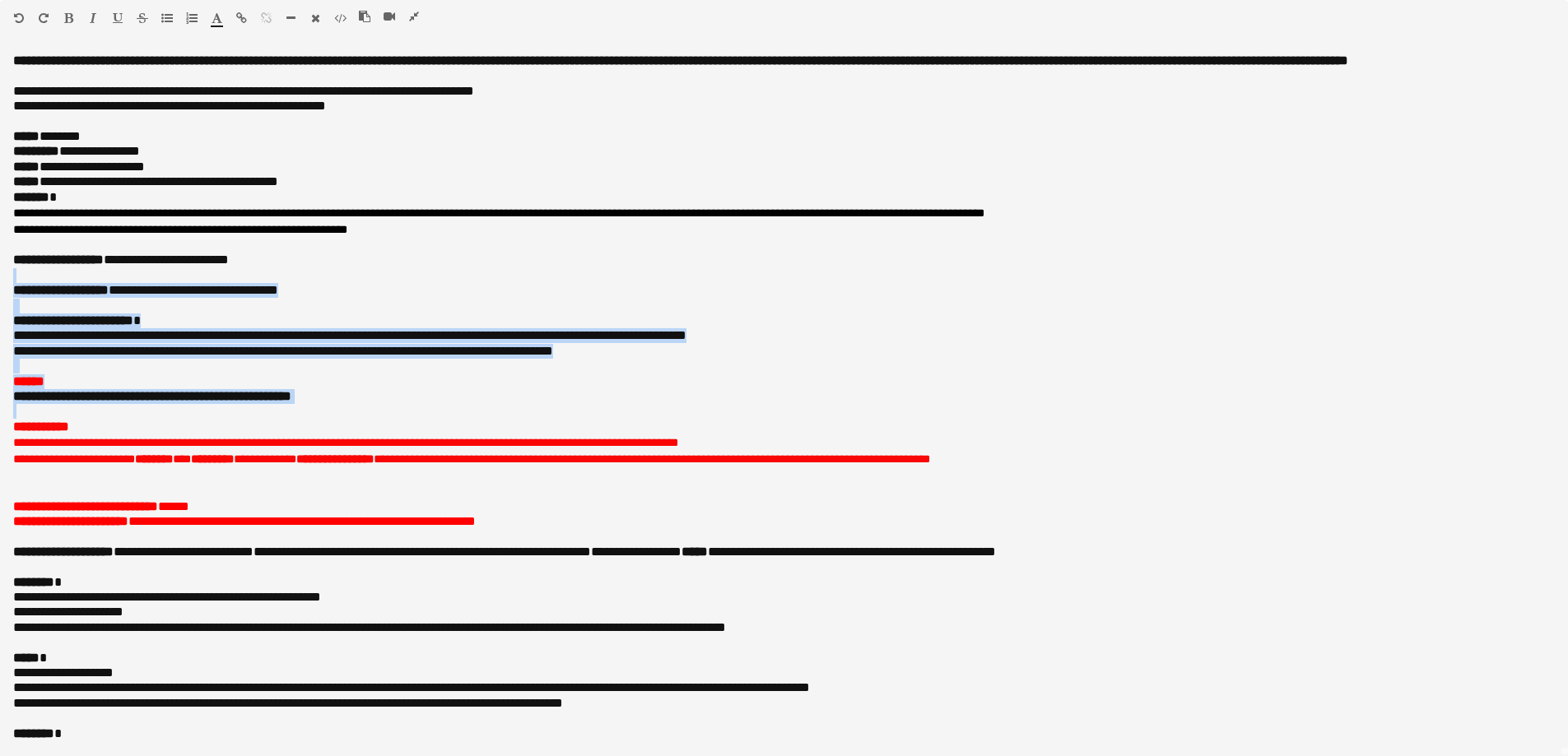
click at [410, 18] on icon "button" at bounding box center [413, 15] width 9 height 11
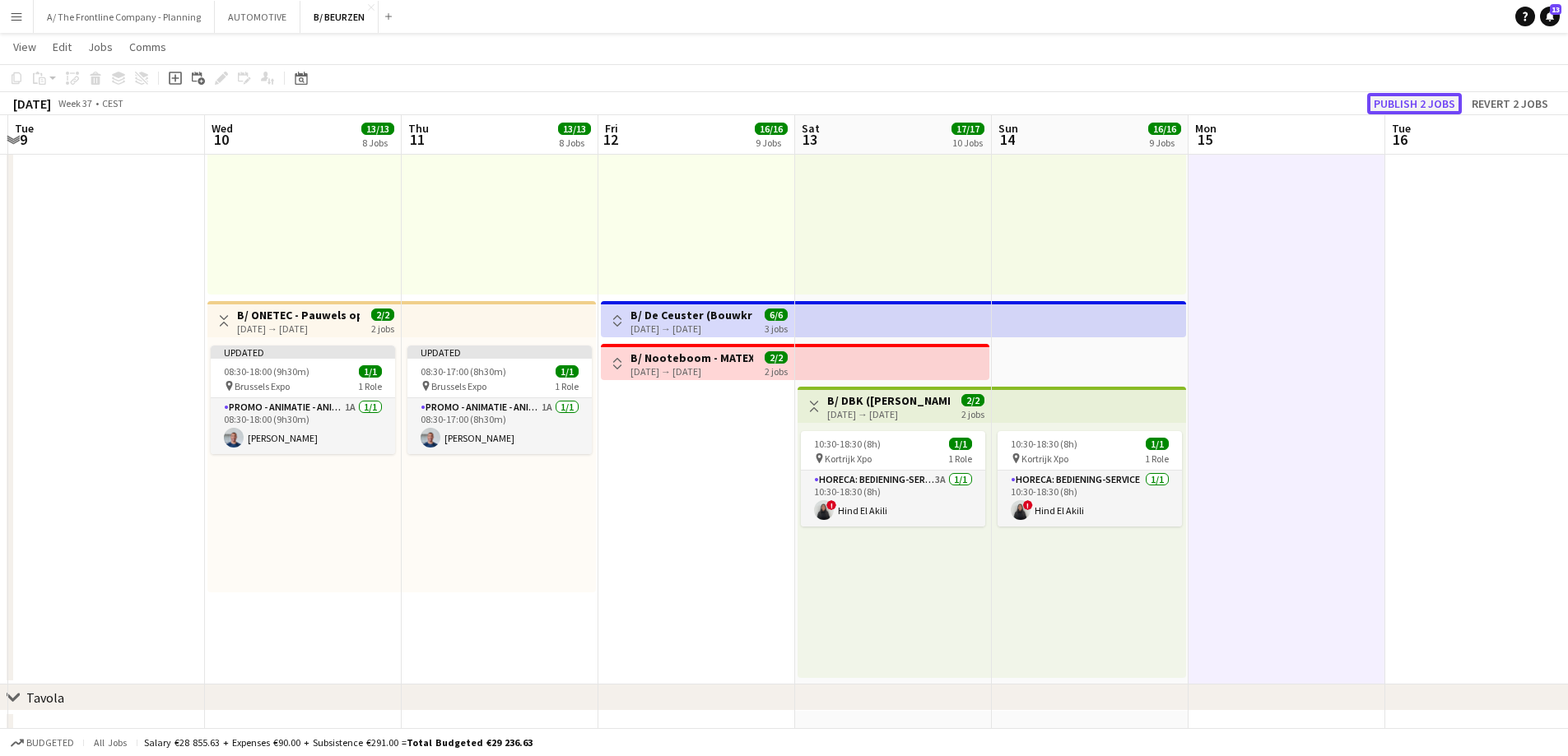
click at [611, 103] on button "Publish 2 jobs" at bounding box center [1414, 103] width 95 height 21
